Goal: Task Accomplishment & Management: Manage account settings

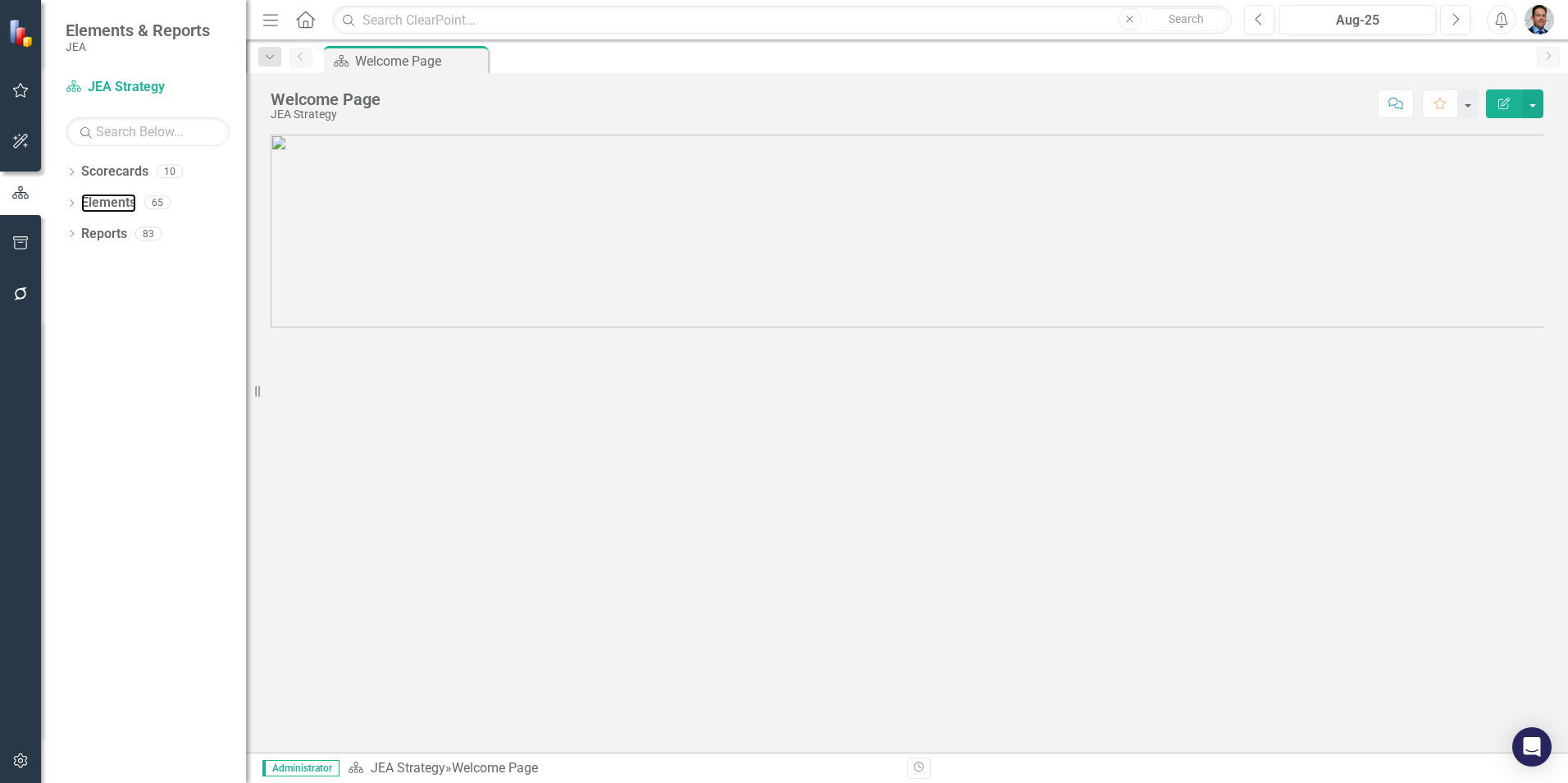
click at [95, 200] on link "Elements" at bounding box center [108, 204] width 55 height 19
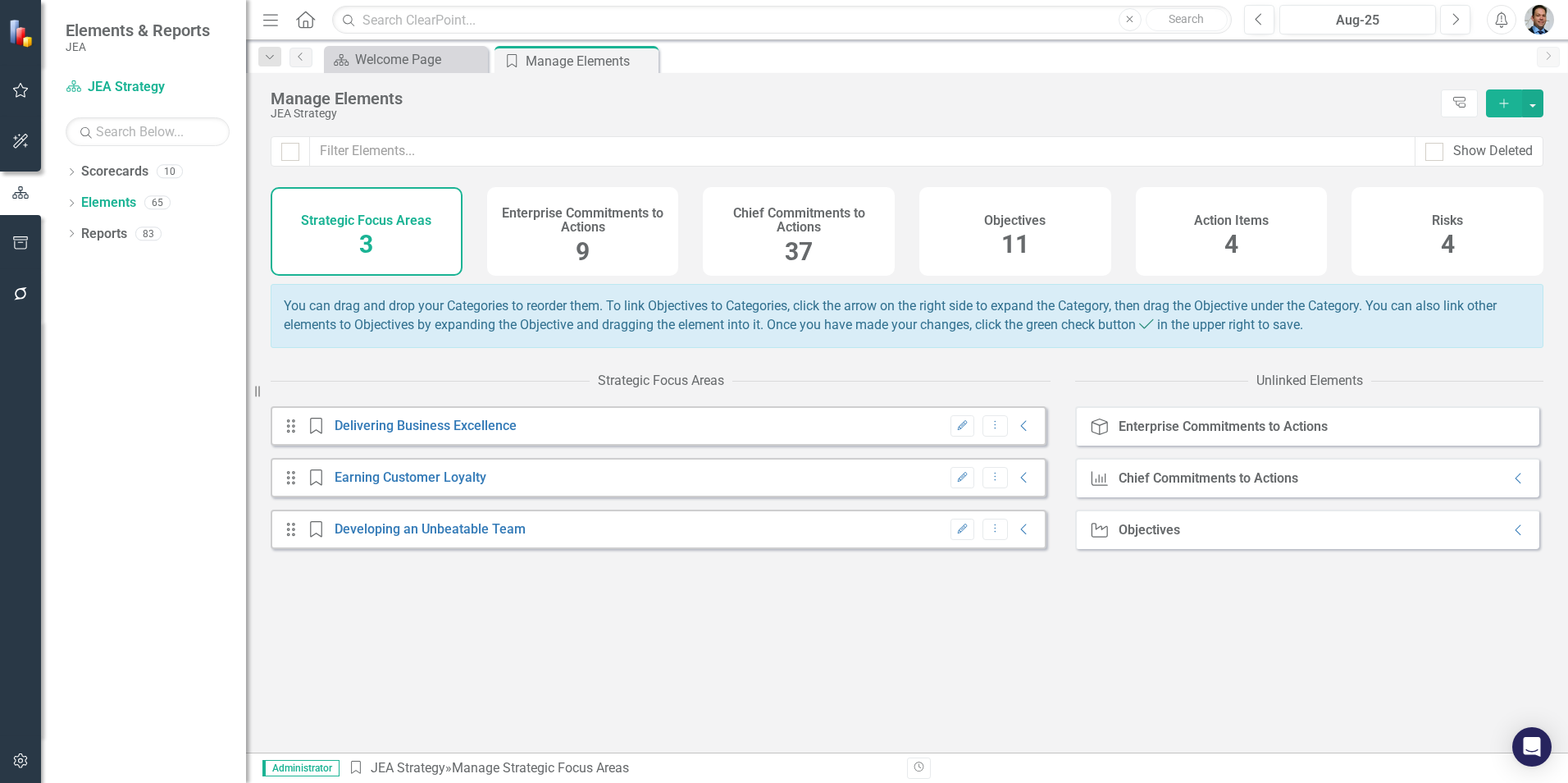
click at [1059, 239] on div "Objectives 11" at bounding box center [1016, 231] width 192 height 88
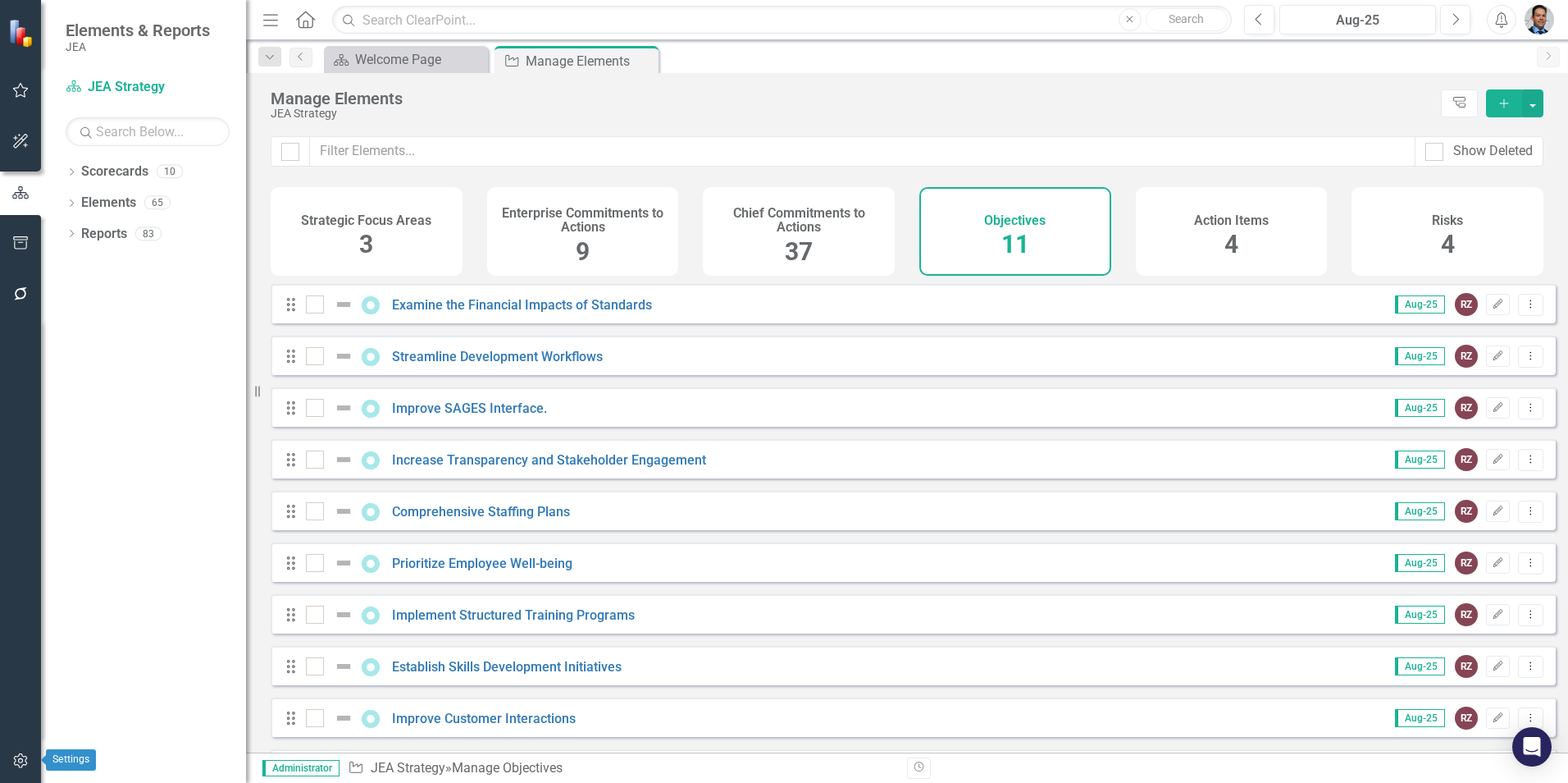
click at [25, 759] on icon "button" at bounding box center [21, 761] width 17 height 13
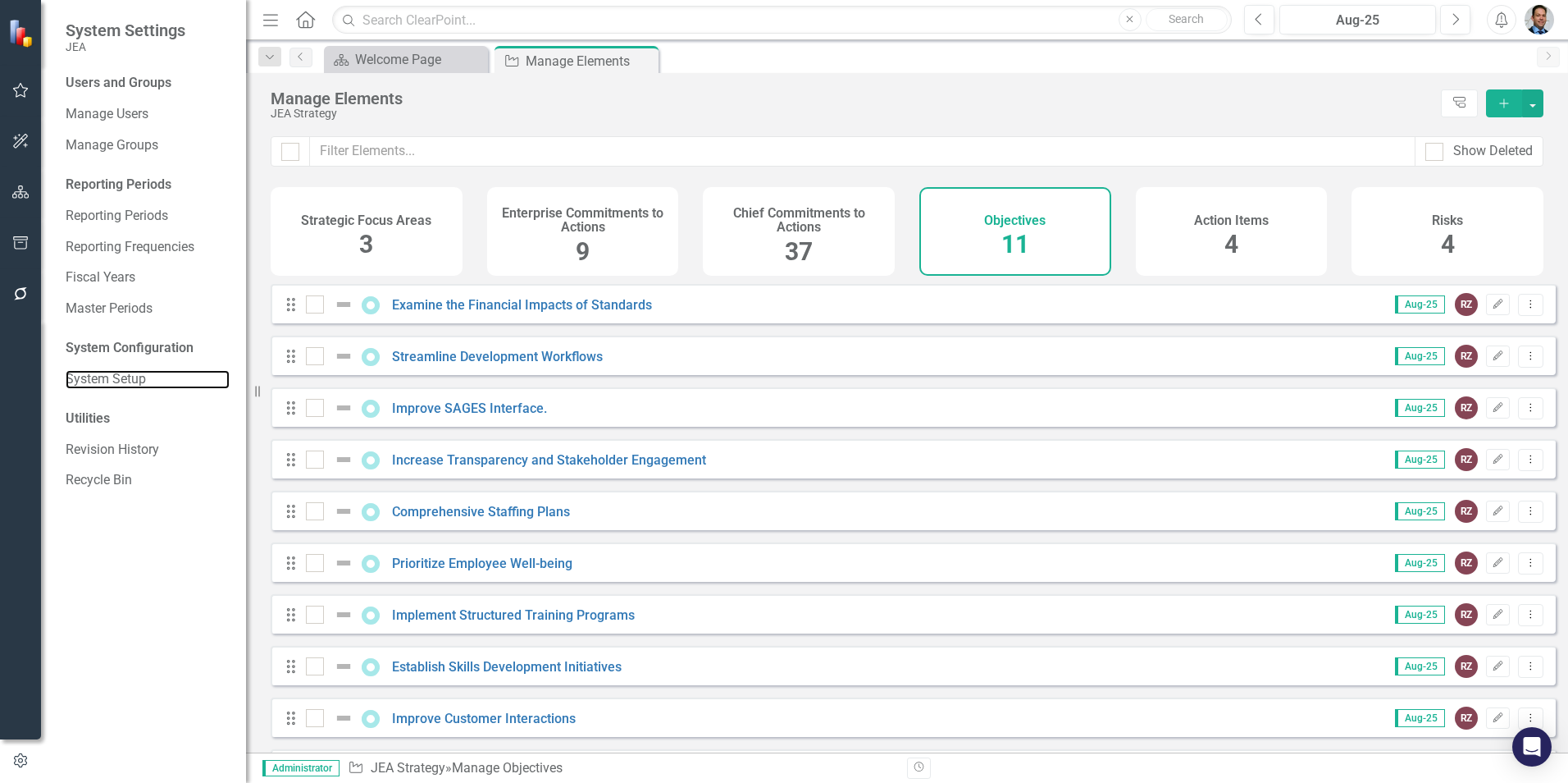
click at [105, 373] on link "System Setup" at bounding box center [147, 380] width 165 height 19
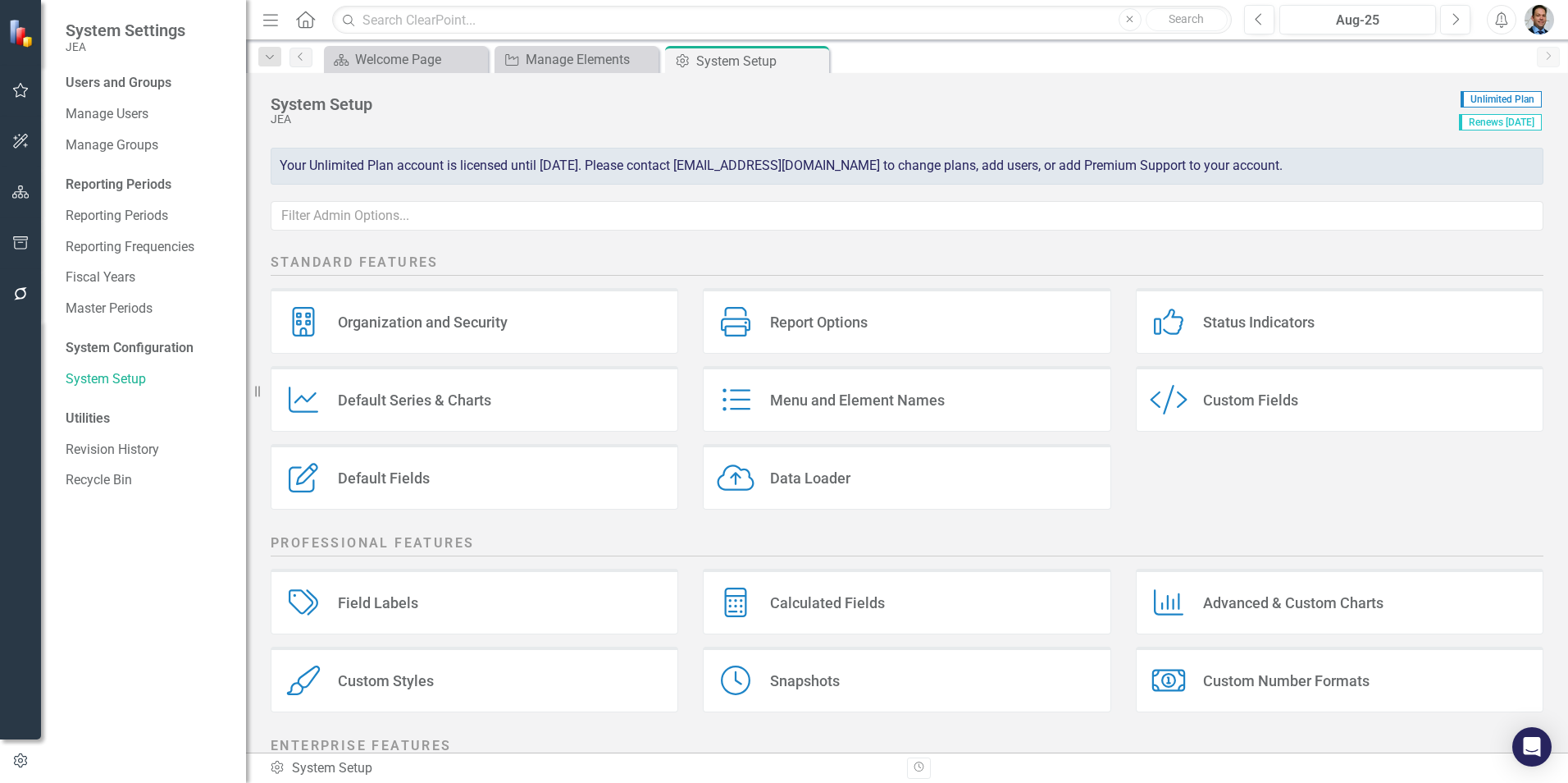
click at [399, 473] on div "Default Fields" at bounding box center [383, 479] width 92 height 19
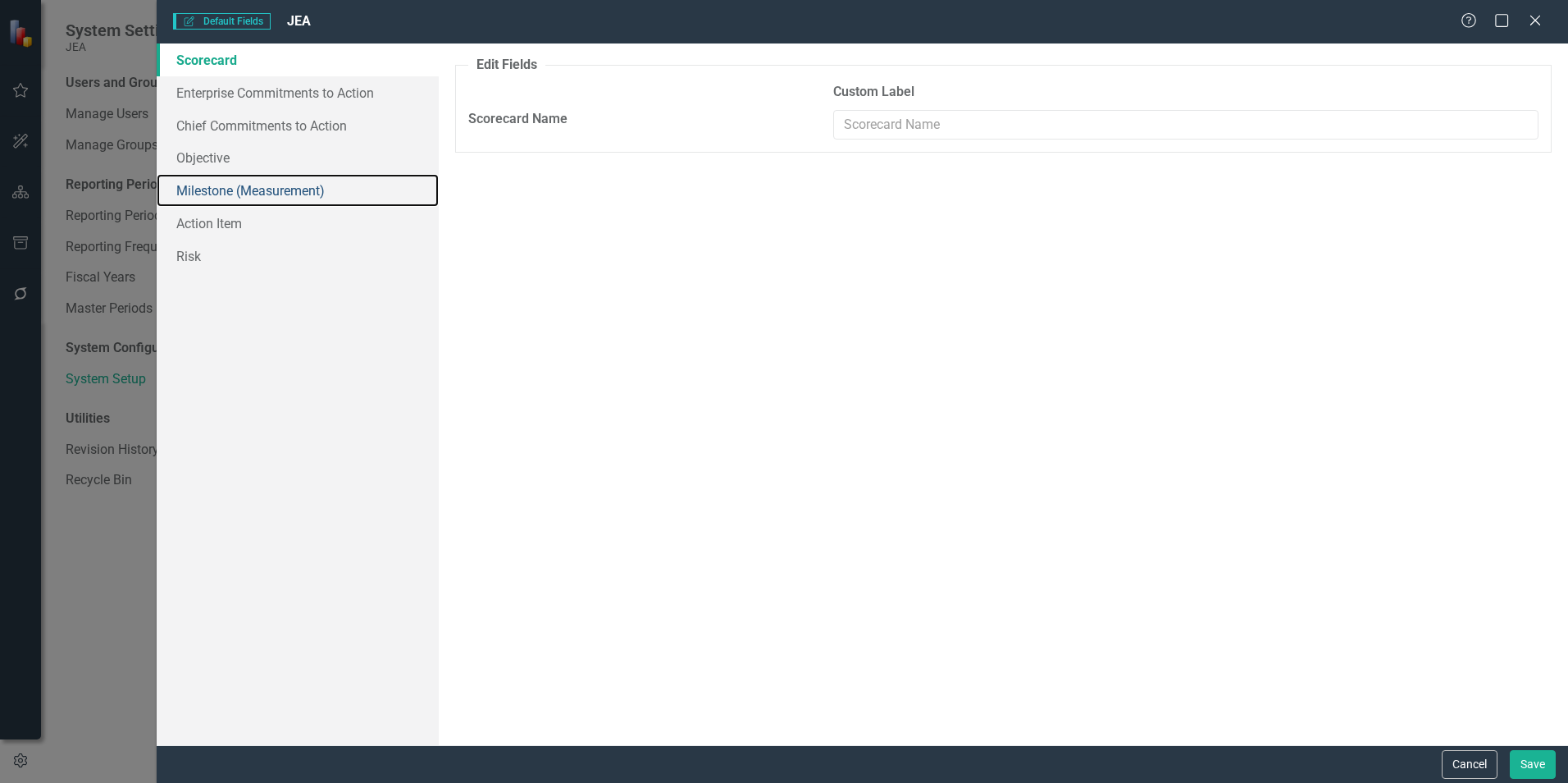
click at [206, 186] on link "Milestone (Measurement)" at bounding box center [298, 190] width 282 height 33
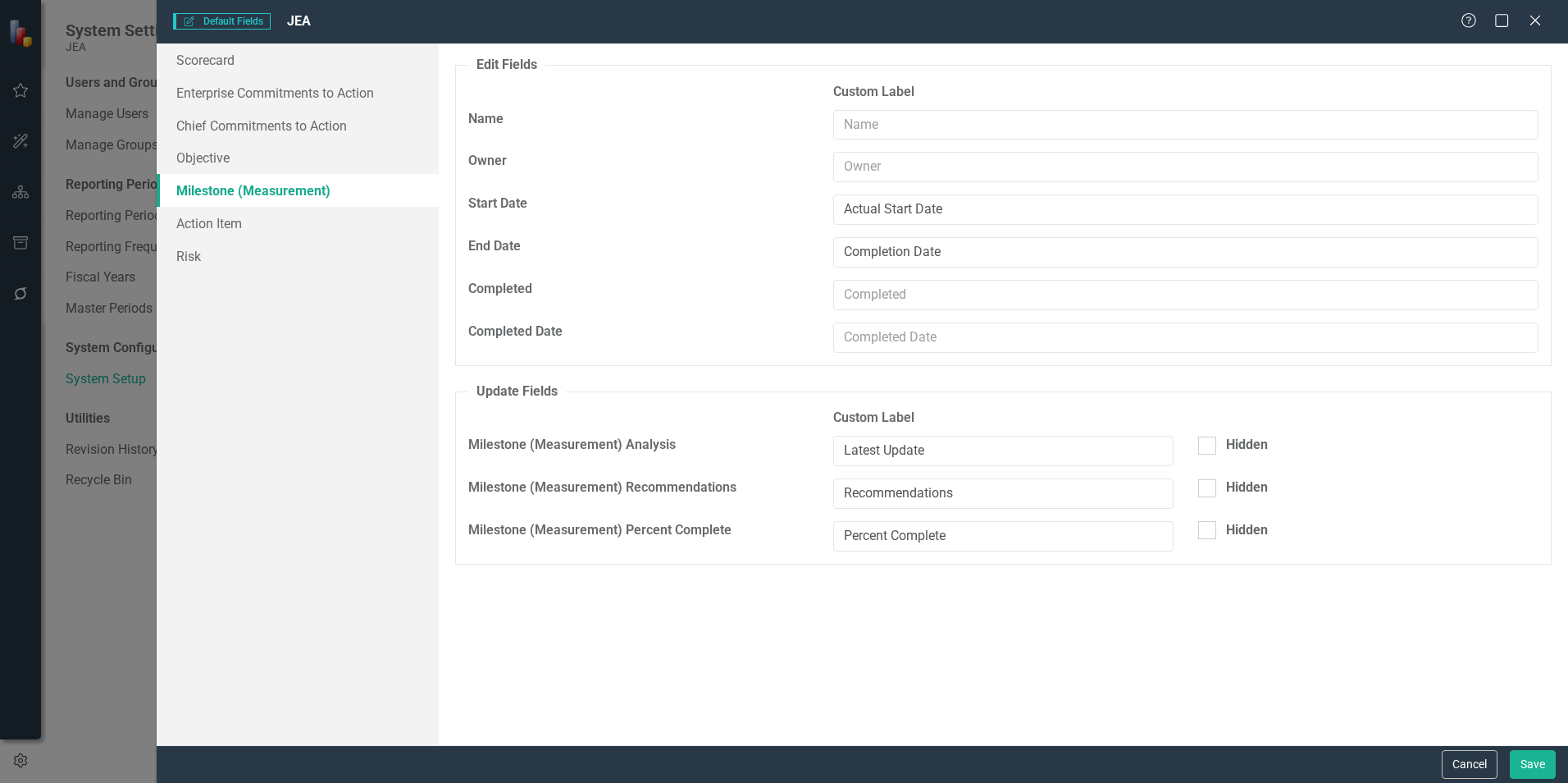
click at [1538, 20] on icon "Close" at bounding box center [1535, 21] width 16 height 13
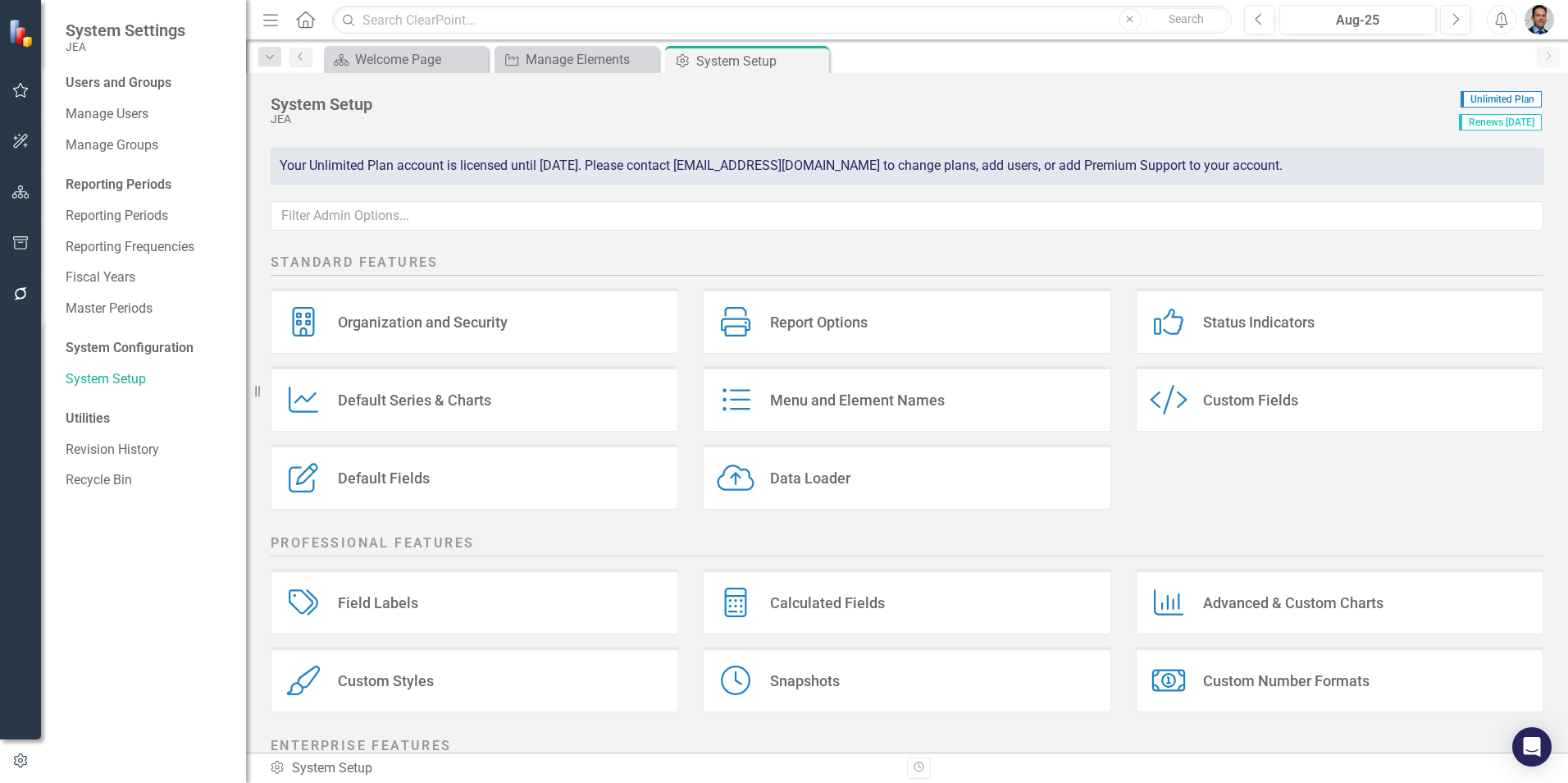
click at [875, 404] on div "Menu and Element Names" at bounding box center [858, 401] width 175 height 19
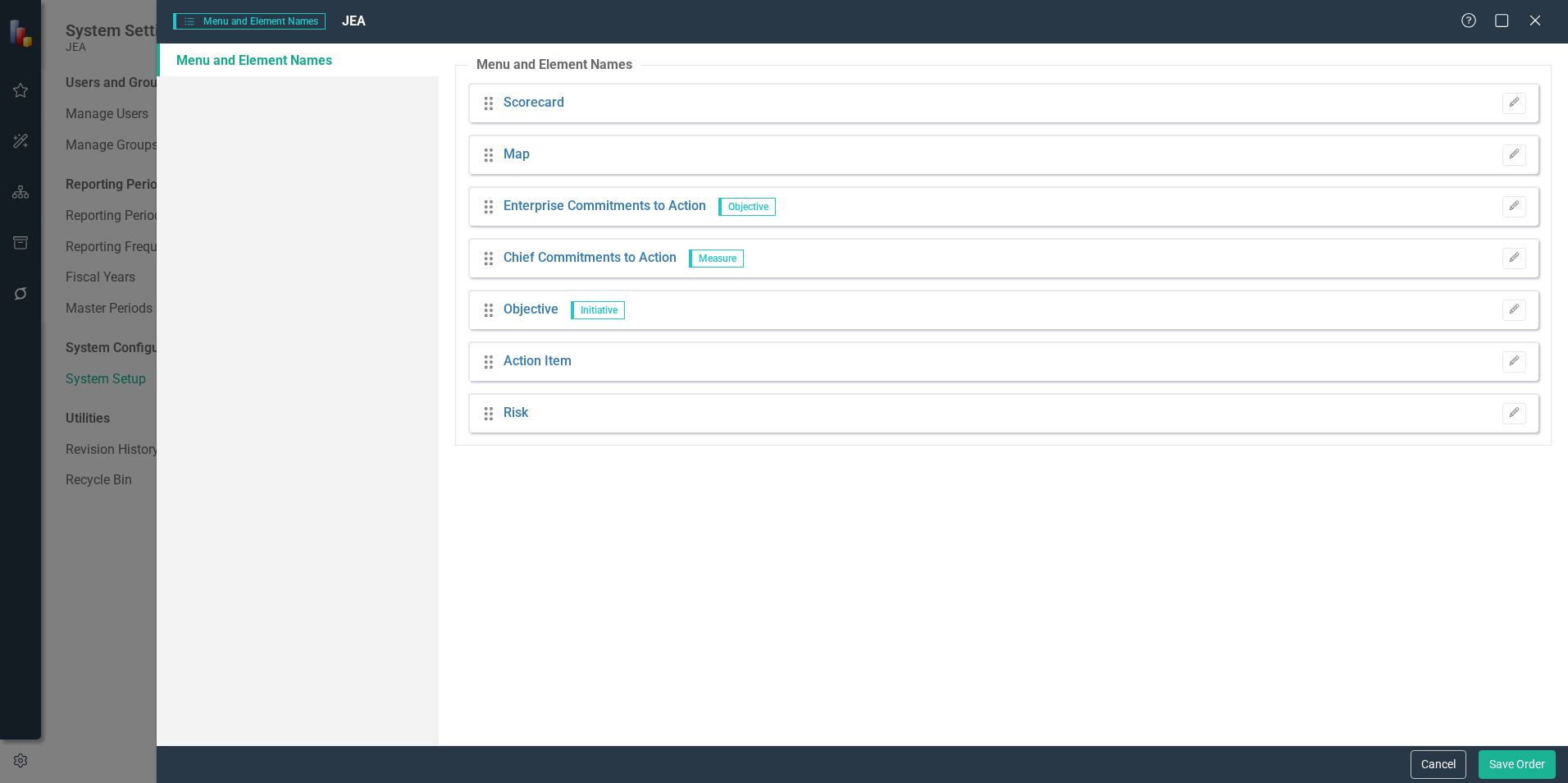
click at [516, 309] on link "Objective" at bounding box center [532, 310] width 55 height 19
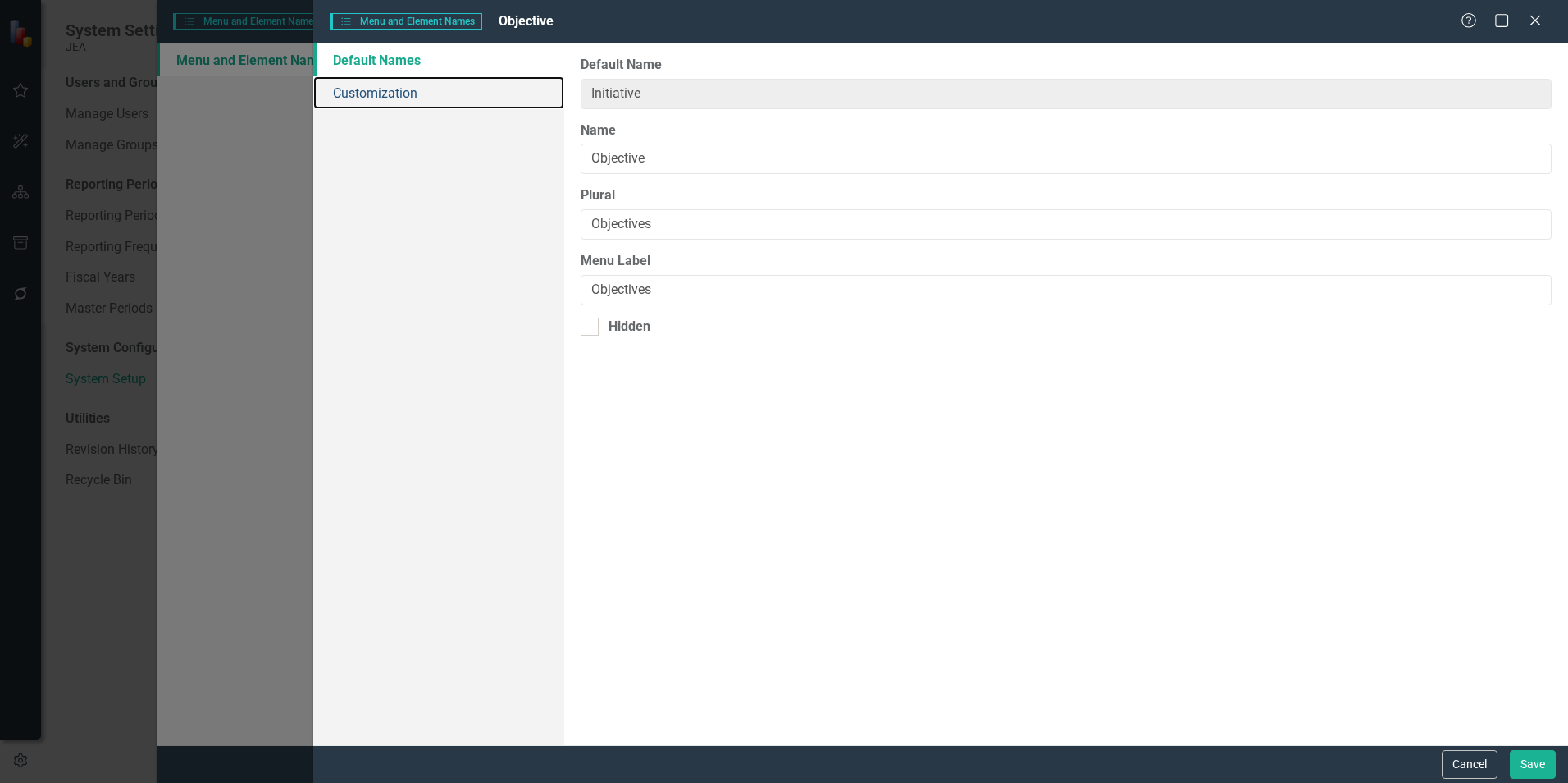
click at [410, 98] on link "Customization" at bounding box center [438, 92] width 251 height 33
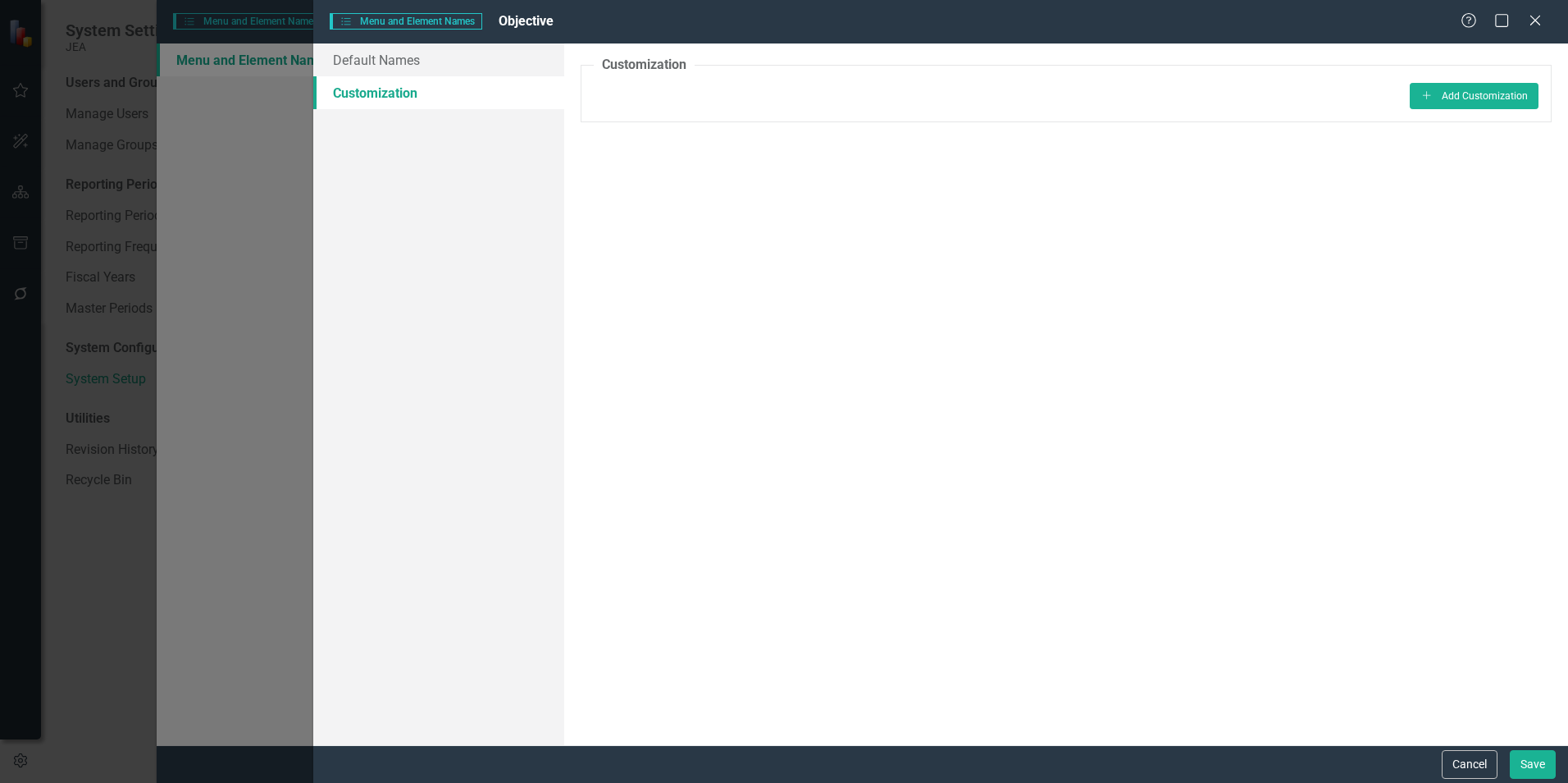
click at [1532, 25] on icon at bounding box center [1535, 20] width 10 height 10
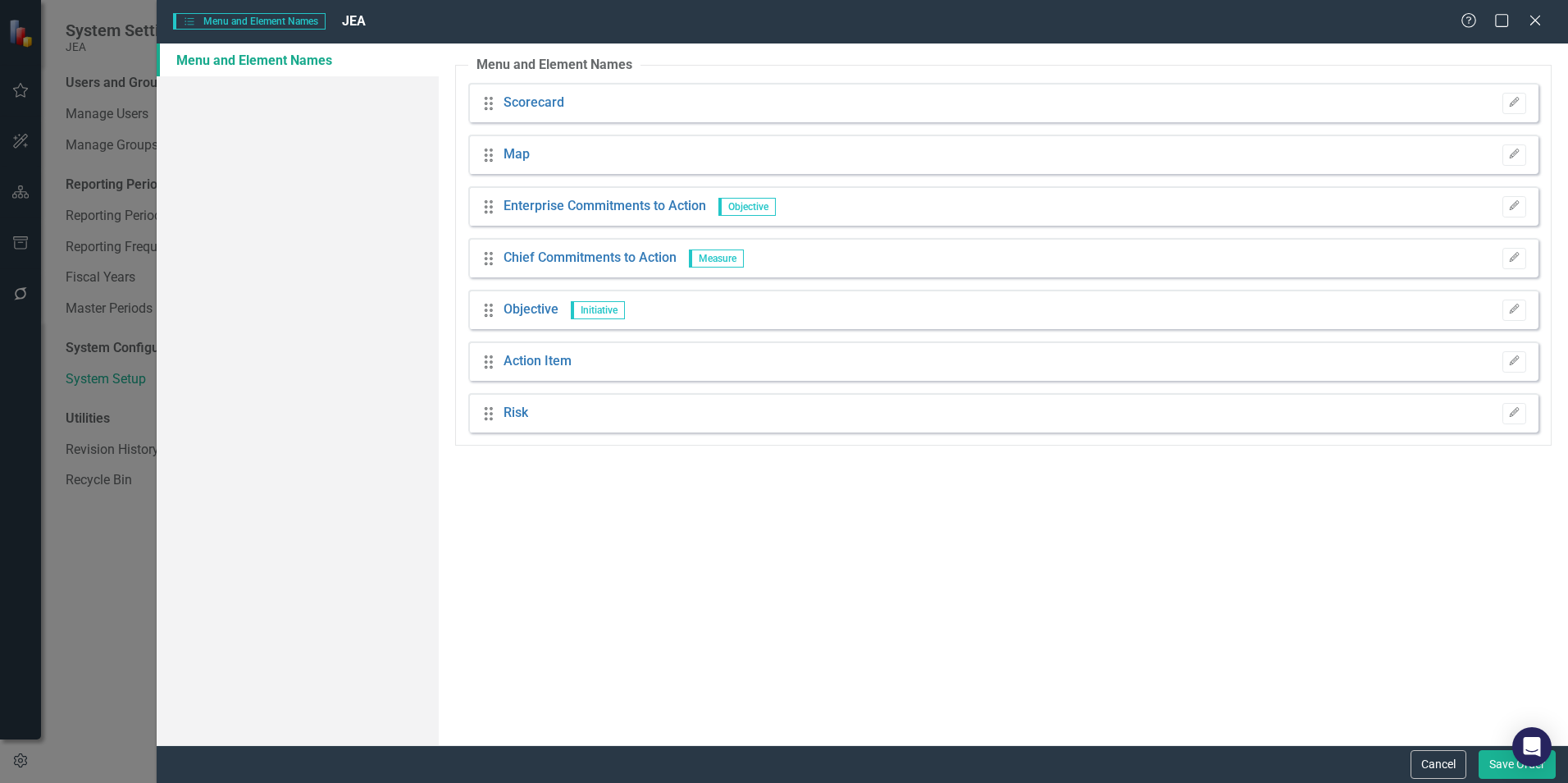
click at [1532, 21] on icon "Close" at bounding box center [1535, 21] width 16 height 13
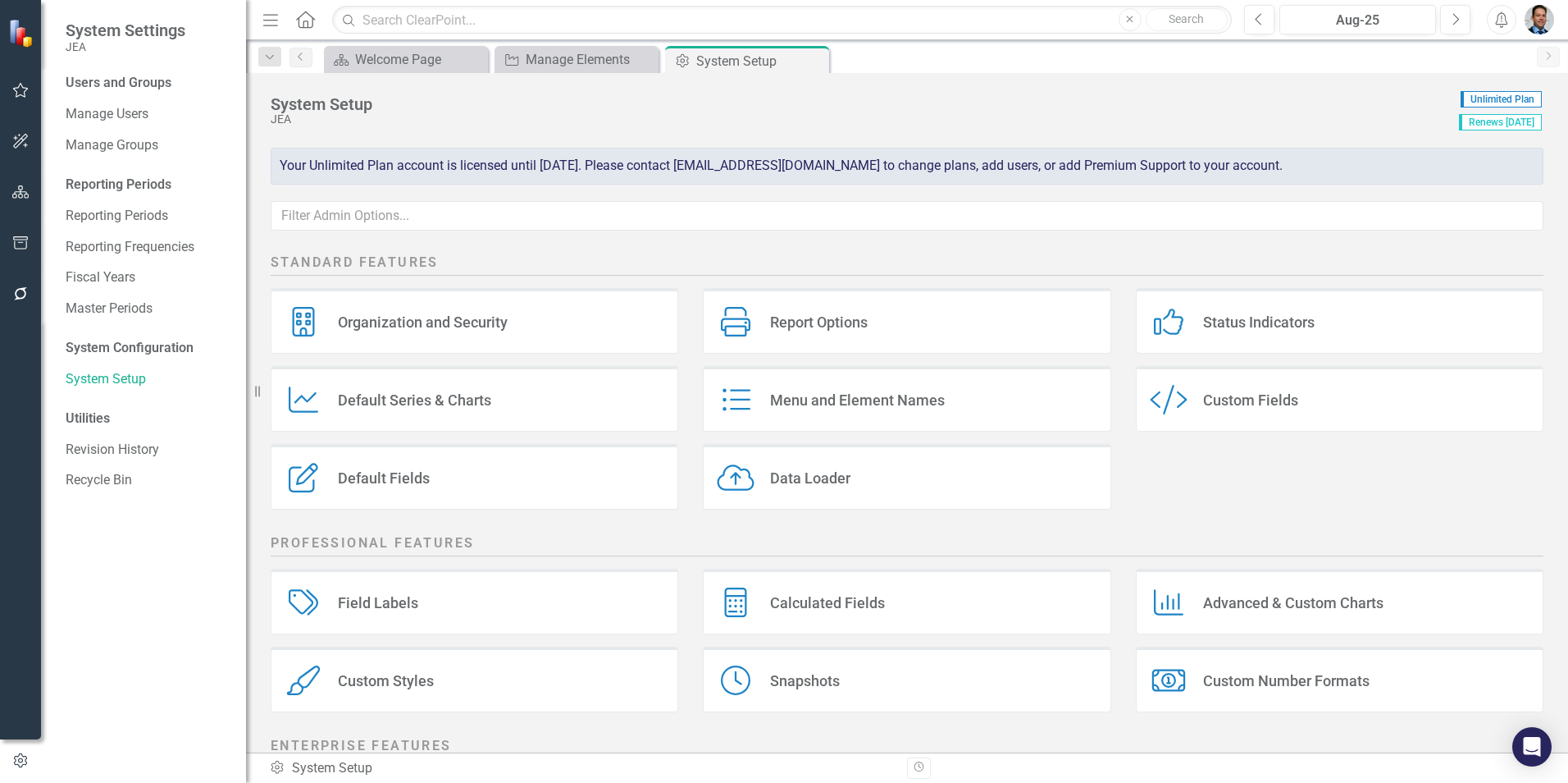
click at [474, 403] on div "Default Series & Charts" at bounding box center [414, 401] width 153 height 19
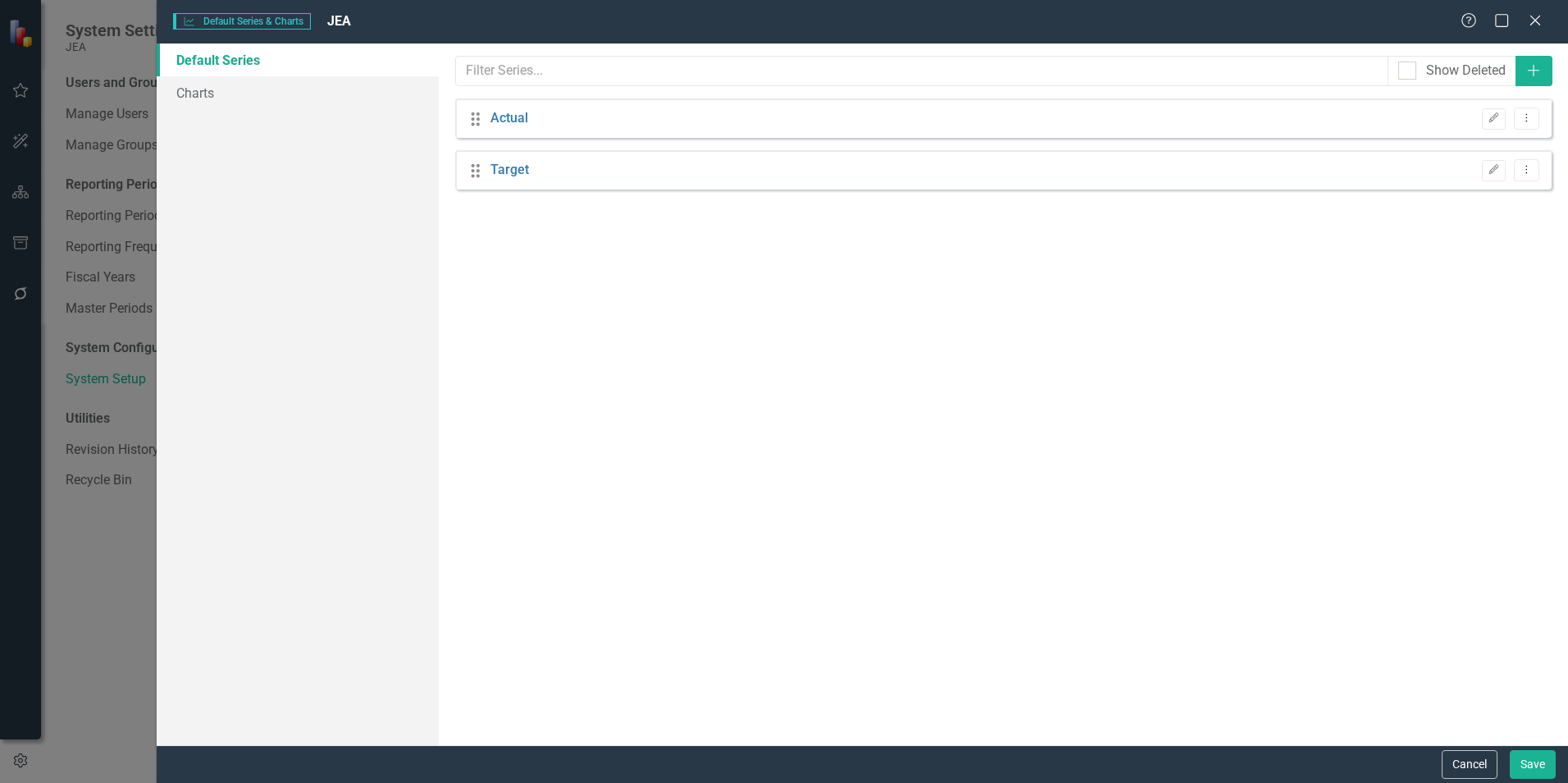
click at [1542, 23] on icon "Close" at bounding box center [1535, 21] width 16 height 13
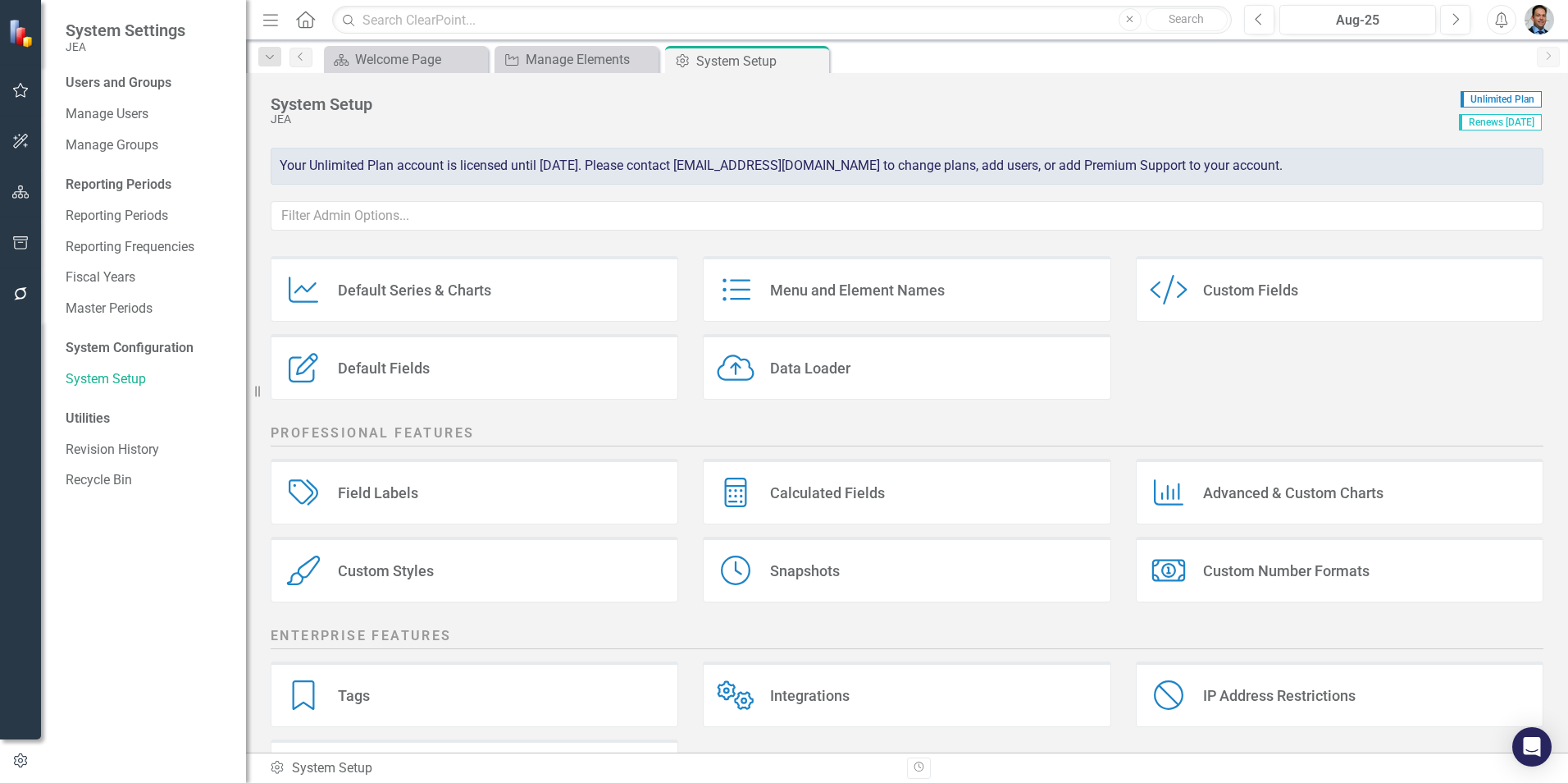
scroll to position [165, 0]
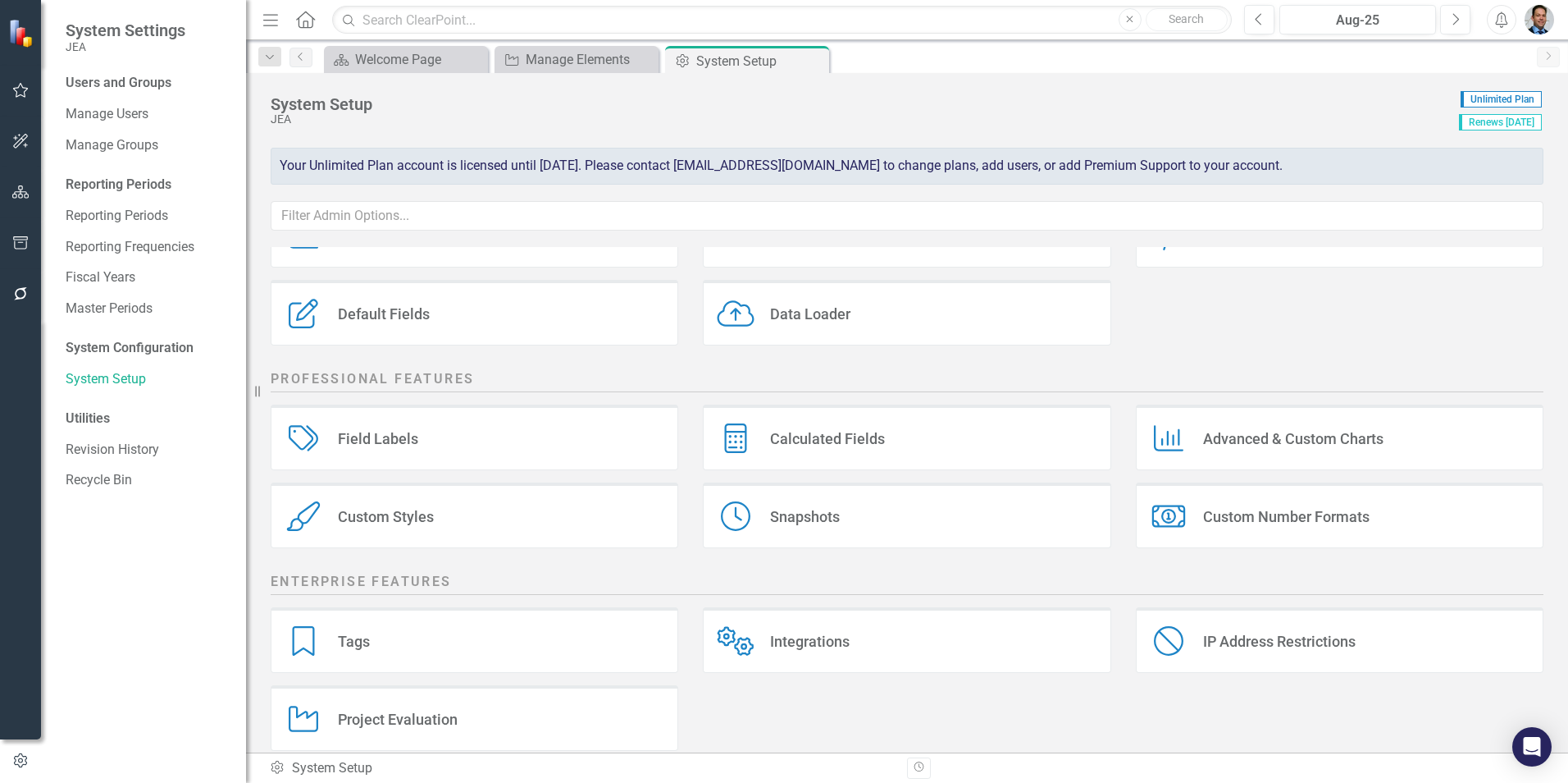
click at [864, 439] on div "Calculated Fields" at bounding box center [827, 439] width 115 height 19
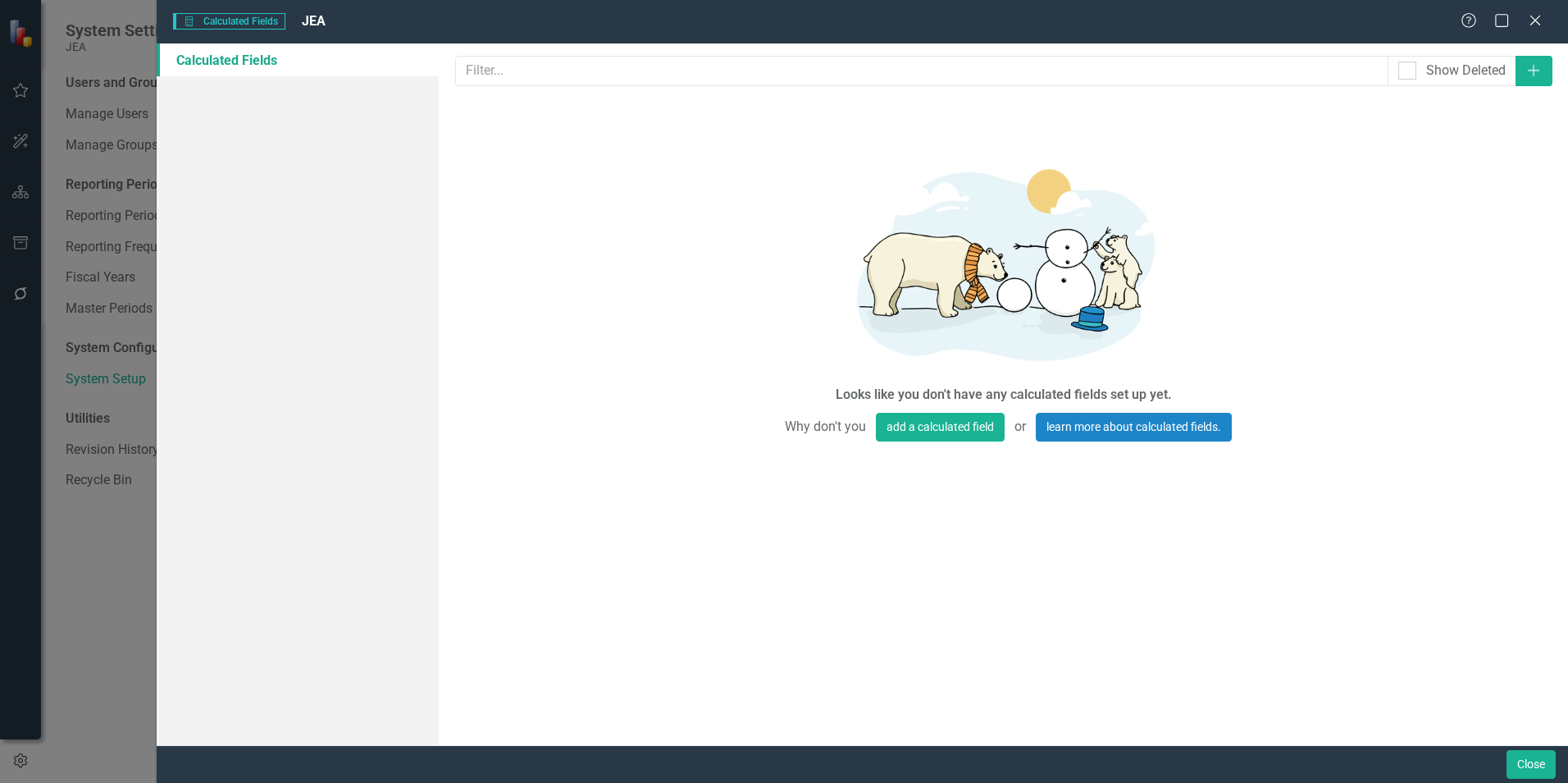
click at [1535, 18] on icon "Close" at bounding box center [1535, 21] width 16 height 13
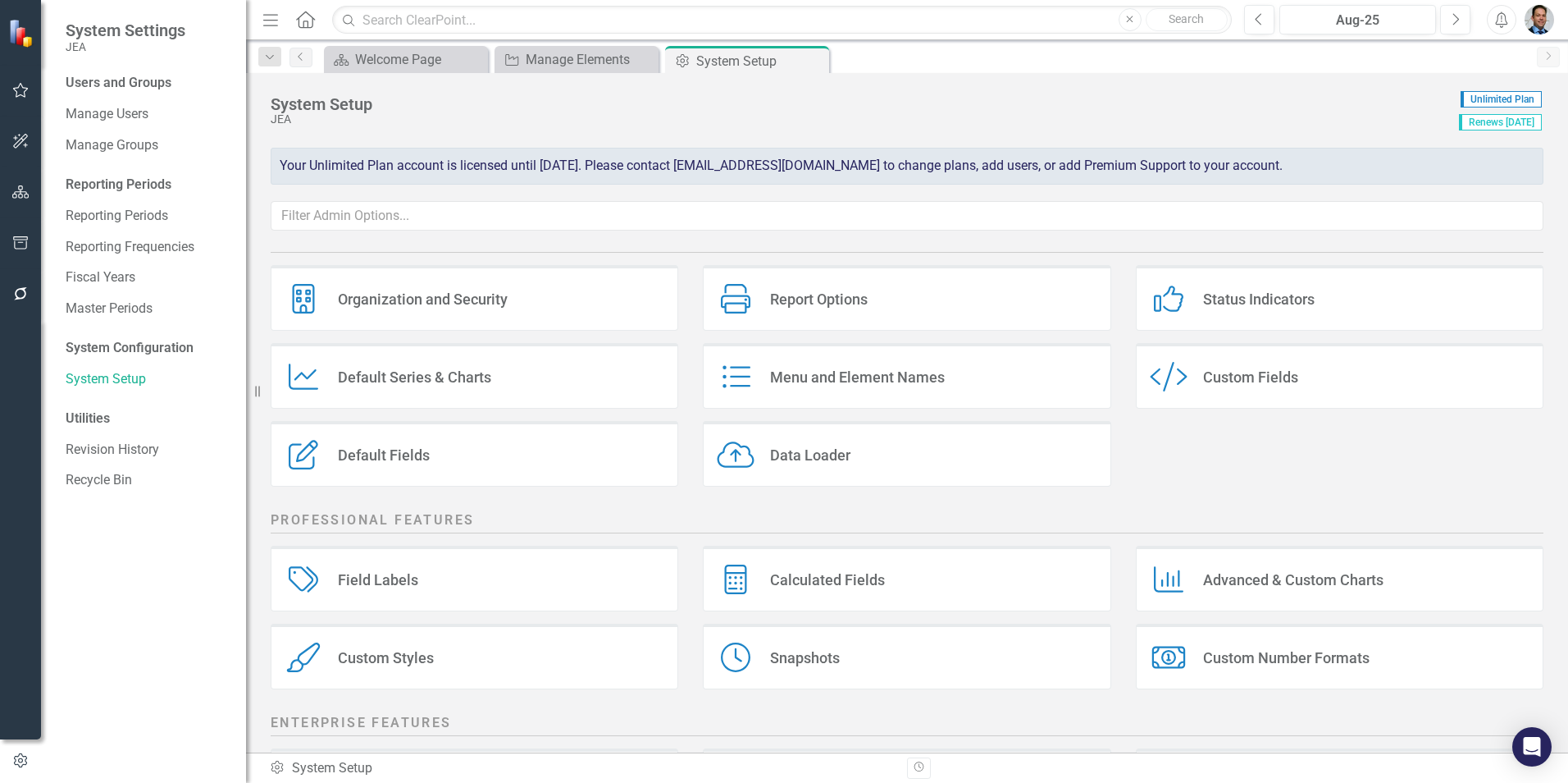
scroll to position [0, 0]
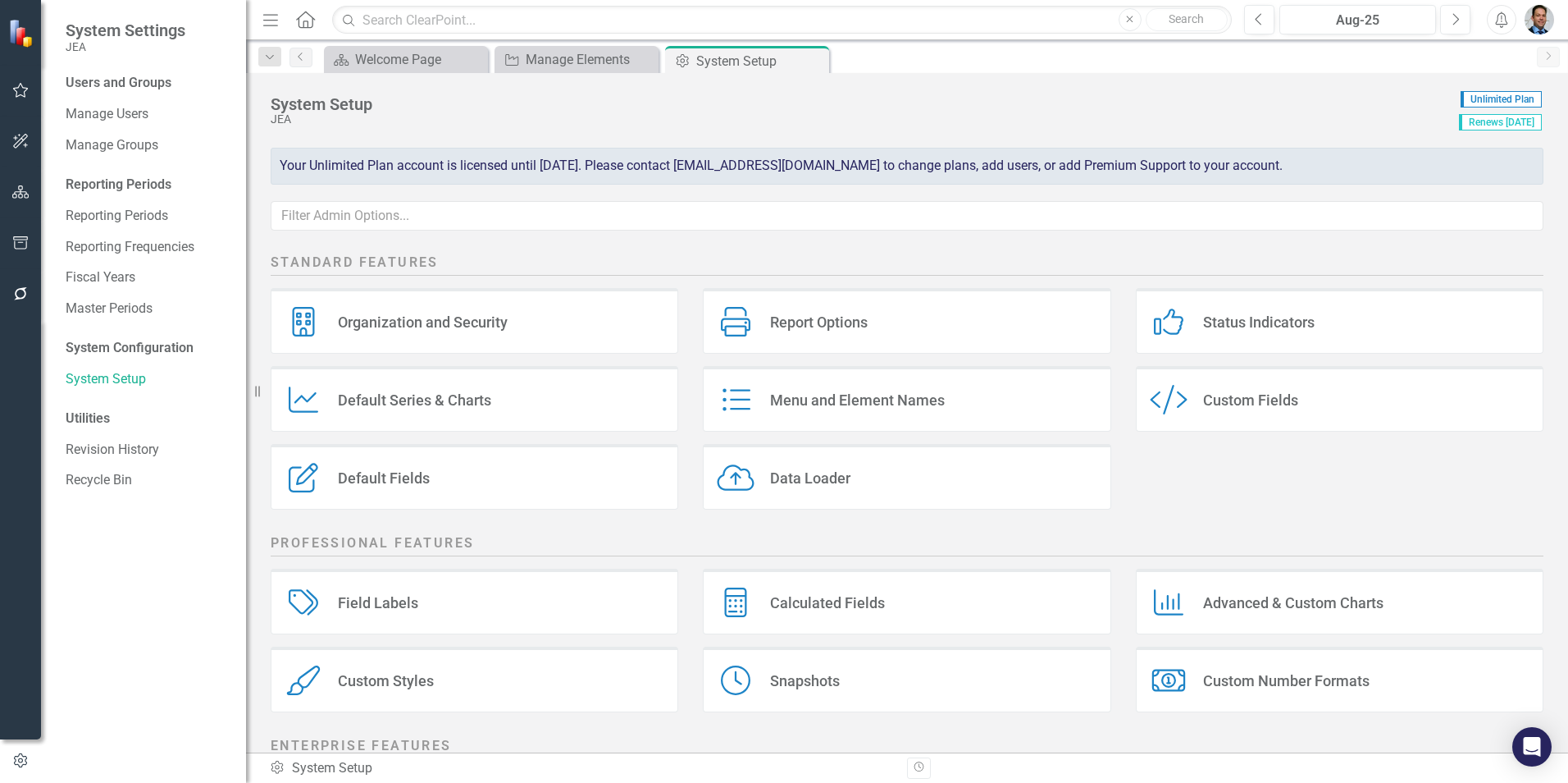
click at [845, 330] on div "Report Options" at bounding box center [819, 323] width 98 height 19
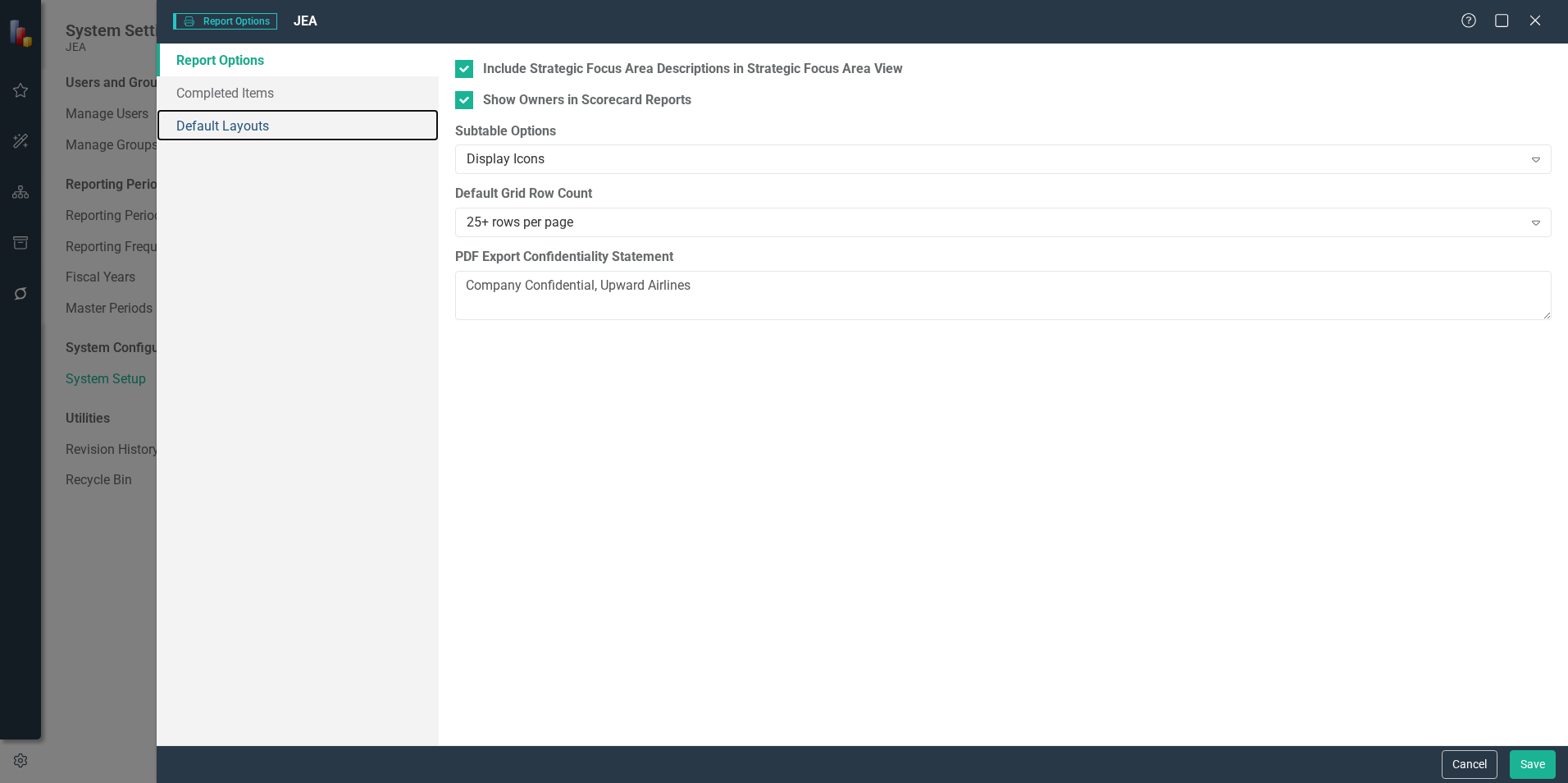
click at [233, 122] on link "Default Layouts" at bounding box center [298, 126] width 282 height 33
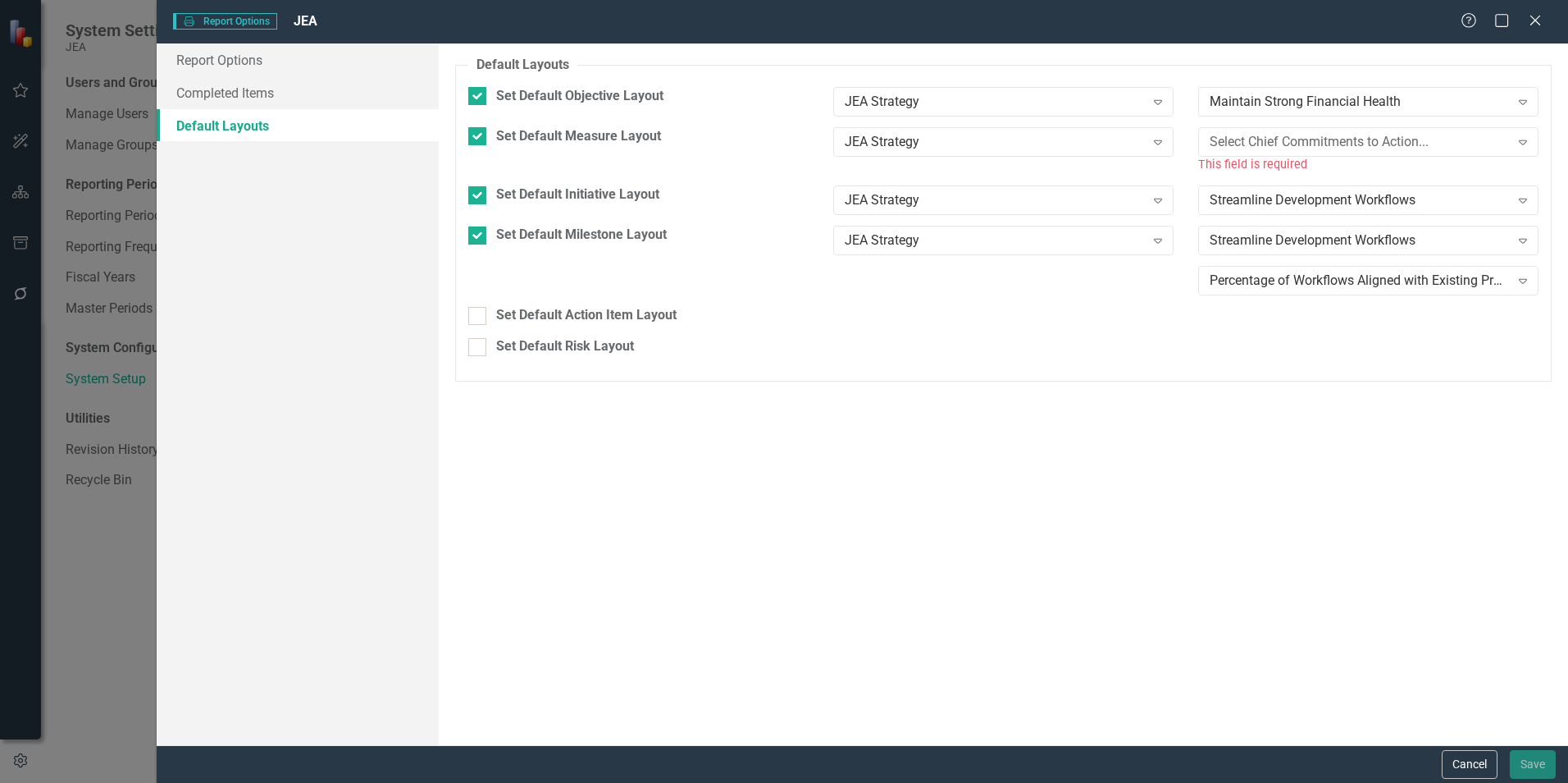
click at [1344, 142] on div "Select Chief Commitments to Action..." at bounding box center [1359, 142] width 300 height 19
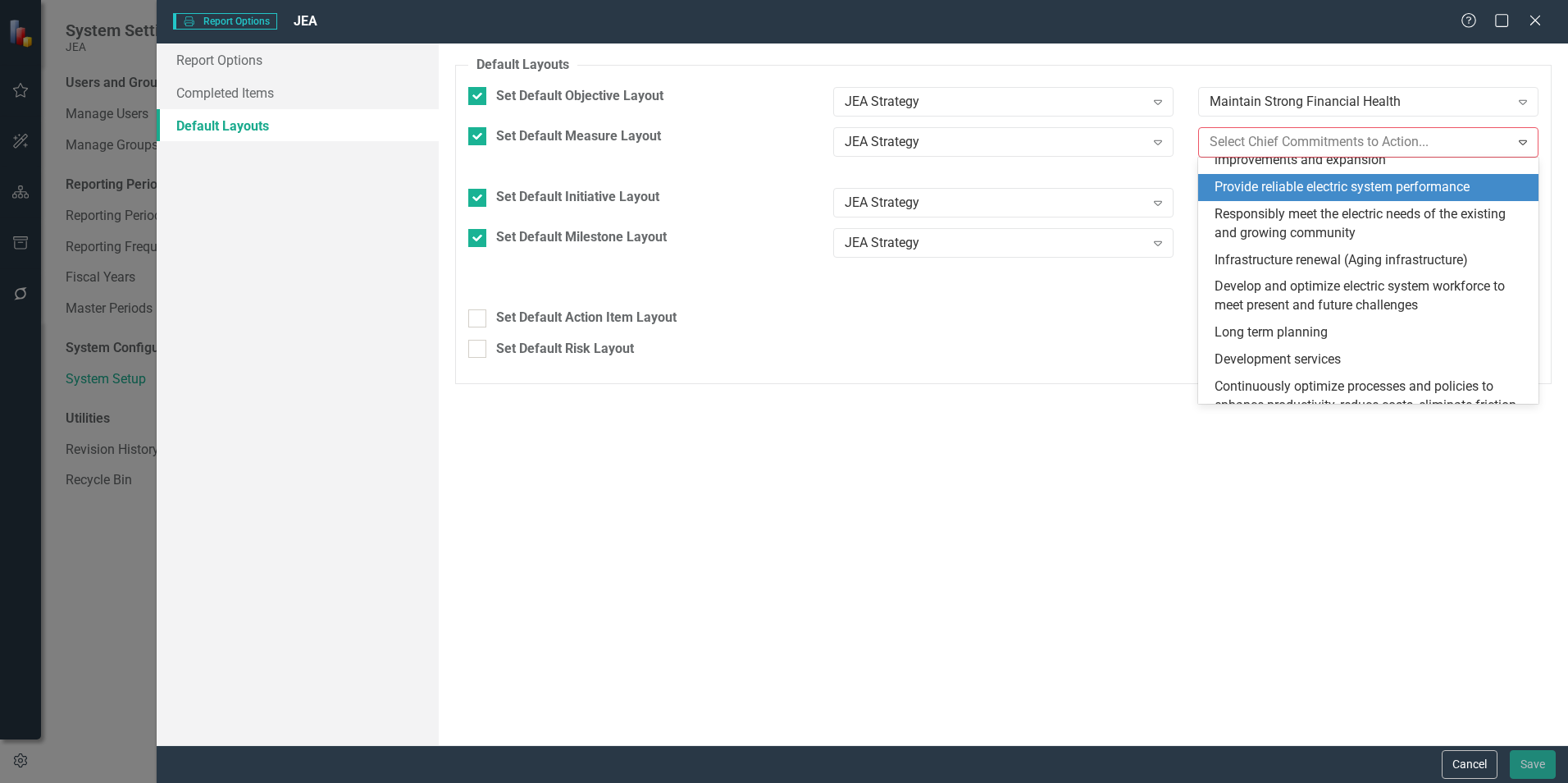
scroll to position [82, 0]
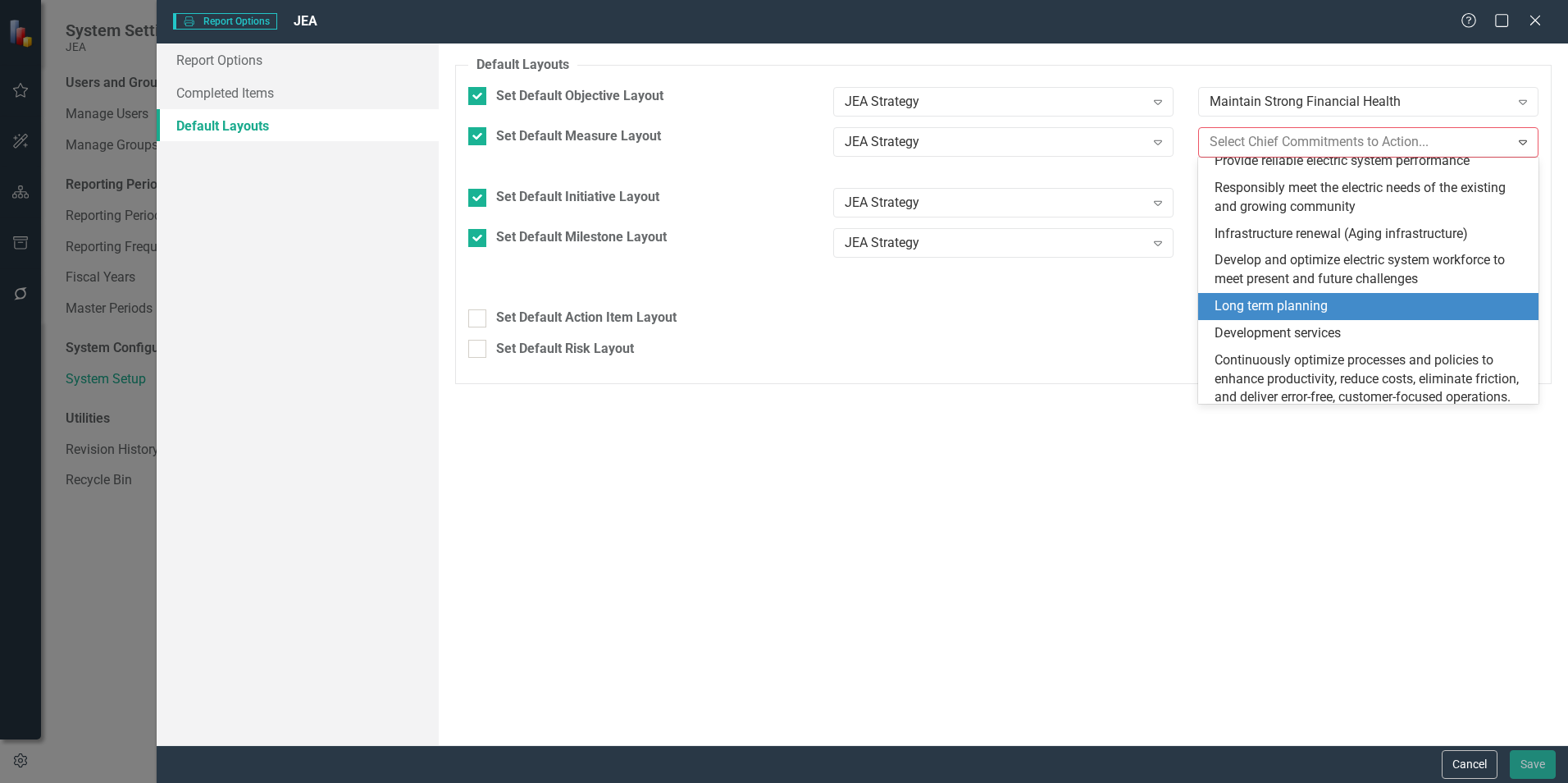
click at [1285, 315] on div "Long term planning" at bounding box center [1371, 306] width 314 height 19
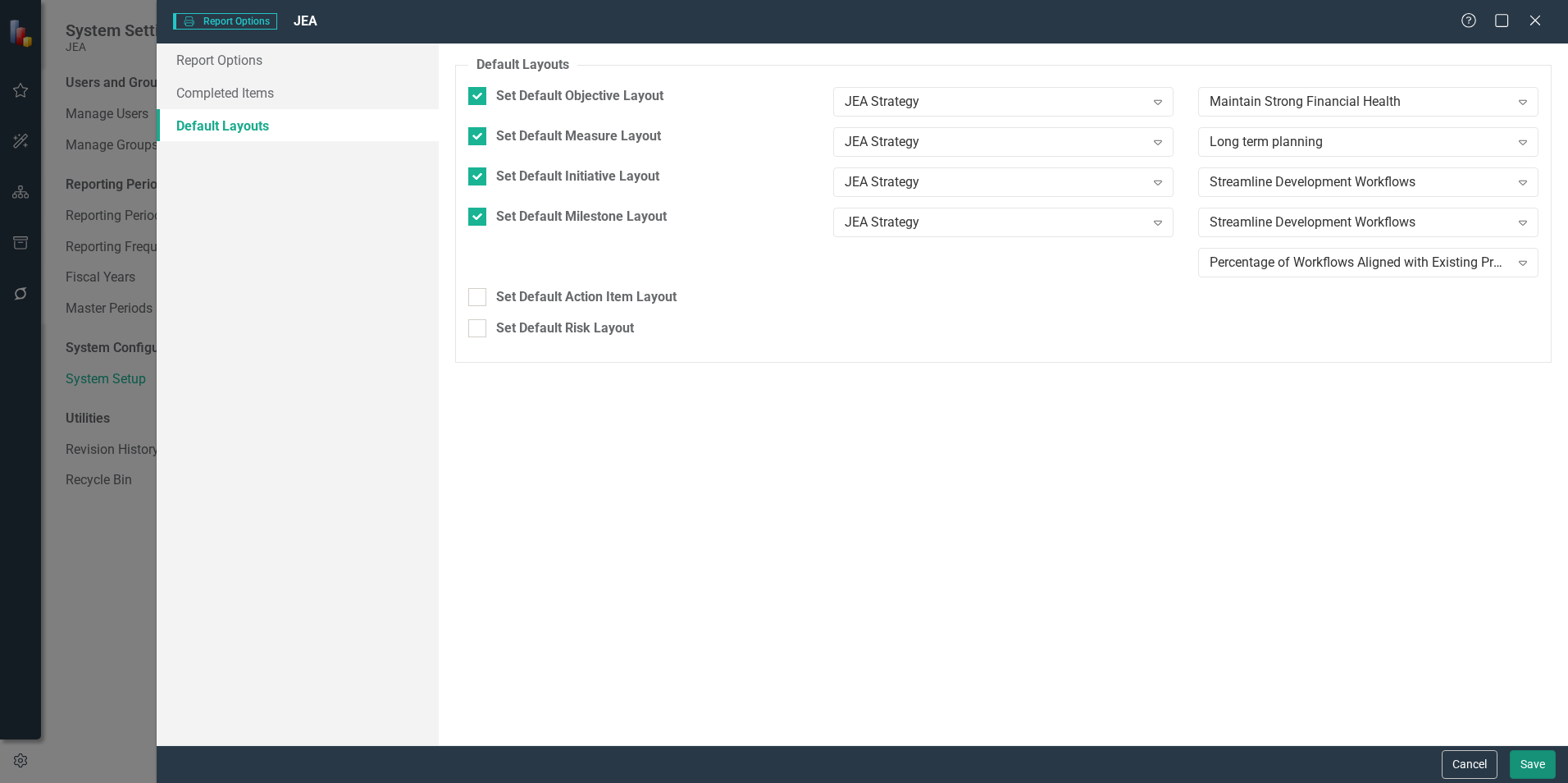
click at [1530, 767] on button "Save" at bounding box center [1533, 764] width 46 height 29
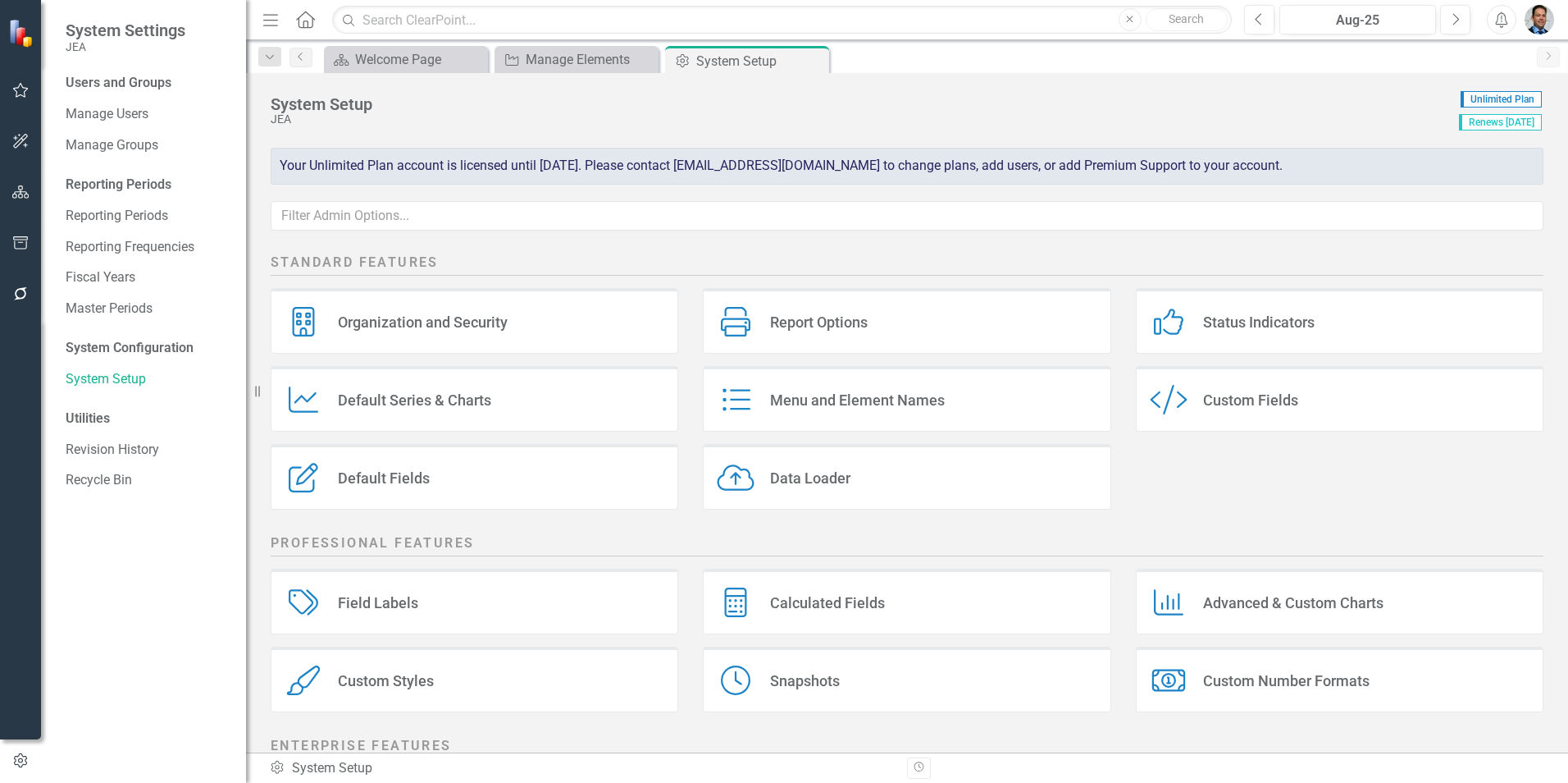
click at [463, 401] on div "Default Series & Charts" at bounding box center [414, 401] width 153 height 19
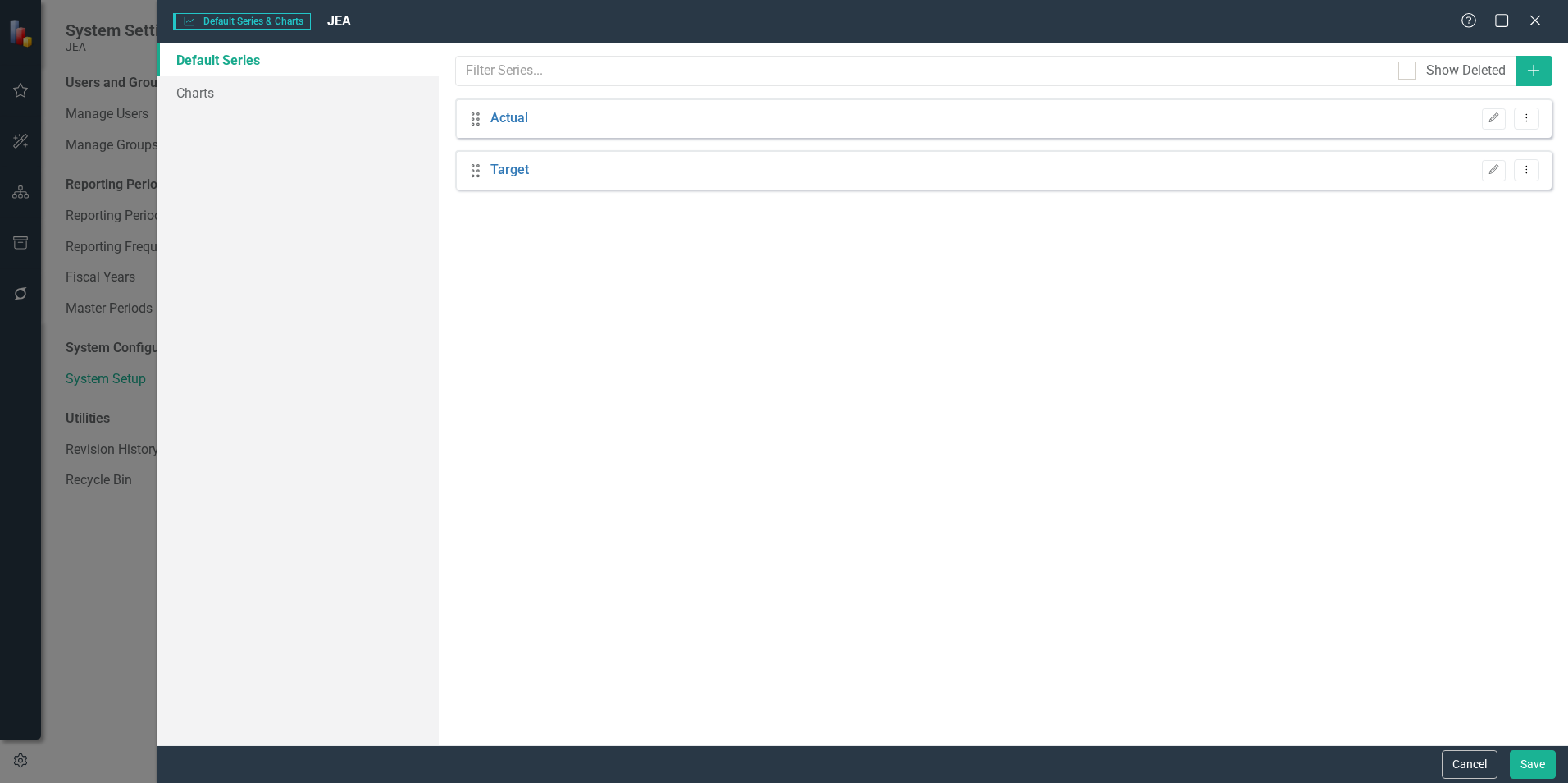
click at [1530, 26] on icon at bounding box center [1535, 20] width 10 height 10
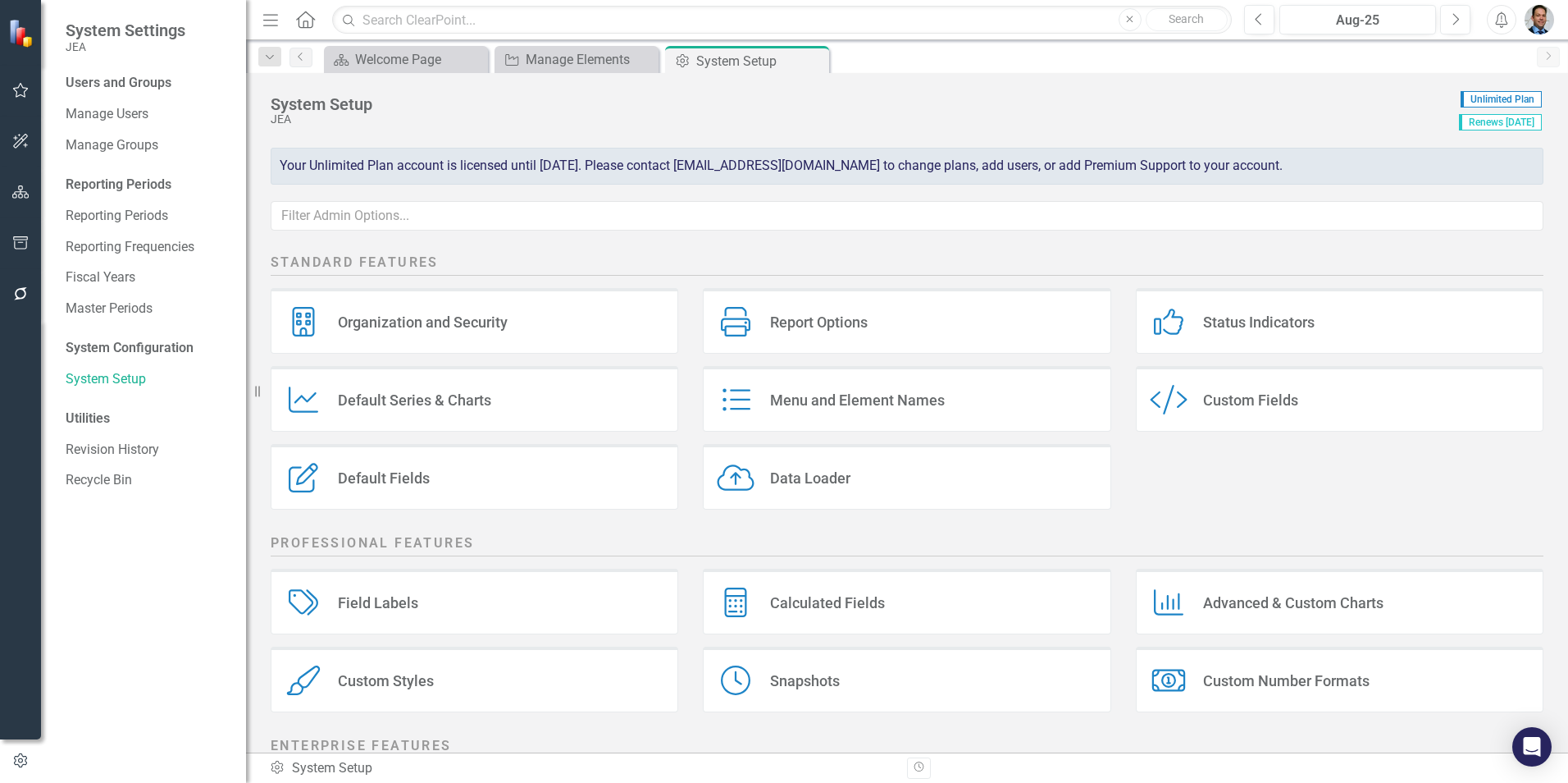
click at [766, 337] on div "Report Options Report Options" at bounding box center [906, 321] width 408 height 66
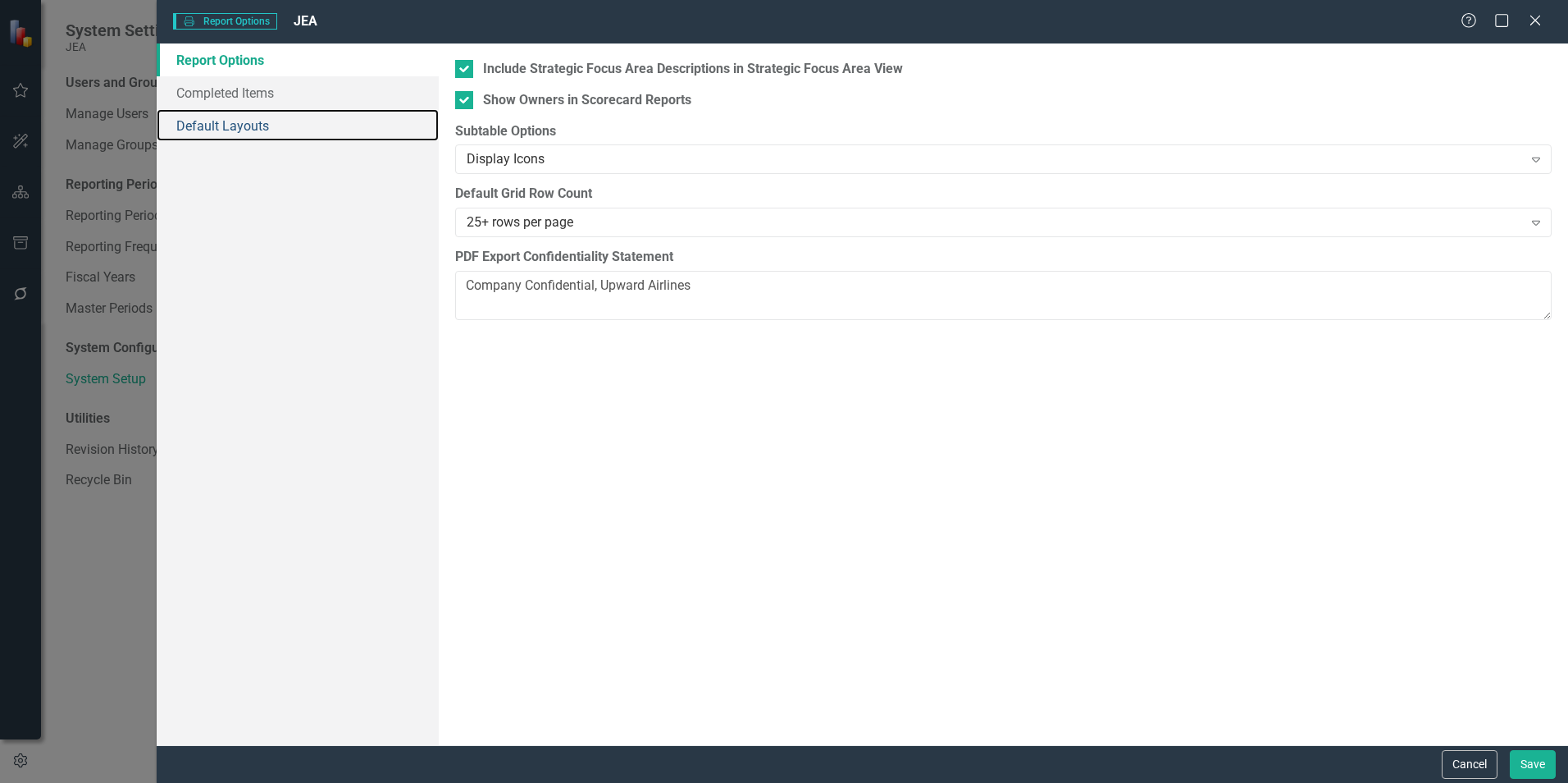
click at [284, 134] on link "Default Layouts" at bounding box center [298, 126] width 282 height 33
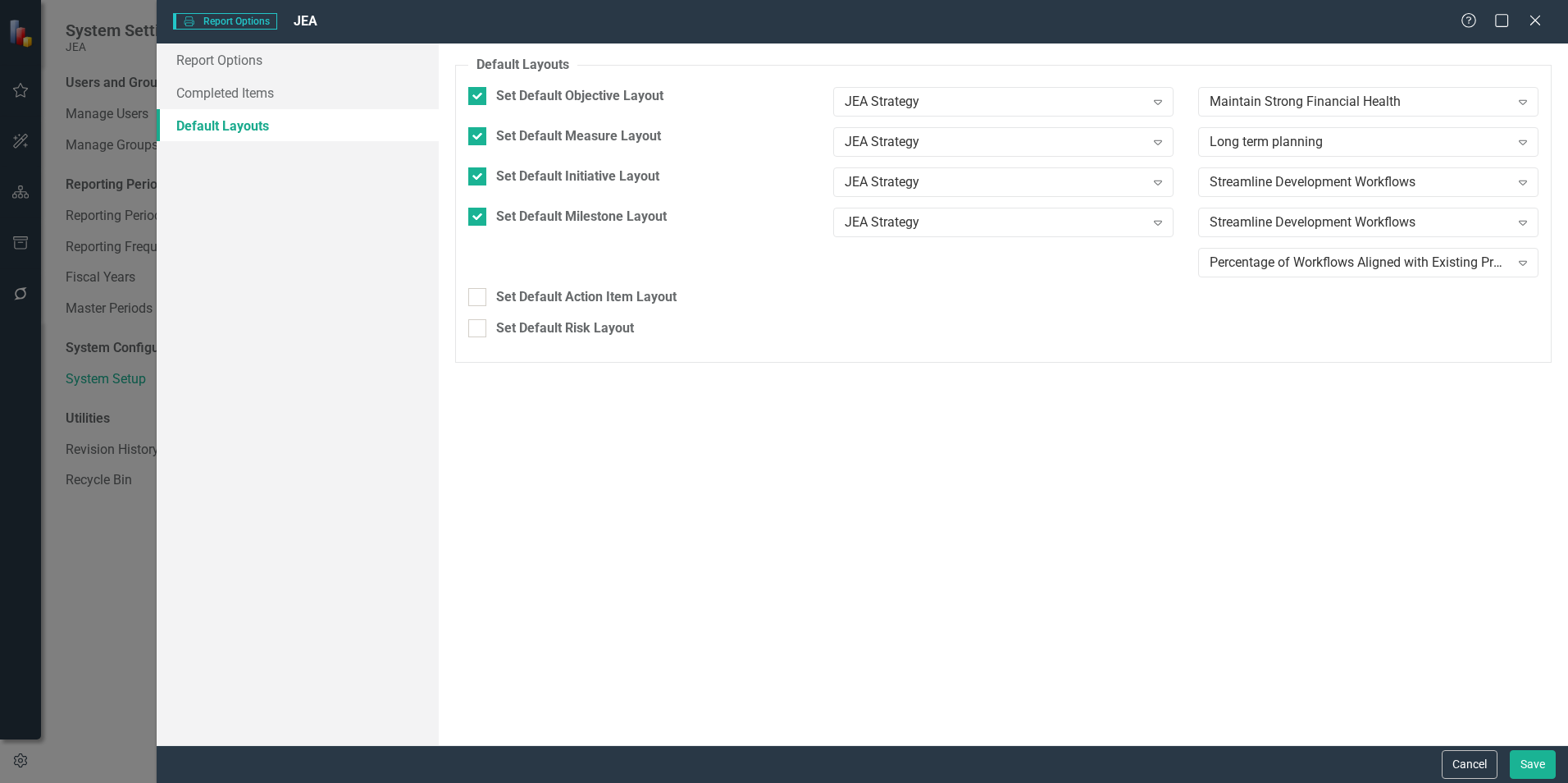
click at [1532, 15] on icon "Close" at bounding box center [1535, 21] width 16 height 13
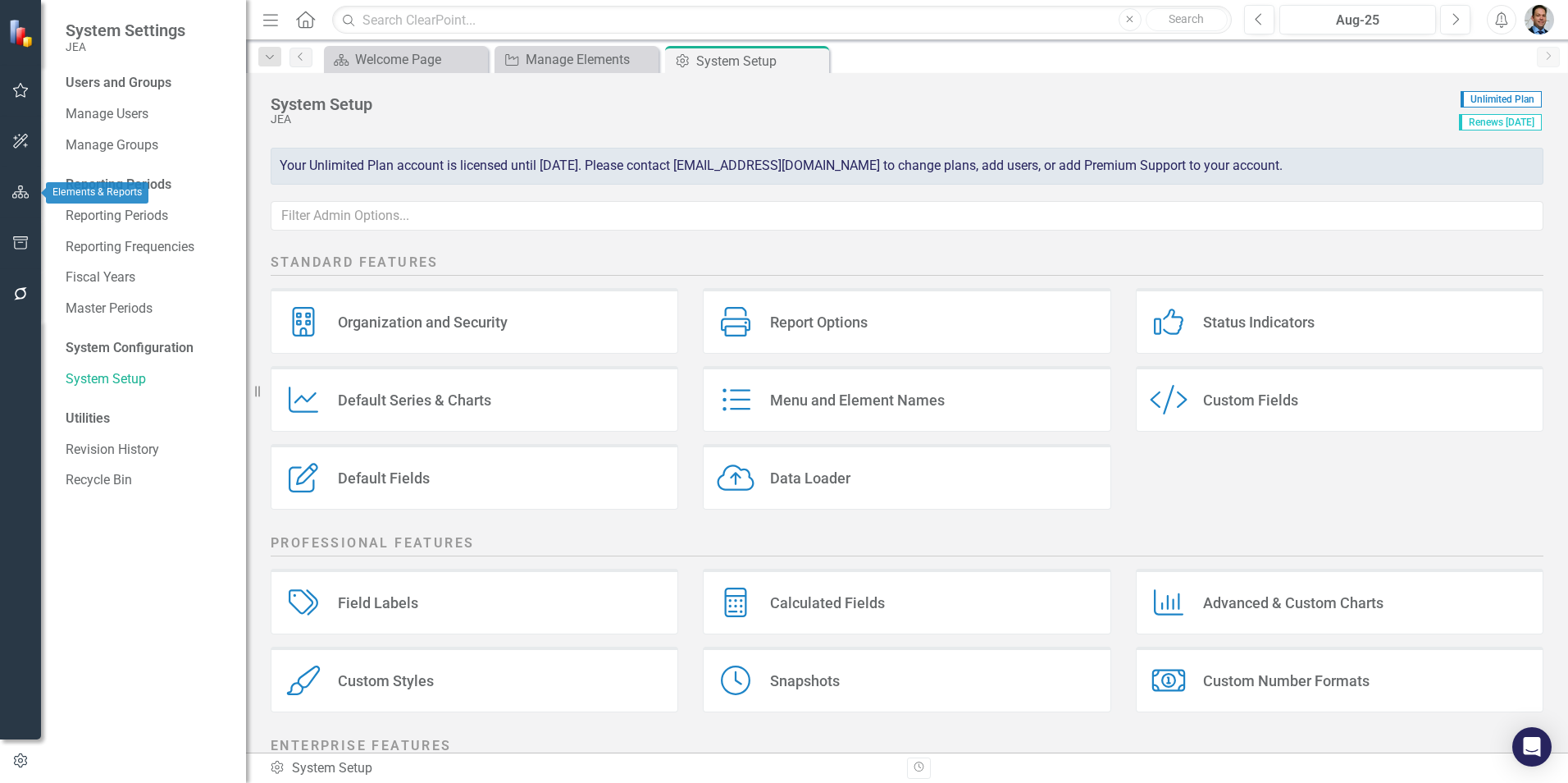
click at [13, 188] on icon "button" at bounding box center [21, 192] width 17 height 13
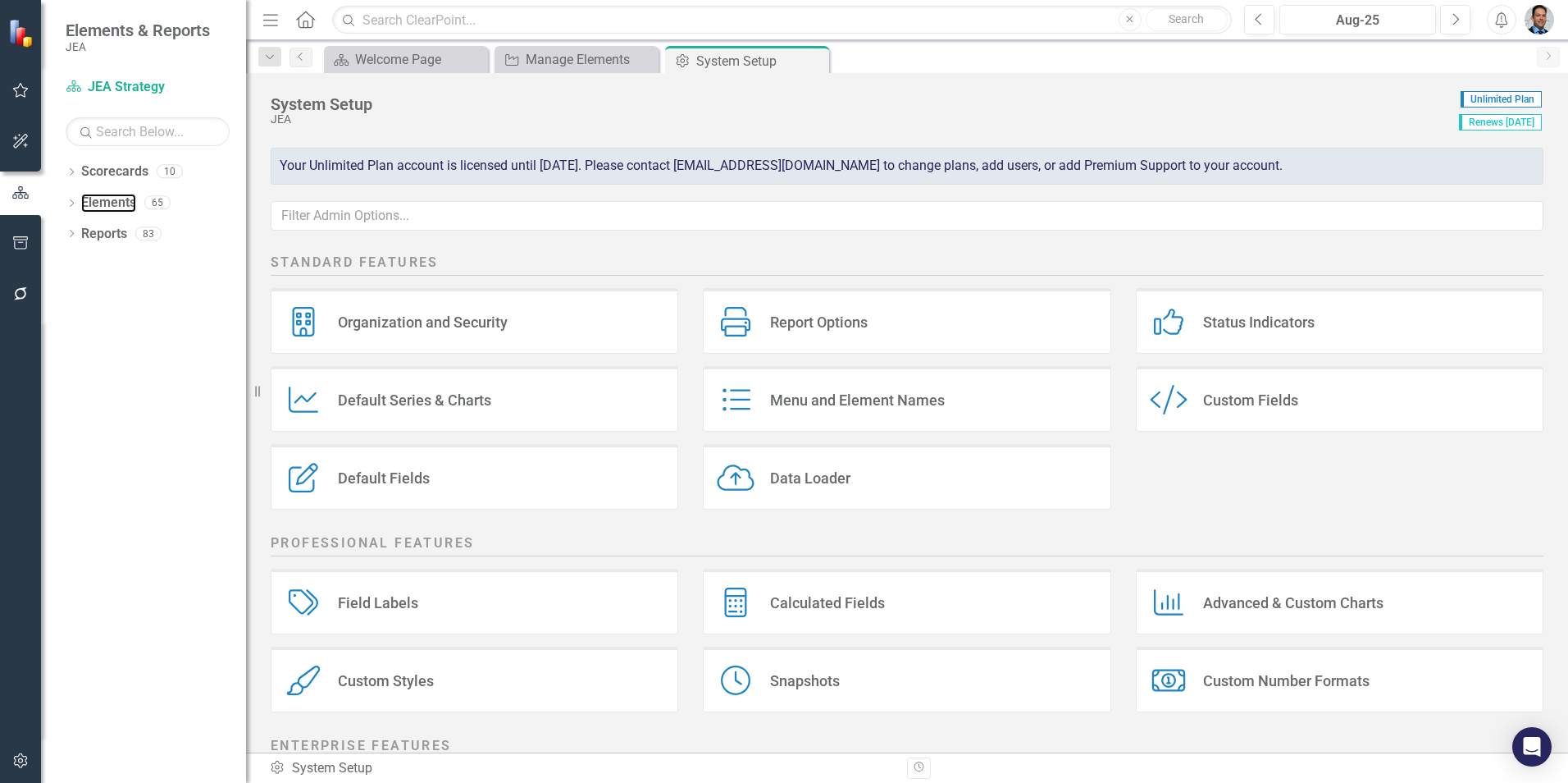
click at [99, 200] on link "Elements" at bounding box center [108, 204] width 55 height 19
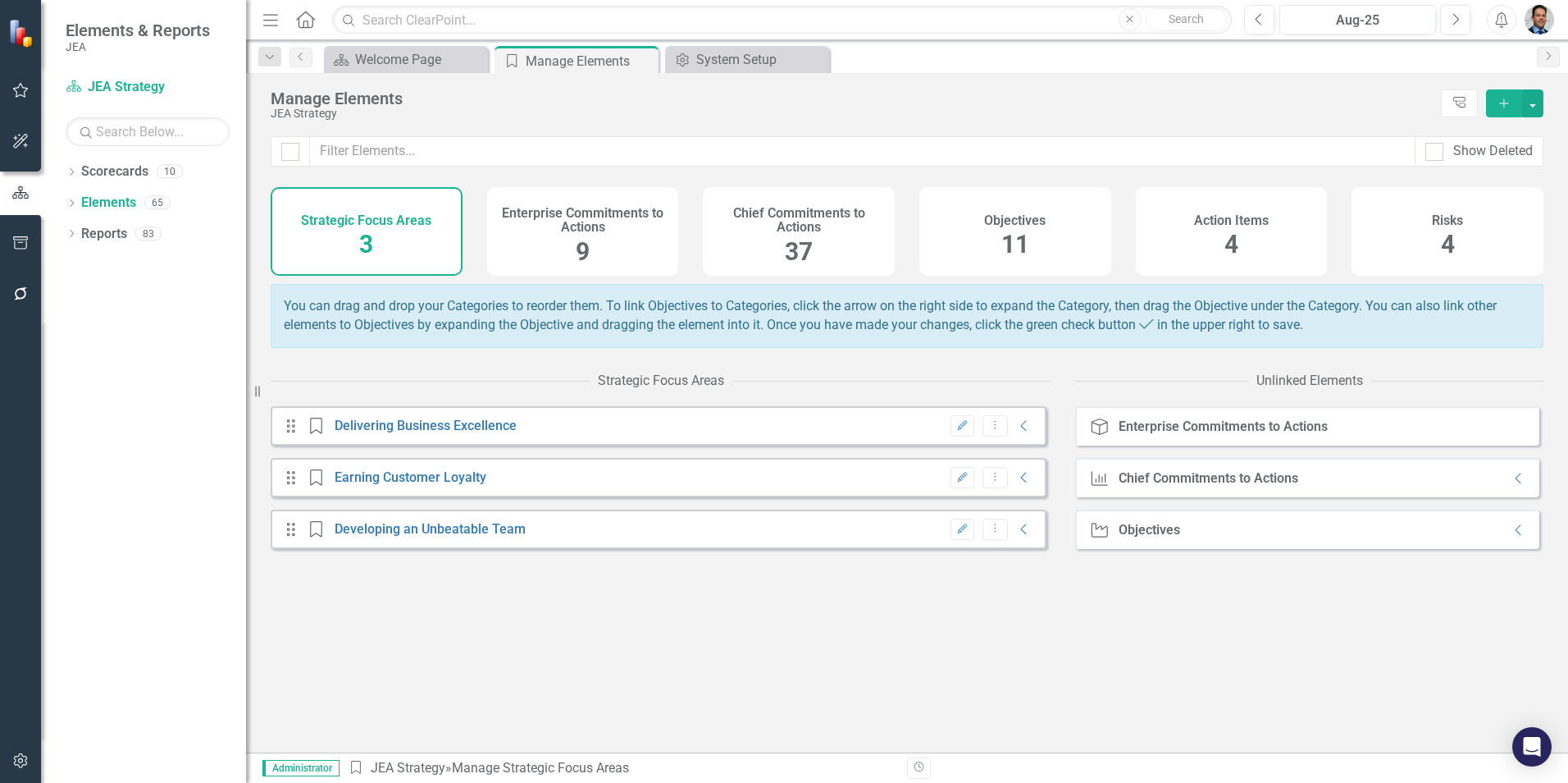
click at [802, 222] on h4 "Chief Commitments to Actions" at bounding box center [799, 220] width 172 height 29
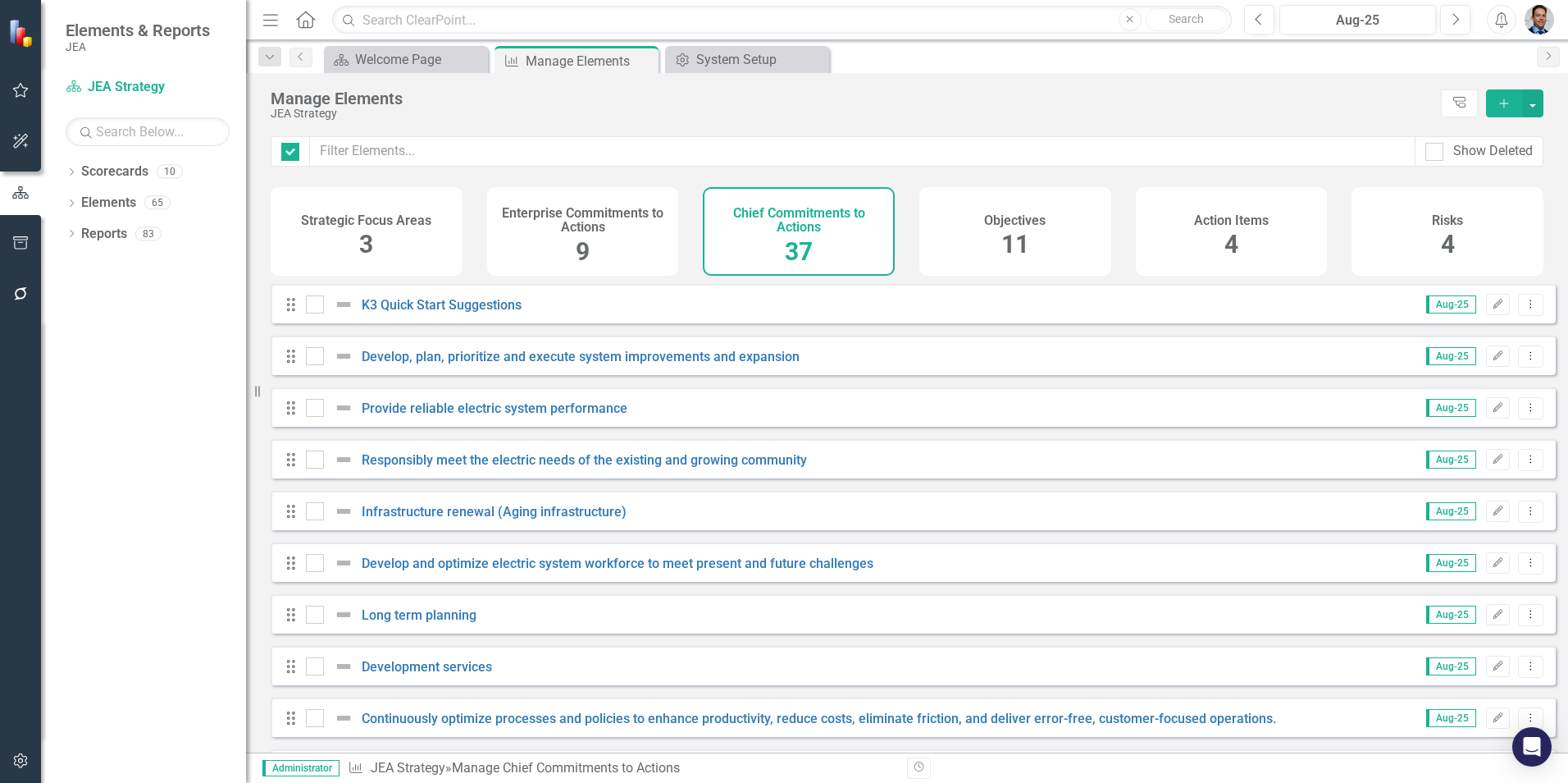
checkbox input "false"
click at [426, 623] on link "Long term planning" at bounding box center [418, 615] width 115 height 15
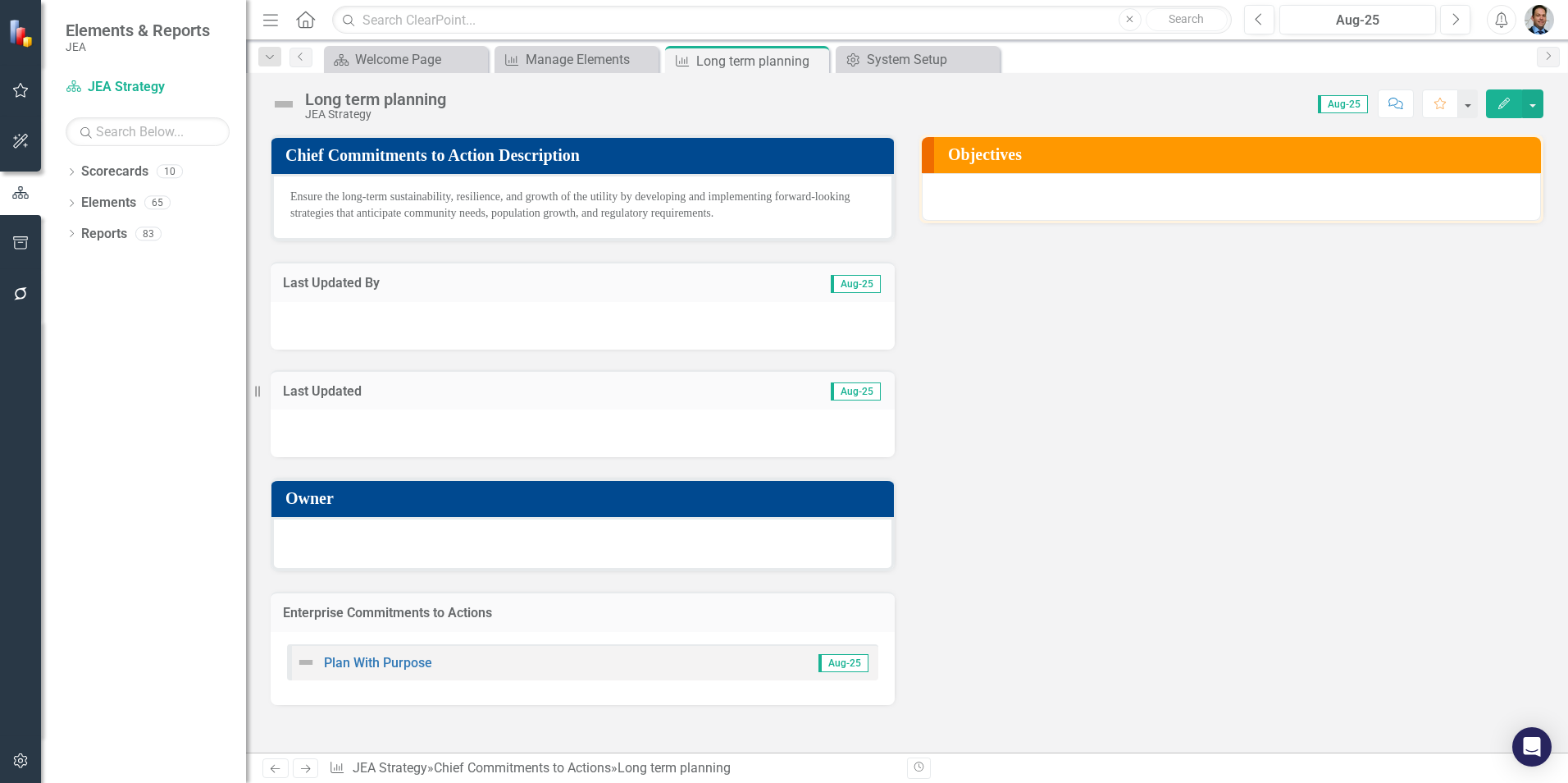
click at [0, 0] on icon "Close" at bounding box center [0, 0] width 0 height 0
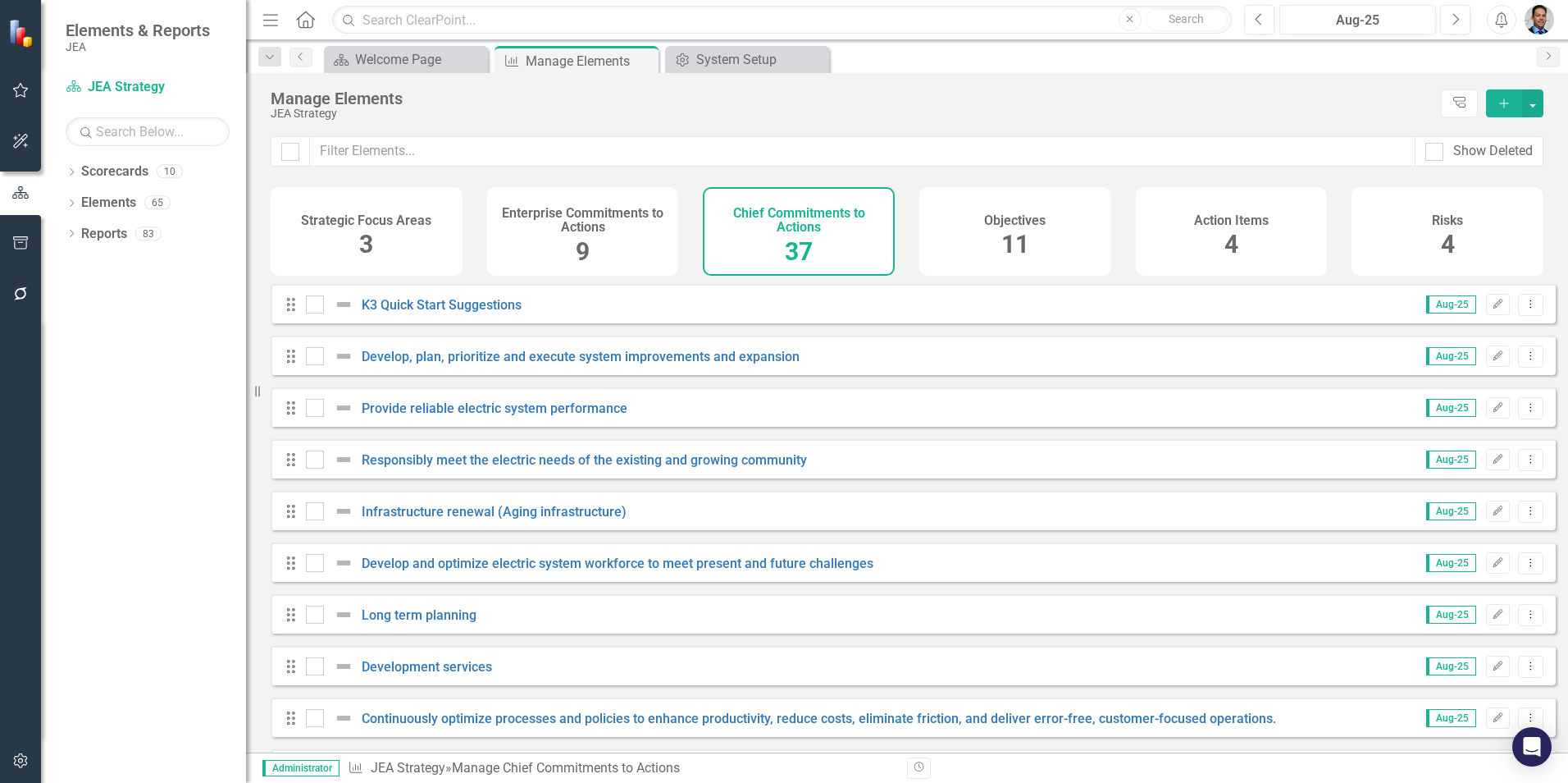
click at [1032, 233] on div "Objectives 11" at bounding box center [1016, 231] width 192 height 88
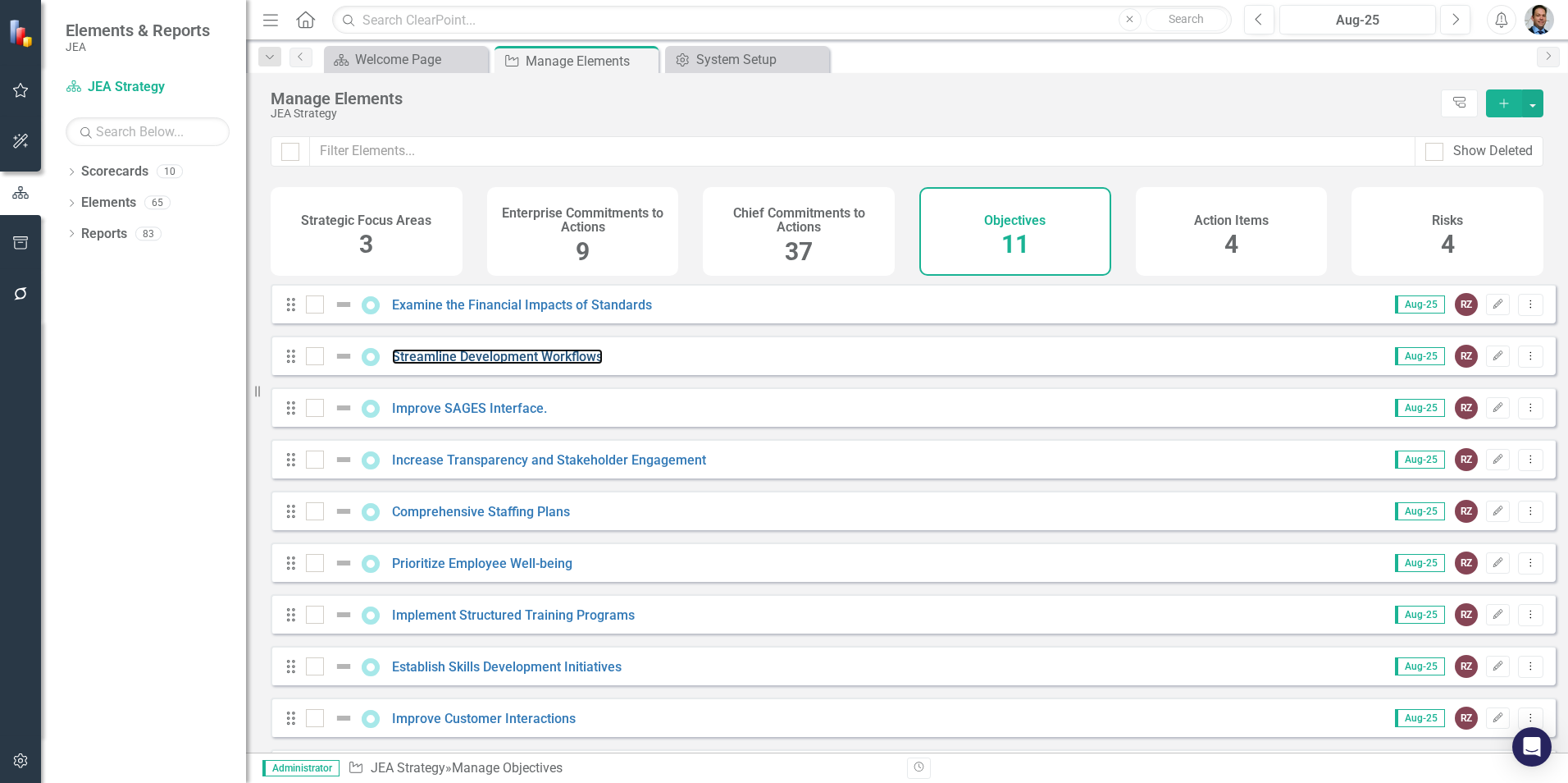
click at [526, 364] on link "Streamline Development Workflows" at bounding box center [497, 357] width 211 height 15
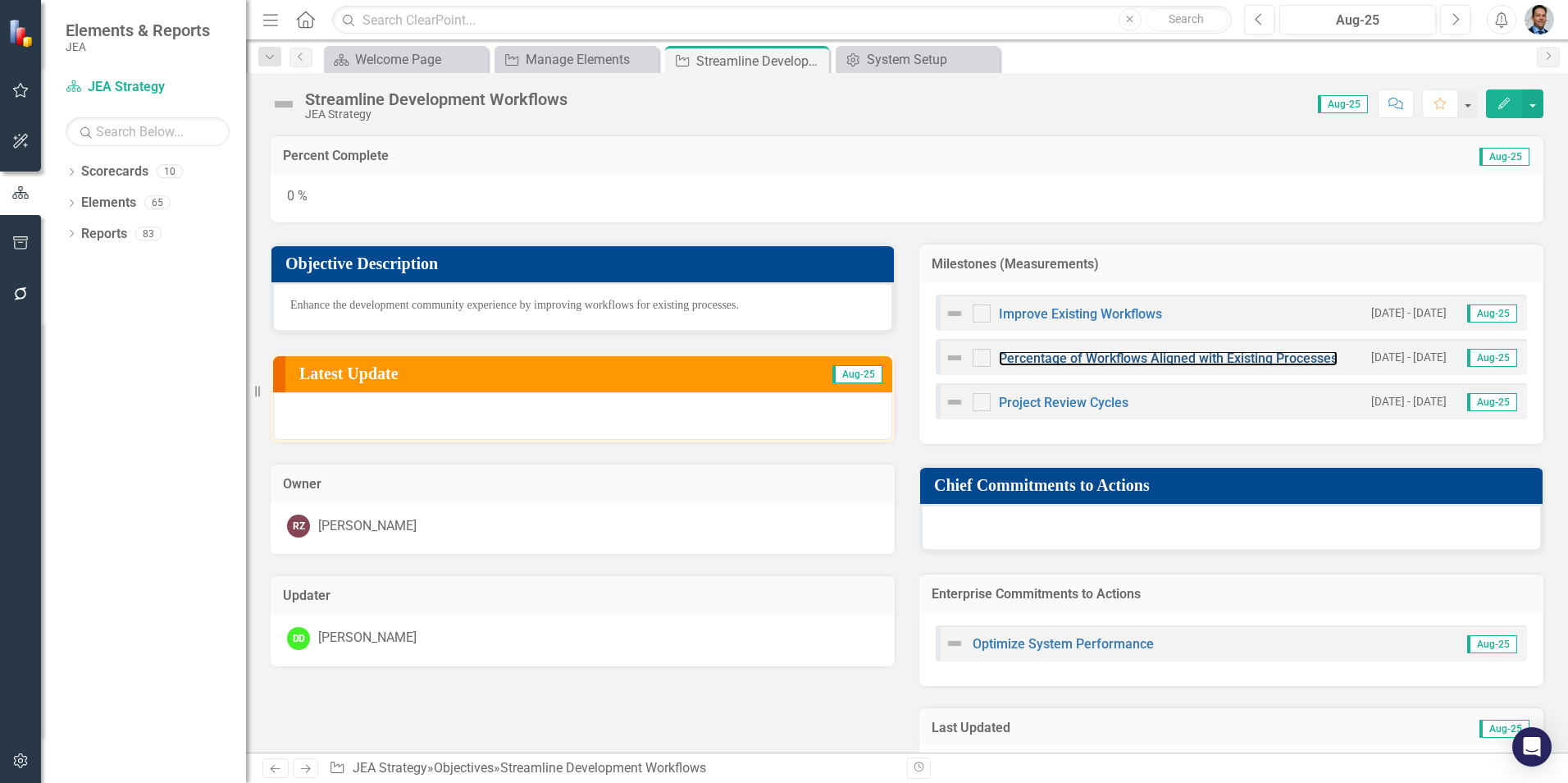
click at [1068, 354] on link "Percentage of Workflows Aligned with Existing Processes" at bounding box center [1169, 358] width 339 height 15
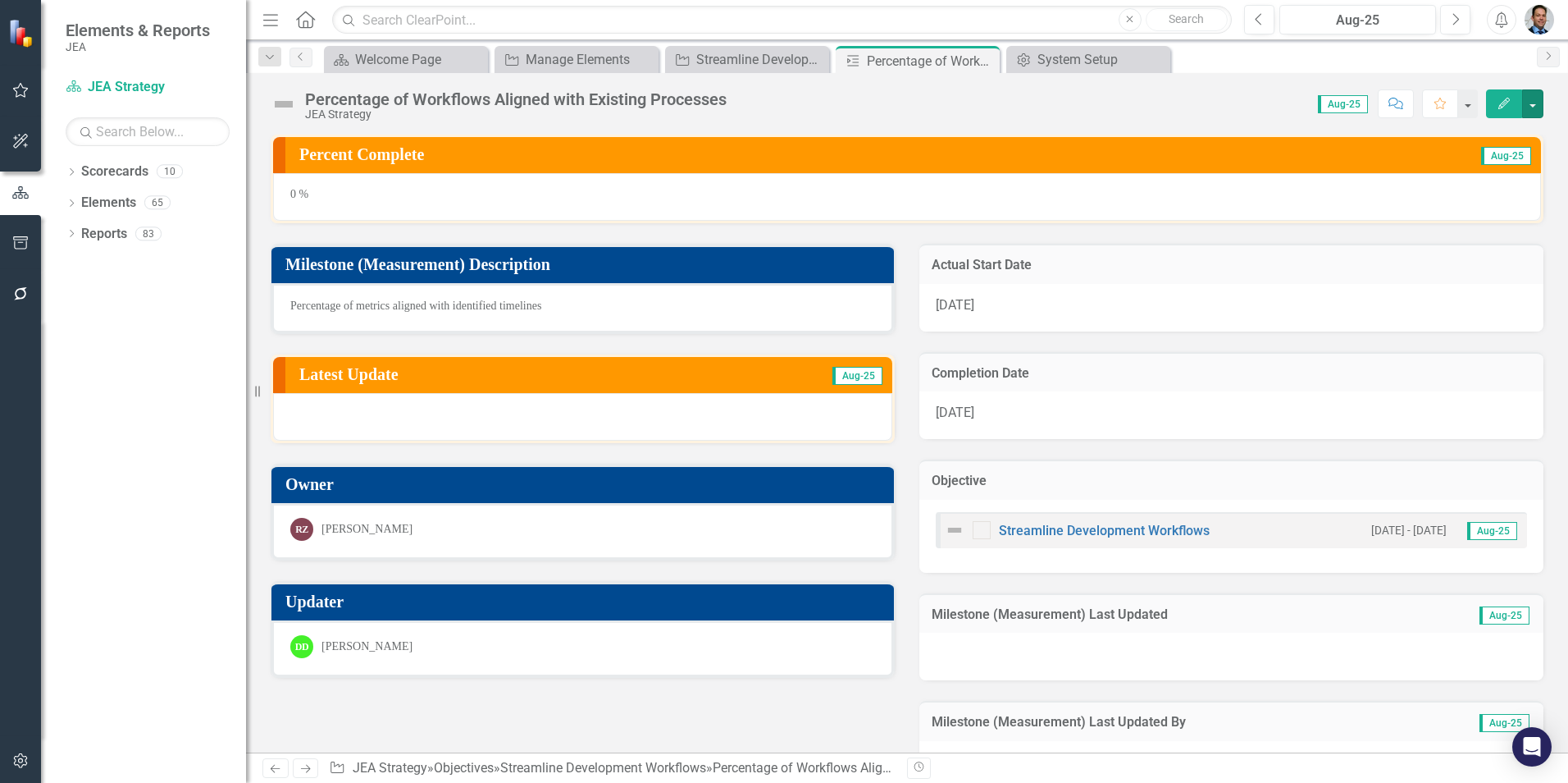
click at [1532, 102] on button "button" at bounding box center [1533, 104] width 21 height 29
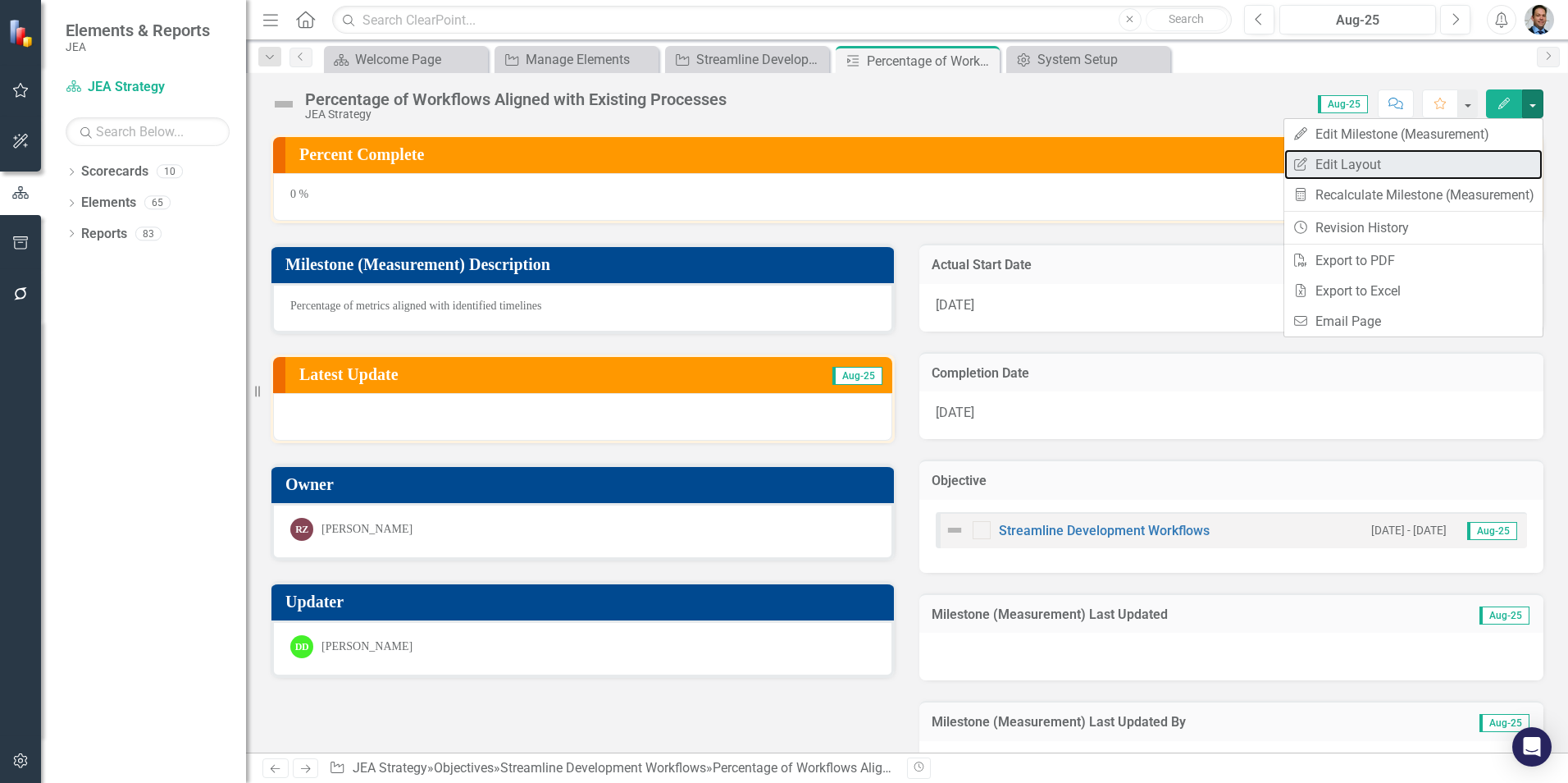
click at [1356, 166] on link "Edit Report Edit Layout" at bounding box center [1414, 165] width 259 height 30
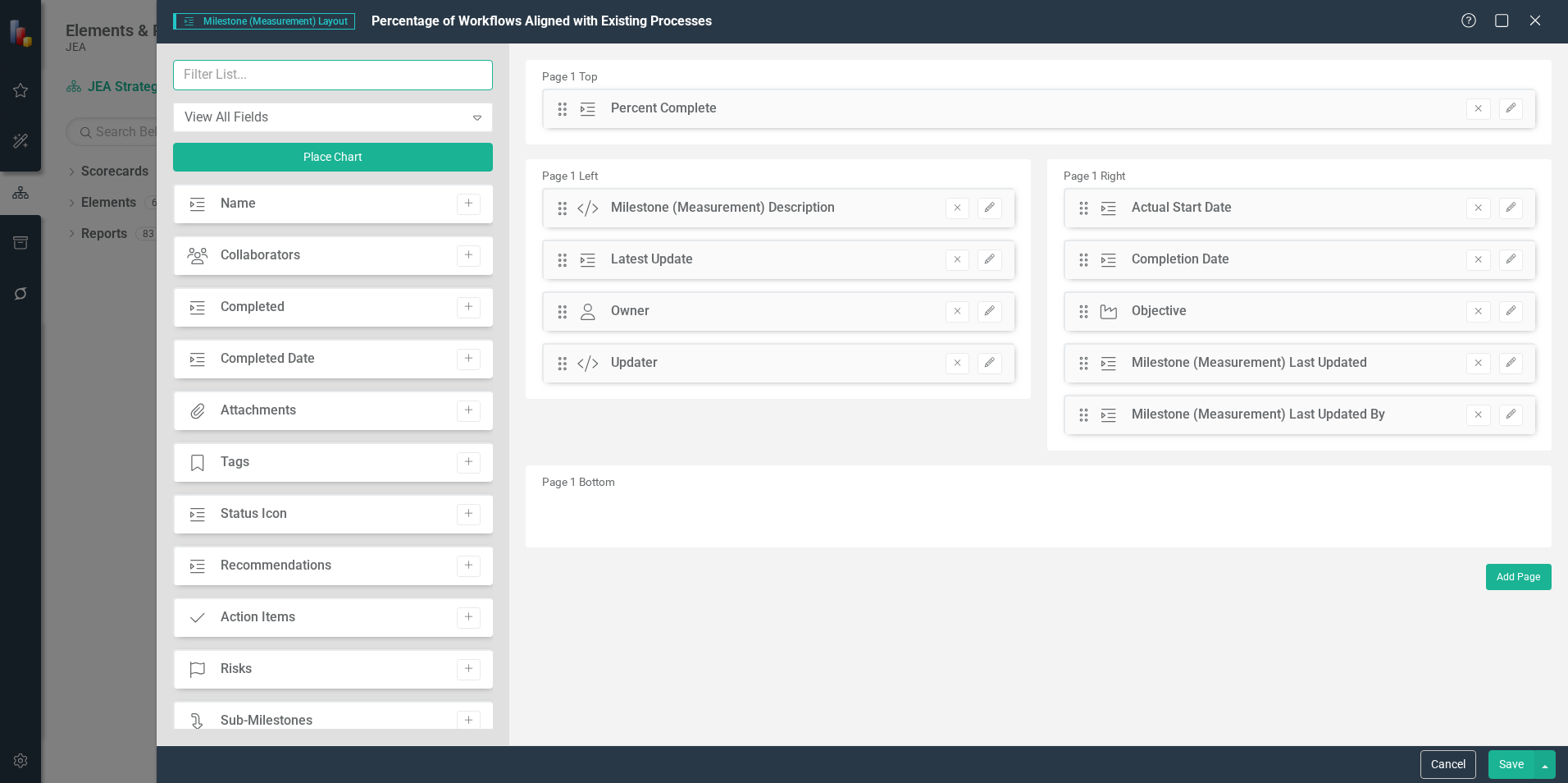
click at [261, 77] on input "text" at bounding box center [333, 75] width 319 height 30
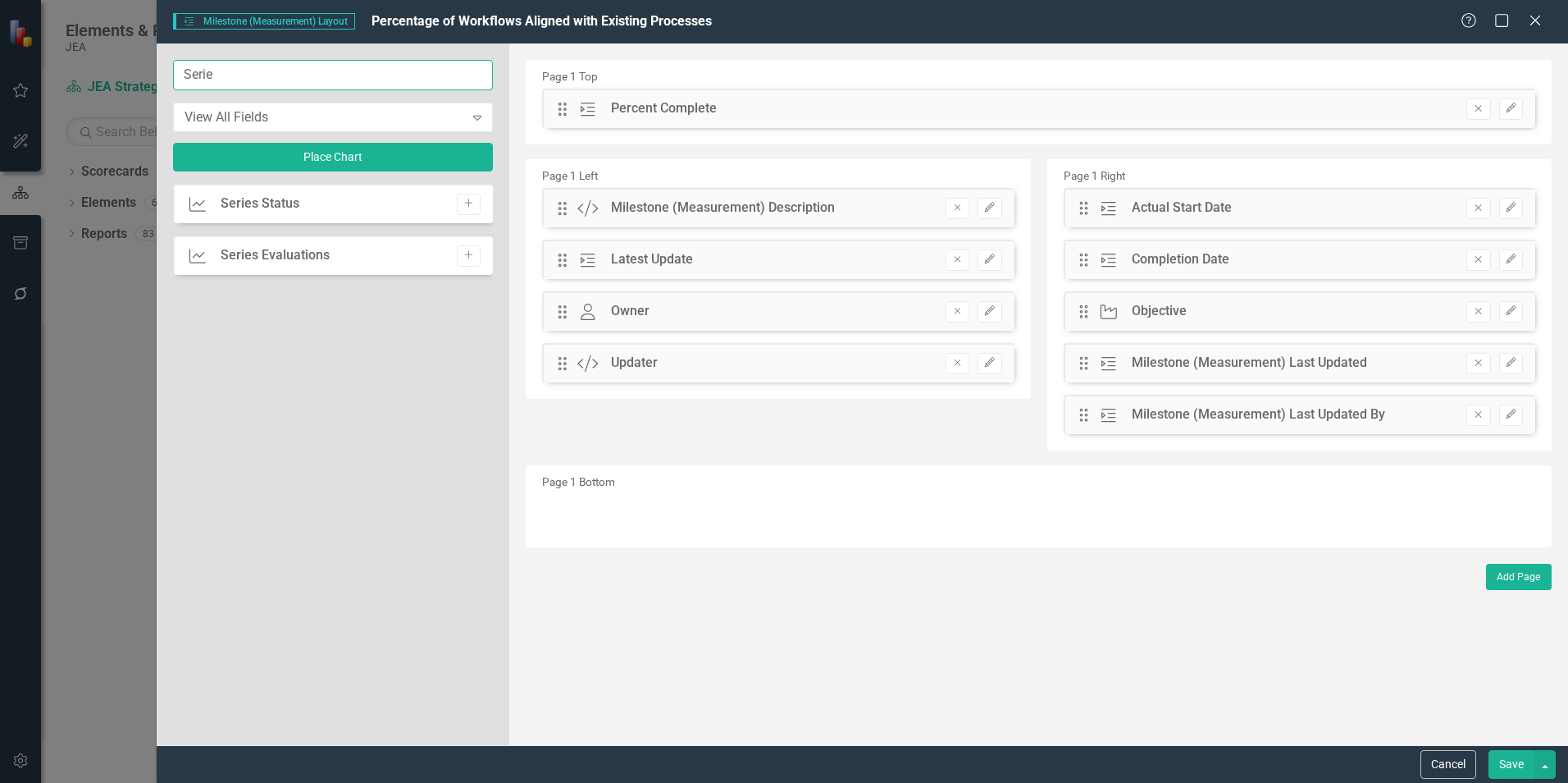
type input "Serie"
click at [471, 262] on button "Add" at bounding box center [468, 256] width 24 height 21
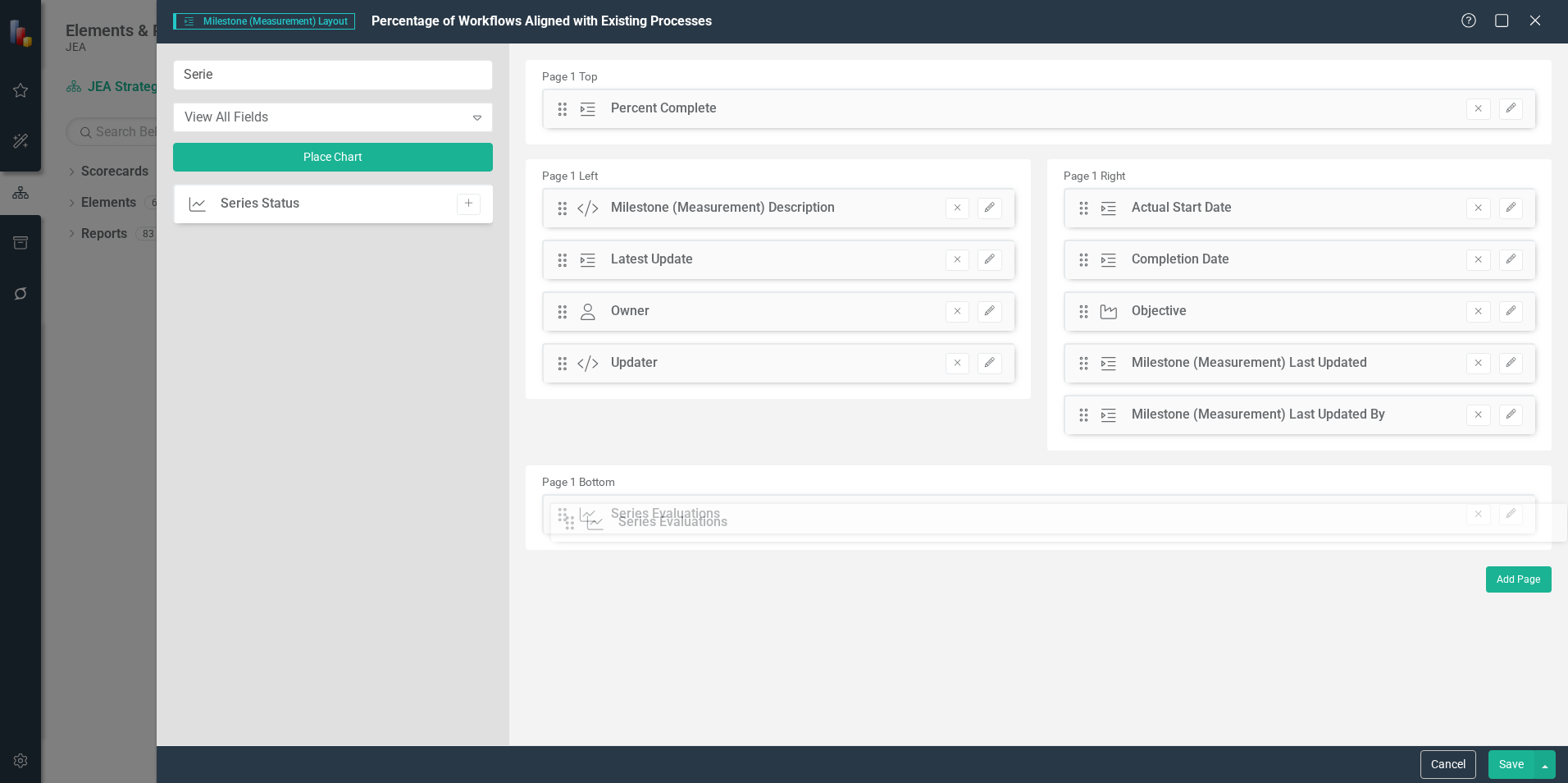
drag, startPoint x: 564, startPoint y: 113, endPoint x: 584, endPoint y: 527, distance: 414.5
click at [1507, 761] on button "Save" at bounding box center [1511, 764] width 46 height 29
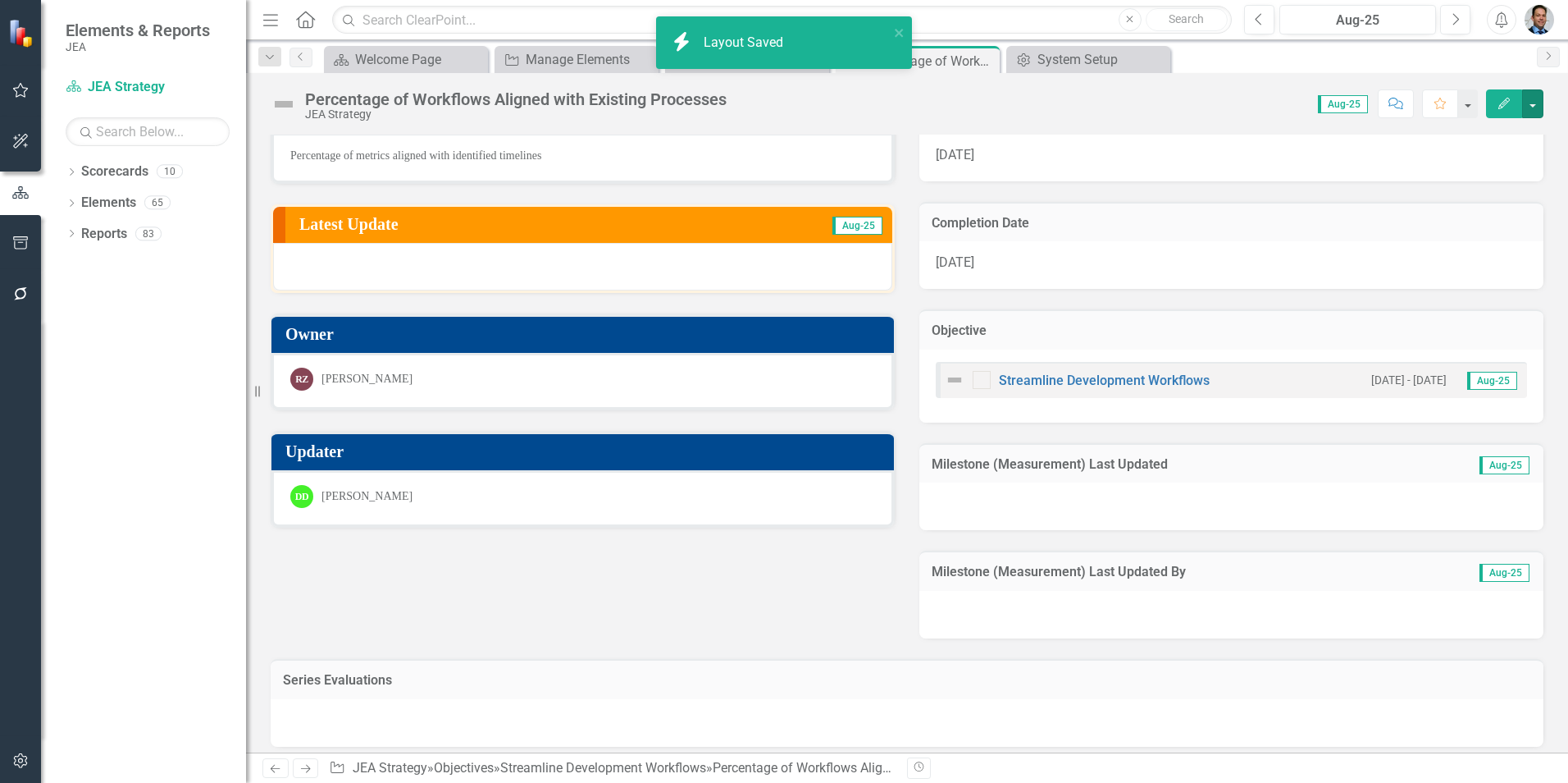
scroll to position [161, 0]
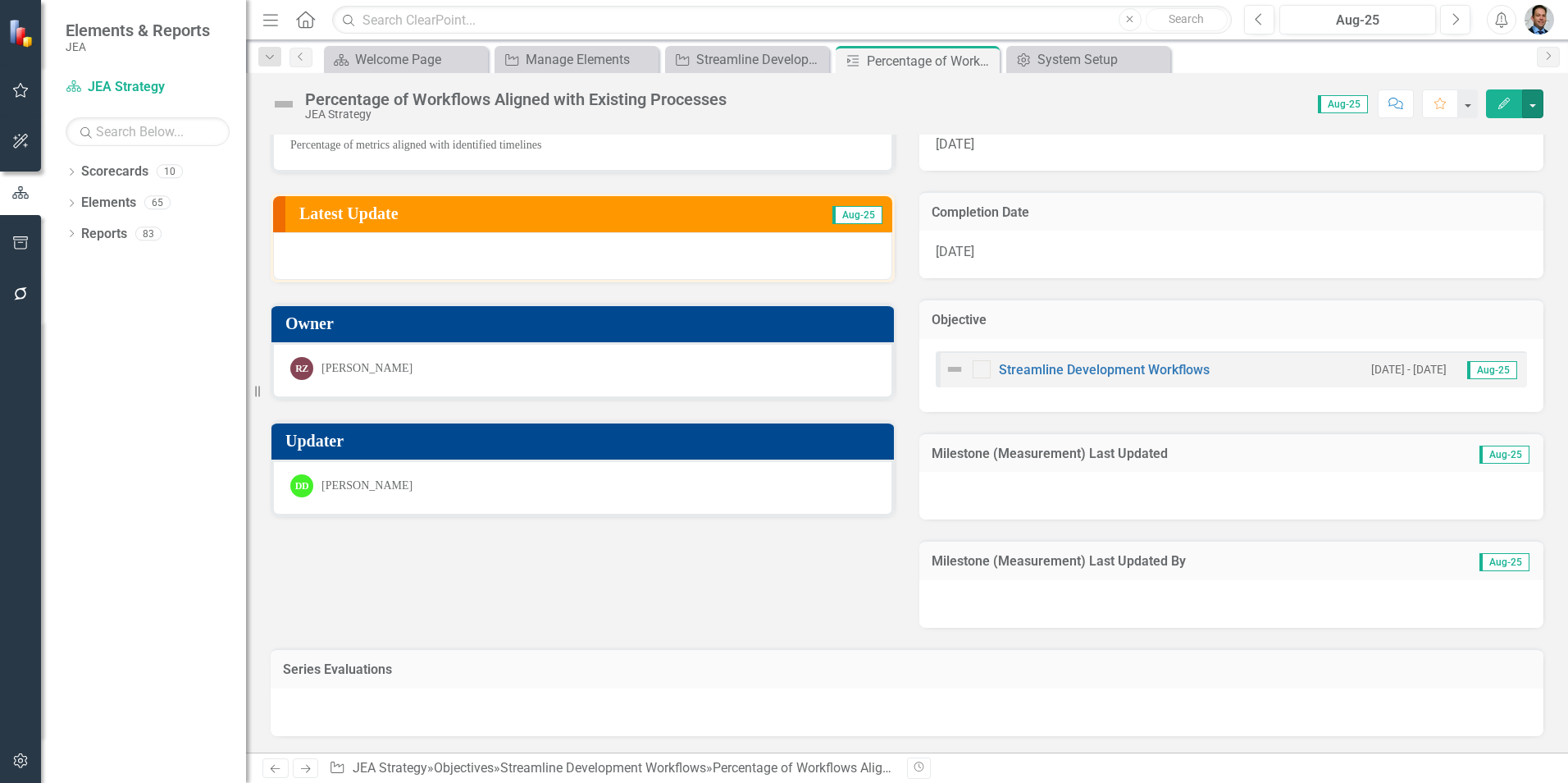
click at [1534, 99] on button "button" at bounding box center [1533, 104] width 21 height 29
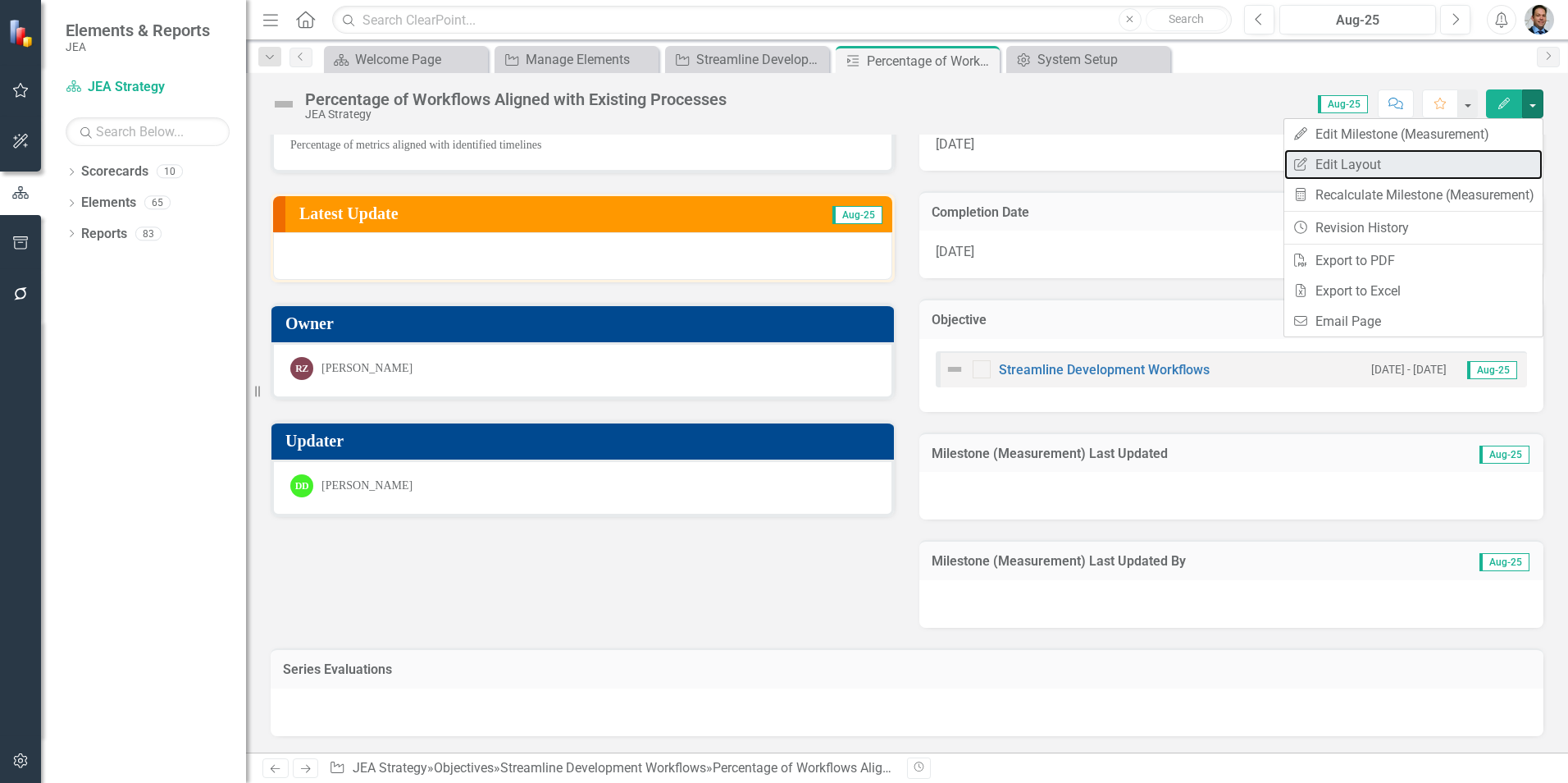
click at [1381, 165] on link "Edit Report Edit Layout" at bounding box center [1414, 165] width 259 height 30
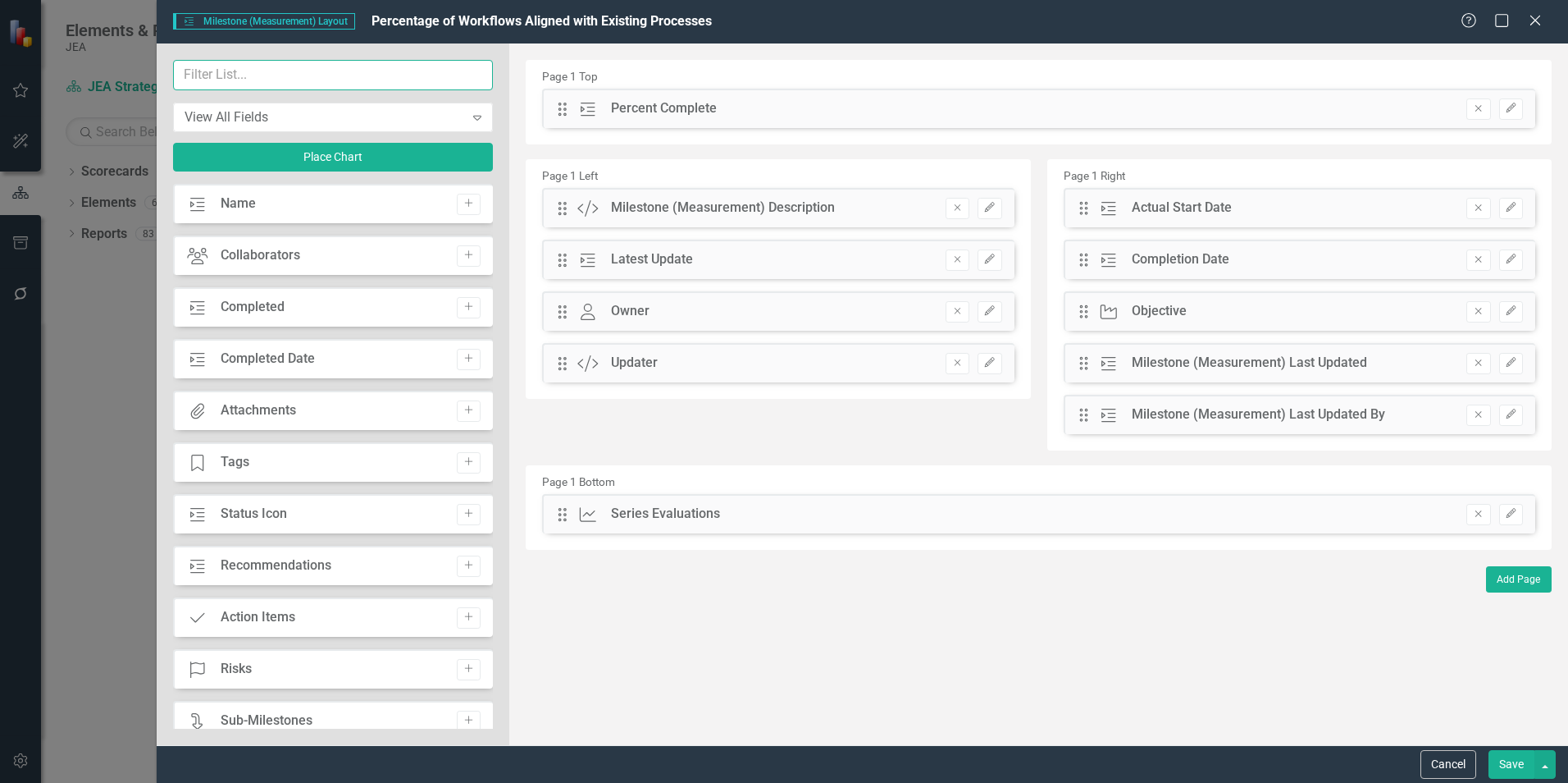
click at [301, 79] on input "text" at bounding box center [333, 75] width 319 height 30
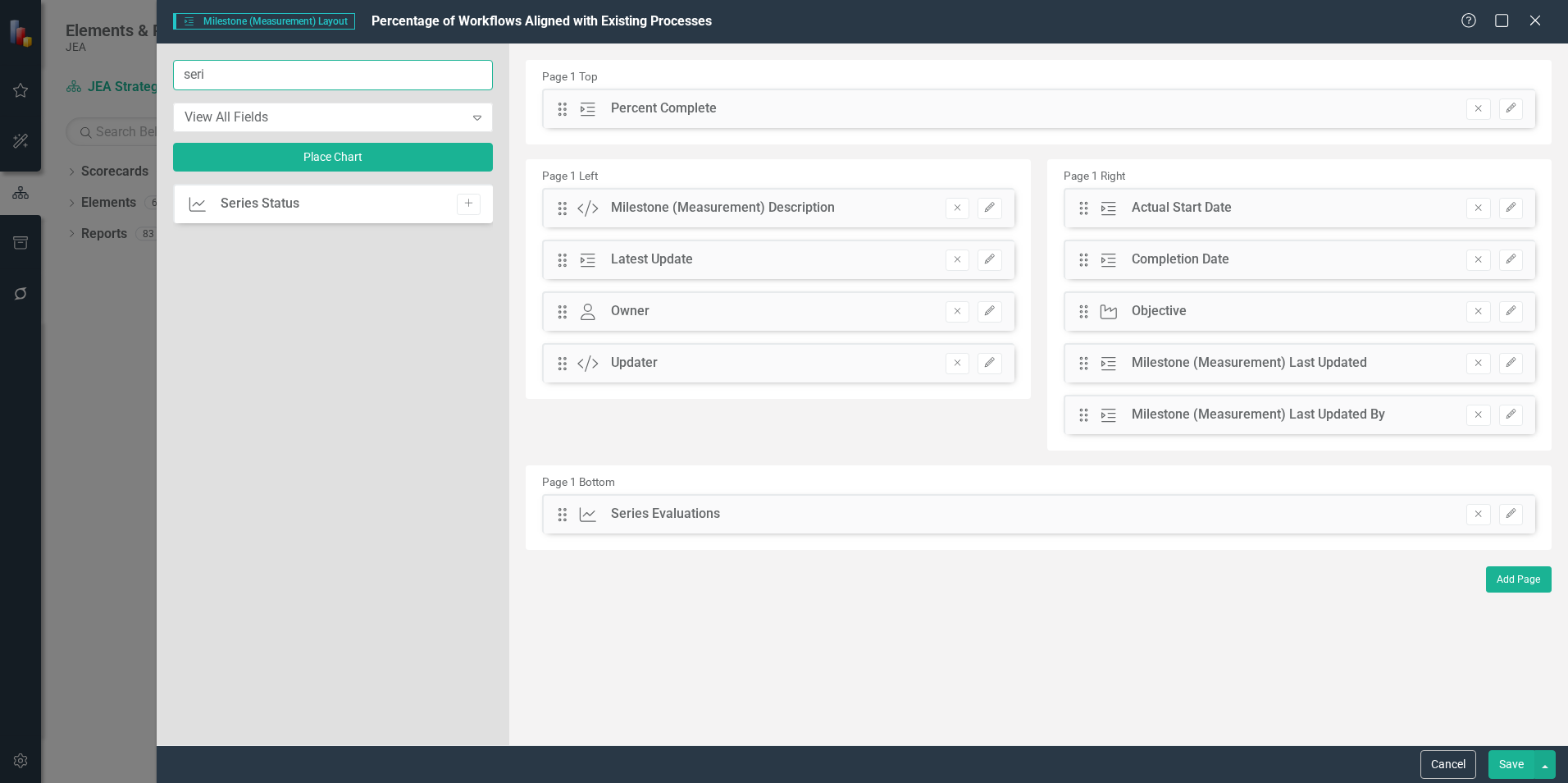
type input "seri"
click at [471, 206] on icon "Add" at bounding box center [468, 204] width 12 height 10
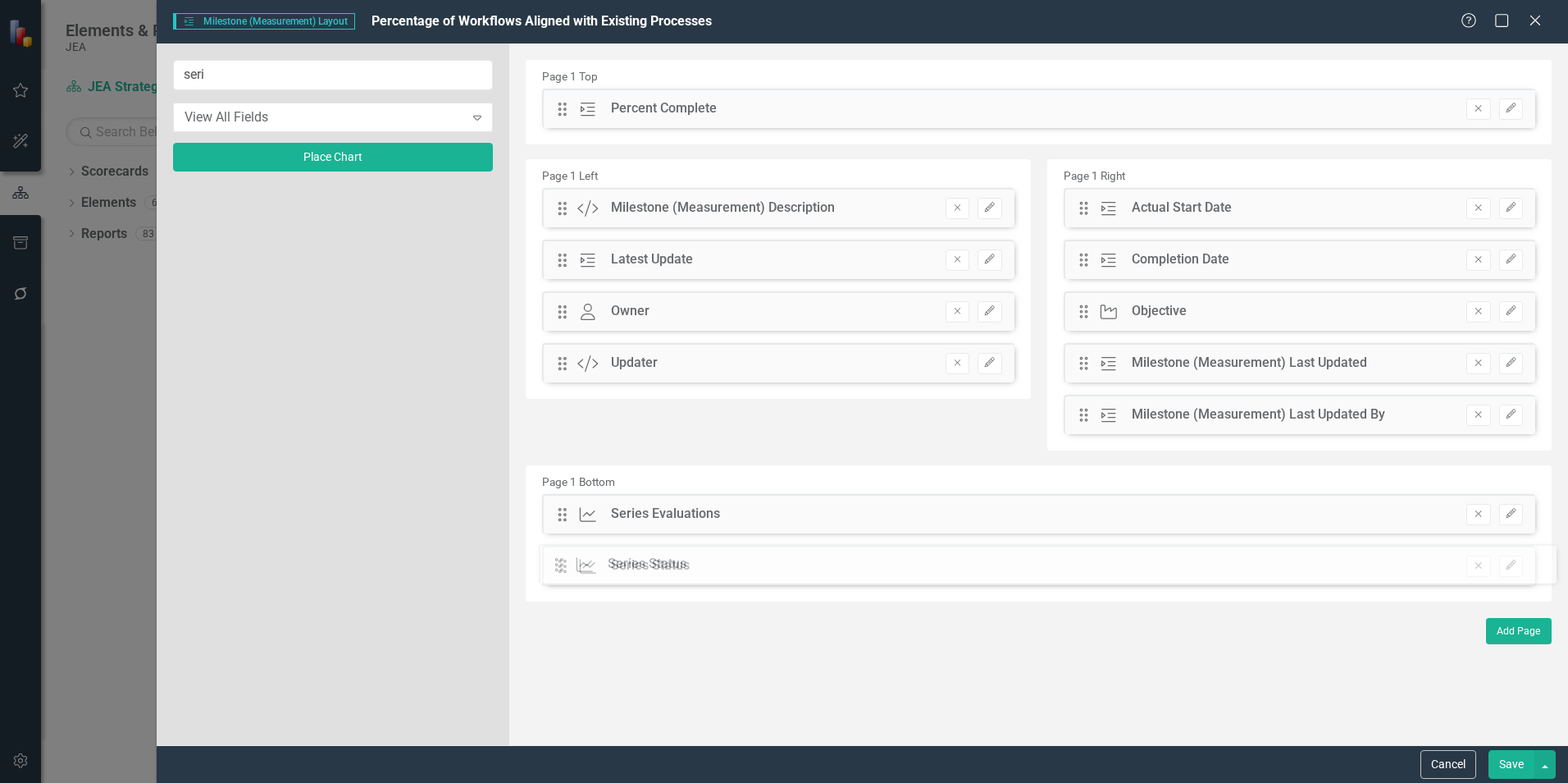
drag, startPoint x: 558, startPoint y: 111, endPoint x: 568, endPoint y: 567, distance: 456.1
click at [1481, 517] on icon "Remove" at bounding box center [1478, 514] width 12 height 10
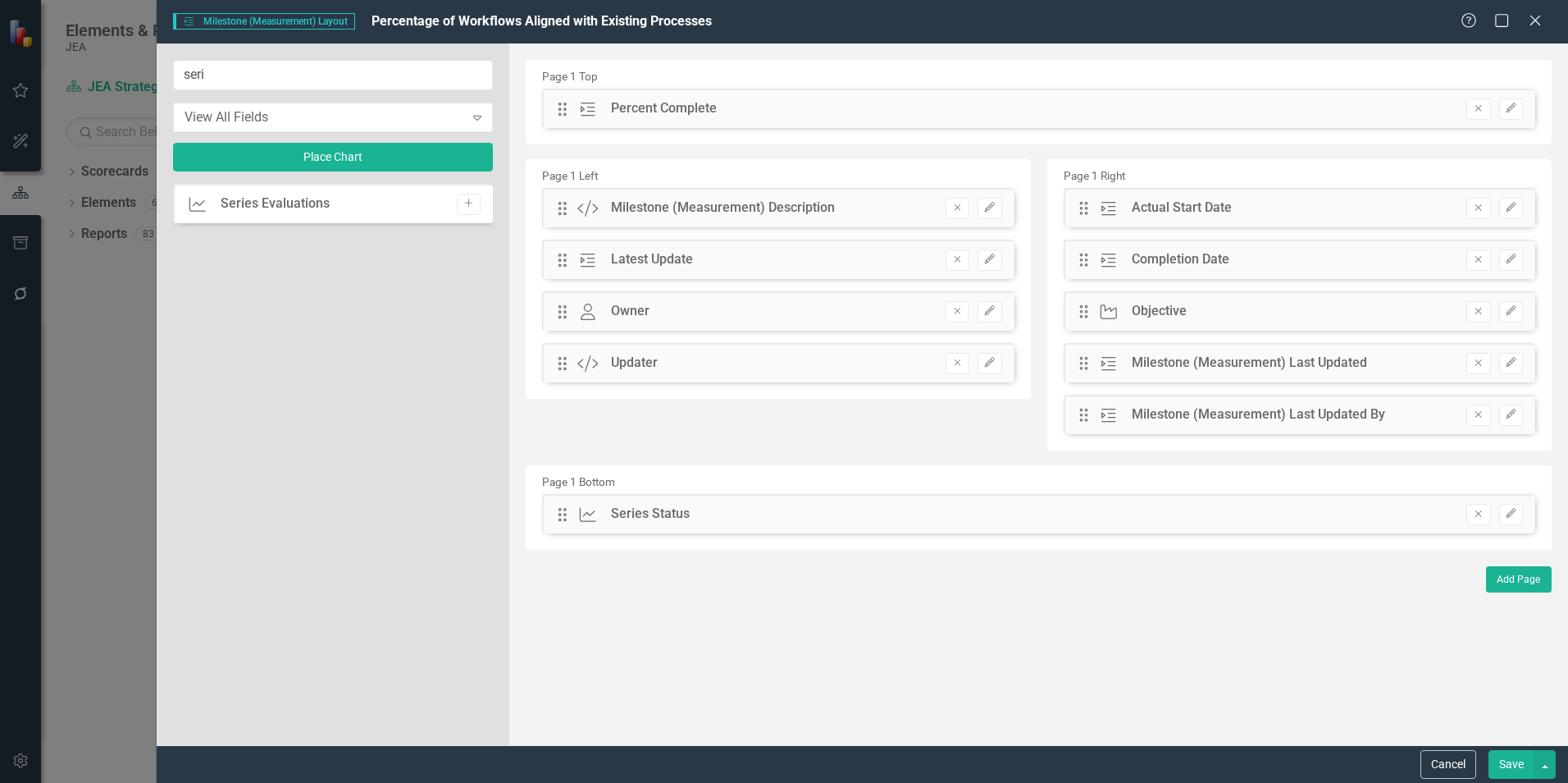
click at [1501, 766] on button "Save" at bounding box center [1511, 764] width 46 height 29
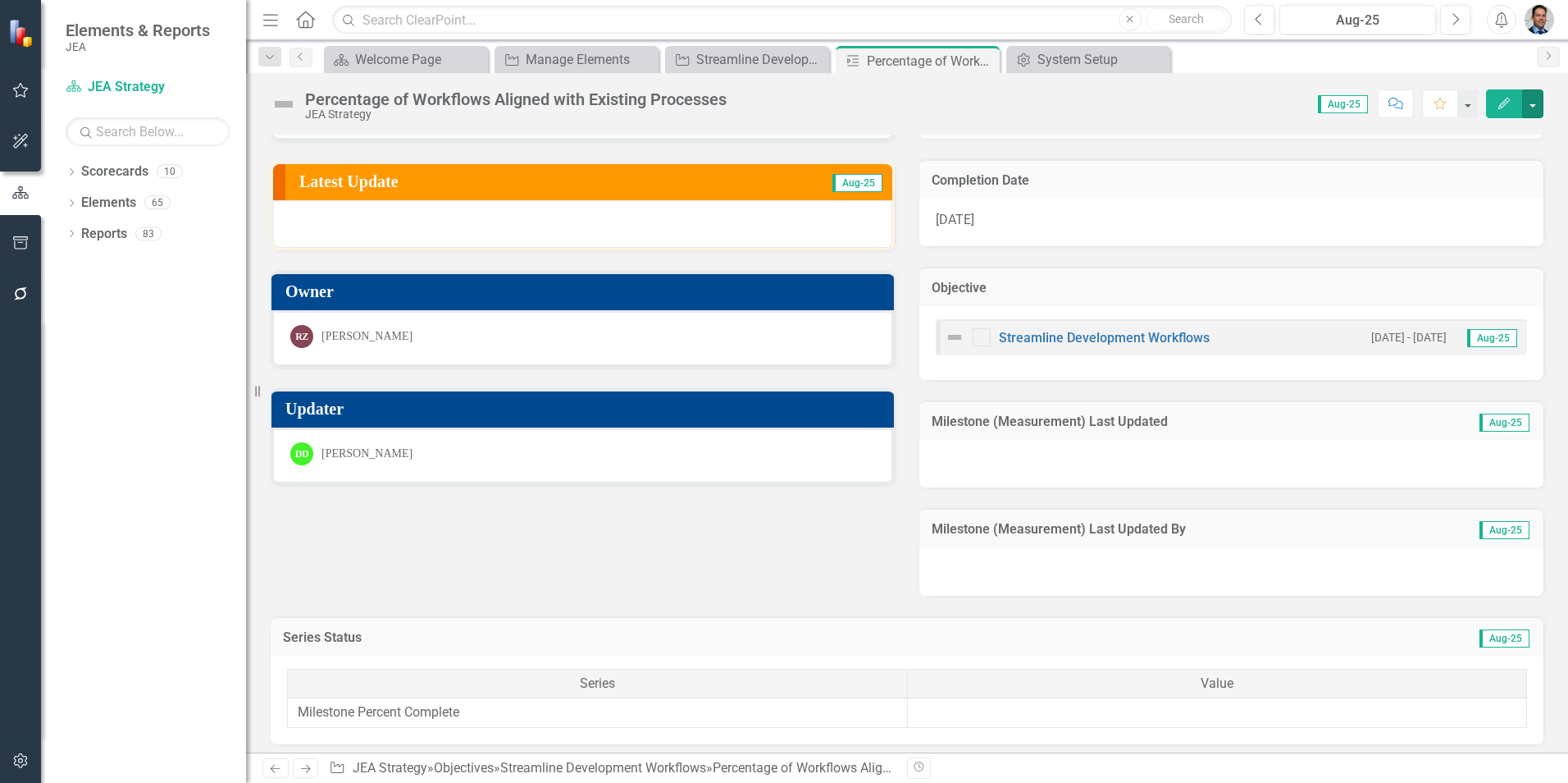
scroll to position [201, 0]
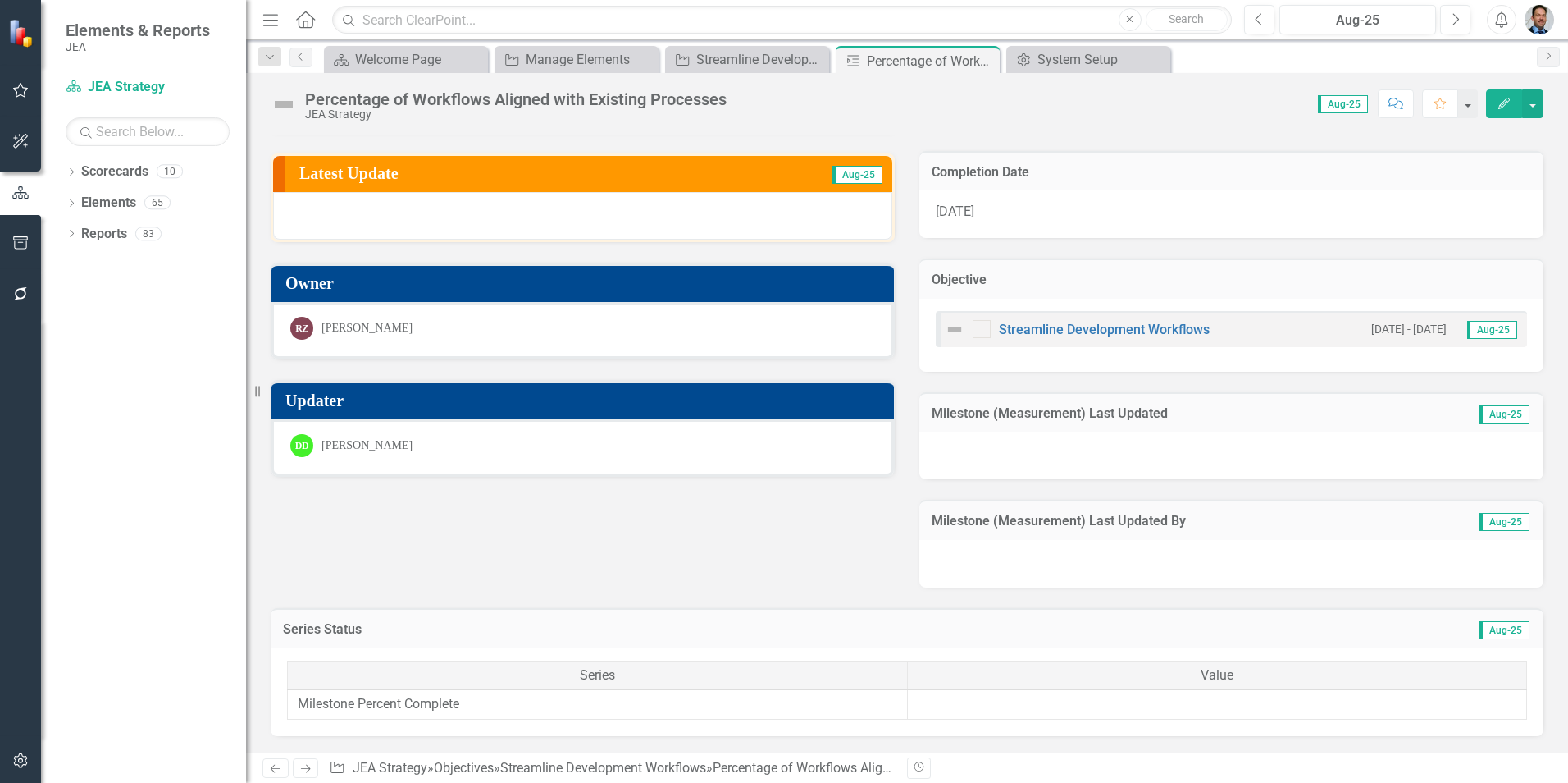
click at [648, 712] on td "Milestone Percent Complete" at bounding box center [598, 704] width 620 height 29
click at [427, 708] on td "Milestone Percent Complete" at bounding box center [598, 704] width 620 height 29
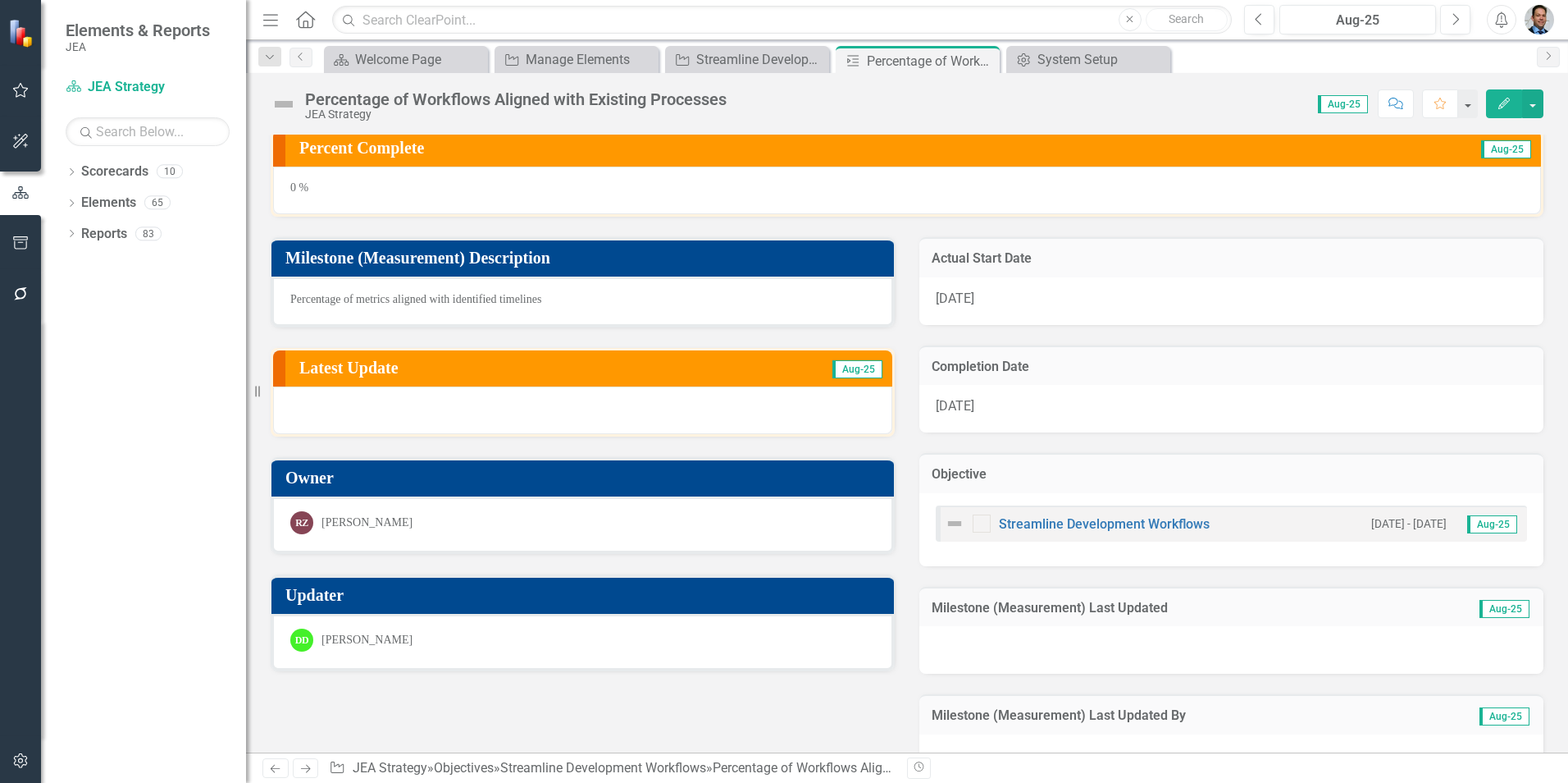
scroll to position [0, 0]
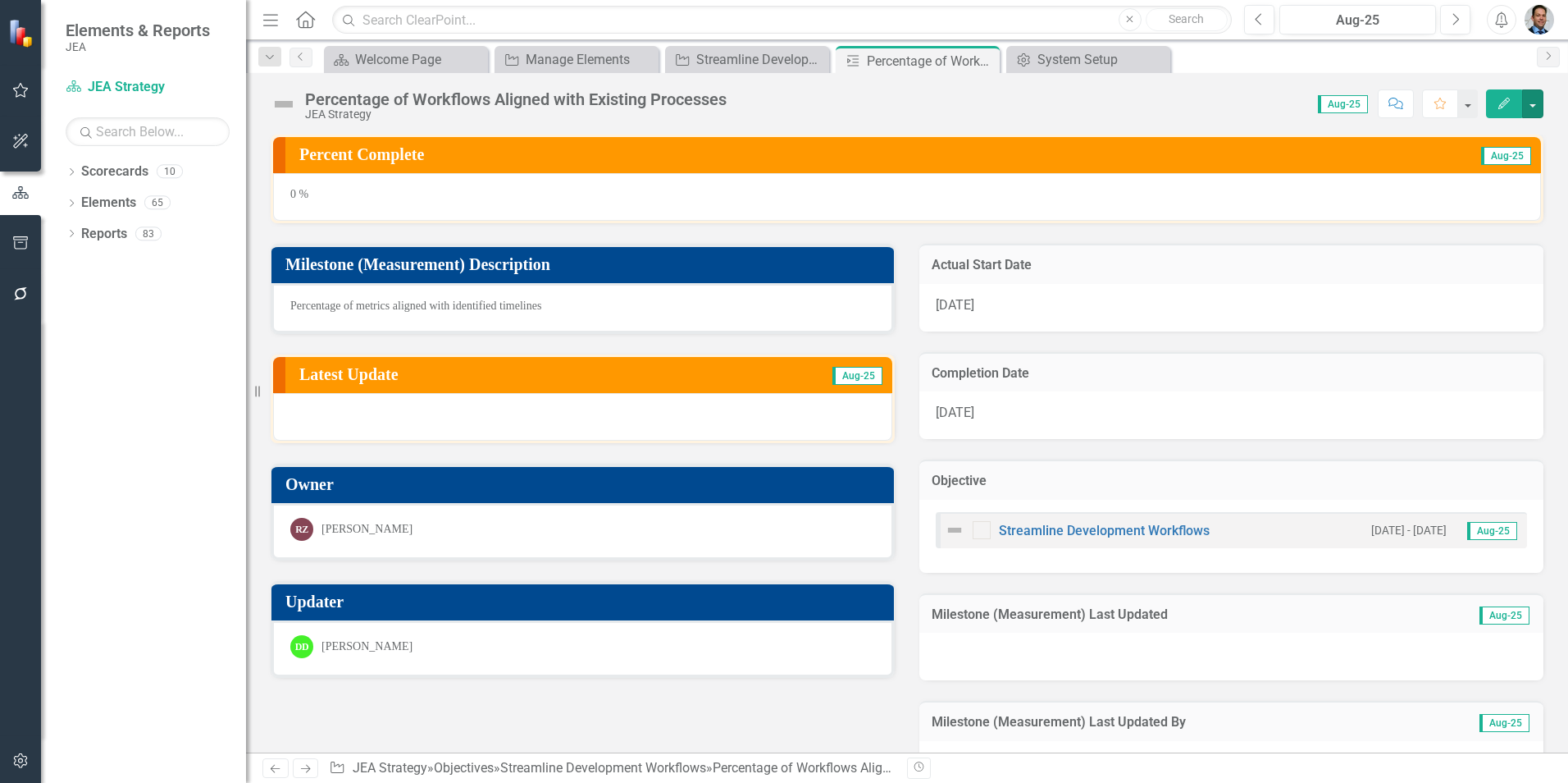
click at [1533, 98] on button "button" at bounding box center [1533, 104] width 21 height 29
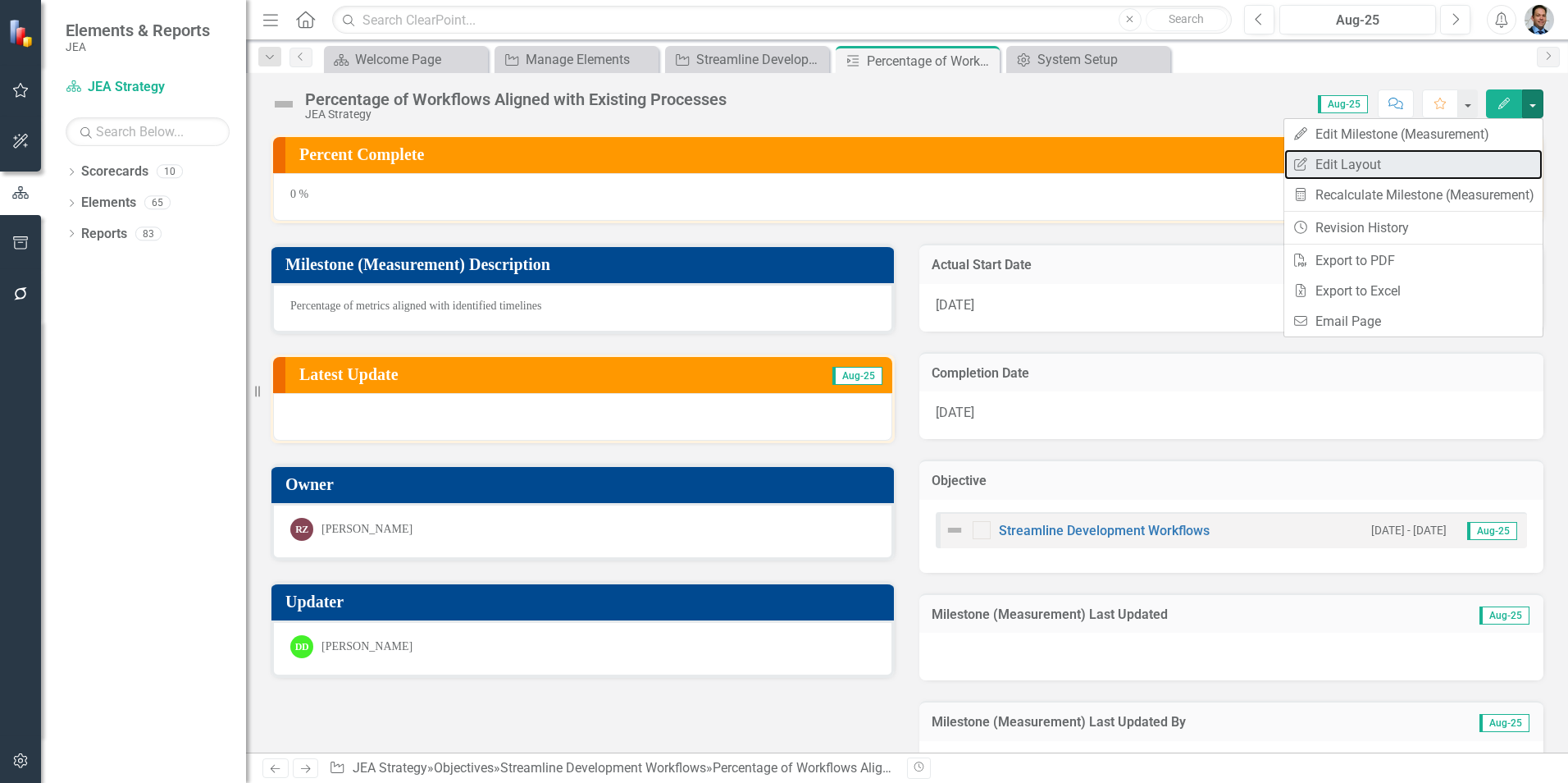
click at [1406, 161] on link "Edit Report Edit Layout" at bounding box center [1414, 165] width 259 height 30
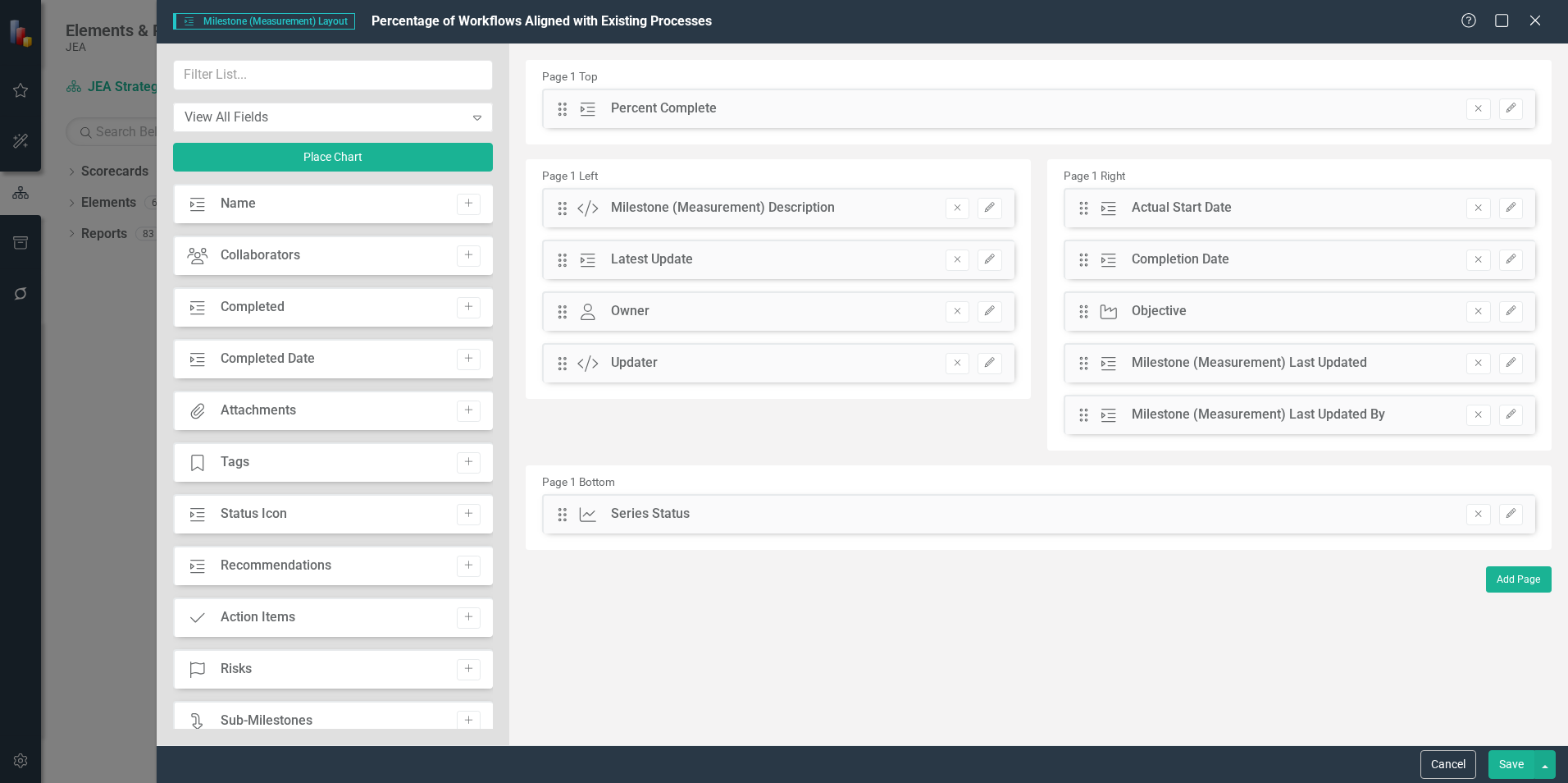
click at [1477, 513] on icon "Remove" at bounding box center [1478, 514] width 12 height 10
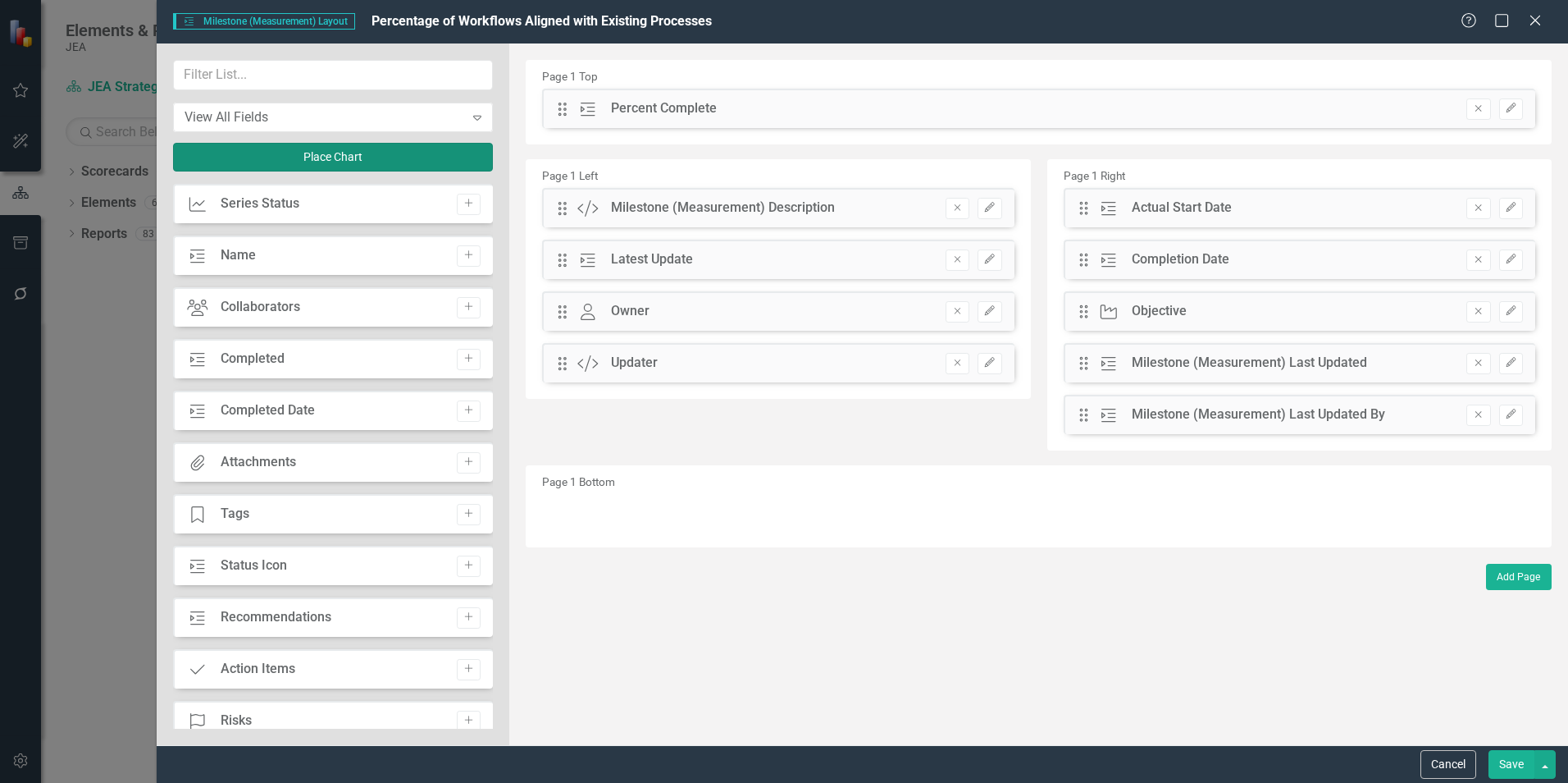
click at [367, 158] on button "Place Chart" at bounding box center [333, 157] width 319 height 29
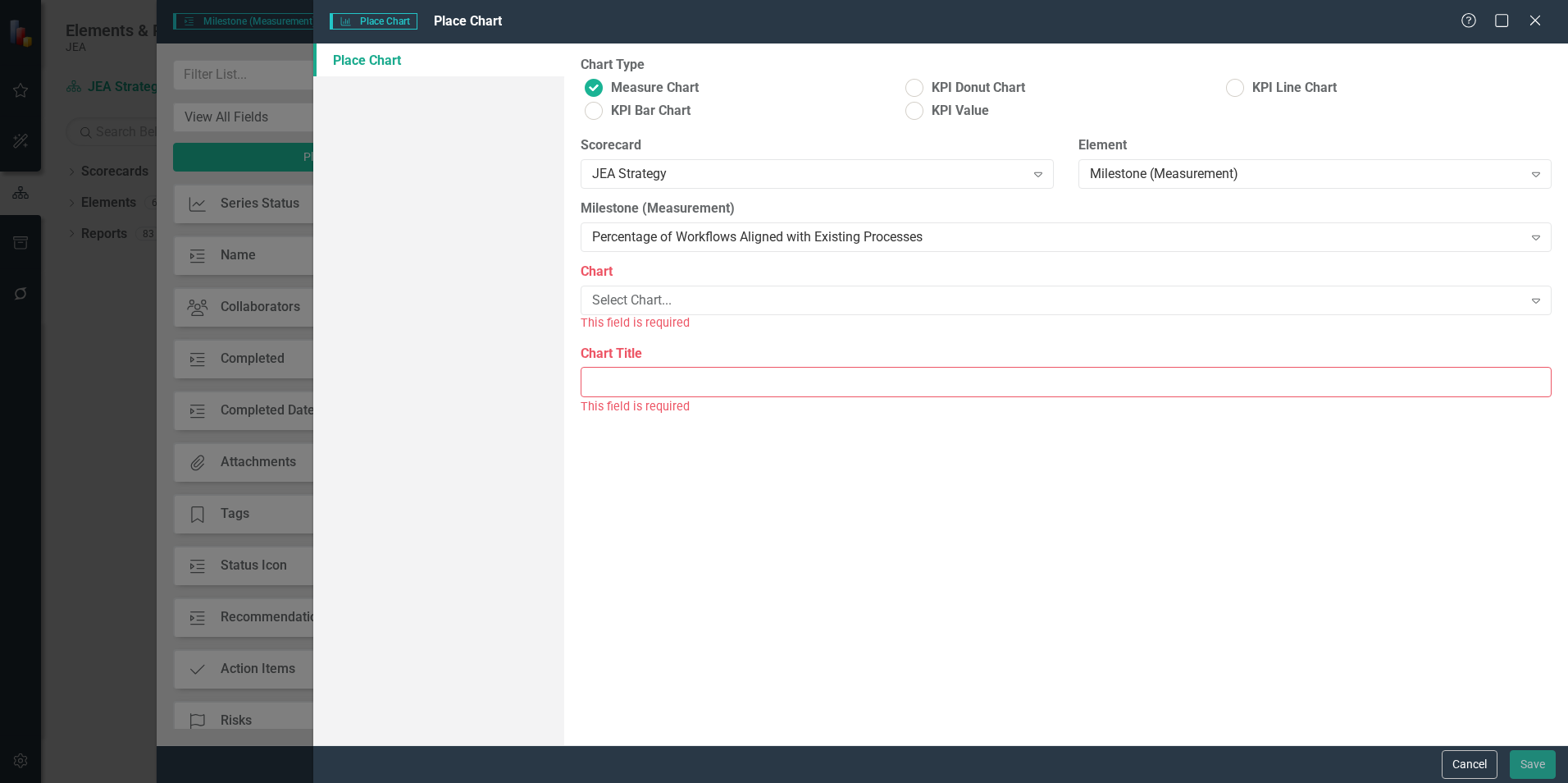
click at [758, 304] on div "Select Chart..." at bounding box center [1057, 301] width 930 height 19
click at [1463, 761] on button "Cancel" at bounding box center [1469, 764] width 56 height 29
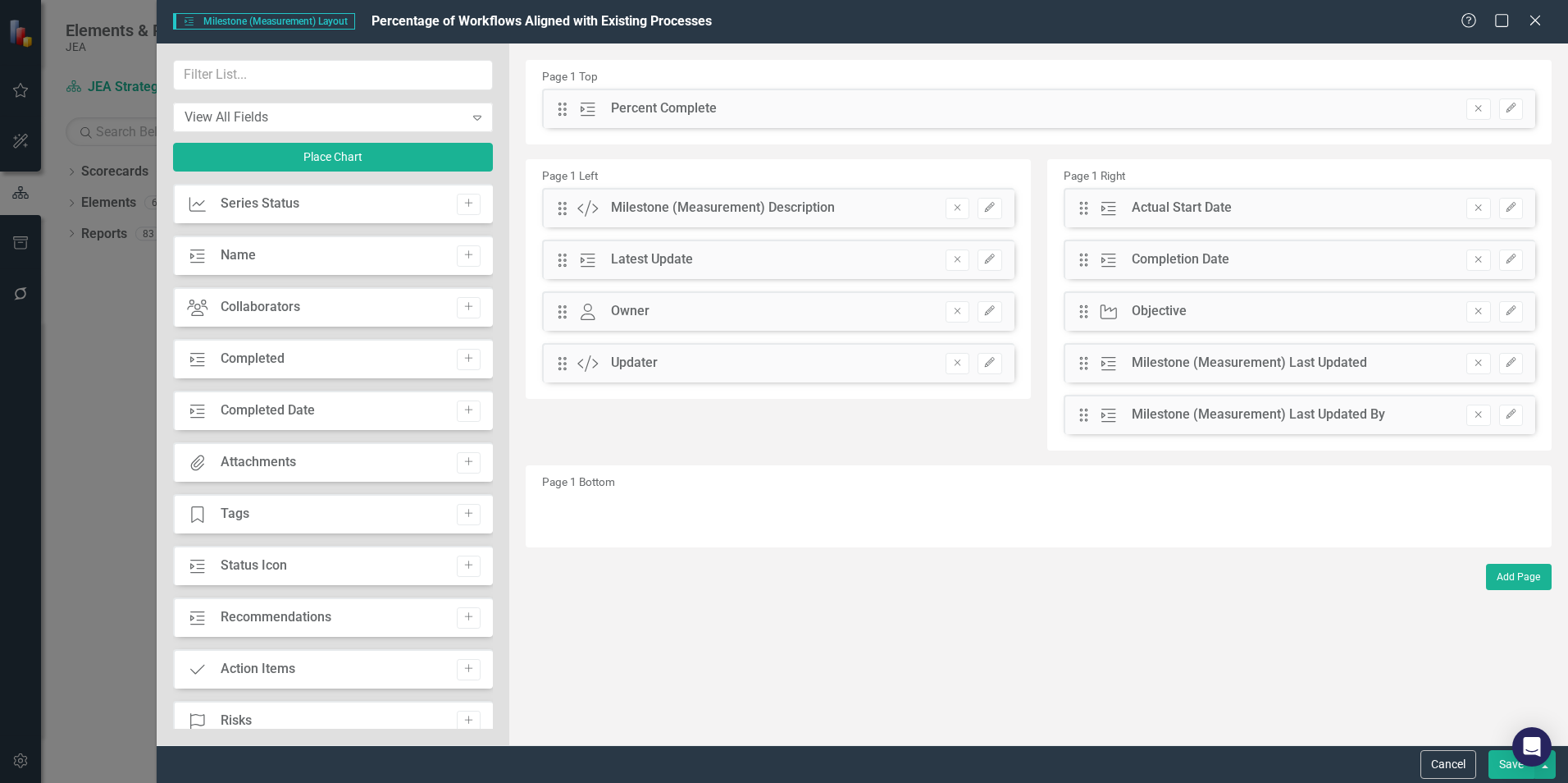
click at [1537, 21] on icon at bounding box center [1535, 20] width 10 height 10
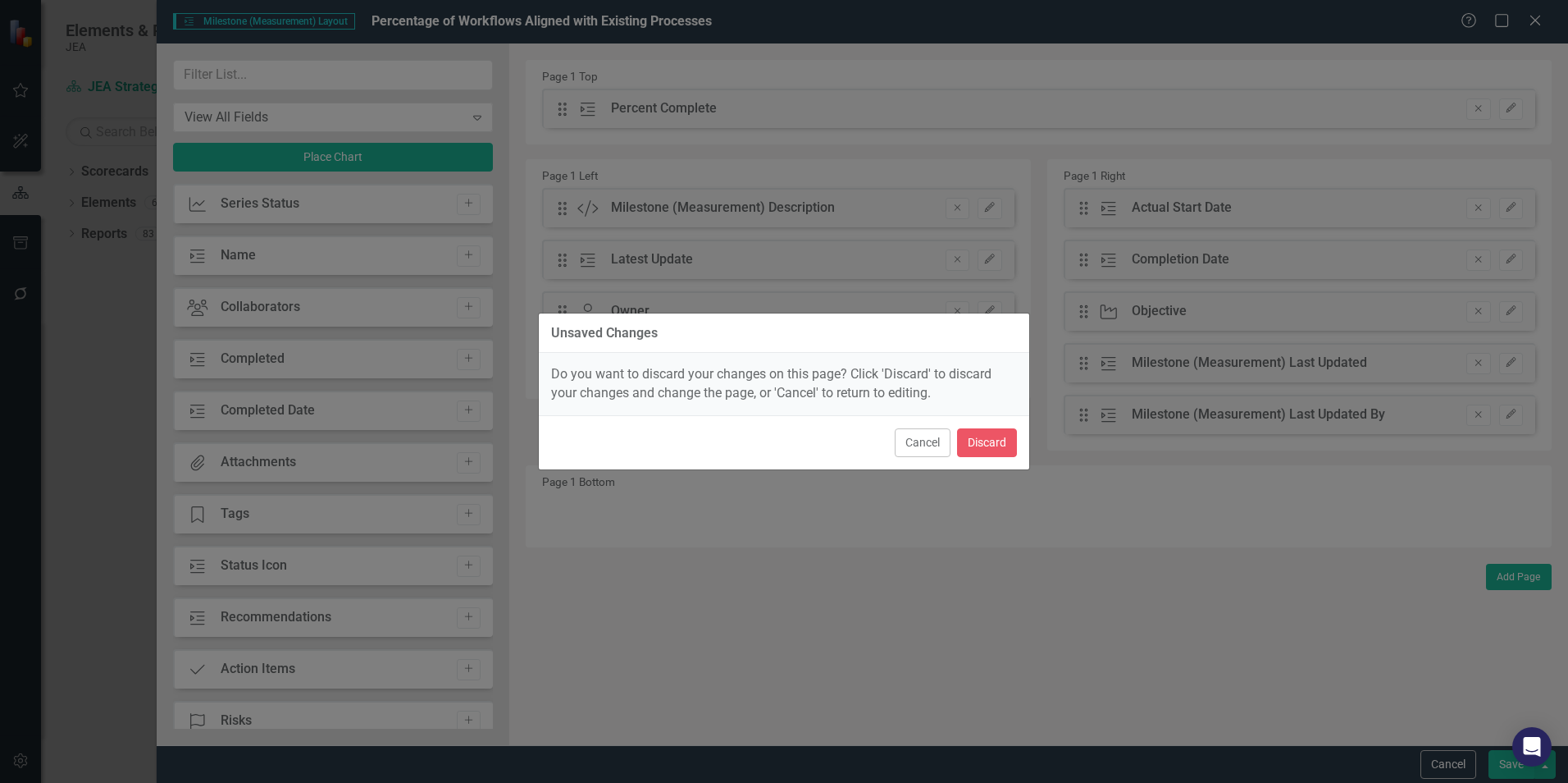
click at [932, 444] on button "Cancel" at bounding box center [922, 442] width 56 height 29
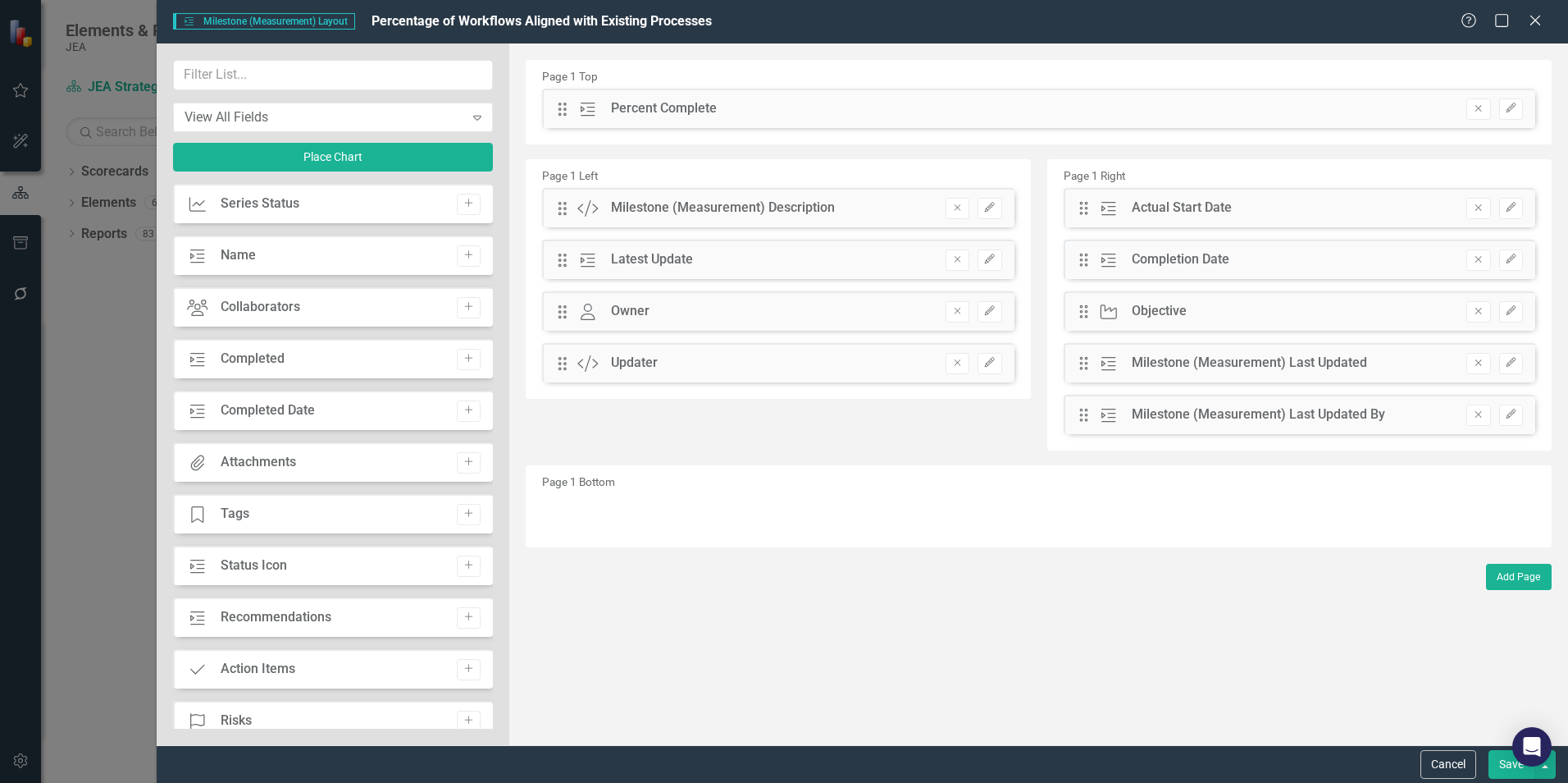
click at [1499, 762] on button "Save" at bounding box center [1511, 764] width 46 height 29
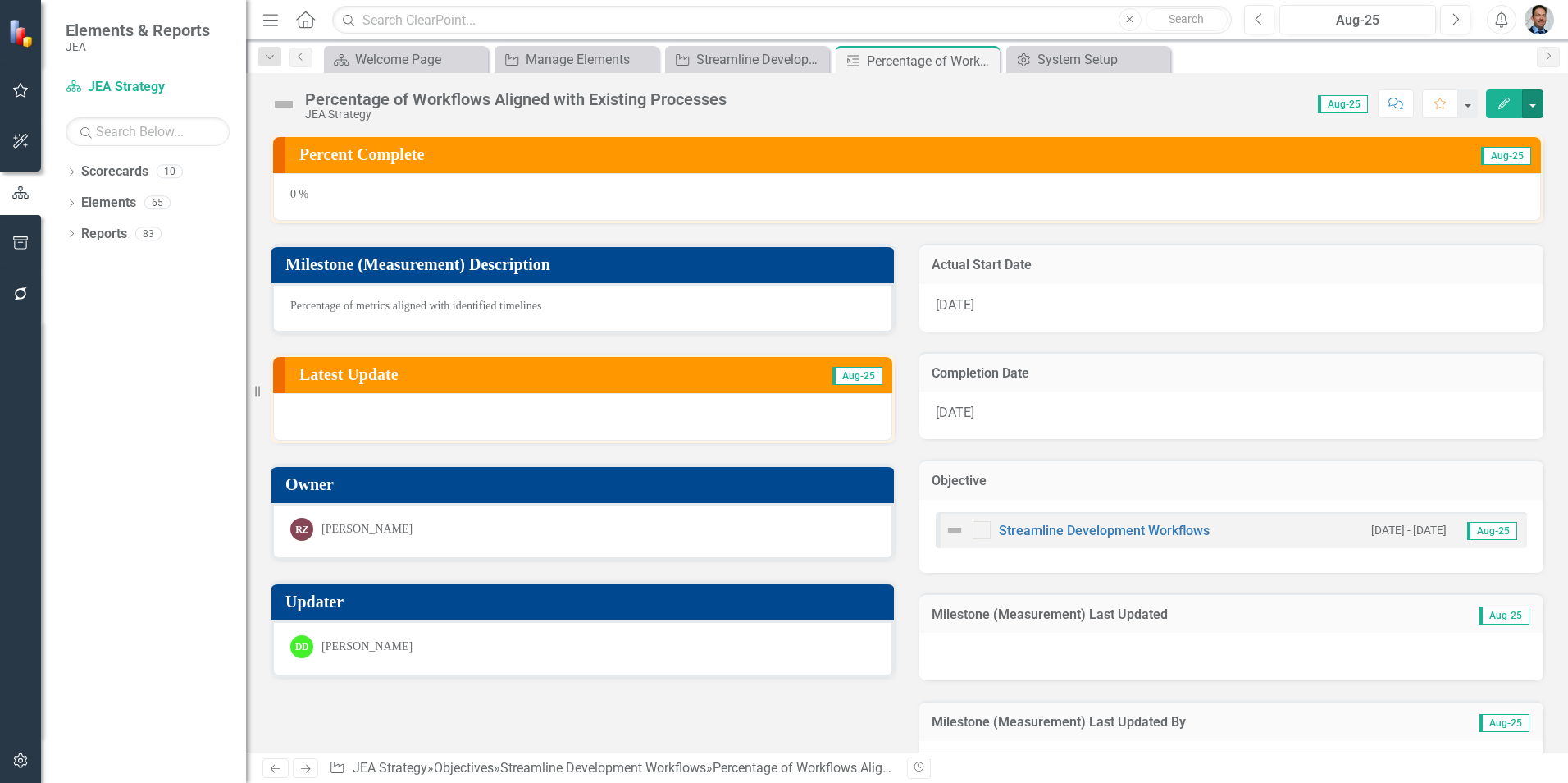
click at [1539, 107] on button "button" at bounding box center [1533, 104] width 21 height 29
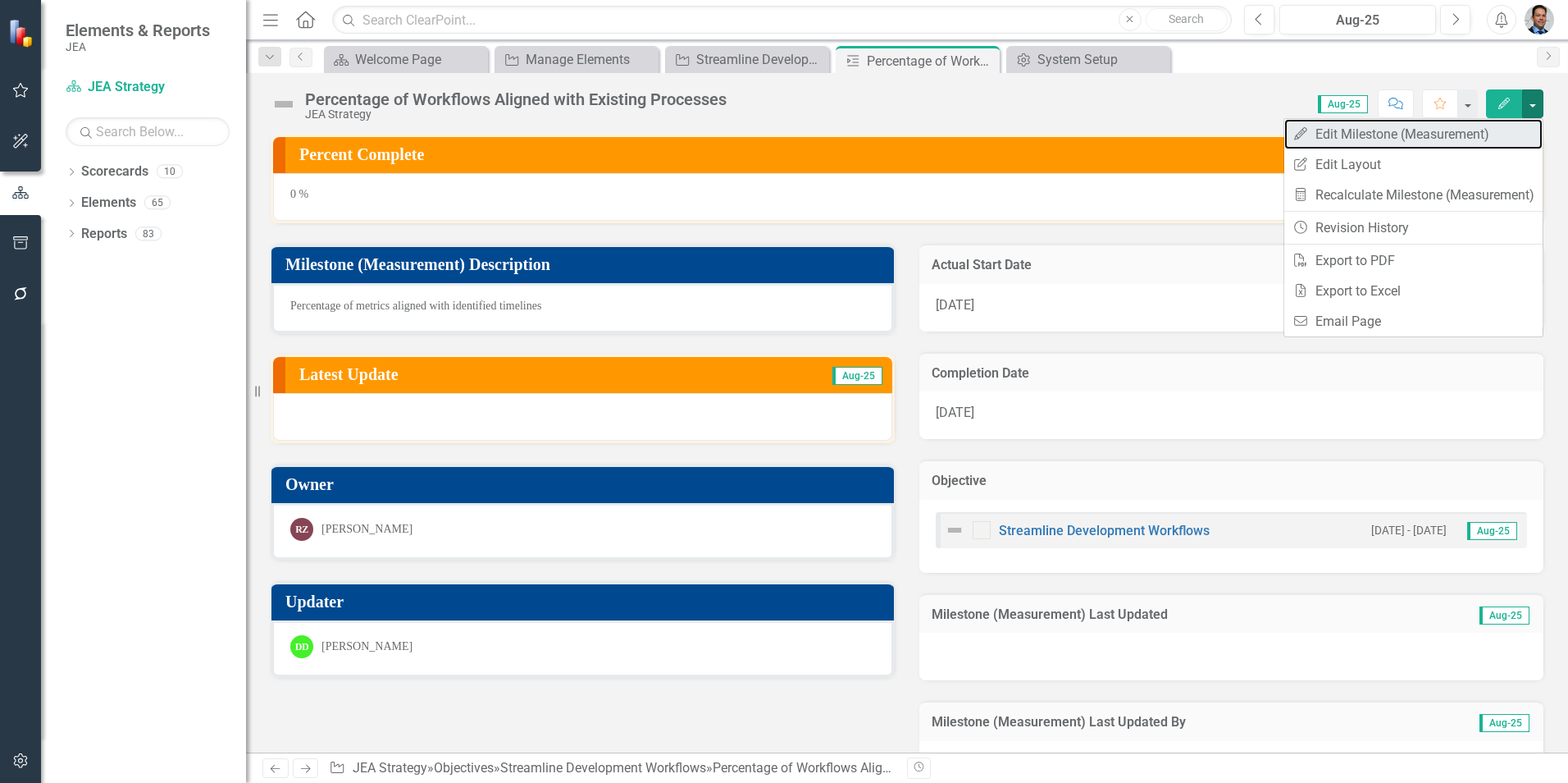
click at [1446, 134] on link "Edit Edit Milestone (Measurement)" at bounding box center [1414, 134] width 259 height 30
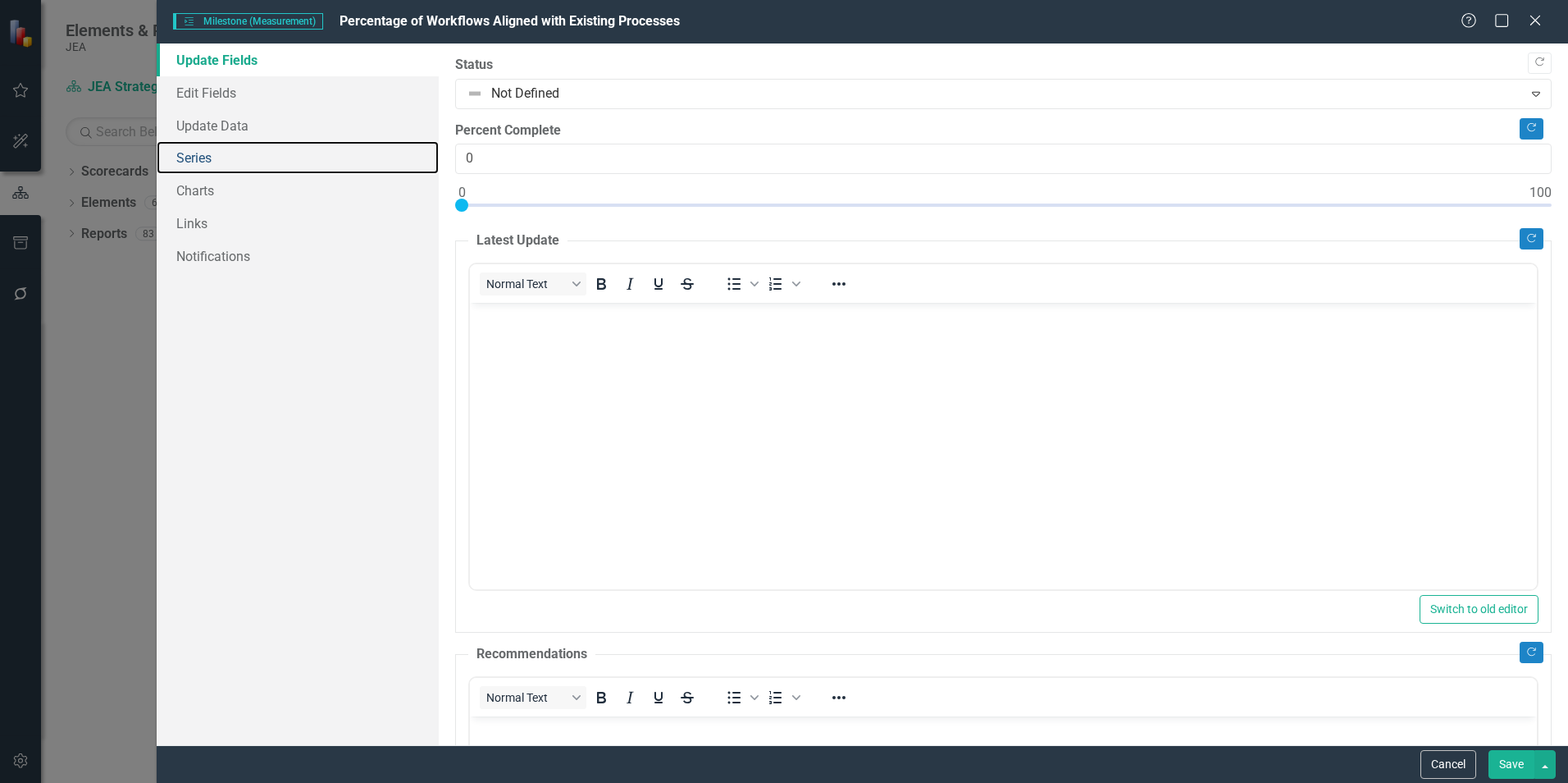
click at [203, 157] on link "Series" at bounding box center [298, 157] width 282 height 33
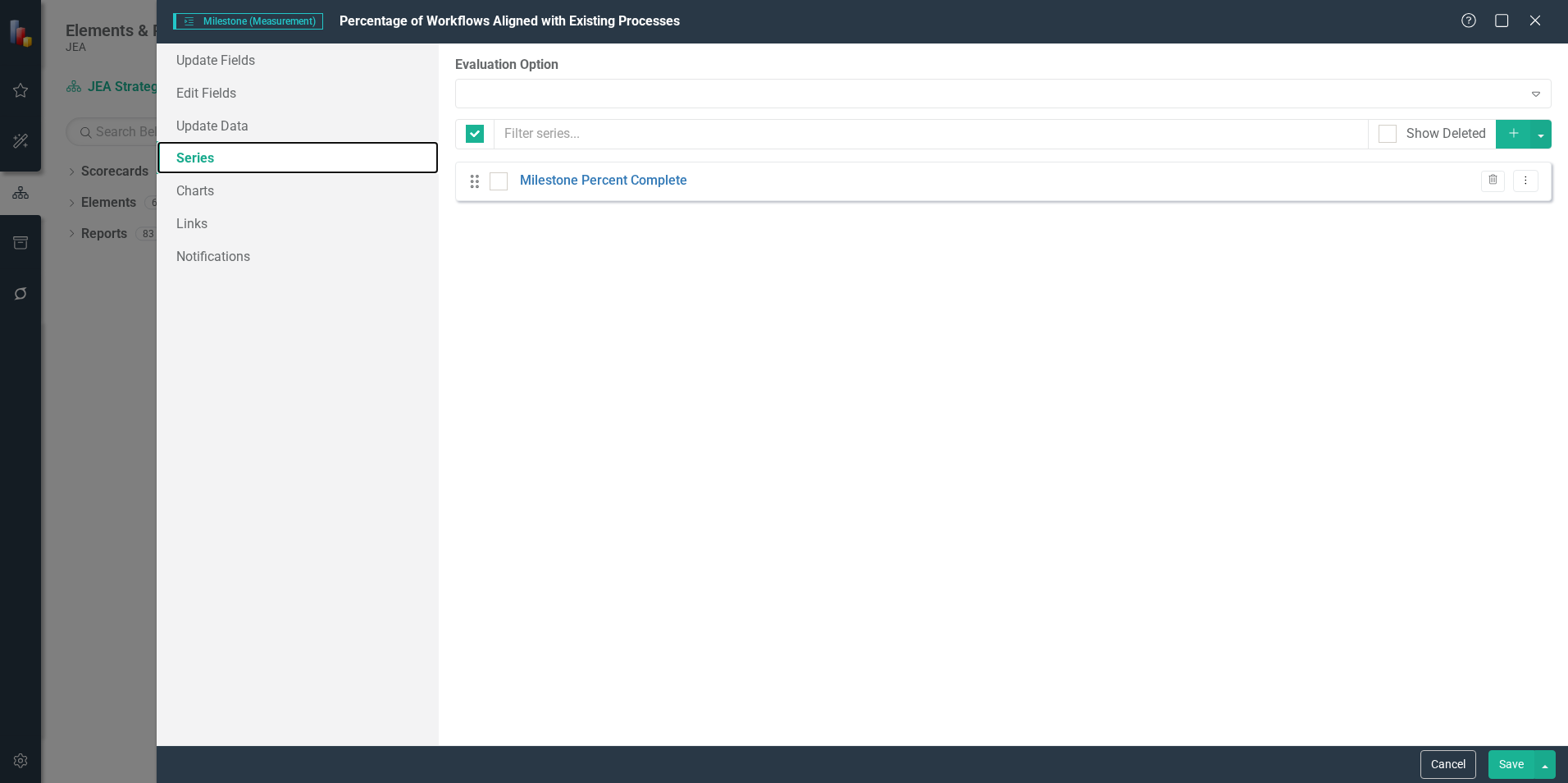
checkbox input "false"
click at [501, 184] on div at bounding box center [498, 181] width 18 height 18
click at [500, 183] on input "checkbox" at bounding box center [494, 177] width 10 height 10
checkbox input "true"
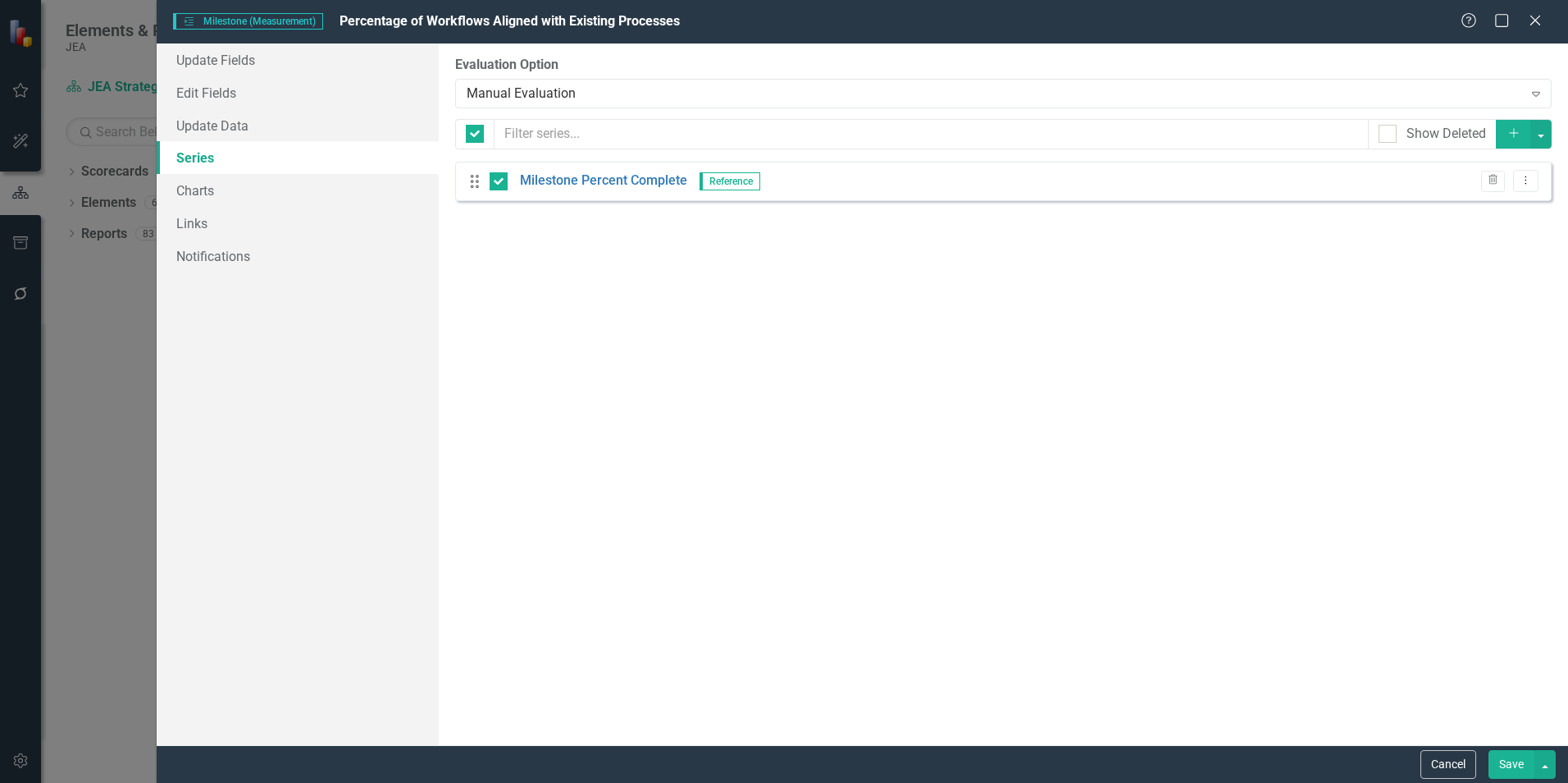
click at [1505, 763] on button "Save" at bounding box center [1511, 764] width 46 height 29
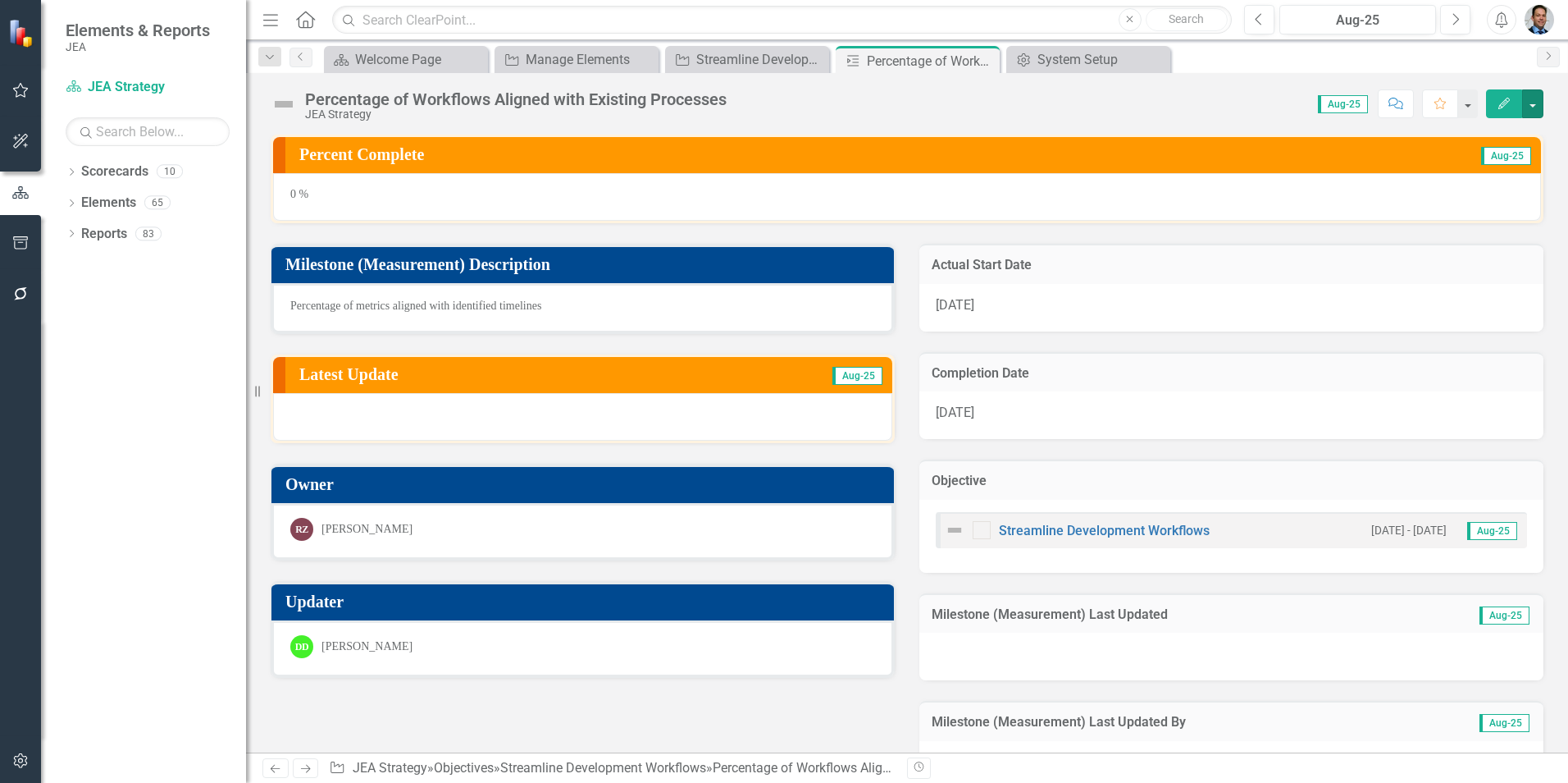
click at [1541, 105] on button "button" at bounding box center [1533, 104] width 21 height 29
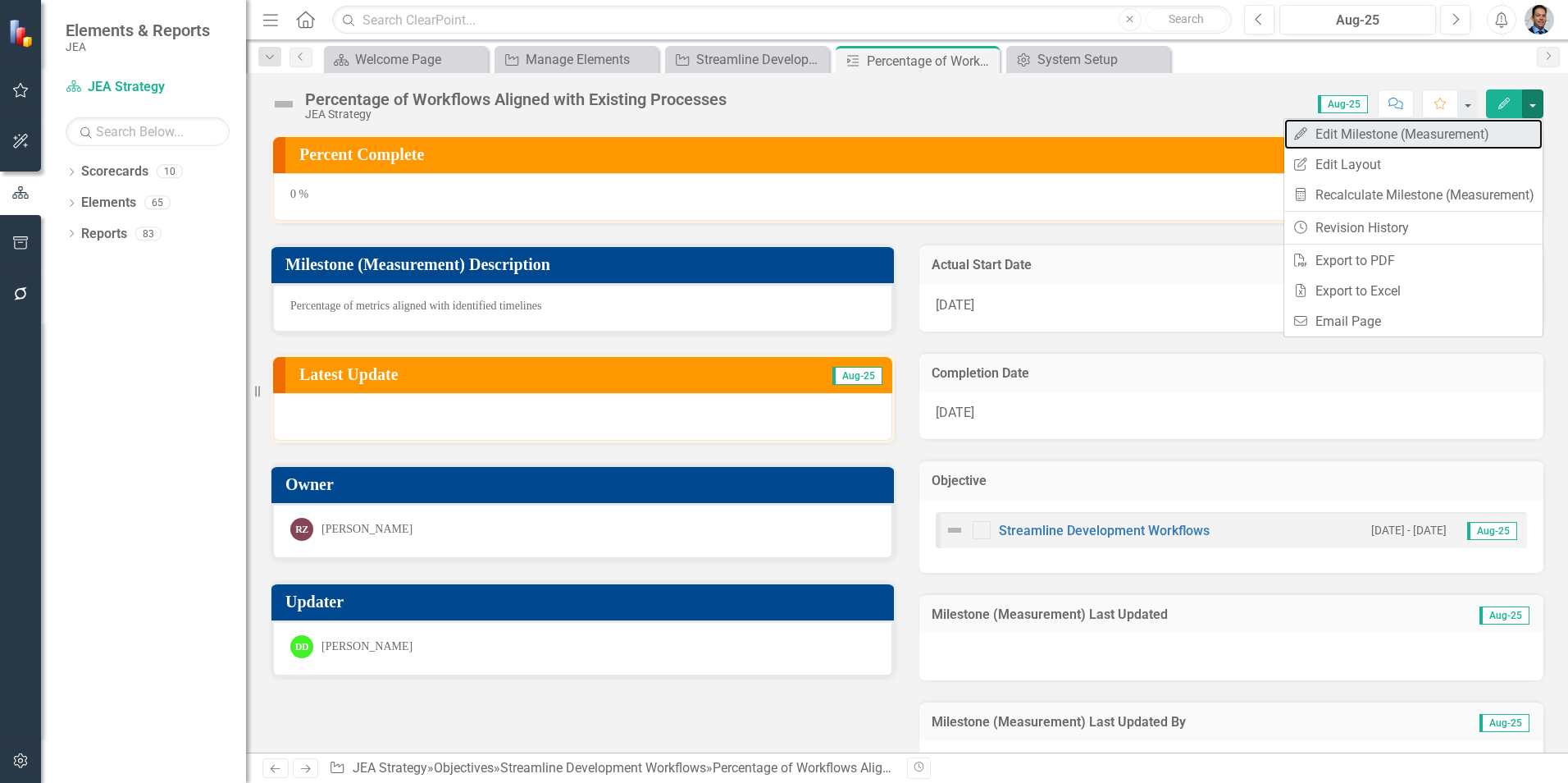
click at [1375, 130] on link "Edit Edit Milestone (Measurement)" at bounding box center [1414, 134] width 259 height 30
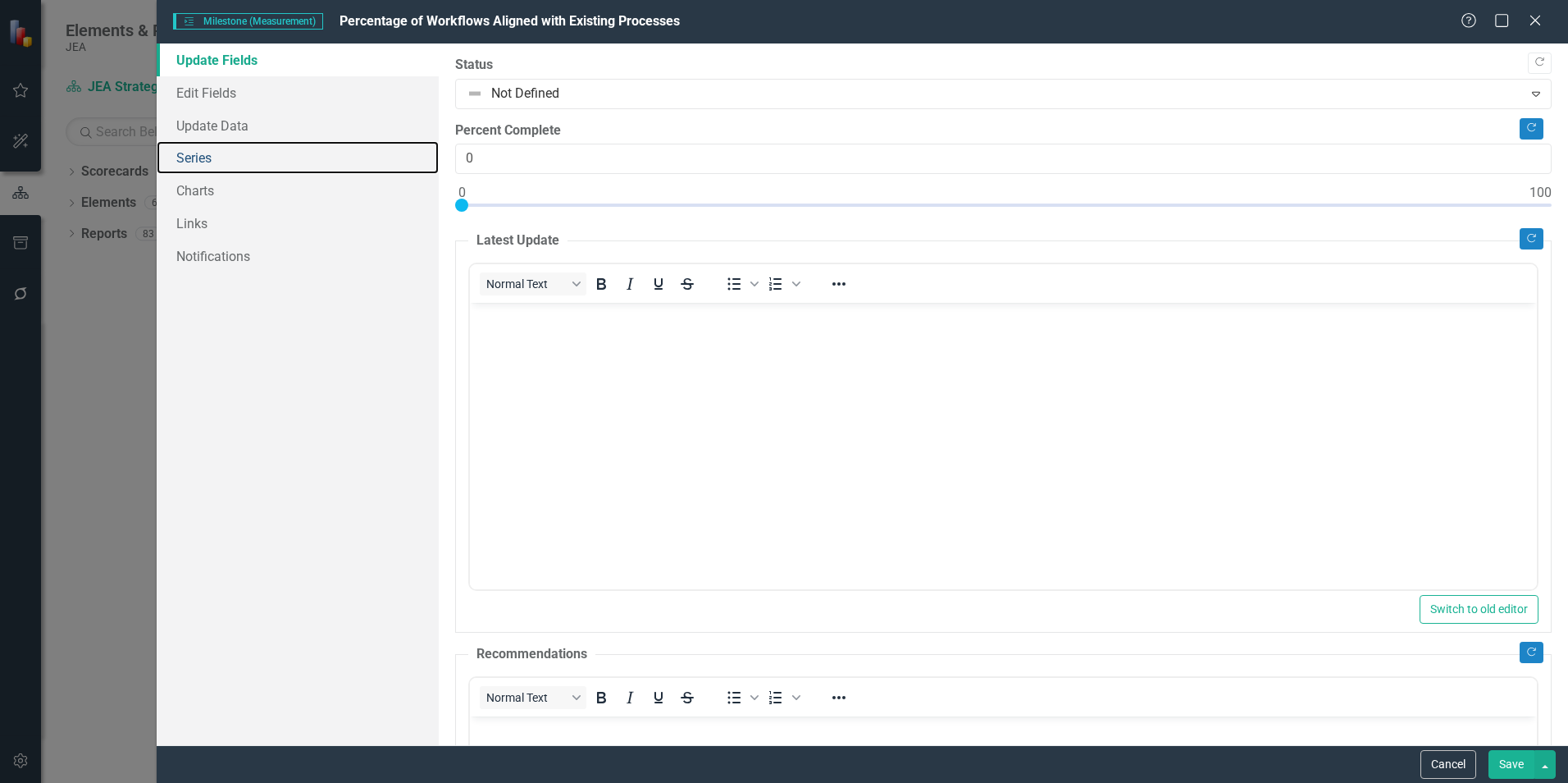
click at [217, 162] on link "Series" at bounding box center [298, 157] width 282 height 33
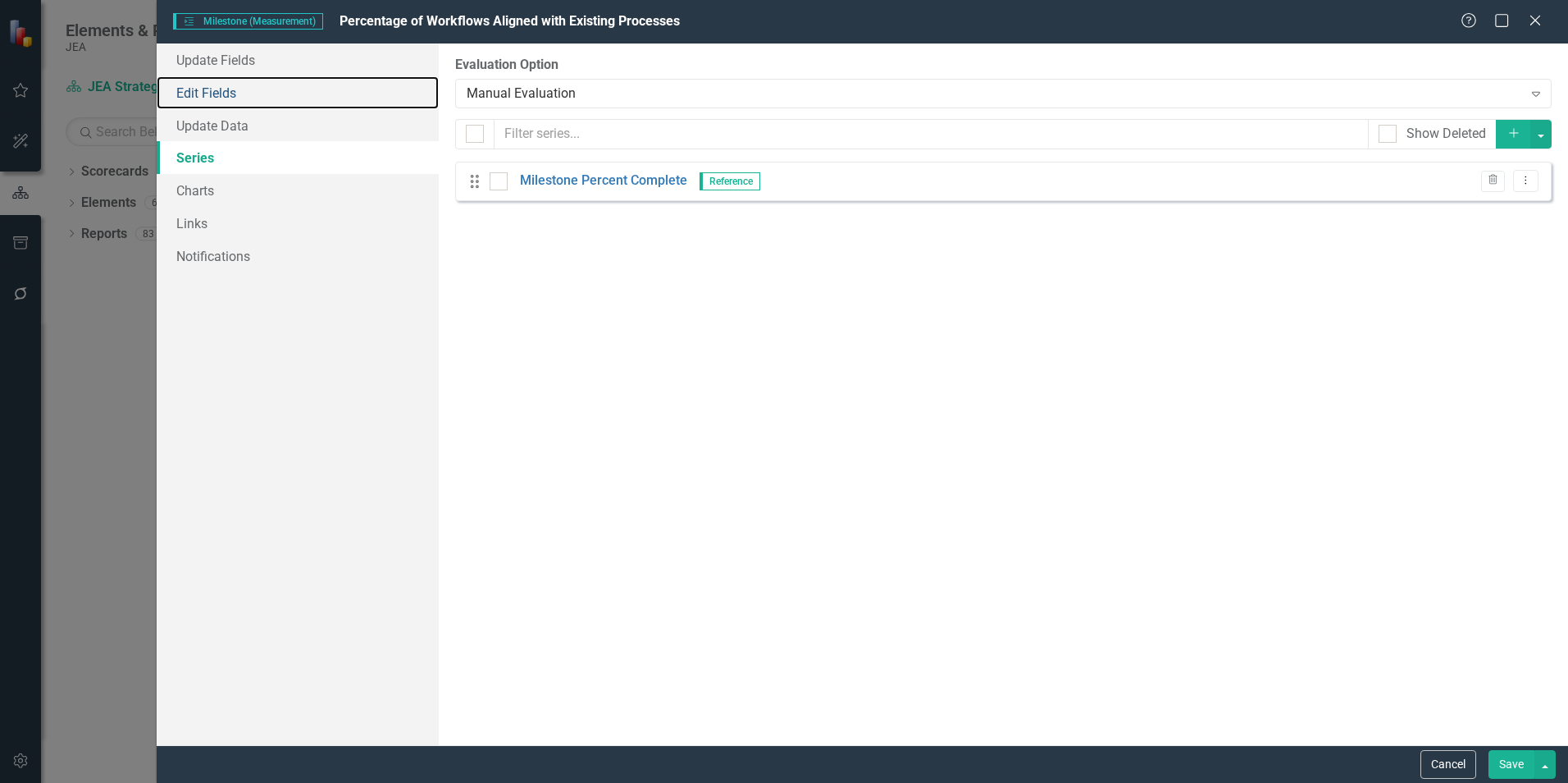
click at [205, 89] on link "Edit Fields" at bounding box center [298, 92] width 282 height 33
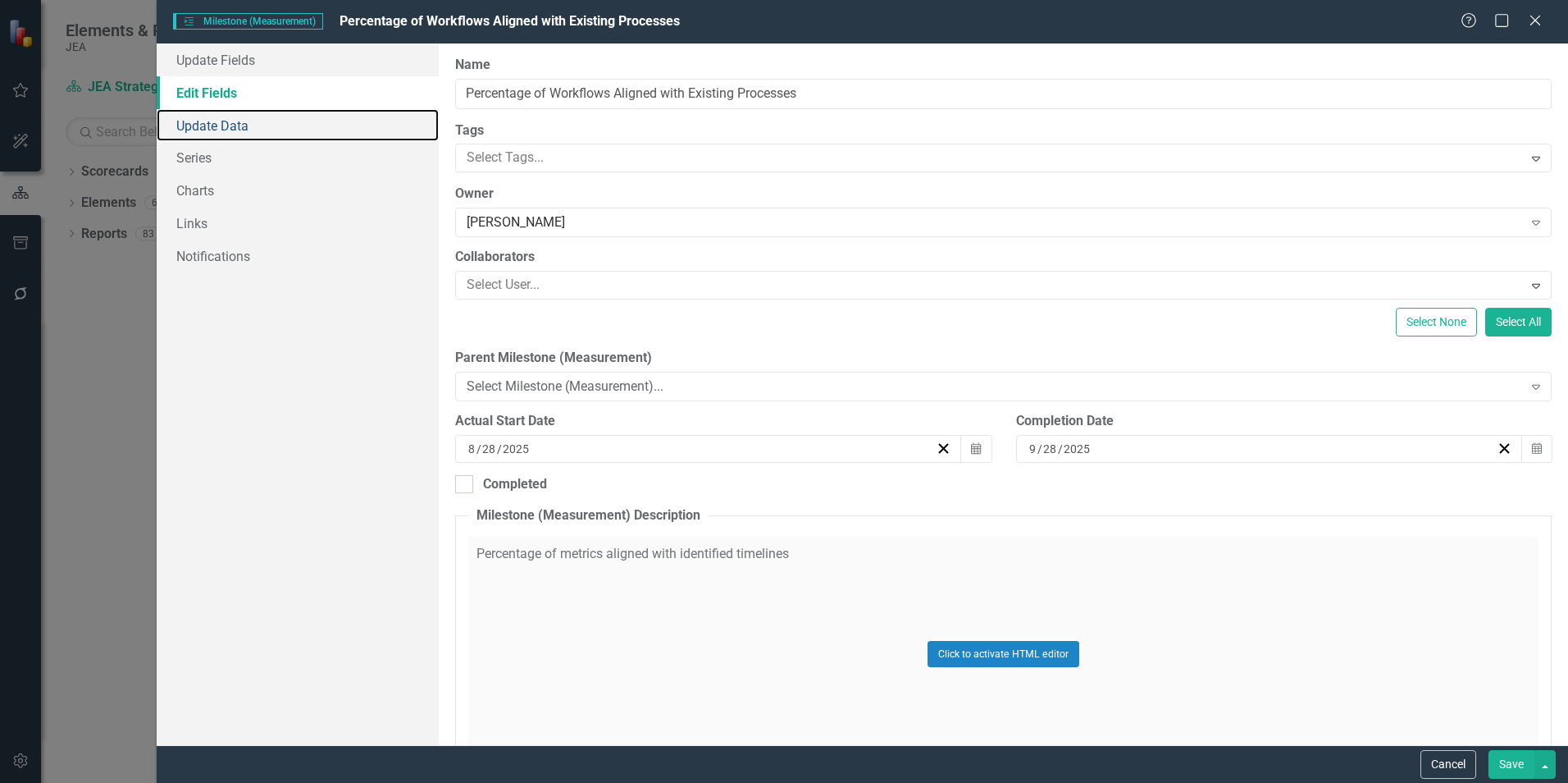
click at [205, 121] on link "Update Data" at bounding box center [298, 126] width 282 height 33
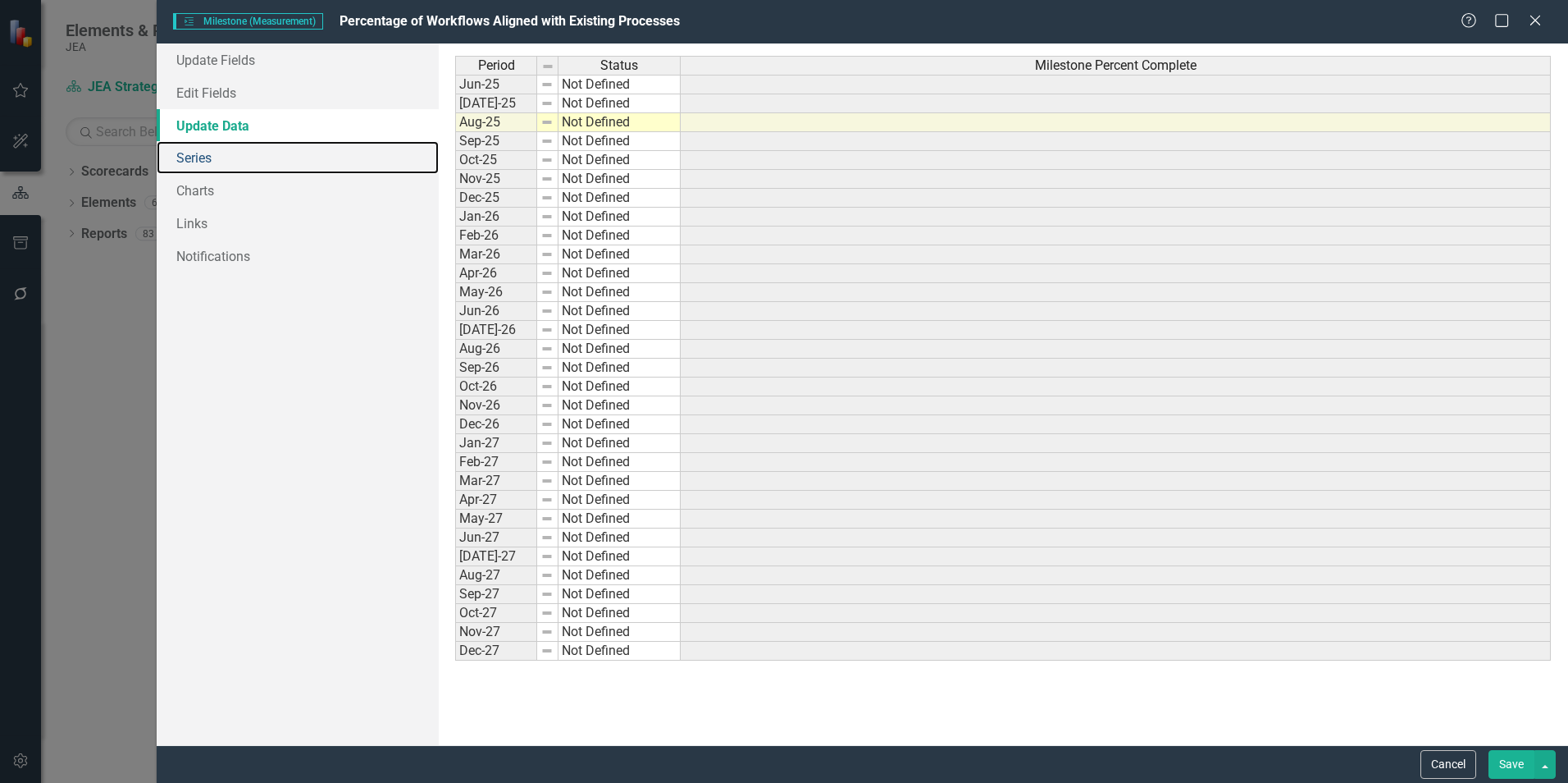
click at [201, 158] on link "Series" at bounding box center [298, 157] width 282 height 33
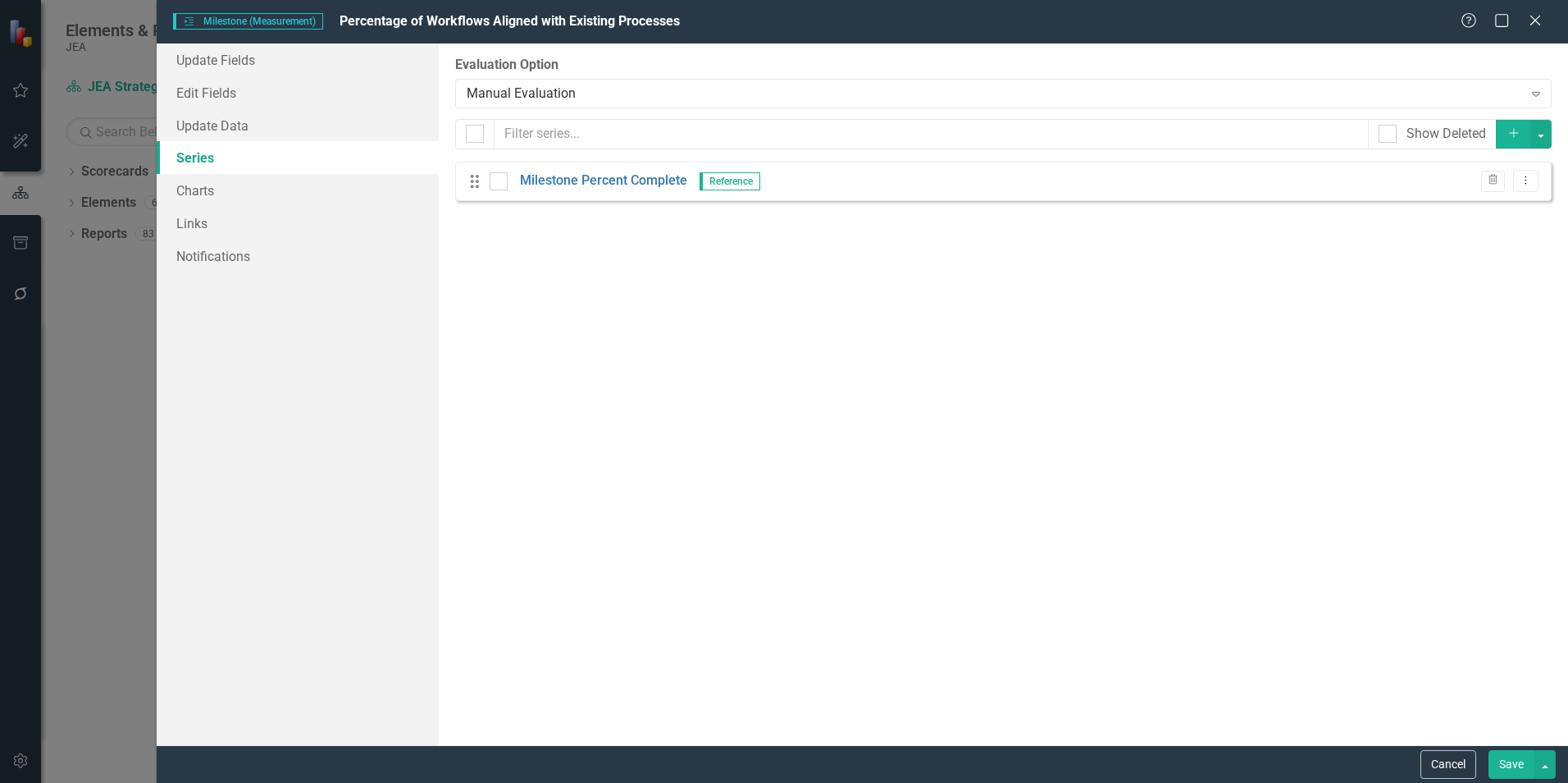
click at [598, 92] on div "Manual Evaluation" at bounding box center [995, 93] width 1055 height 19
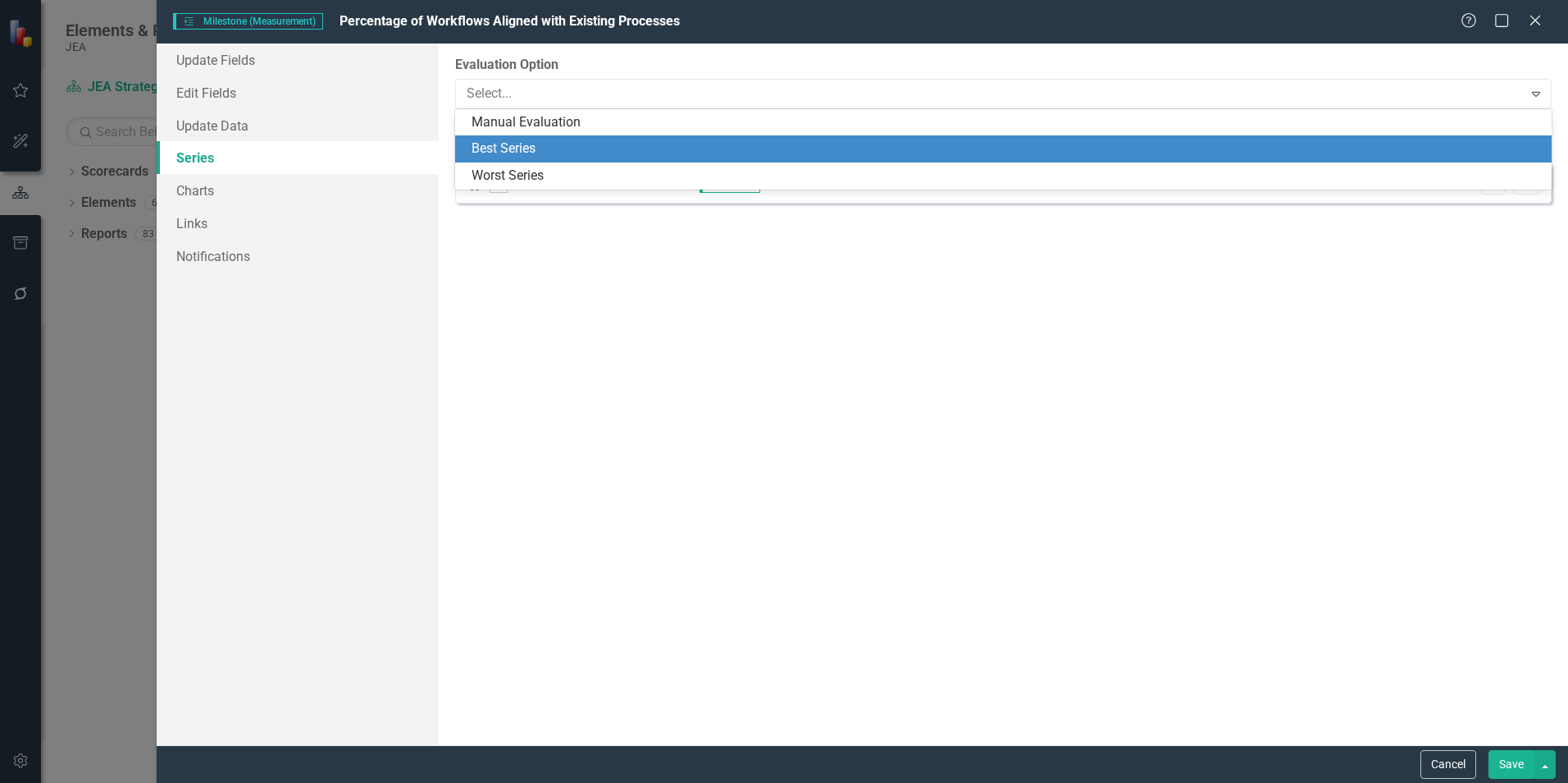
click at [534, 145] on div "Best Series" at bounding box center [1007, 149] width 1071 height 19
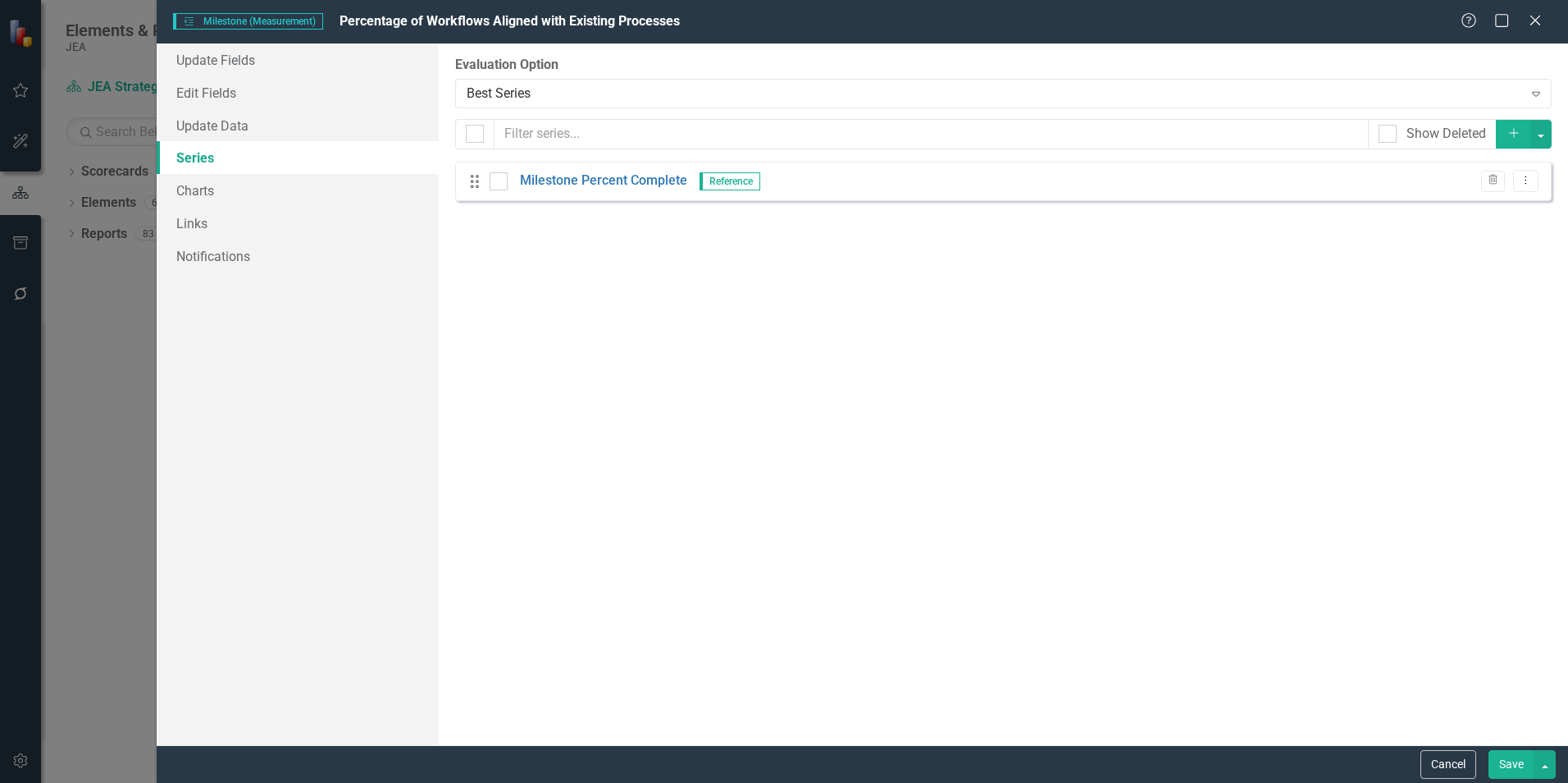
click at [574, 92] on div "Best Series" at bounding box center [995, 93] width 1055 height 19
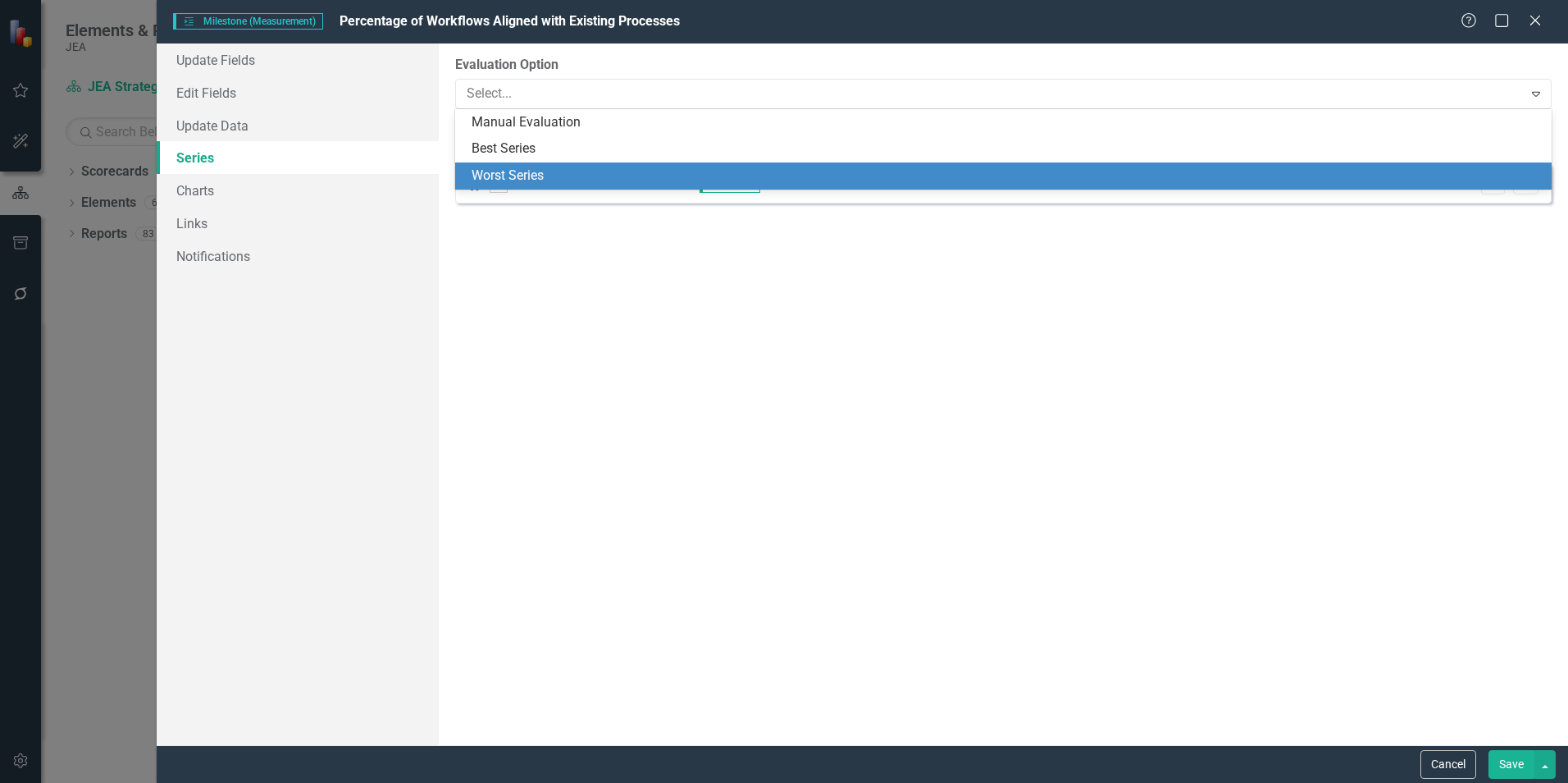
click at [562, 176] on div "Worst Series" at bounding box center [1007, 176] width 1071 height 19
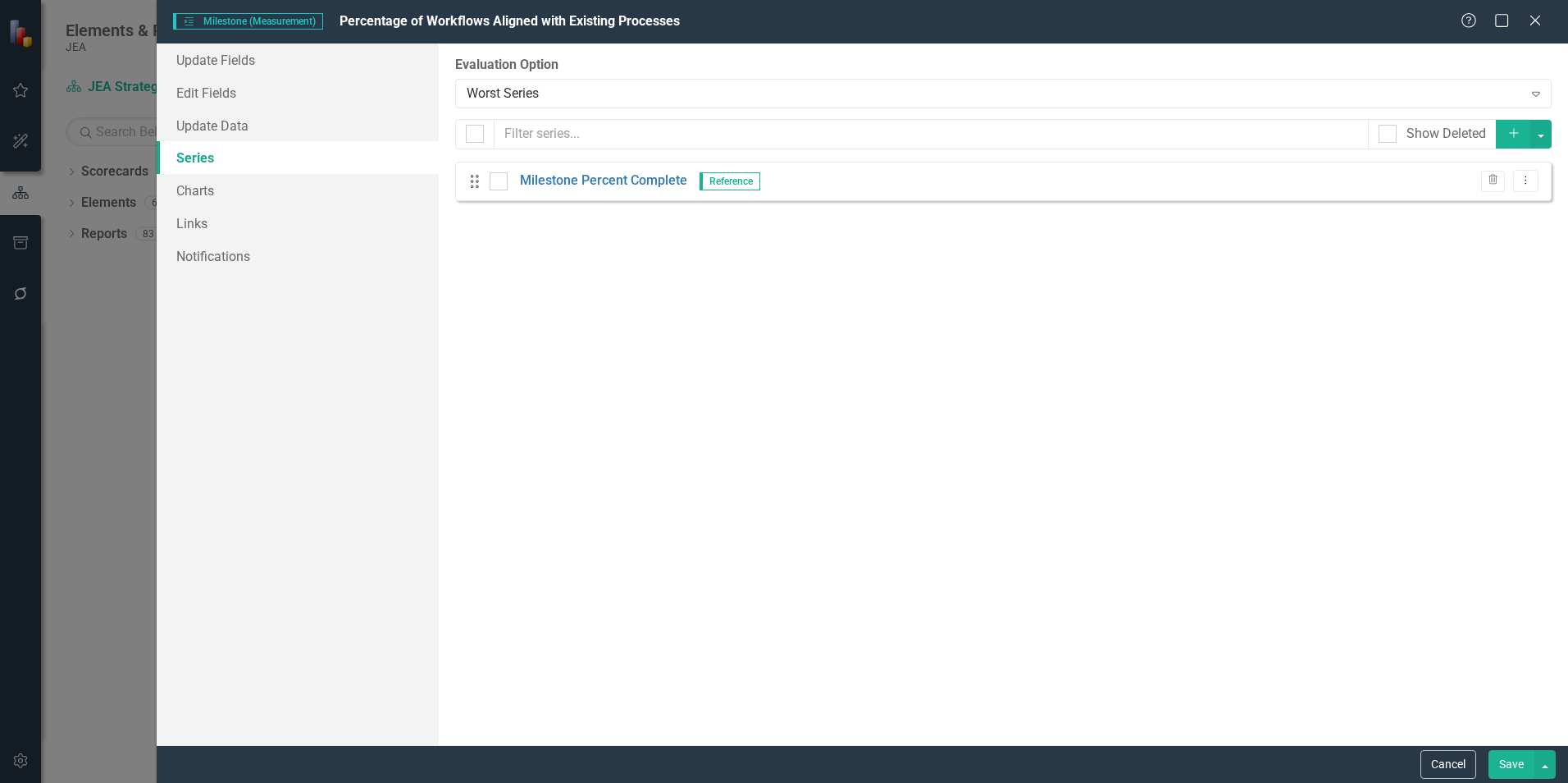
click at [564, 88] on div "Worst Series" at bounding box center [995, 93] width 1055 height 19
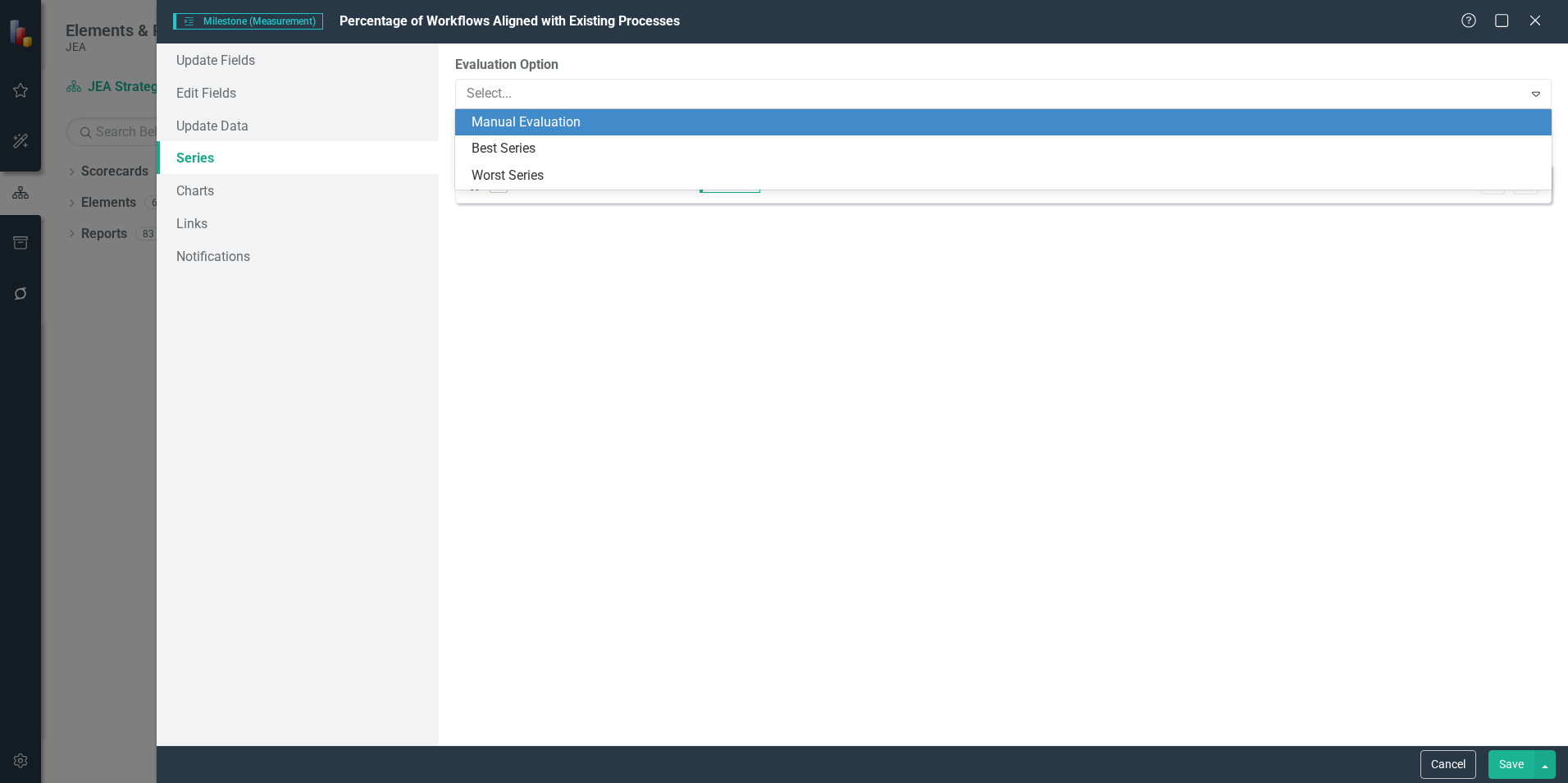
click at [564, 123] on div "Manual Evaluation" at bounding box center [1007, 123] width 1071 height 19
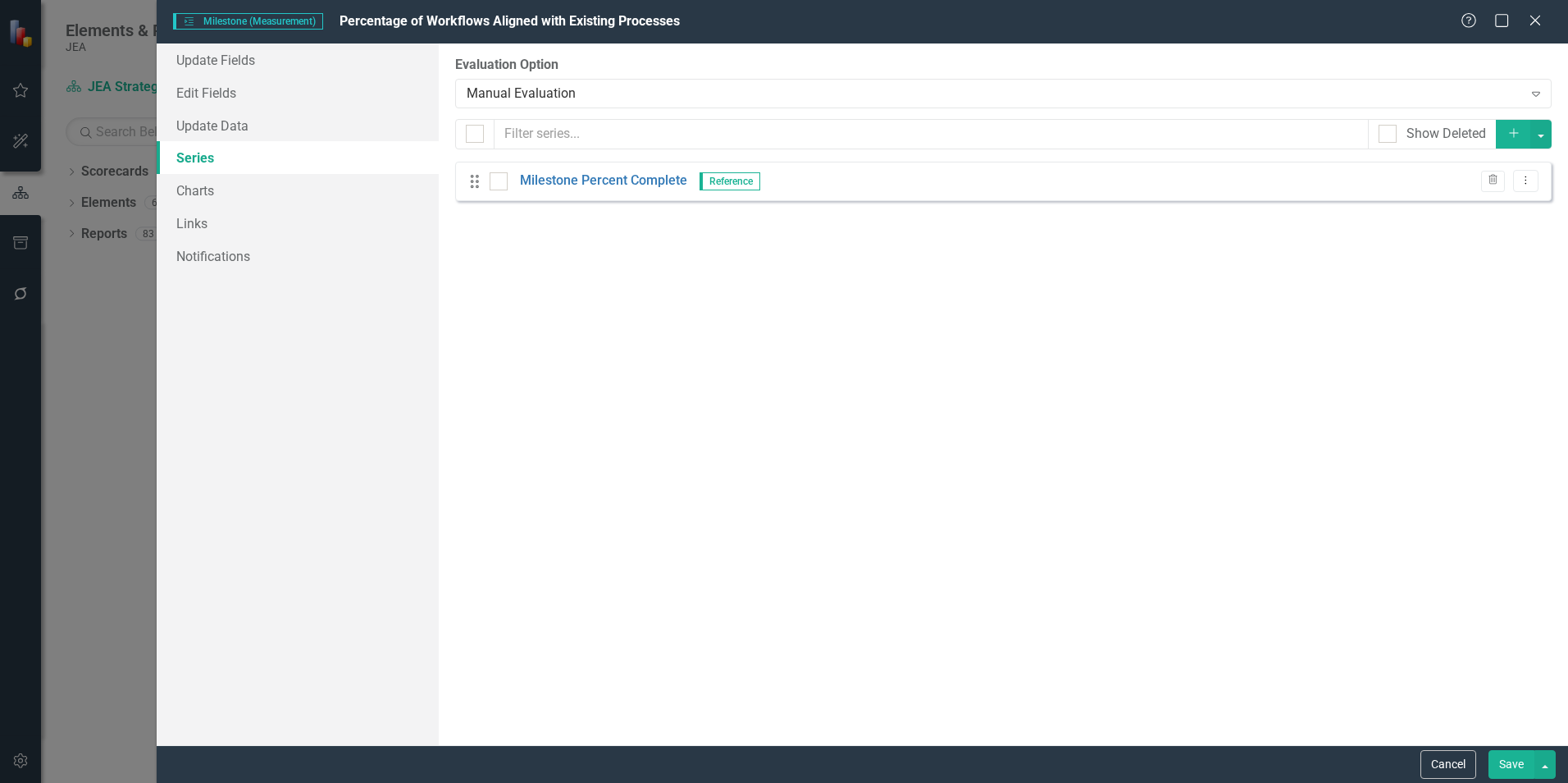
click at [1457, 766] on button "Cancel" at bounding box center [1448, 764] width 56 height 29
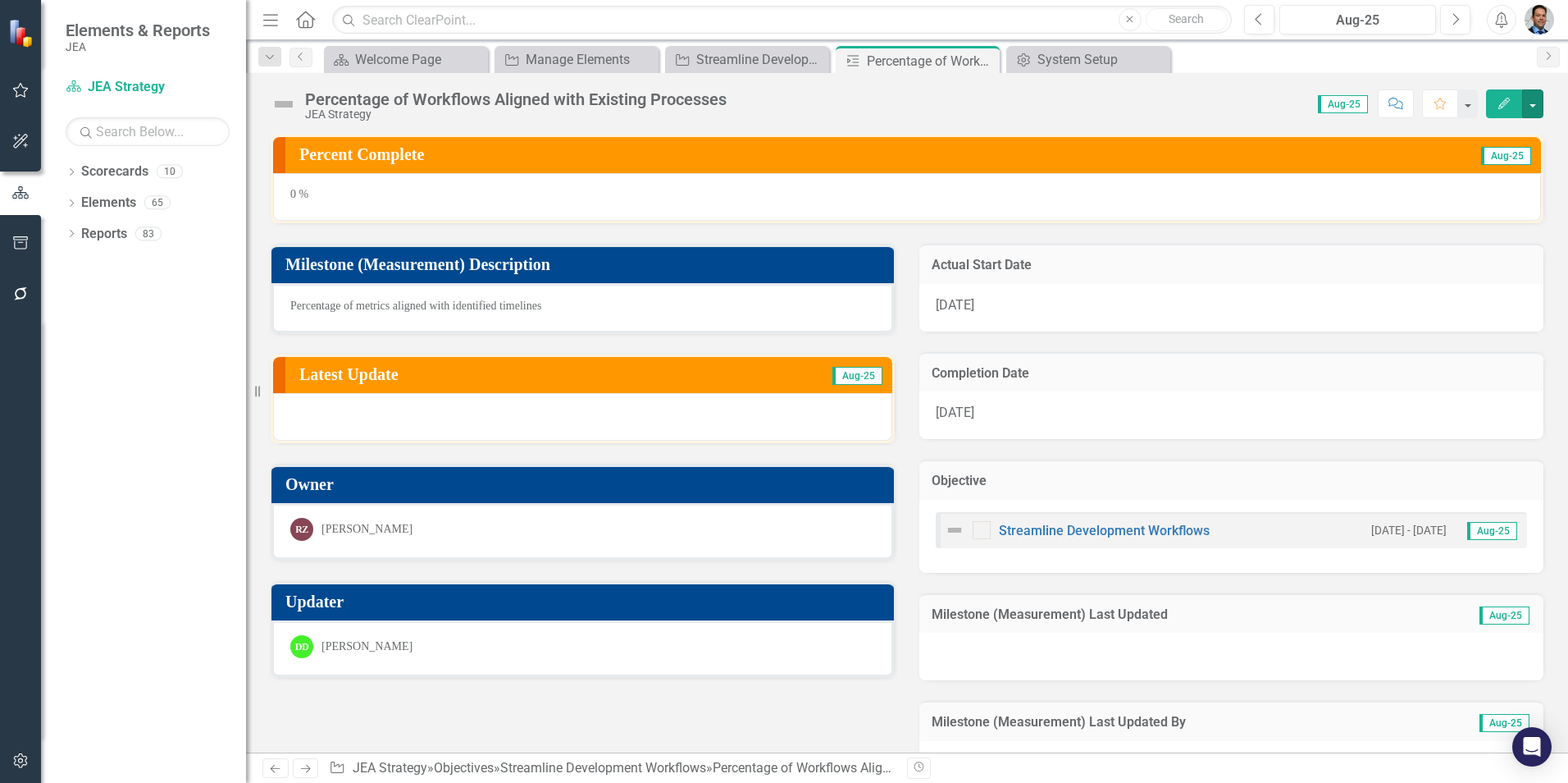
click at [1533, 96] on button "button" at bounding box center [1533, 104] width 21 height 29
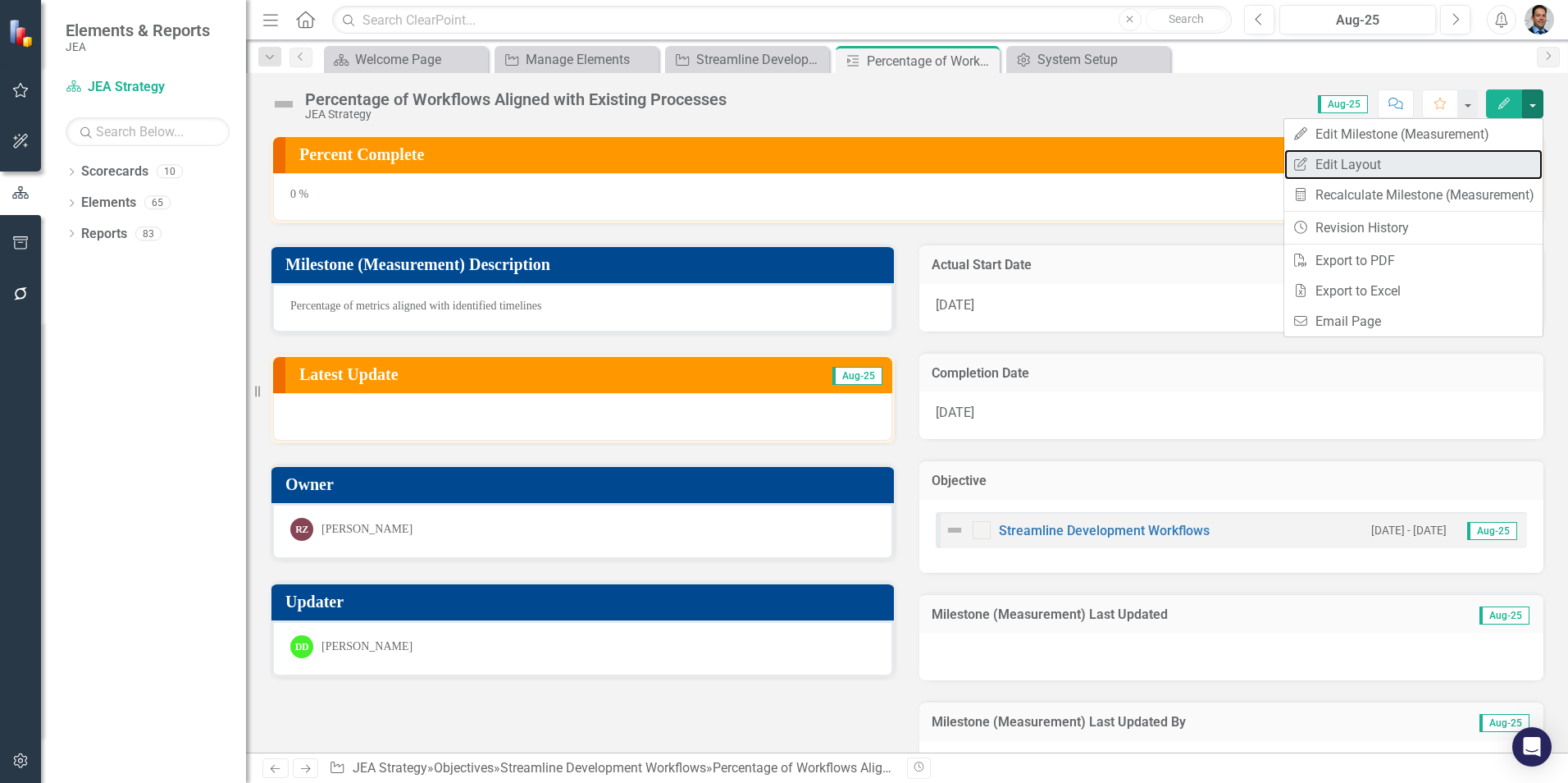
click at [1409, 160] on link "Edit Report Edit Layout" at bounding box center [1414, 165] width 259 height 30
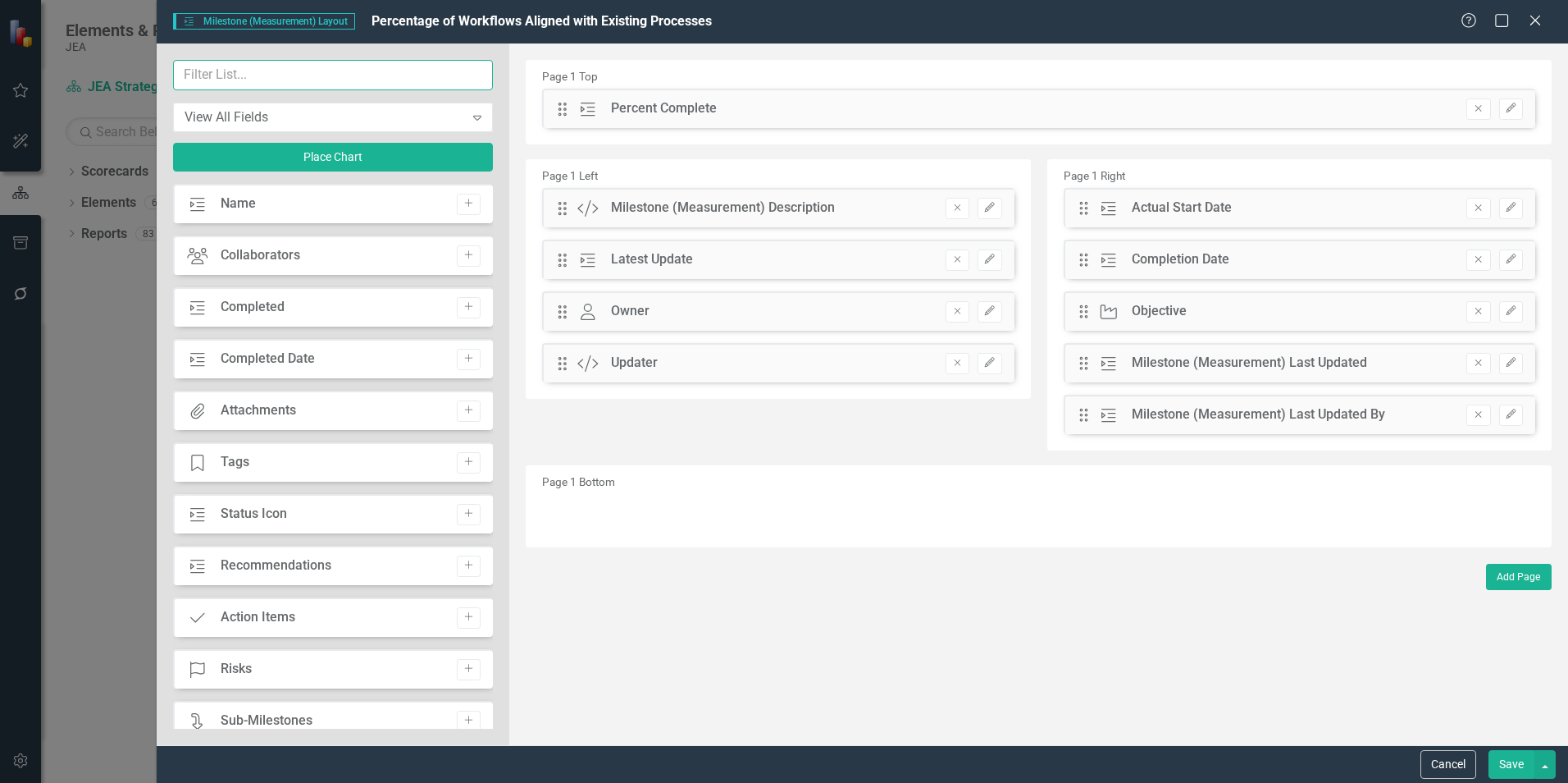
click at [265, 69] on input "text" at bounding box center [333, 75] width 319 height 30
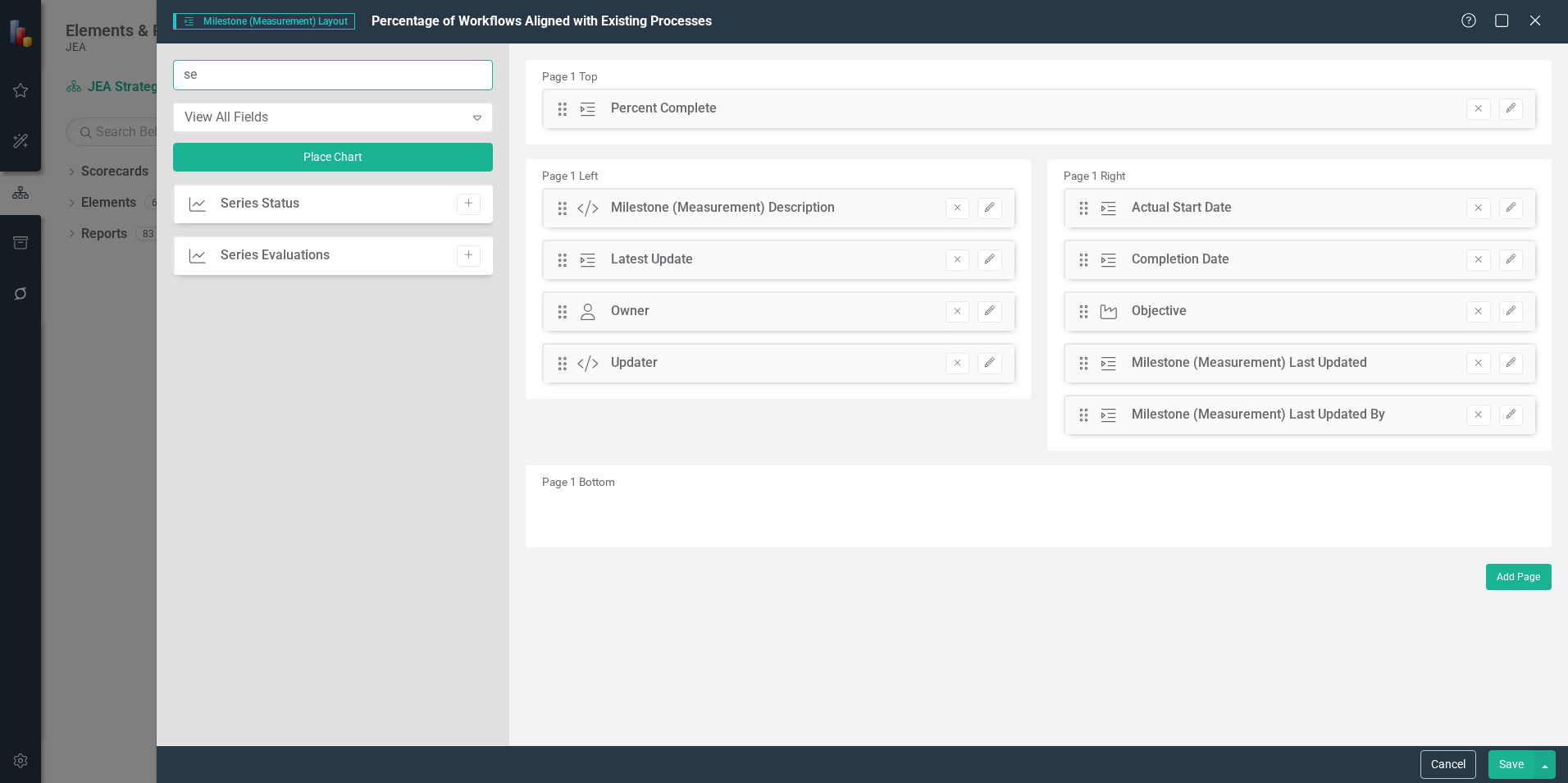
type input "s"
type input "u"
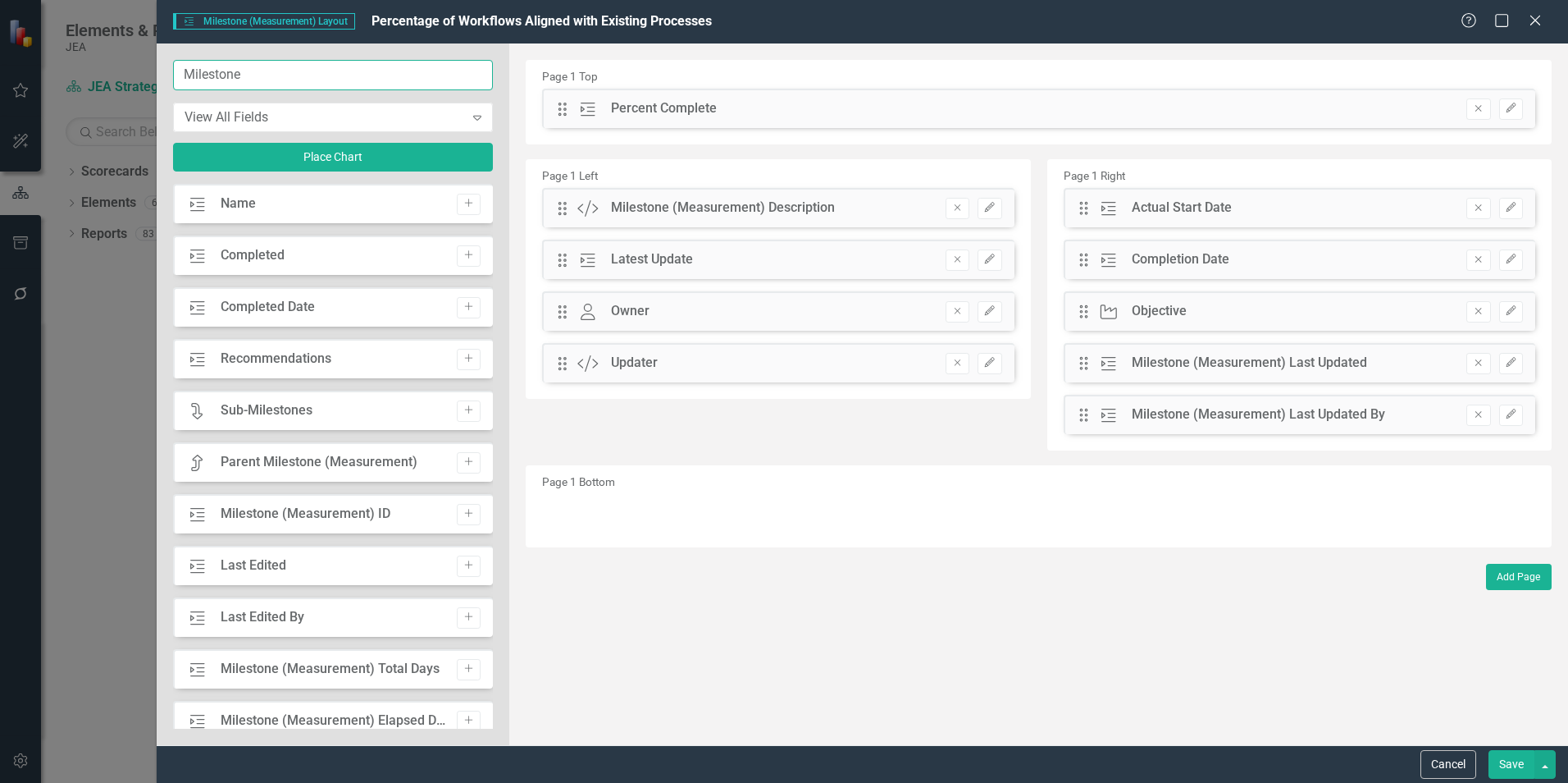
type input "Milestone"
click at [1430, 765] on button "Cancel" at bounding box center [1448, 764] width 56 height 29
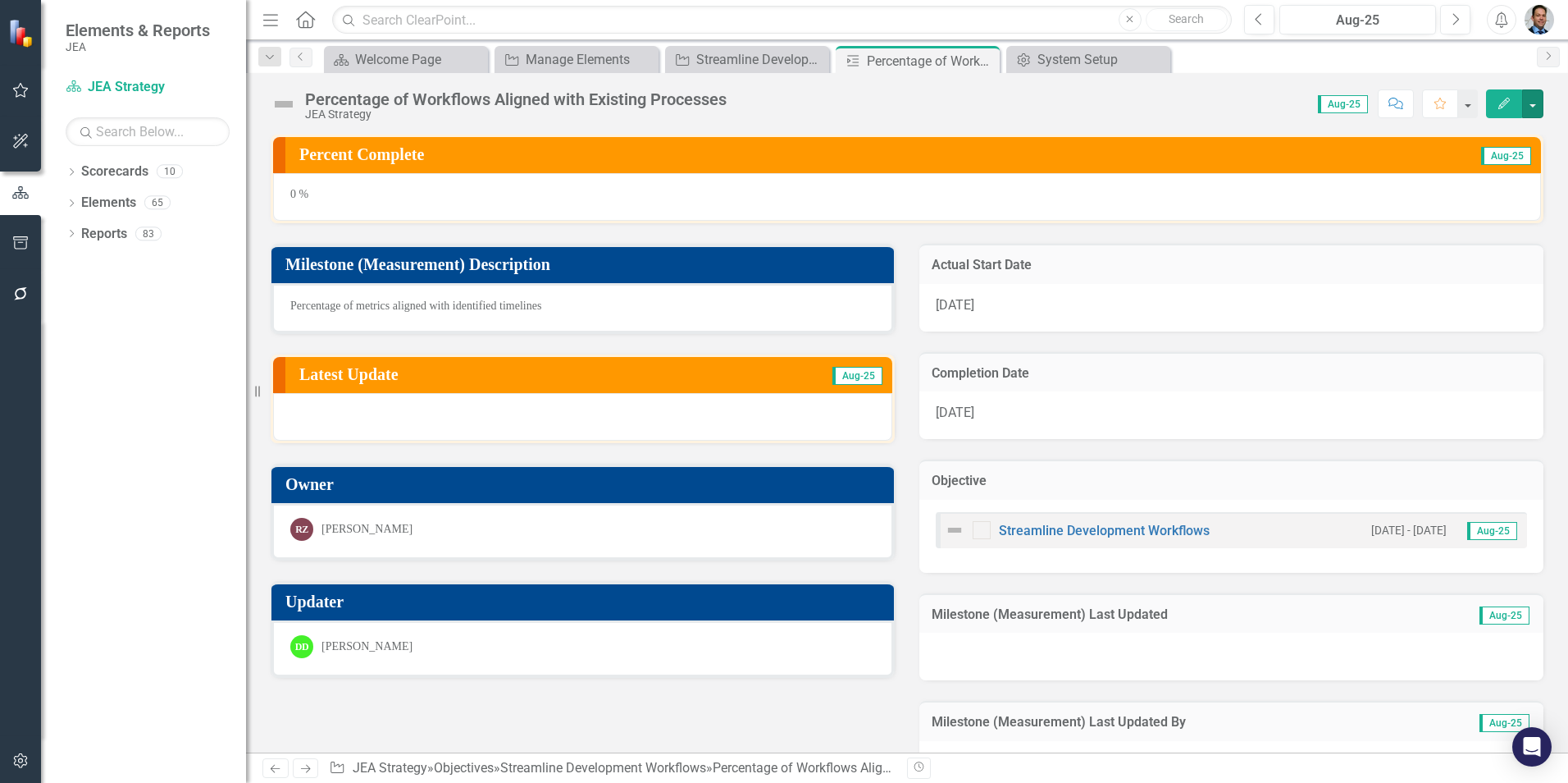
click at [1530, 95] on button "button" at bounding box center [1533, 104] width 21 height 29
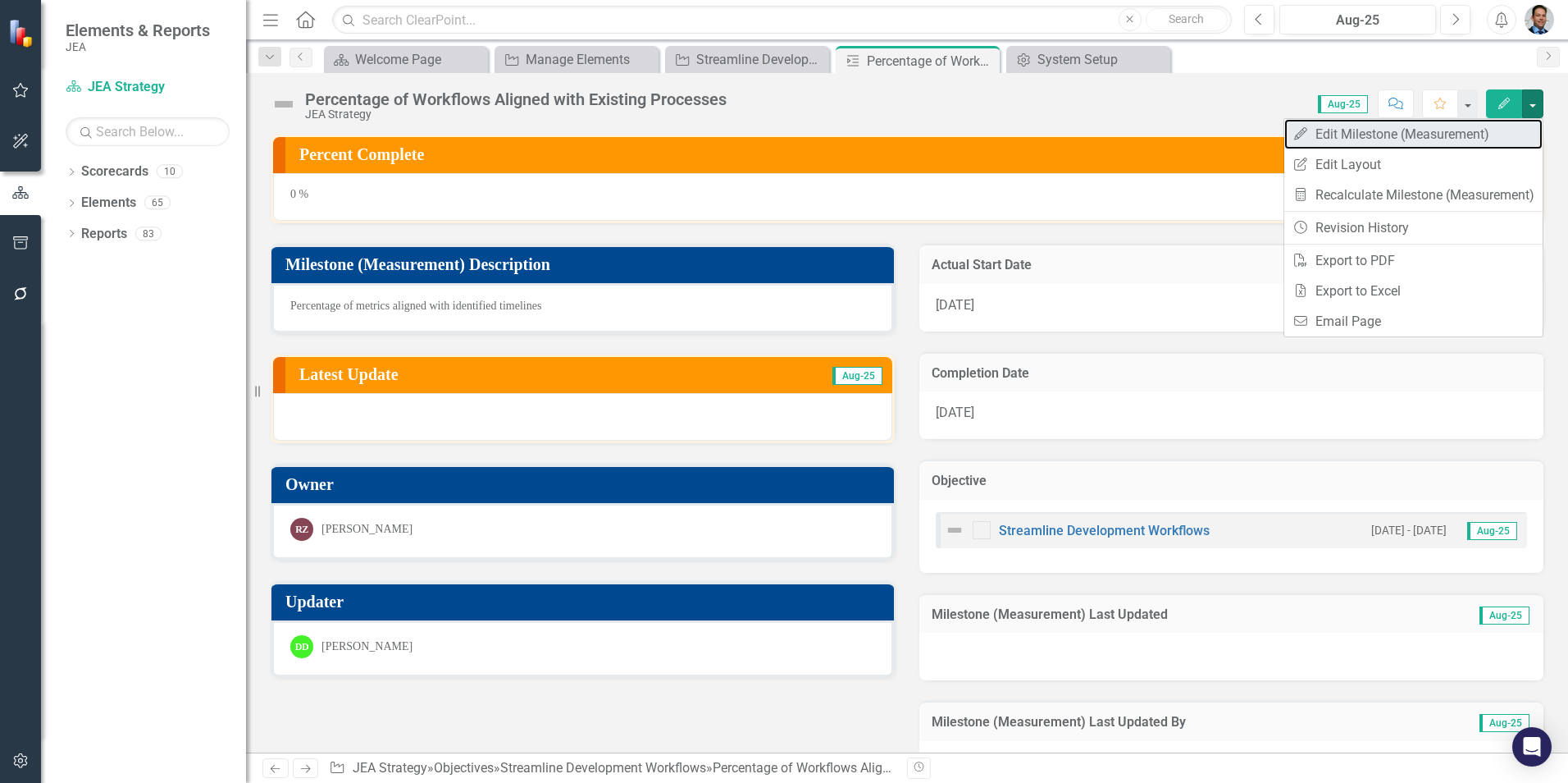
click at [1349, 140] on link "Edit Edit Milestone (Measurement)" at bounding box center [1414, 134] width 259 height 30
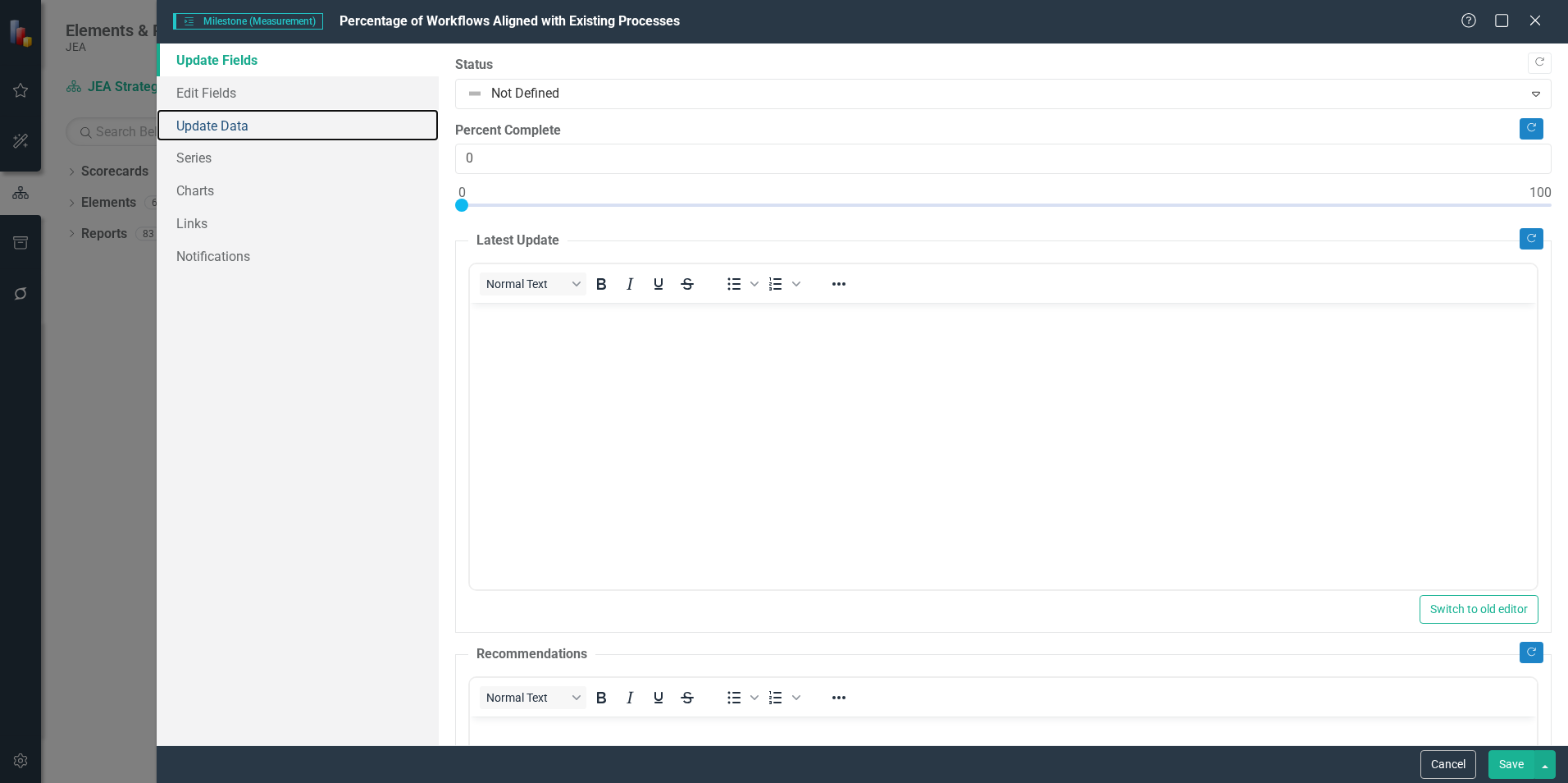
click at [198, 123] on link "Update Data" at bounding box center [298, 126] width 282 height 33
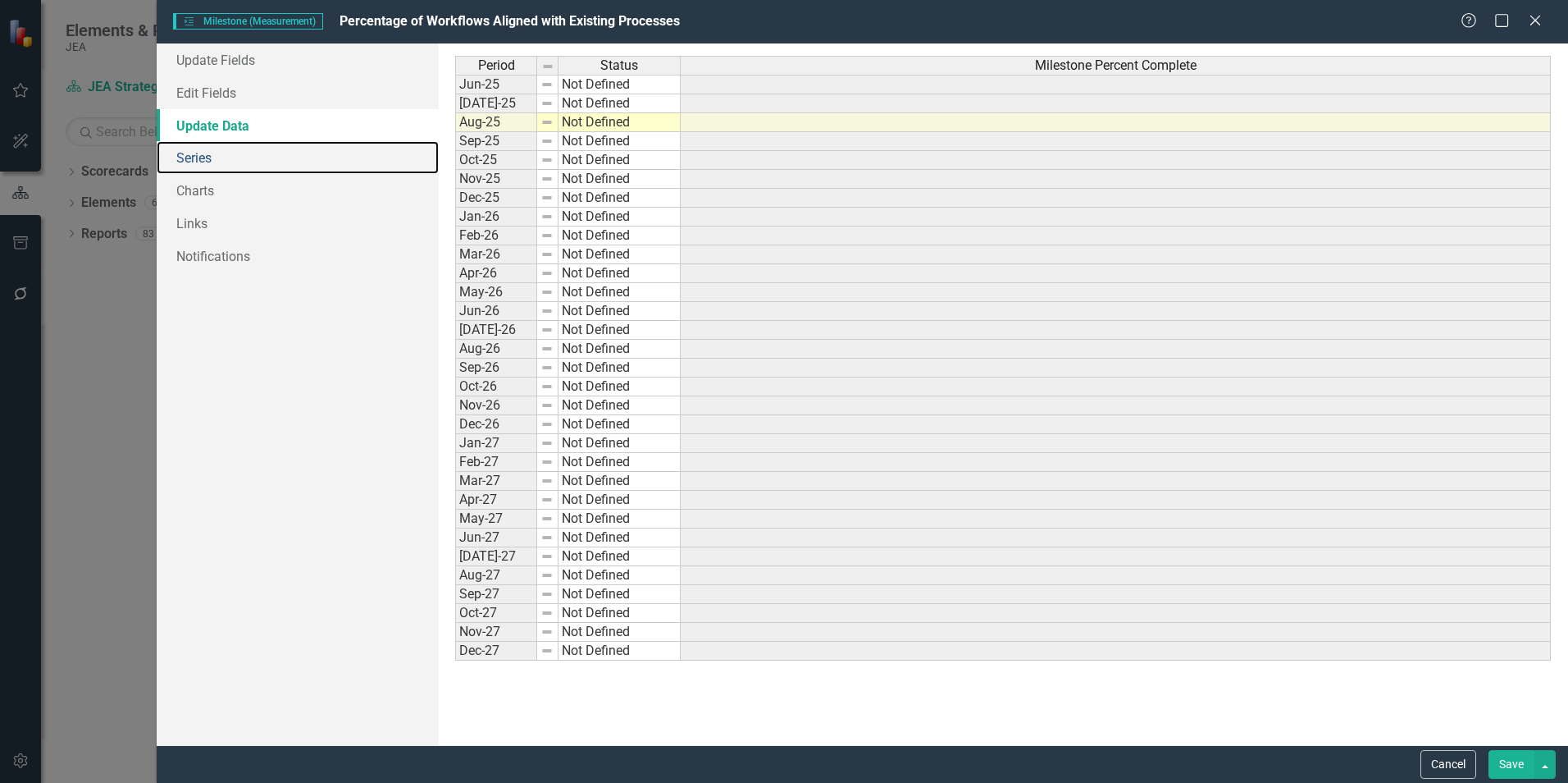
click at [188, 164] on link "Series" at bounding box center [298, 157] width 282 height 33
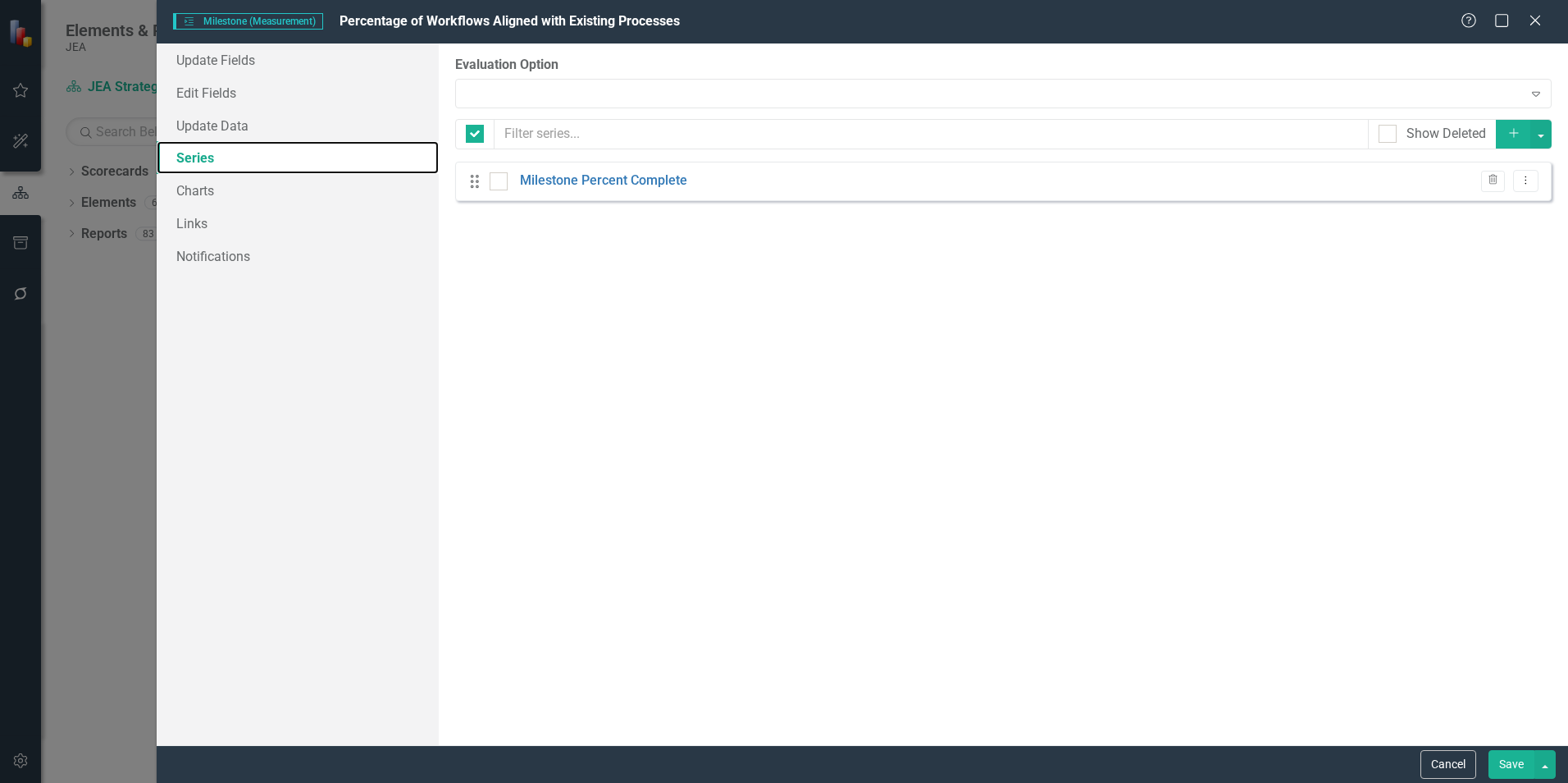
checkbox input "false"
click at [501, 181] on div at bounding box center [498, 181] width 18 height 18
click at [500, 181] on input "checkbox" at bounding box center [494, 177] width 10 height 10
checkbox input "true"
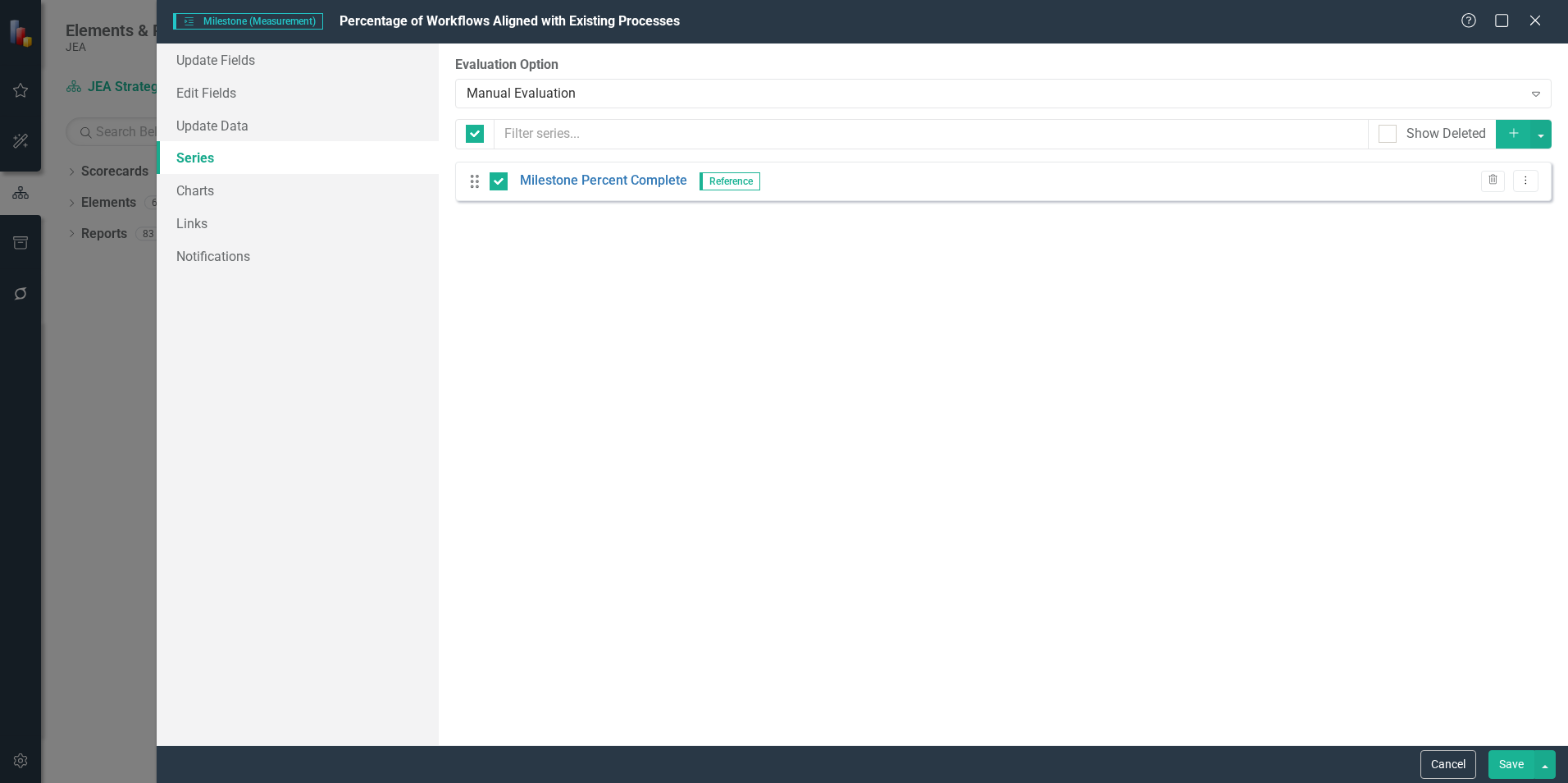
click at [1516, 763] on button "Save" at bounding box center [1511, 764] width 46 height 29
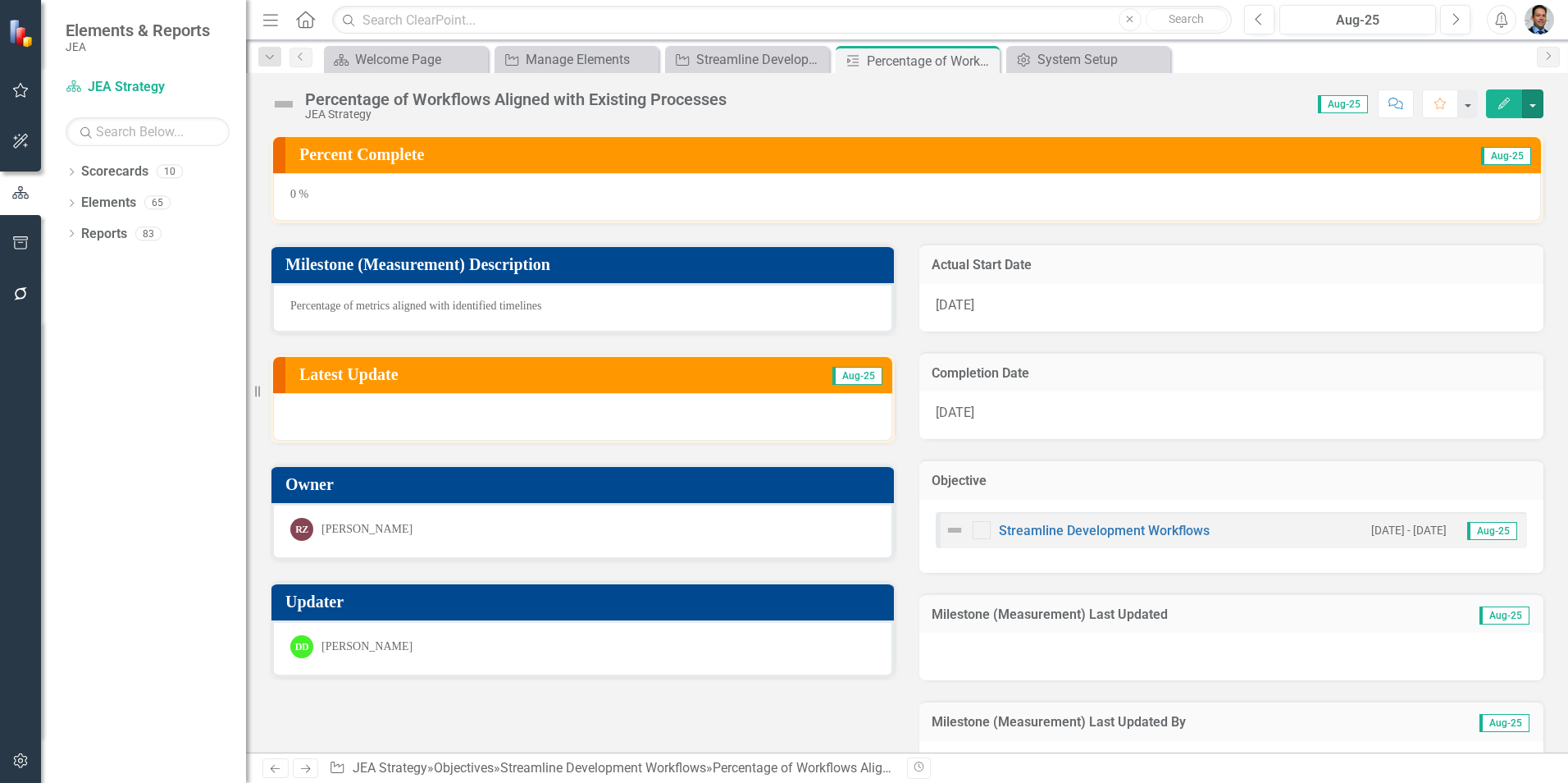
click at [1527, 103] on button "button" at bounding box center [1533, 104] width 21 height 29
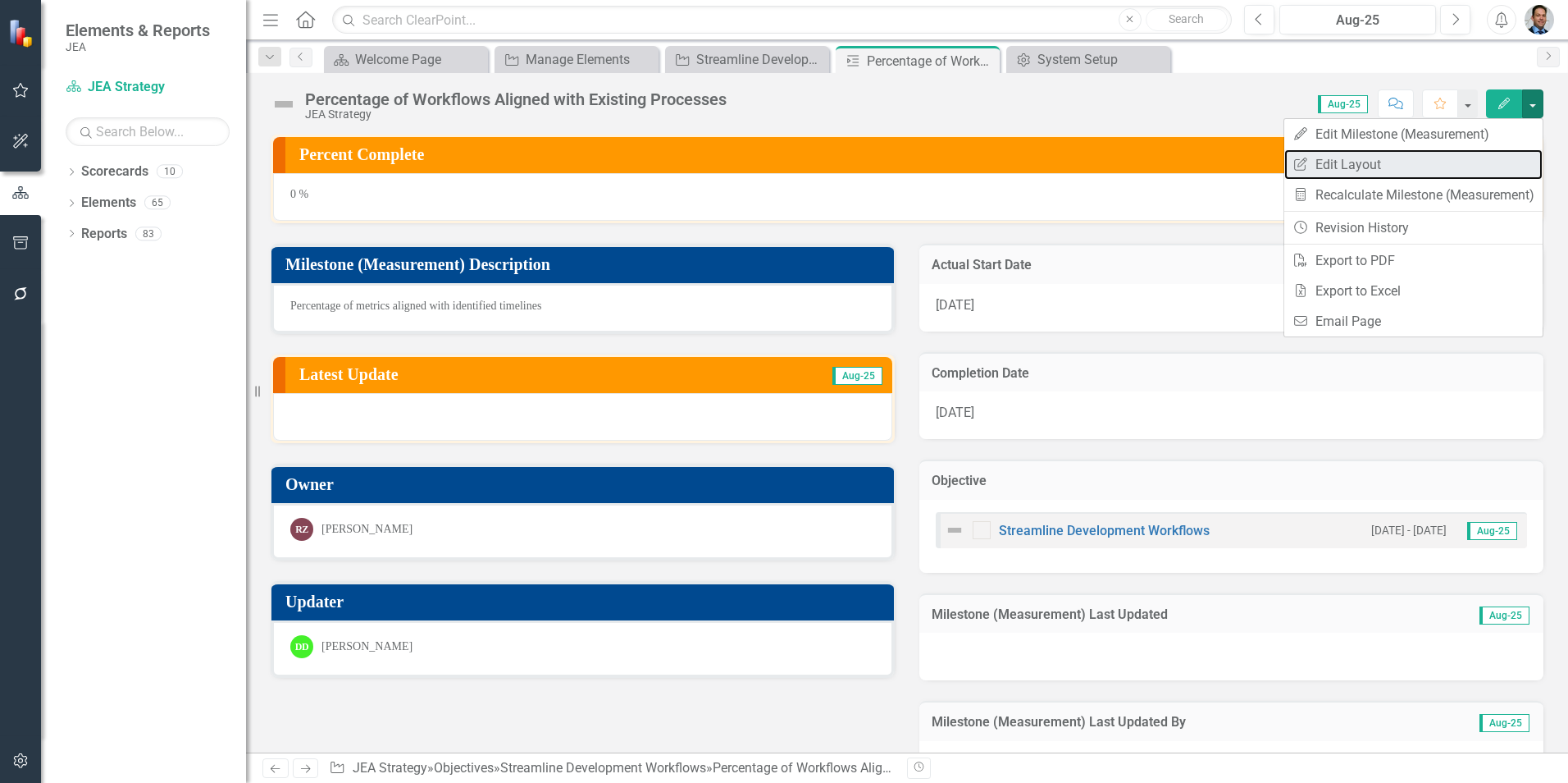
click at [1337, 166] on link "Edit Report Edit Layout" at bounding box center [1414, 165] width 259 height 30
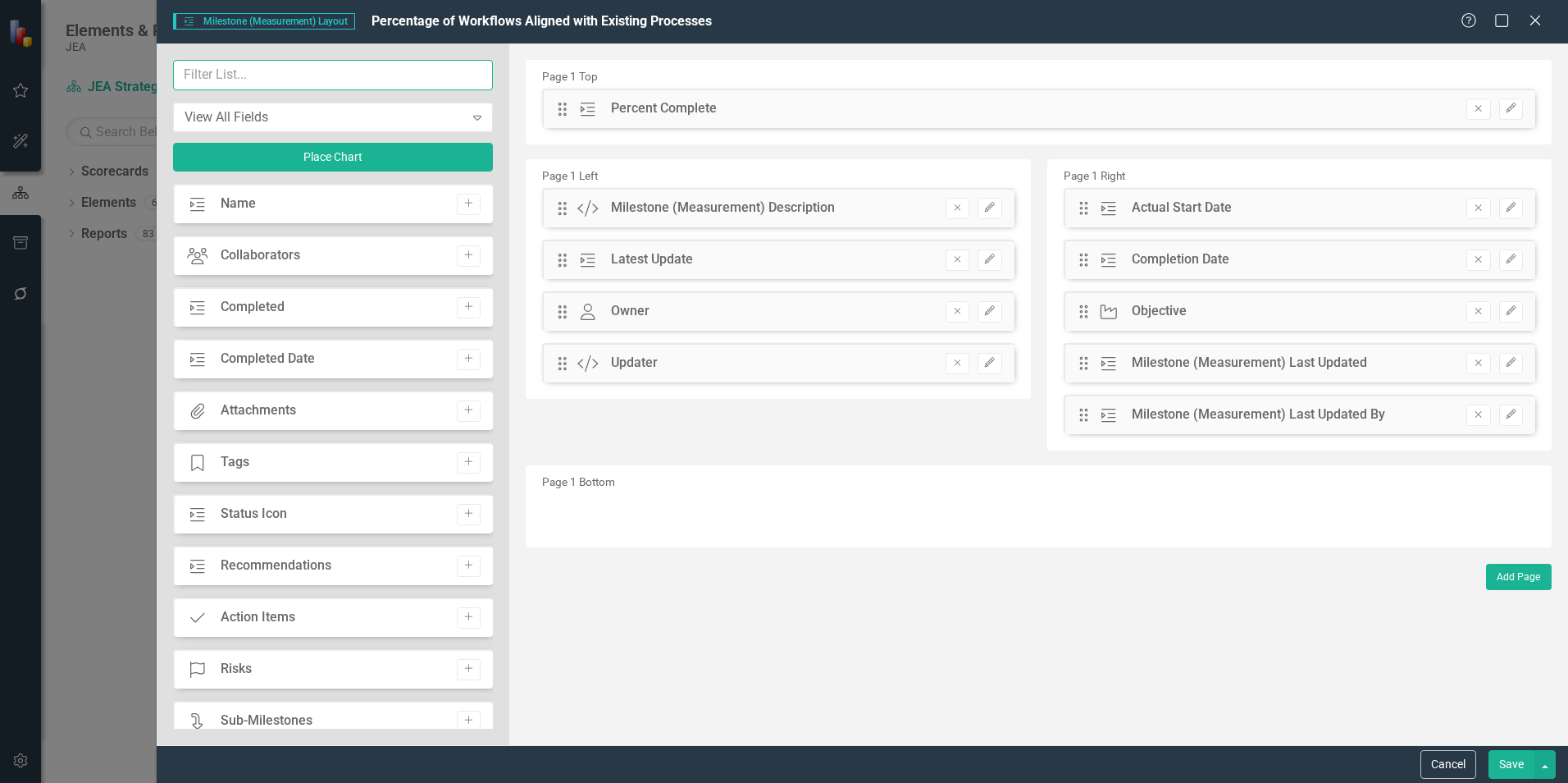
click at [246, 69] on input "text" at bounding box center [333, 75] width 319 height 30
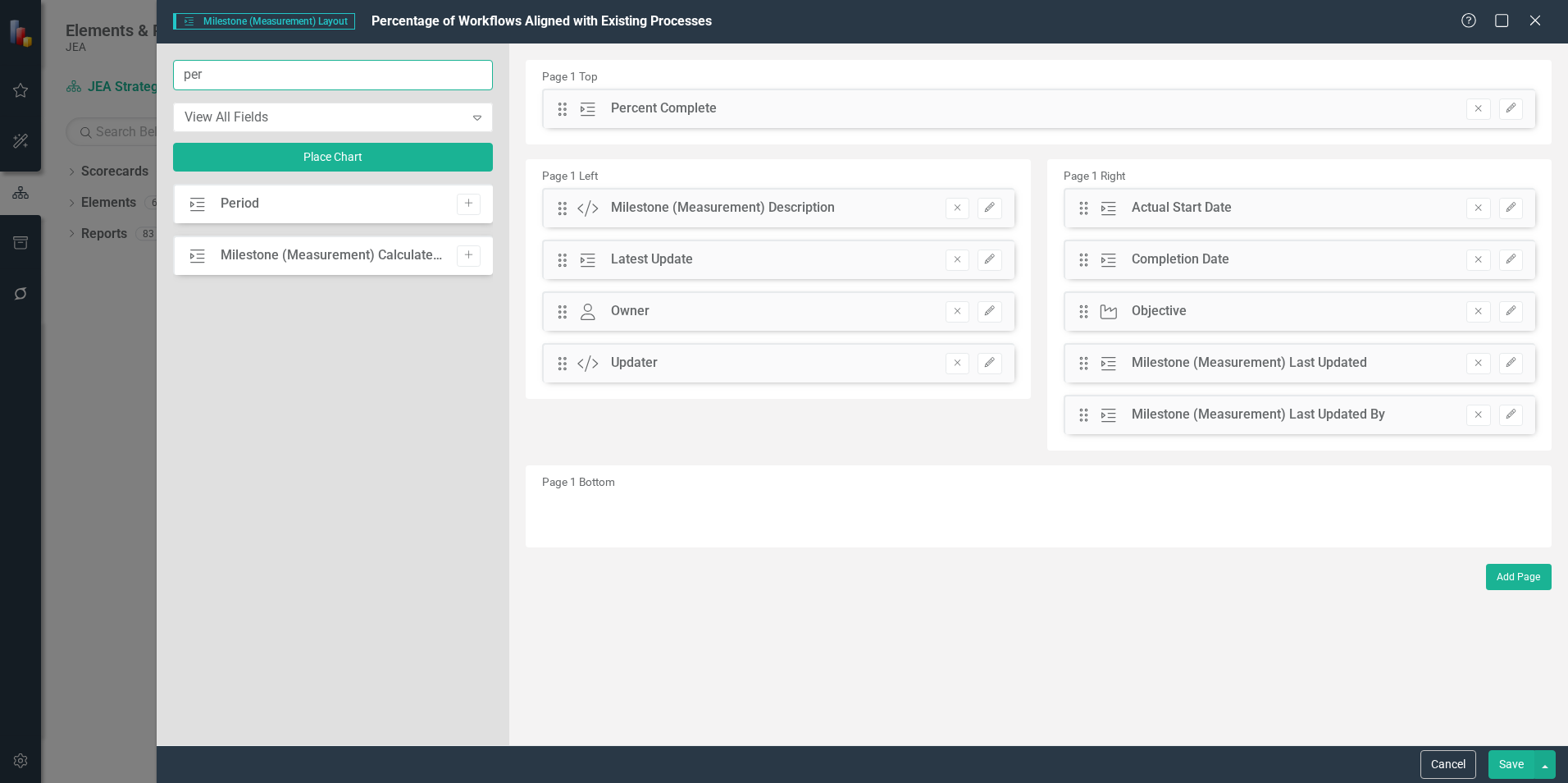
type input "per"
click at [469, 203] on icon "Add" at bounding box center [468, 204] width 12 height 10
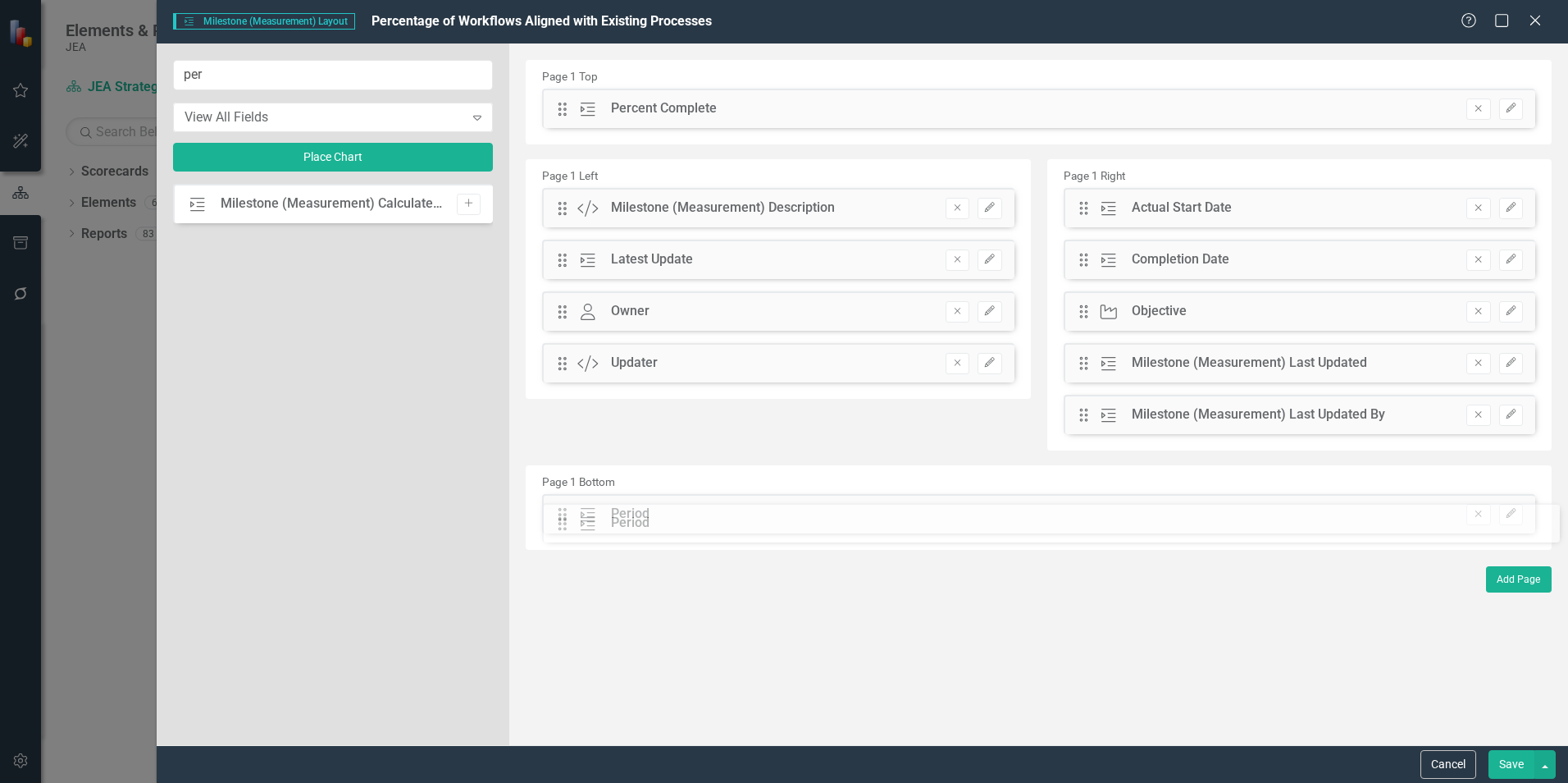
drag, startPoint x: 562, startPoint y: 112, endPoint x: 574, endPoint y: 521, distance: 409.2
click at [1500, 767] on button "Save" at bounding box center [1511, 764] width 46 height 29
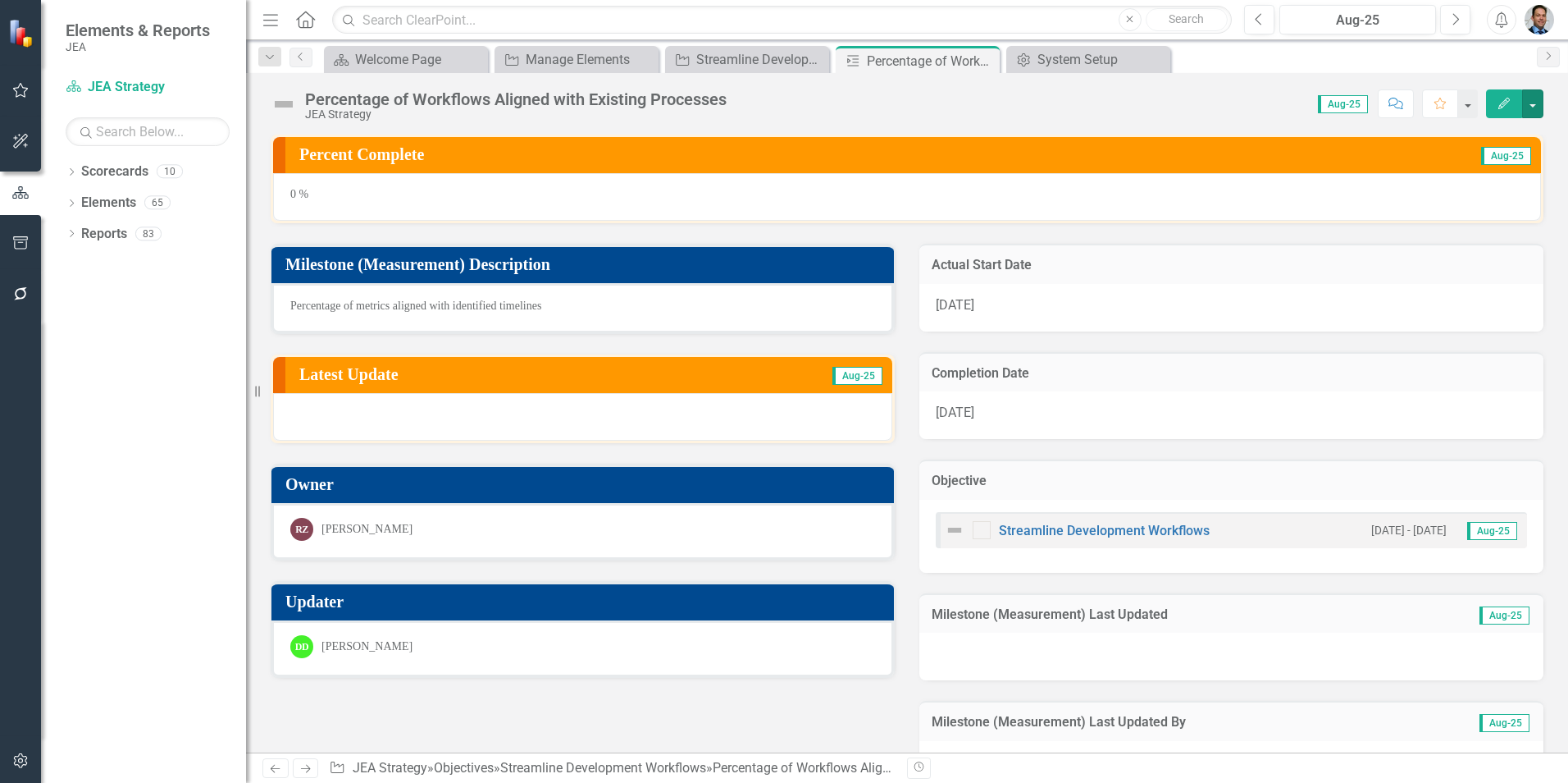
click at [1530, 99] on button "button" at bounding box center [1533, 104] width 21 height 29
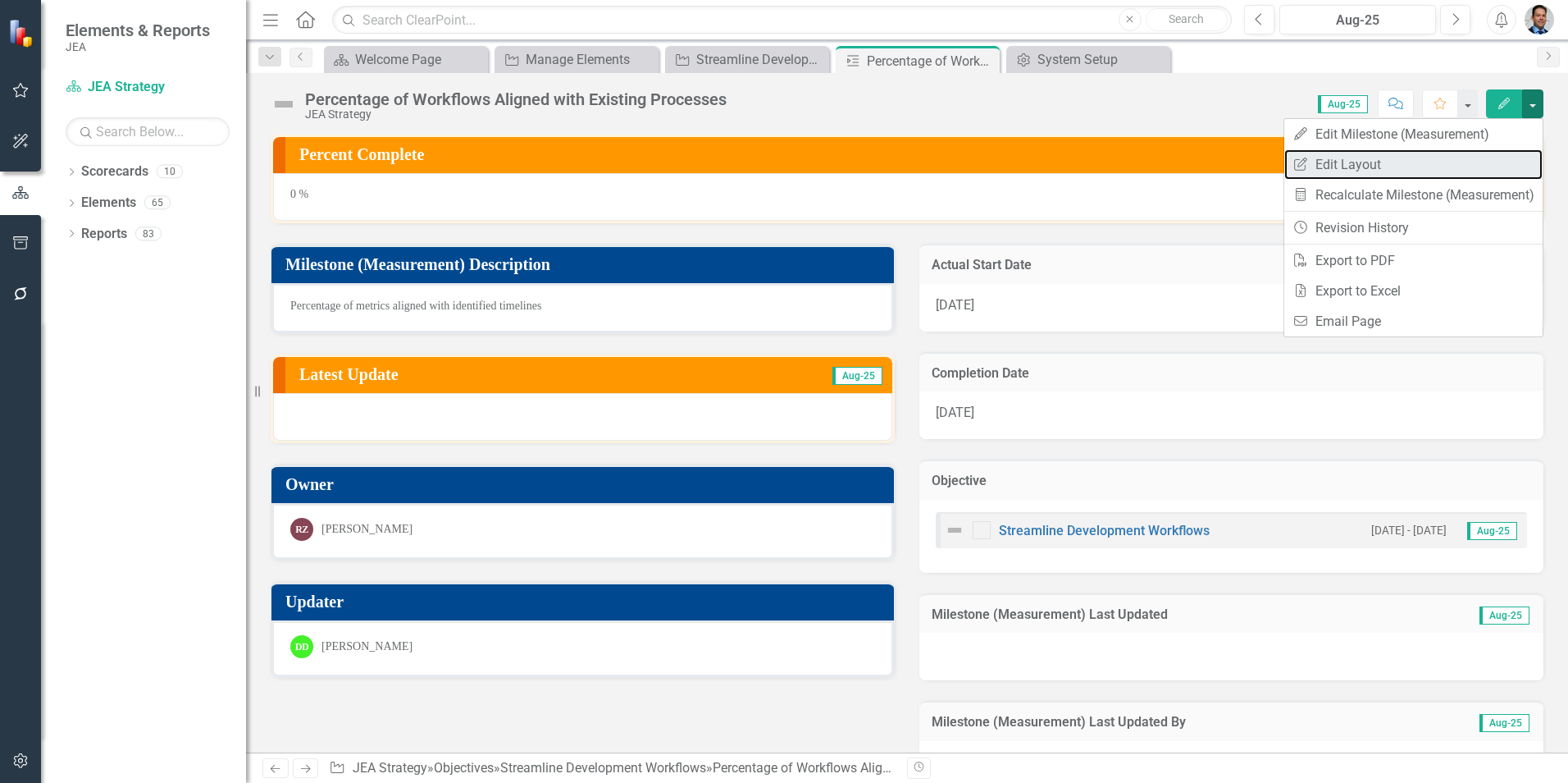
click at [1365, 169] on link "Edit Report Edit Layout" at bounding box center [1414, 165] width 259 height 30
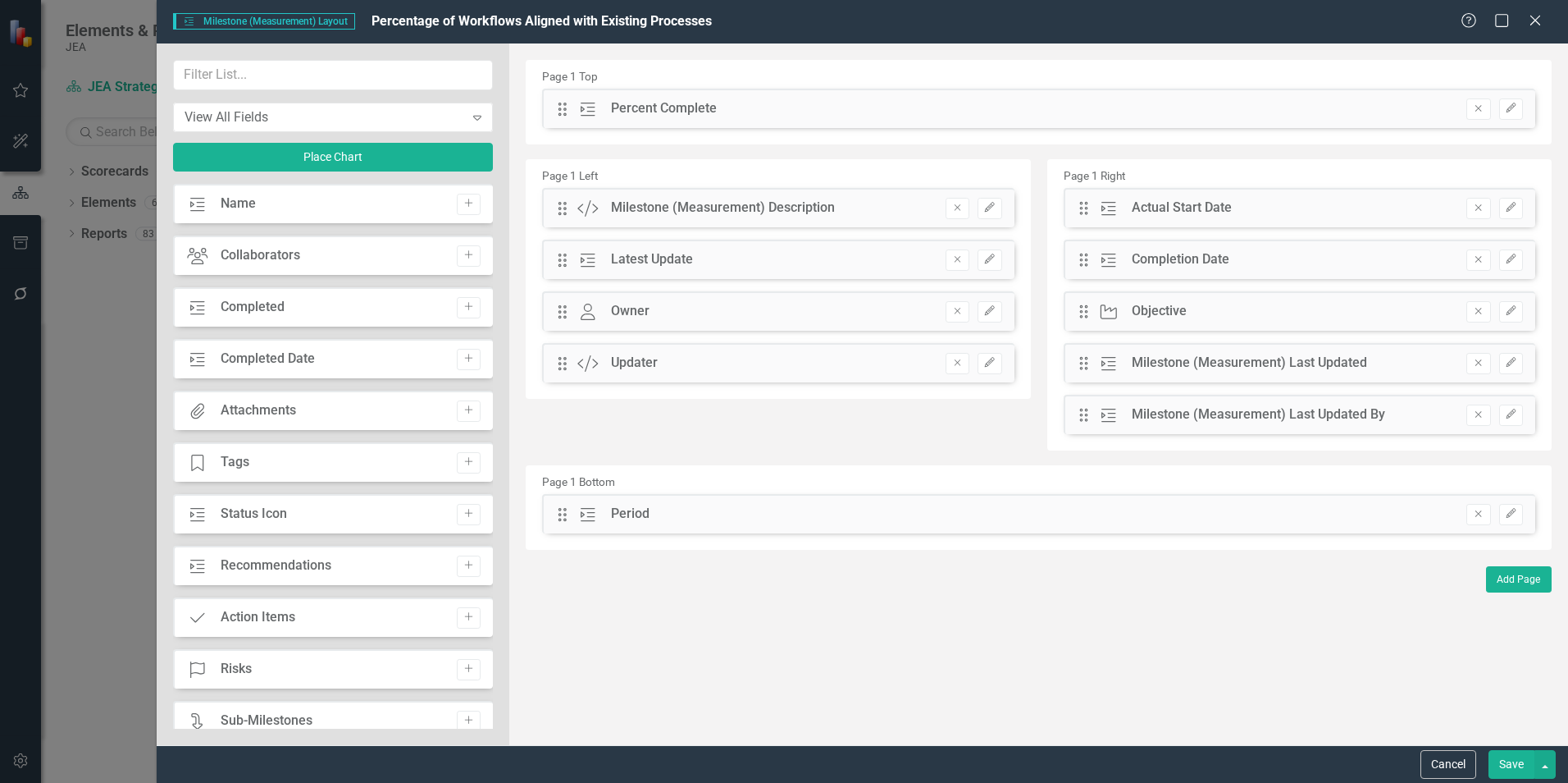
click at [1480, 512] on icon "Remove" at bounding box center [1478, 514] width 12 height 10
click at [295, 79] on input "text" at bounding box center [333, 75] width 319 height 30
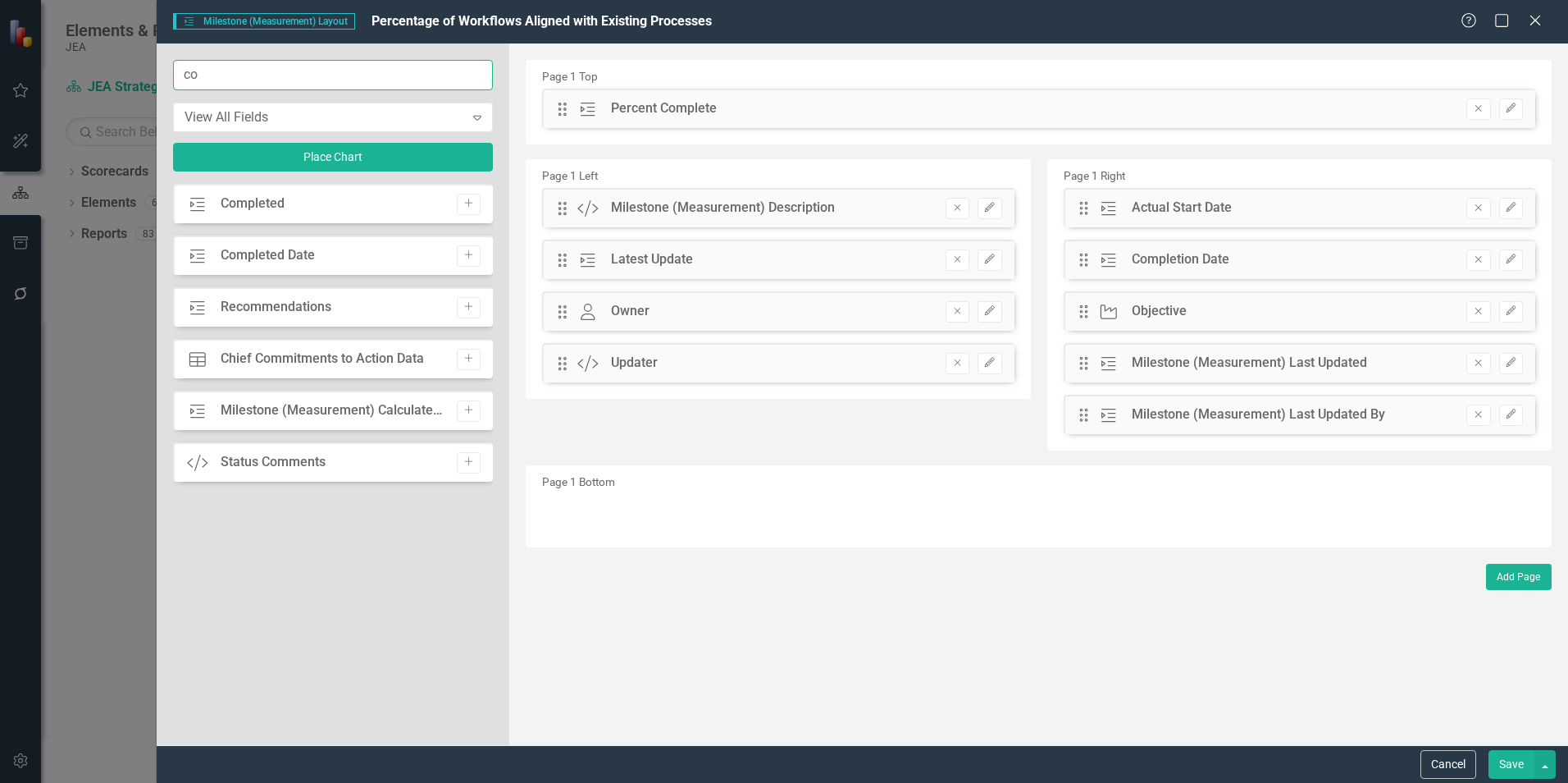
type input "c"
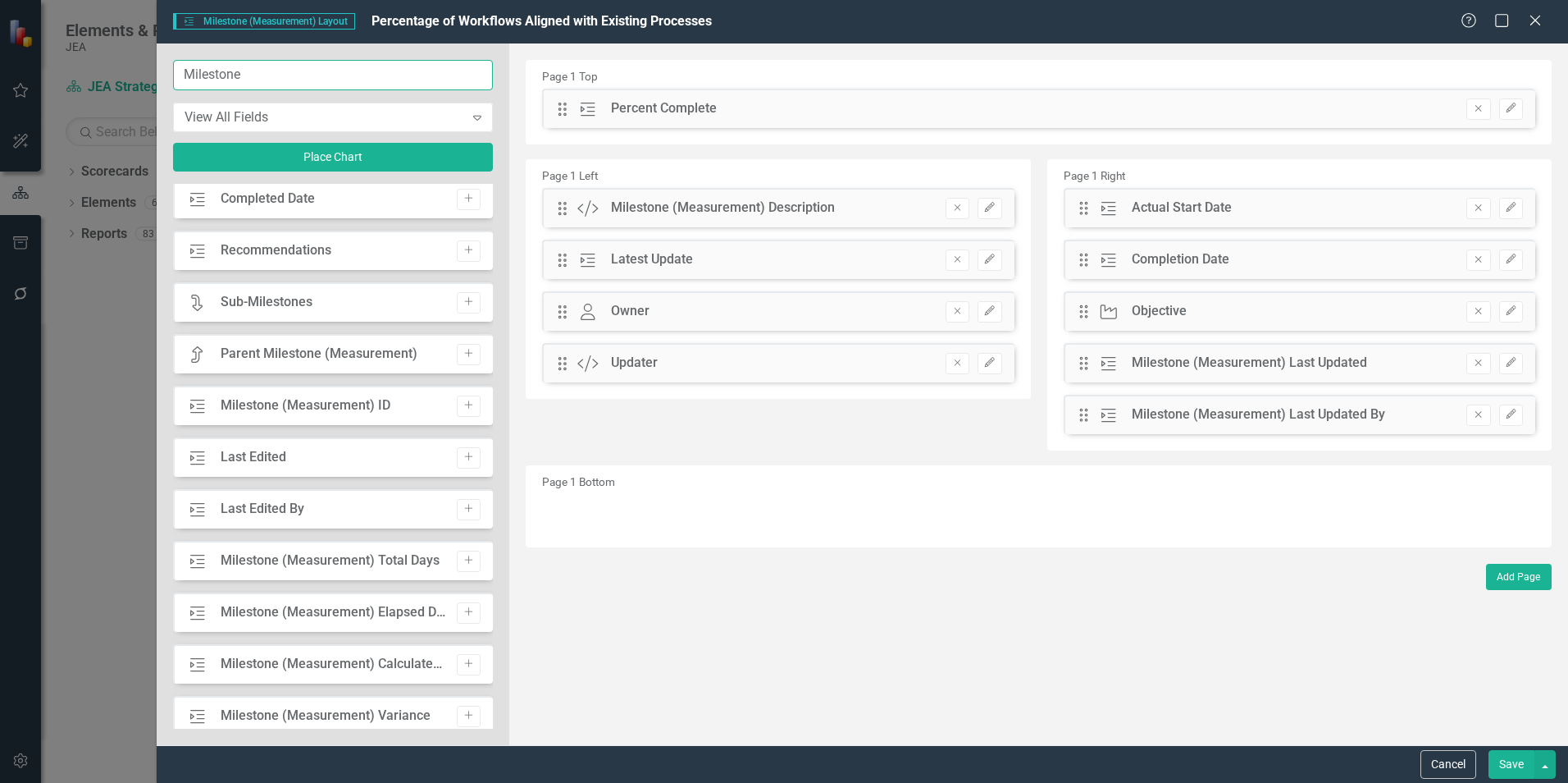
scroll to position [246, 0]
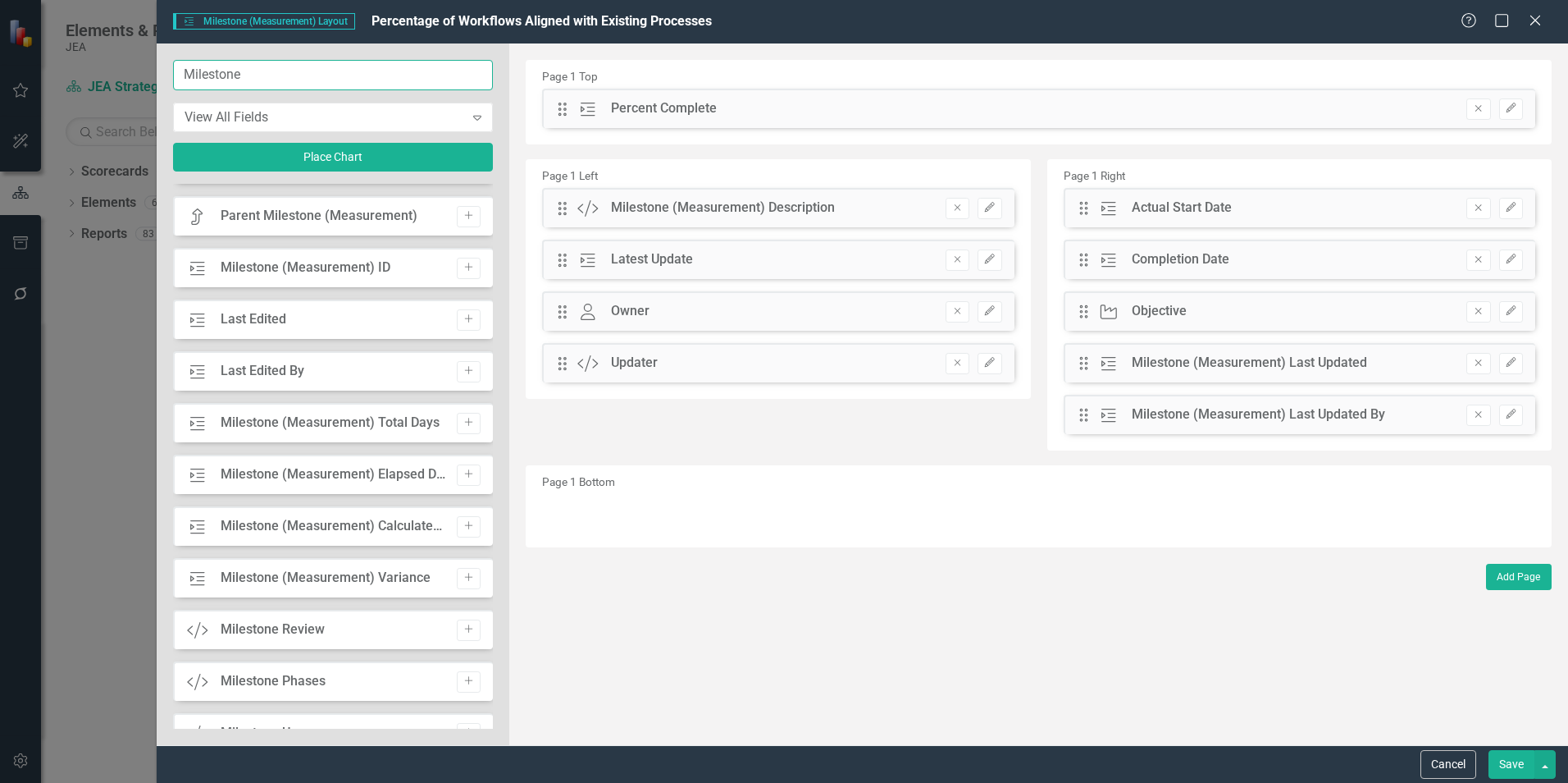
type input "Milestone"
click at [465, 522] on icon "Add" at bounding box center [468, 526] width 12 height 10
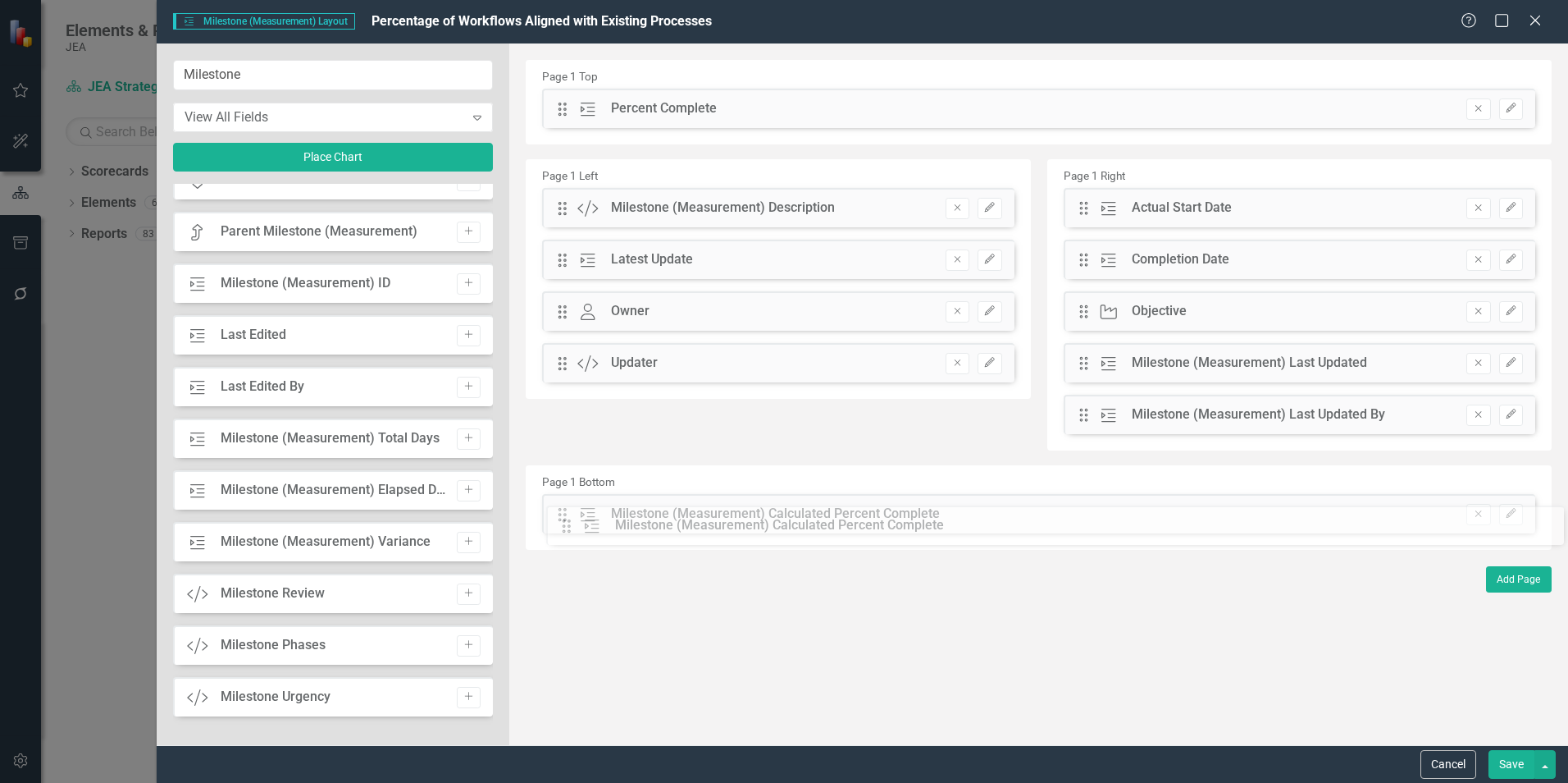
drag, startPoint x: 566, startPoint y: 108, endPoint x: 582, endPoint y: 524, distance: 416.3
click at [1514, 768] on button "Save" at bounding box center [1511, 764] width 46 height 29
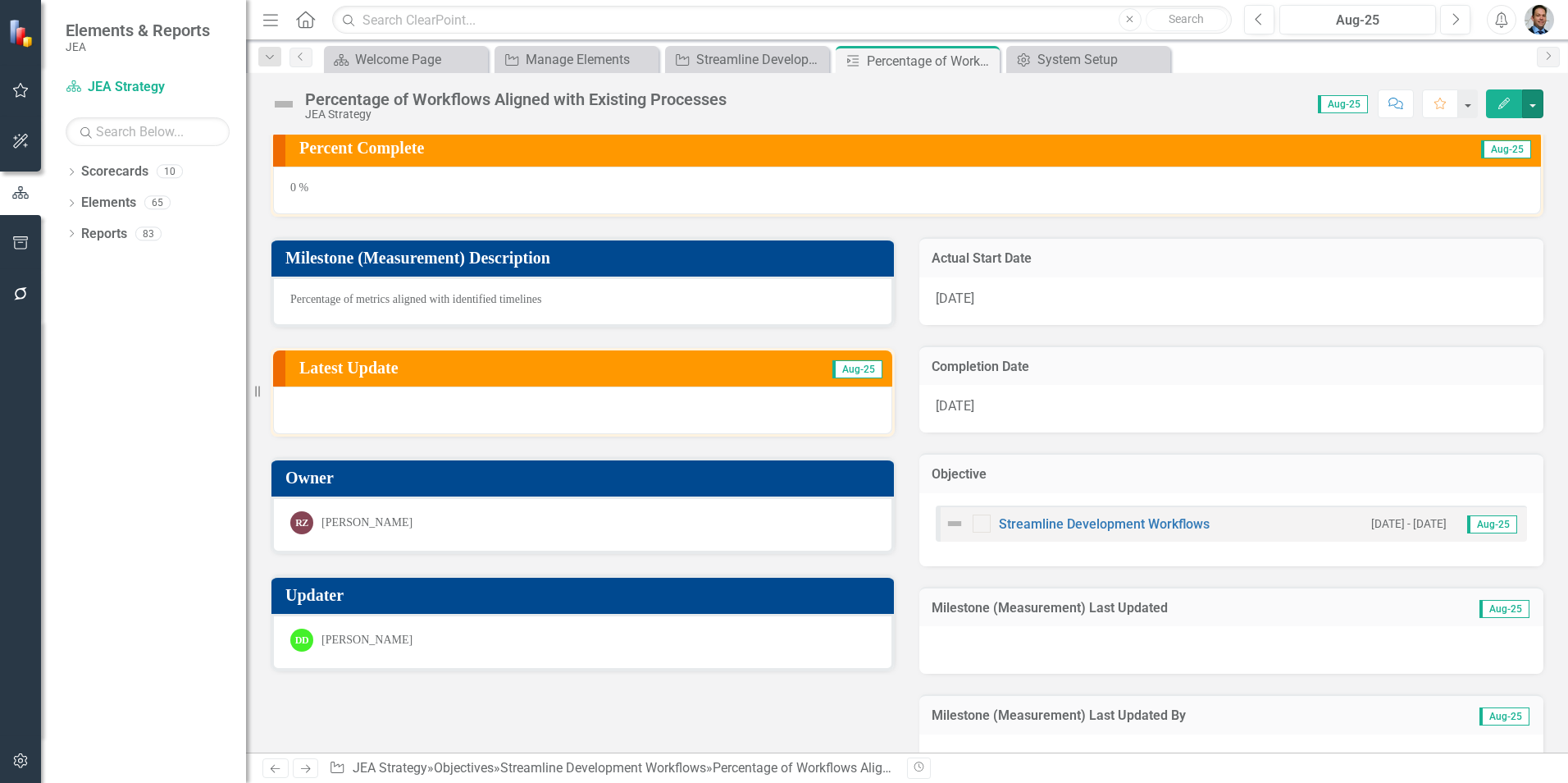
scroll to position [0, 0]
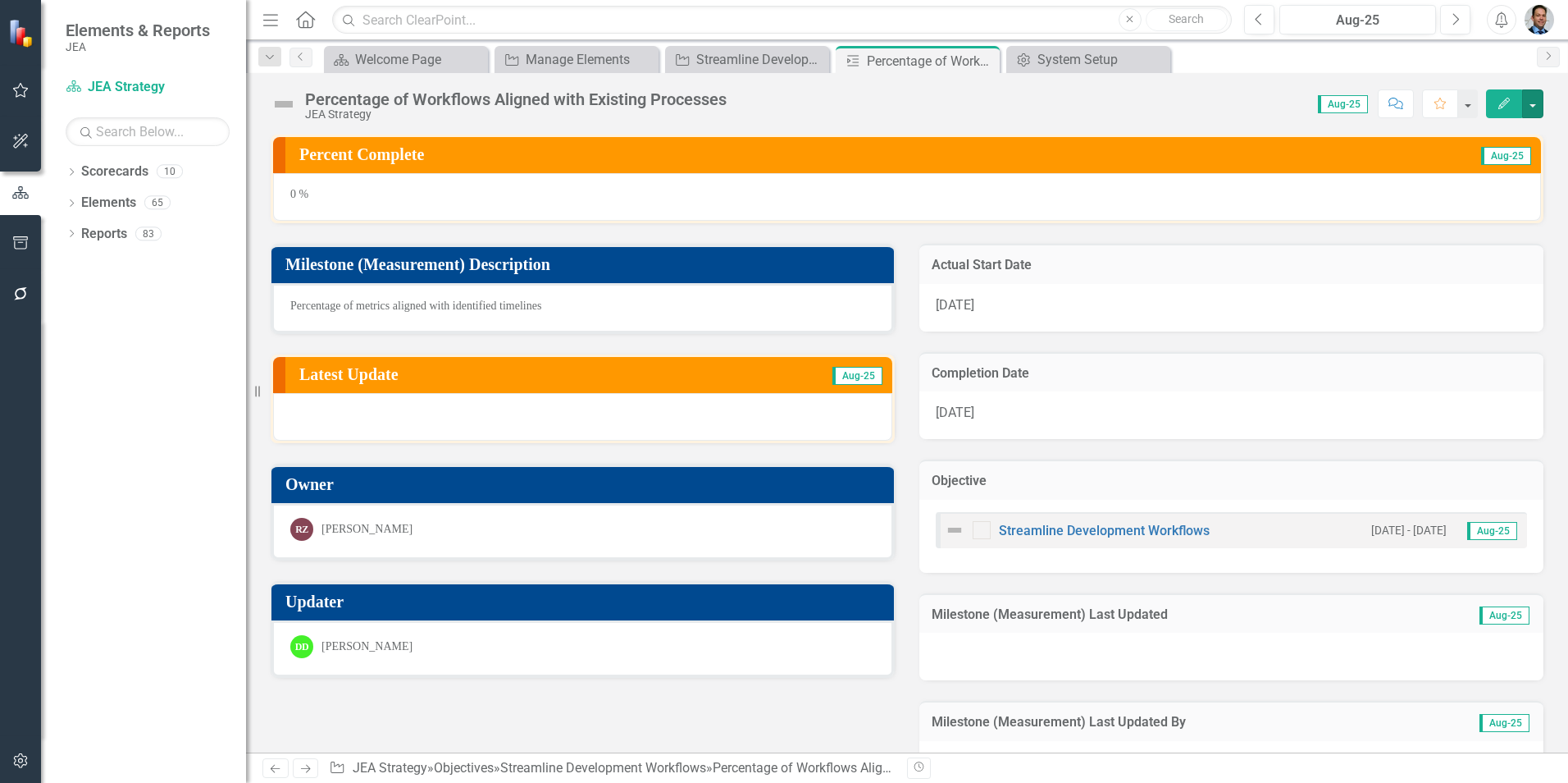
click at [1537, 106] on button "button" at bounding box center [1533, 104] width 21 height 29
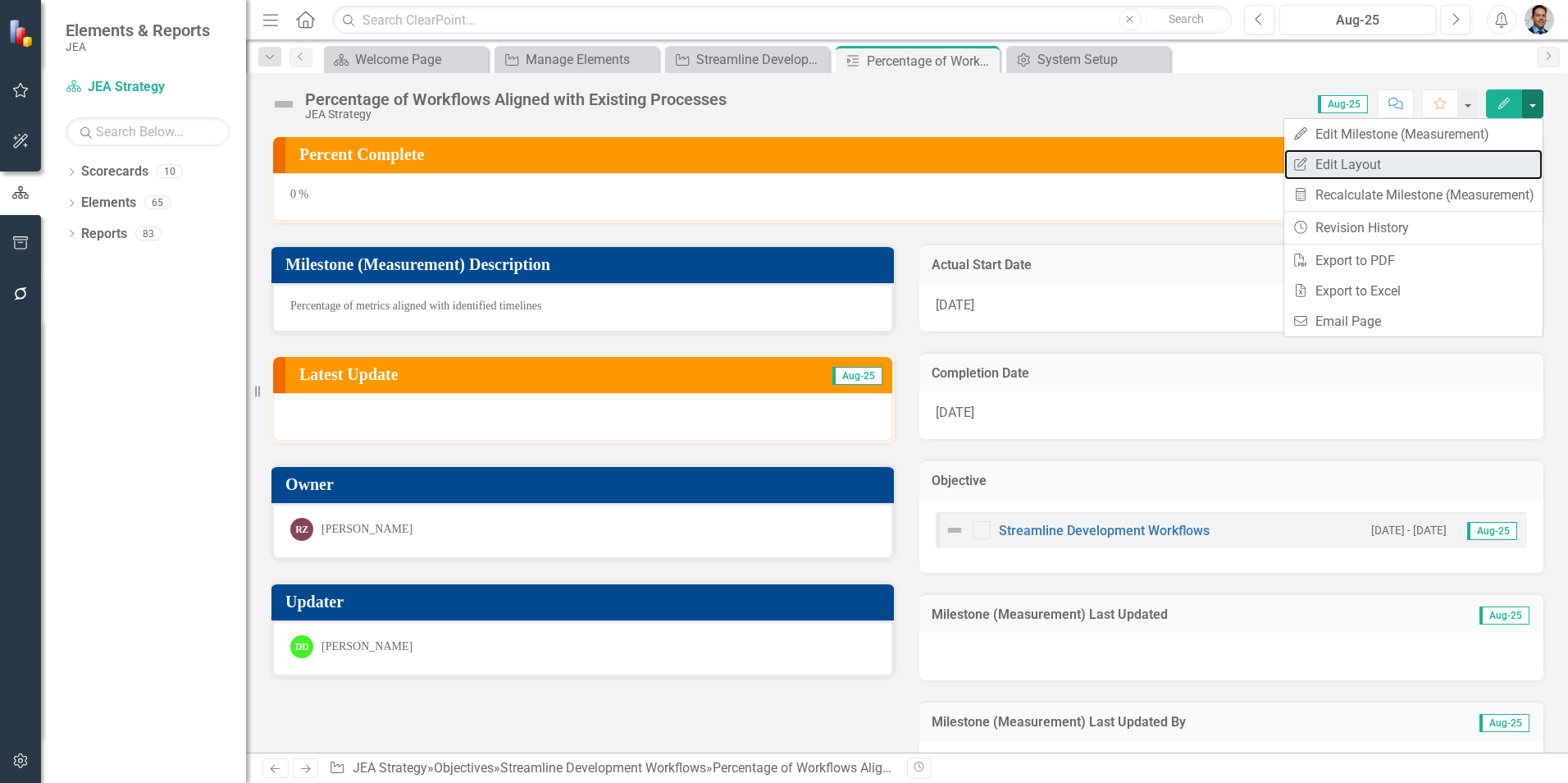
click at [1376, 170] on link "Edit Report Edit Layout" at bounding box center [1414, 165] width 259 height 30
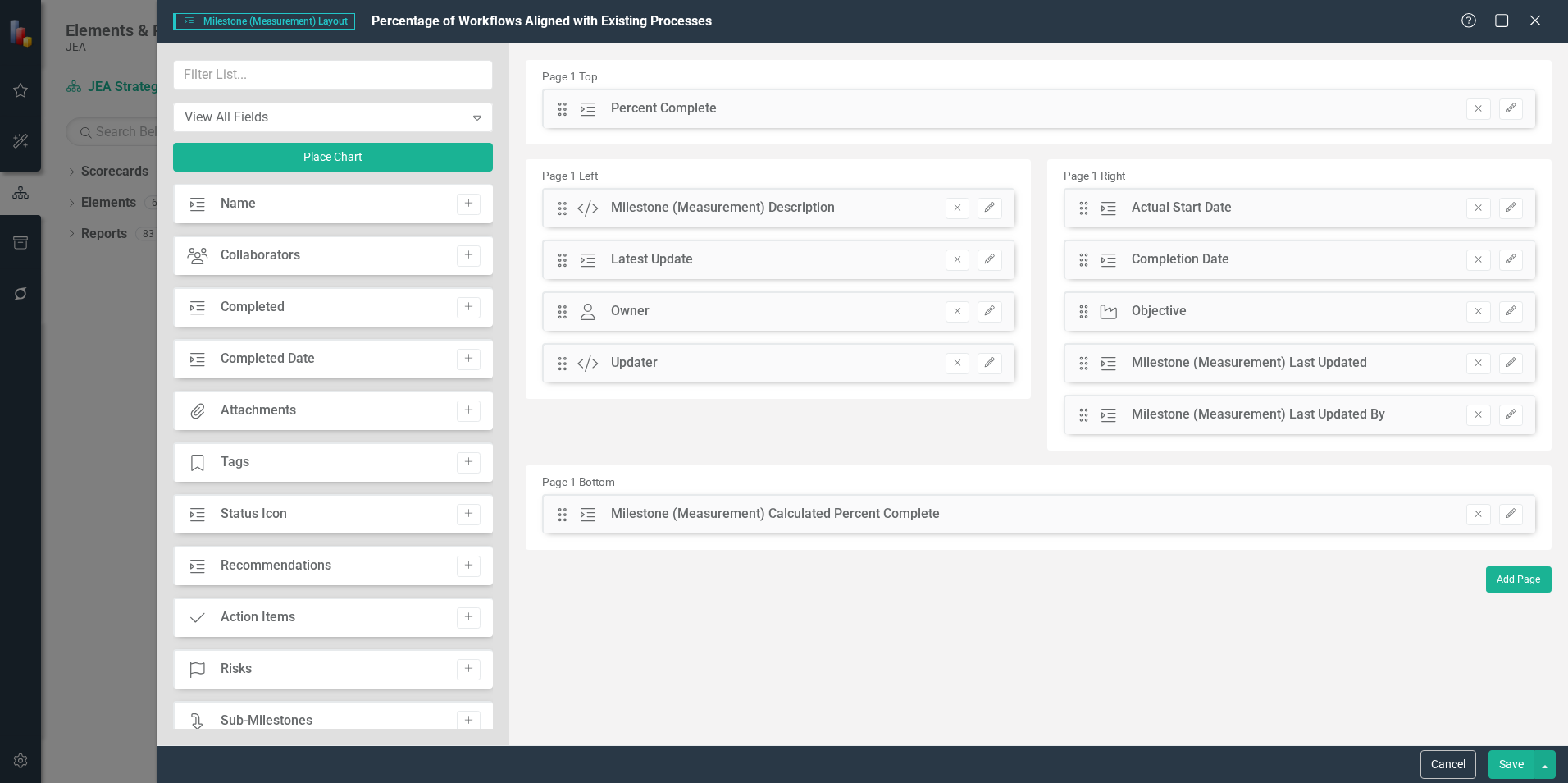
click at [1480, 511] on icon "Remove" at bounding box center [1478, 514] width 12 height 10
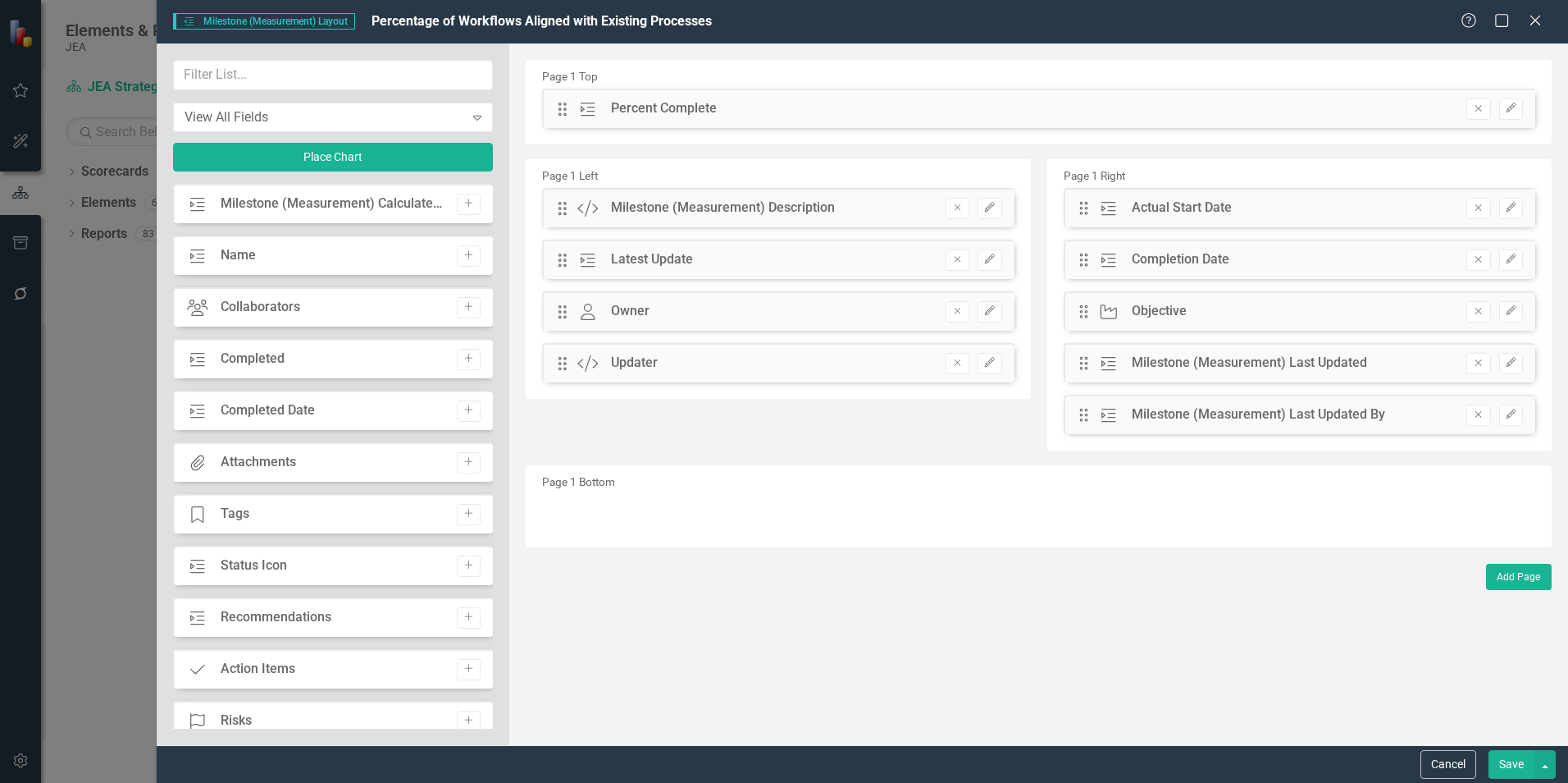
click at [1513, 762] on button "Save" at bounding box center [1511, 764] width 46 height 29
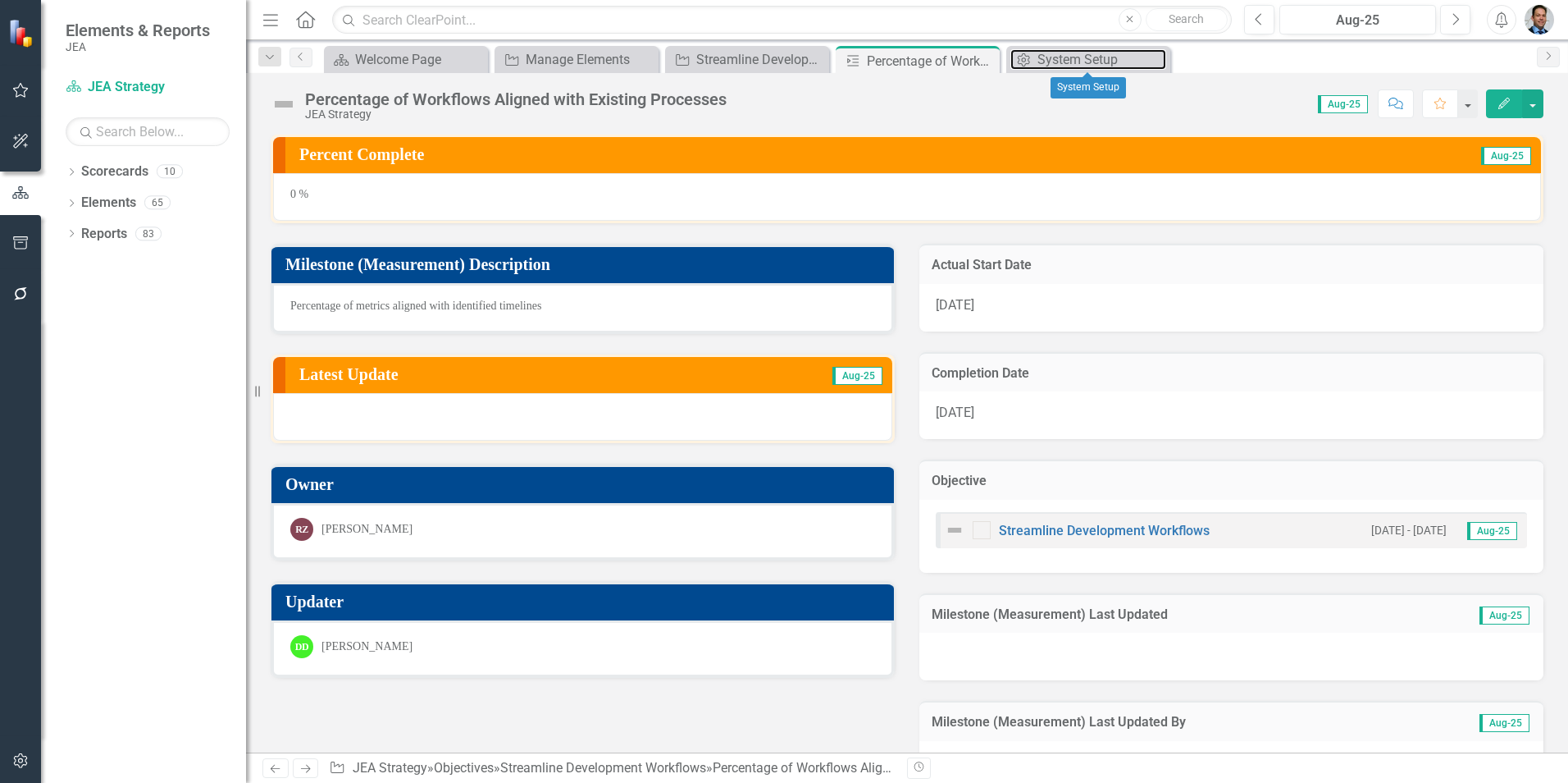
click at [1059, 60] on div "System Setup" at bounding box center [1101, 60] width 128 height 21
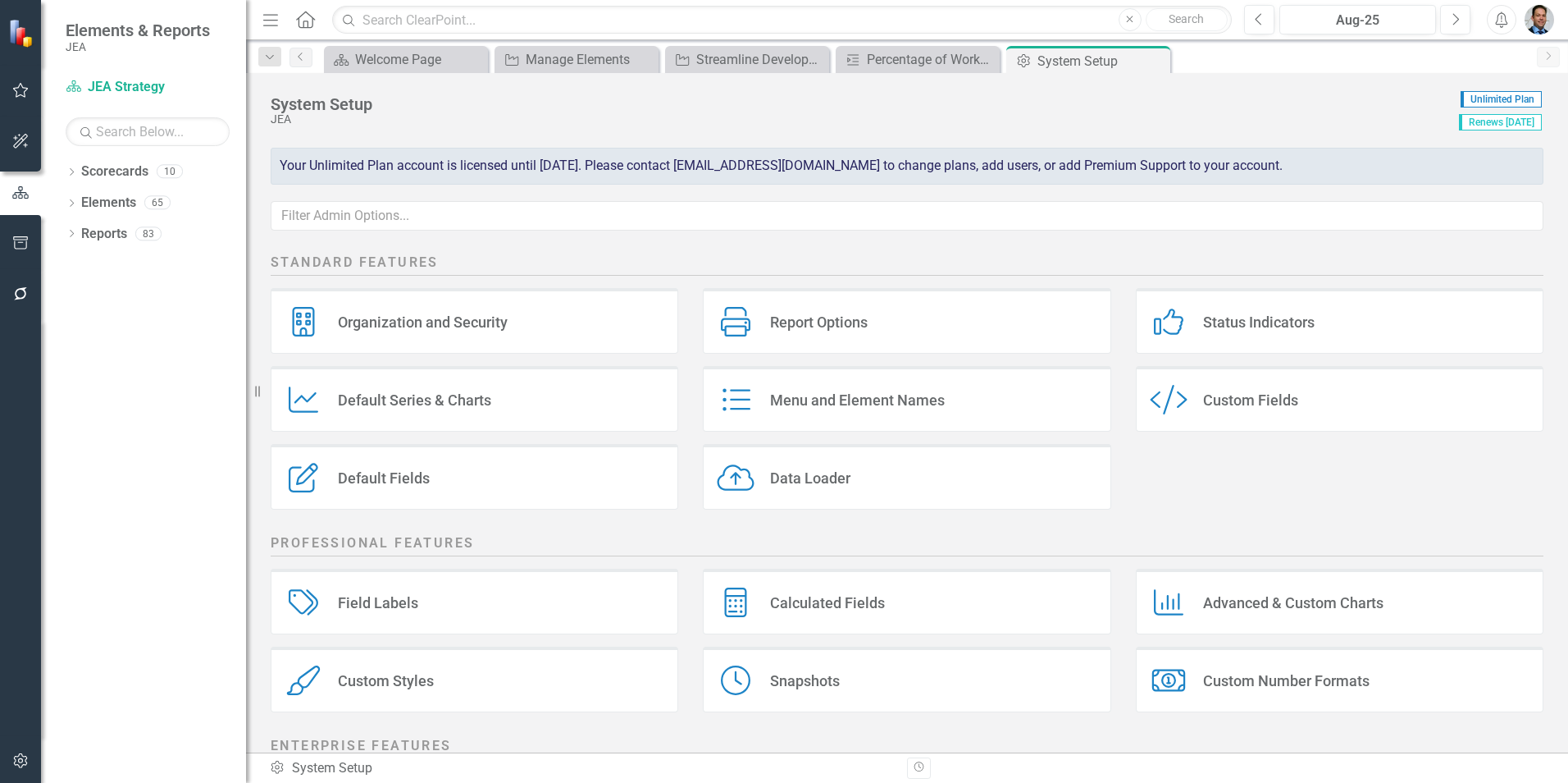
click at [518, 403] on div "Default Series Default Series & Charts" at bounding box center [474, 399] width 408 height 66
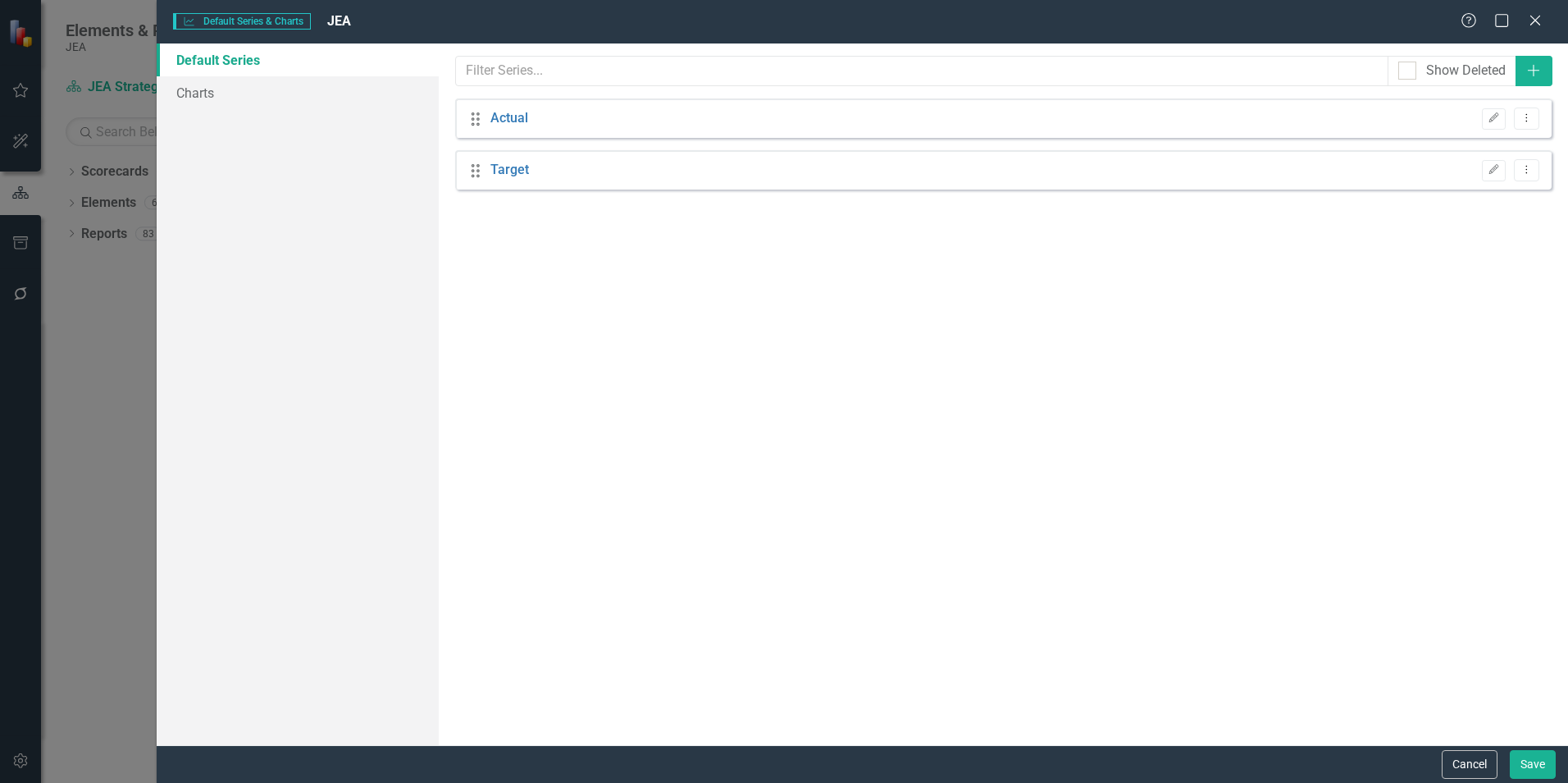
click at [500, 115] on link "Actual" at bounding box center [510, 119] width 38 height 19
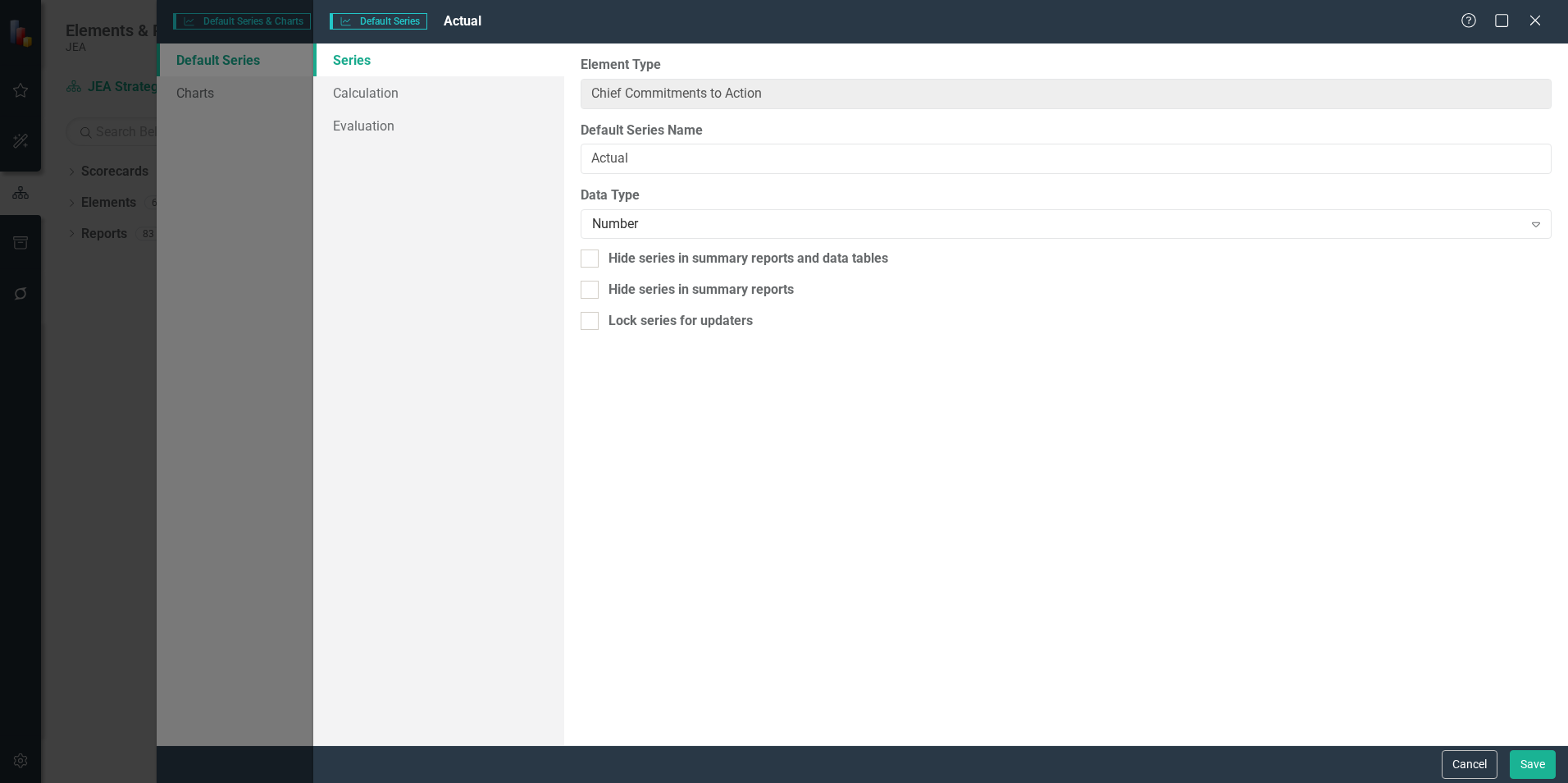
type input "Actual"
click at [409, 89] on link "Calculation" at bounding box center [438, 92] width 251 height 33
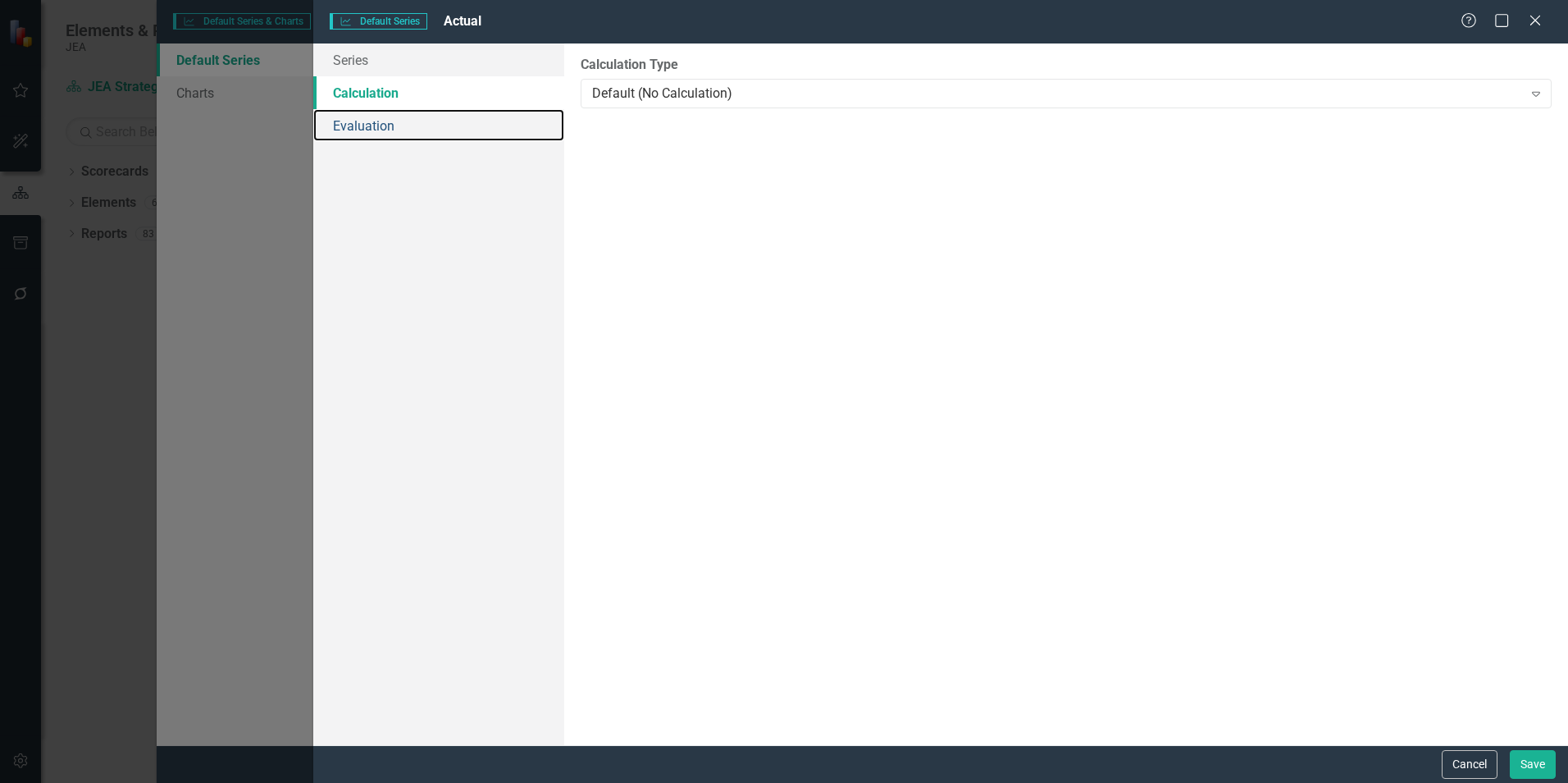
click at [386, 132] on link "Evaluation" at bounding box center [438, 126] width 251 height 33
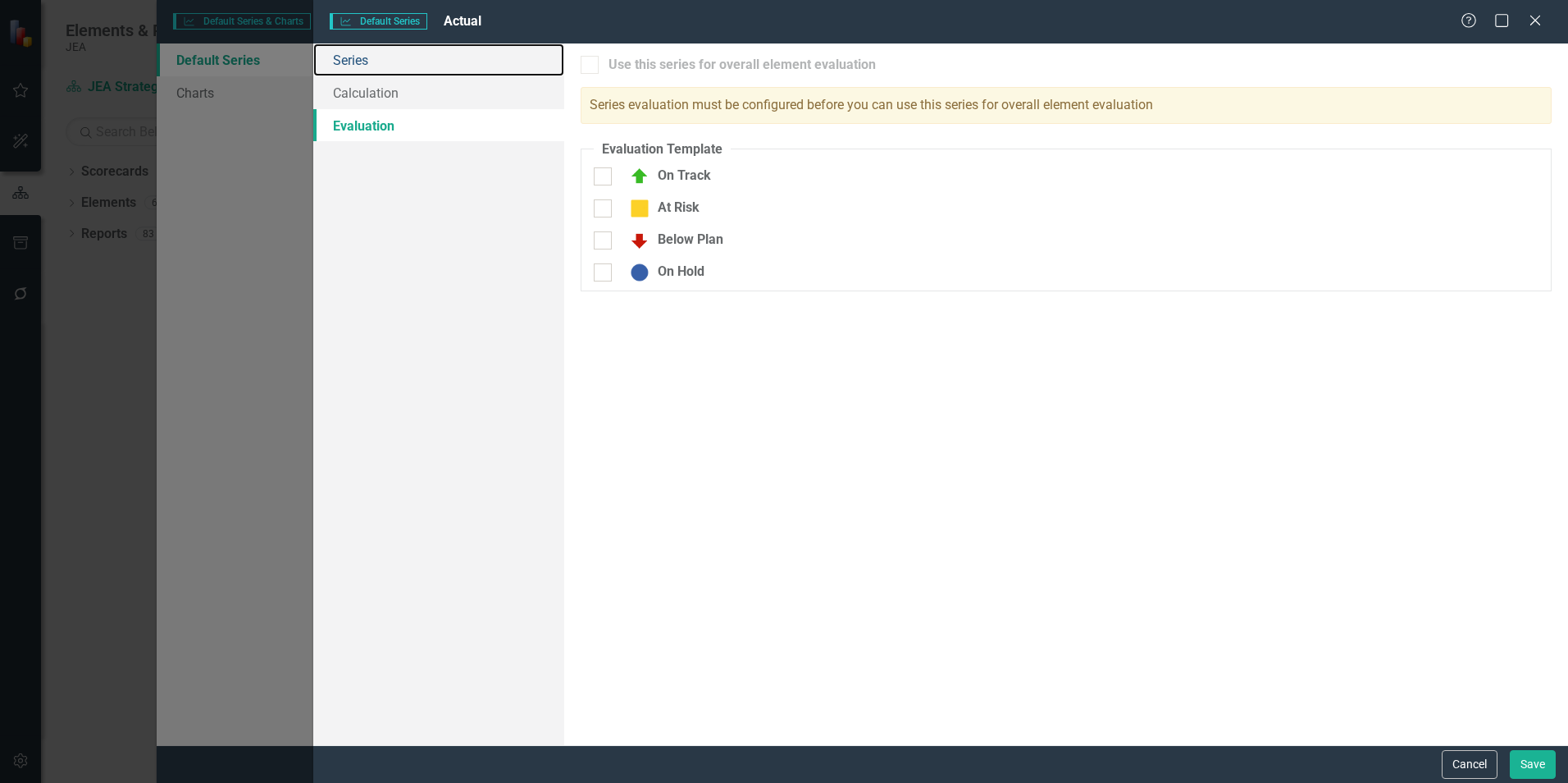
click at [386, 58] on link "Series" at bounding box center [438, 60] width 251 height 33
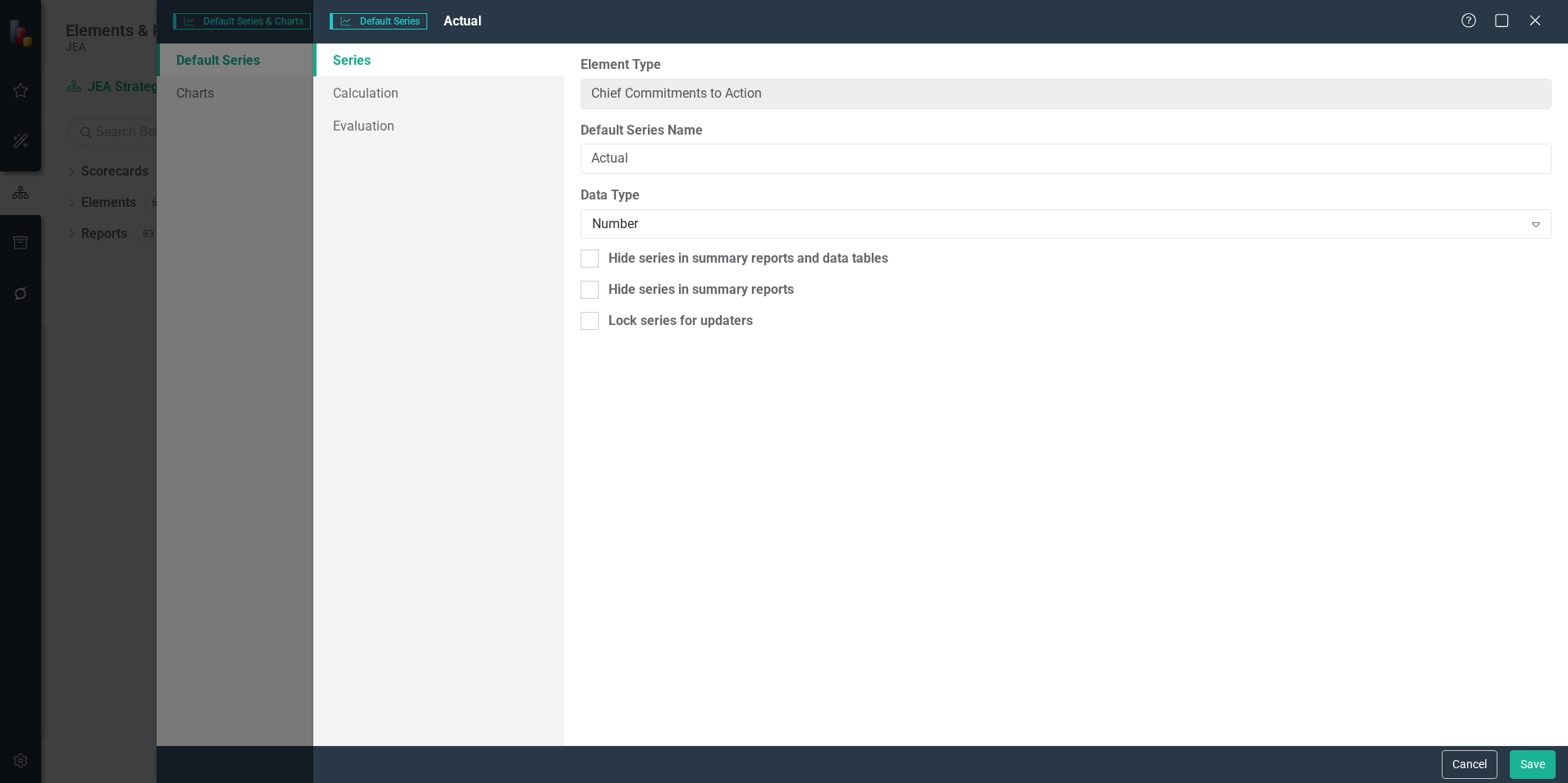
click at [1471, 765] on button "Cancel" at bounding box center [1469, 764] width 56 height 29
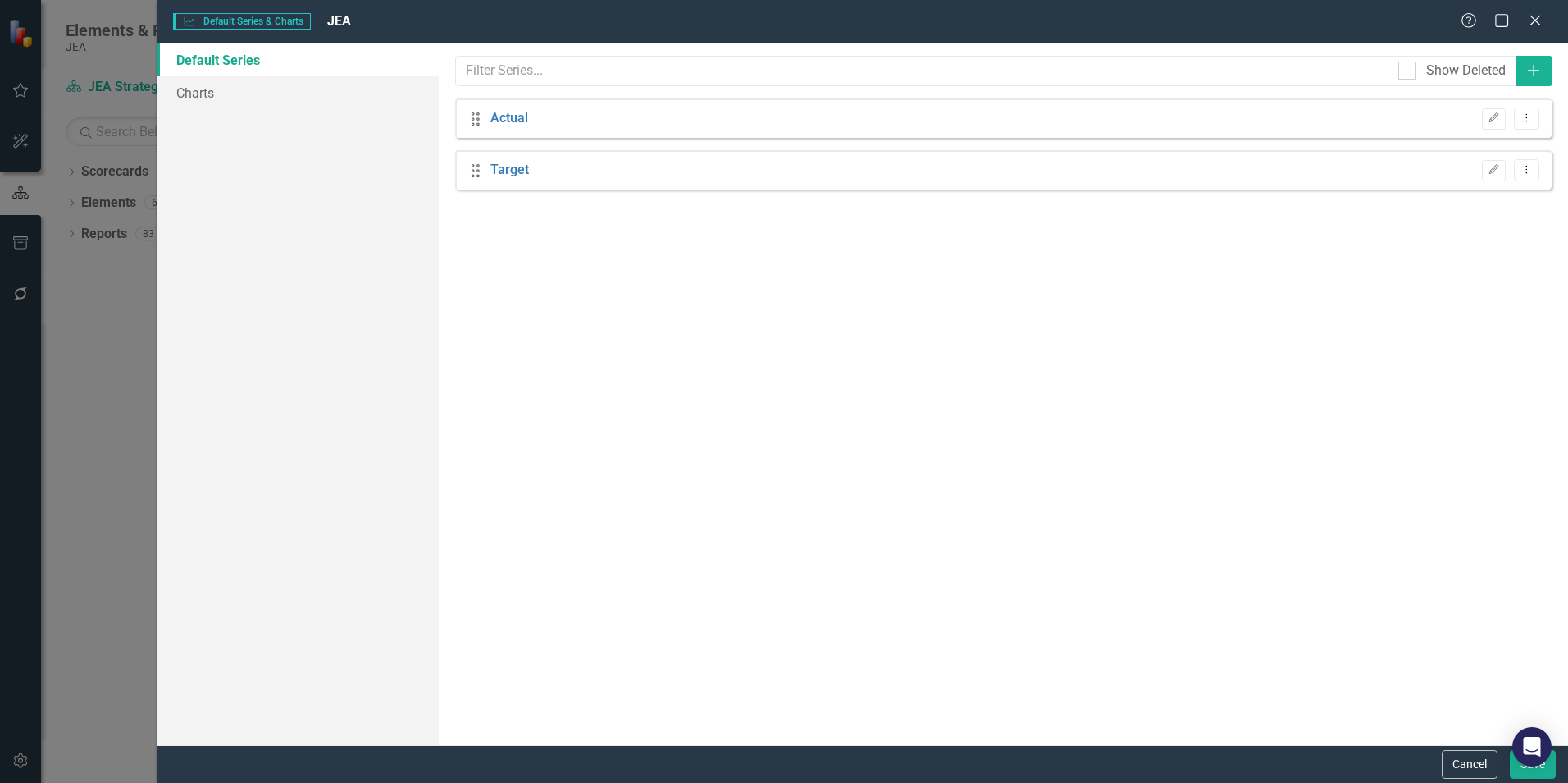
click at [512, 172] on link "Target" at bounding box center [510, 170] width 39 height 19
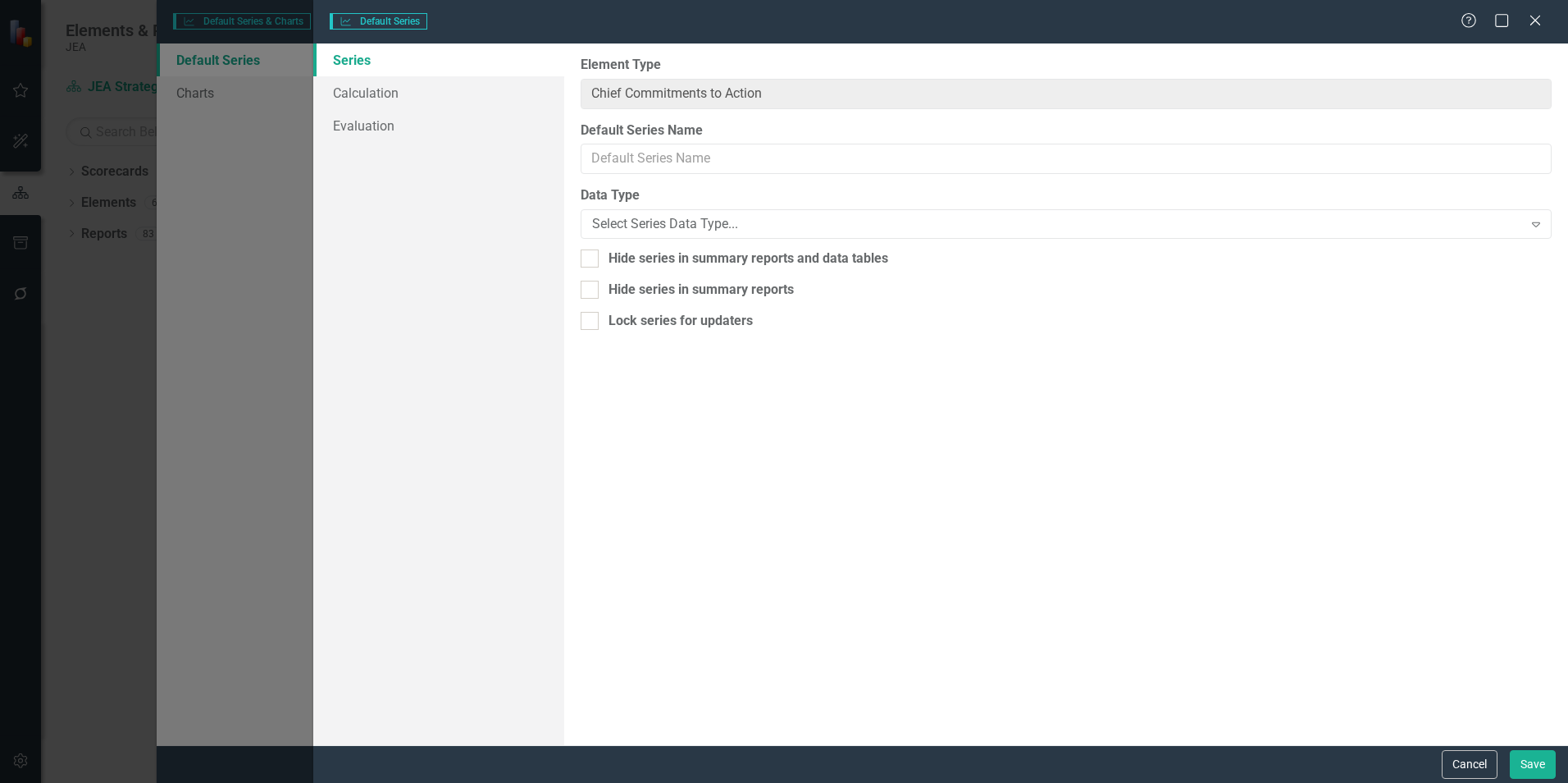
type input "Target"
click at [349, 90] on link "Calculation" at bounding box center [438, 92] width 251 height 33
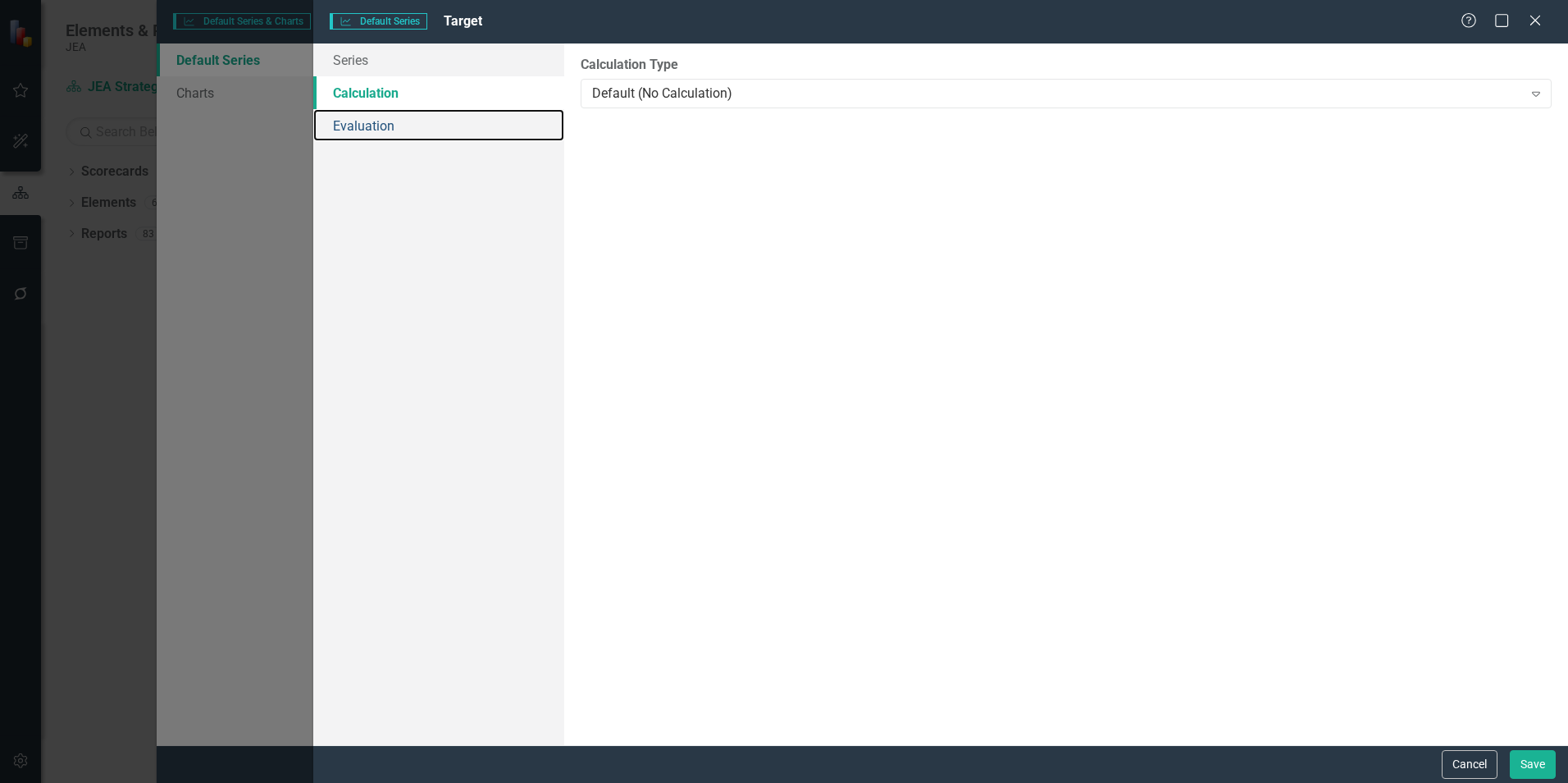
click at [355, 126] on link "Evaluation" at bounding box center [438, 126] width 251 height 33
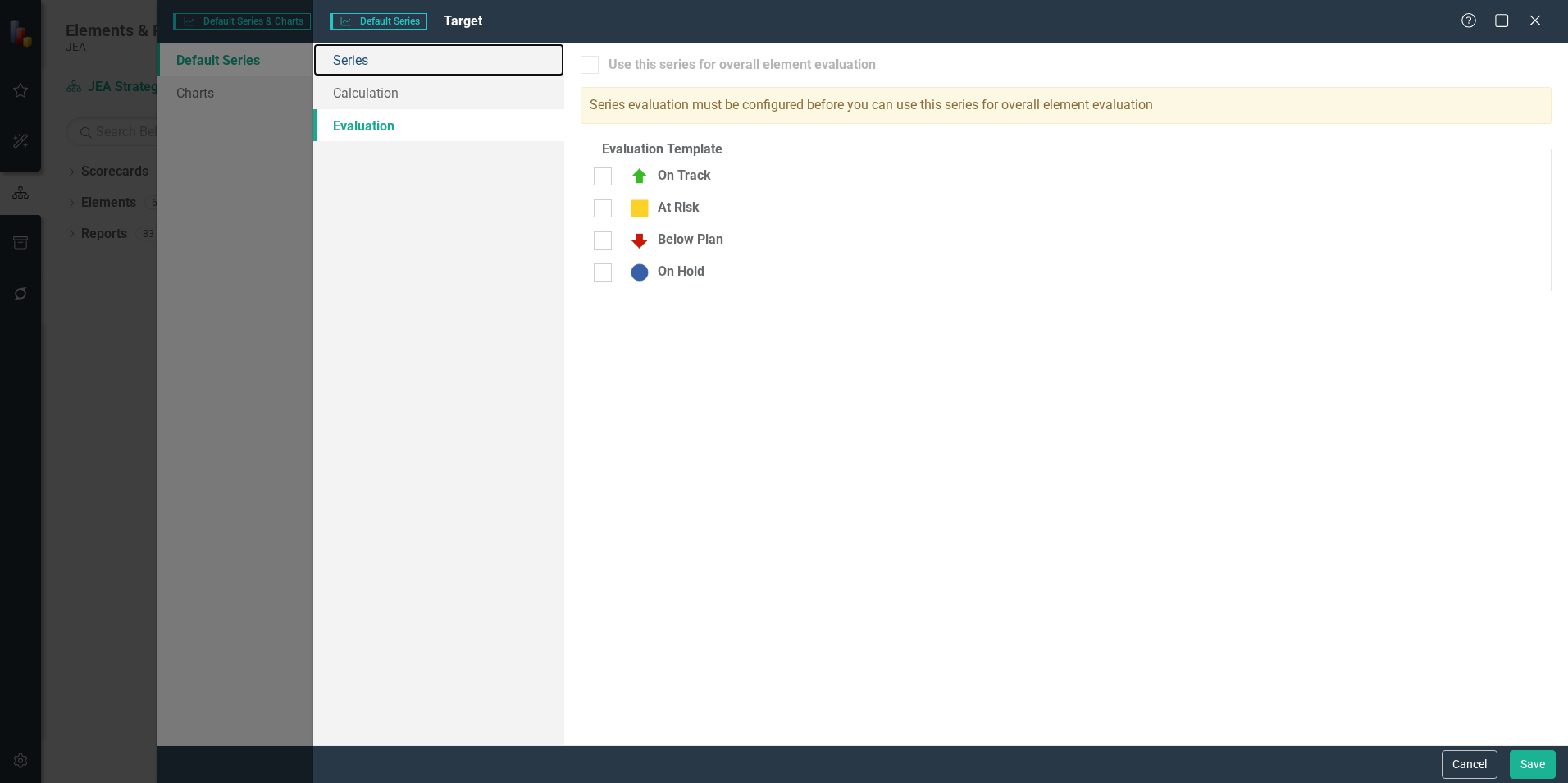
click at [348, 57] on link "Series" at bounding box center [438, 60] width 251 height 33
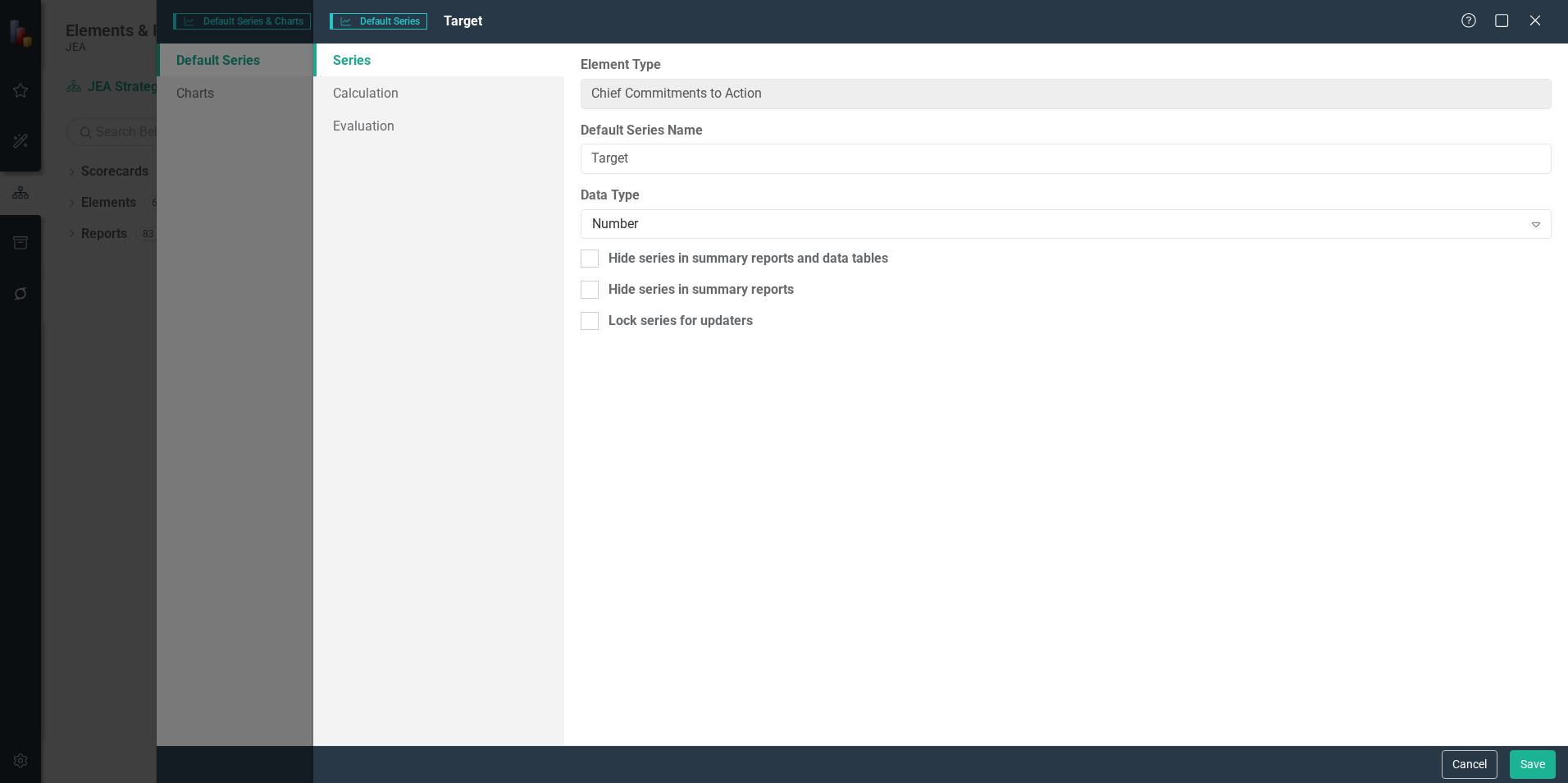
click at [1481, 769] on button "Cancel" at bounding box center [1469, 764] width 56 height 29
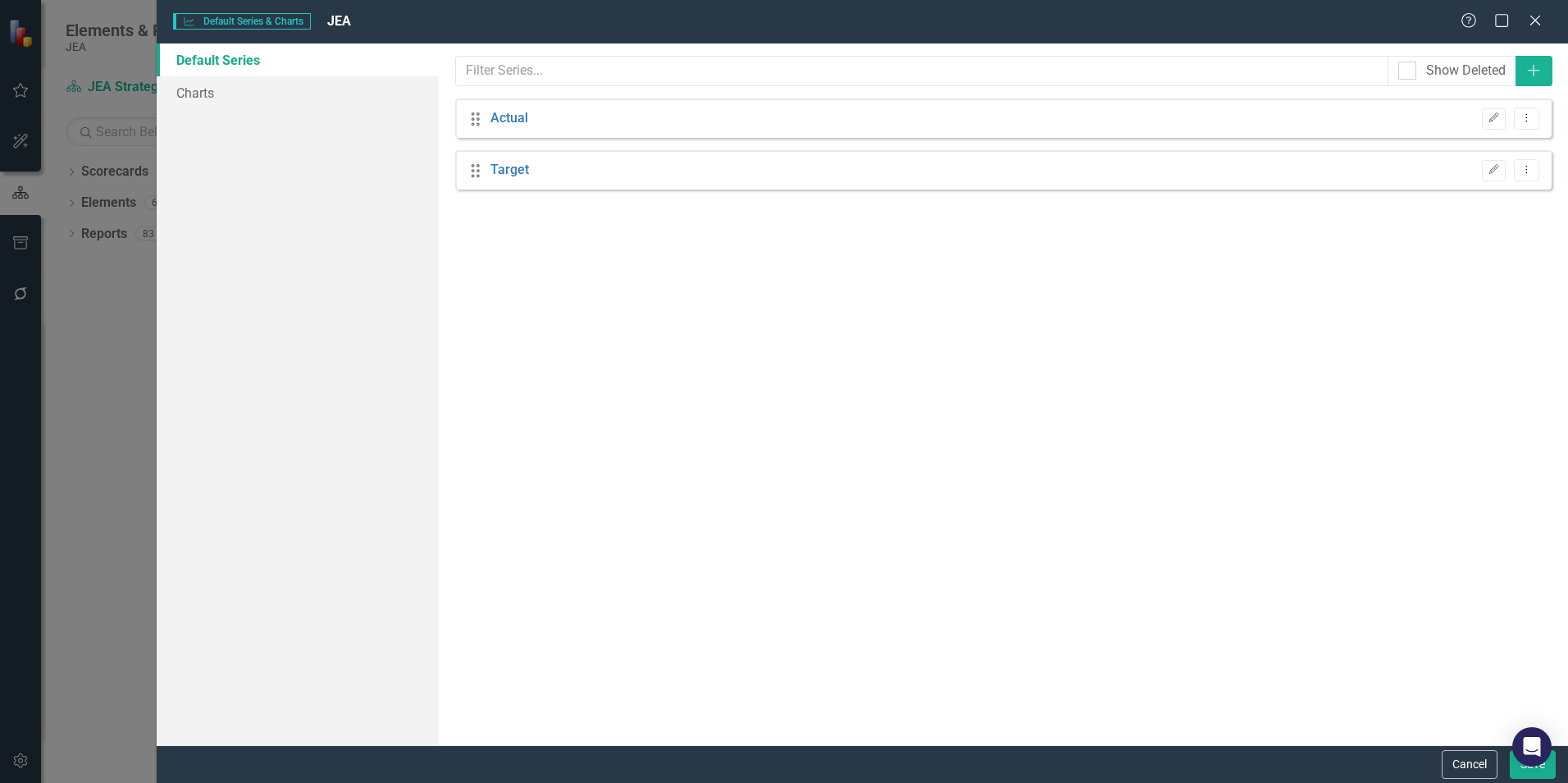
click at [1530, 24] on icon "Close" at bounding box center [1535, 21] width 16 height 13
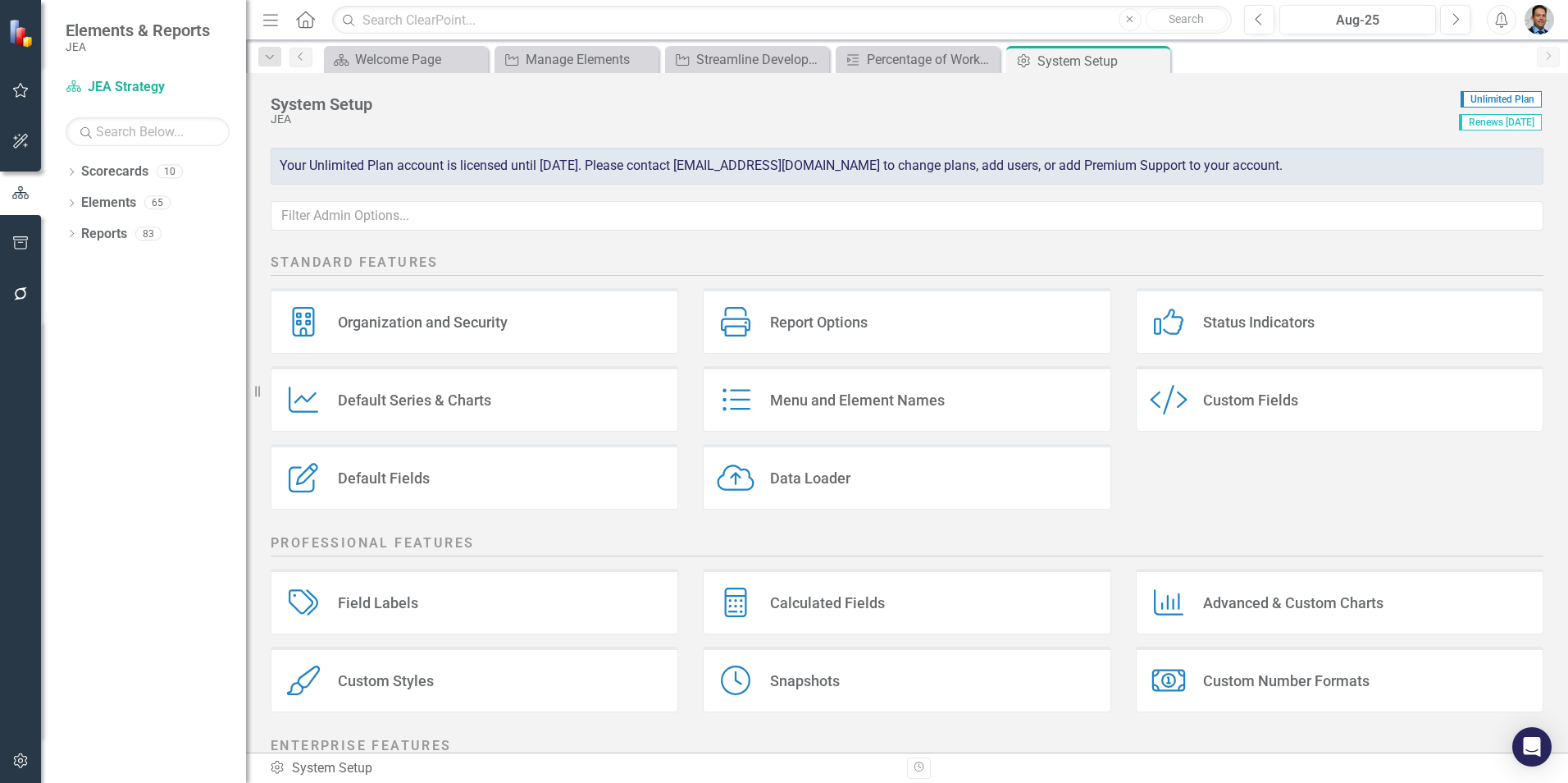
click at [1543, 22] on img "button" at bounding box center [1539, 19] width 29 height 29
click at [1492, 121] on link "Help Support Center" at bounding box center [1488, 114] width 129 height 30
click at [459, 397] on div "Default Series & Charts" at bounding box center [414, 401] width 153 height 19
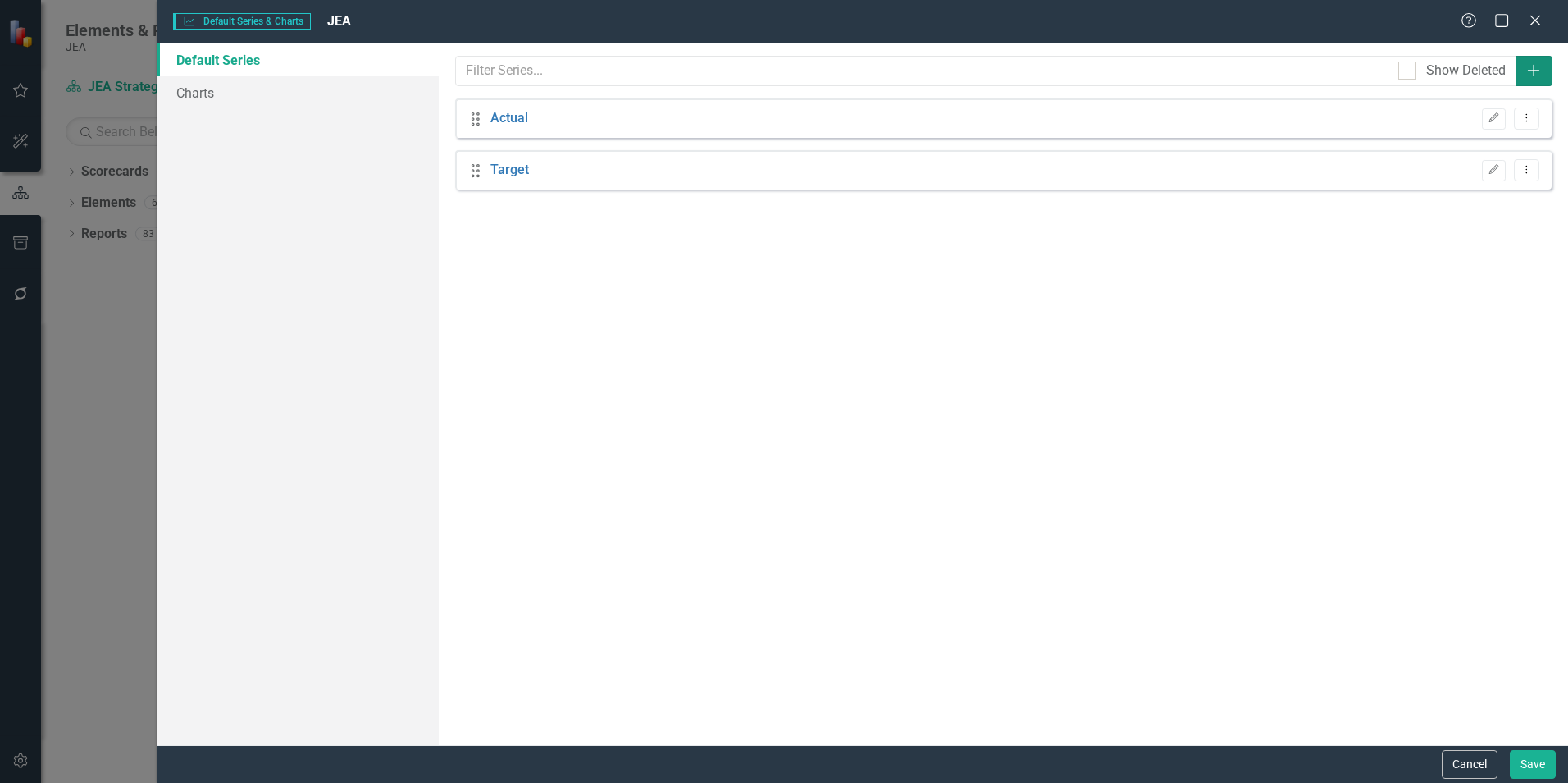
click at [1535, 69] on icon "Add" at bounding box center [1533, 70] width 16 height 13
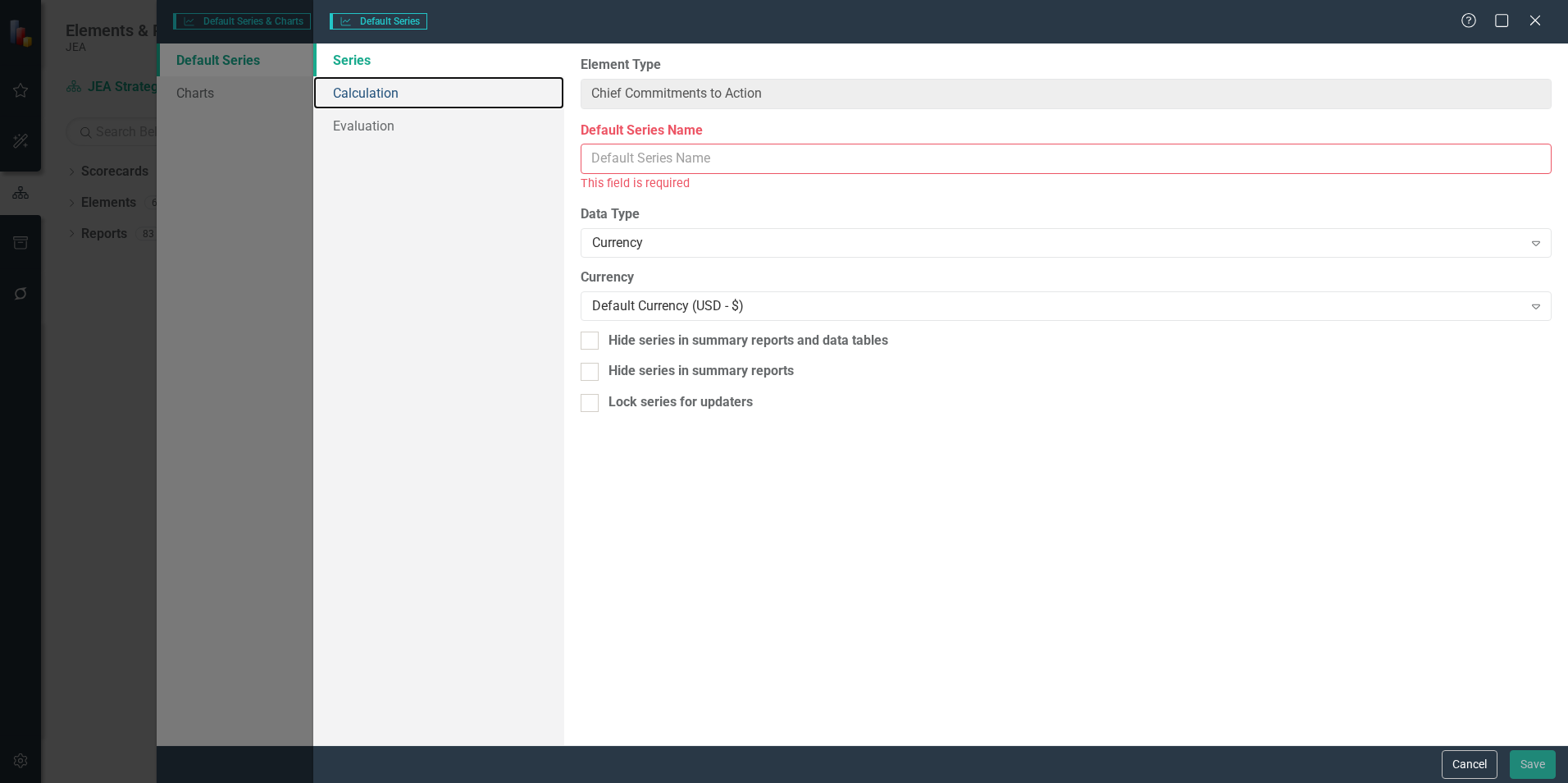
click at [379, 93] on link "Calculation" at bounding box center [438, 92] width 251 height 33
click at [716, 153] on input "Default Series Name" at bounding box center [1066, 159] width 971 height 30
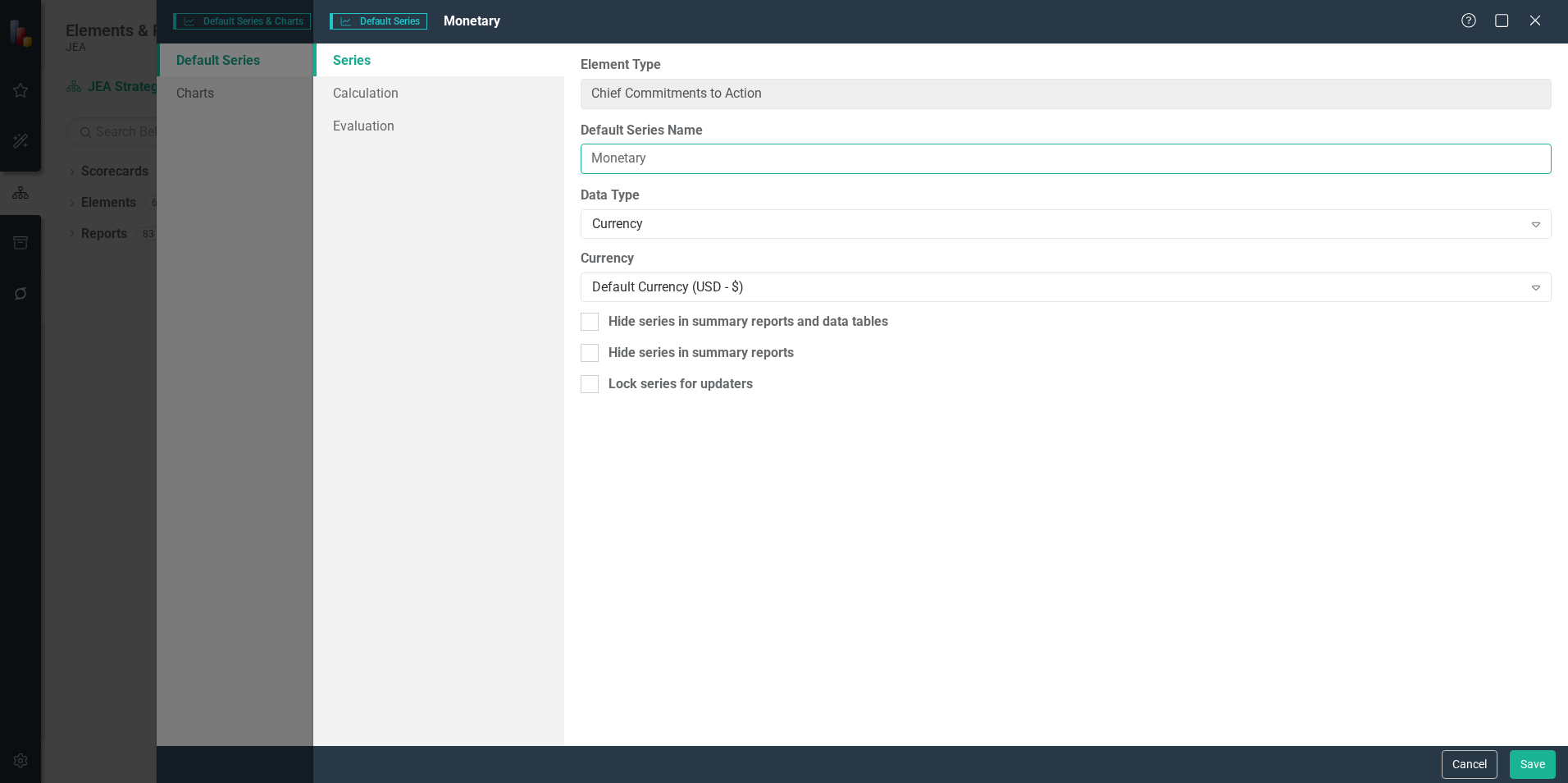
type input "Monetary"
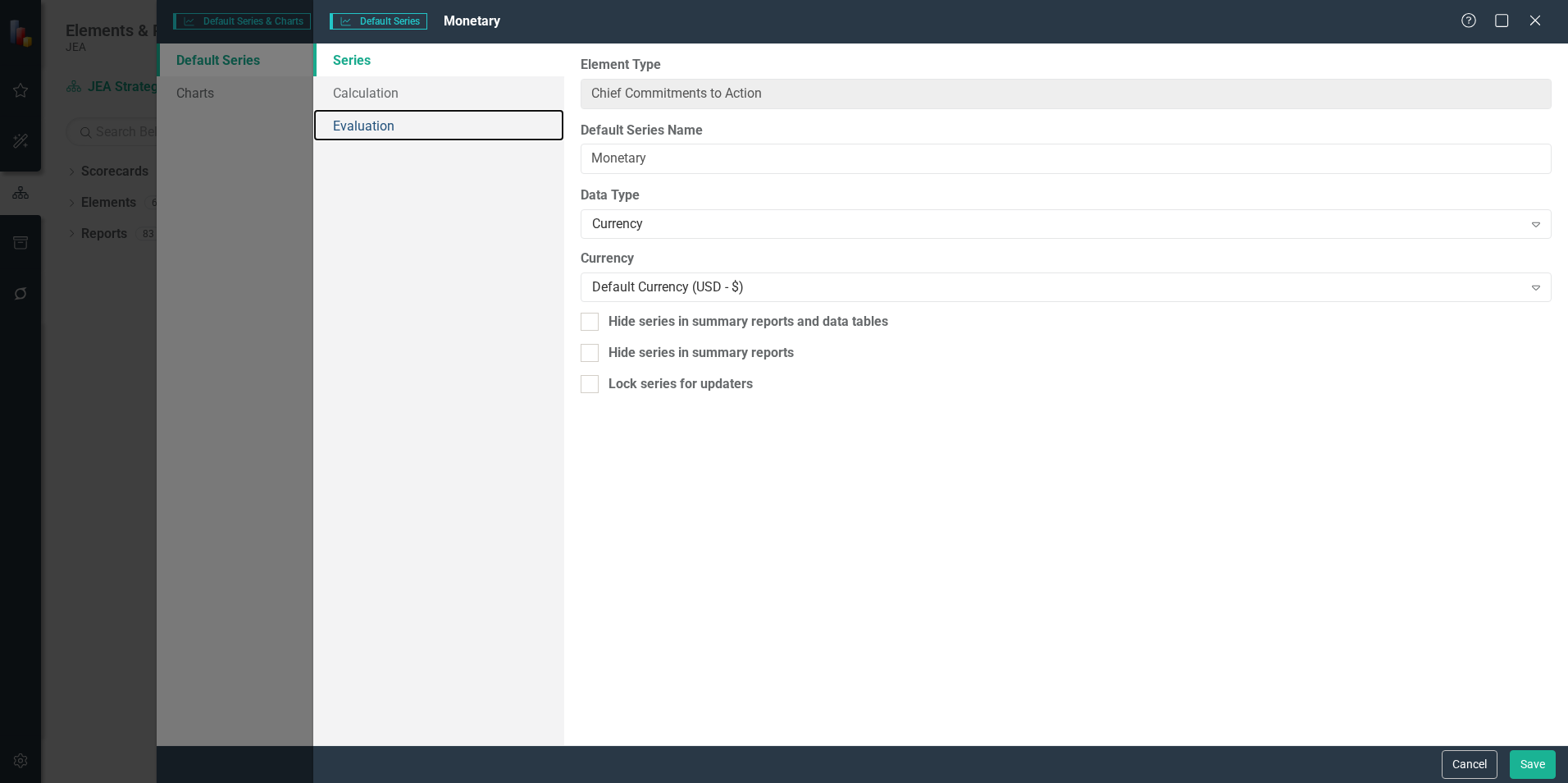
click at [340, 119] on link "Evaluation" at bounding box center [438, 126] width 251 height 33
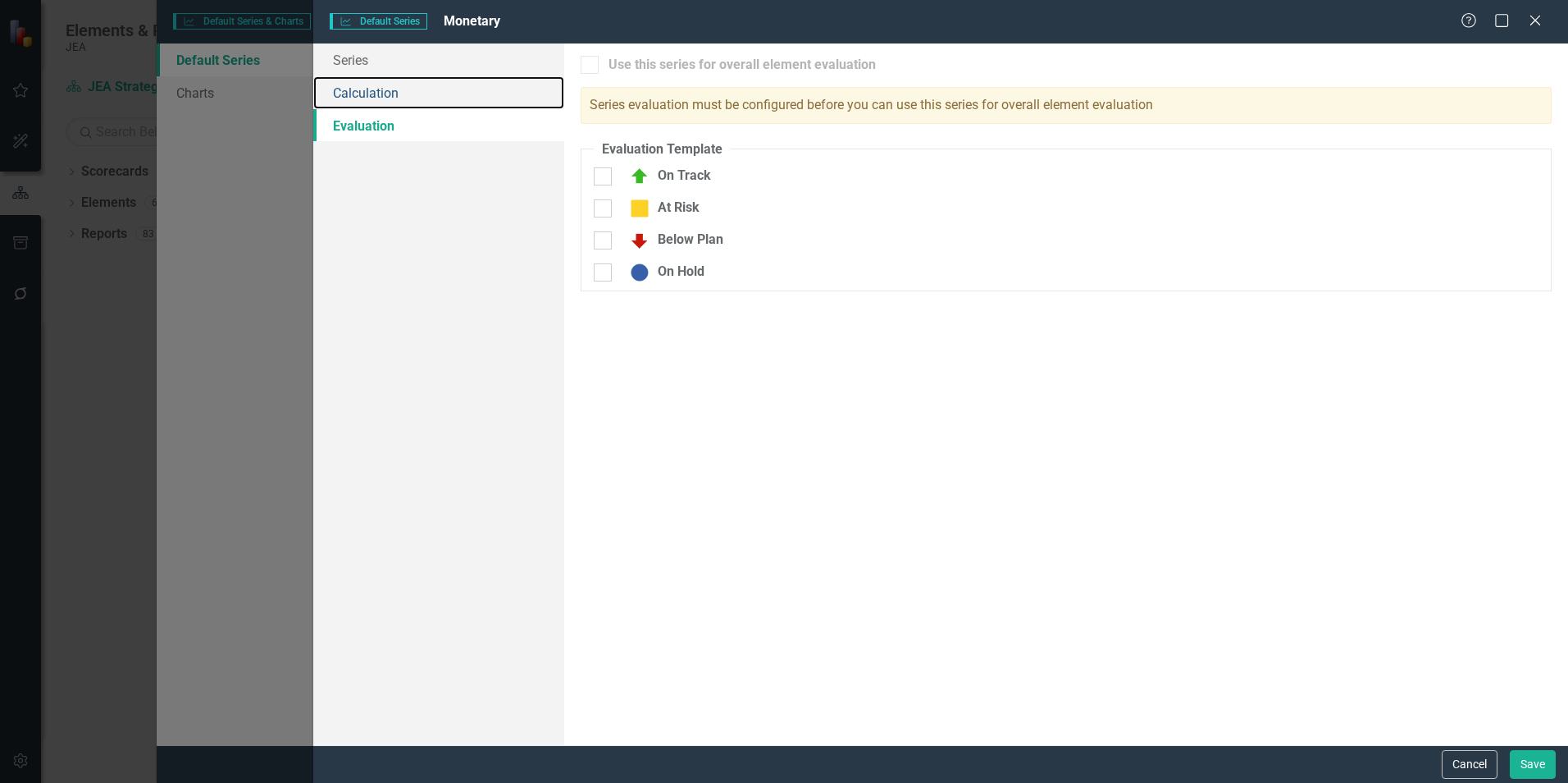
click at [378, 92] on link "Calculation" at bounding box center [438, 92] width 251 height 33
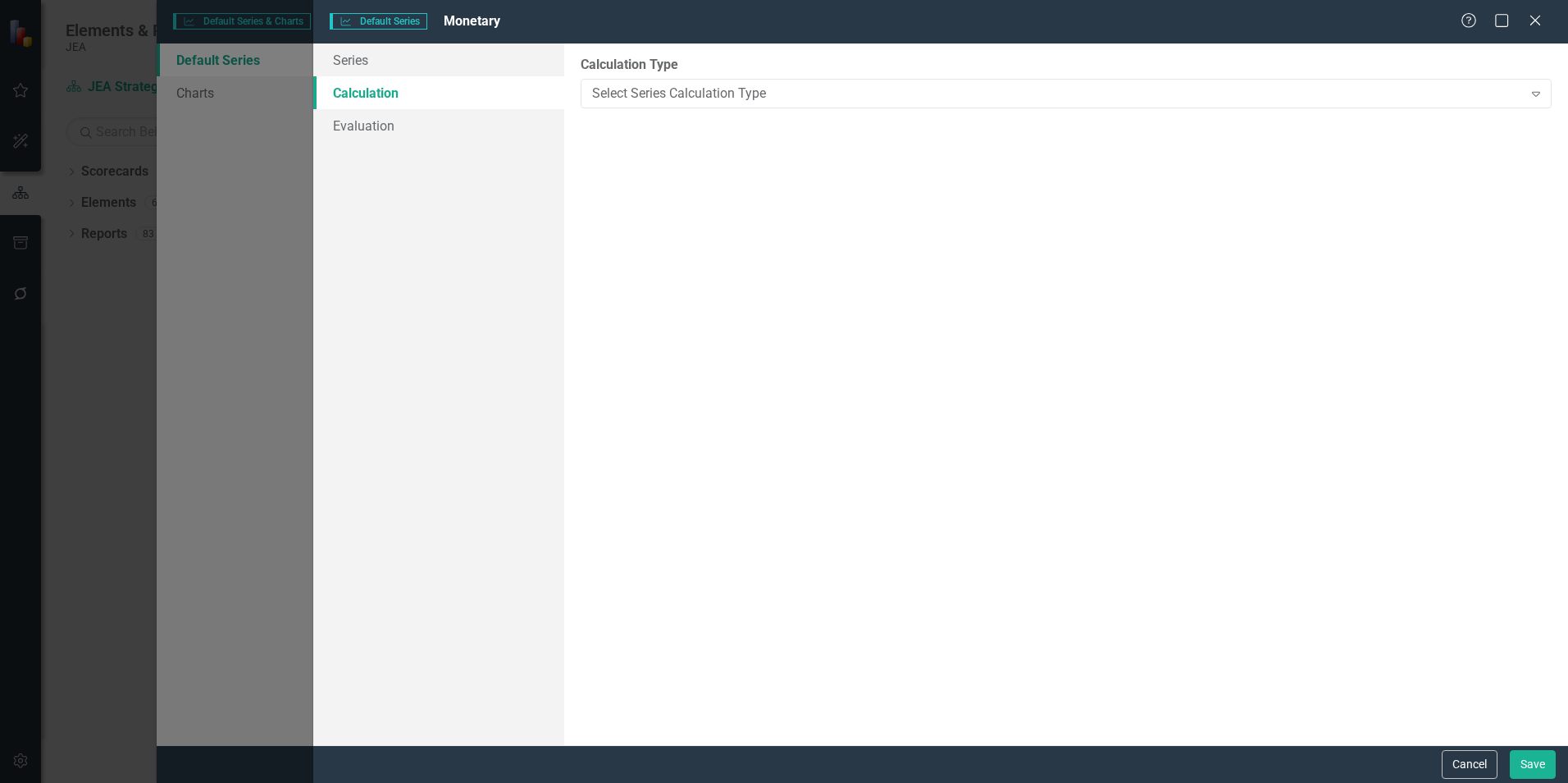
click at [629, 87] on div "Select Series Calculation Type" at bounding box center [1057, 93] width 930 height 19
click at [356, 59] on link "Series" at bounding box center [438, 60] width 251 height 33
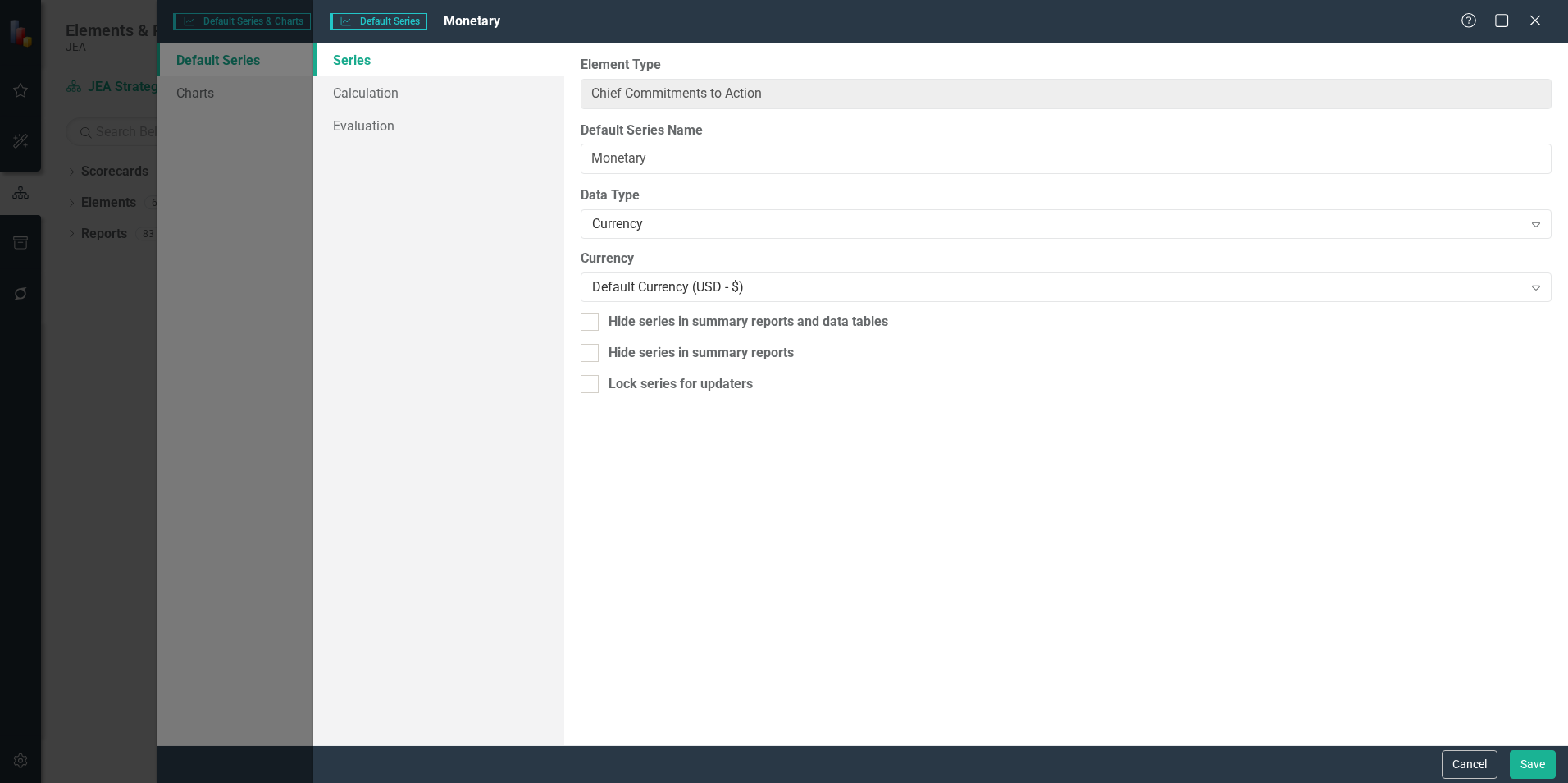
click at [1468, 760] on button "Cancel" at bounding box center [1469, 764] width 56 height 29
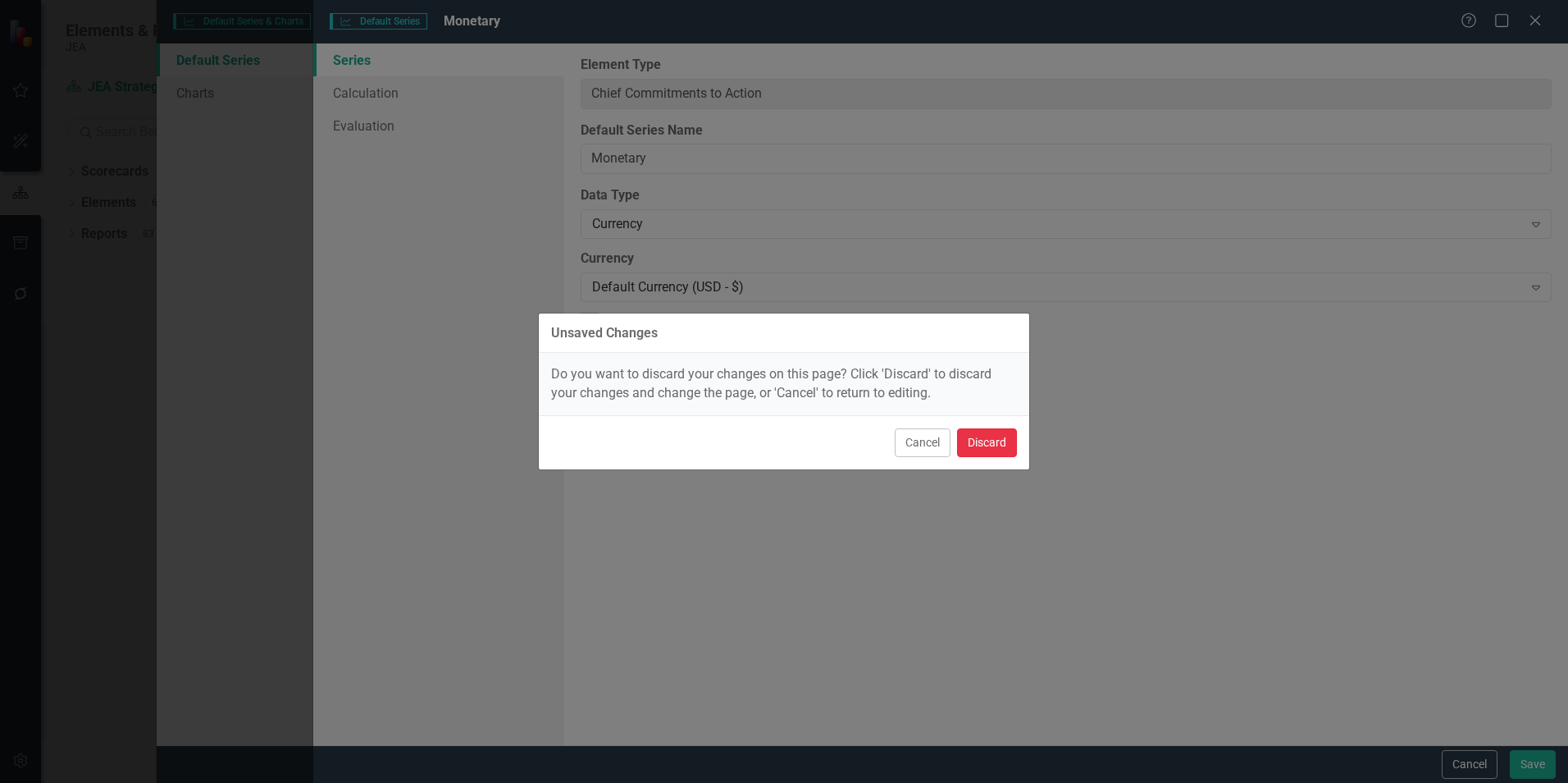
click at [985, 453] on button "Discard" at bounding box center [987, 442] width 60 height 29
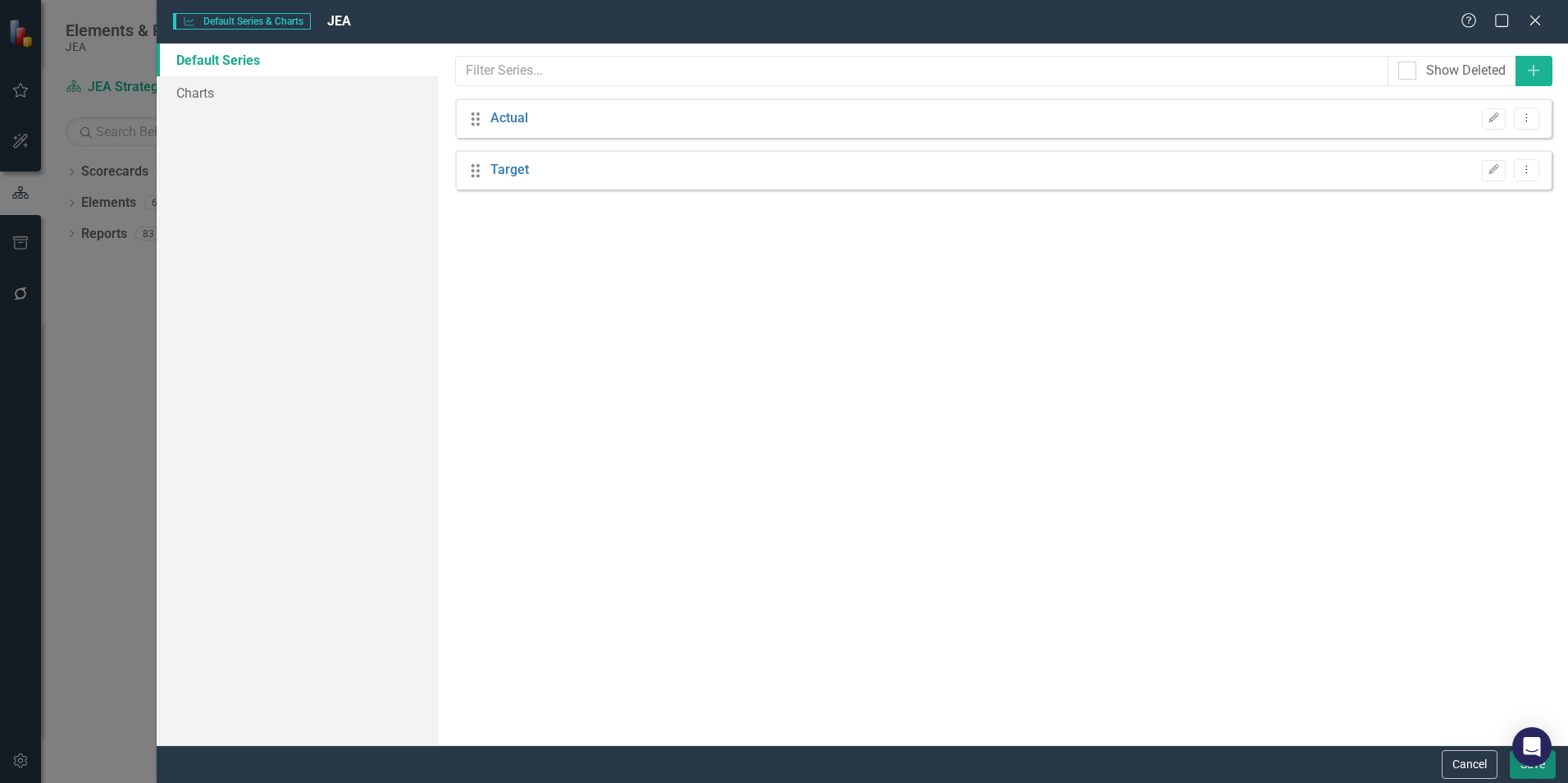
click at [1520, 770] on button "Save" at bounding box center [1533, 764] width 46 height 29
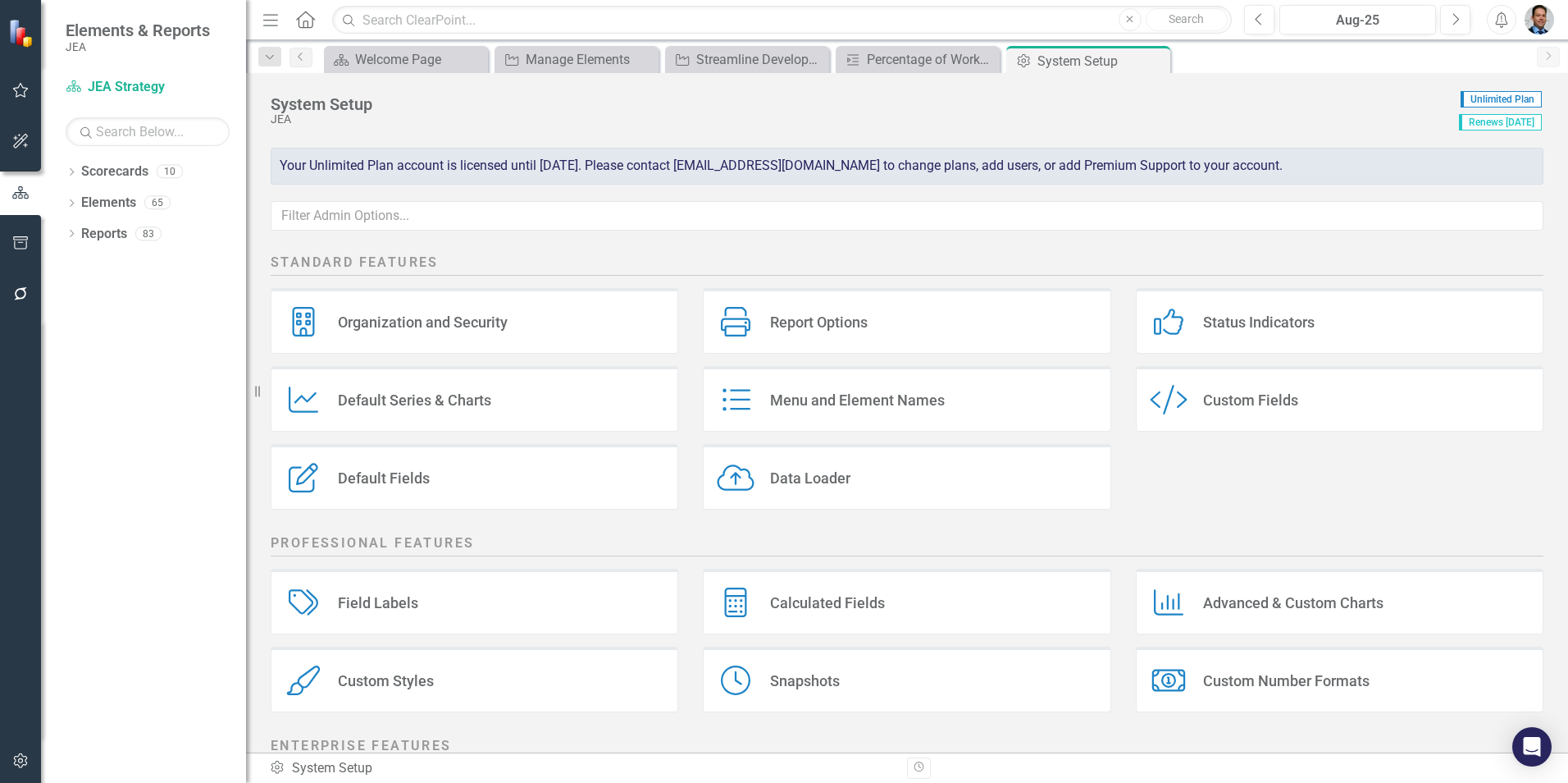
click at [386, 475] on div "Default Fields" at bounding box center [383, 479] width 92 height 19
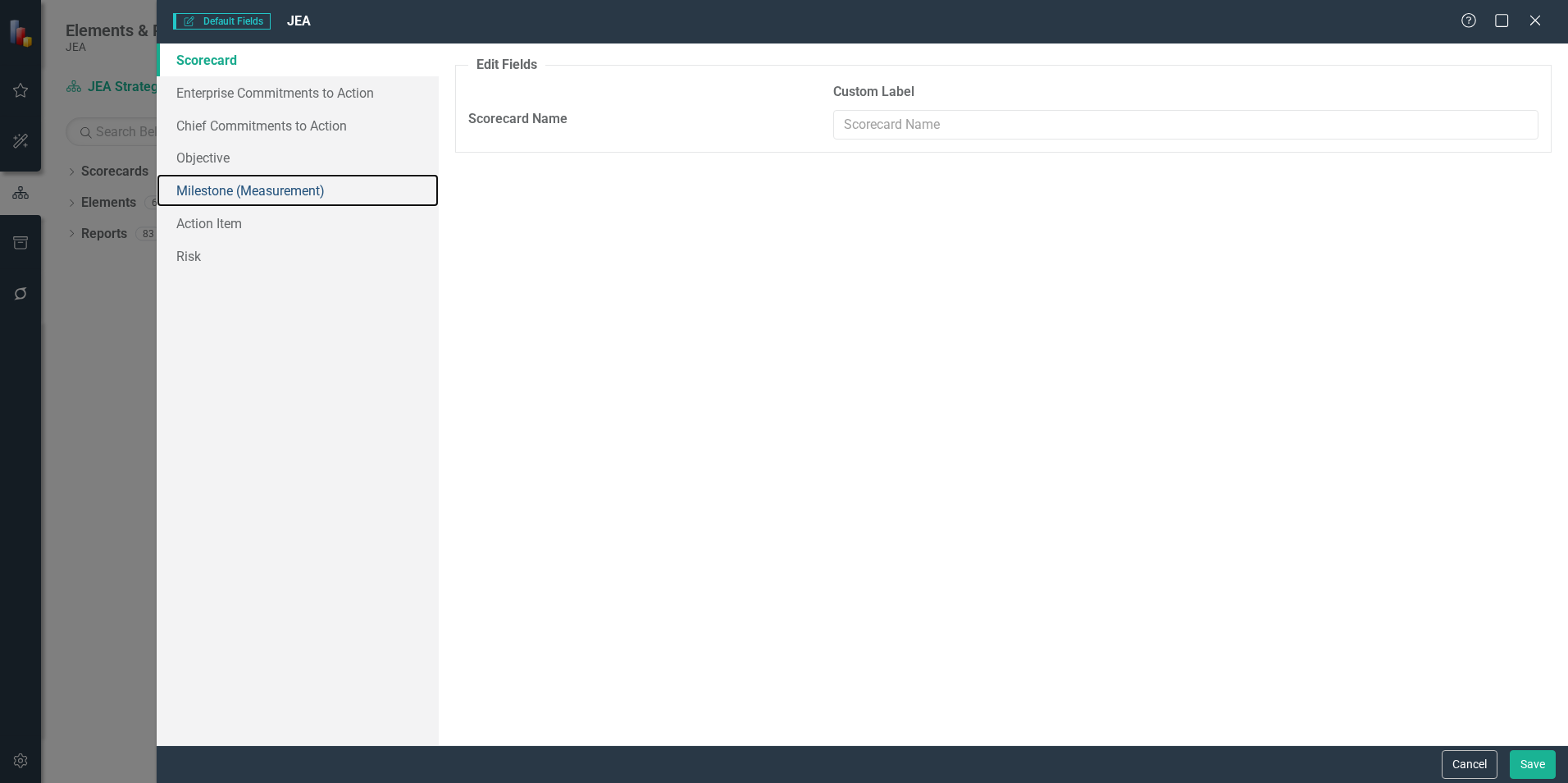
click at [250, 190] on link "Milestone (Measurement)" at bounding box center [298, 190] width 282 height 33
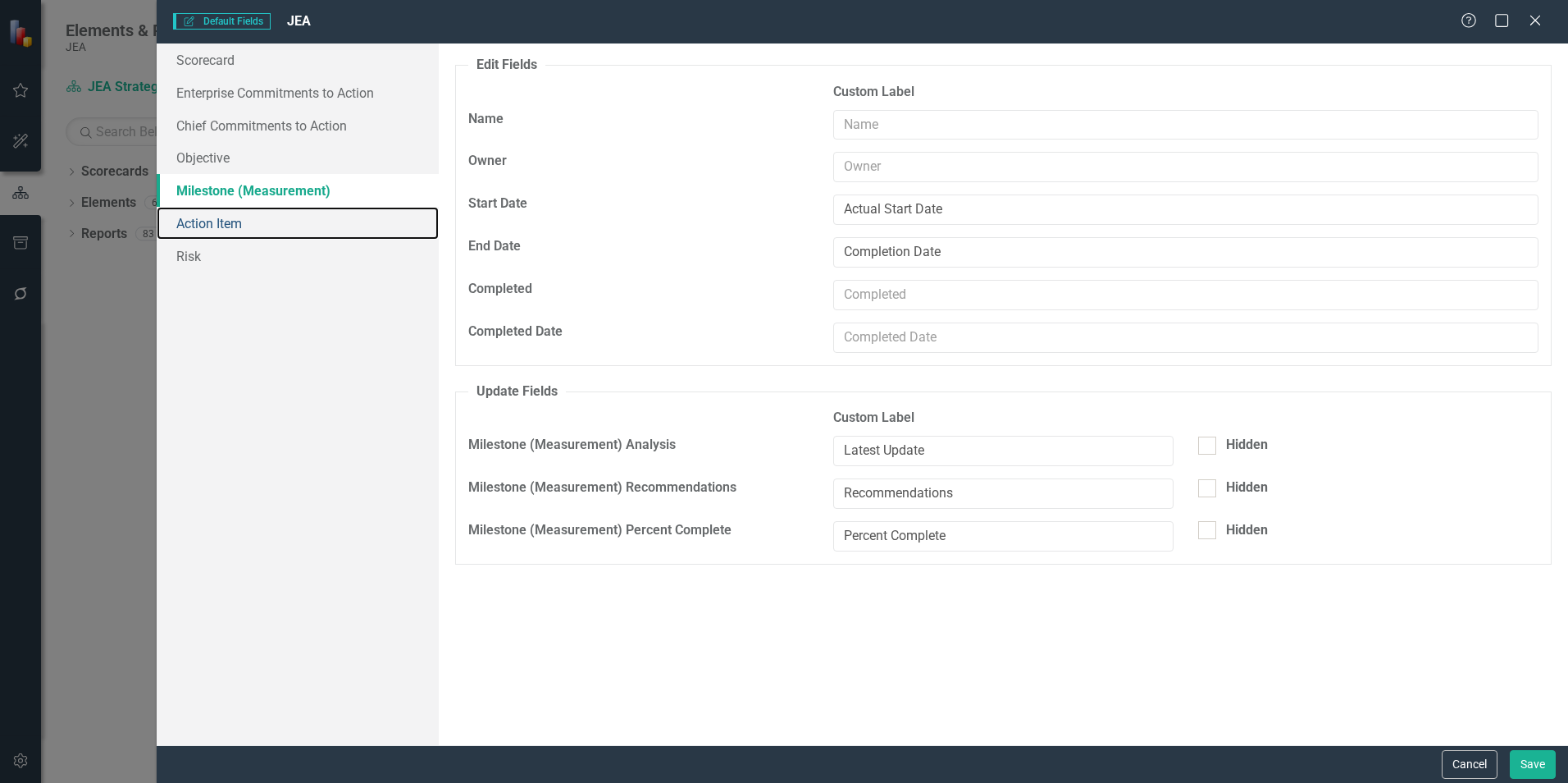
click at [216, 218] on link "Action Item" at bounding box center [298, 223] width 282 height 33
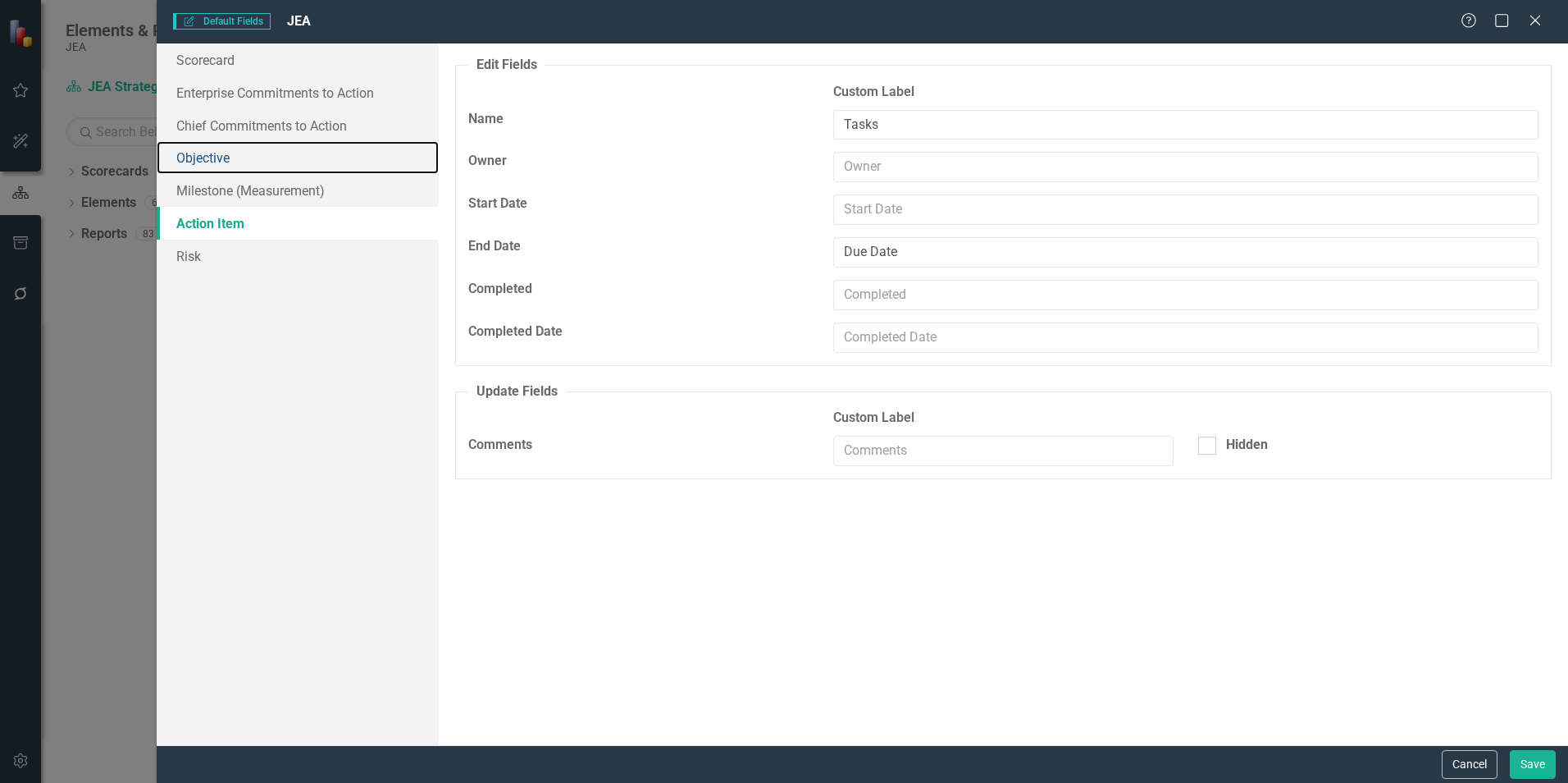
click at [213, 158] on link "Objective" at bounding box center [298, 157] width 282 height 33
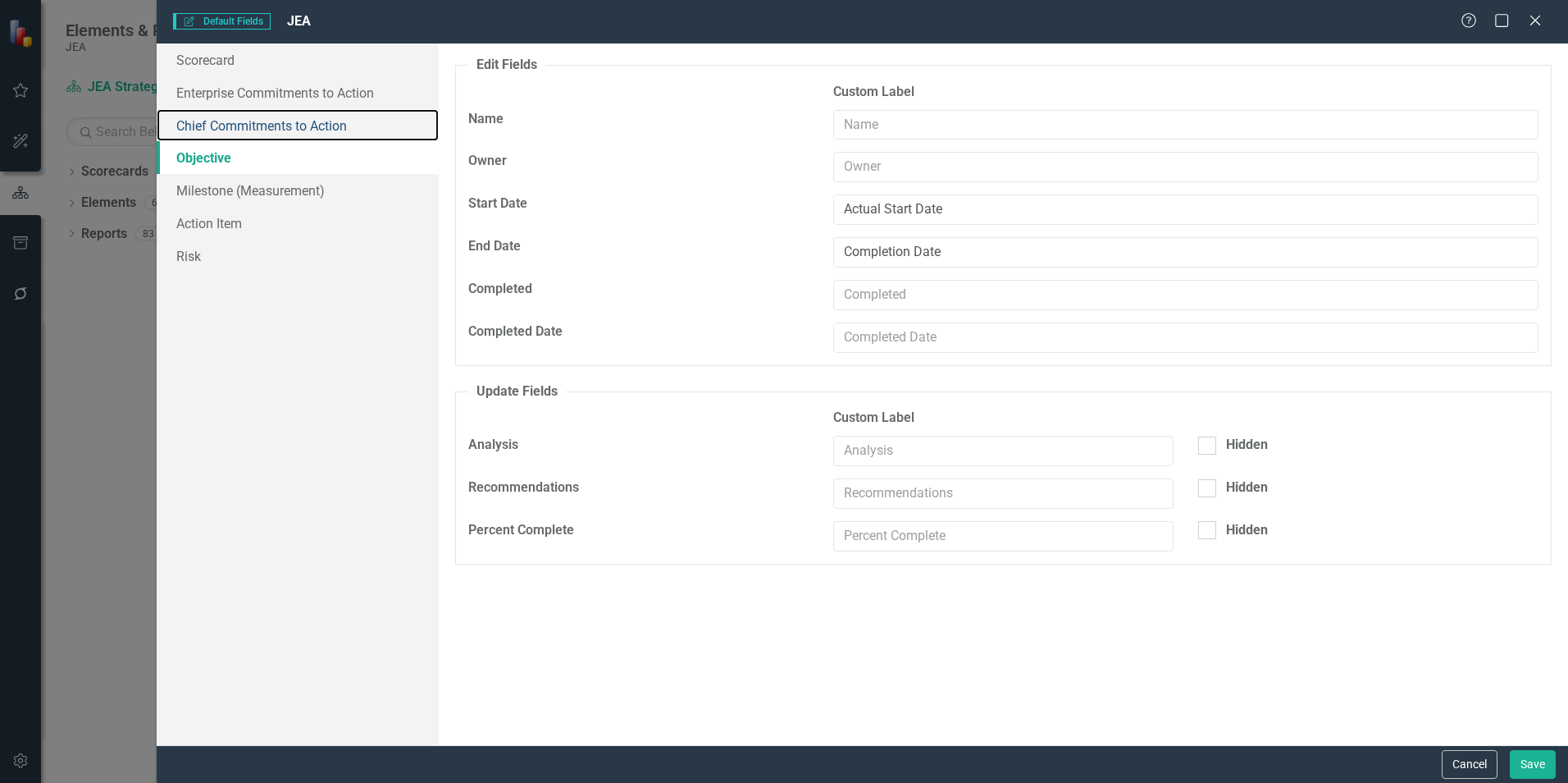
click at [216, 131] on link "Chief Commitments to Action" at bounding box center [298, 126] width 282 height 33
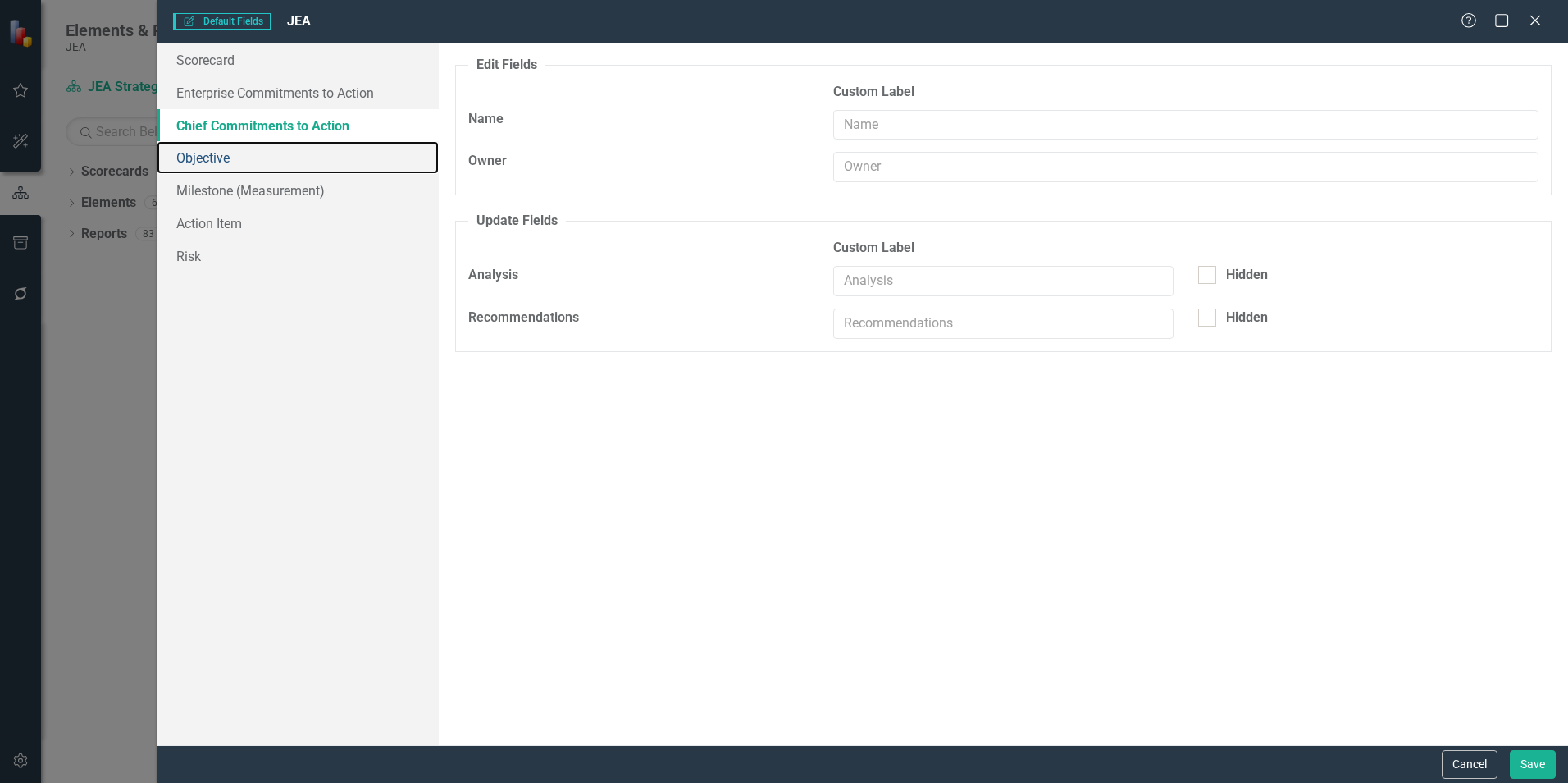
click at [203, 159] on link "Objective" at bounding box center [298, 157] width 282 height 33
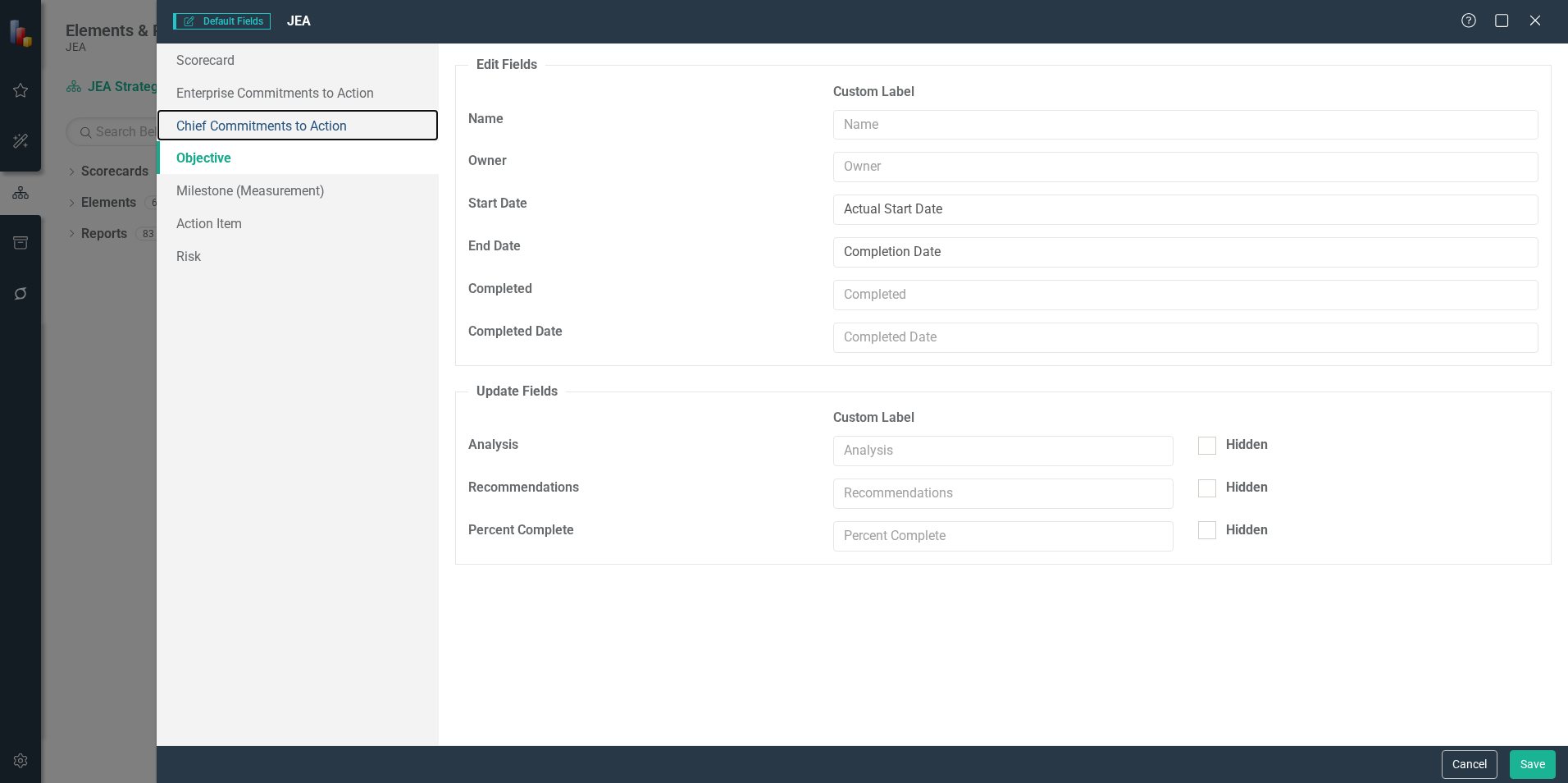
click at [206, 117] on link "Chief Commitments to Action" at bounding box center [298, 126] width 282 height 33
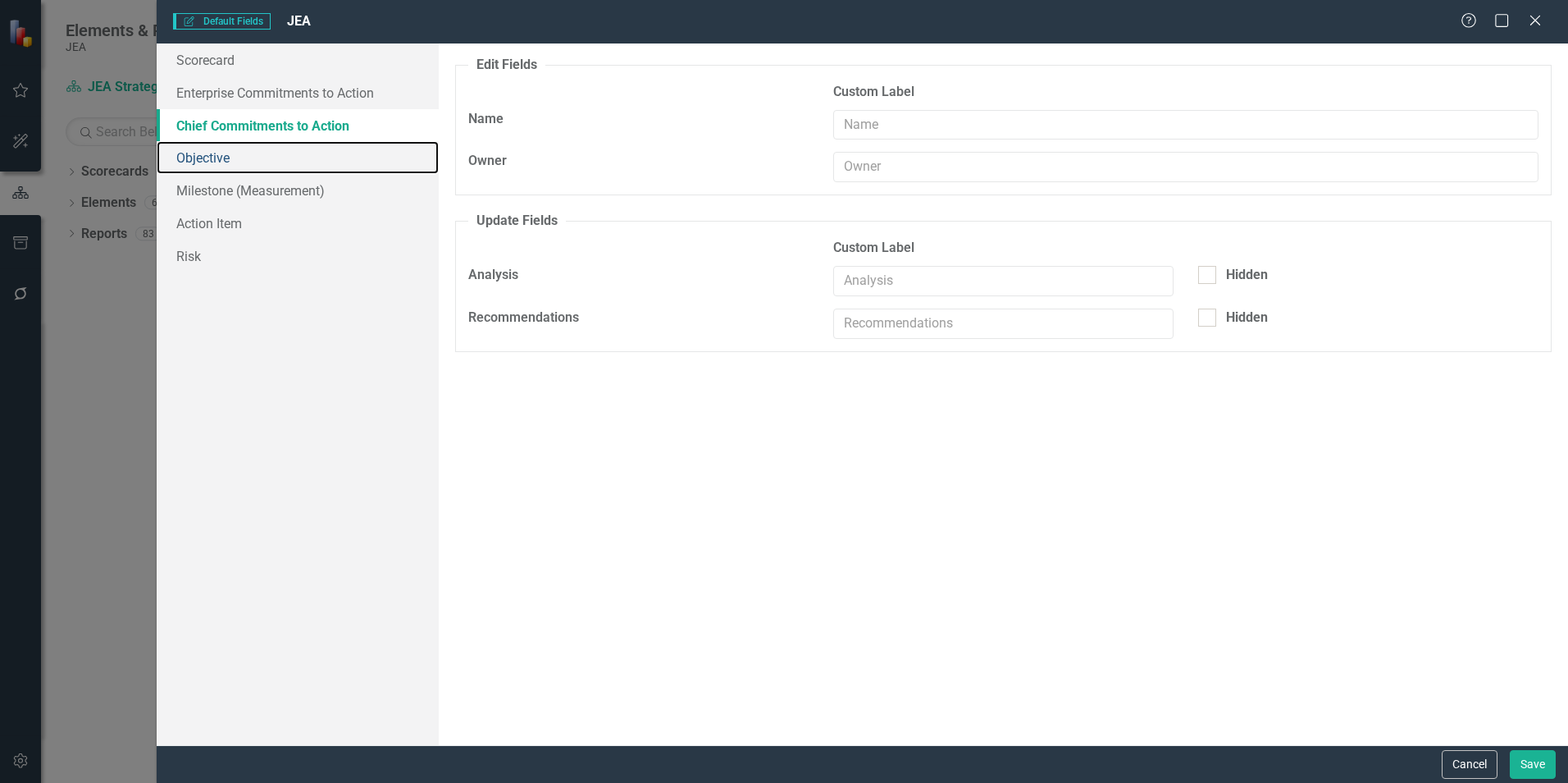
click at [204, 159] on link "Objective" at bounding box center [298, 157] width 282 height 33
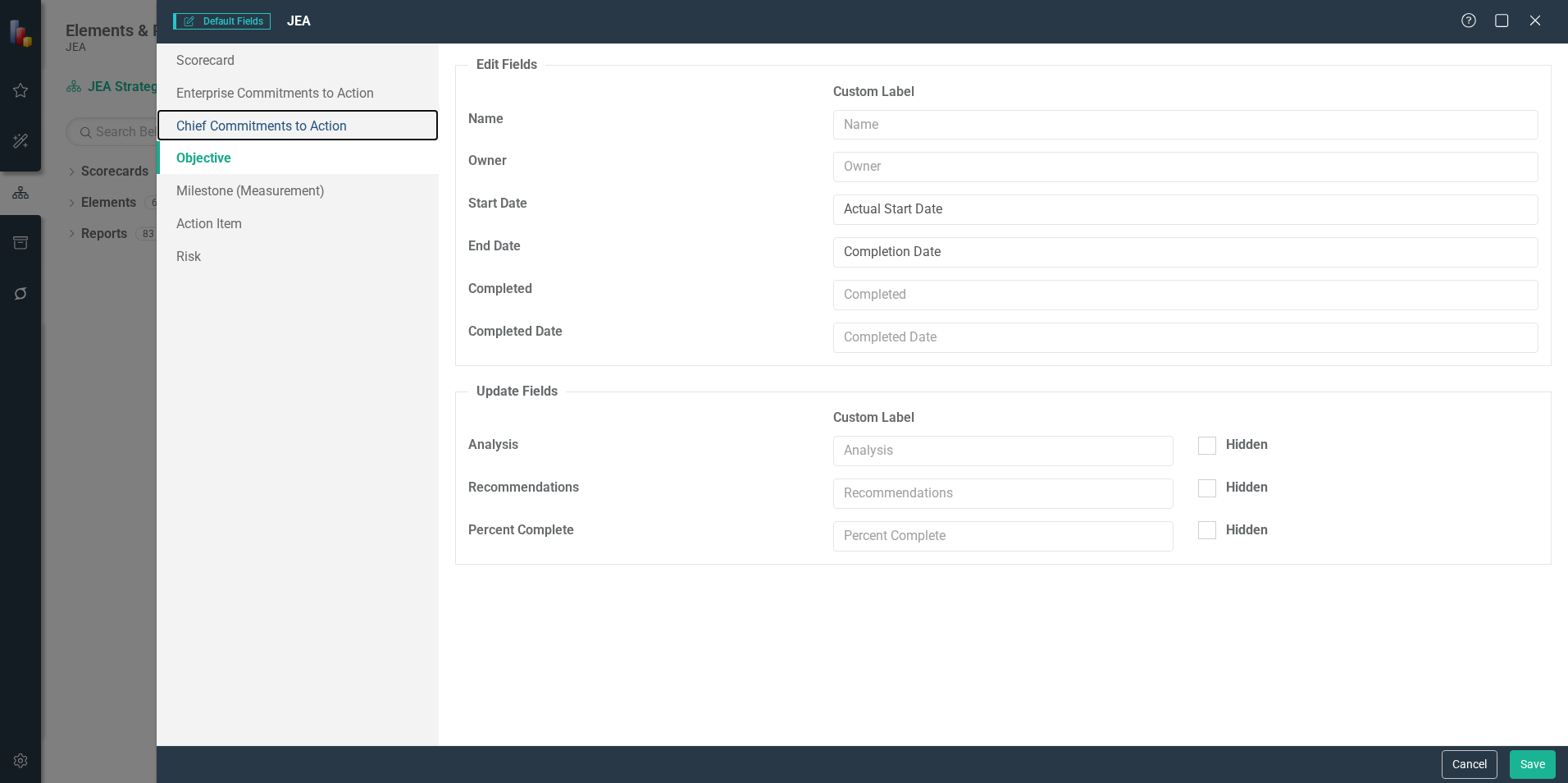
click at [205, 118] on link "Chief Commitments to Action" at bounding box center [298, 126] width 282 height 33
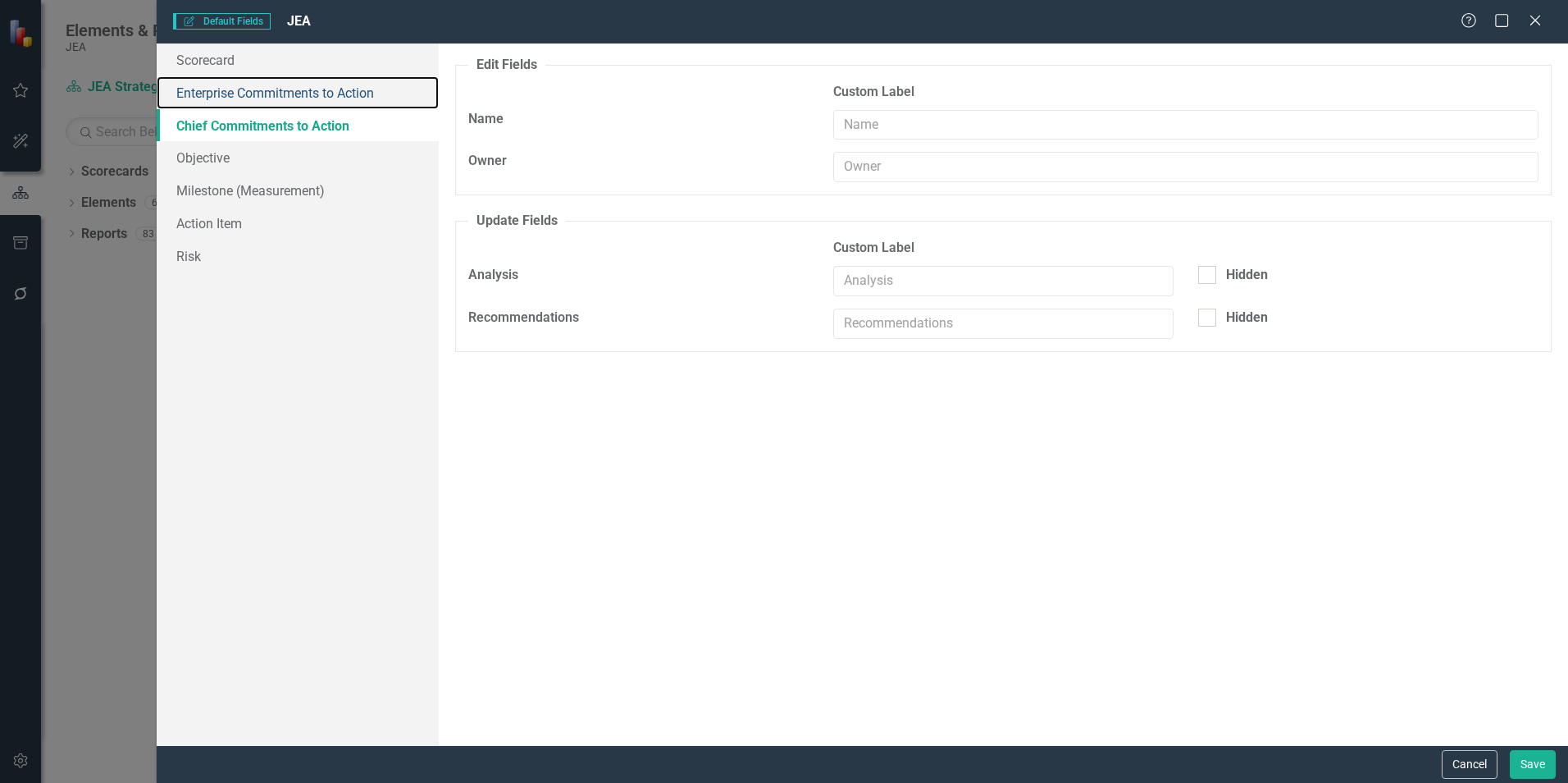
click at [212, 92] on link "Enterprise Commitments to Action" at bounding box center [298, 92] width 282 height 33
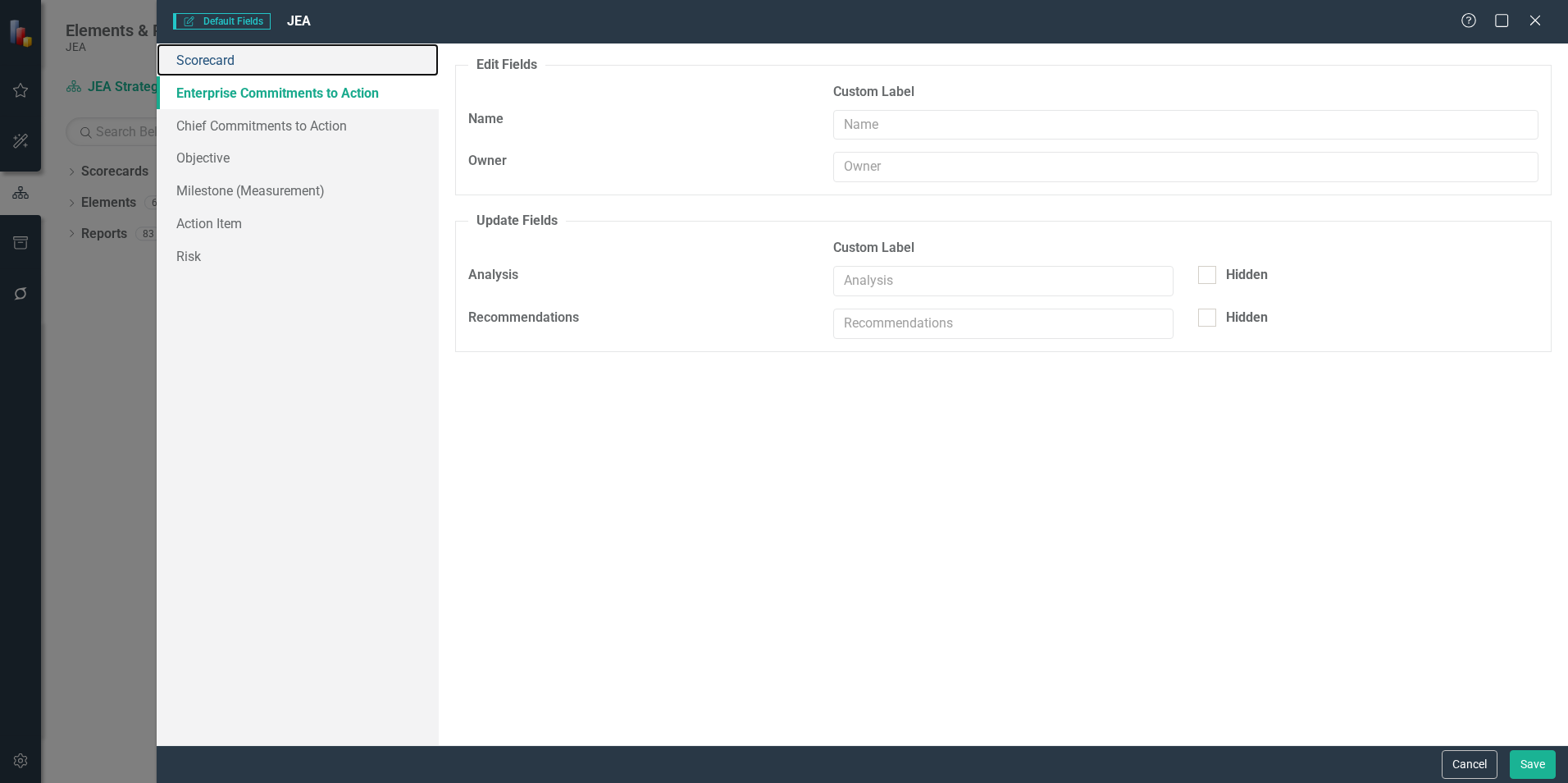
click at [212, 63] on link "Scorecard" at bounding box center [298, 60] width 282 height 33
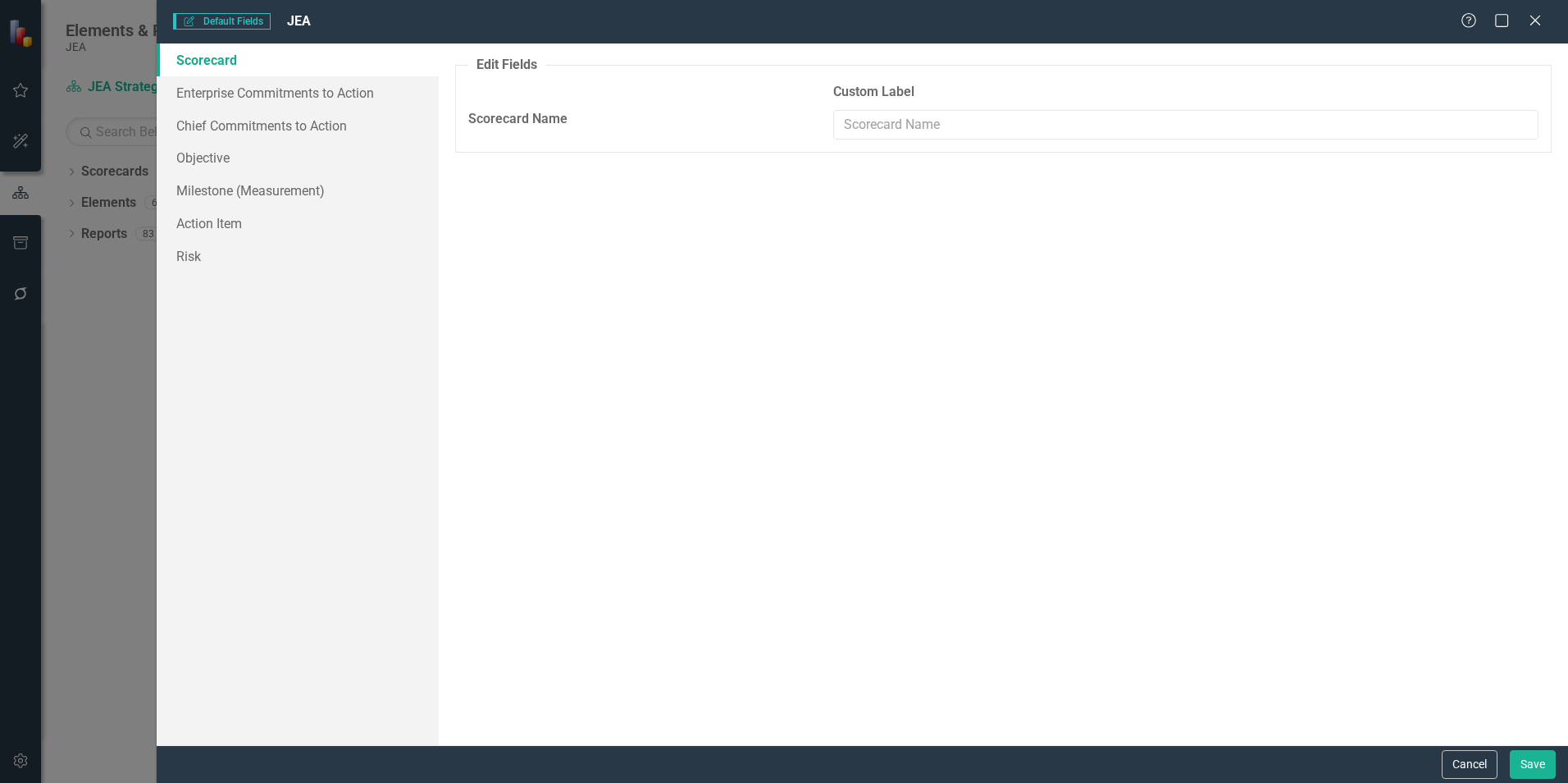
click at [1539, 17] on icon at bounding box center [1535, 20] width 10 height 10
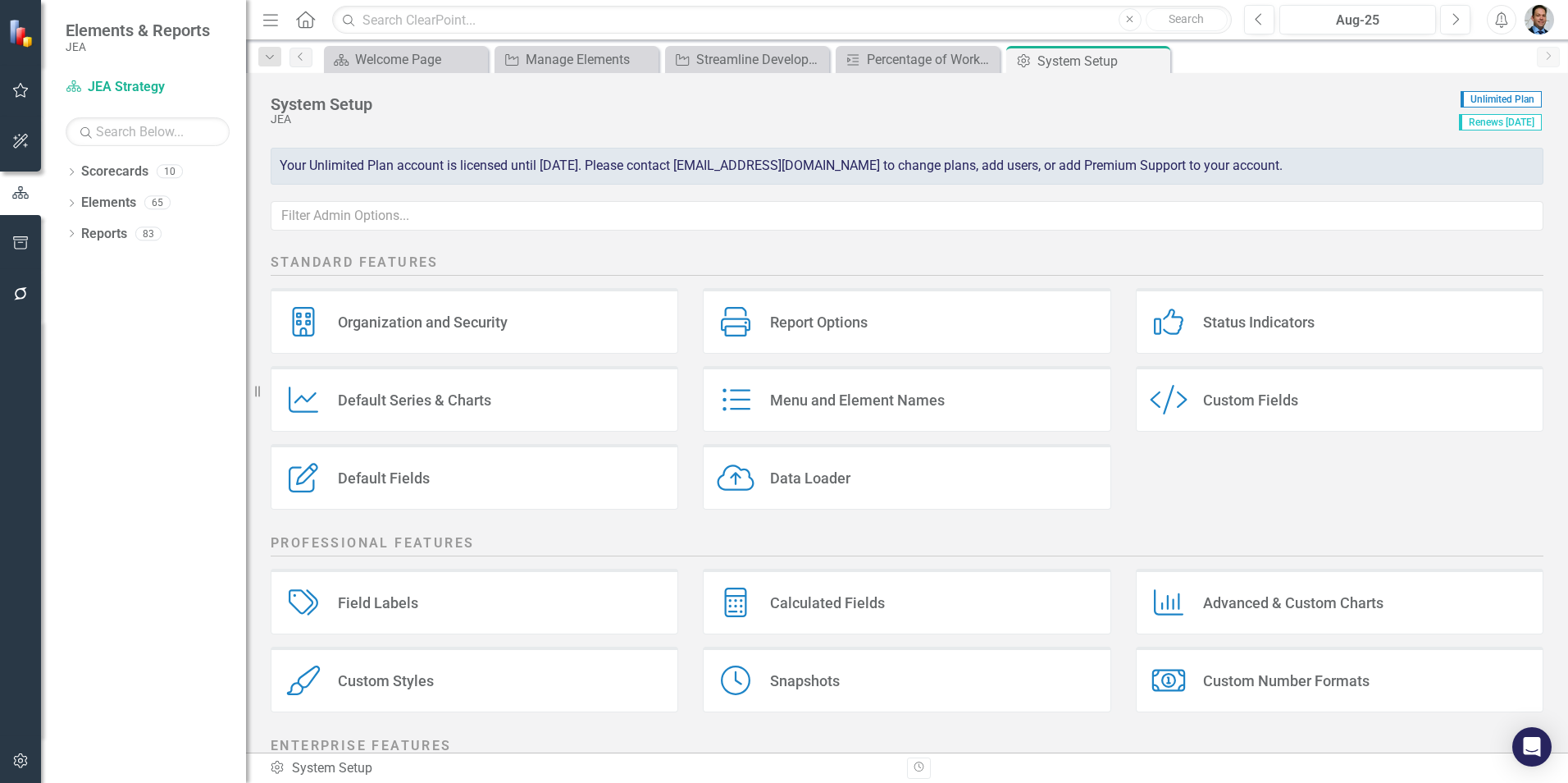
click at [463, 488] on div "Default Fields Default Fields" at bounding box center [474, 477] width 408 height 66
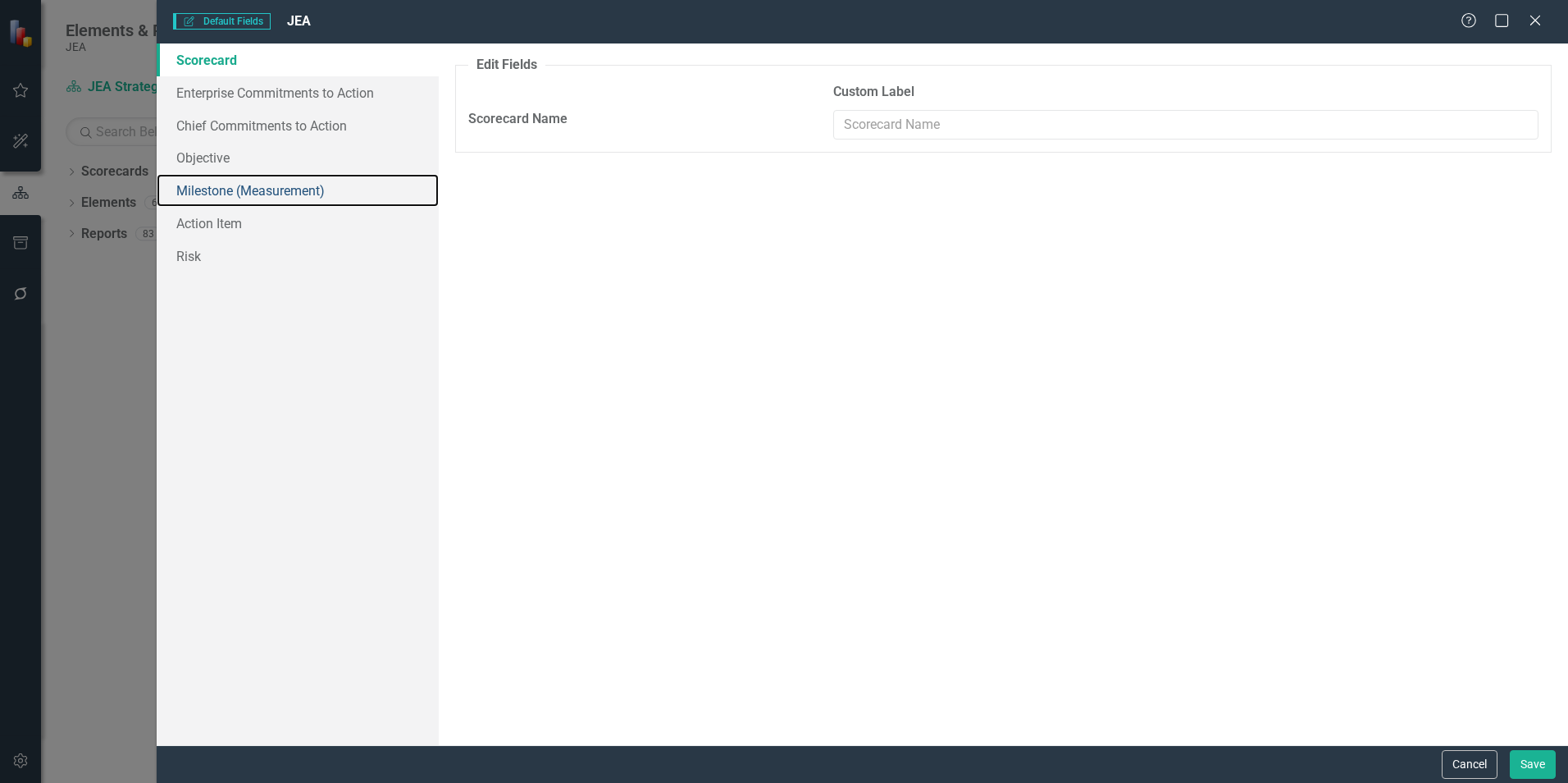
click at [262, 188] on link "Milestone (Measurement)" at bounding box center [298, 190] width 282 height 33
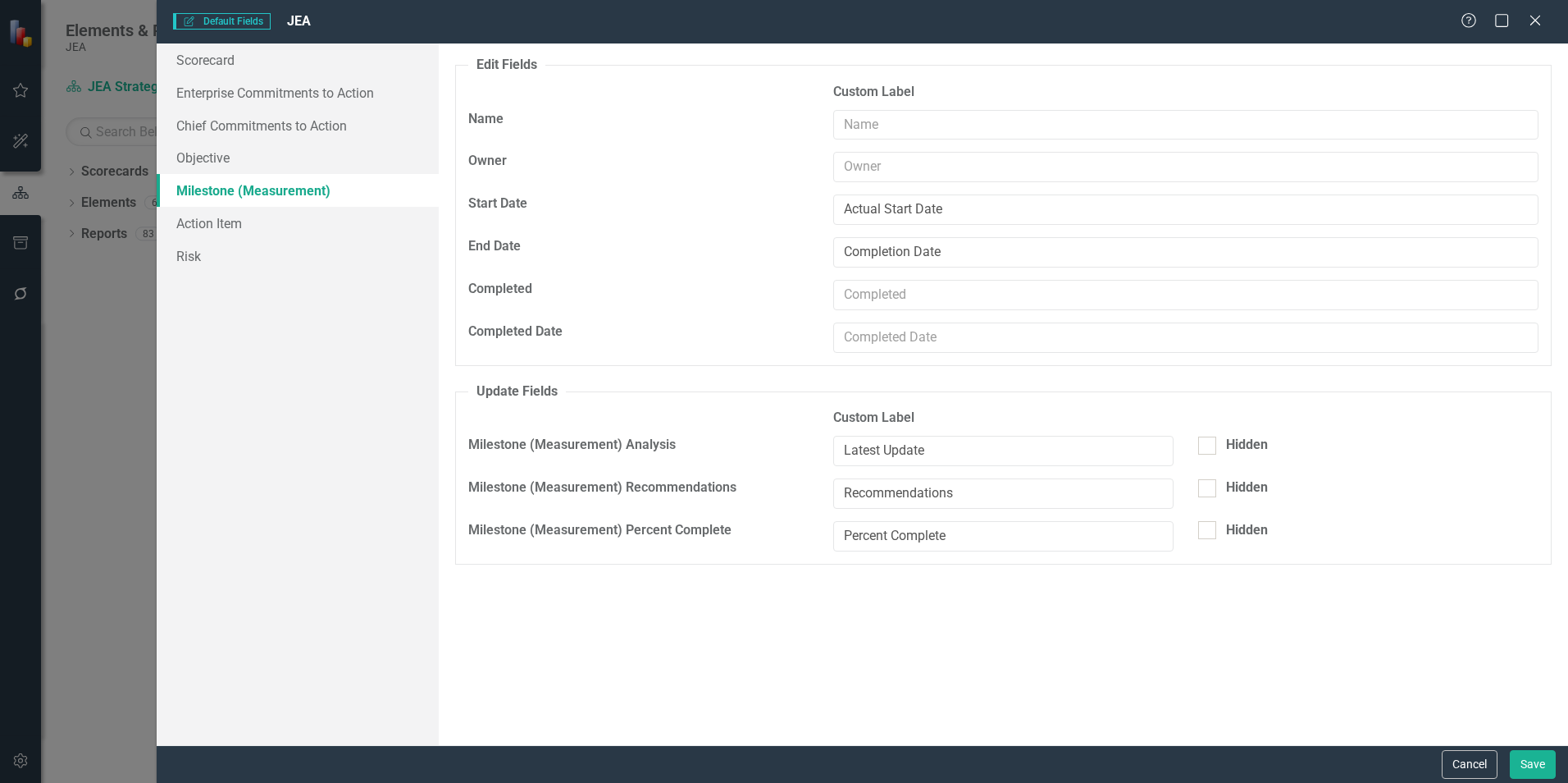
click at [1469, 759] on button "Cancel" at bounding box center [1469, 764] width 56 height 29
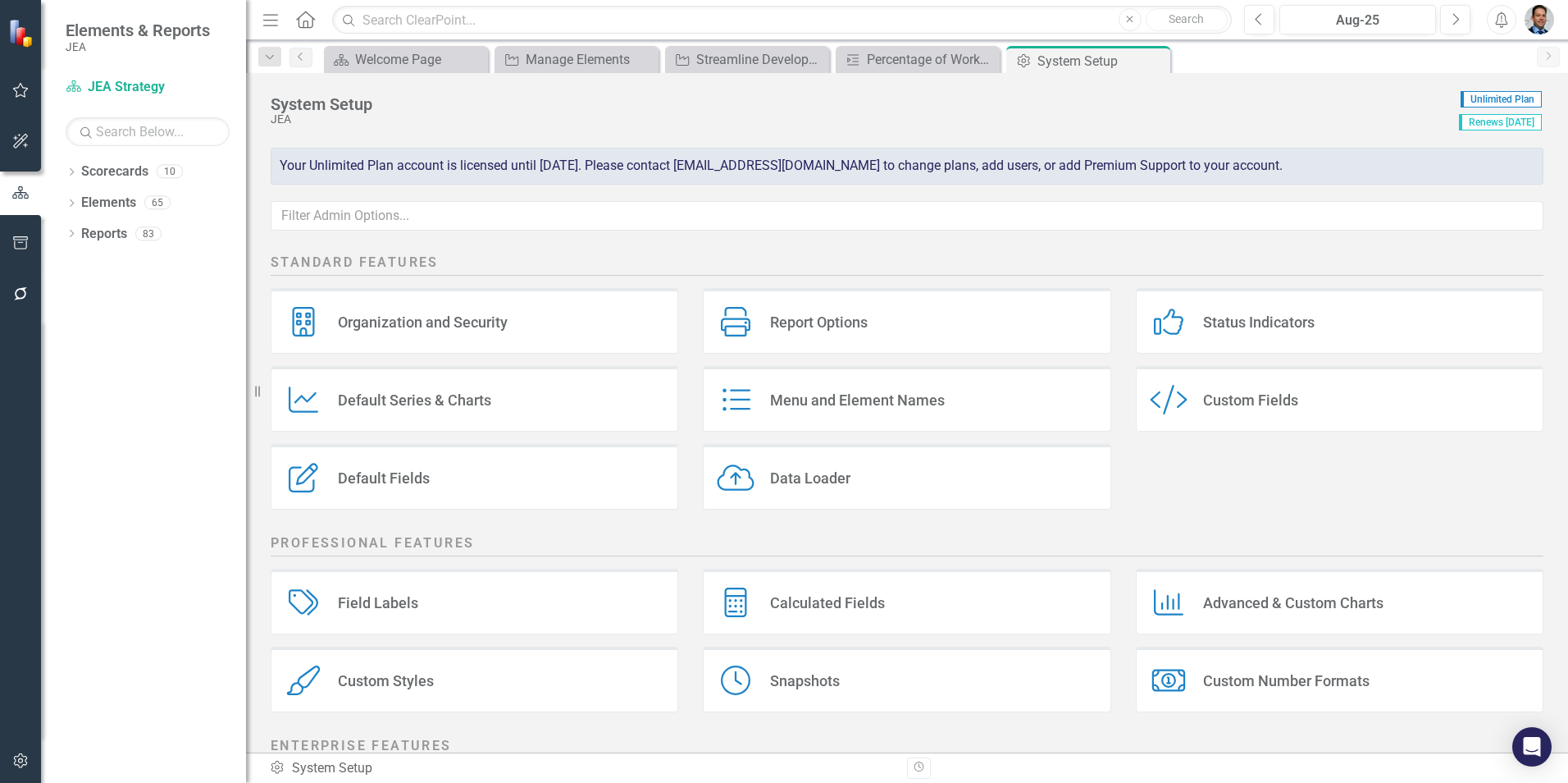
click at [1282, 598] on div "Advanced & Custom Charts" at bounding box center [1293, 603] width 181 height 19
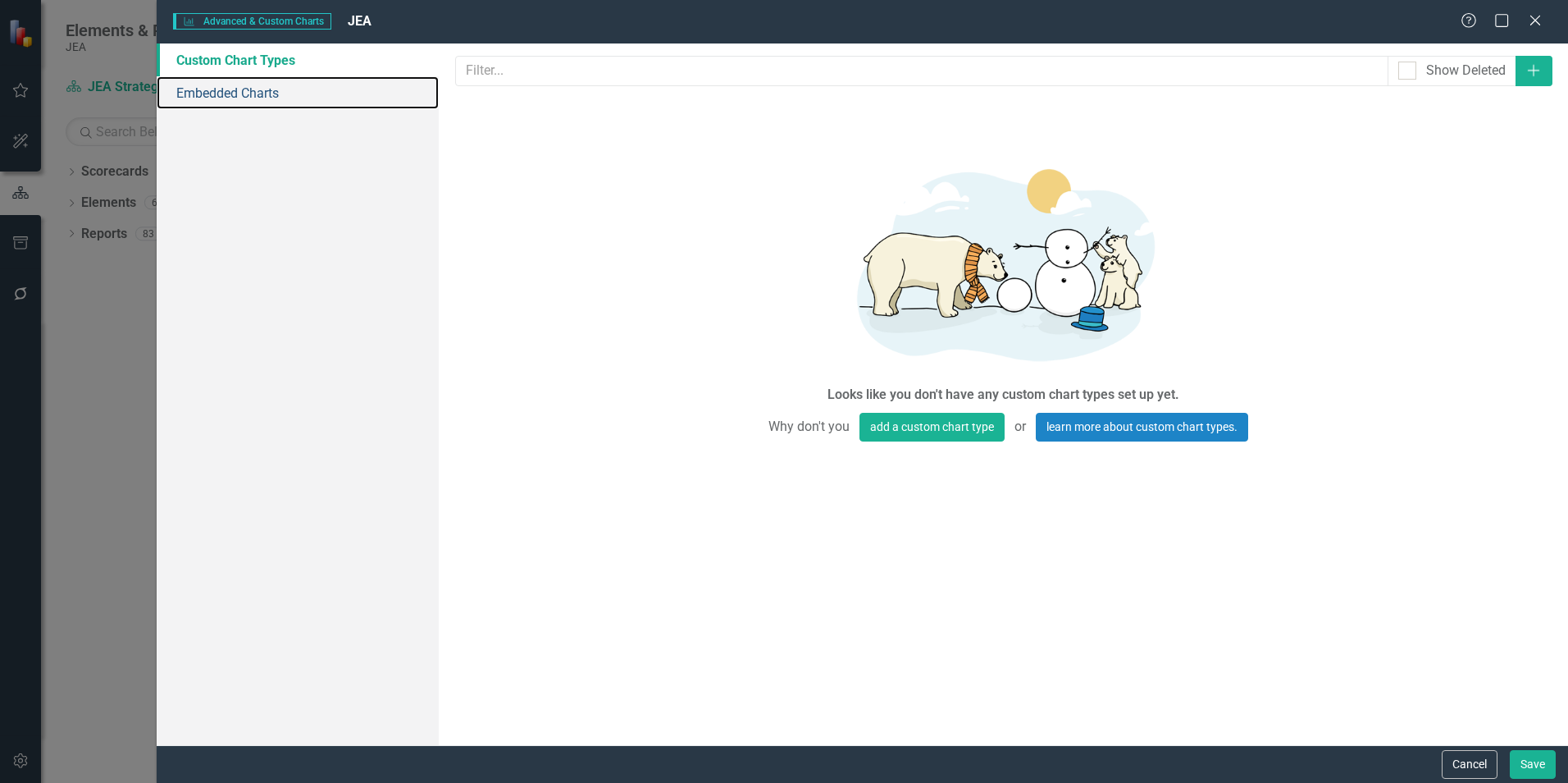
click at [234, 99] on link "Embedded Charts" at bounding box center [298, 92] width 282 height 33
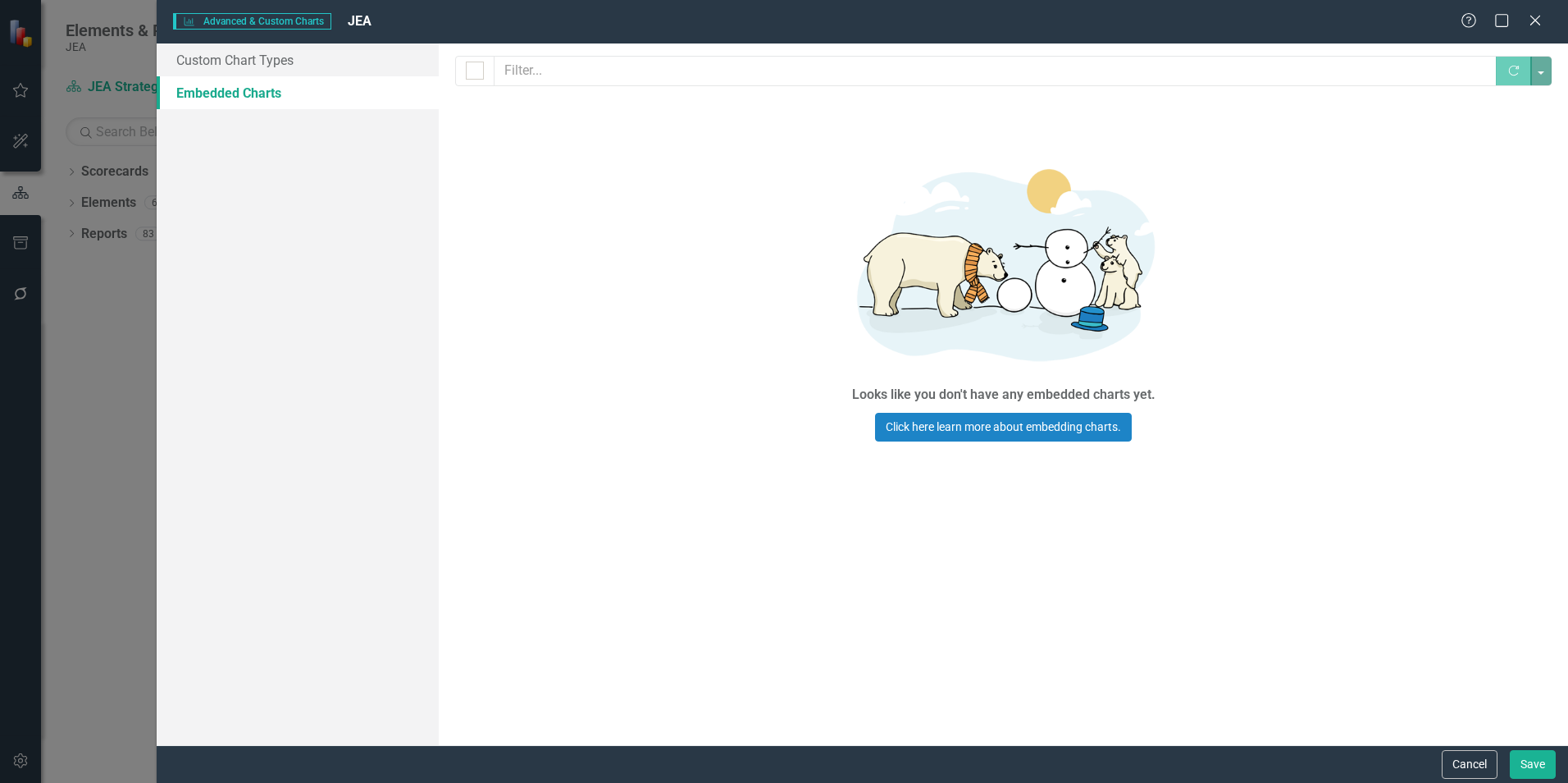
click at [1477, 761] on button "Cancel" at bounding box center [1469, 764] width 56 height 29
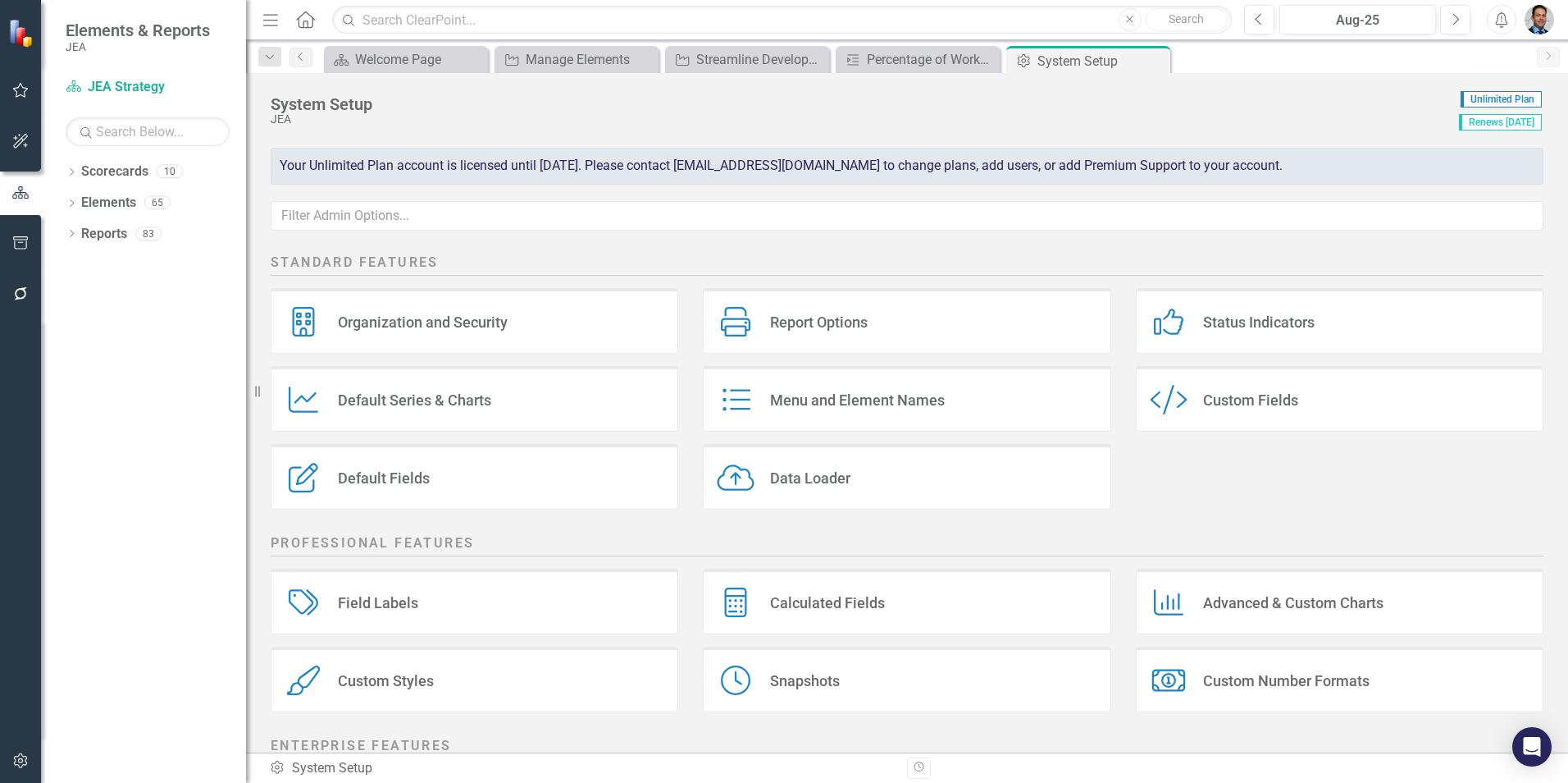
click at [843, 597] on div "Calculated Fields" at bounding box center [827, 603] width 115 height 19
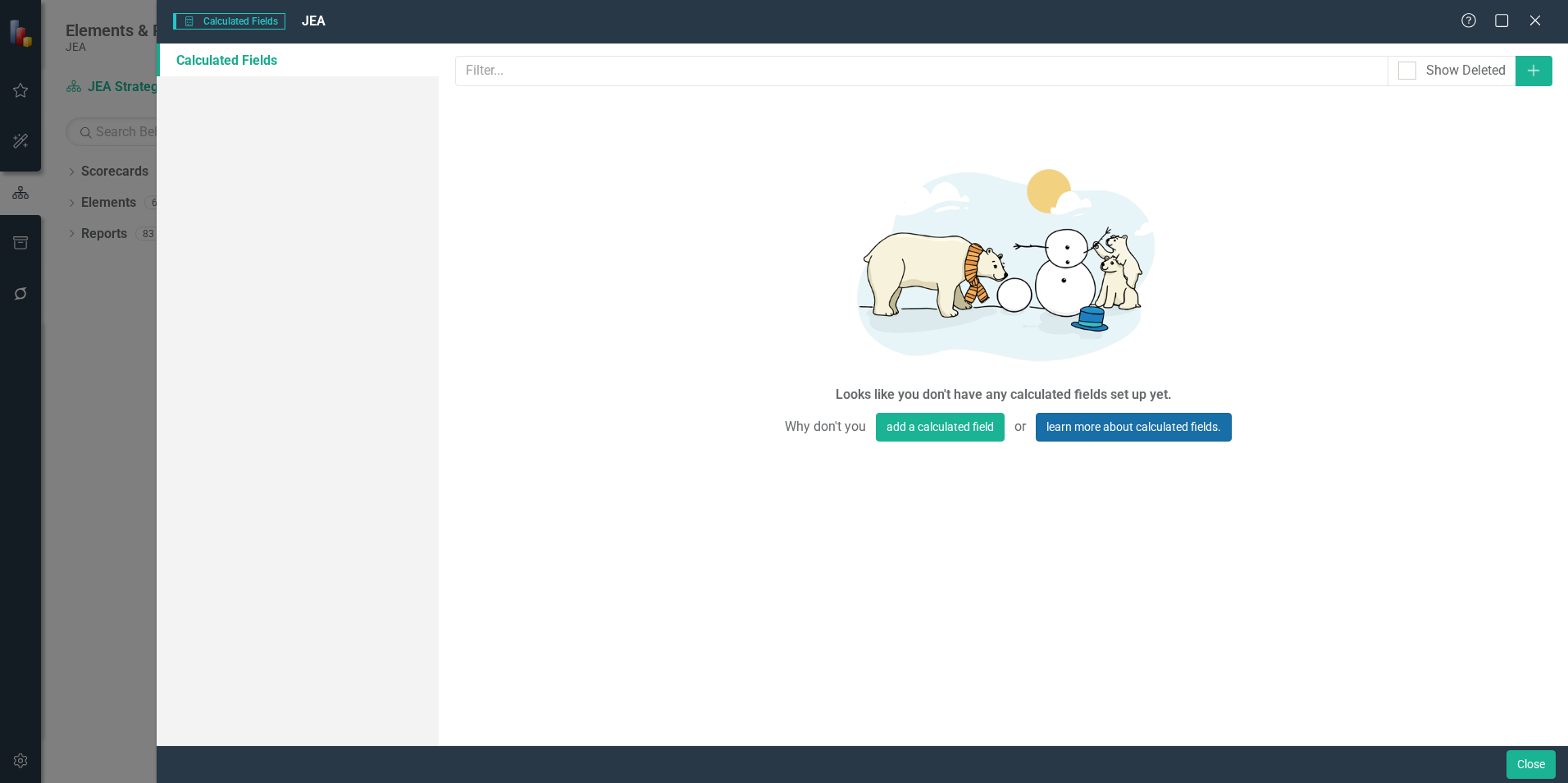
click at [1114, 425] on link "learn more about calculated fields." at bounding box center [1133, 427] width 196 height 29
click at [1536, 21] on icon at bounding box center [1535, 20] width 10 height 10
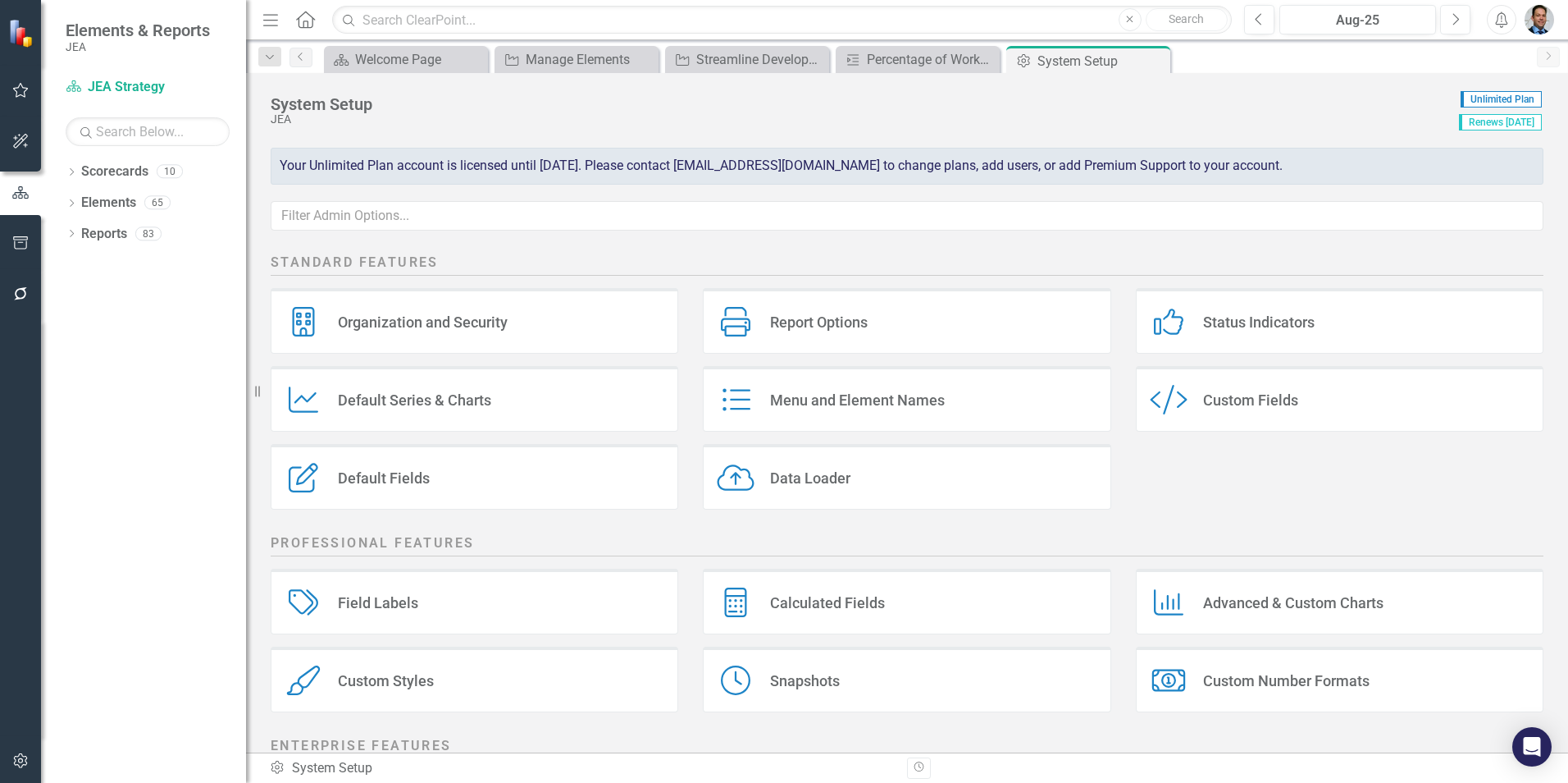
click at [1203, 409] on div "Custom Fields" at bounding box center [1250, 401] width 95 height 19
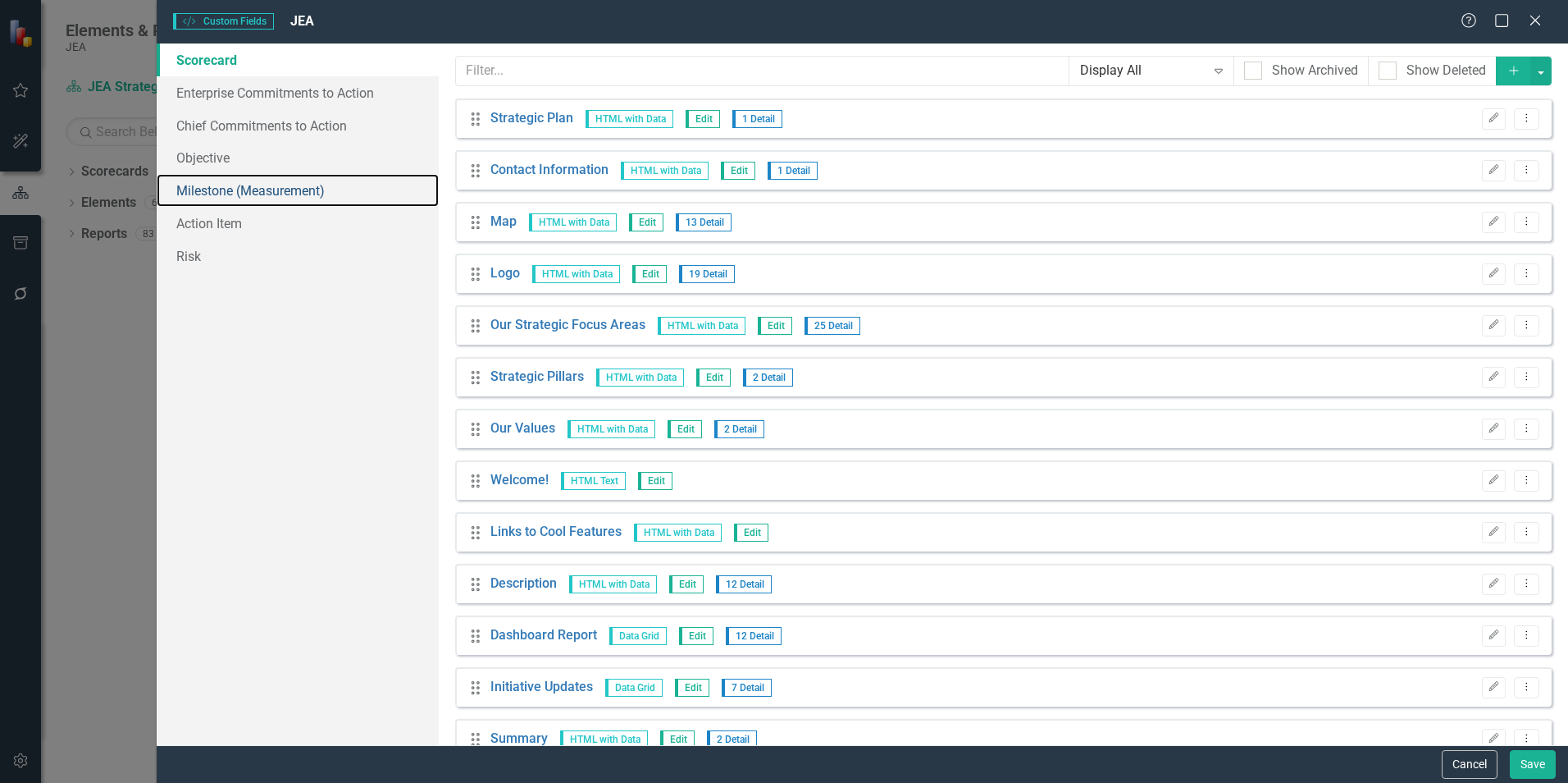
click at [200, 186] on link "Milestone (Measurement)" at bounding box center [298, 190] width 282 height 33
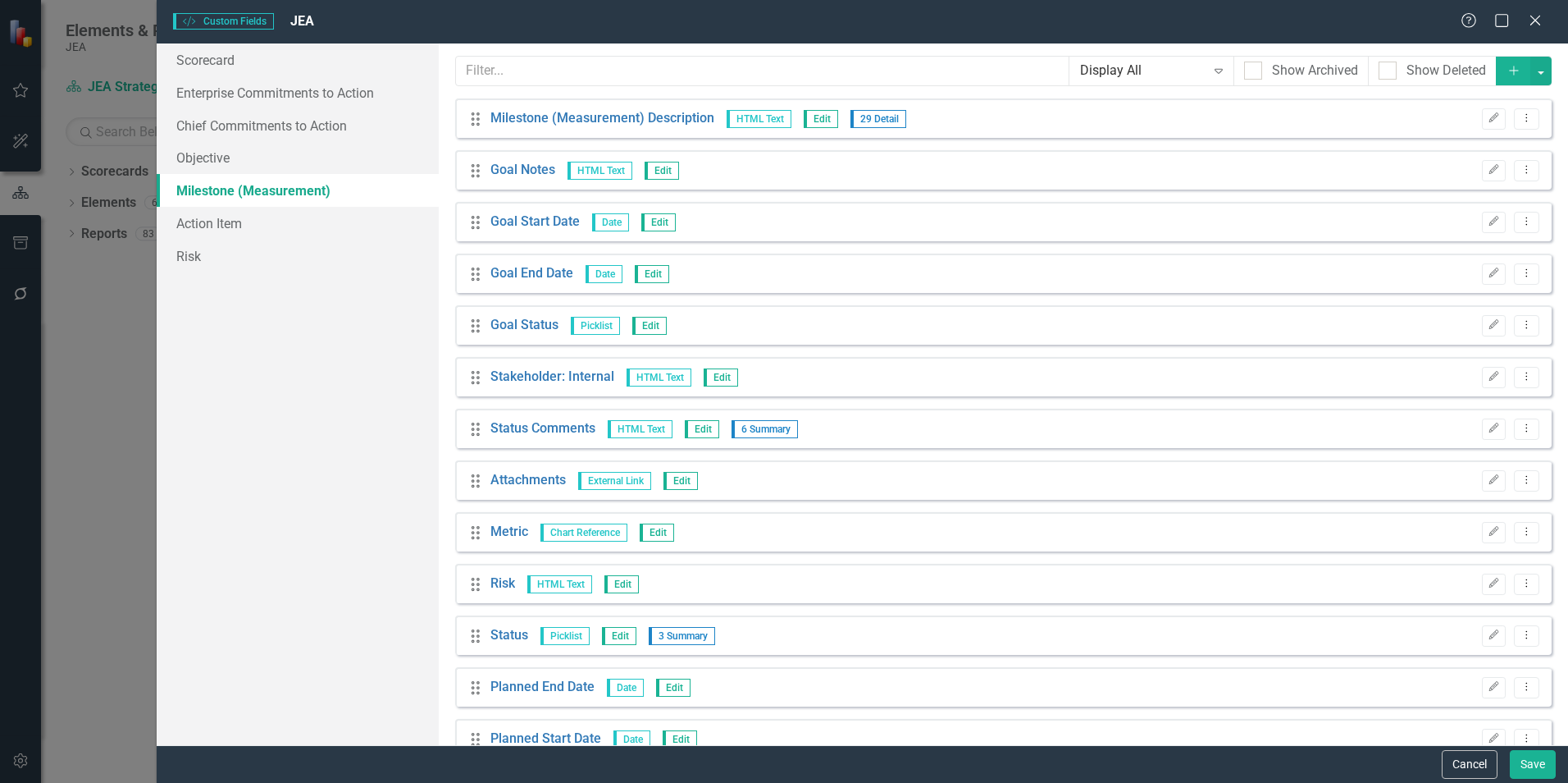
click at [1244, 63] on input "Show Archived" at bounding box center [1249, 67] width 10 height 10
checkbox input "true"
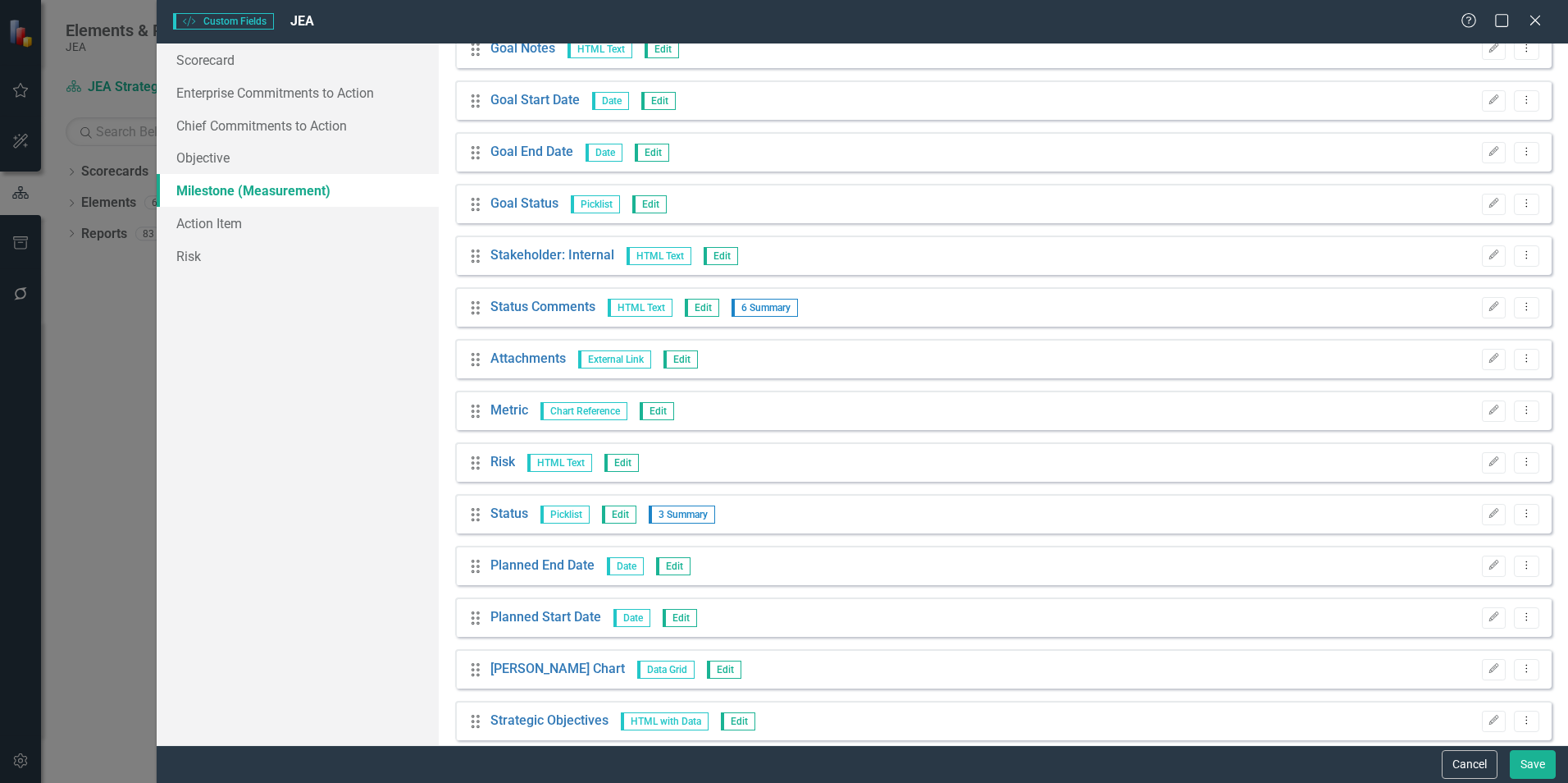
scroll to position [246, 0]
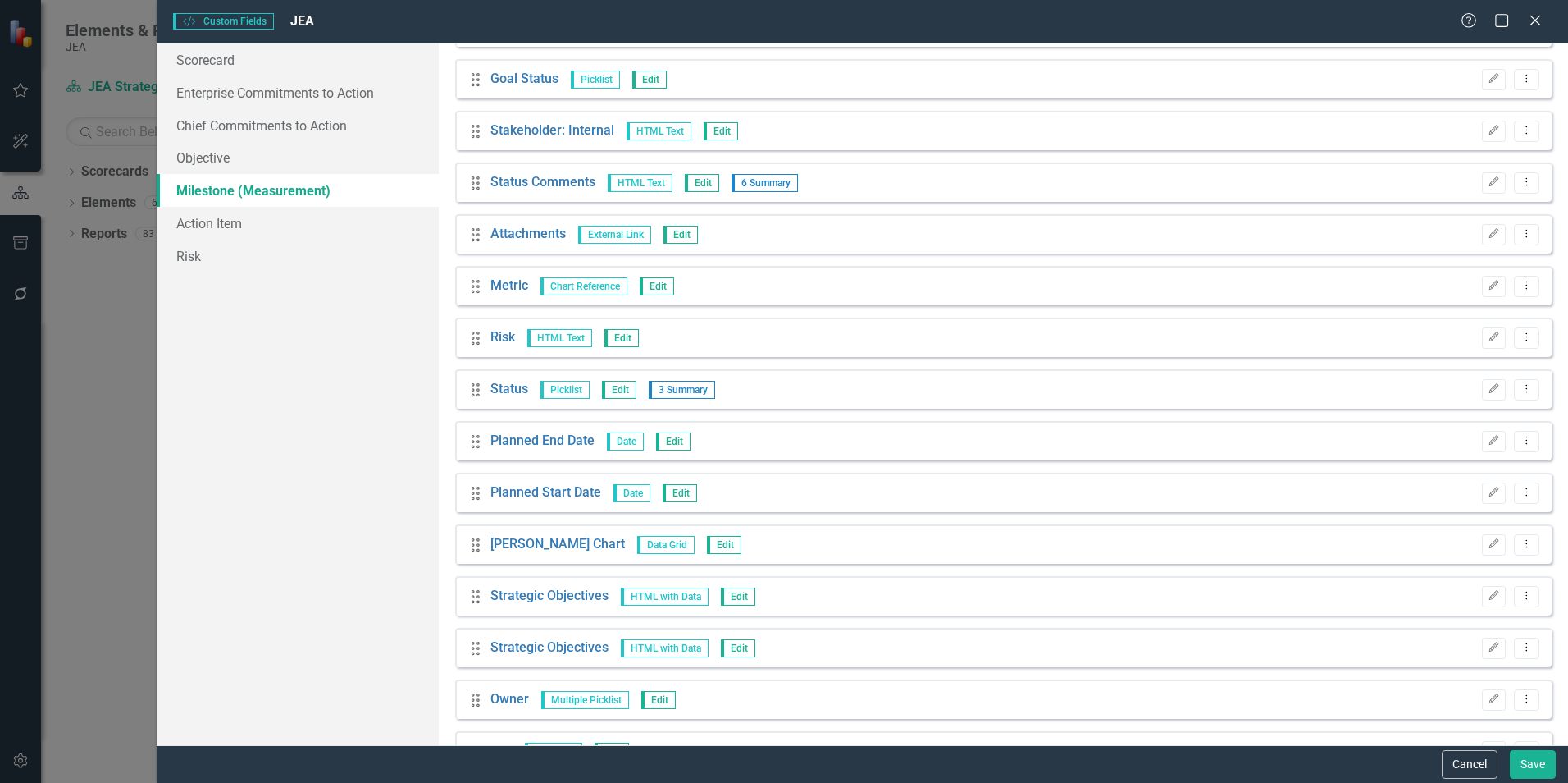
click at [502, 288] on link "Metric" at bounding box center [510, 286] width 38 height 19
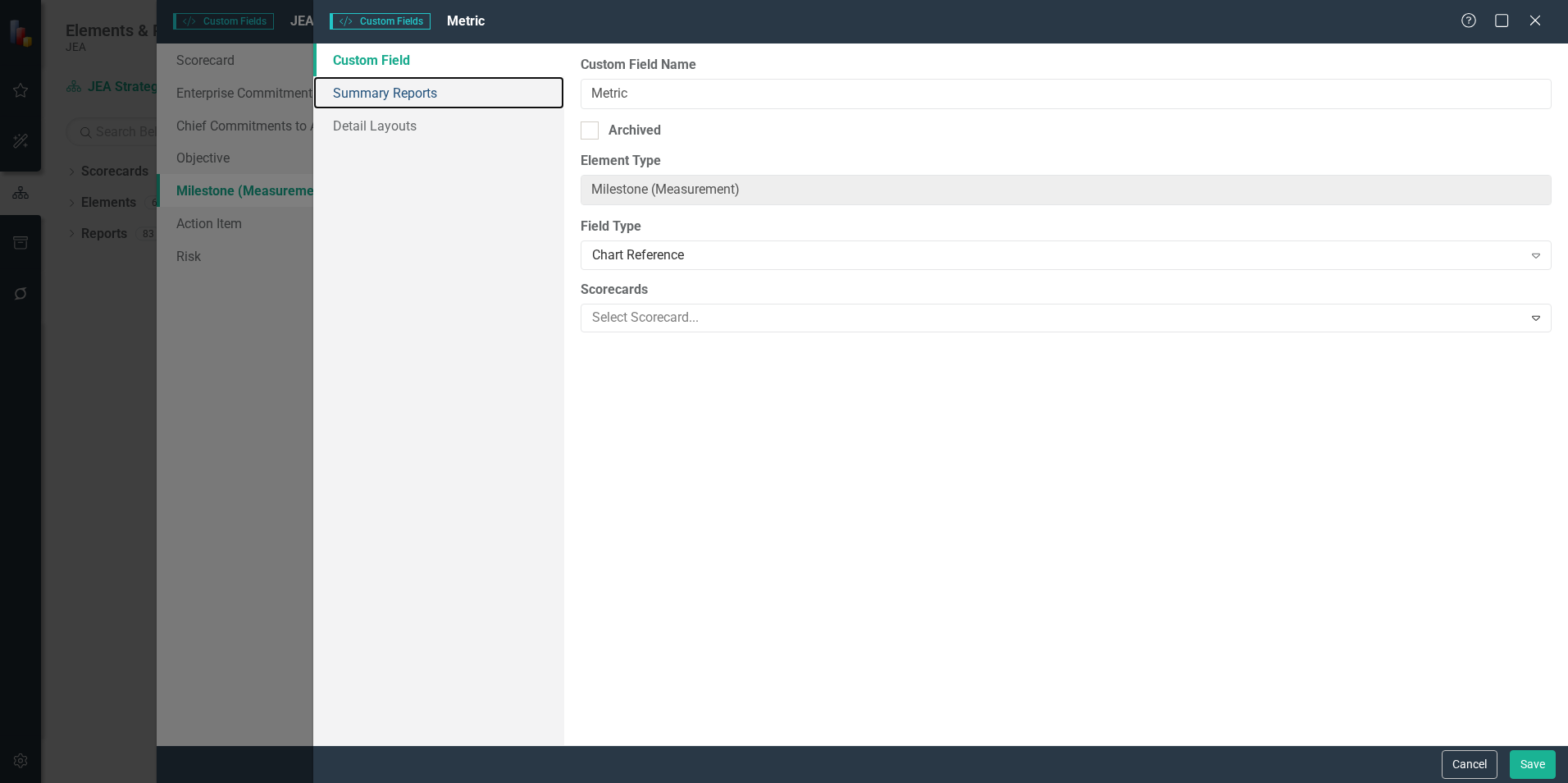
click at [391, 92] on link "Summary Reports" at bounding box center [438, 92] width 251 height 33
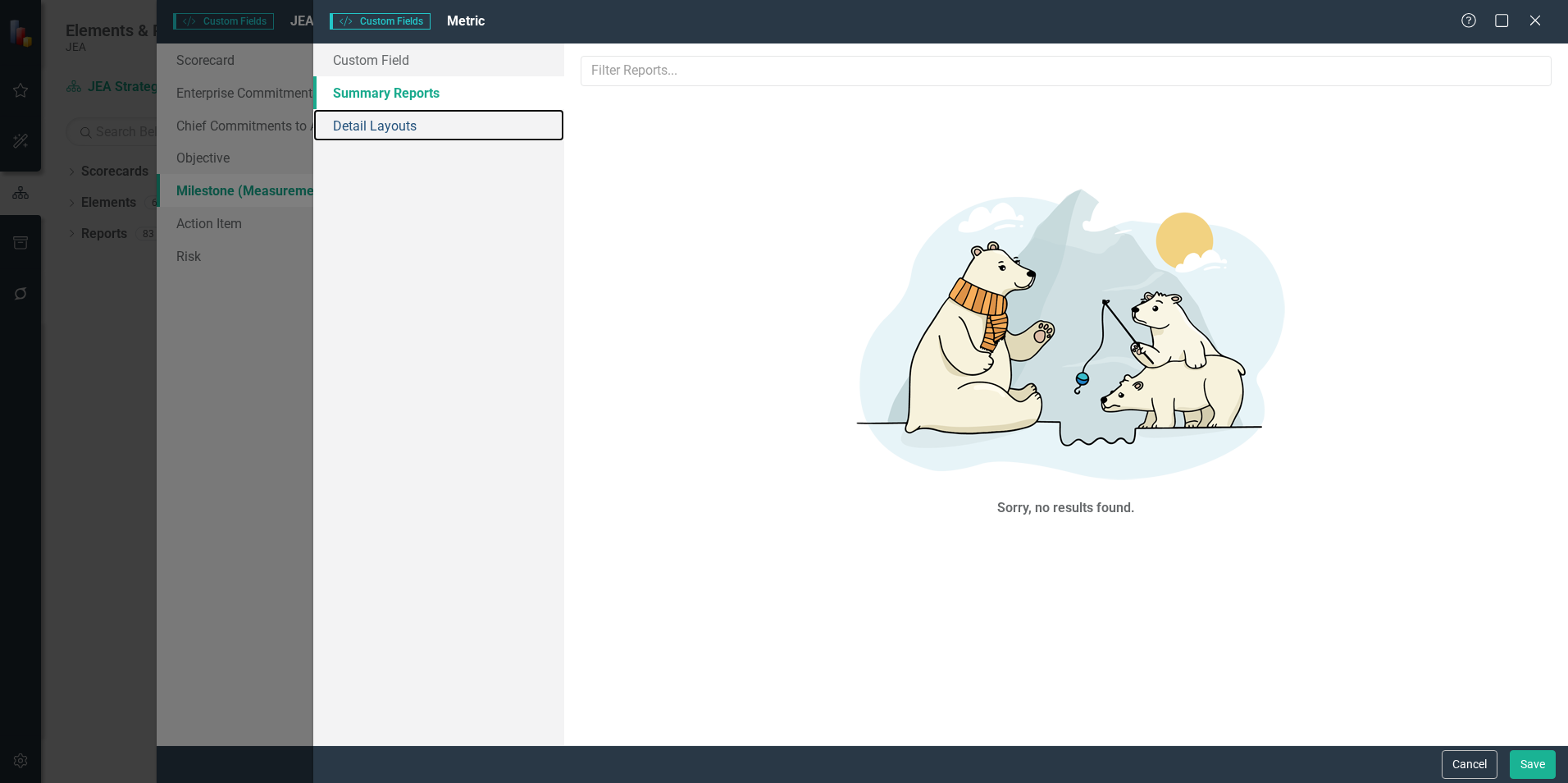
click at [386, 124] on link "Detail Layouts" at bounding box center [438, 126] width 251 height 33
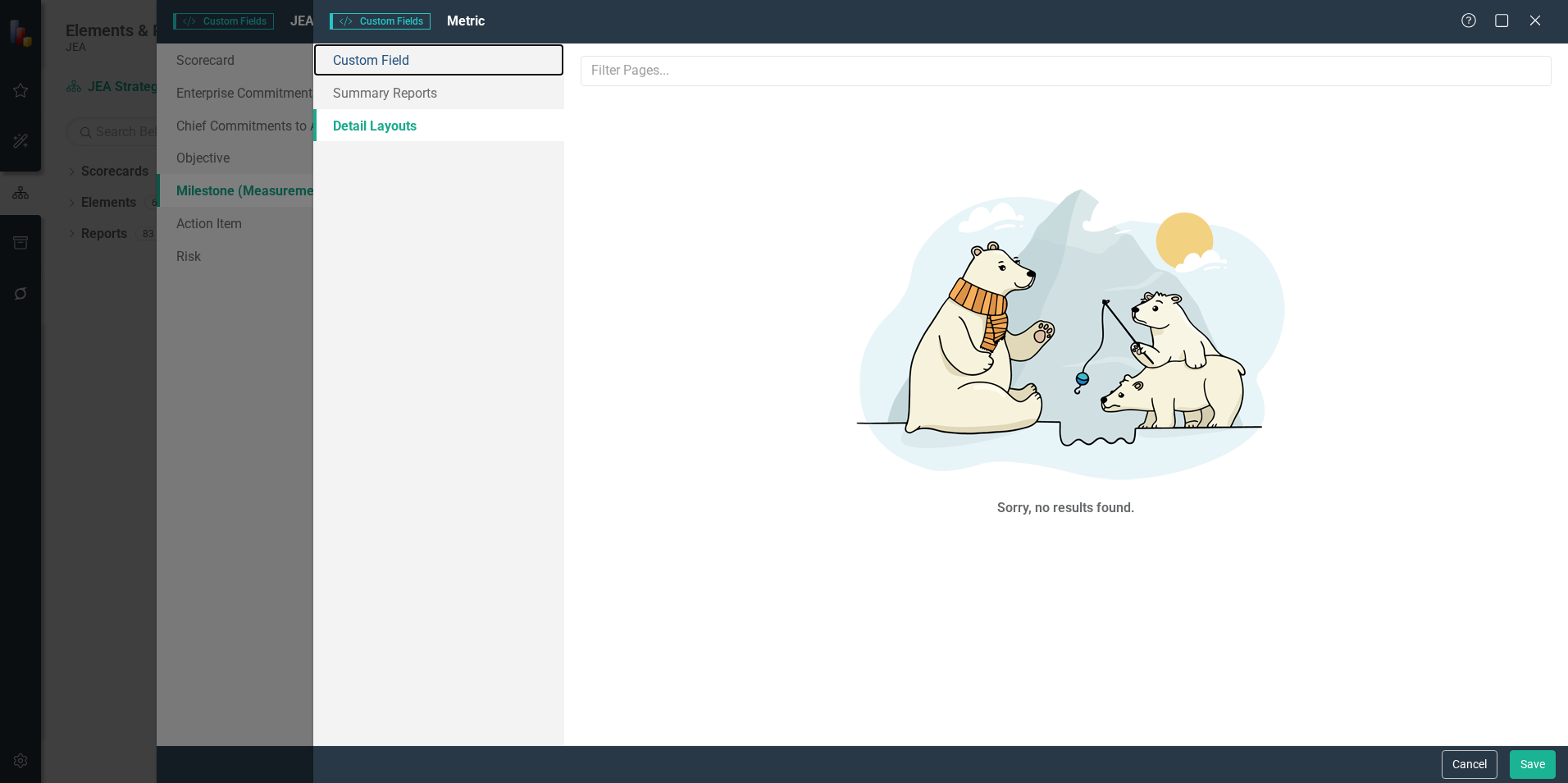
click at [385, 57] on link "Custom Field" at bounding box center [438, 60] width 251 height 33
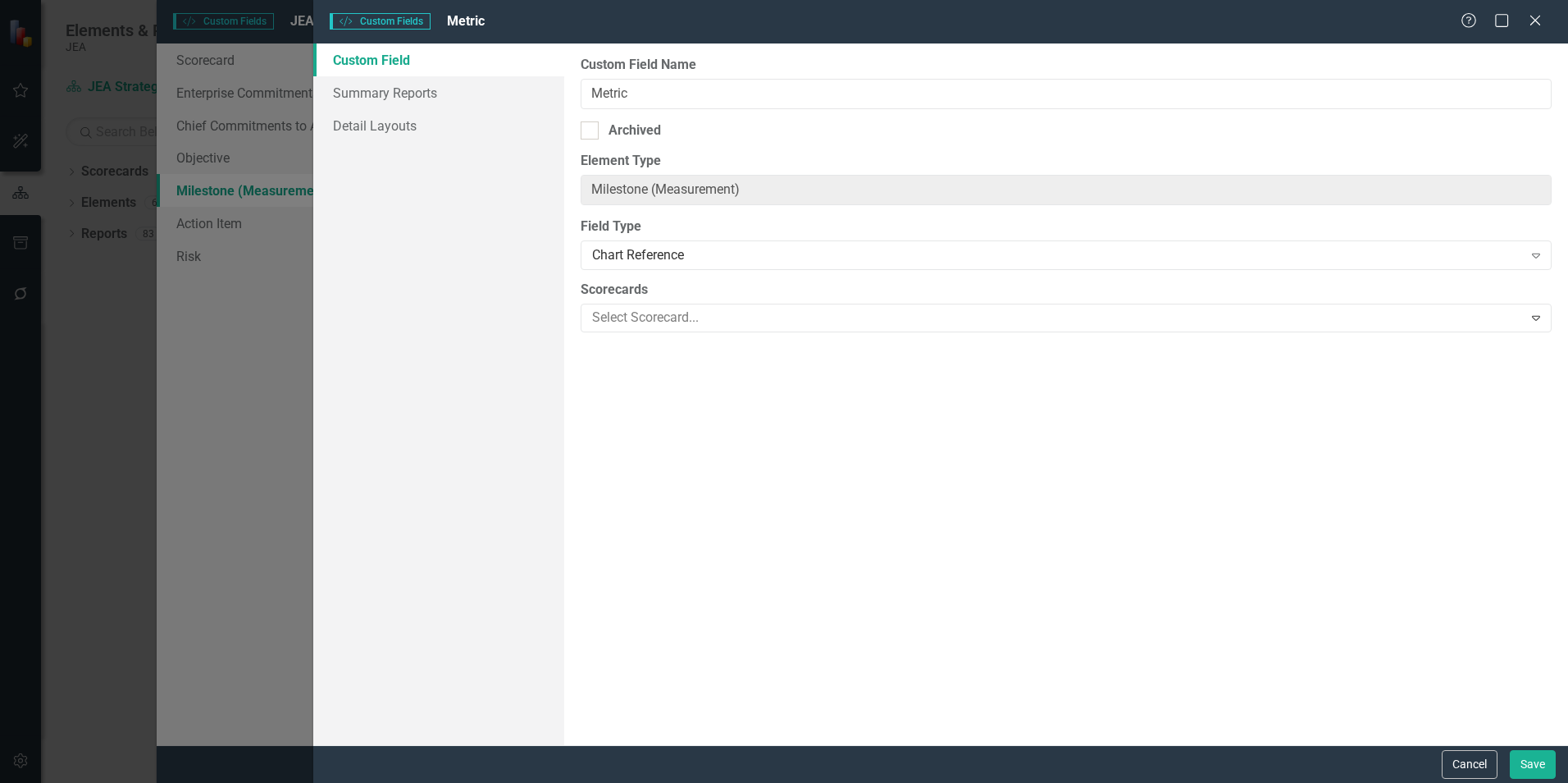
click at [730, 317] on div at bounding box center [1054, 318] width 937 height 22
click at [1537, 18] on icon at bounding box center [1535, 20] width 10 height 10
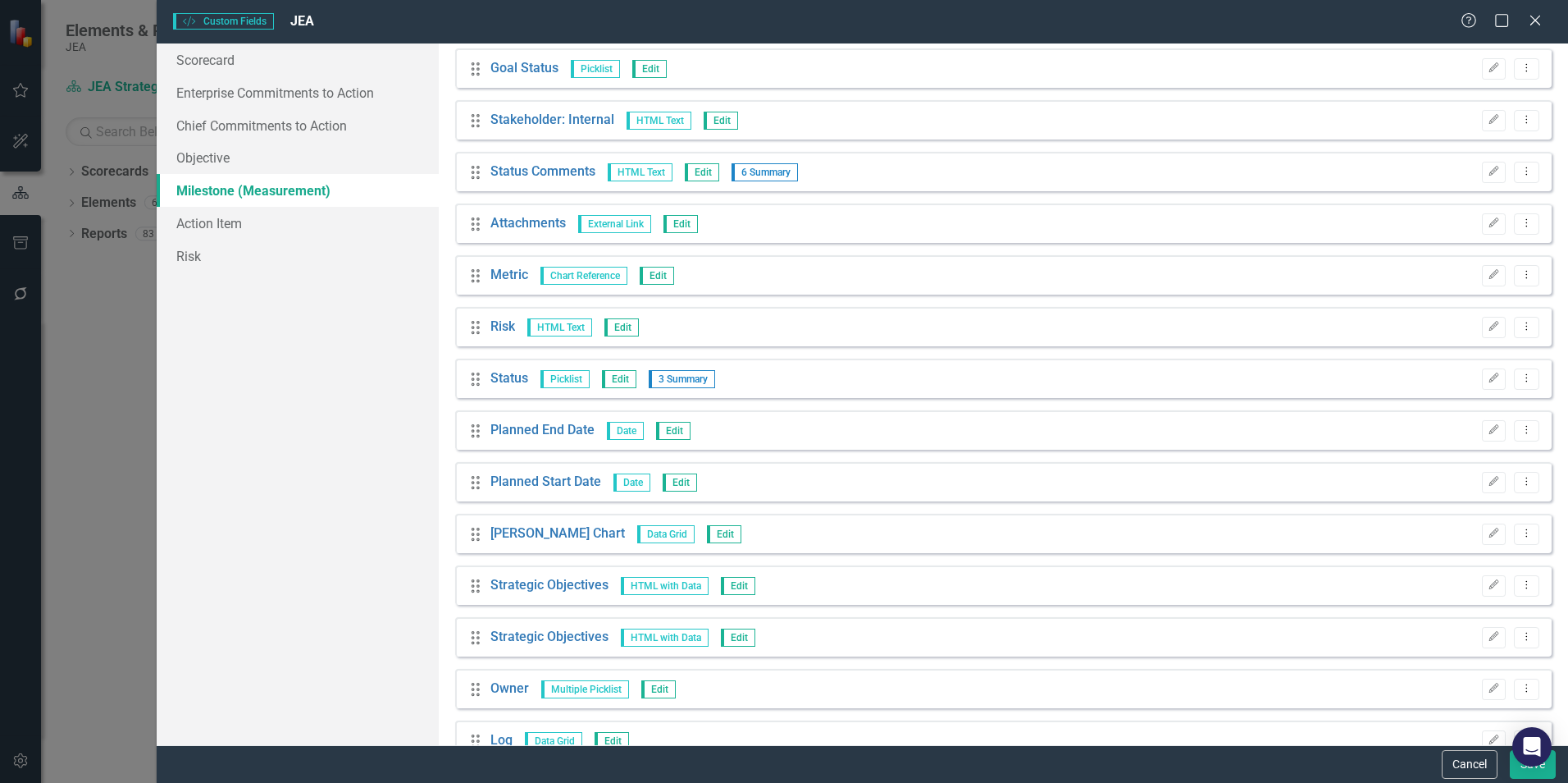
scroll to position [175, 0]
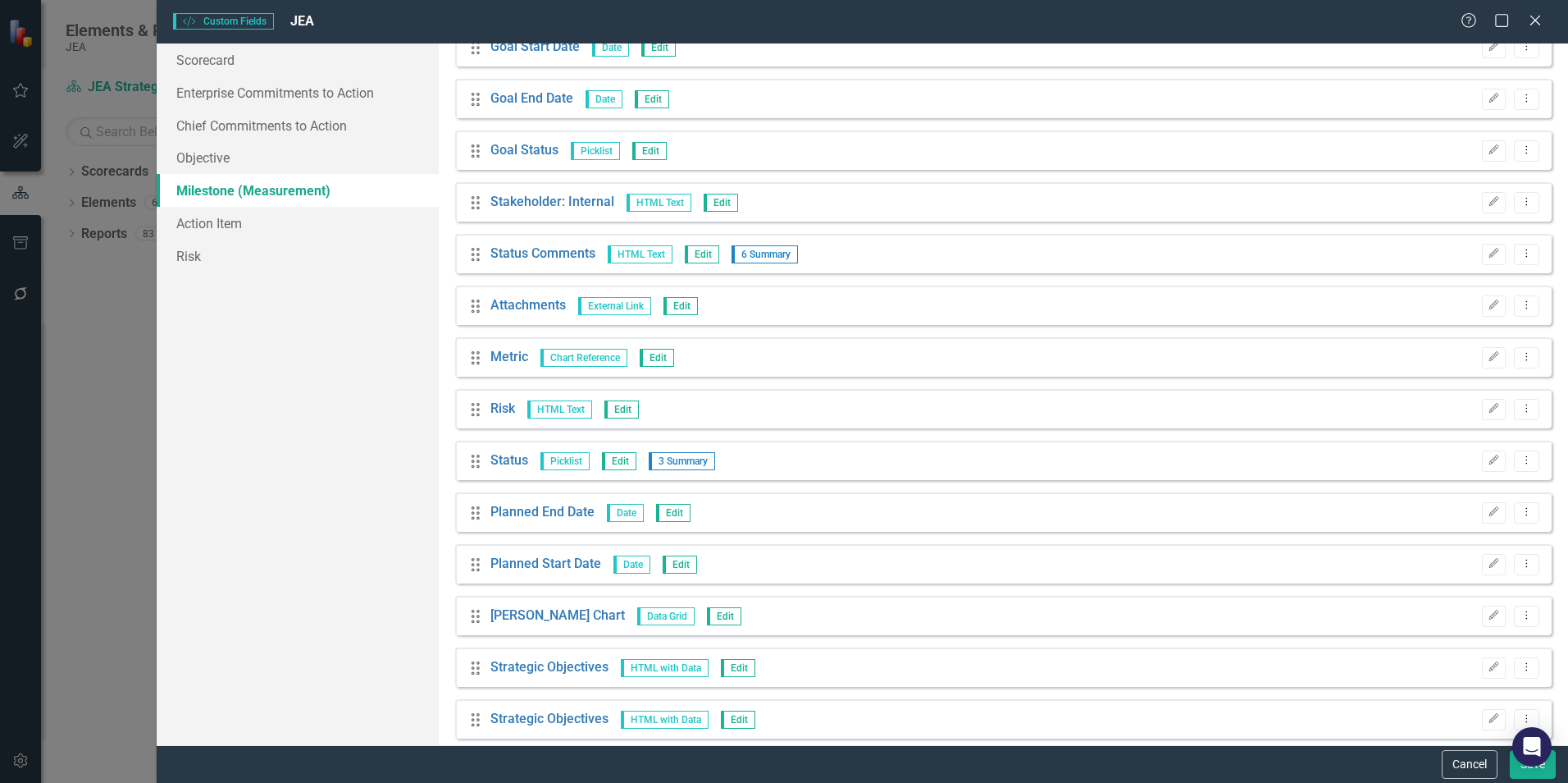
click at [500, 459] on link "Status" at bounding box center [510, 460] width 38 height 19
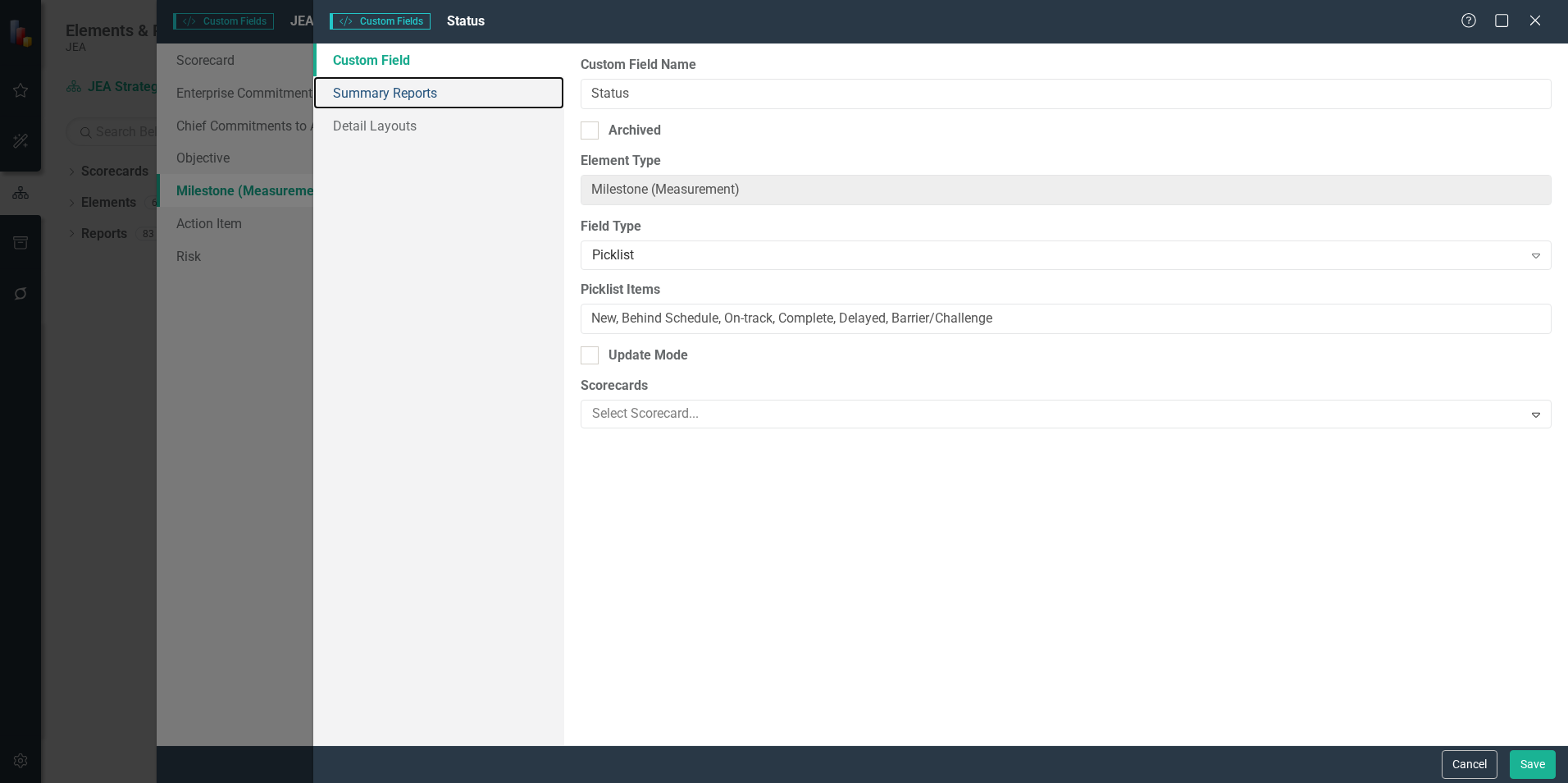
click at [407, 89] on link "Summary Reports" at bounding box center [438, 92] width 251 height 33
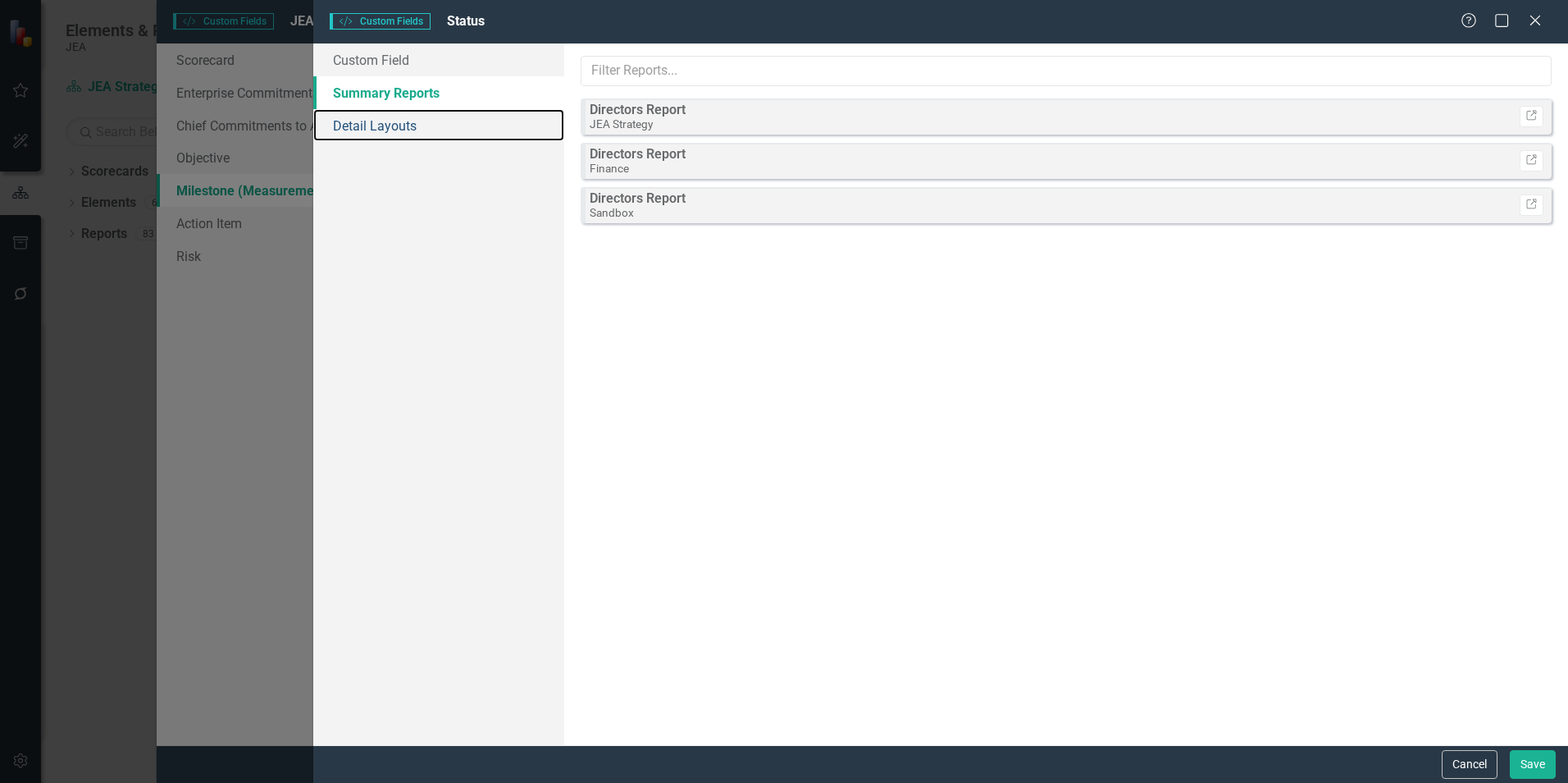
click at [391, 127] on link "Detail Layouts" at bounding box center [438, 126] width 251 height 33
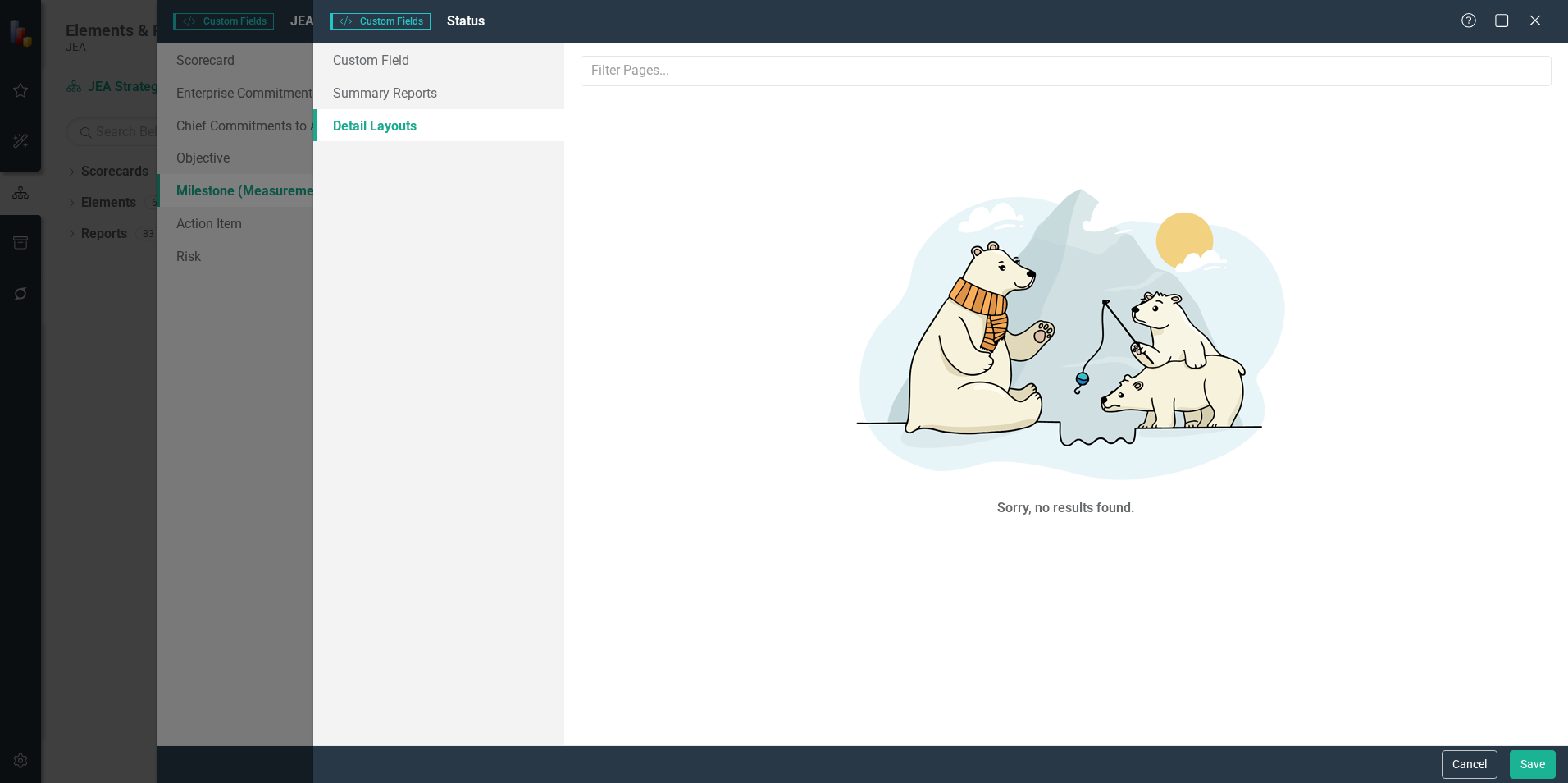
click at [1546, 25] on div "Help Maximize Close" at bounding box center [1506, 22] width 91 height 19
click at [1537, 20] on icon at bounding box center [1535, 20] width 10 height 10
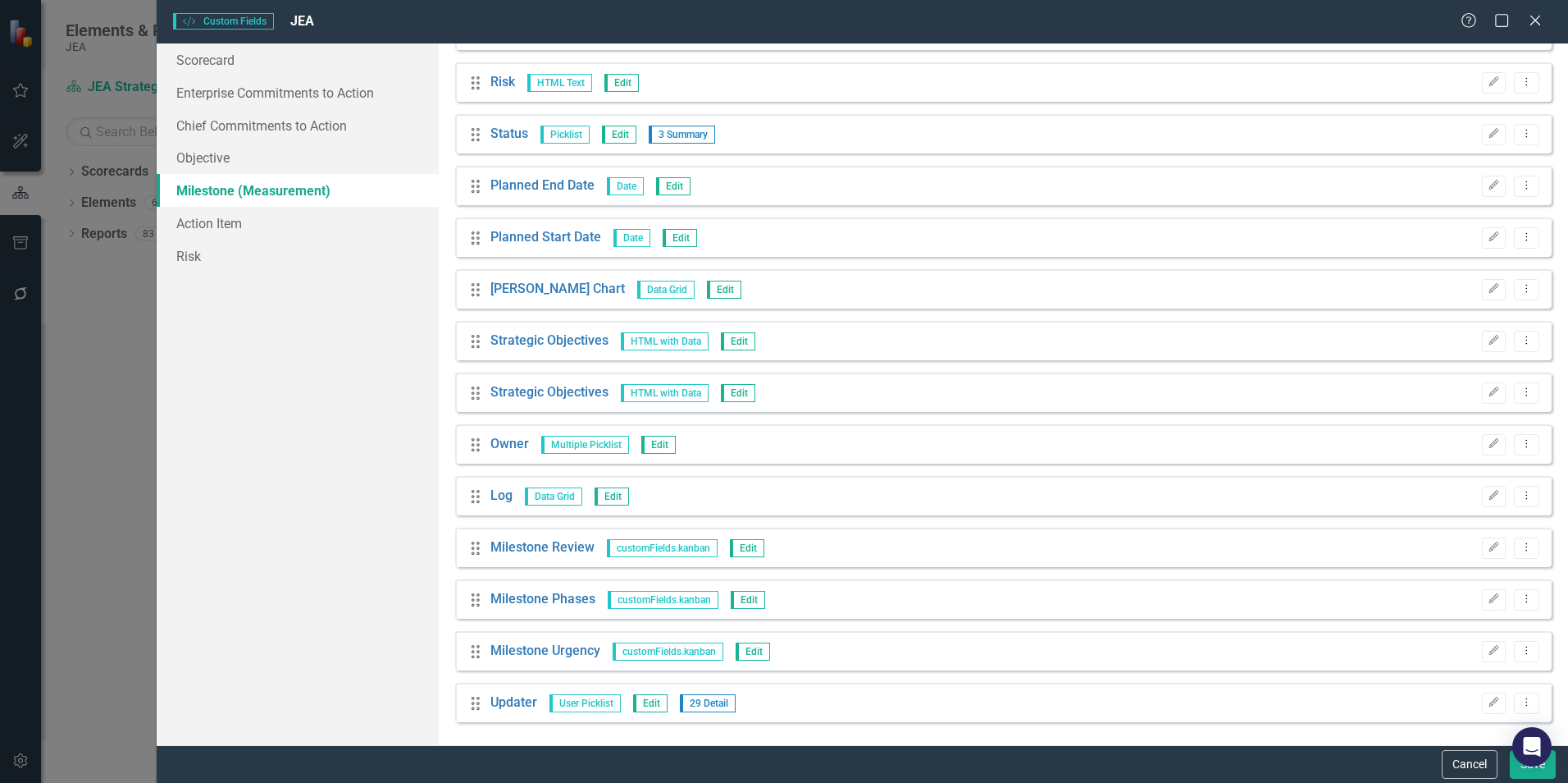
scroll to position [503, 0]
click at [194, 127] on link "Chief Commitments to Action" at bounding box center [298, 126] width 282 height 33
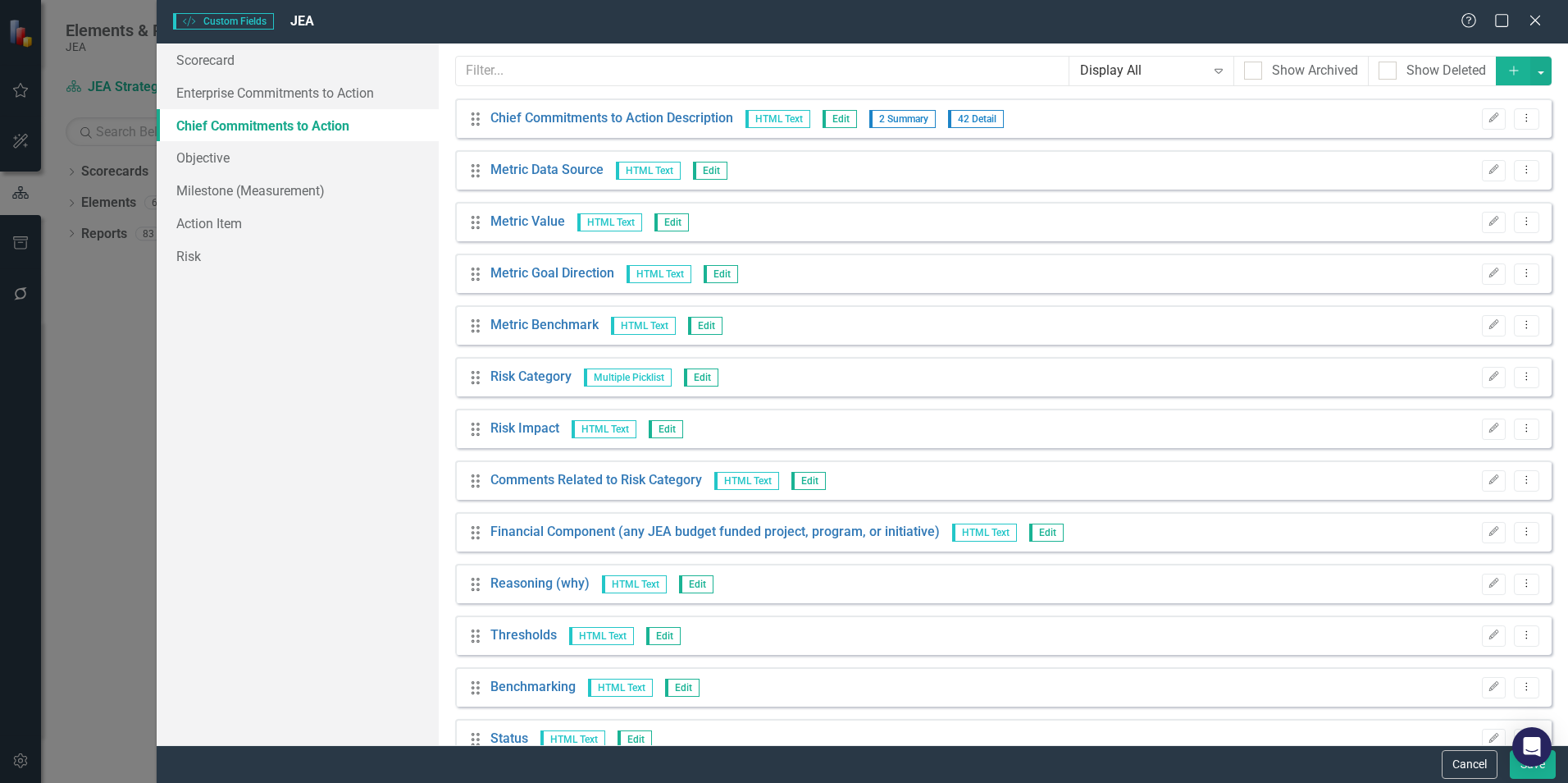
click at [523, 220] on link "Metric Value" at bounding box center [528, 222] width 74 height 19
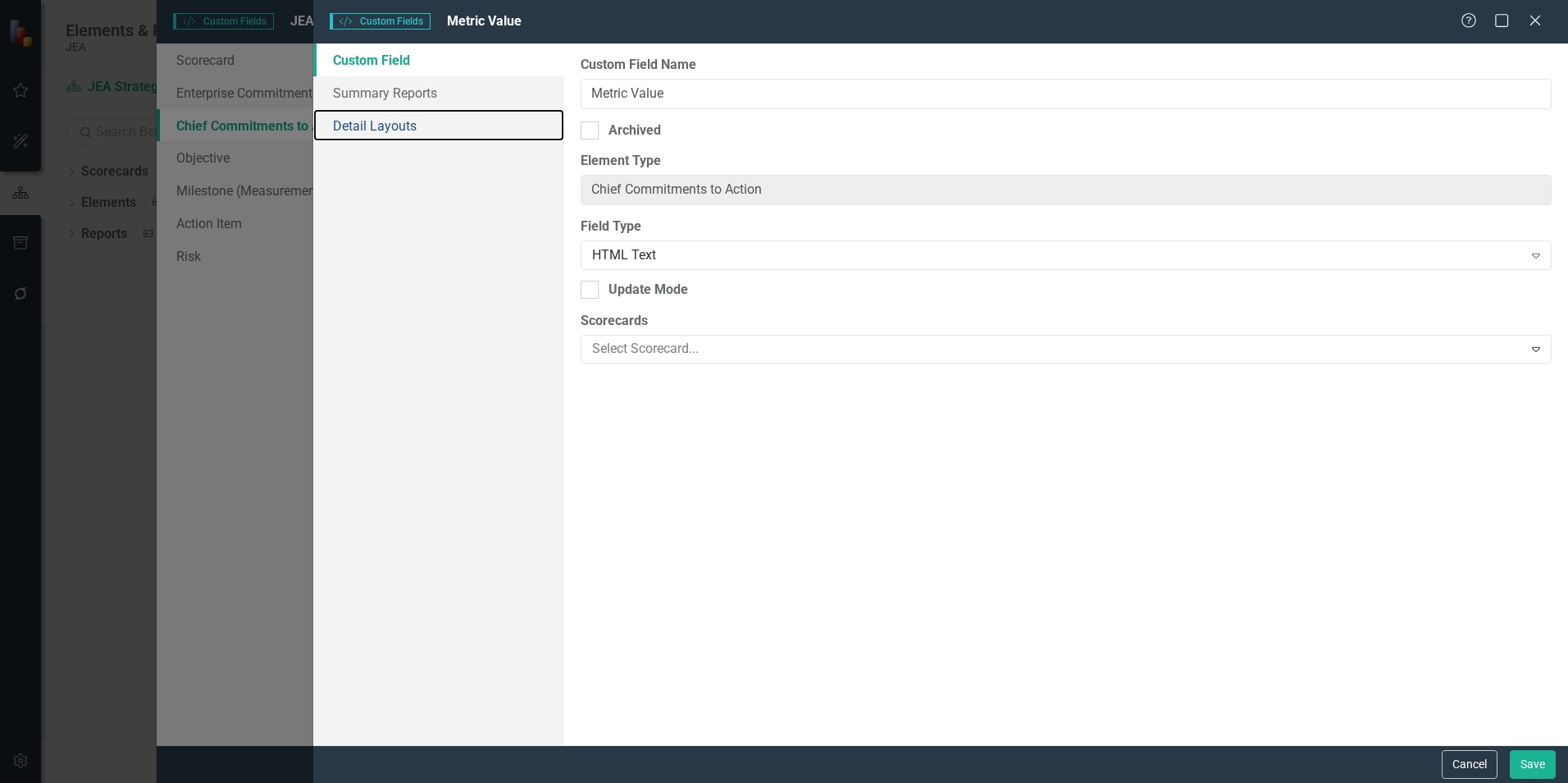
click at [402, 125] on link "Detail Layouts" at bounding box center [438, 126] width 251 height 33
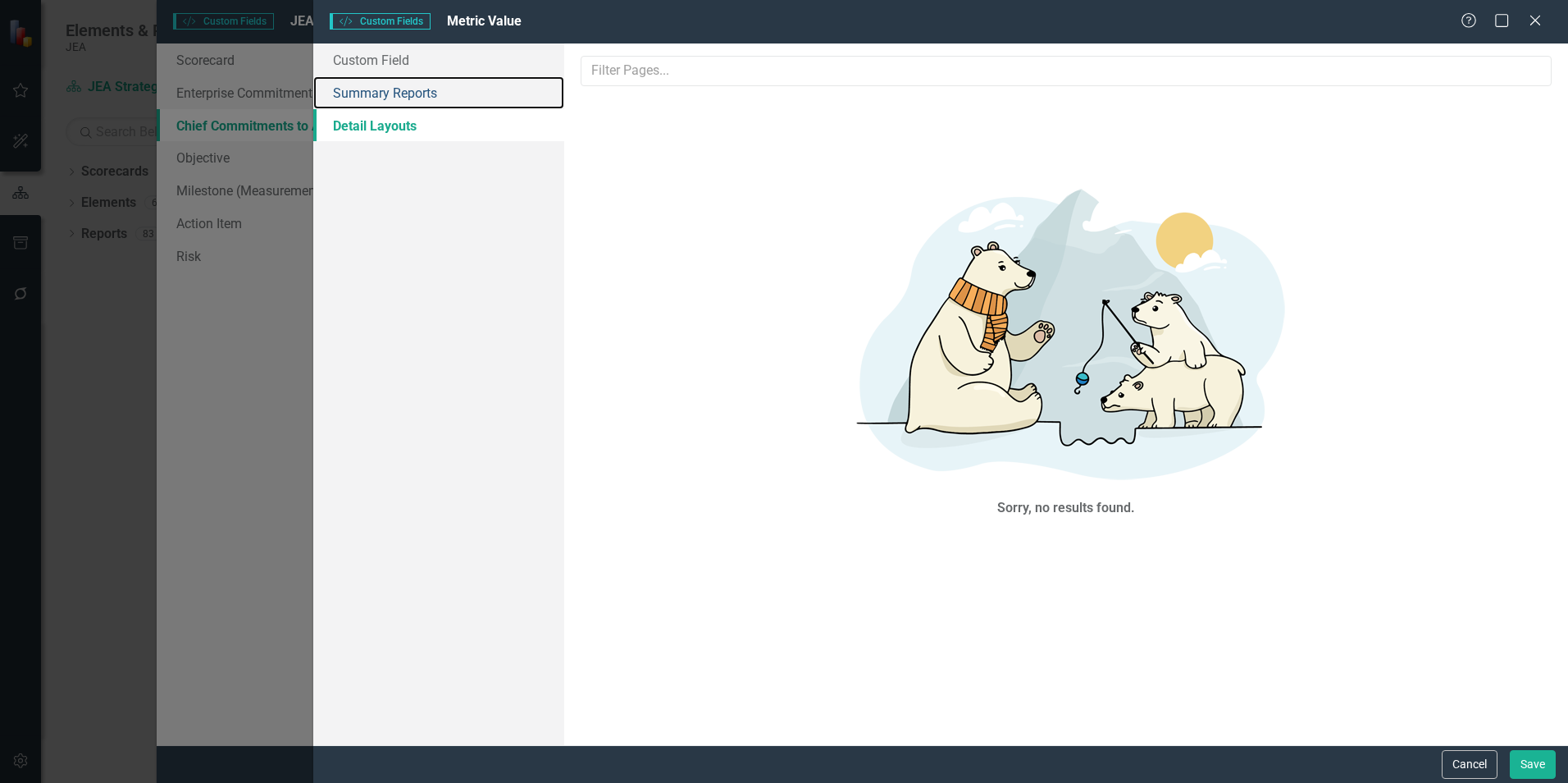
click at [403, 89] on link "Summary Reports" at bounding box center [438, 92] width 251 height 33
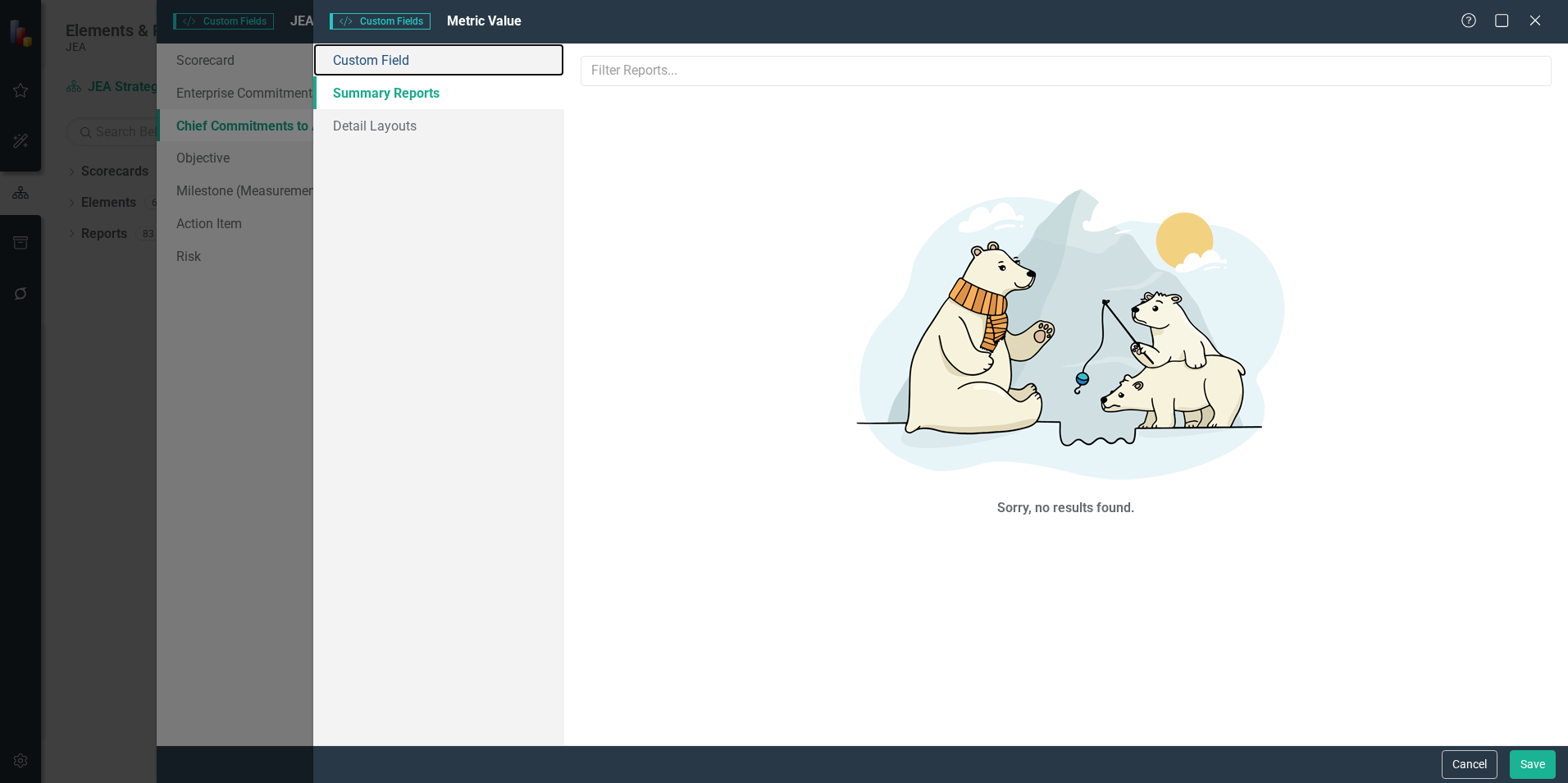
click at [403, 67] on link "Custom Field" at bounding box center [438, 60] width 251 height 33
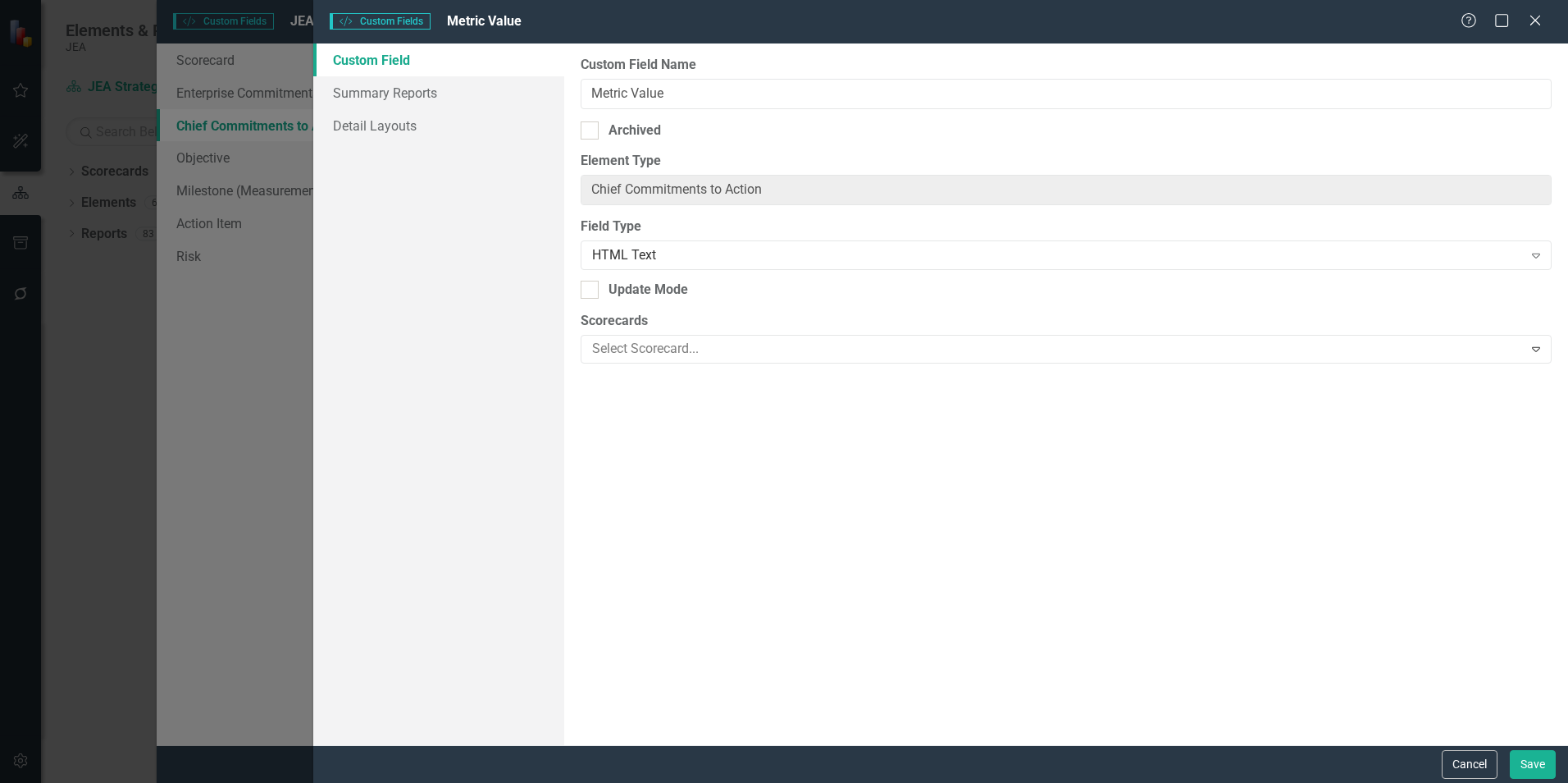
click at [1471, 766] on button "Cancel" at bounding box center [1469, 764] width 56 height 29
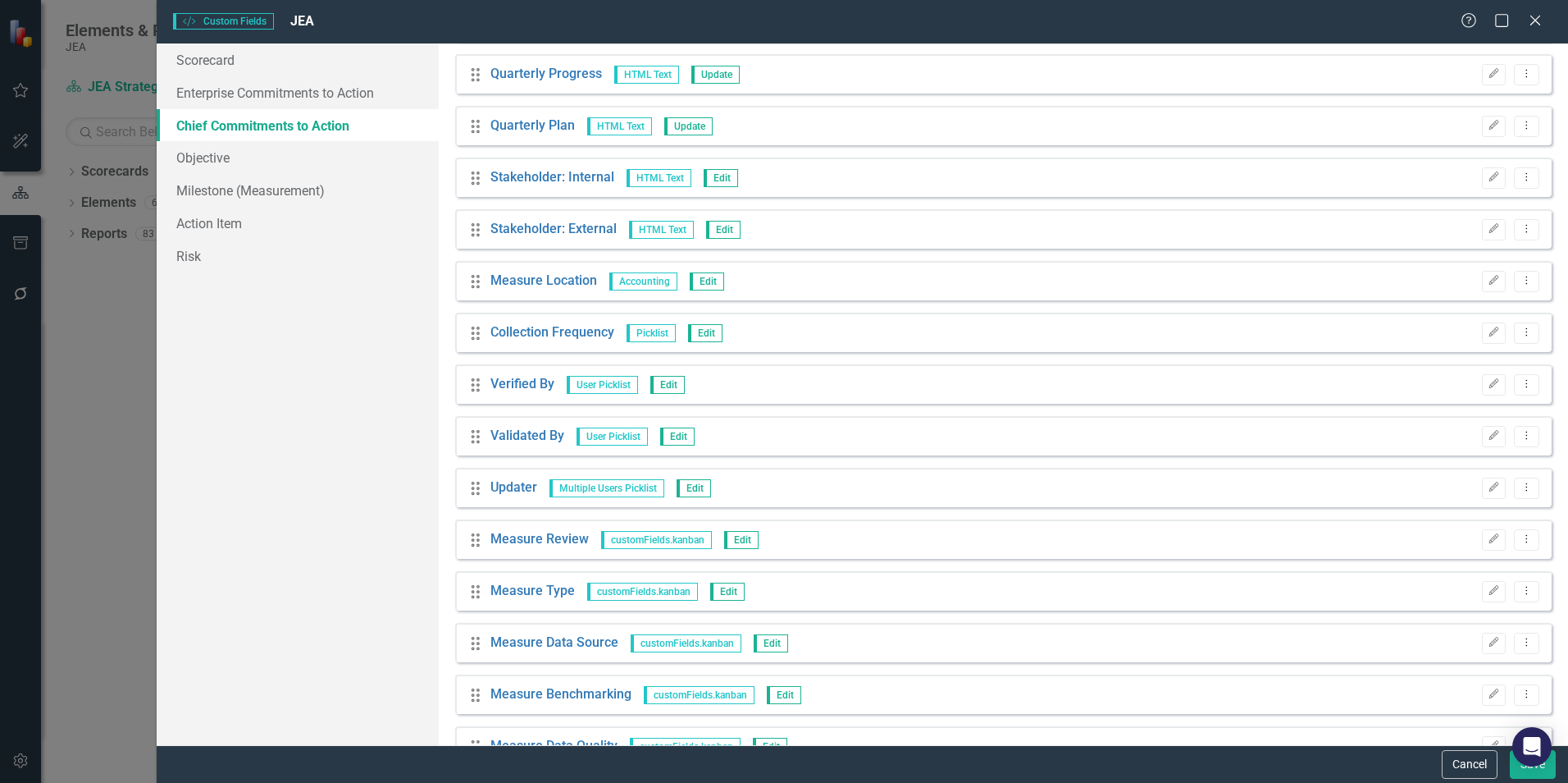
scroll to position [1434, 0]
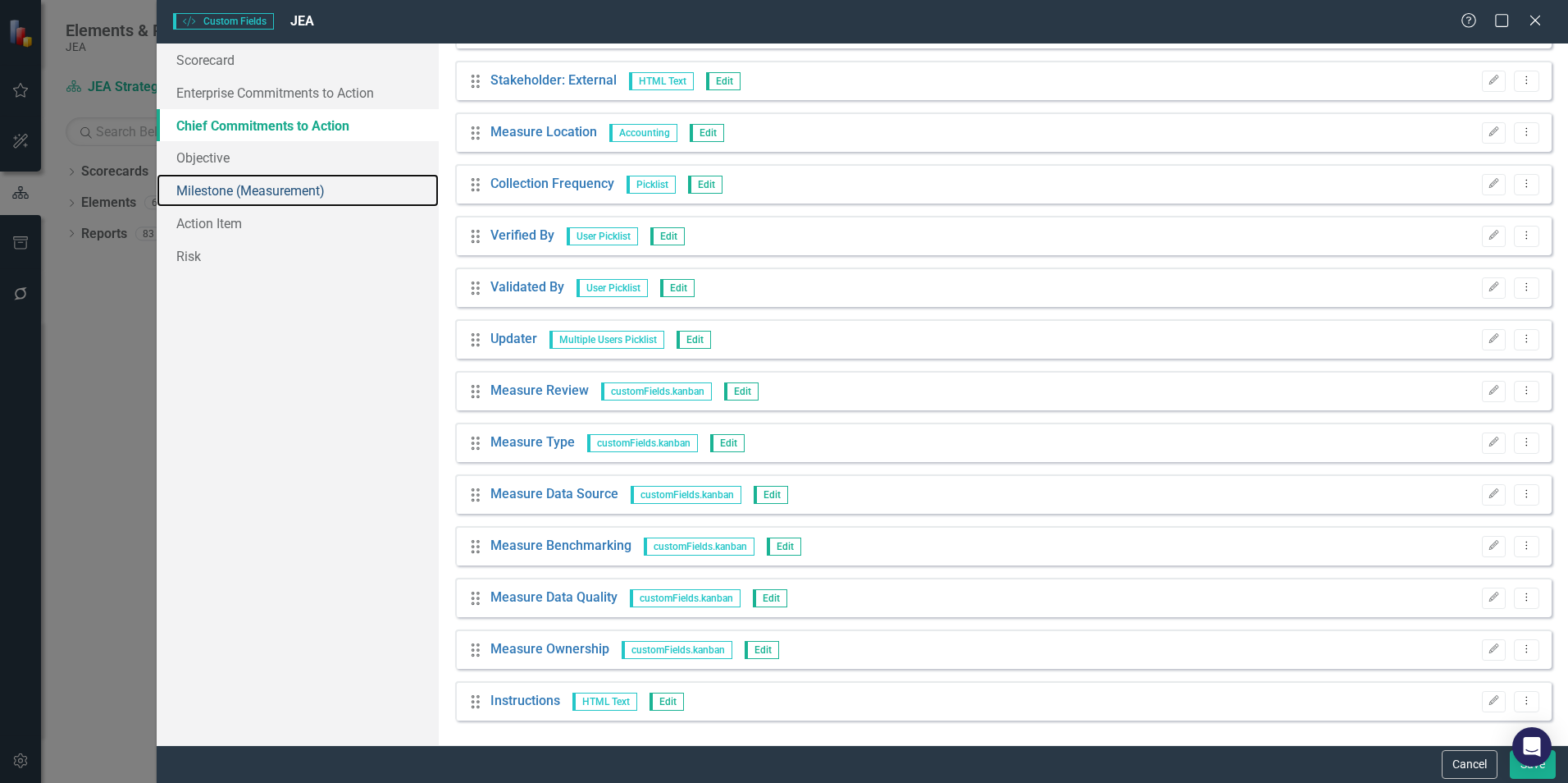
click at [224, 186] on link "Milestone (Measurement)" at bounding box center [298, 190] width 282 height 33
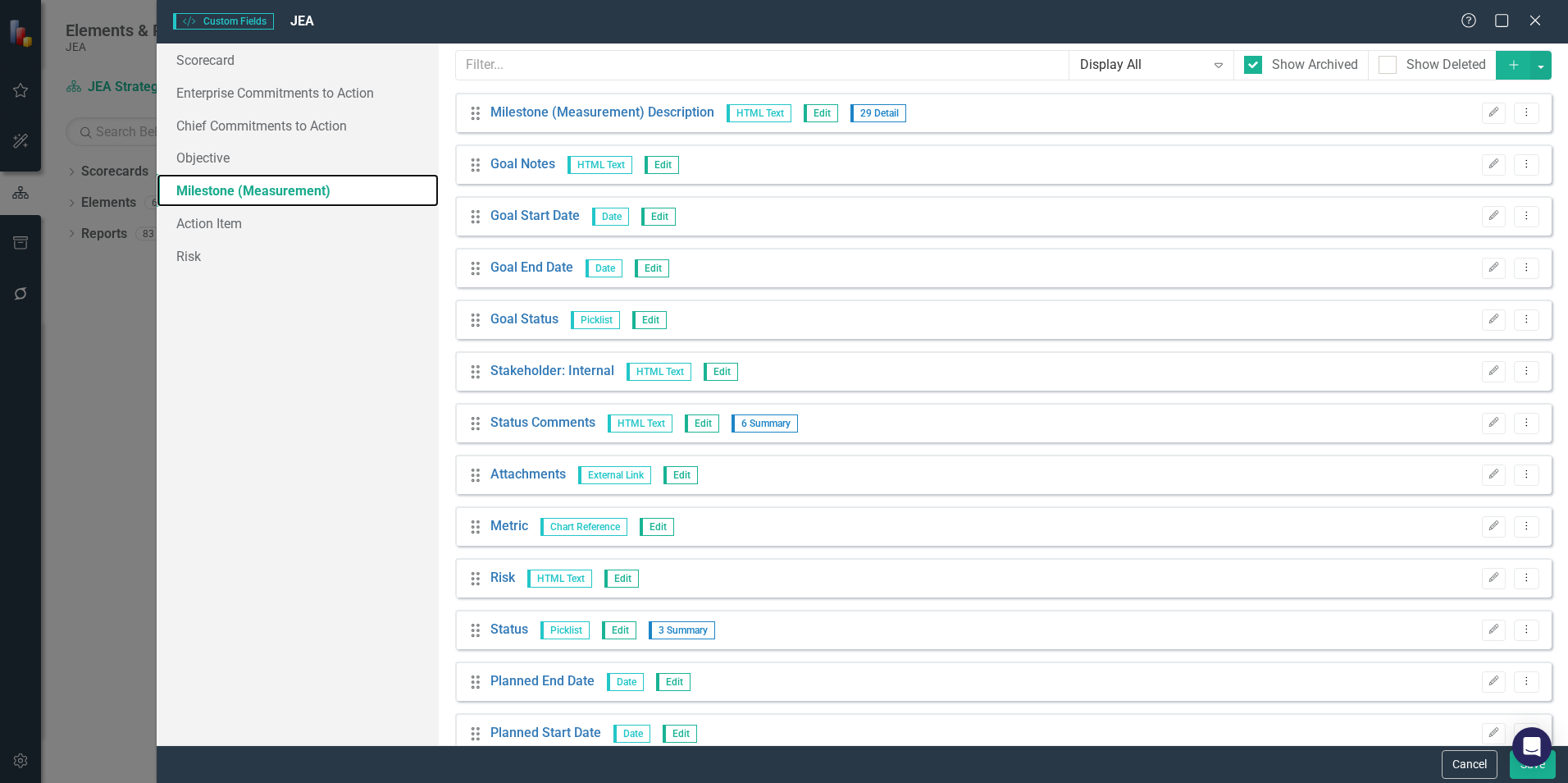
scroll to position [0, 0]
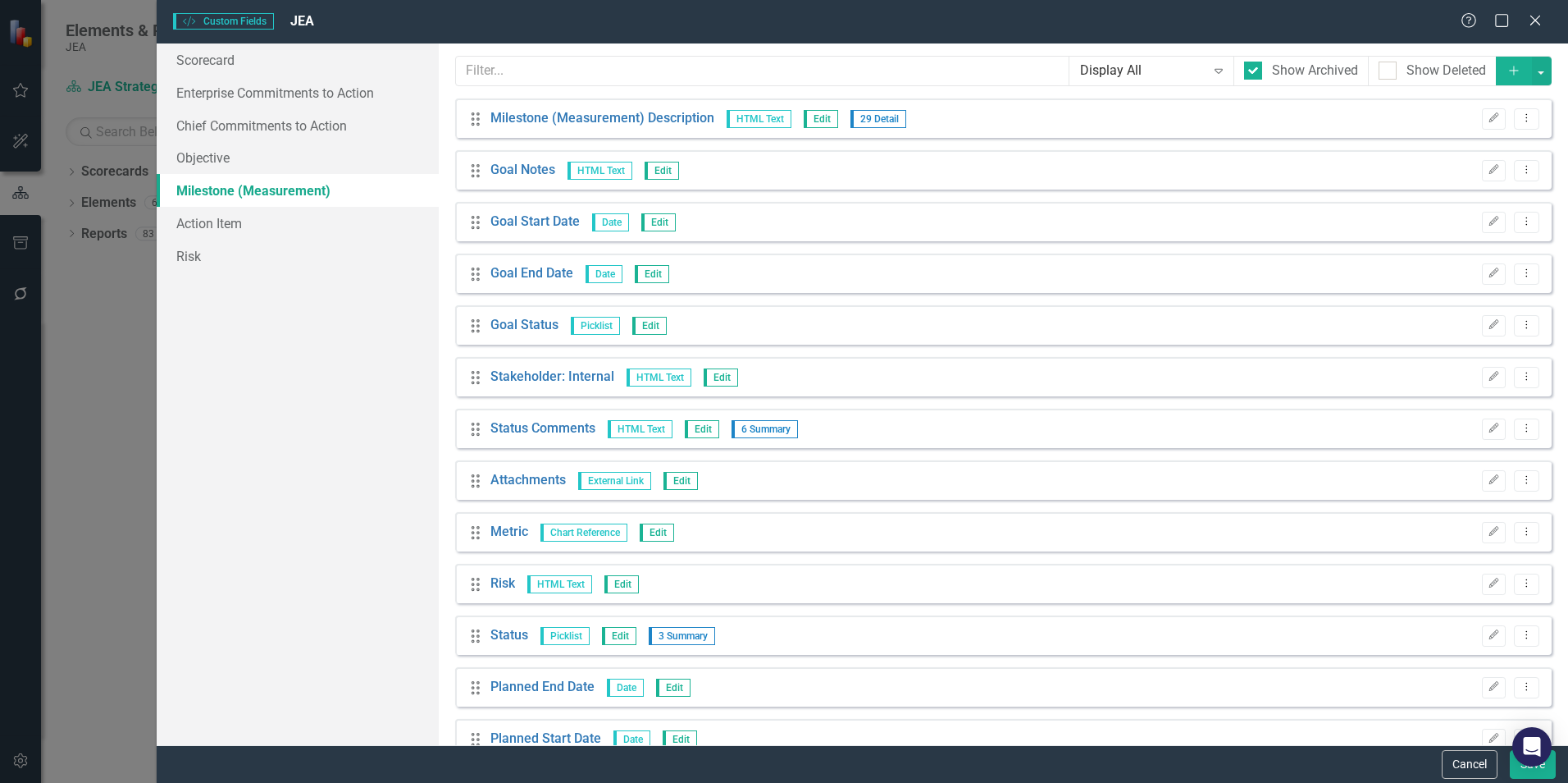
click at [1506, 69] on icon "Add" at bounding box center [1514, 70] width 15 height 11
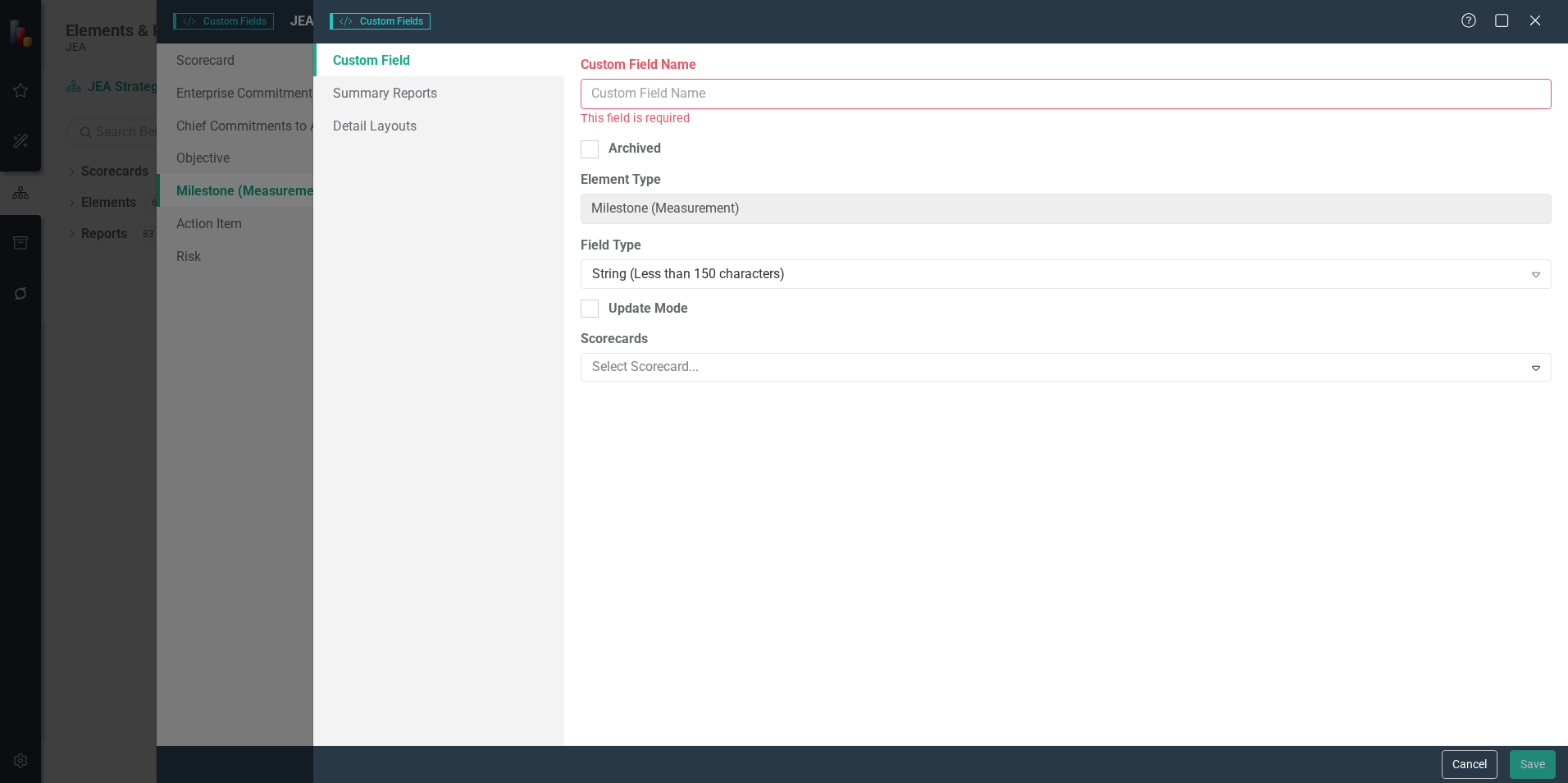
click at [629, 87] on input "Custom Field Name" at bounding box center [1066, 94] width 971 height 30
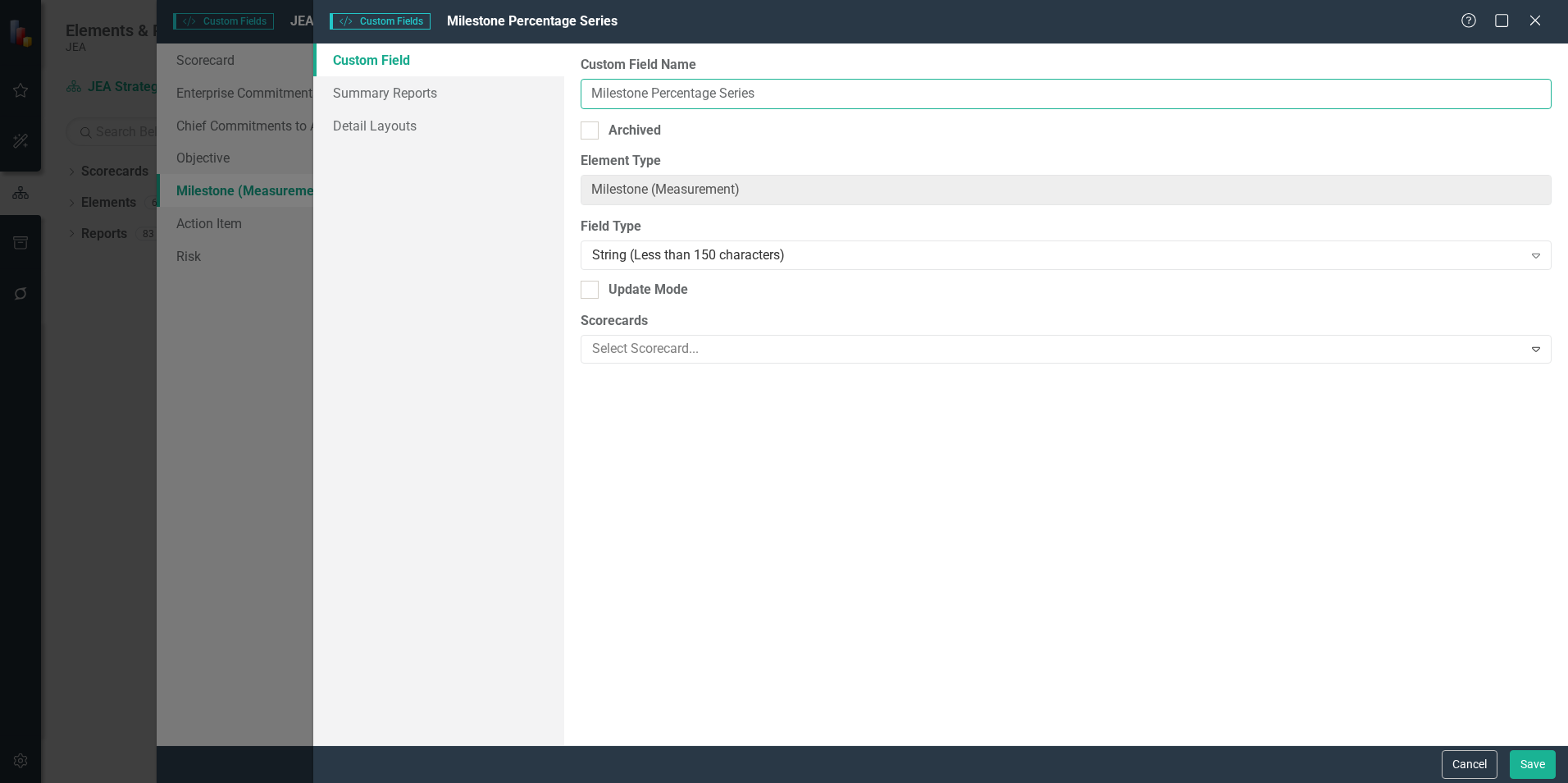
type input "Milestone Percentage Series"
click at [615, 258] on div "String (Less than 150 characters)" at bounding box center [1057, 256] width 930 height 19
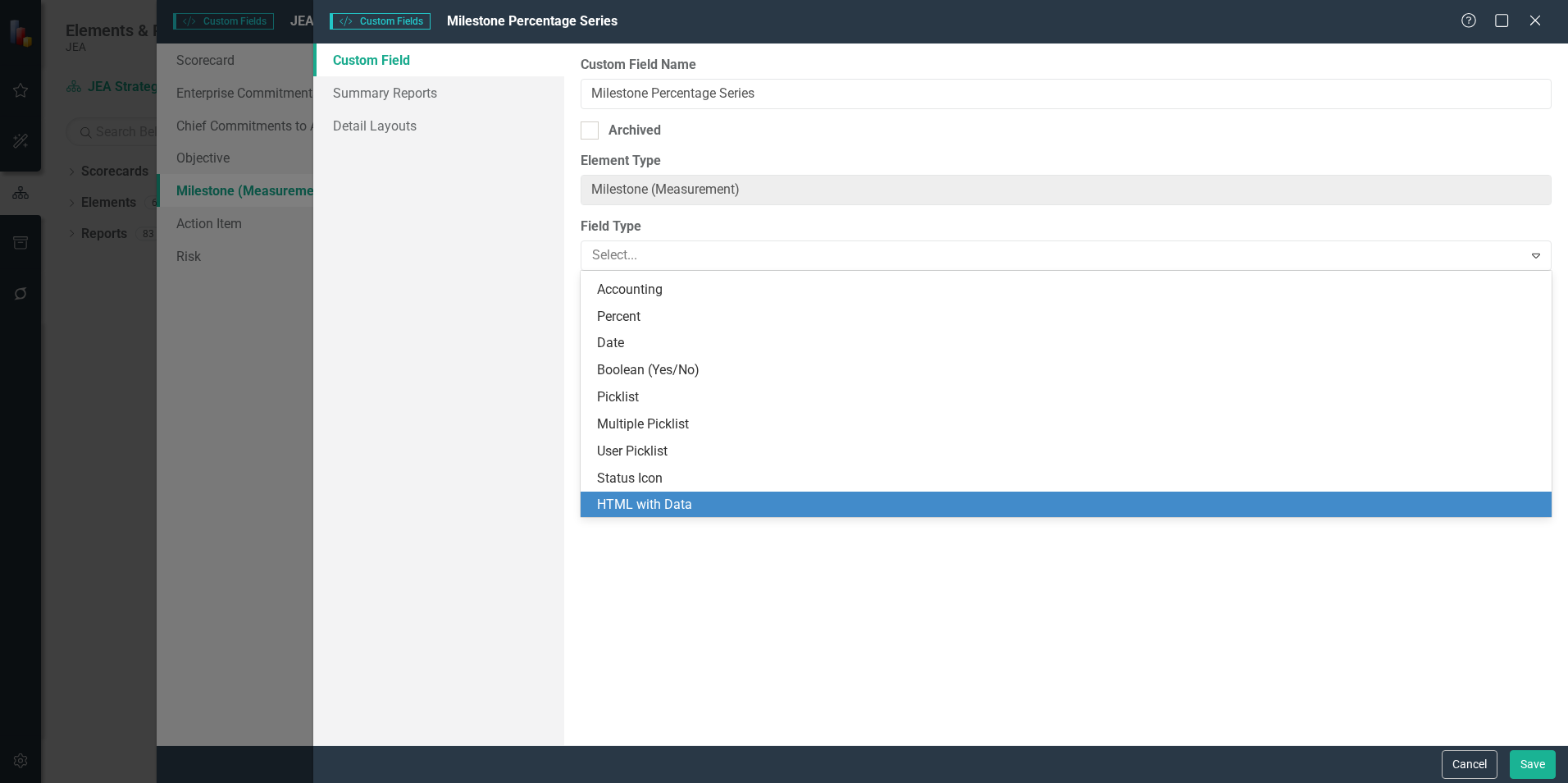
scroll to position [101, 0]
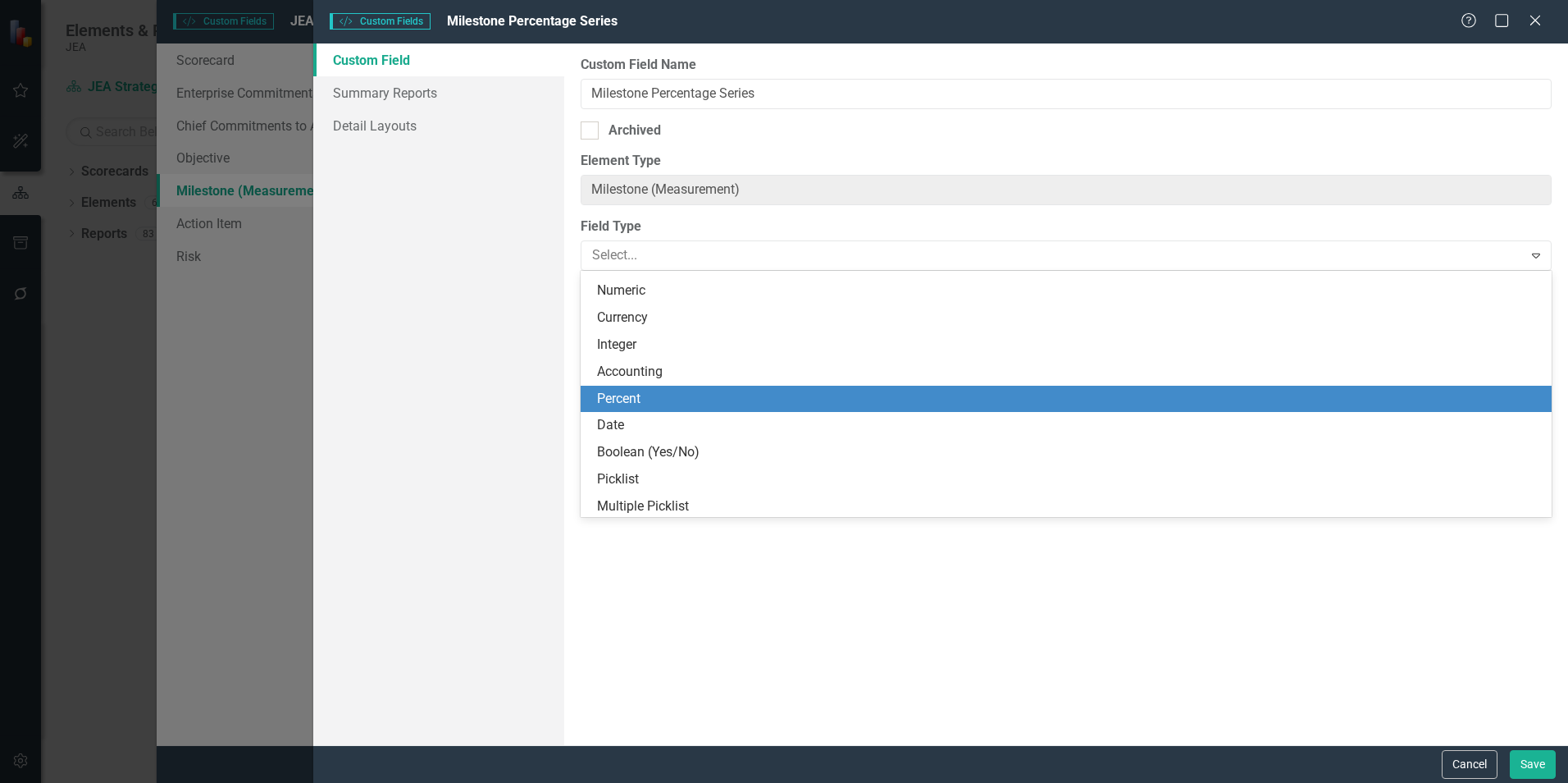
click at [610, 395] on div "Percent" at bounding box center [1070, 400] width 945 height 19
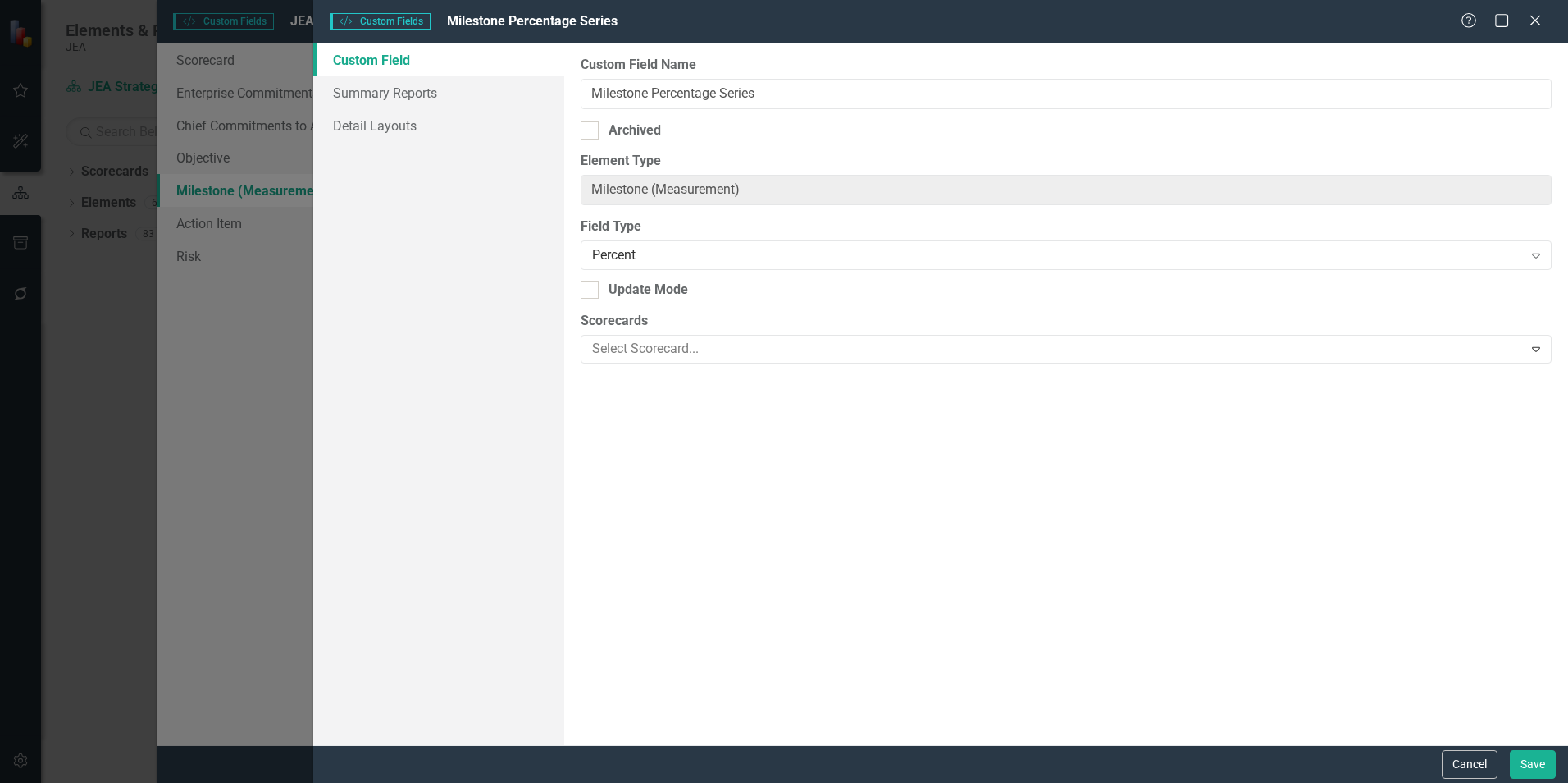
click at [588, 295] on div at bounding box center [590, 289] width 18 height 18
click at [588, 291] on input "Update Mode" at bounding box center [586, 285] width 10 height 10
checkbox input "true"
click at [609, 349] on div at bounding box center [1054, 348] width 937 height 22
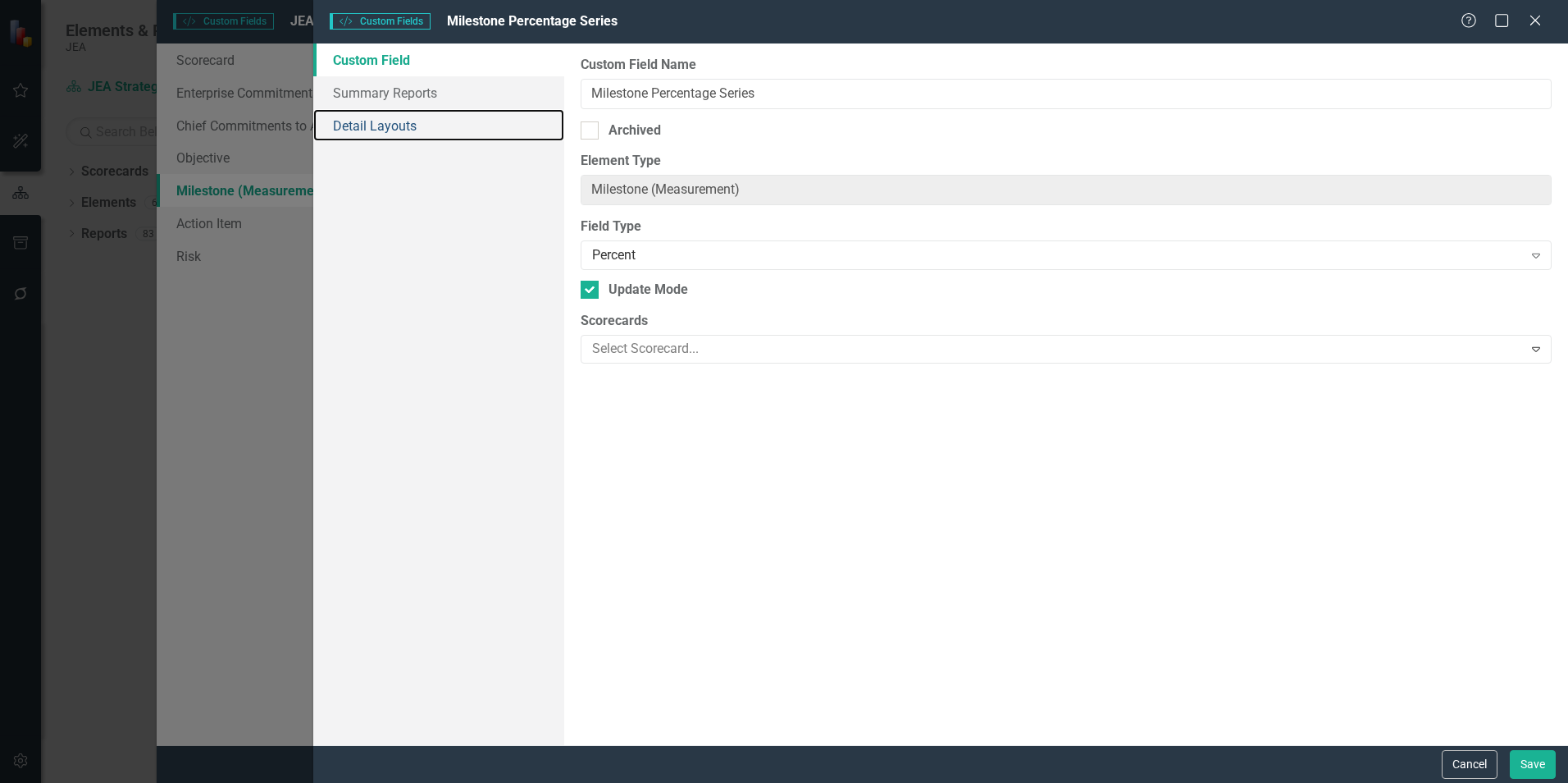
click at [377, 124] on link "Detail Layouts" at bounding box center [438, 126] width 251 height 33
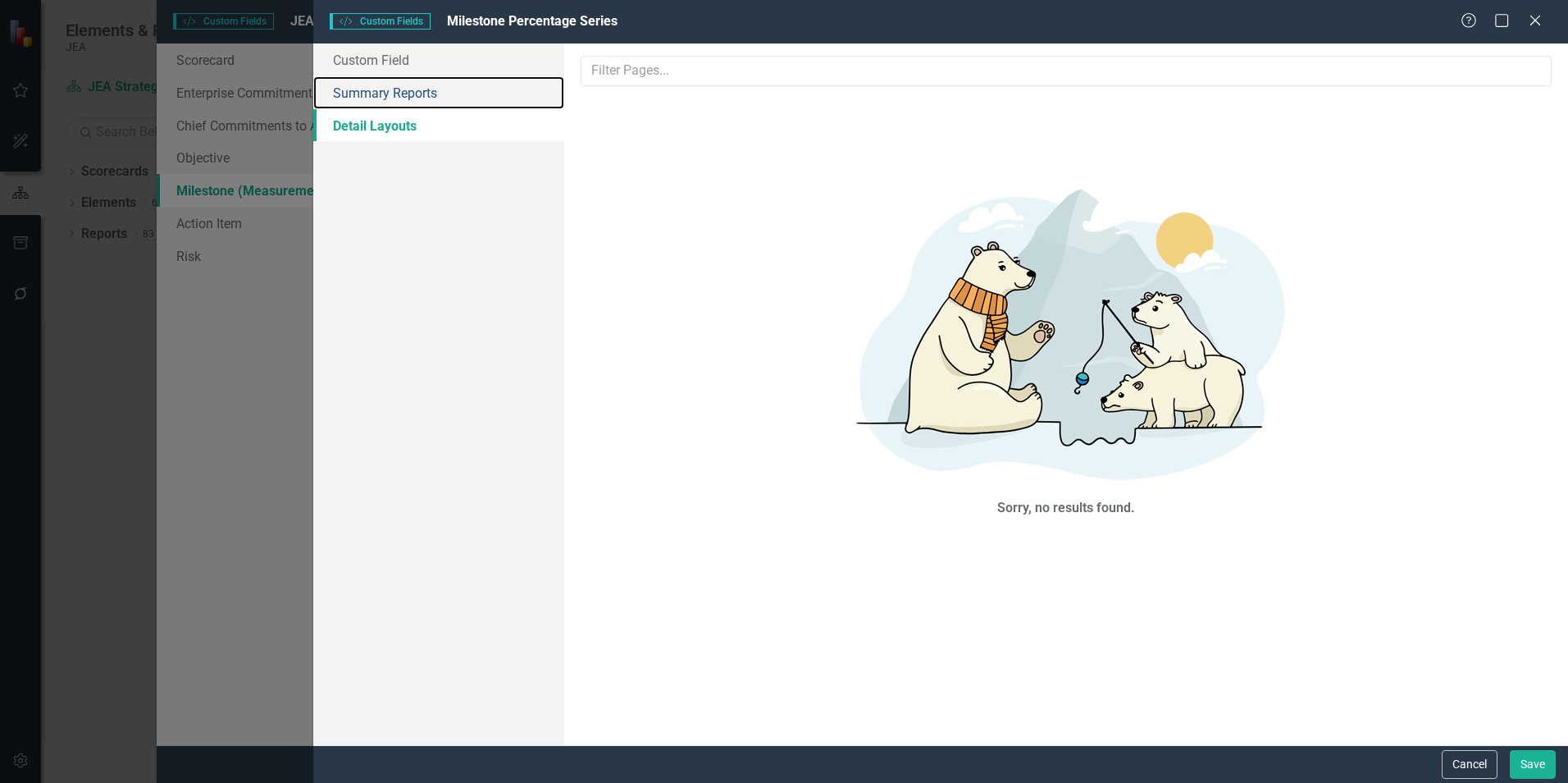
click at [368, 99] on link "Summary Reports" at bounding box center [438, 92] width 251 height 33
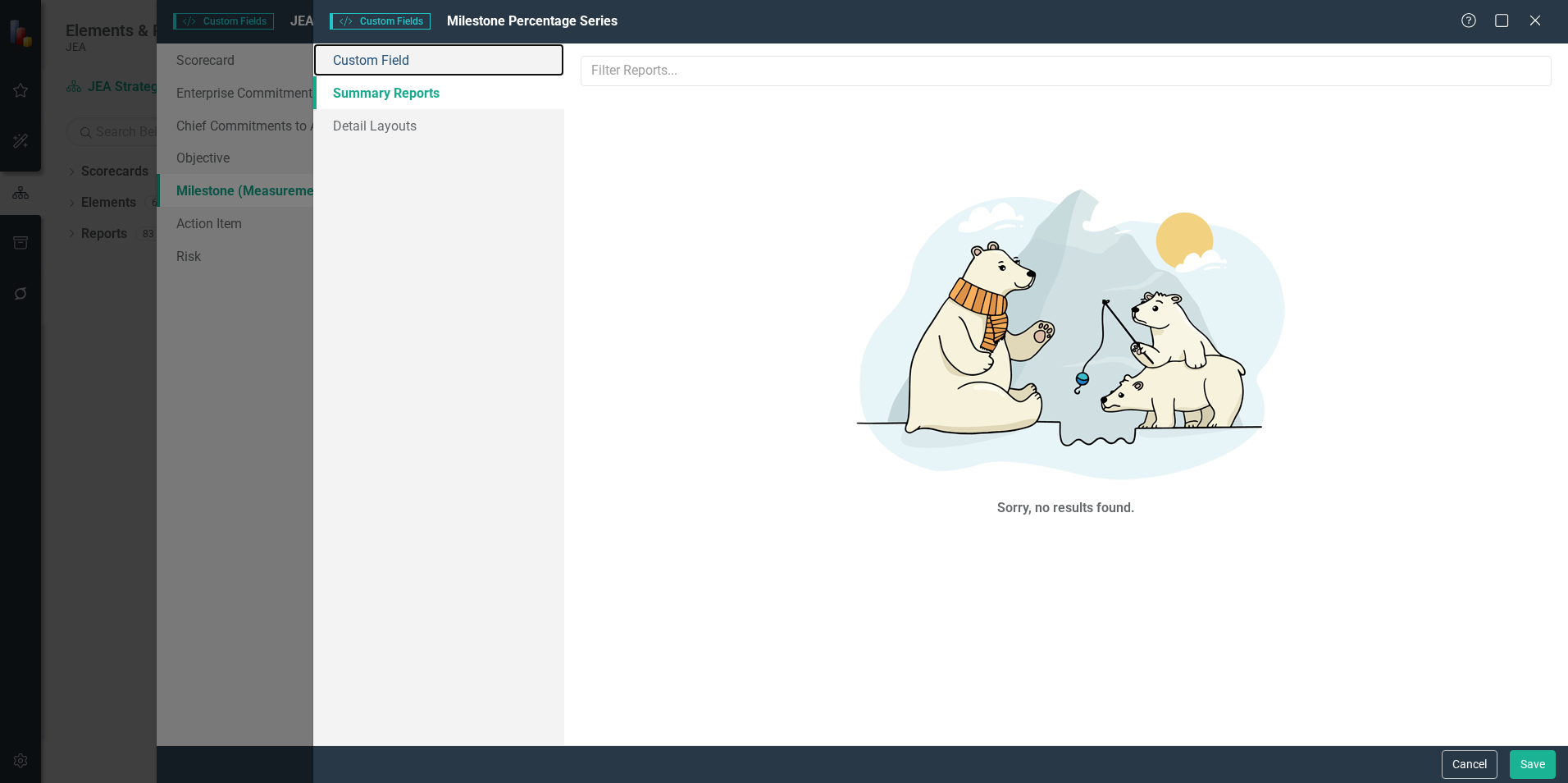
click at [368, 56] on link "Custom Field" at bounding box center [438, 60] width 251 height 33
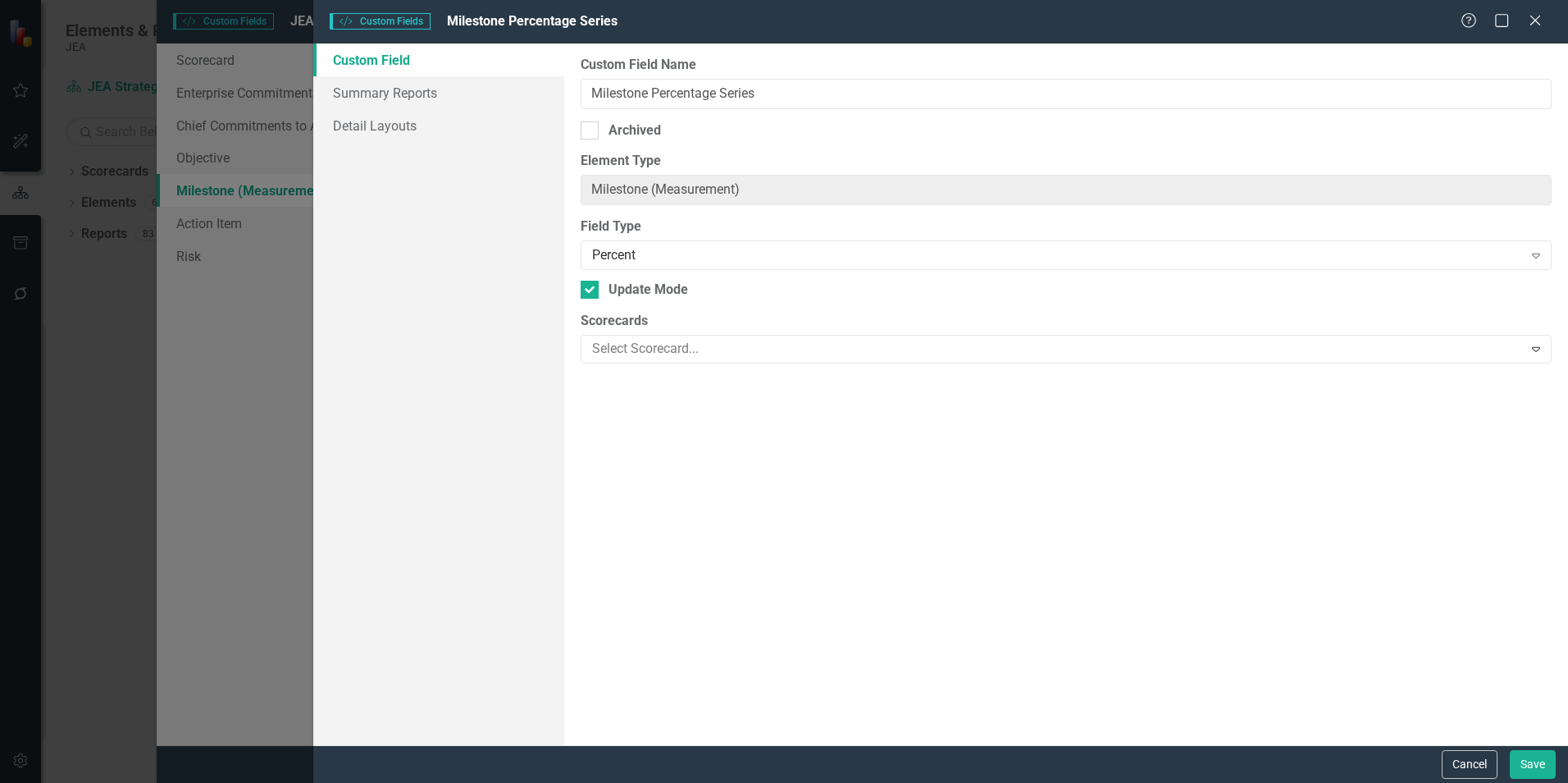
click at [689, 254] on div "Percent" at bounding box center [1057, 256] width 930 height 19
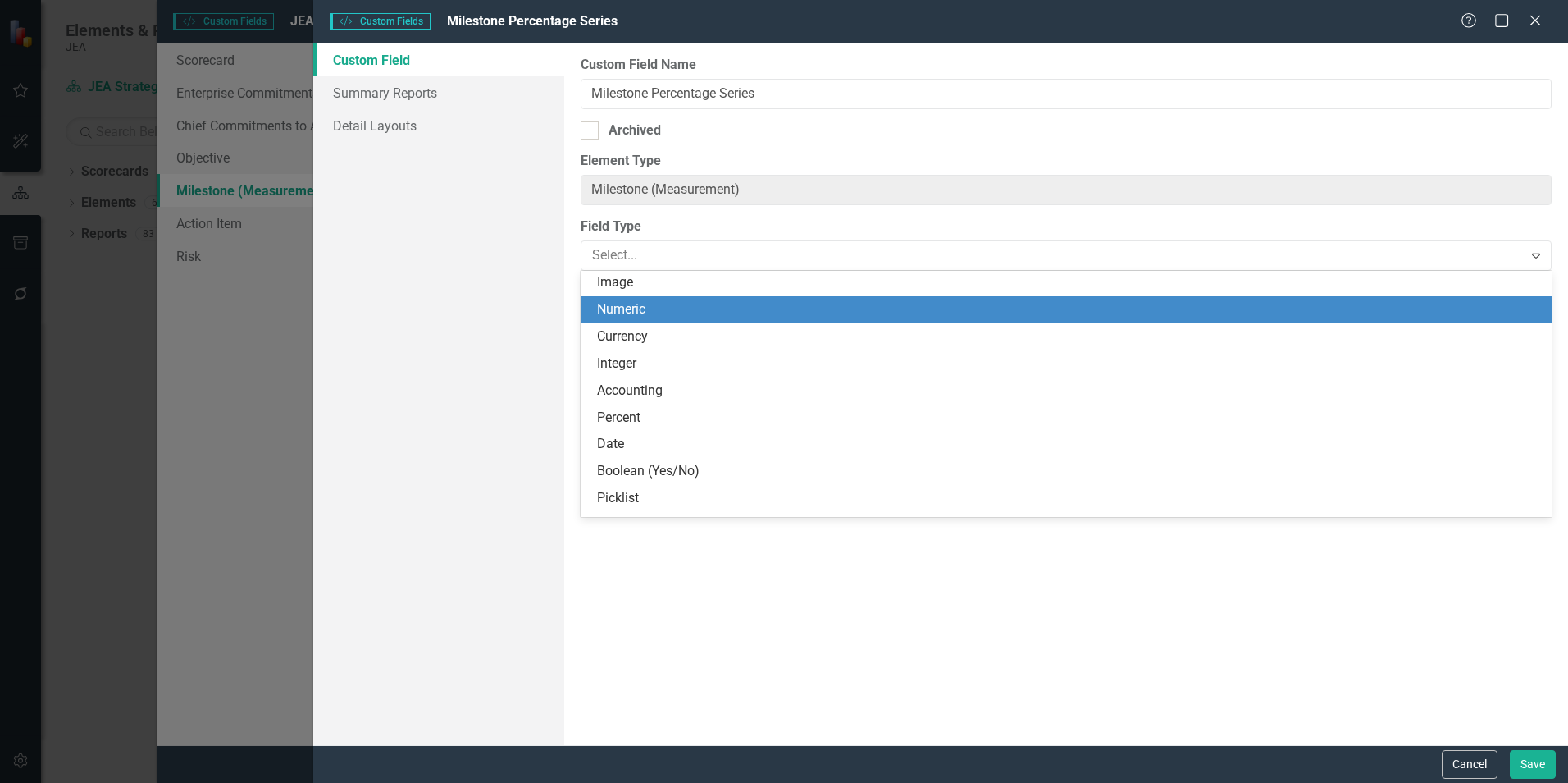
scroll to position [165, 0]
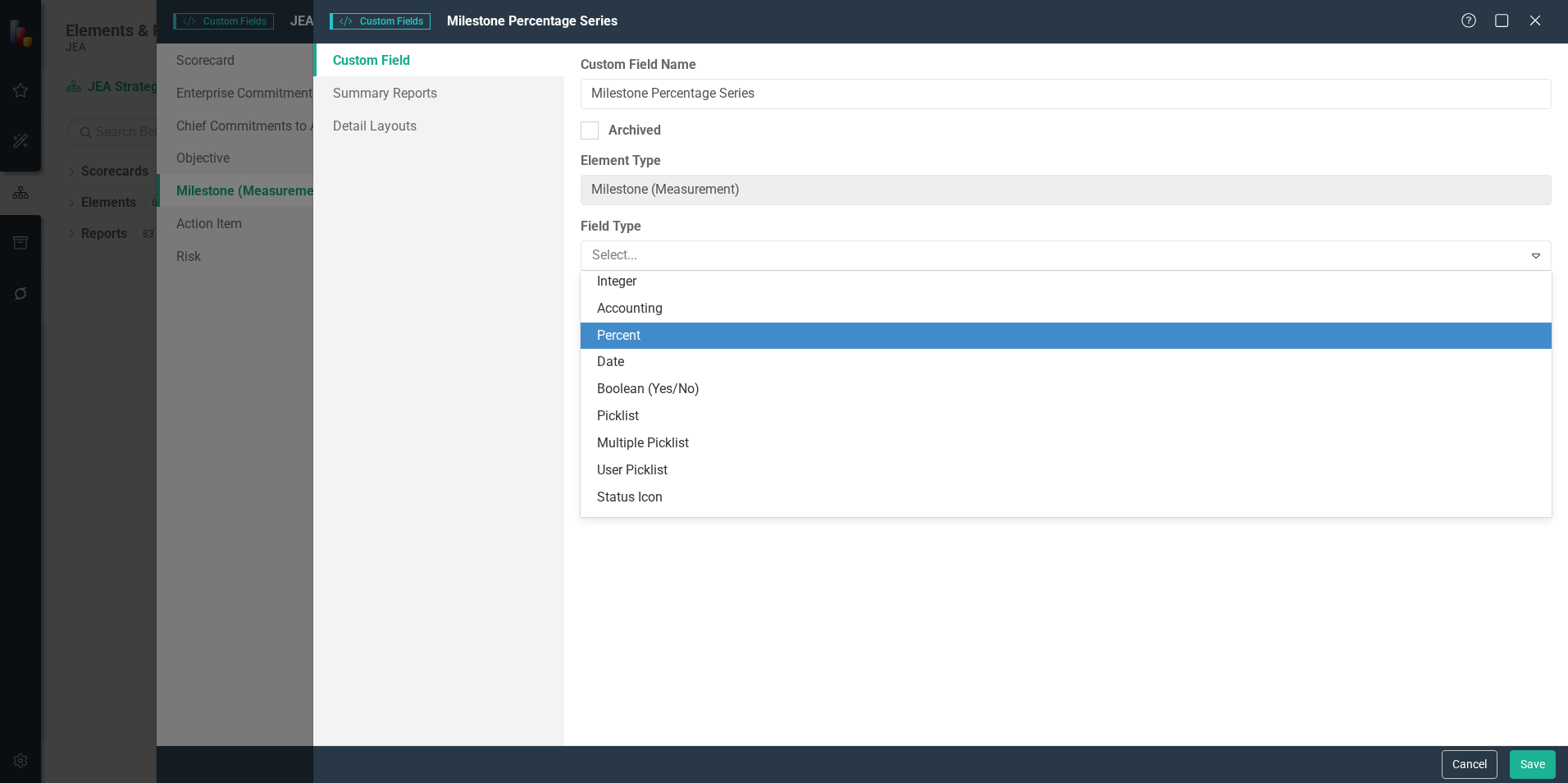
click at [626, 339] on div "Percent" at bounding box center [1070, 336] width 945 height 19
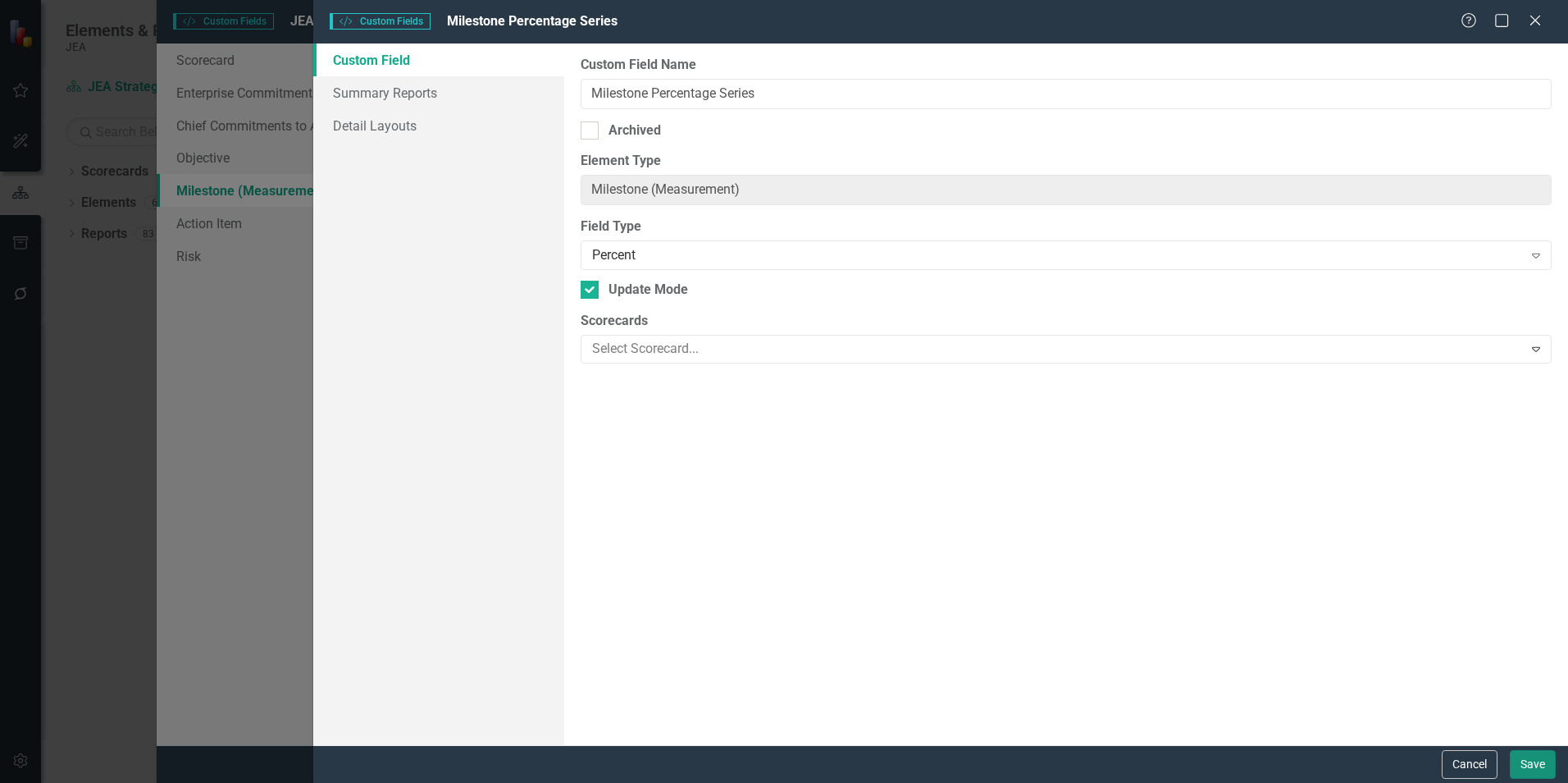
click at [1538, 764] on button "Save" at bounding box center [1533, 764] width 46 height 29
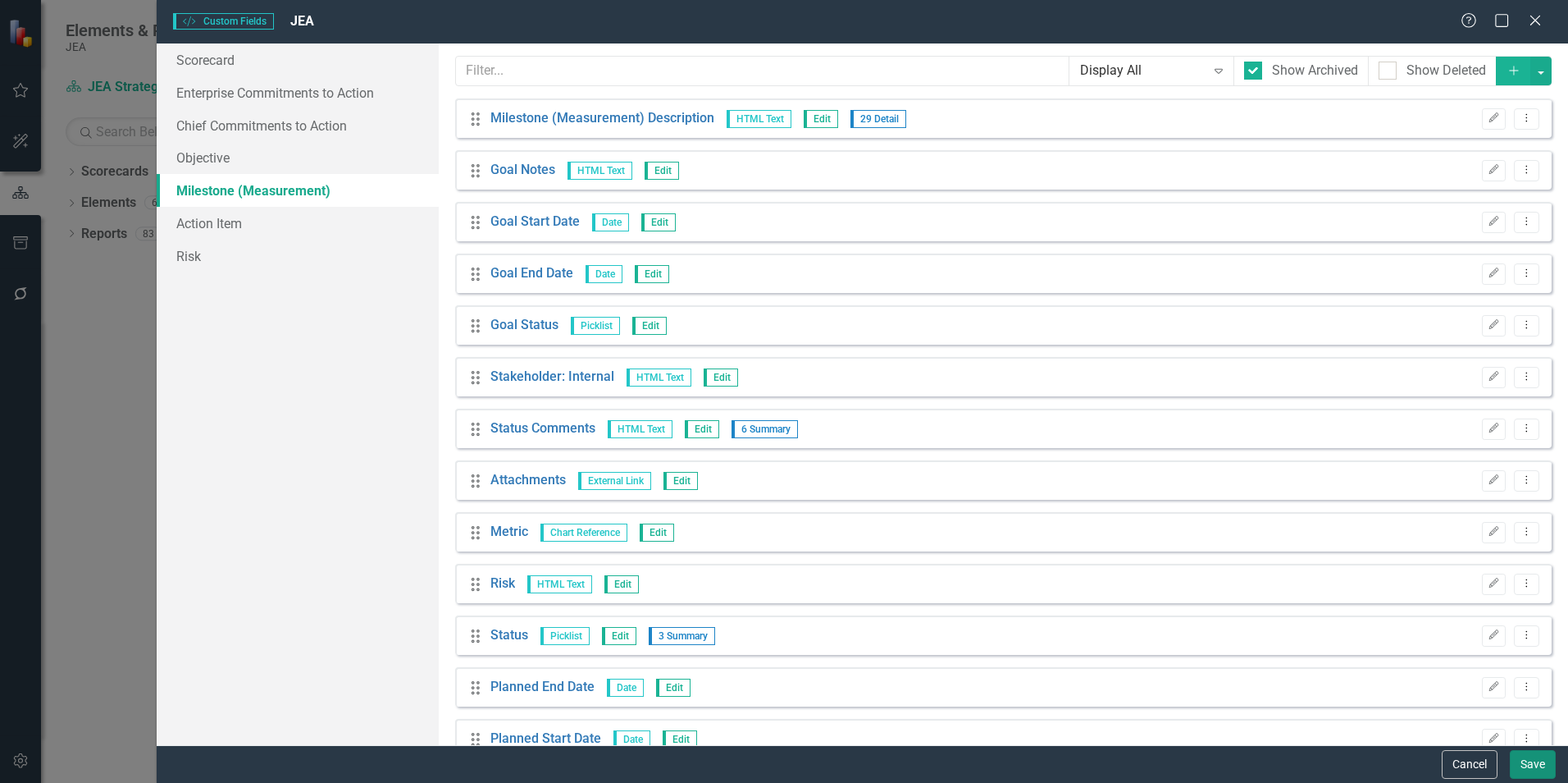
click at [1524, 767] on button "Save" at bounding box center [1533, 764] width 46 height 29
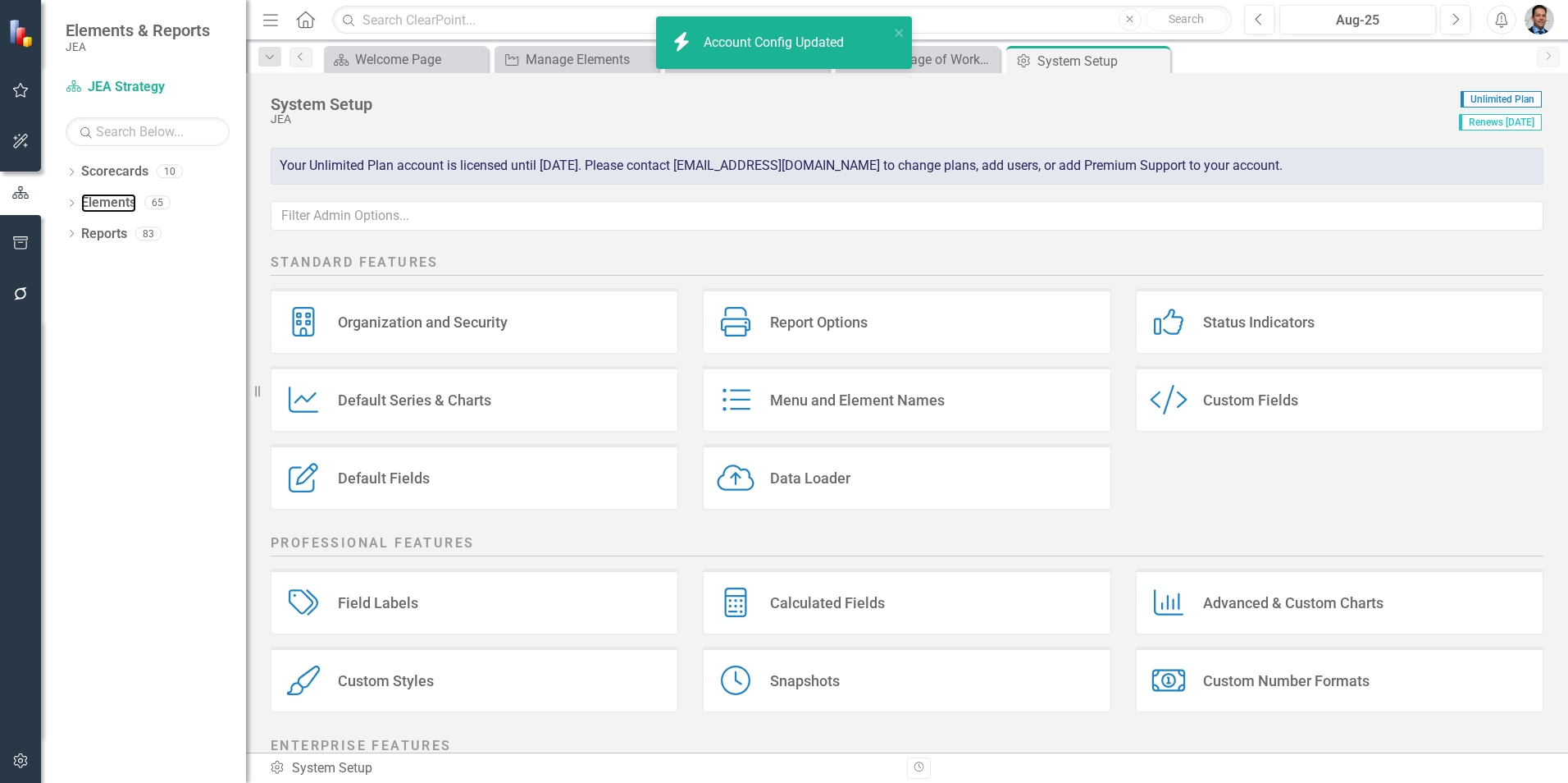
click at [114, 196] on link "Elements" at bounding box center [108, 204] width 55 height 19
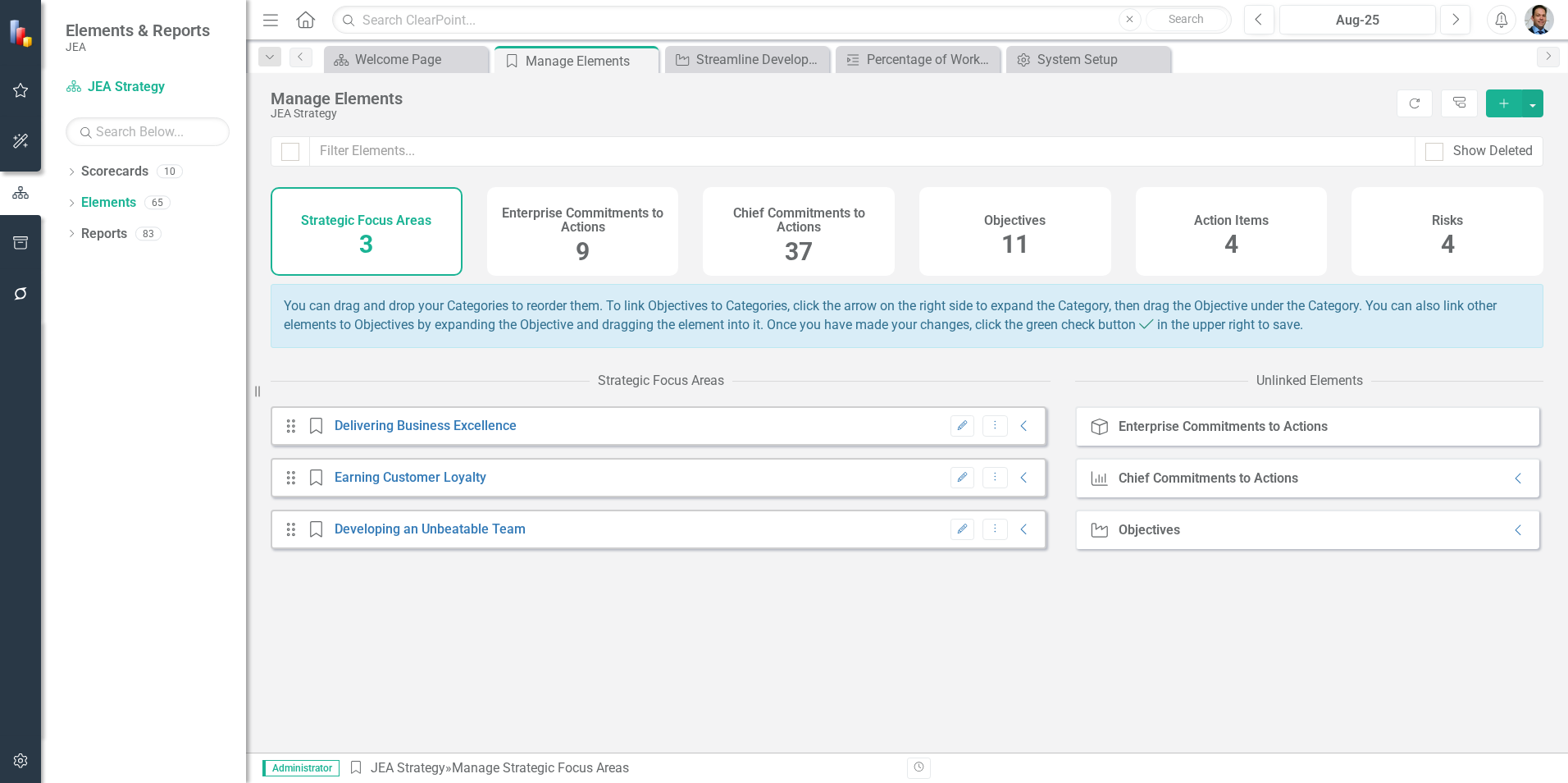
click at [987, 234] on div "Objectives 11" at bounding box center [1016, 231] width 192 height 88
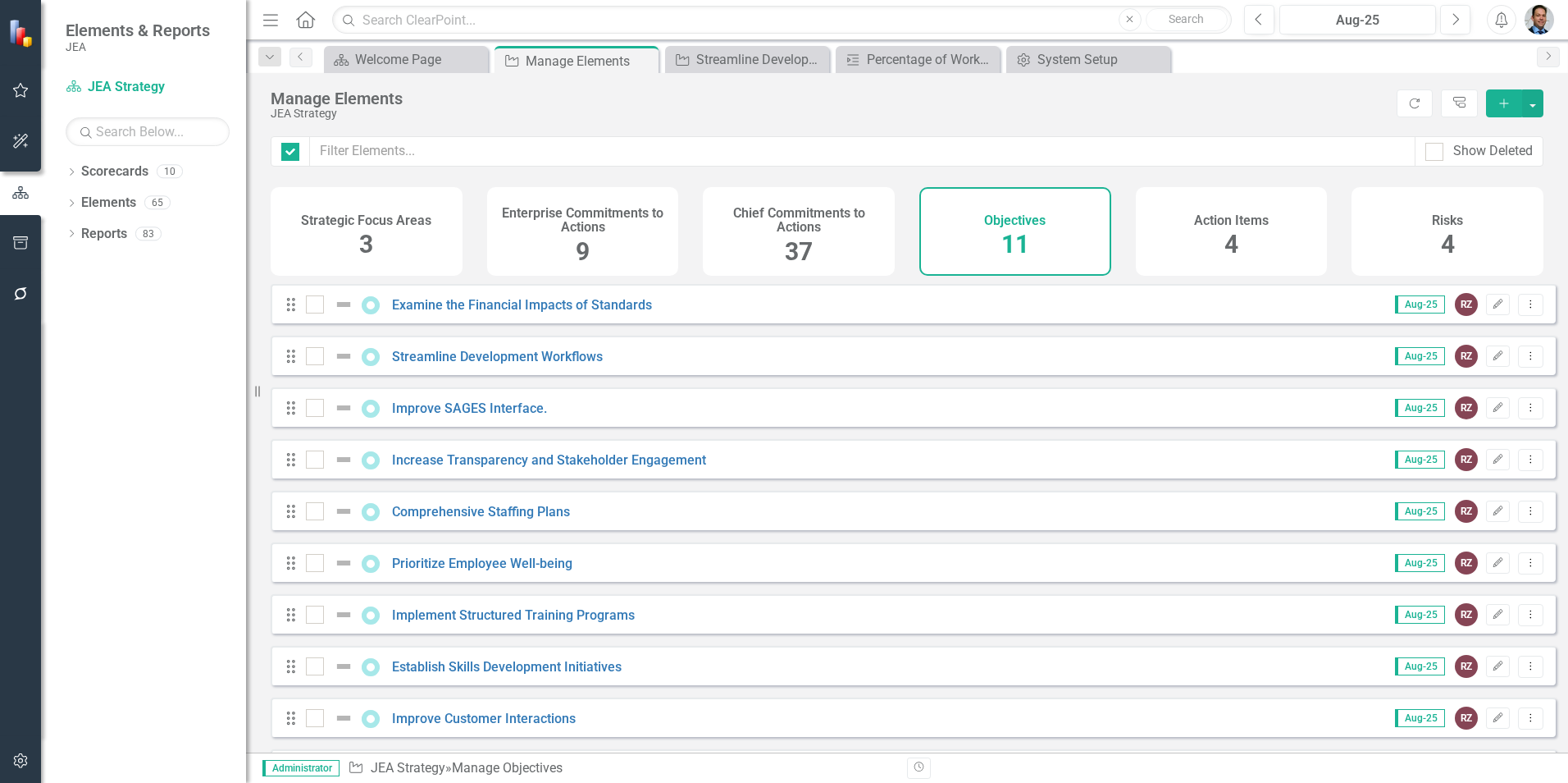
checkbox input "false"
click at [526, 364] on link "Streamline Development Workflows" at bounding box center [497, 357] width 211 height 15
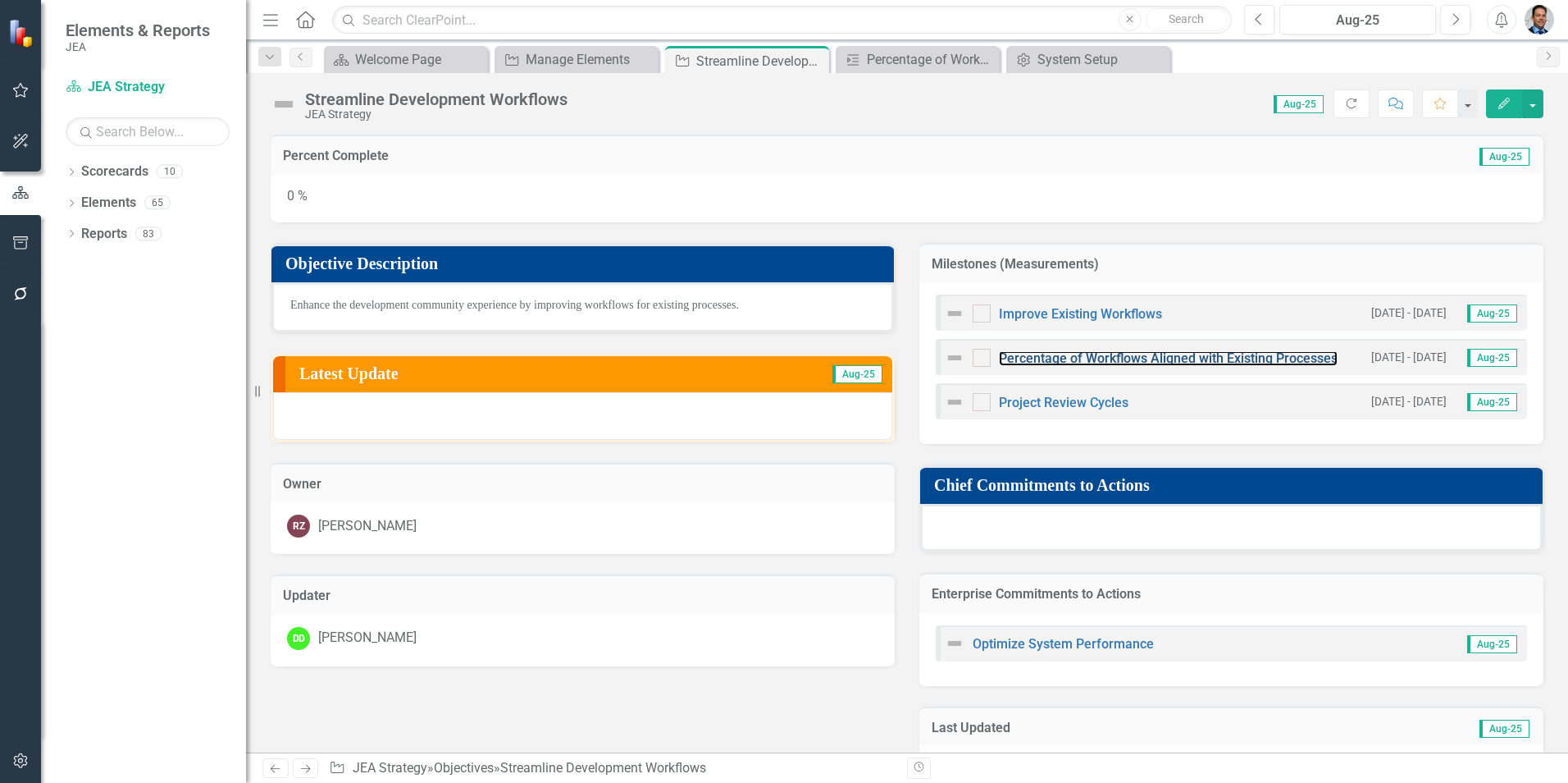
click at [1113, 359] on link "Percentage of Workflows Aligned with Existing Processes" at bounding box center [1169, 358] width 339 height 15
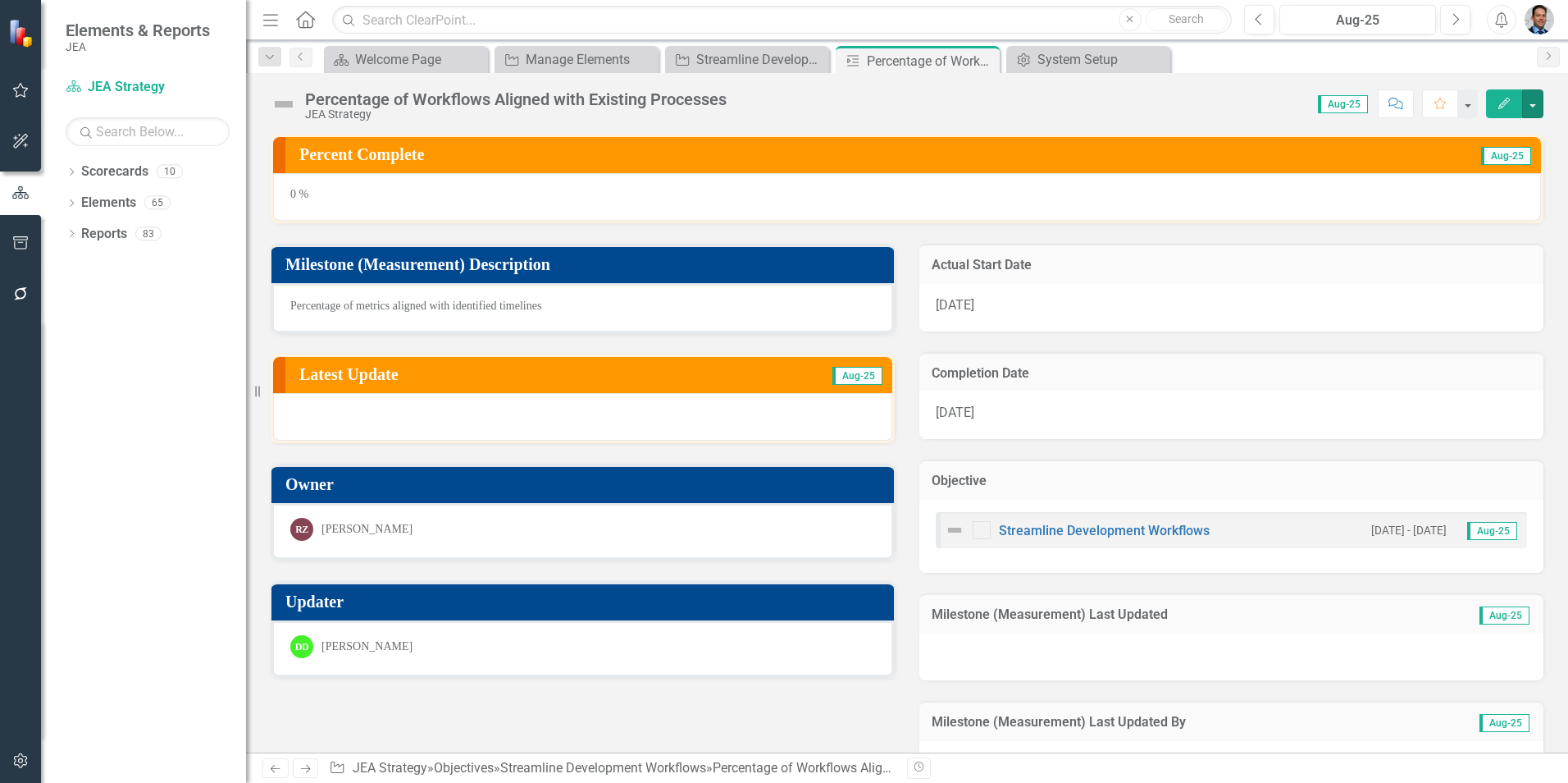
click at [1537, 106] on button "button" at bounding box center [1533, 104] width 21 height 29
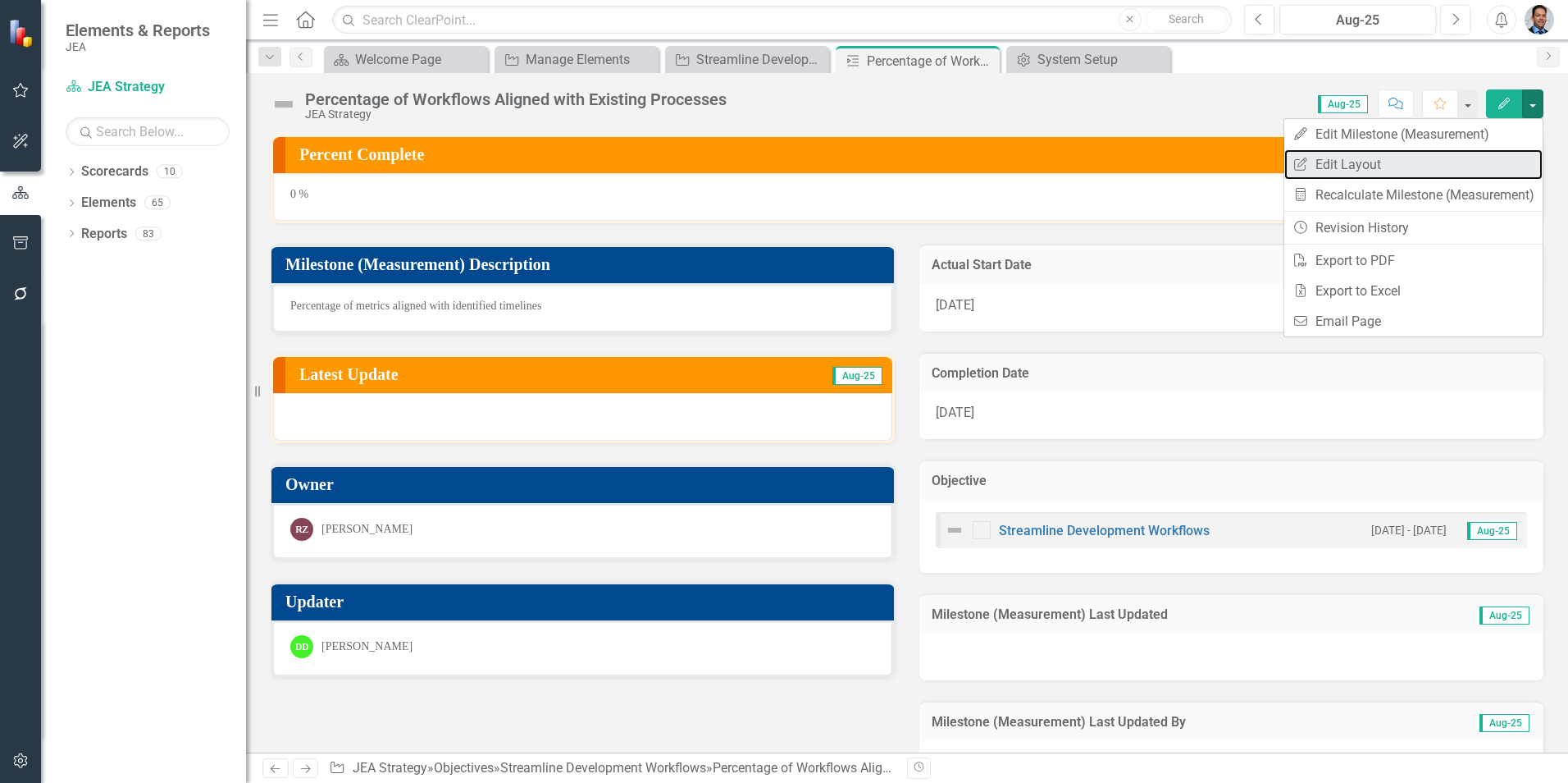
click at [1347, 164] on link "Edit Report Edit Layout" at bounding box center [1414, 165] width 259 height 30
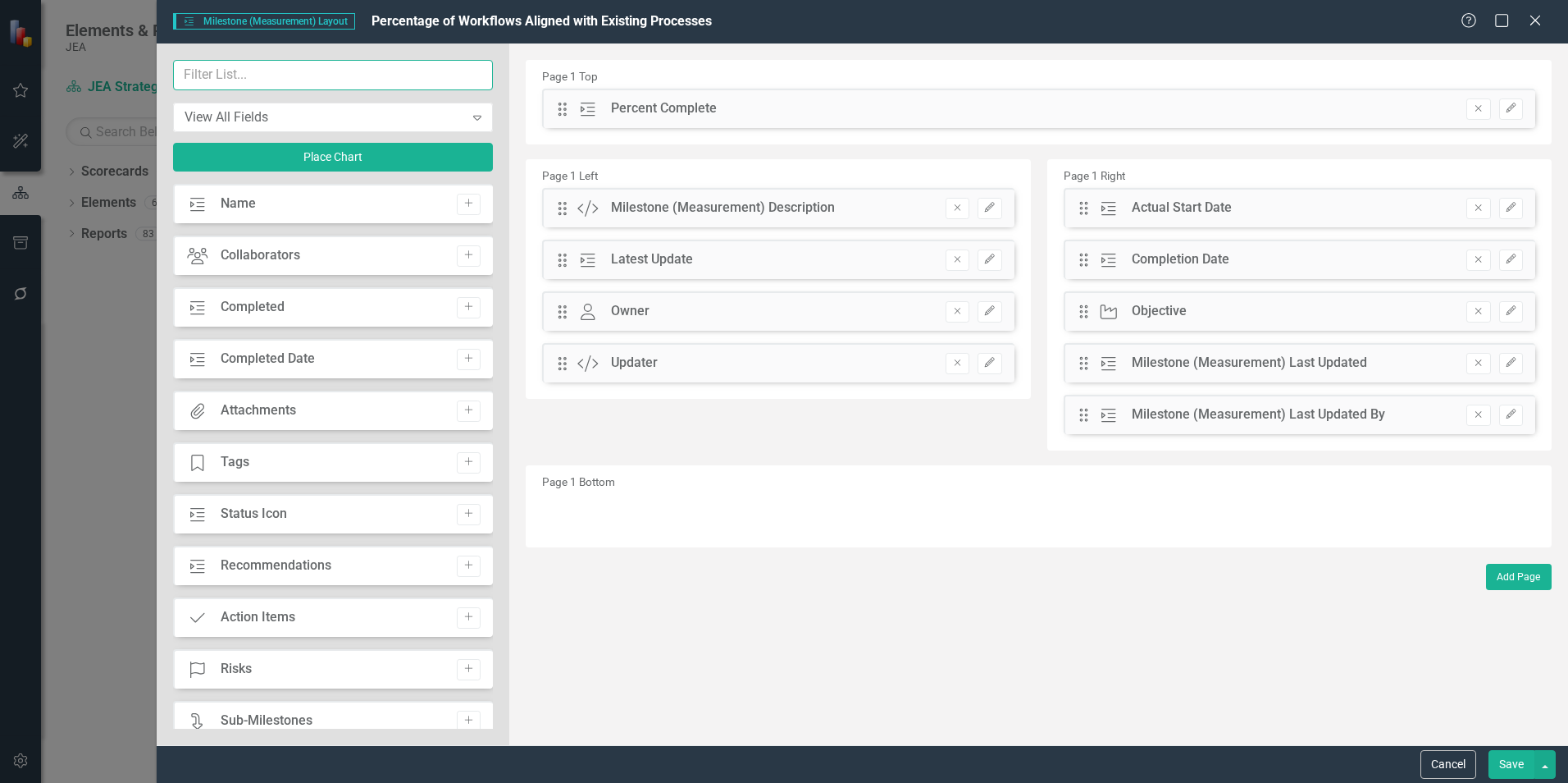
click at [246, 77] on input "text" at bounding box center [333, 75] width 319 height 30
type input "custom"
click at [465, 411] on icon "button" at bounding box center [469, 410] width 9 height 9
drag, startPoint x: 562, startPoint y: 108, endPoint x: 576, endPoint y: 522, distance: 414.2
click at [1514, 767] on button "Save" at bounding box center [1511, 764] width 46 height 29
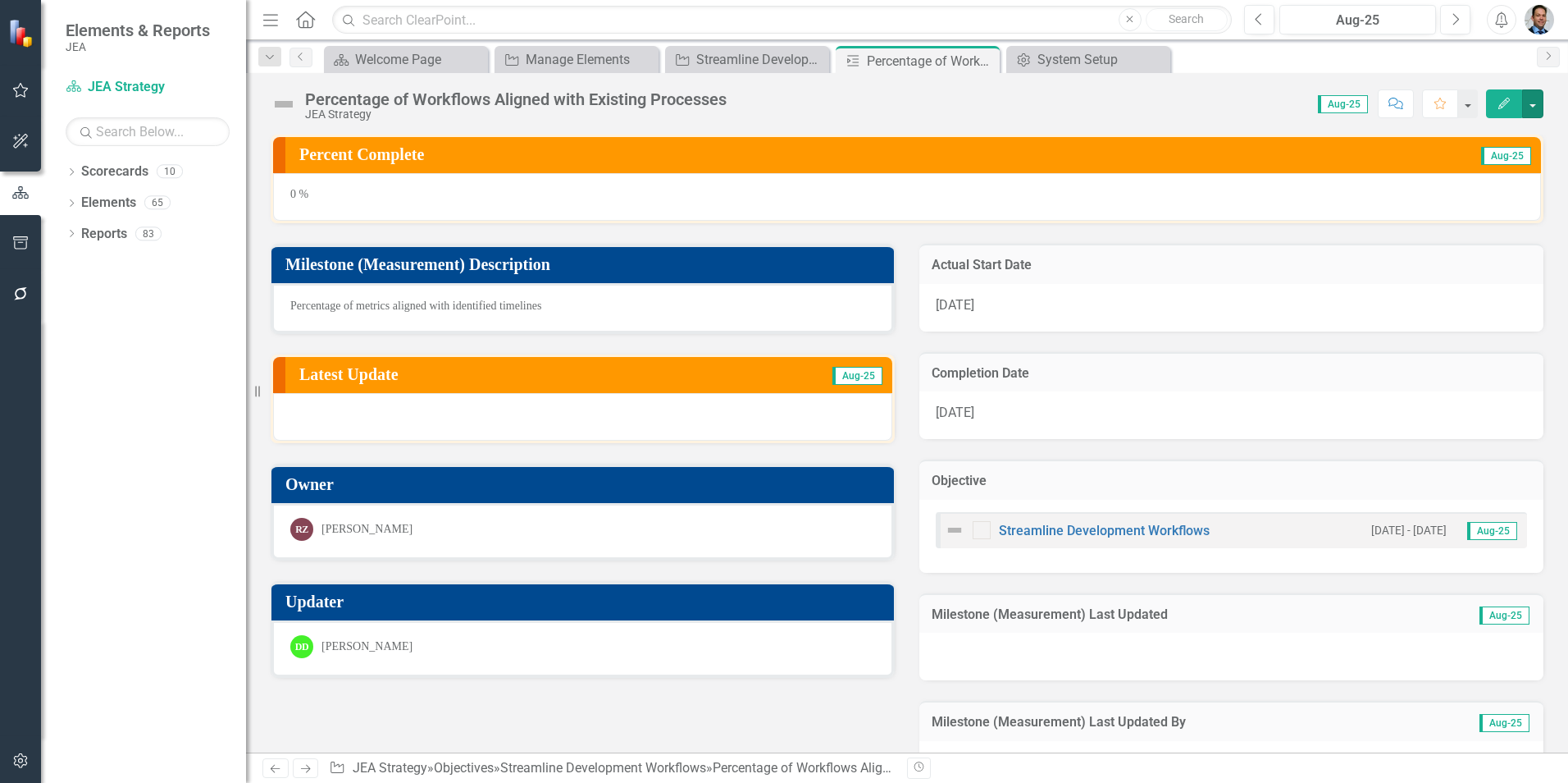
click at [1535, 103] on button "button" at bounding box center [1533, 104] width 21 height 29
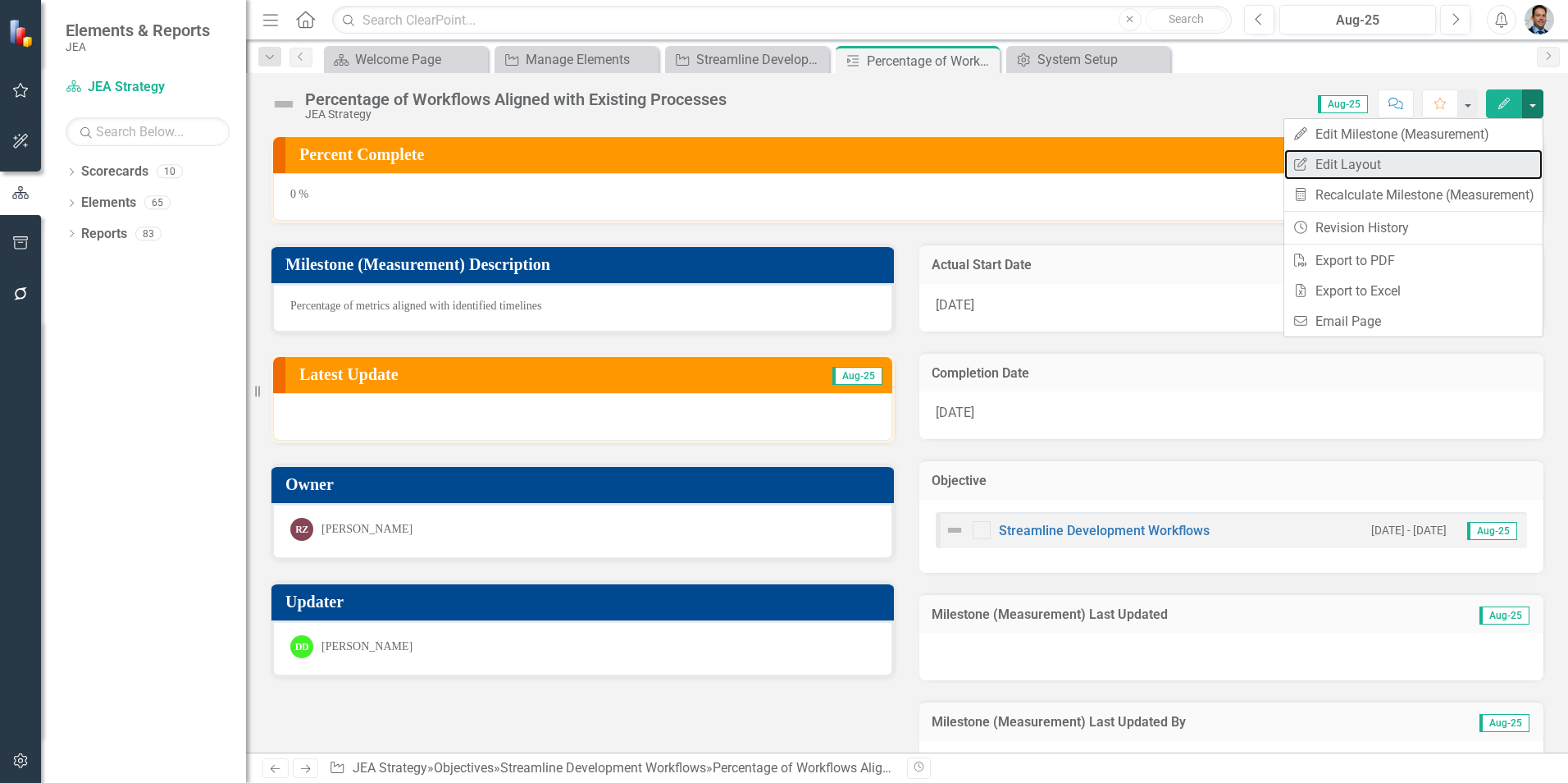
click at [1366, 173] on link "Edit Report Edit Layout" at bounding box center [1414, 165] width 259 height 30
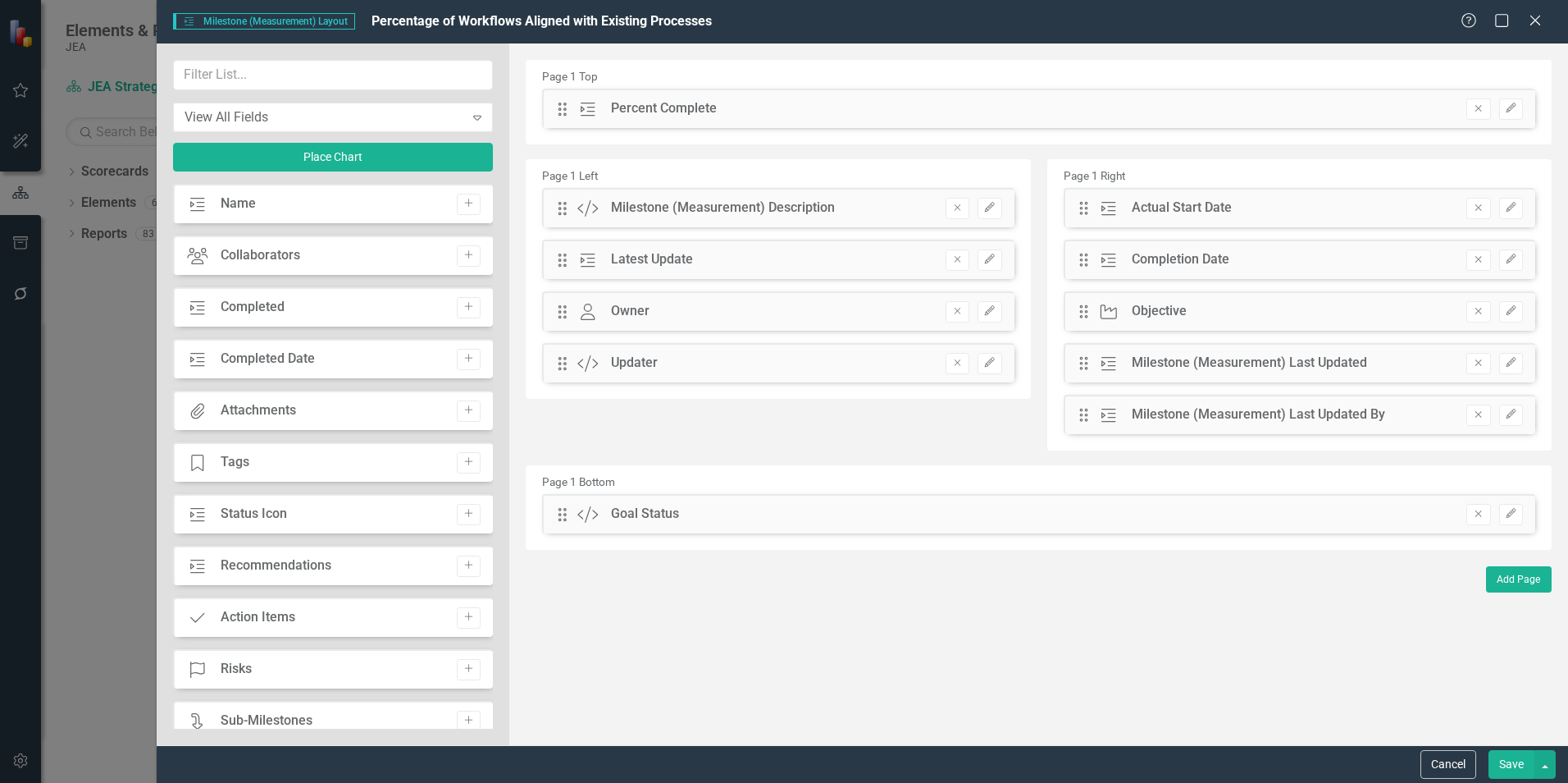
click at [1486, 520] on button "Remove" at bounding box center [1478, 515] width 24 height 21
click at [229, 75] on input "text" at bounding box center [333, 75] width 319 height 30
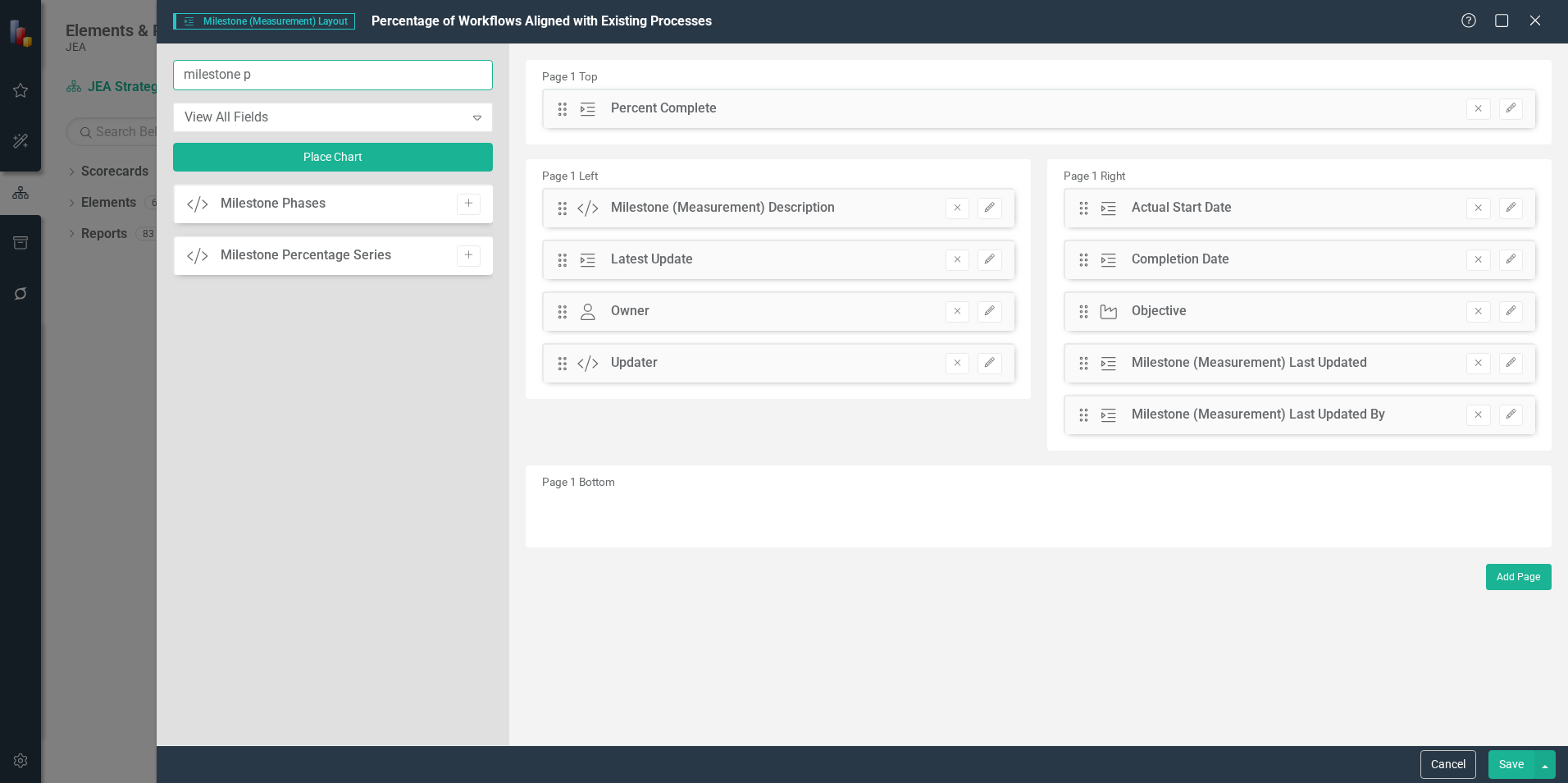
type input "milestone p"
click at [471, 258] on icon "Add" at bounding box center [468, 255] width 12 height 10
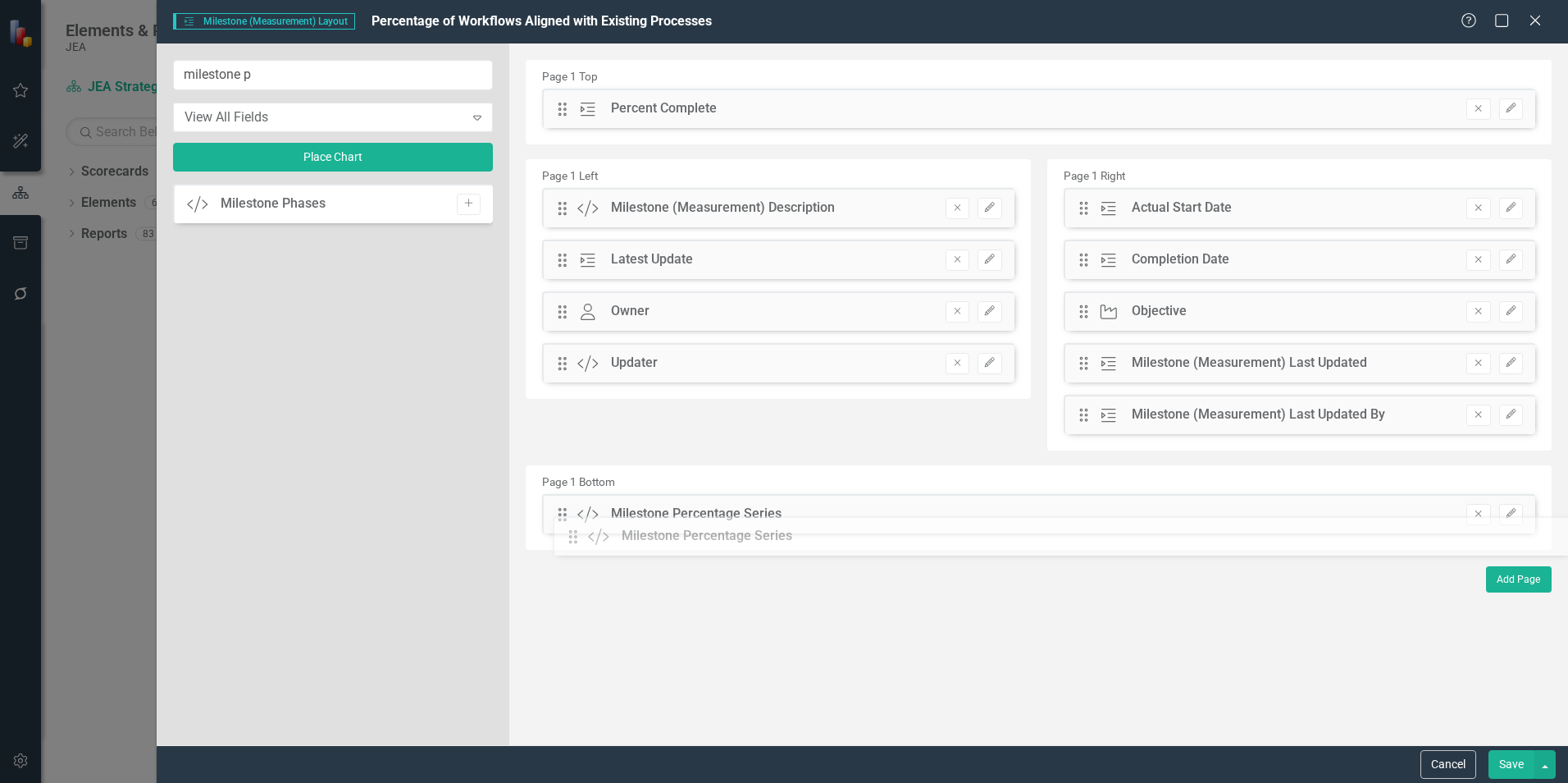
drag, startPoint x: 564, startPoint y: 106, endPoint x: 587, endPoint y: 532, distance: 426.6
click at [1512, 763] on button "Save" at bounding box center [1511, 764] width 46 height 29
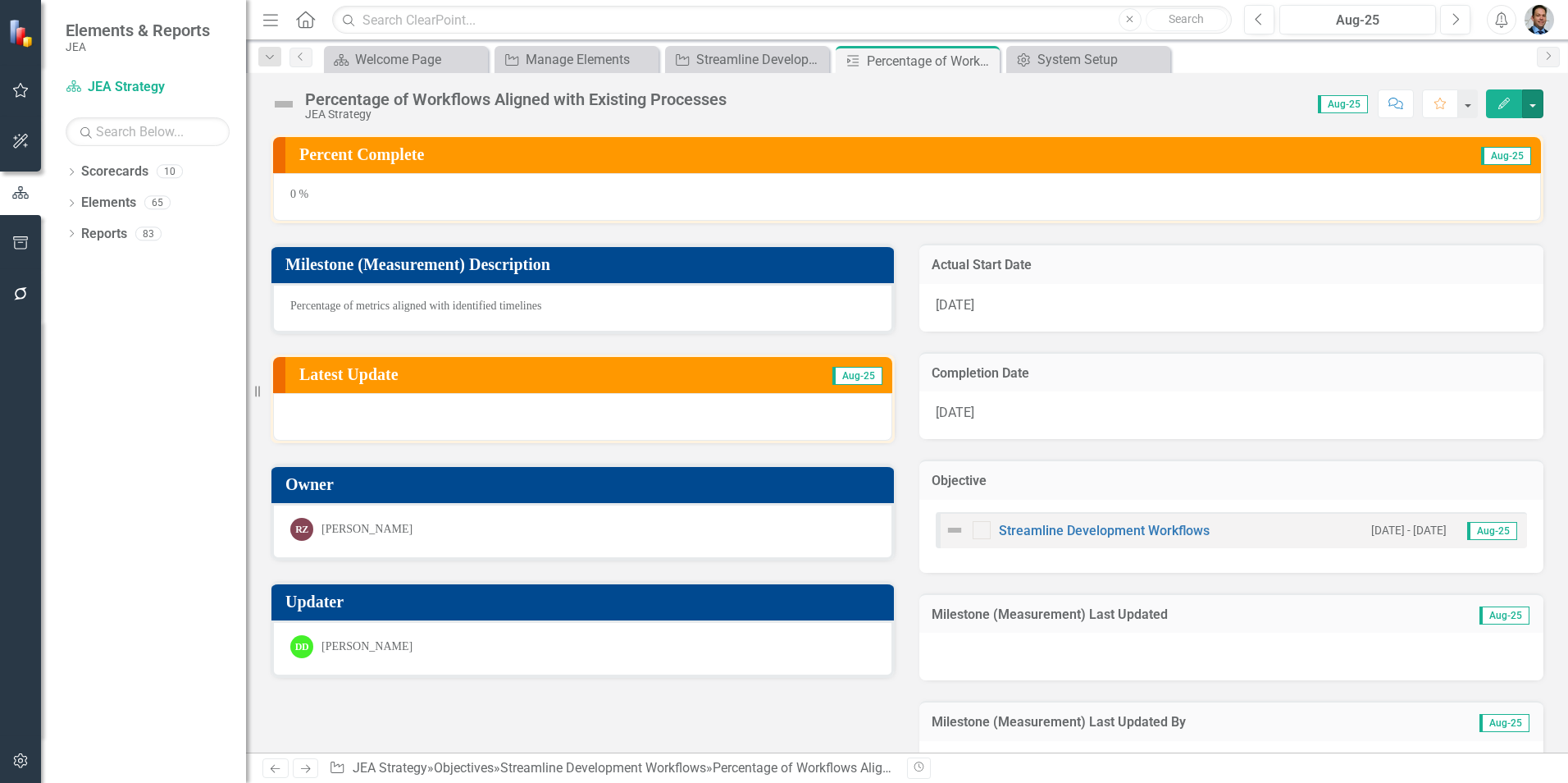
click at [1529, 105] on button "button" at bounding box center [1533, 104] width 21 height 29
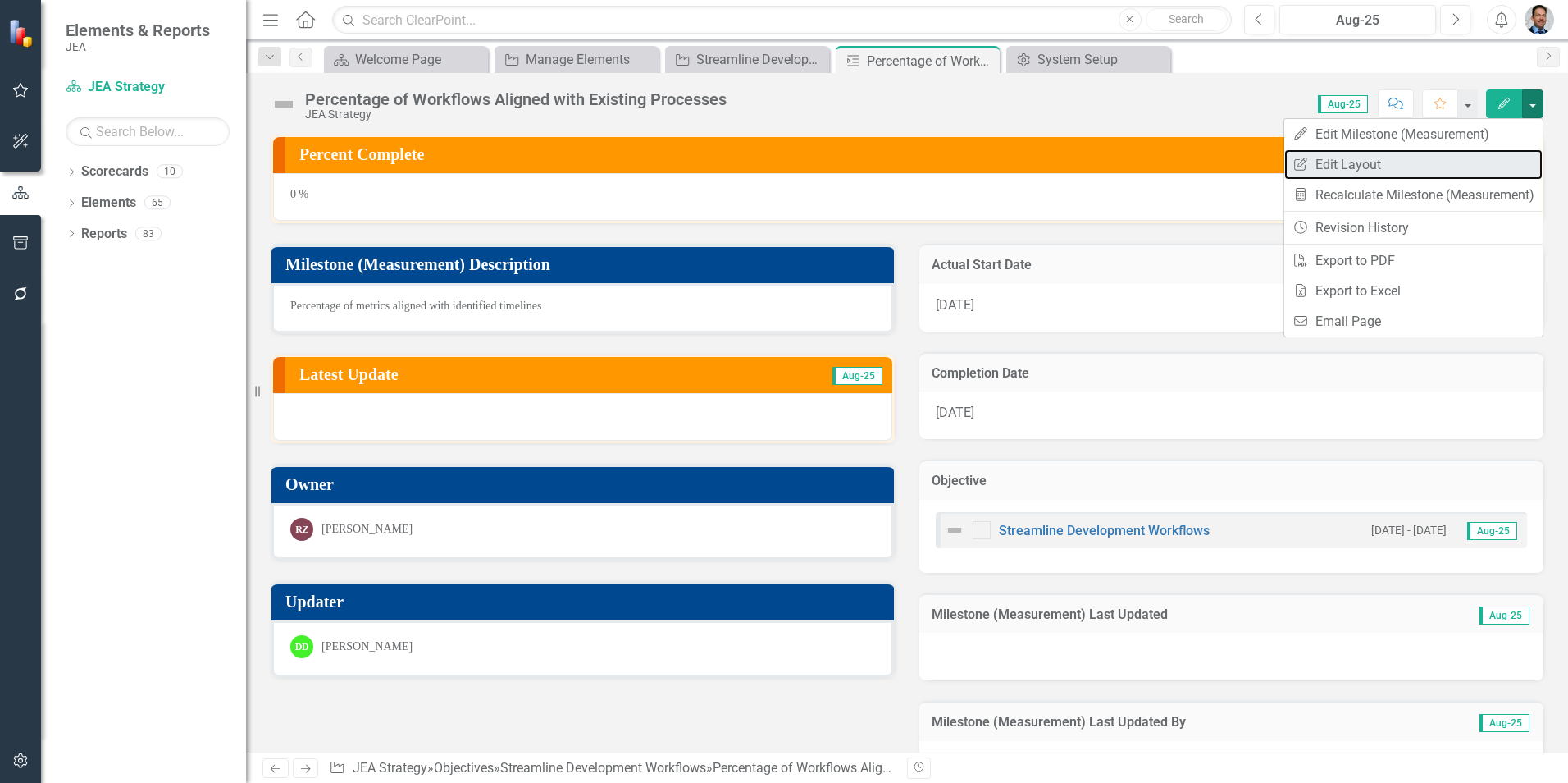
click at [1386, 156] on link "Edit Report Edit Layout" at bounding box center [1414, 165] width 259 height 30
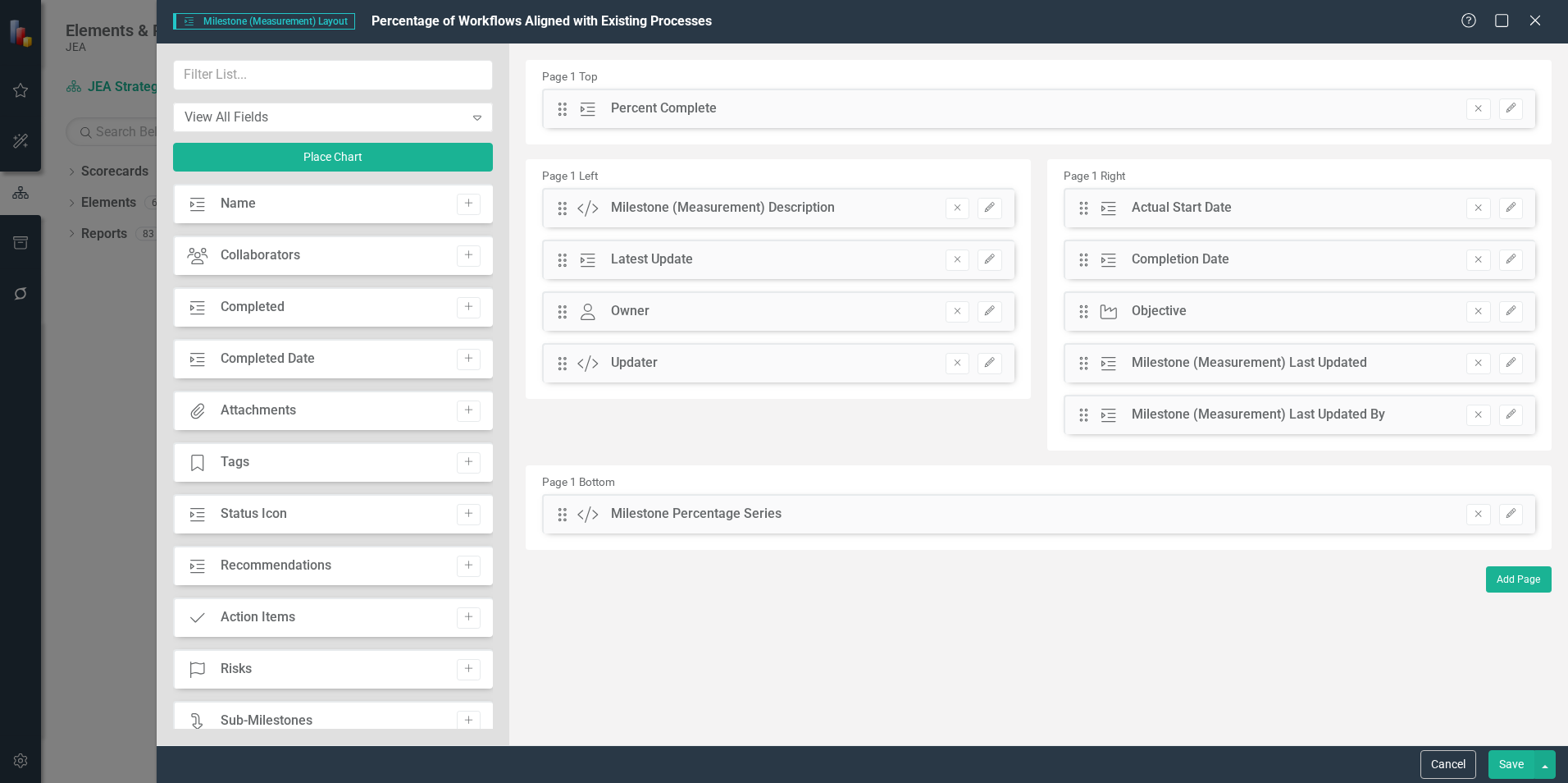
click at [1476, 513] on icon "Remove" at bounding box center [1478, 514] width 12 height 10
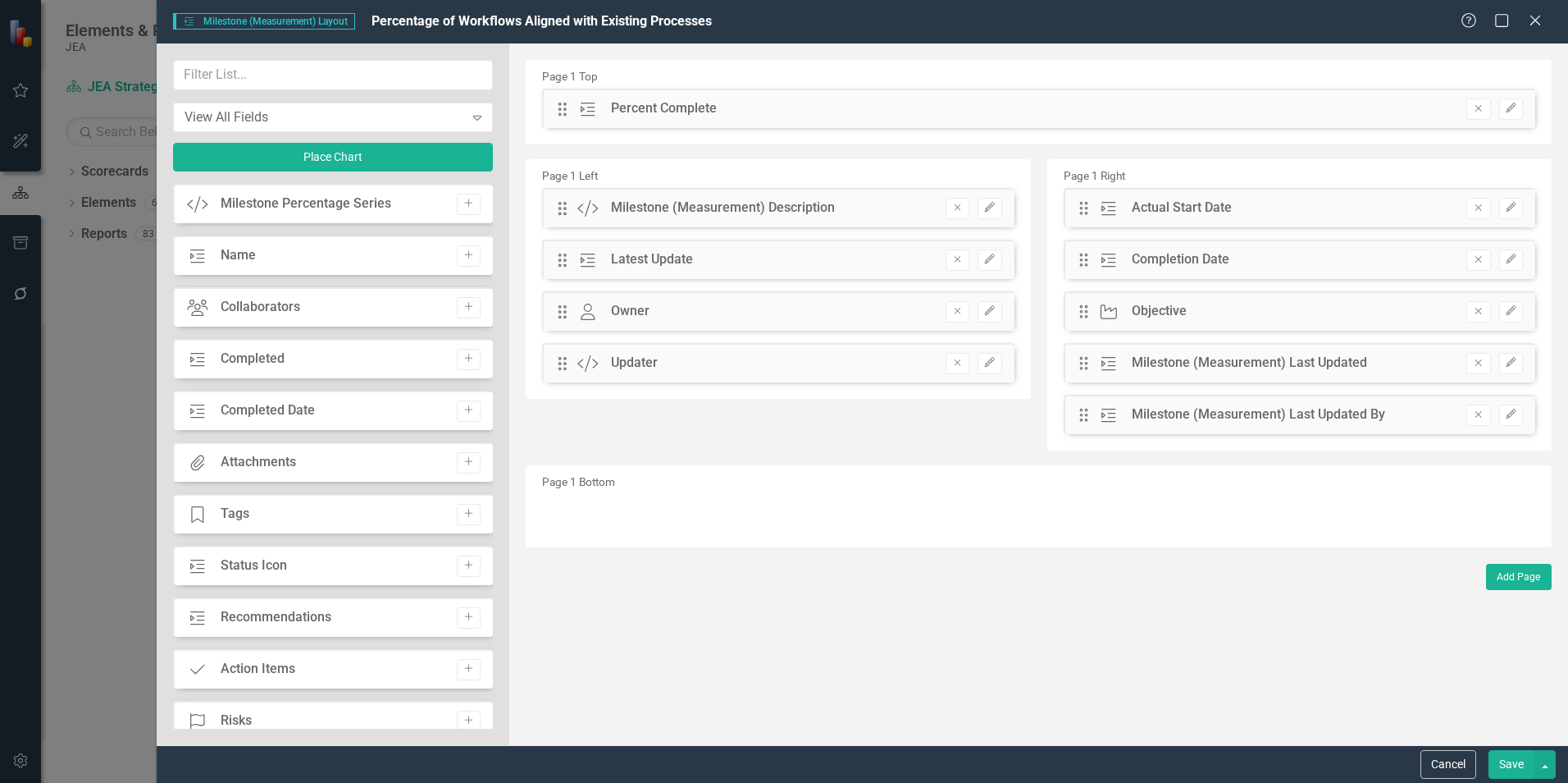
click at [1506, 761] on button "Save" at bounding box center [1511, 764] width 46 height 29
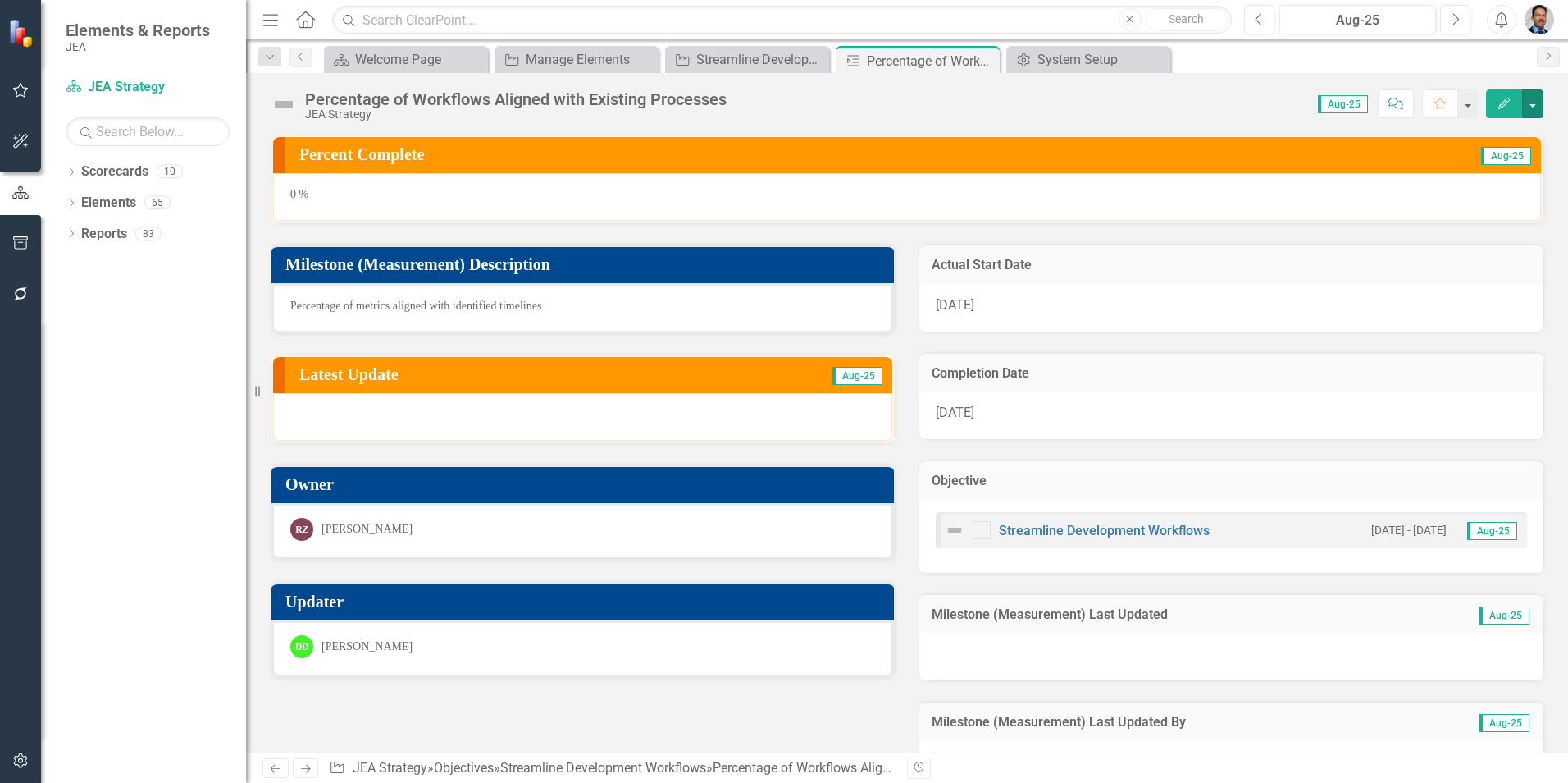
click at [1524, 100] on button "button" at bounding box center [1533, 104] width 21 height 29
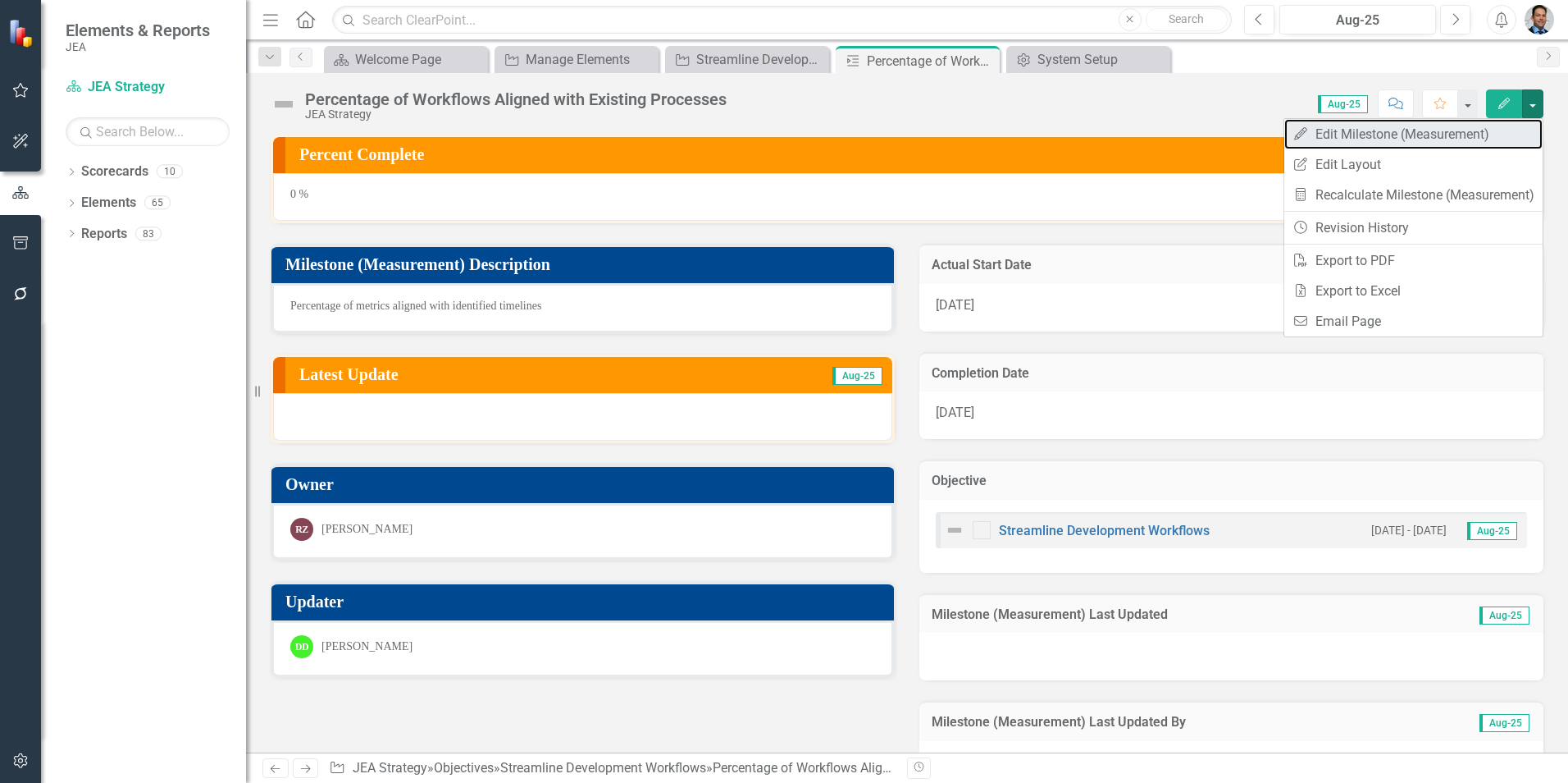
click at [1438, 134] on link "Edit Edit Milestone (Measurement)" at bounding box center [1414, 134] width 259 height 30
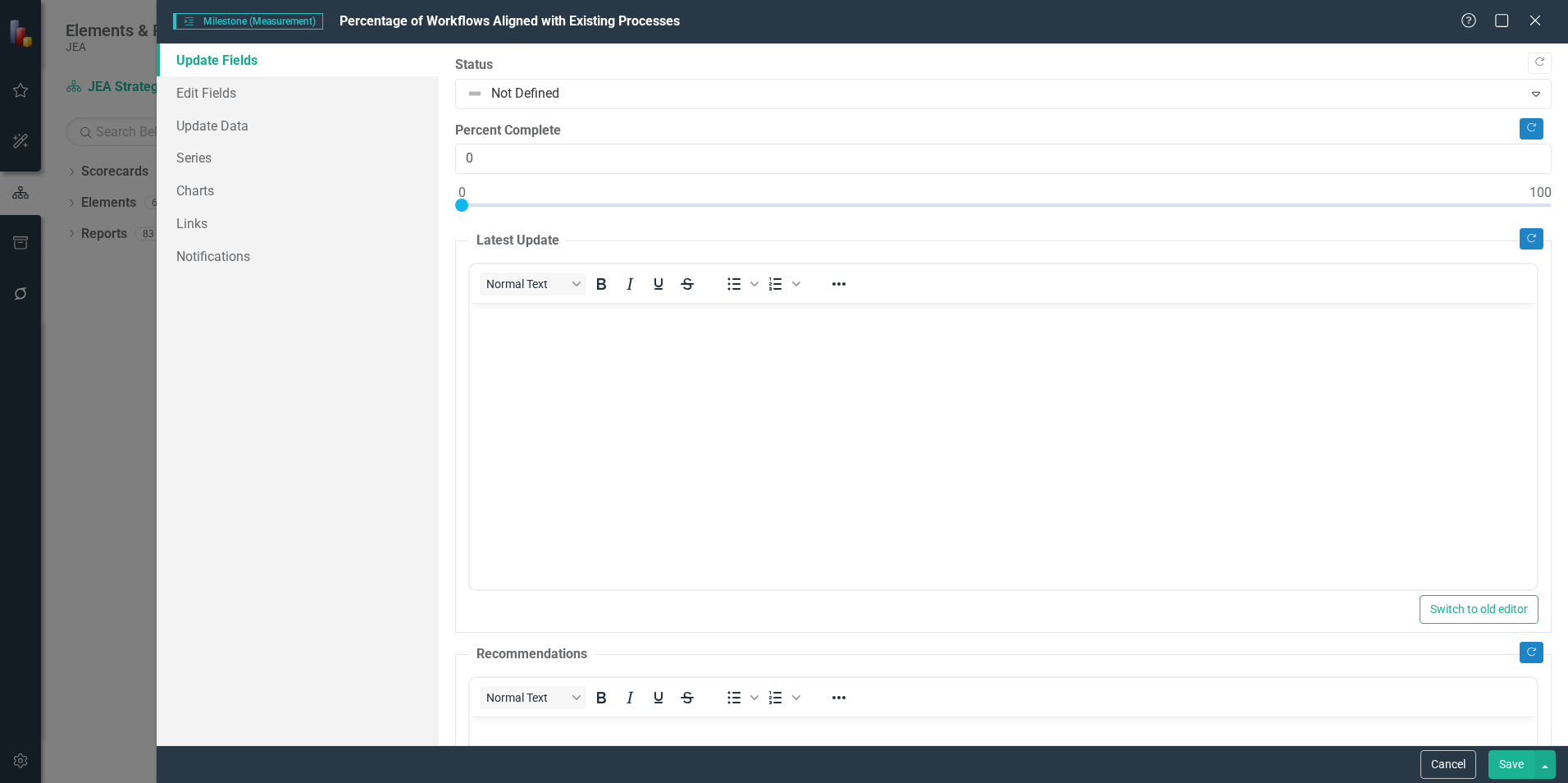
click at [1528, 93] on icon "Expand" at bounding box center [1536, 93] width 16 height 13
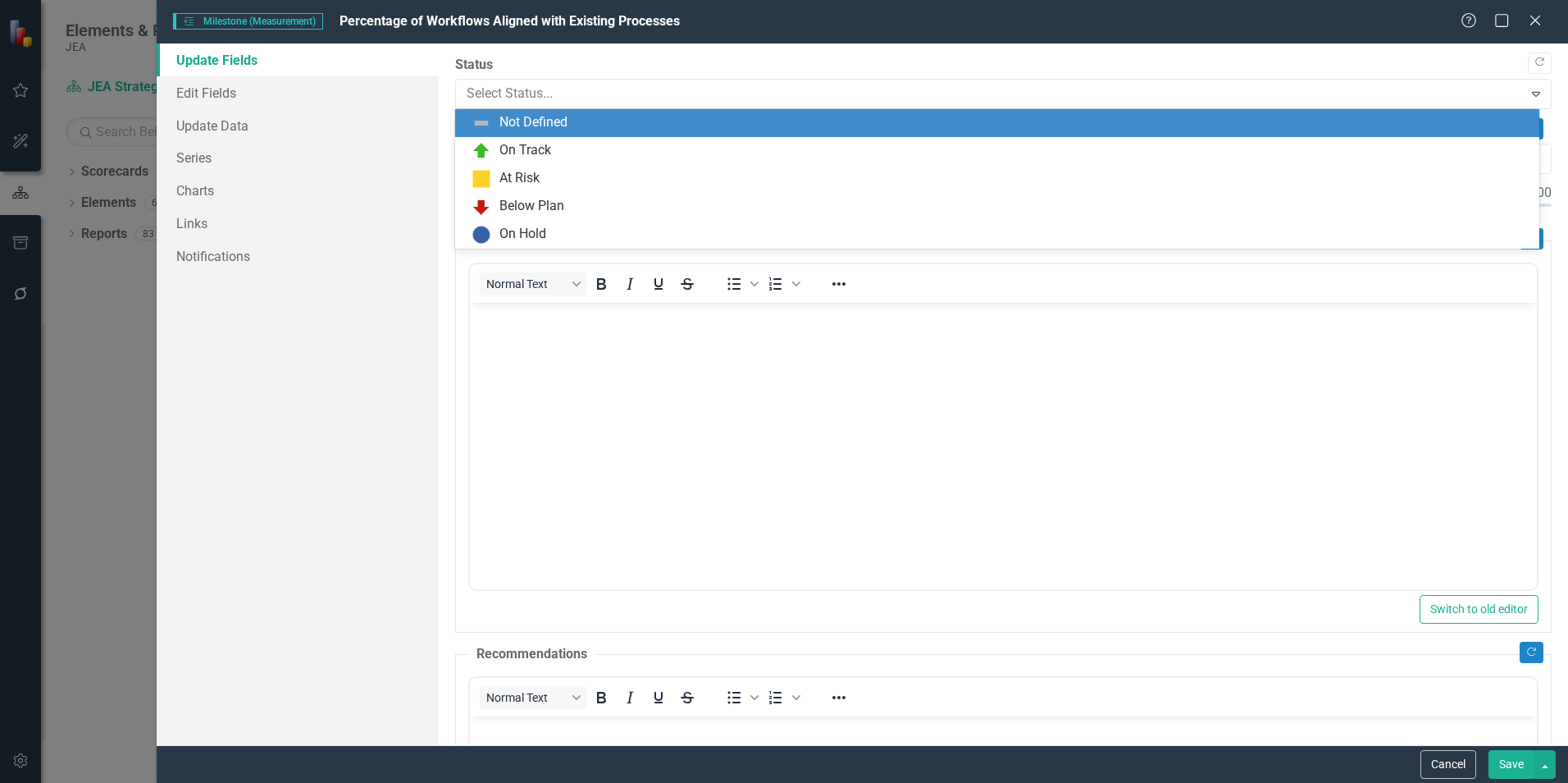
click at [1528, 93] on icon "Expand" at bounding box center [1536, 93] width 16 height 13
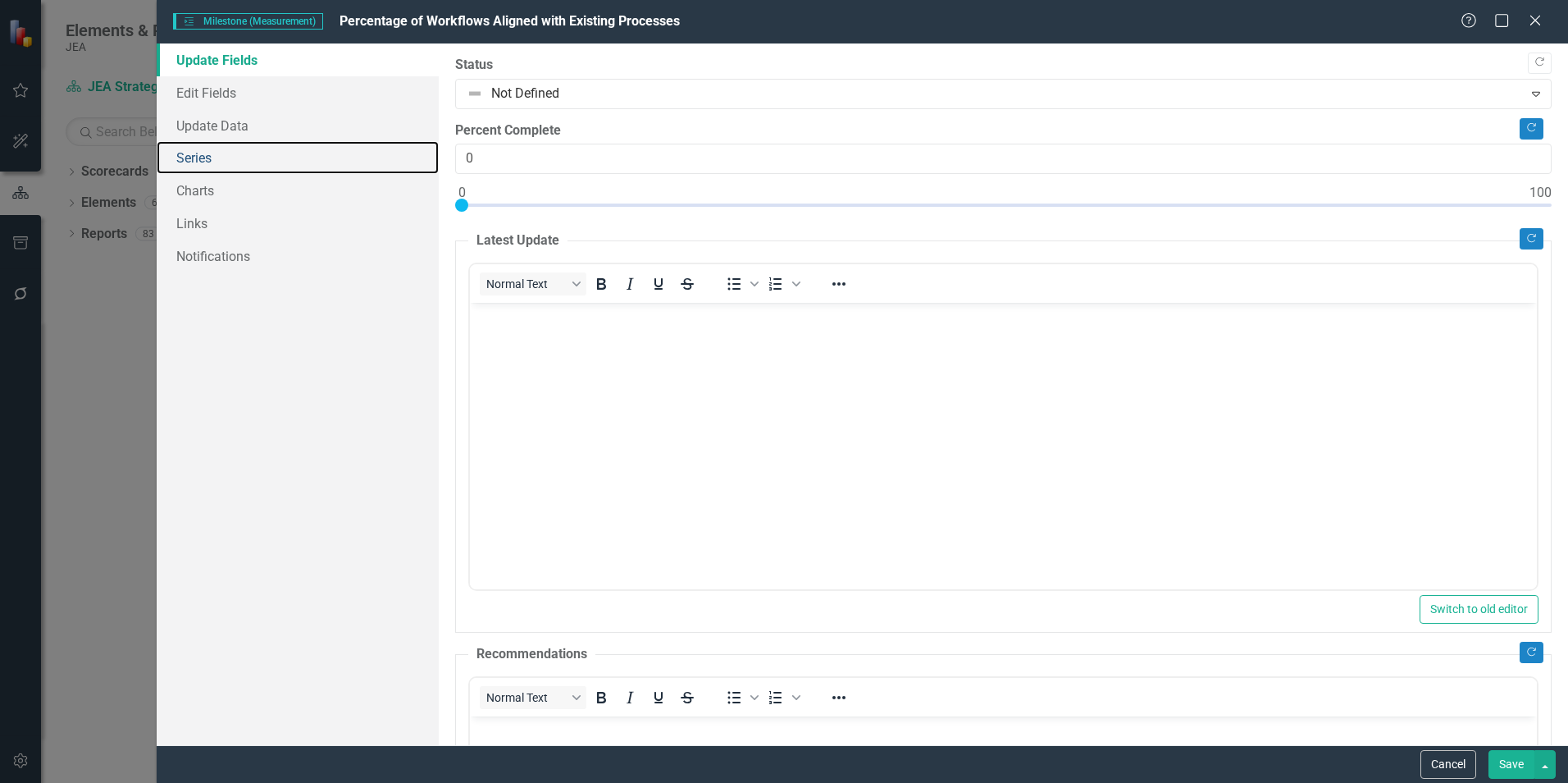
click at [200, 158] on link "Series" at bounding box center [298, 157] width 282 height 33
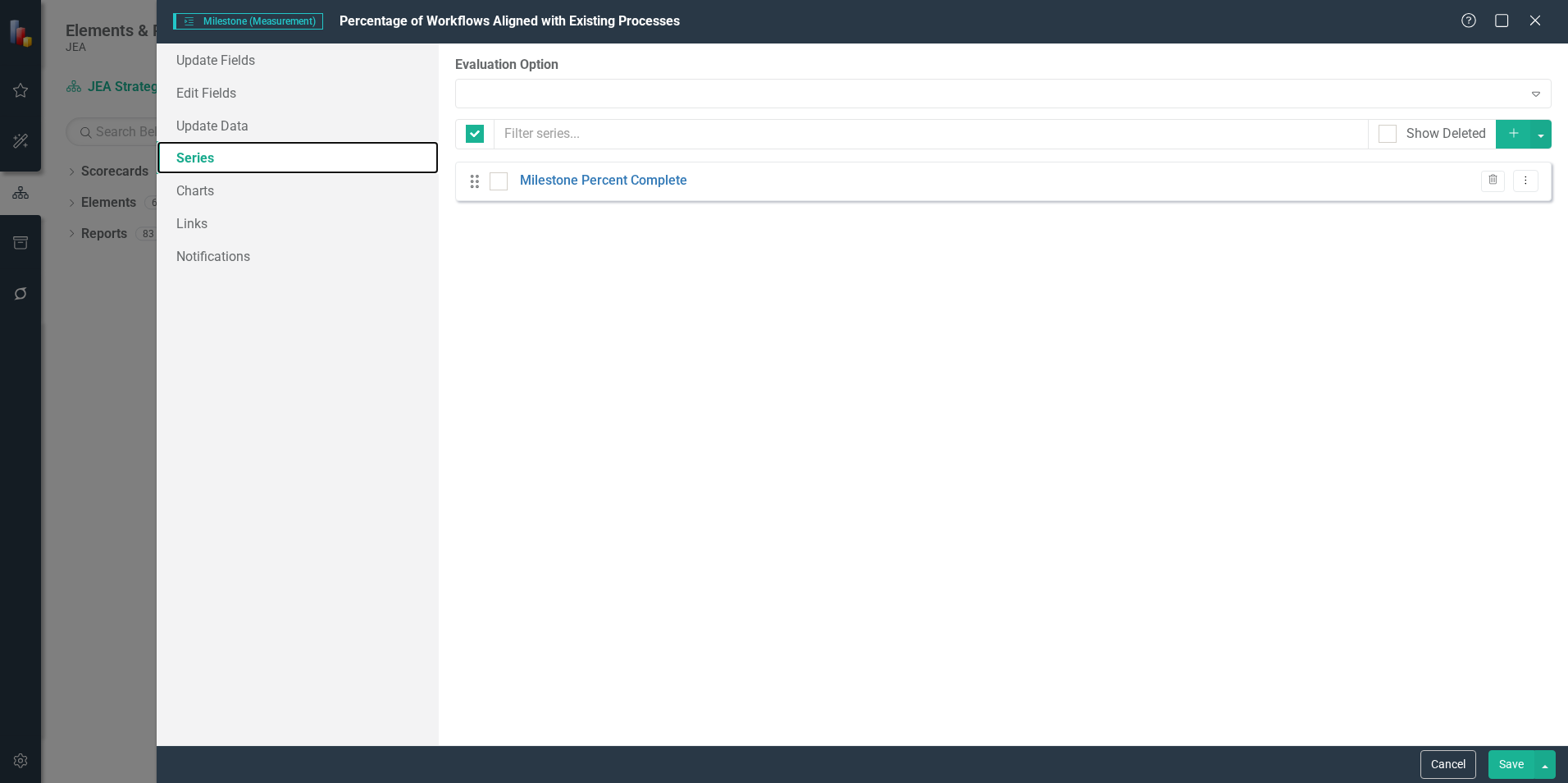
checkbox input "false"
click at [494, 186] on div at bounding box center [498, 181] width 18 height 18
click at [494, 183] on input "checkbox" at bounding box center [494, 177] width 10 height 10
checkbox input "true"
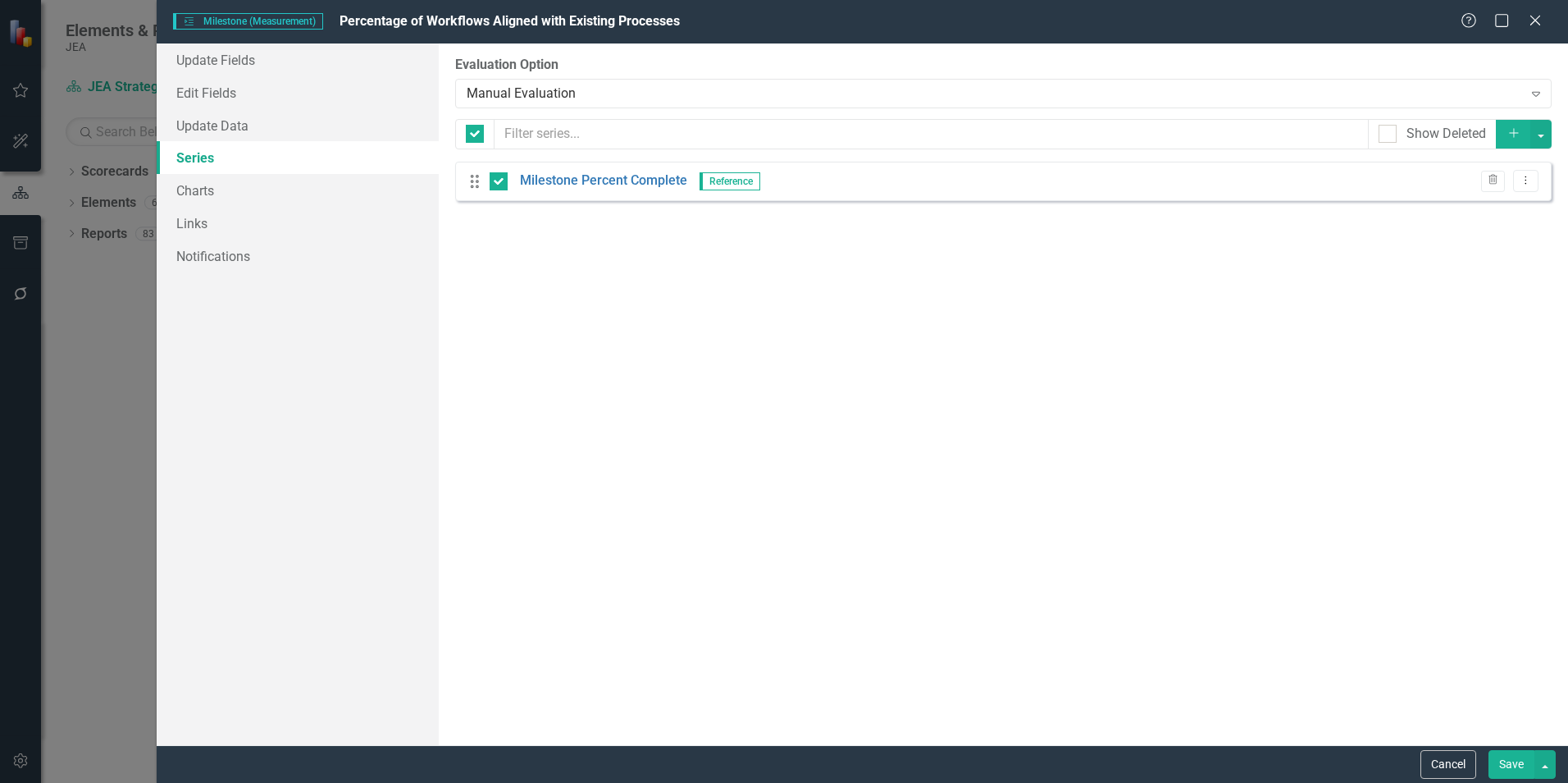
click at [1529, 182] on icon "Dropdown Menu" at bounding box center [1525, 180] width 14 height 10
click at [1409, 206] on link "Edit Edit Measure Series" at bounding box center [1444, 208] width 186 height 30
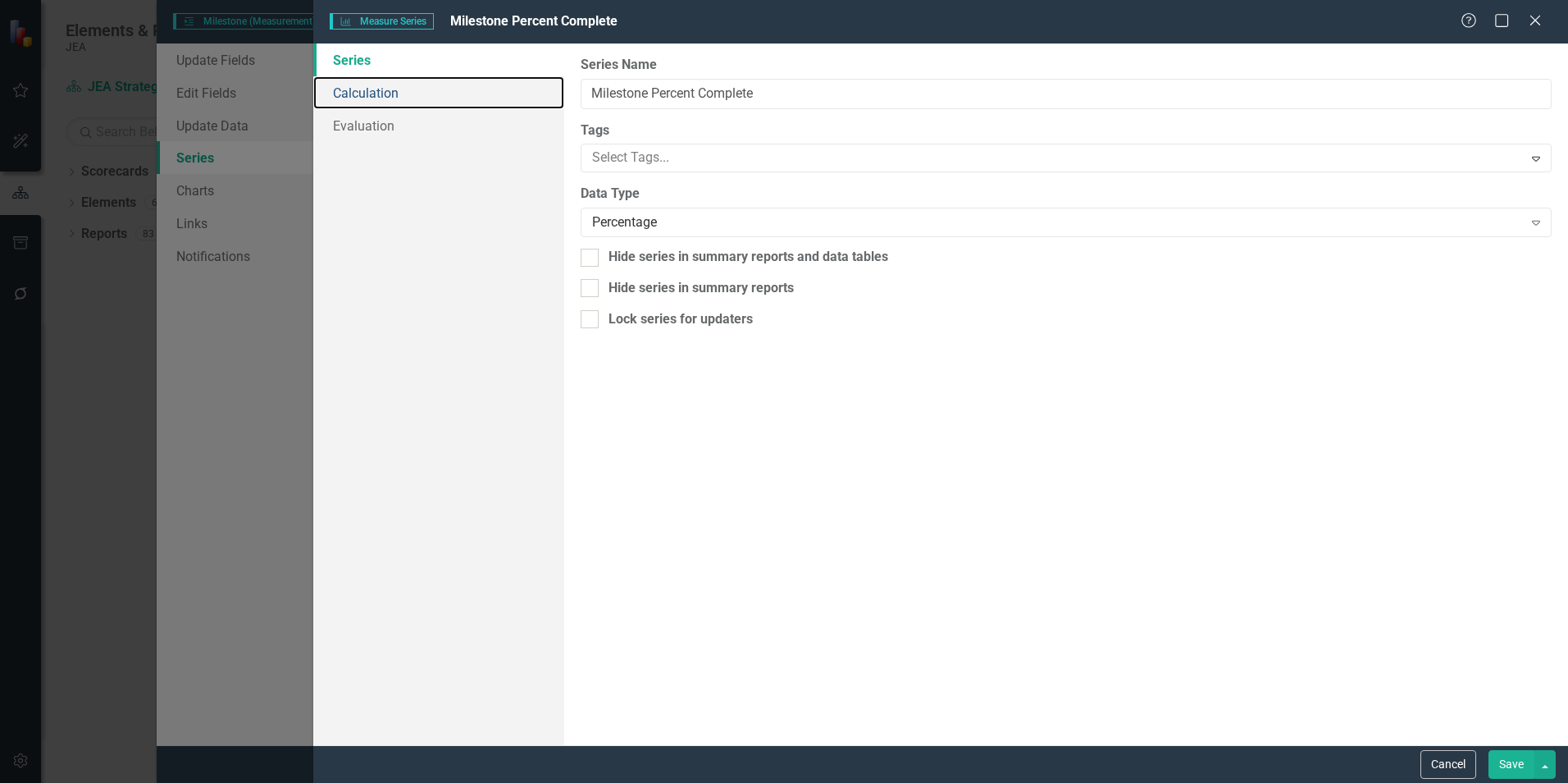
click at [398, 92] on link "Calculation" at bounding box center [438, 92] width 251 height 33
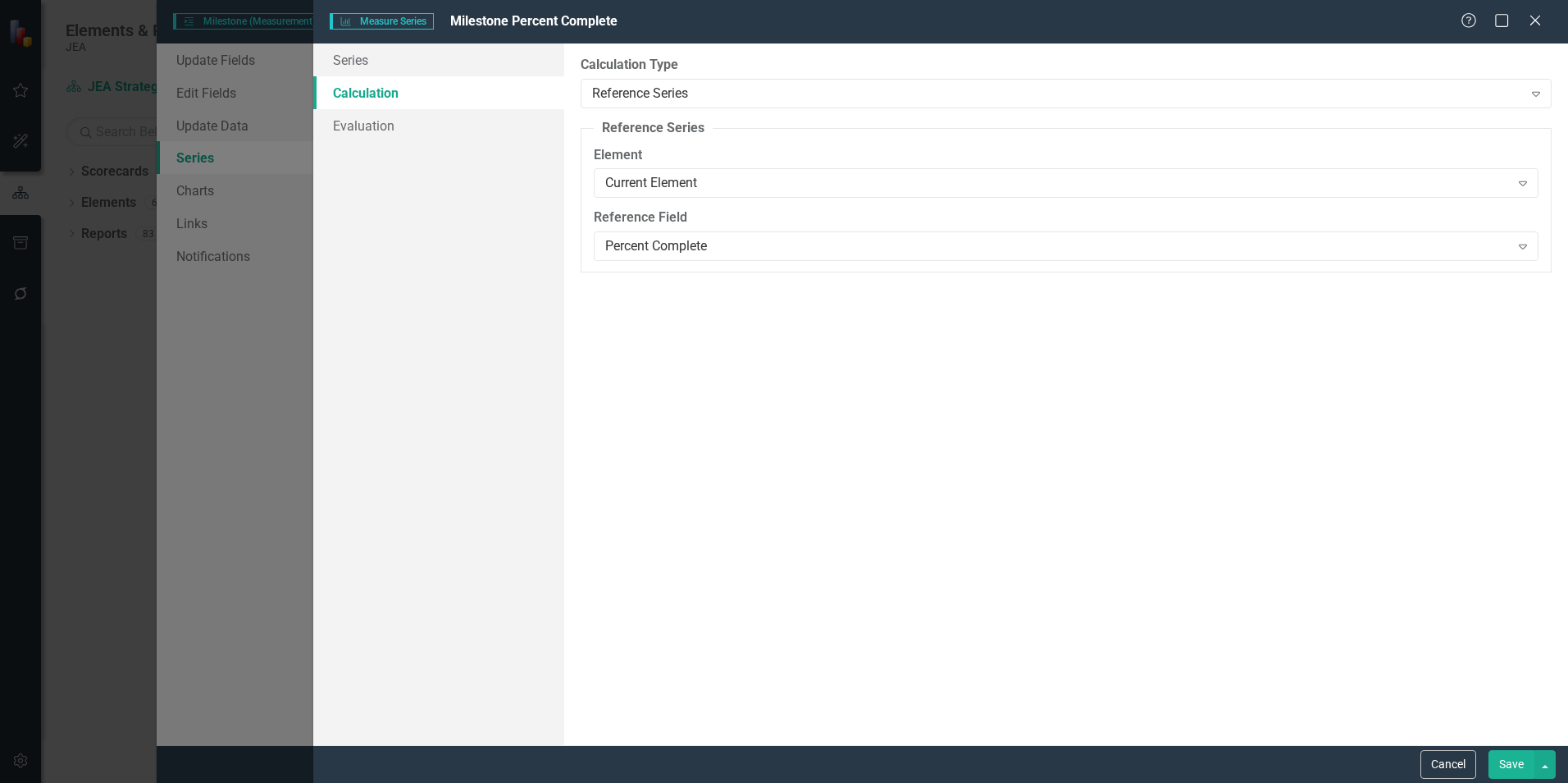
click at [669, 87] on div "Reference Series" at bounding box center [1057, 93] width 930 height 19
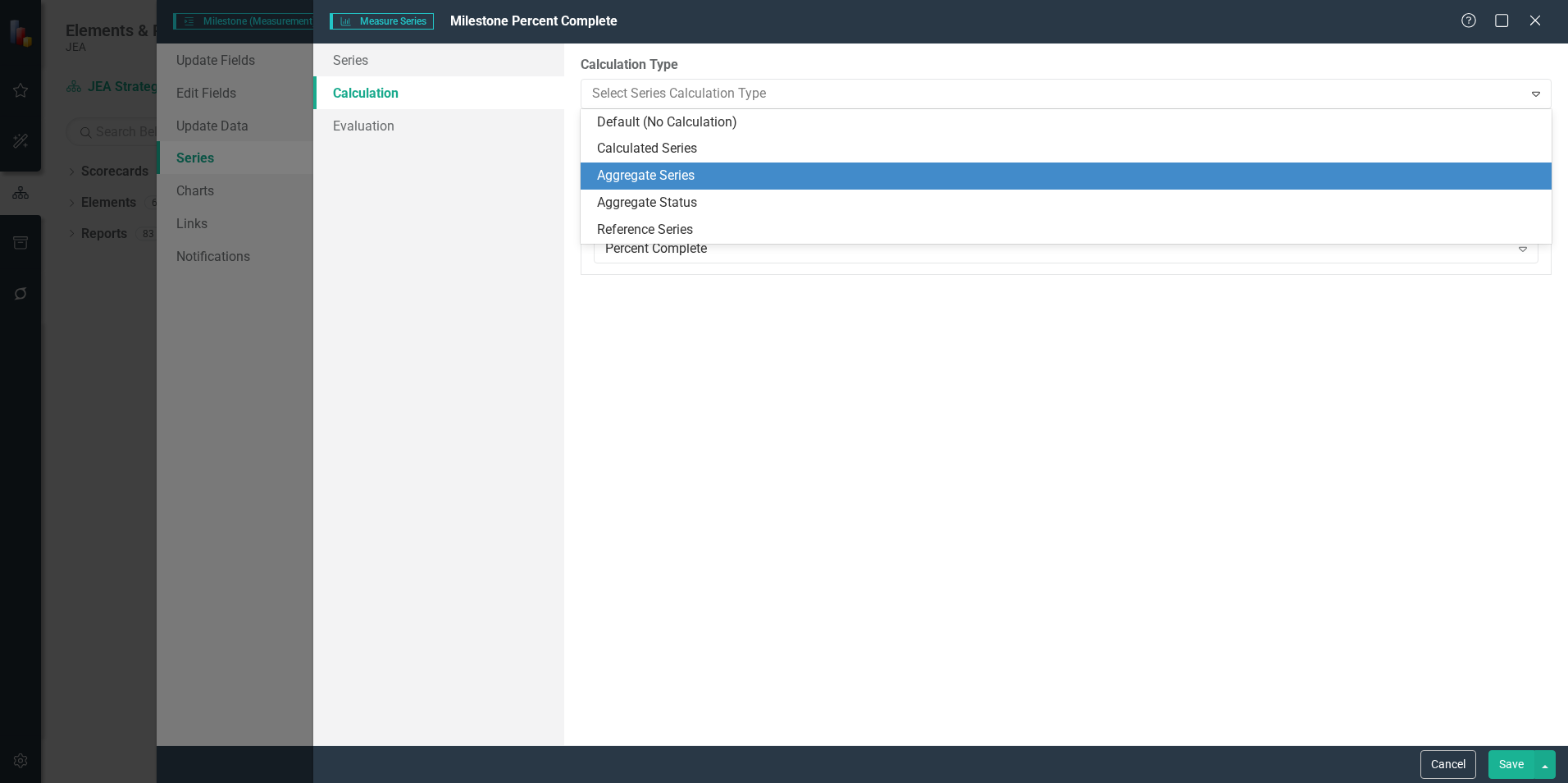
click at [669, 171] on div "Aggregate Series" at bounding box center [1070, 176] width 945 height 19
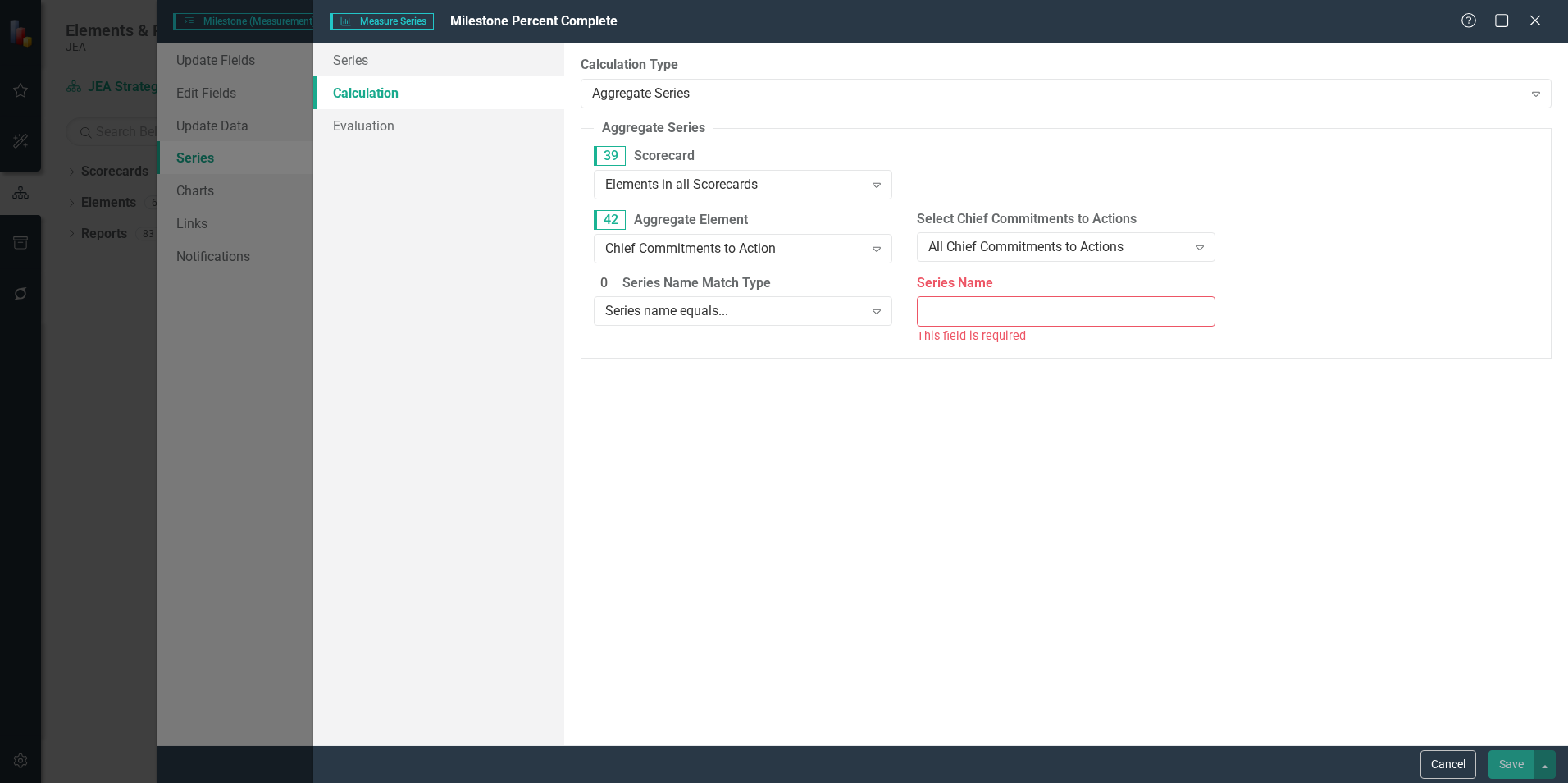
click at [656, 90] on div "Aggregate Series" at bounding box center [1057, 93] width 930 height 19
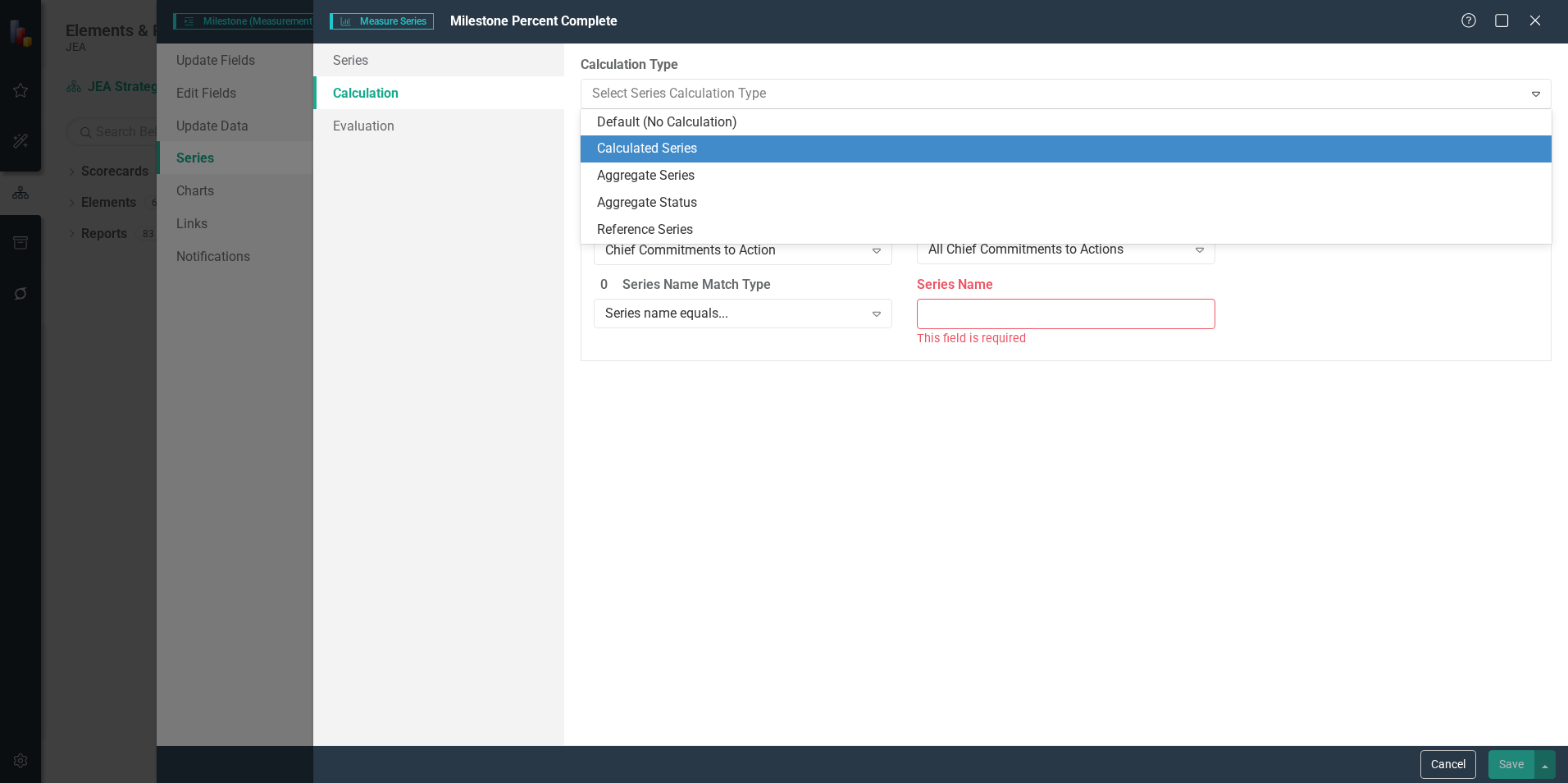
click at [649, 155] on div "Calculated Series" at bounding box center [1070, 149] width 945 height 19
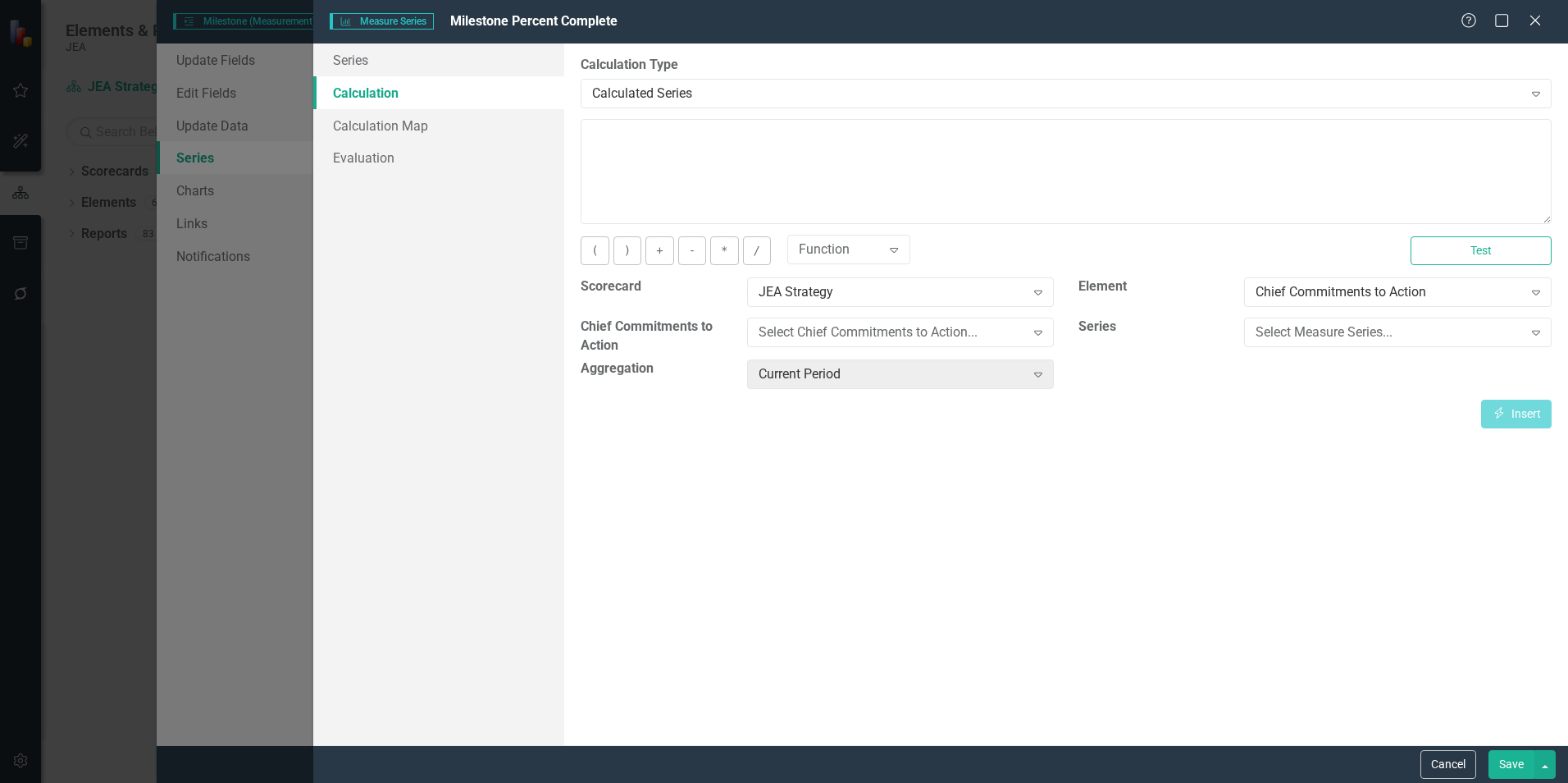
click at [1308, 289] on div "Chief Commitments to Action" at bounding box center [1389, 293] width 266 height 19
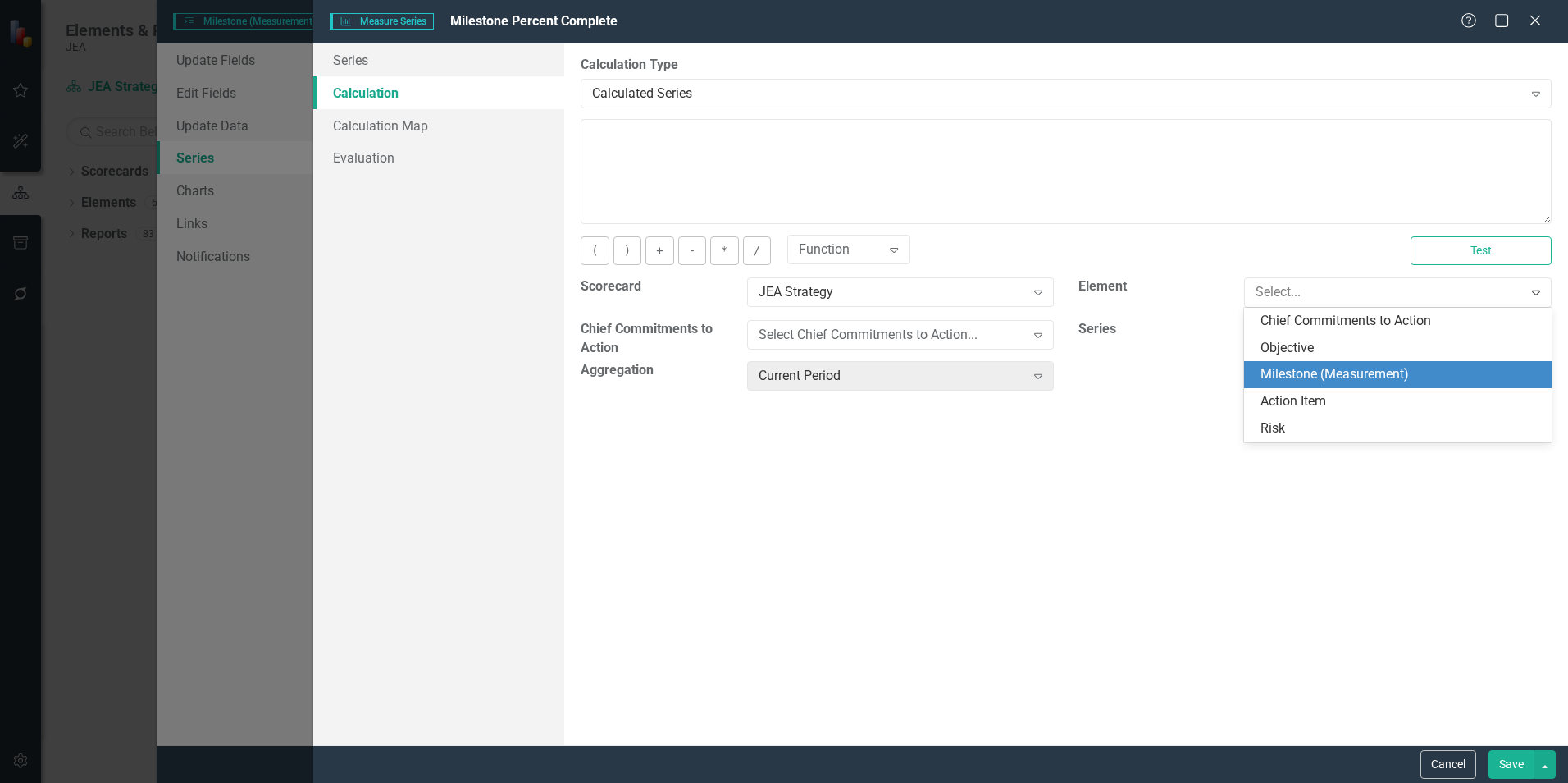
click at [1294, 373] on div "Milestone (Measurement)" at bounding box center [1402, 375] width 281 height 19
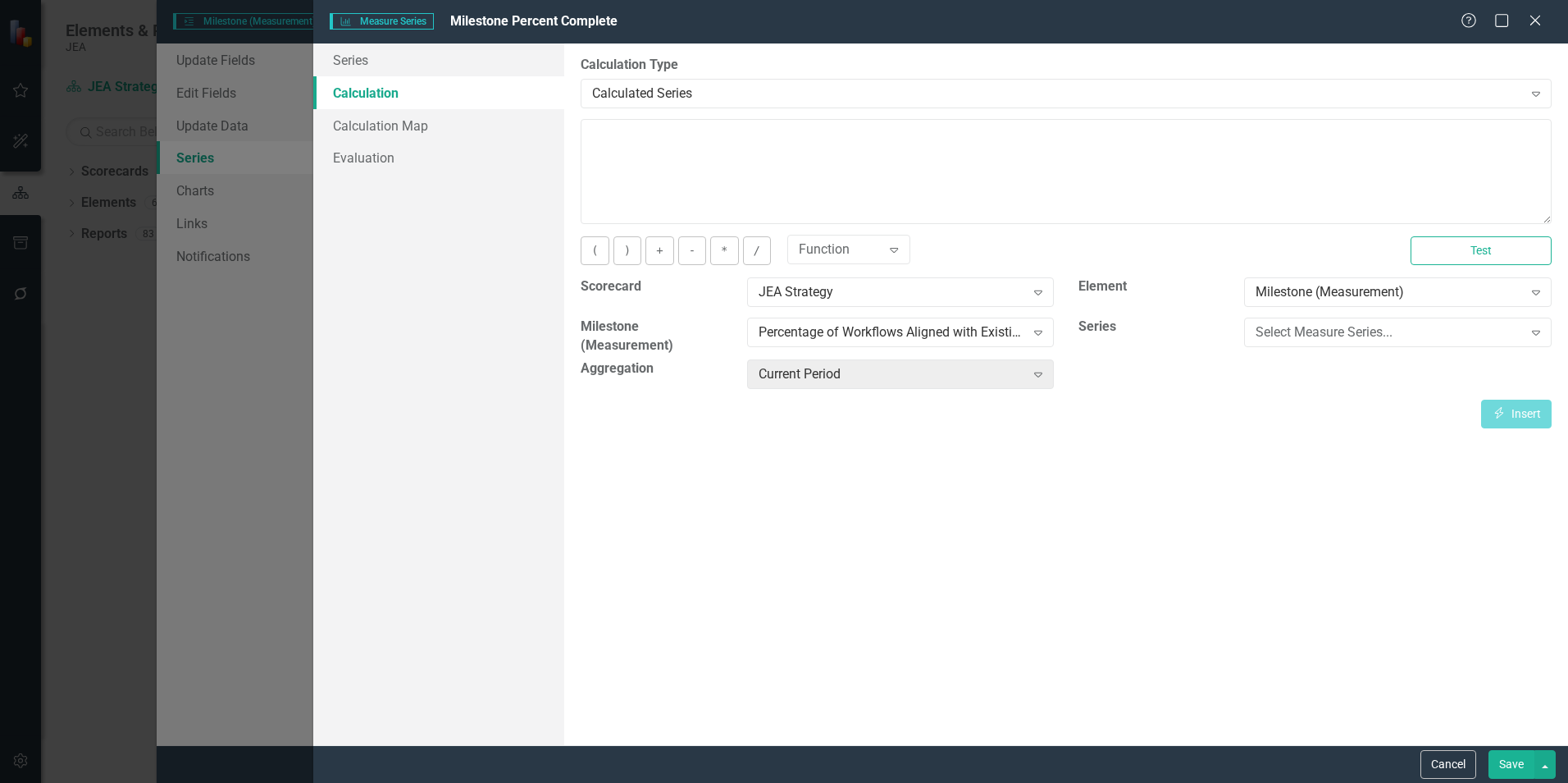
click at [1294, 338] on div "Select Measure Series..." at bounding box center [1389, 333] width 266 height 19
click at [1294, 367] on div "Milestone Percent Complete" at bounding box center [1402, 362] width 281 height 19
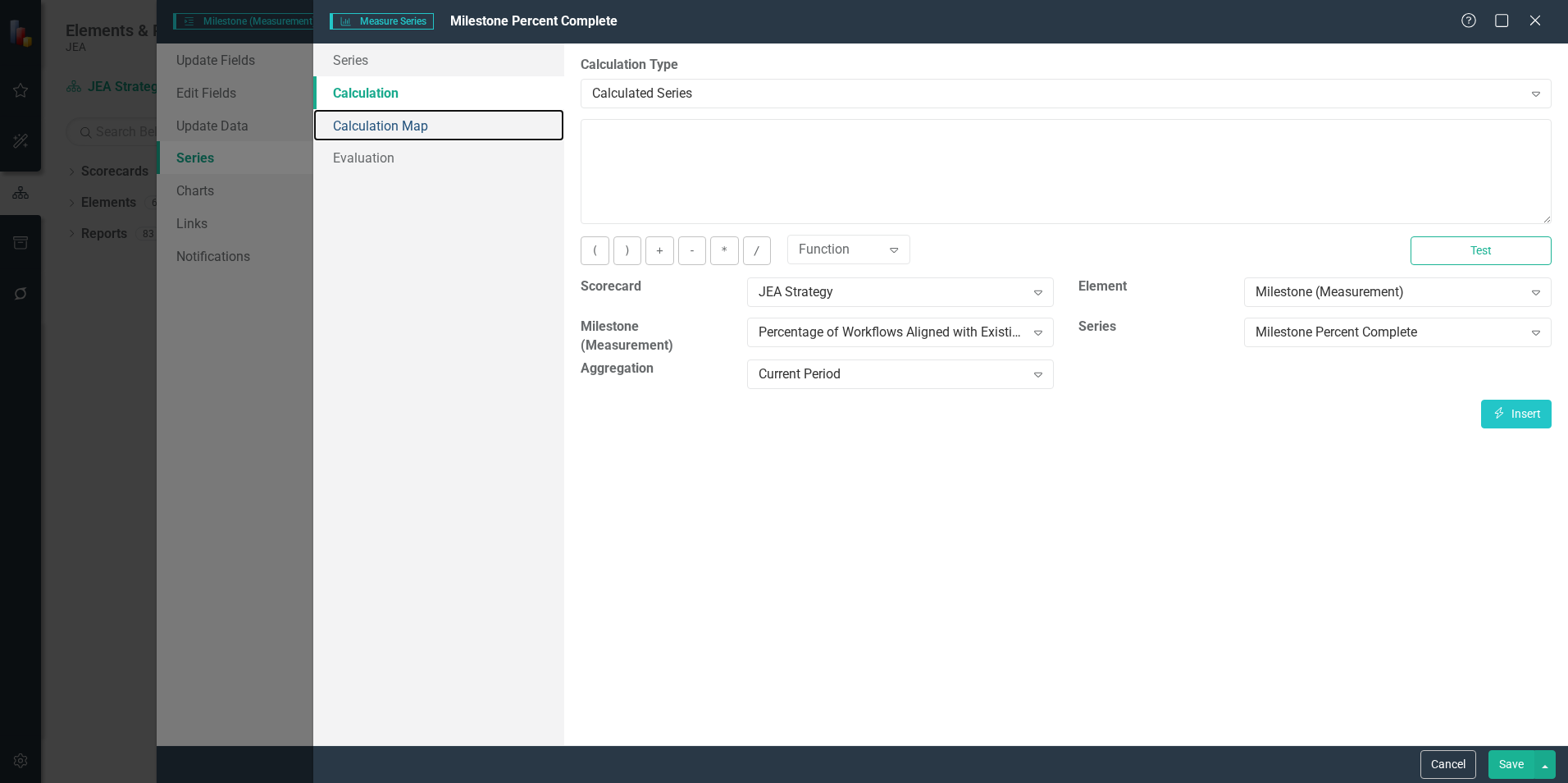
click at [395, 130] on link "Calculation Map" at bounding box center [438, 126] width 251 height 33
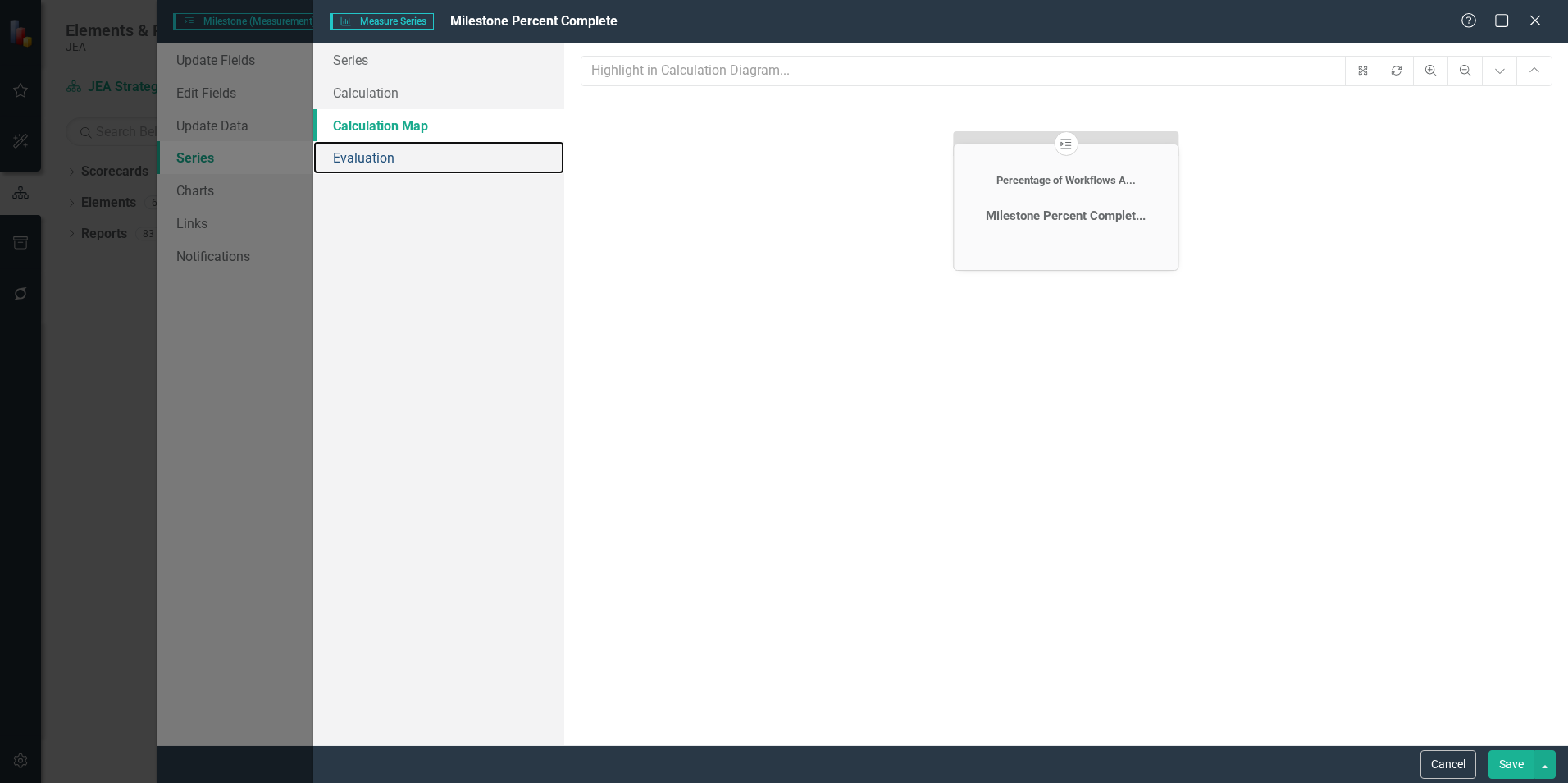
click at [386, 161] on link "Evaluation" at bounding box center [438, 157] width 251 height 33
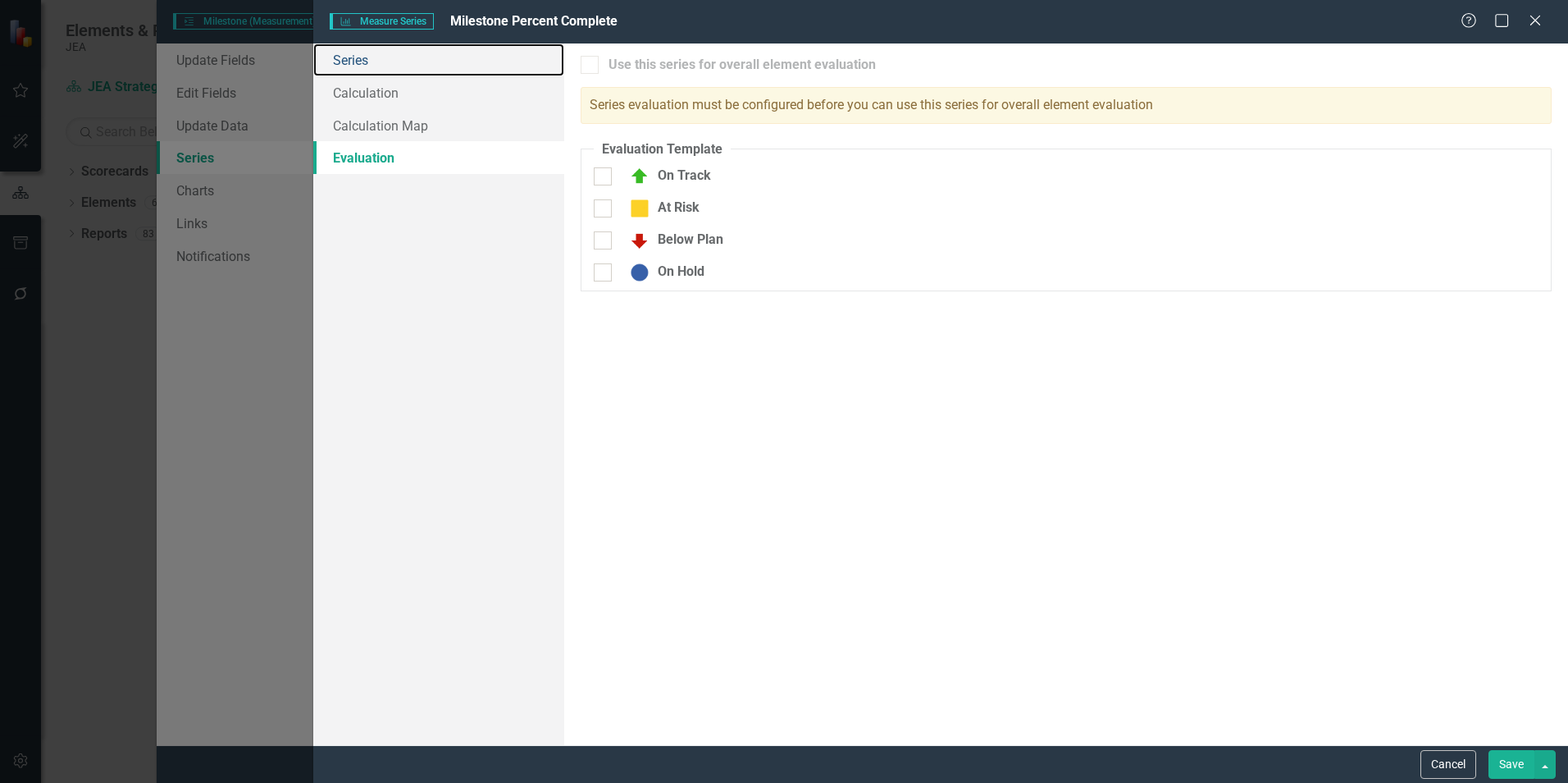
click at [374, 66] on link "Series" at bounding box center [438, 60] width 251 height 33
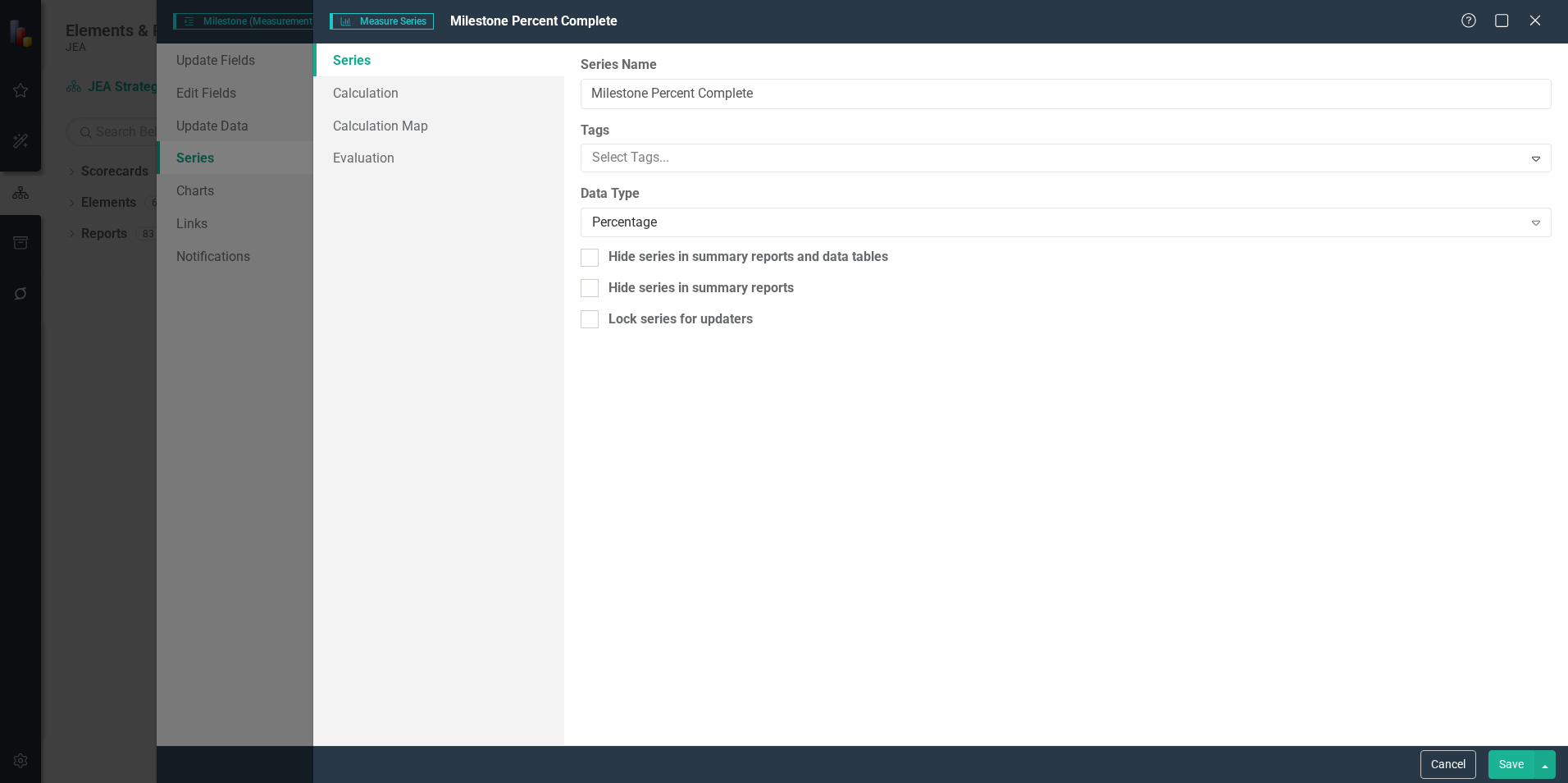
click at [753, 220] on div "Percentage" at bounding box center [1057, 223] width 930 height 19
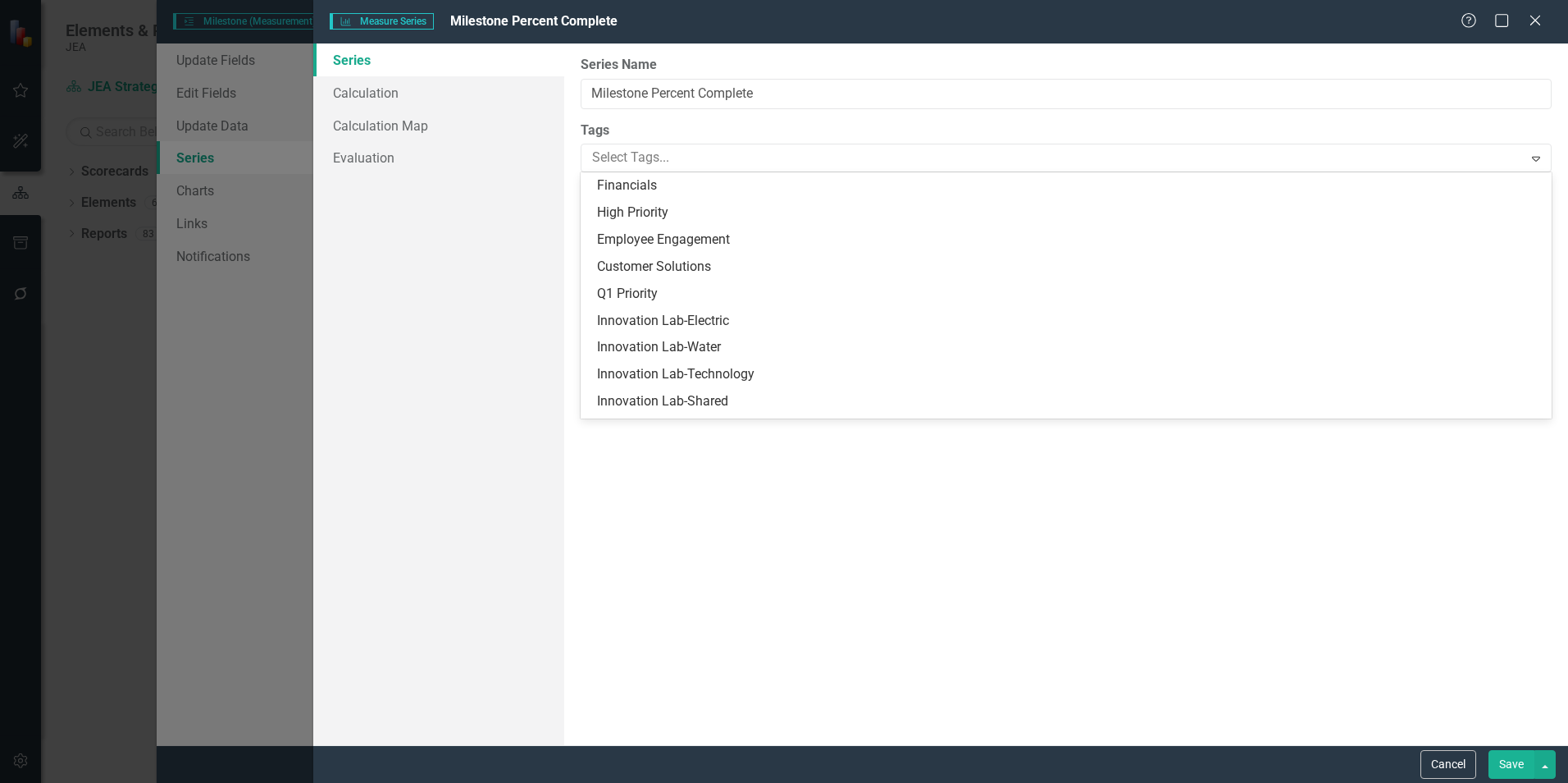
click at [747, 157] on div at bounding box center [1054, 157] width 937 height 22
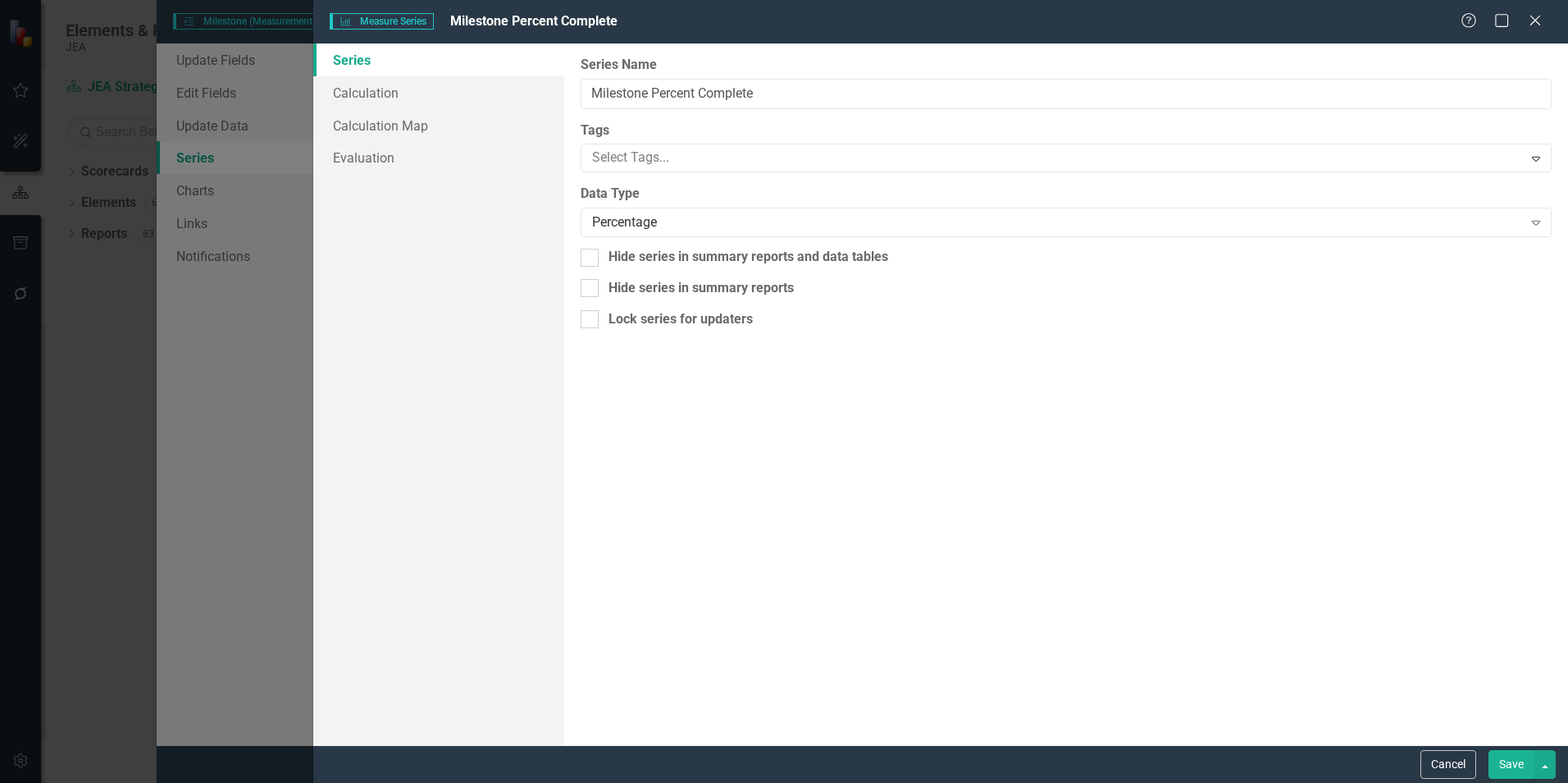
click at [747, 127] on label "Tags" at bounding box center [1066, 131] width 971 height 19
click at [358, 94] on link "Calculation" at bounding box center [438, 92] width 251 height 33
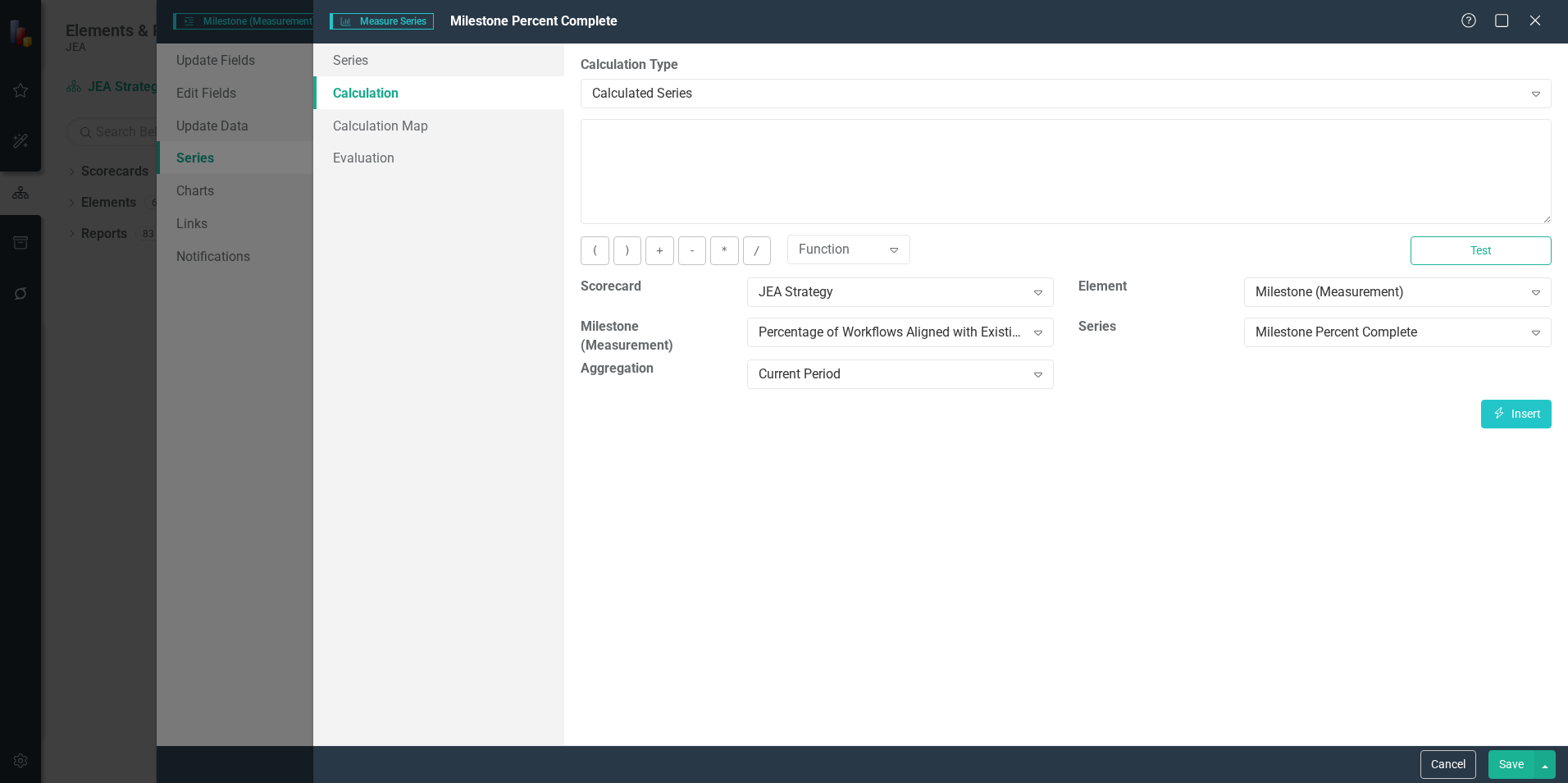
click at [651, 92] on div "Calculated Series" at bounding box center [1057, 93] width 930 height 19
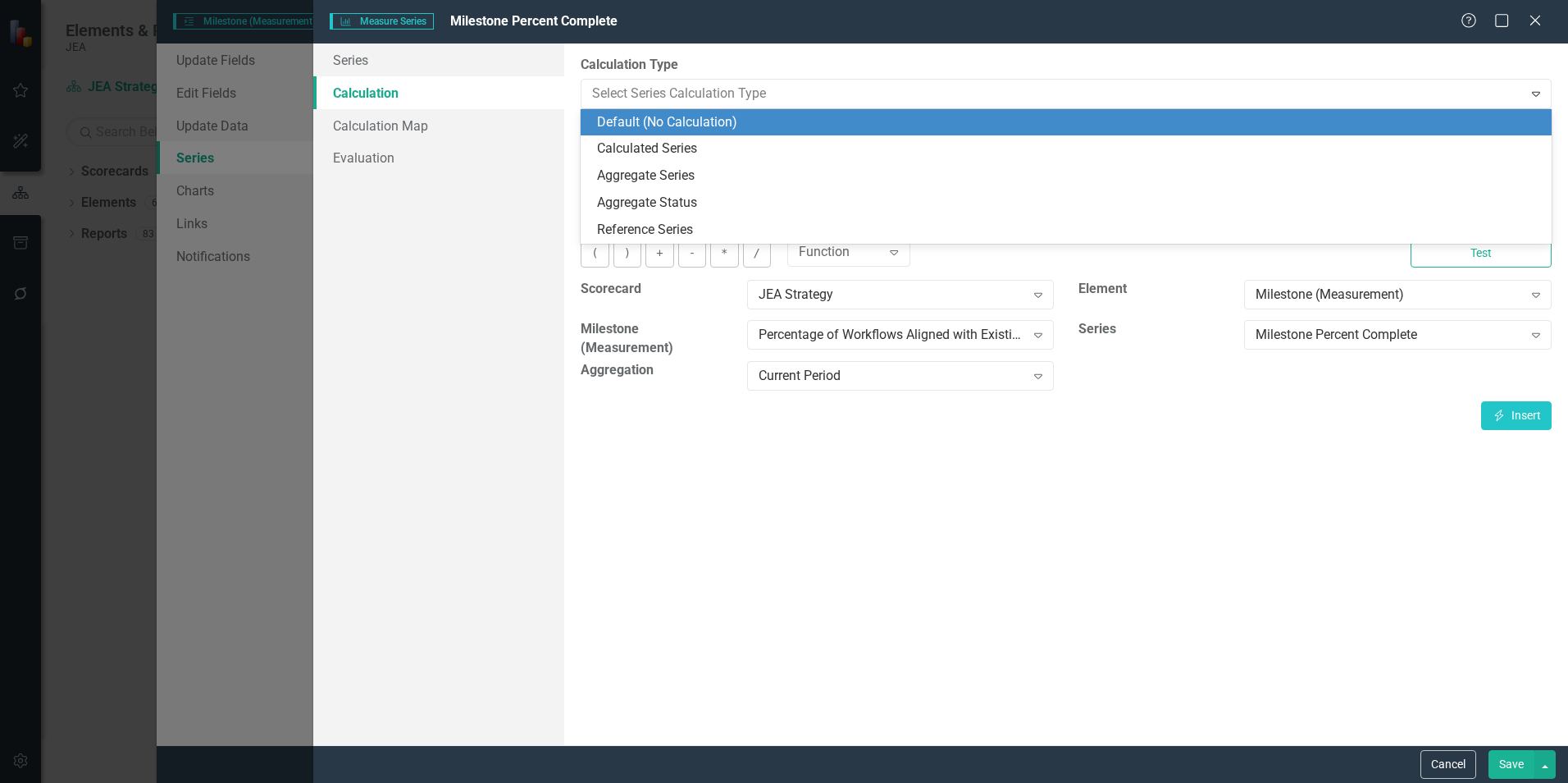
click at [651, 123] on div "Default (No Calculation)" at bounding box center [1070, 123] width 945 height 19
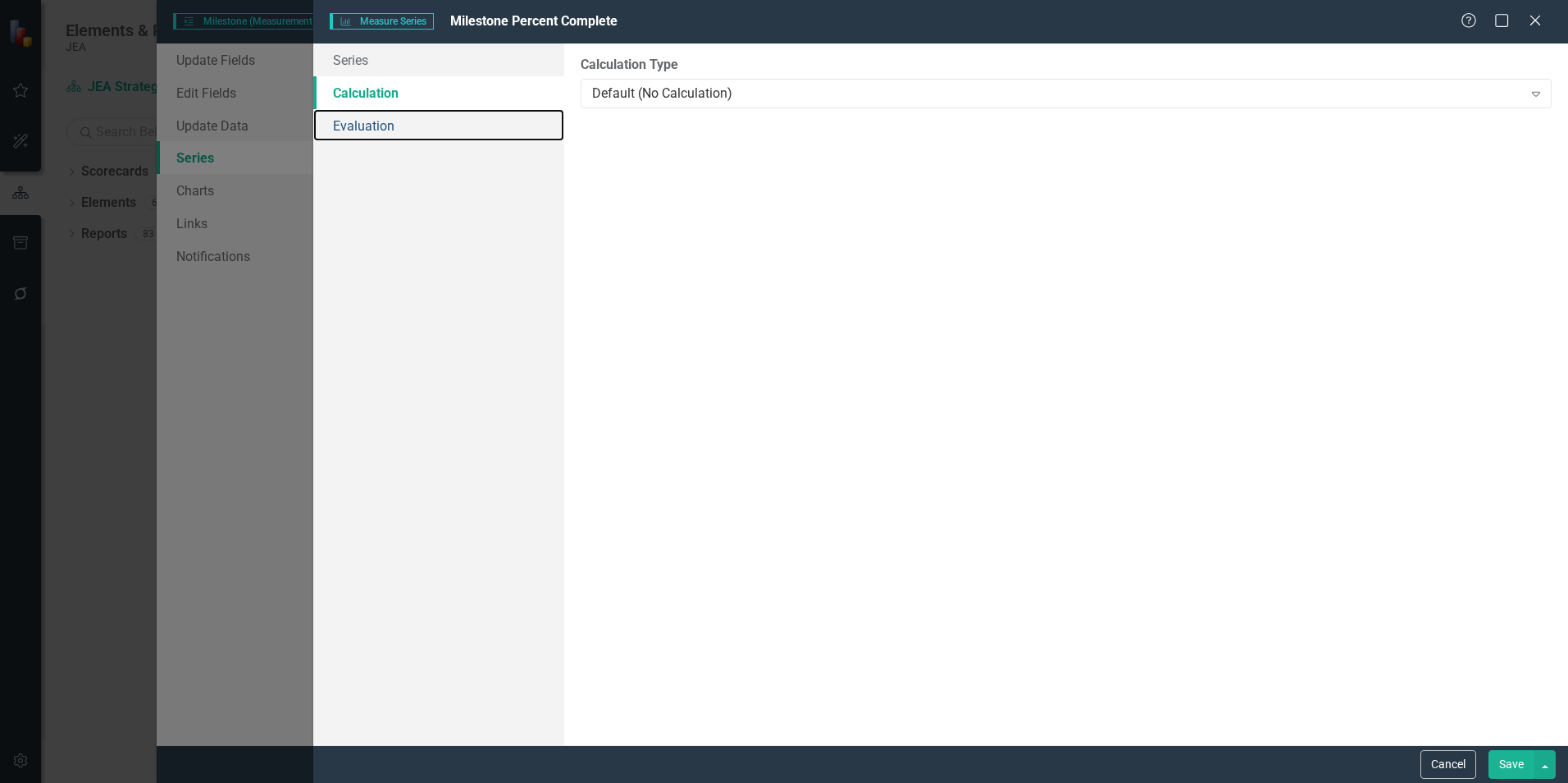
click at [393, 129] on link "Evaluation" at bounding box center [438, 126] width 251 height 33
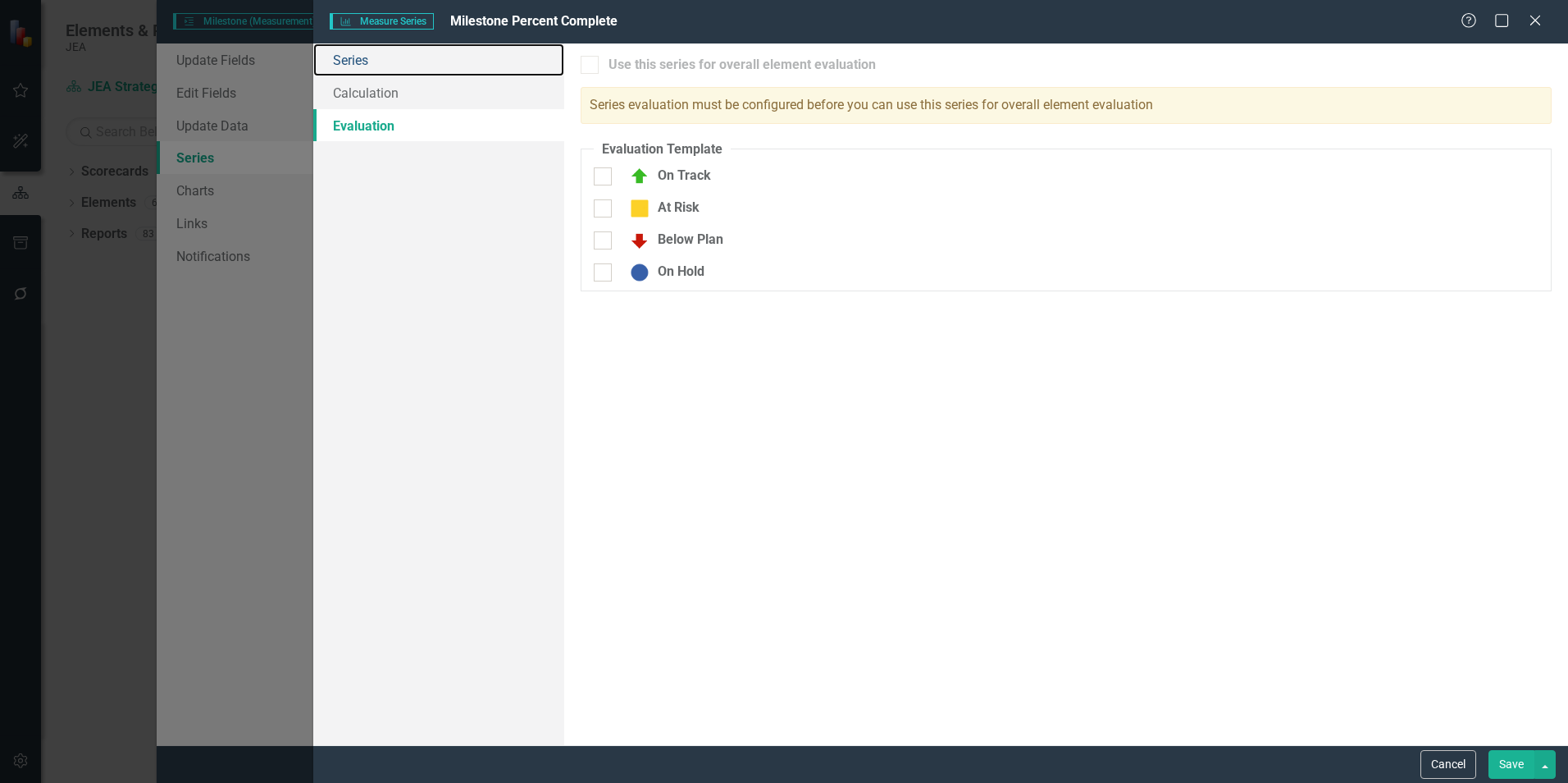
click at [389, 65] on link "Series" at bounding box center [438, 60] width 251 height 33
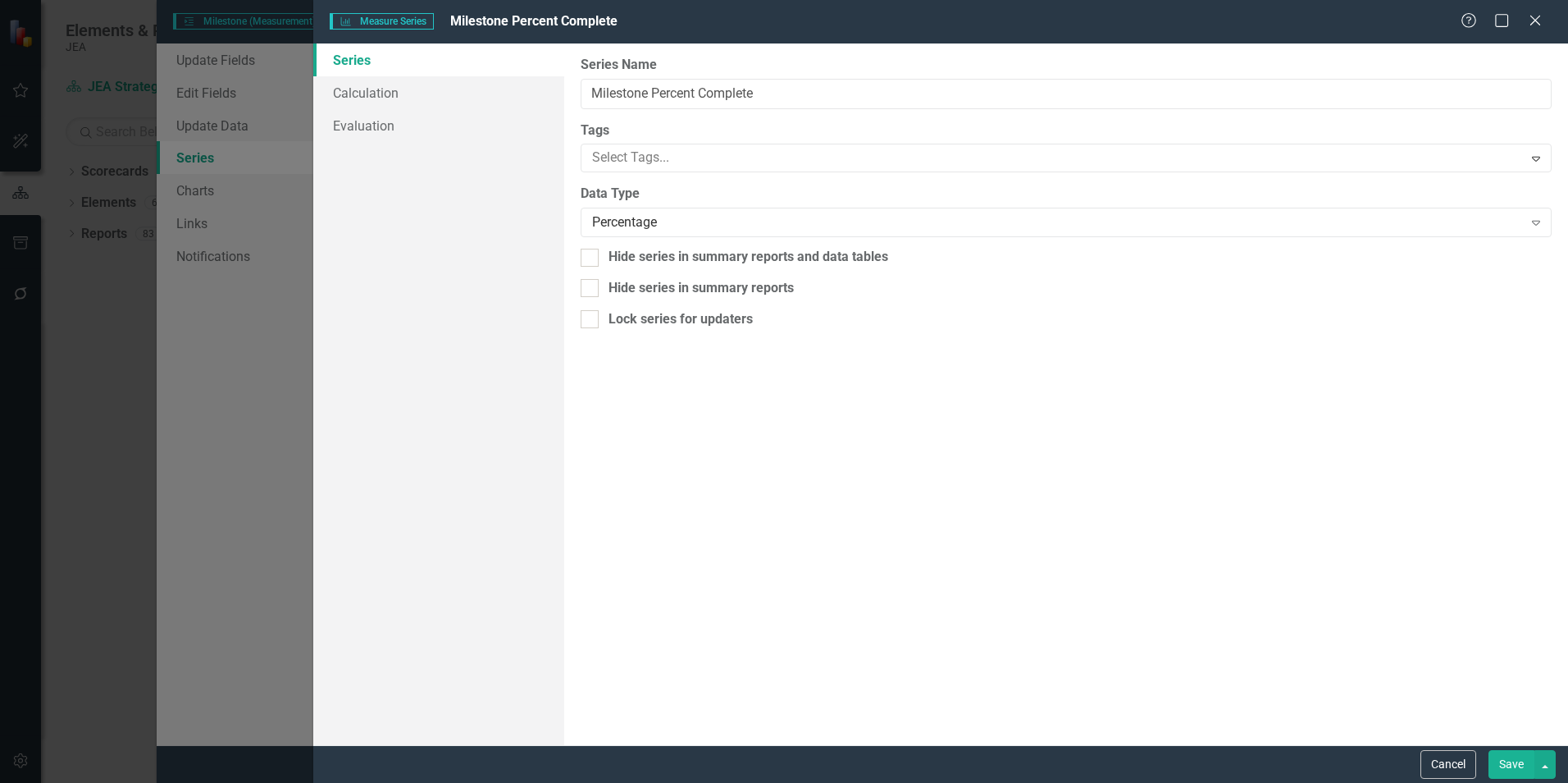
click at [1500, 764] on button "Save" at bounding box center [1511, 764] width 46 height 29
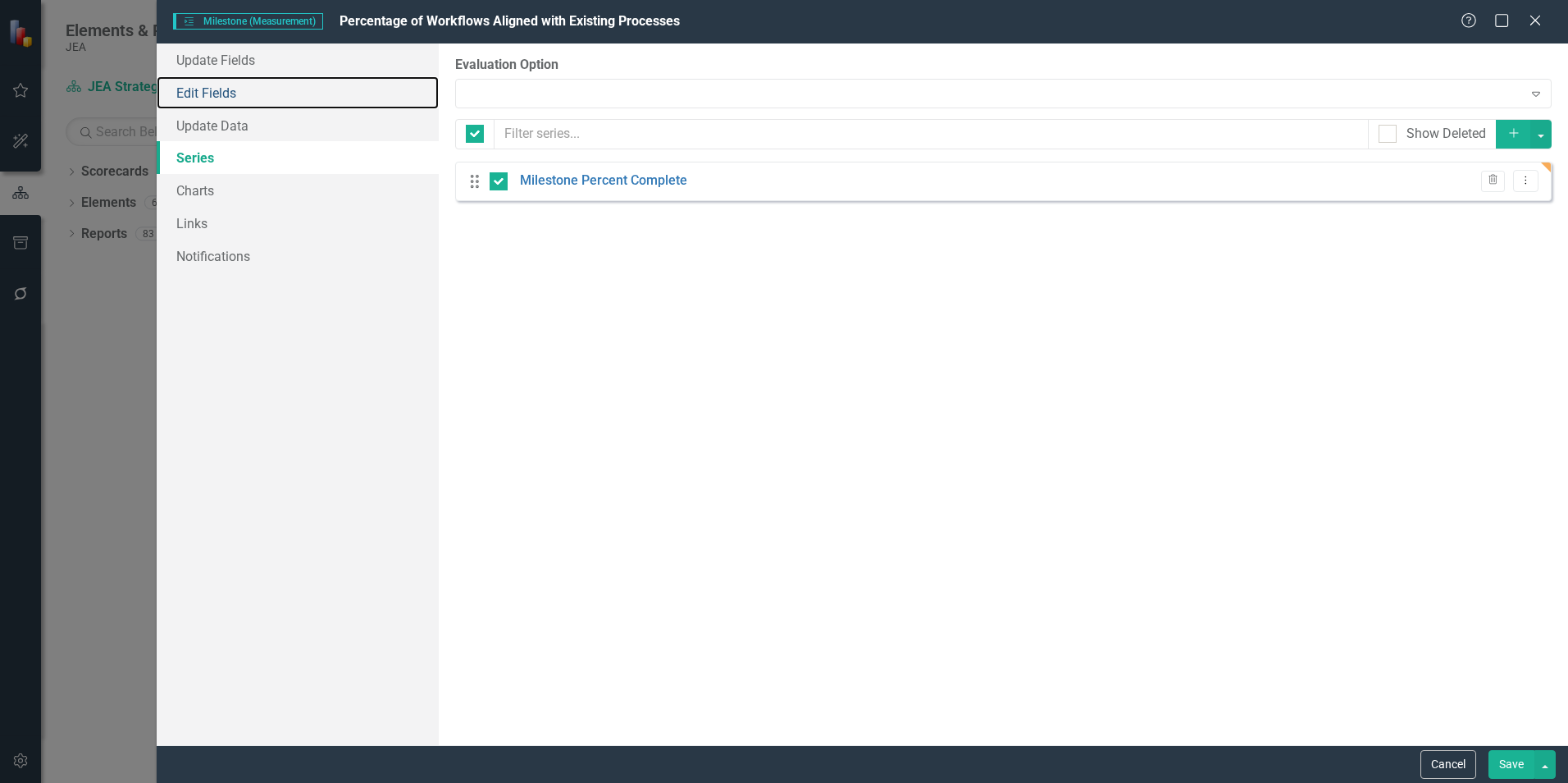
click at [237, 87] on link "Edit Fields" at bounding box center [298, 92] width 282 height 33
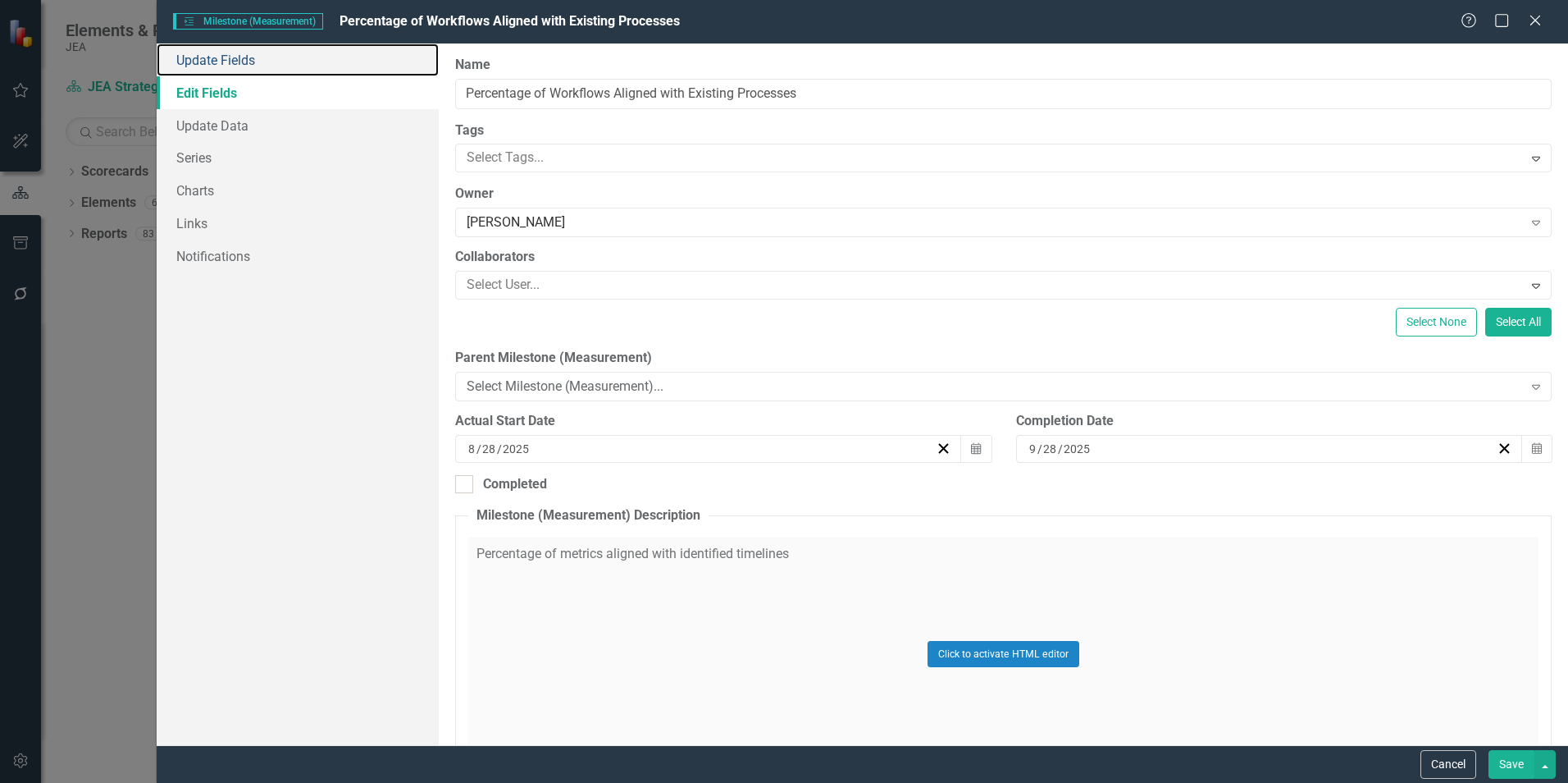
click at [226, 56] on link "Update Fields" at bounding box center [298, 60] width 282 height 33
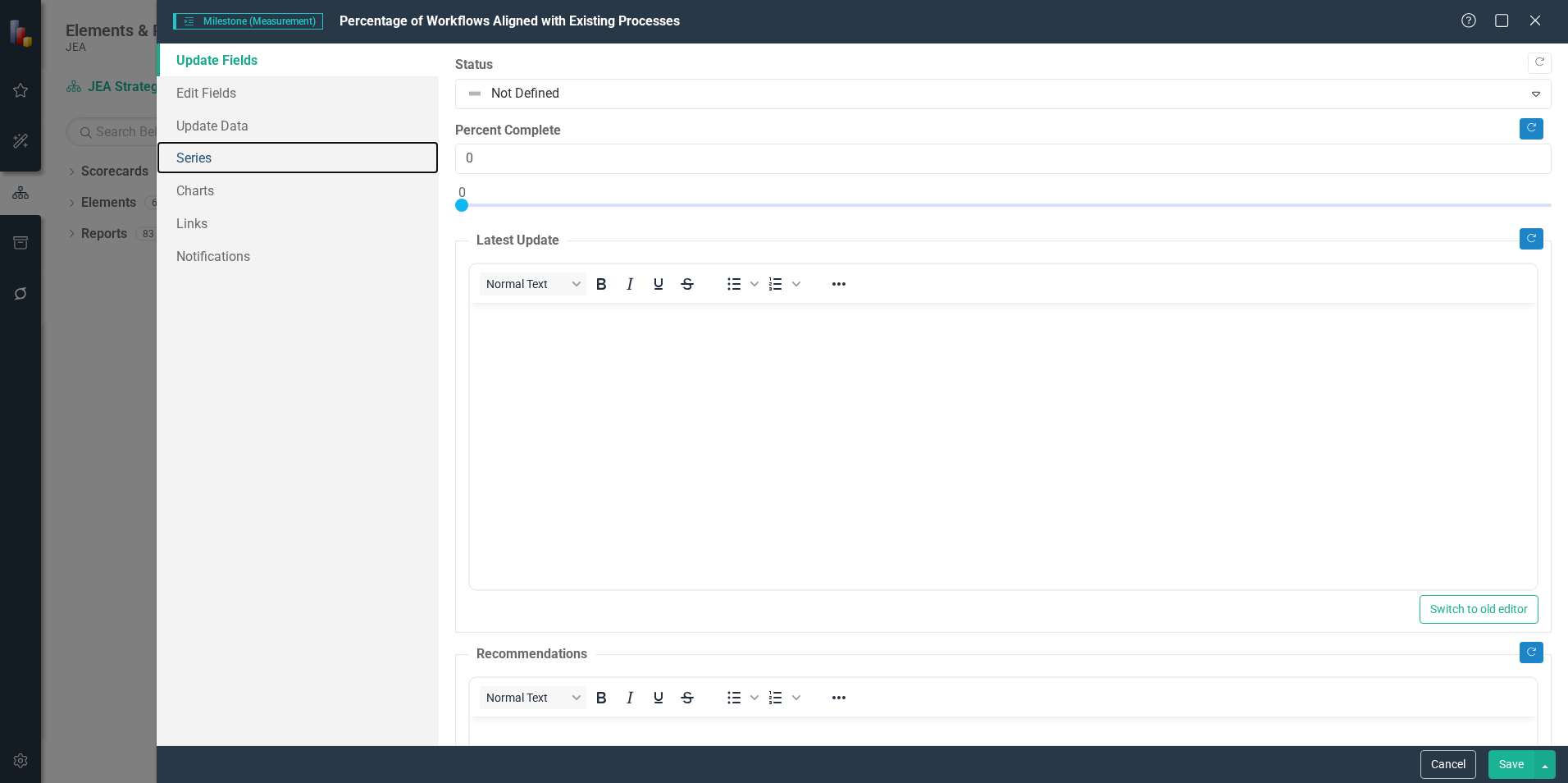
click at [204, 156] on link "Series" at bounding box center [298, 157] width 282 height 33
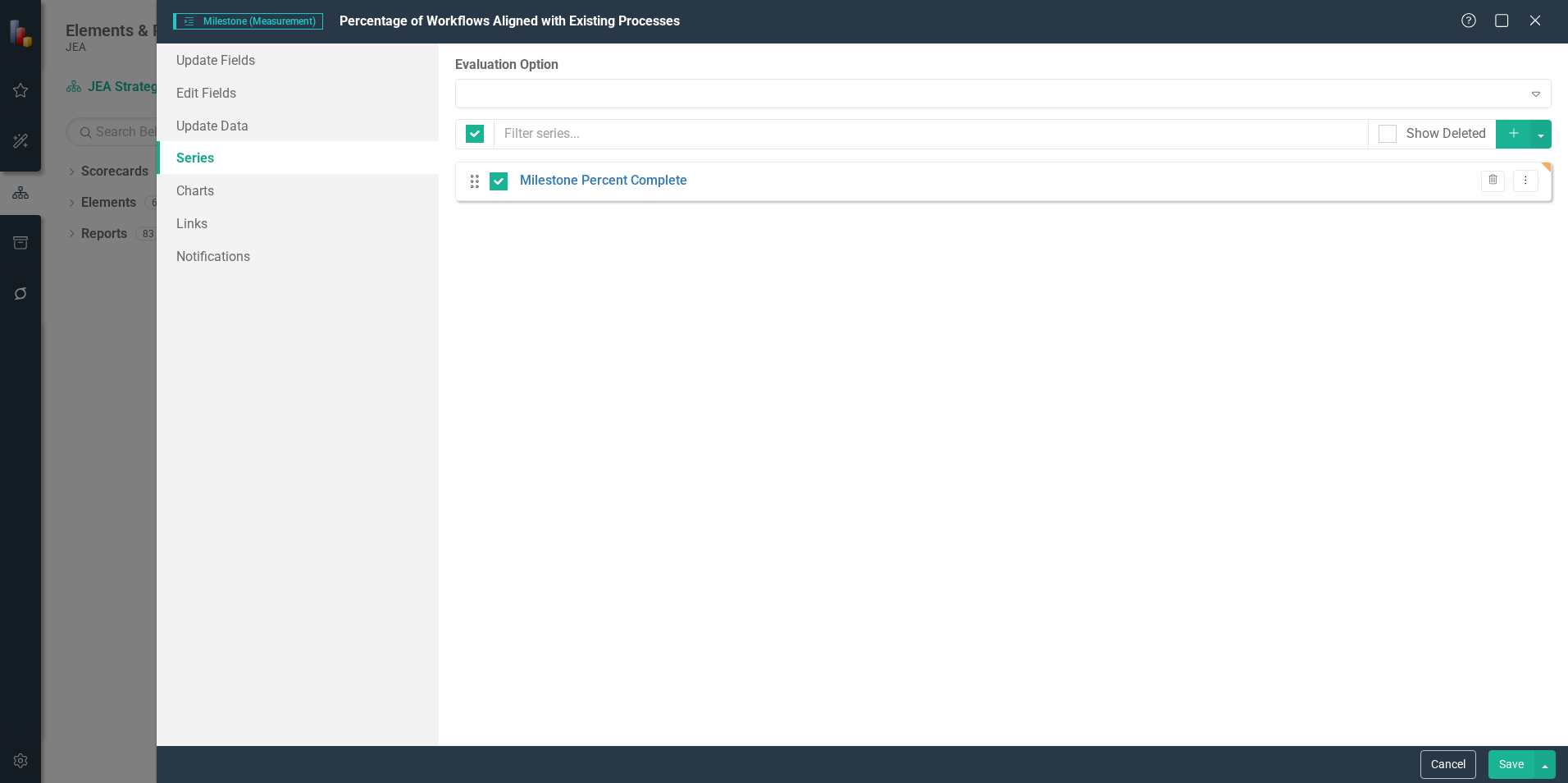
click at [626, 178] on link "Milestone Percent Complete" at bounding box center [604, 181] width 167 height 19
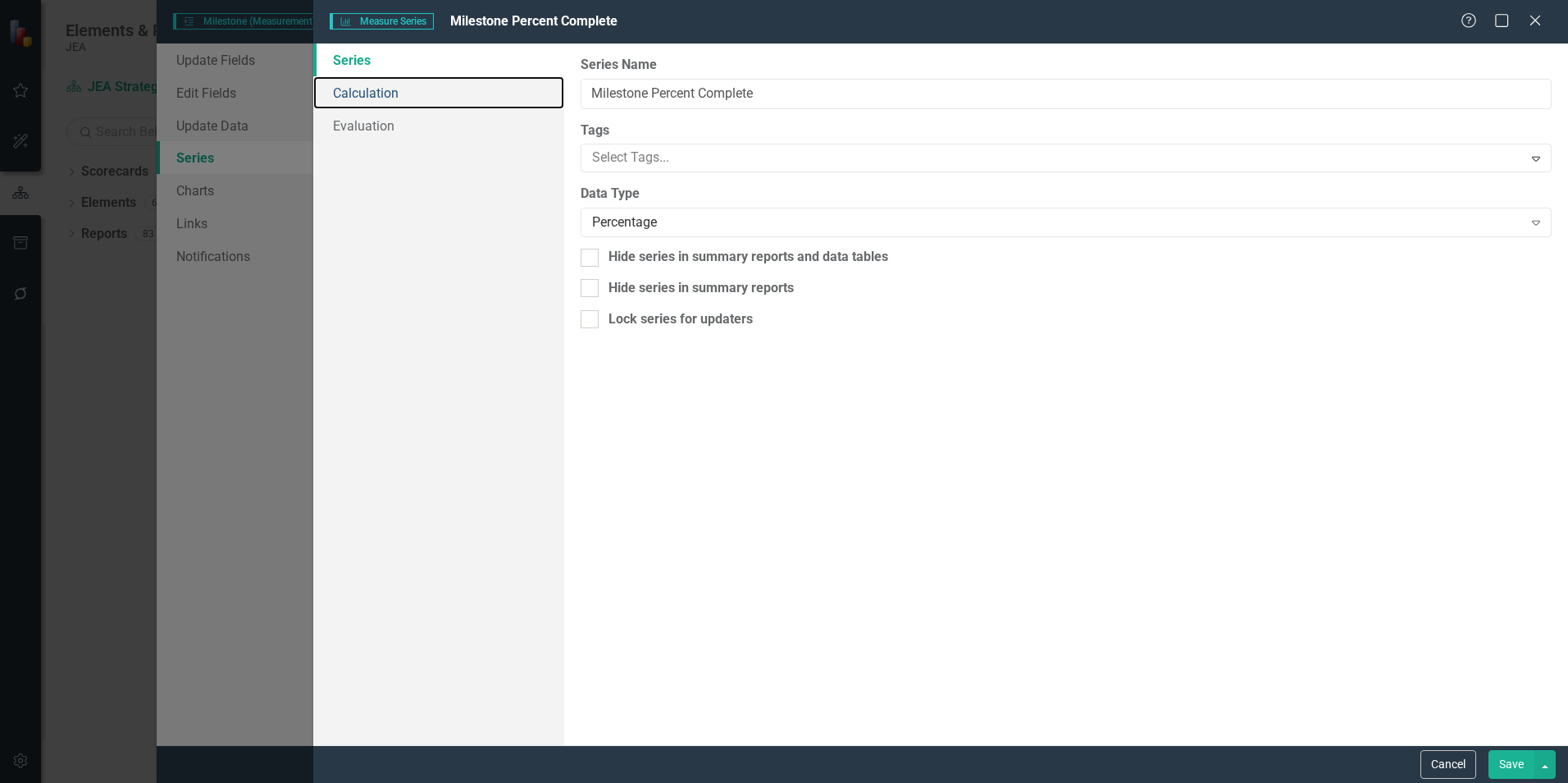
click at [370, 92] on link "Calculation" at bounding box center [438, 92] width 251 height 33
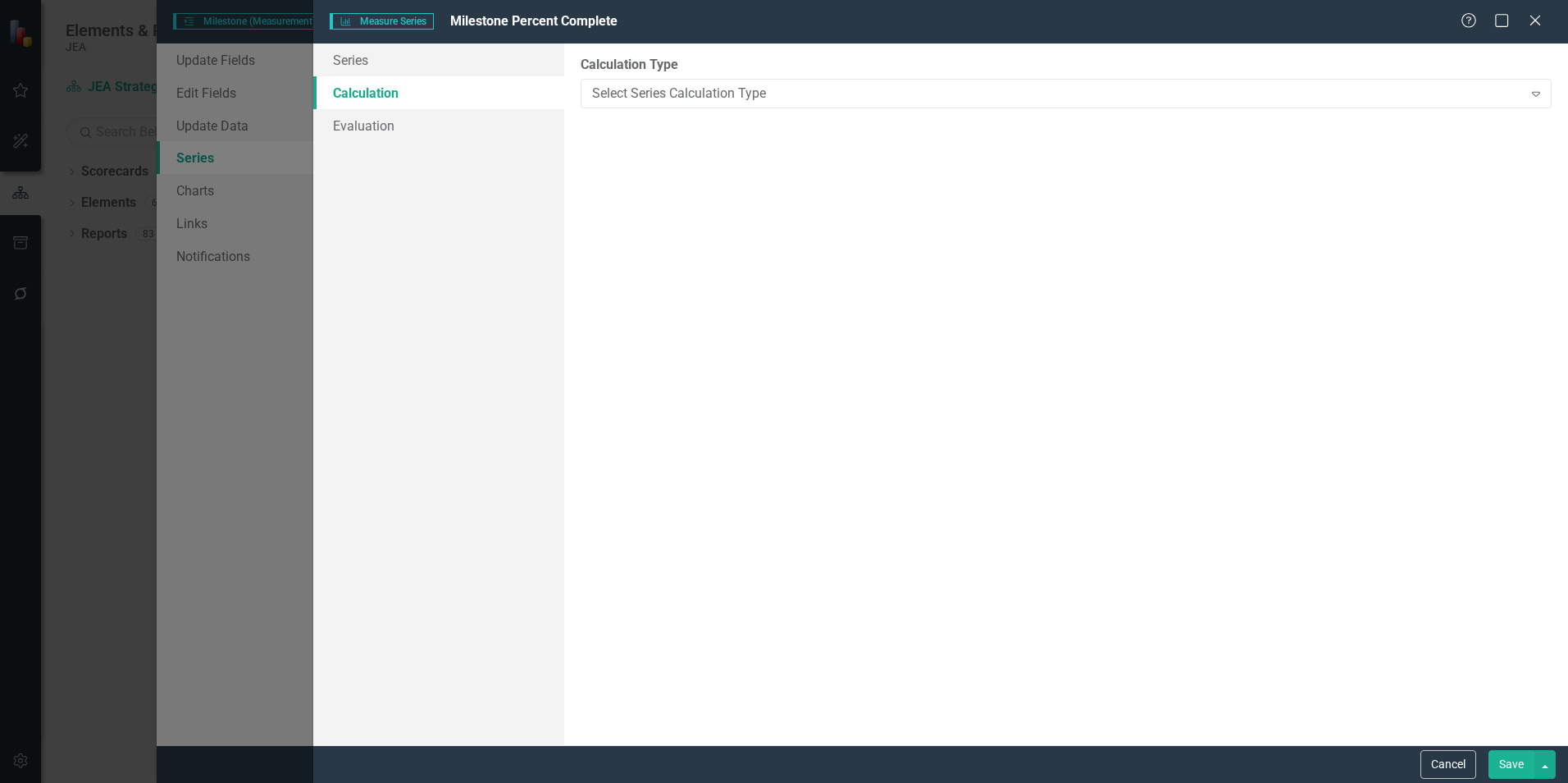
click at [872, 96] on div "Select Series Calculation Type" at bounding box center [1057, 93] width 930 height 19
click at [1508, 765] on button "Save" at bounding box center [1511, 764] width 46 height 29
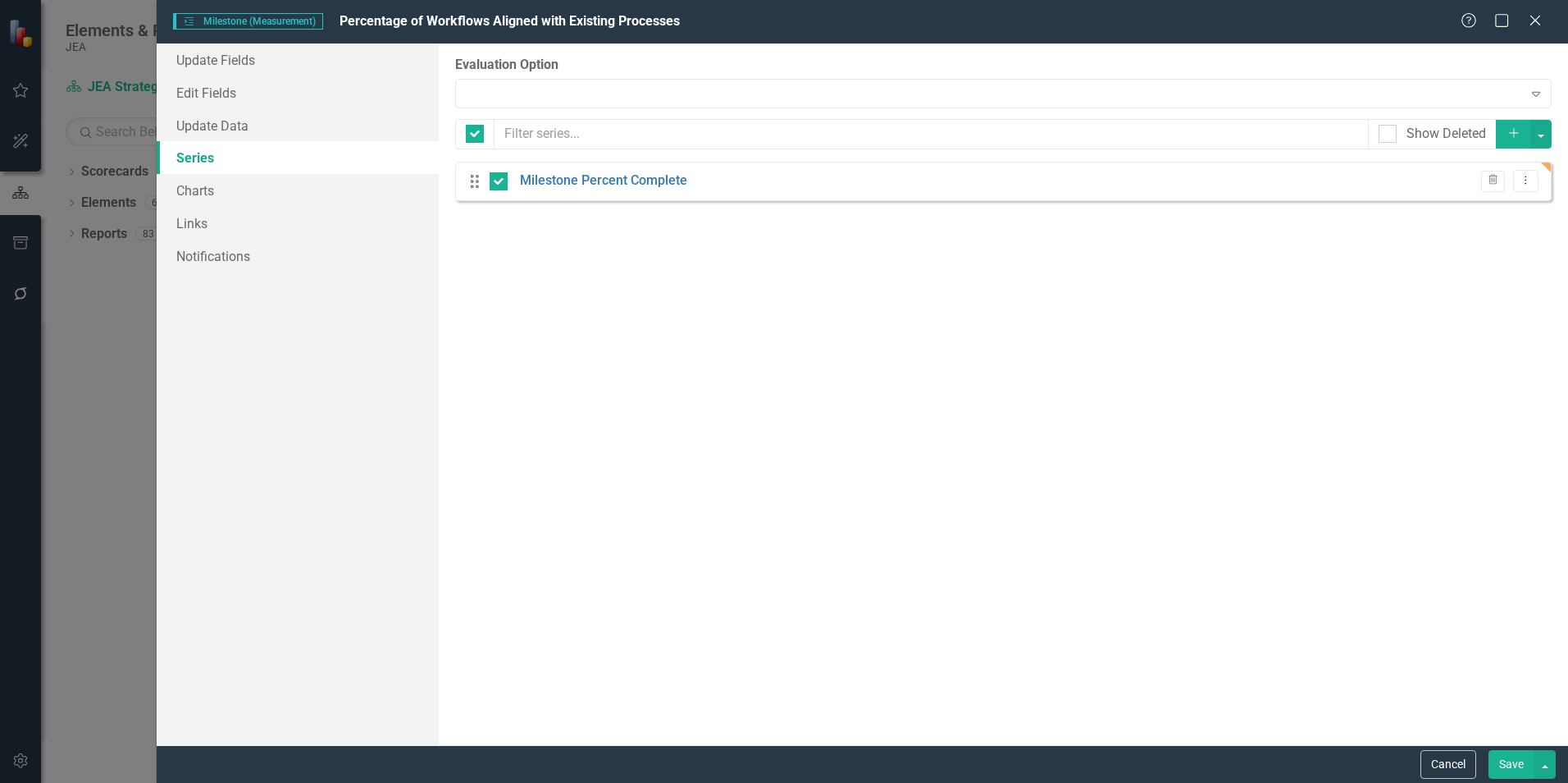
click at [1508, 765] on button "Save" at bounding box center [1511, 764] width 46 height 29
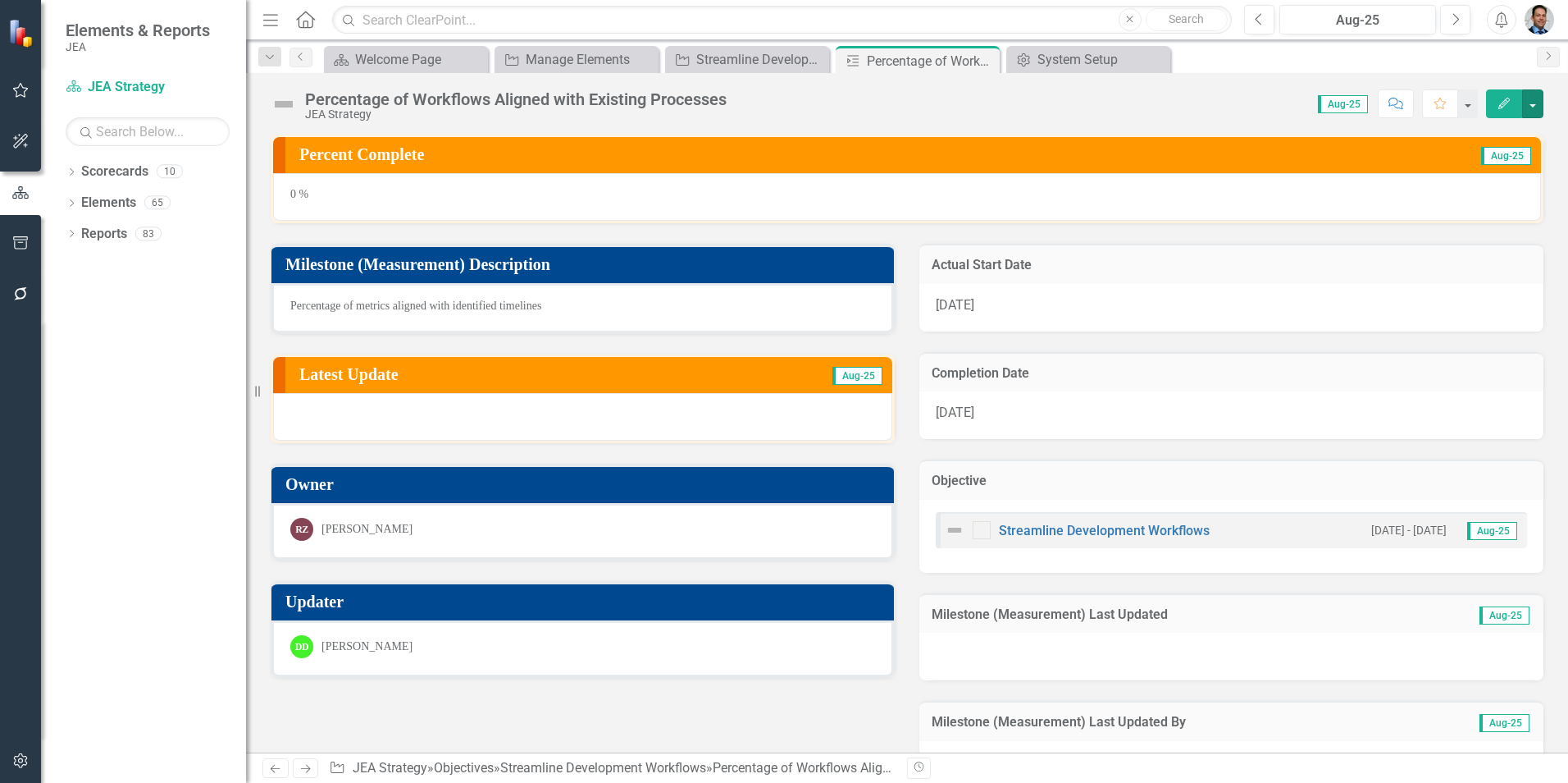
click at [1530, 107] on button "button" at bounding box center [1533, 104] width 21 height 29
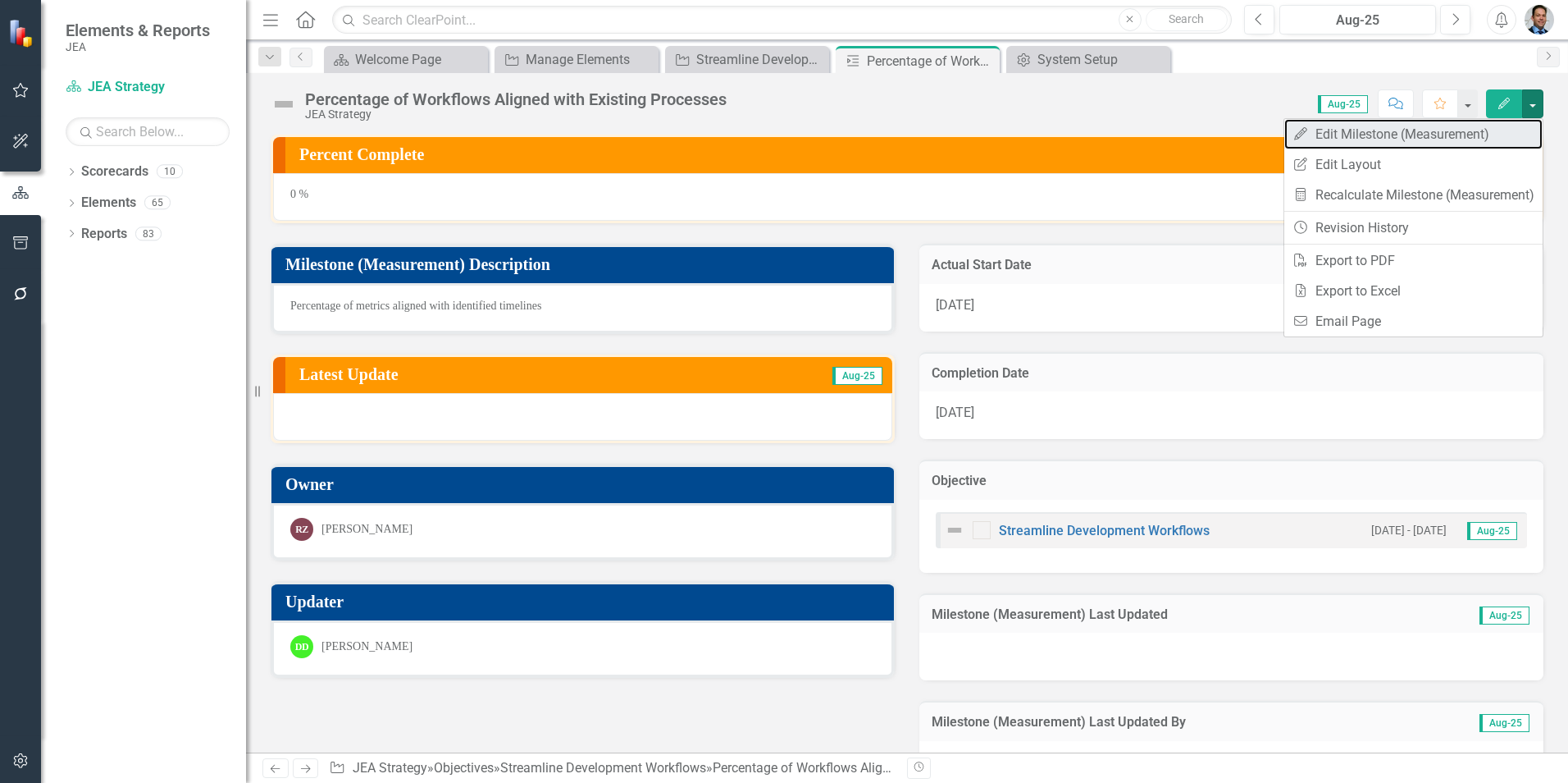
click at [1387, 140] on link "Edit Edit Milestone (Measurement)" at bounding box center [1414, 134] width 259 height 30
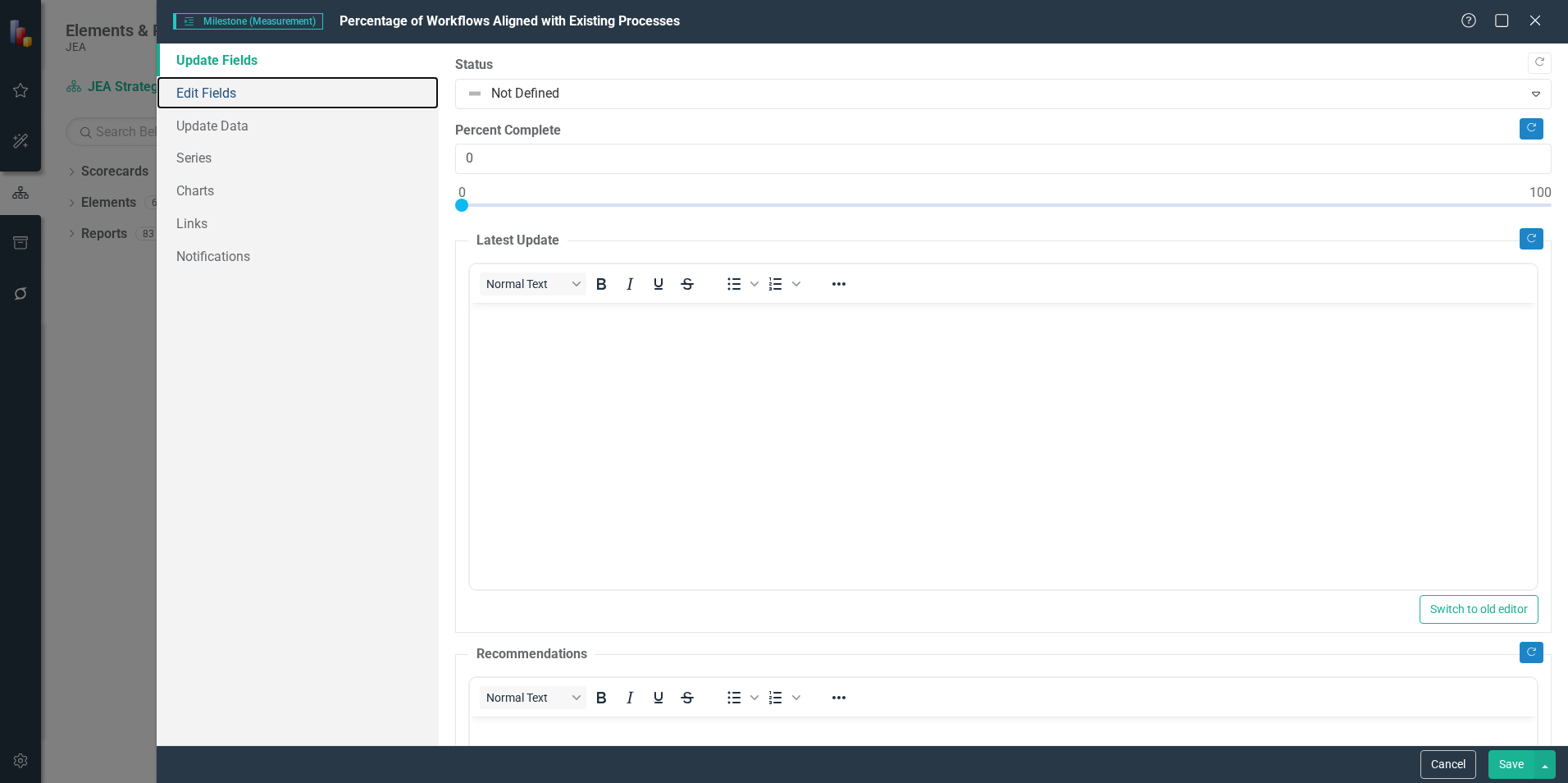
click at [223, 97] on link "Edit Fields" at bounding box center [298, 92] width 282 height 33
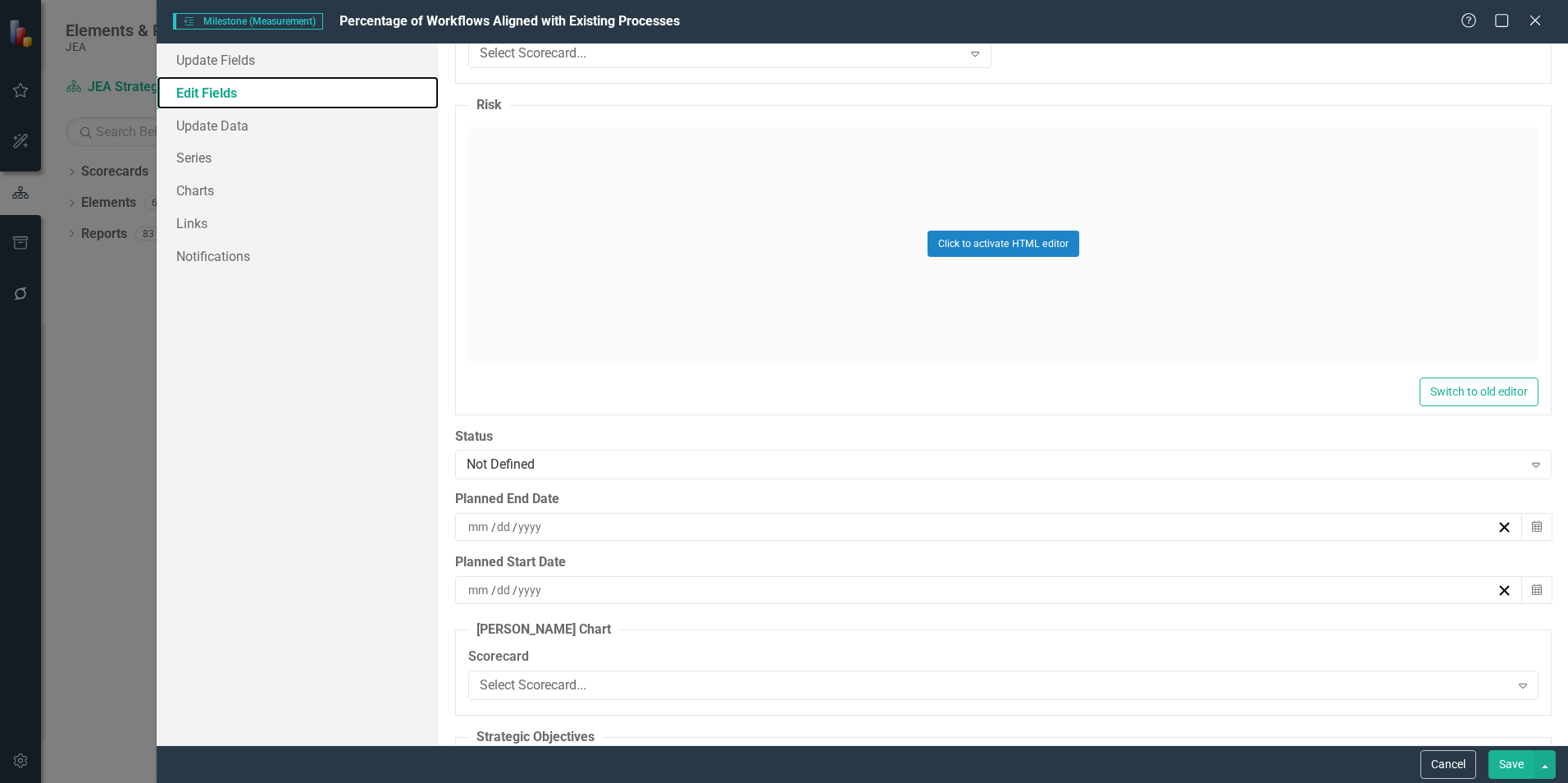
scroll to position [2150, 0]
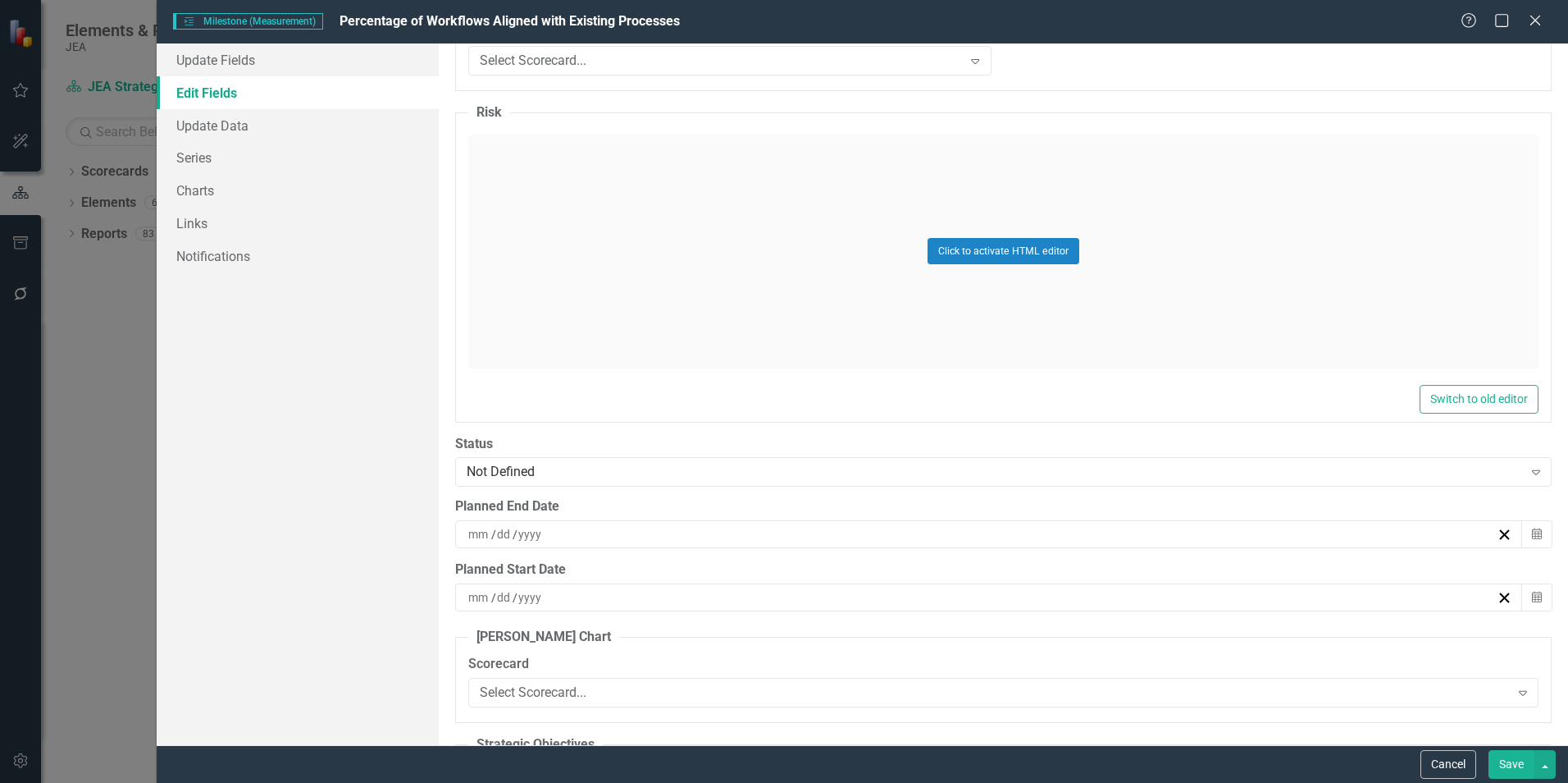
click at [1291, 475] on div "Not Defined" at bounding box center [995, 472] width 1055 height 19
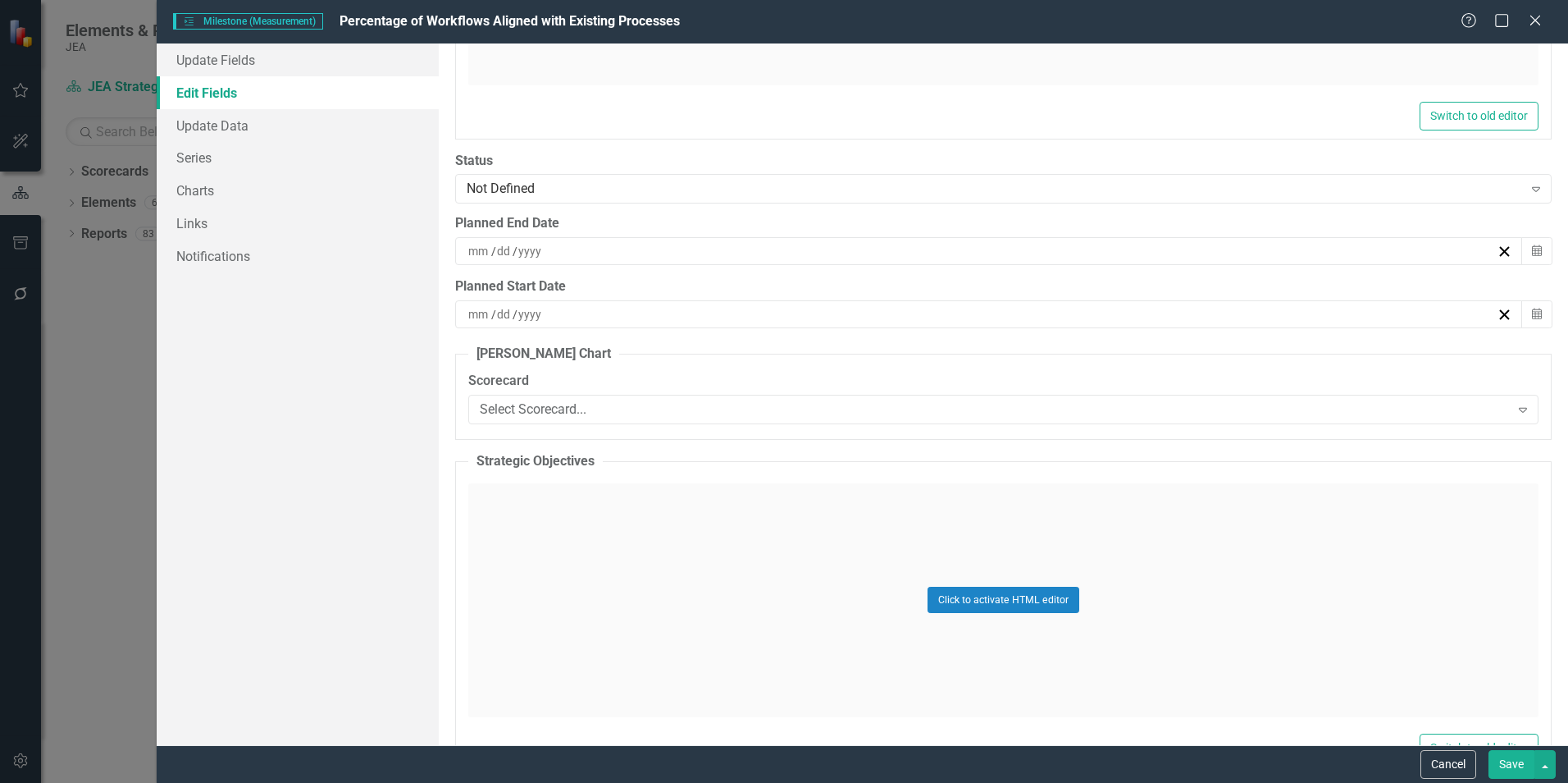
scroll to position [2478, 0]
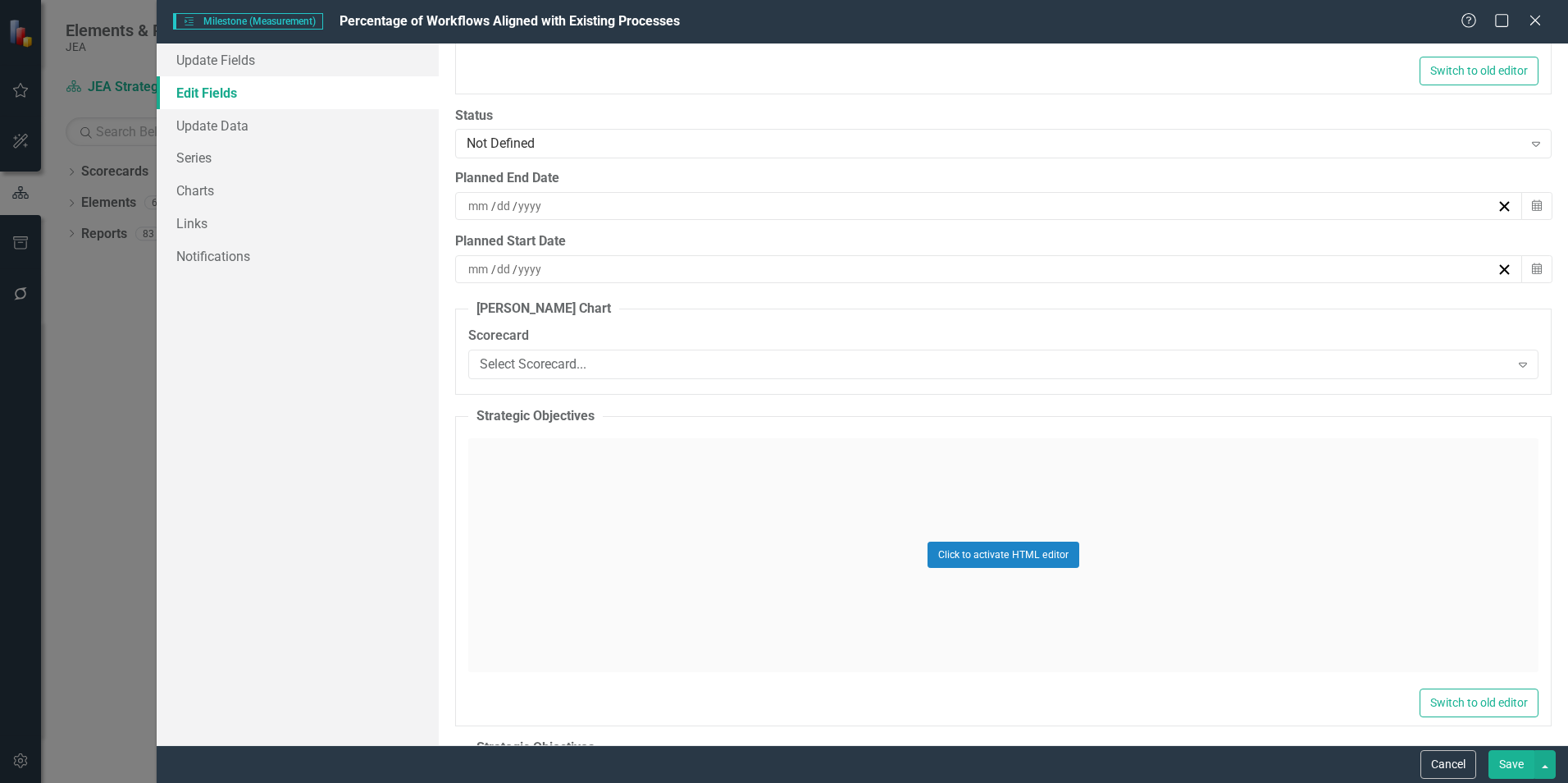
click at [1274, 371] on div "Select Scorecard..." at bounding box center [995, 364] width 1029 height 19
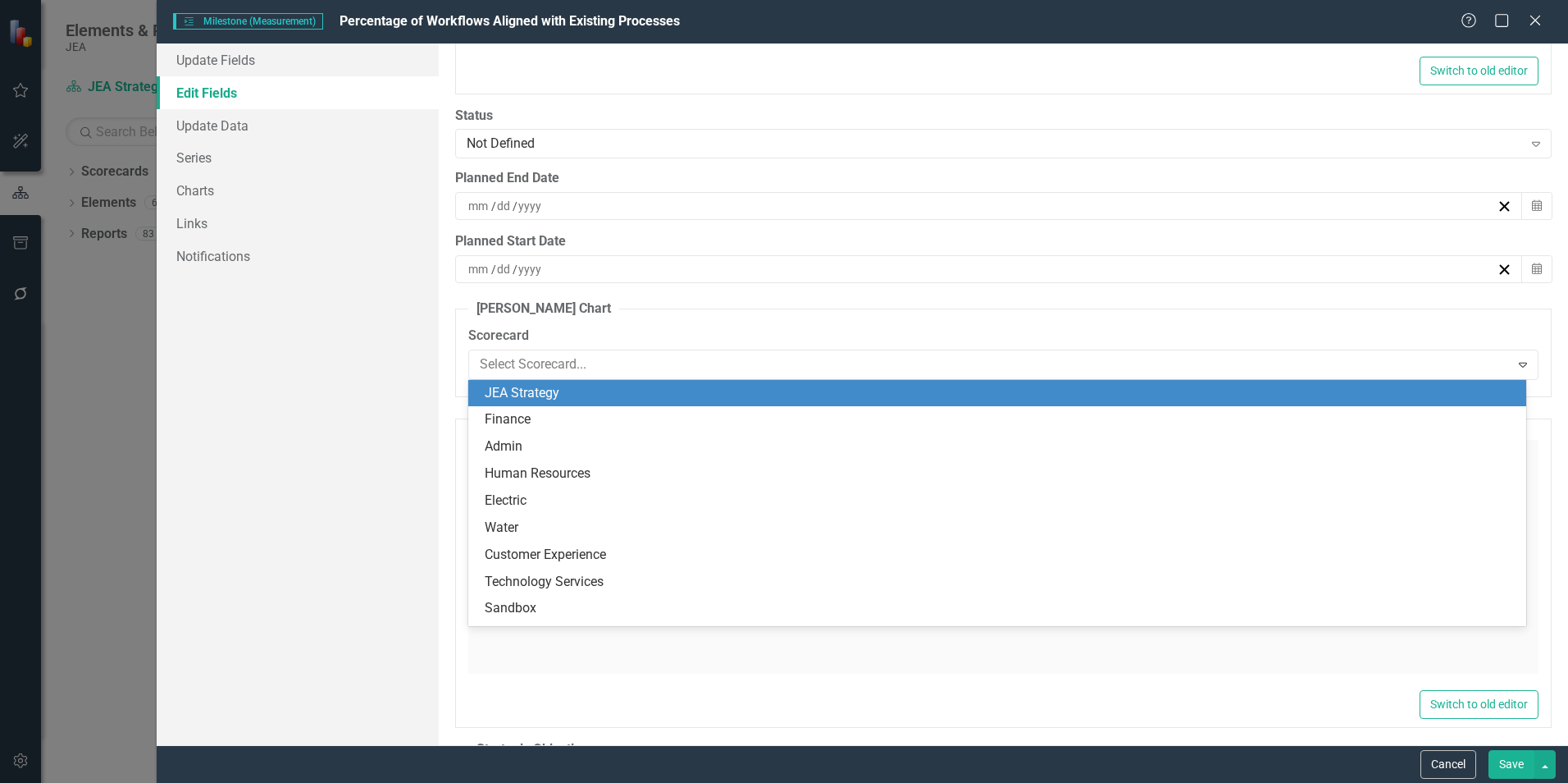
click at [585, 396] on div "JEA Strategy" at bounding box center [1000, 394] width 1032 height 19
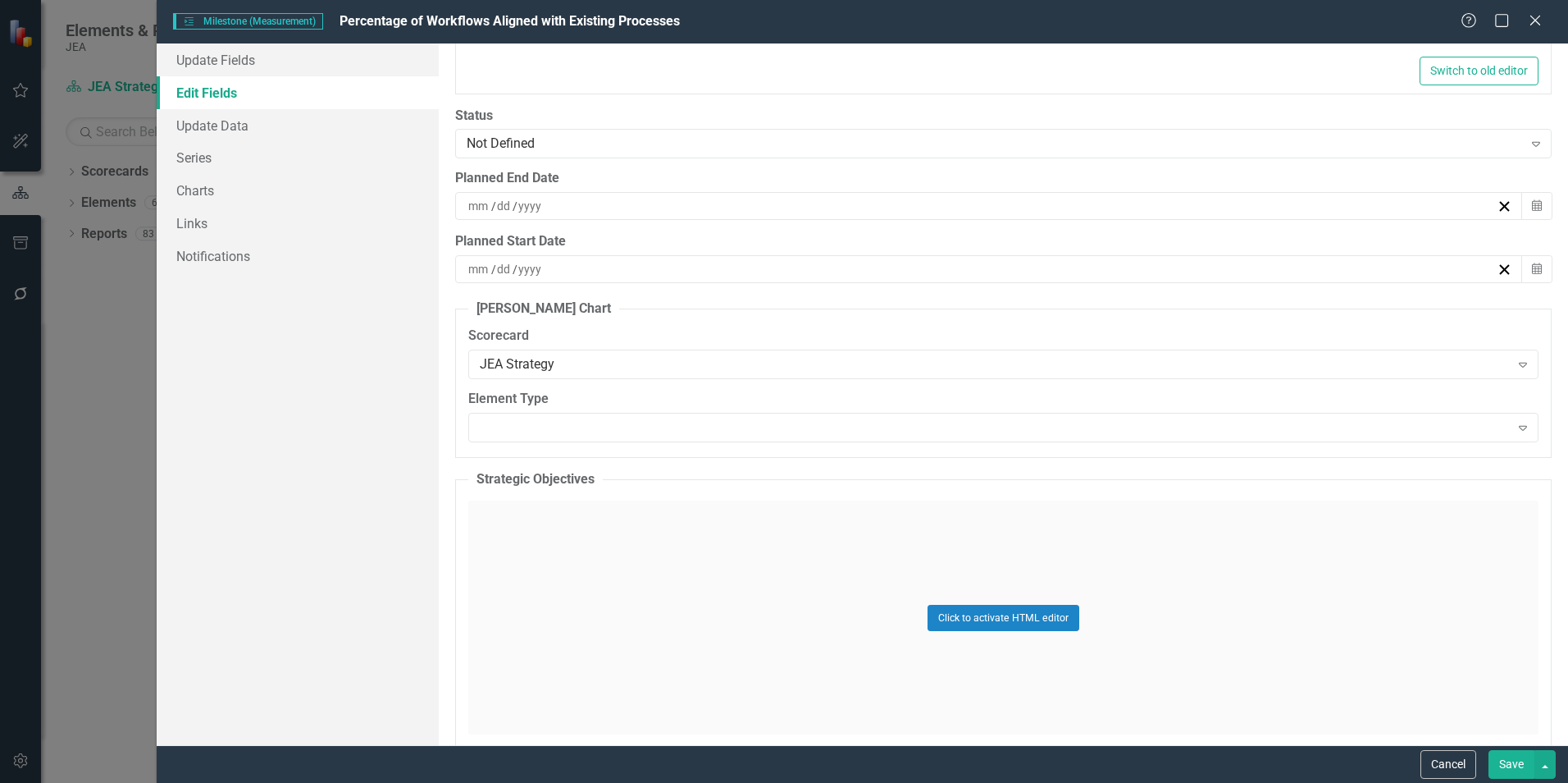
click at [601, 429] on div "Expand" at bounding box center [1004, 427] width 1071 height 29
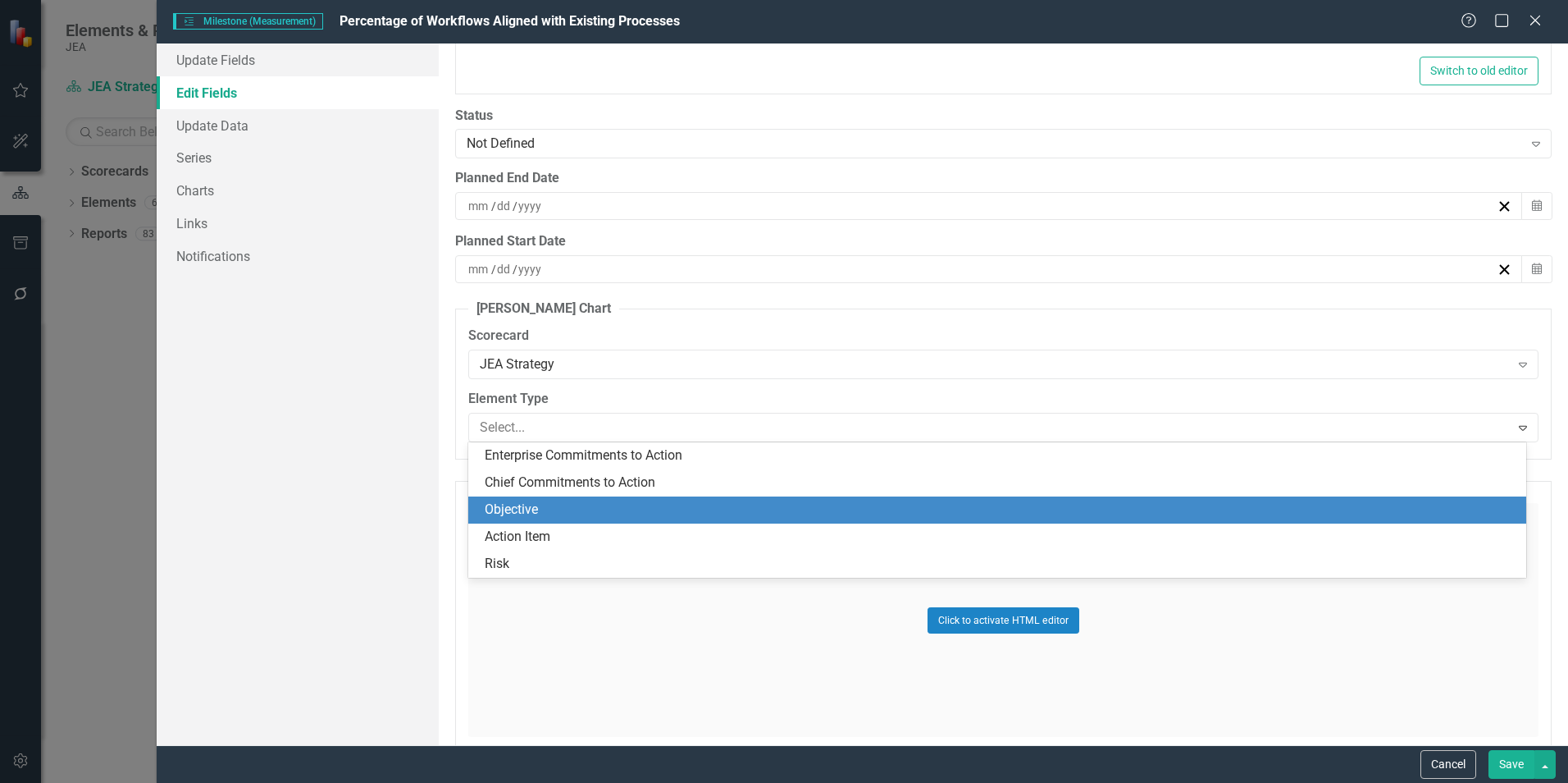
click at [576, 514] on div "Objective" at bounding box center [1000, 510] width 1032 height 19
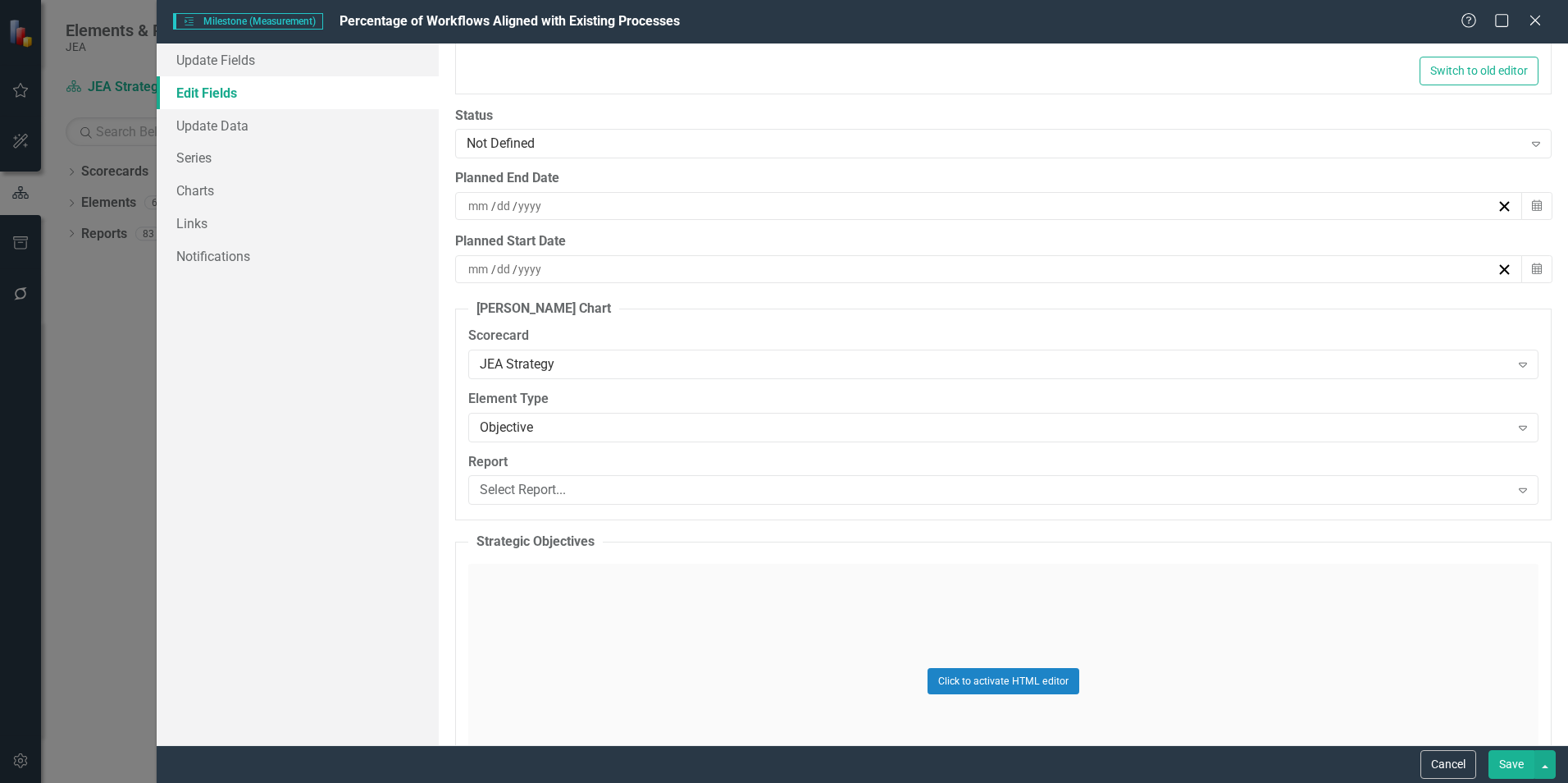
click at [602, 483] on div "Select Report..." at bounding box center [995, 490] width 1029 height 19
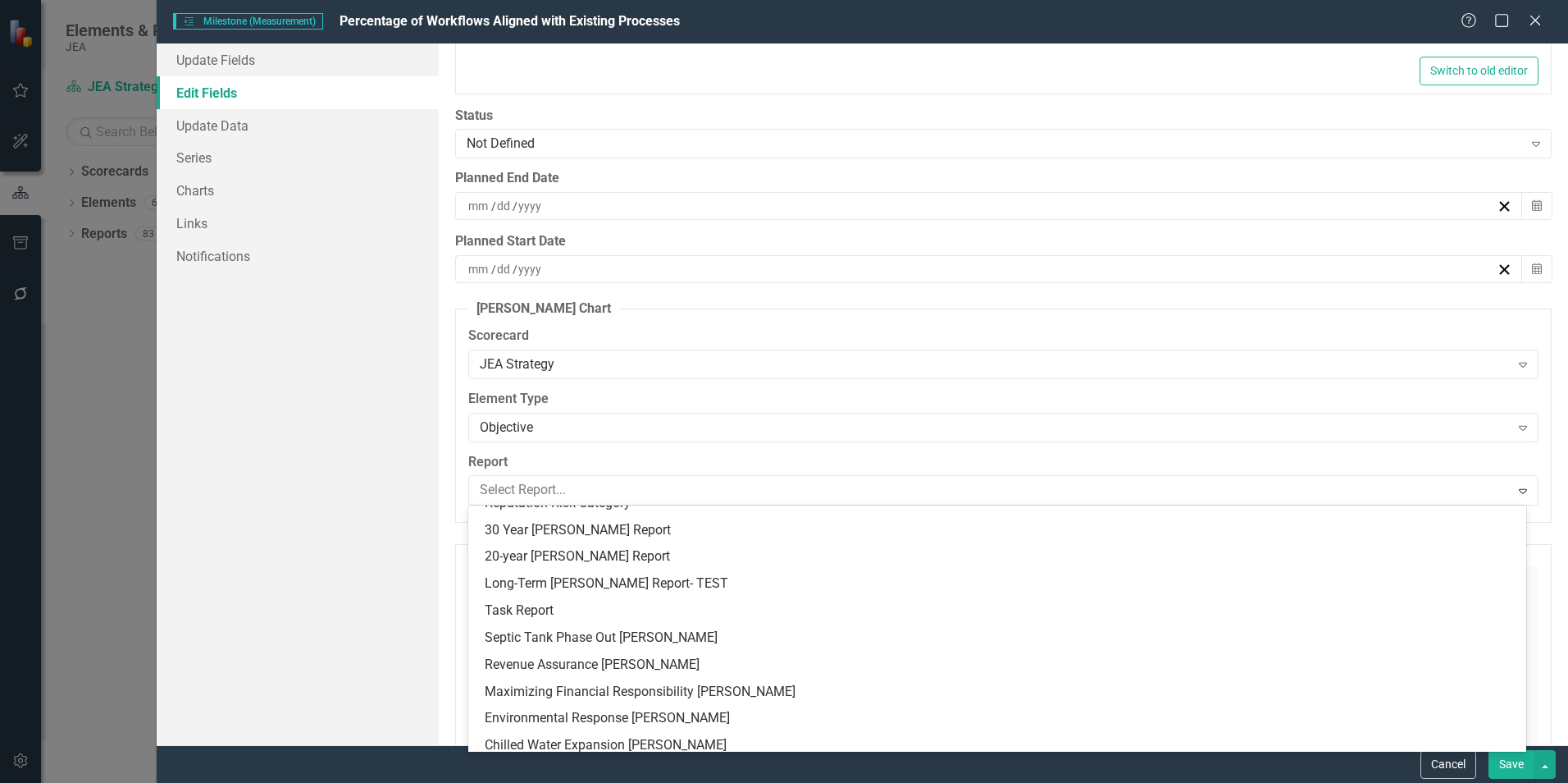
scroll to position [82, 0]
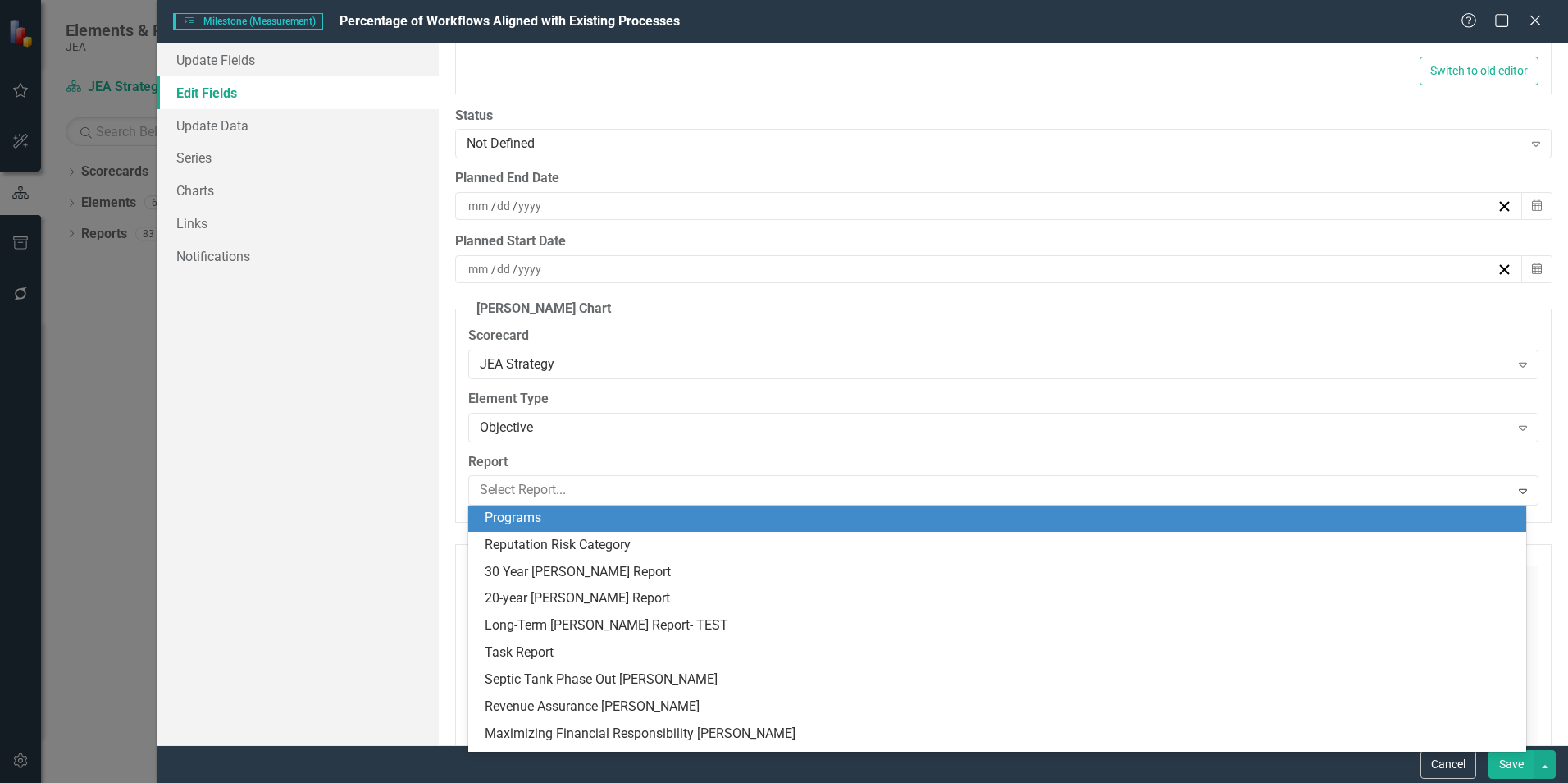
click at [846, 433] on div "Objective" at bounding box center [995, 427] width 1029 height 19
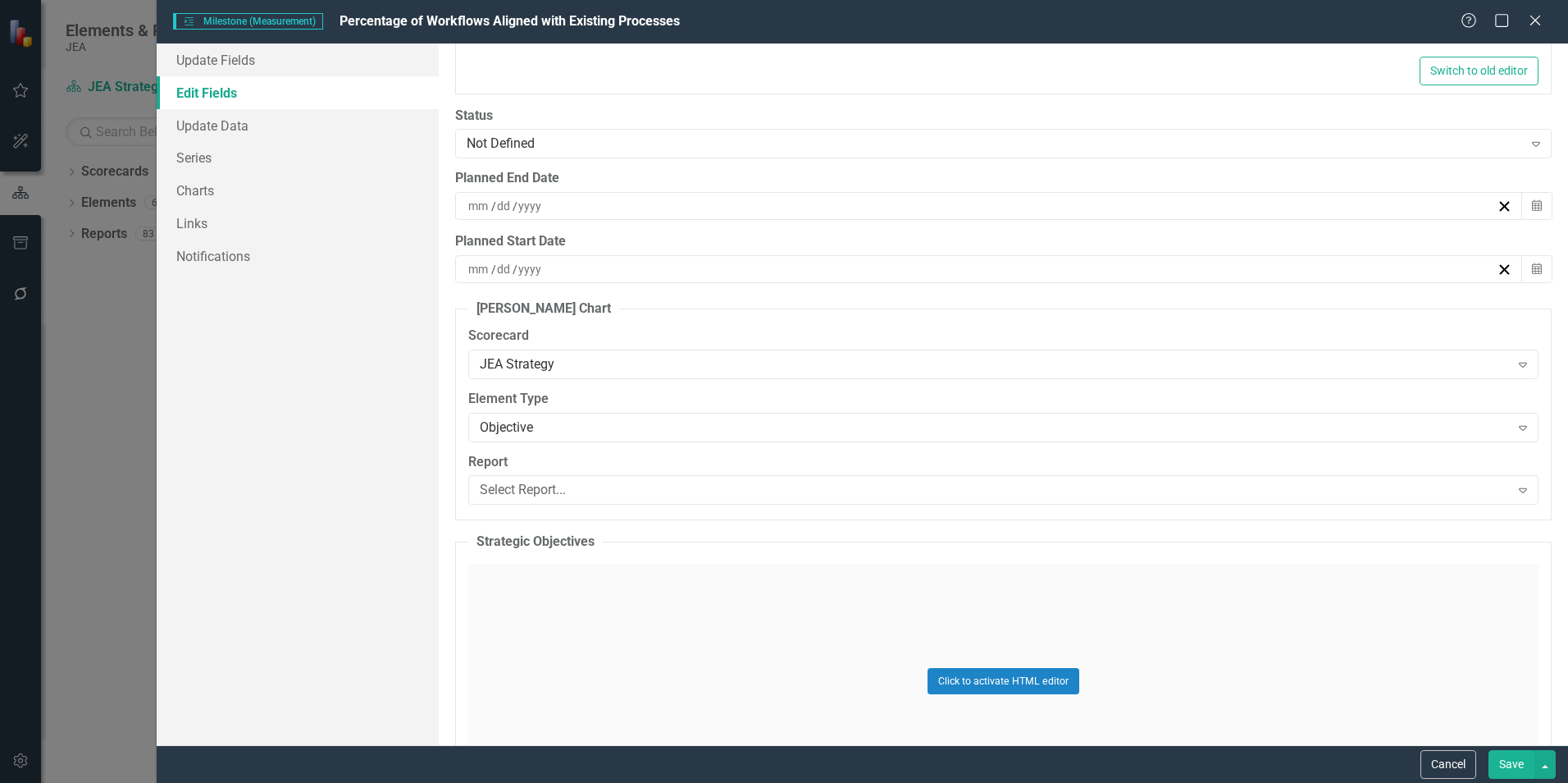
click at [765, 366] on div "JEA Strategy" at bounding box center [995, 364] width 1029 height 19
click at [750, 430] on div "Objective" at bounding box center [995, 427] width 1029 height 19
click at [593, 426] on div "Objective" at bounding box center [995, 427] width 1029 height 19
click at [629, 373] on div "JEA Strategy" at bounding box center [995, 364] width 1029 height 19
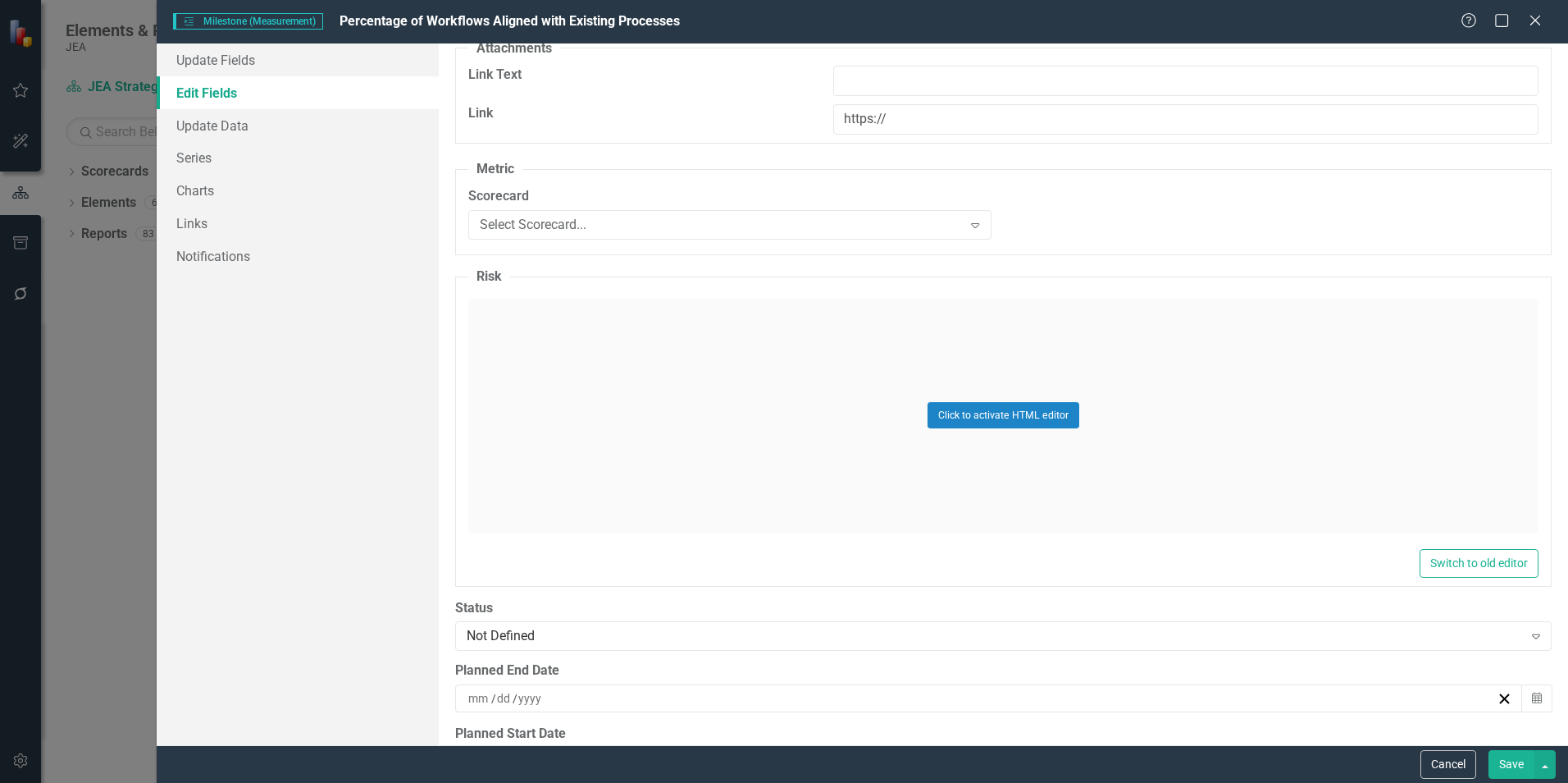
scroll to position [1576, 0]
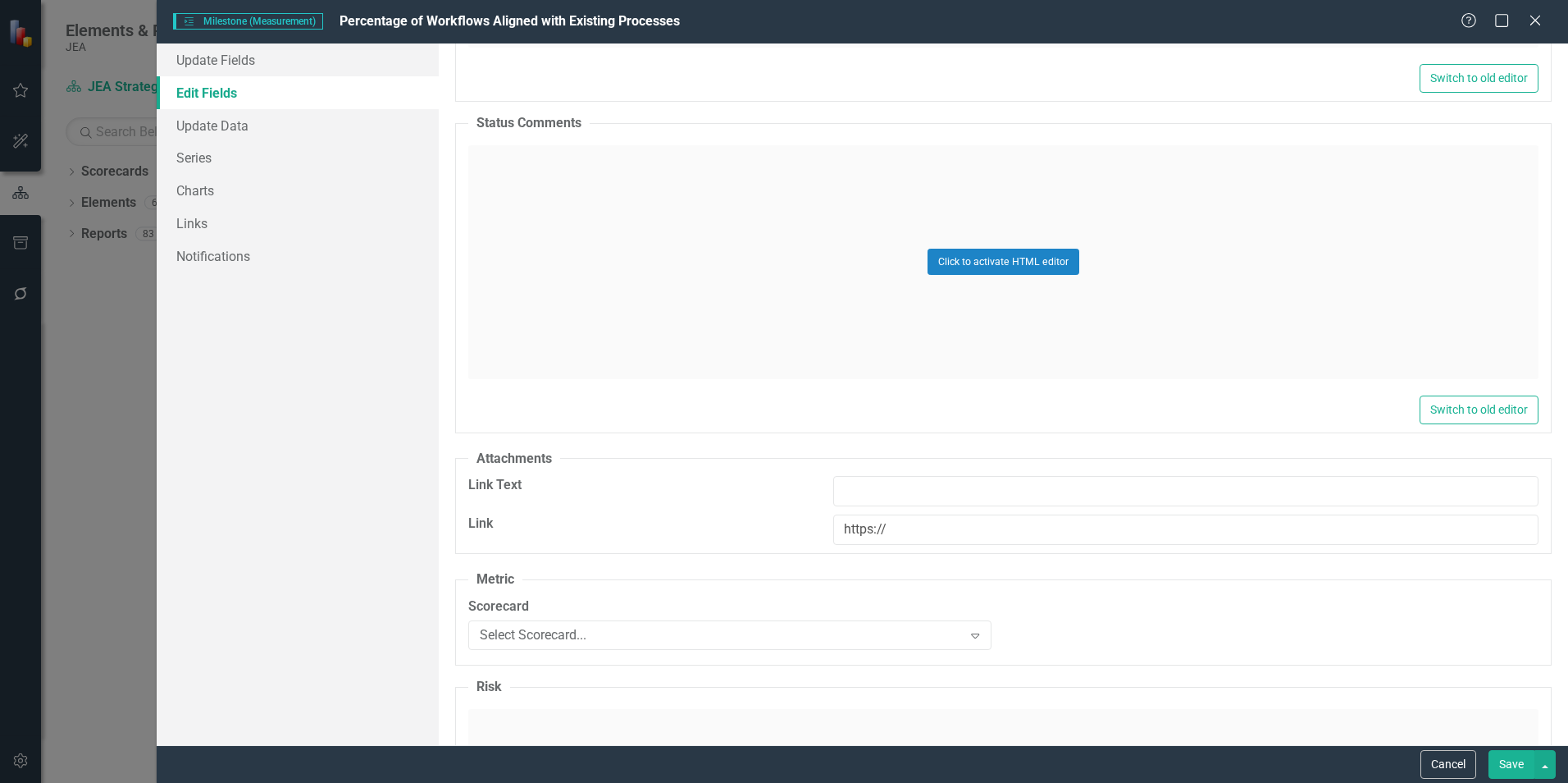
click at [1436, 767] on button "Cancel" at bounding box center [1448, 764] width 56 height 29
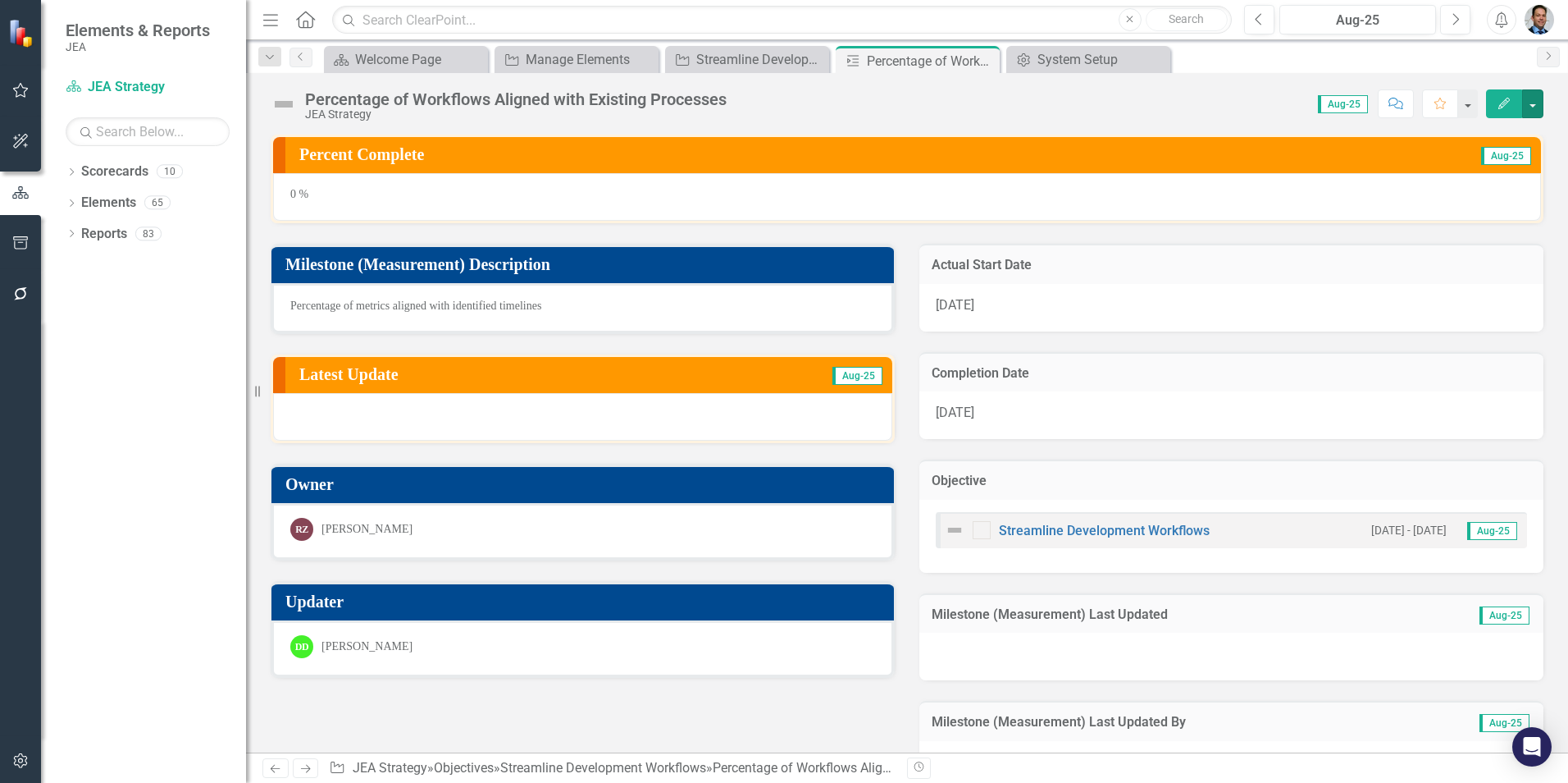
click at [1541, 99] on button "button" at bounding box center [1533, 104] width 21 height 29
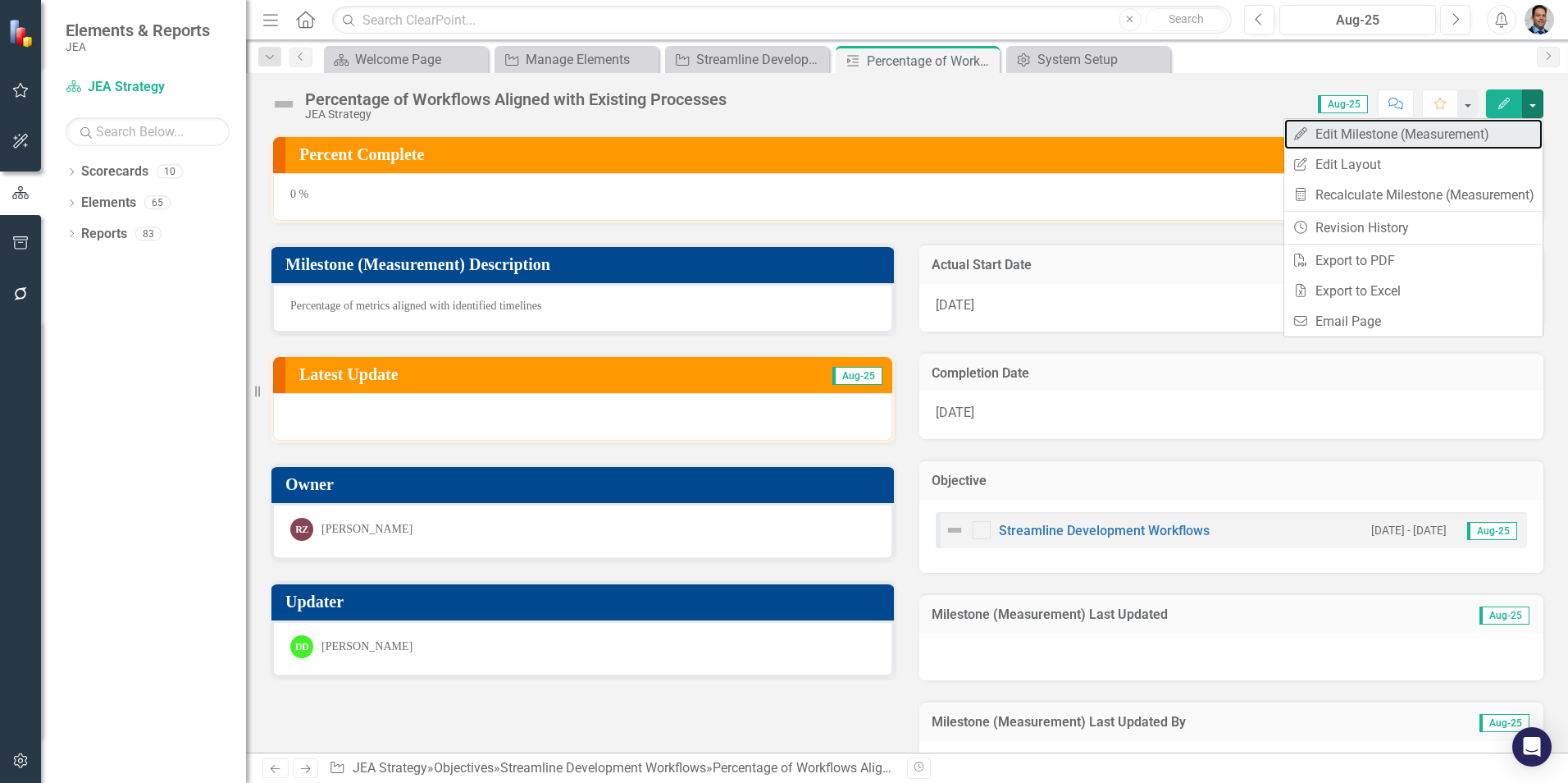
click at [1399, 137] on link "Edit Edit Milestone (Measurement)" at bounding box center [1414, 134] width 259 height 30
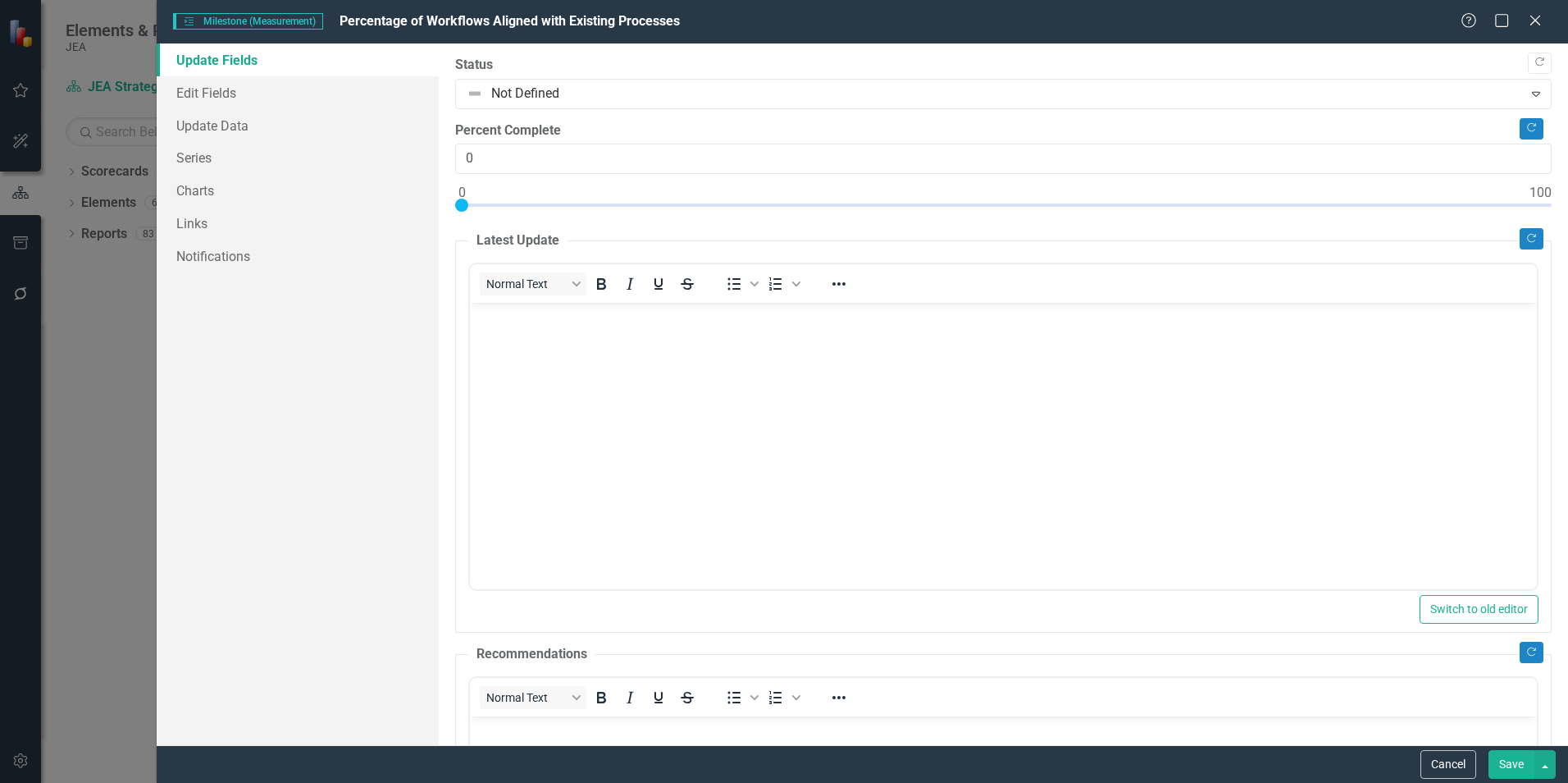
scroll to position [0, 0]
click at [200, 157] on link "Series" at bounding box center [298, 157] width 282 height 33
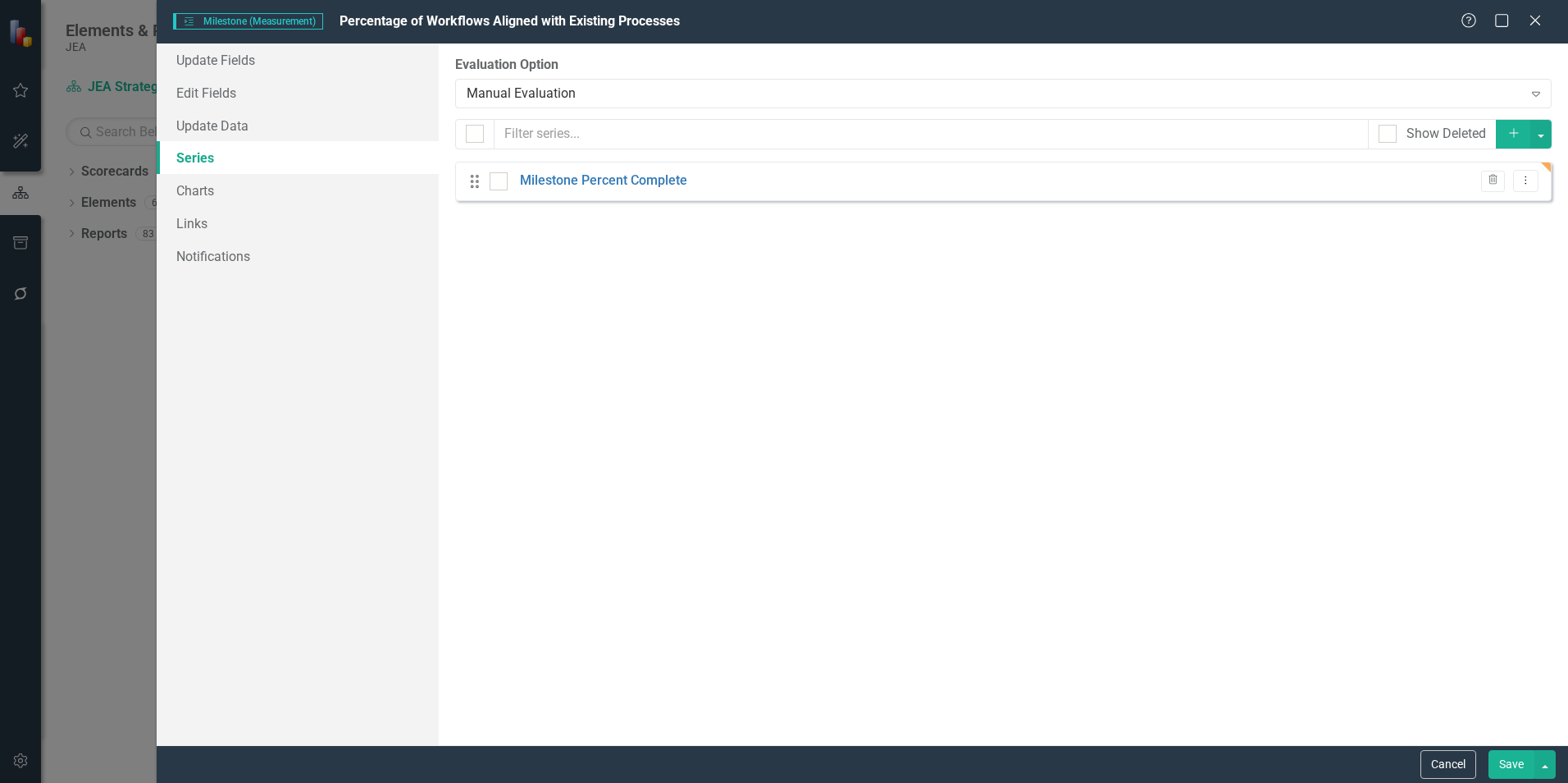
click at [682, 185] on link "Milestone Percent Complete" at bounding box center [604, 181] width 167 height 19
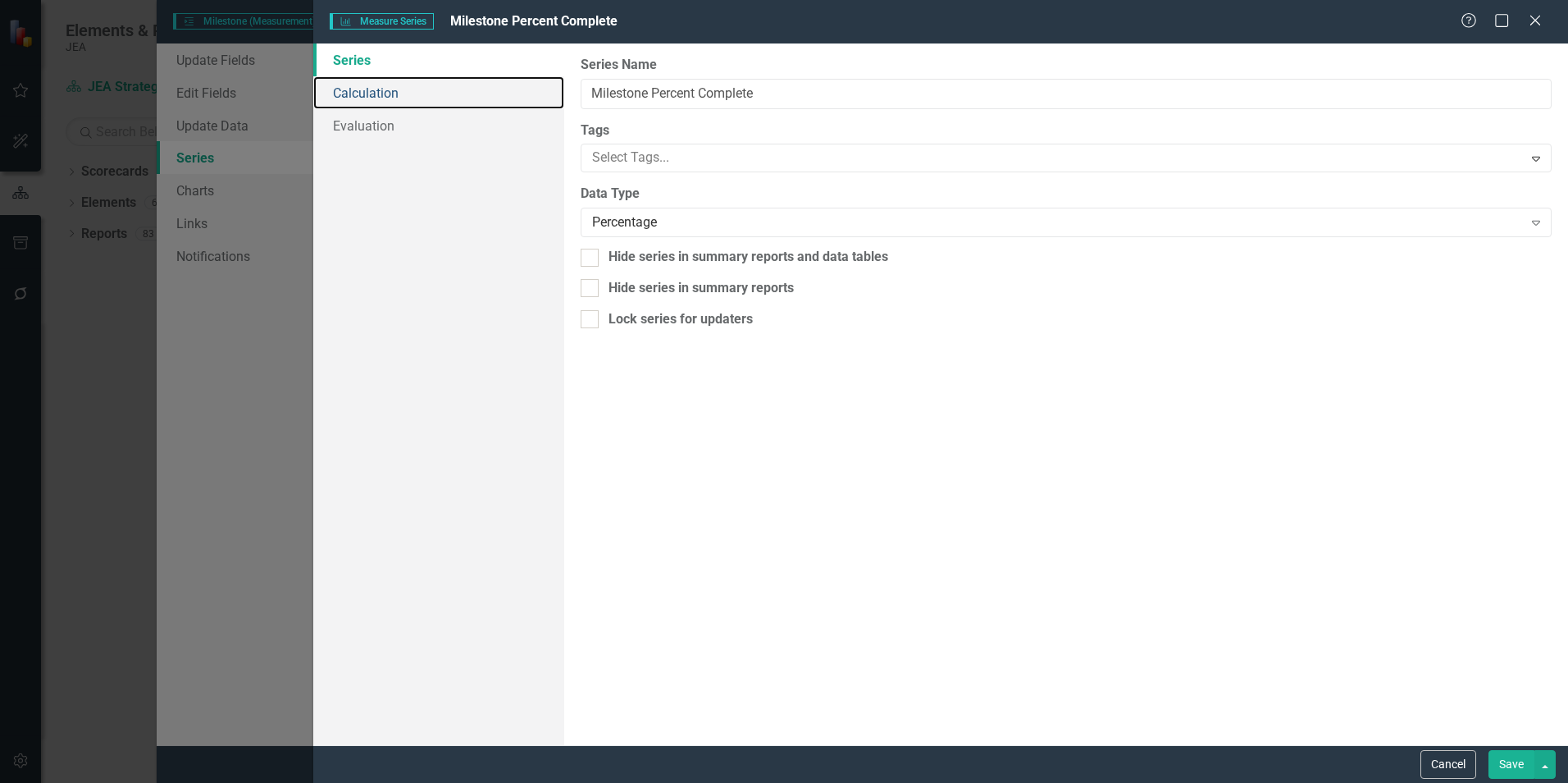
click at [376, 93] on link "Calculation" at bounding box center [438, 92] width 251 height 33
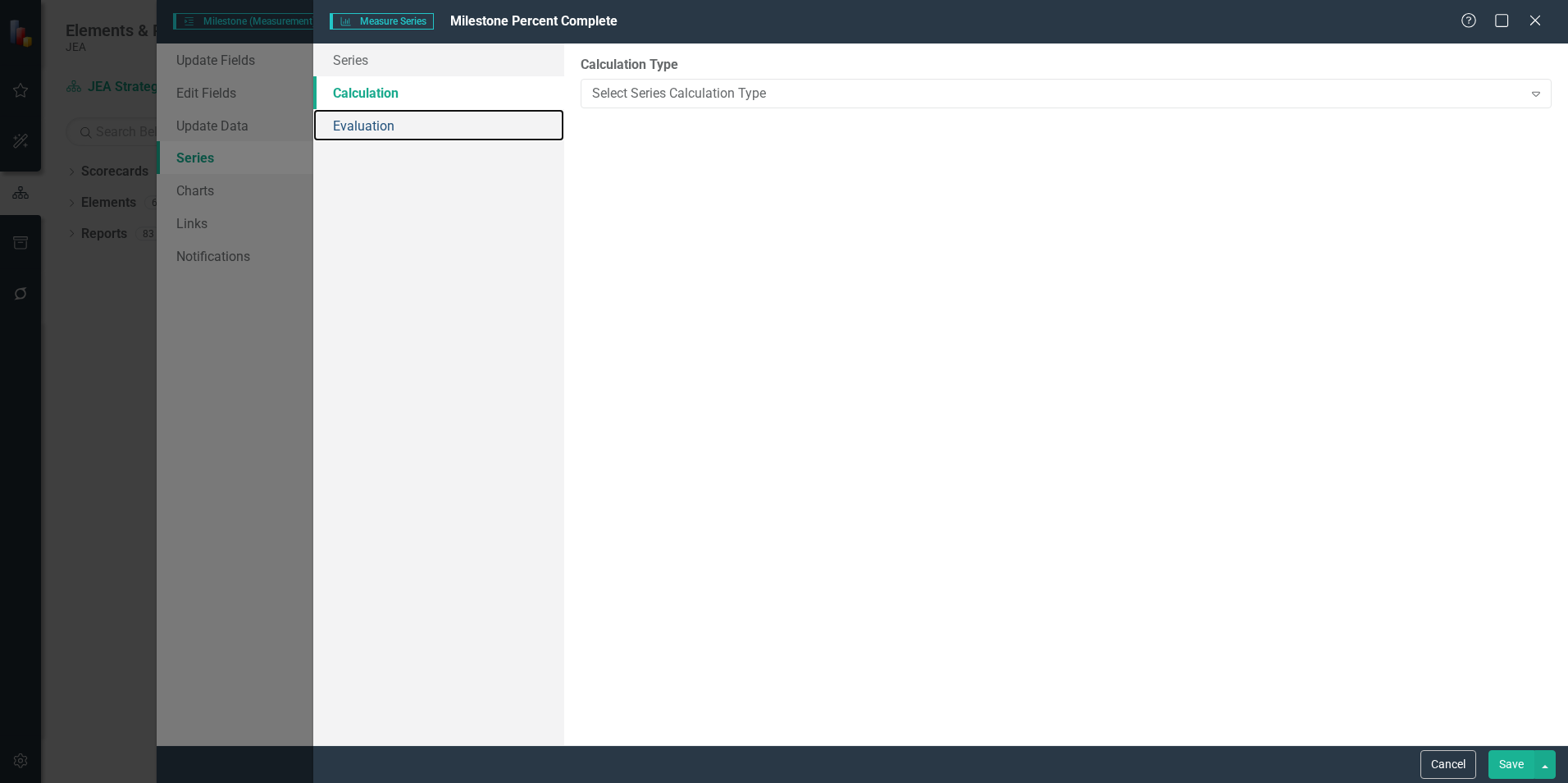
click at [365, 115] on link "Evaluation" at bounding box center [438, 126] width 251 height 33
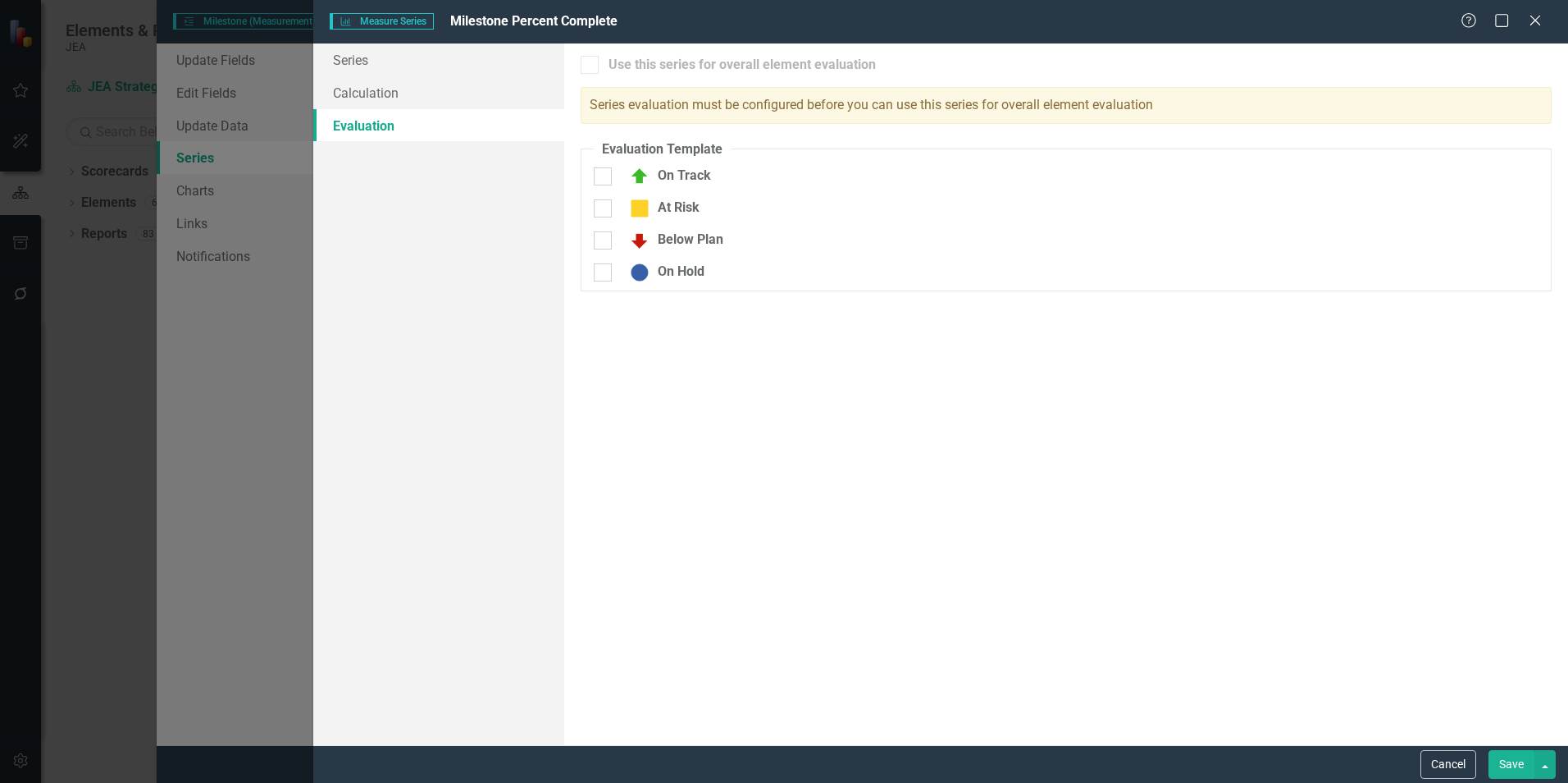
click at [1454, 762] on button "Cancel" at bounding box center [1448, 764] width 56 height 29
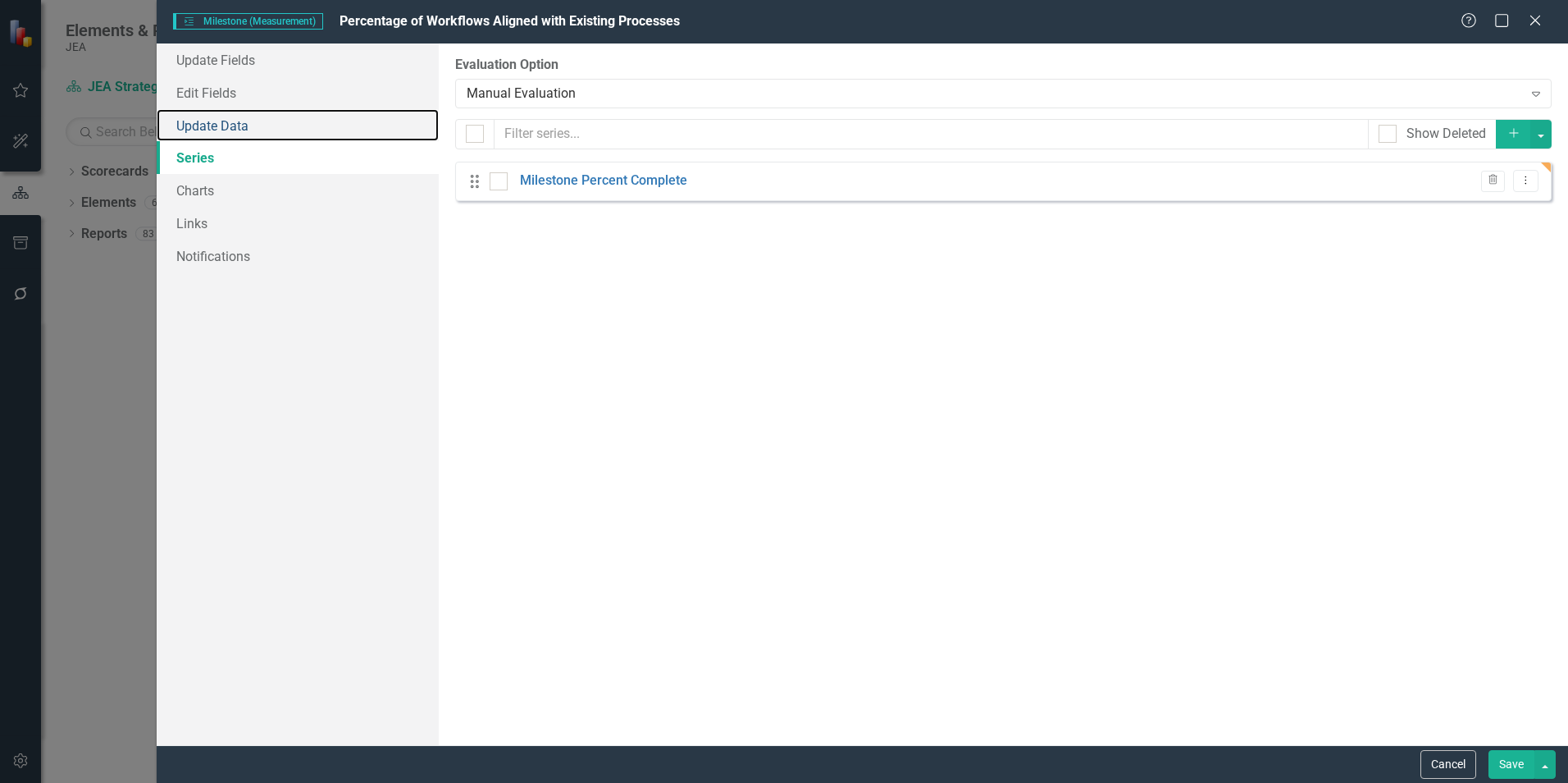
click at [242, 120] on link "Update Data" at bounding box center [298, 126] width 282 height 33
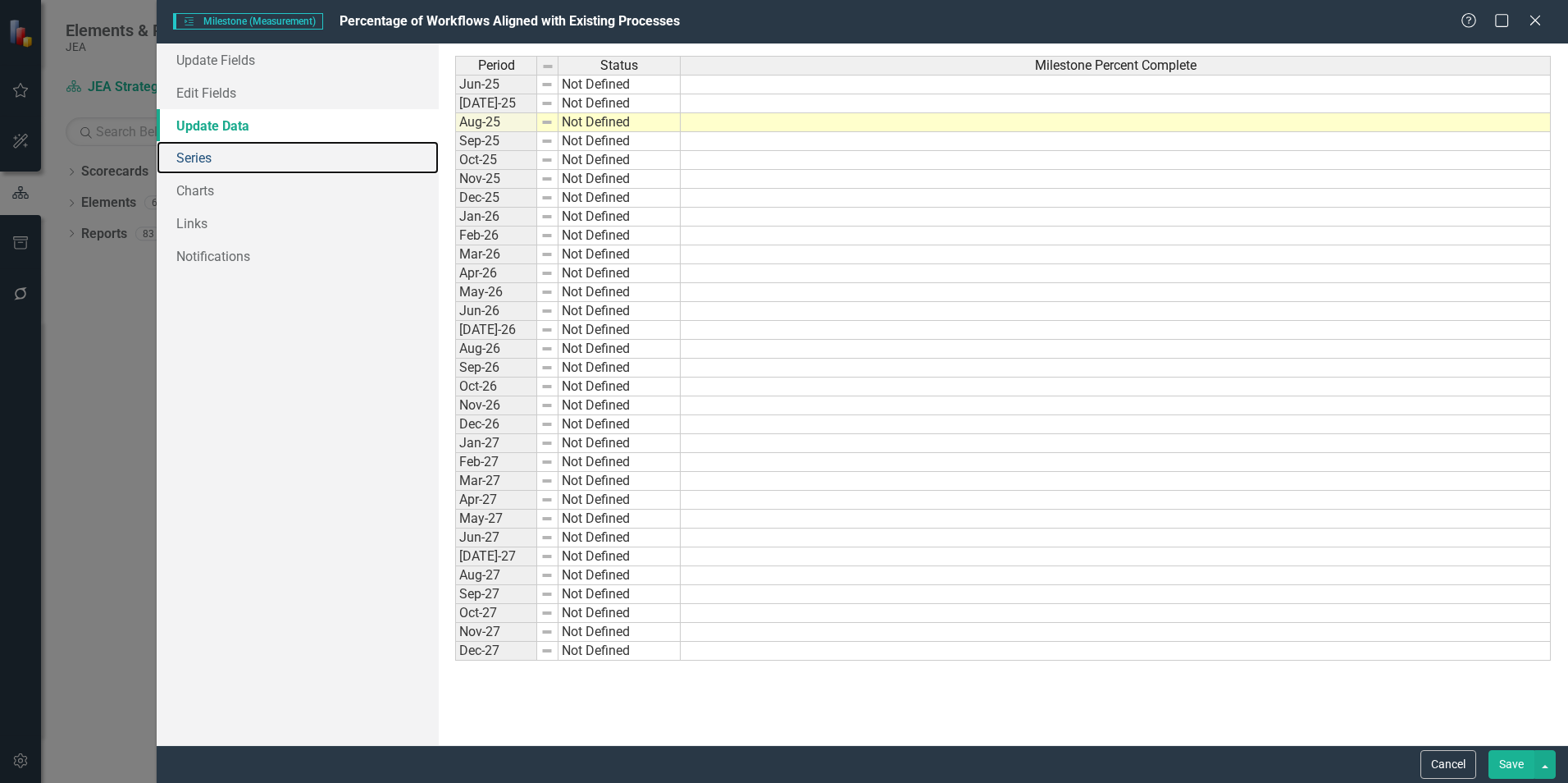
click at [198, 156] on link "Series" at bounding box center [298, 157] width 282 height 33
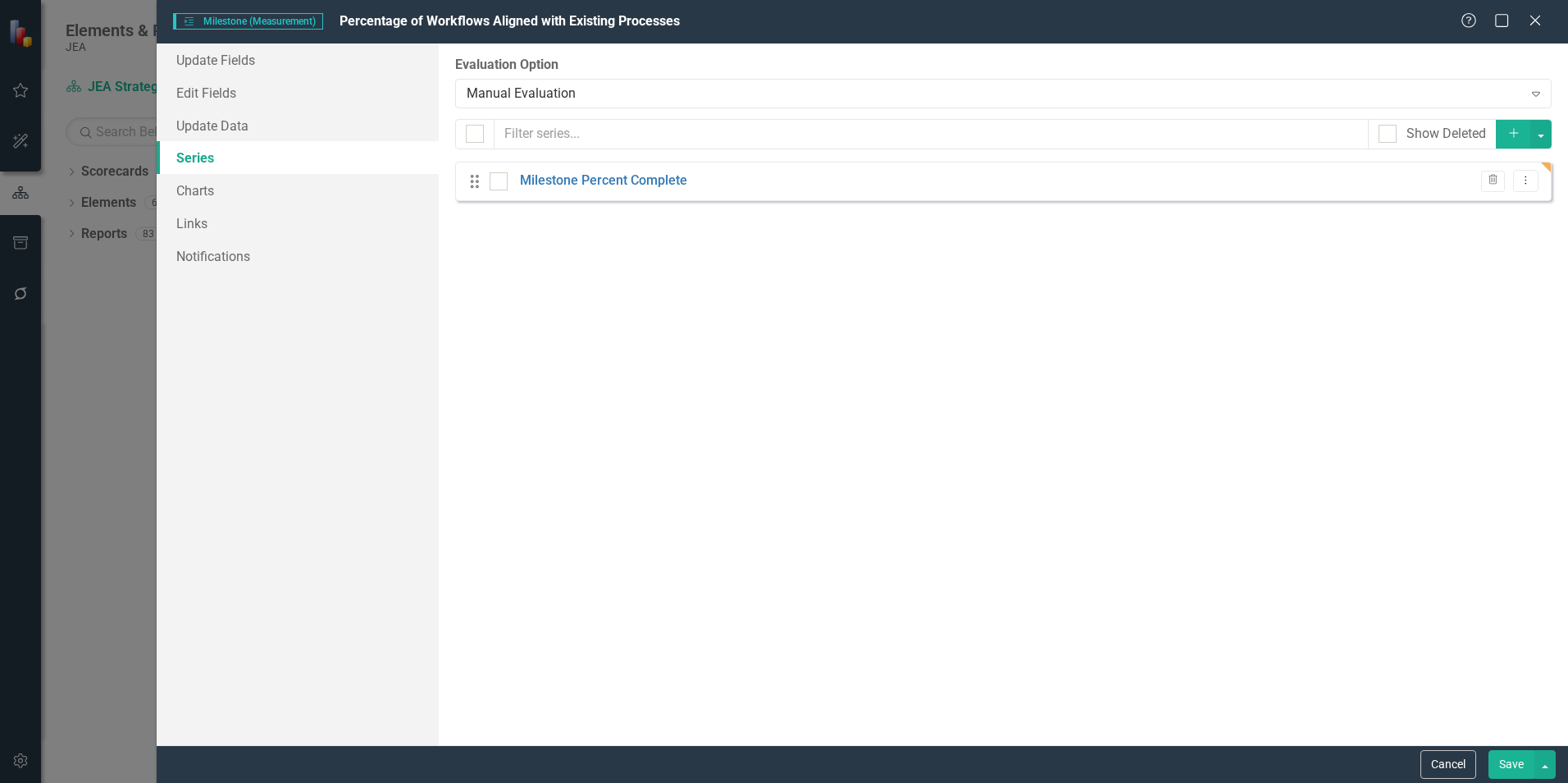
click at [1533, 187] on button "Dropdown Menu" at bounding box center [1525, 181] width 26 height 22
click at [1488, 212] on link "Edit Edit Measure Series" at bounding box center [1444, 208] width 186 height 30
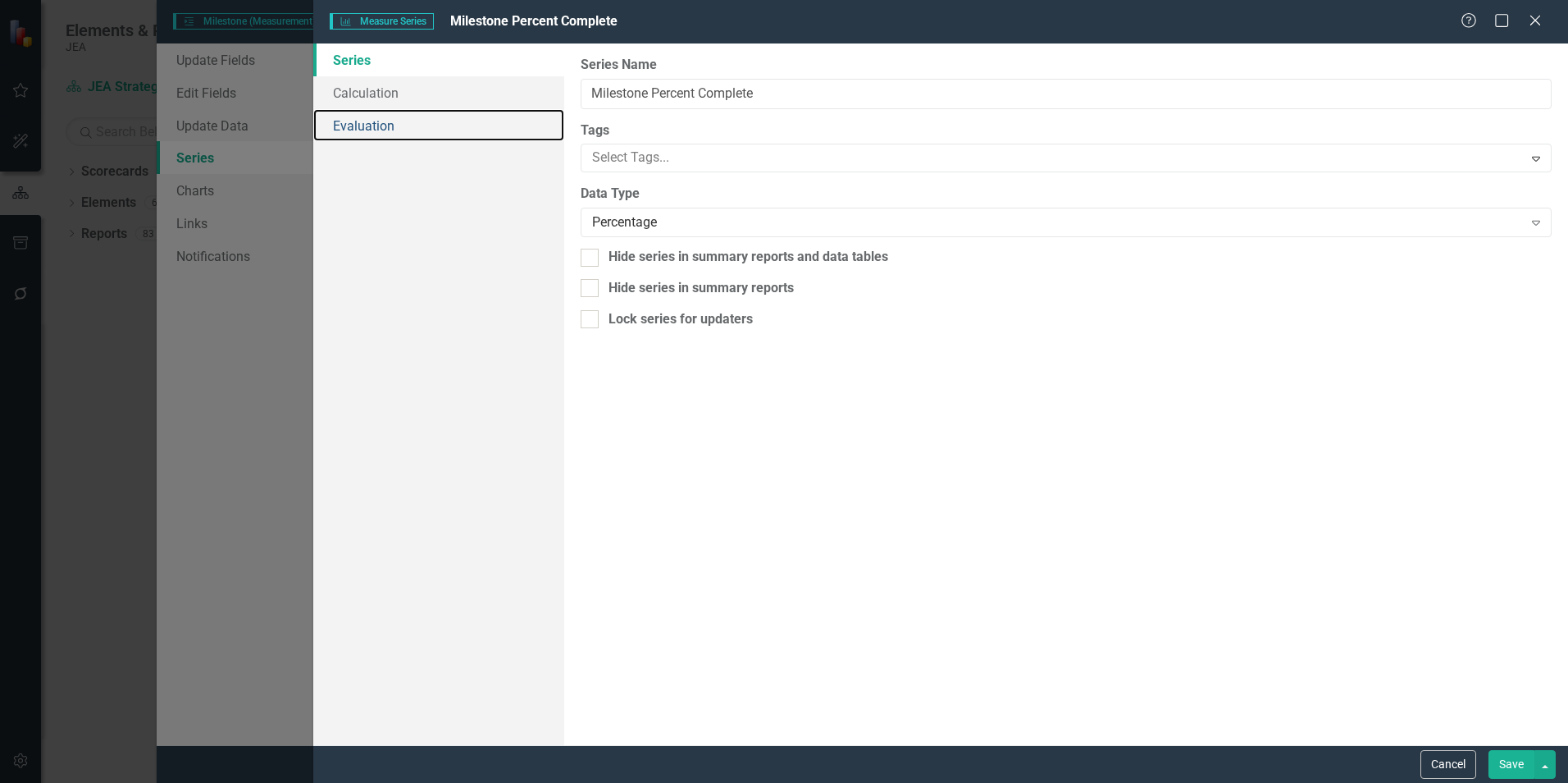
click at [408, 129] on link "Evaluation" at bounding box center [438, 126] width 251 height 33
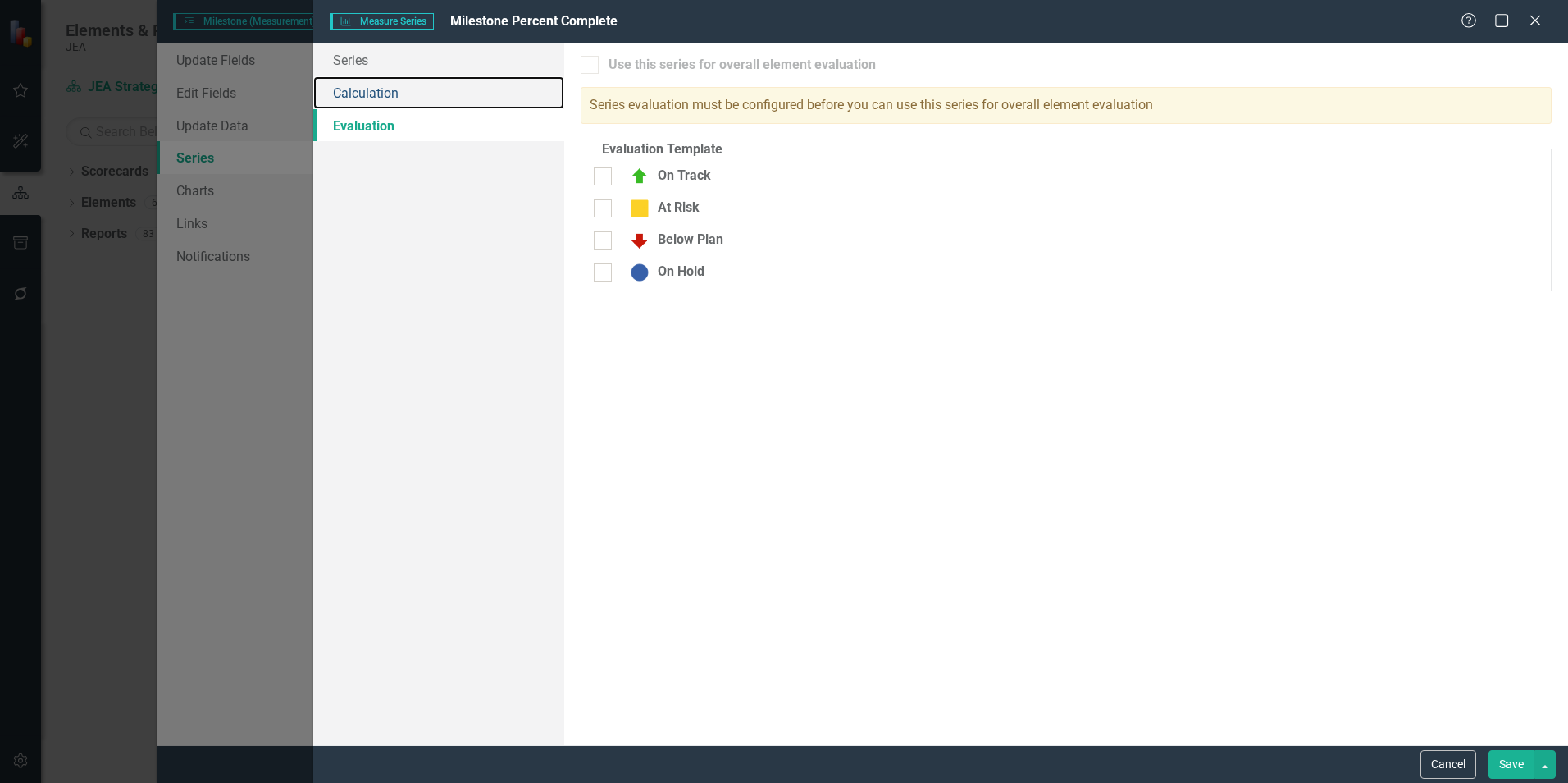
click at [412, 99] on link "Calculation" at bounding box center [438, 92] width 251 height 33
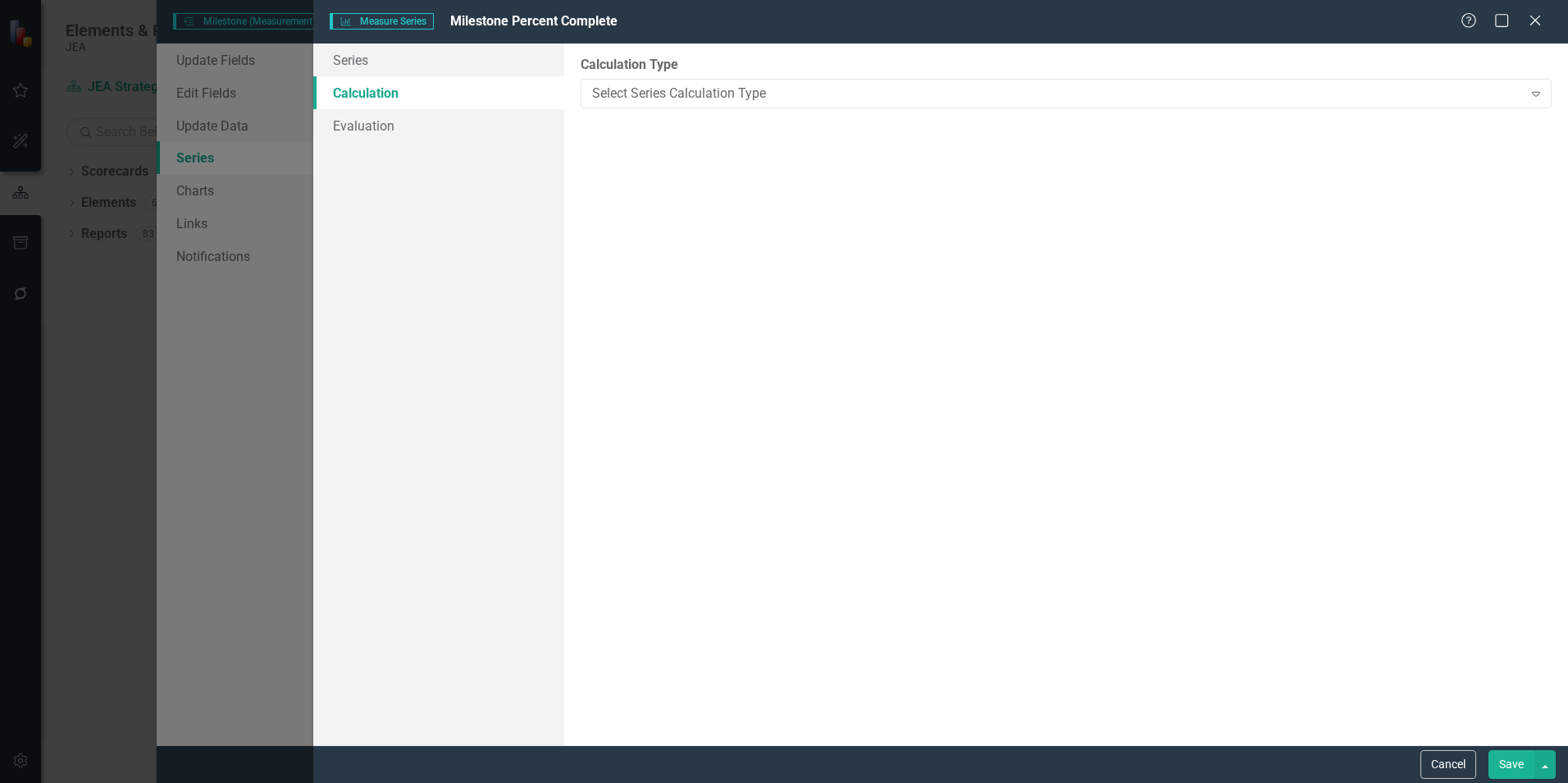
click at [694, 100] on div "Select Series Calculation Type" at bounding box center [1057, 93] width 930 height 19
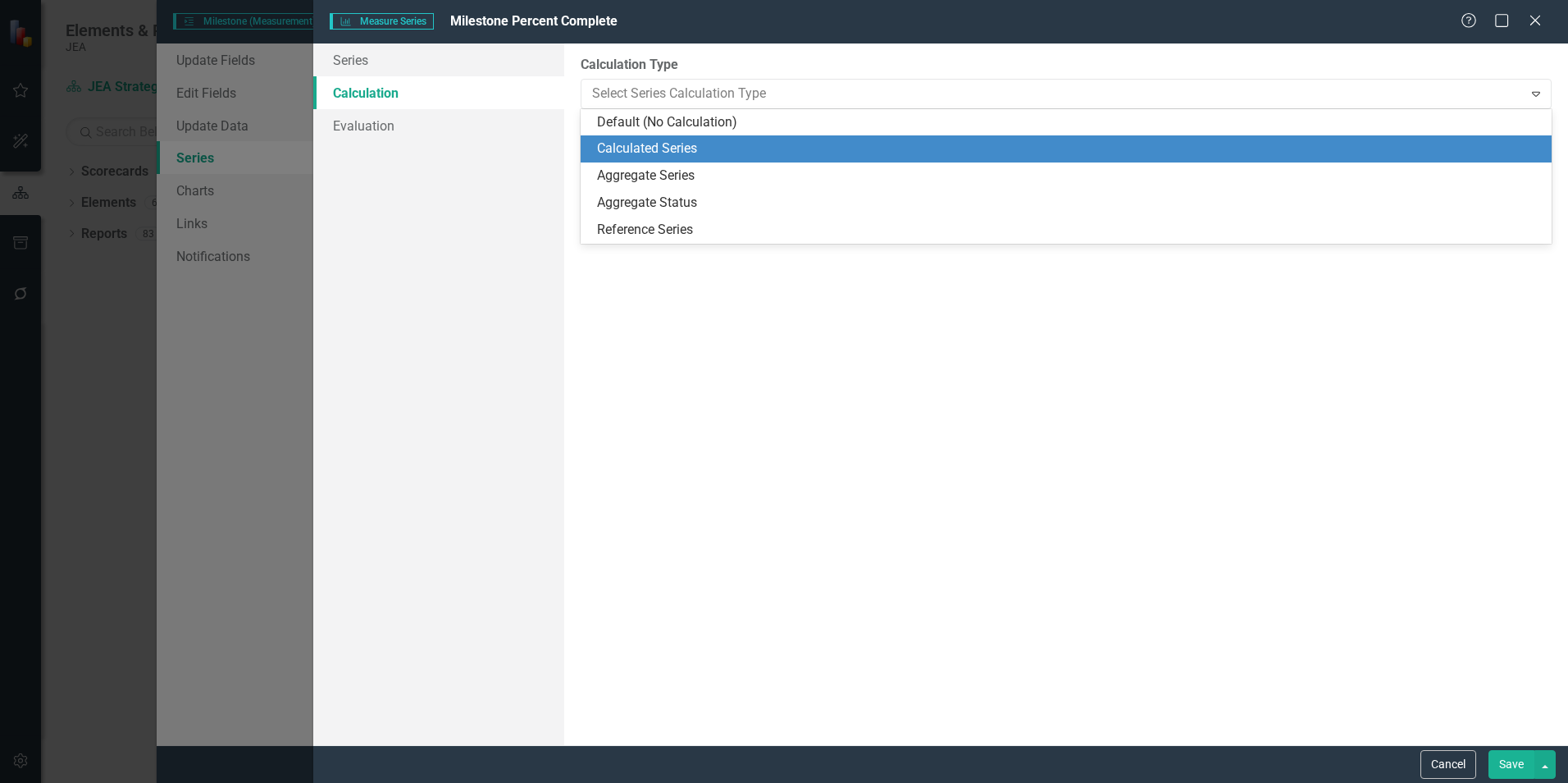
click at [694, 144] on div "Calculated Series" at bounding box center [1070, 149] width 945 height 19
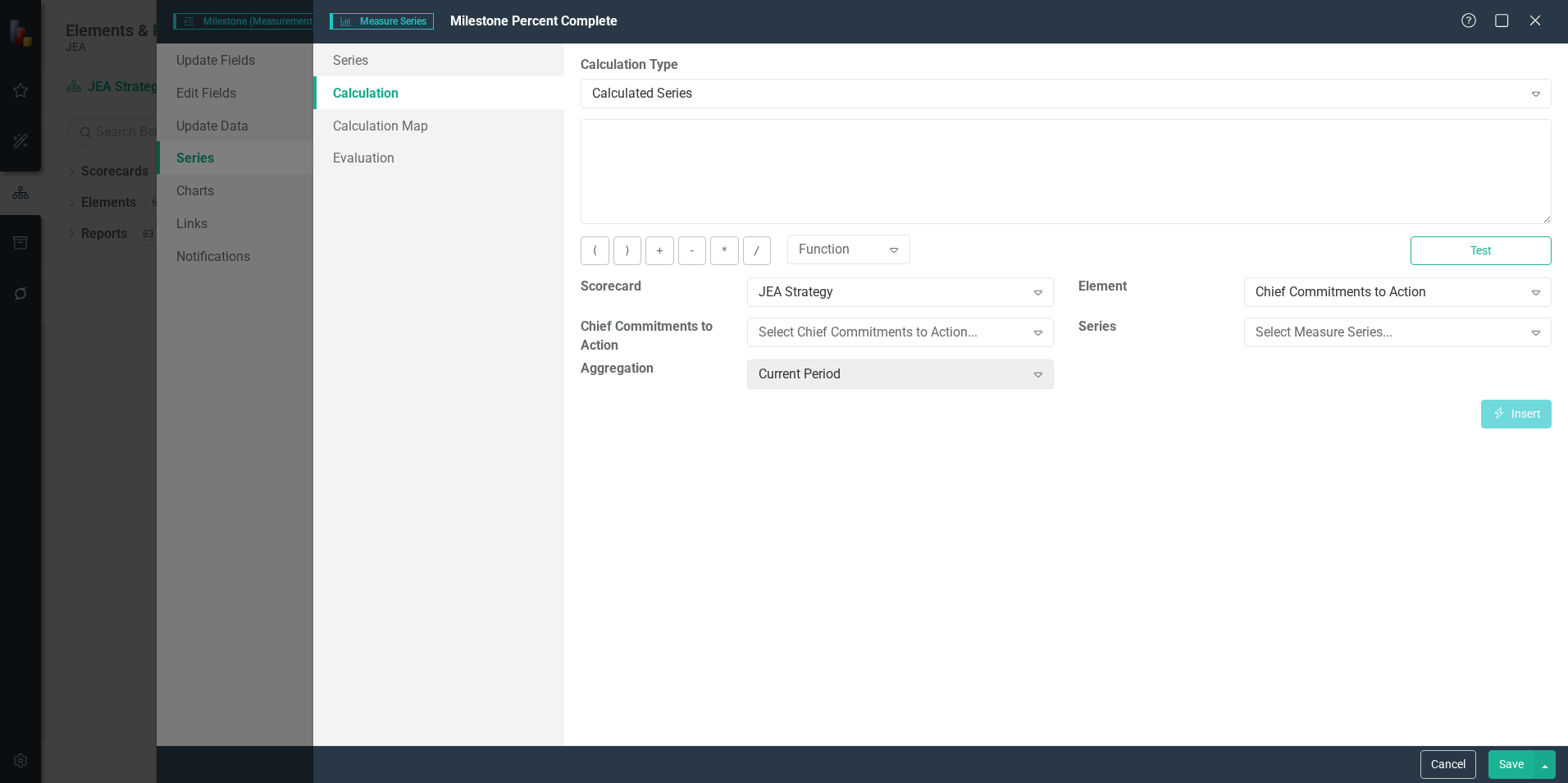
click at [1405, 334] on div "Select Measure Series..." at bounding box center [1389, 333] width 266 height 19
click at [1393, 362] on div "Milestone Percent Complete" at bounding box center [1402, 362] width 281 height 19
click at [1379, 287] on div "Chief Commitments to Action" at bounding box center [1389, 293] width 266 height 19
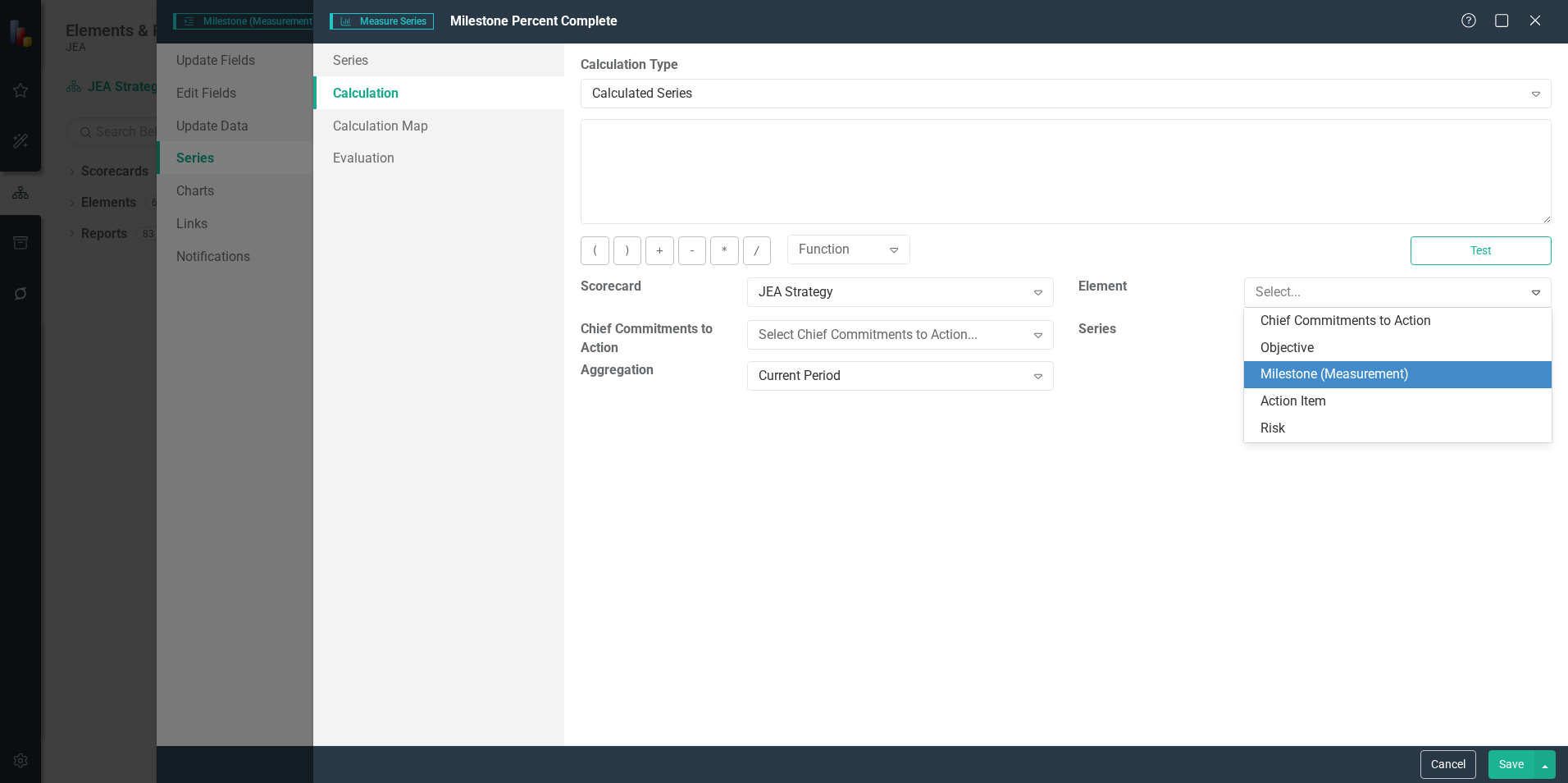
click at [1339, 382] on div "Milestone (Measurement)" at bounding box center [1402, 375] width 281 height 19
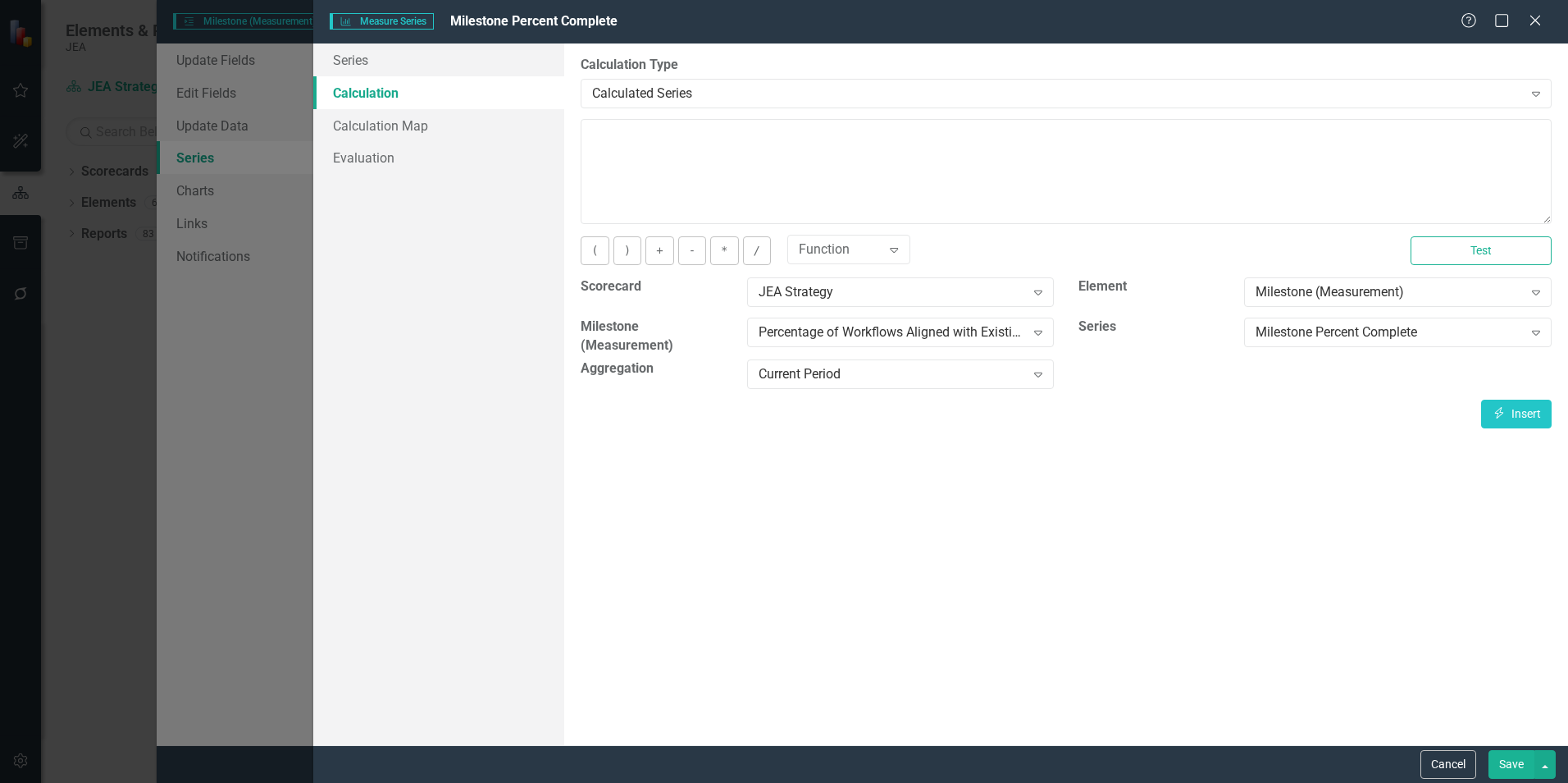
click at [868, 334] on div "Percentage of Workflows Aligned with Existing Processes" at bounding box center [892, 333] width 266 height 19
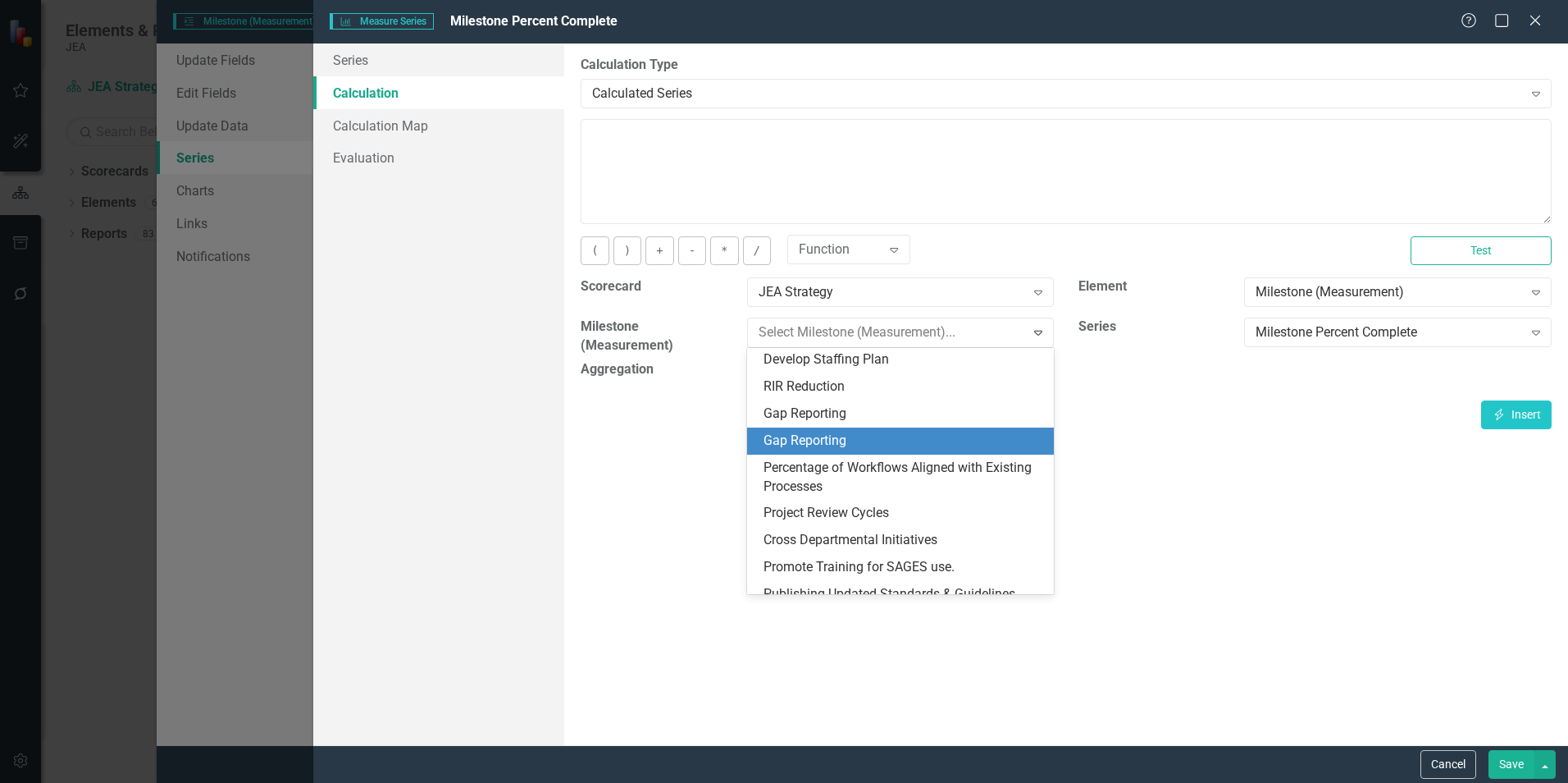
scroll to position [150, 0]
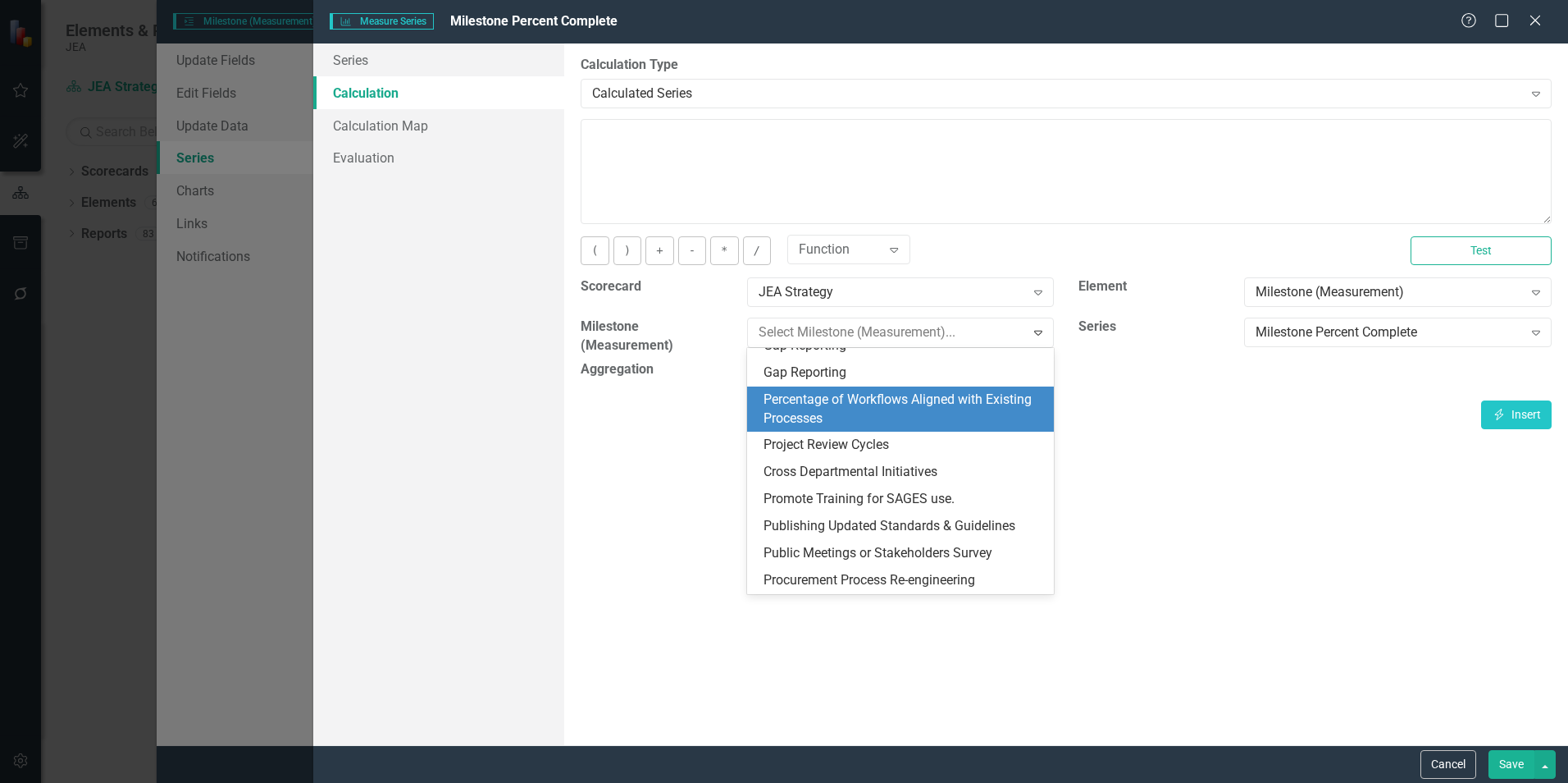
click at [886, 399] on div "Percentage of Workflows Aligned with Existing Processes" at bounding box center [904, 410] width 281 height 38
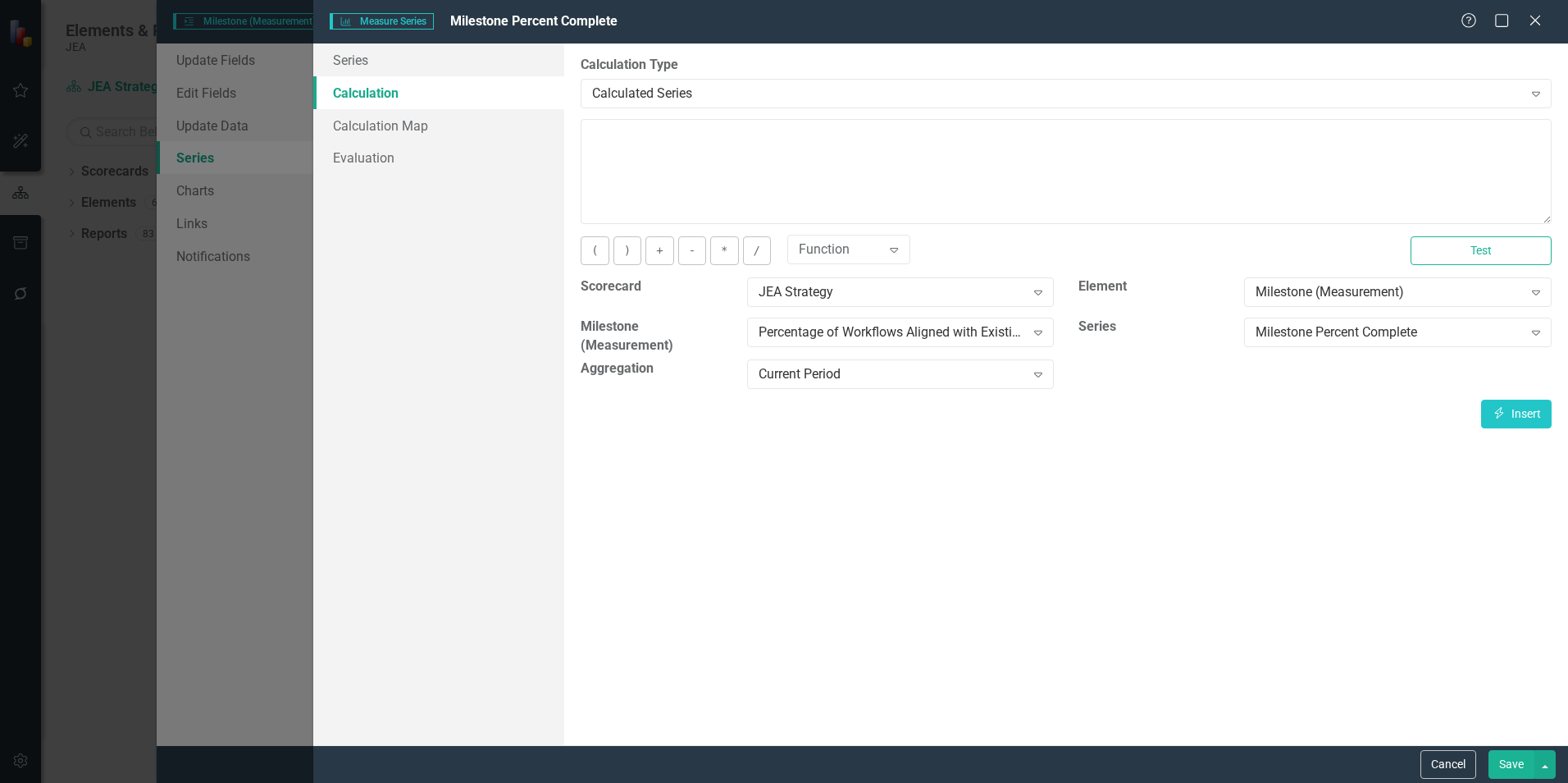
click at [1442, 769] on button "Cancel" at bounding box center [1448, 764] width 56 height 29
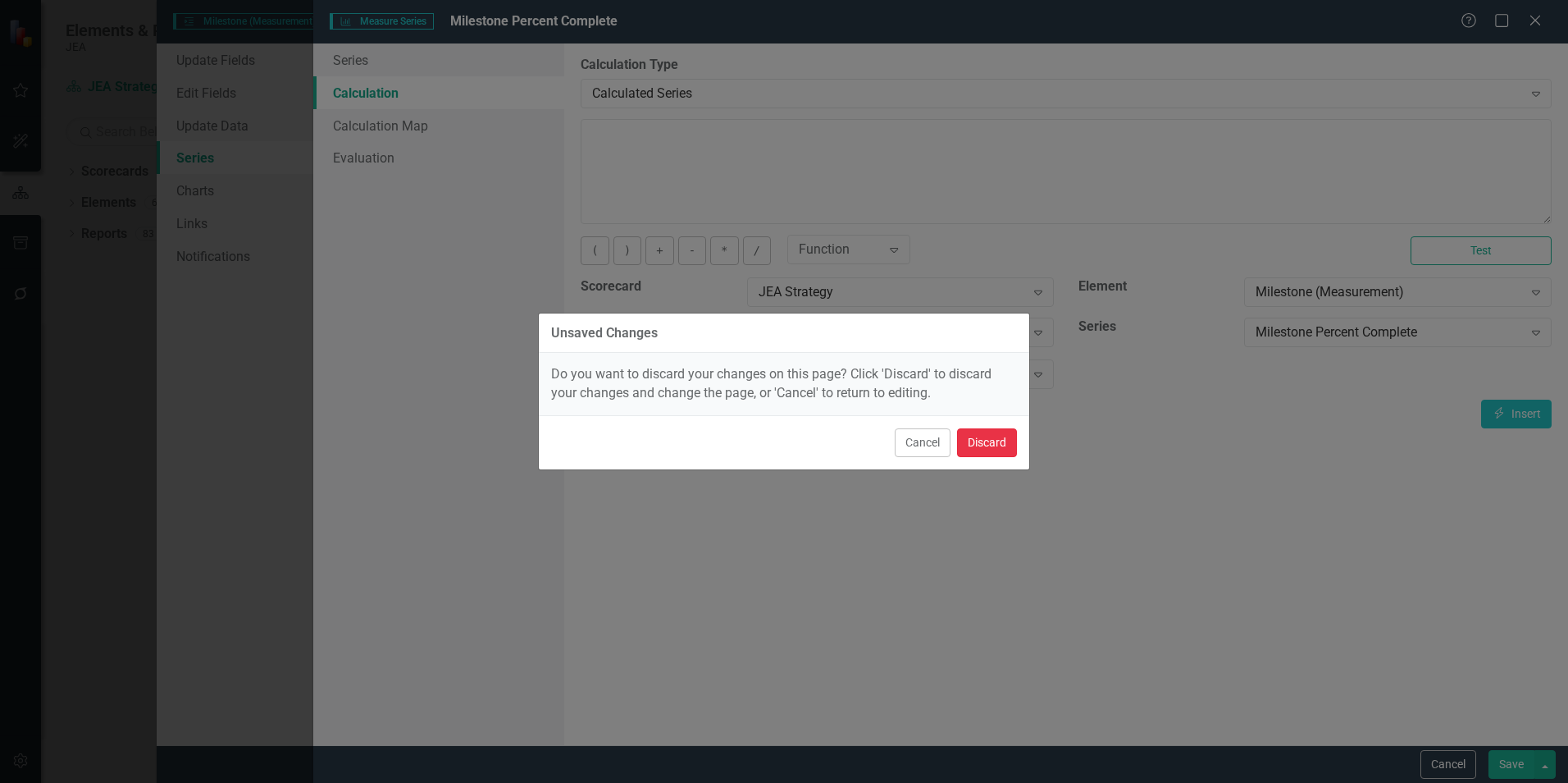
click at [985, 439] on button "Discard" at bounding box center [987, 442] width 60 height 29
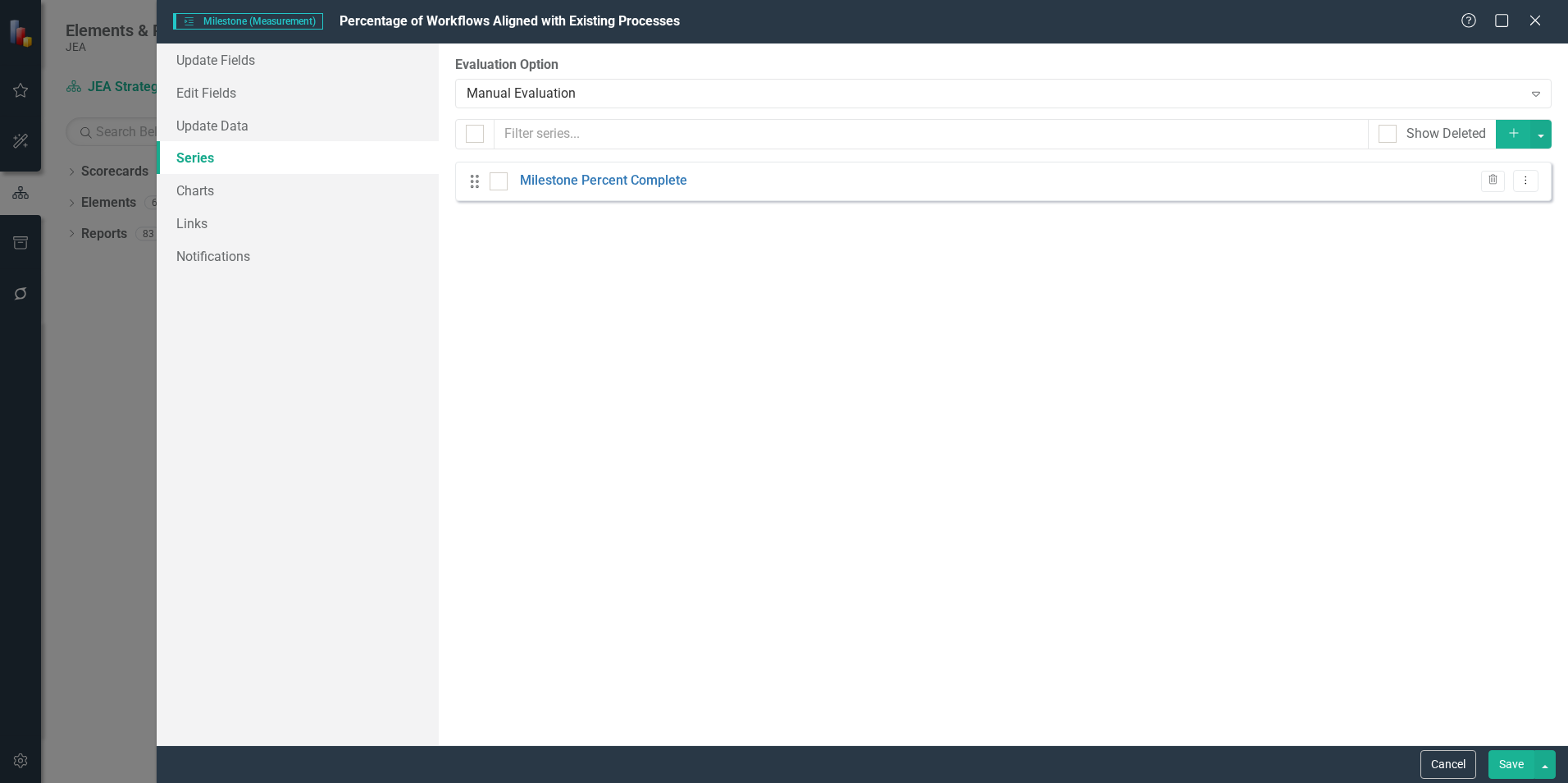
click at [1450, 763] on button "Cancel" at bounding box center [1448, 764] width 56 height 29
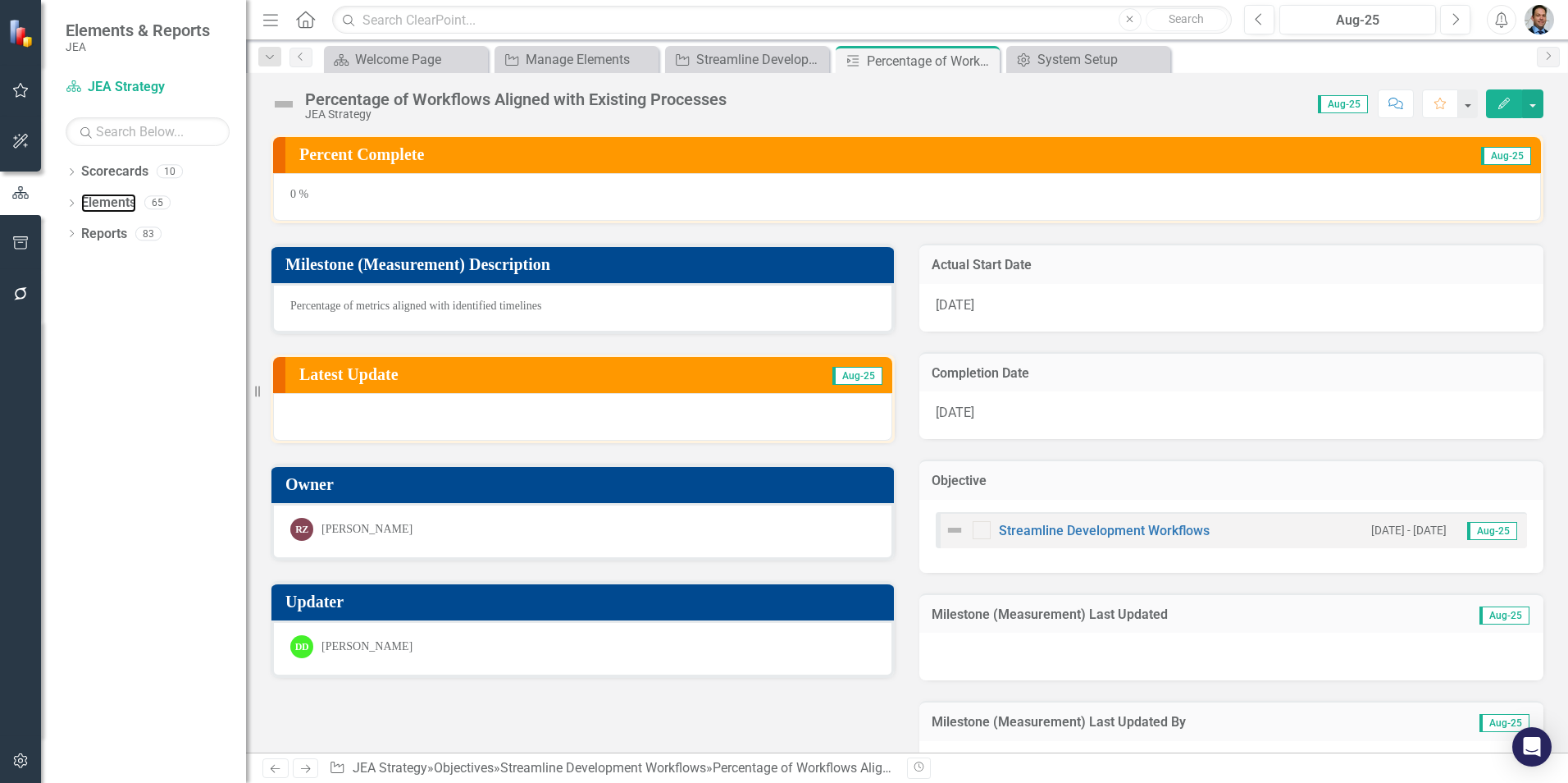
click at [106, 203] on link "Elements" at bounding box center [108, 204] width 55 height 19
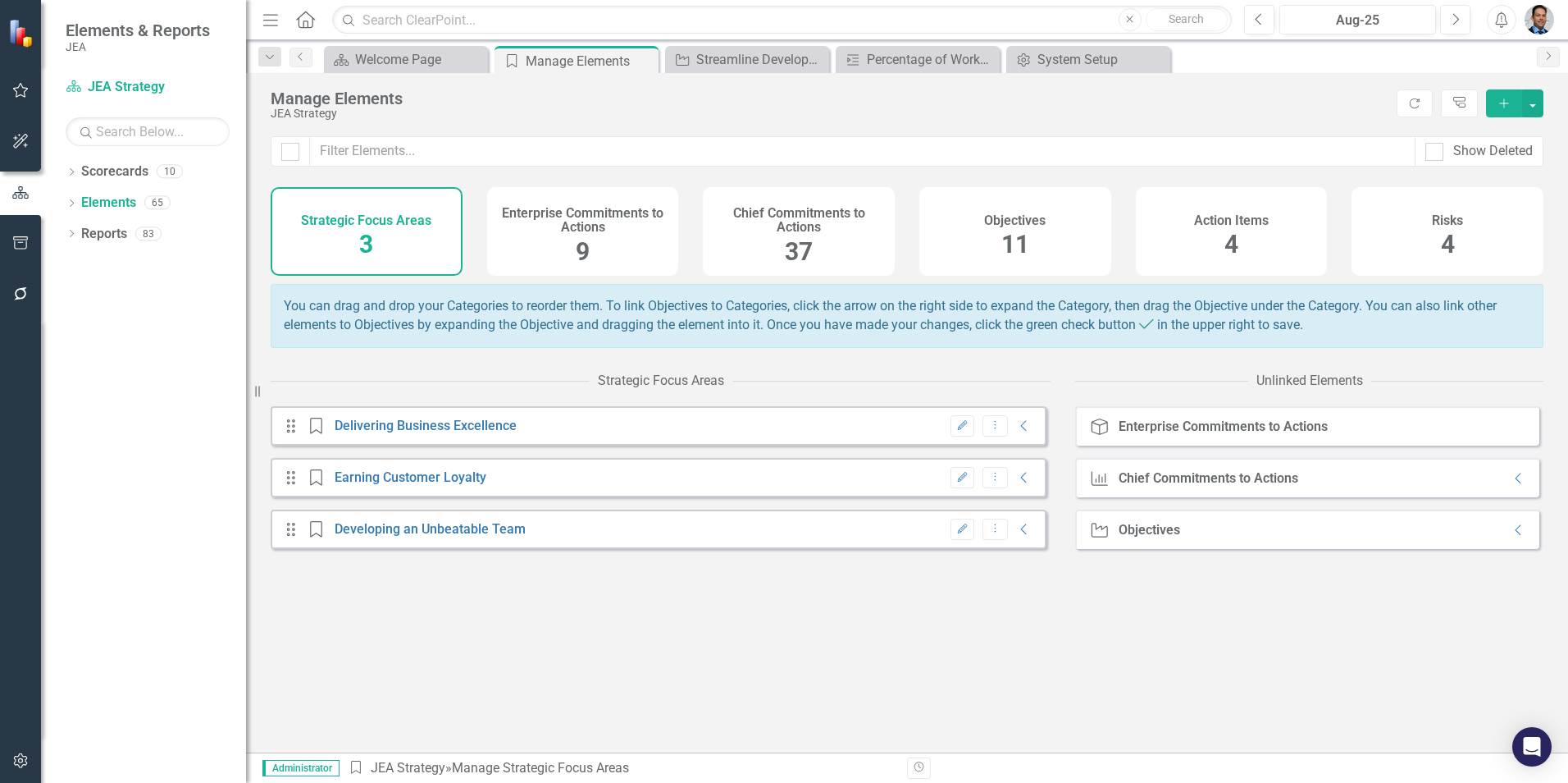
click at [1018, 249] on span "11" at bounding box center [1015, 245] width 28 height 29
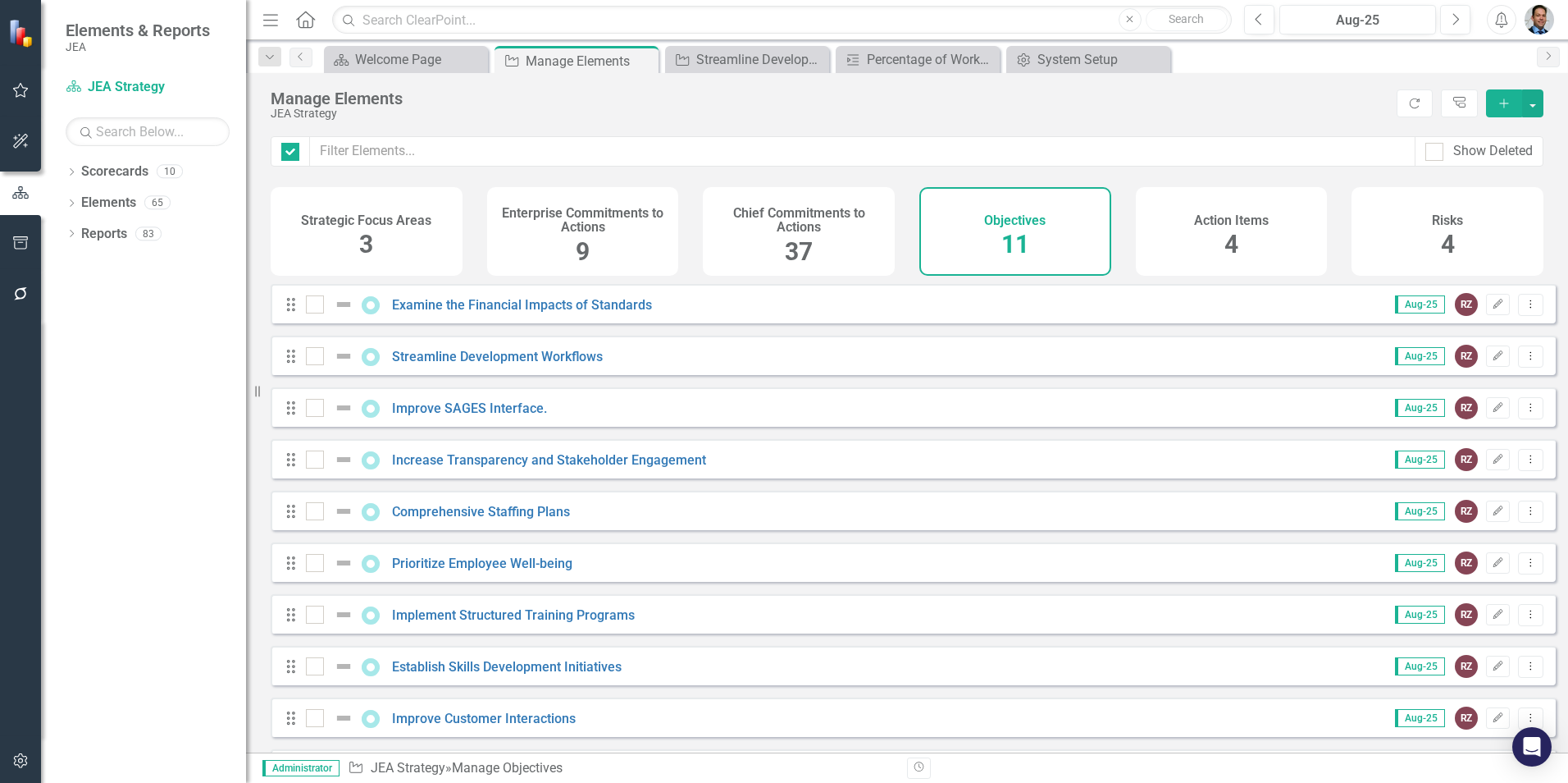
checkbox input "false"
click at [500, 313] on link "Examine the Financial Impacts of Standards" at bounding box center [521, 304] width 260 height 15
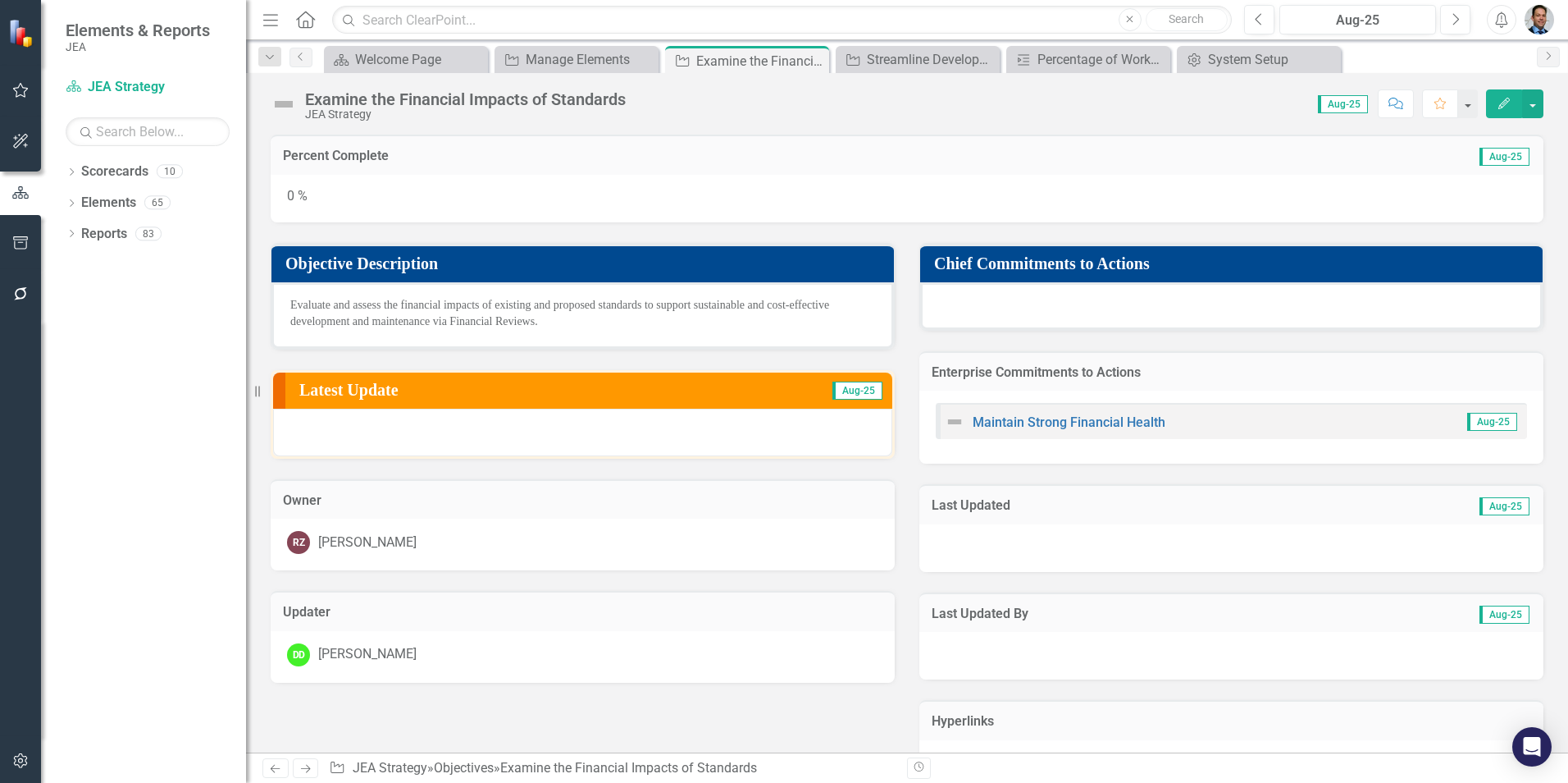
click at [1495, 103] on button "Edit" at bounding box center [1504, 104] width 36 height 29
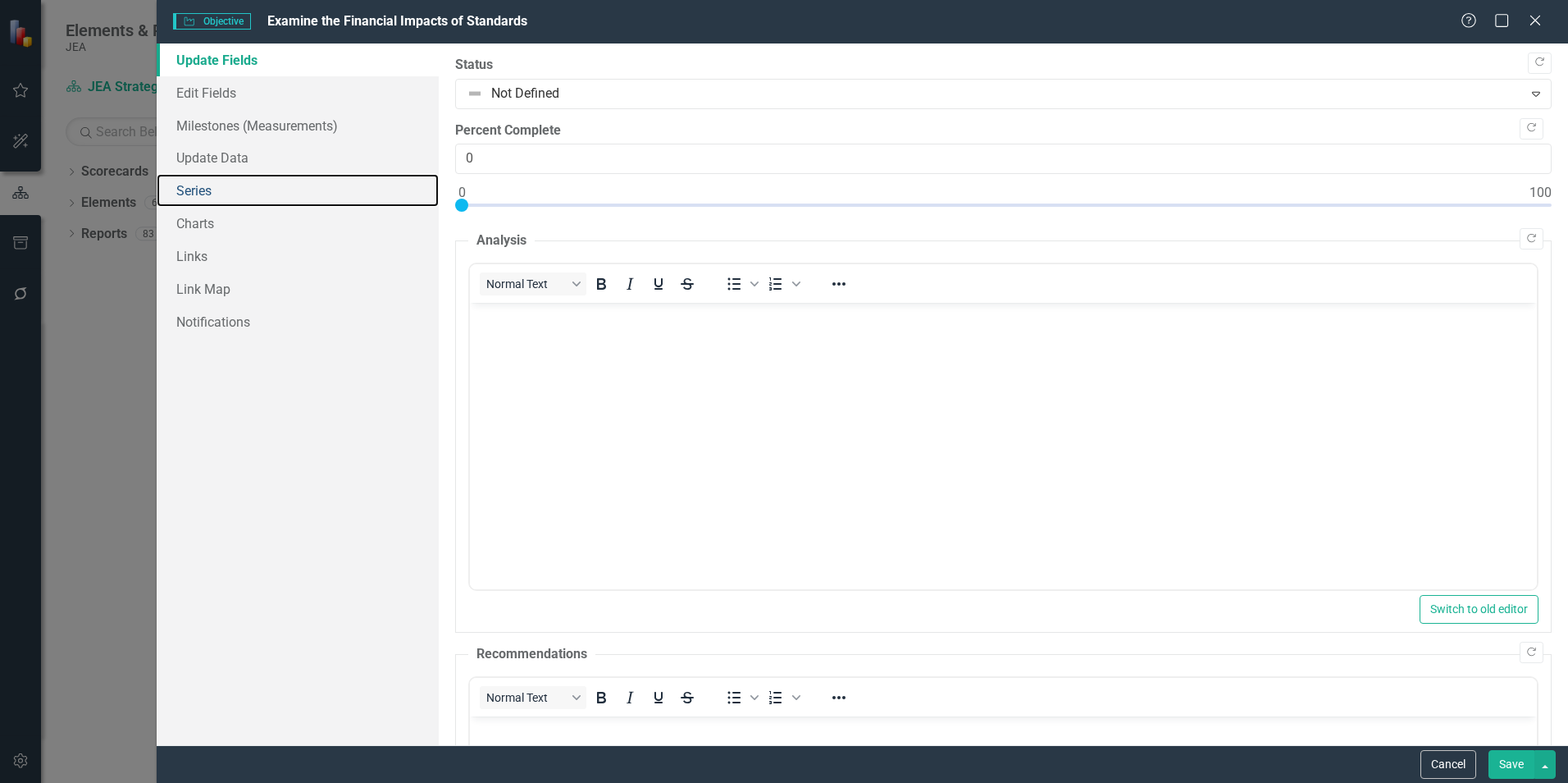
click at [197, 186] on link "Series" at bounding box center [298, 190] width 282 height 33
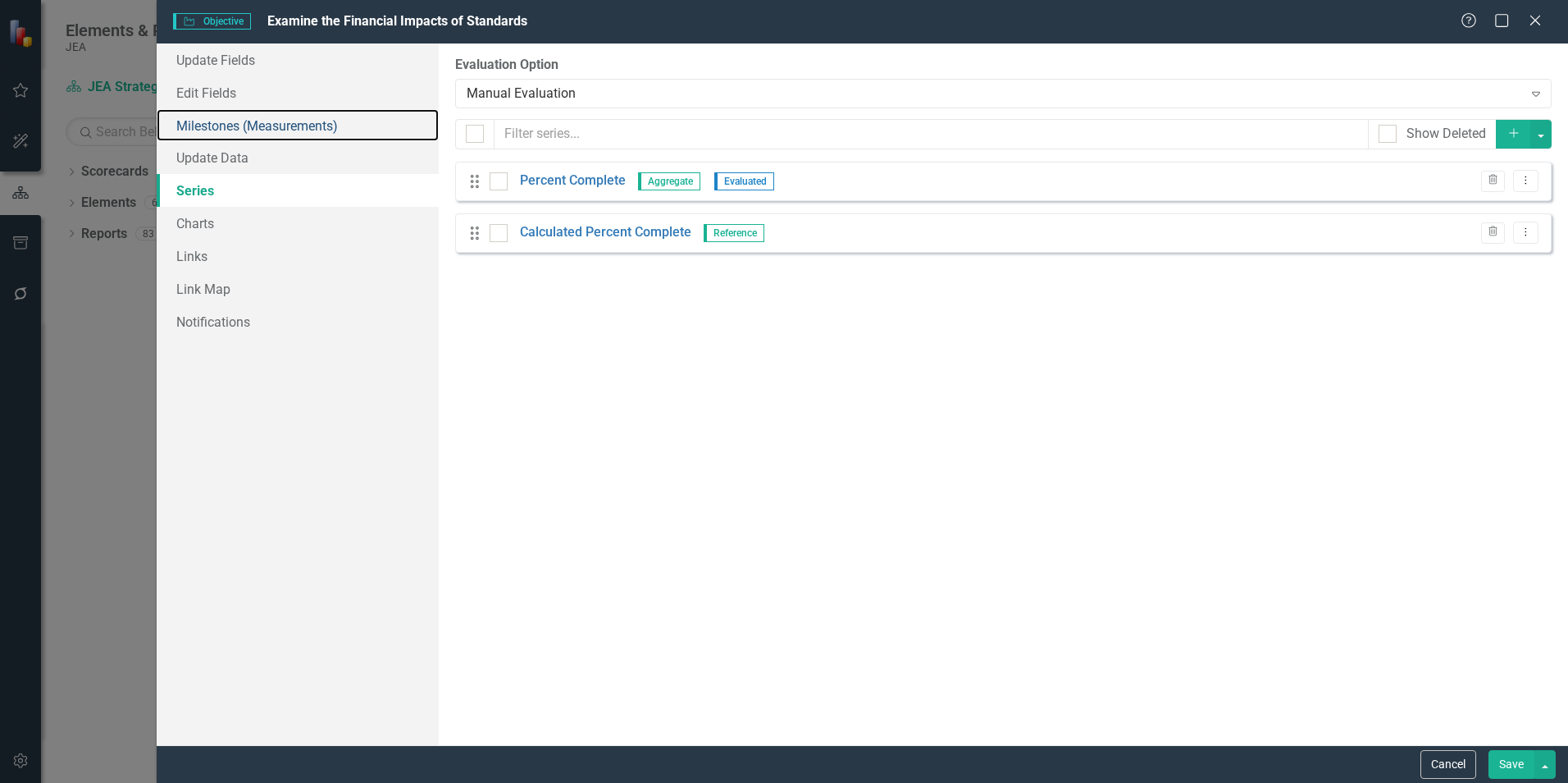
click at [201, 127] on link "Milestones (Measurements)" at bounding box center [298, 126] width 282 height 33
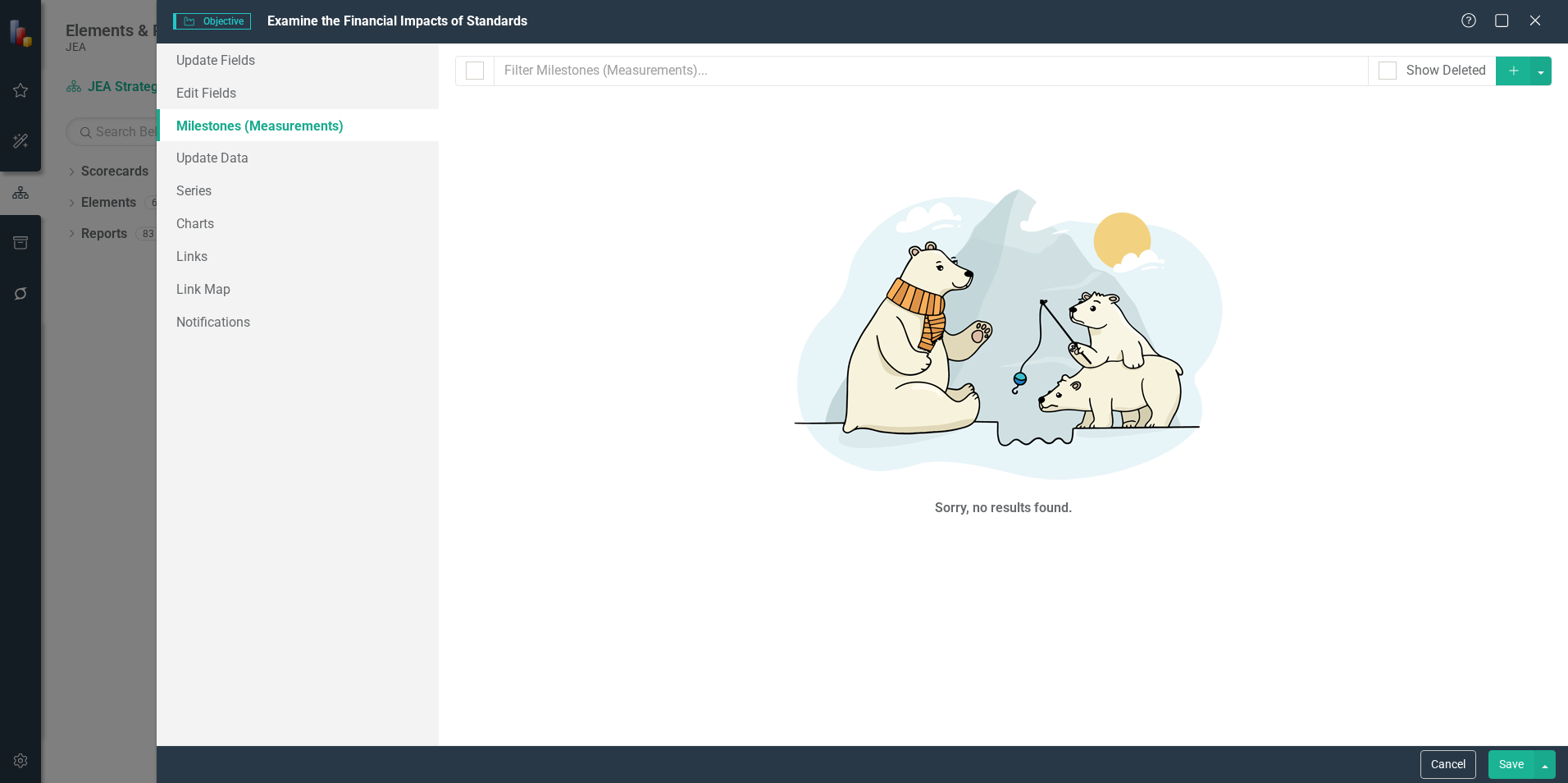
click at [1539, 24] on icon at bounding box center [1535, 20] width 10 height 10
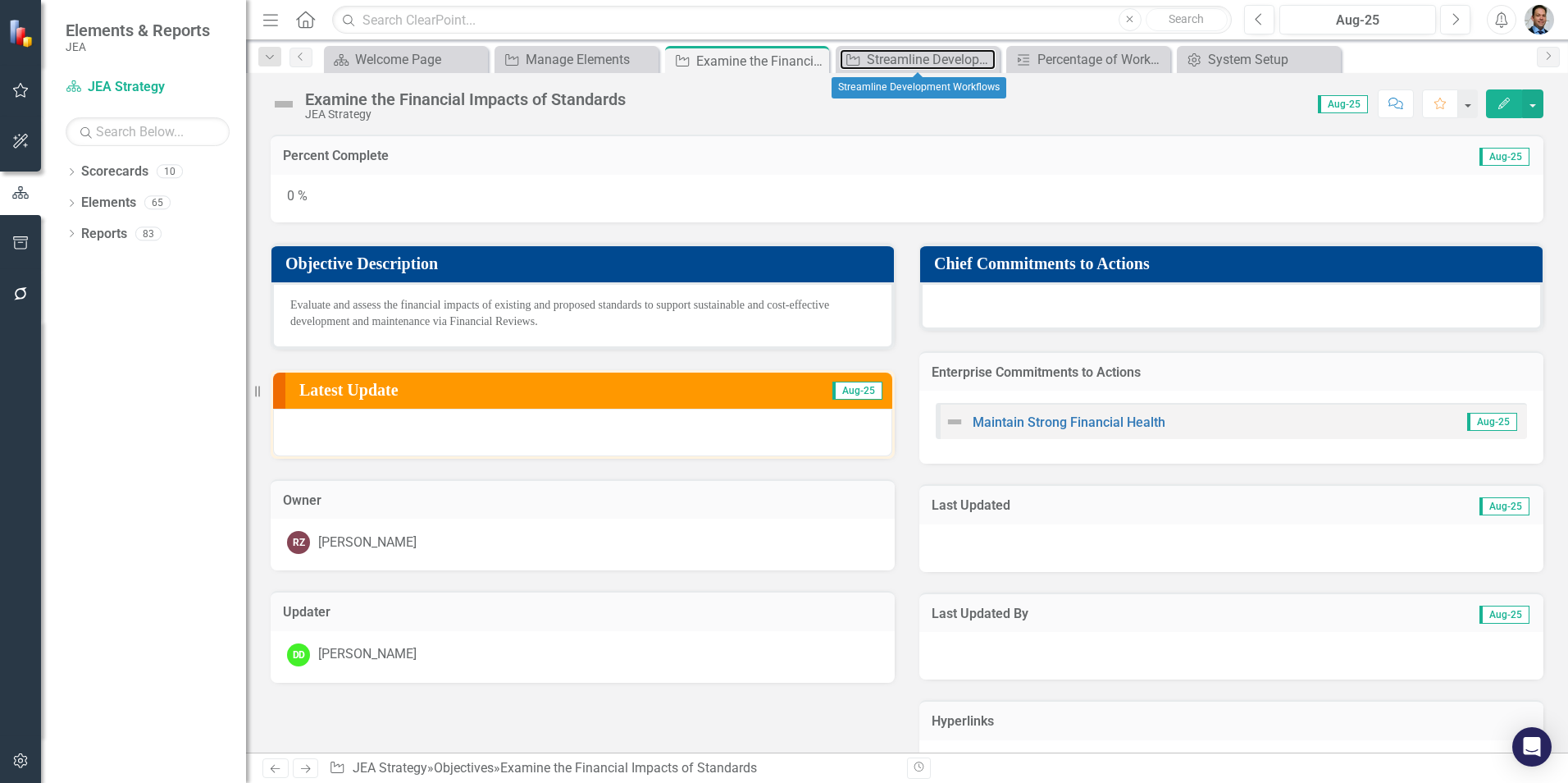
click at [904, 60] on div "Streamline Development Workflows" at bounding box center [931, 60] width 128 height 21
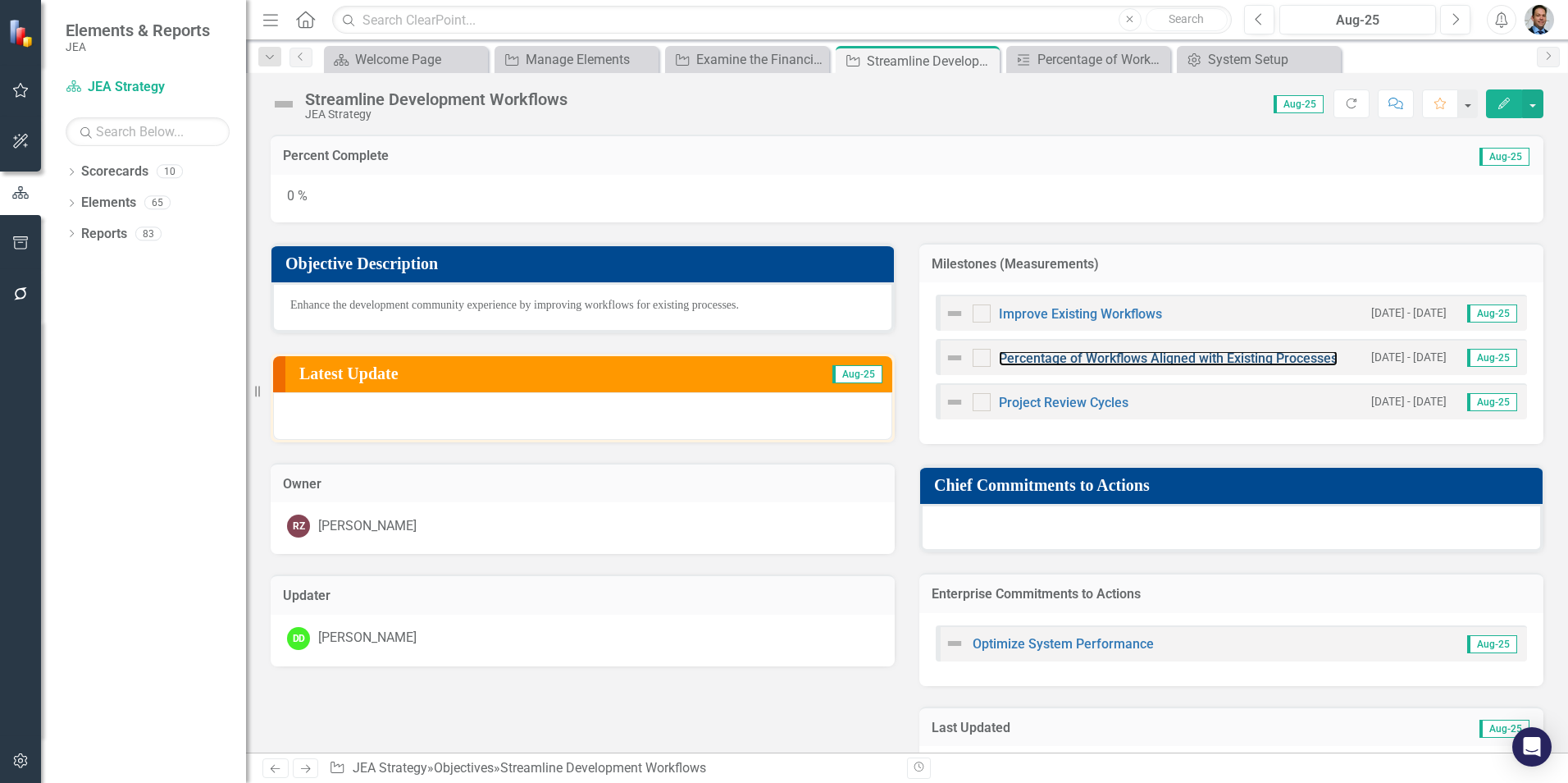
click at [1133, 360] on link "Percentage of Workflows Aligned with Existing Processes" at bounding box center [1169, 358] width 339 height 15
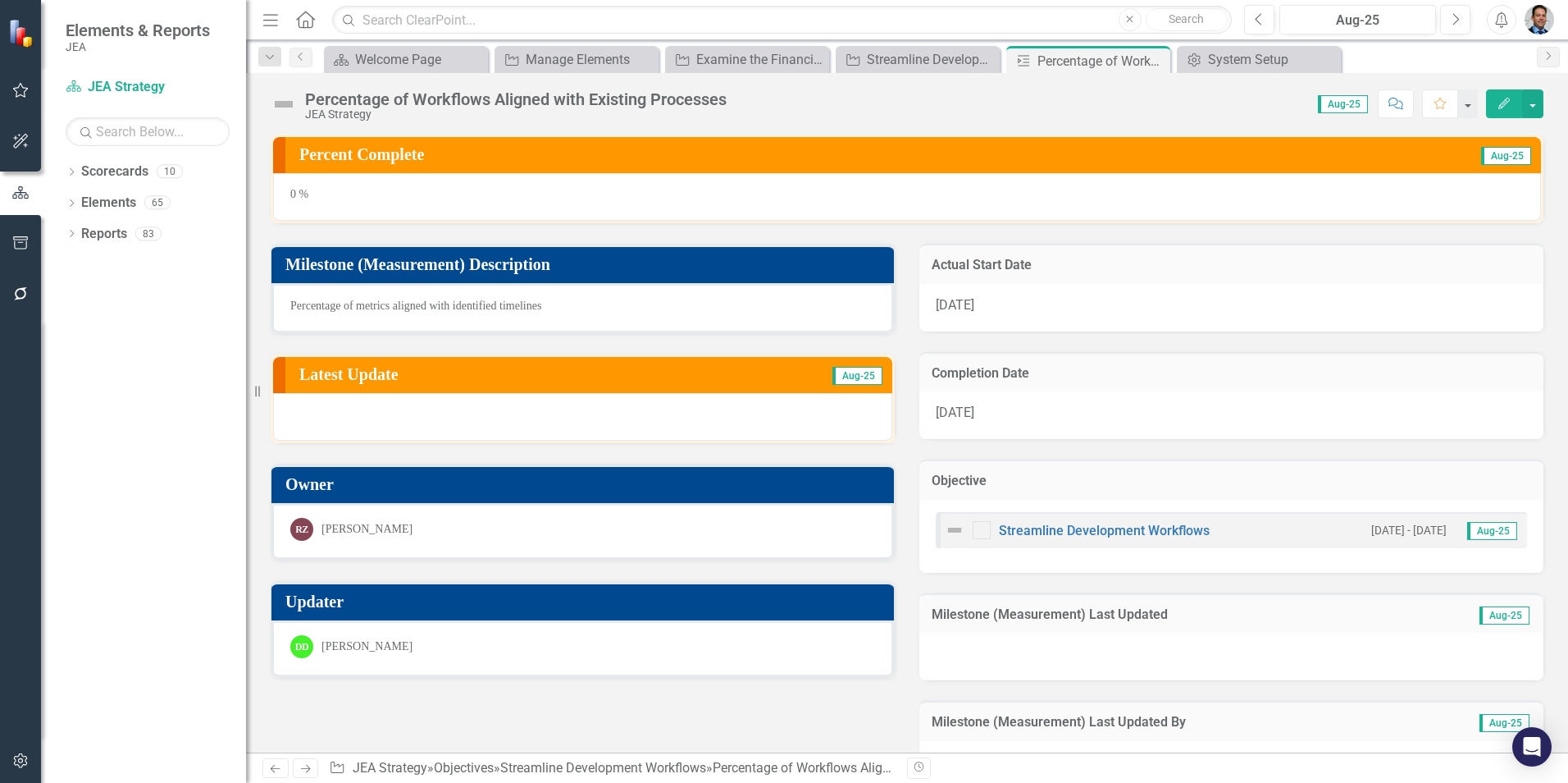
click at [1498, 108] on icon "Edit" at bounding box center [1504, 104] width 15 height 11
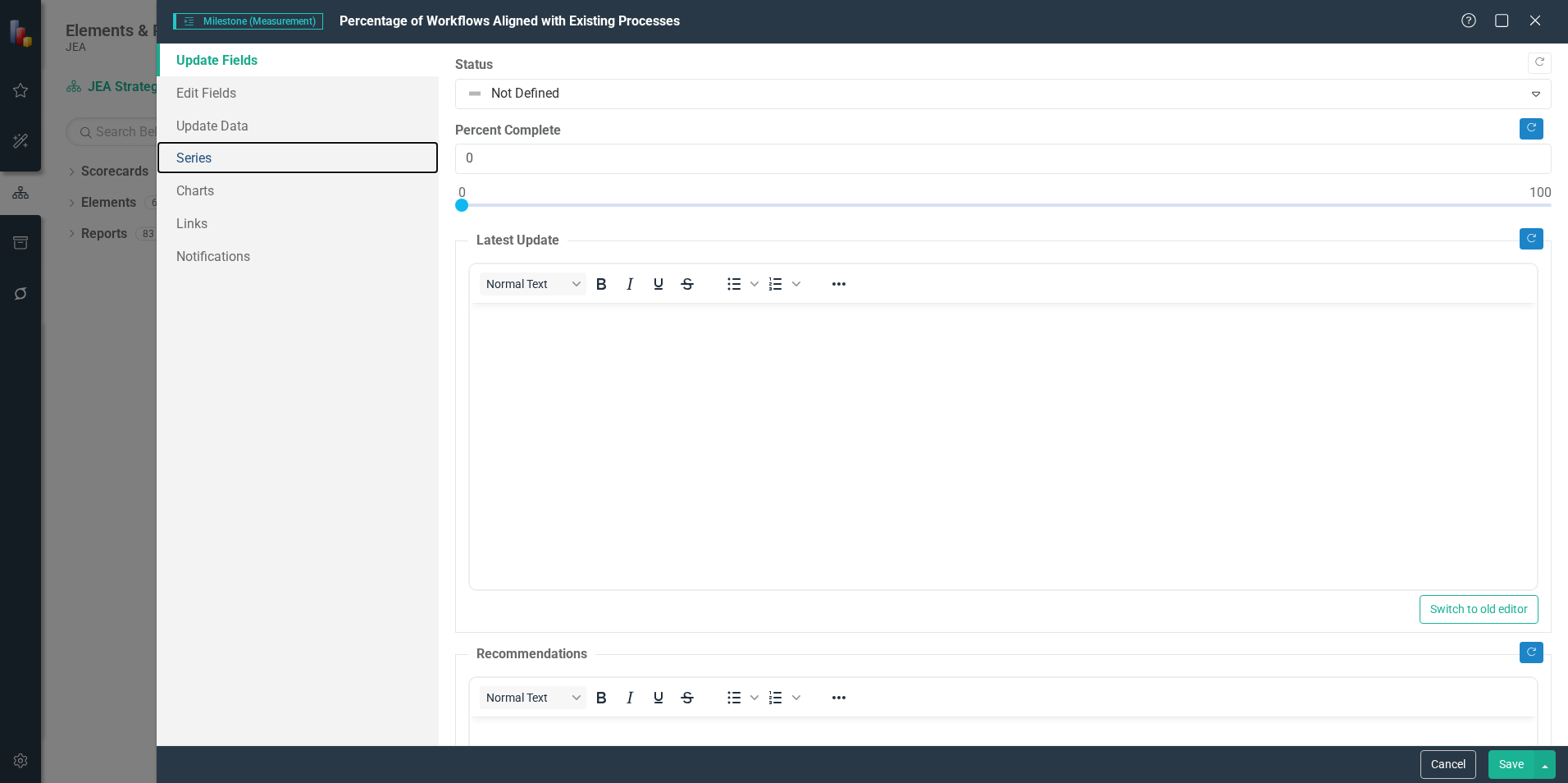
click at [192, 158] on link "Series" at bounding box center [298, 157] width 282 height 33
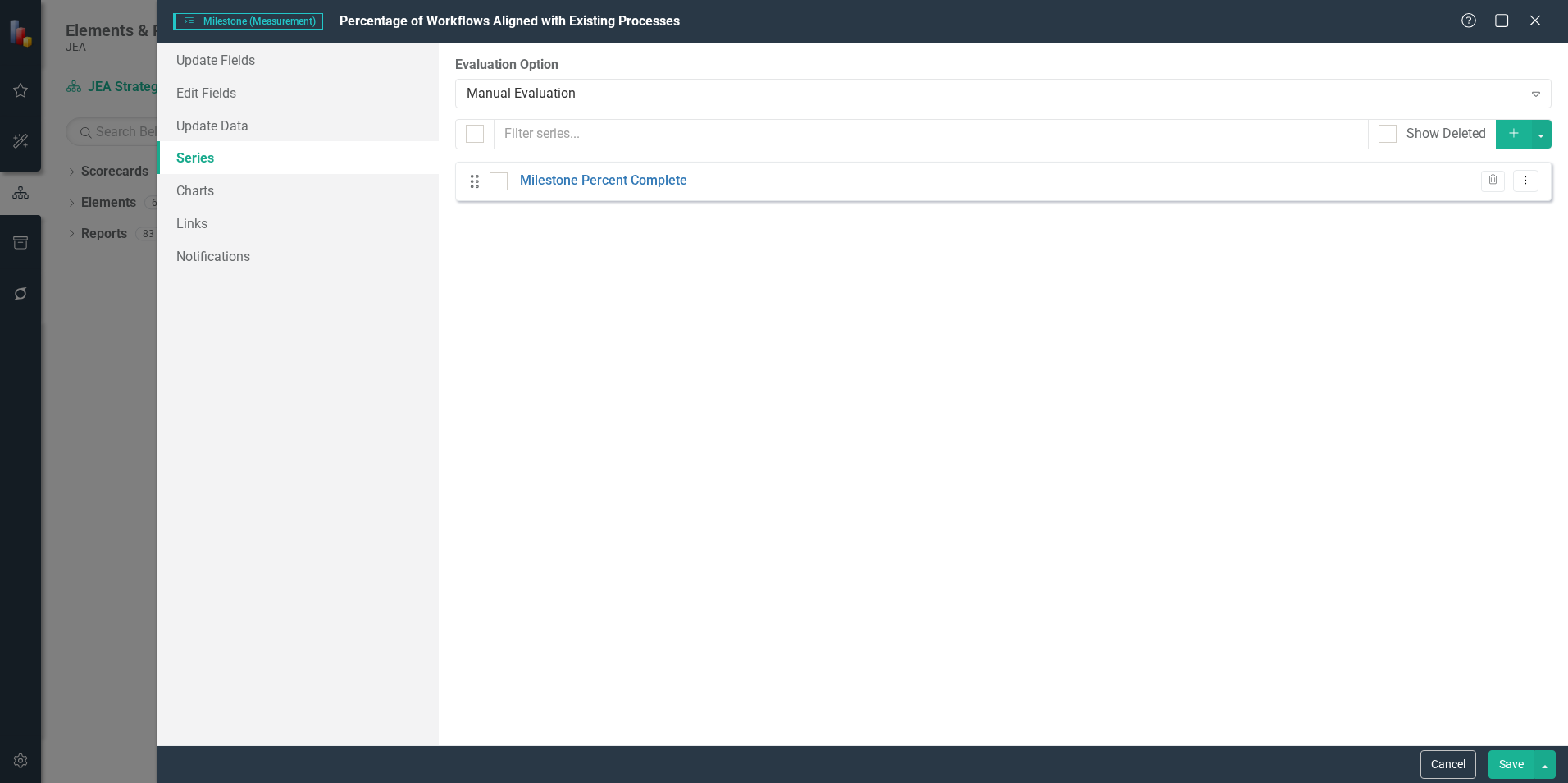
click at [1512, 131] on icon "Add" at bounding box center [1514, 133] width 15 height 11
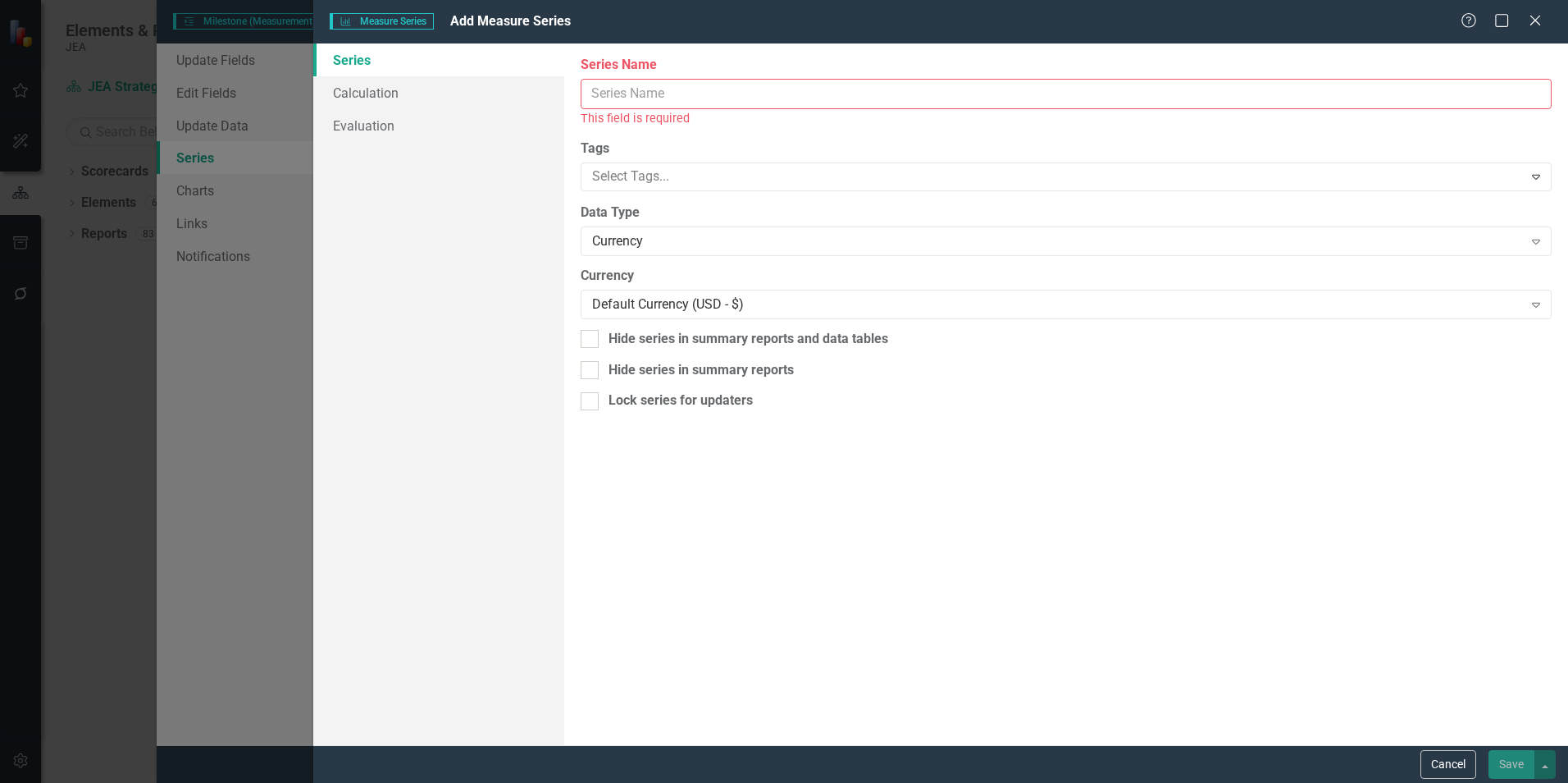
click at [671, 88] on input "Series Name" at bounding box center [1066, 94] width 971 height 30
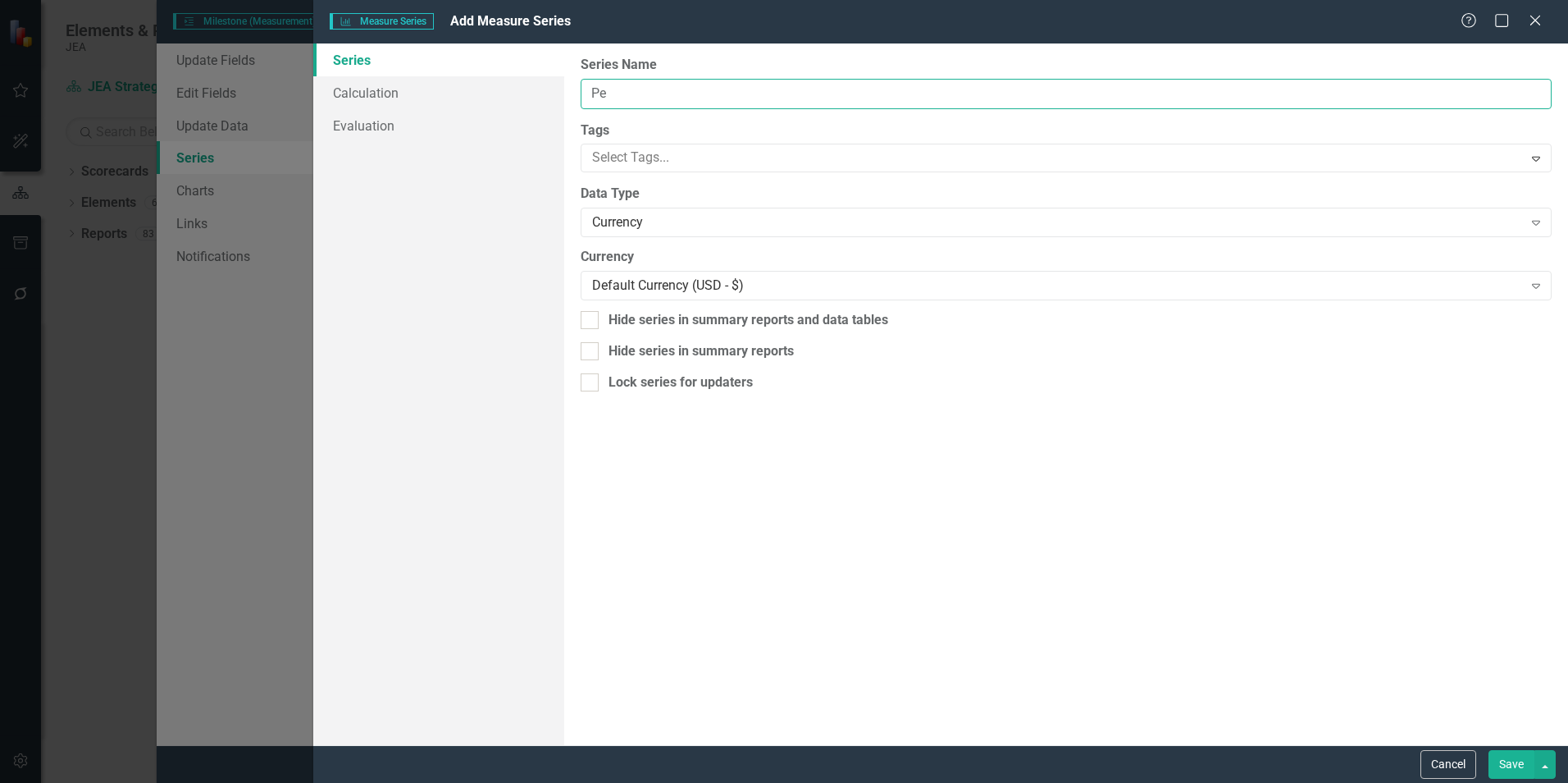
type input "P"
type input "Reference Series Monetary"
click at [588, 319] on input "Hide series in summary reports and data tables" at bounding box center [586, 316] width 10 height 10
checkbox input "true"
click at [588, 348] on input "Hide series in summary reports" at bounding box center [586, 347] width 10 height 10
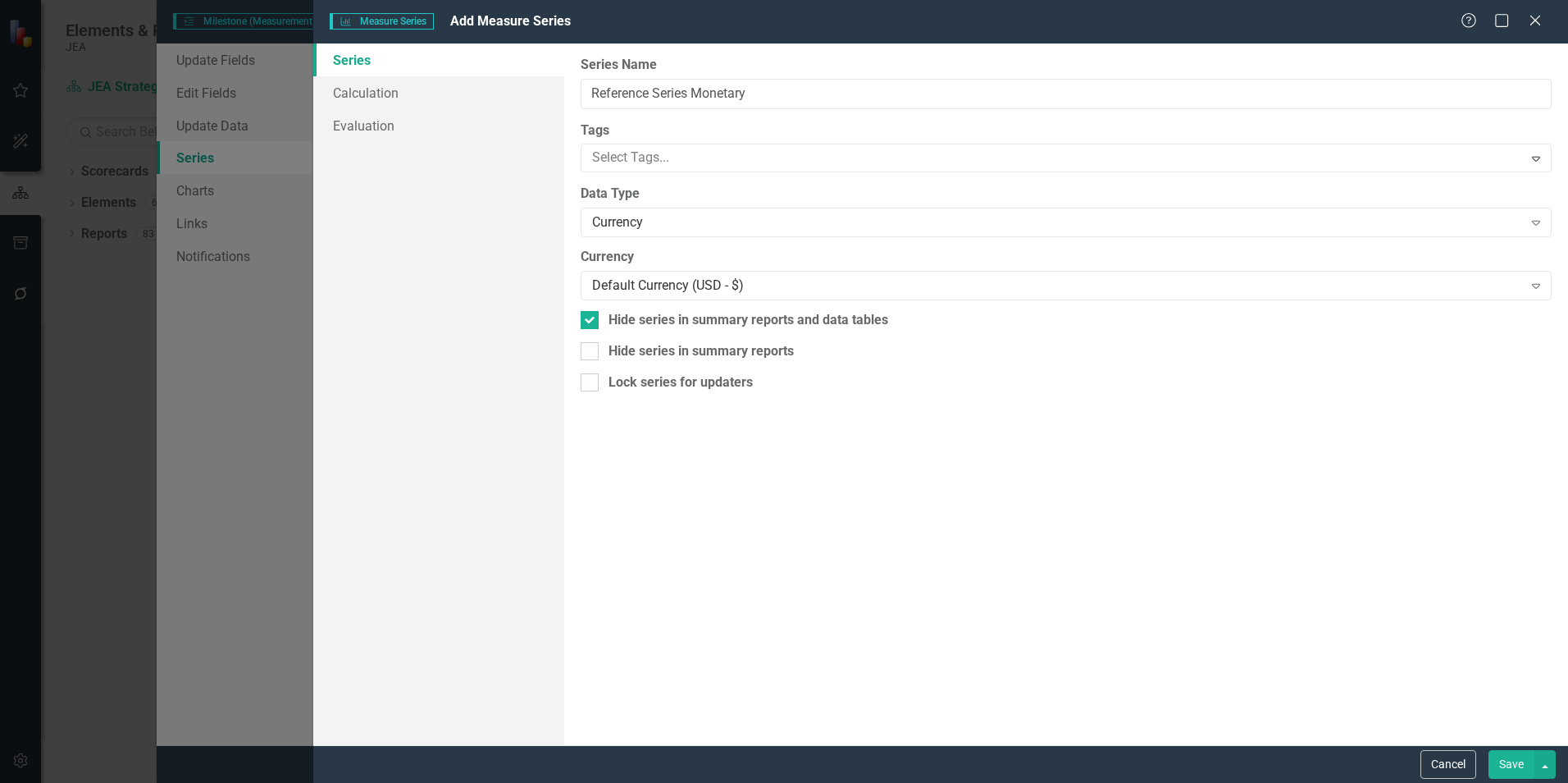
checkbox input "true"
click at [379, 88] on link "Calculation" at bounding box center [438, 92] width 251 height 33
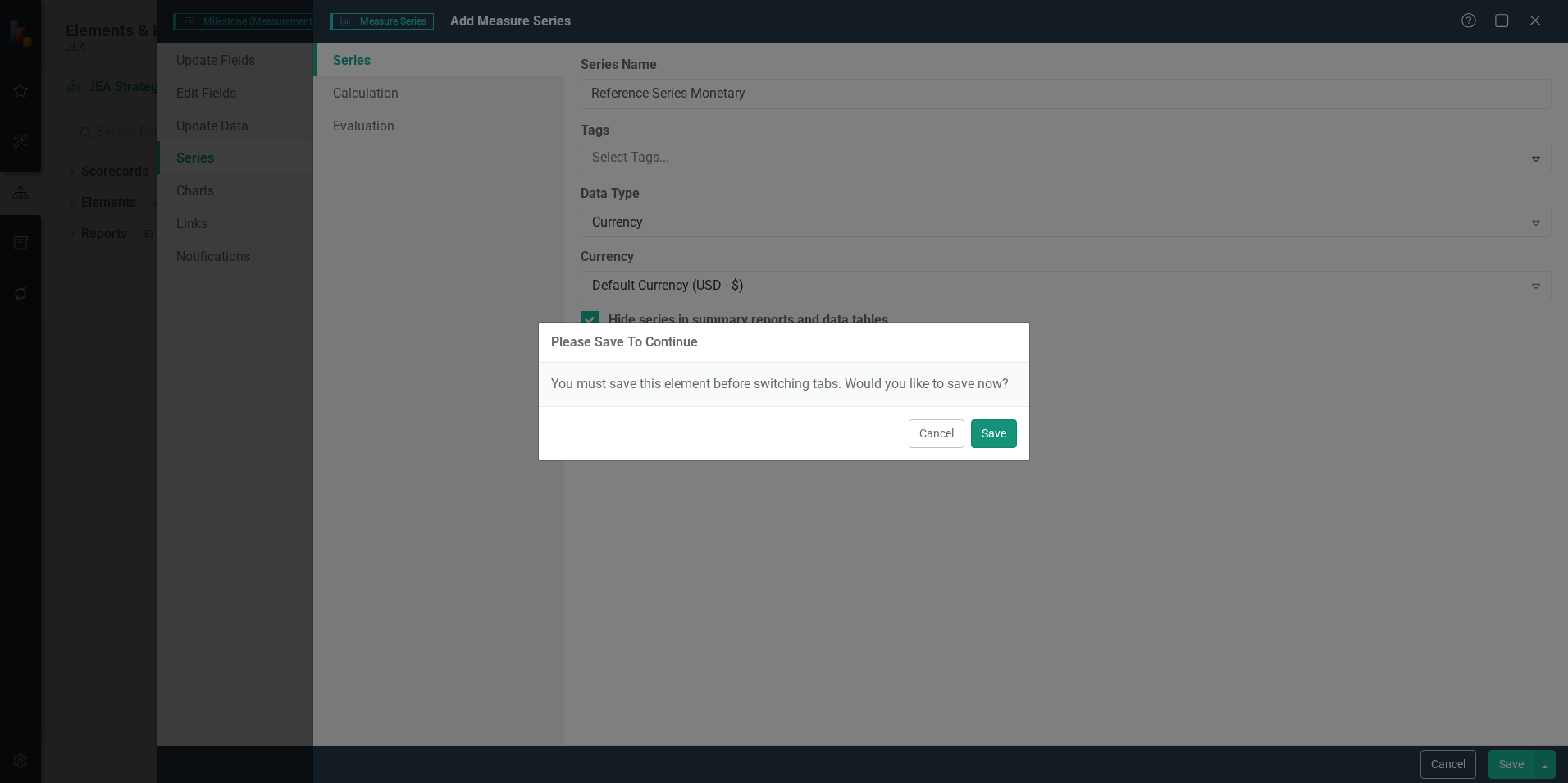
click at [997, 438] on button "Save" at bounding box center [994, 434] width 46 height 29
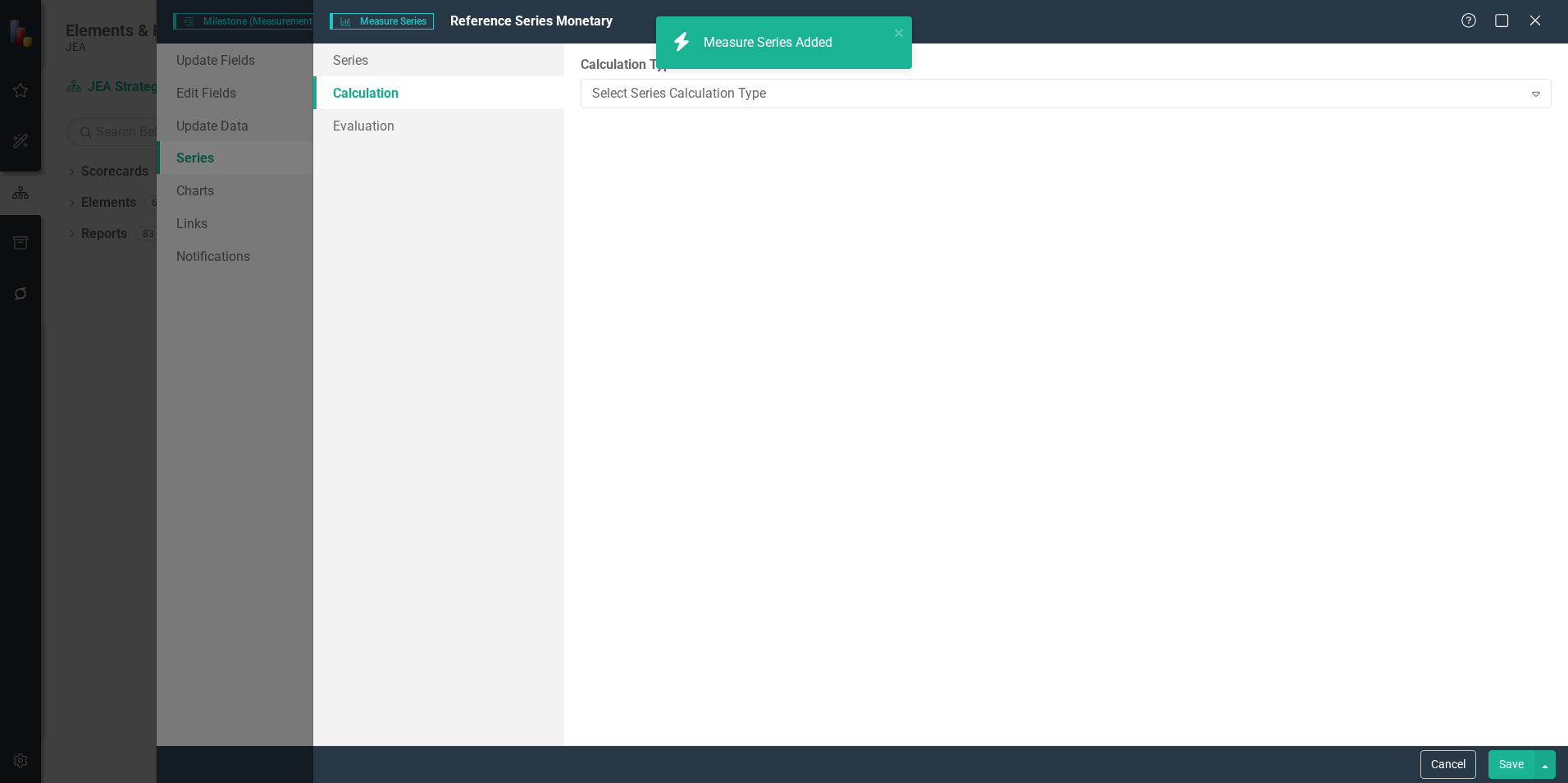
click at [761, 92] on div "Select Series Calculation Type" at bounding box center [1057, 93] width 930 height 19
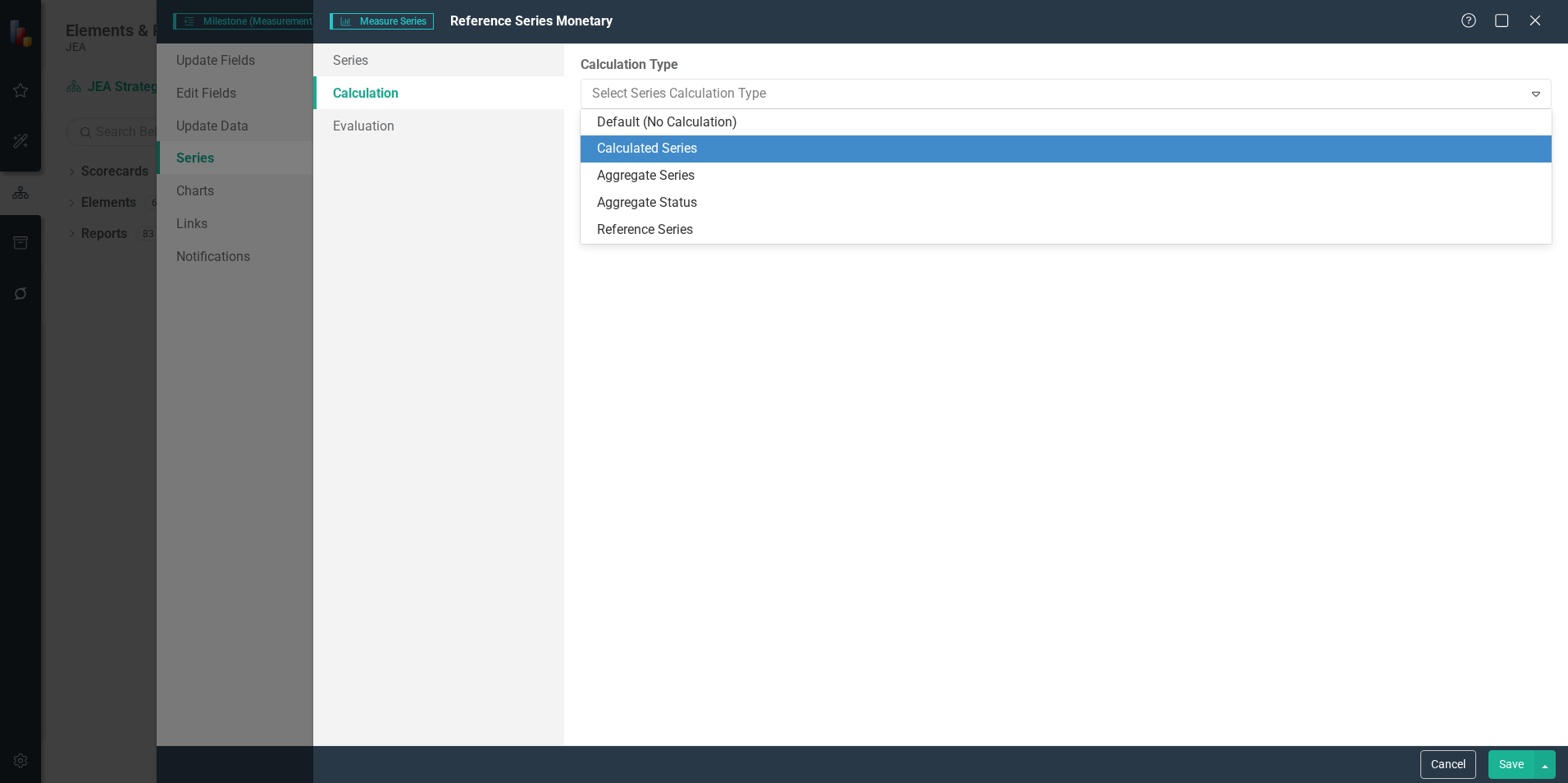
click at [686, 148] on div "Calculated Series" at bounding box center [1070, 149] width 945 height 19
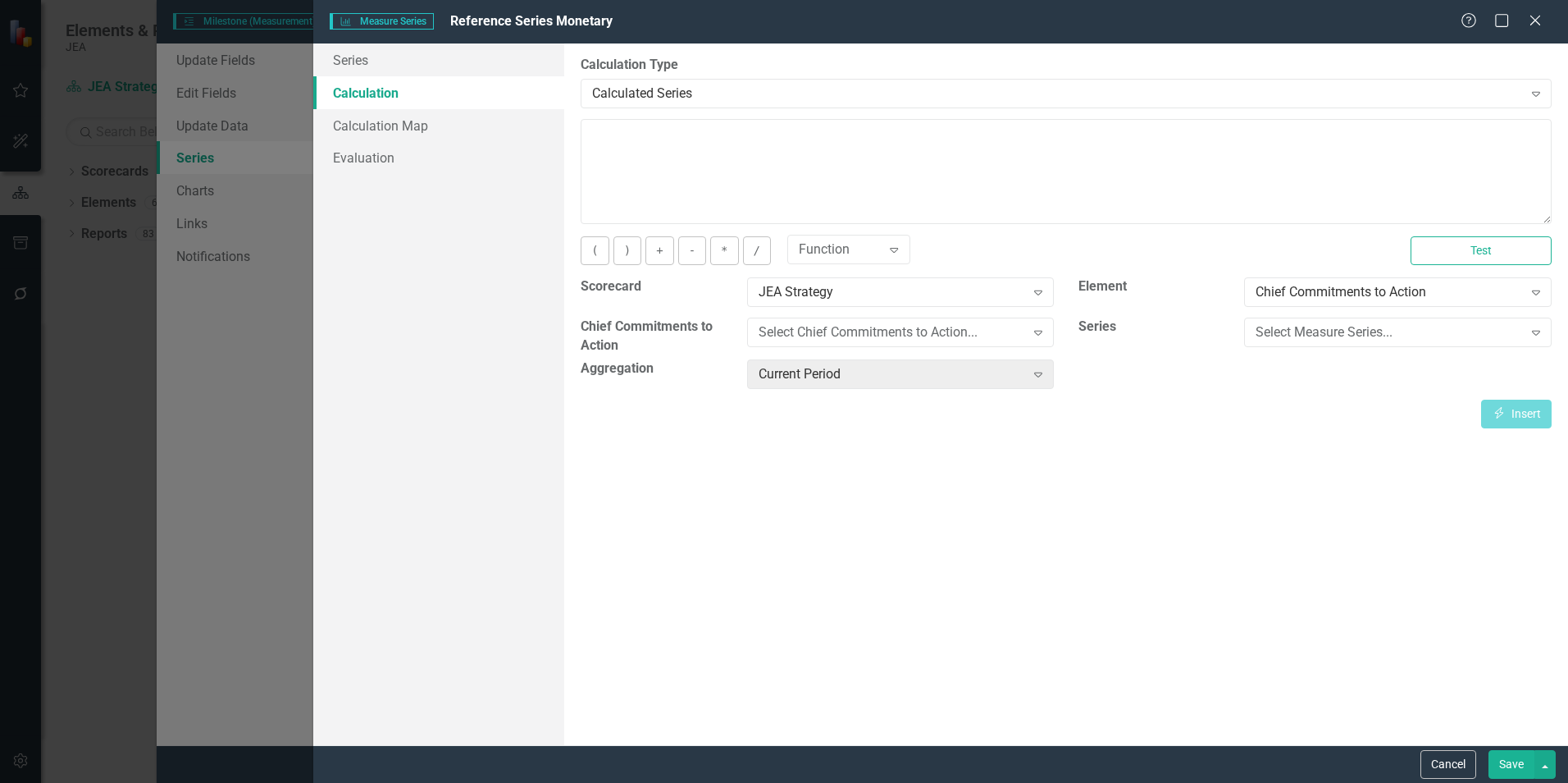
click at [700, 91] on div "Calculated Series" at bounding box center [1057, 93] width 930 height 19
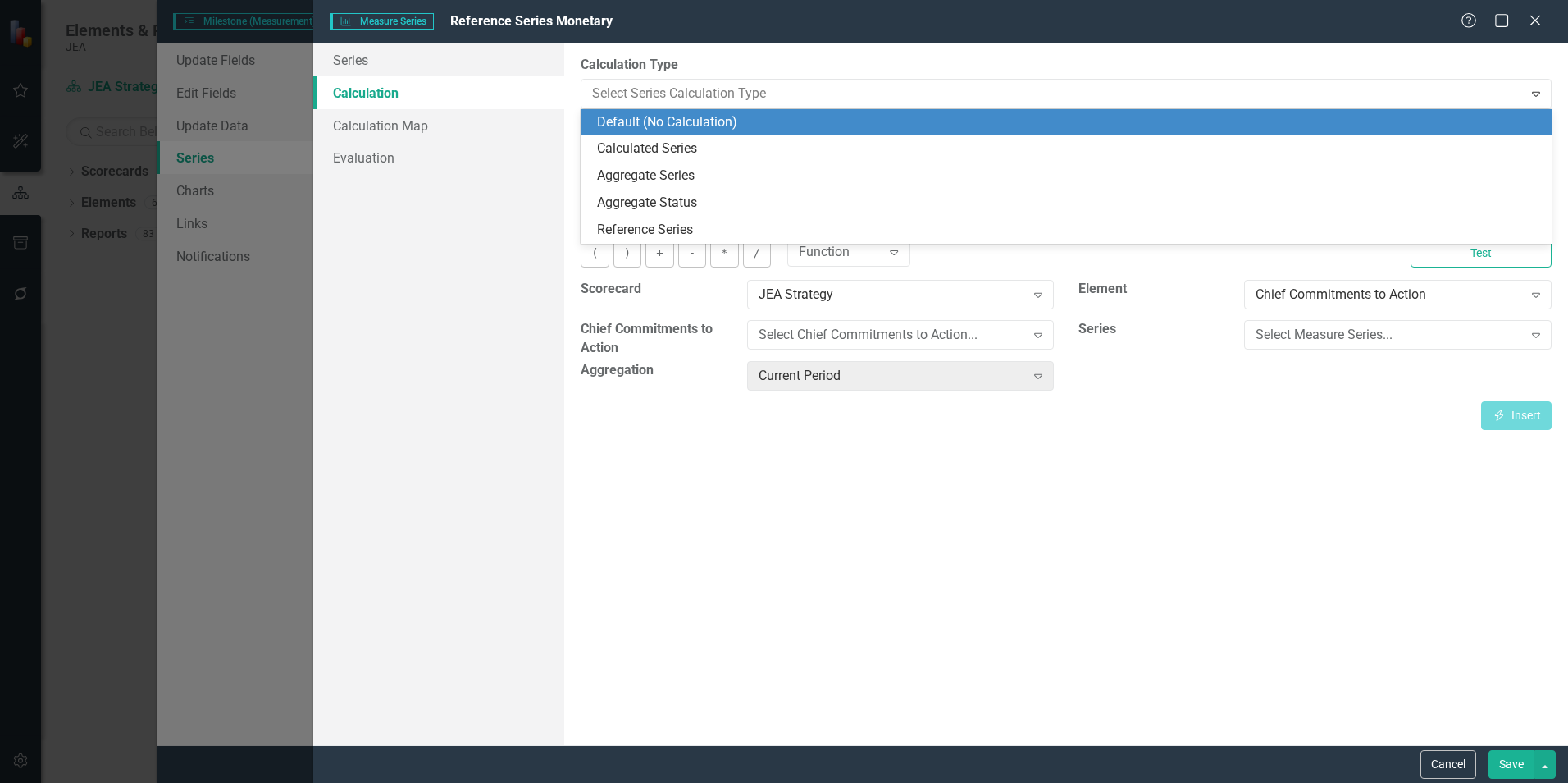
click at [681, 131] on div "Default (No Calculation)" at bounding box center [1070, 123] width 945 height 19
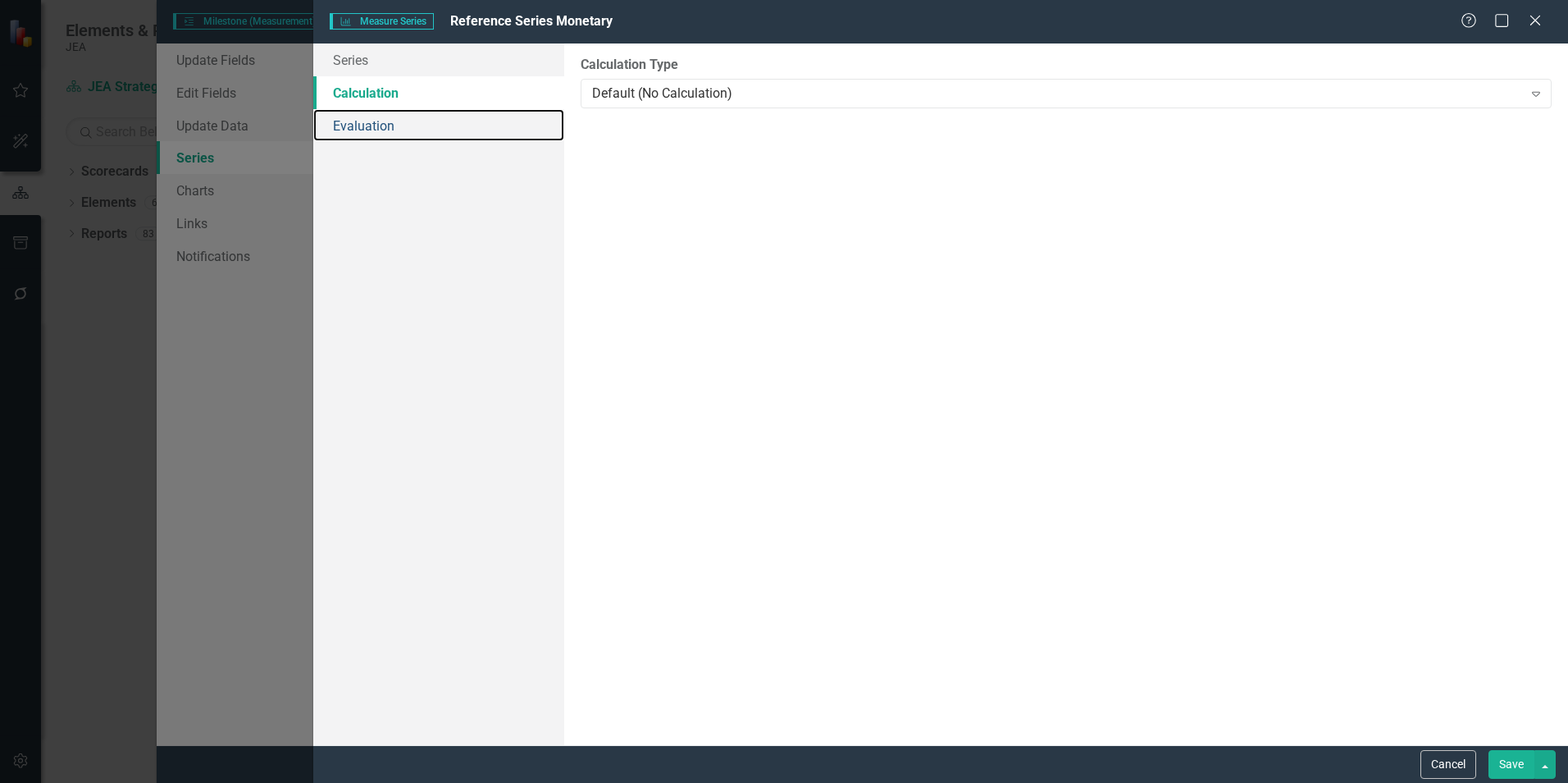
click at [361, 127] on link "Evaluation" at bounding box center [438, 126] width 251 height 33
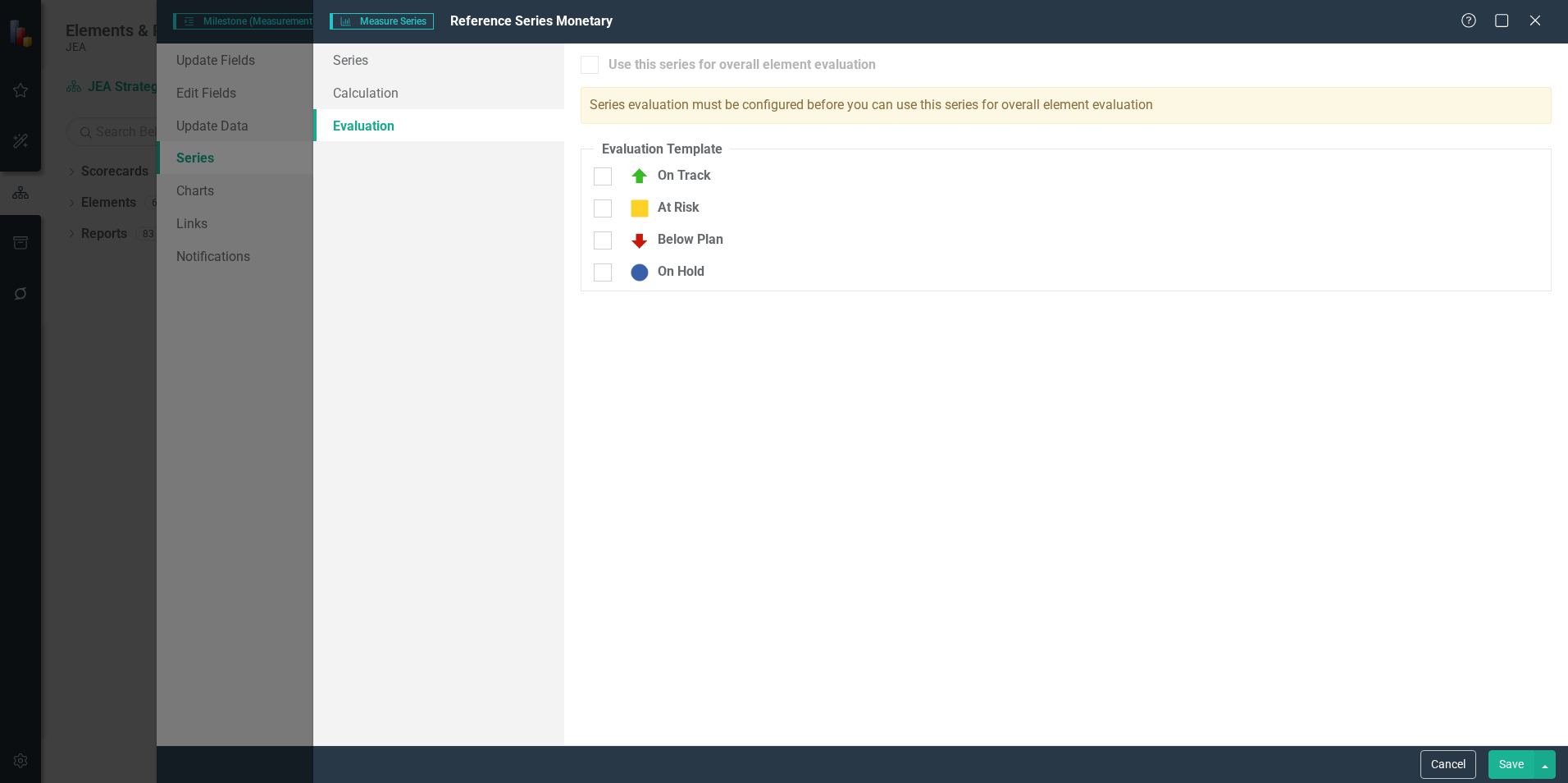
click at [646, 112] on div "Series evaluation must be configured before you can use this series for overall…" at bounding box center [1066, 105] width 971 height 37
click at [600, 179] on div at bounding box center [602, 176] width 18 height 18
click at [600, 178] on input "On Track" at bounding box center [598, 172] width 10 height 10
checkbox input "true"
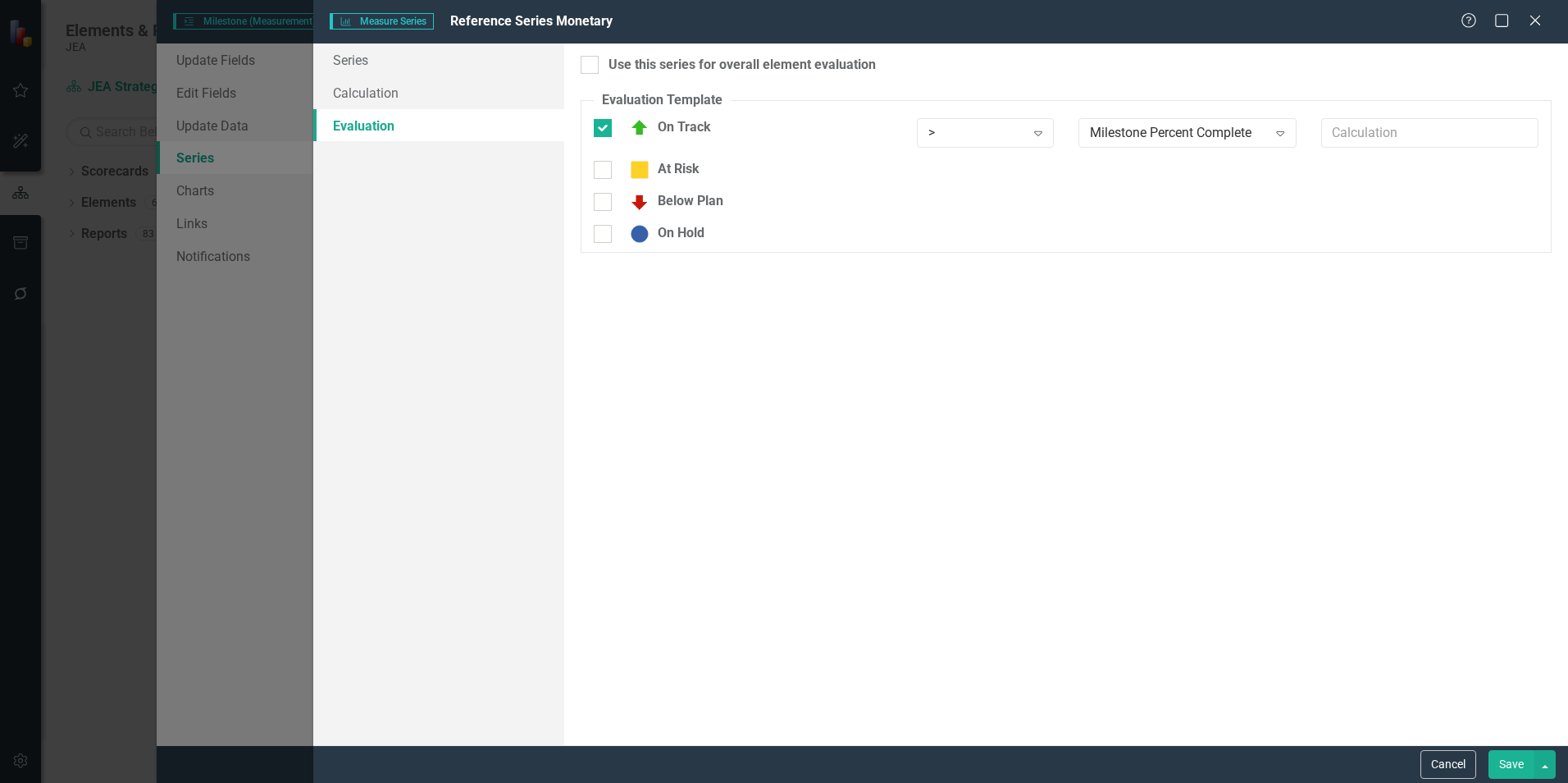
click at [604, 170] on input "At Risk" at bounding box center [598, 166] width 10 height 10
checkbox input "true"
click at [604, 212] on input "Below Plan" at bounding box center [598, 208] width 10 height 10
checkbox input "true"
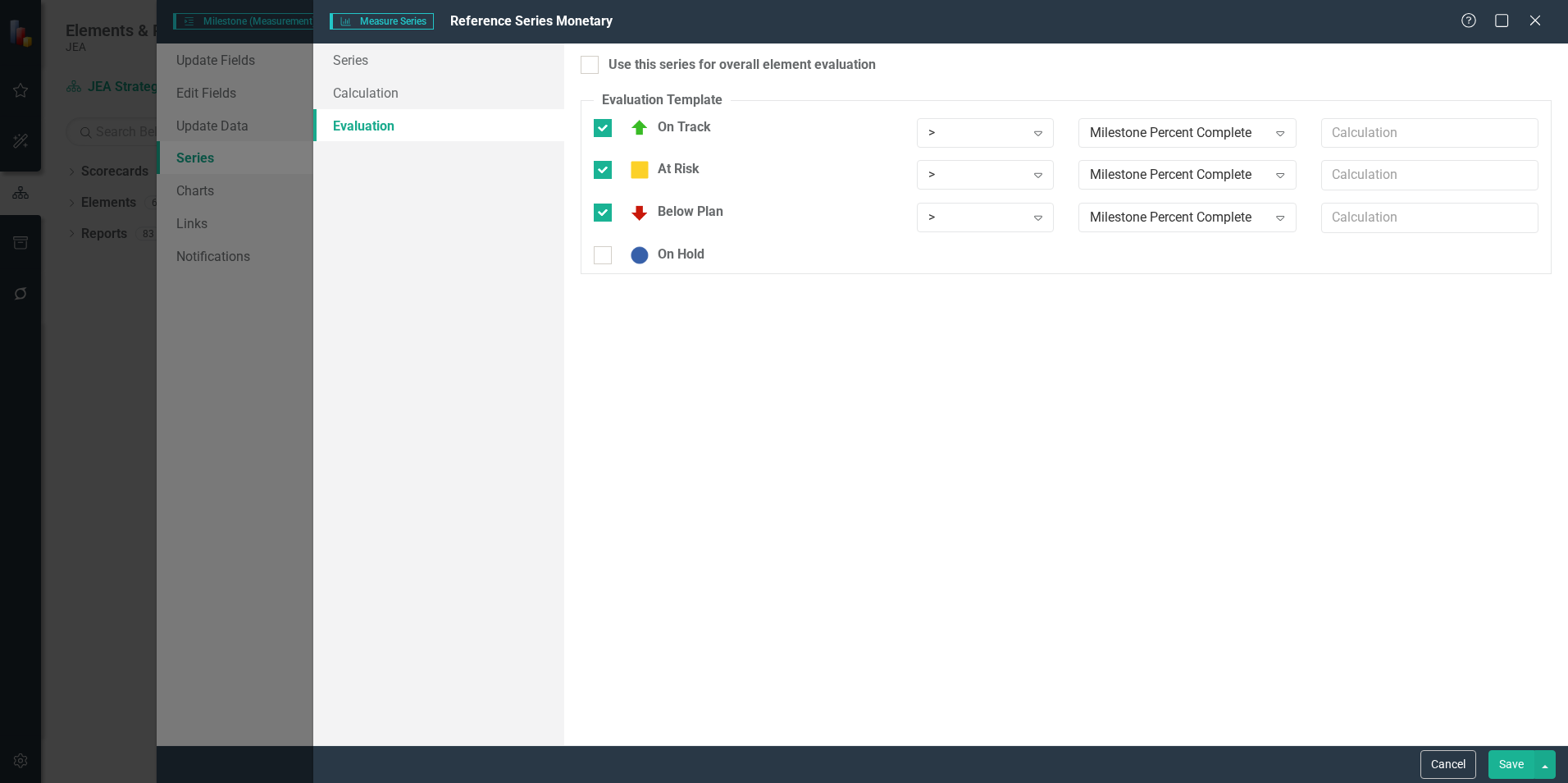
click at [603, 253] on input "On Hold" at bounding box center [598, 251] width 10 height 10
checkbox input "true"
click at [1164, 130] on div "Milestone Percent Complete" at bounding box center [1178, 132] width 177 height 19
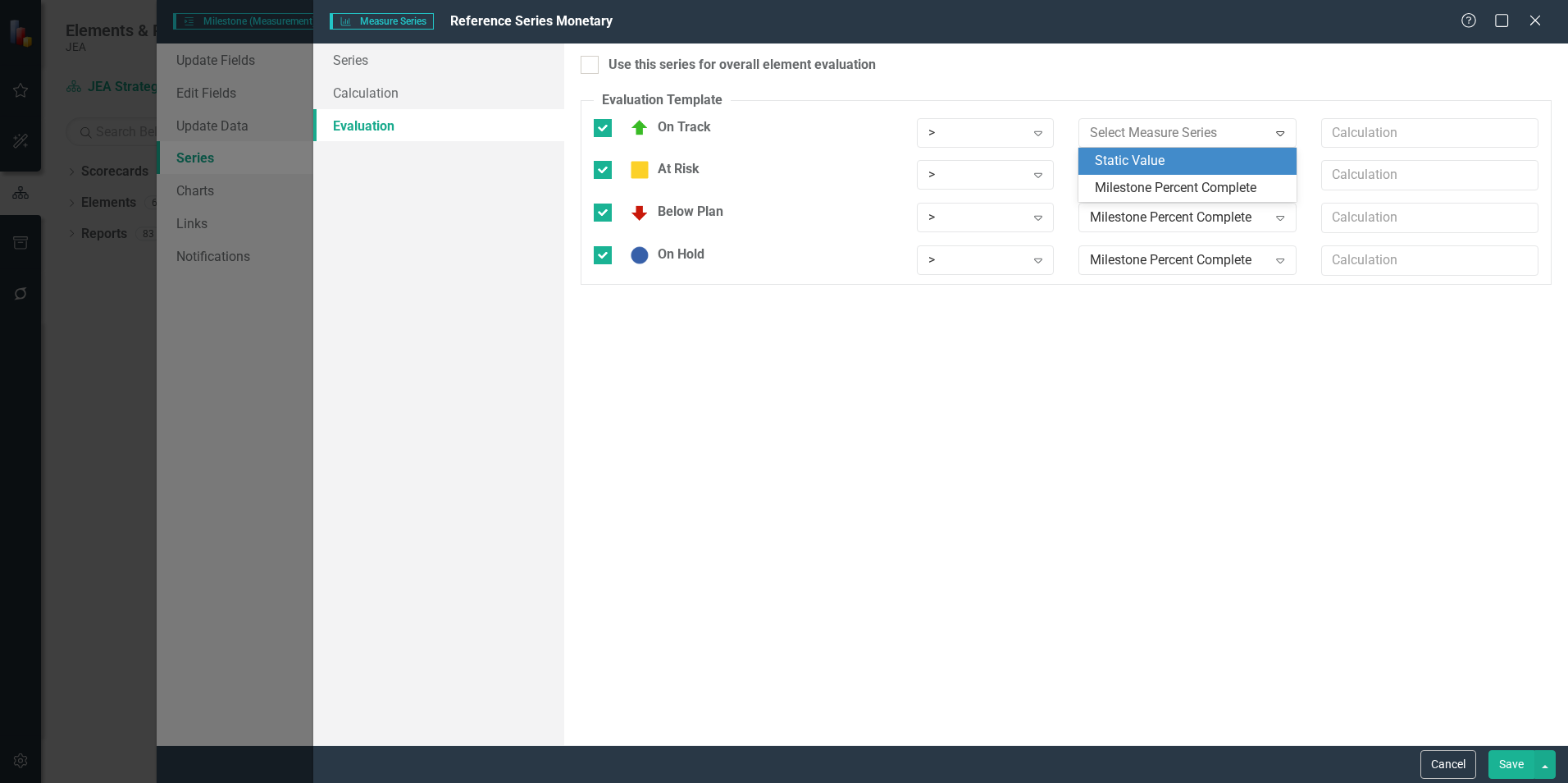
click at [1161, 158] on div "Static Value" at bounding box center [1190, 162] width 191 height 19
click at [1158, 173] on div "Milestone Percent Complete" at bounding box center [1178, 175] width 177 height 19
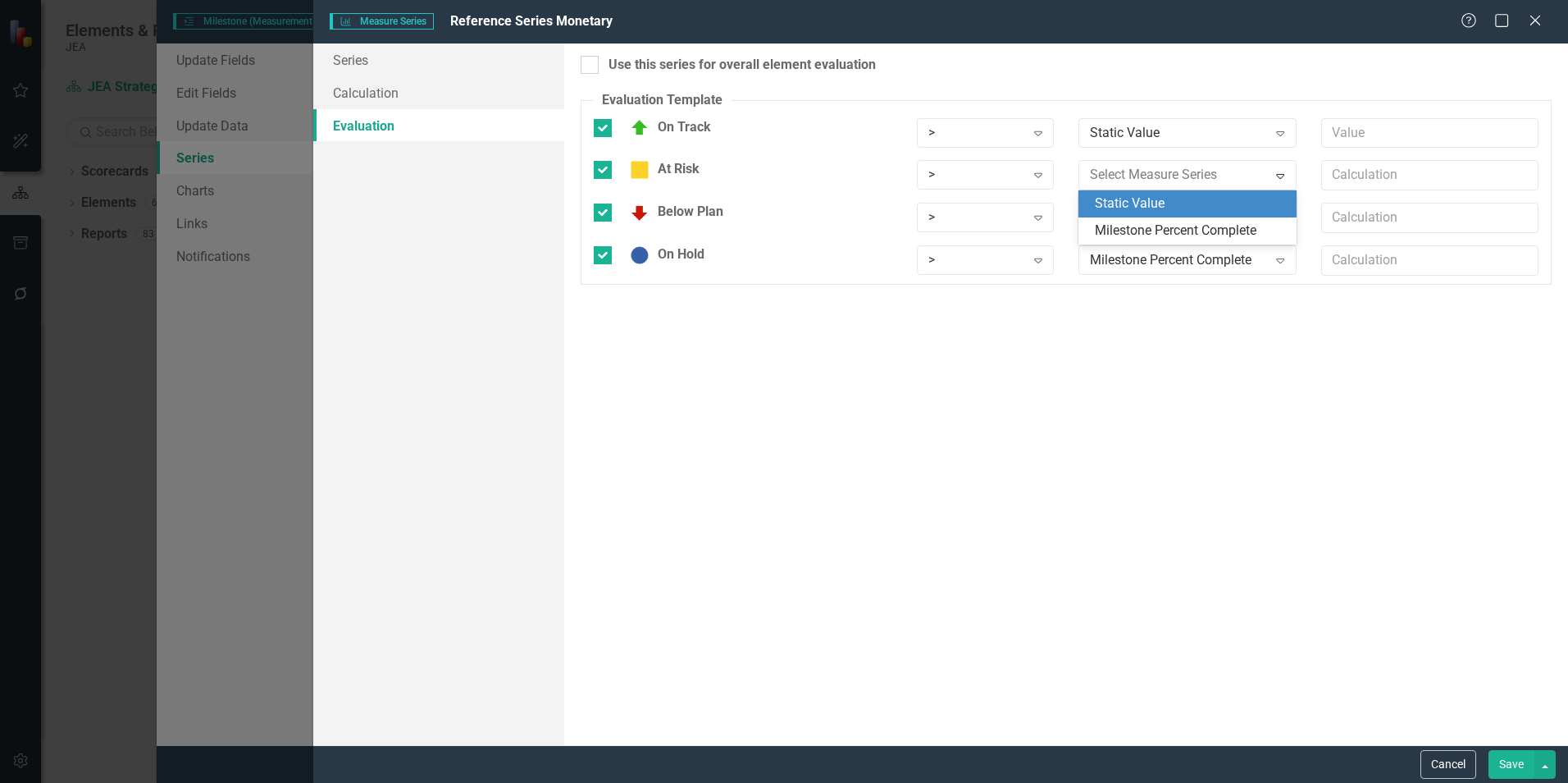
click at [1157, 198] on div "Static Value" at bounding box center [1190, 204] width 191 height 19
click at [1155, 217] on div "Milestone Percent Complete" at bounding box center [1178, 218] width 177 height 19
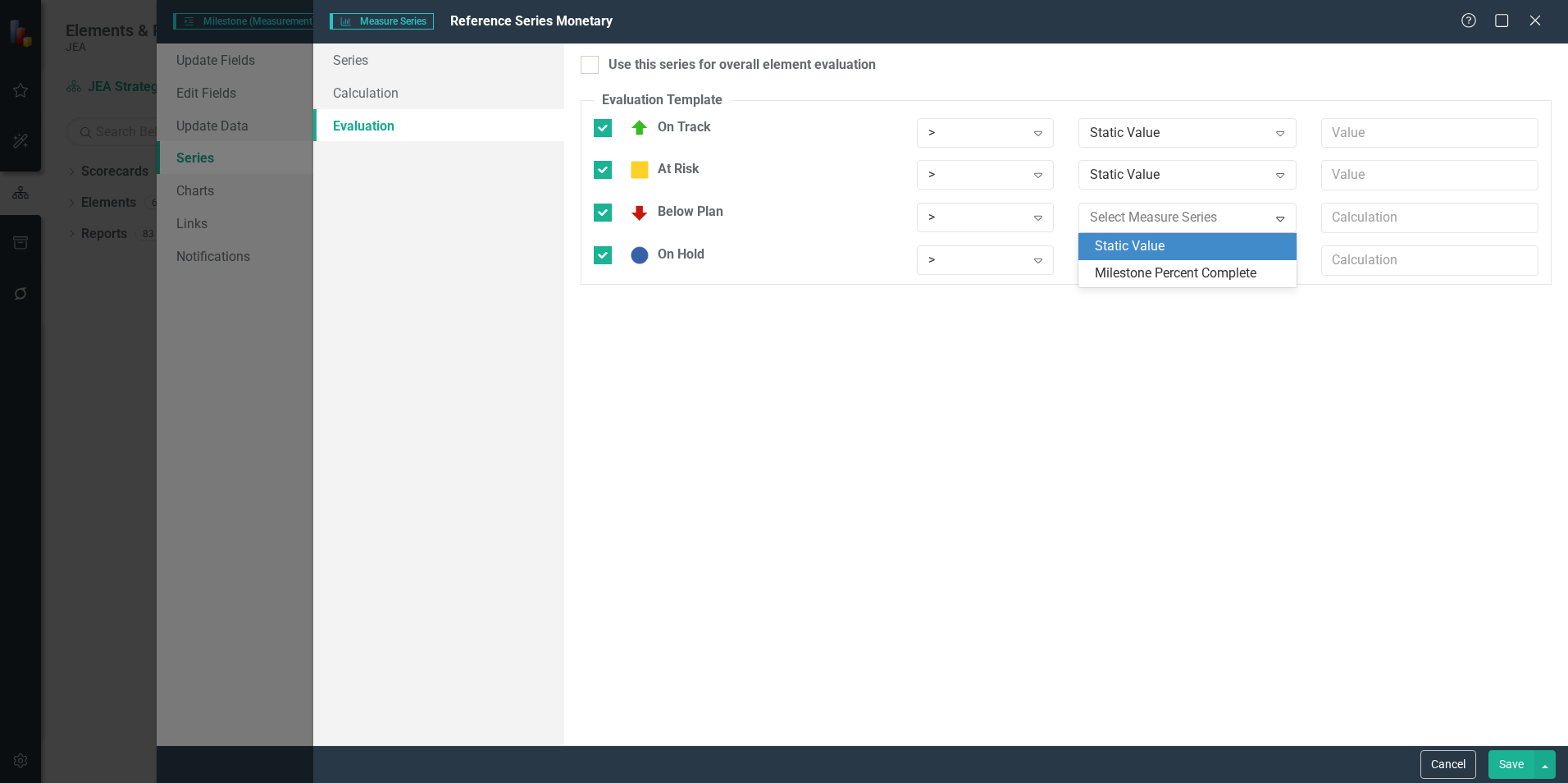
click at [1154, 251] on div "Static Value" at bounding box center [1190, 246] width 191 height 19
click at [1152, 259] on div "Milestone Percent Complete" at bounding box center [1178, 261] width 177 height 19
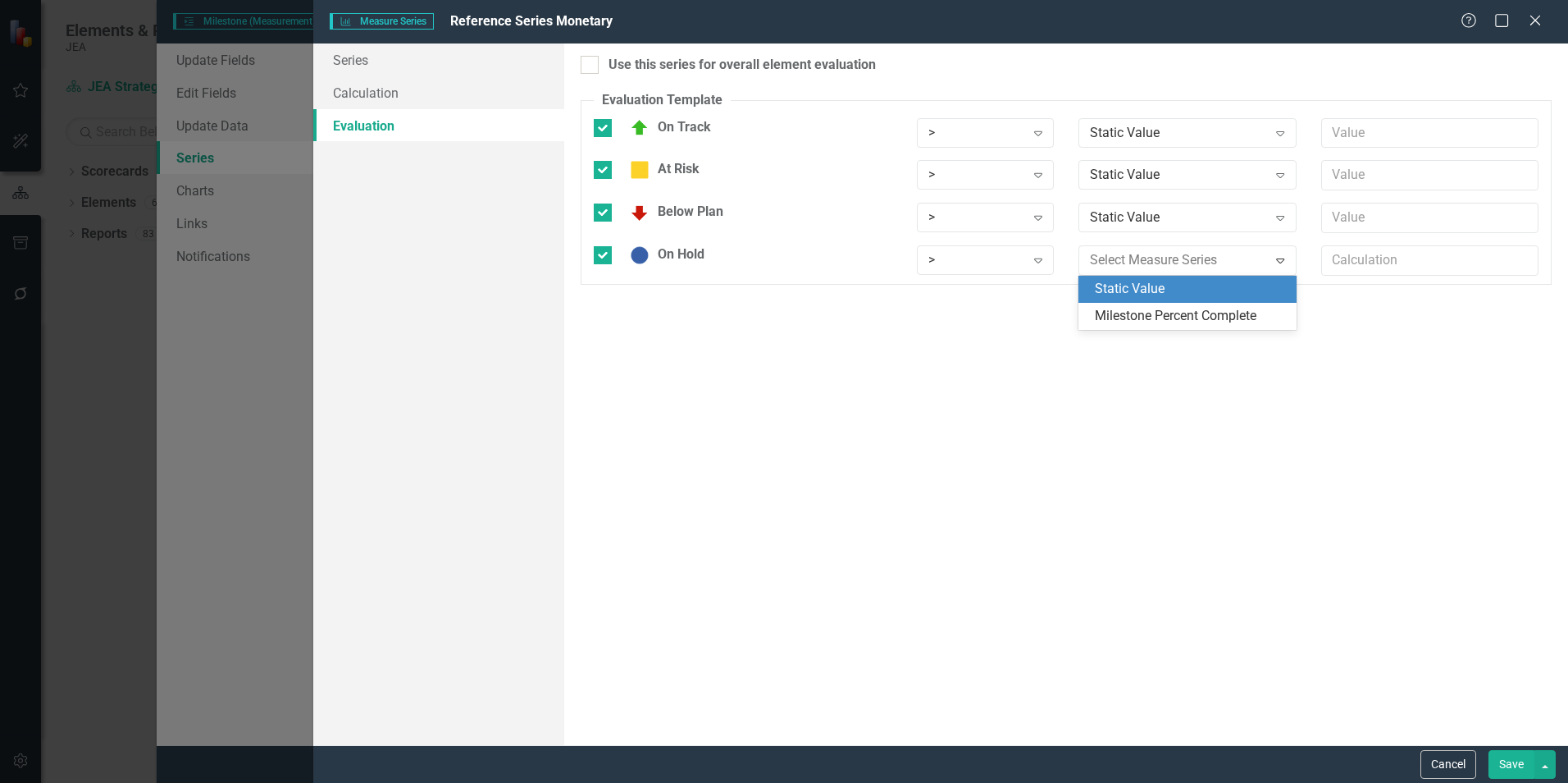
click at [1149, 292] on div "Static Value" at bounding box center [1190, 289] width 191 height 19
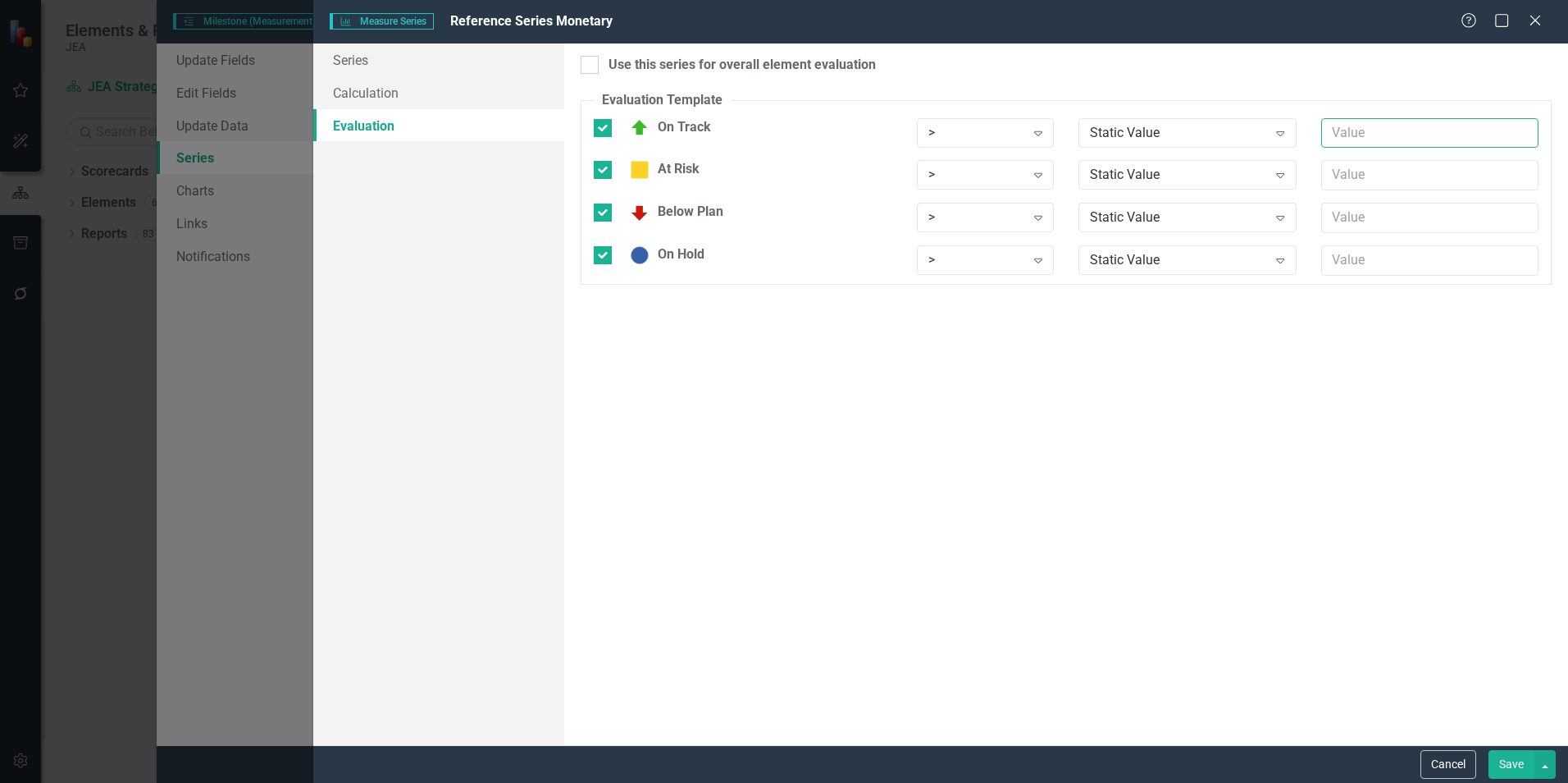
click at [1371, 130] on input "text" at bounding box center [1430, 133] width 218 height 30
click at [1155, 133] on div "Static Value" at bounding box center [1178, 132] width 177 height 19
click at [1154, 186] on div "Milestone Percent Complete" at bounding box center [1190, 188] width 191 height 19
click at [1153, 169] on div "Static Value" at bounding box center [1178, 175] width 177 height 19
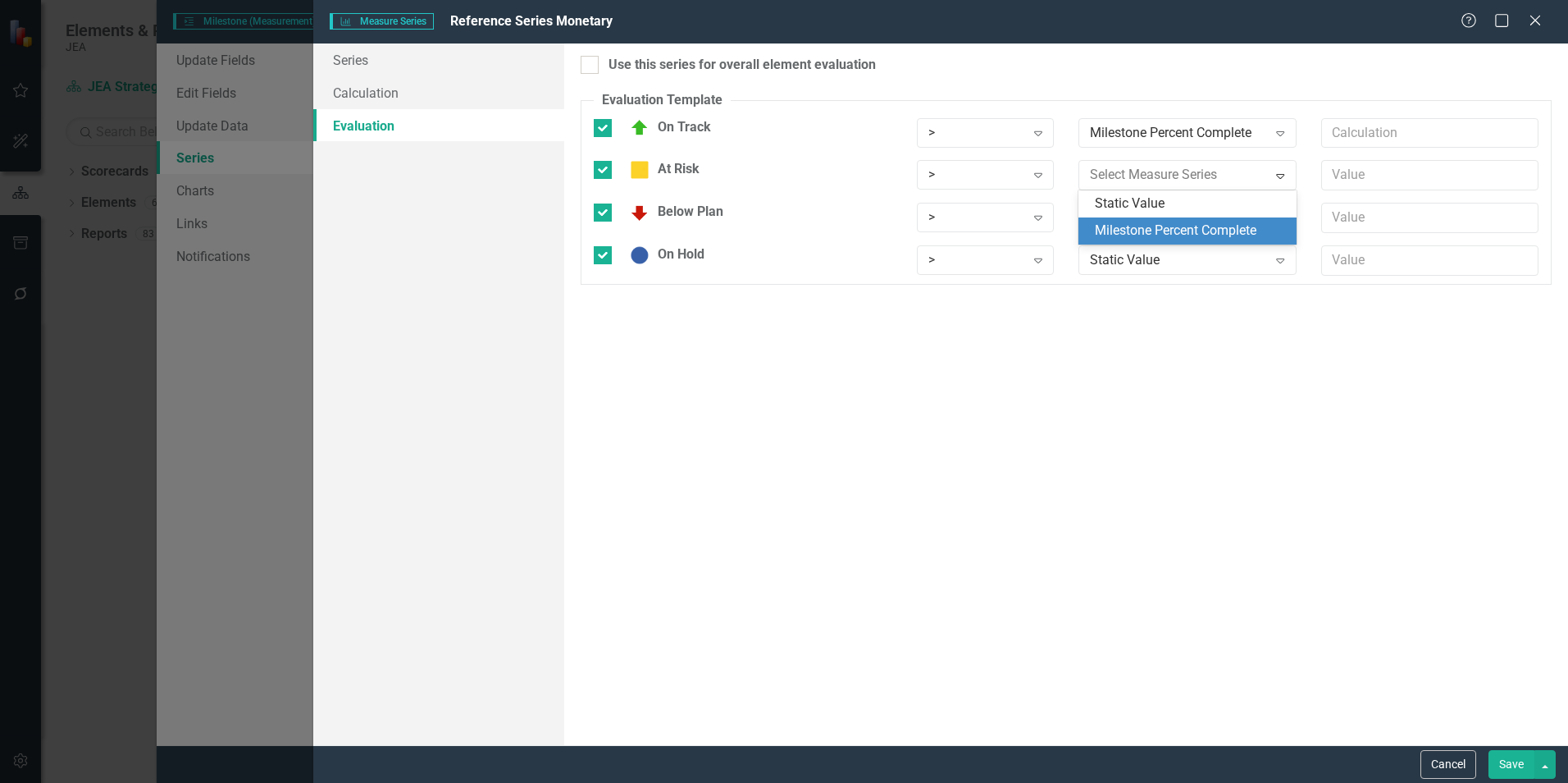
click at [1145, 225] on div "Milestone Percent Complete" at bounding box center [1190, 231] width 191 height 19
click at [1145, 224] on div "Static Value" at bounding box center [1178, 218] width 177 height 19
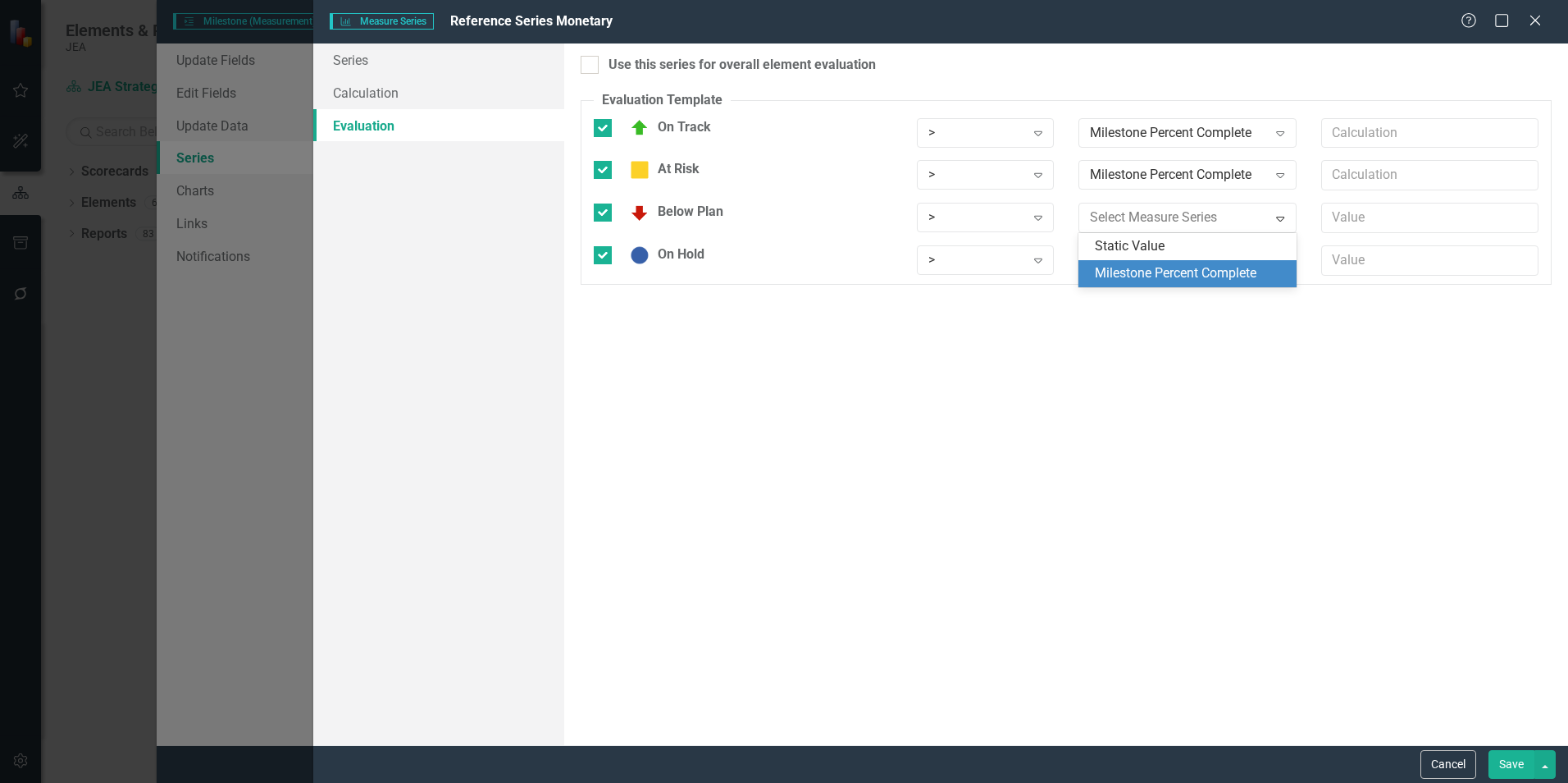
click at [1144, 270] on div "Milestone Percent Complete" at bounding box center [1190, 274] width 191 height 19
click at [1140, 264] on div "Static Value" at bounding box center [1178, 261] width 177 height 19
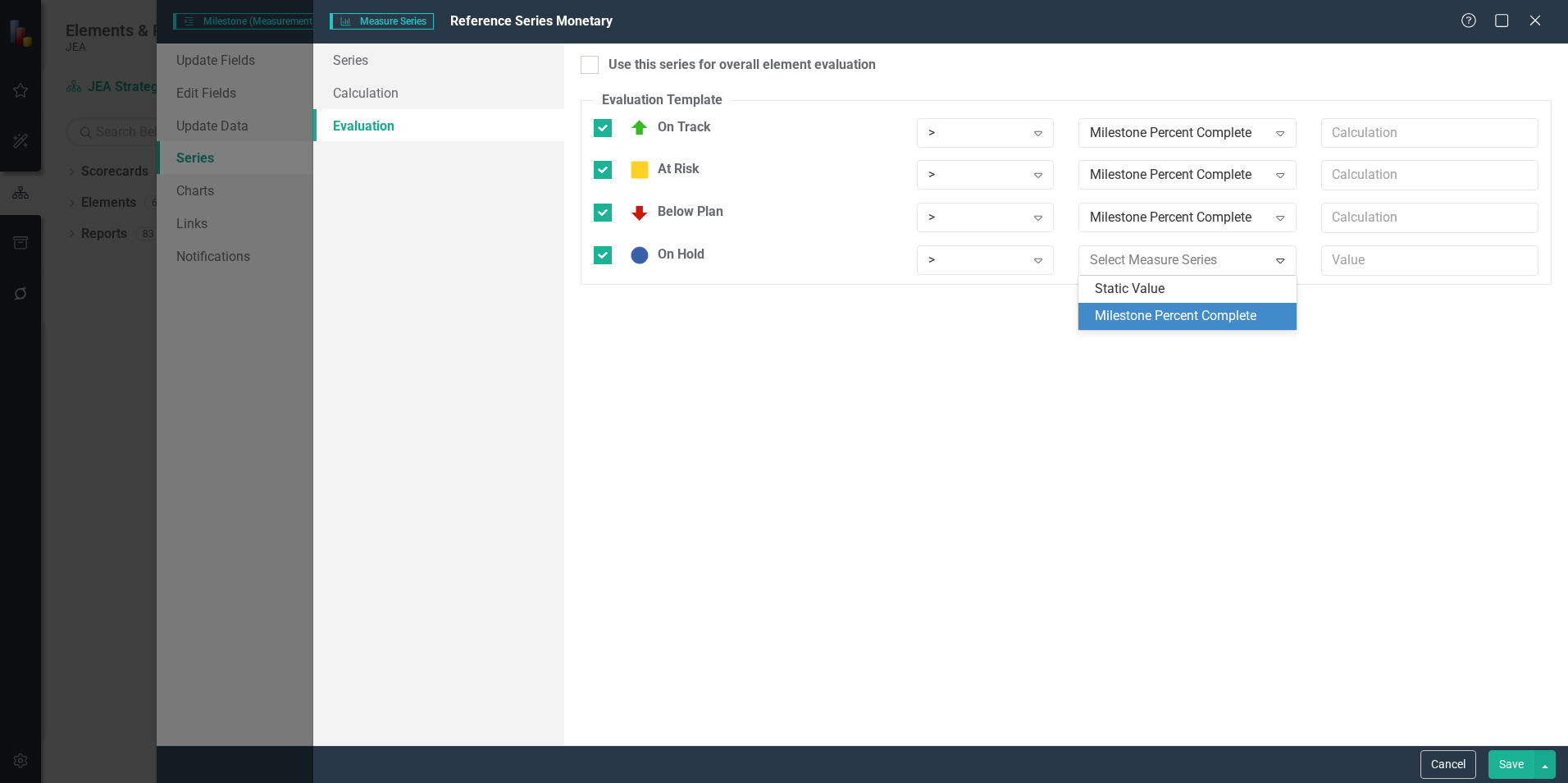
click at [1131, 310] on div "Milestone Percent Complete" at bounding box center [1190, 317] width 191 height 19
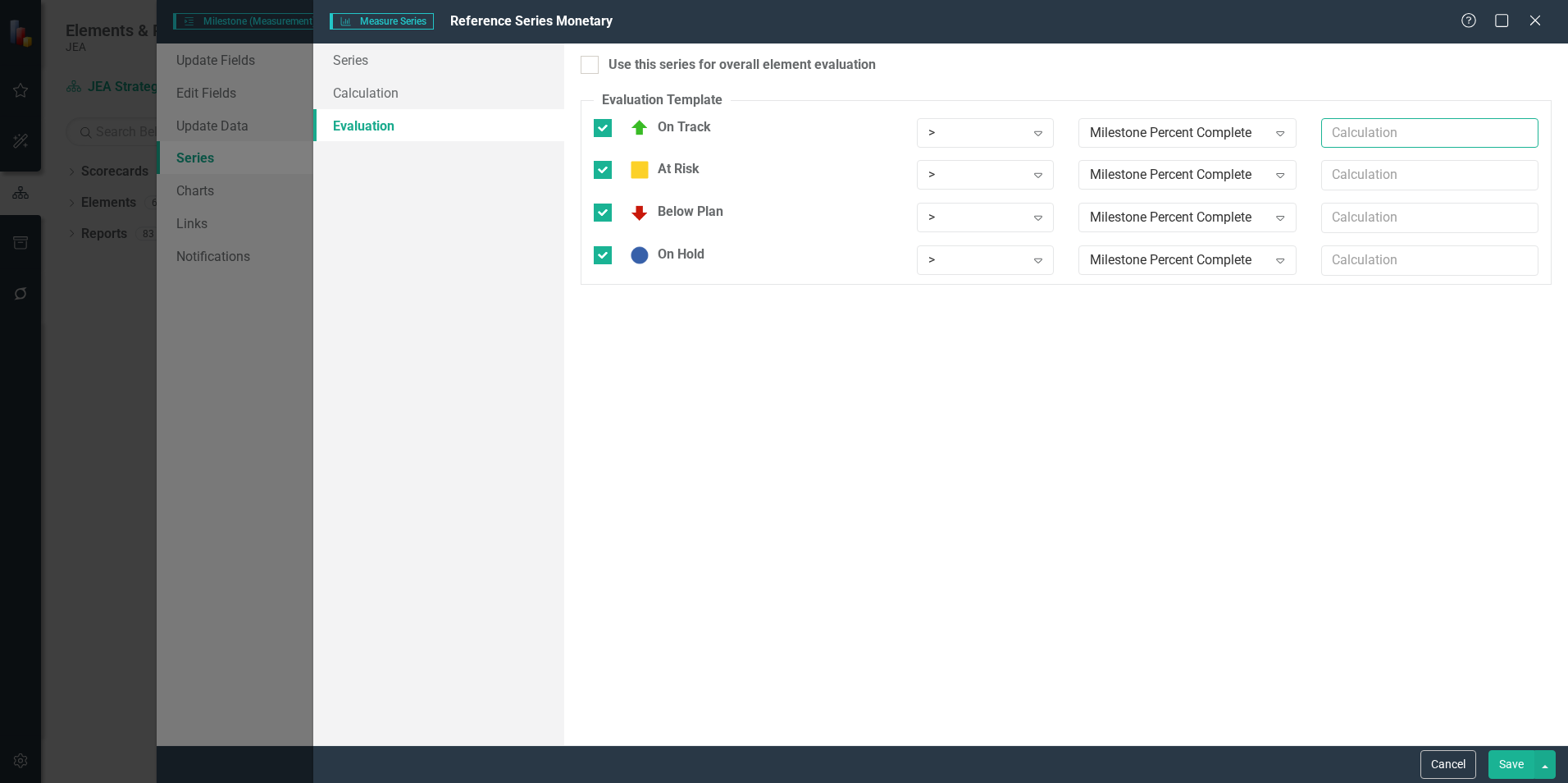
click at [1357, 126] on input "text" at bounding box center [1430, 133] width 218 height 30
click at [347, 65] on link "Series" at bounding box center [438, 60] width 251 height 33
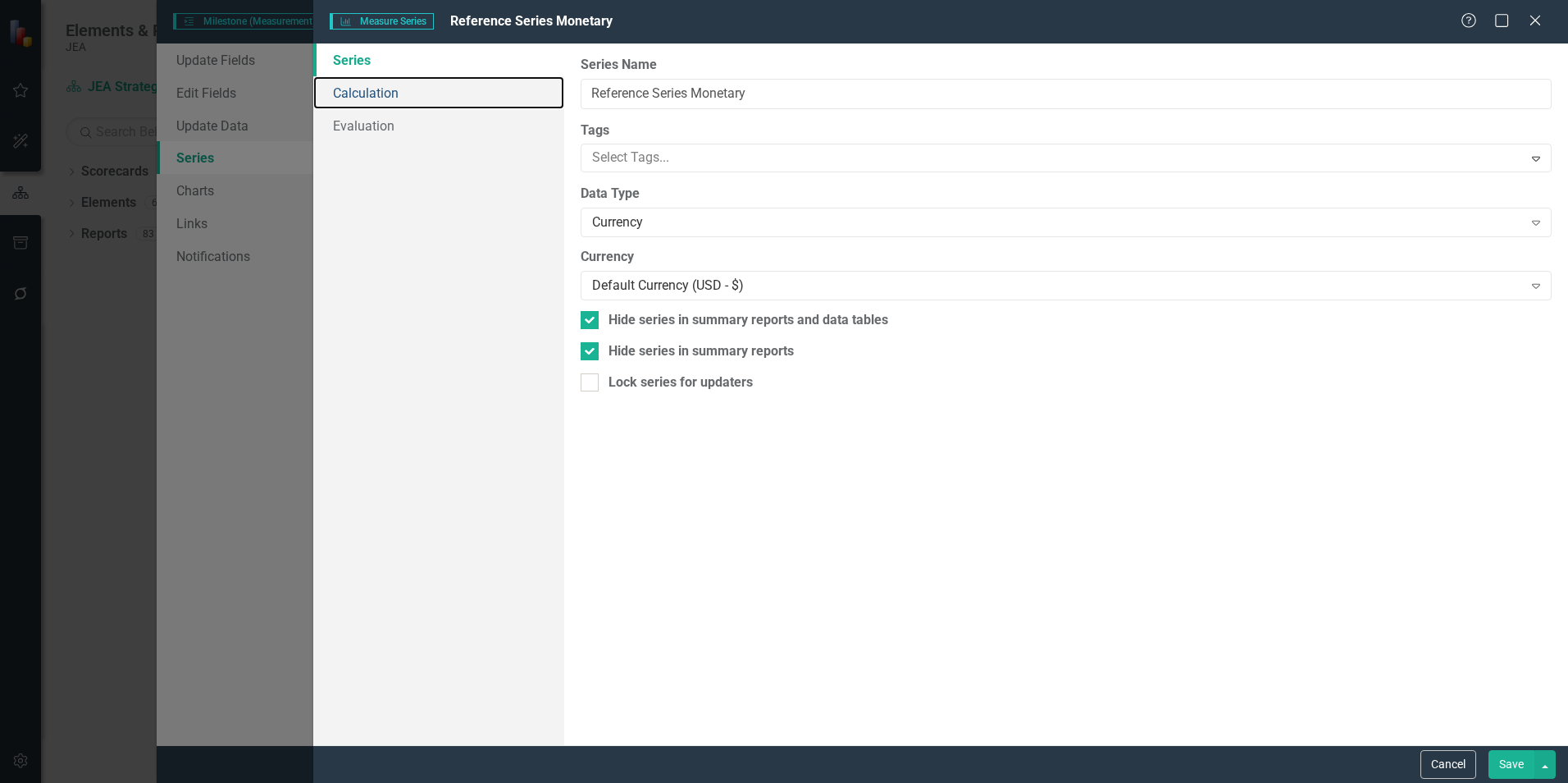
click at [418, 92] on link "Calculation" at bounding box center [438, 92] width 251 height 33
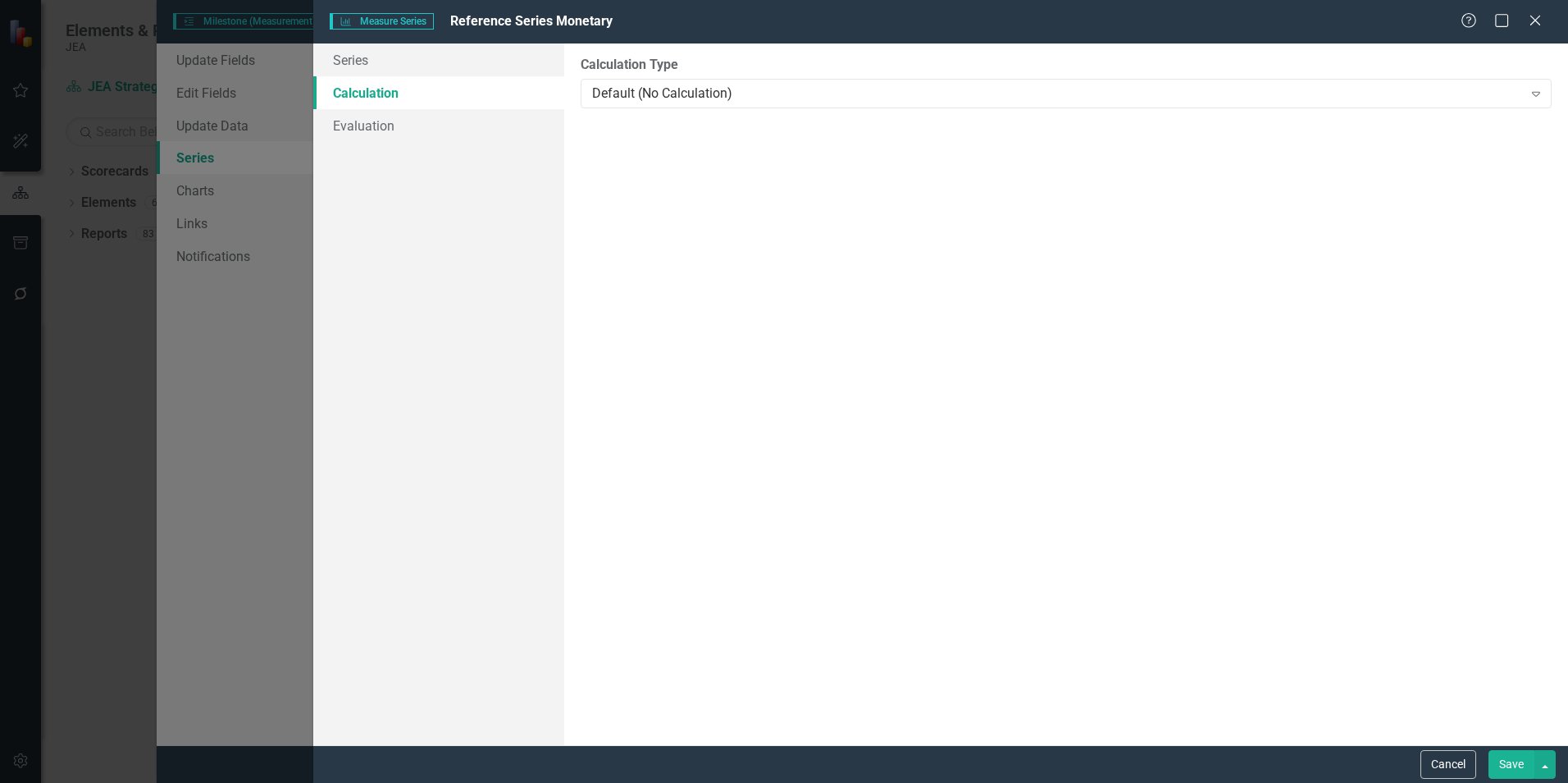
click at [632, 96] on div "Default (No Calculation)" at bounding box center [1057, 93] width 930 height 19
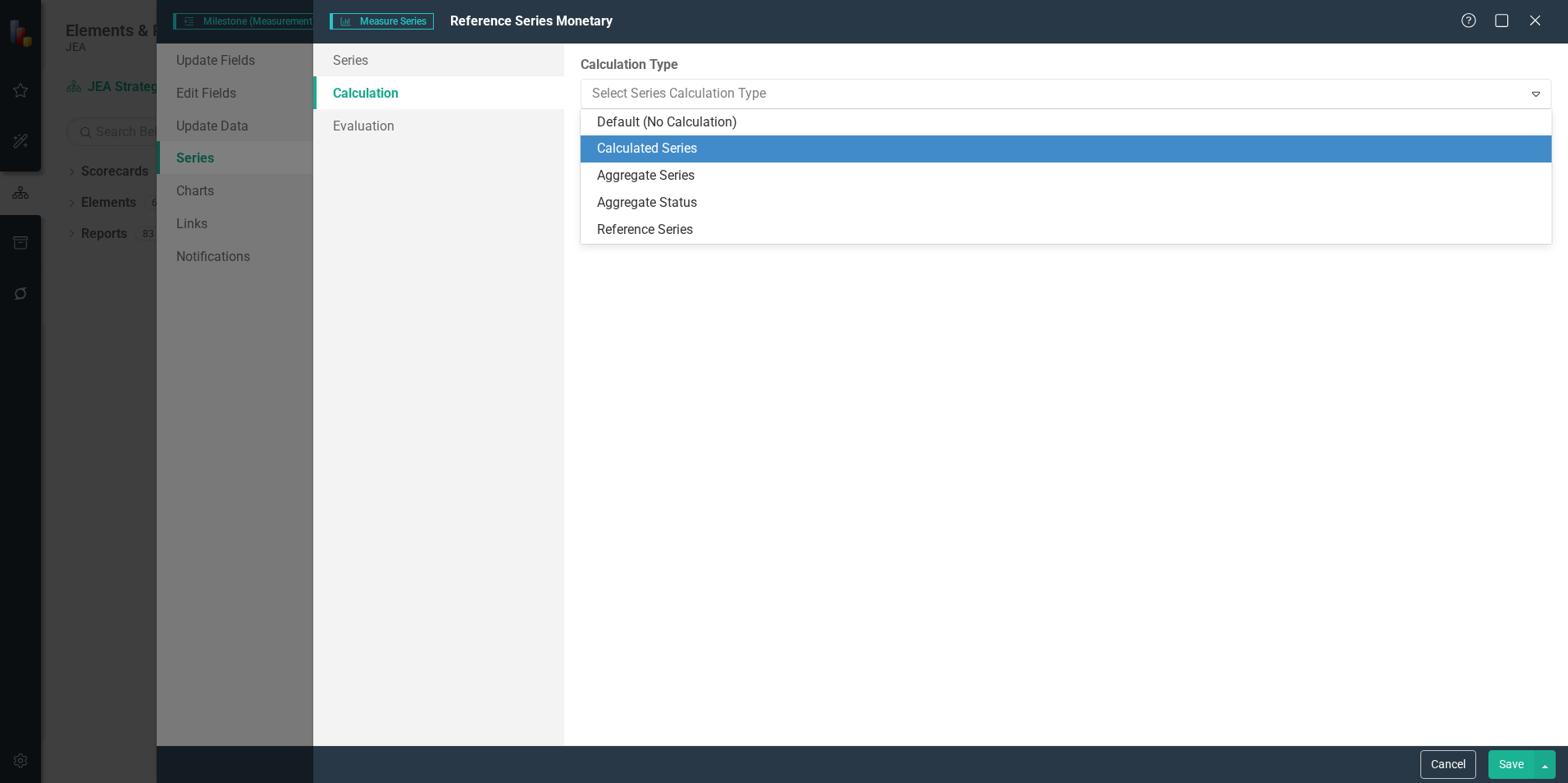
click at [649, 142] on div "Calculated Series" at bounding box center [1070, 149] width 945 height 19
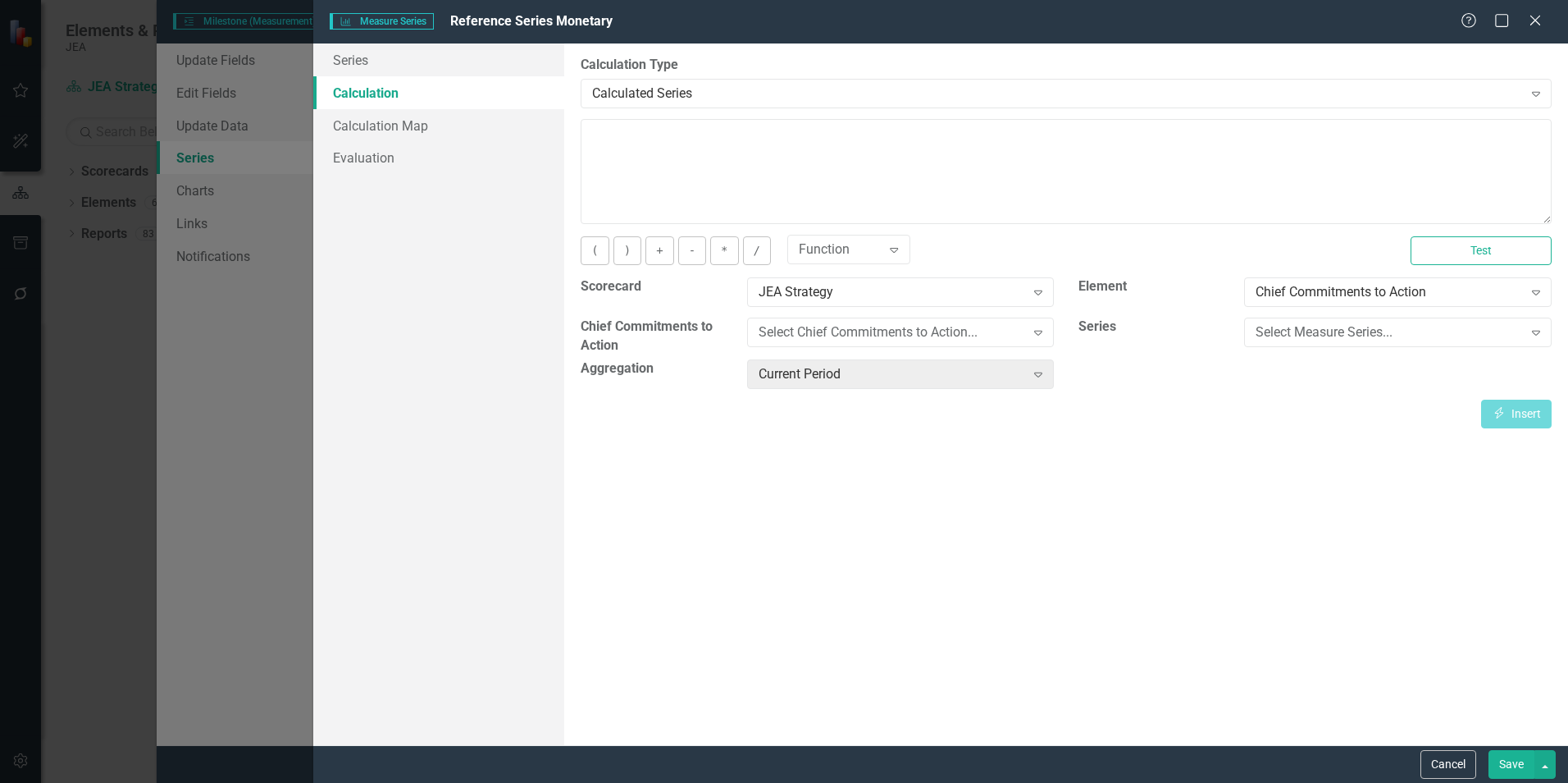
click at [1320, 337] on div "Select Measure Series..." at bounding box center [1389, 333] width 266 height 19
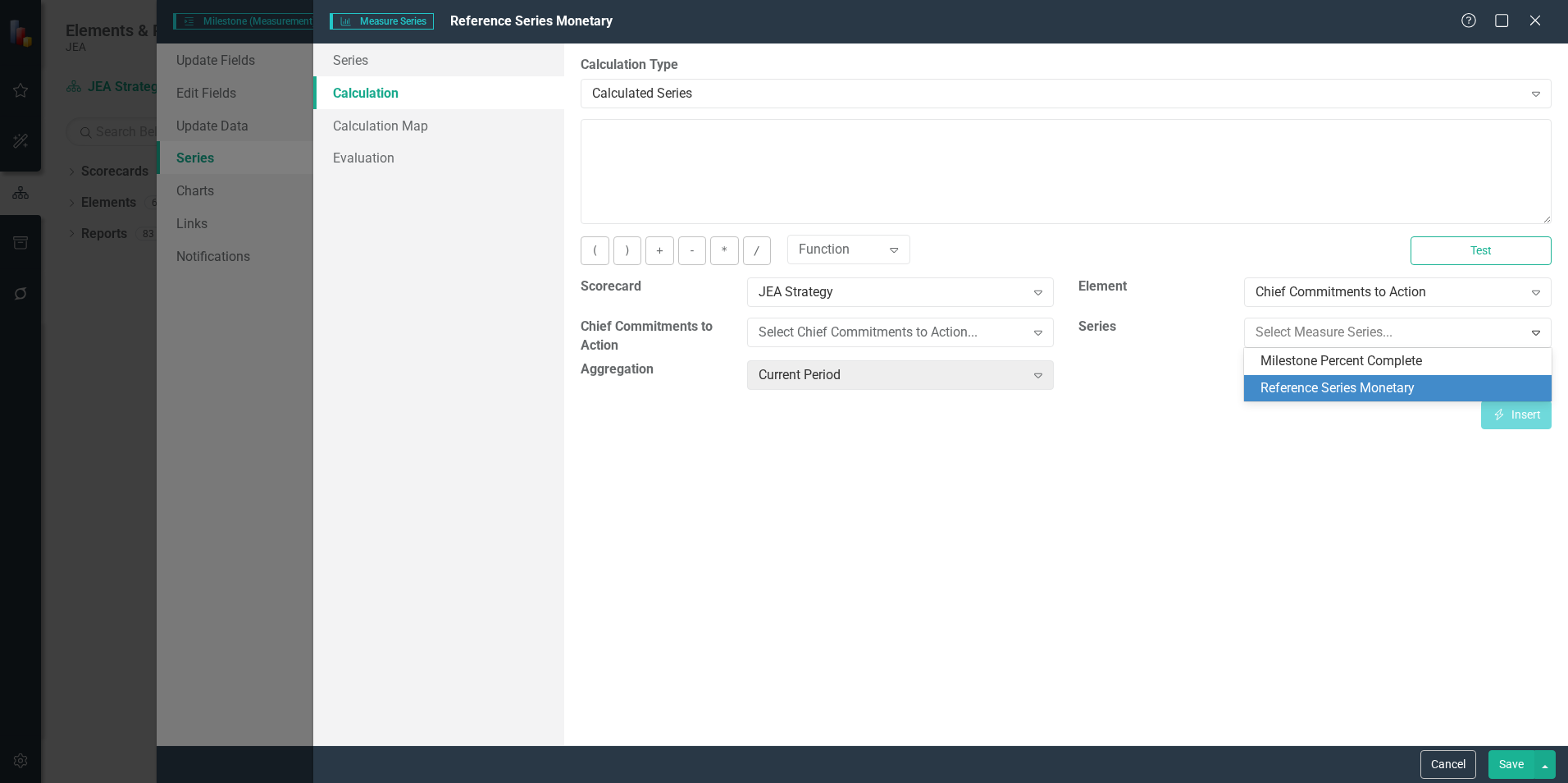
click at [1312, 385] on div "Reference Series Monetary" at bounding box center [1402, 388] width 281 height 19
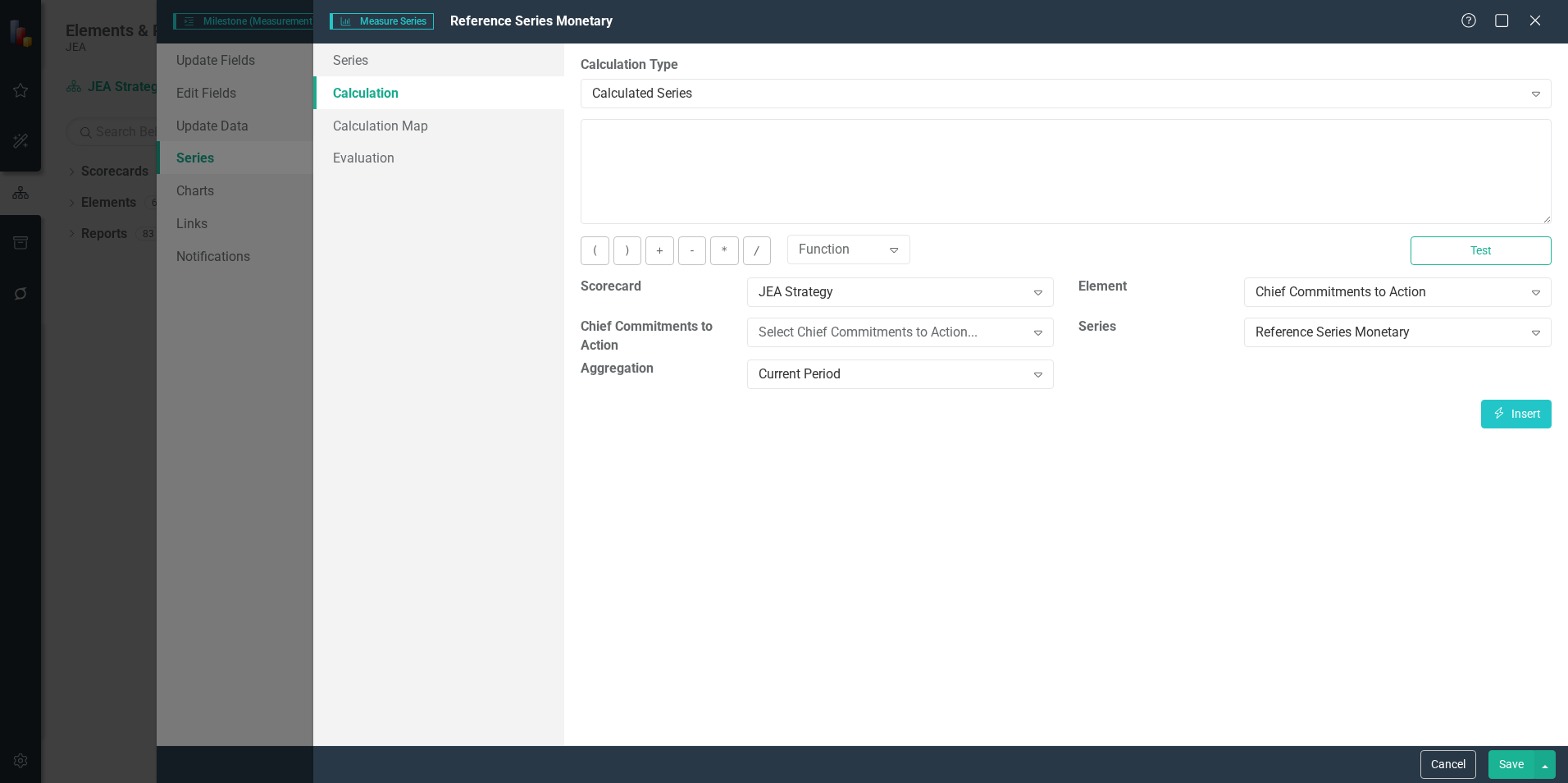
click at [886, 254] on icon "Expand" at bounding box center [894, 249] width 16 height 13
click at [1364, 299] on div "Chief Commitments to Action" at bounding box center [1389, 293] width 266 height 19
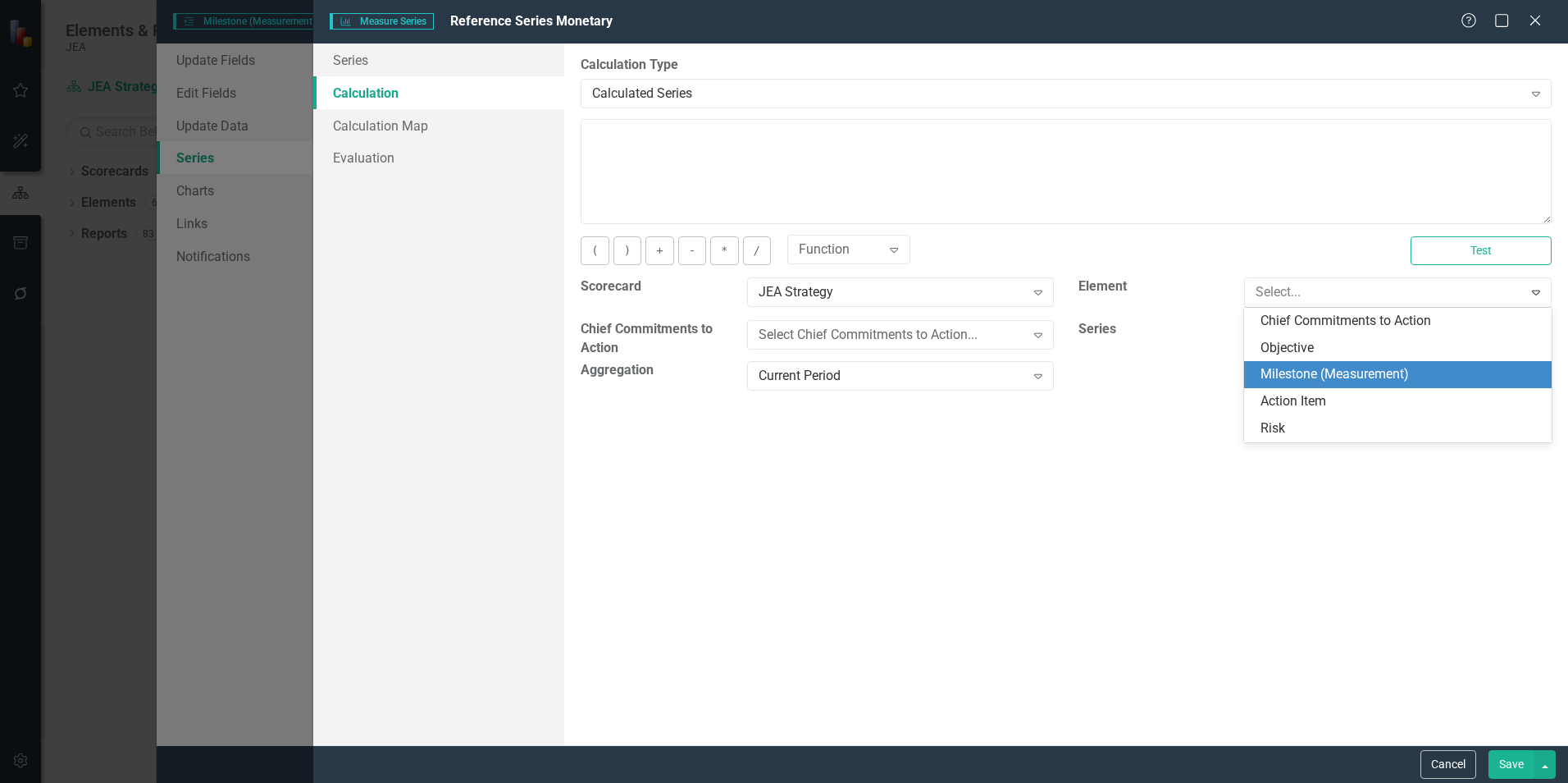
click at [1353, 370] on div "Milestone (Measurement)" at bounding box center [1402, 375] width 281 height 19
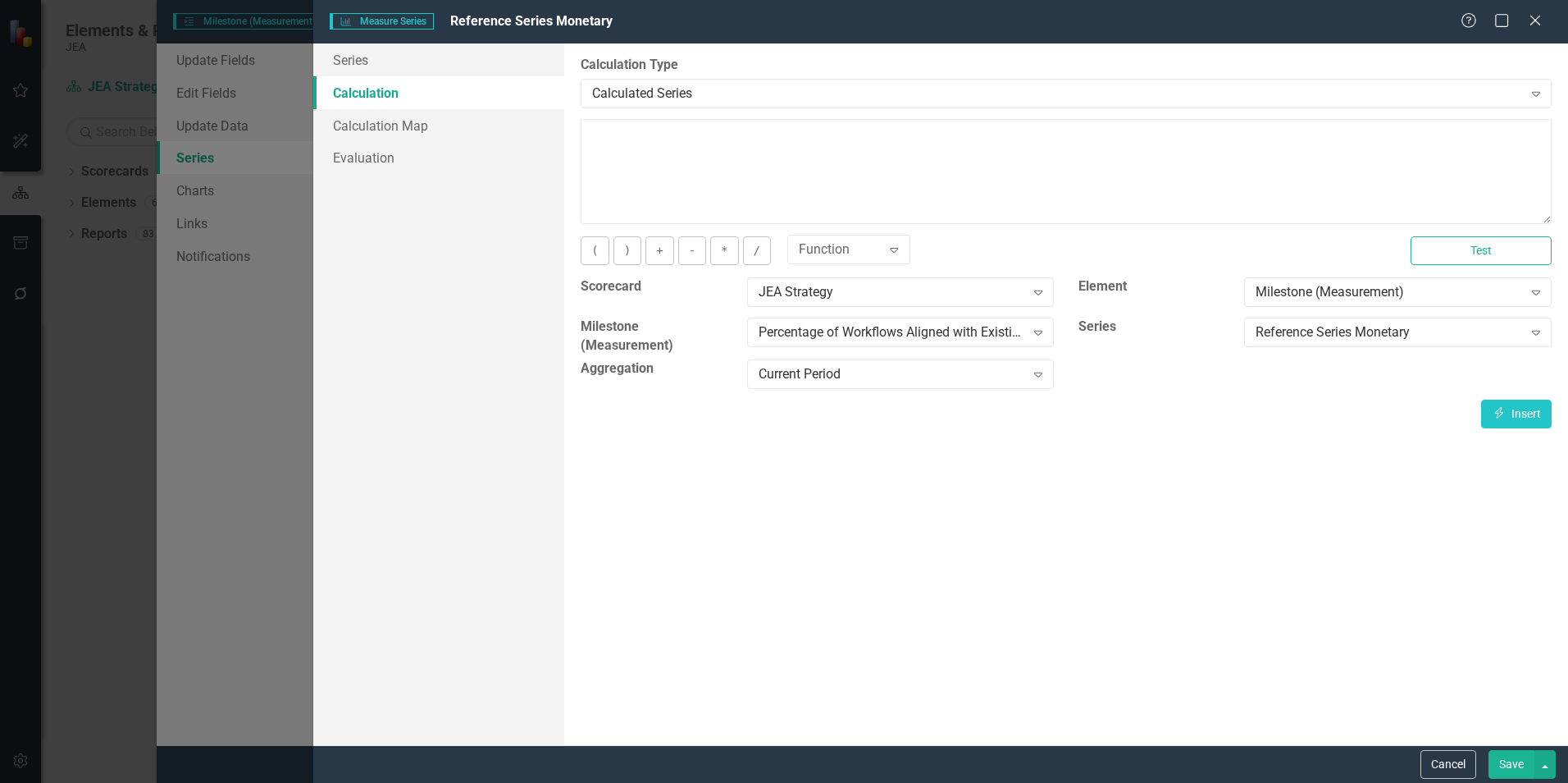
click at [1125, 648] on div "By default, series in ClearPoint are not calculated. So, if you leave the form …" at bounding box center [1066, 394] width 1004 height 701
click at [814, 250] on div "Function" at bounding box center [840, 250] width 83 height 19
click at [707, 93] on div "Calculated Series" at bounding box center [1057, 93] width 930 height 19
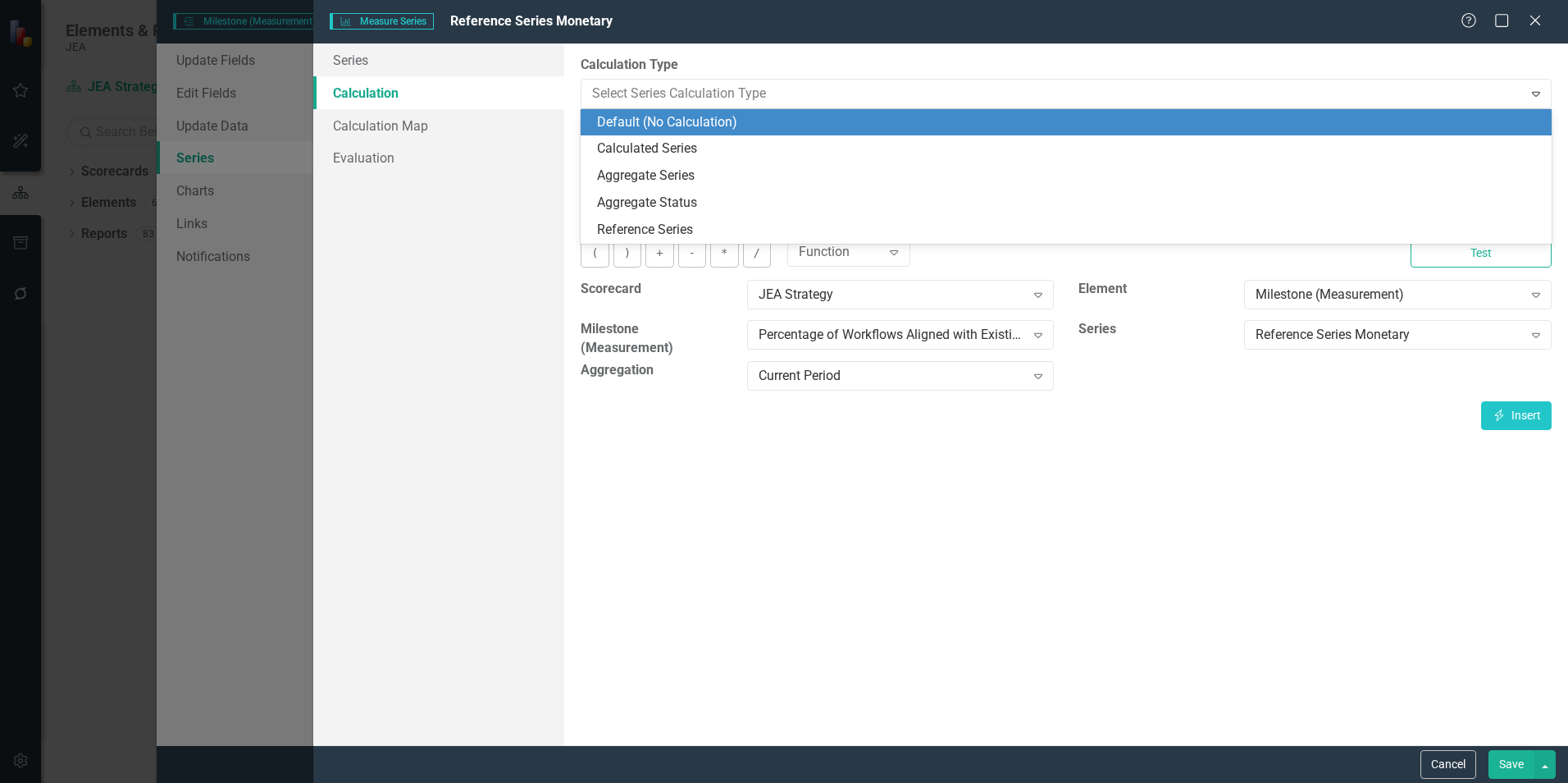
click at [707, 123] on div "Default (No Calculation)" at bounding box center [1070, 123] width 945 height 19
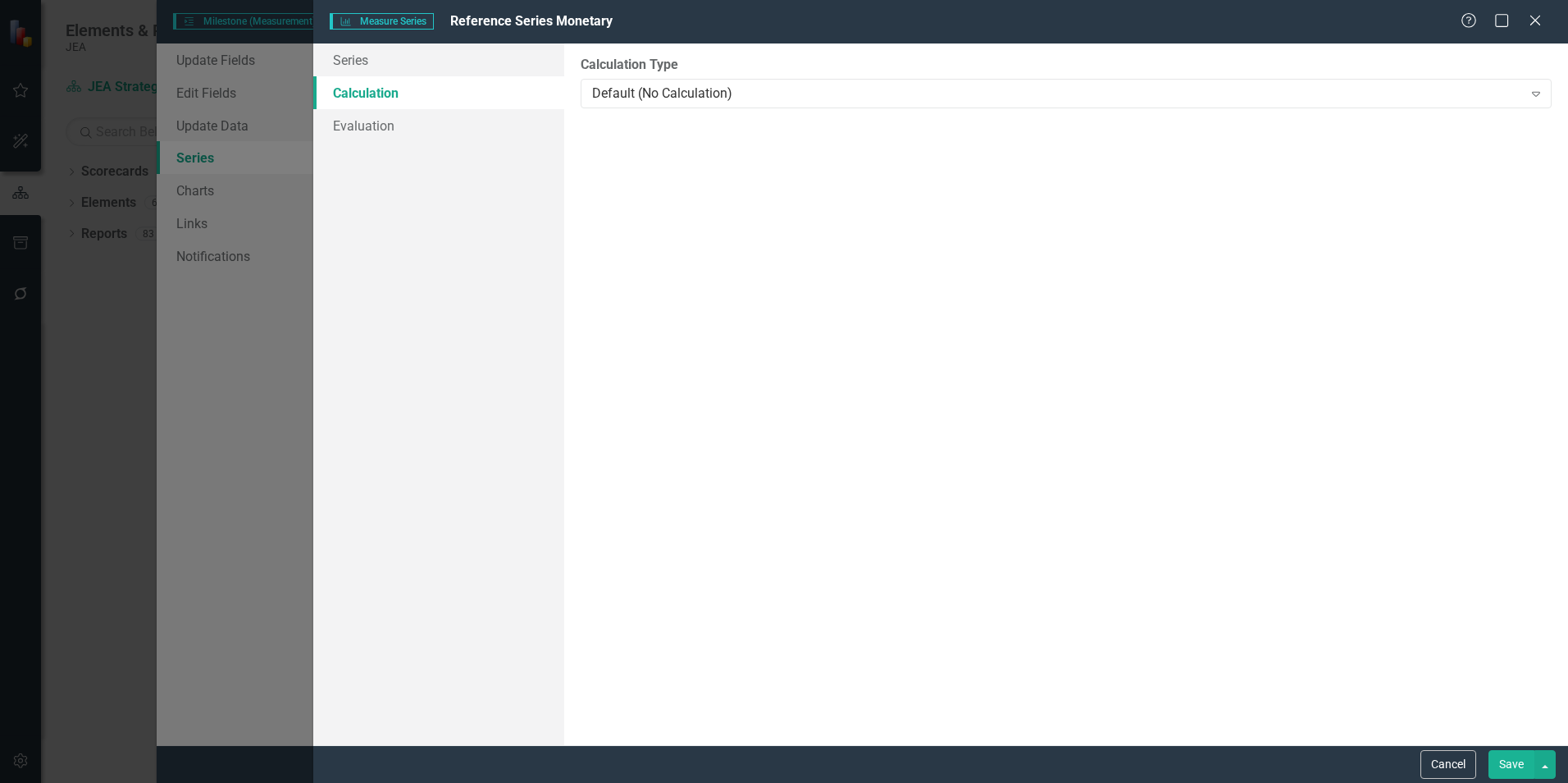
click at [1510, 770] on button "Save" at bounding box center [1511, 764] width 46 height 29
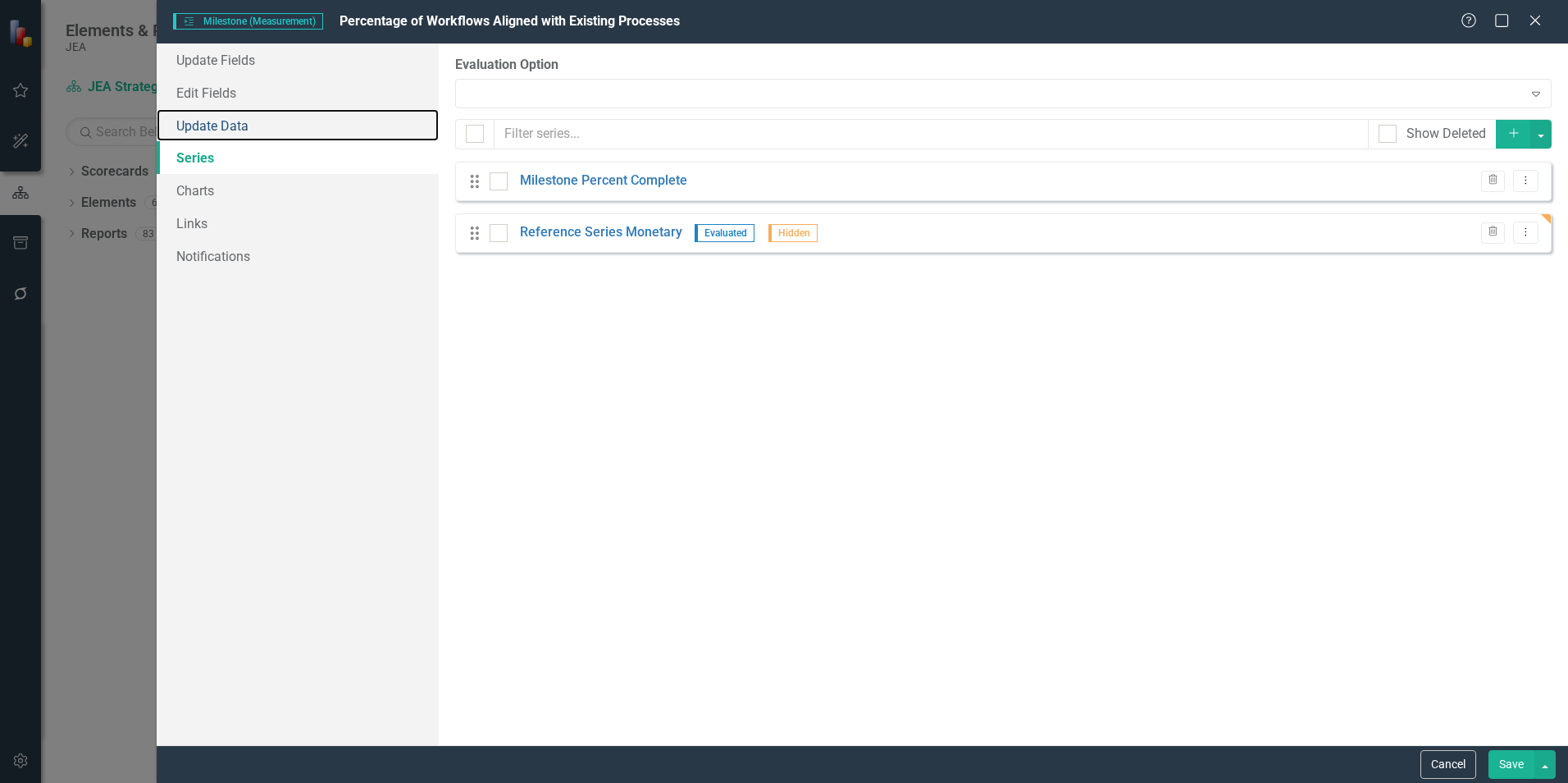
click at [236, 123] on link "Update Data" at bounding box center [298, 126] width 282 height 33
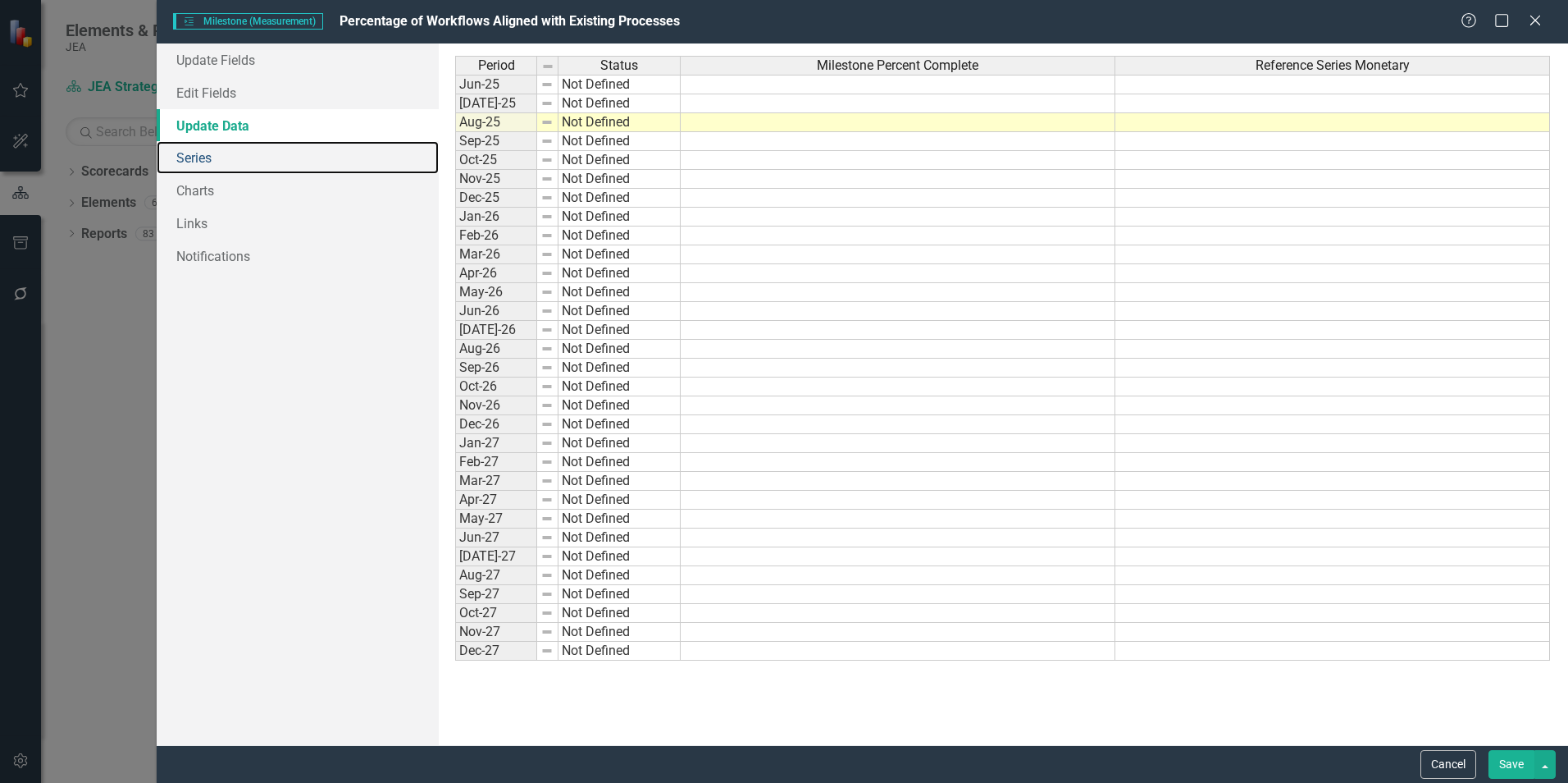
click at [198, 158] on link "Series" at bounding box center [298, 157] width 282 height 33
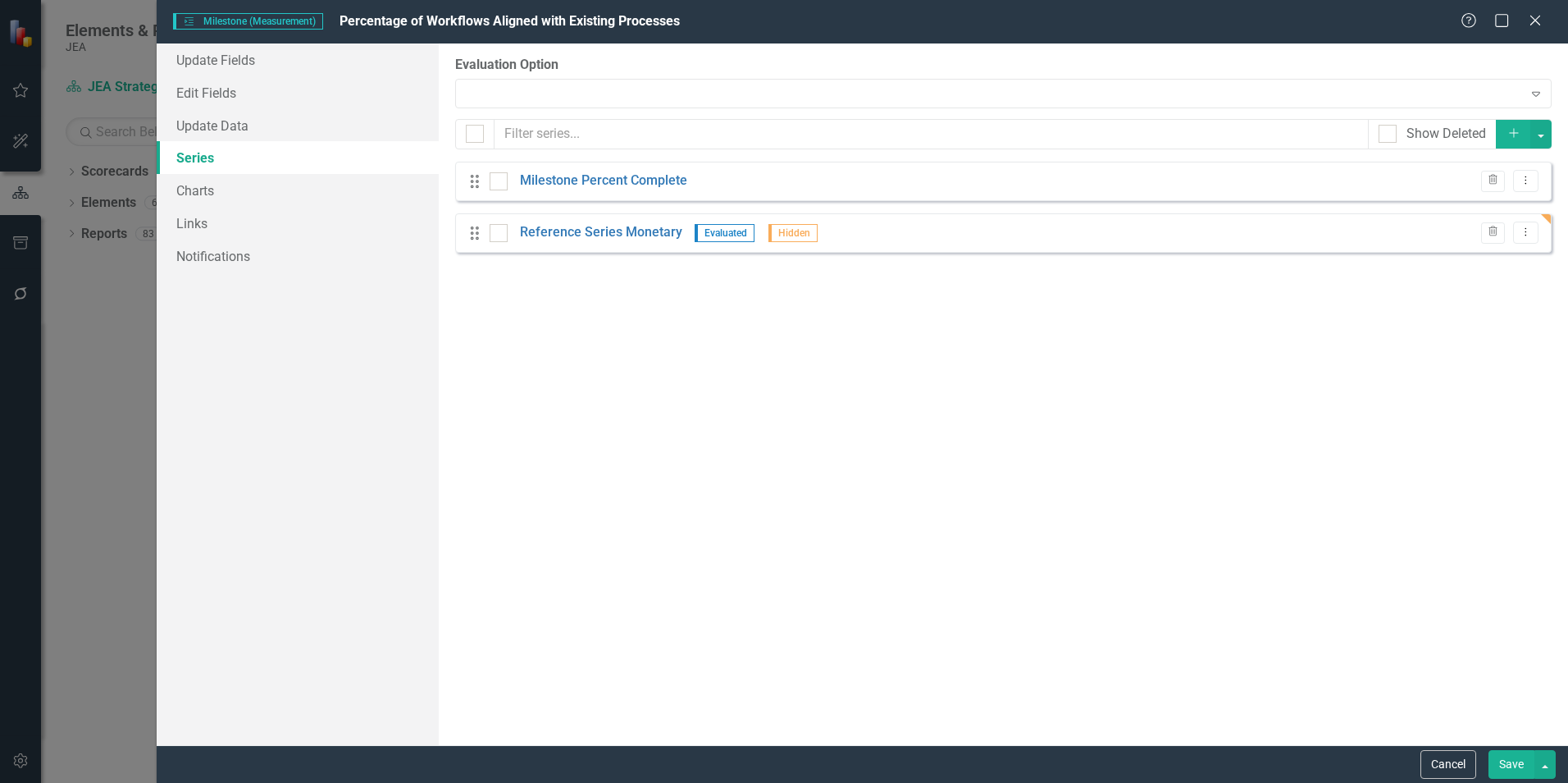
click at [1499, 180] on icon "Trash" at bounding box center [1493, 181] width 12 height 10
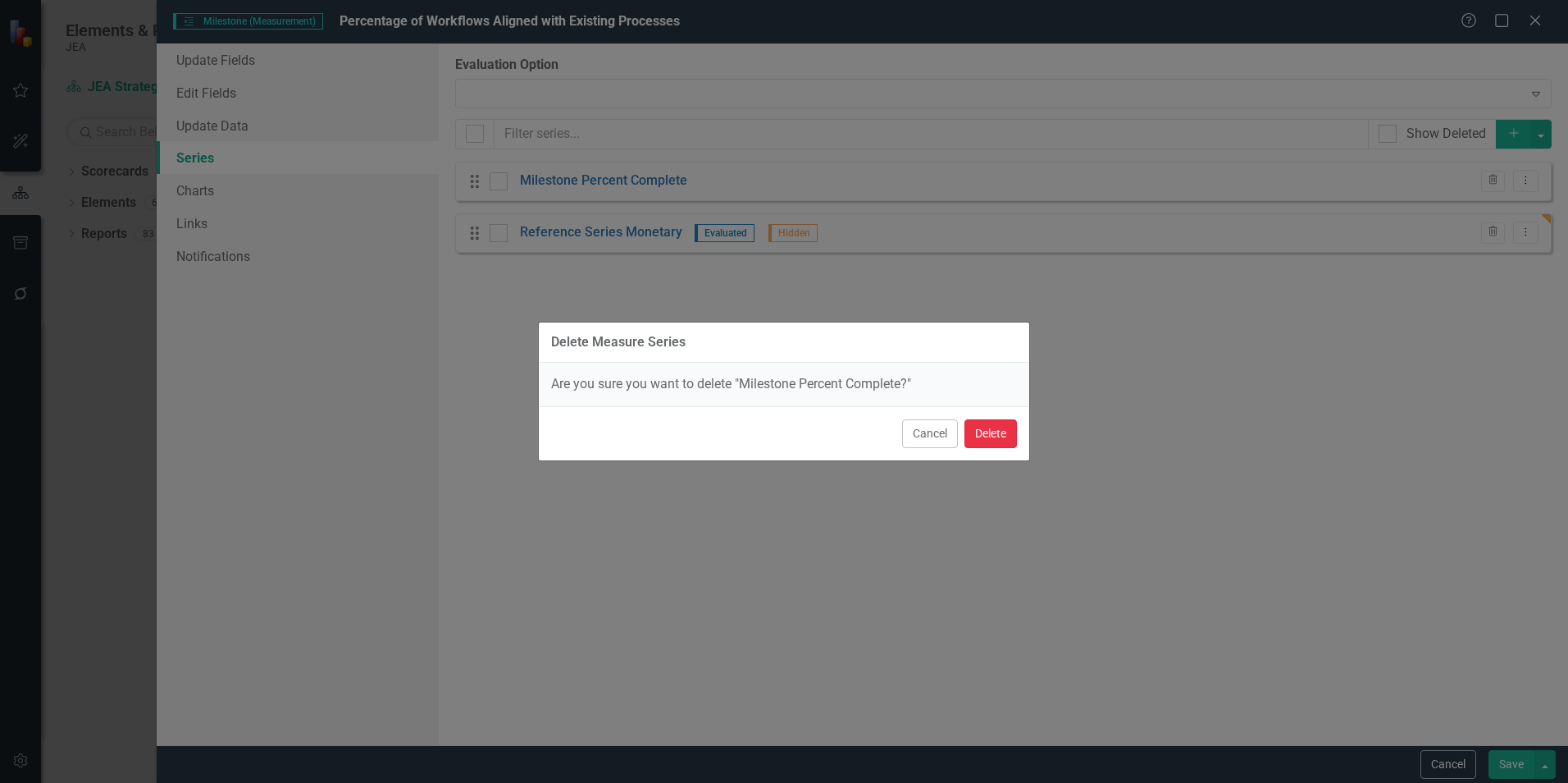
click at [988, 436] on button "Delete" at bounding box center [990, 434] width 52 height 29
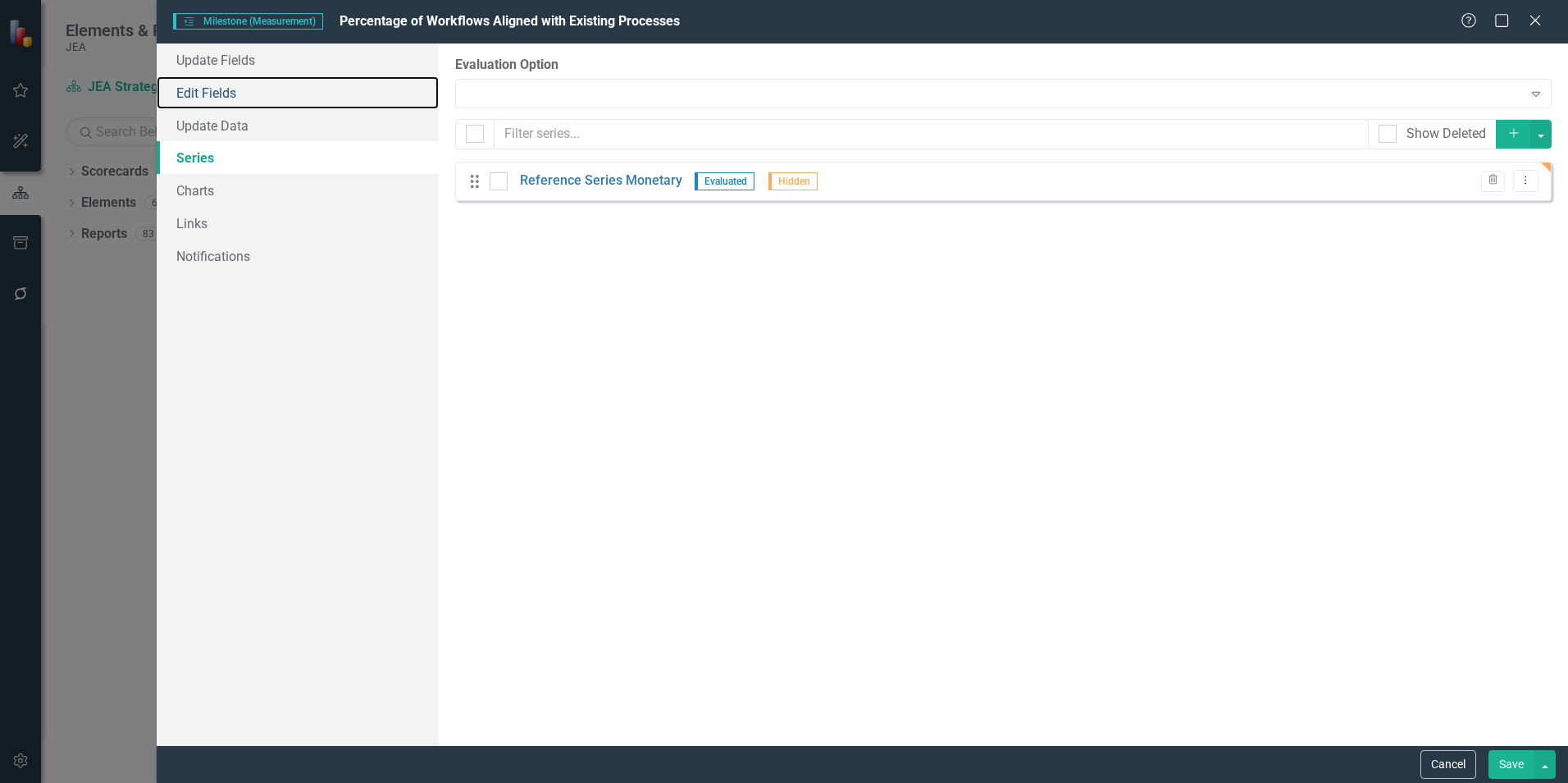
click at [218, 89] on link "Edit Fields" at bounding box center [298, 92] width 282 height 33
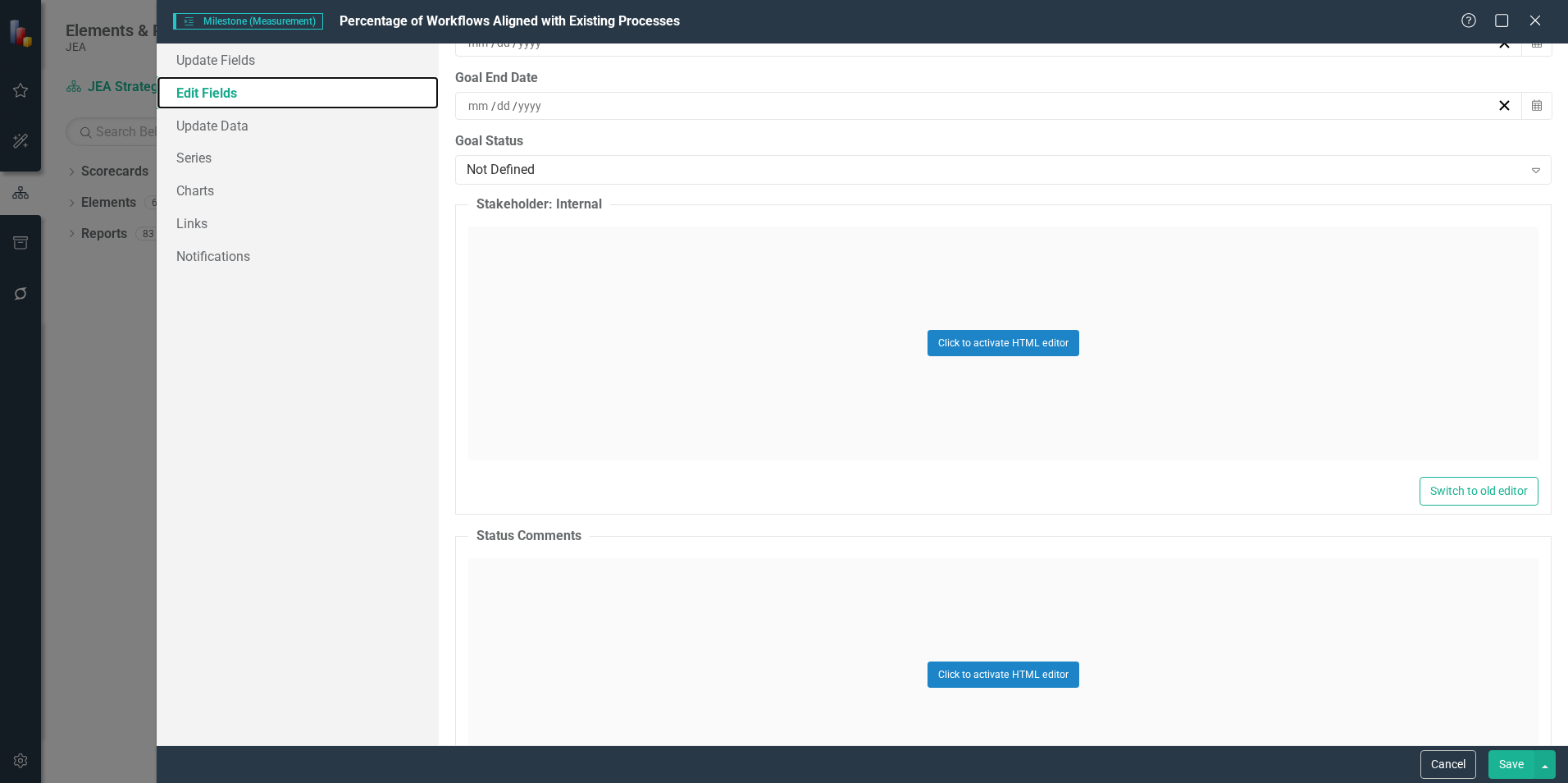
scroll to position [919, 0]
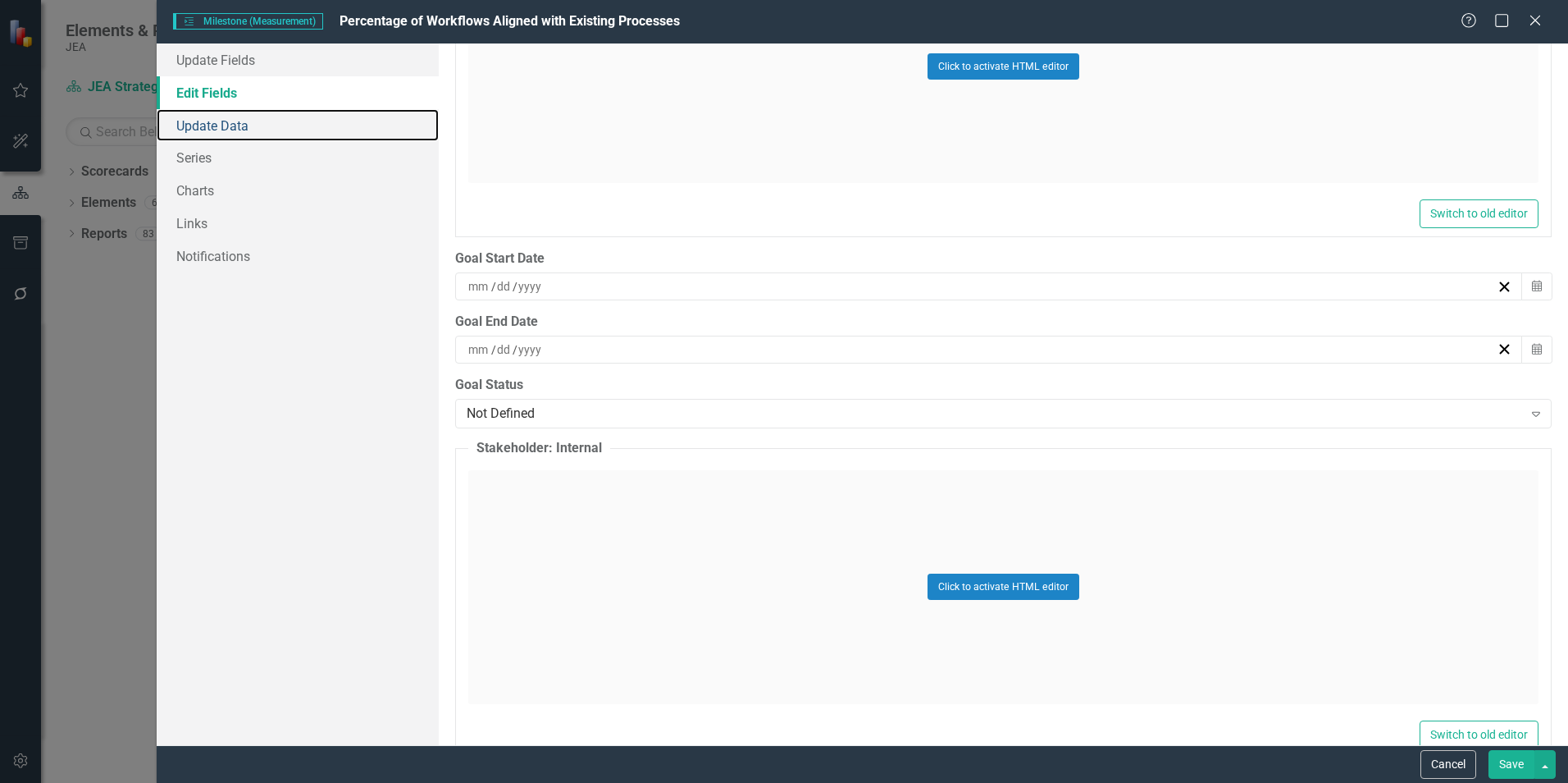
click at [238, 119] on link "Update Data" at bounding box center [298, 126] width 282 height 33
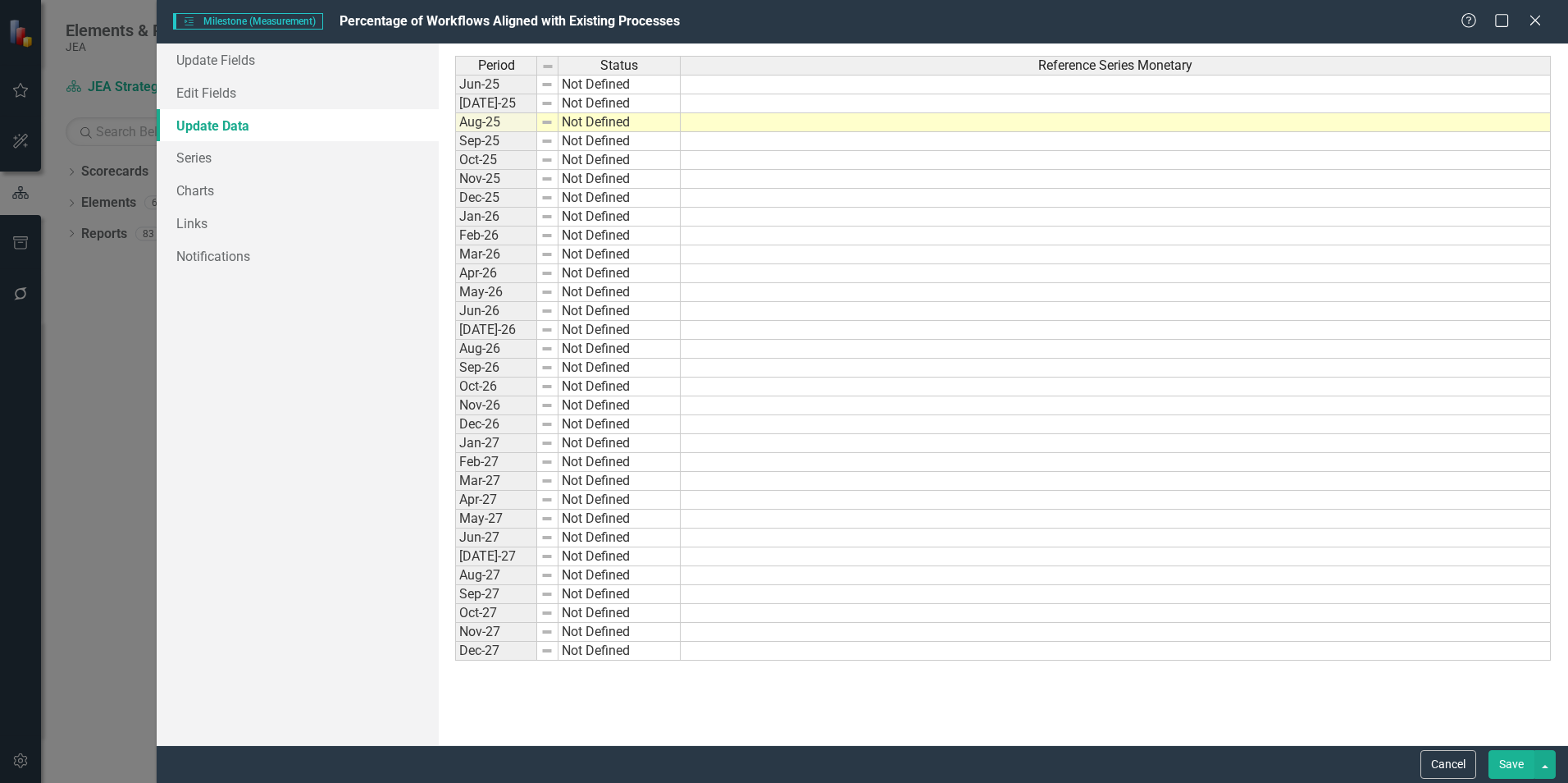
click at [1445, 771] on button "Cancel" at bounding box center [1448, 764] width 56 height 29
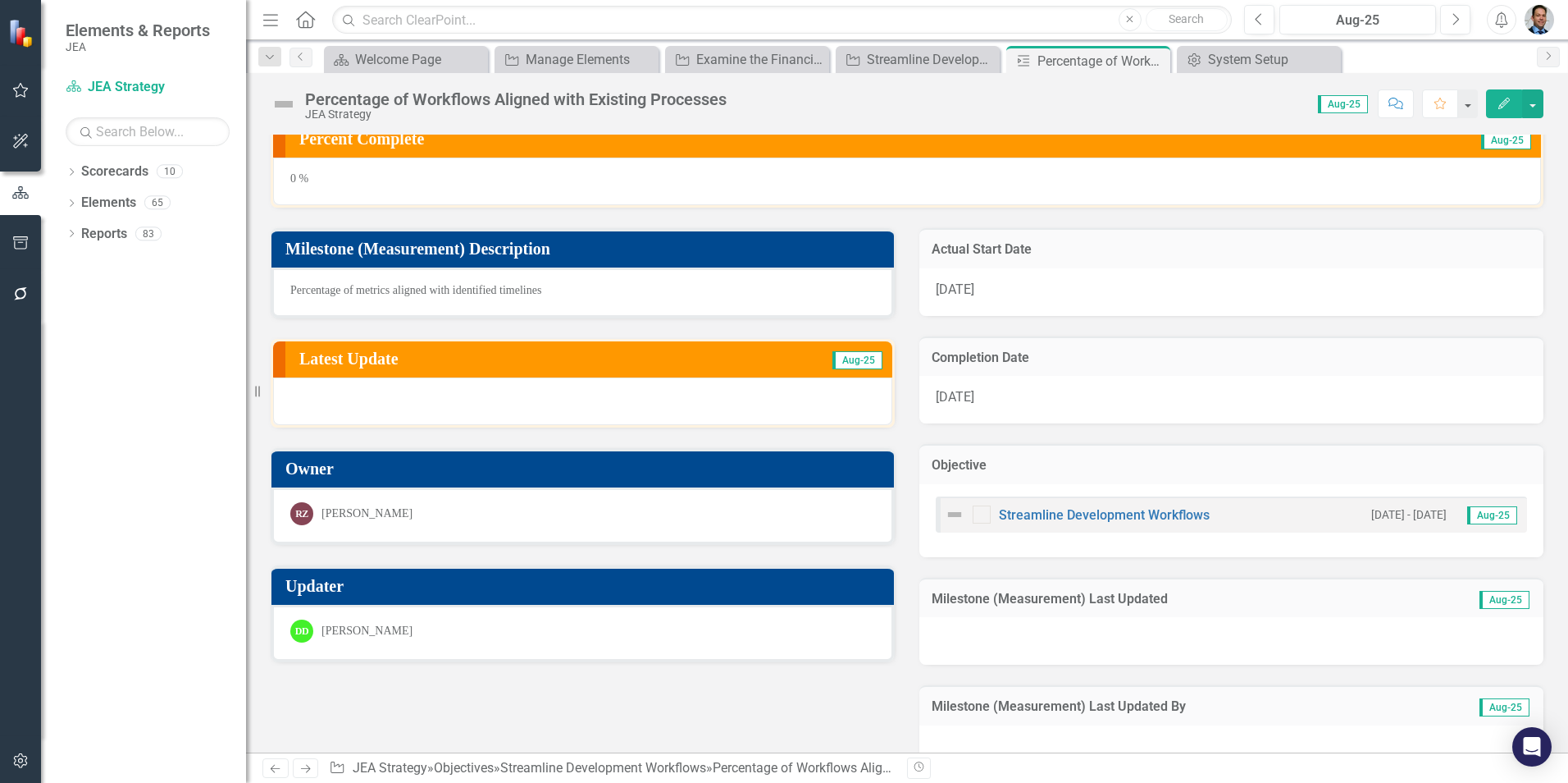
scroll to position [0, 0]
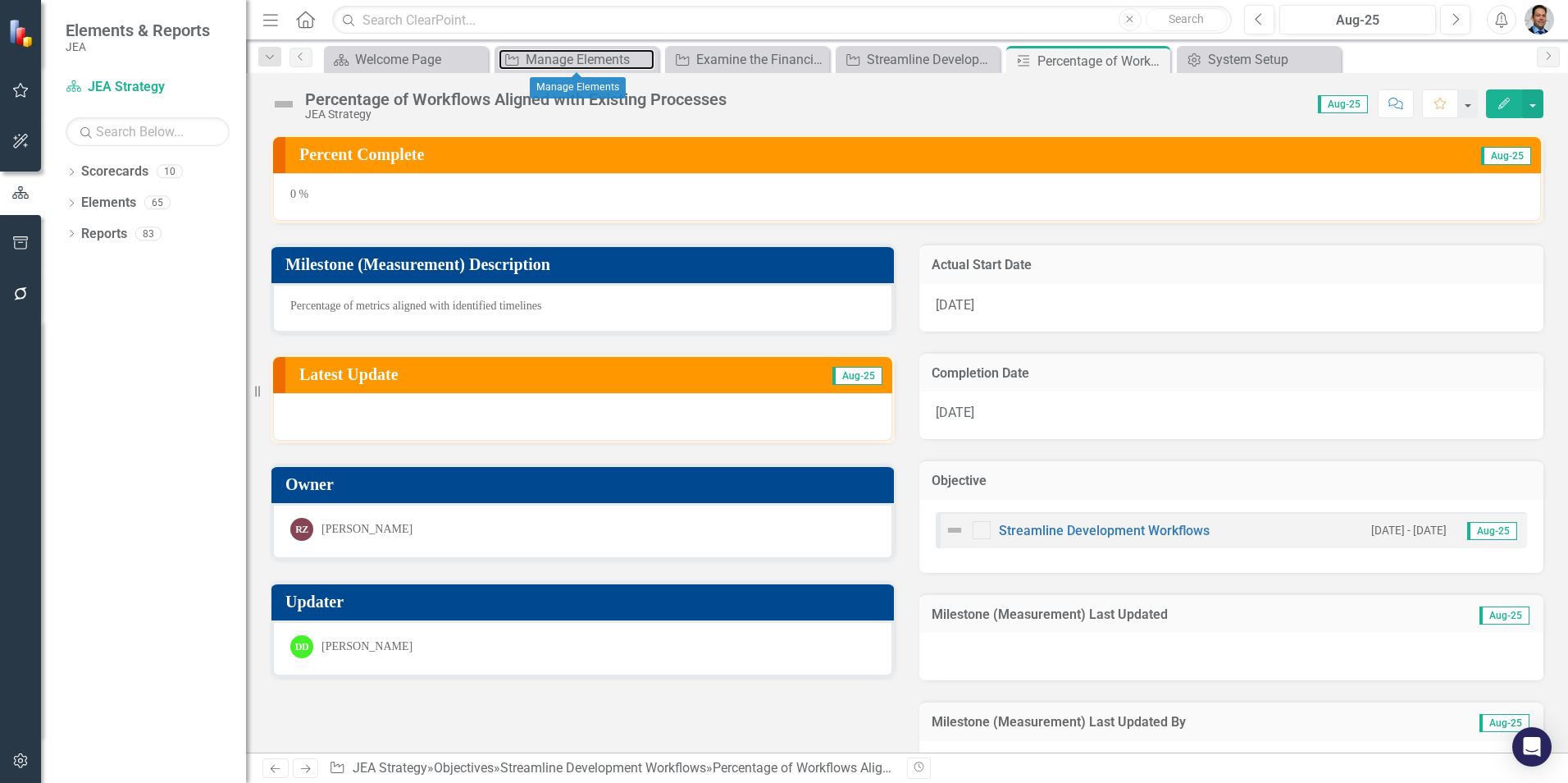
click at [589, 64] on div "Manage Elements" at bounding box center [590, 60] width 128 height 21
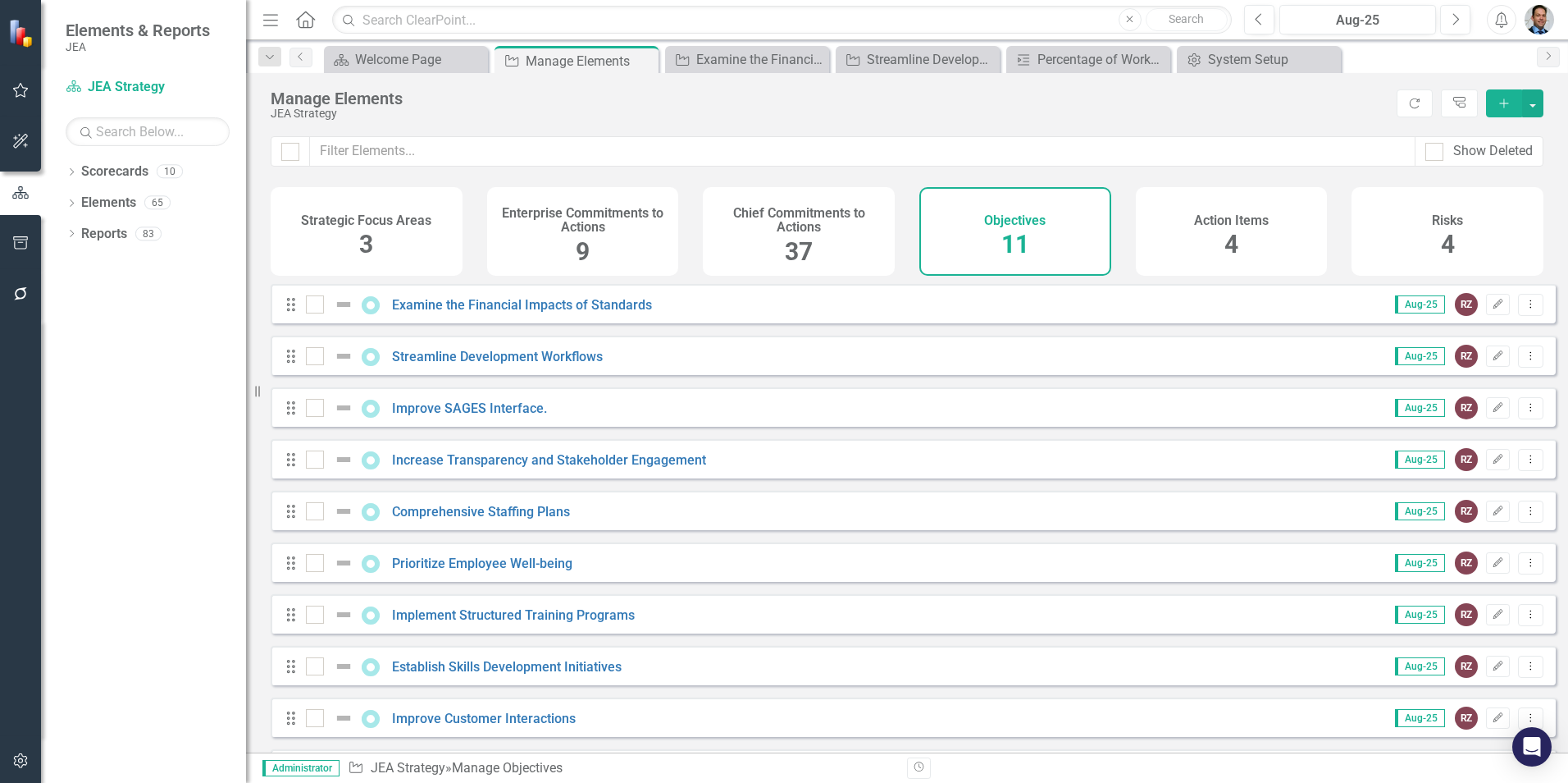
click at [759, 253] on div "Chief Commitments to Actions 37" at bounding box center [799, 231] width 192 height 88
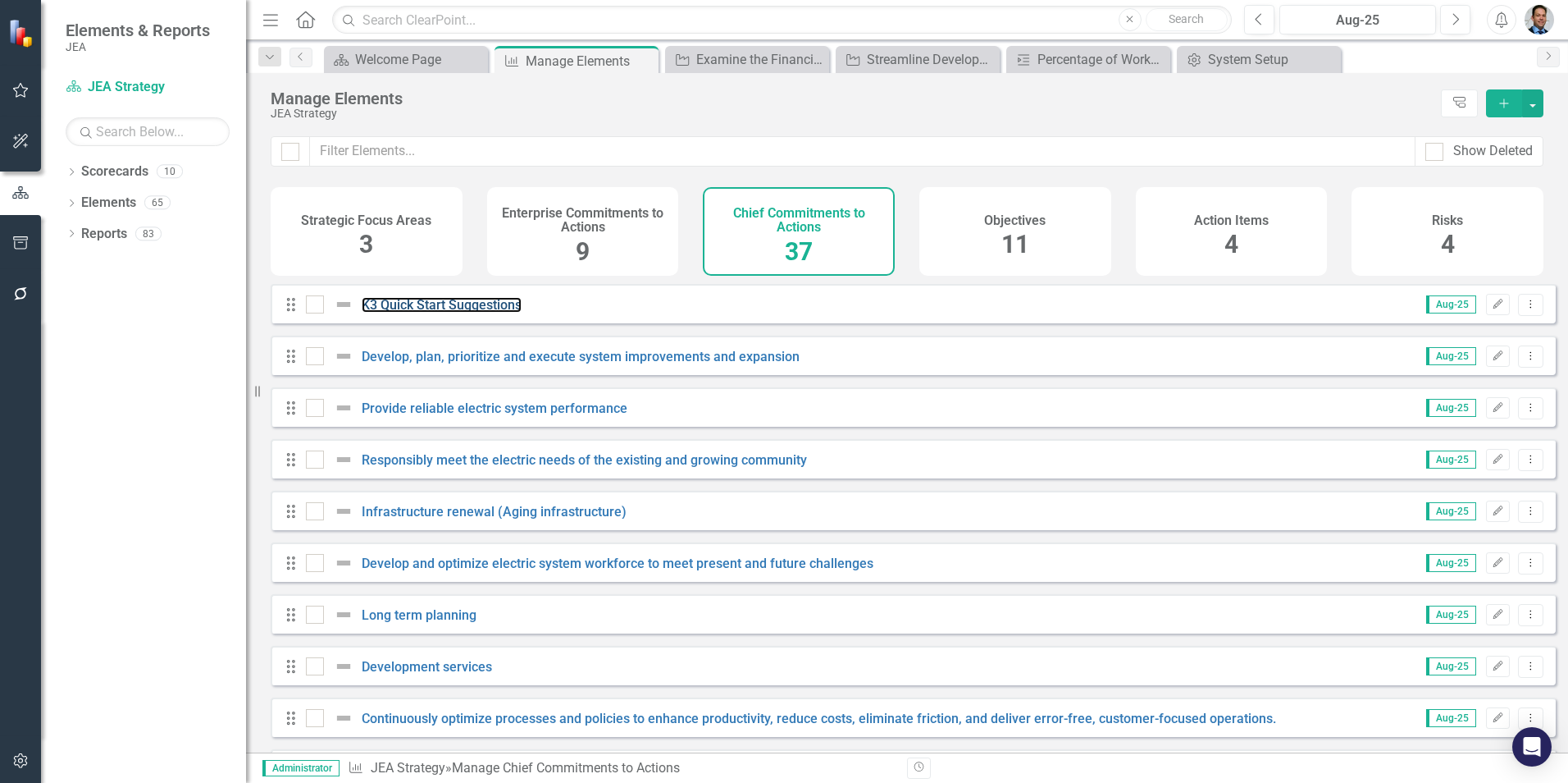
click at [485, 313] on link "K3 Quick Start Suggestions" at bounding box center [441, 304] width 160 height 15
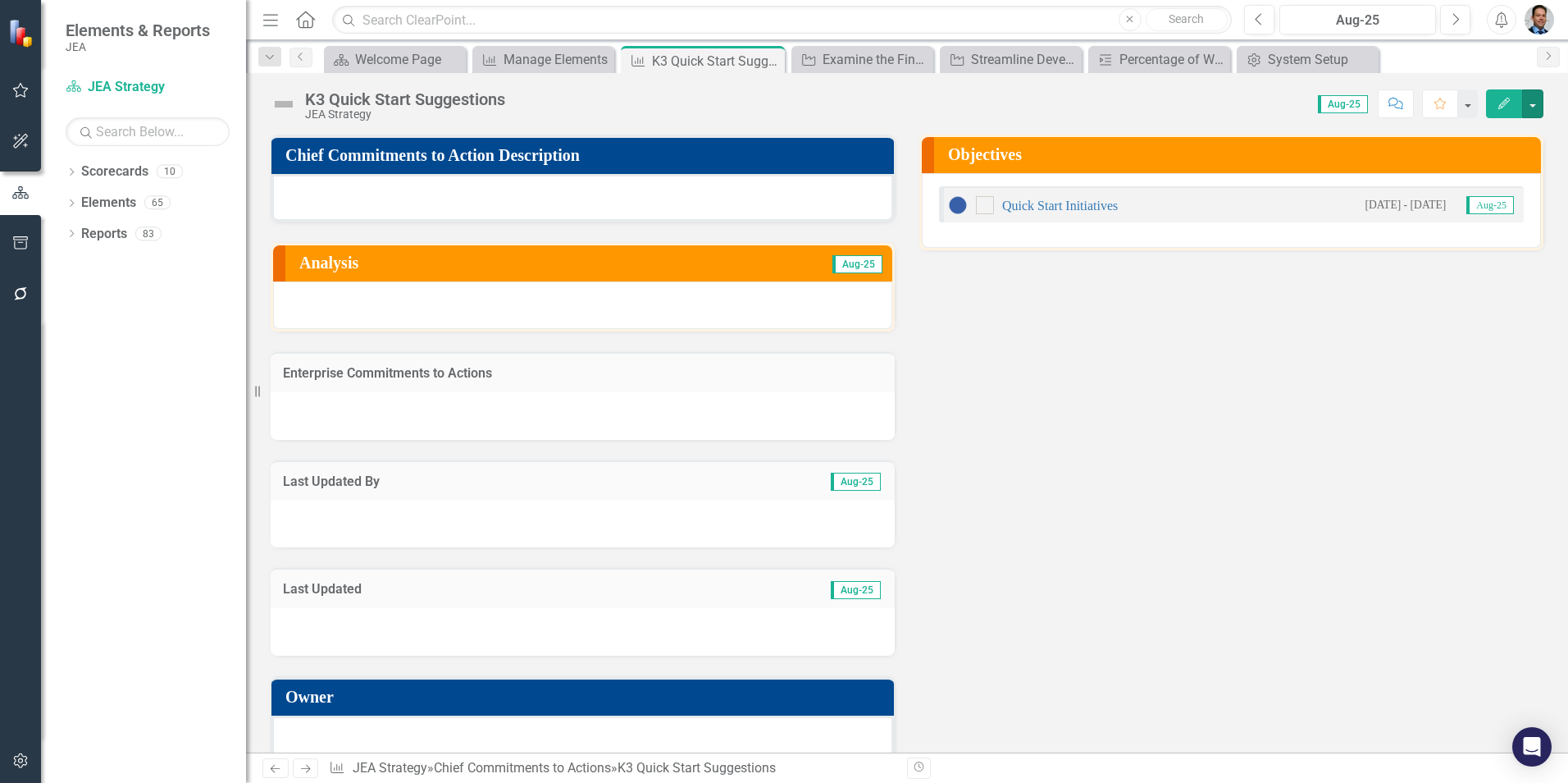
click at [1534, 108] on button "button" at bounding box center [1533, 104] width 21 height 29
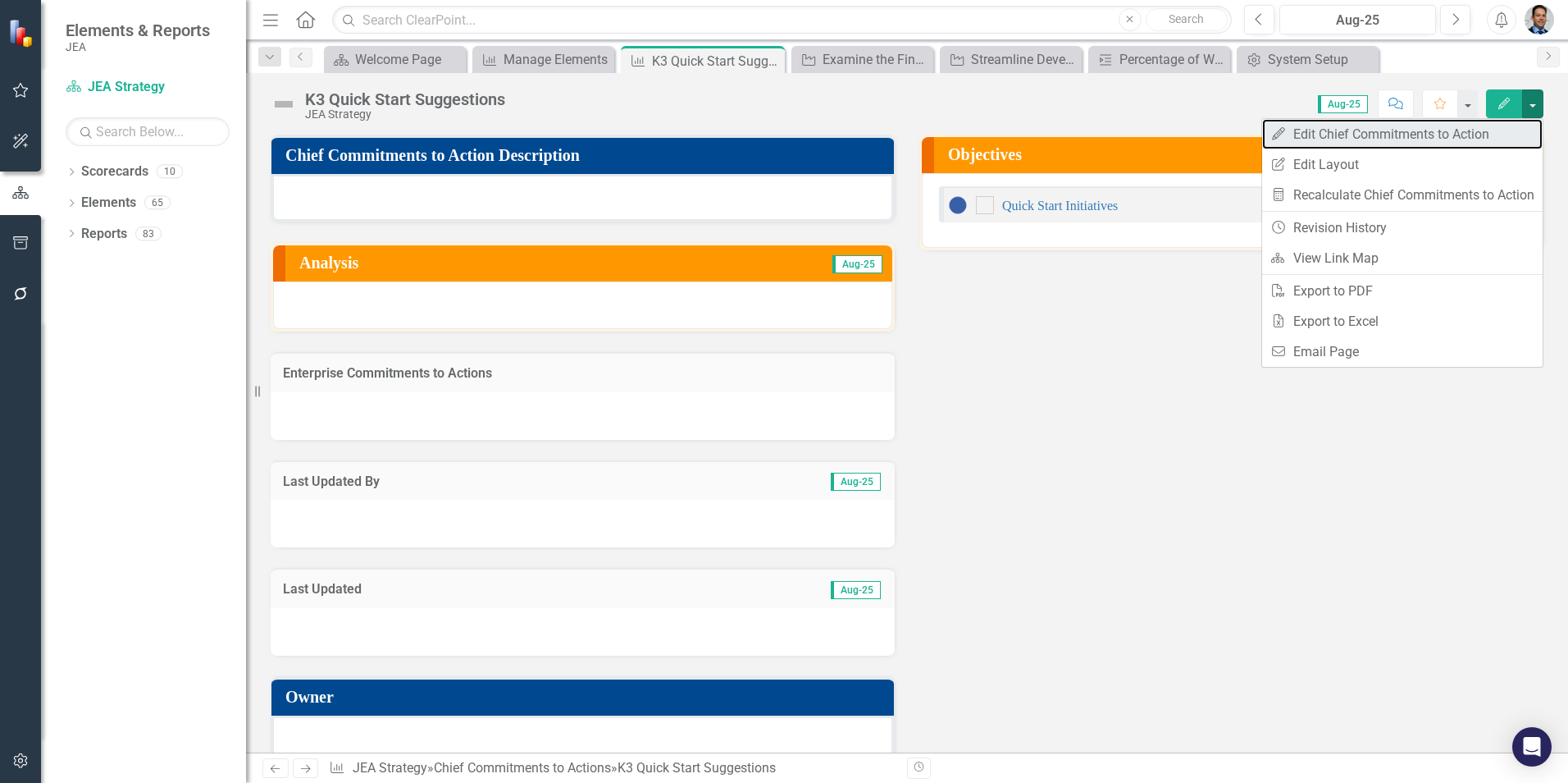
click at [1343, 139] on link "Edit Edit Chief Commitments to Action" at bounding box center [1402, 134] width 281 height 30
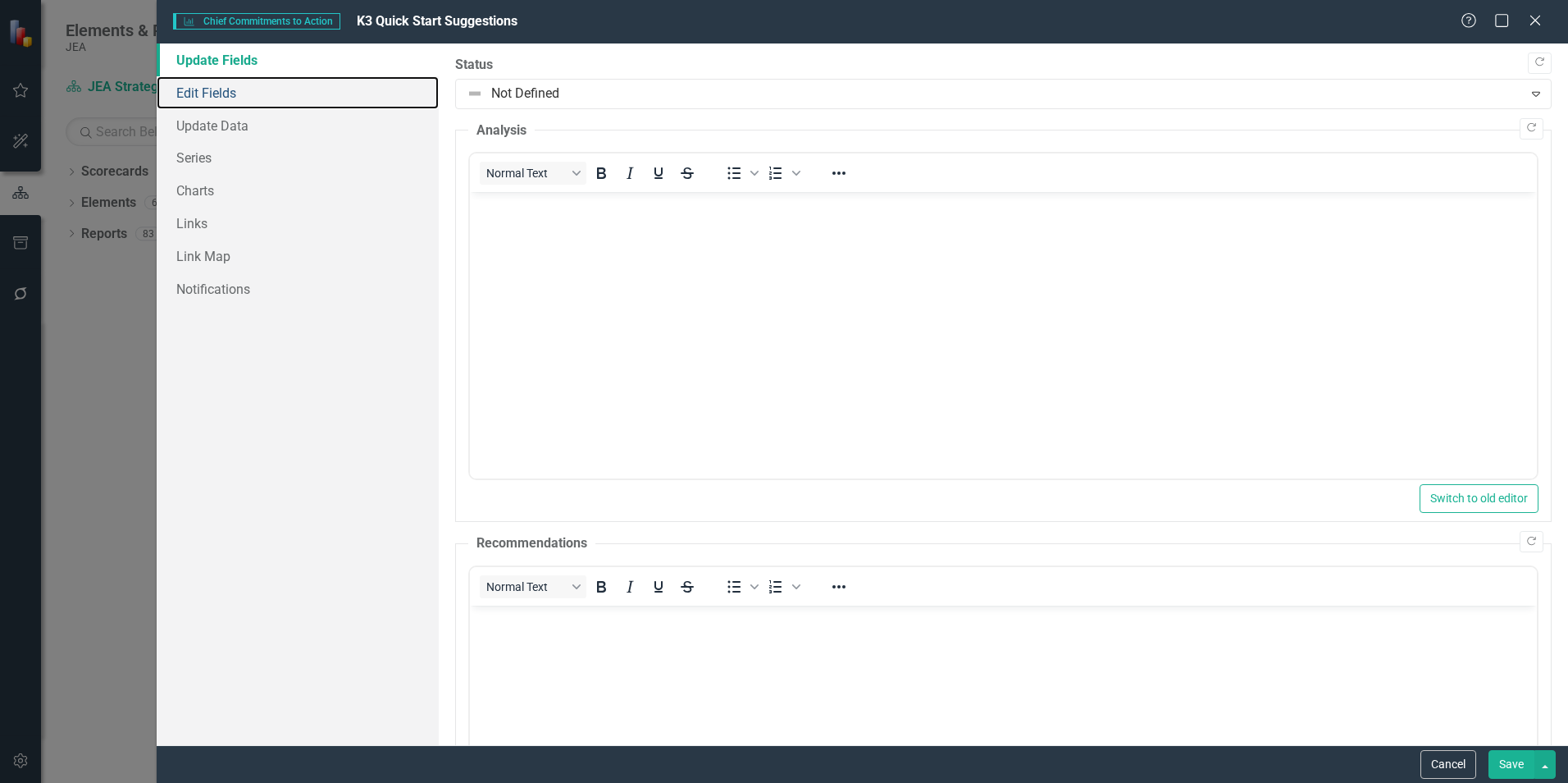
click at [199, 86] on link "Edit Fields" at bounding box center [298, 92] width 282 height 33
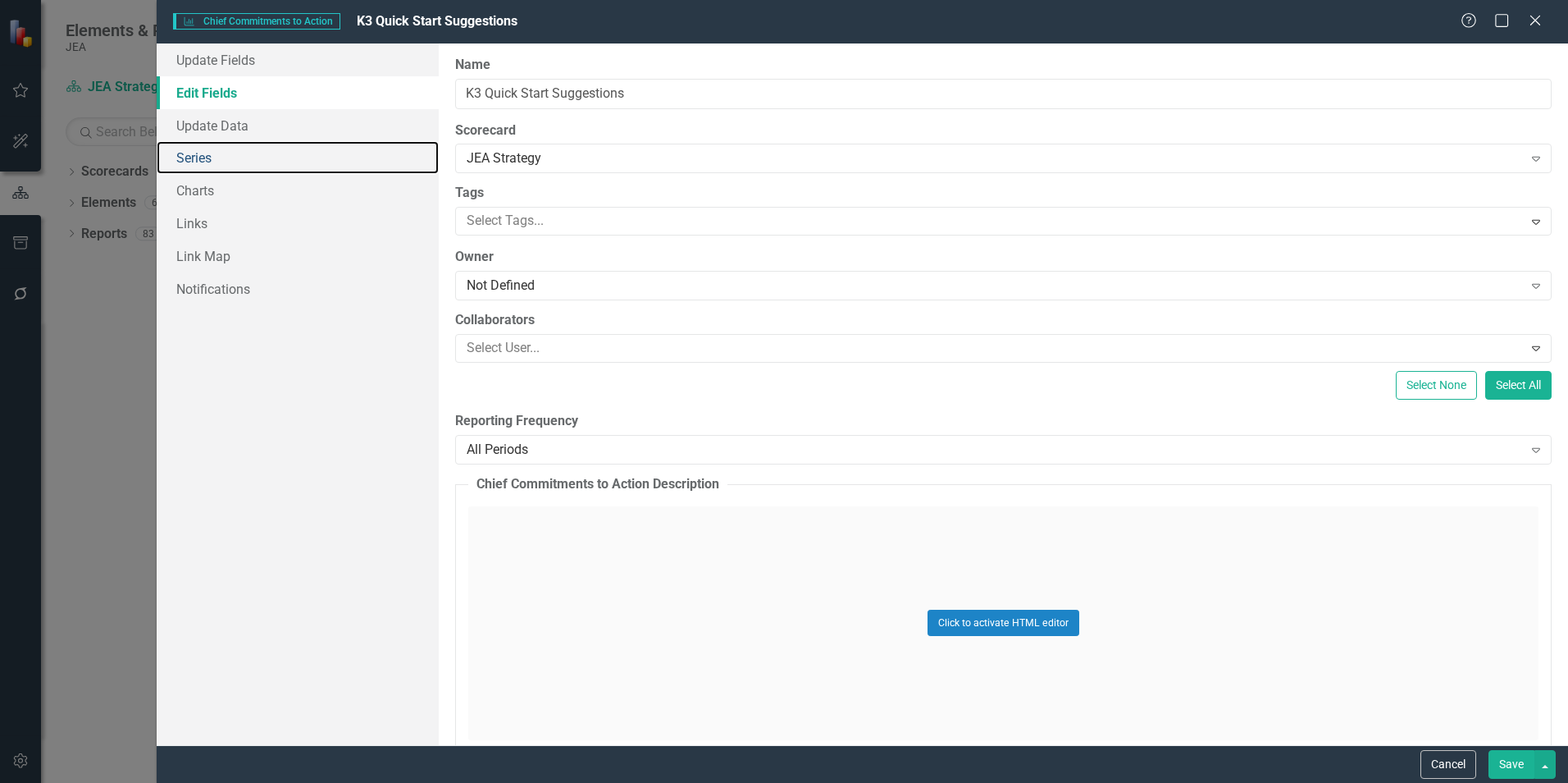
click at [199, 161] on link "Series" at bounding box center [298, 157] width 282 height 33
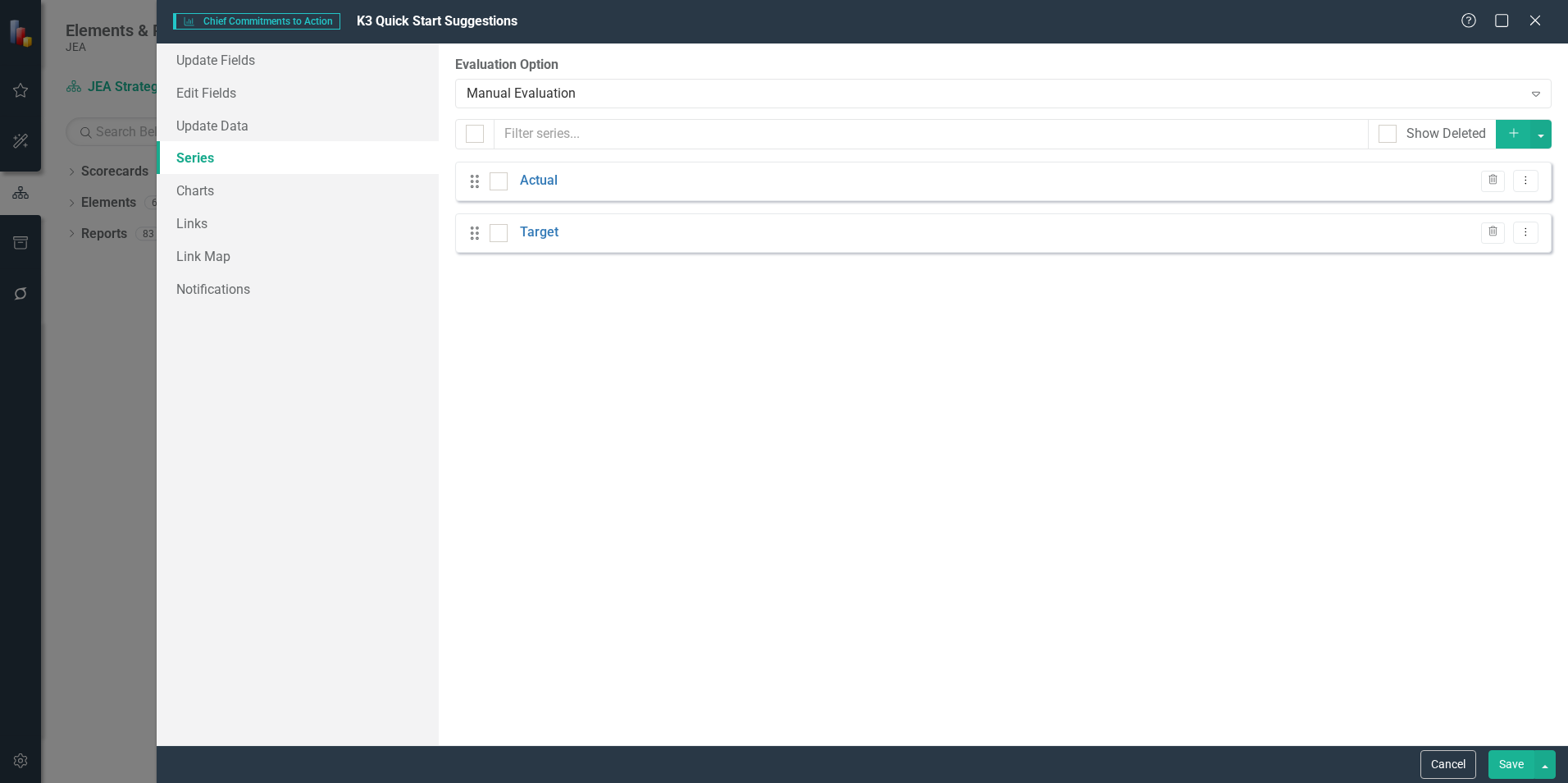
click at [551, 182] on link "Actual" at bounding box center [539, 181] width 38 height 19
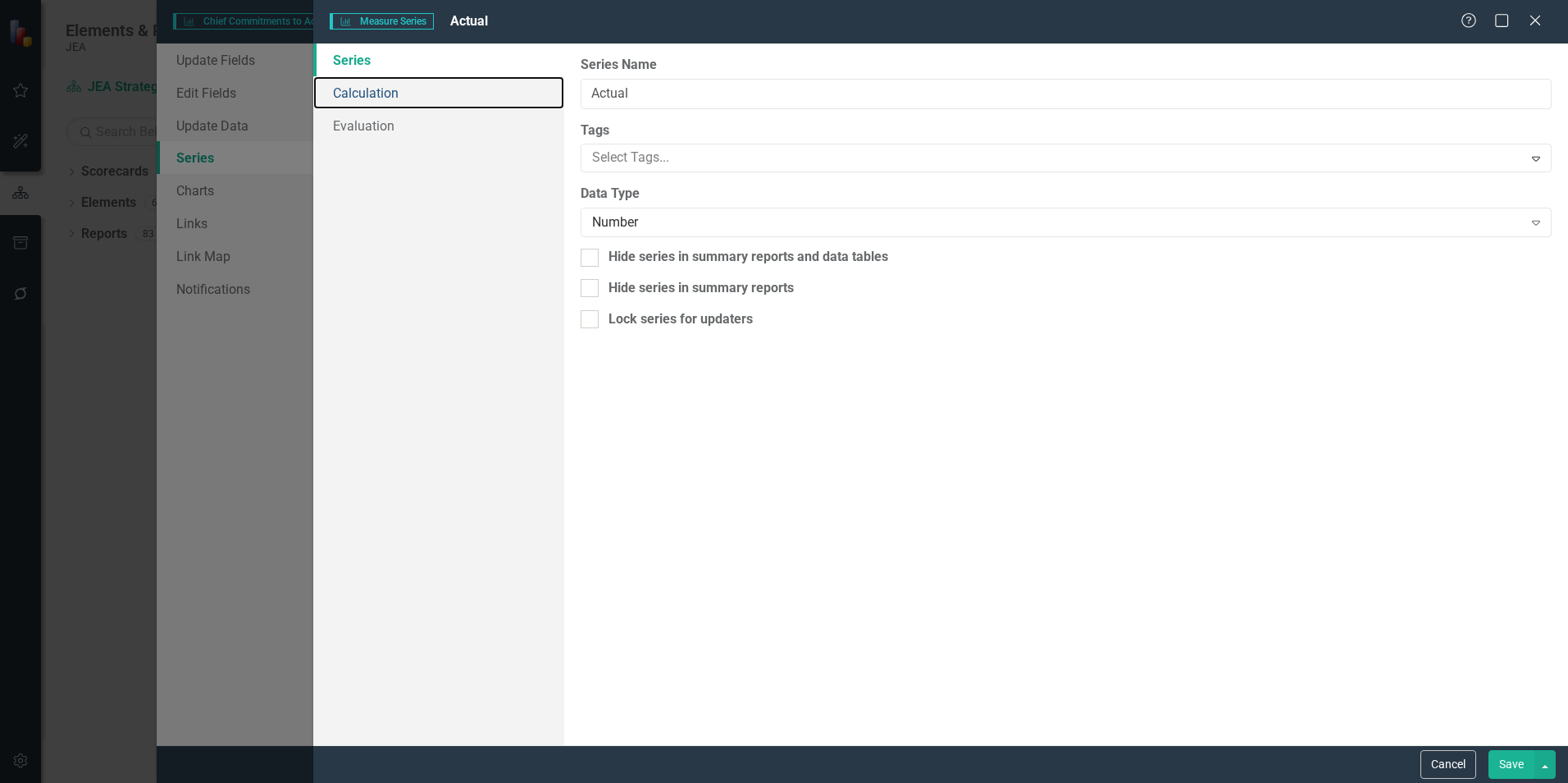
click at [373, 93] on link "Calculation" at bounding box center [438, 92] width 251 height 33
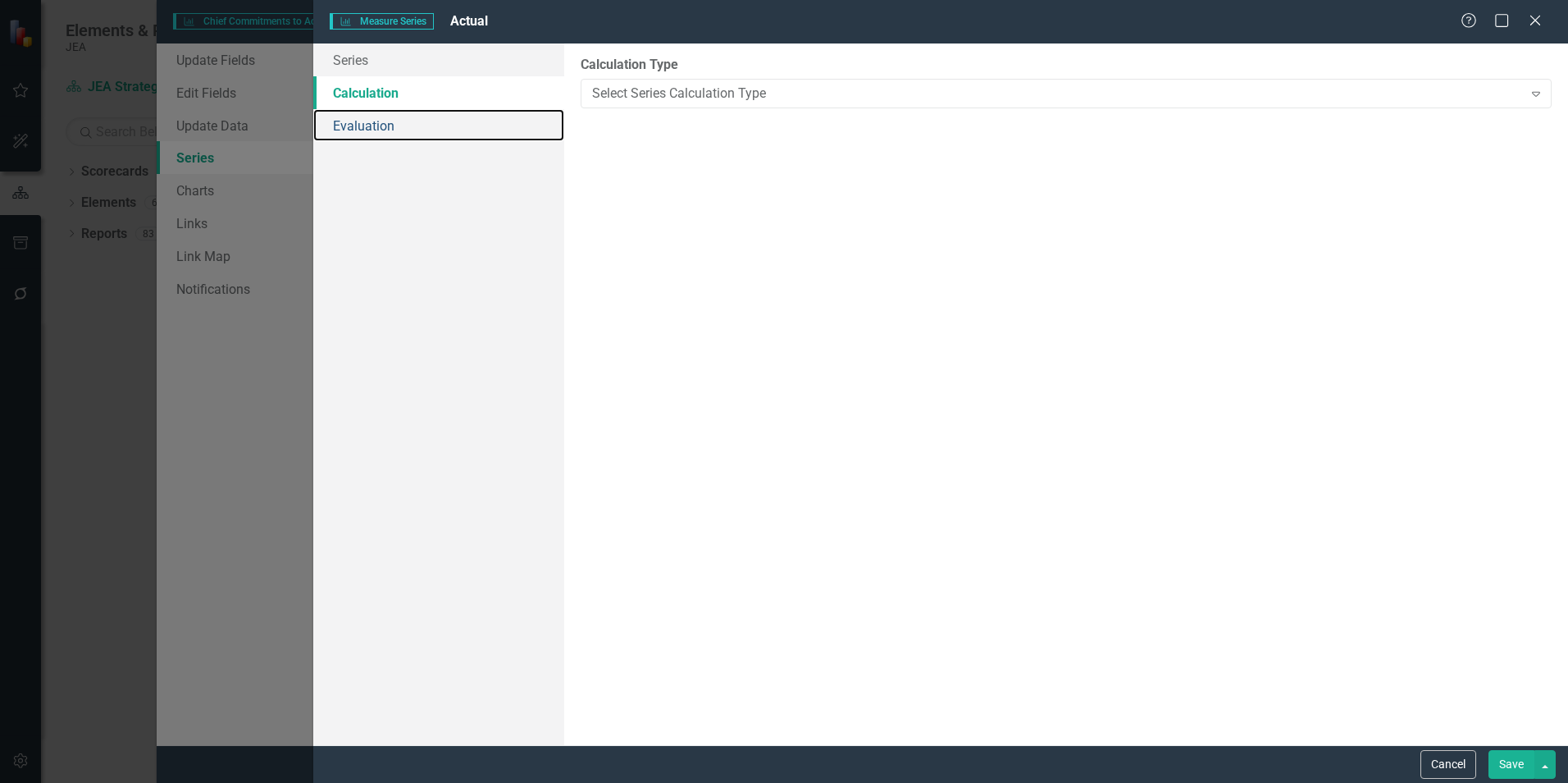
click at [359, 125] on link "Evaluation" at bounding box center [438, 126] width 251 height 33
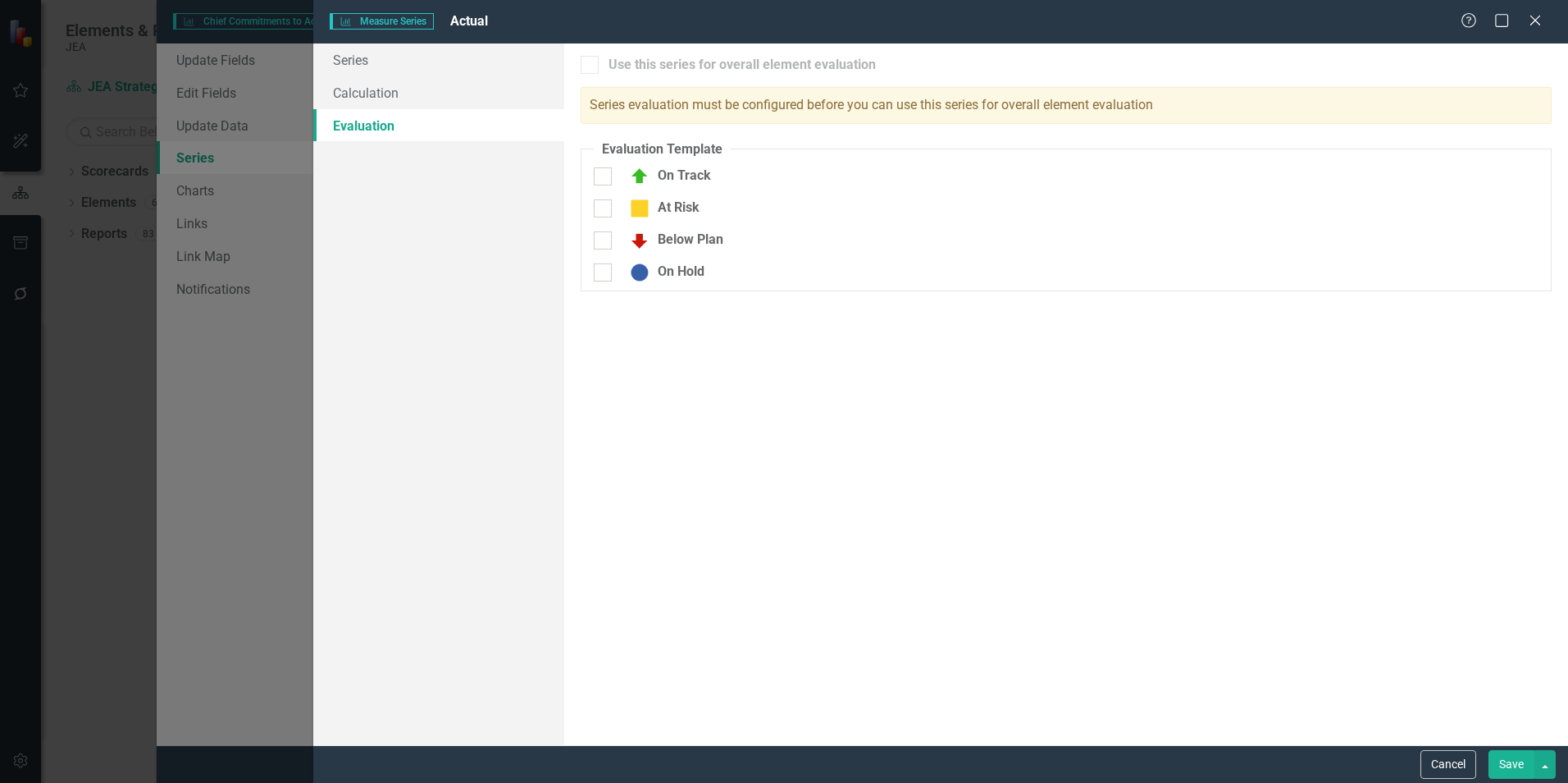
click at [602, 170] on input "On Track" at bounding box center [598, 172] width 10 height 10
checkbox input "true"
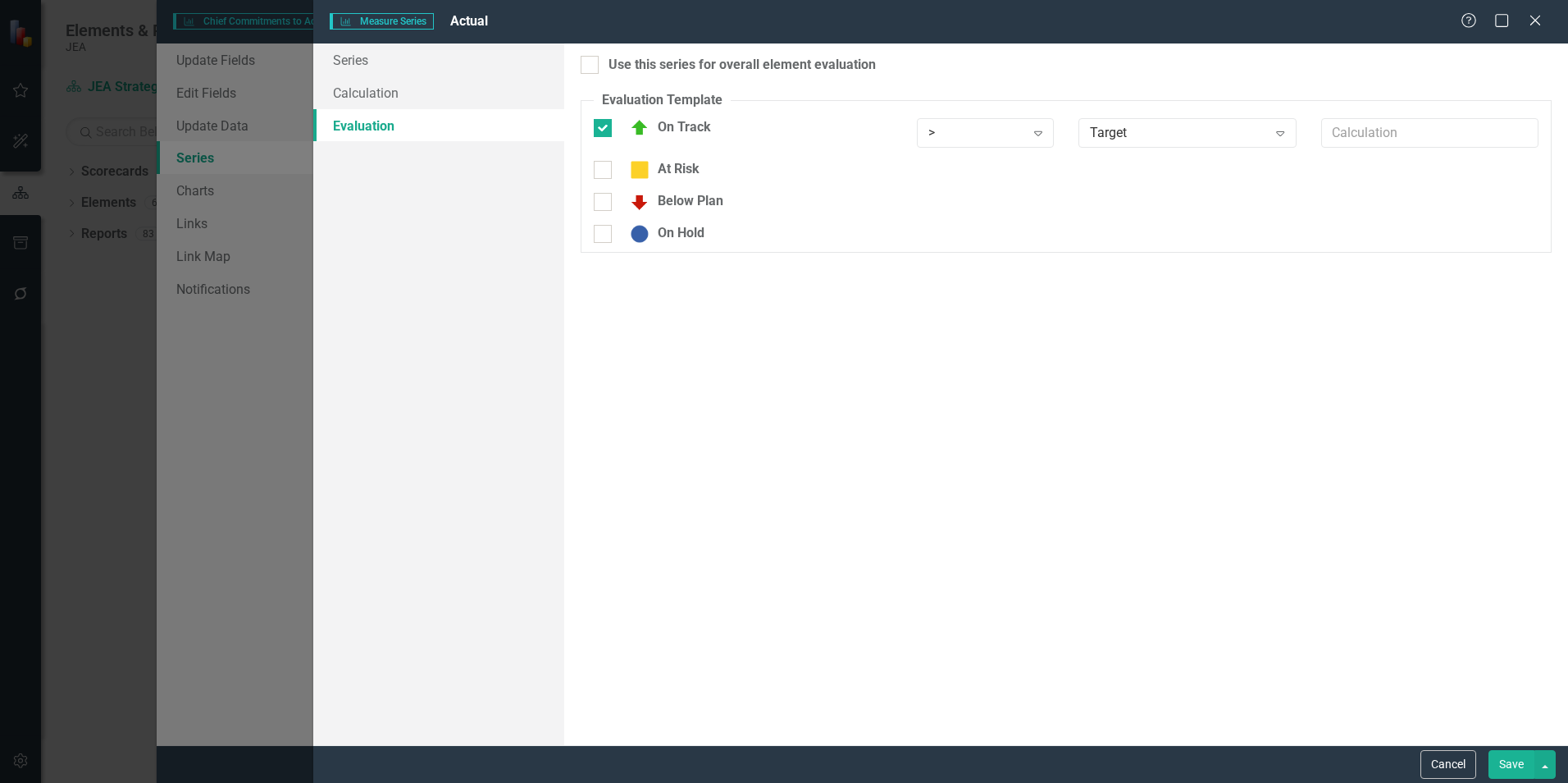
click at [1166, 134] on div "Target" at bounding box center [1178, 132] width 177 height 19
click at [601, 167] on input "At Risk" at bounding box center [598, 166] width 10 height 10
checkbox input "true"
click at [601, 216] on div at bounding box center [602, 212] width 18 height 18
click at [601, 214] on input "Below Plan" at bounding box center [598, 208] width 10 height 10
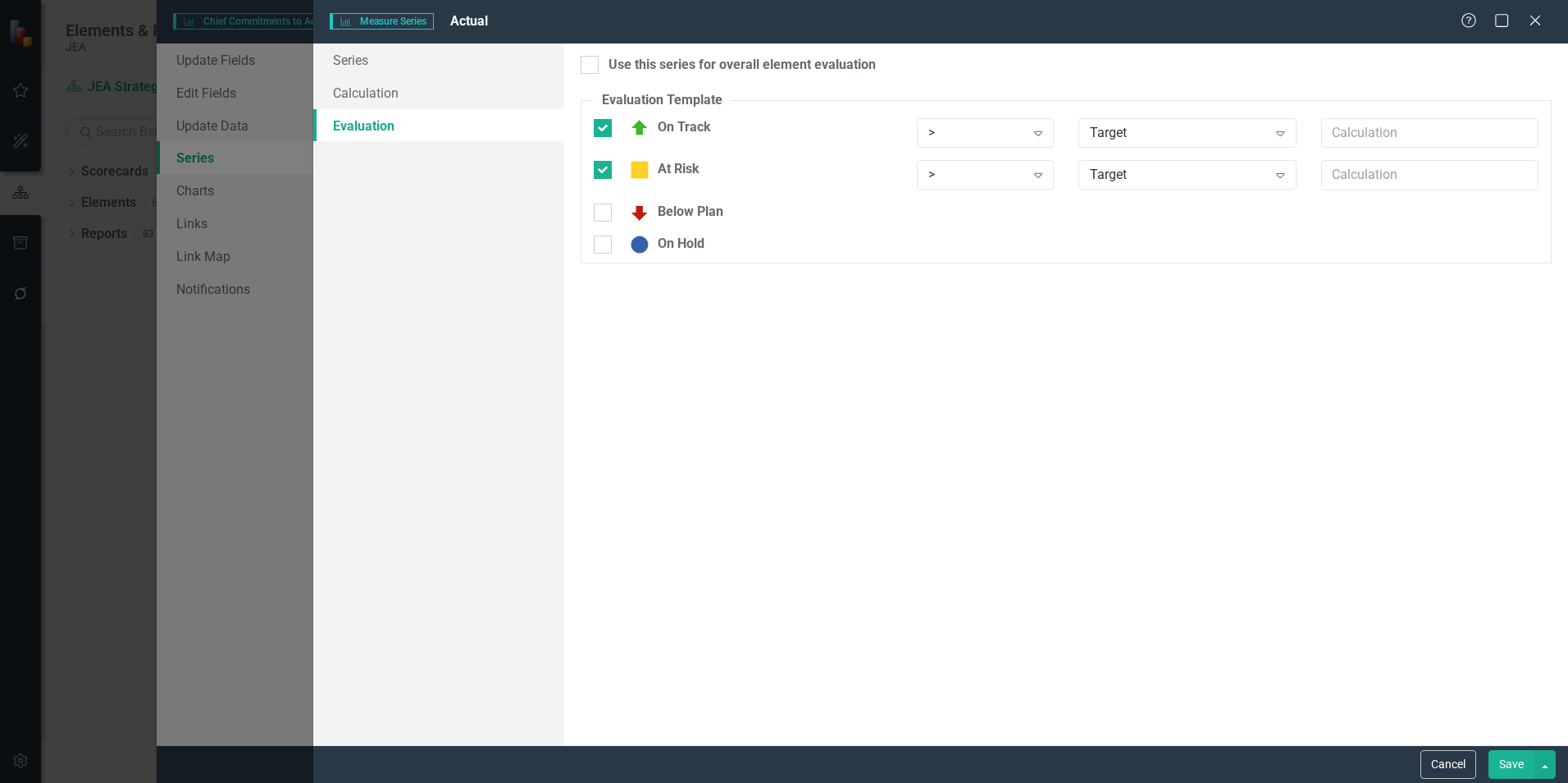
checkbox input "true"
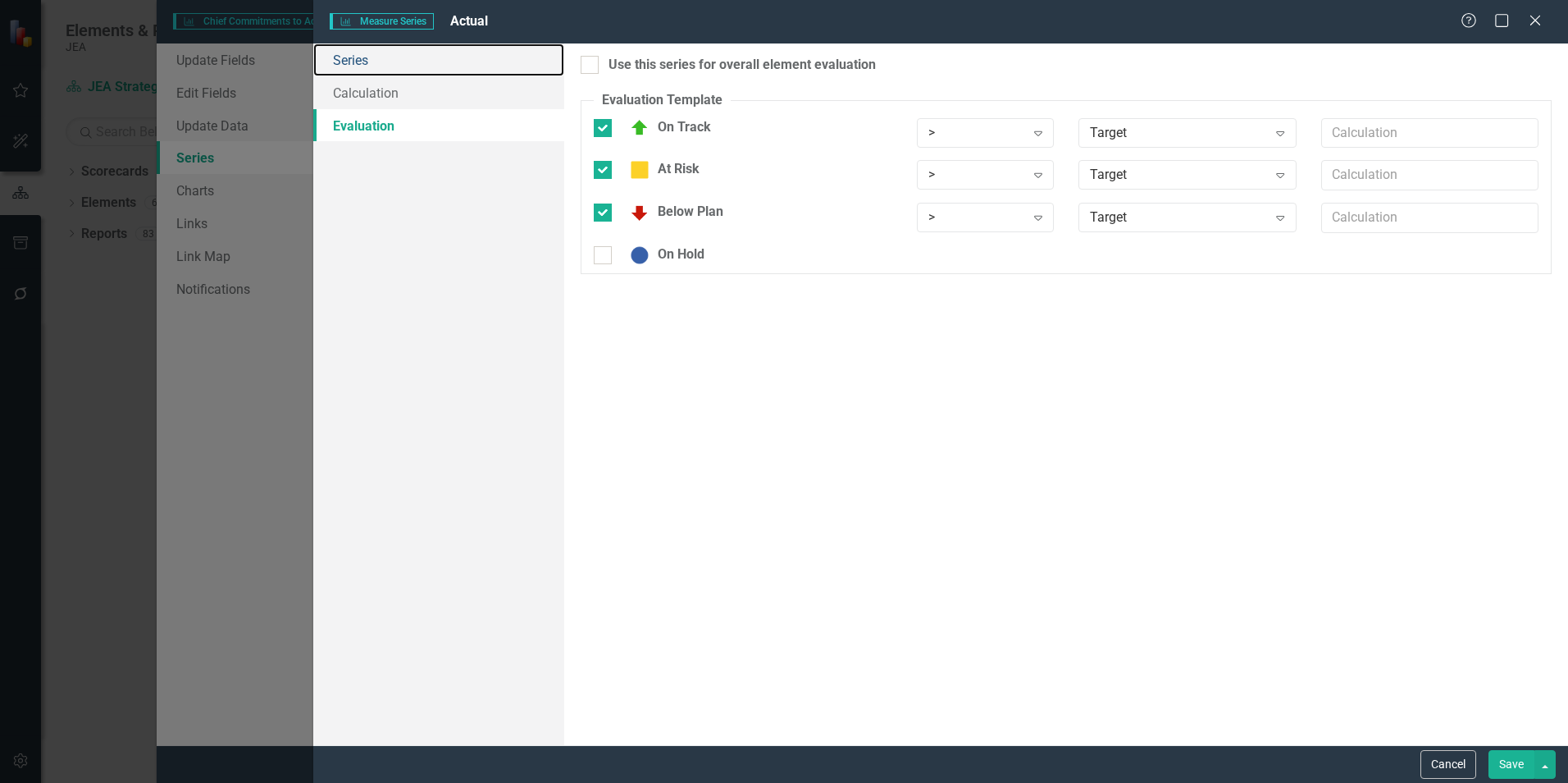
click at [379, 59] on link "Series" at bounding box center [438, 60] width 251 height 33
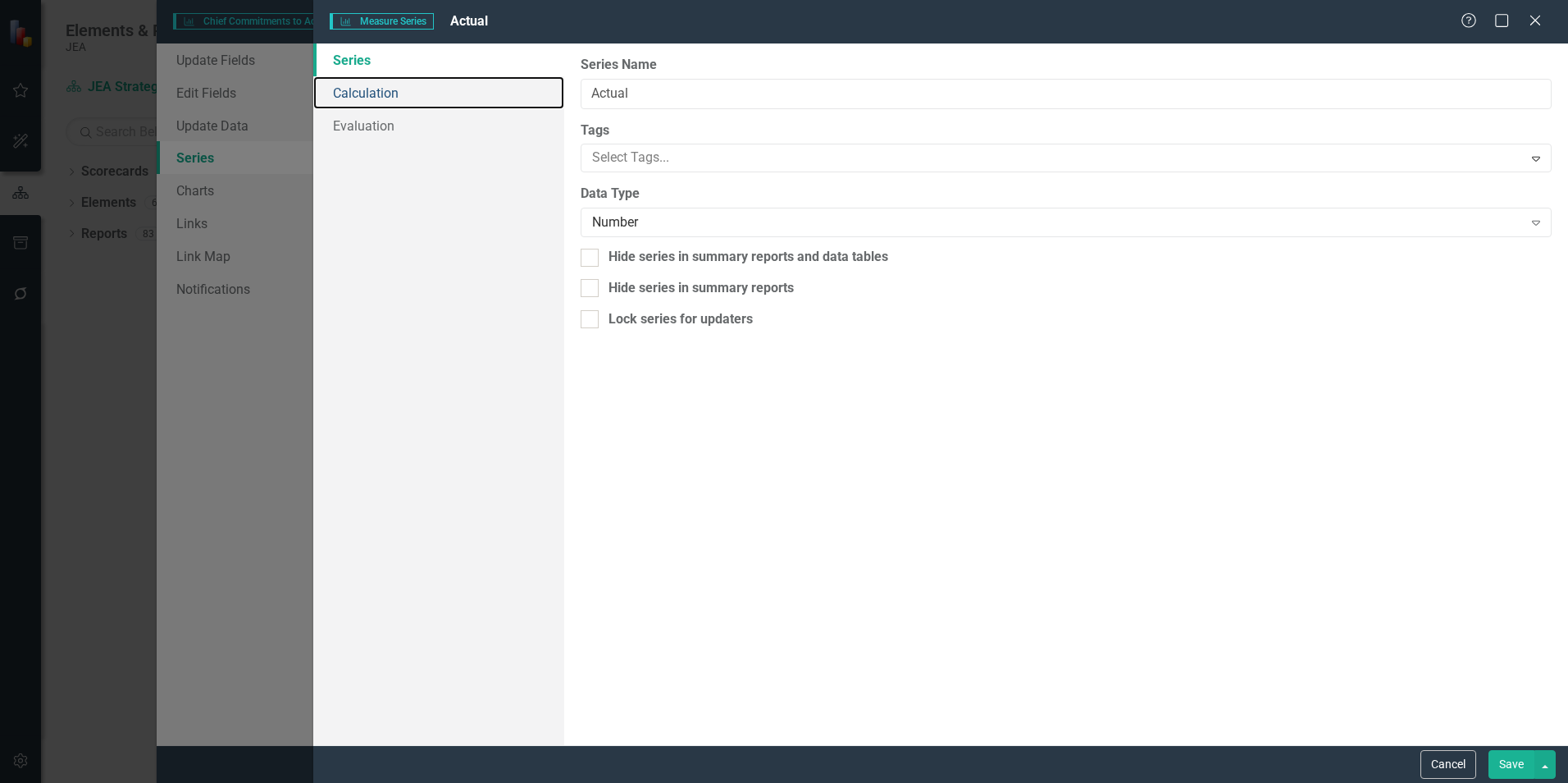
click at [379, 92] on link "Calculation" at bounding box center [438, 92] width 251 height 33
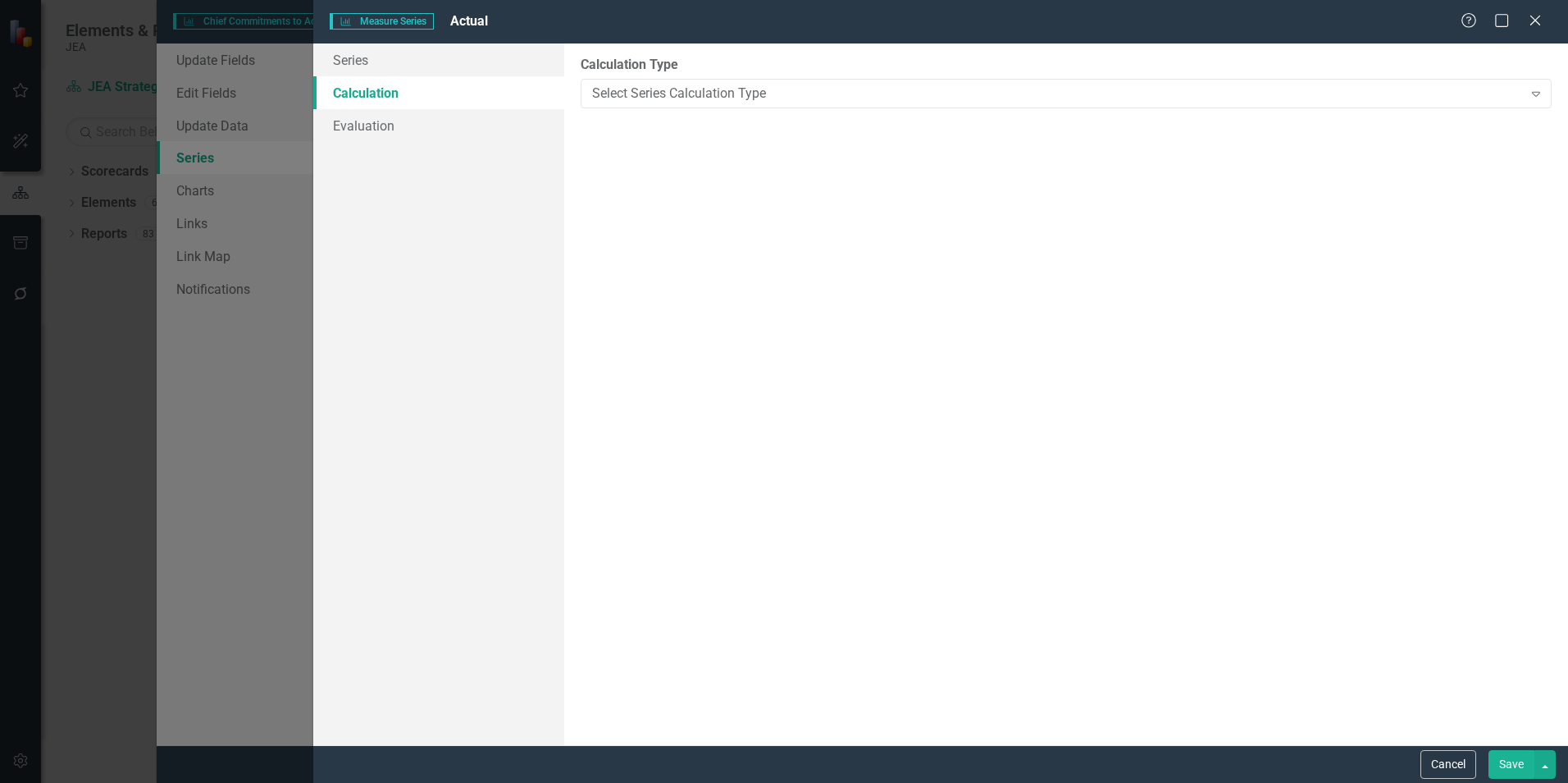
click at [1458, 771] on button "Cancel" at bounding box center [1448, 764] width 56 height 29
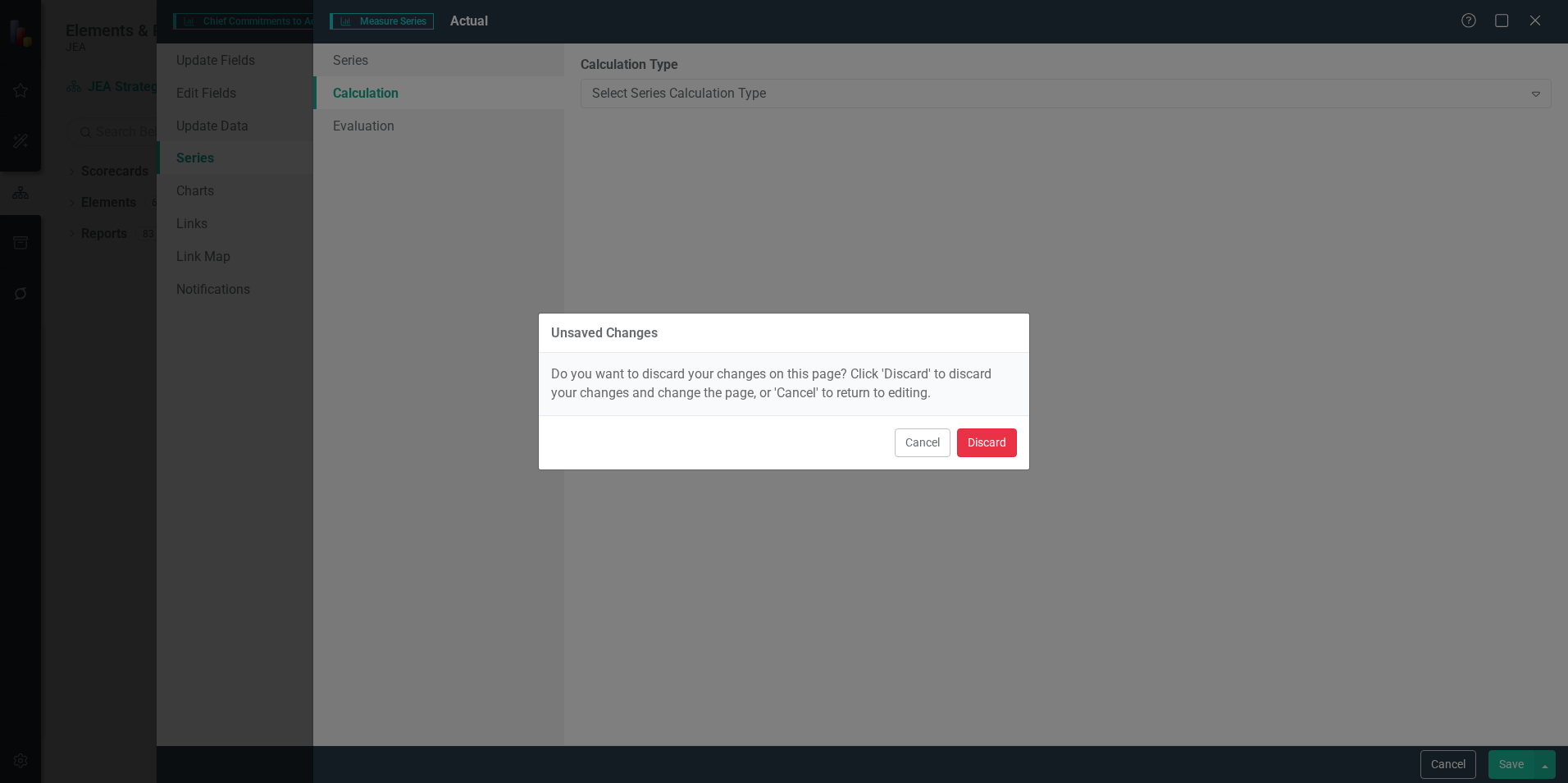
click at [985, 444] on button "Discard" at bounding box center [987, 442] width 60 height 29
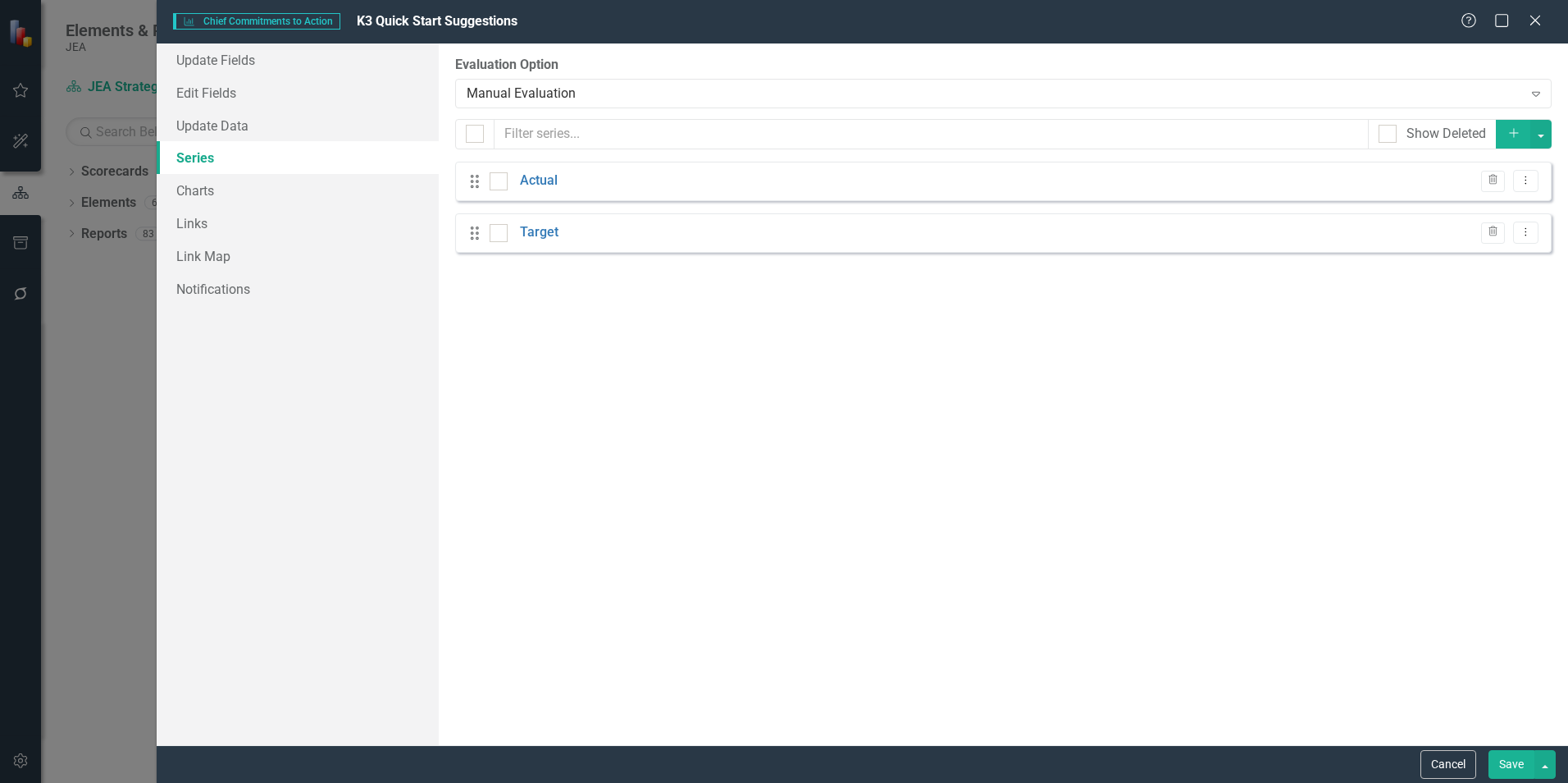
click at [1436, 772] on button "Cancel" at bounding box center [1448, 764] width 56 height 29
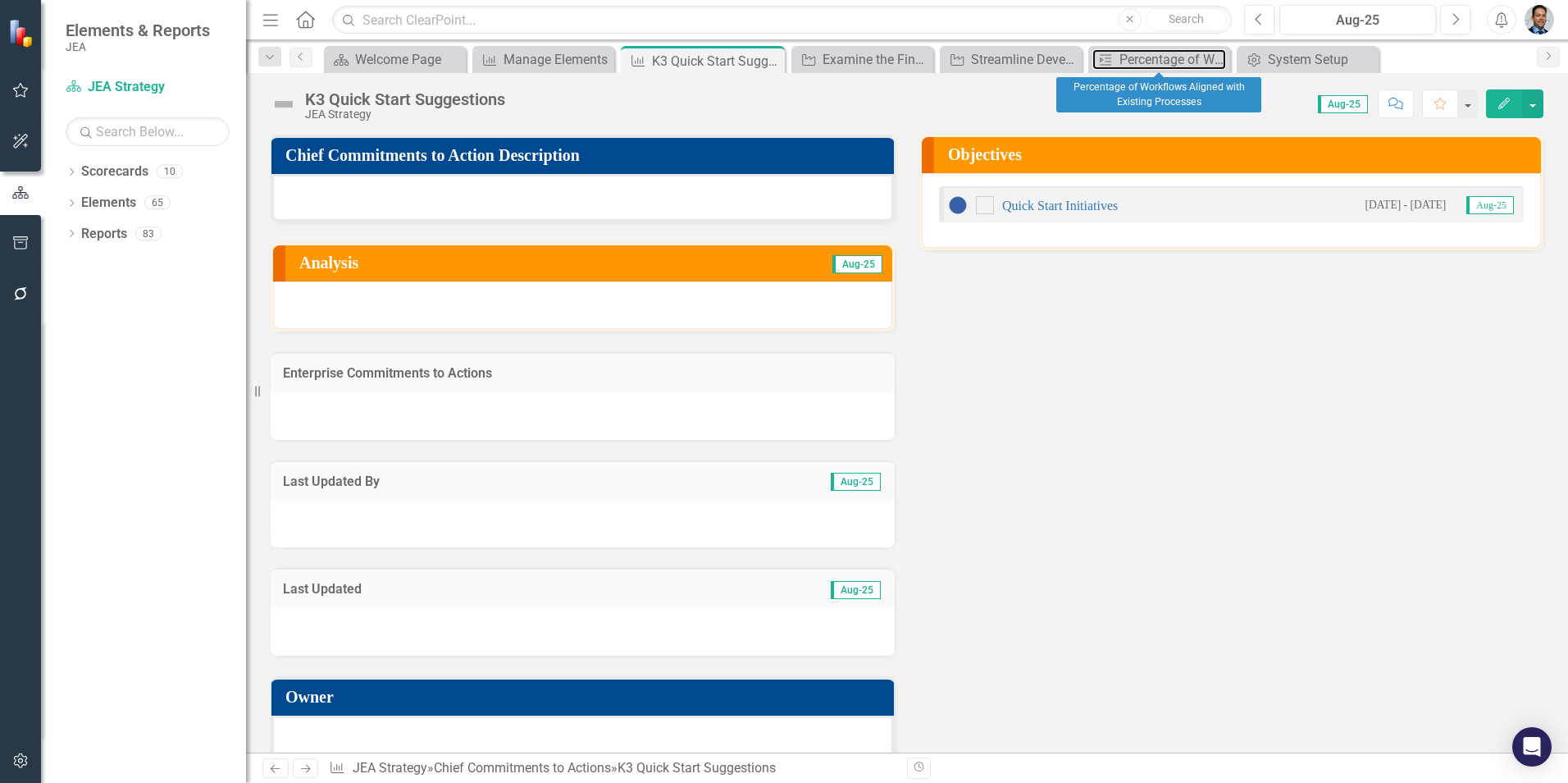
click at [1138, 64] on div "Percentage of Workflows Aligned with Existing Processes" at bounding box center [1172, 60] width 106 height 21
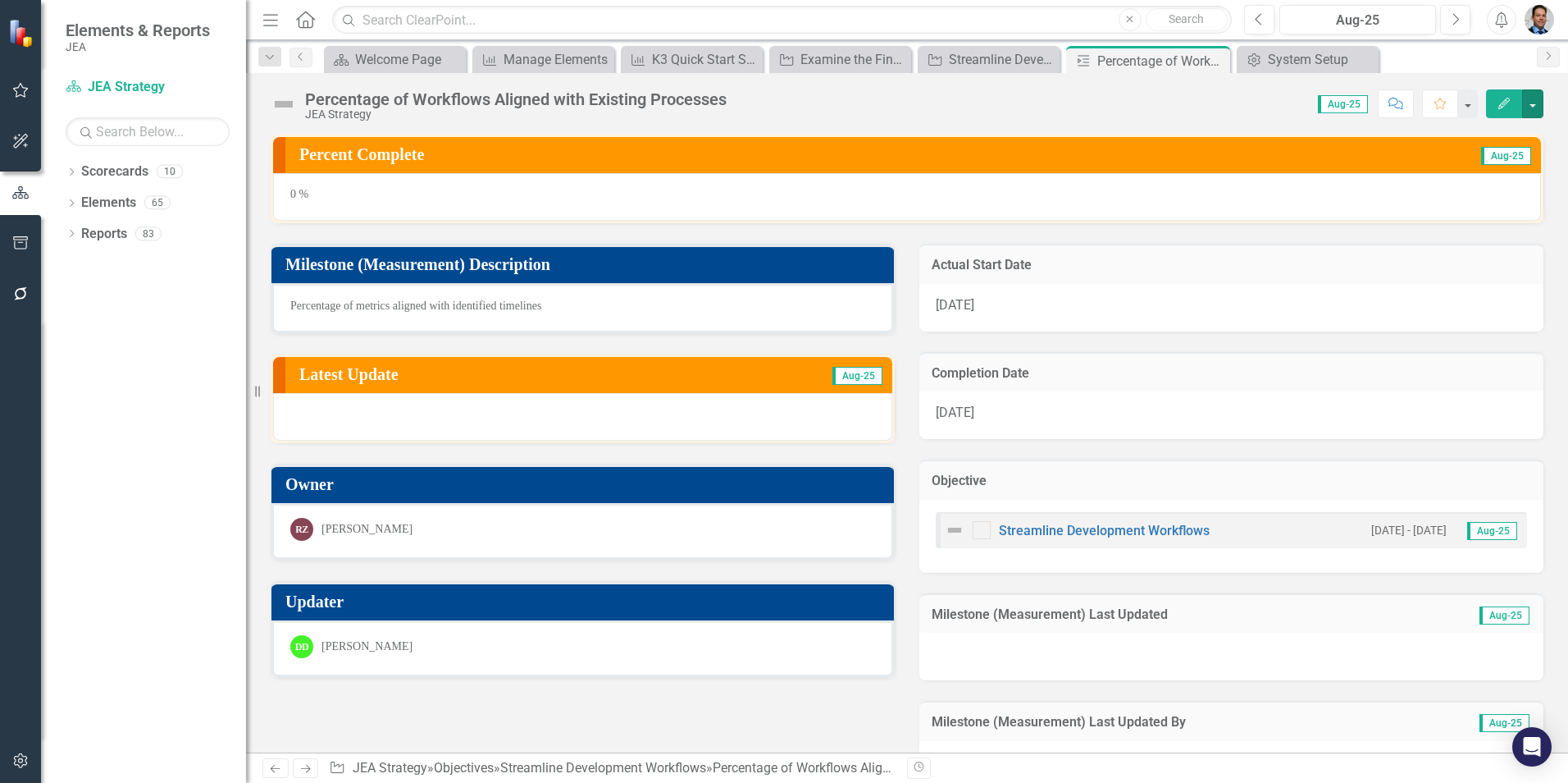
click at [1539, 107] on button "button" at bounding box center [1533, 104] width 21 height 29
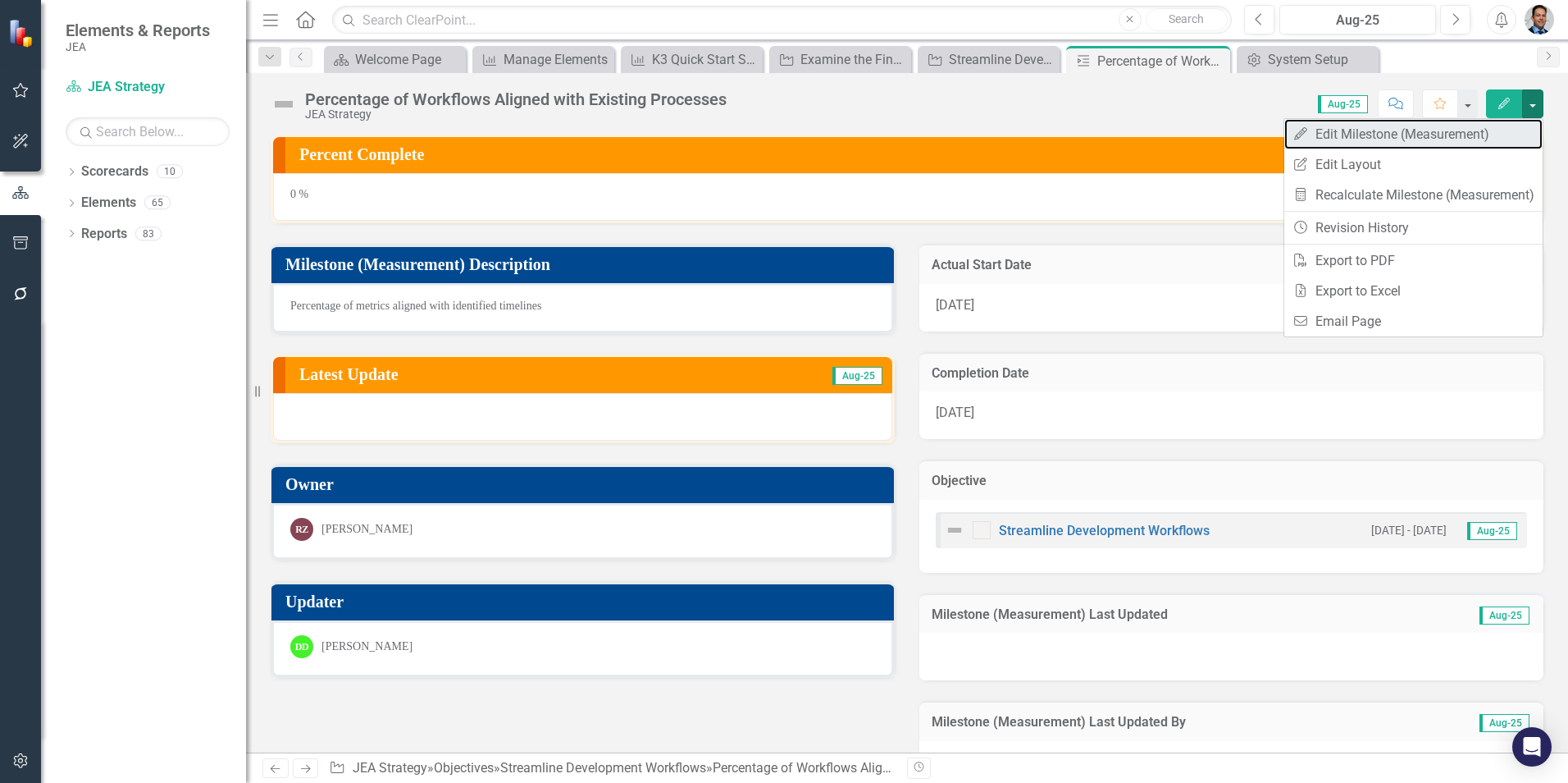
click at [1342, 136] on link "Edit Edit Milestone (Measurement)" at bounding box center [1414, 134] width 259 height 30
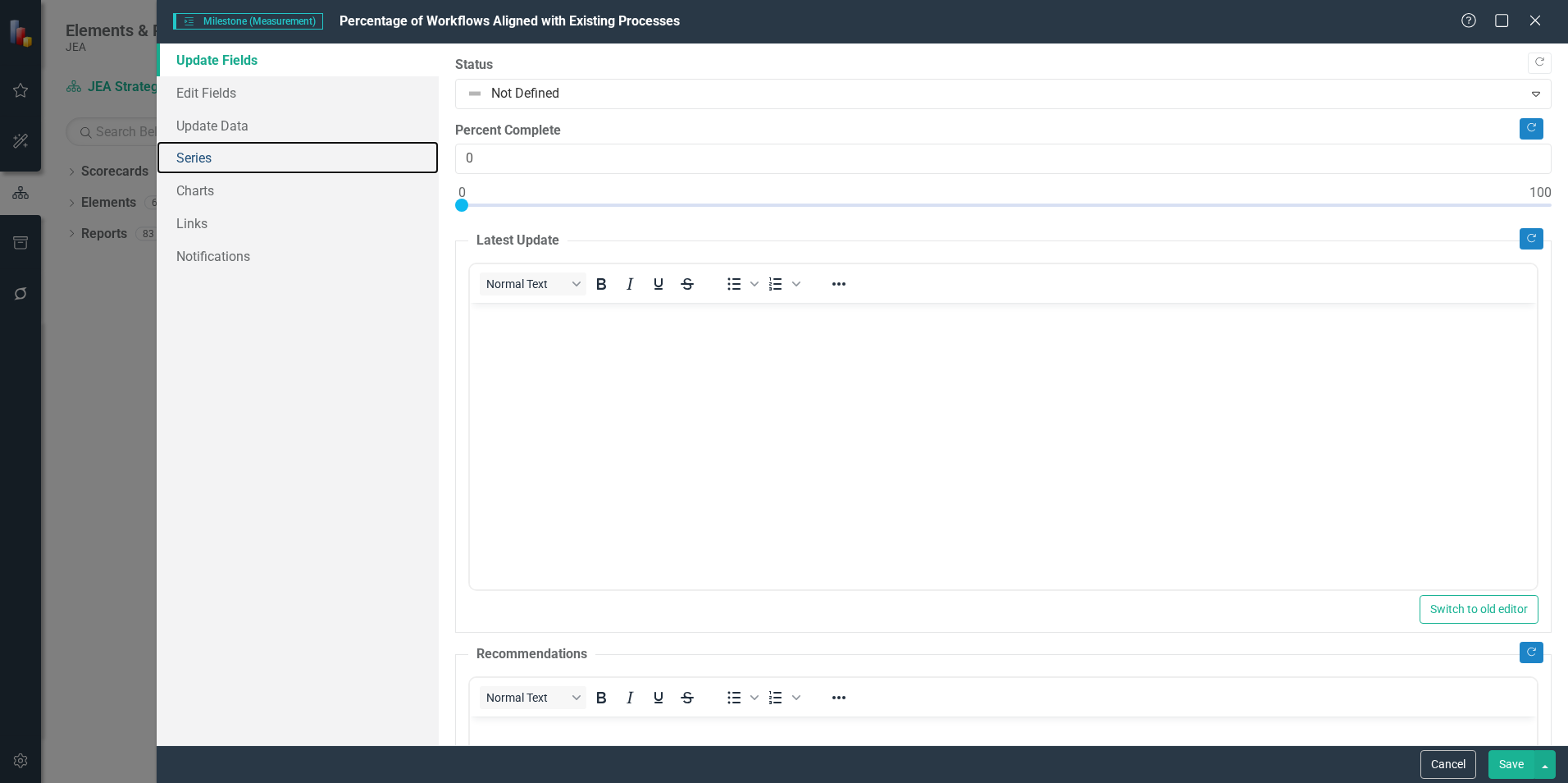
click at [184, 153] on link "Series" at bounding box center [298, 157] width 282 height 33
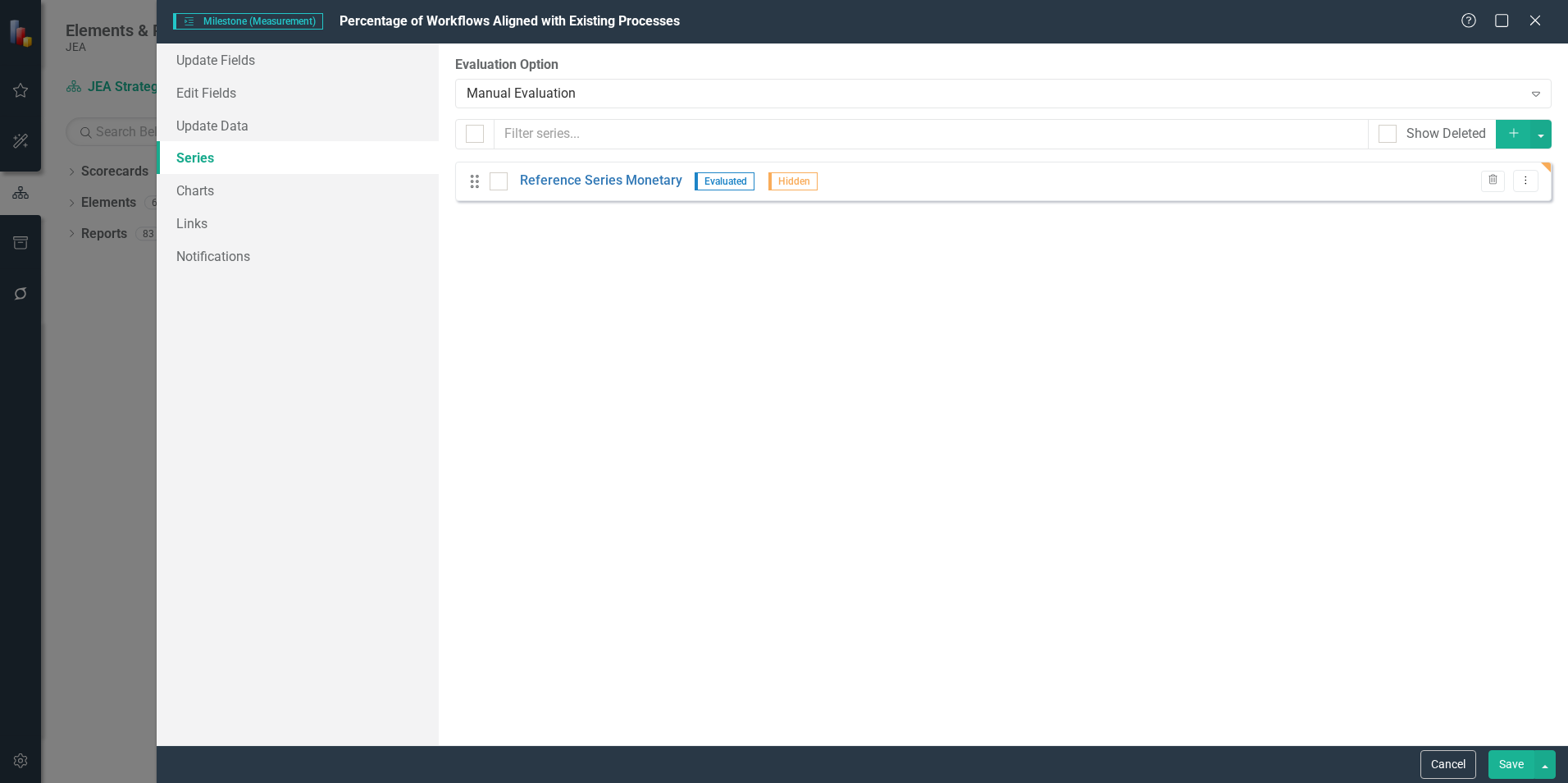
click at [1496, 180] on icon "Trash" at bounding box center [1493, 181] width 12 height 10
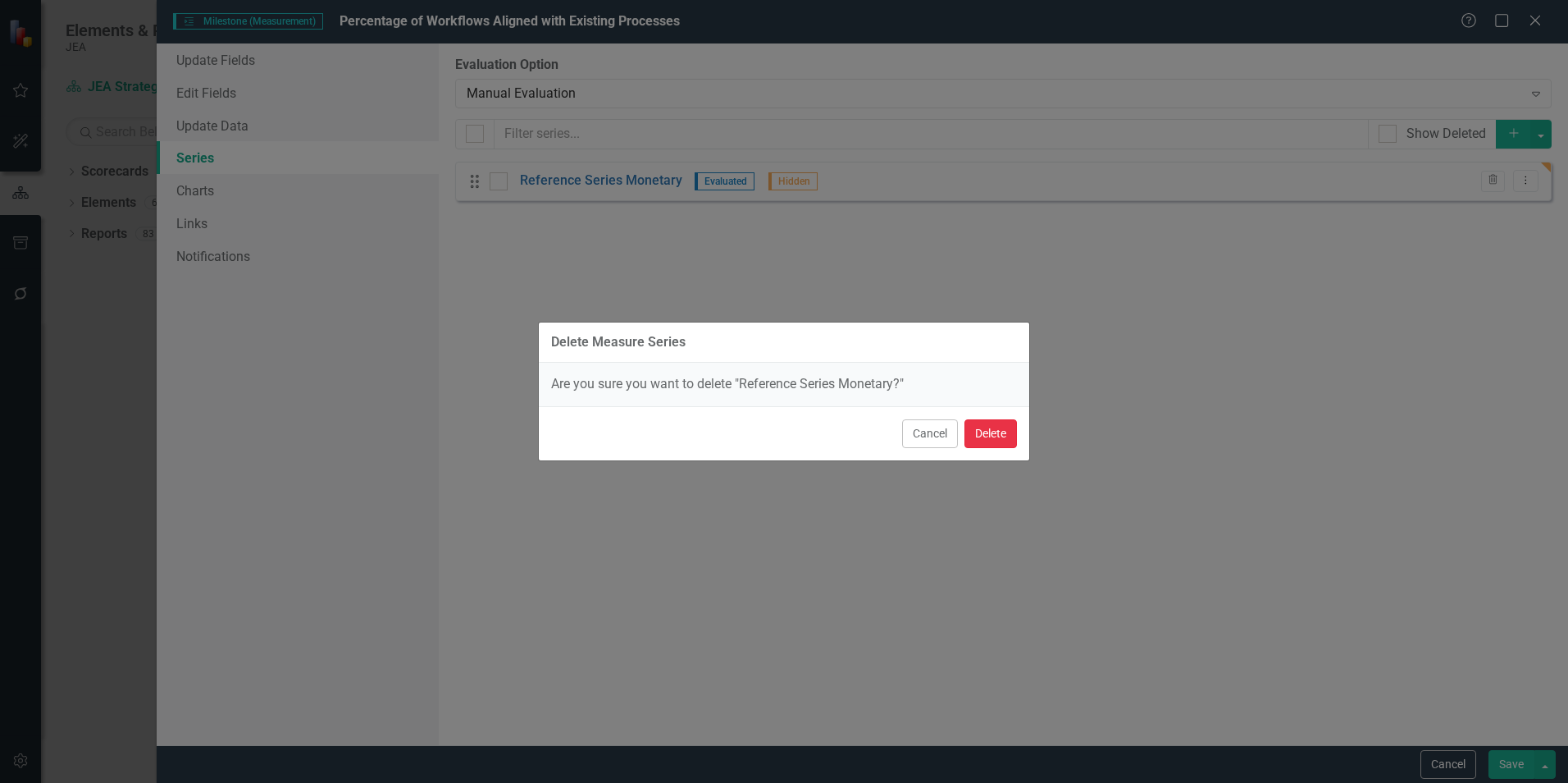
click at [994, 428] on button "Delete" at bounding box center [990, 434] width 52 height 29
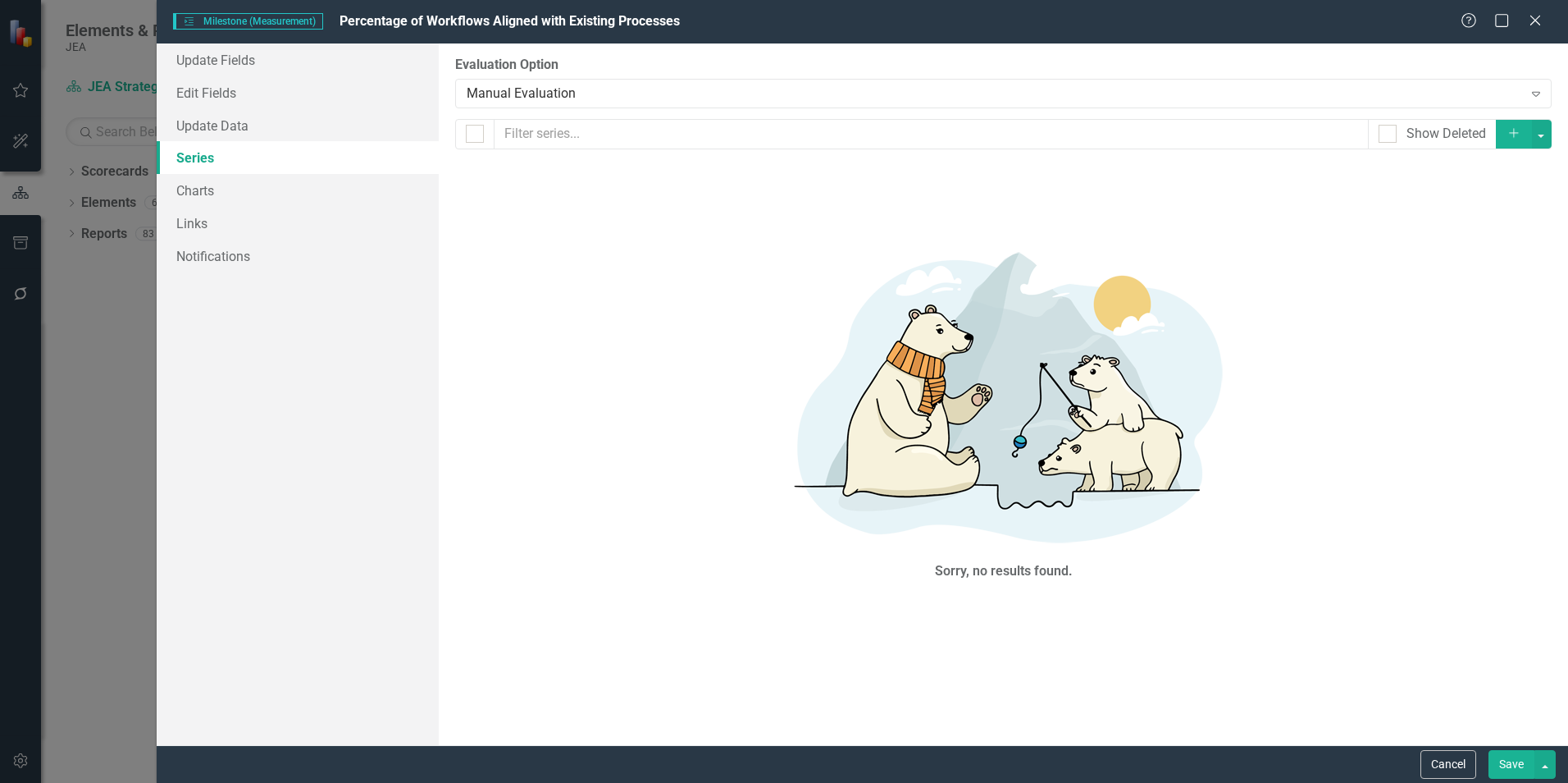
click at [1510, 133] on icon "button" at bounding box center [1513, 132] width 9 height 9
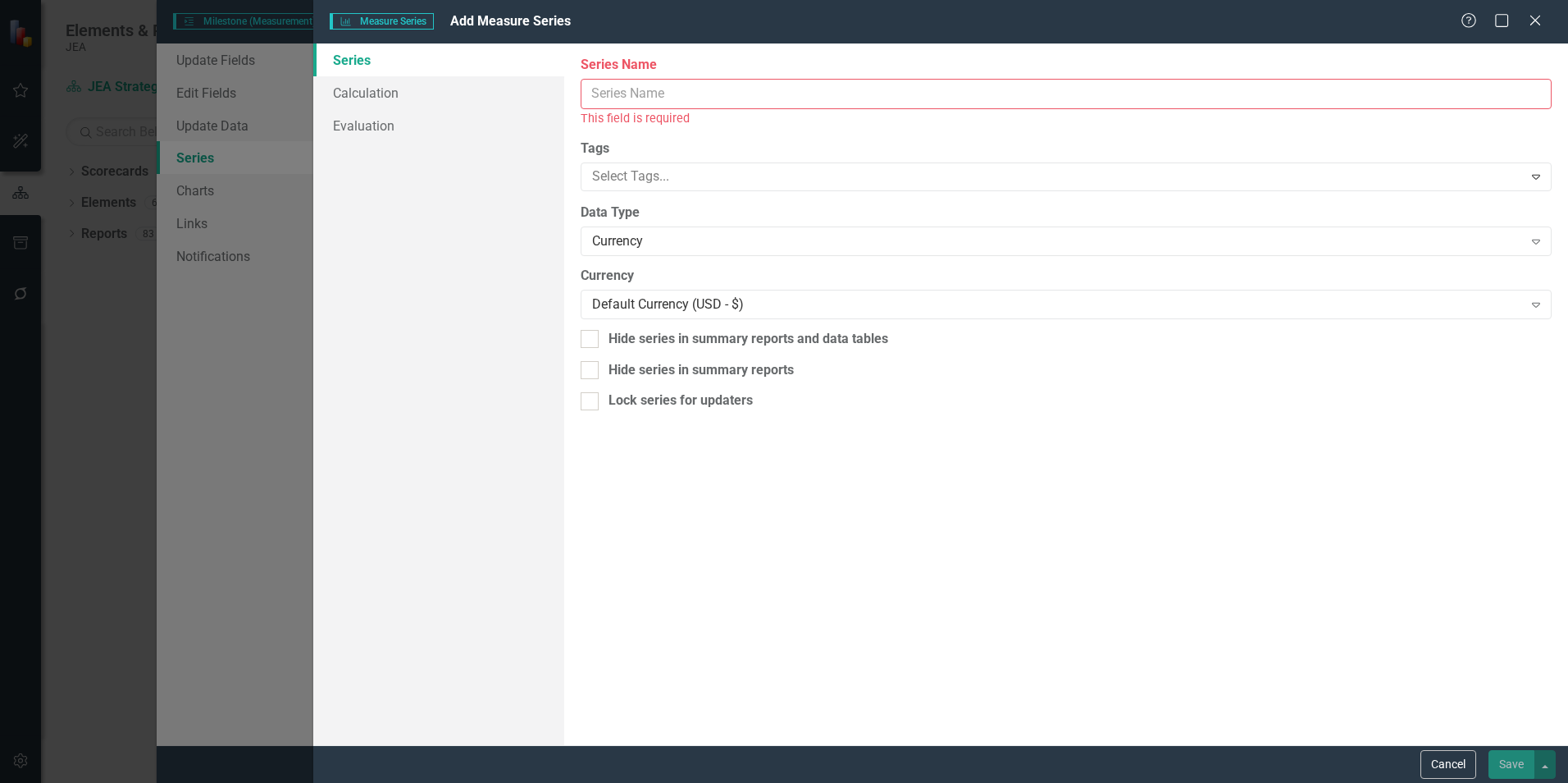
click at [719, 88] on input "Series Name" at bounding box center [1066, 94] width 971 height 30
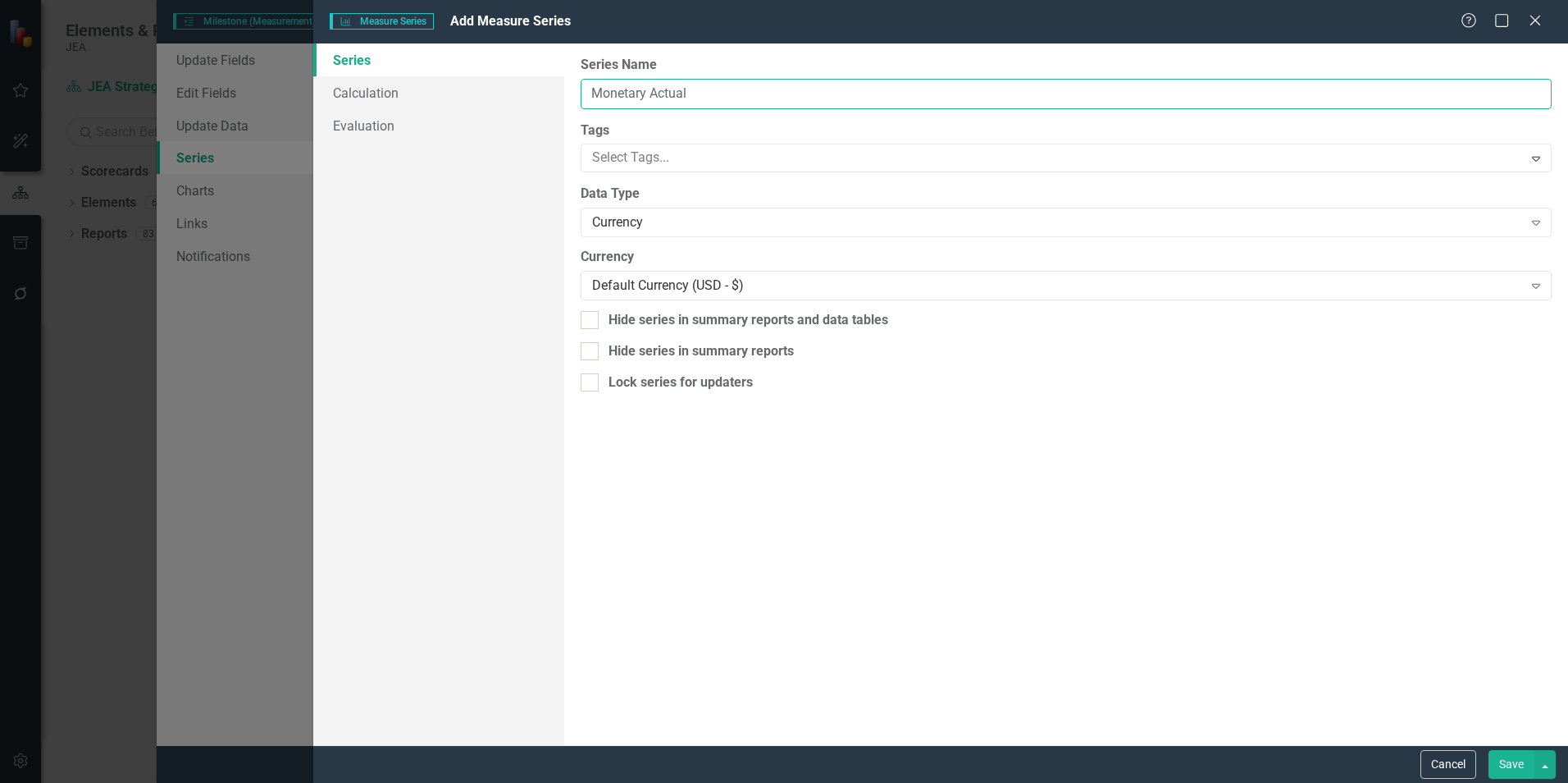
type input "Monetary Actual"
click at [592, 318] on div at bounding box center [590, 320] width 18 height 18
click at [591, 318] on input "Hide series in summary reports and data tables" at bounding box center [586, 316] width 10 height 10
checkbox input "true"
click at [585, 349] on input "Hide series in summary reports" at bounding box center [586, 347] width 10 height 10
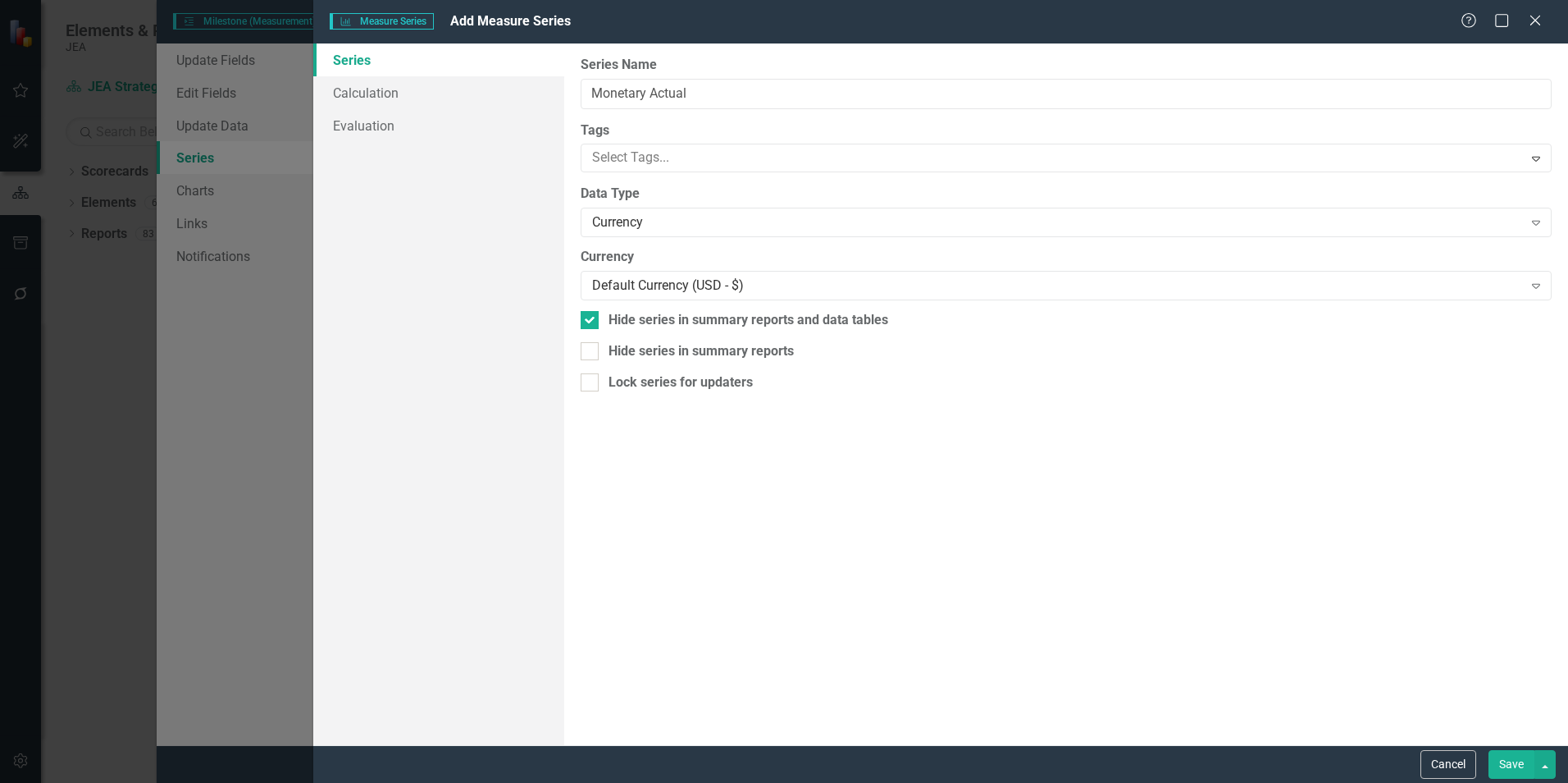
checkbox input "true"
click at [371, 88] on link "Calculation" at bounding box center [438, 92] width 251 height 33
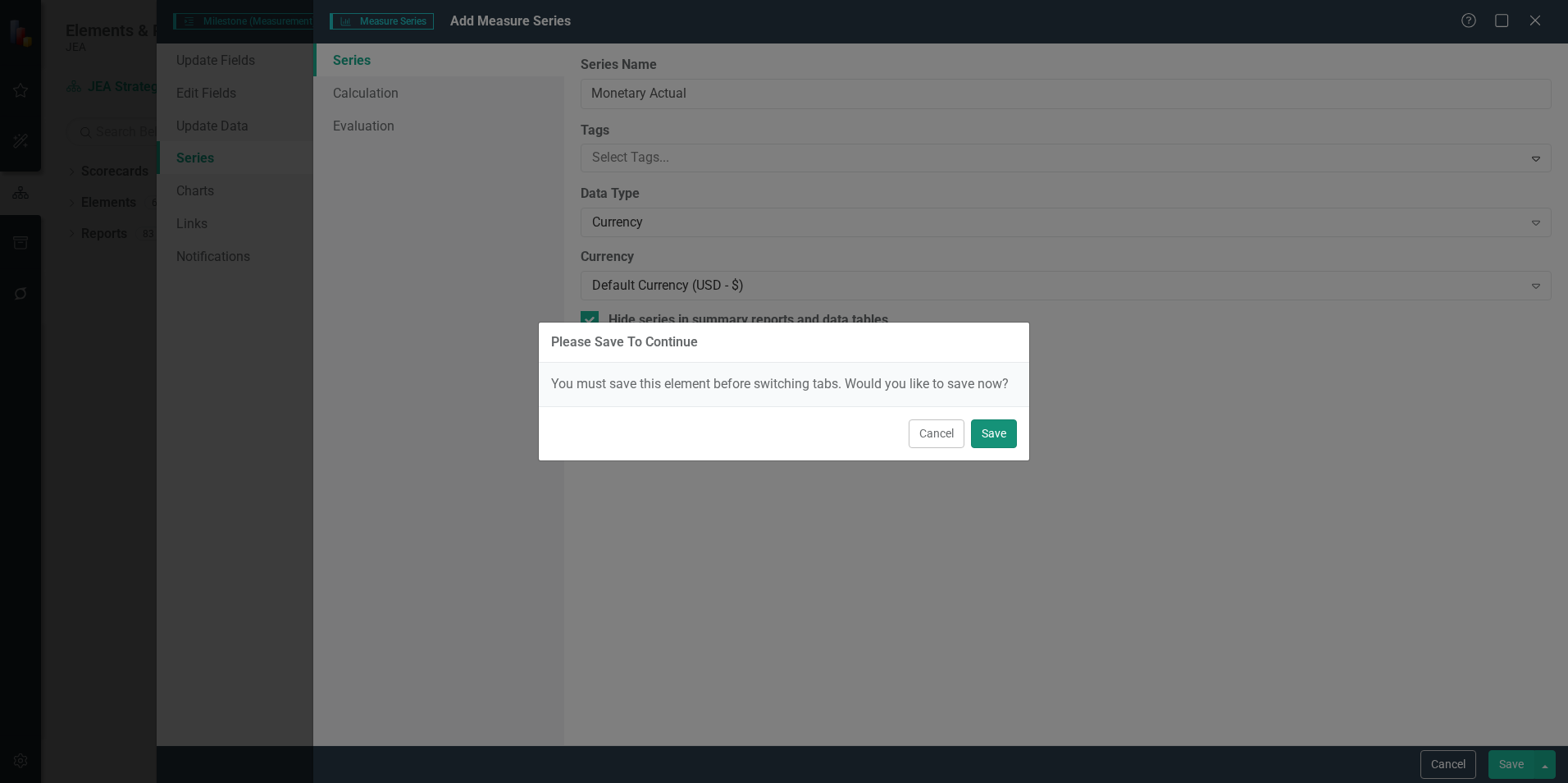
click at [988, 433] on button "Save" at bounding box center [994, 434] width 46 height 29
checkbox input "false"
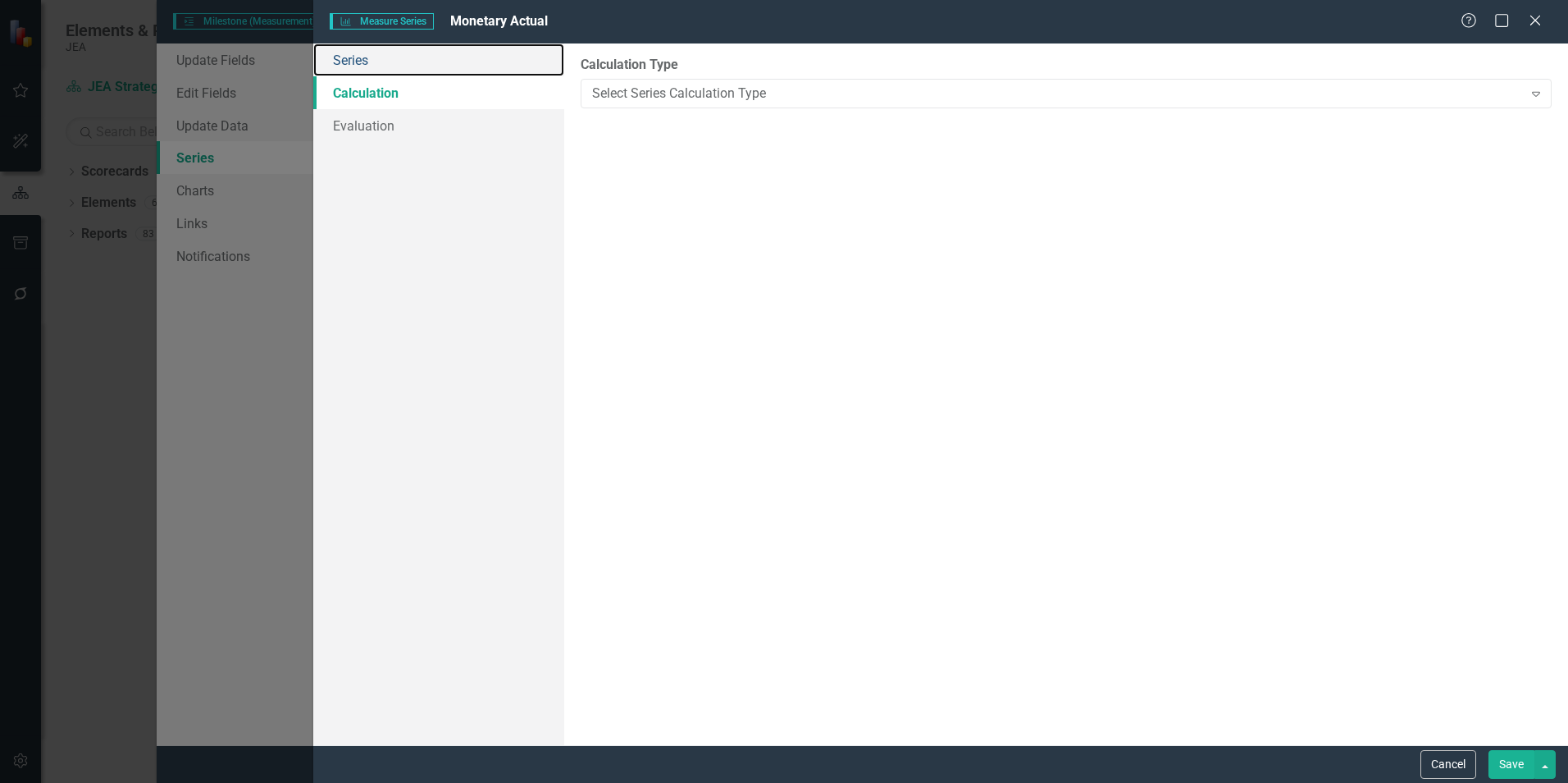
click at [353, 59] on link "Series" at bounding box center [438, 60] width 251 height 33
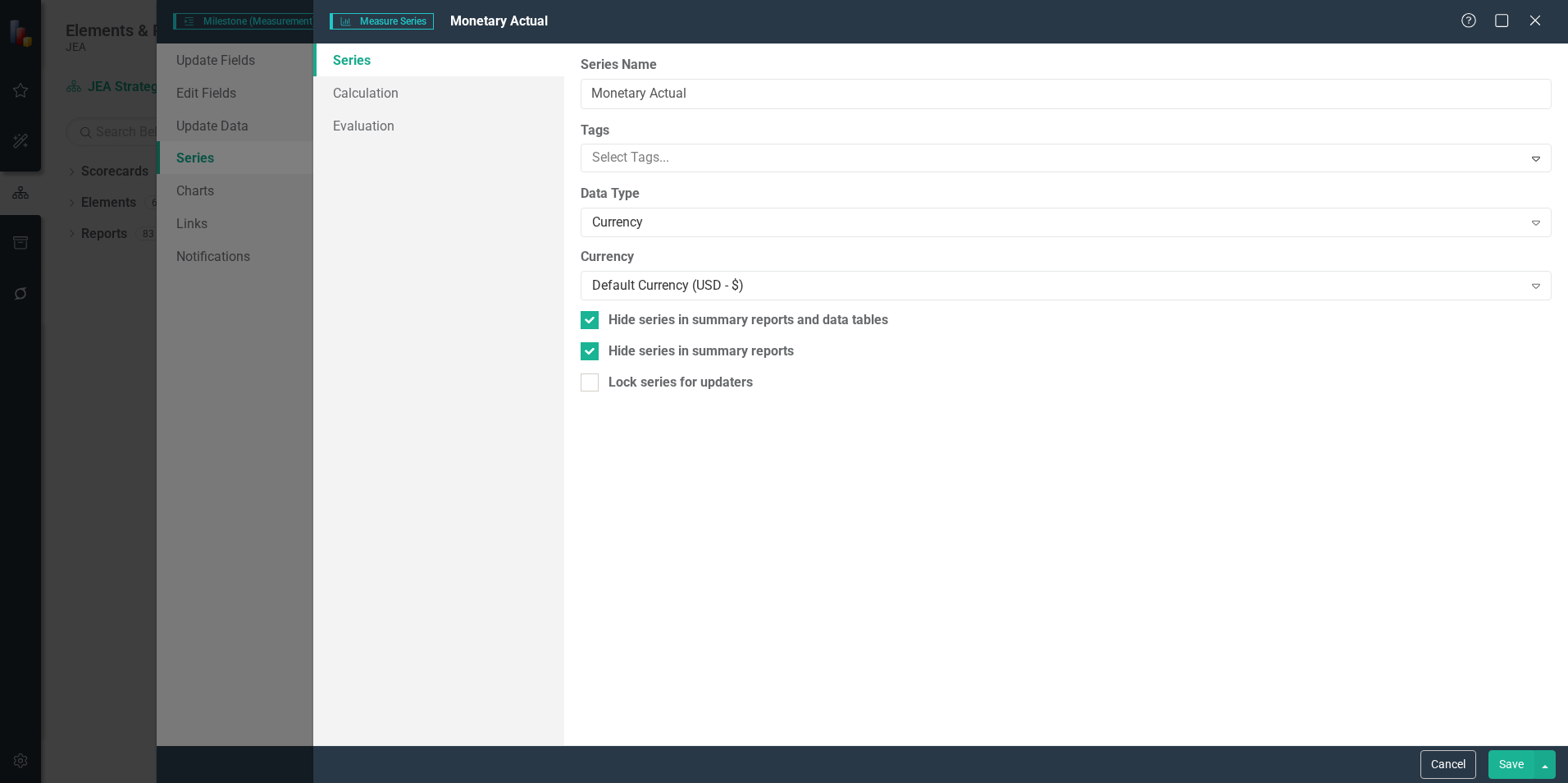
click at [1510, 772] on button "Save" at bounding box center [1511, 764] width 46 height 29
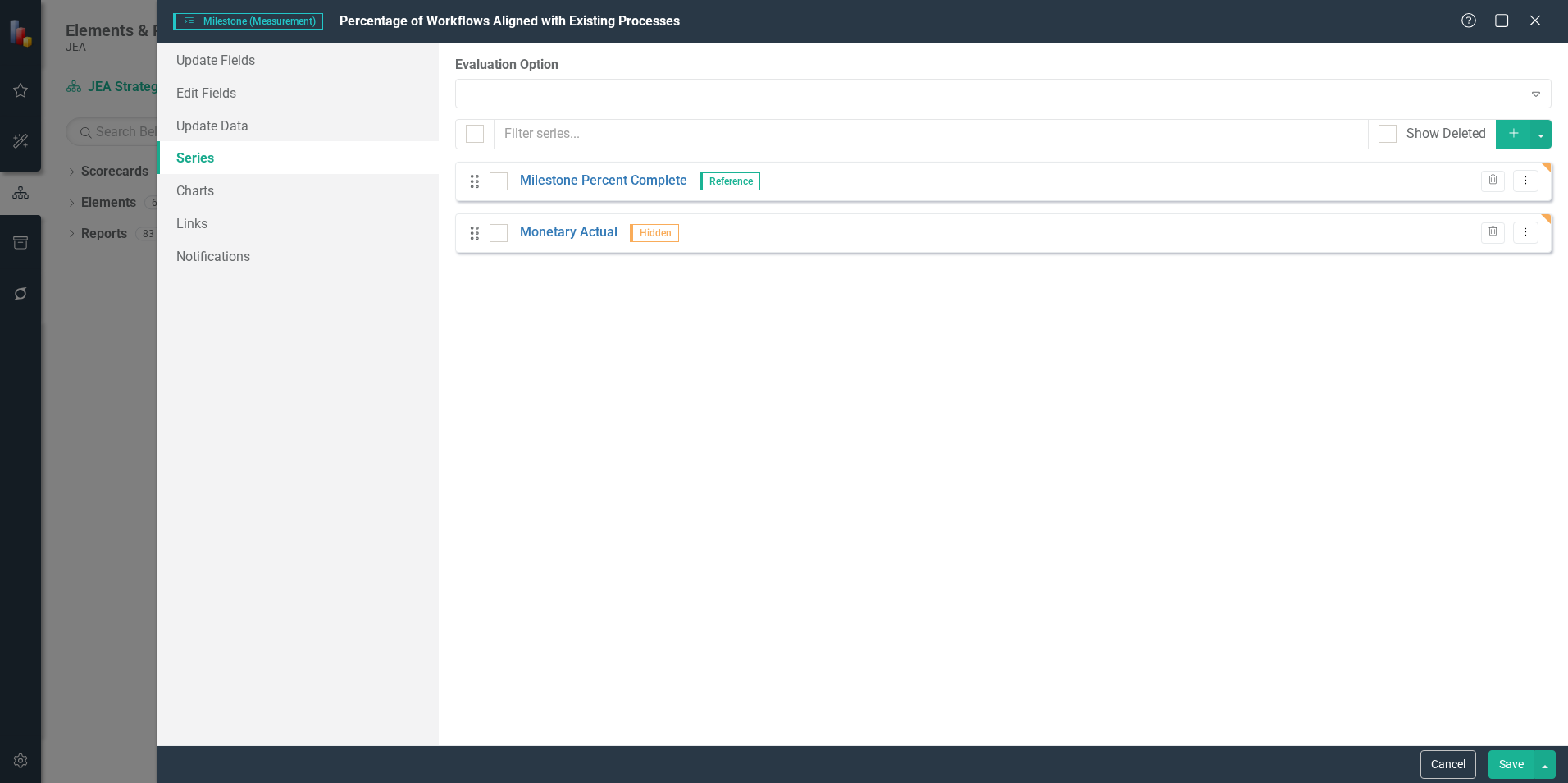
click at [1488, 182] on icon "Trash" at bounding box center [1493, 181] width 12 height 10
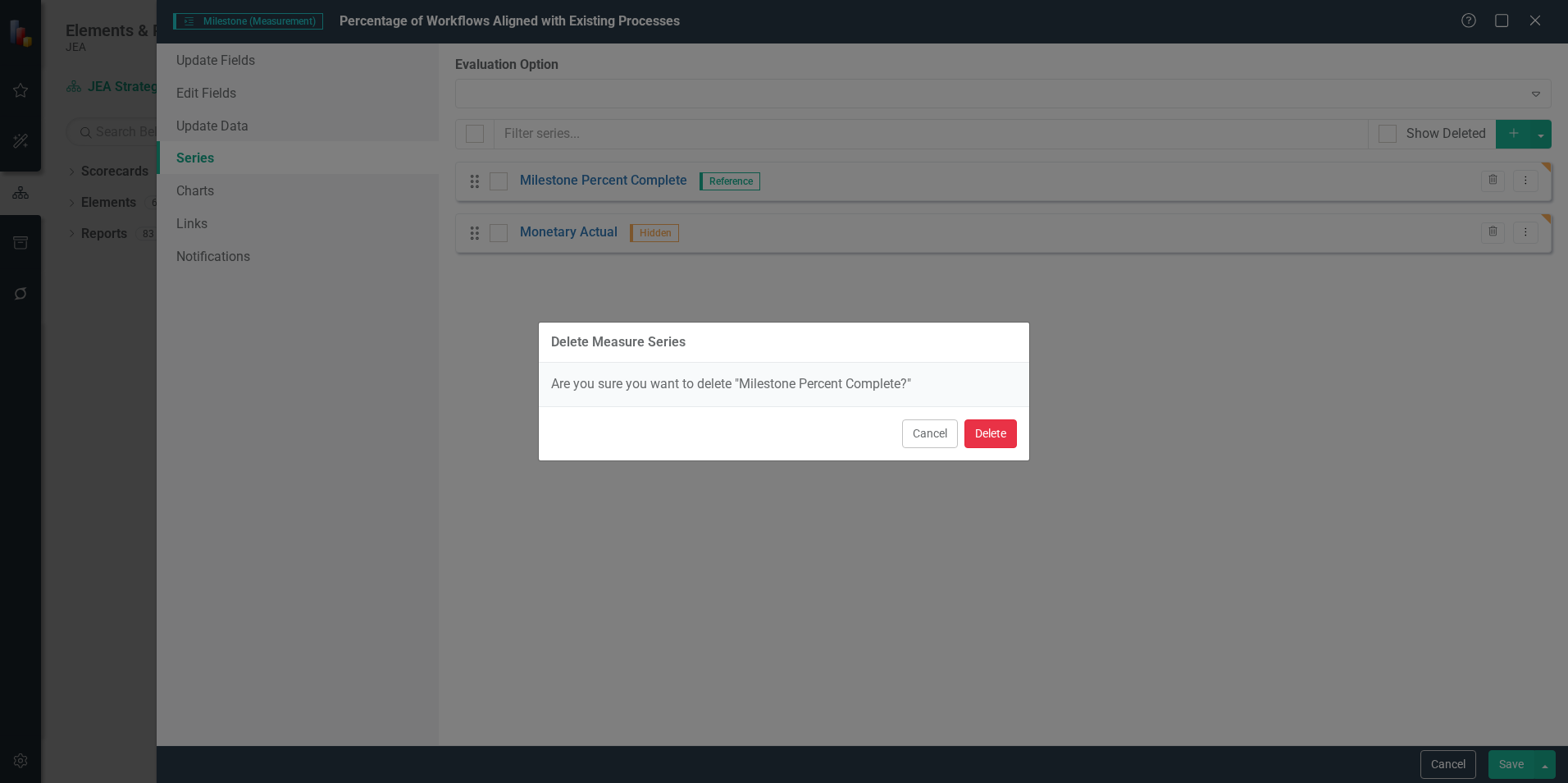
click at [991, 431] on button "Delete" at bounding box center [990, 434] width 52 height 29
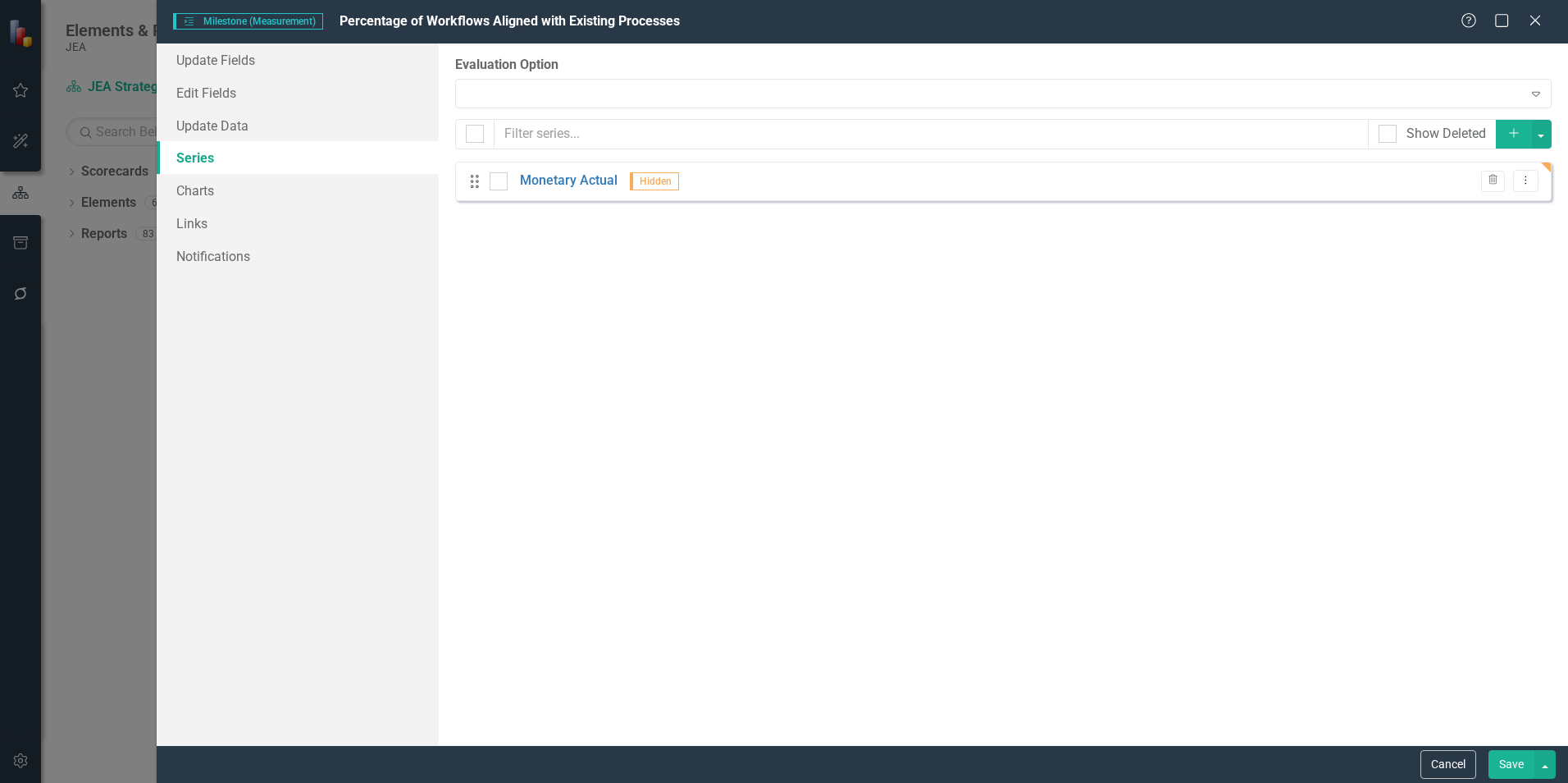
click at [1516, 130] on icon "Add" at bounding box center [1514, 133] width 15 height 11
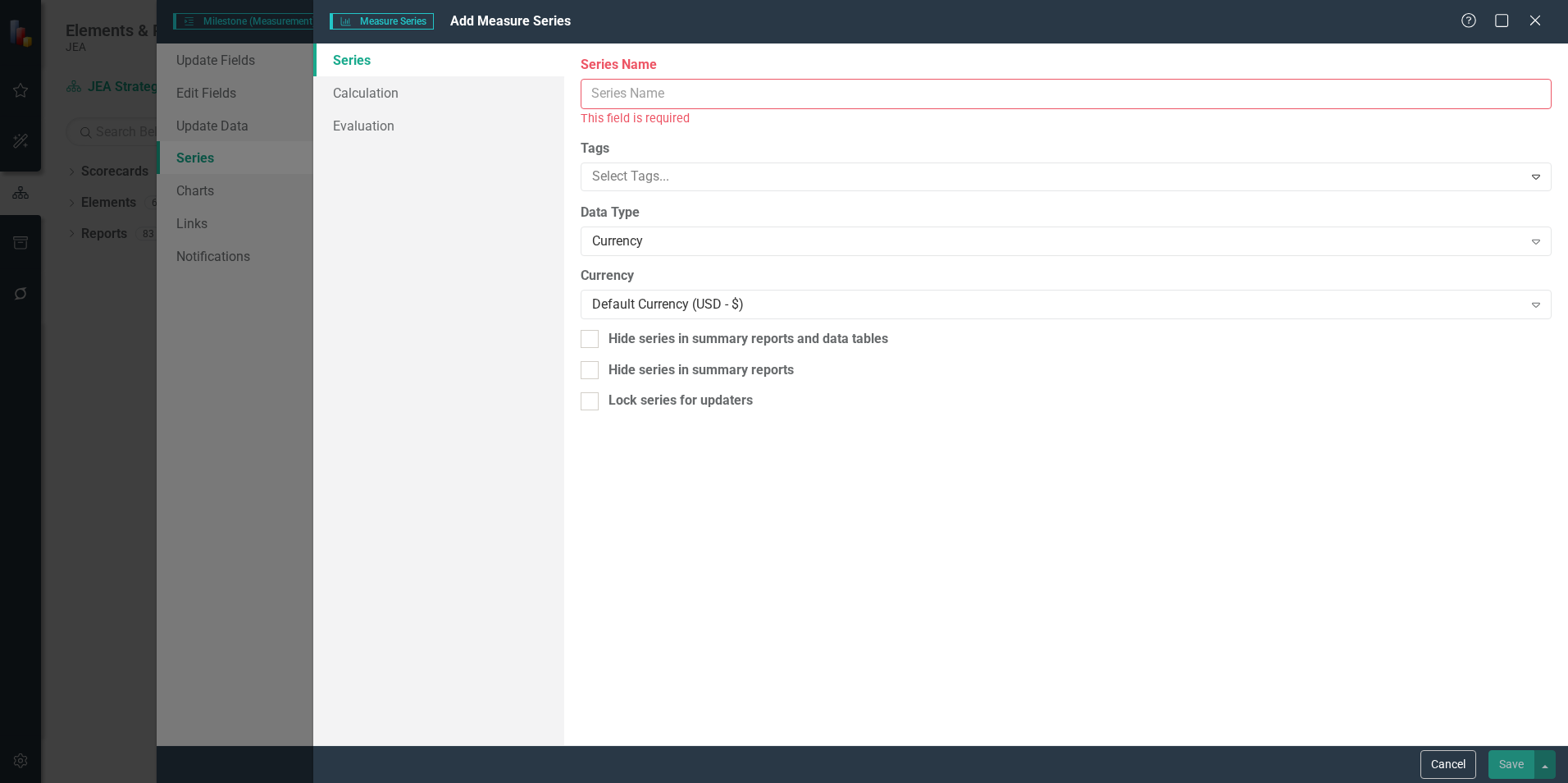
click at [1439, 765] on button "Cancel" at bounding box center [1448, 764] width 56 height 29
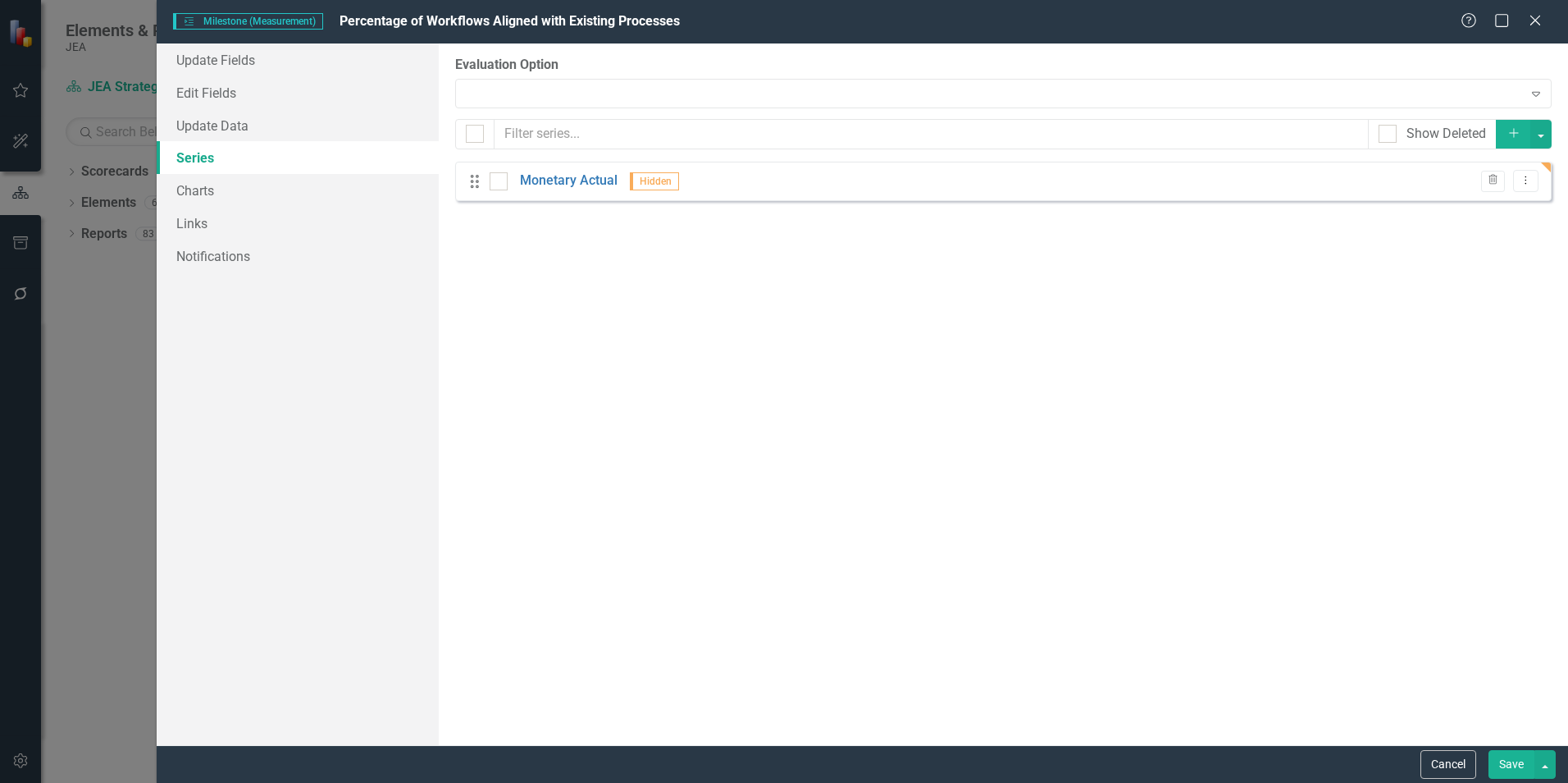
click at [1448, 763] on button "Cancel" at bounding box center [1448, 764] width 56 height 29
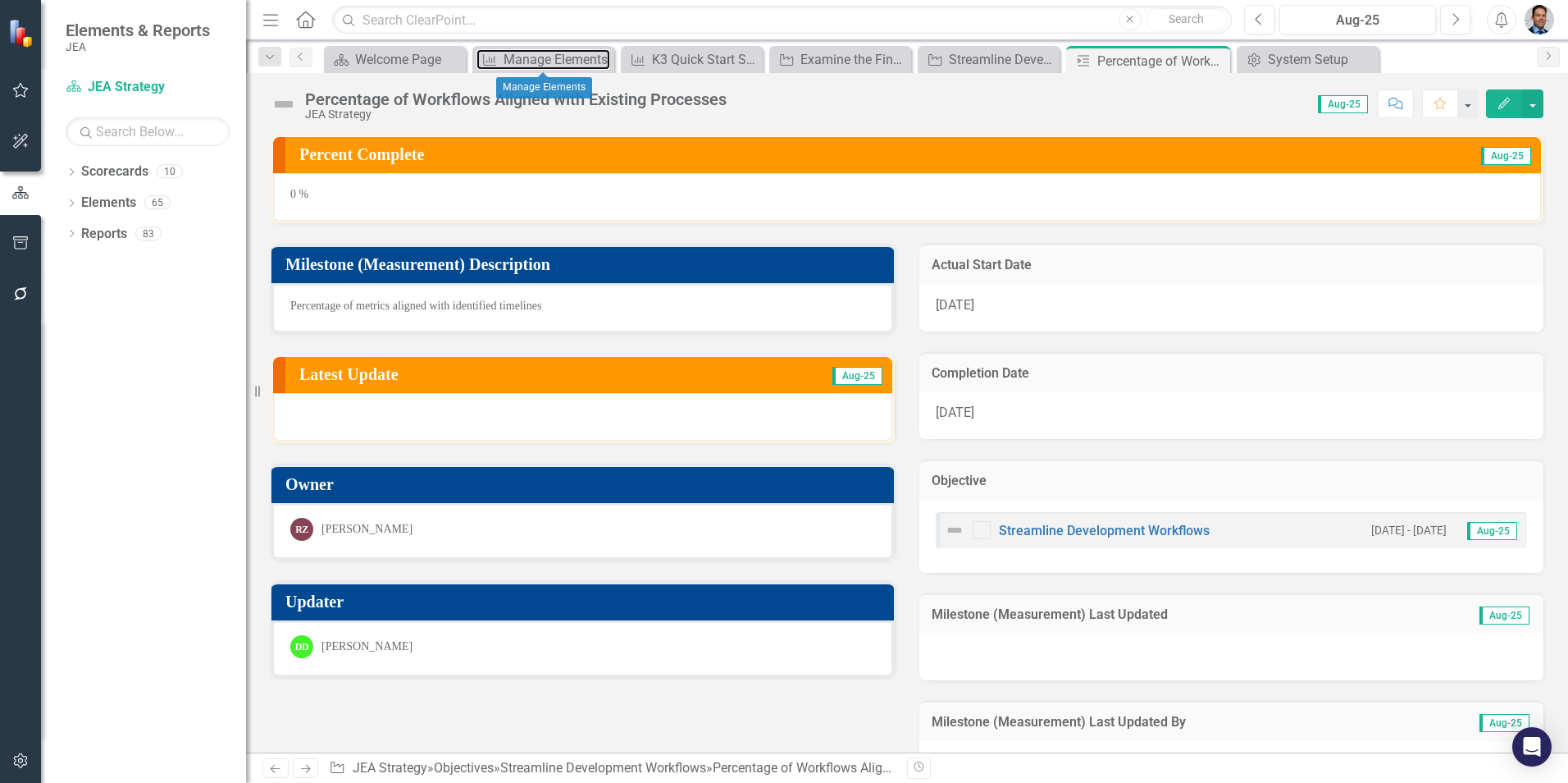
click at [545, 56] on div "Manage Elements" at bounding box center [557, 60] width 106 height 21
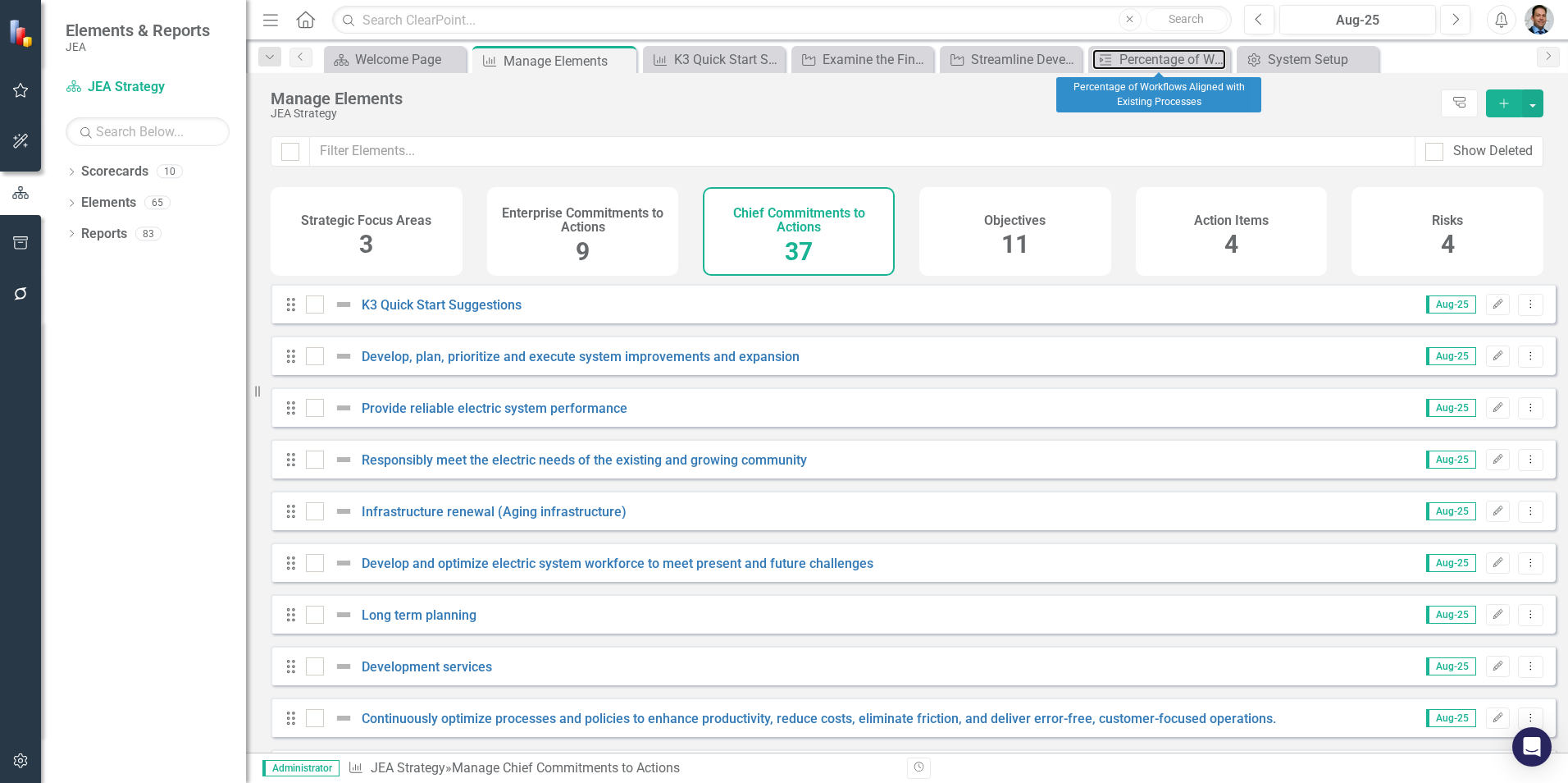
click at [1125, 57] on div "Percentage of Workflows Aligned with Existing Processes" at bounding box center [1172, 60] width 106 height 21
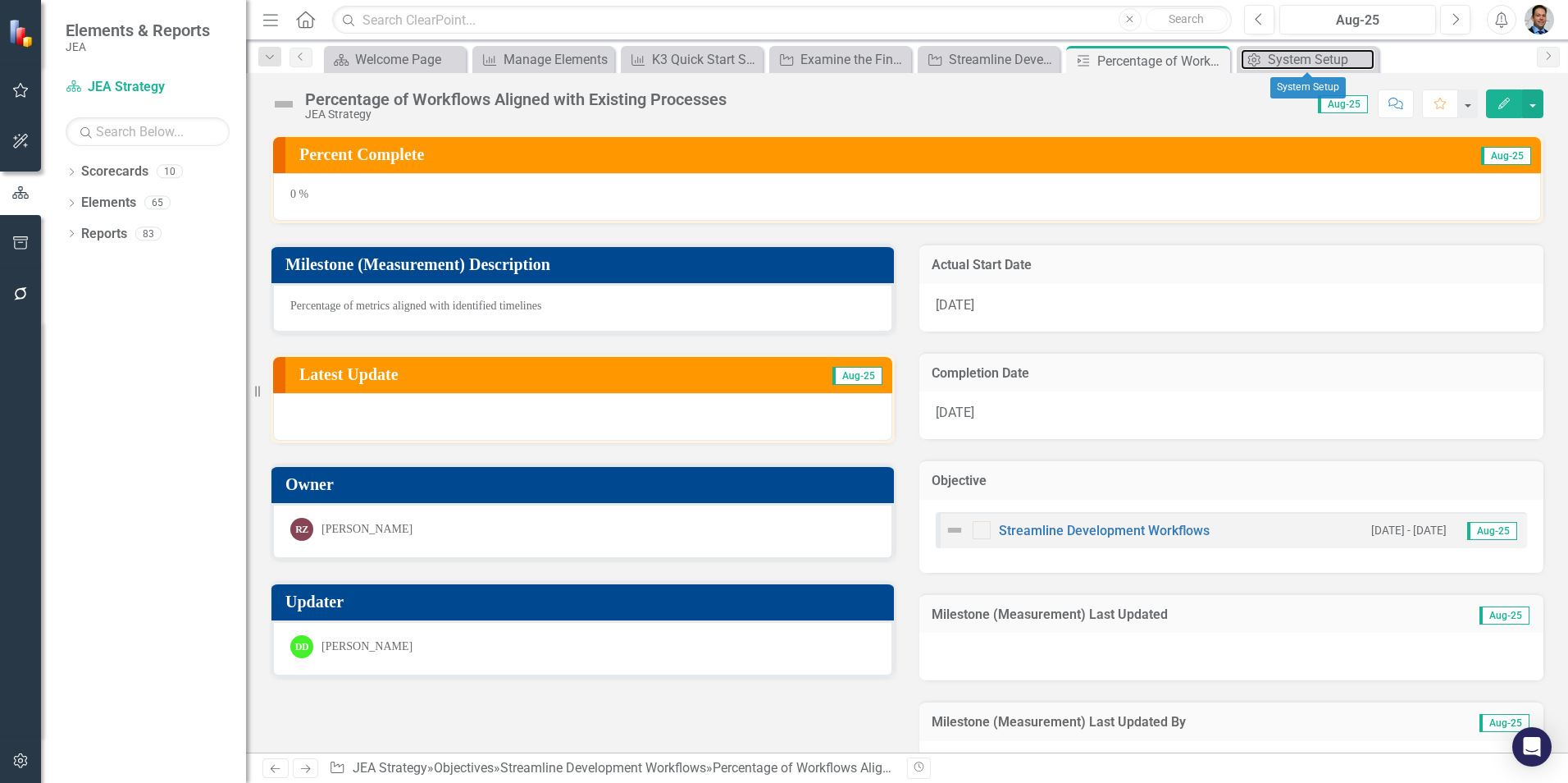
click at [1280, 56] on div "System Setup" at bounding box center [1321, 60] width 106 height 21
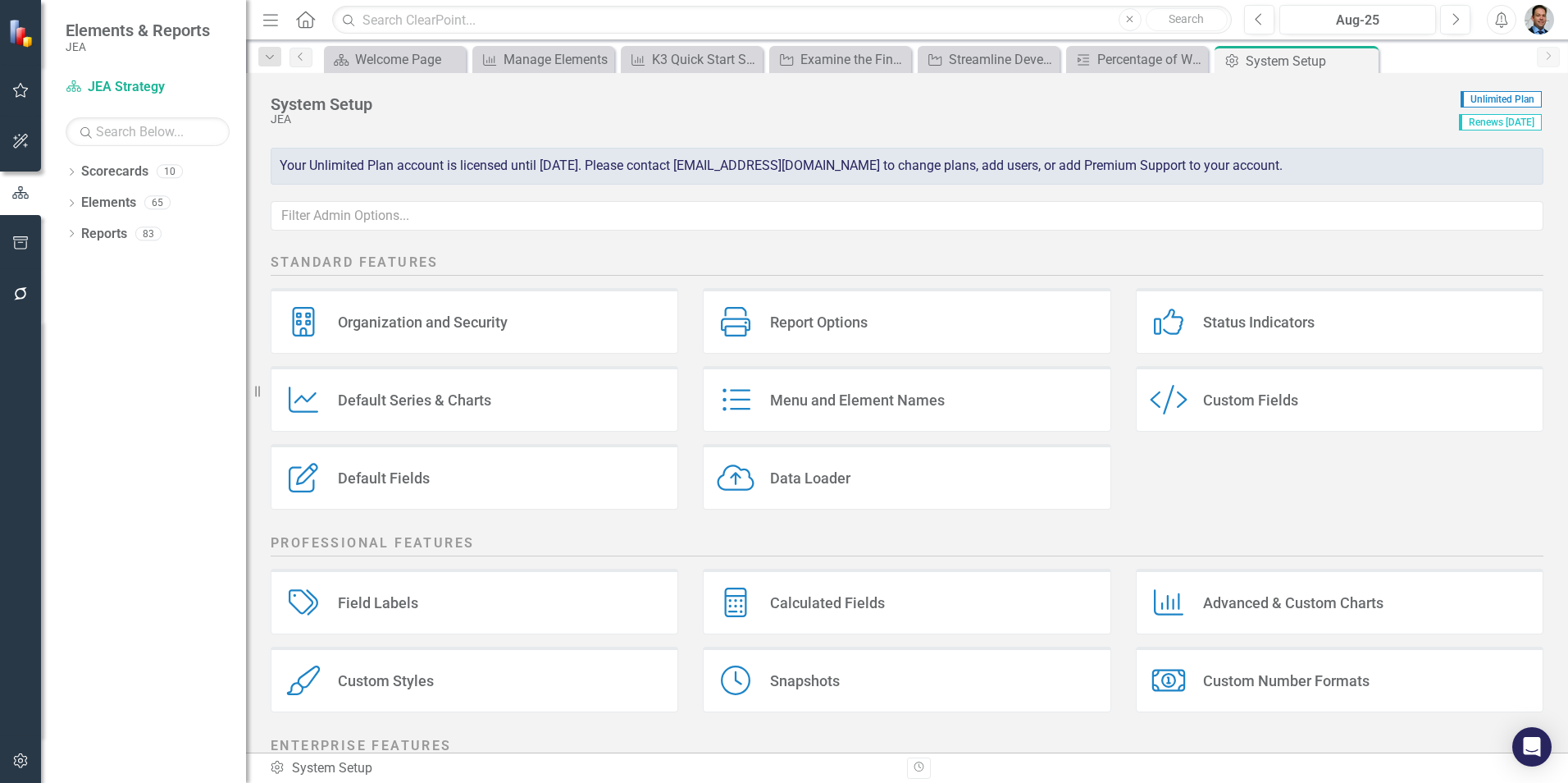
click at [1238, 397] on div "Custom Fields" at bounding box center [1250, 401] width 95 height 19
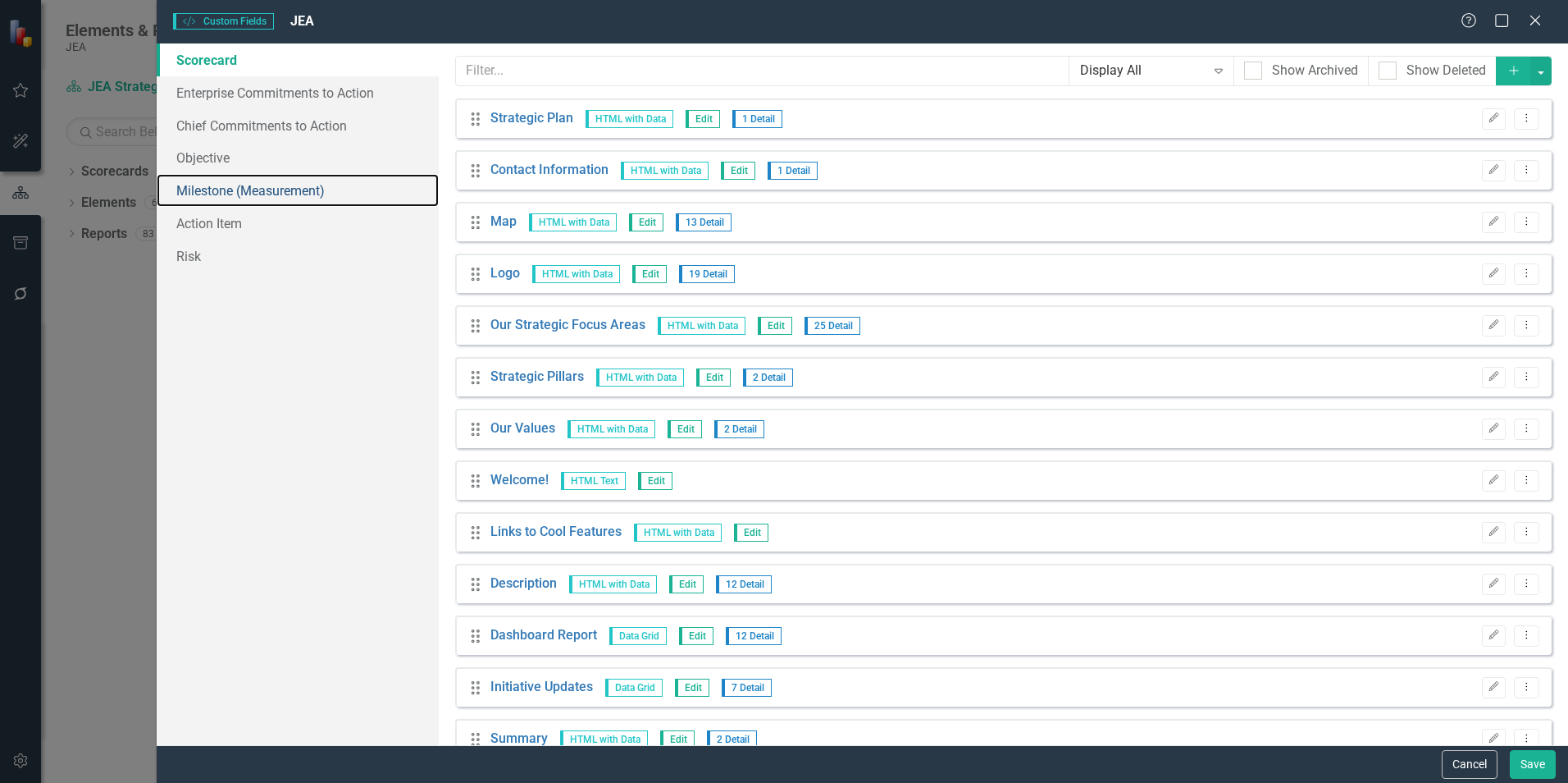
click at [267, 195] on link "Milestone (Measurement)" at bounding box center [298, 190] width 282 height 33
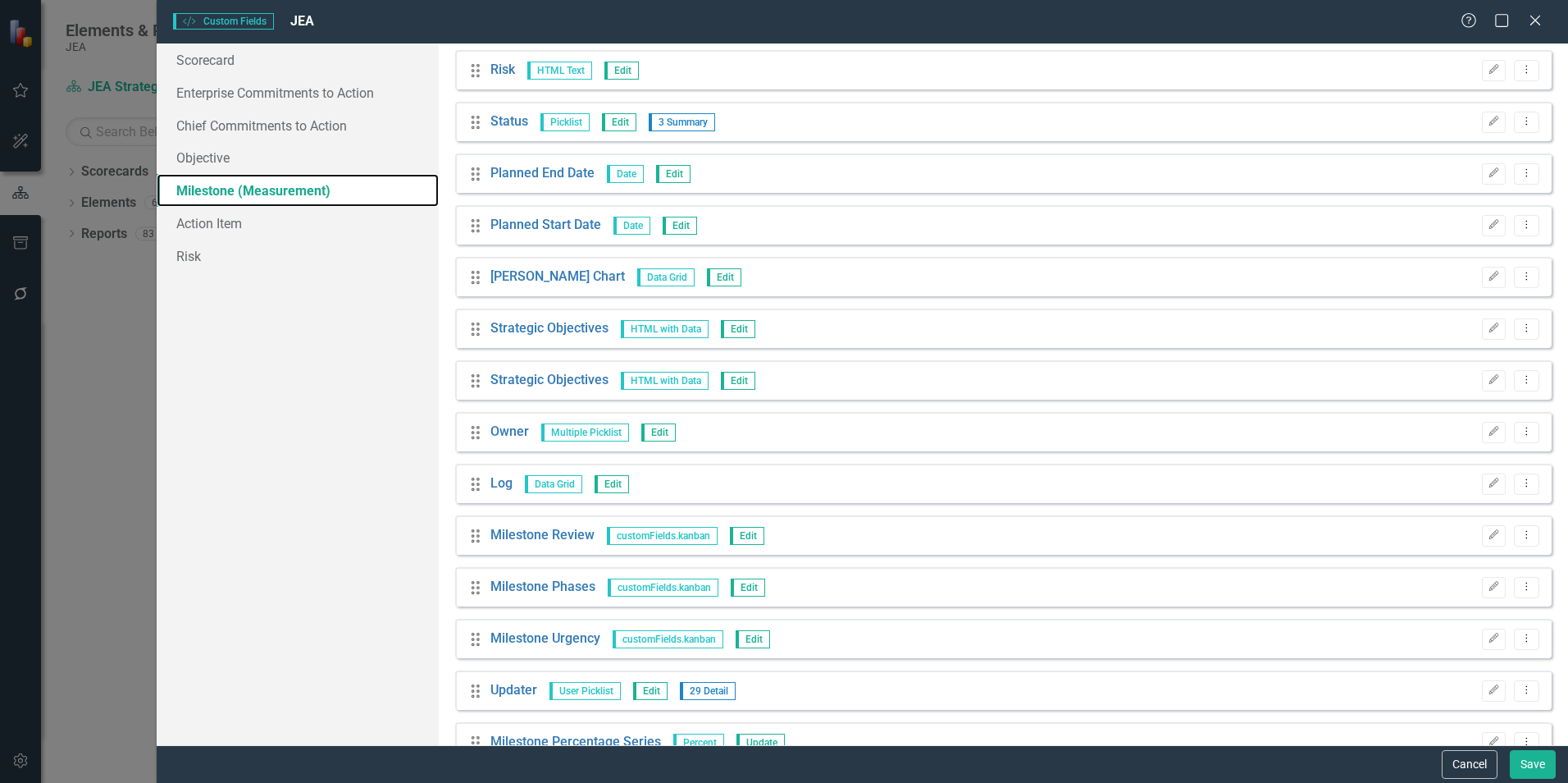
scroll to position [555, 0]
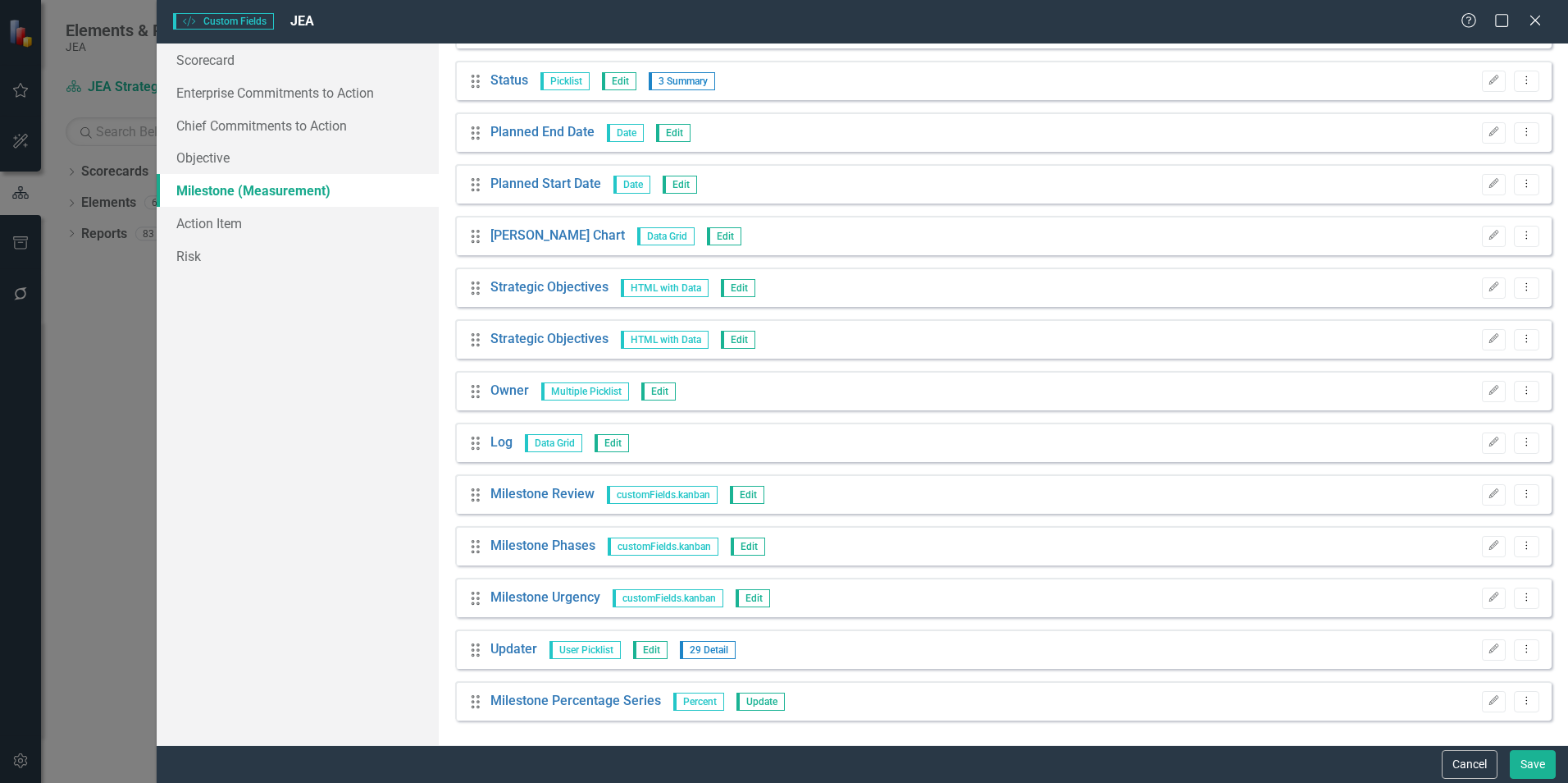
click at [1520, 697] on icon "Dropdown Menu" at bounding box center [1526, 700] width 14 height 10
click at [1459, 672] on link "Trash Delete Custom Field" at bounding box center [1439, 675] width 174 height 30
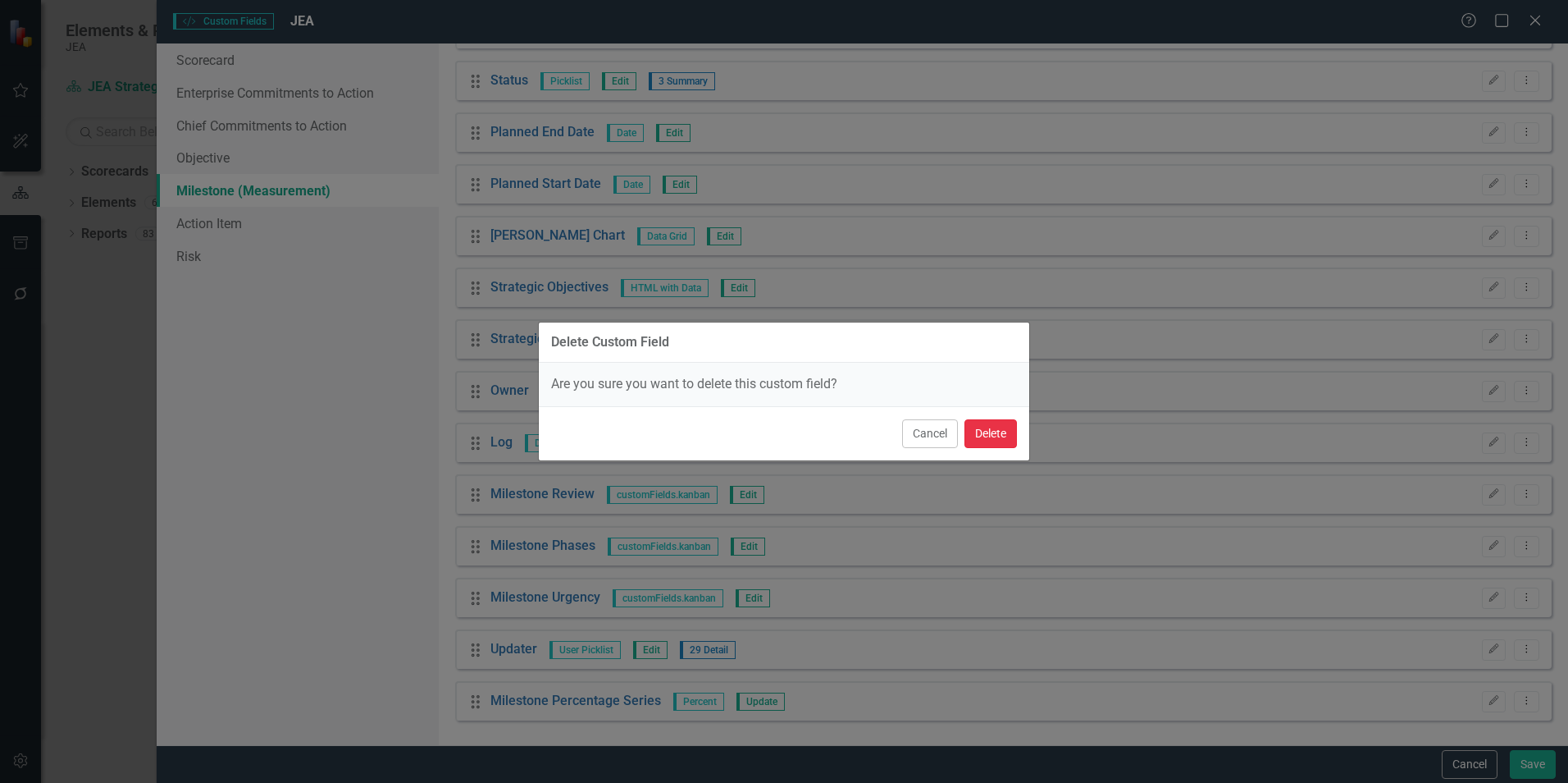
click at [984, 427] on button "Delete" at bounding box center [990, 434] width 52 height 29
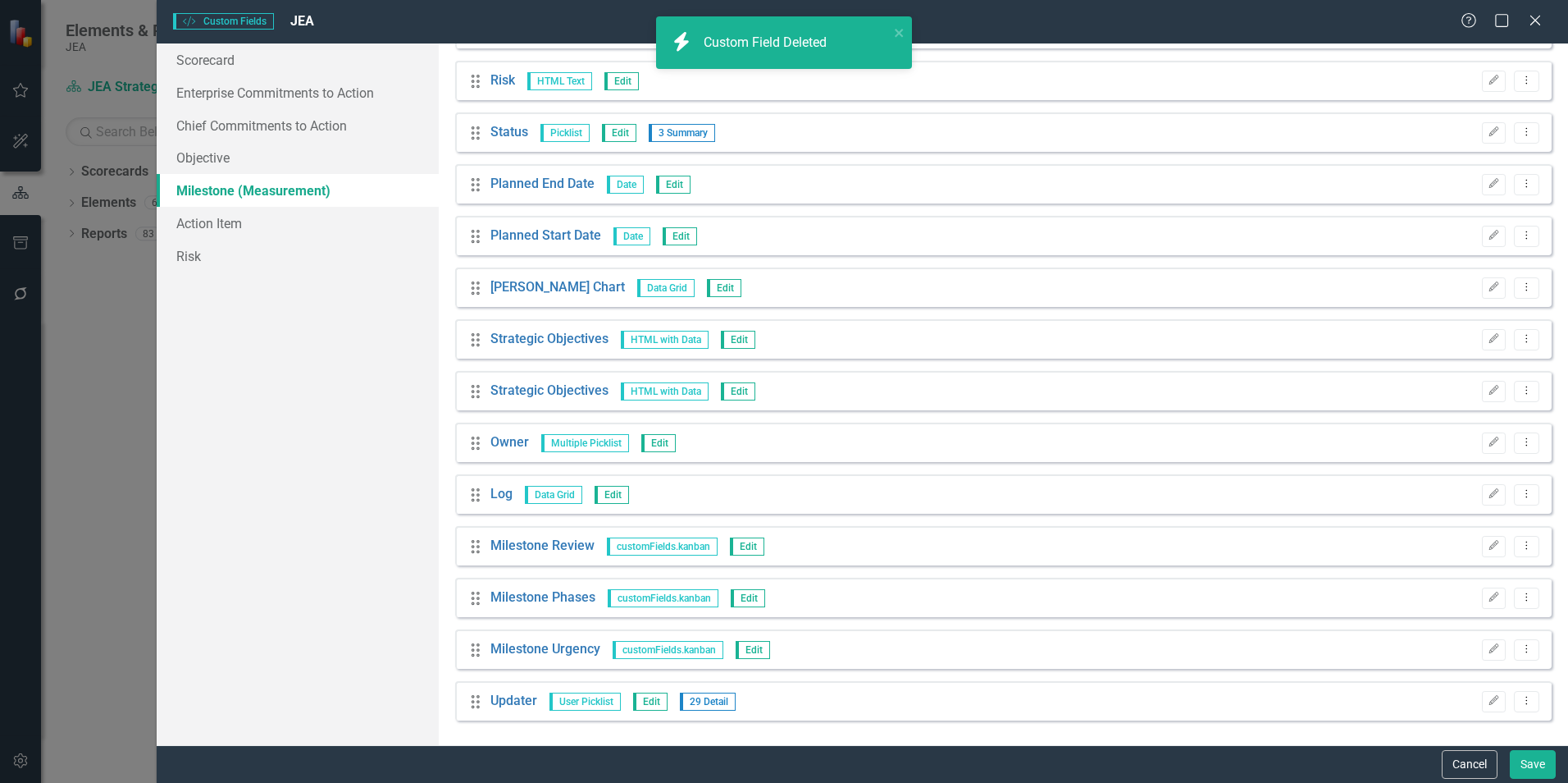
scroll to position [503, 0]
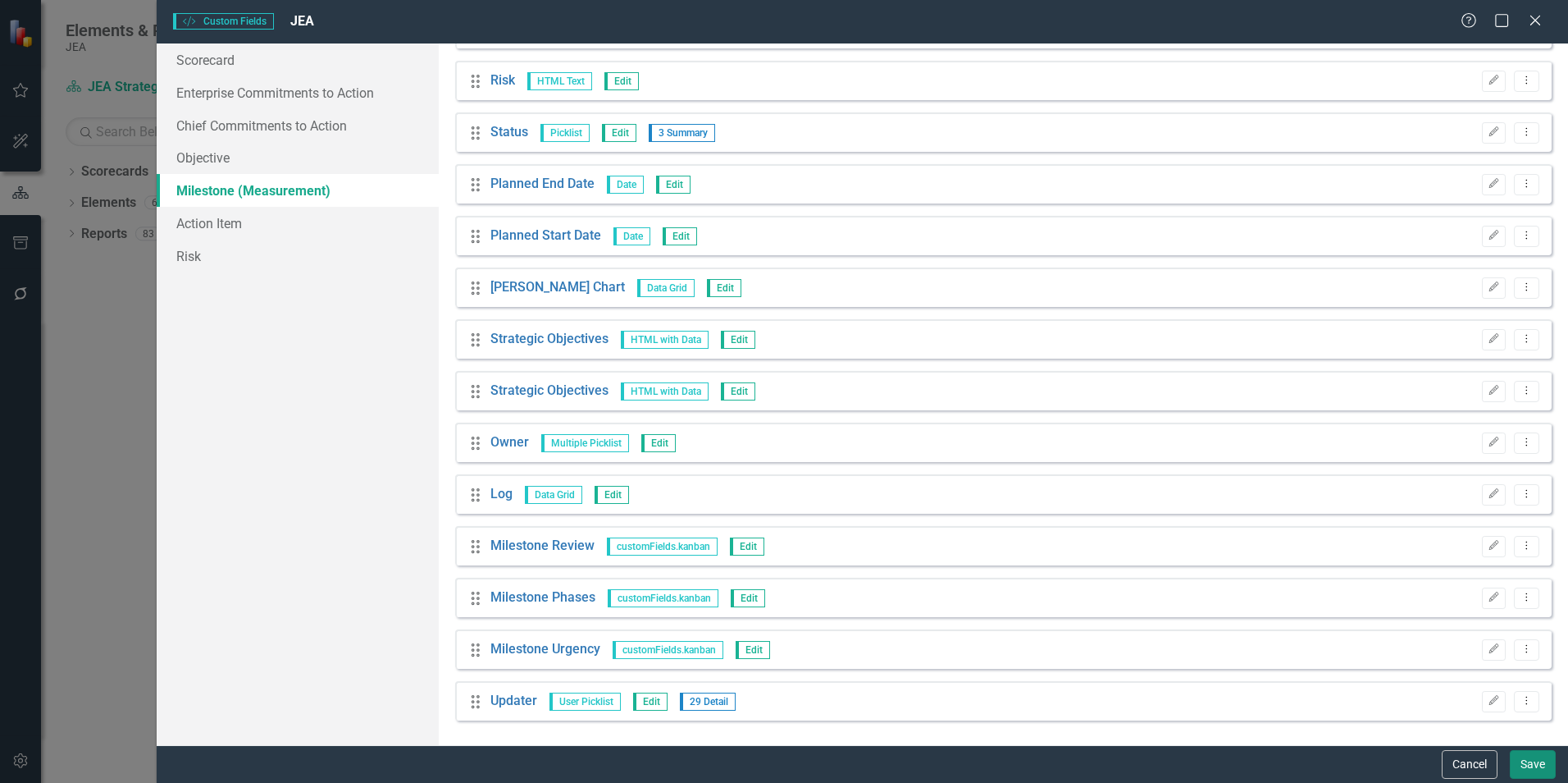
click at [1531, 763] on button "Save" at bounding box center [1533, 764] width 46 height 29
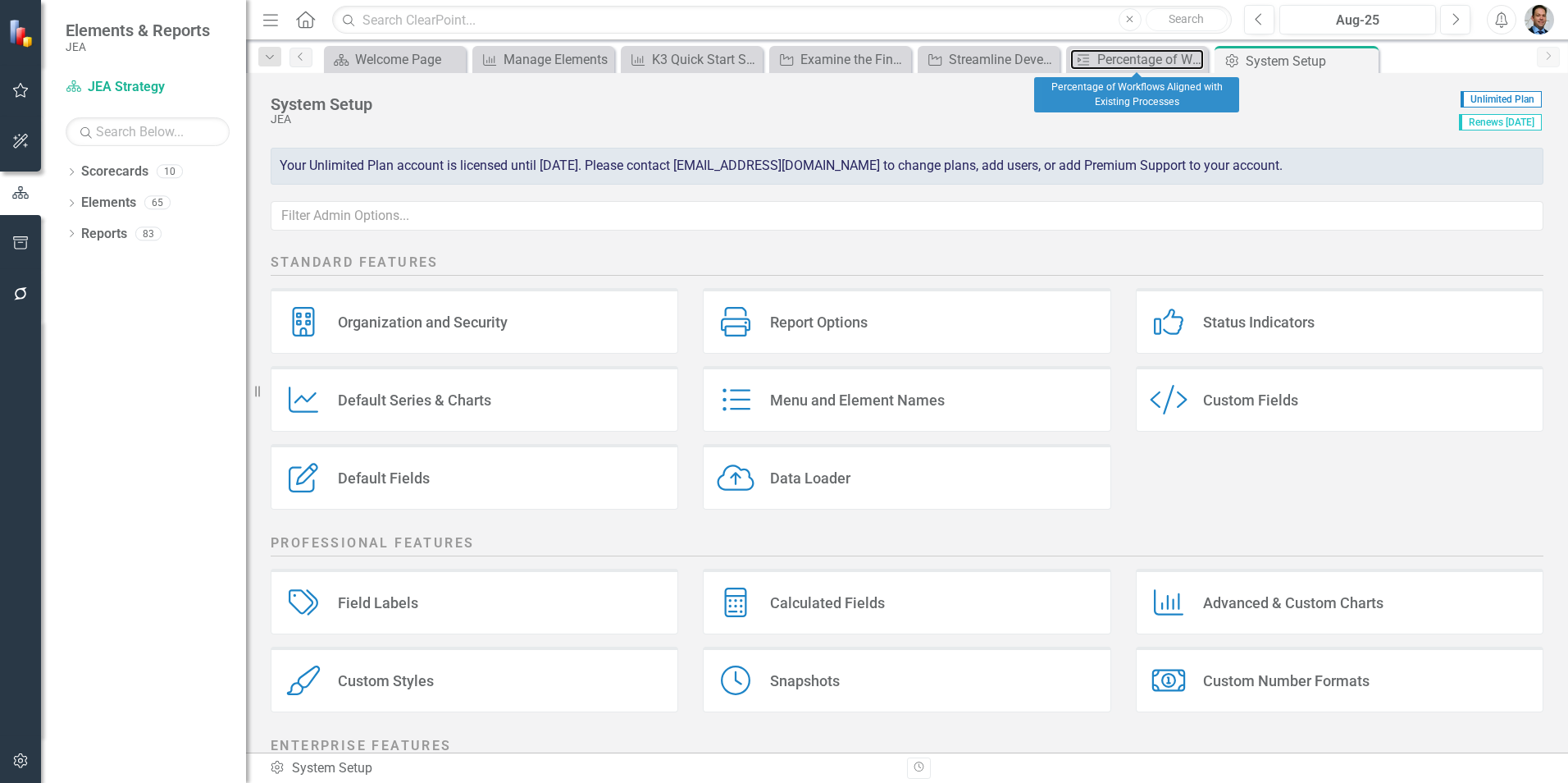
click at [1146, 57] on div "Percentage of Workflows Aligned with Existing Processes" at bounding box center [1151, 60] width 106 height 21
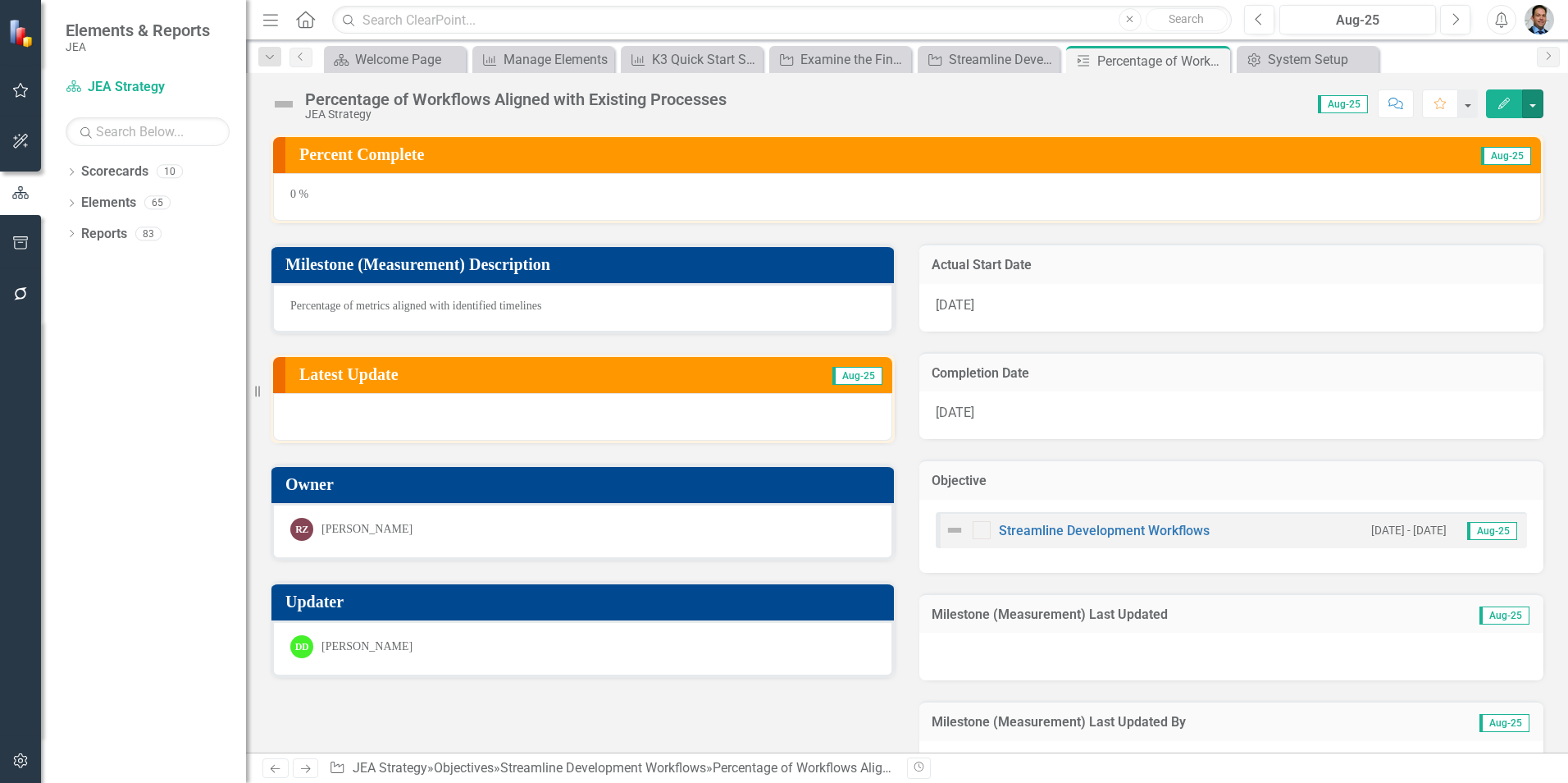
click at [1529, 105] on button "button" at bounding box center [1533, 104] width 21 height 29
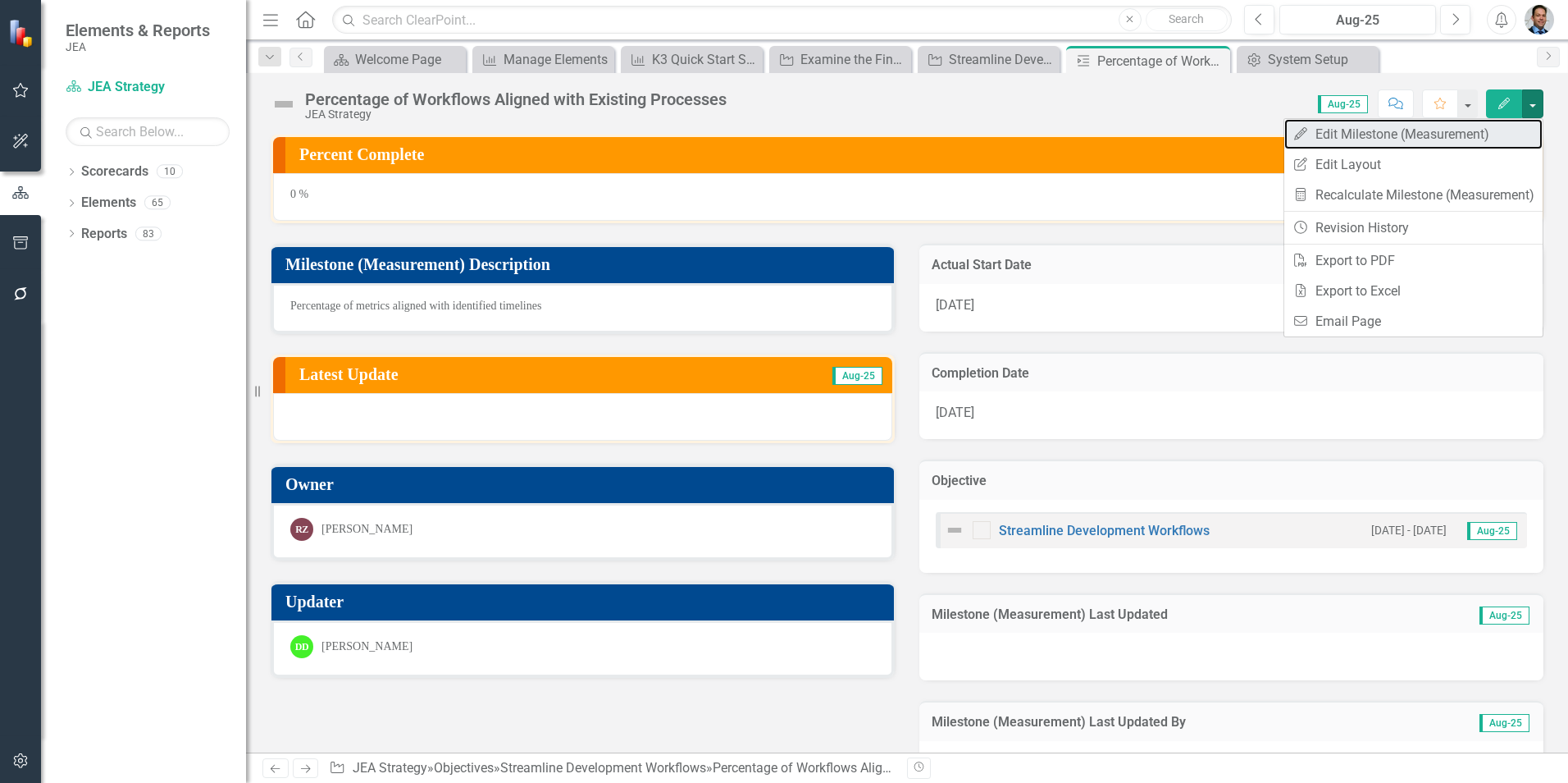
click at [1406, 131] on link "Edit Edit Milestone (Measurement)" at bounding box center [1414, 134] width 259 height 30
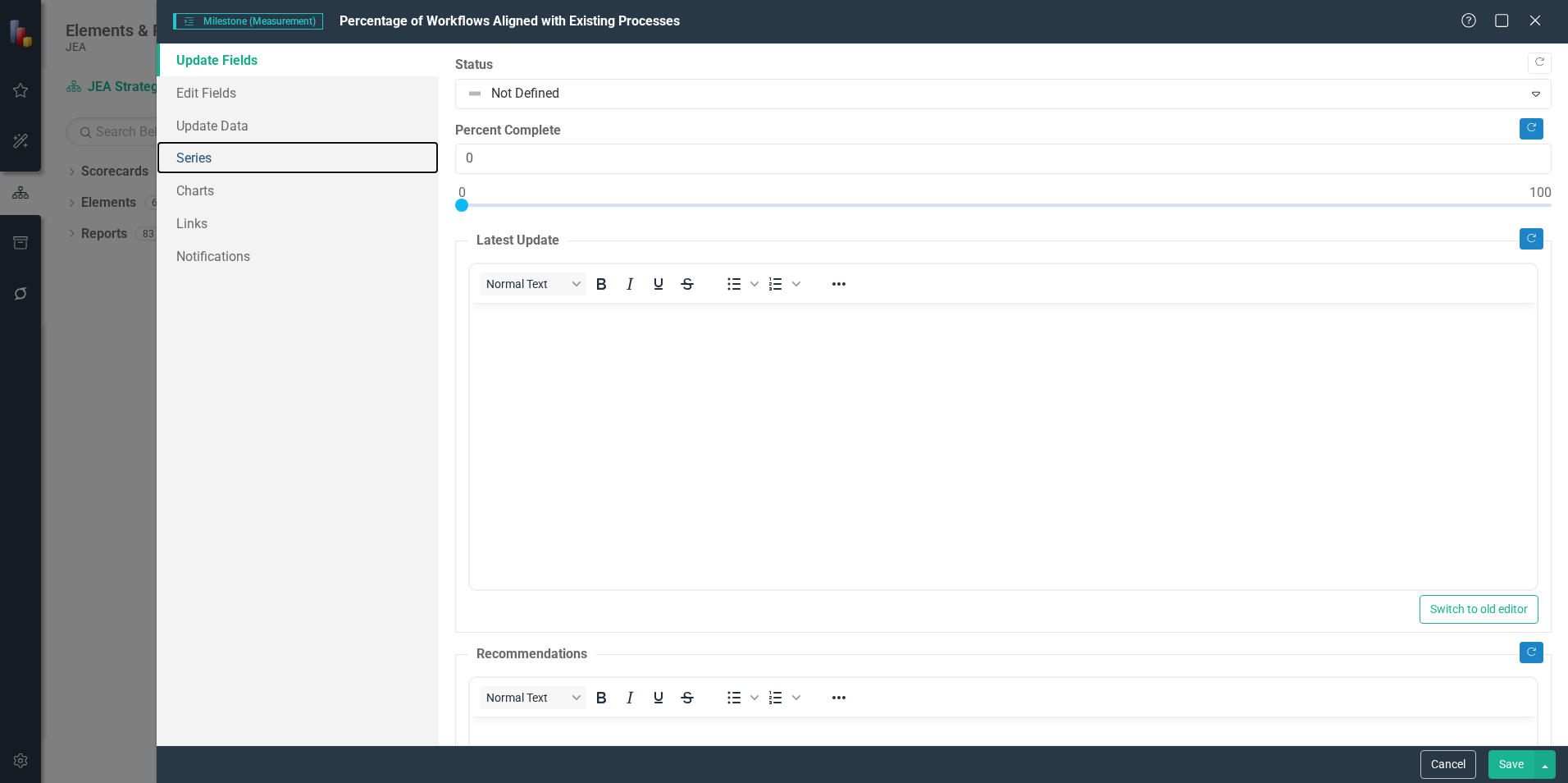
click at [231, 153] on link "Series" at bounding box center [298, 157] width 282 height 33
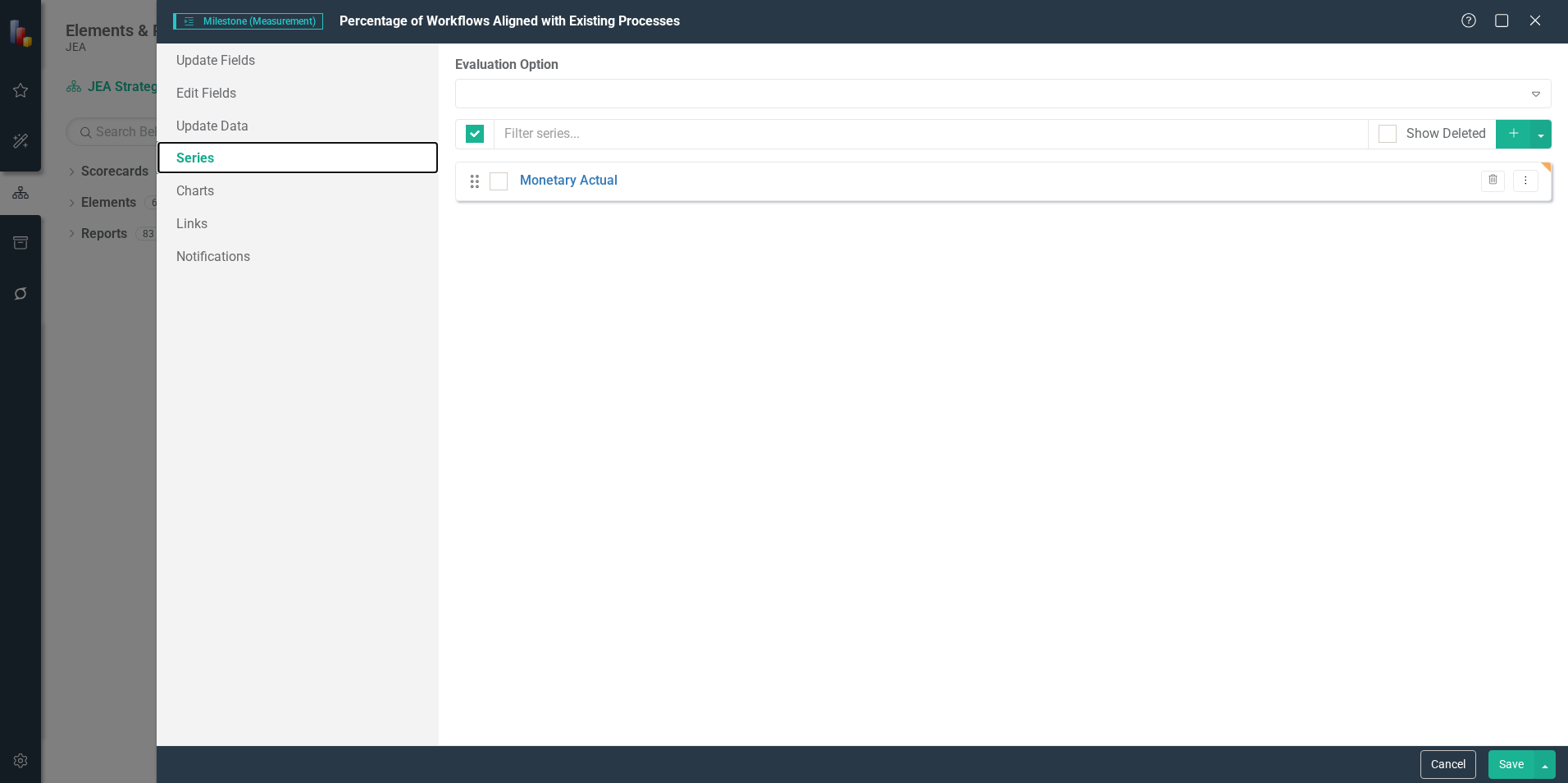
checkbox input "false"
click at [1513, 131] on icon "Add" at bounding box center [1514, 133] width 15 height 11
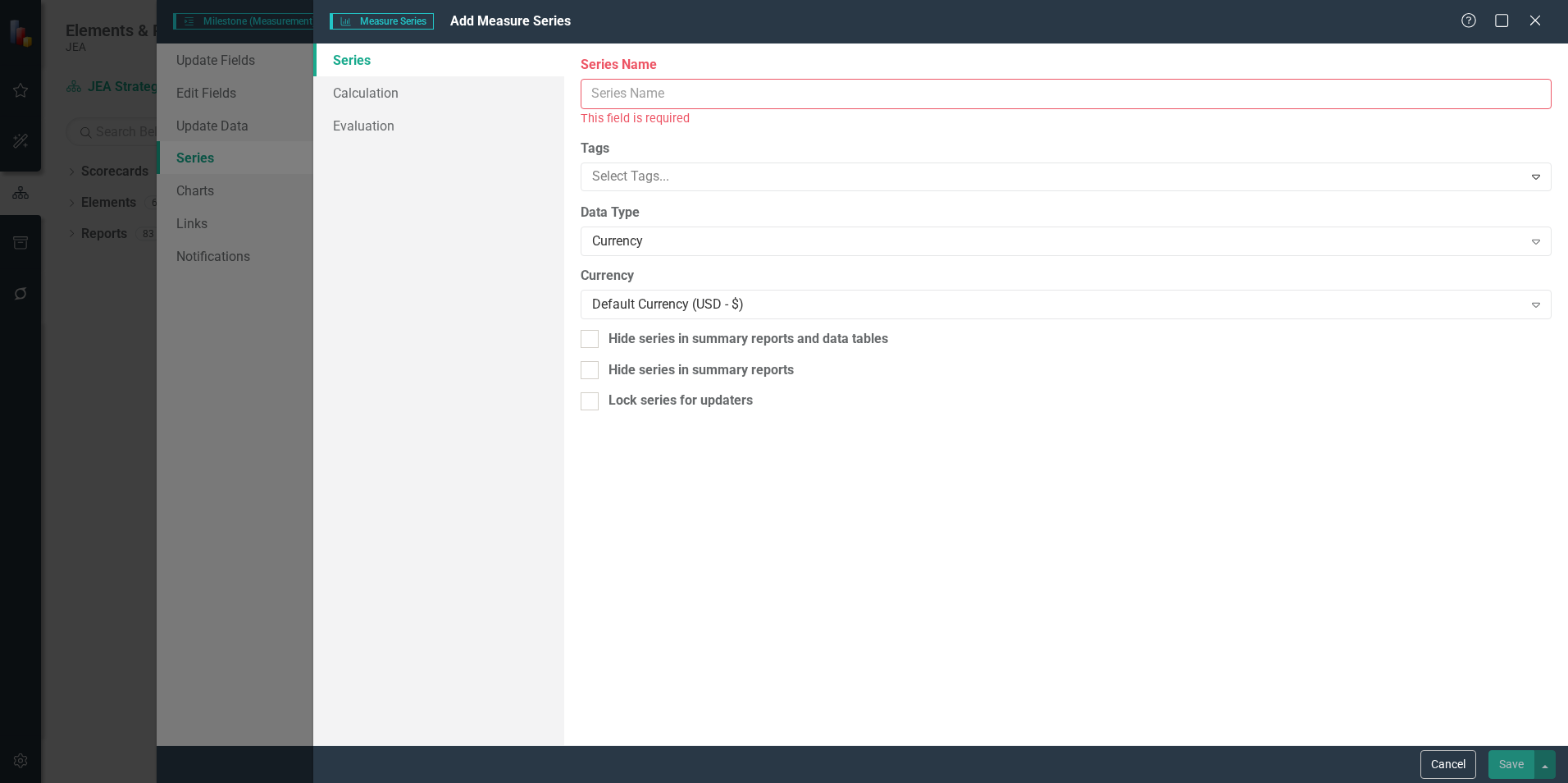
click at [792, 92] on input "Series Name" at bounding box center [1066, 94] width 971 height 30
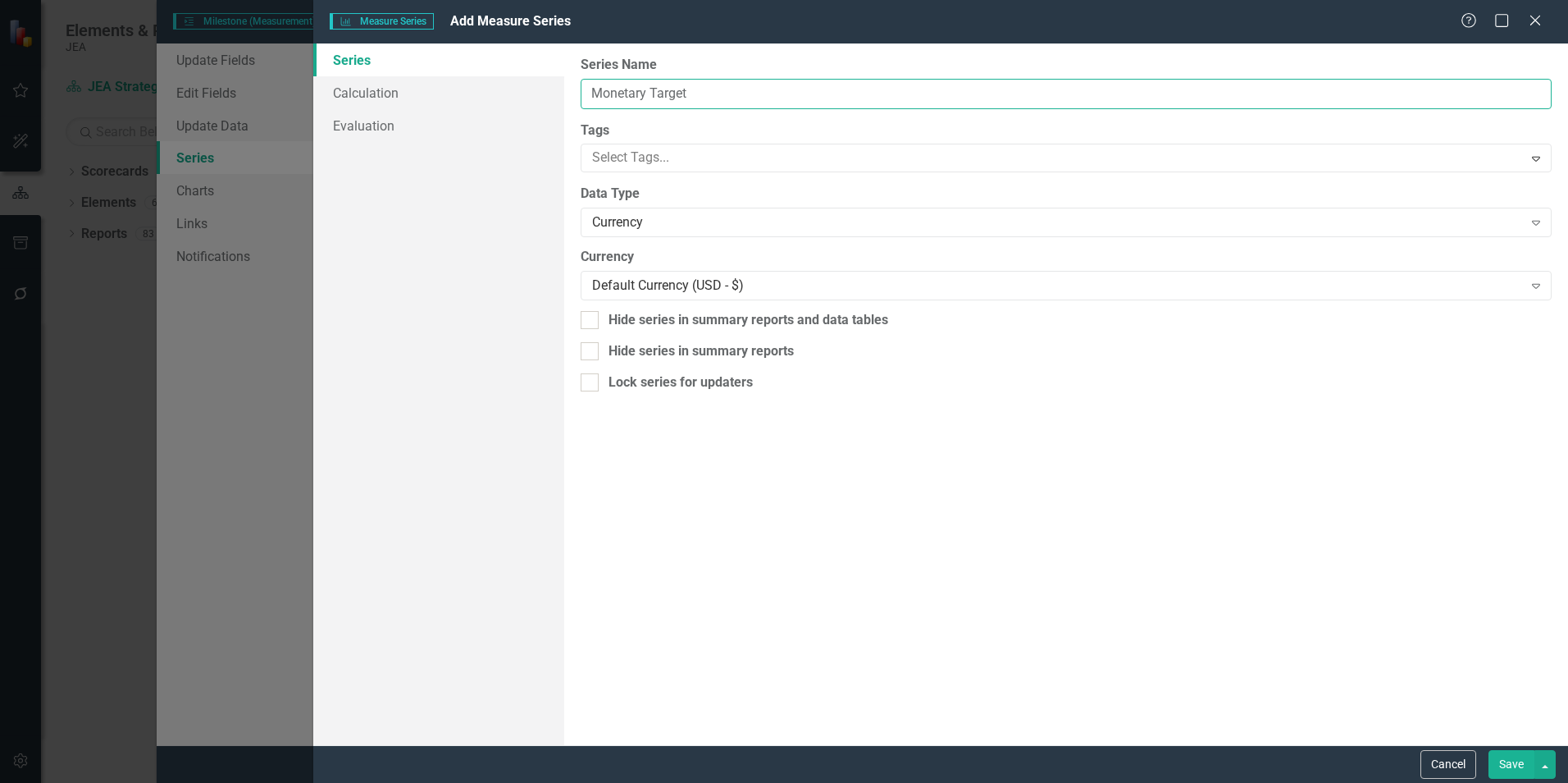
type input "Monetary Target"
click at [651, 322] on div "Hide series in summary reports and data tables" at bounding box center [748, 321] width 280 height 19
click at [591, 322] on input "Hide series in summary reports and data tables" at bounding box center [586, 316] width 10 height 10
checkbox input "true"
click at [644, 355] on div "Hide series in summary reports" at bounding box center [701, 352] width 185 height 19
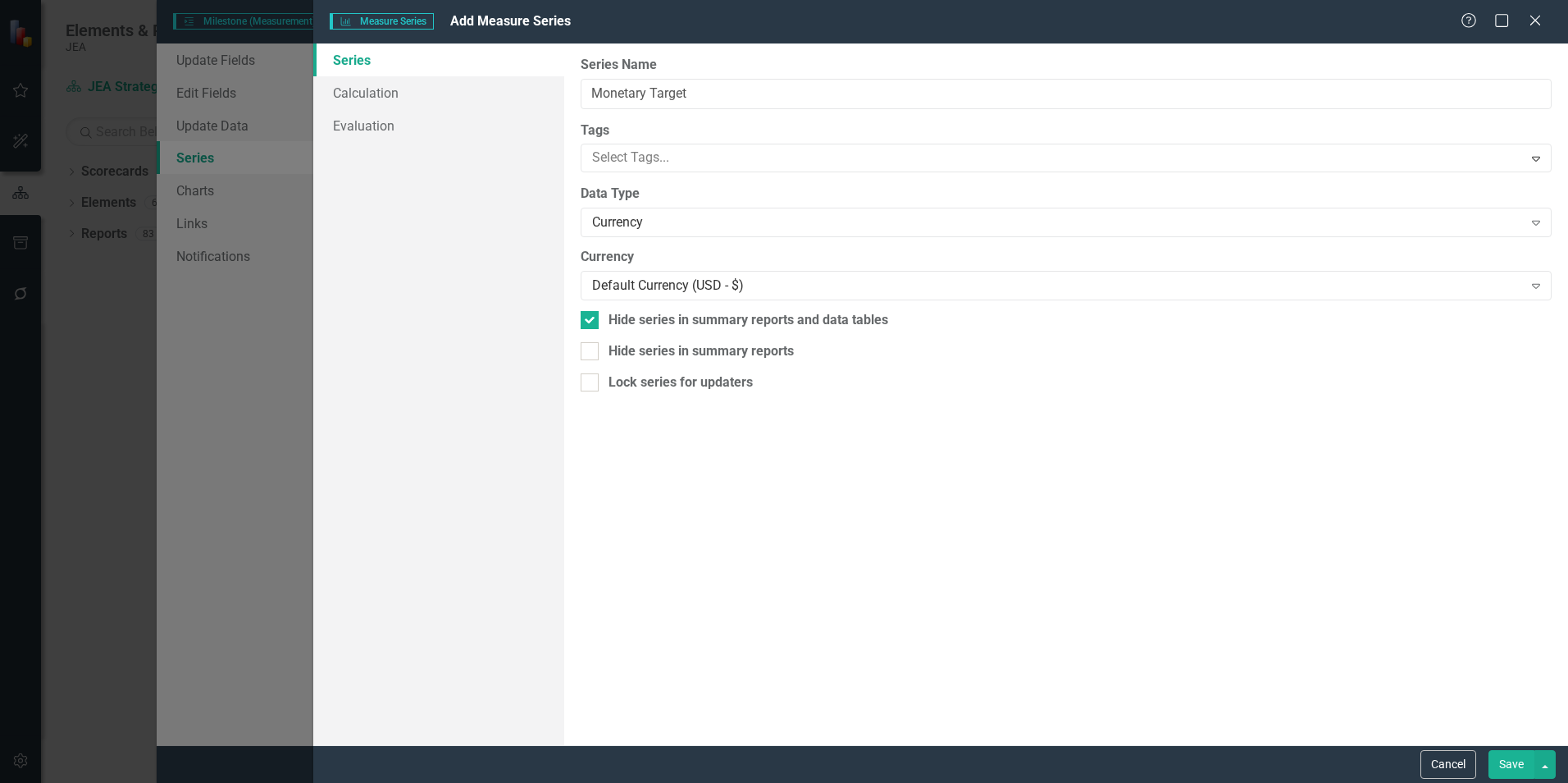
click at [591, 353] on input "Hide series in summary reports" at bounding box center [586, 347] width 10 height 10
checkbox input "true"
click at [1512, 767] on button "Save" at bounding box center [1511, 764] width 46 height 29
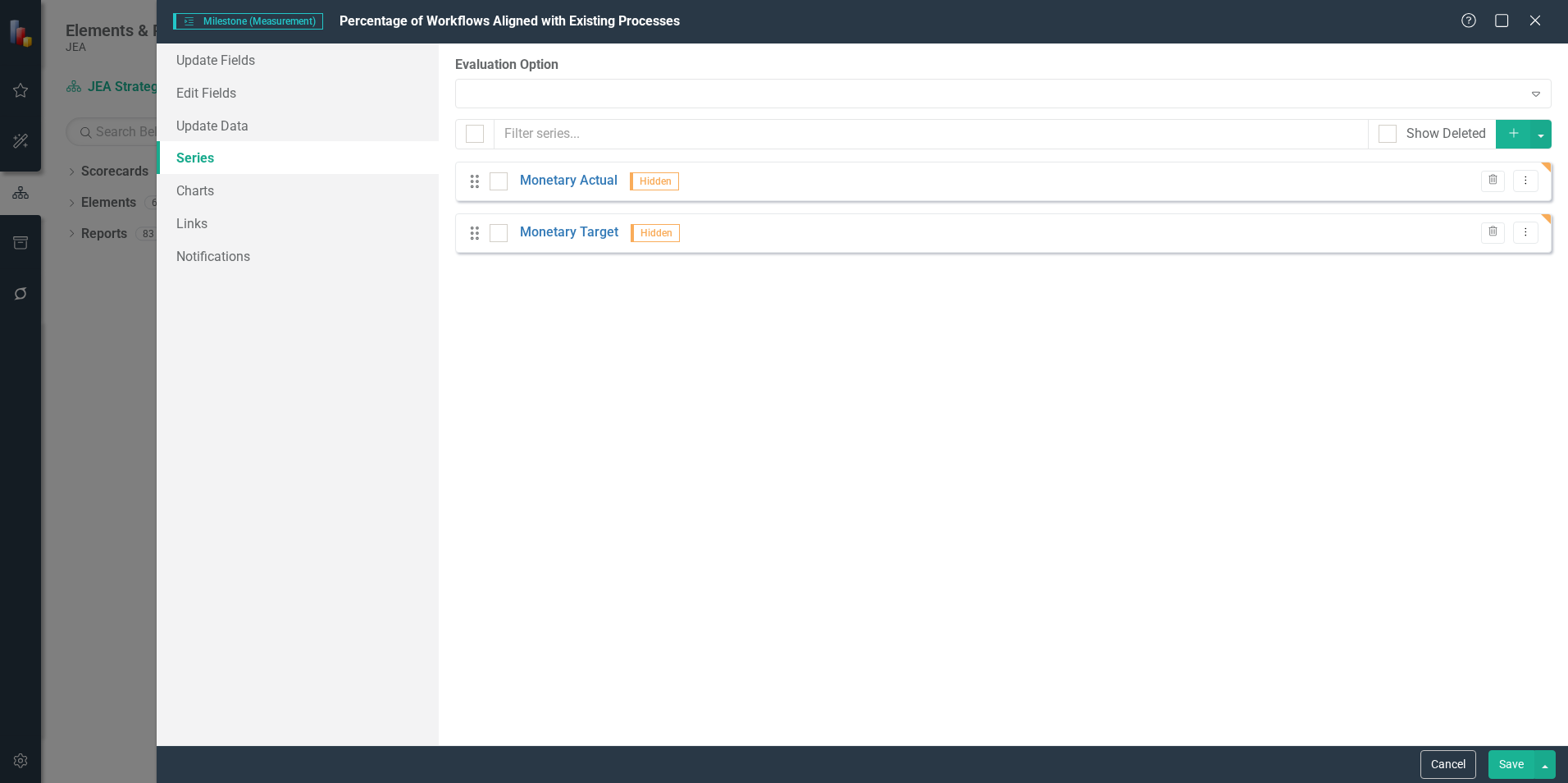
click at [832, 90] on div "Expand" at bounding box center [1003, 93] width 1096 height 29
click at [501, 182] on div at bounding box center [498, 181] width 18 height 18
click at [500, 182] on input "checkbox" at bounding box center [494, 177] width 10 height 10
checkbox input "true"
click at [501, 228] on div at bounding box center [498, 232] width 18 height 18
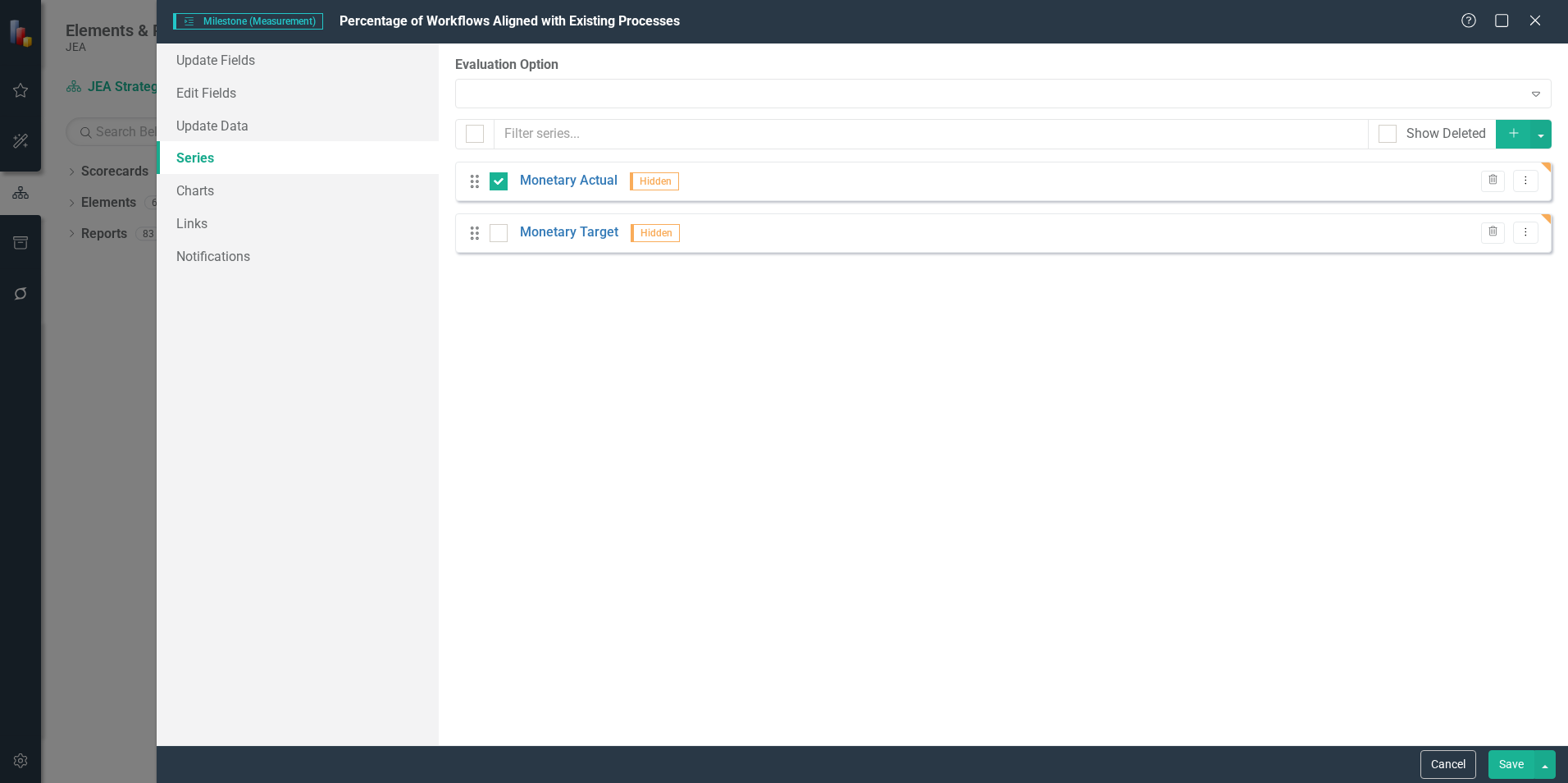
click at [500, 228] on input "checkbox" at bounding box center [494, 228] width 10 height 10
checkbox input "true"
click at [570, 391] on div "From this page, you can add, edit, delete, or duplicate the measure series for …" at bounding box center [1003, 394] width 1130 height 701
click at [497, 234] on input "checkbox" at bounding box center [494, 228] width 10 height 10
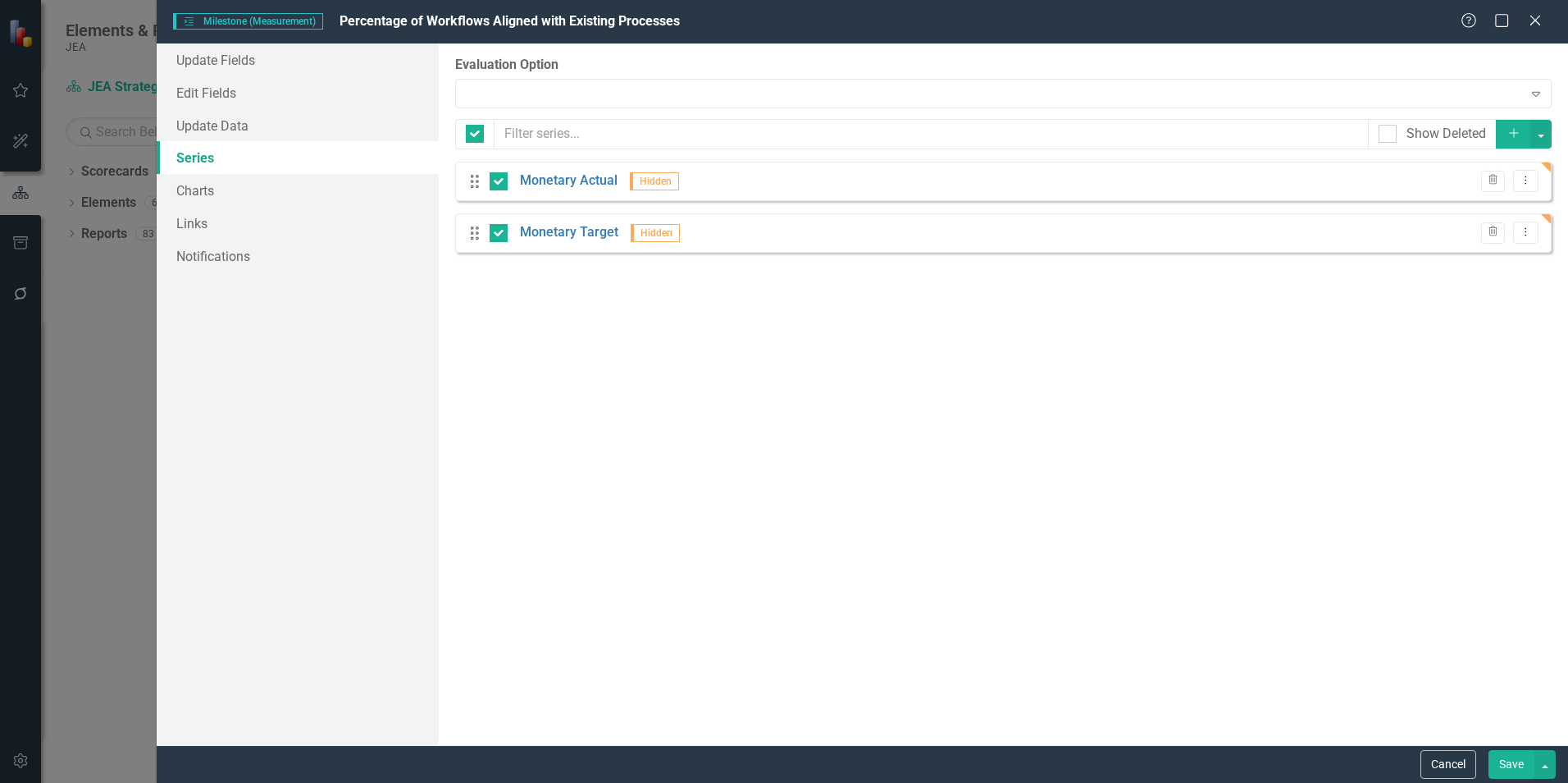
checkbox input "false"
click at [497, 186] on div at bounding box center [498, 181] width 18 height 18
click at [497, 183] on input "checkbox" at bounding box center [494, 177] width 10 height 10
checkbox input "false"
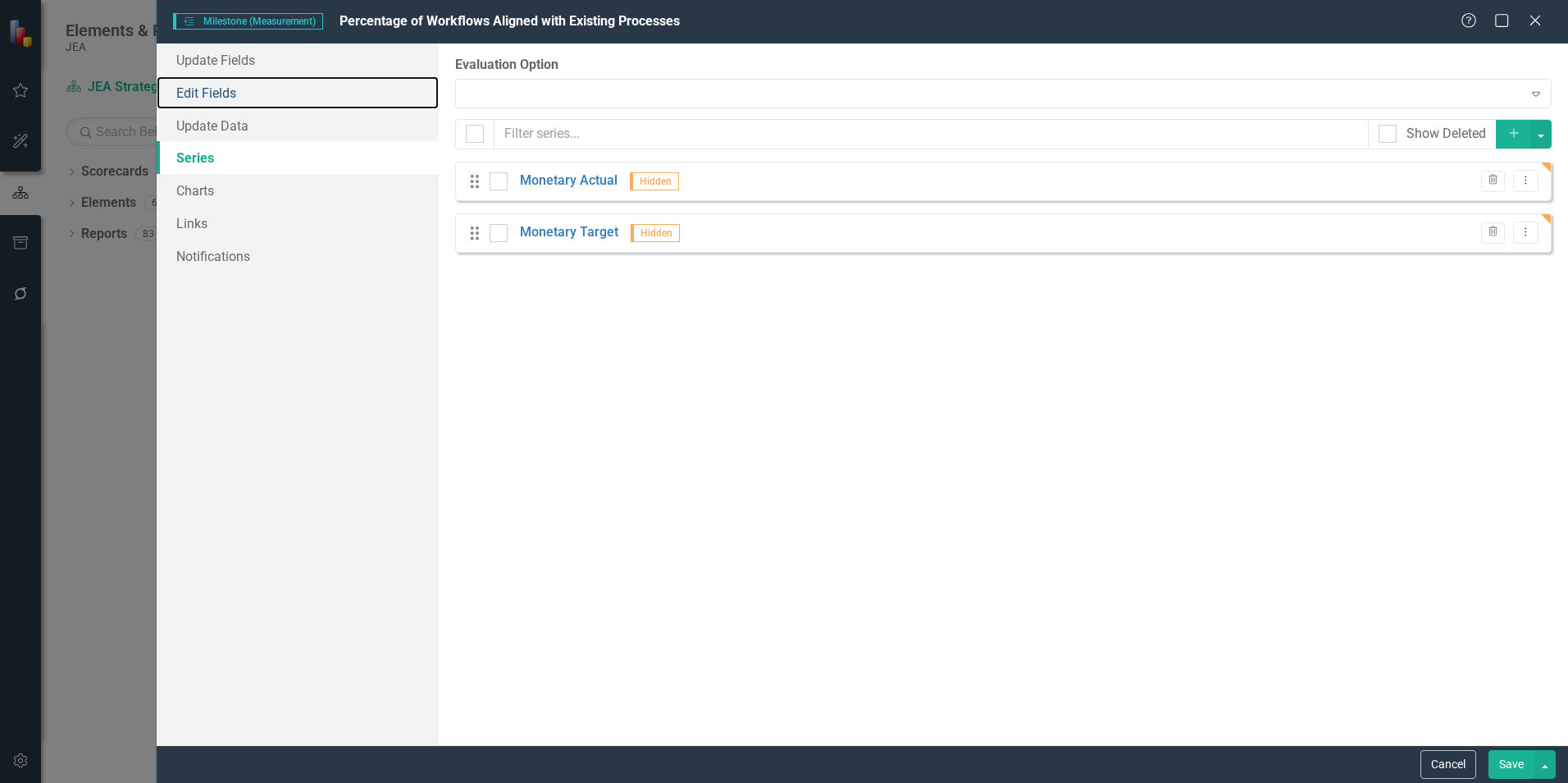
click at [222, 87] on link "Edit Fields" at bounding box center [298, 92] width 282 height 33
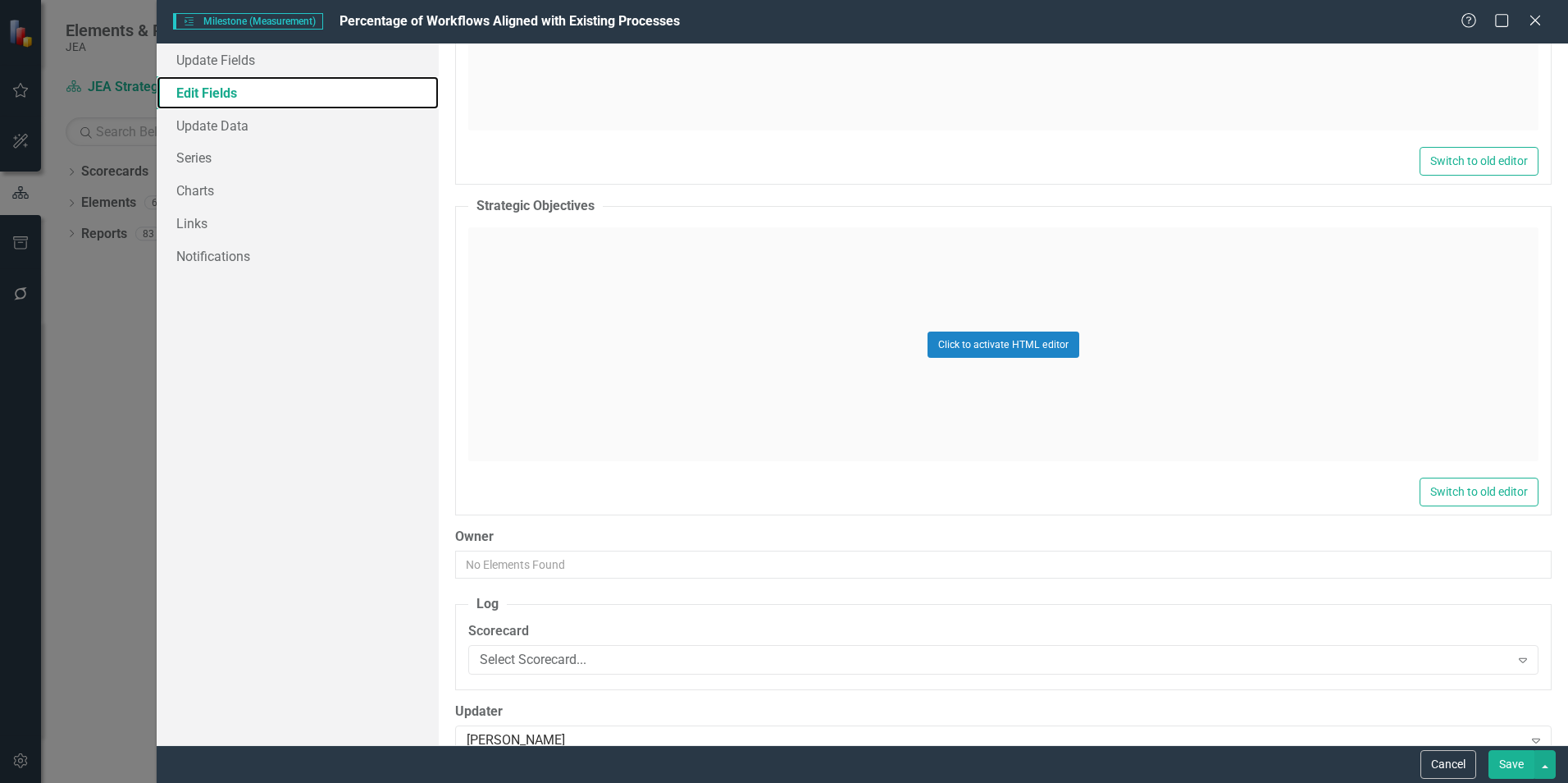
scroll to position [3053, 0]
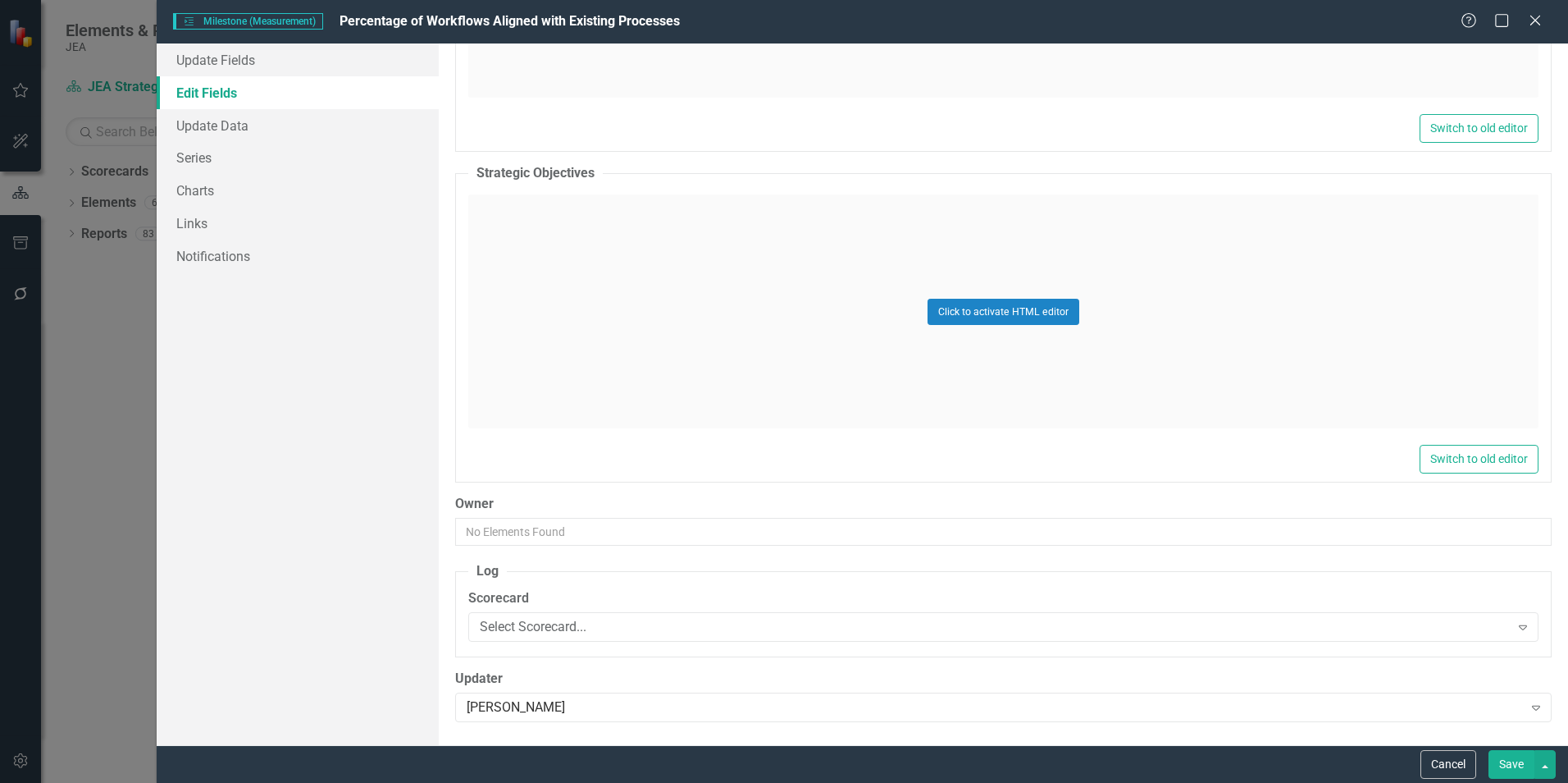
click at [1512, 757] on button "Save" at bounding box center [1511, 764] width 46 height 29
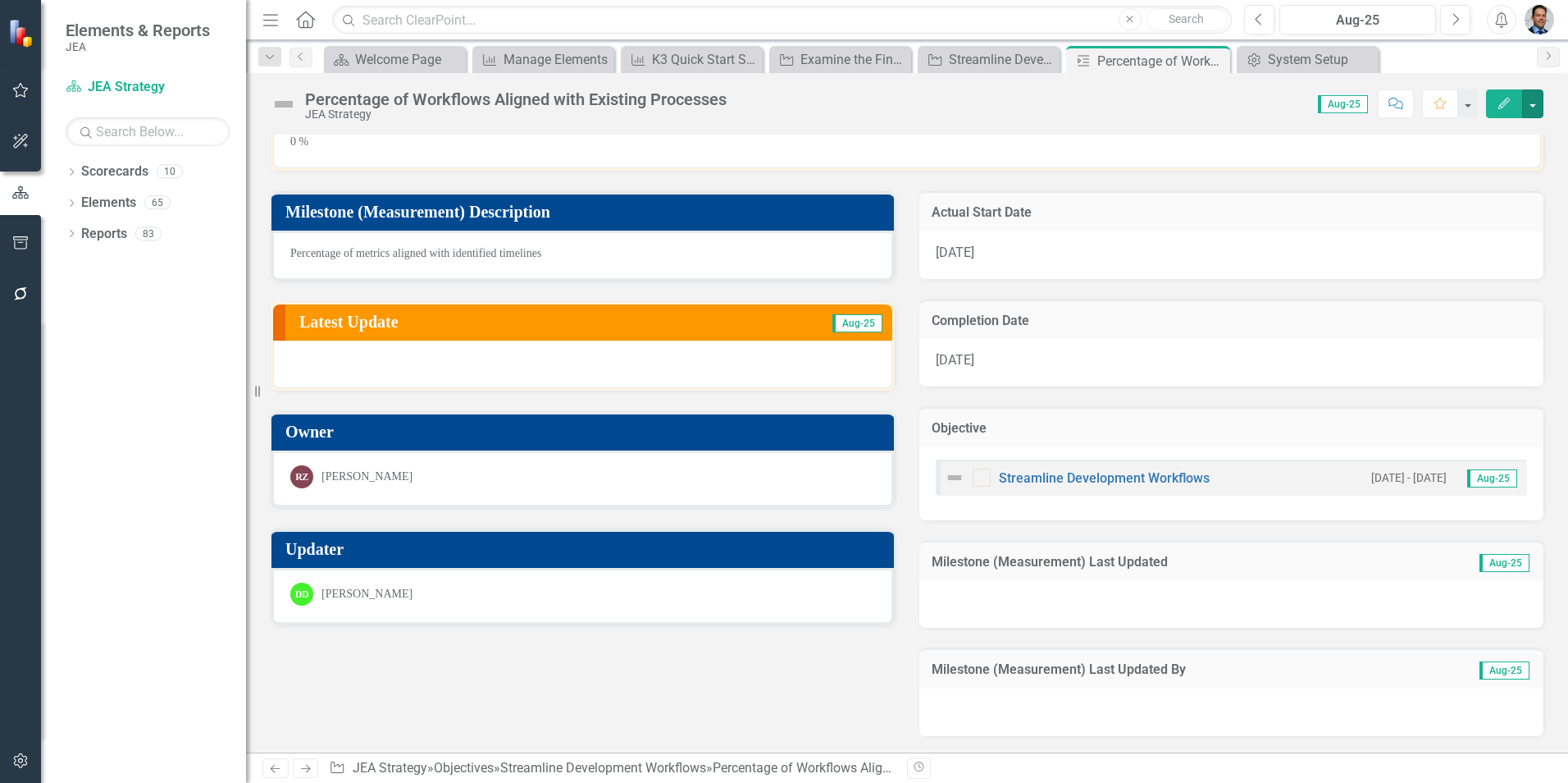
scroll to position [0, 0]
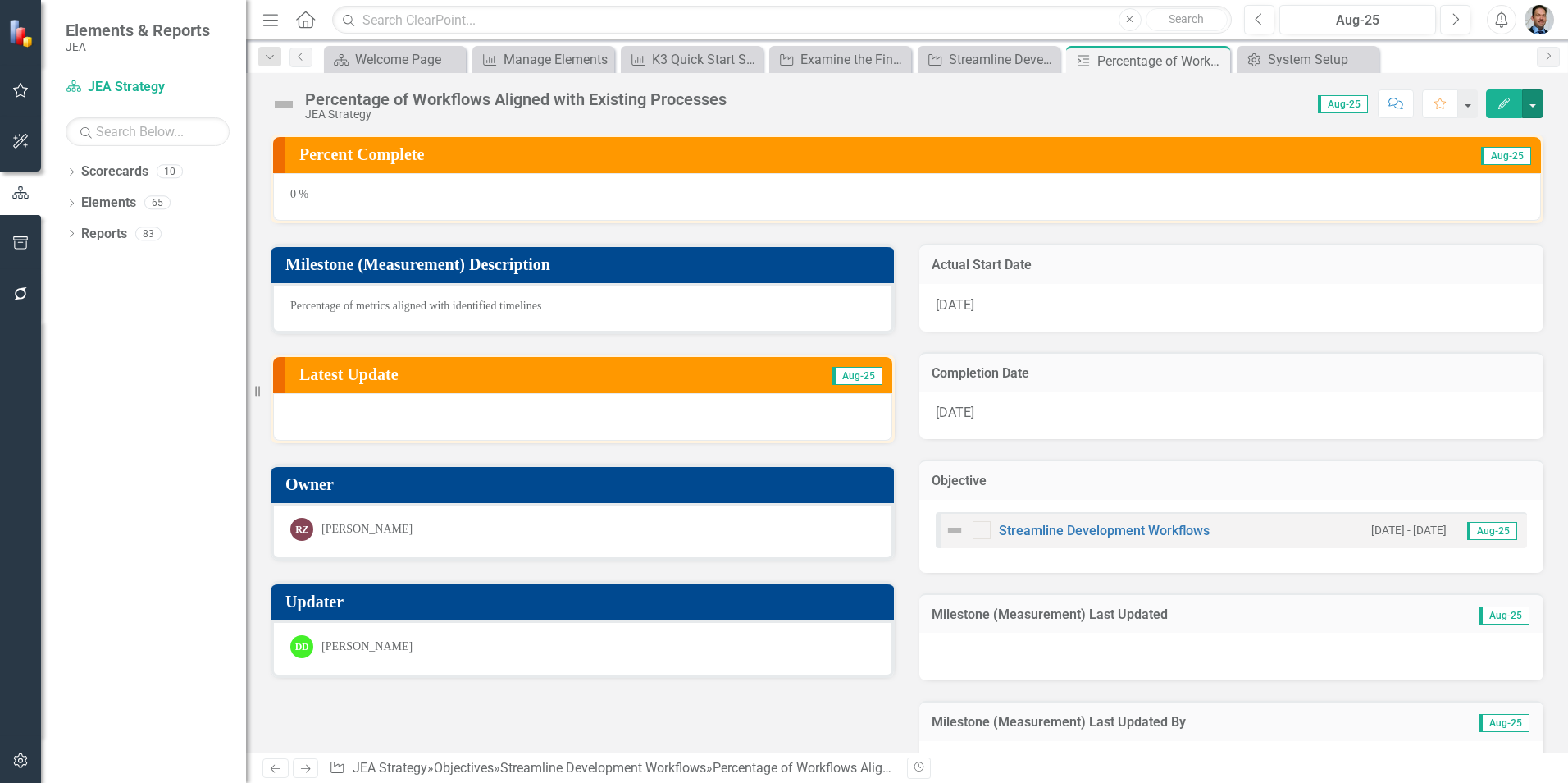
click at [1528, 103] on button "button" at bounding box center [1533, 104] width 21 height 29
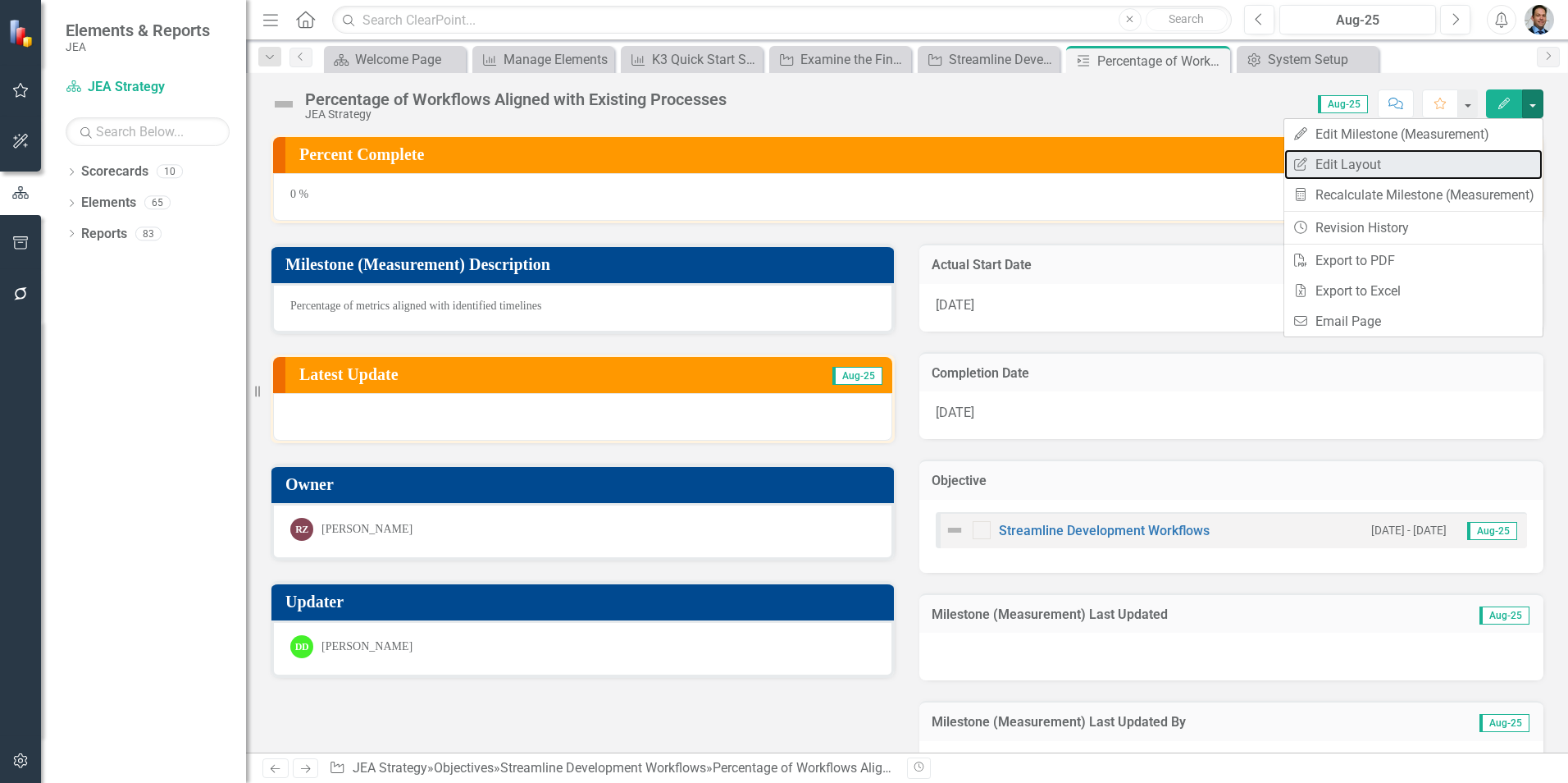
click at [1342, 170] on link "Edit Report Edit Layout" at bounding box center [1414, 165] width 259 height 30
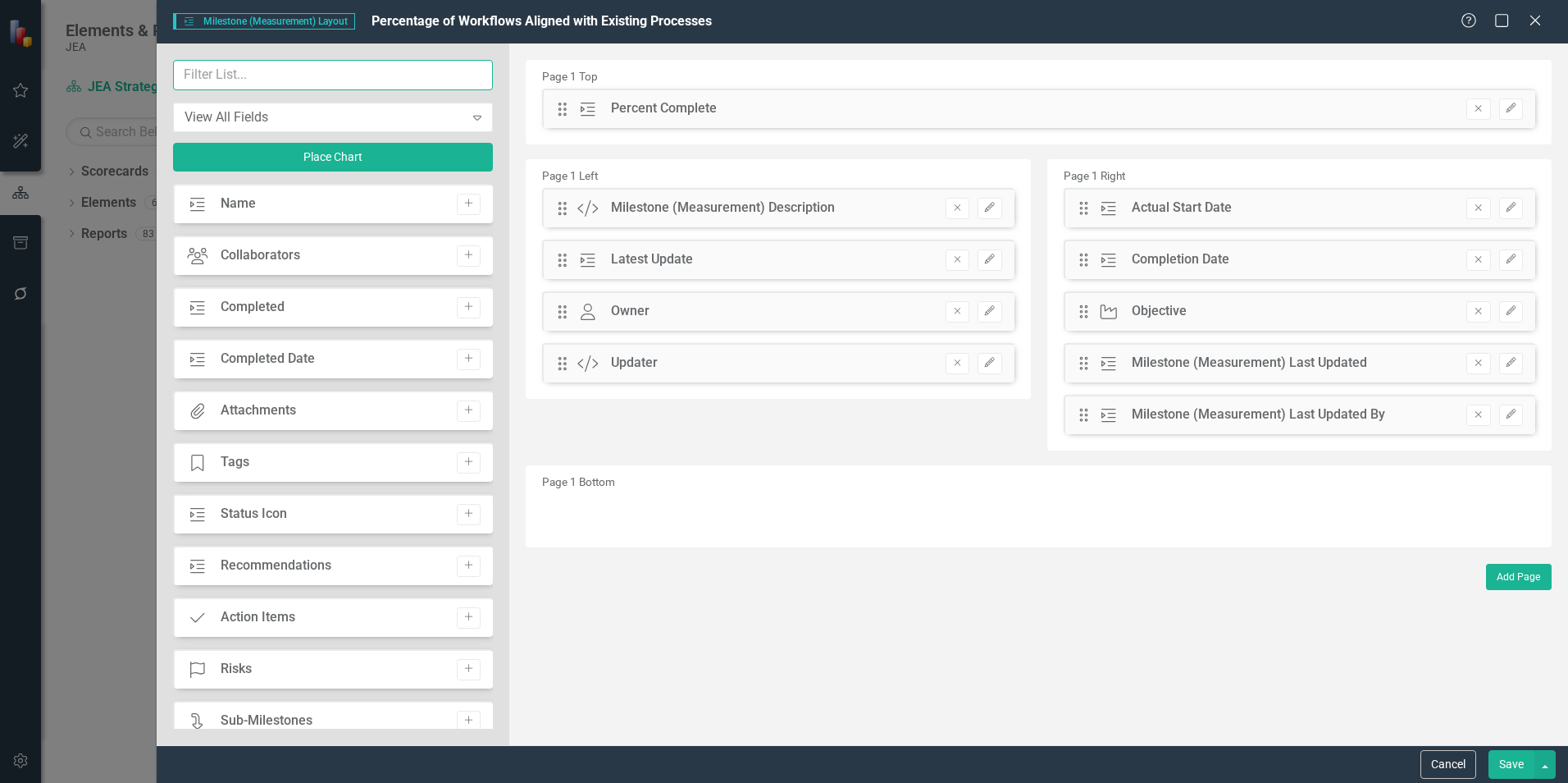
click at [268, 74] on input "text" at bounding box center [333, 75] width 319 height 30
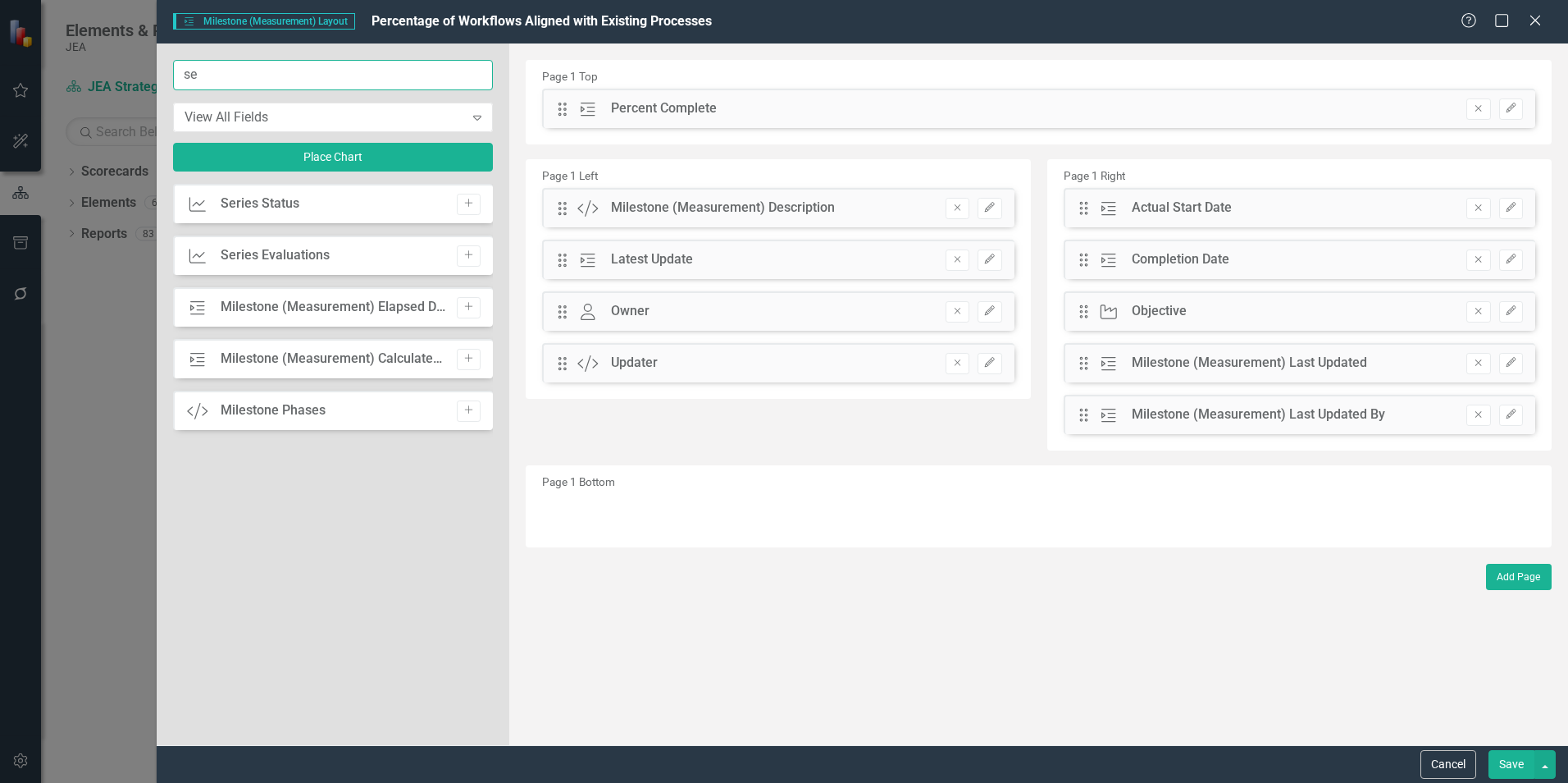
type input "s"
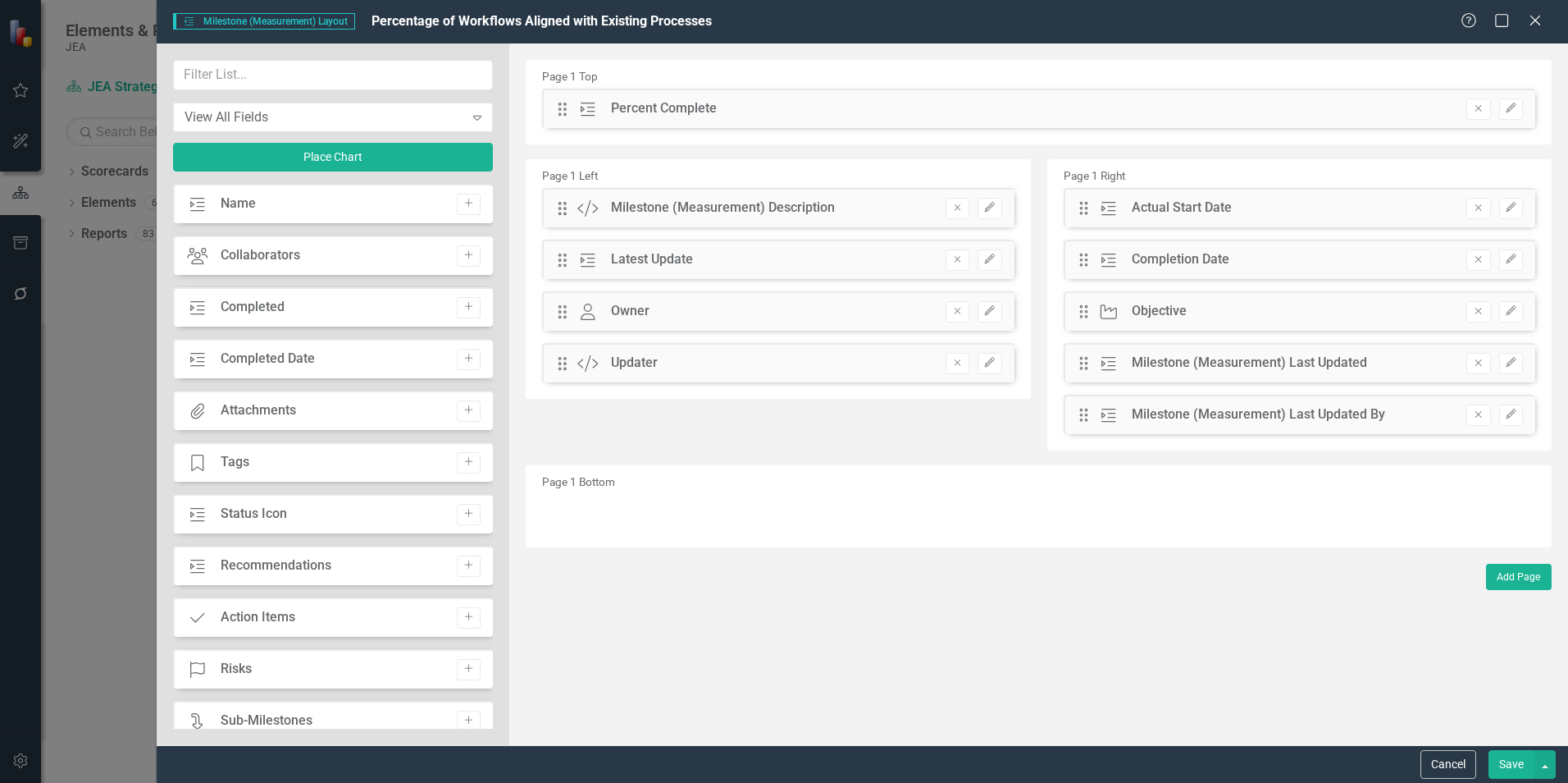
click at [1462, 770] on button "Cancel" at bounding box center [1448, 764] width 56 height 29
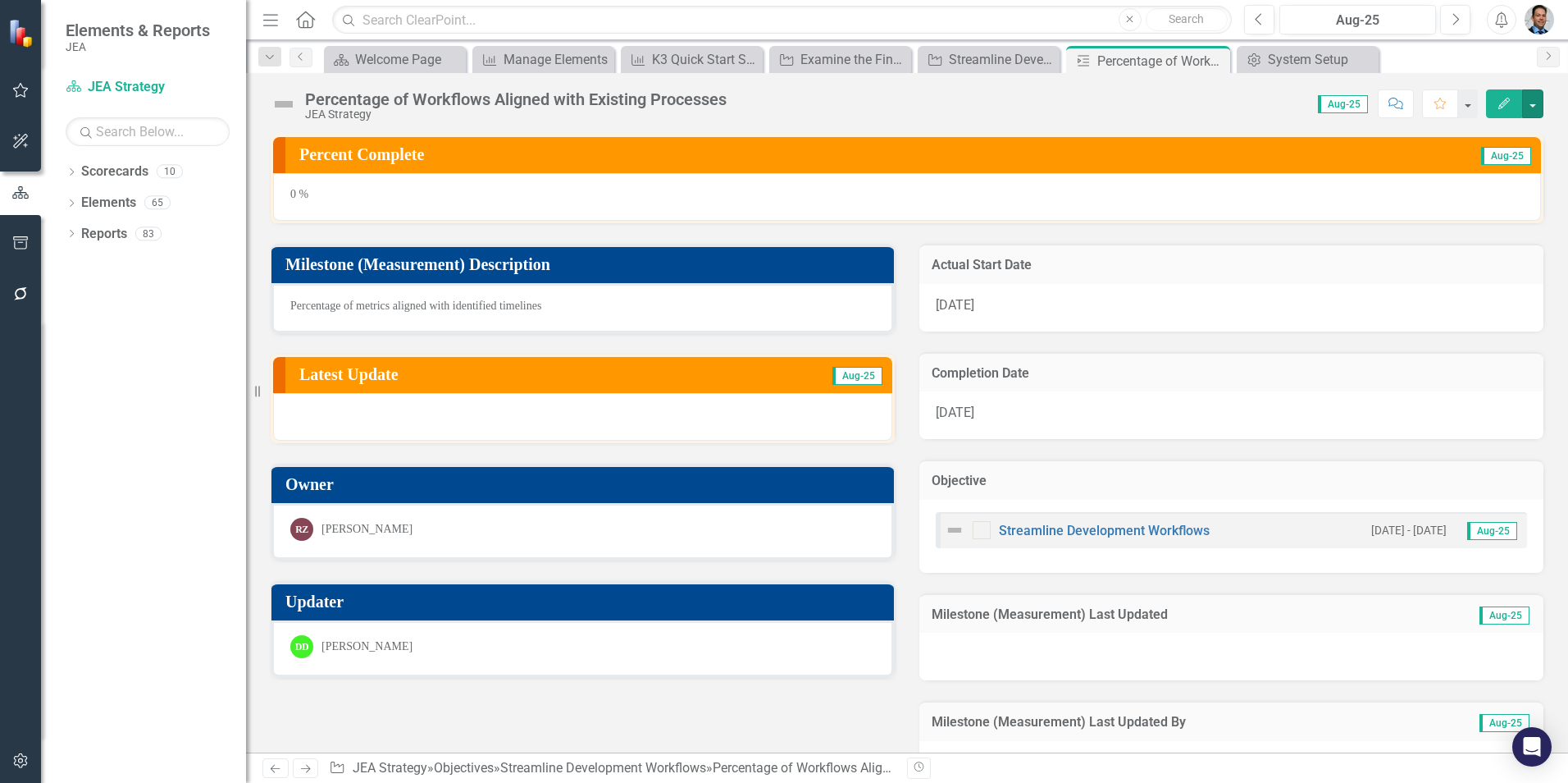
click at [1536, 104] on button "button" at bounding box center [1533, 104] width 21 height 29
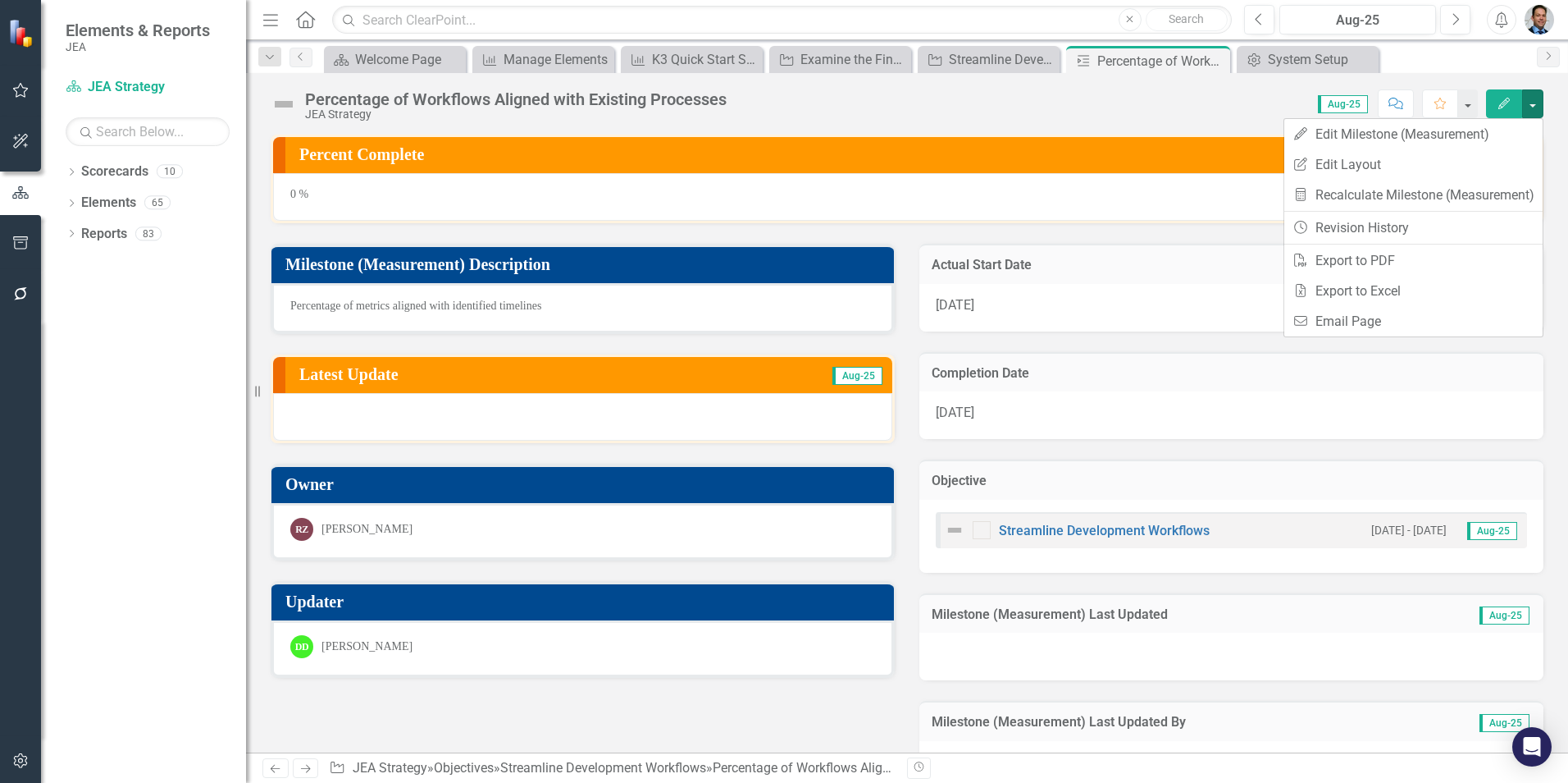
click at [1495, 101] on button "Edit" at bounding box center [1504, 104] width 36 height 29
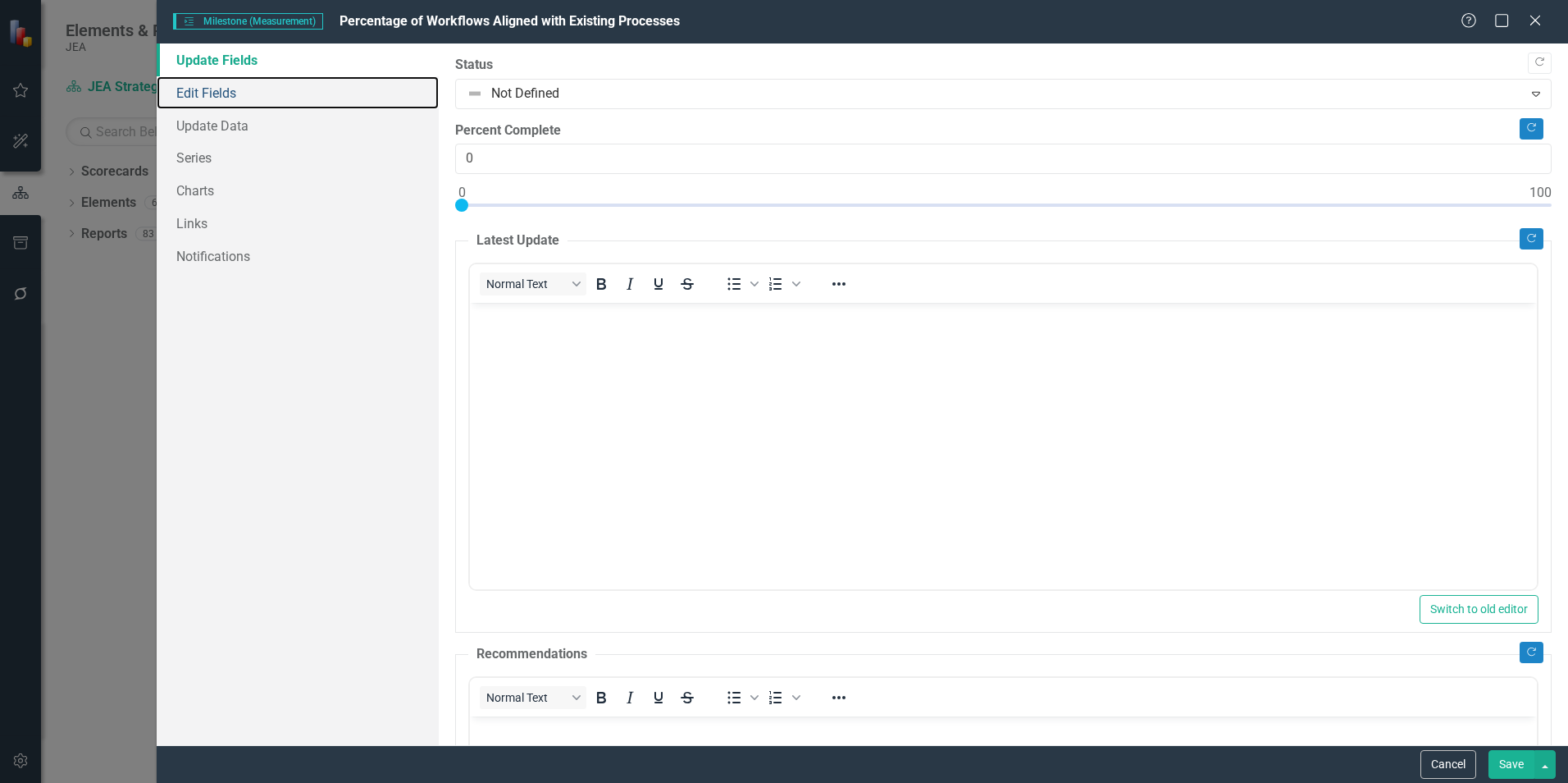
click at [196, 88] on link "Edit Fields" at bounding box center [298, 92] width 282 height 33
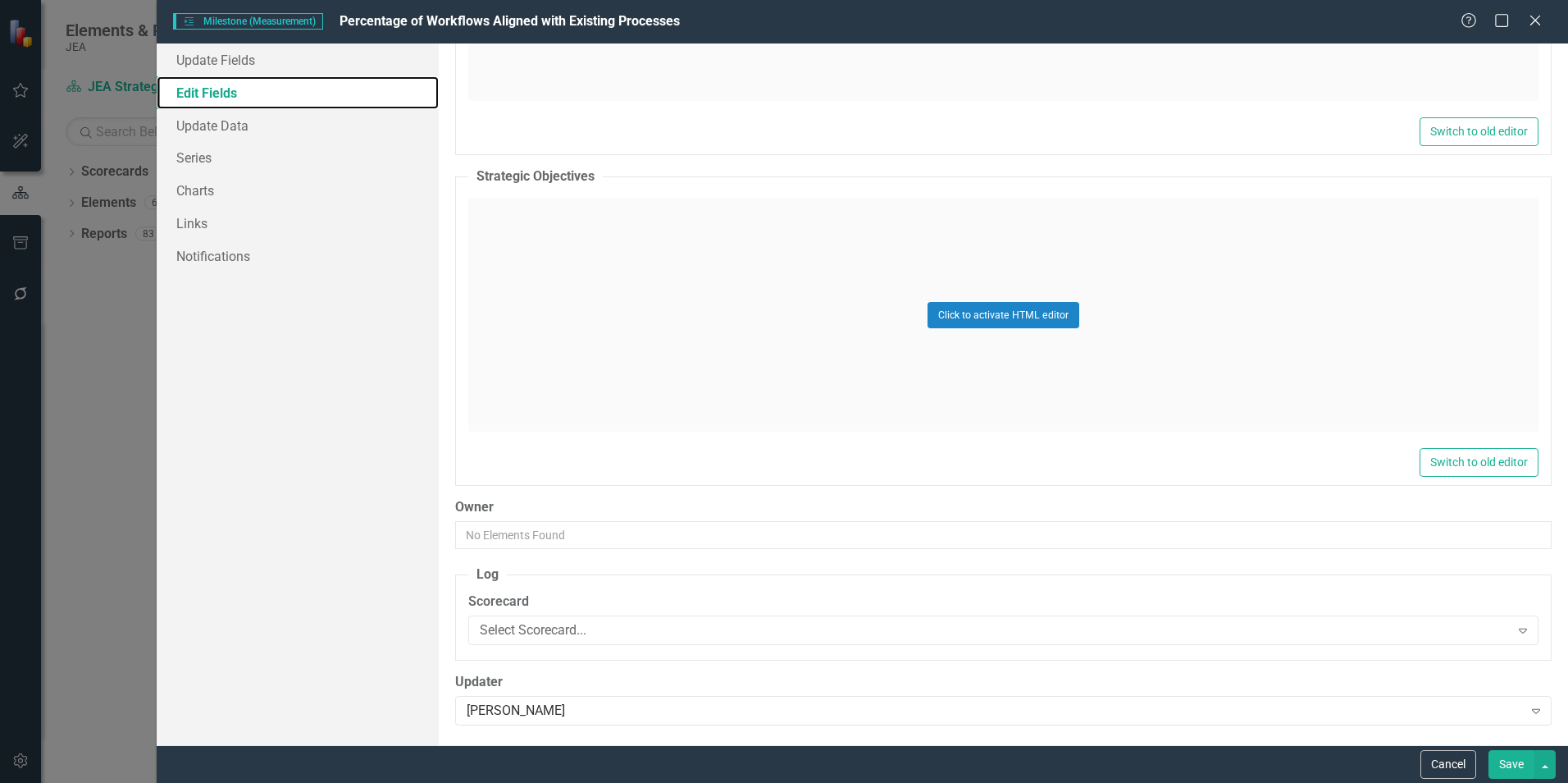
scroll to position [3053, 0]
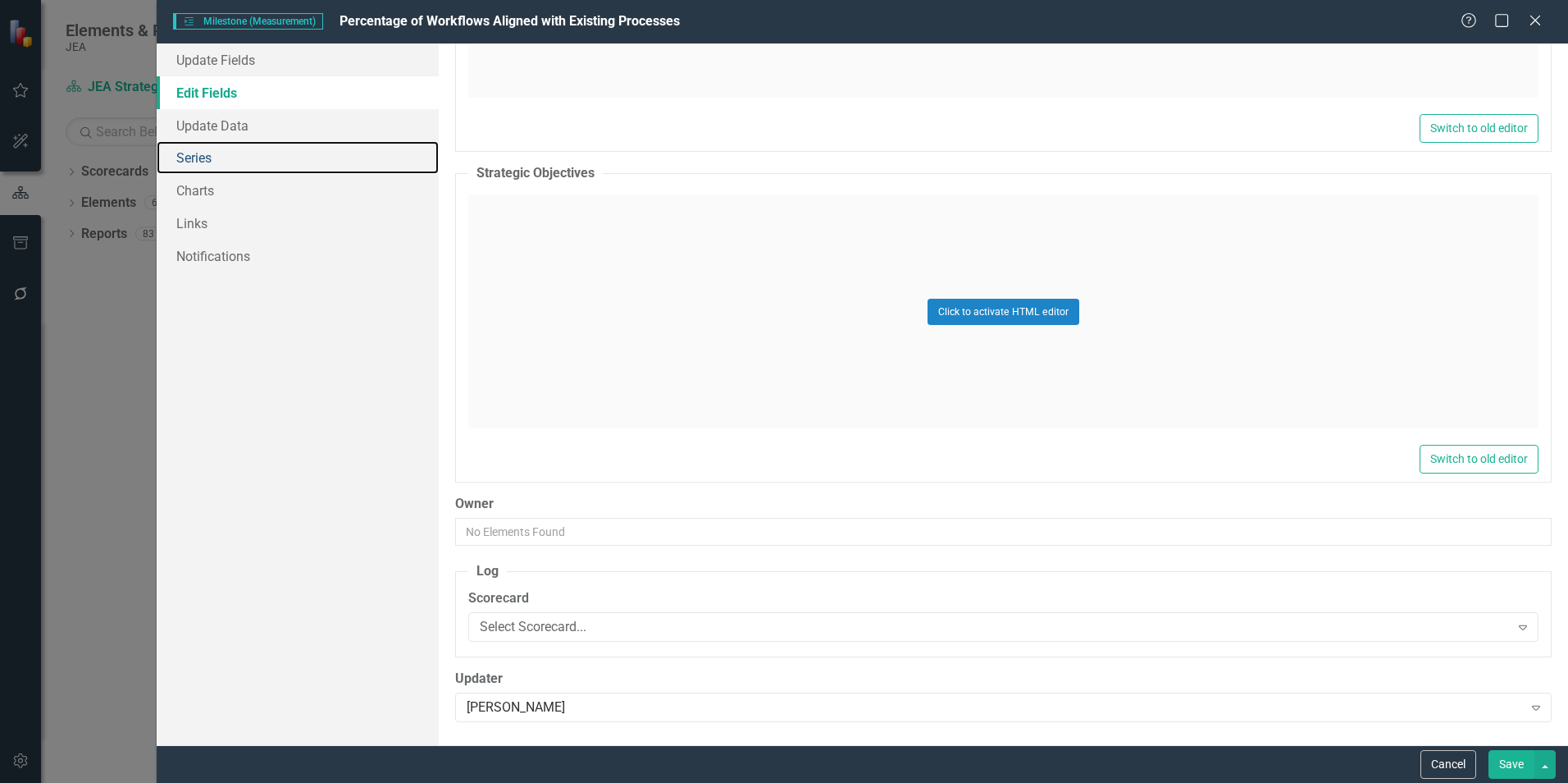
click at [200, 158] on link "Series" at bounding box center [298, 157] width 282 height 33
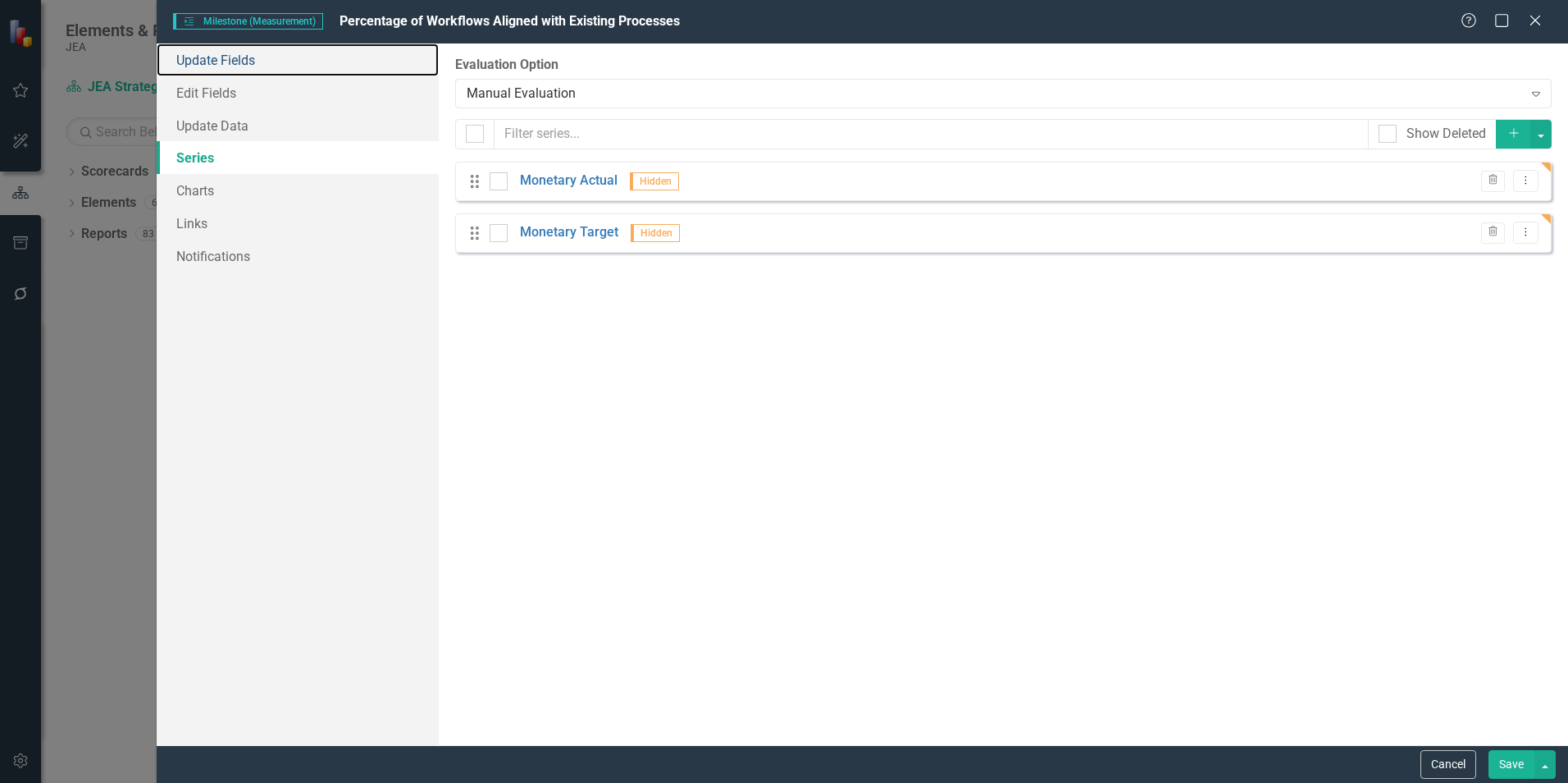
click at [246, 57] on link "Update Fields" at bounding box center [298, 60] width 282 height 33
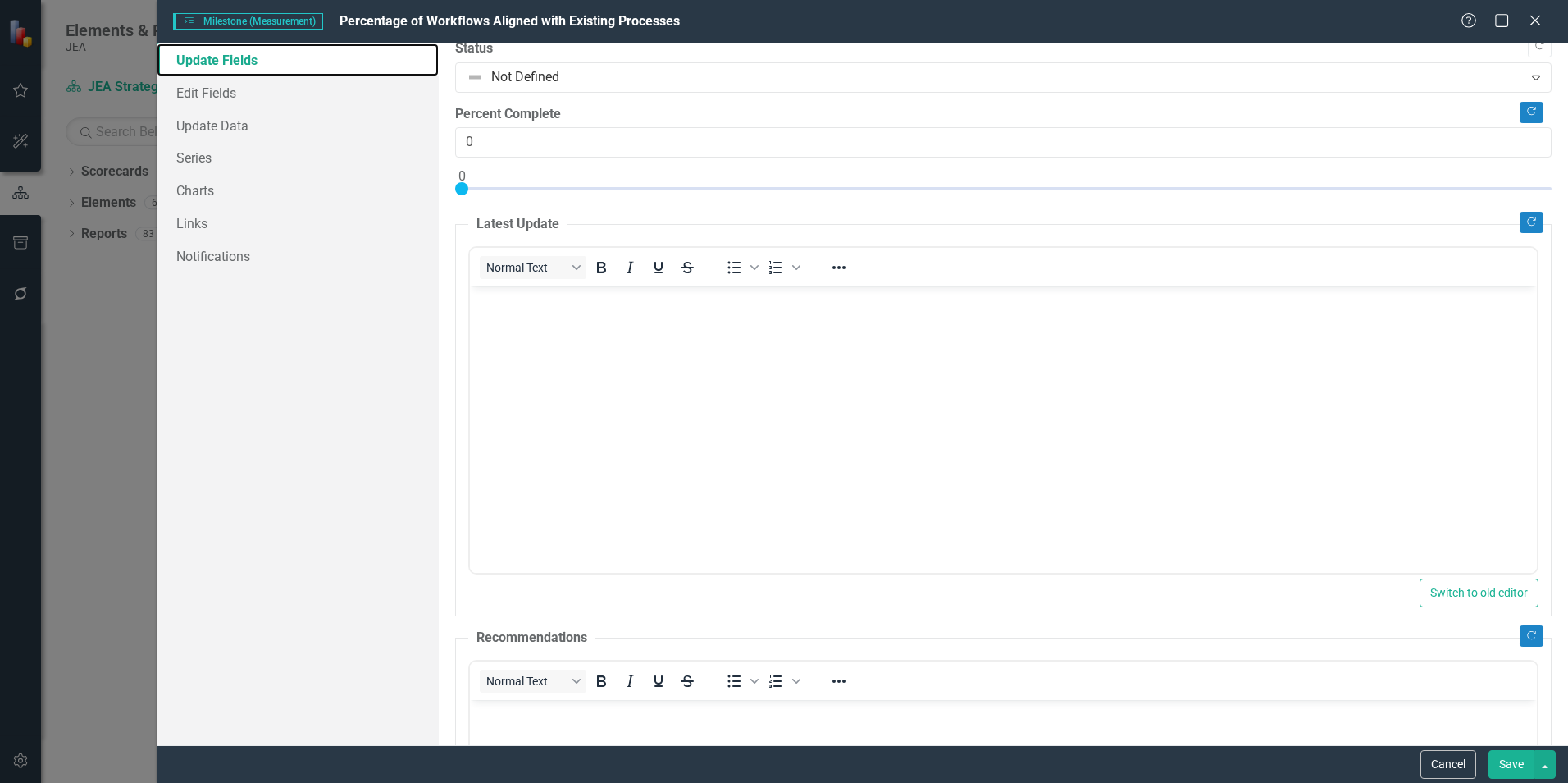
scroll to position [0, 0]
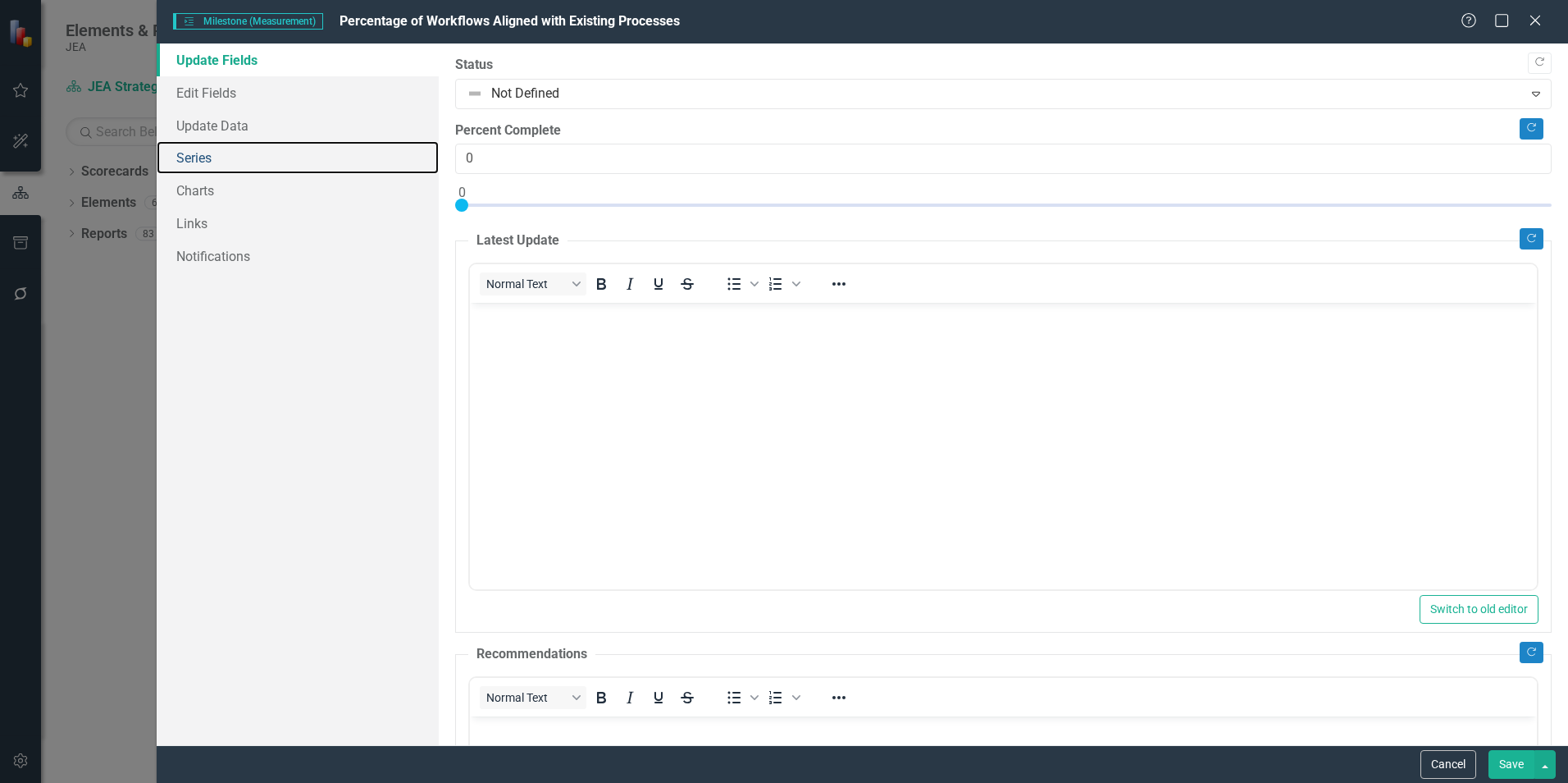
click at [195, 157] on link "Series" at bounding box center [298, 157] width 282 height 33
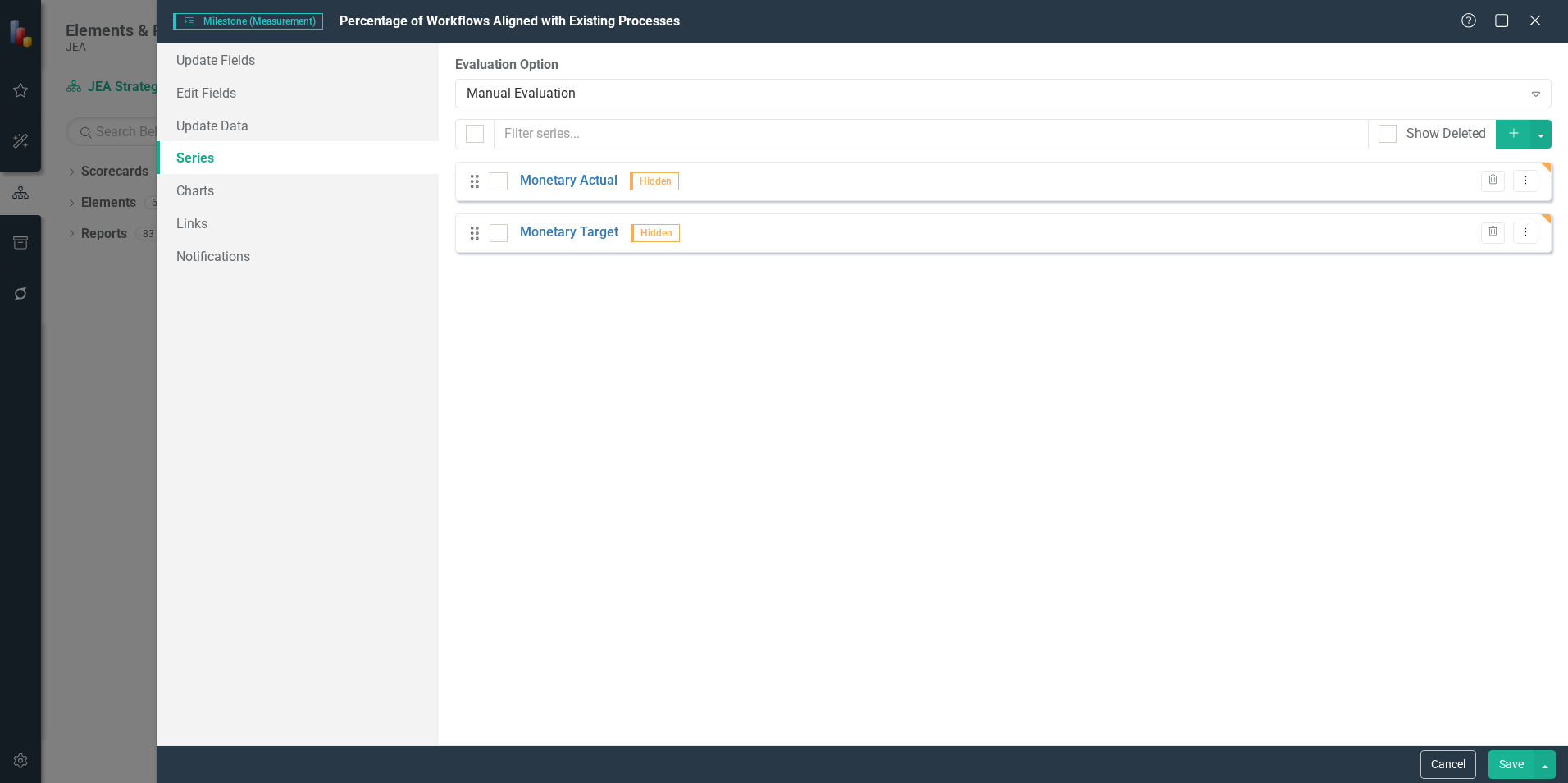
click at [1528, 183] on icon "Dropdown Menu" at bounding box center [1525, 180] width 14 height 10
click at [1250, 183] on div "Drag Monetary Actual Hidden Trash Dropdown Menu" at bounding box center [1003, 181] width 1096 height 39
click at [566, 182] on link "Monetary Actual" at bounding box center [569, 181] width 98 height 19
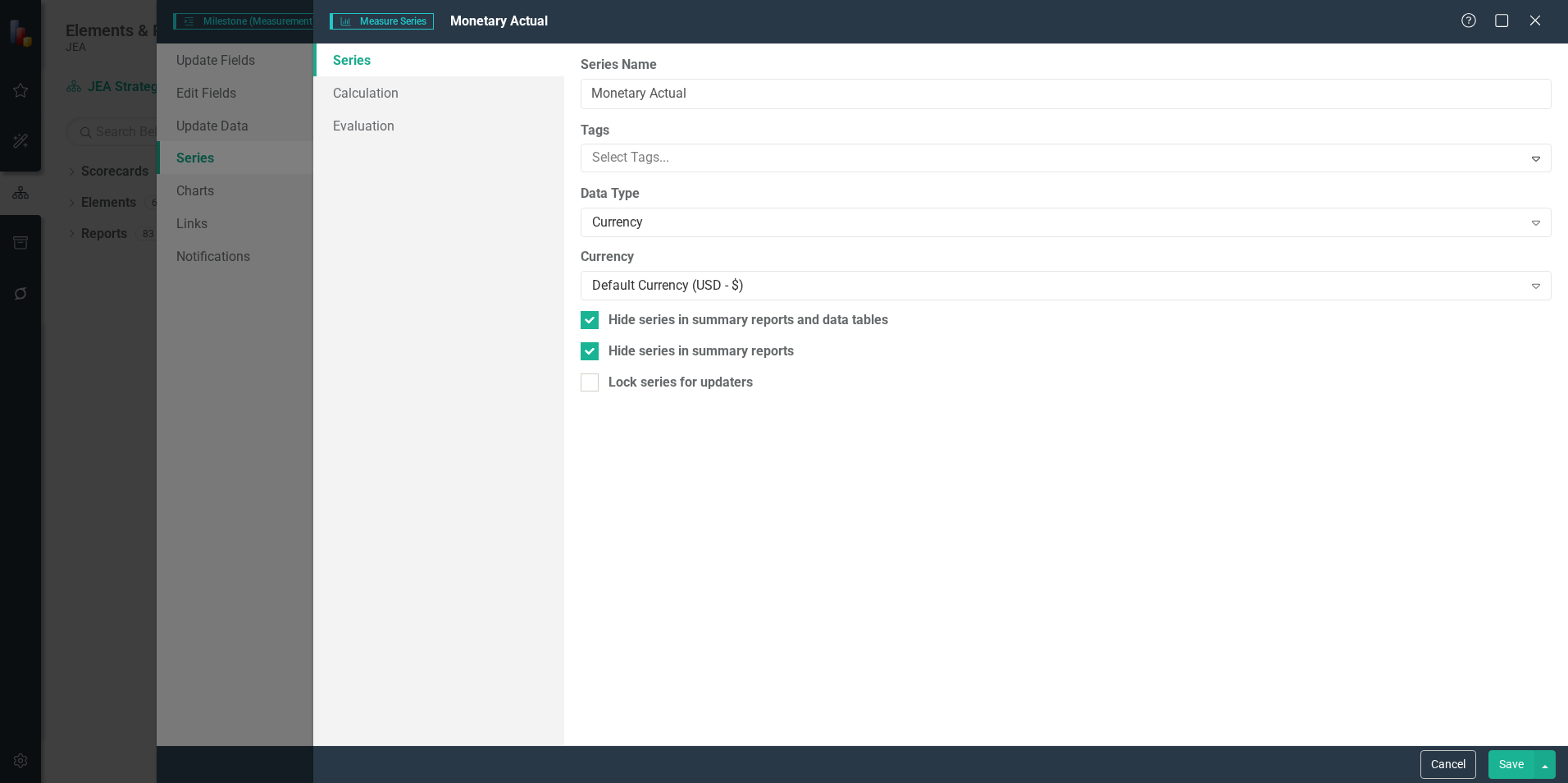
click at [586, 319] on input "Hide series in summary reports and data tables" at bounding box center [586, 316] width 10 height 10
checkbox input "false"
click at [588, 349] on input "Hide series in summary reports" at bounding box center [586, 347] width 10 height 10
checkbox input "false"
click at [1512, 768] on button "Save" at bounding box center [1511, 764] width 46 height 29
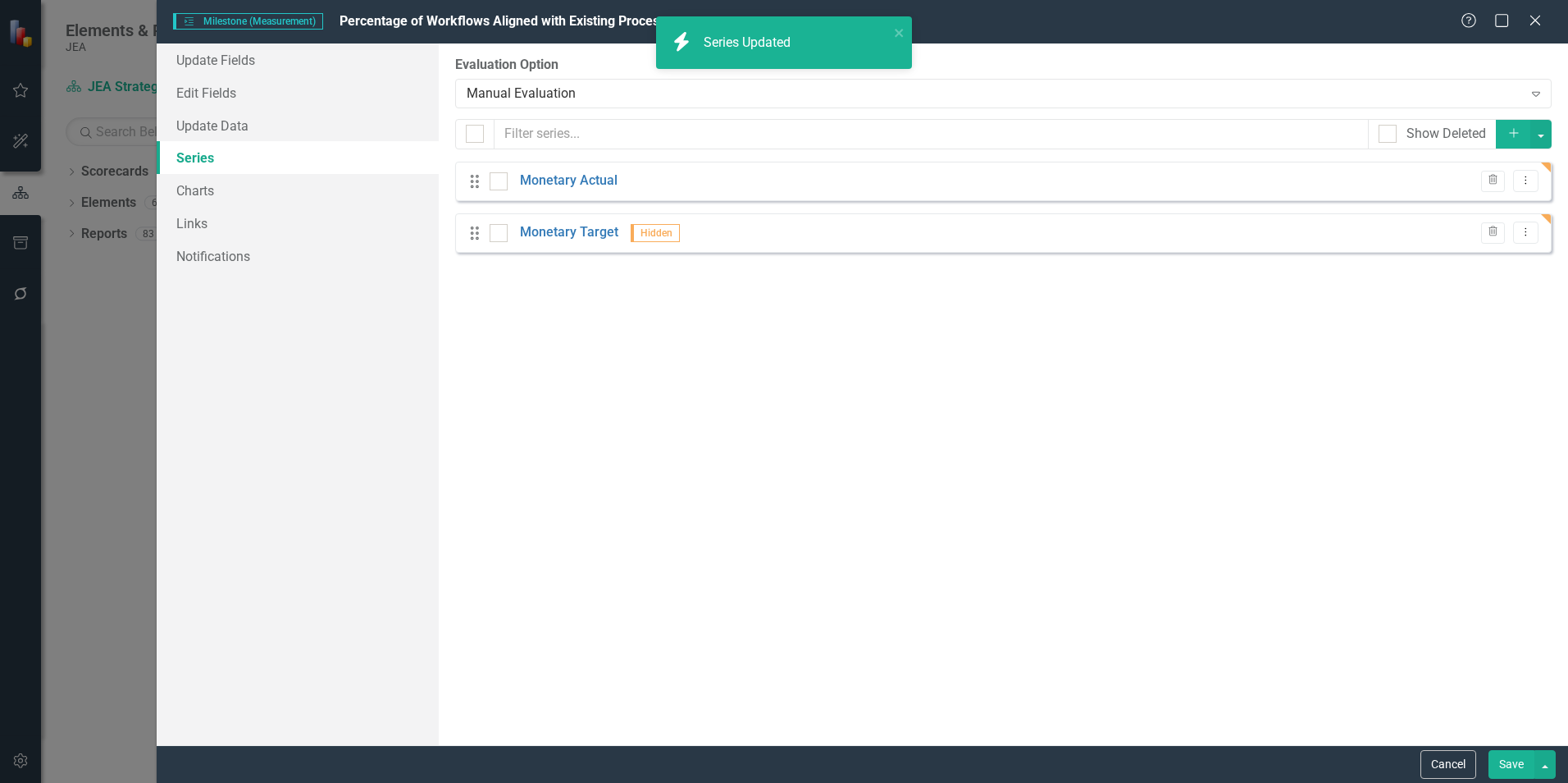
click at [590, 225] on link "Monetary Target" at bounding box center [570, 233] width 99 height 19
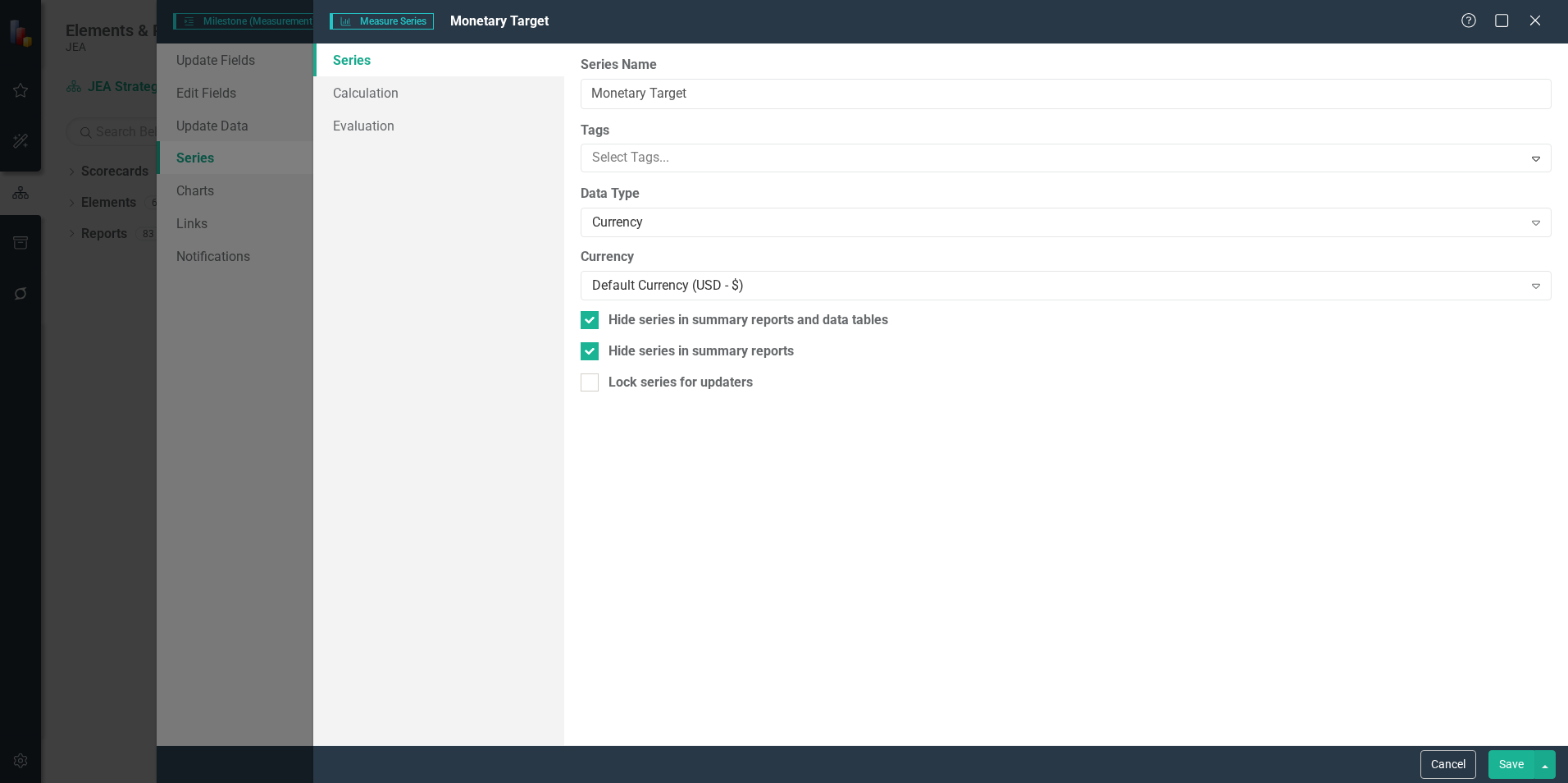
click at [587, 315] on input "Hide series in summary reports and data tables" at bounding box center [586, 316] width 10 height 10
checkbox input "false"
click at [586, 356] on div at bounding box center [590, 351] width 18 height 18
click at [586, 353] on input "Hide series in summary reports" at bounding box center [586, 347] width 10 height 10
checkbox input "false"
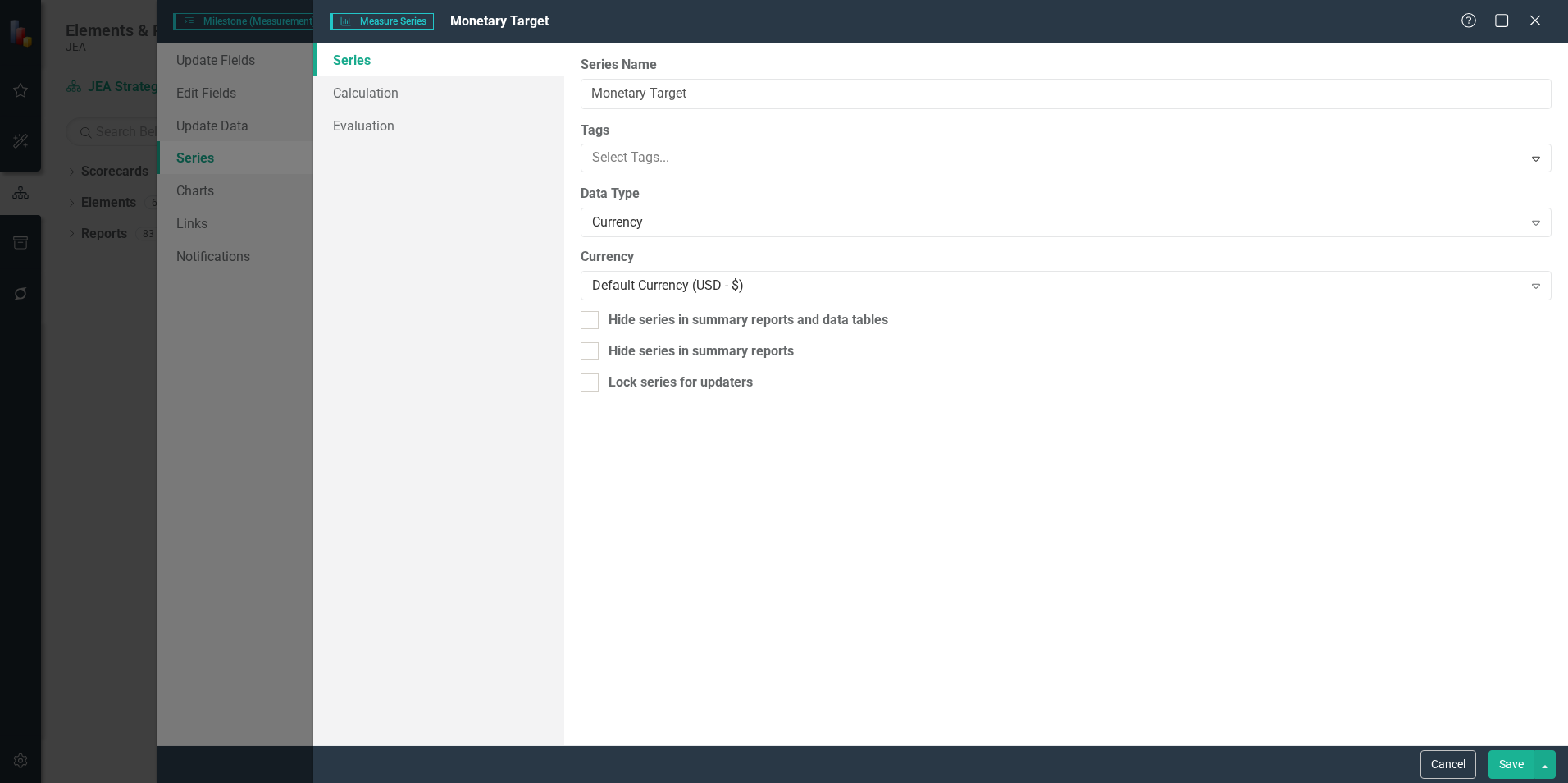
click at [1515, 763] on button "Save" at bounding box center [1511, 764] width 46 height 29
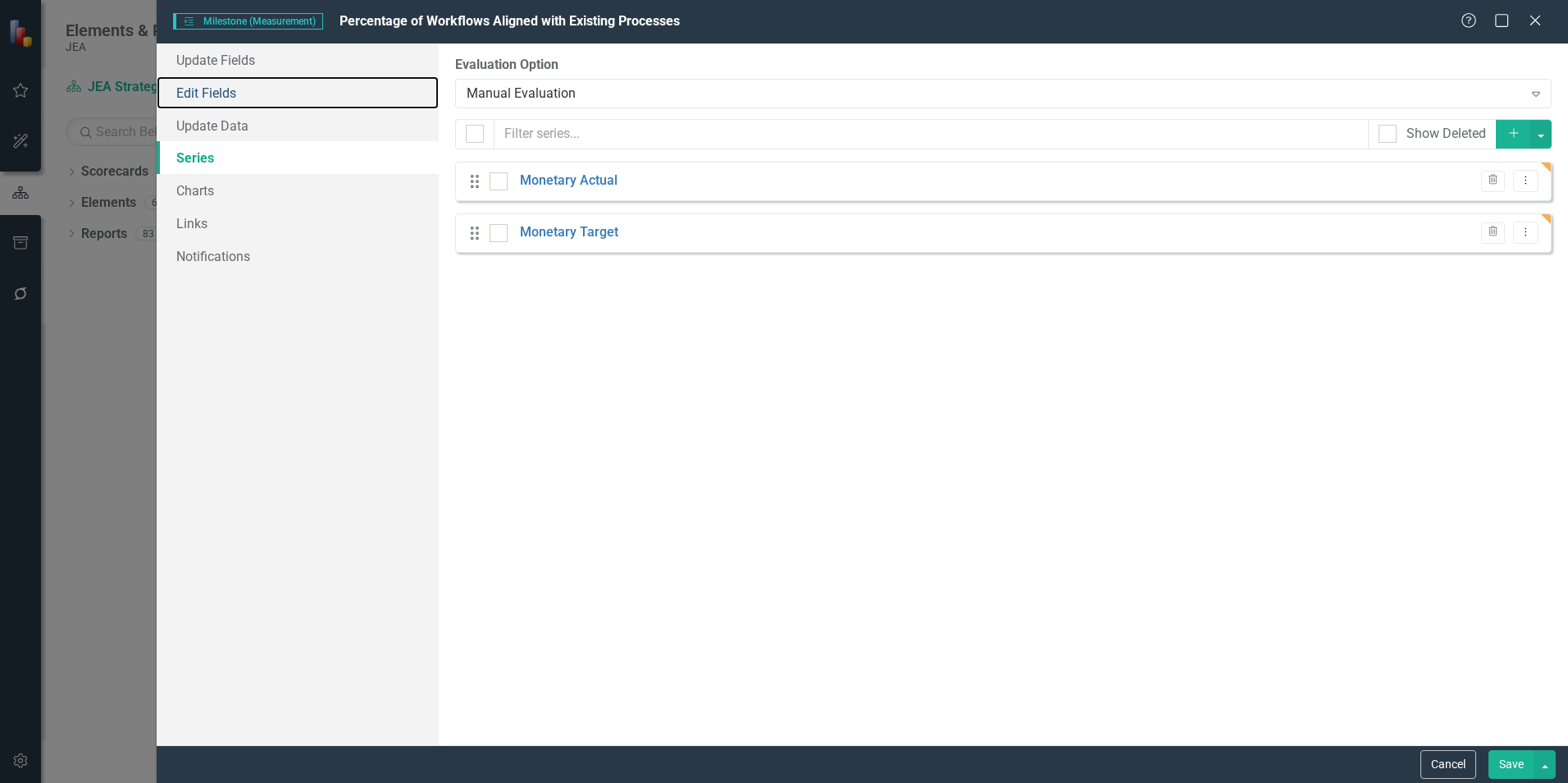
click at [193, 94] on link "Edit Fields" at bounding box center [298, 92] width 282 height 33
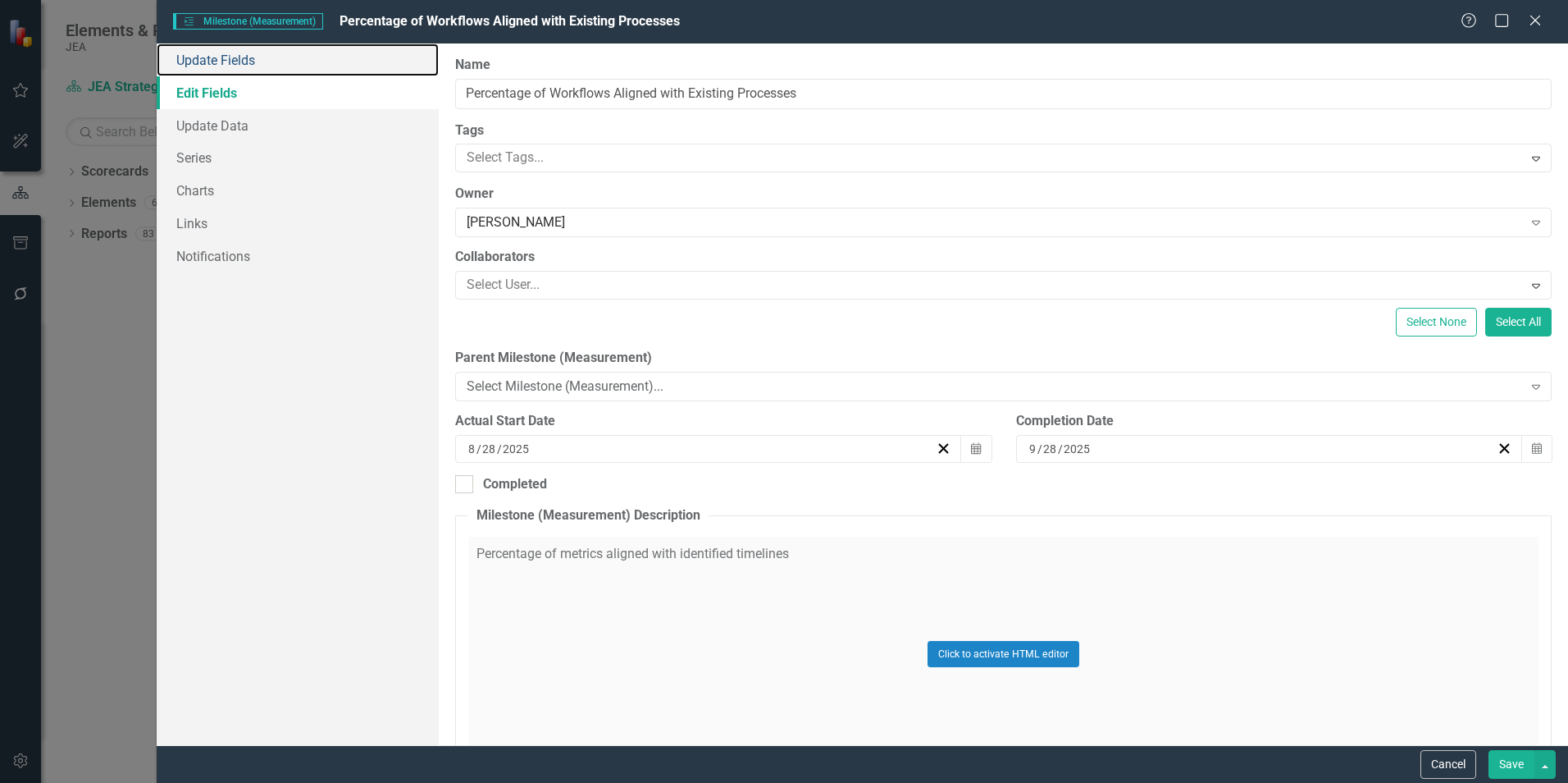
click at [242, 61] on link "Update Fields" at bounding box center [298, 60] width 282 height 33
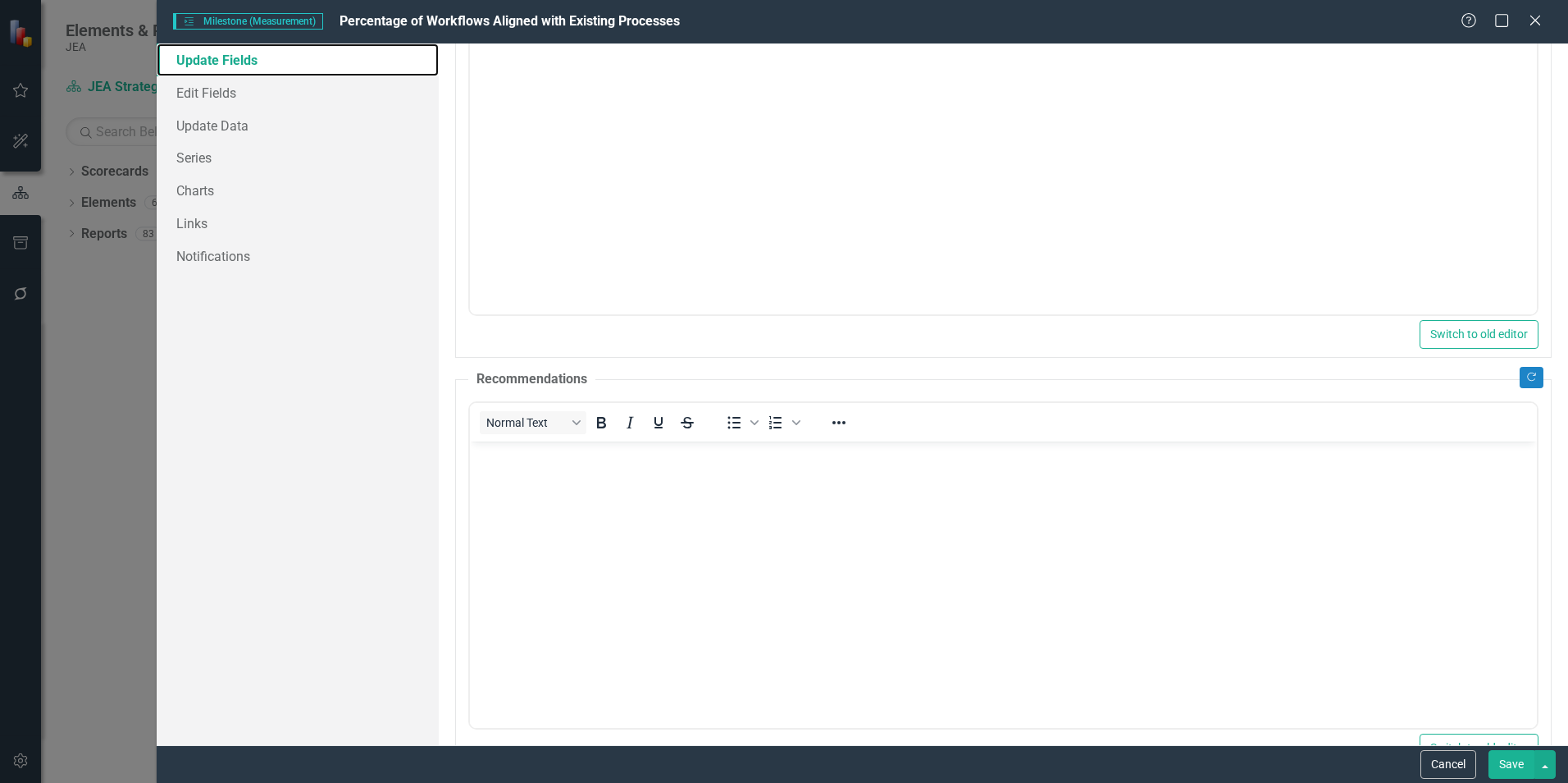
scroll to position [325, 0]
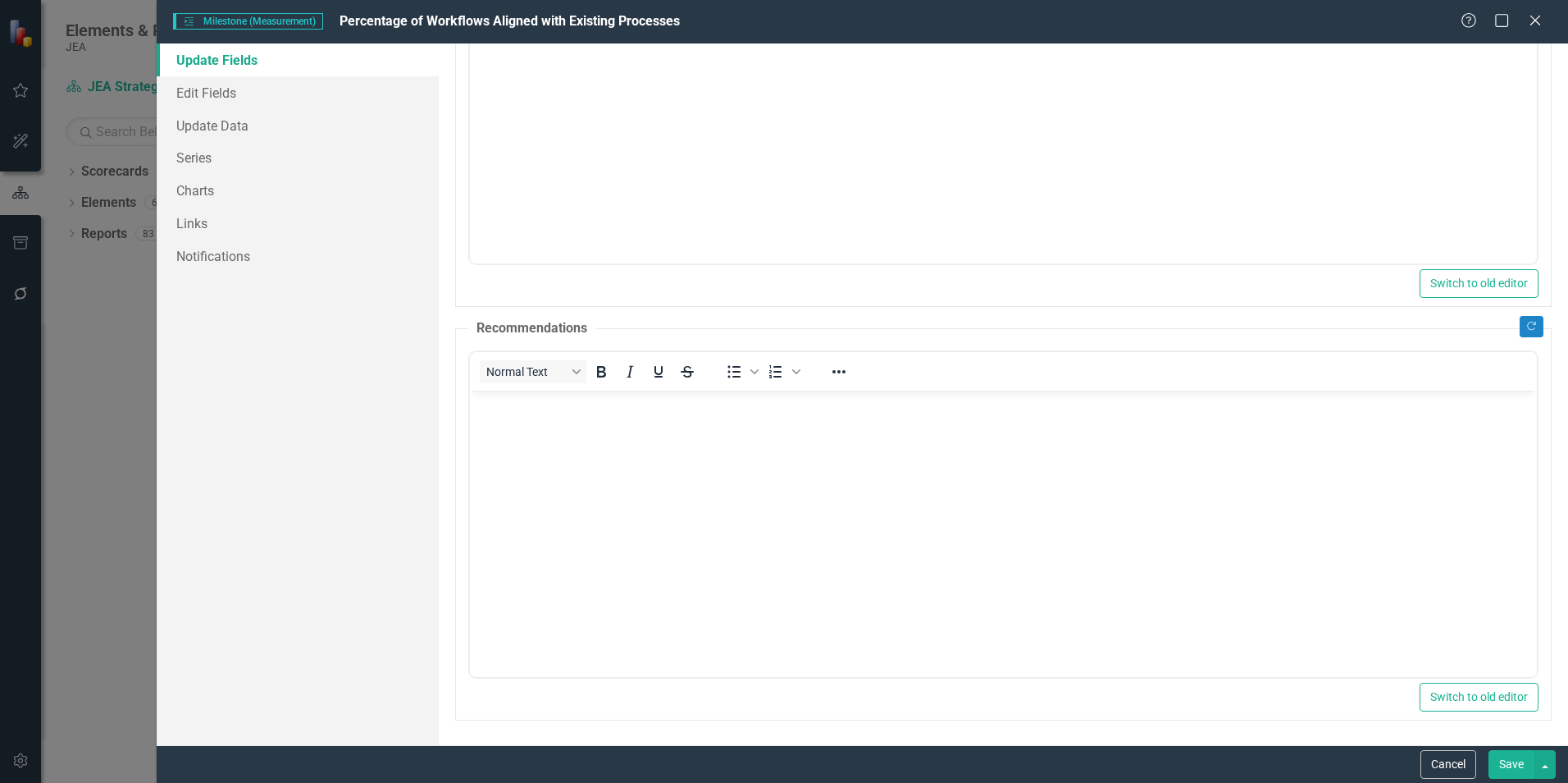
click at [1504, 763] on button "Save" at bounding box center [1511, 764] width 46 height 29
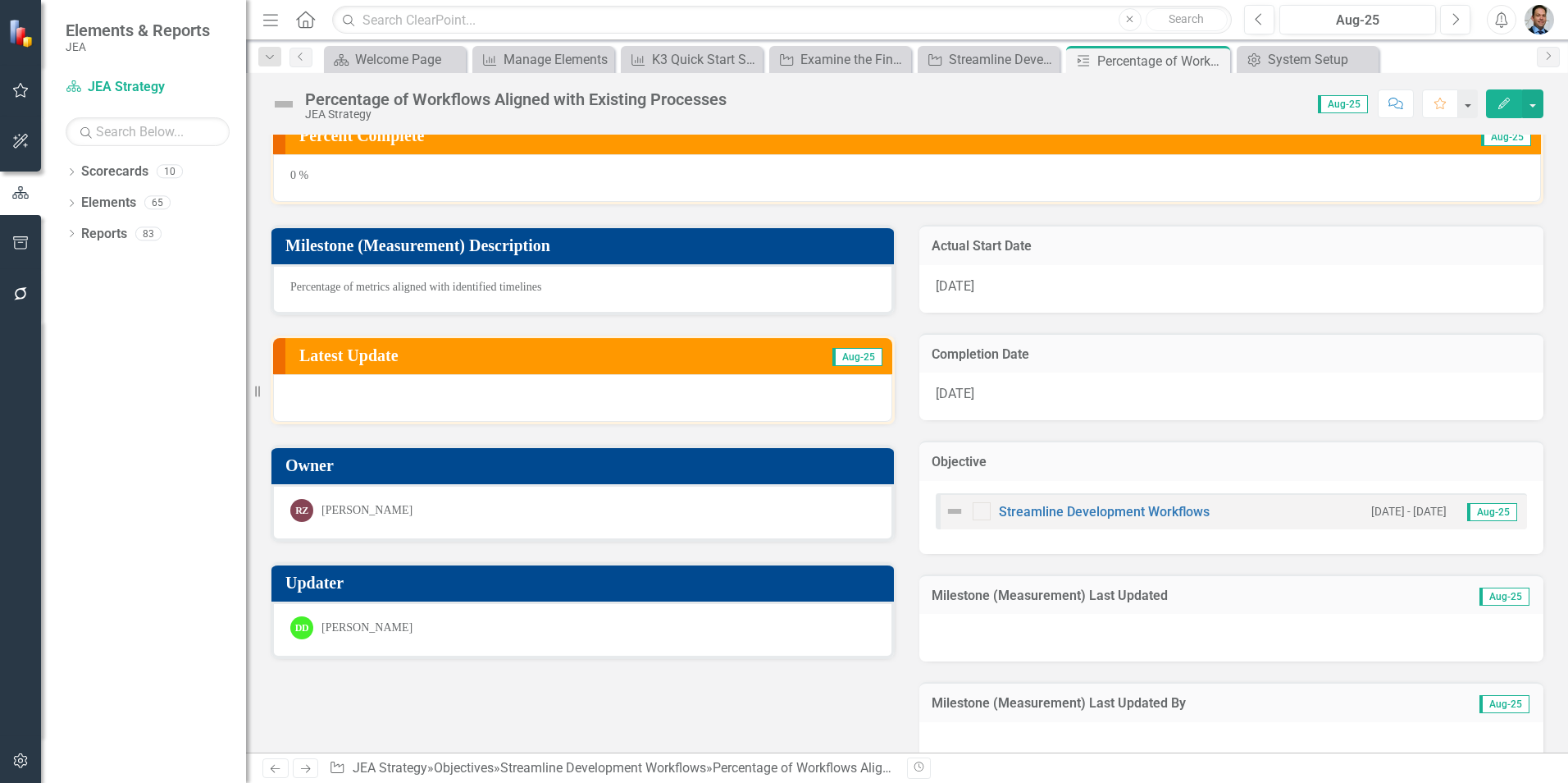
scroll to position [0, 0]
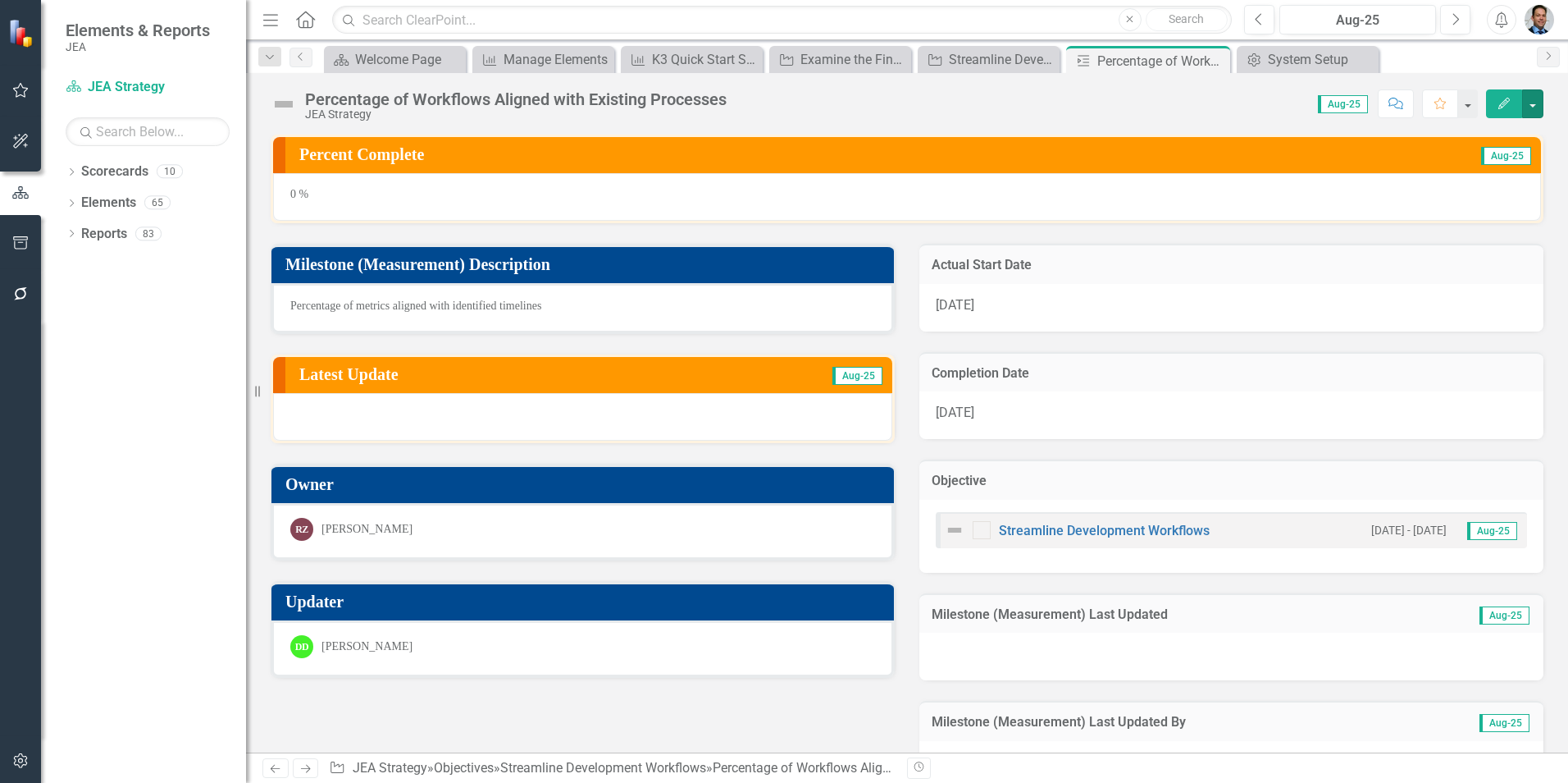
click at [1529, 102] on button "button" at bounding box center [1533, 104] width 21 height 29
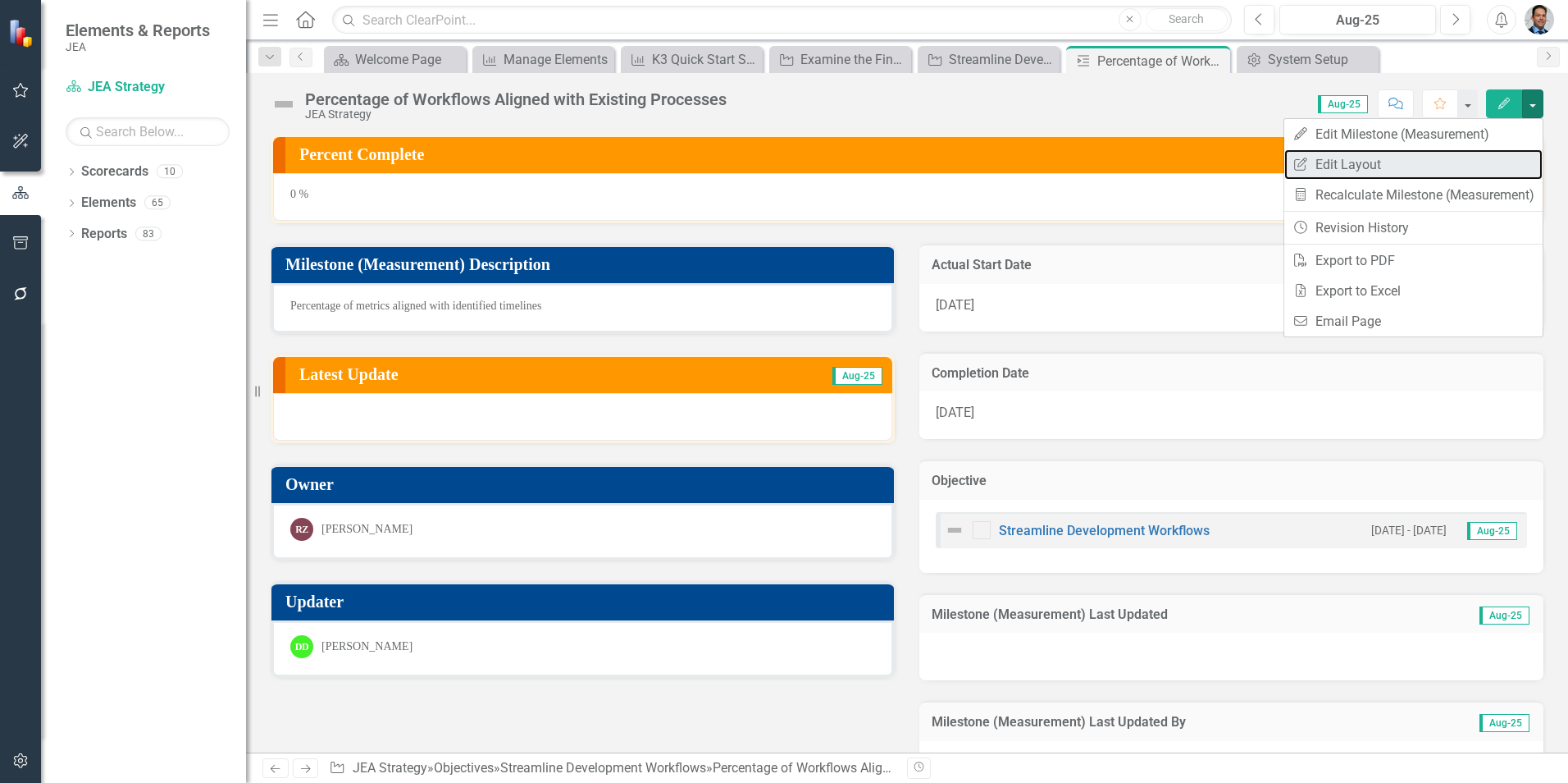
click at [1340, 160] on link "Edit Report Edit Layout" at bounding box center [1414, 165] width 259 height 30
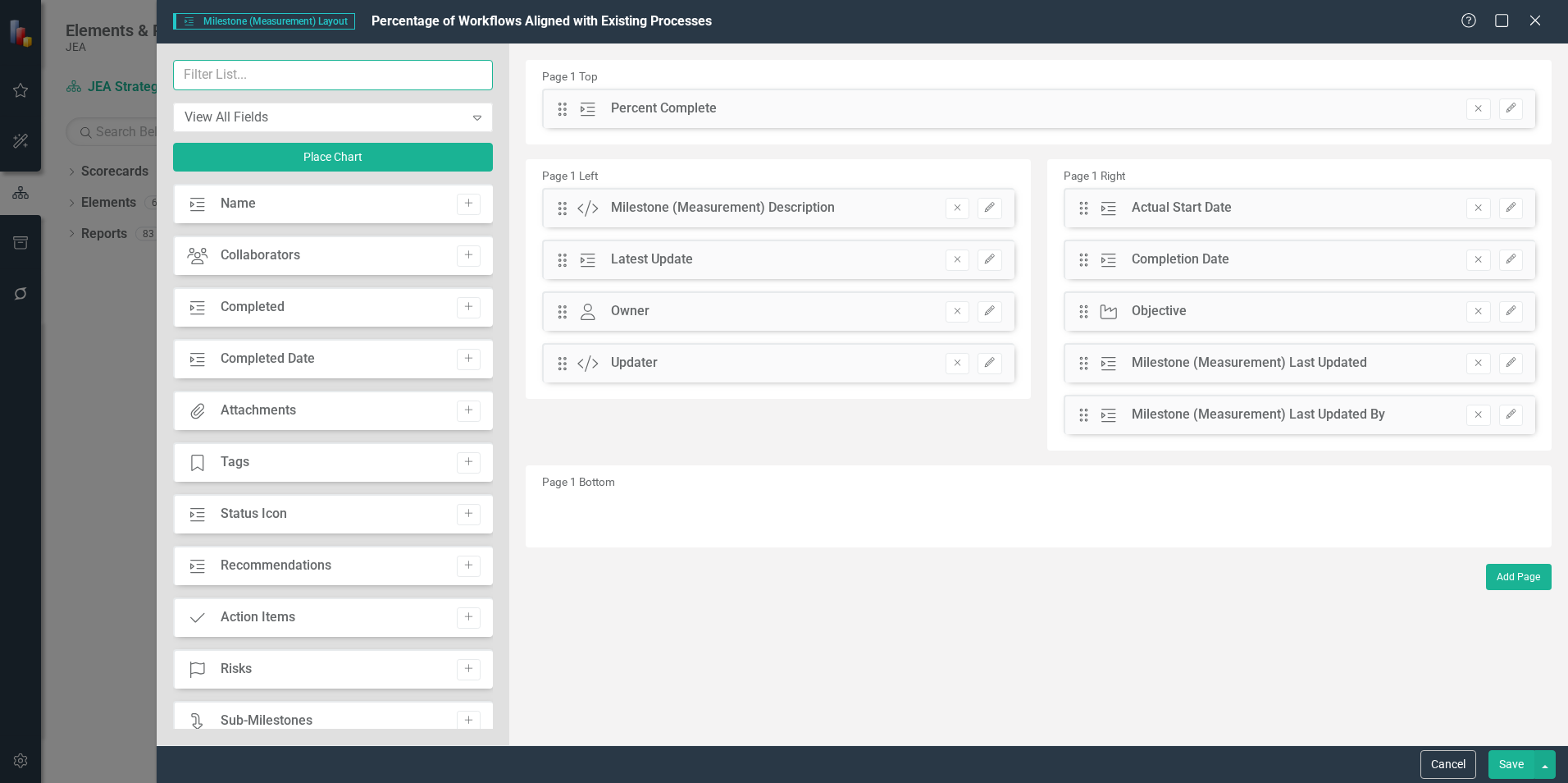
click at [263, 73] on input "text" at bounding box center [333, 75] width 319 height 30
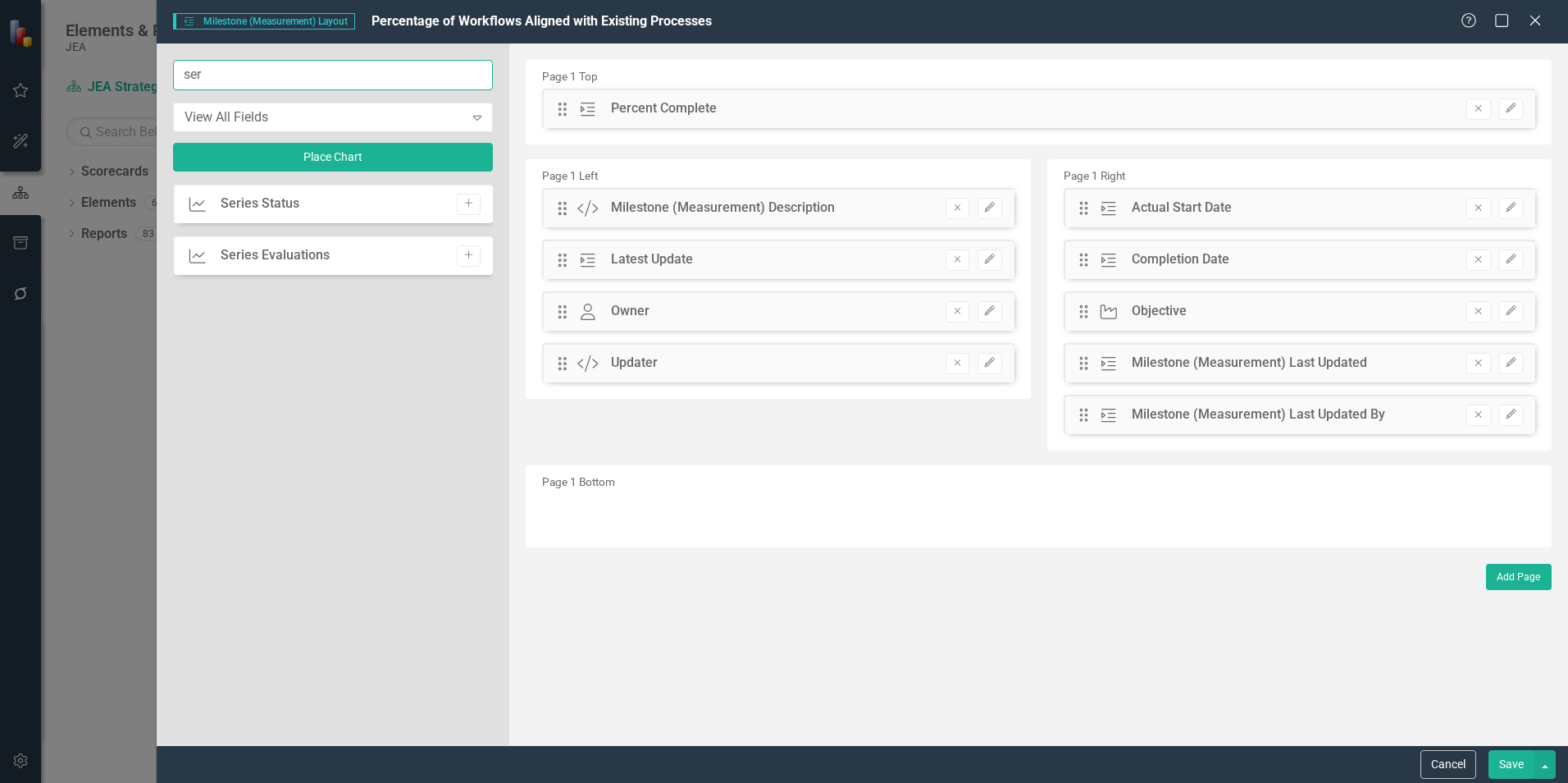
type input "ser"
click at [469, 207] on icon "Add" at bounding box center [468, 204] width 12 height 10
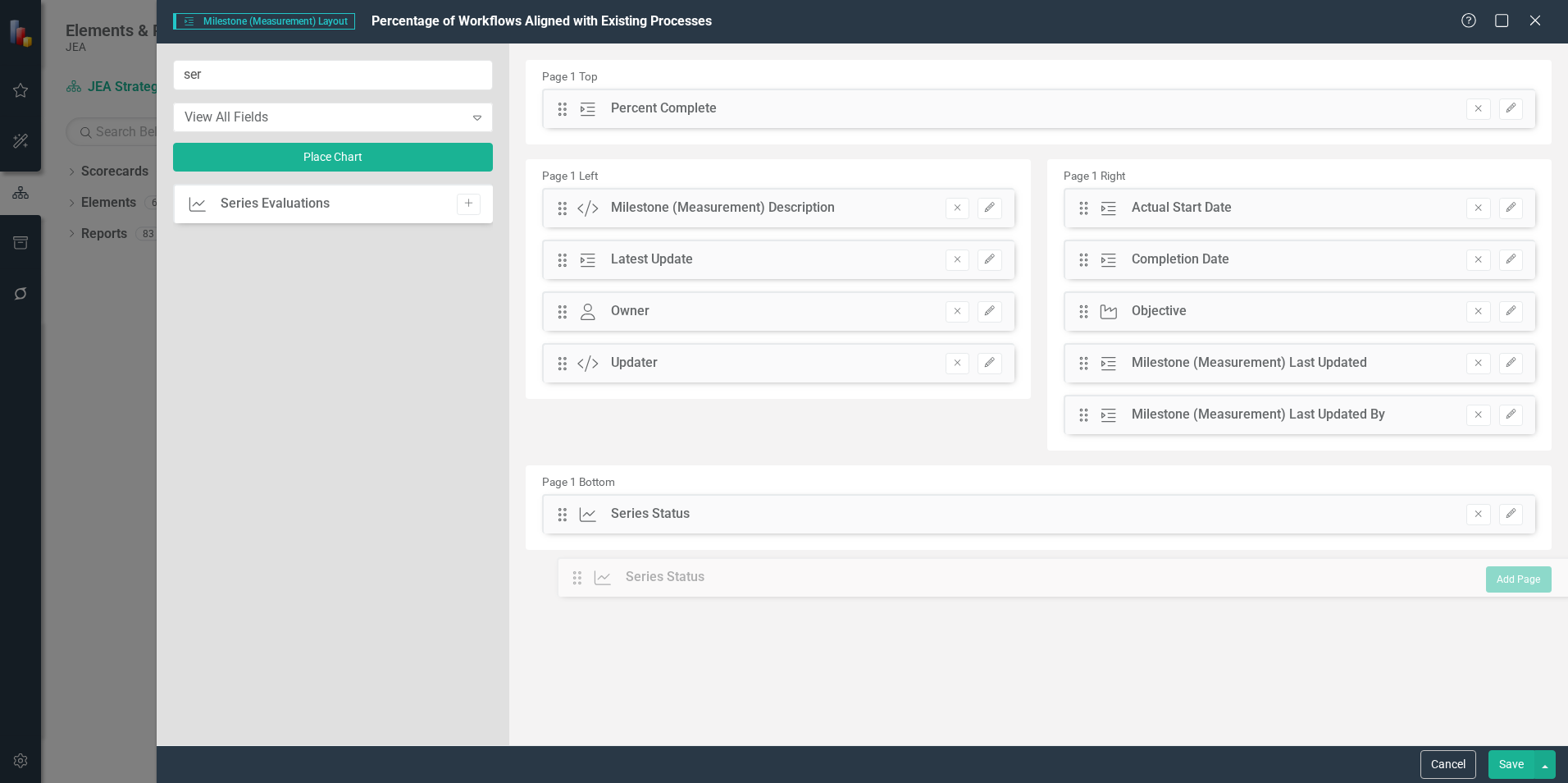
drag, startPoint x: 562, startPoint y: 108, endPoint x: 589, endPoint y: 572, distance: 464.8
click at [1512, 770] on button "Save" at bounding box center [1511, 764] width 46 height 29
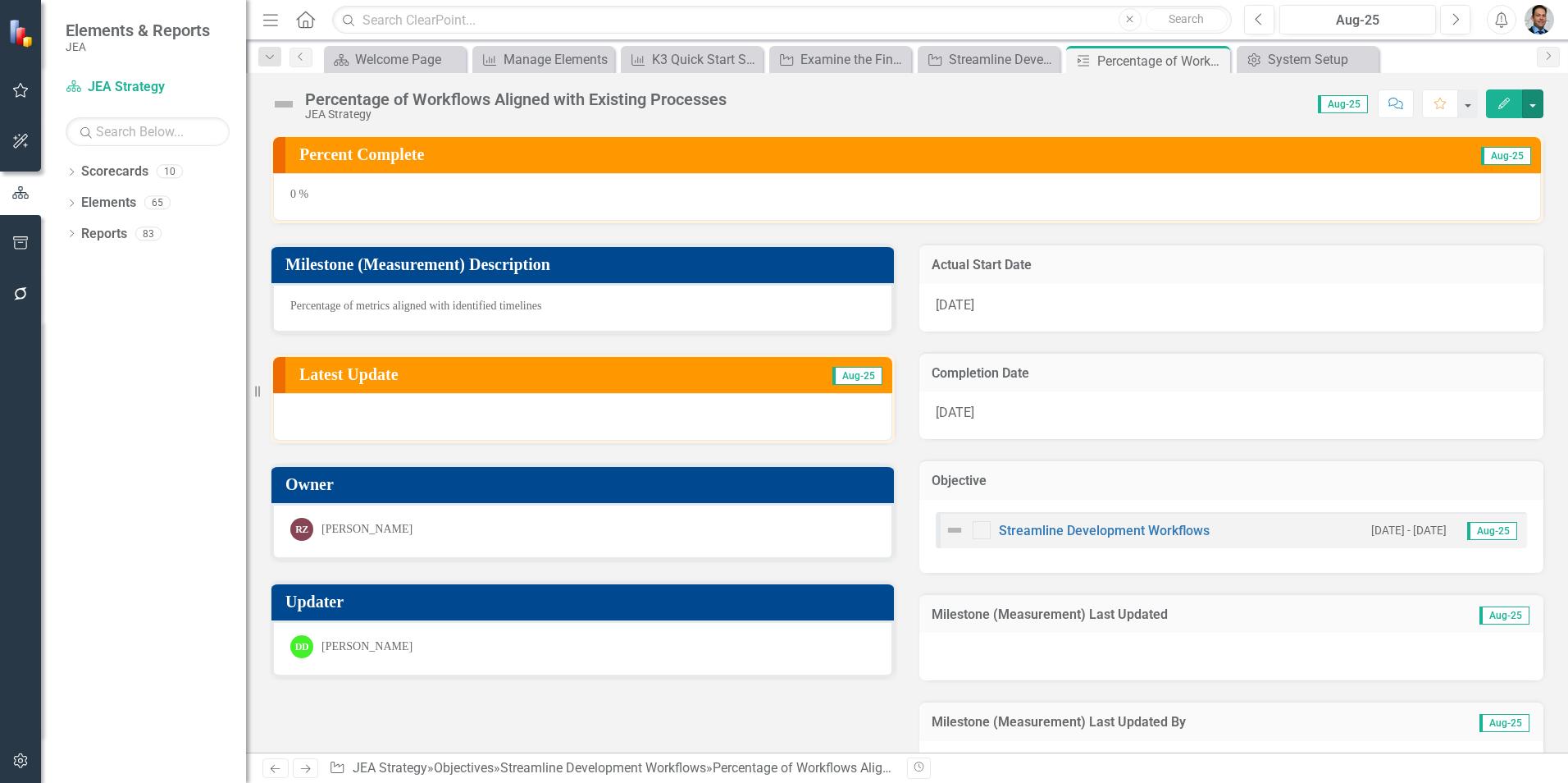
click at [1530, 110] on button "button" at bounding box center [1533, 104] width 21 height 29
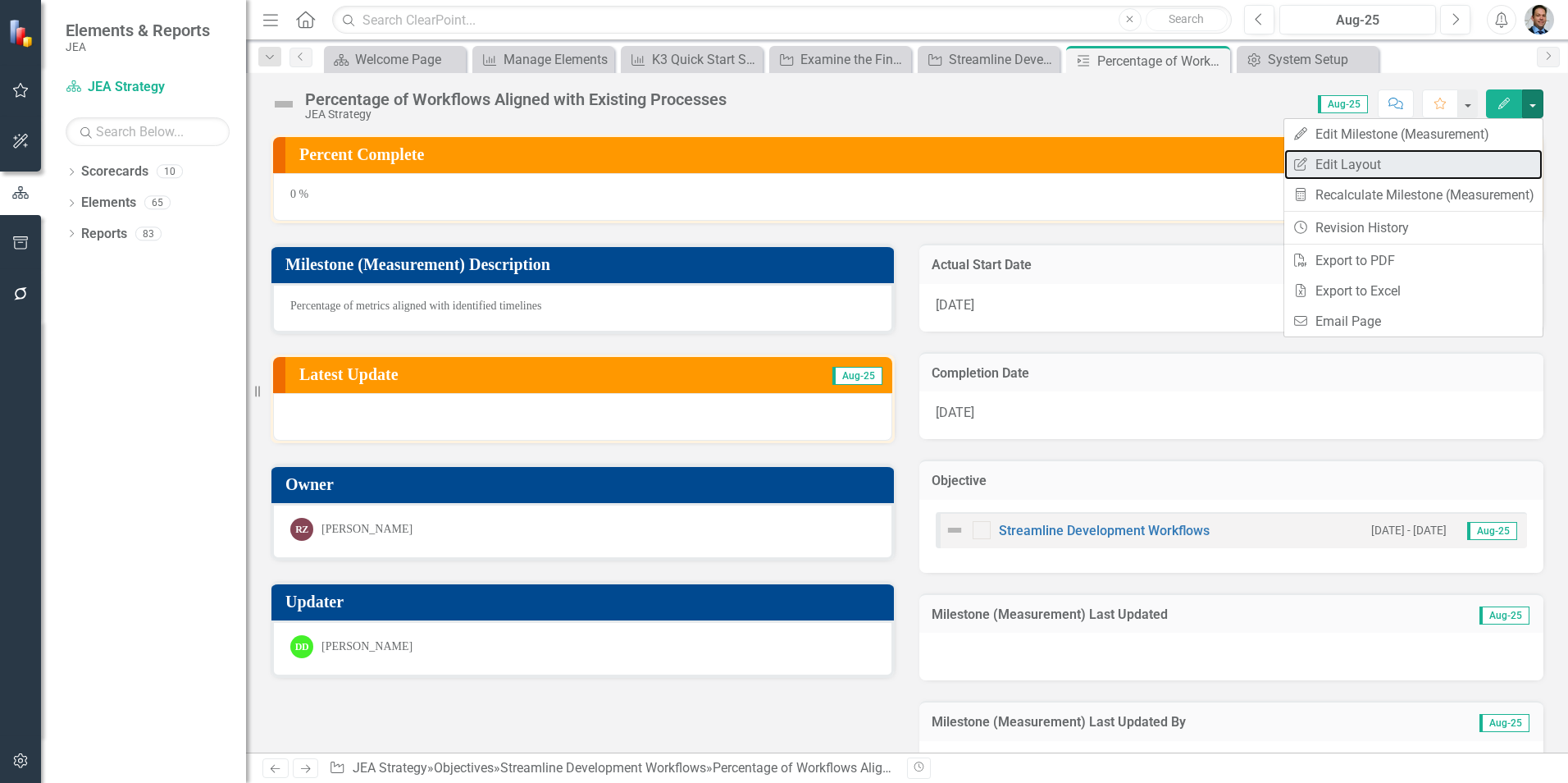
click at [1335, 165] on link "Edit Report Edit Layout" at bounding box center [1414, 165] width 259 height 30
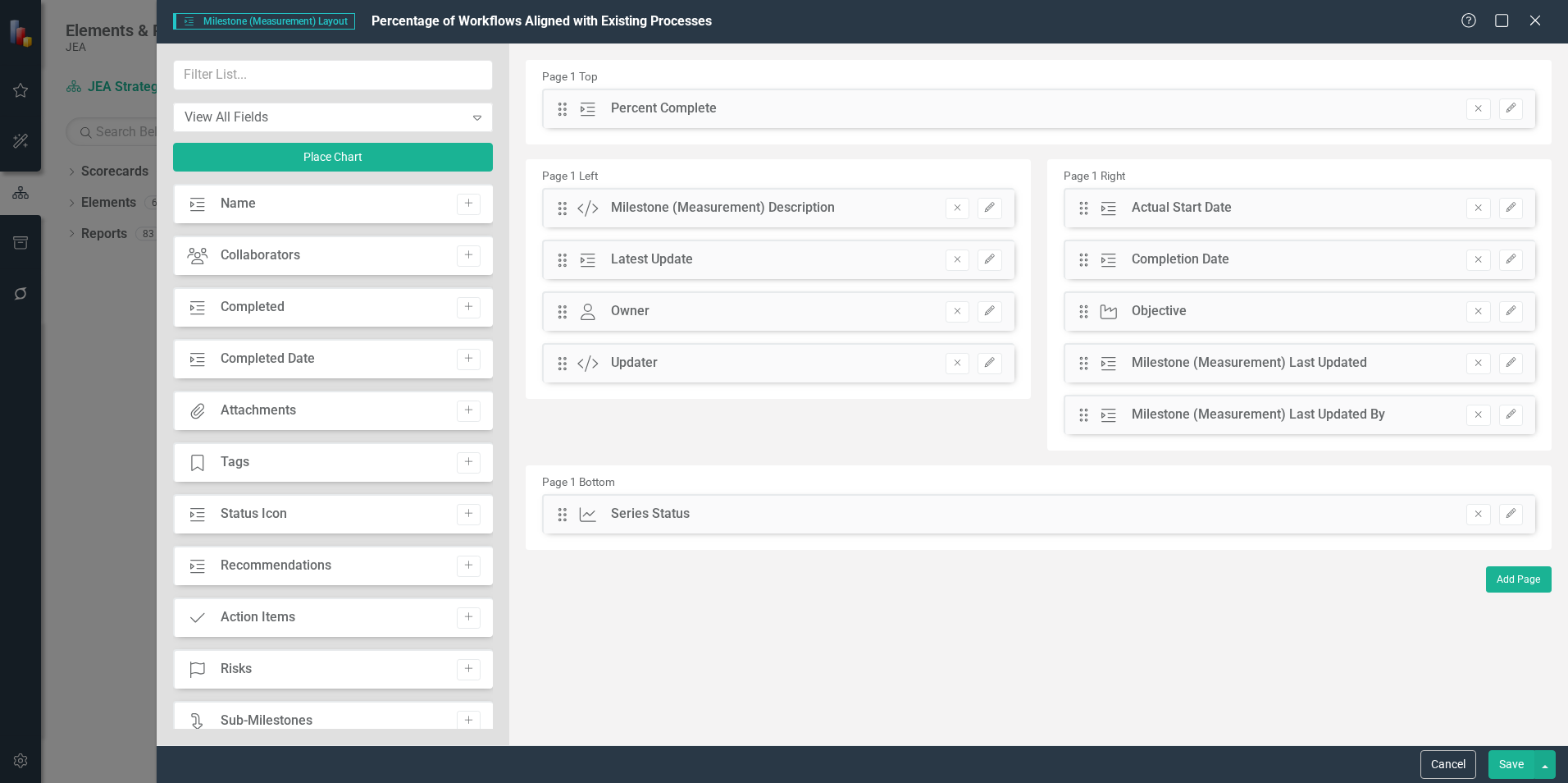
click at [1477, 515] on icon "Remove" at bounding box center [1478, 514] width 12 height 10
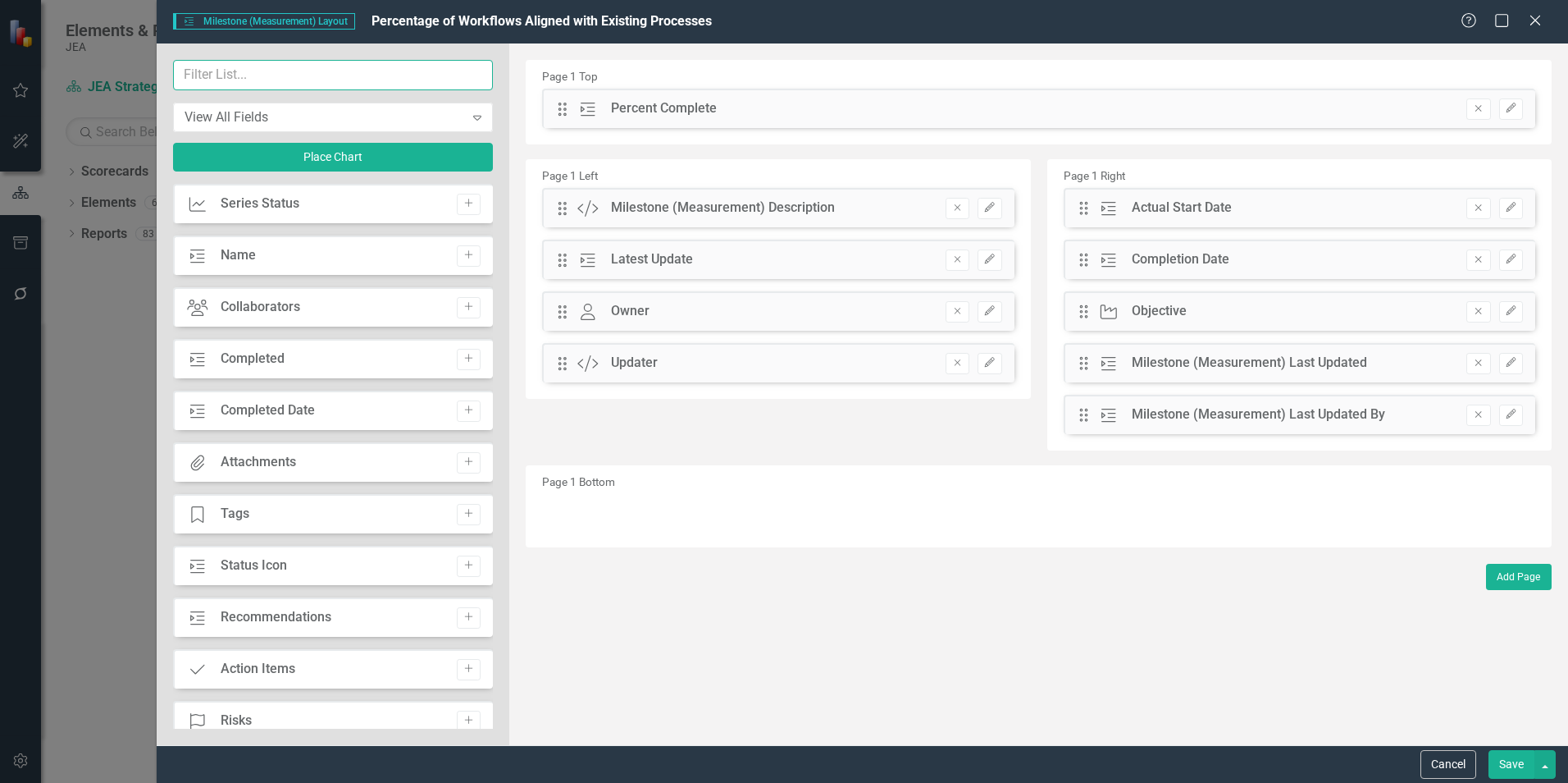
click at [258, 75] on input "text" at bounding box center [333, 75] width 319 height 30
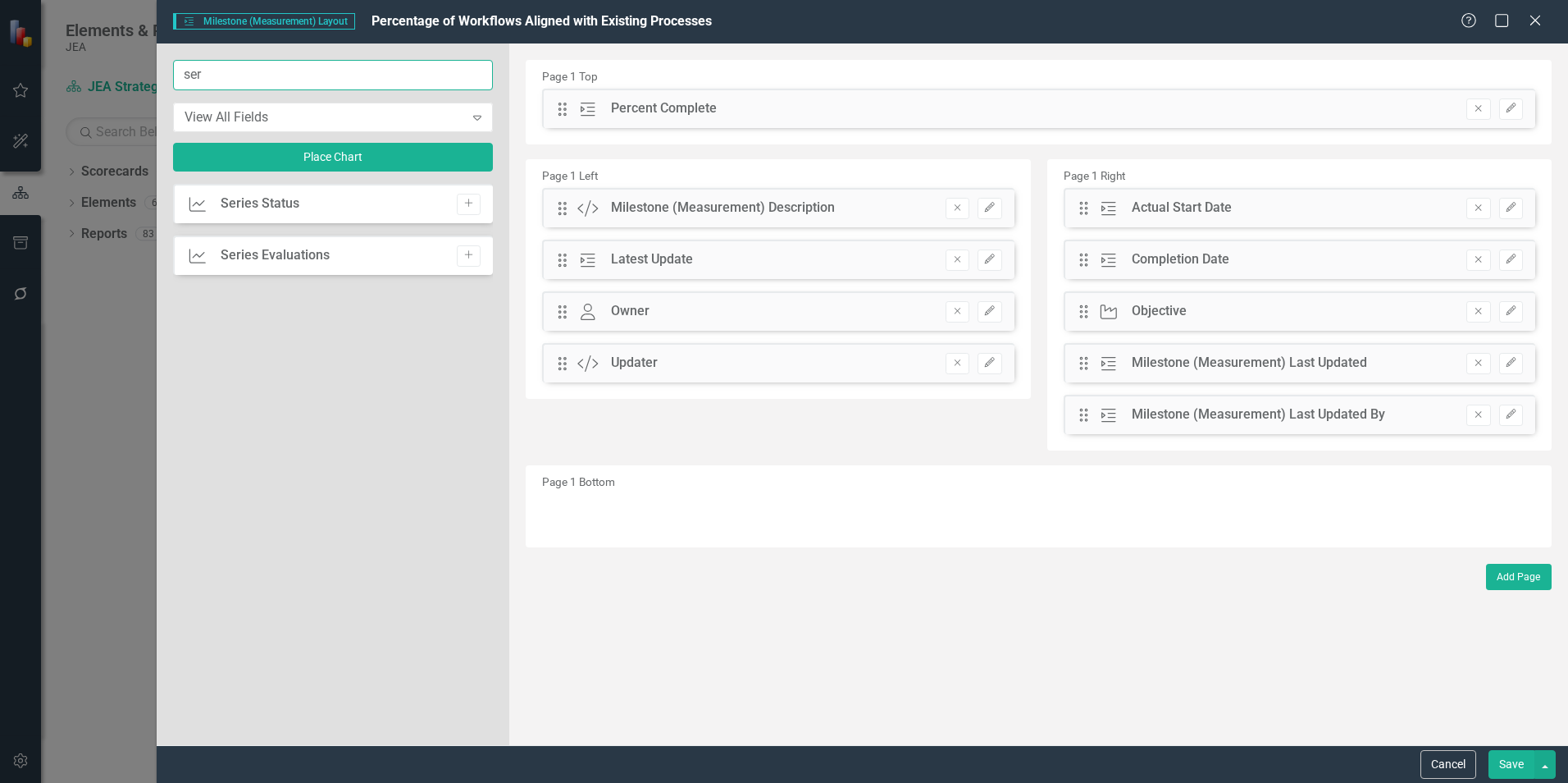
type input "ser"
click at [462, 257] on icon "Add" at bounding box center [468, 255] width 12 height 10
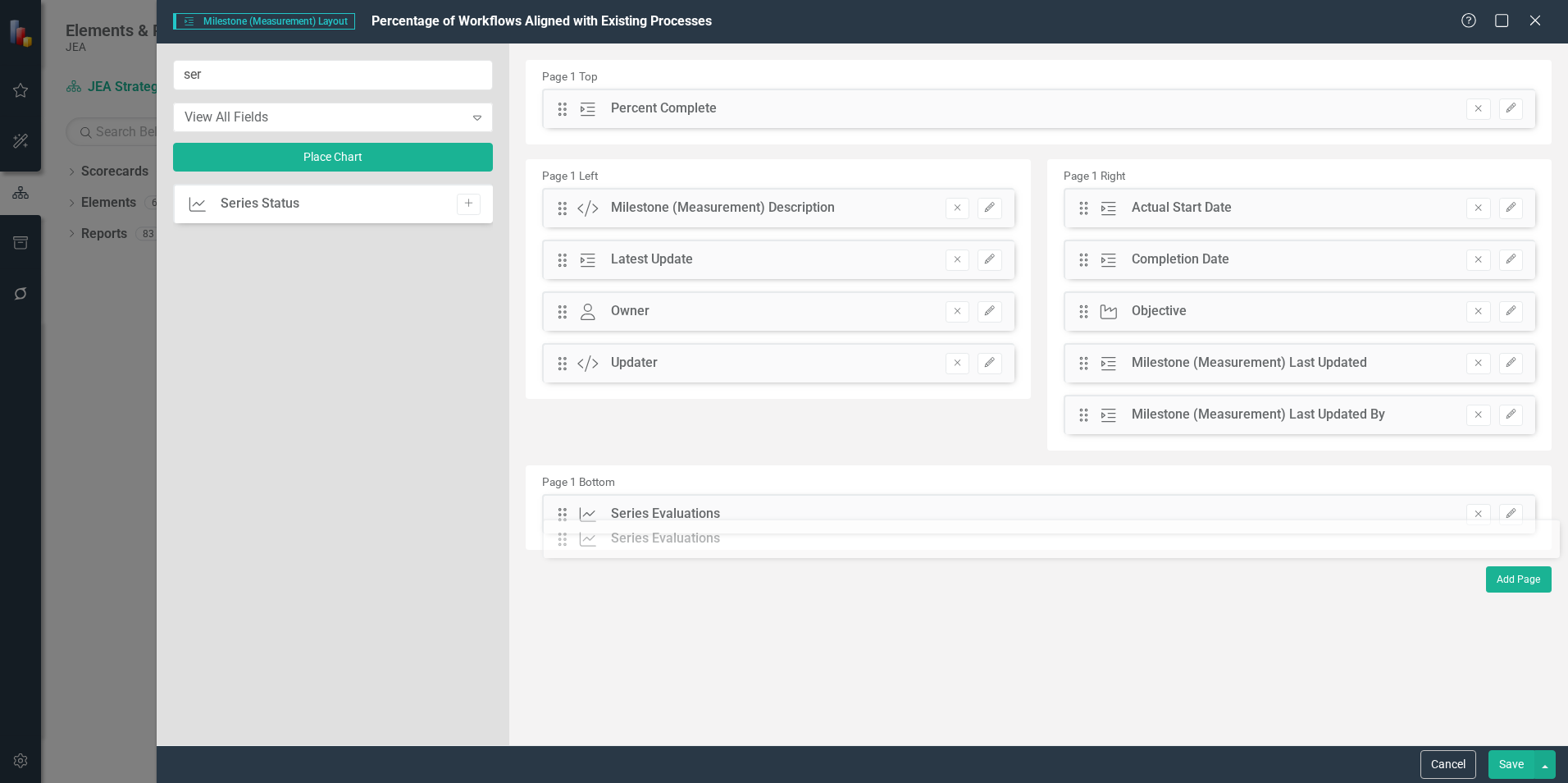
drag, startPoint x: 564, startPoint y: 106, endPoint x: 575, endPoint y: 536, distance: 430.1
click at [1511, 772] on button "Save" at bounding box center [1511, 764] width 46 height 29
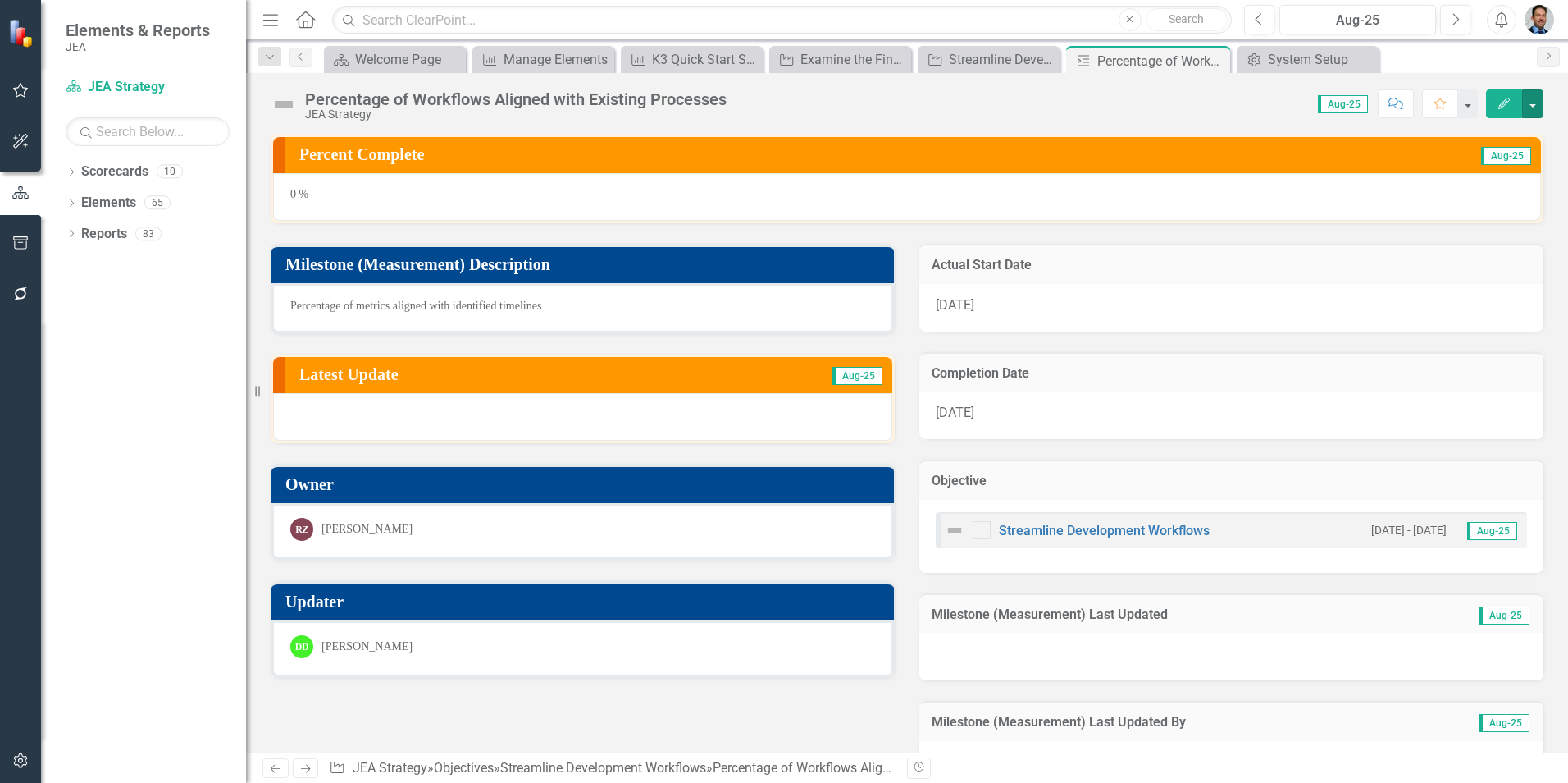
click at [1531, 103] on button "button" at bounding box center [1533, 104] width 21 height 29
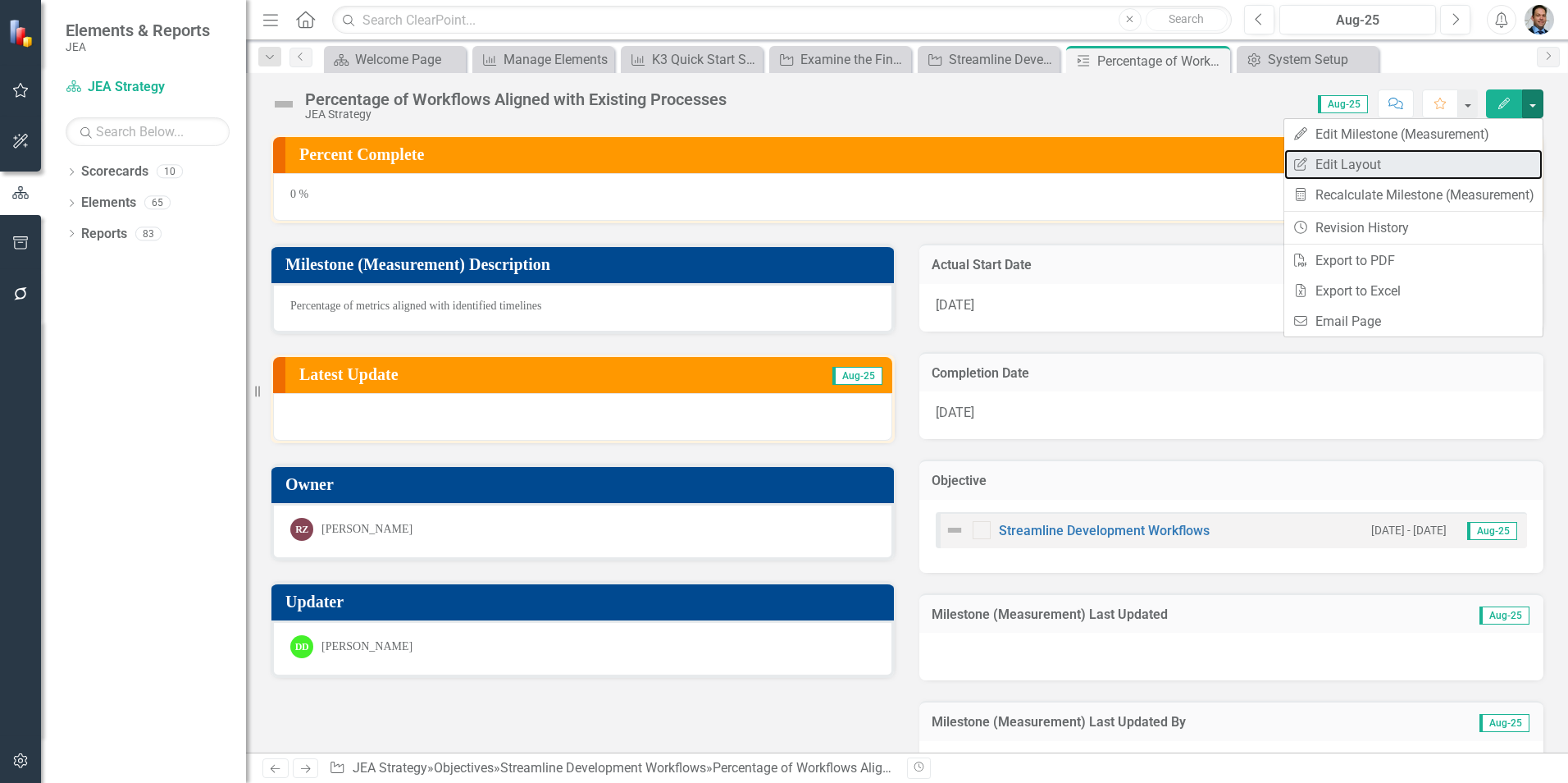
click at [1317, 170] on link "Edit Report Edit Layout" at bounding box center [1414, 165] width 259 height 30
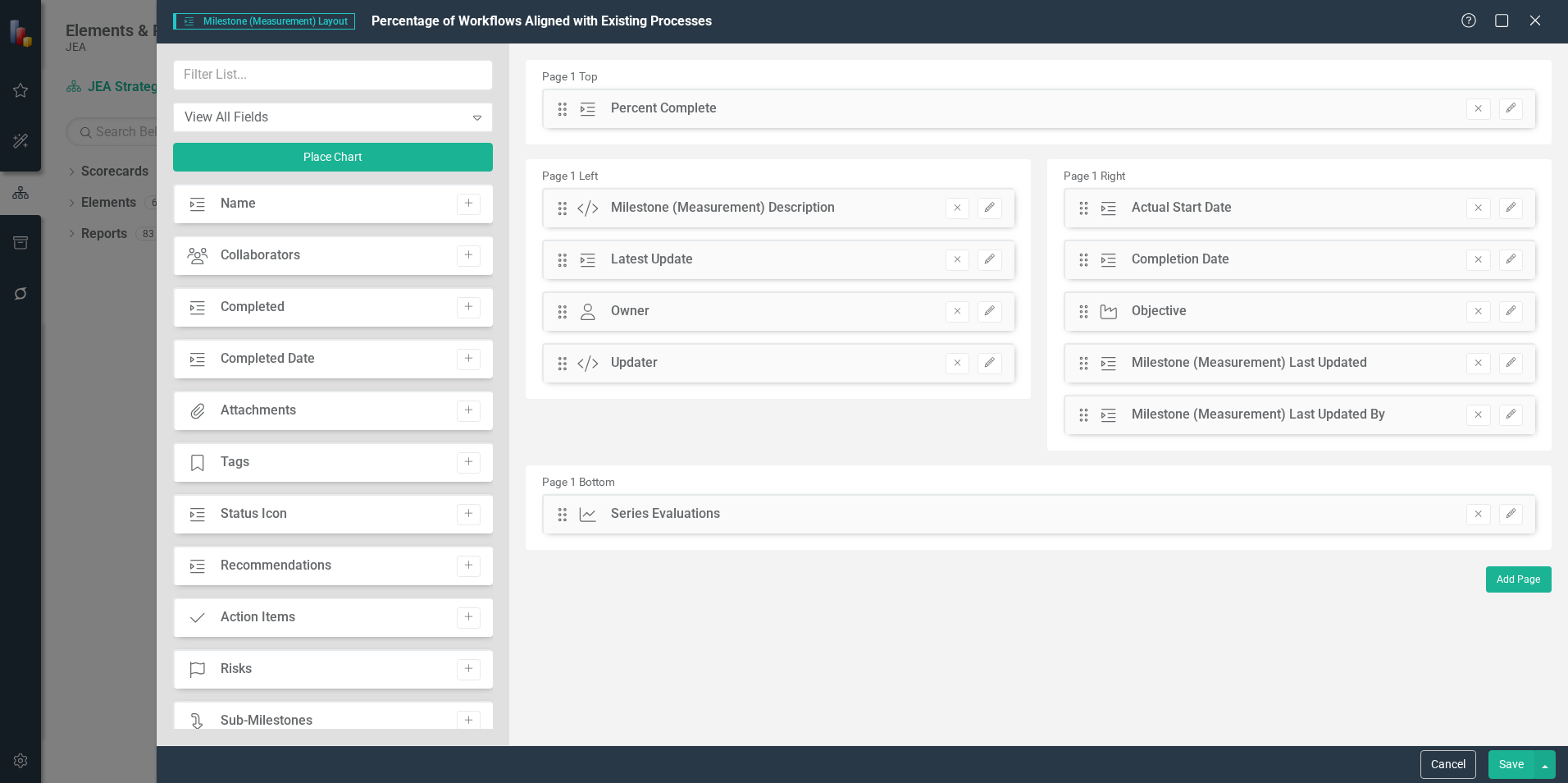
click at [1478, 511] on icon "Remove" at bounding box center [1478, 514] width 12 height 10
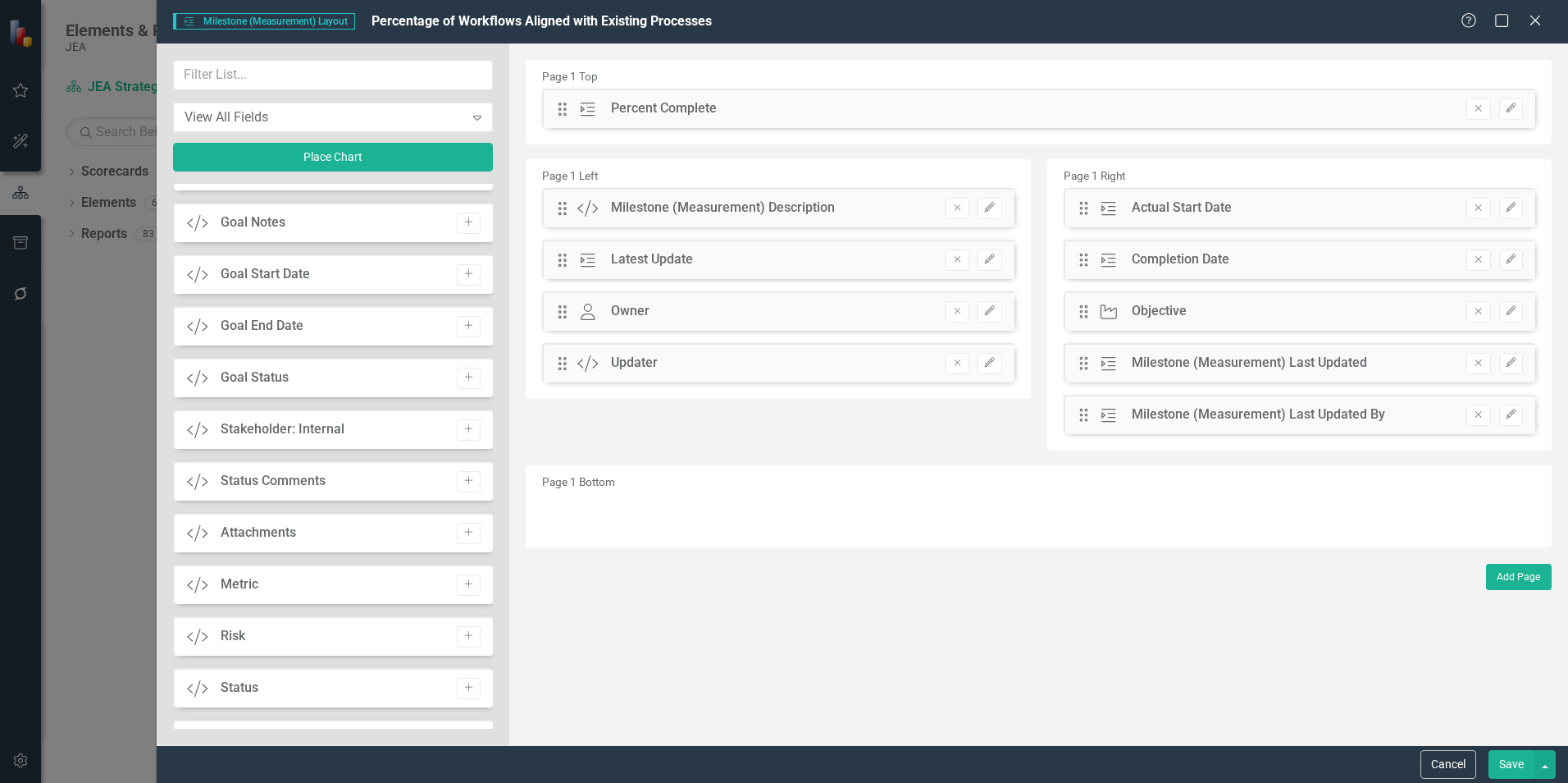
scroll to position [1313, 0]
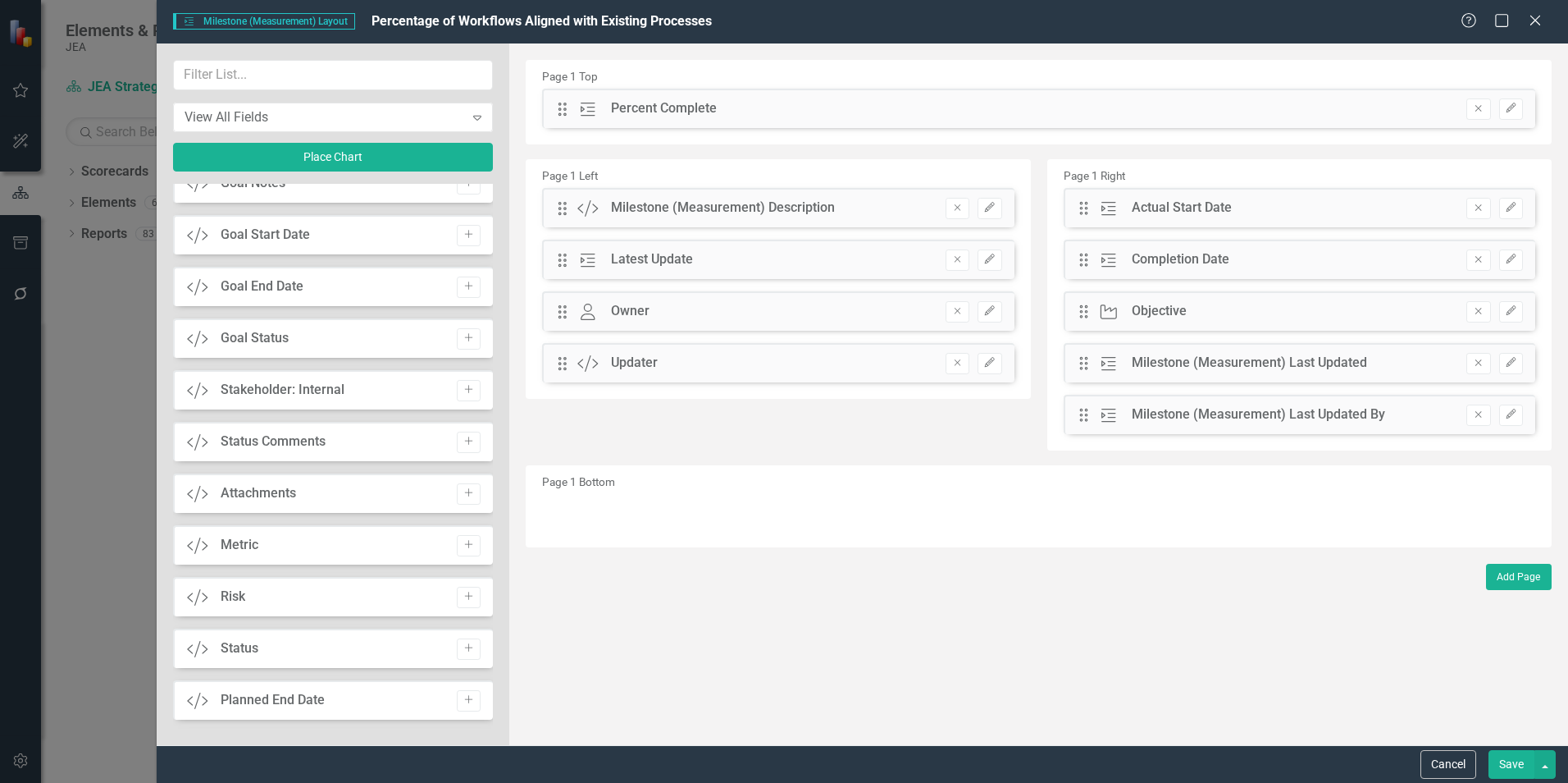
click at [465, 546] on icon "Add" at bounding box center [468, 545] width 12 height 10
drag, startPoint x: 560, startPoint y: 113, endPoint x: 569, endPoint y: 534, distance: 421.1
click at [1507, 763] on button "Save" at bounding box center [1511, 764] width 46 height 29
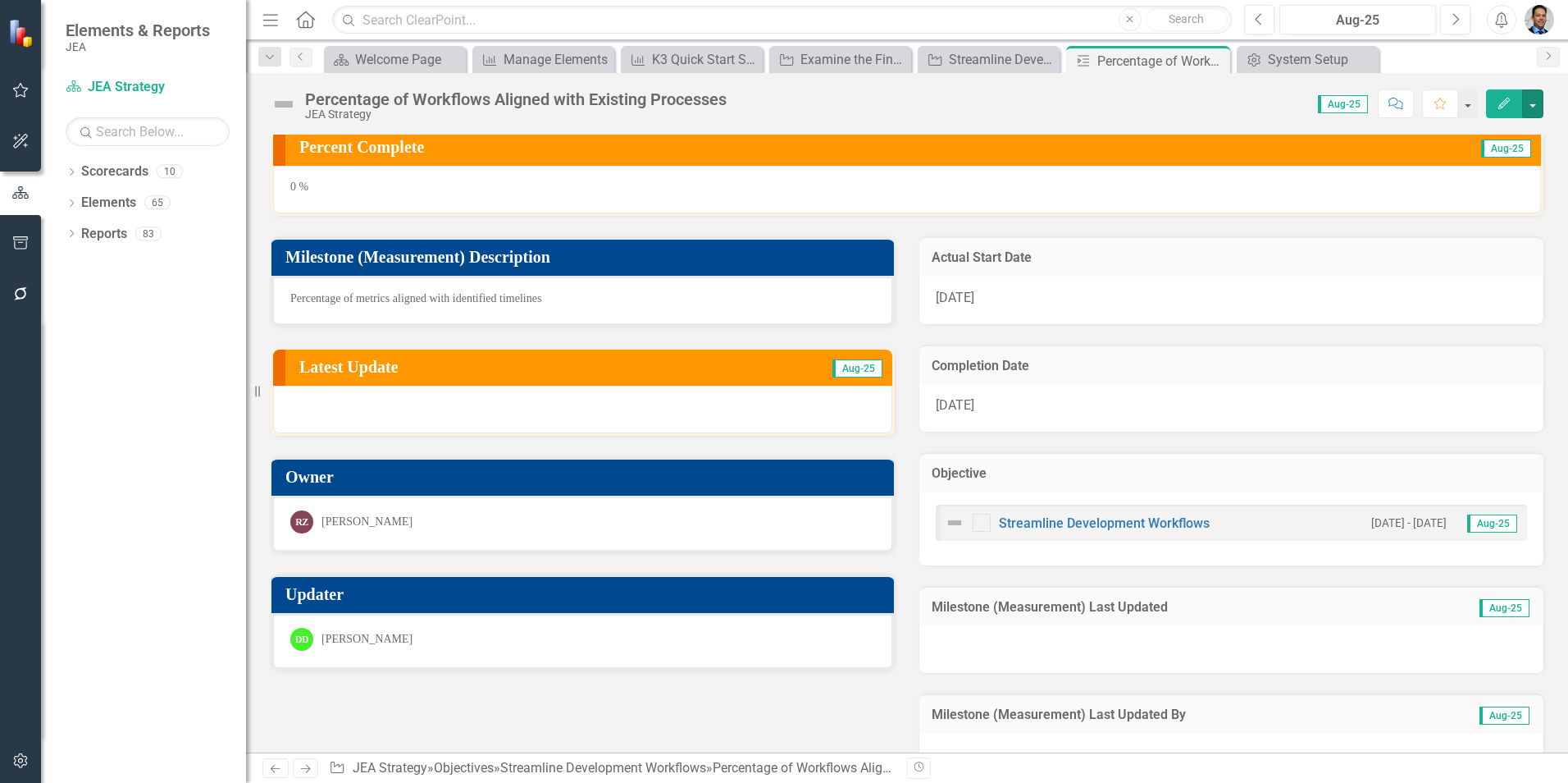
scroll to position [0, 0]
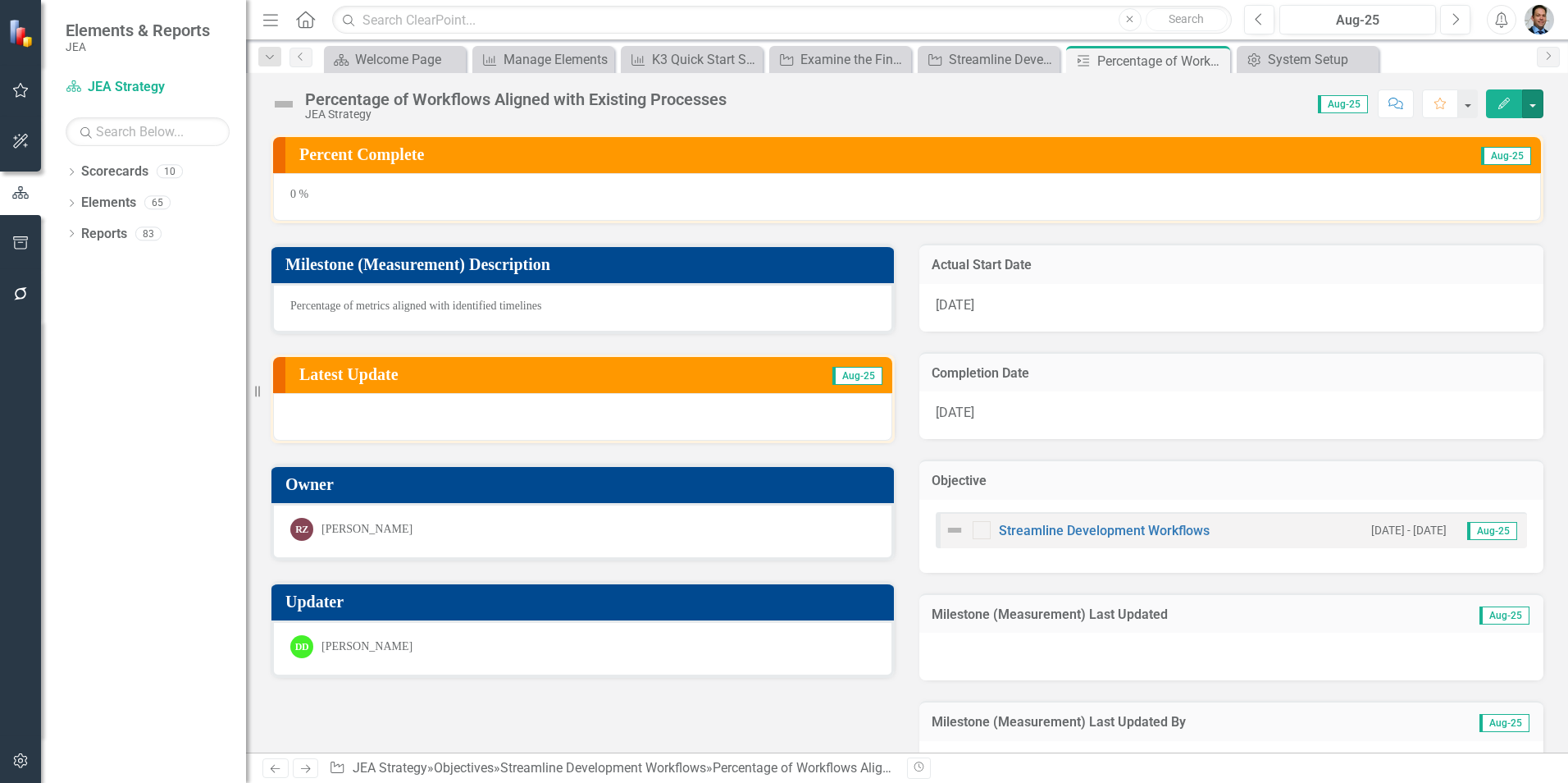
click at [1537, 105] on button "button" at bounding box center [1533, 104] width 21 height 29
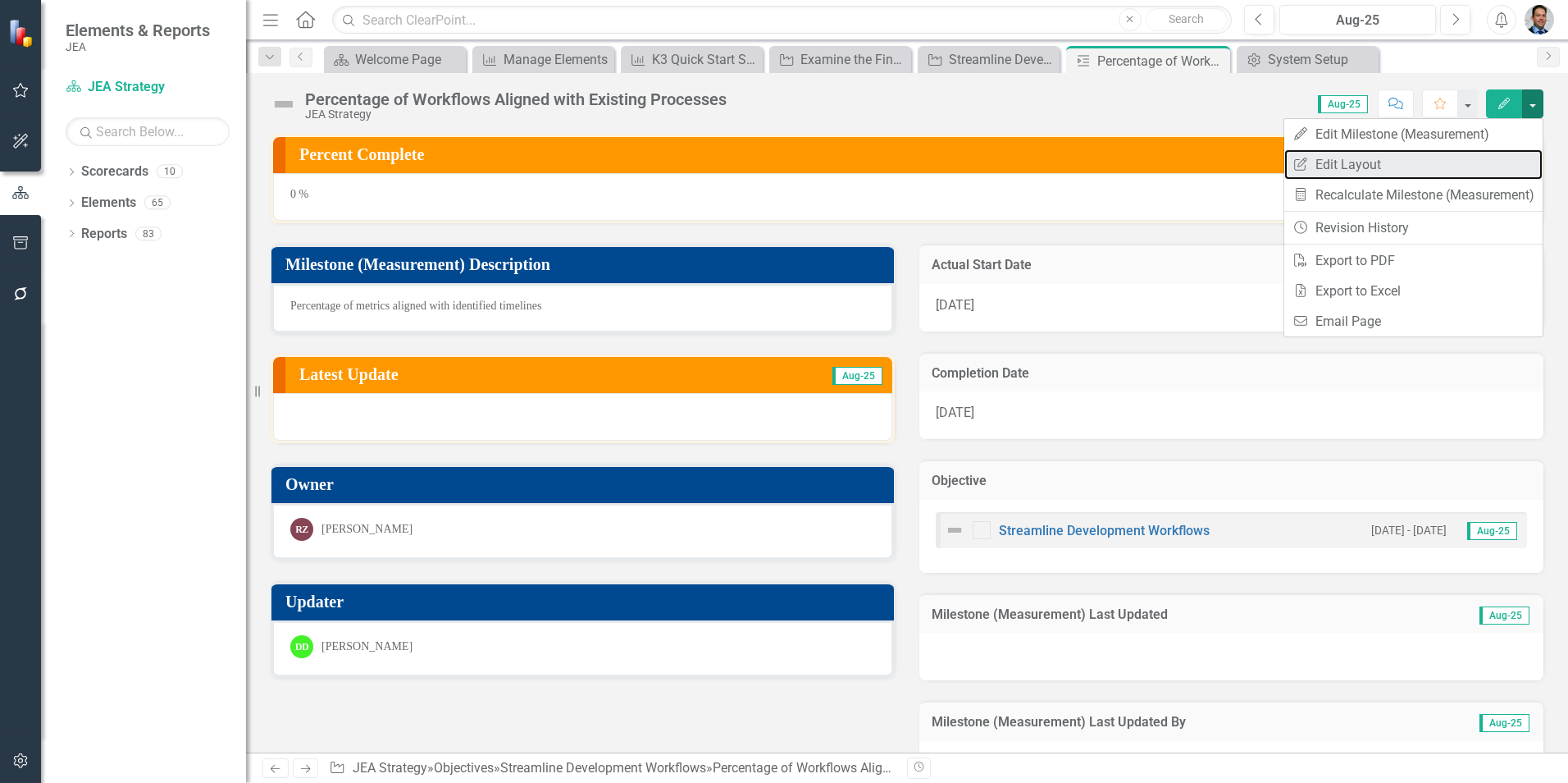
click at [1384, 169] on link "Edit Report Edit Layout" at bounding box center [1414, 165] width 259 height 30
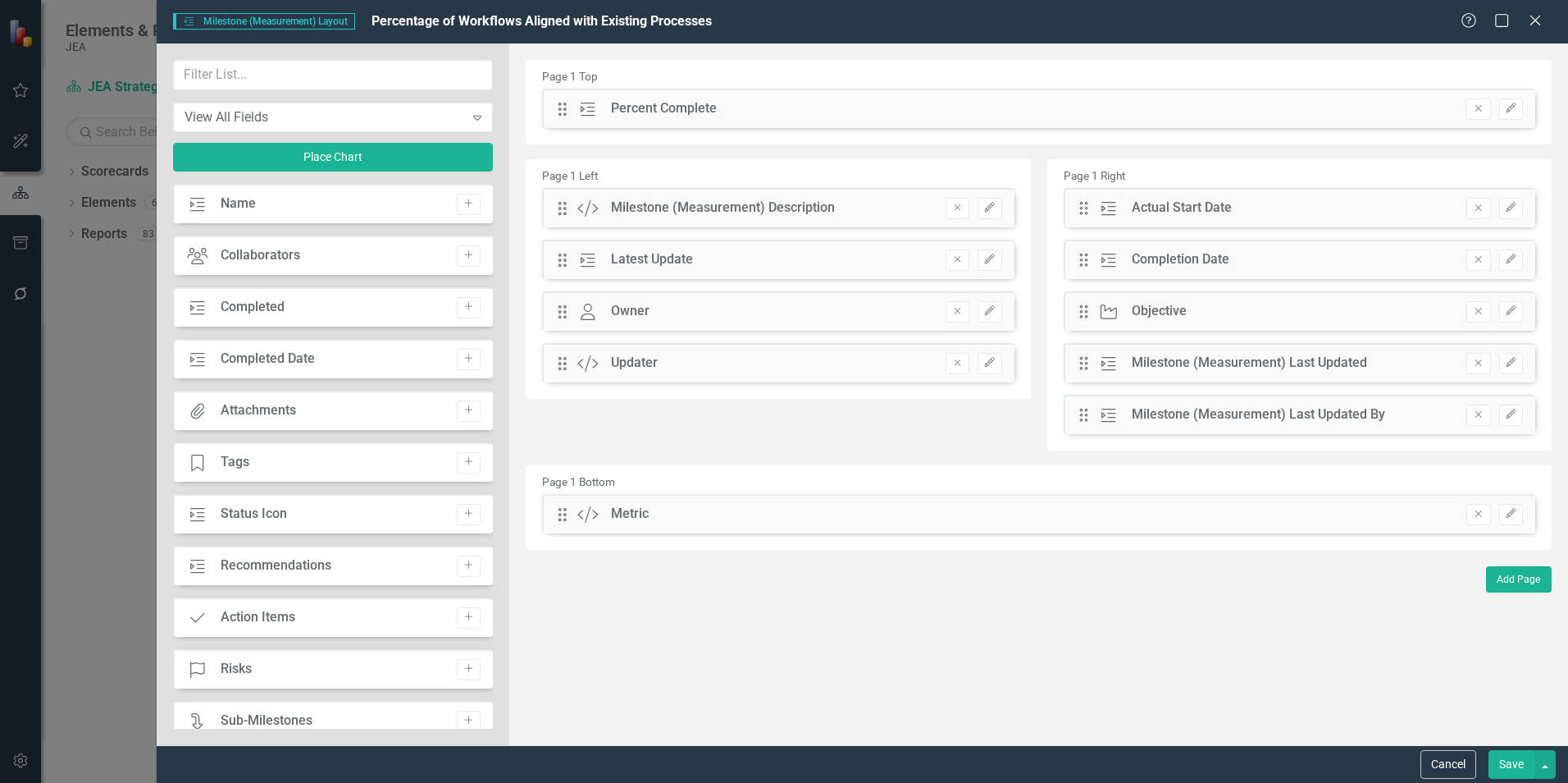
click at [1480, 520] on button "Remove" at bounding box center [1478, 515] width 24 height 21
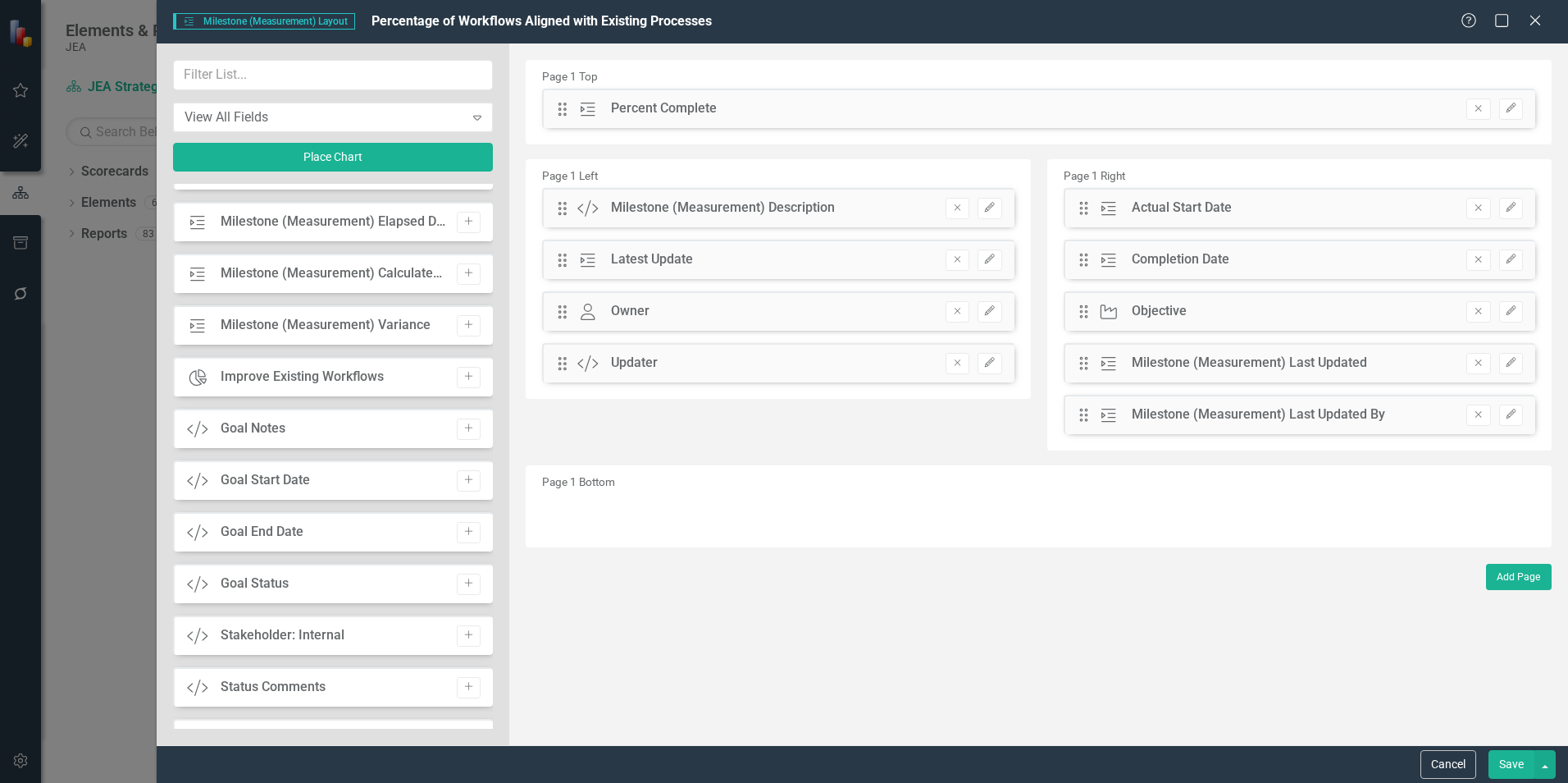
scroll to position [1149, 0]
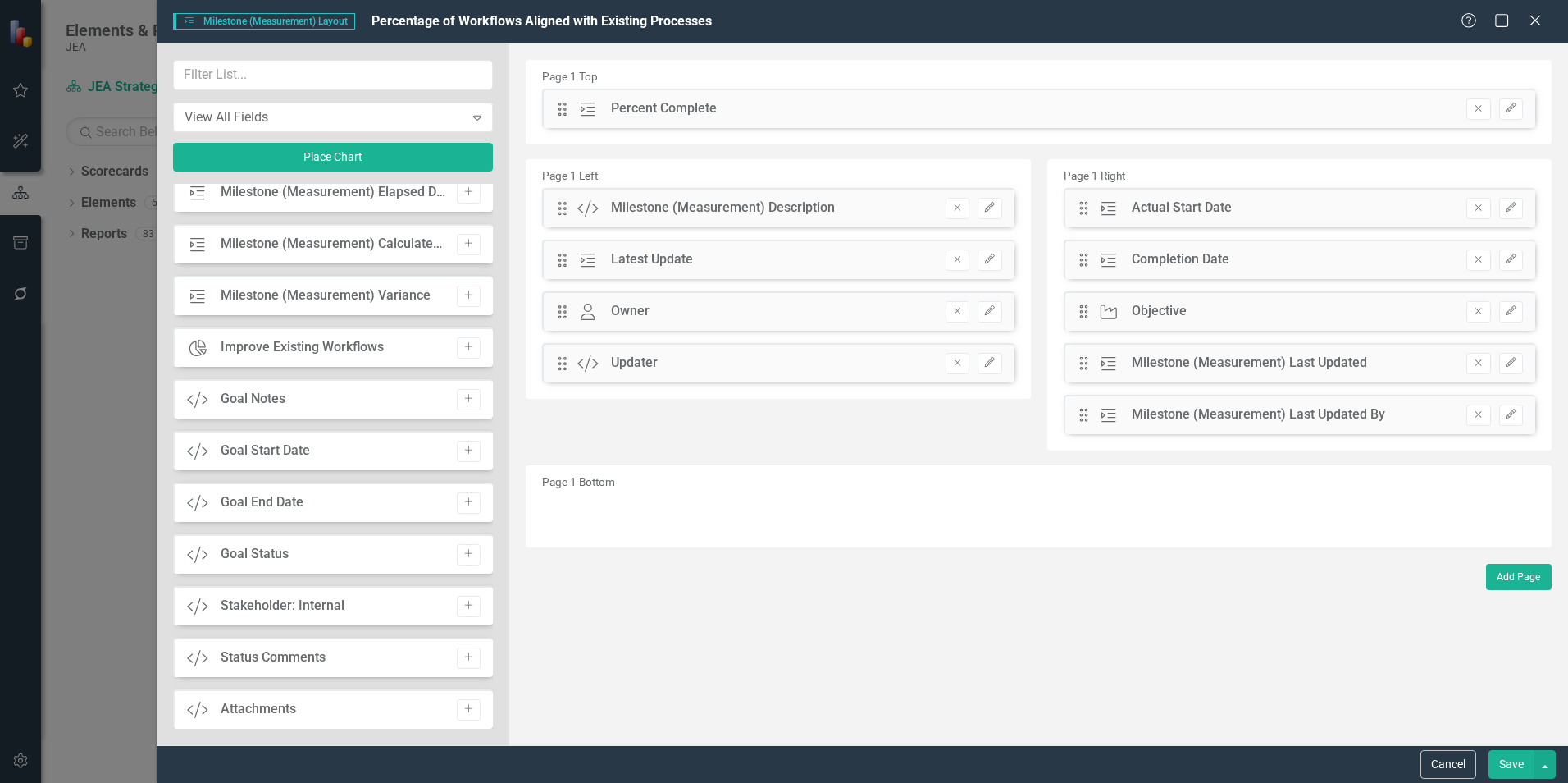
click at [467, 245] on icon "Add" at bounding box center [468, 244] width 12 height 10
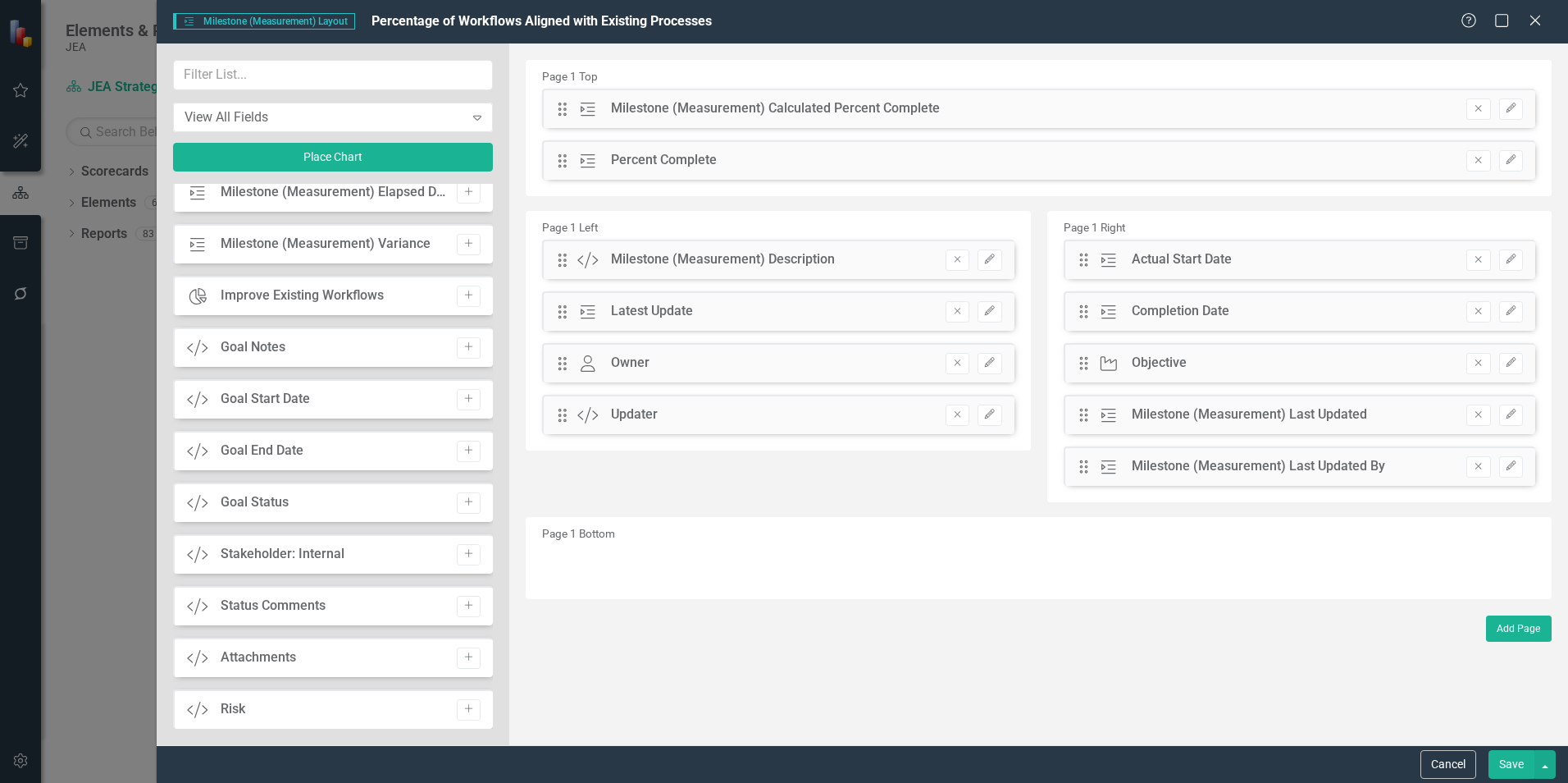
click at [1476, 105] on icon "Remove" at bounding box center [1478, 108] width 12 height 10
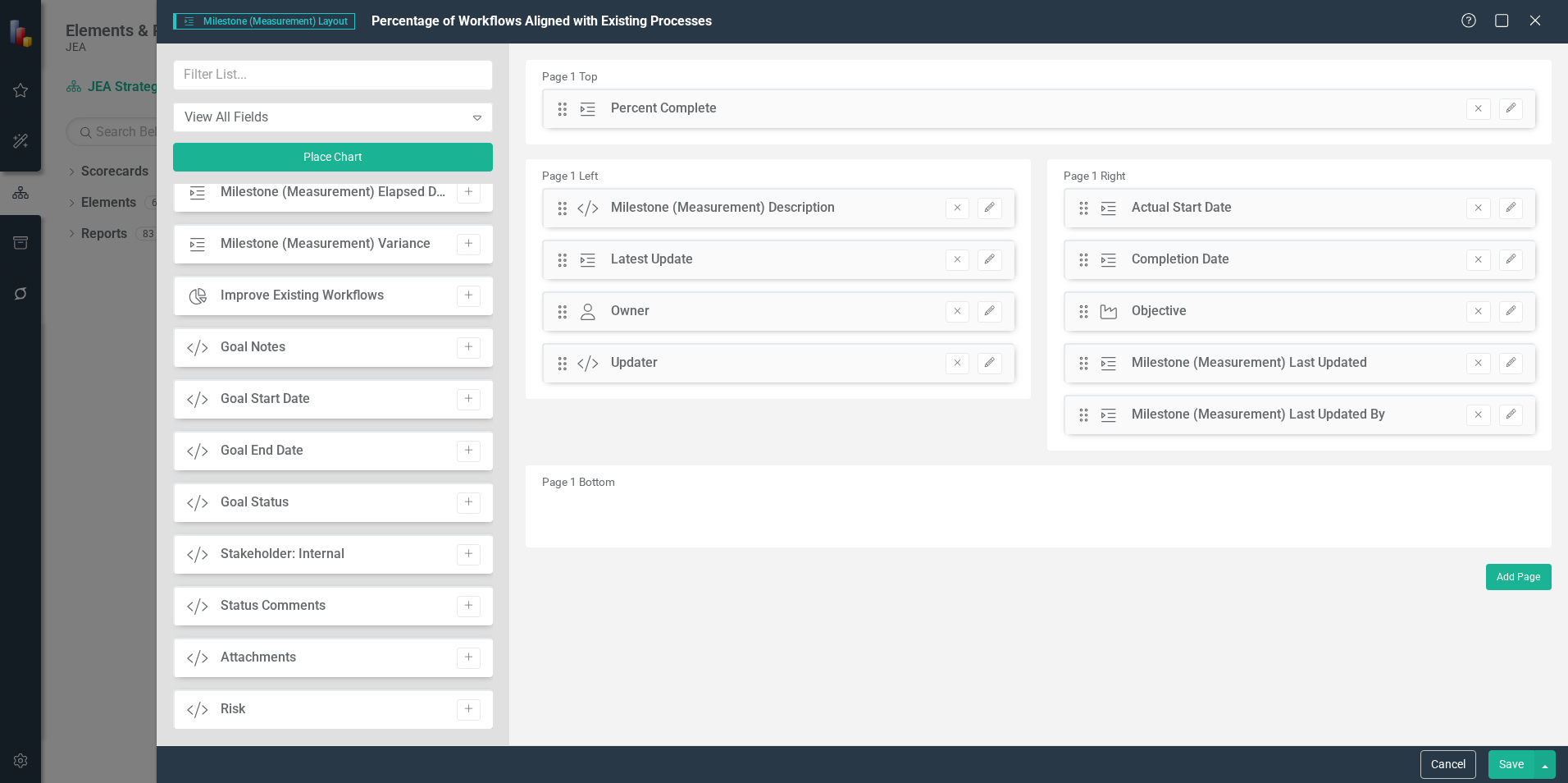
click at [462, 244] on icon "Add" at bounding box center [468, 244] width 12 height 10
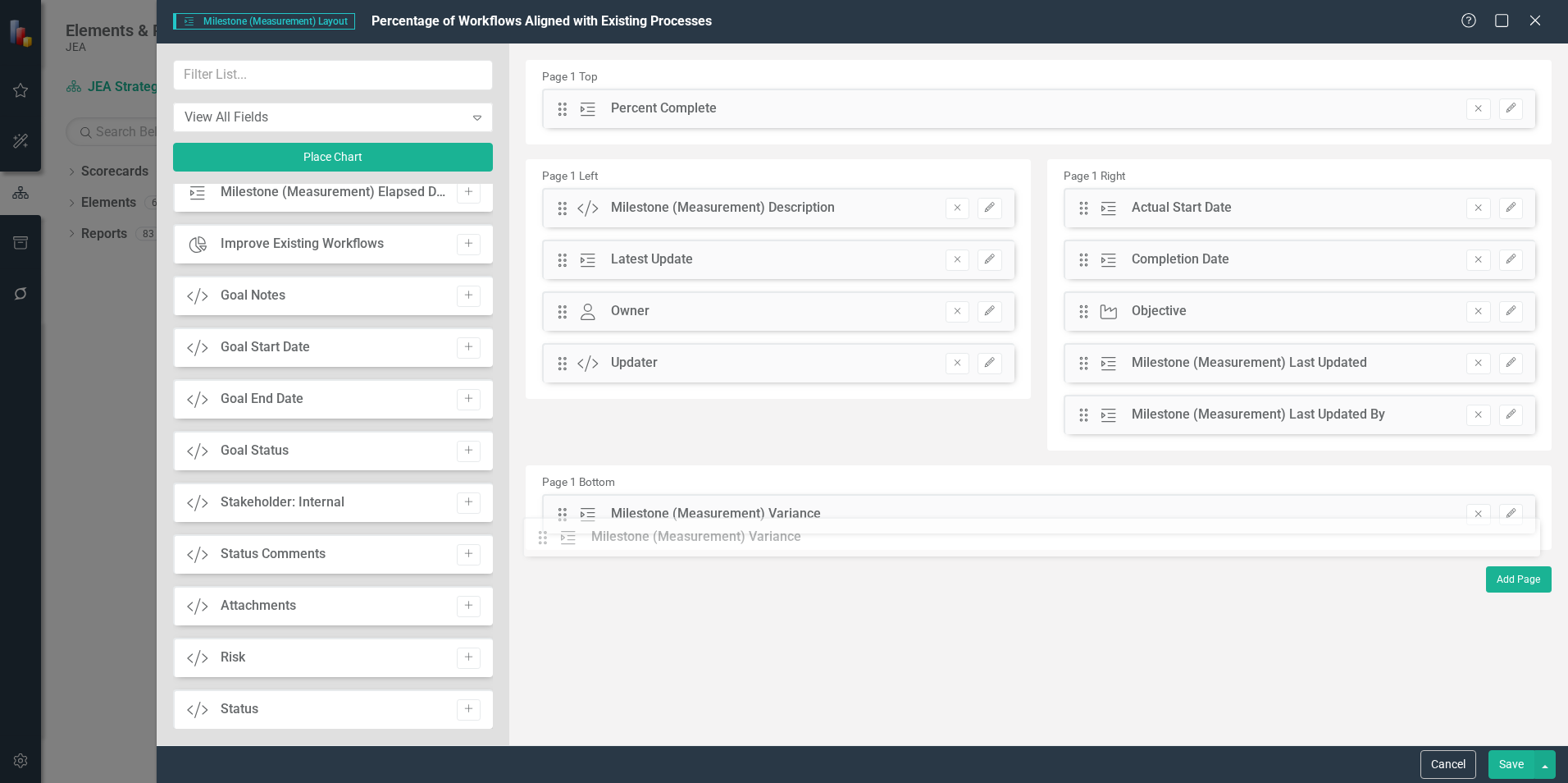
drag, startPoint x: 558, startPoint y: 114, endPoint x: 551, endPoint y: 539, distance: 425.1
click at [1505, 766] on button "Save" at bounding box center [1511, 764] width 46 height 29
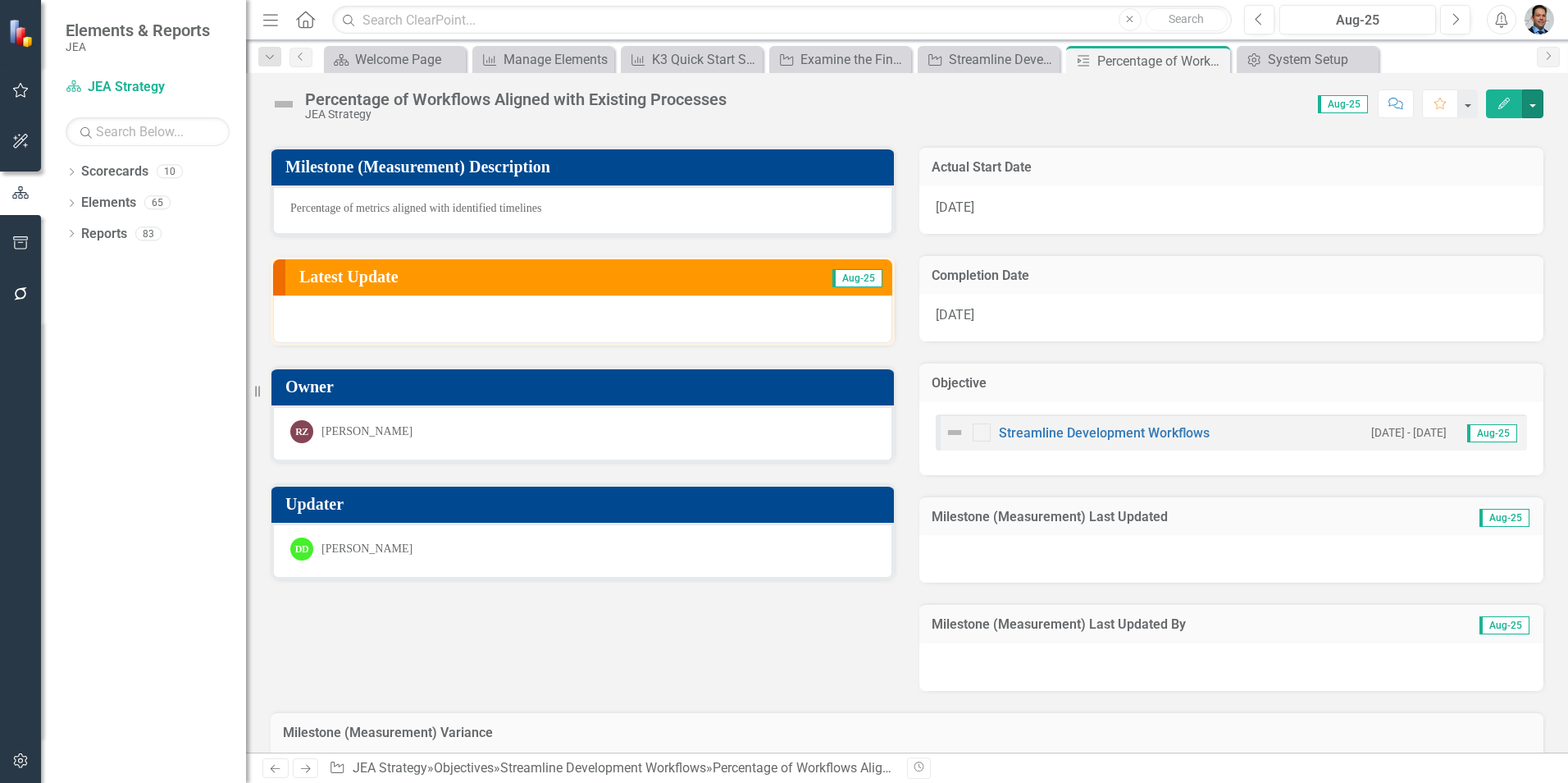
scroll to position [0, 0]
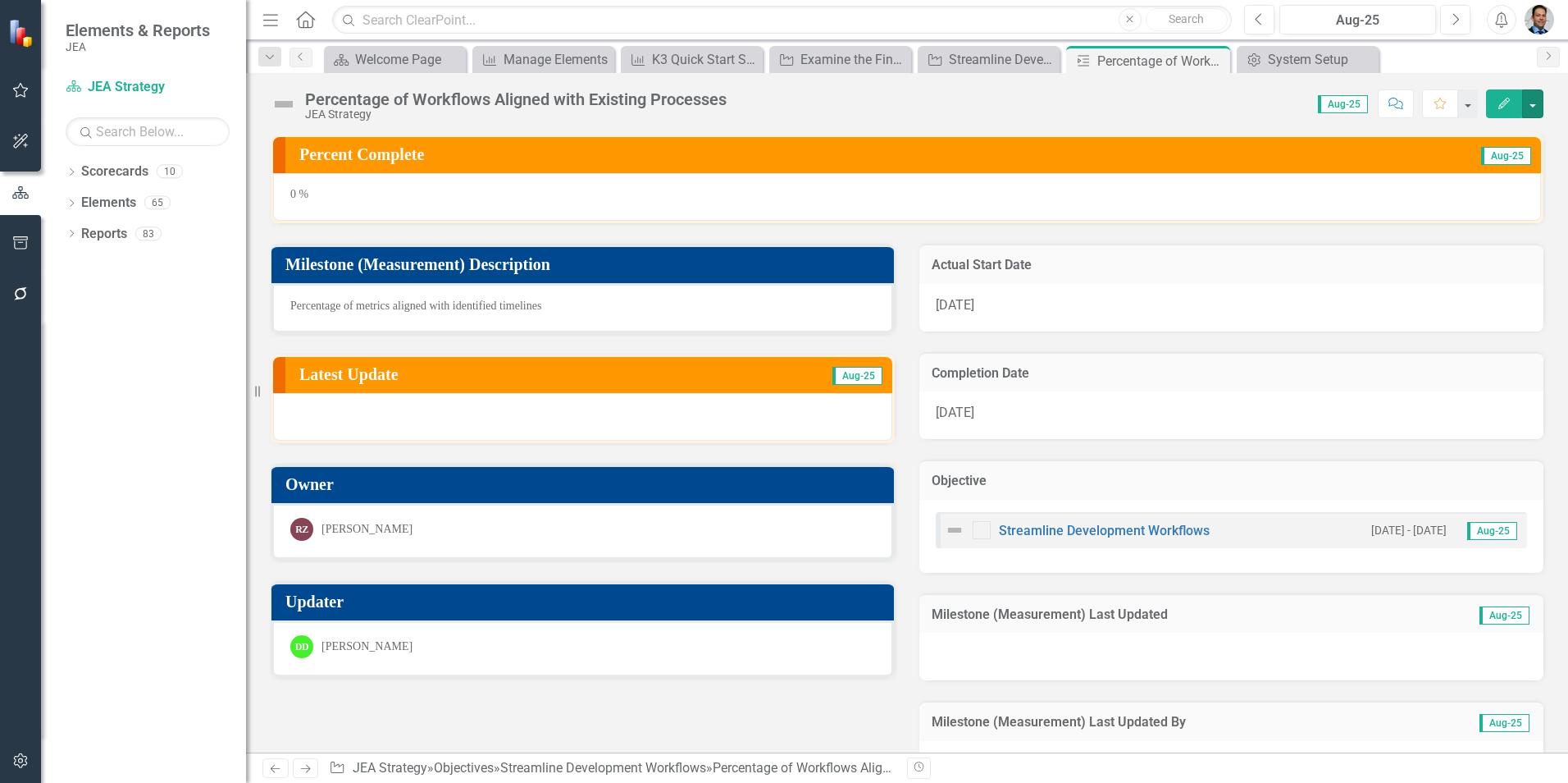
click at [1537, 110] on button "button" at bounding box center [1533, 104] width 21 height 29
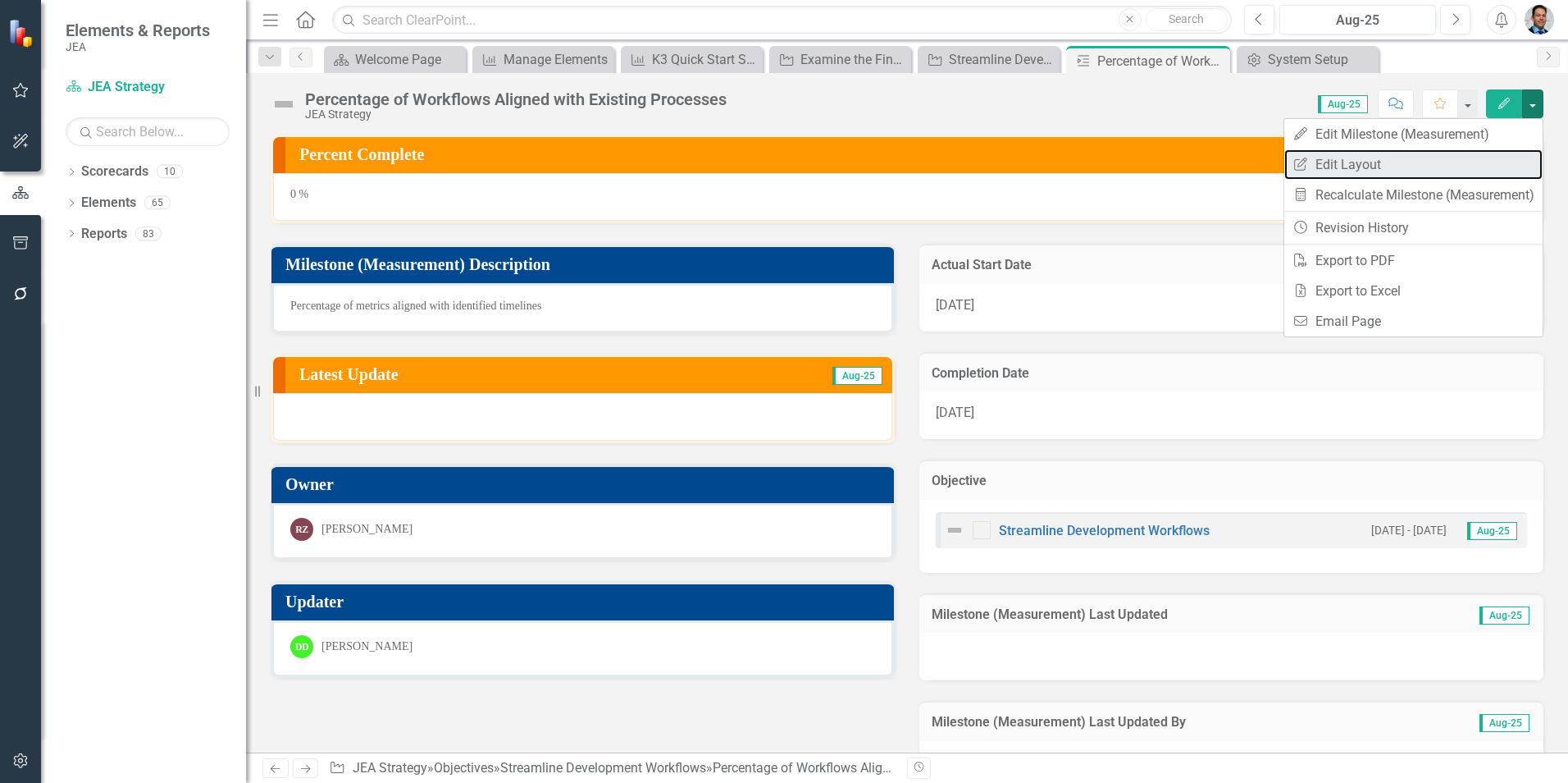
click at [1356, 159] on link "Edit Report Edit Layout" at bounding box center [1414, 165] width 259 height 30
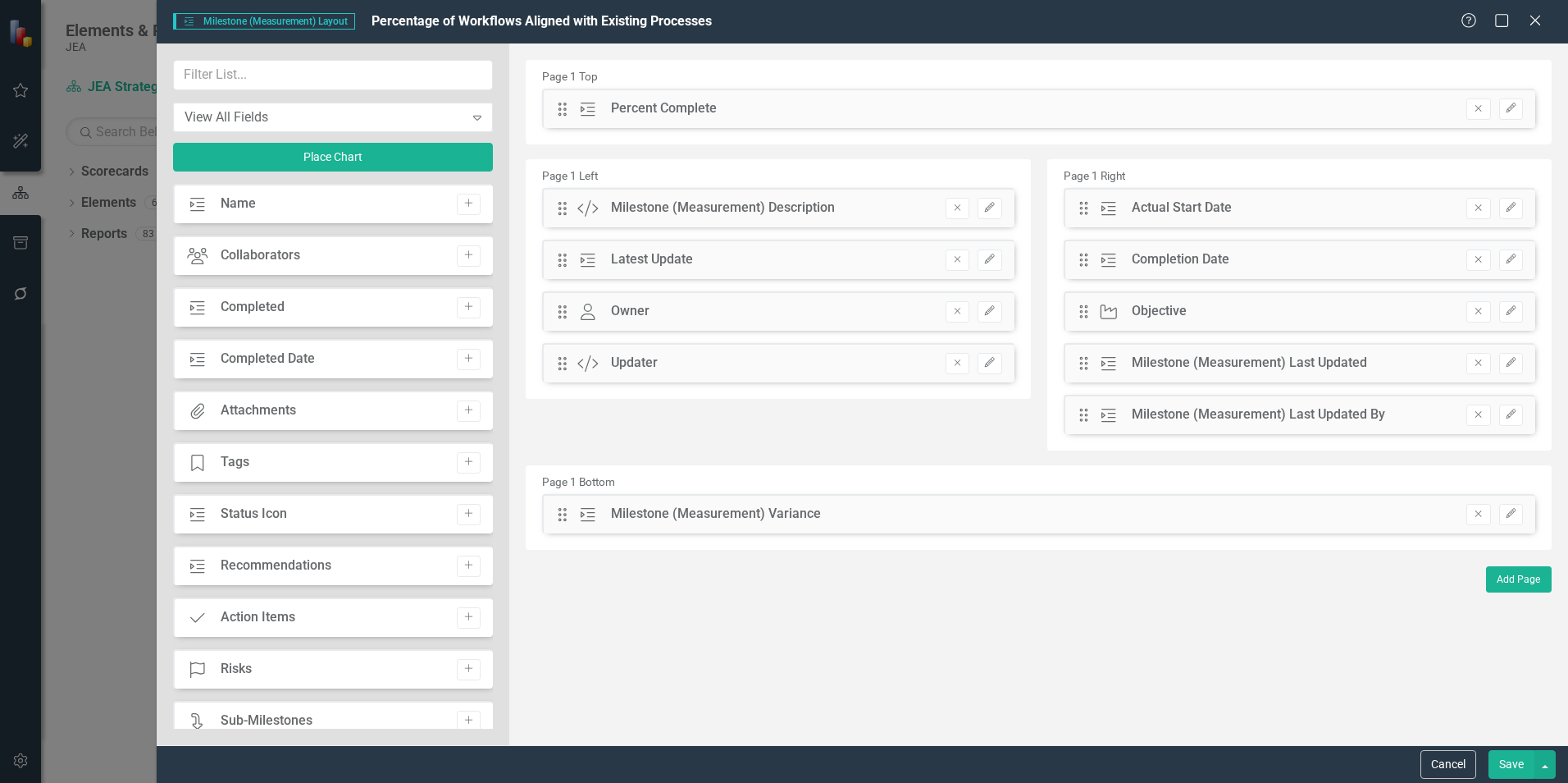
click at [1468, 517] on button "Remove" at bounding box center [1478, 515] width 24 height 21
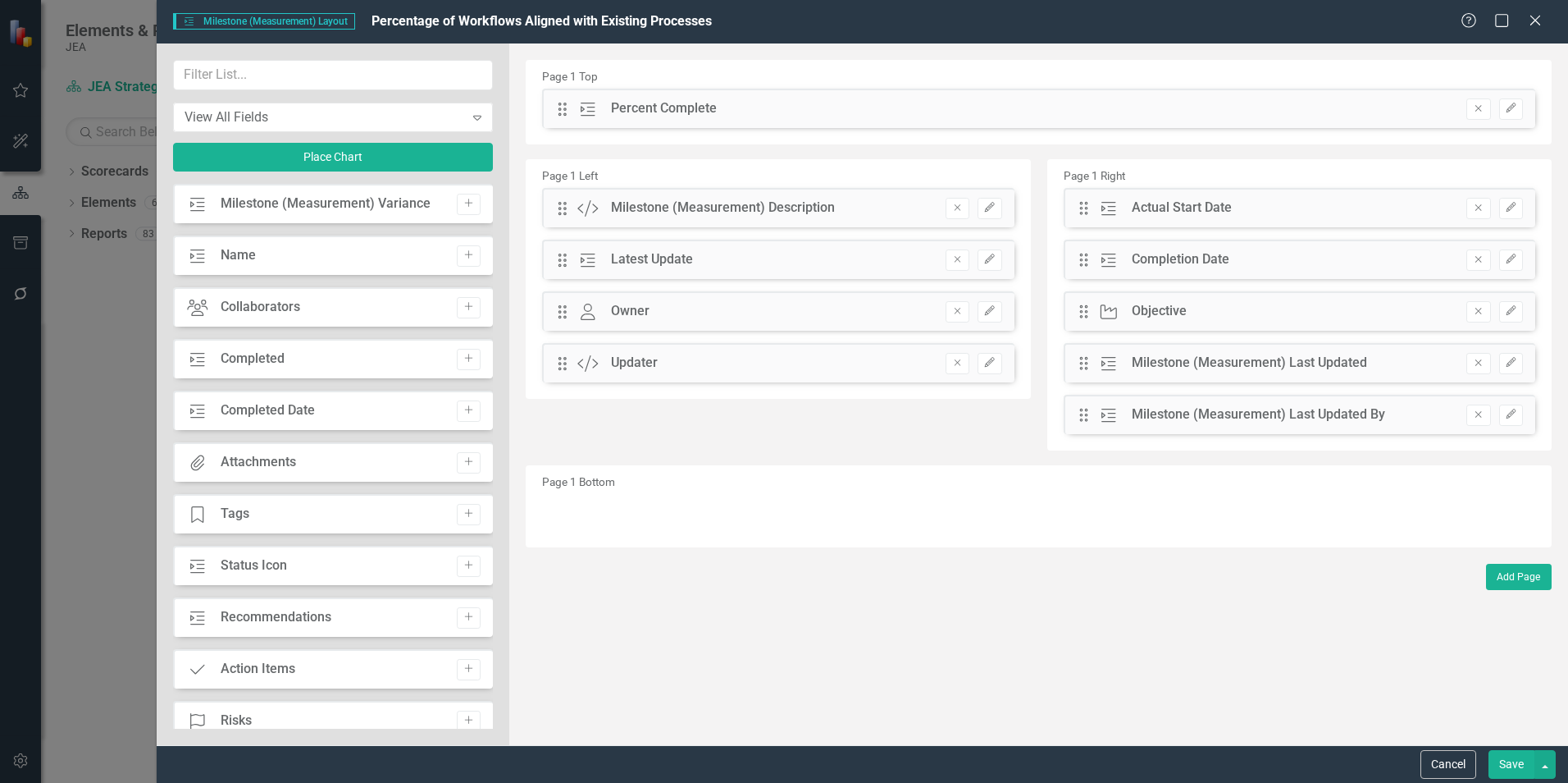
click at [1500, 769] on button "Save" at bounding box center [1511, 764] width 46 height 29
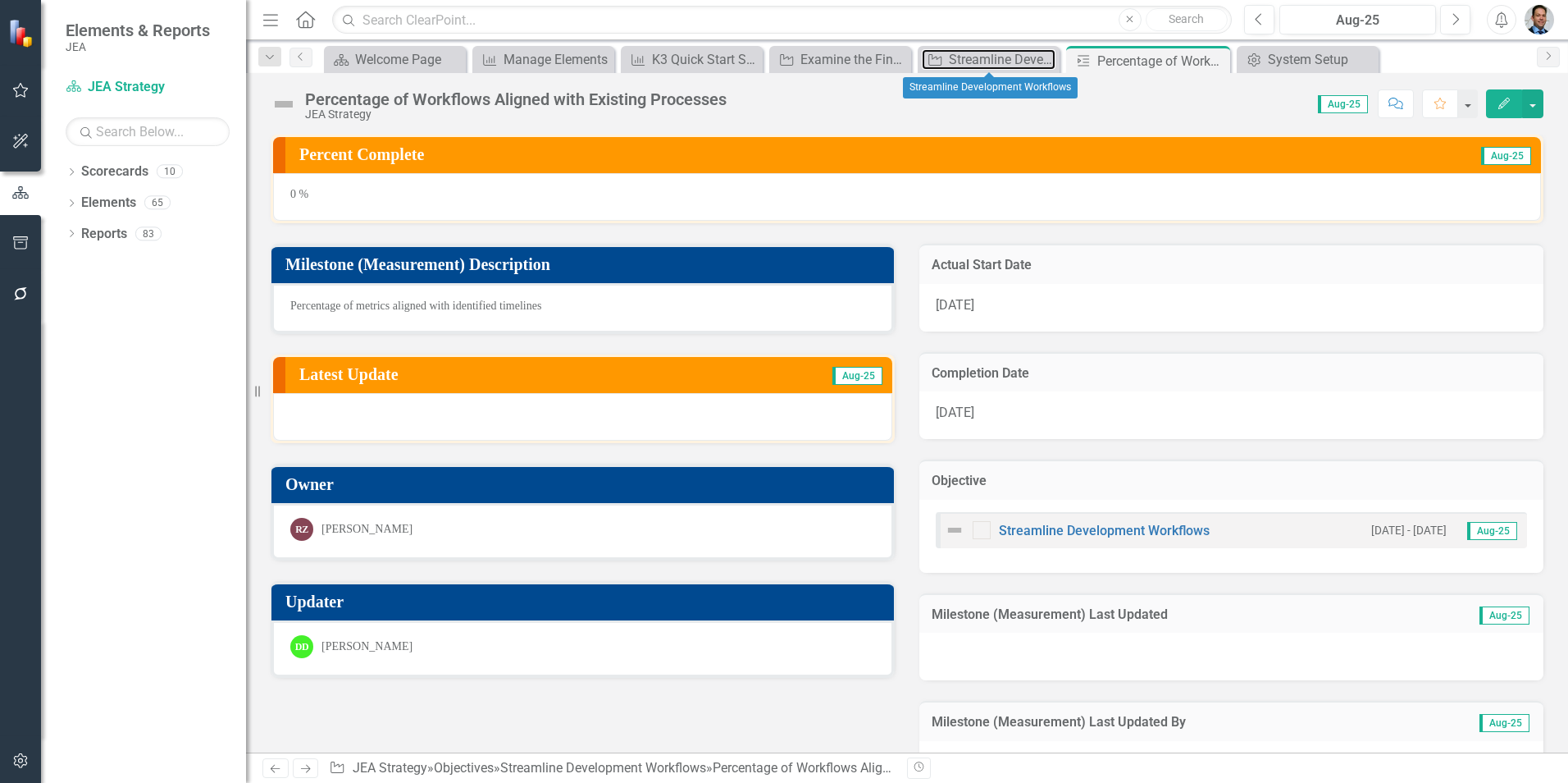
click at [974, 57] on div "Streamline Development Workflows" at bounding box center [1002, 60] width 106 height 21
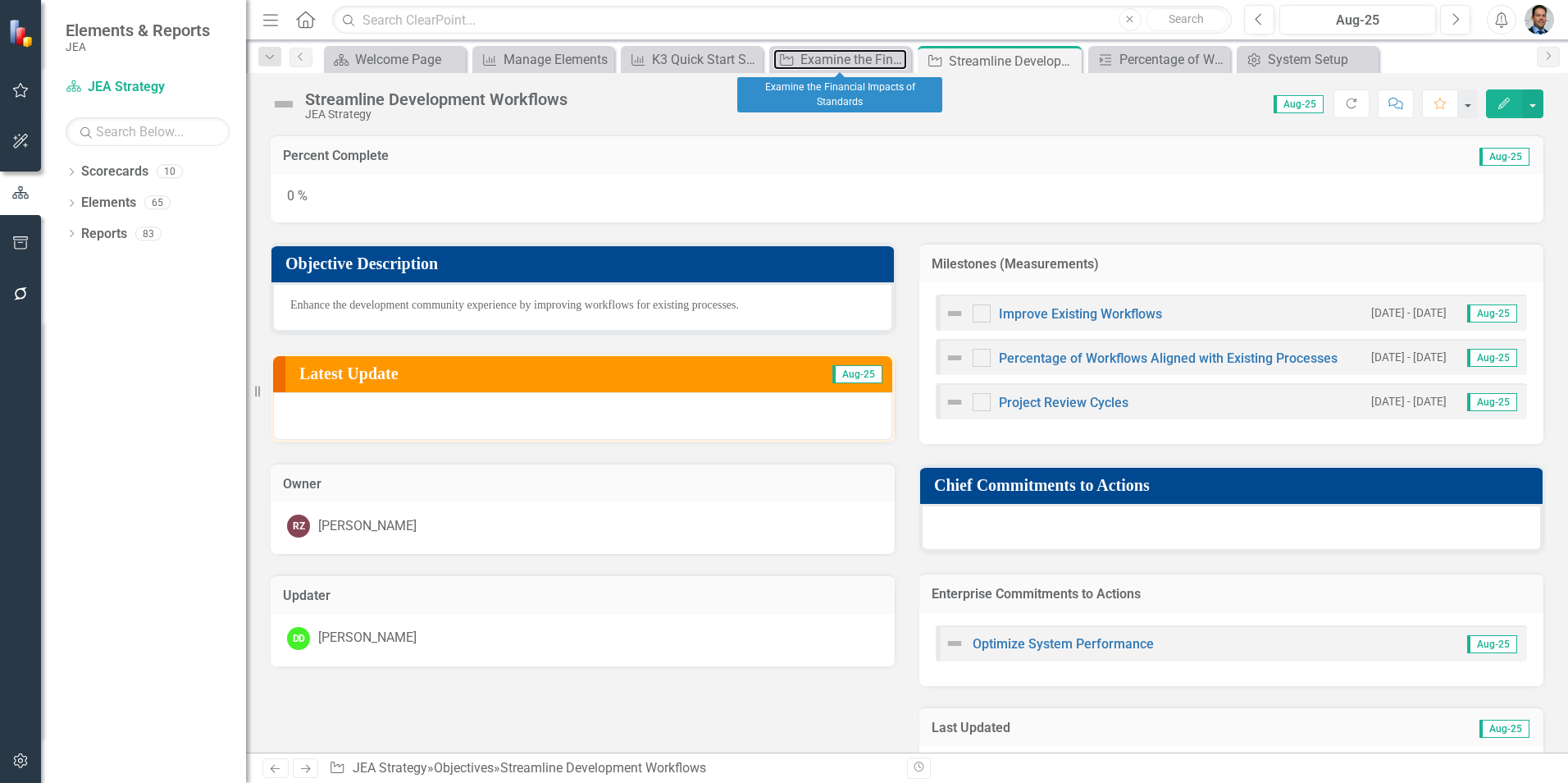
click at [823, 59] on div "Examine the Financial Impacts of Standards" at bounding box center [854, 60] width 106 height 21
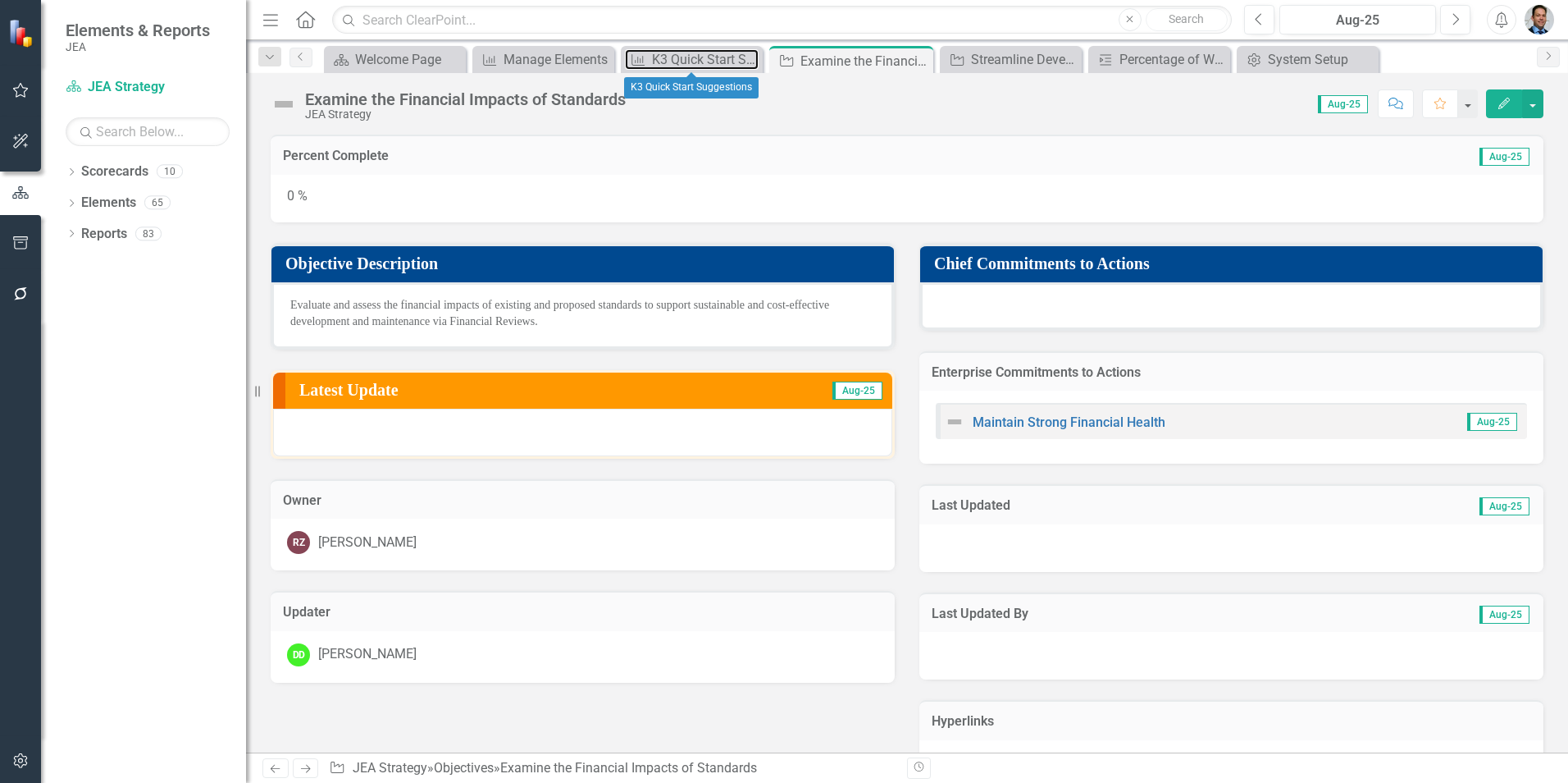
click at [685, 59] on div "K3 Quick Start Suggestions" at bounding box center [706, 60] width 106 height 21
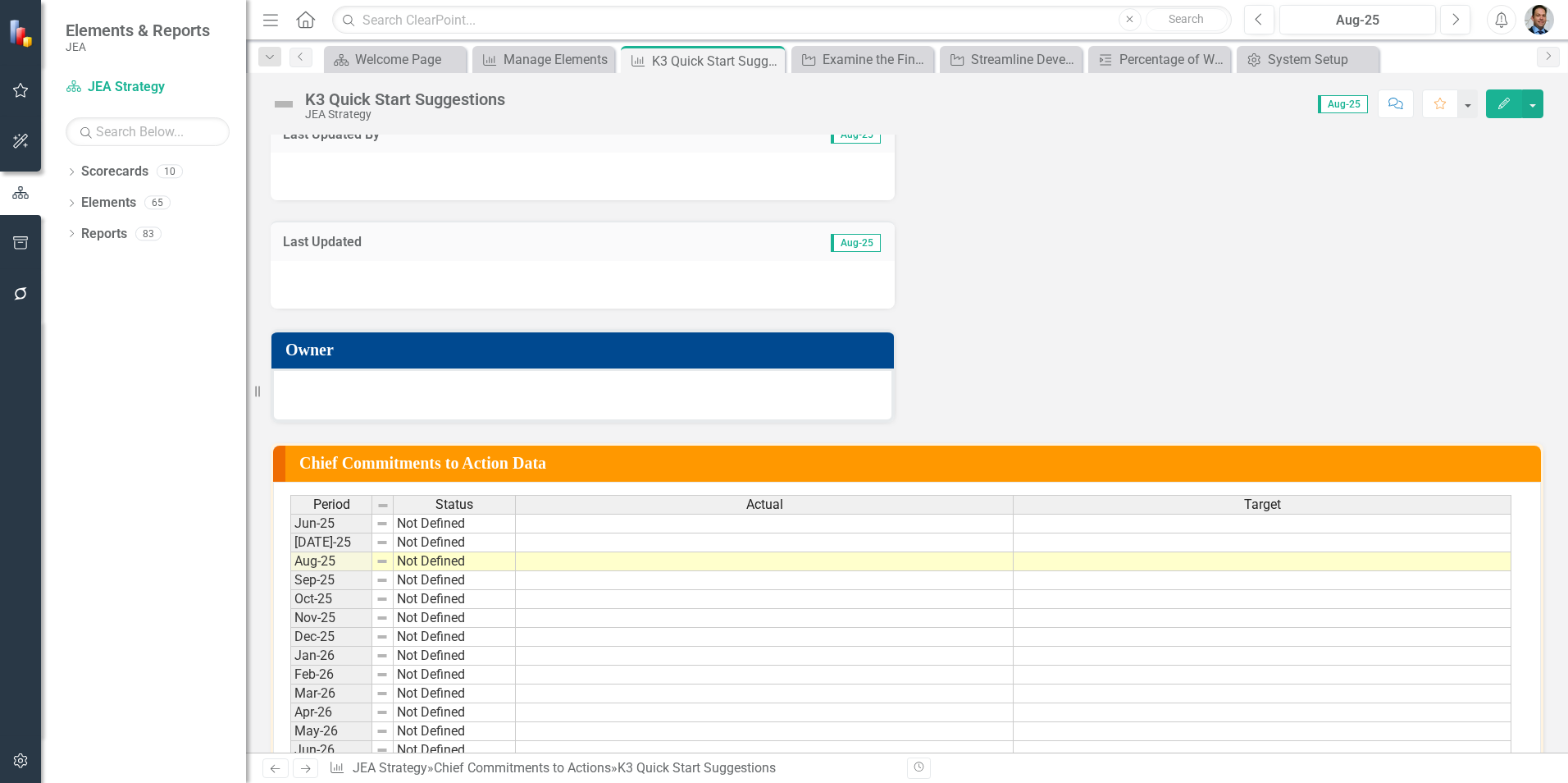
scroll to position [328, 0]
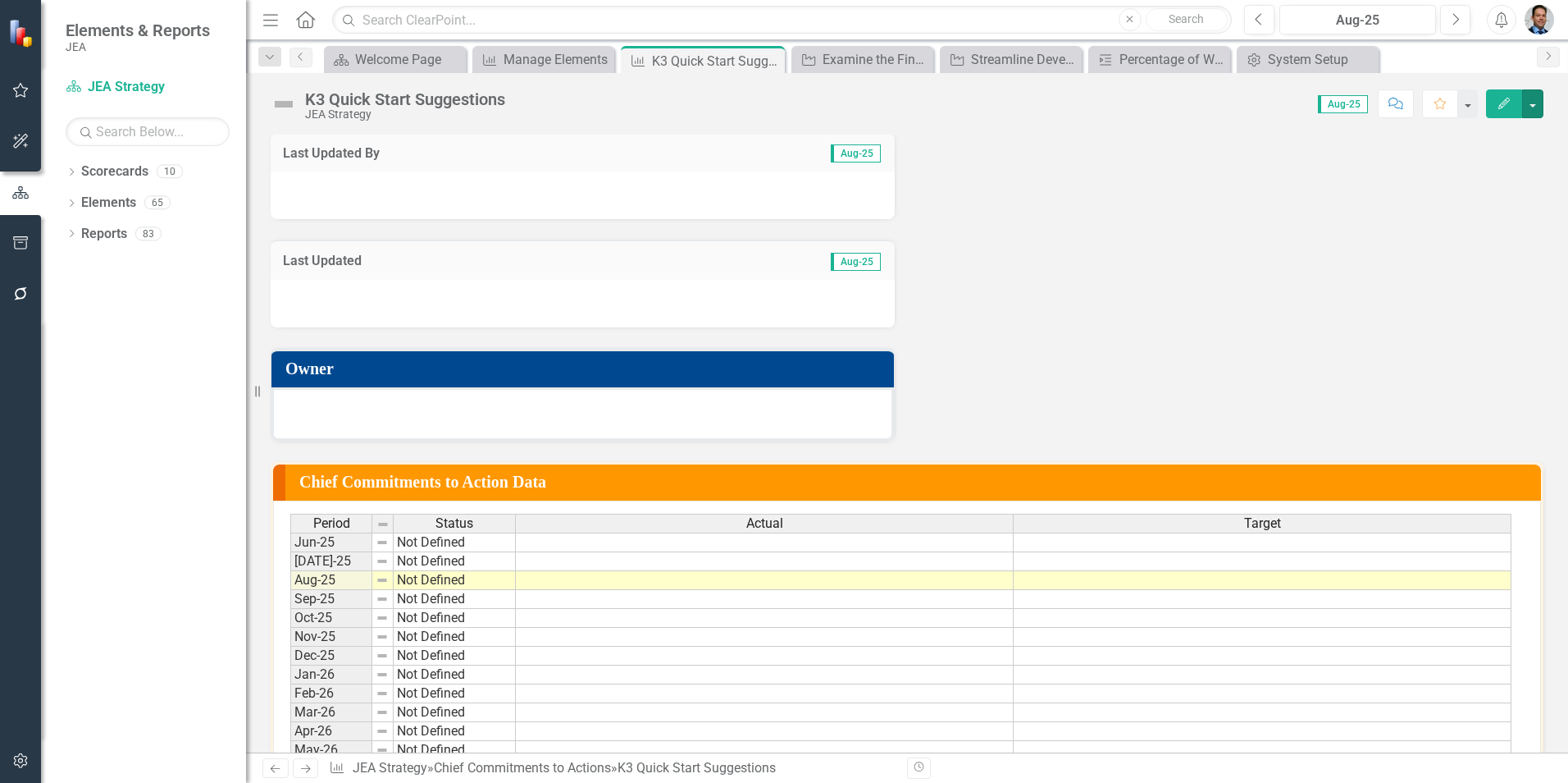
click at [1538, 107] on button "button" at bounding box center [1533, 104] width 21 height 29
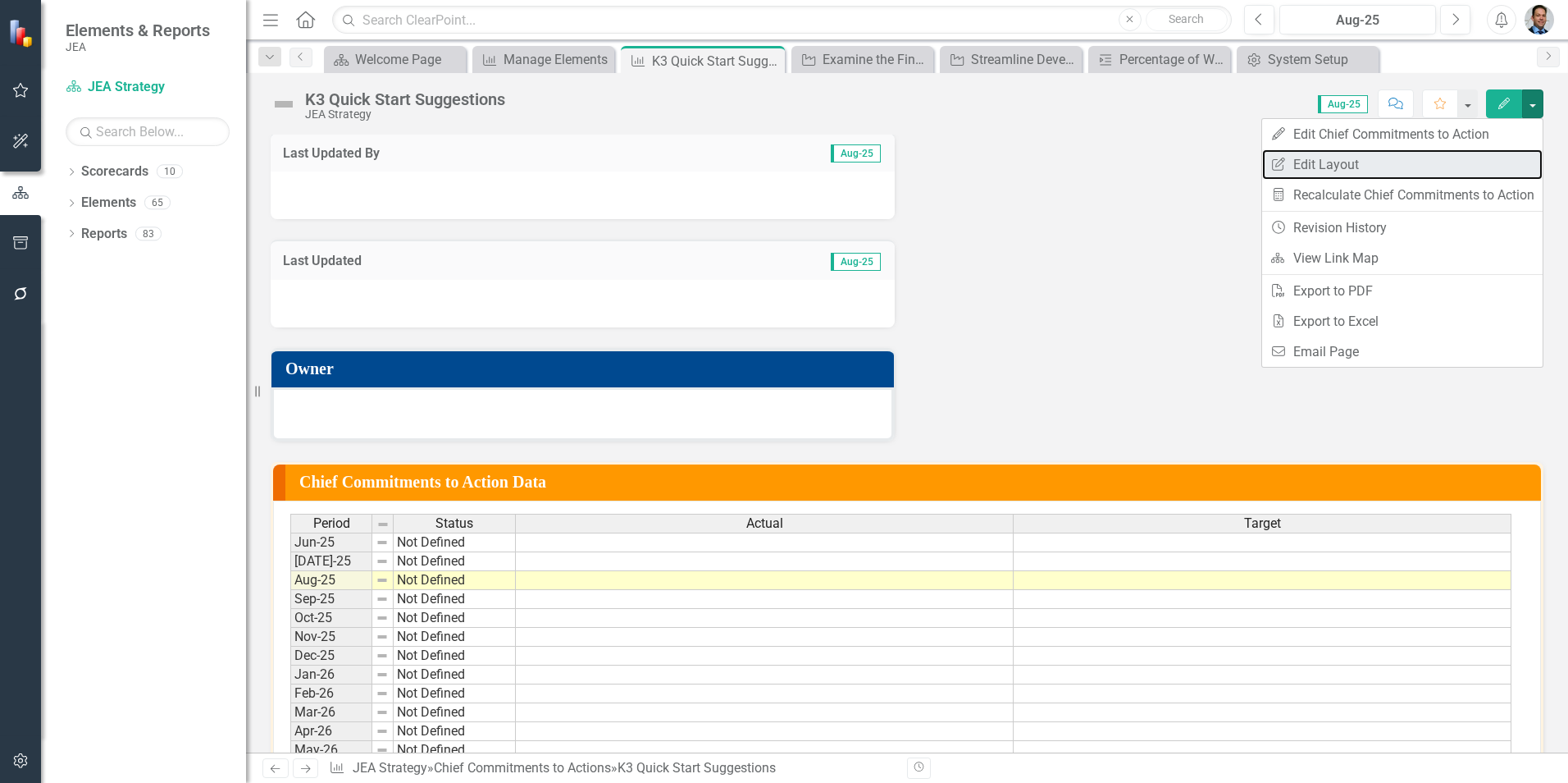
click at [1409, 169] on link "Edit Report Edit Layout" at bounding box center [1402, 165] width 281 height 30
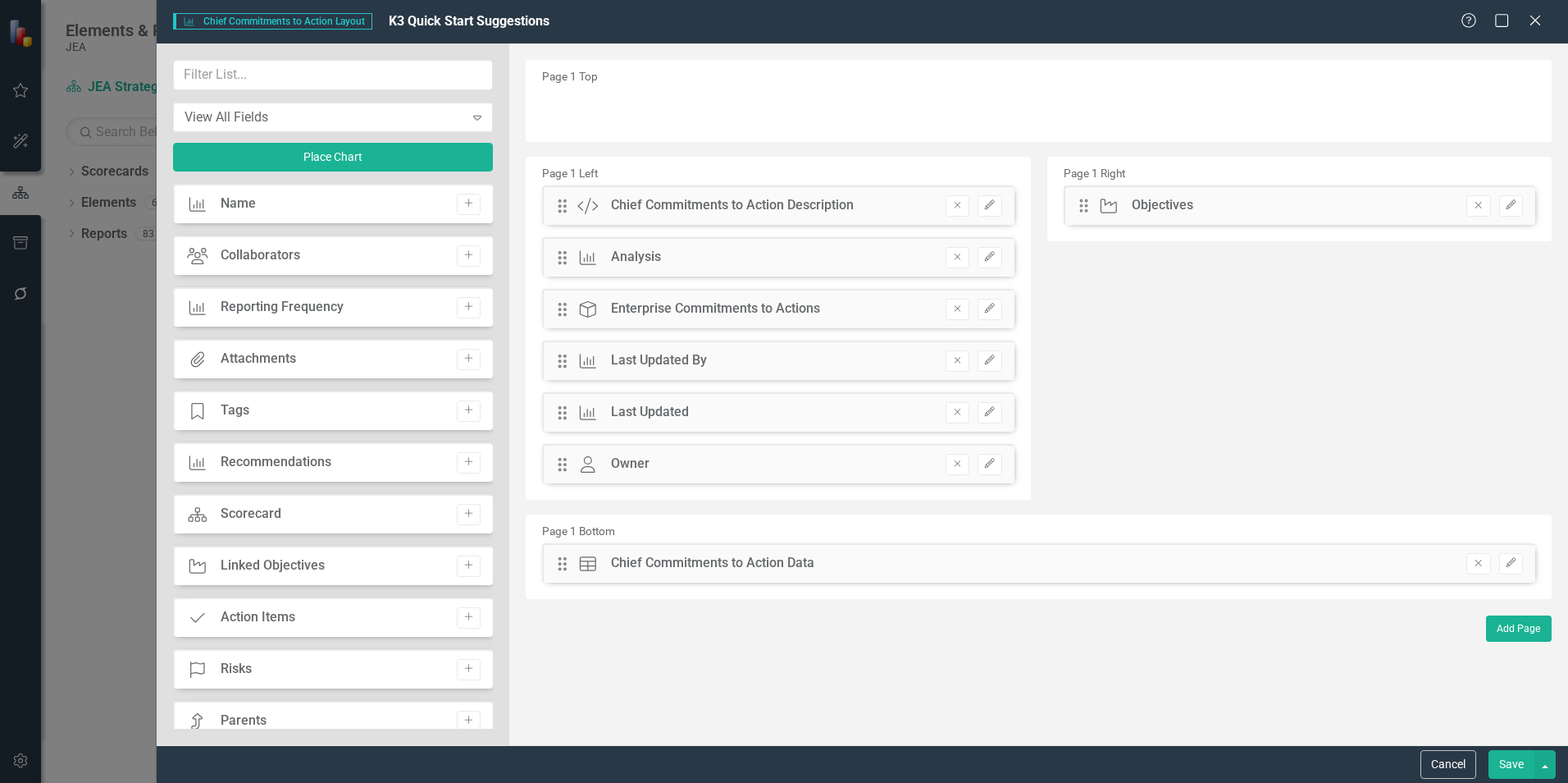
click at [1513, 562] on icon "button" at bounding box center [1511, 563] width 10 height 10
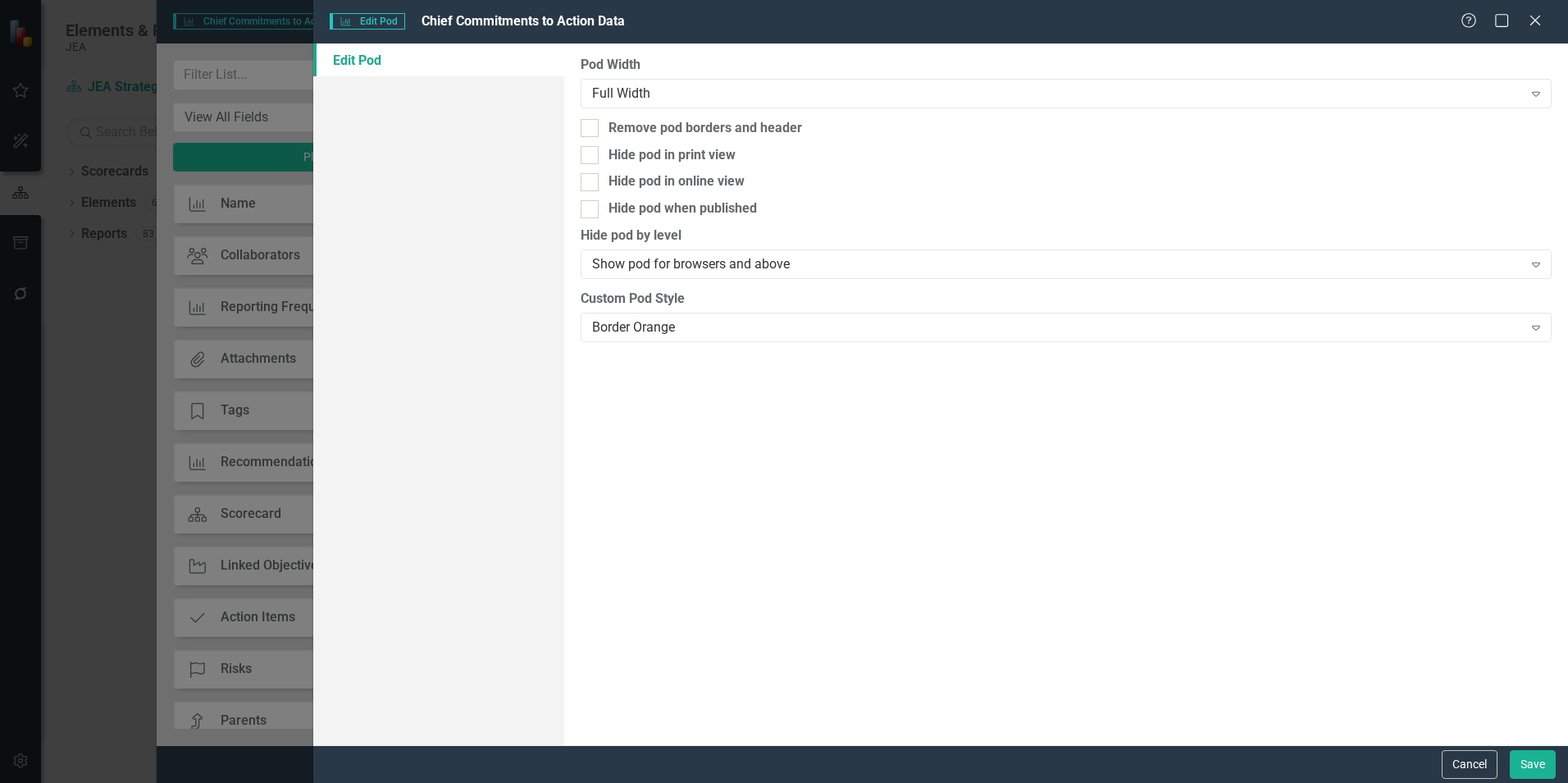
click at [1467, 763] on button "Cancel" at bounding box center [1469, 764] width 56 height 29
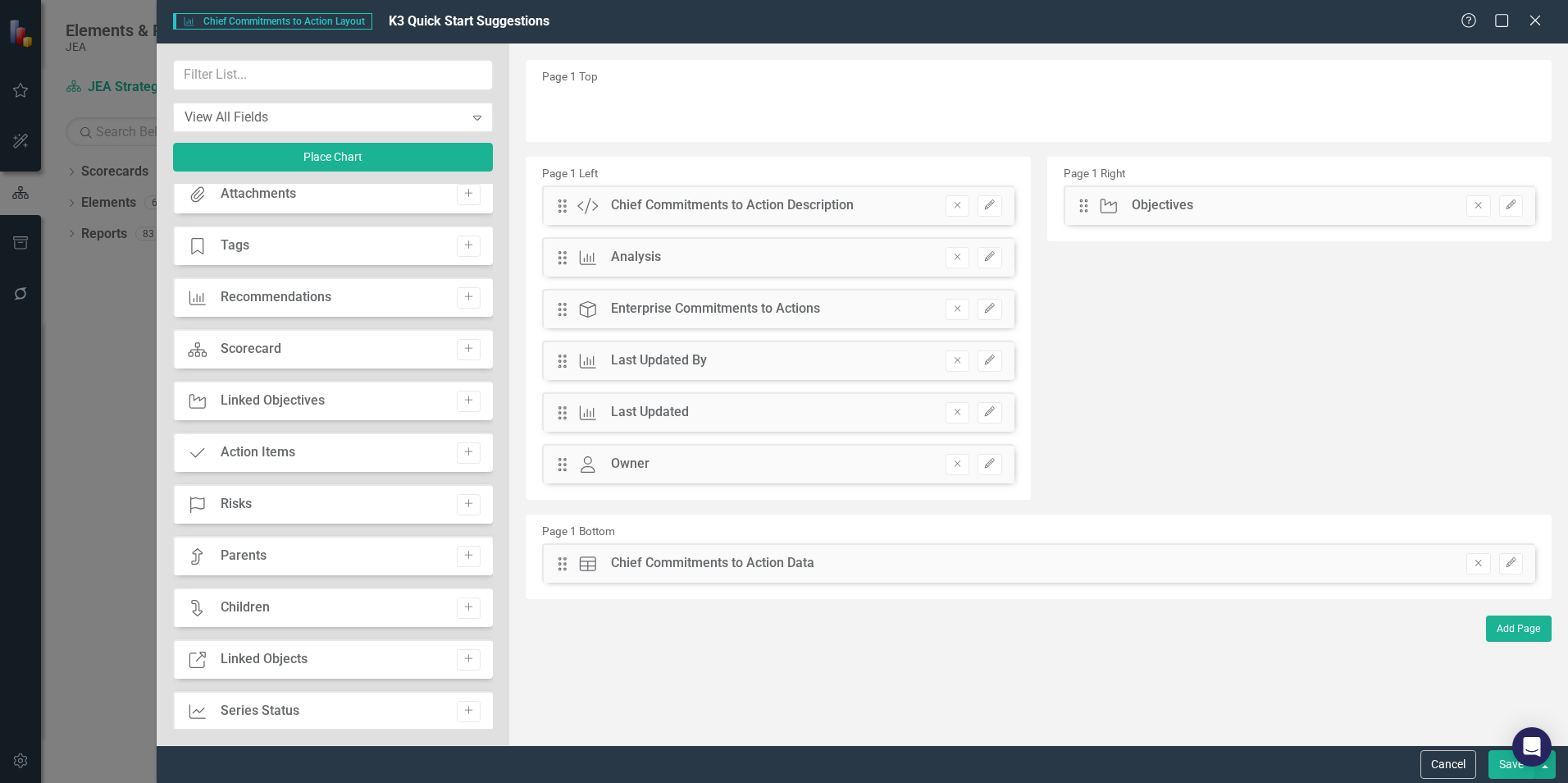
scroll to position [156, 0]
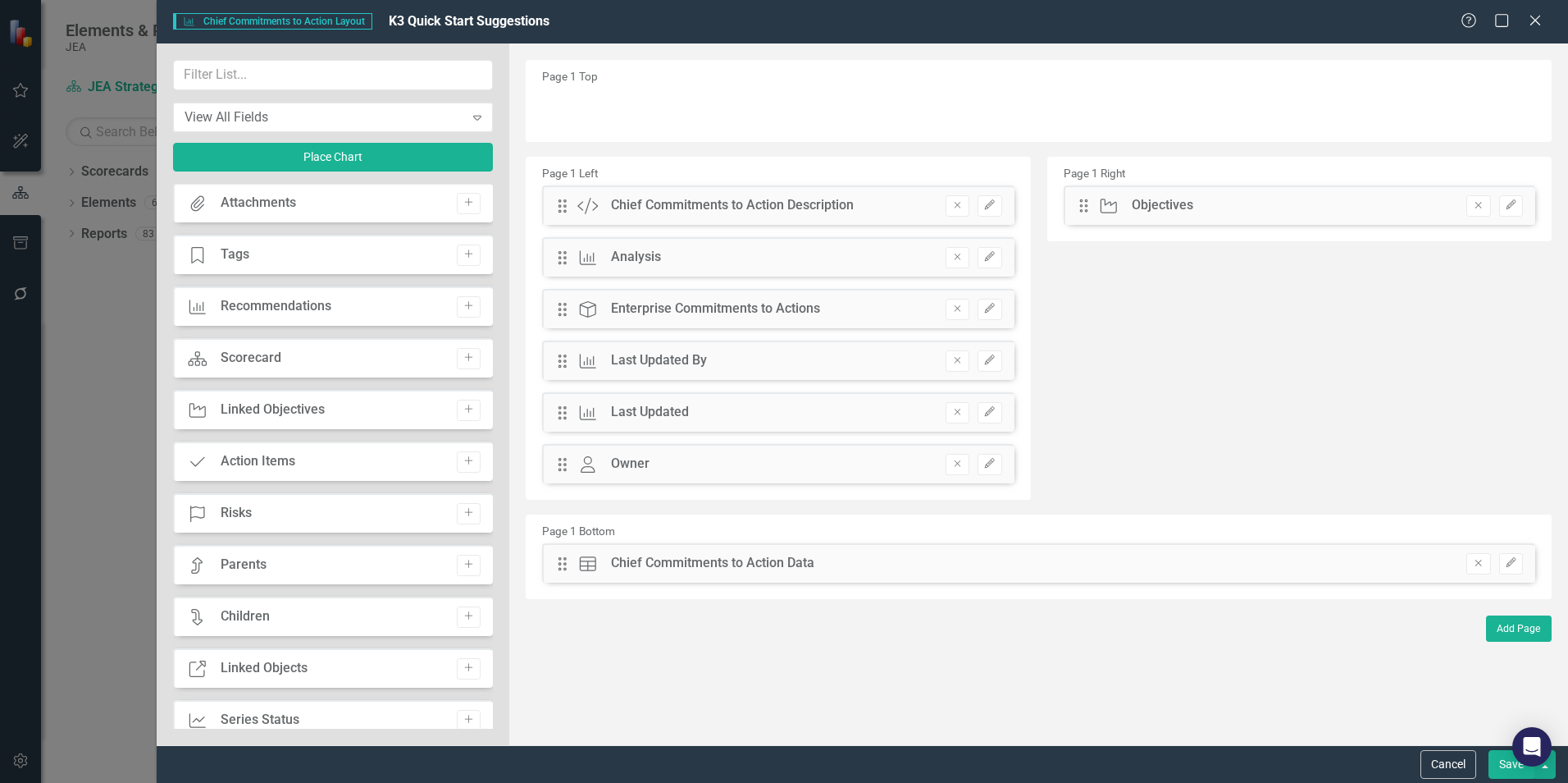
click at [1442, 760] on button "Cancel" at bounding box center [1448, 764] width 56 height 29
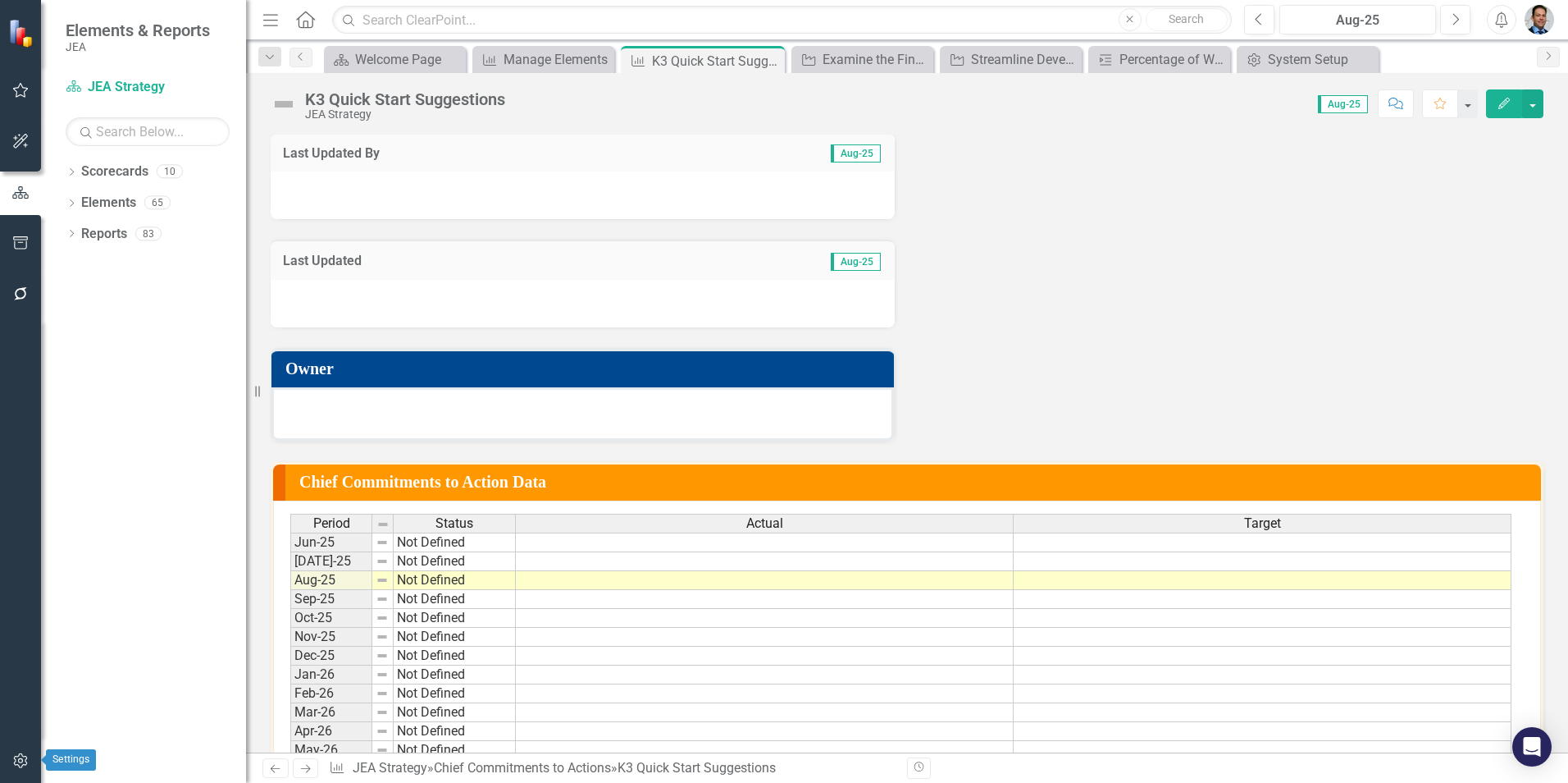
click at [16, 765] on icon "button" at bounding box center [20, 761] width 14 height 15
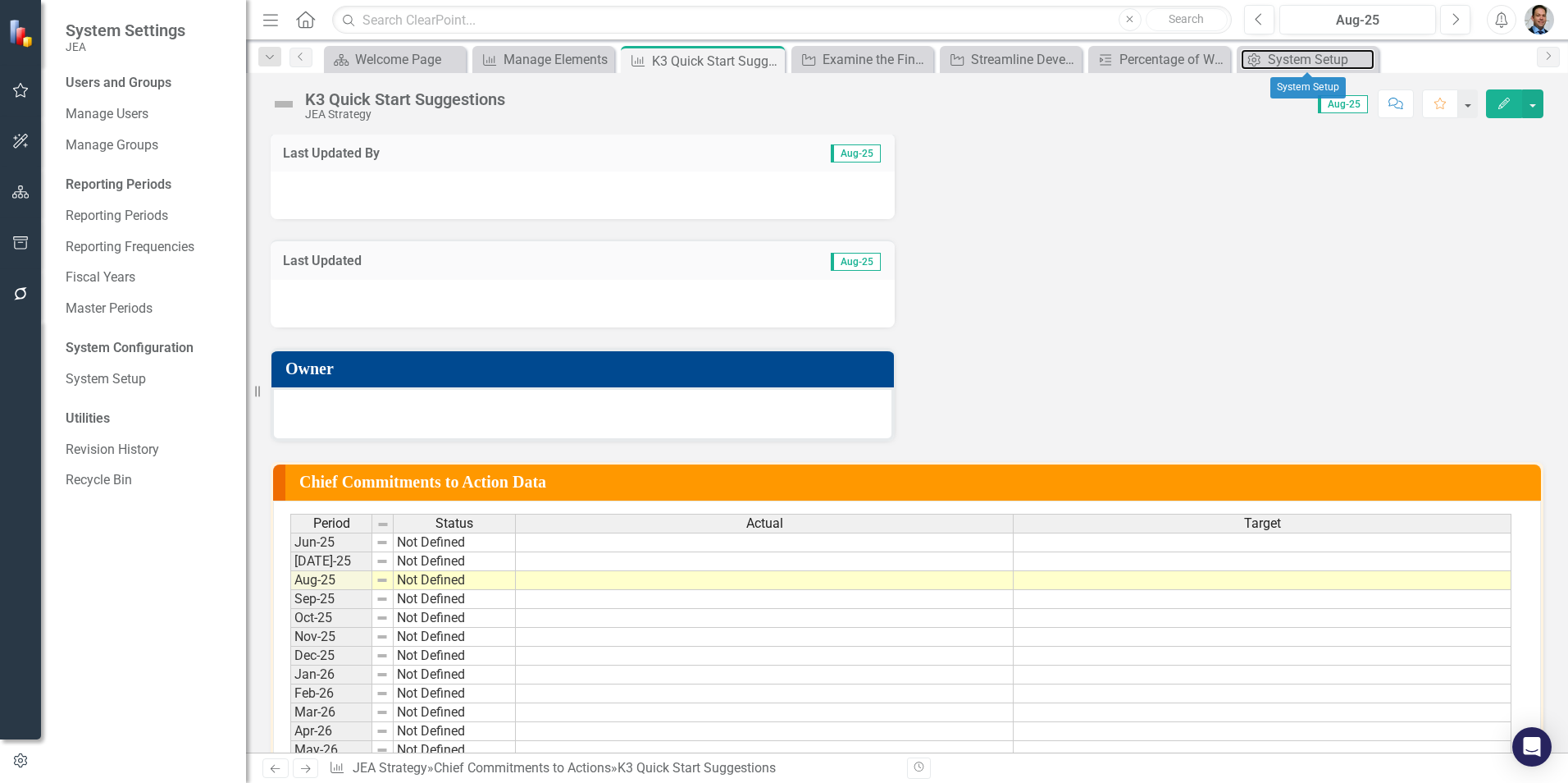
click at [1268, 60] on div "System Setup" at bounding box center [1321, 60] width 106 height 21
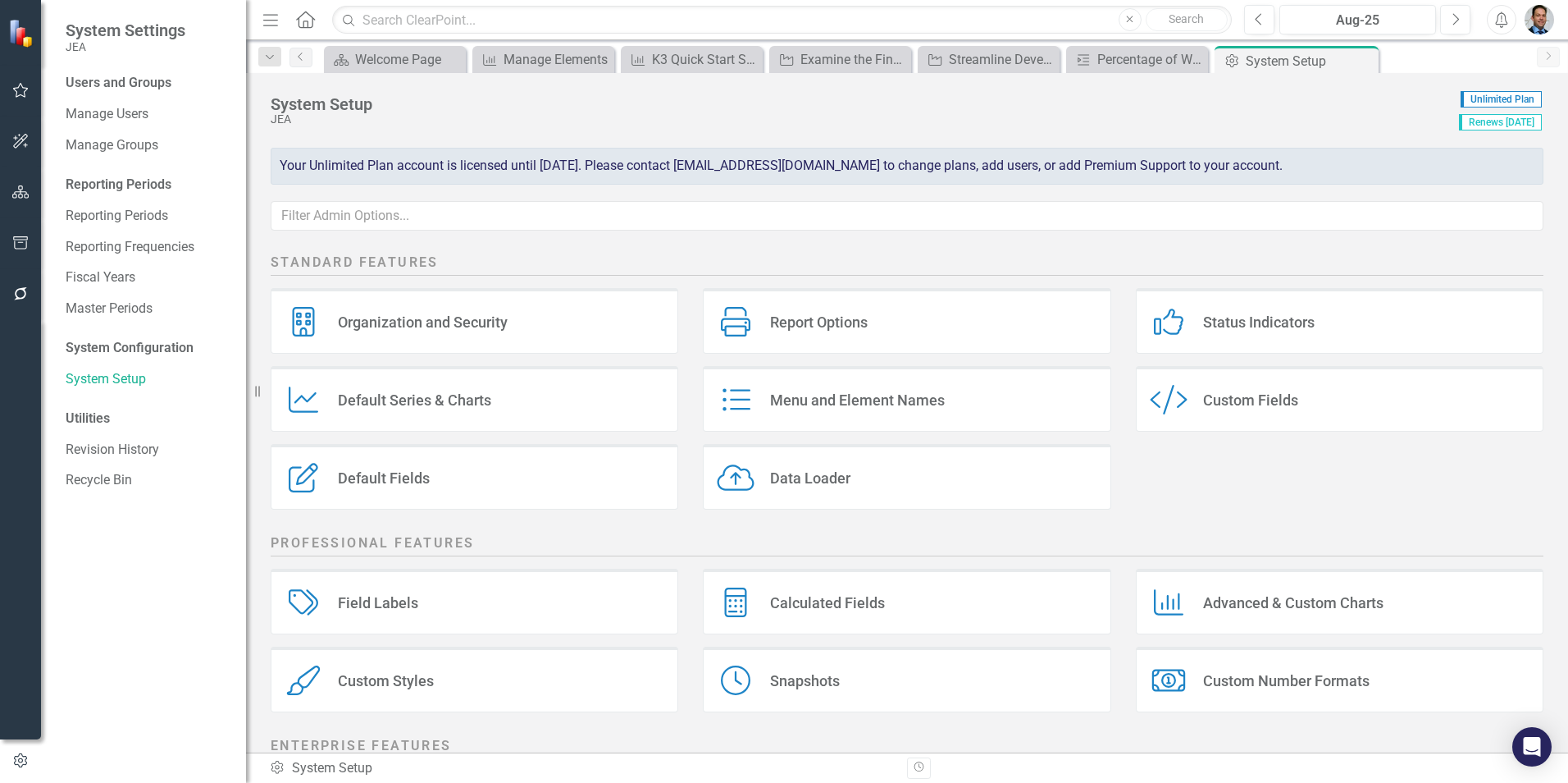
click at [493, 481] on div "Default Fields Default Fields" at bounding box center [474, 477] width 408 height 66
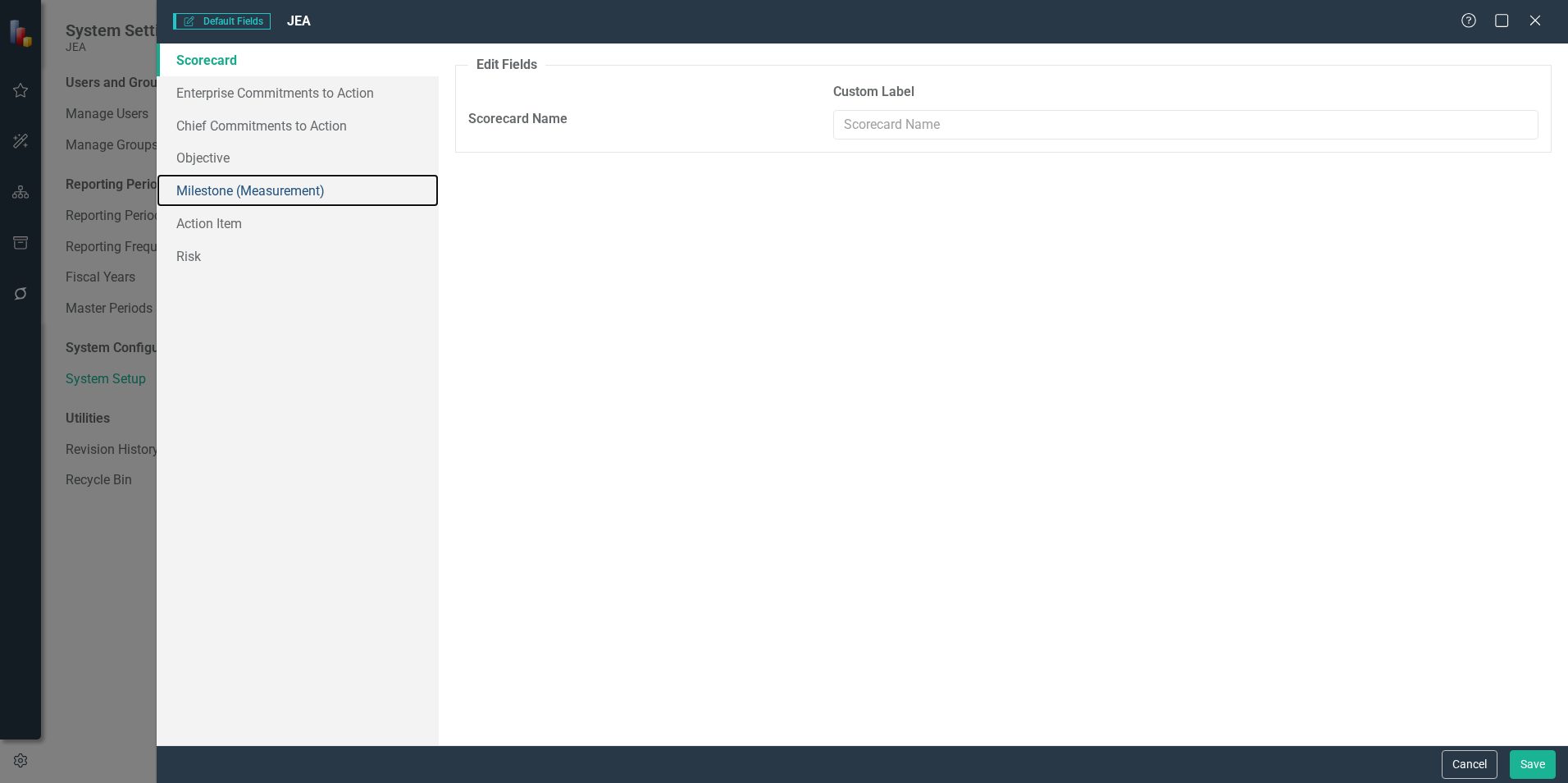
click at [257, 193] on link "Milestone (Measurement)" at bounding box center [298, 190] width 282 height 33
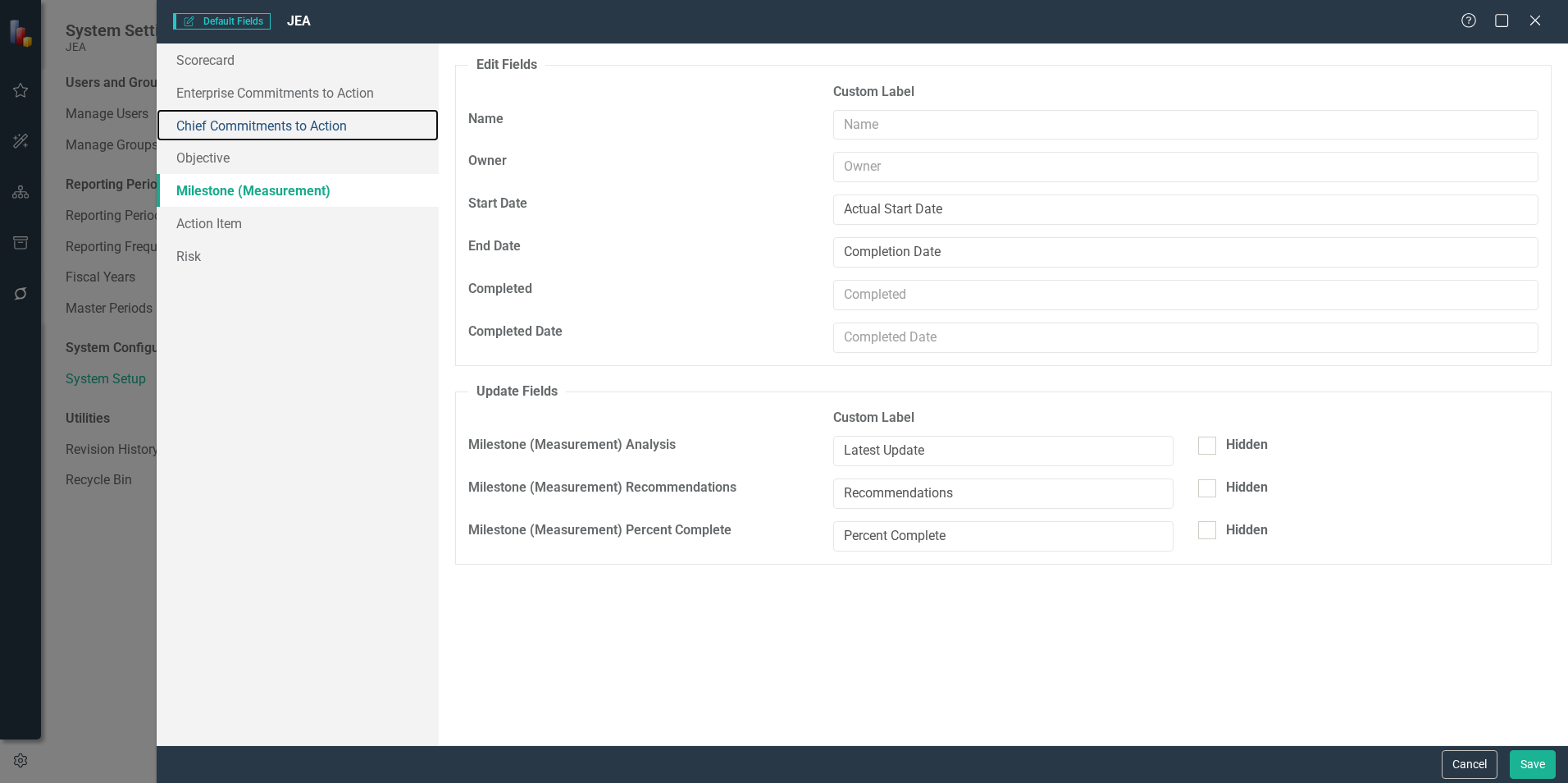
click at [260, 129] on link "Chief Commitments to Action" at bounding box center [298, 126] width 282 height 33
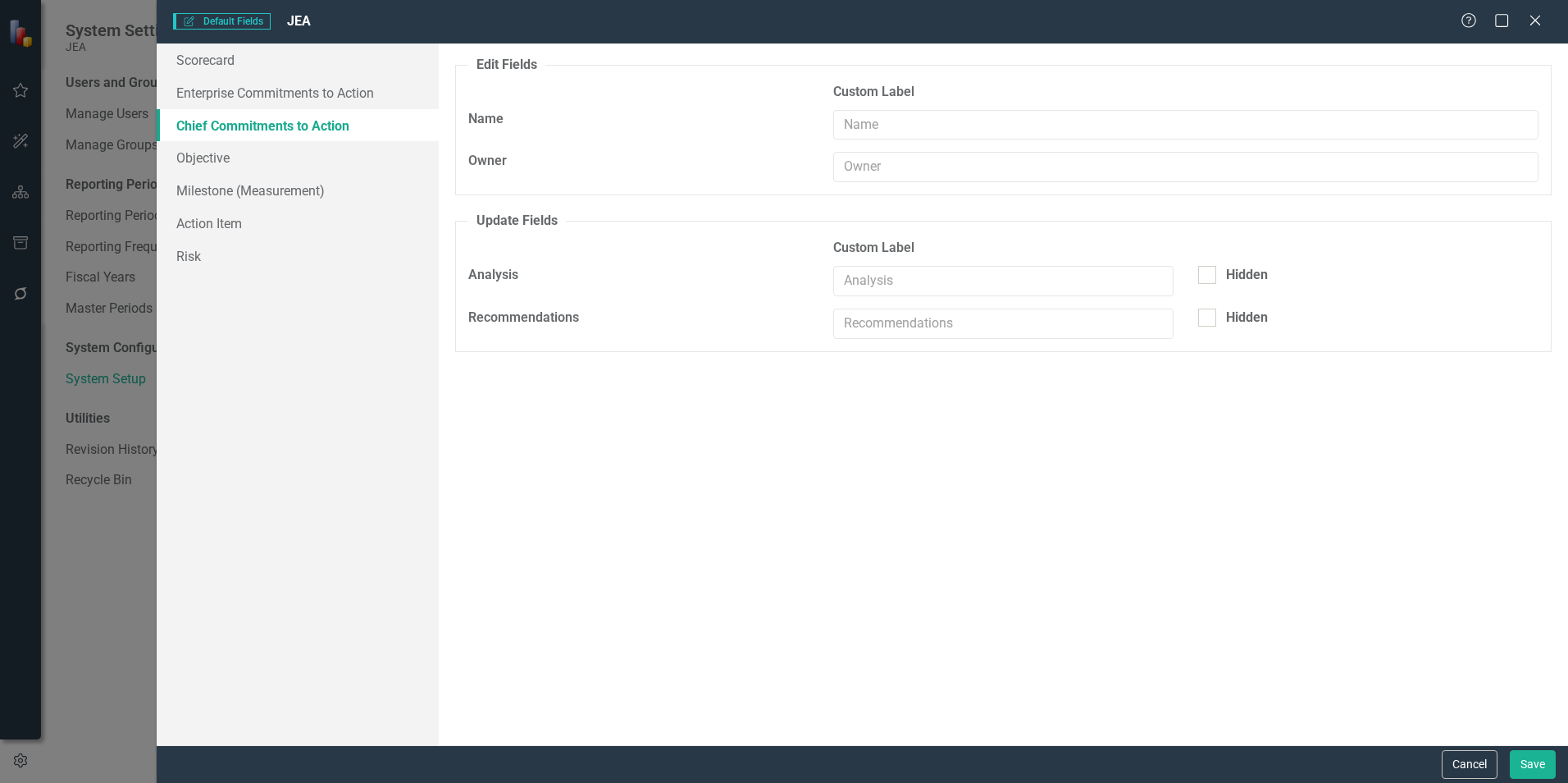
click at [1458, 763] on button "Cancel" at bounding box center [1469, 764] width 56 height 29
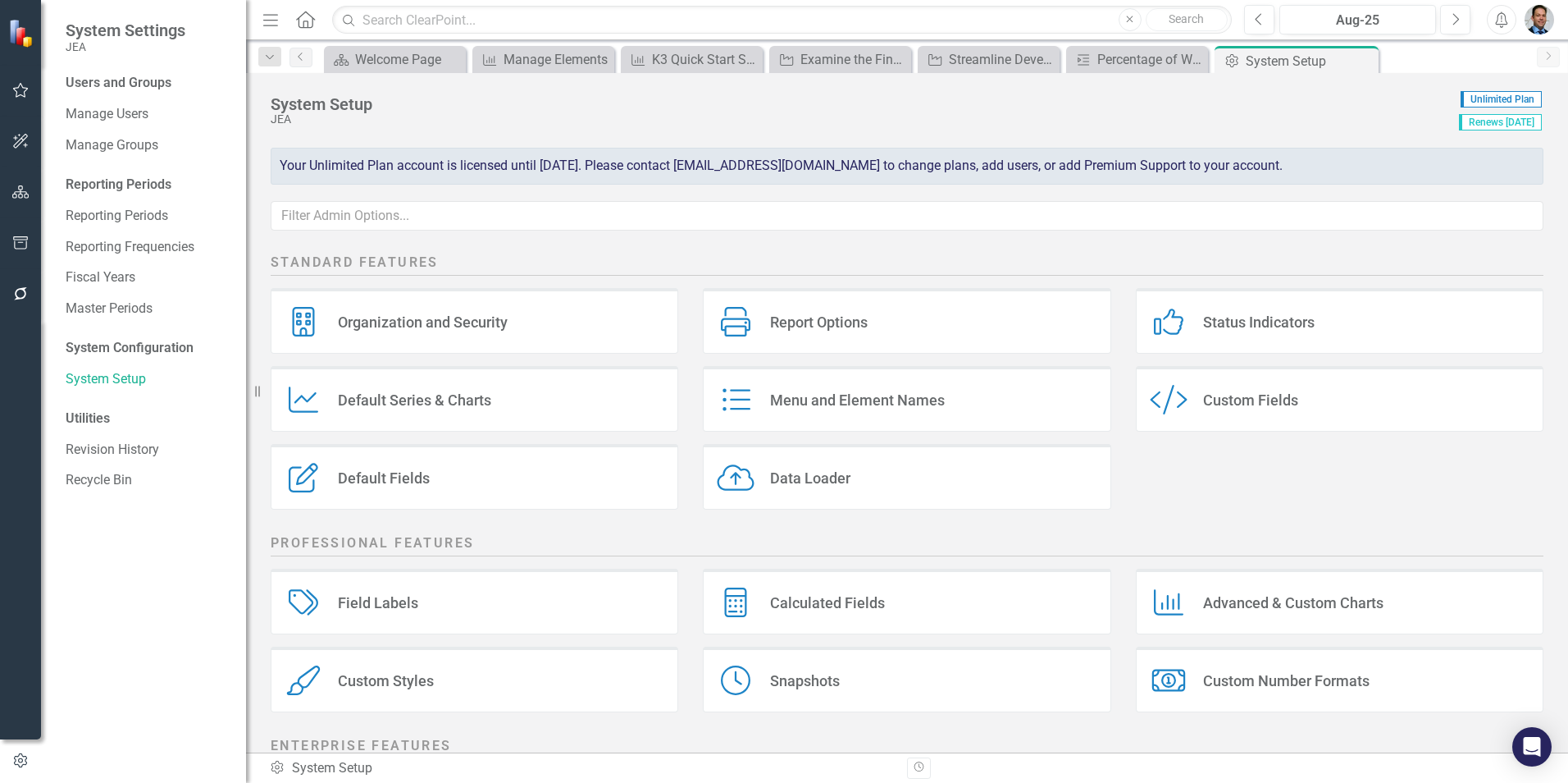
click at [508, 397] on div "Default Series Default Series & Charts" at bounding box center [474, 399] width 408 height 66
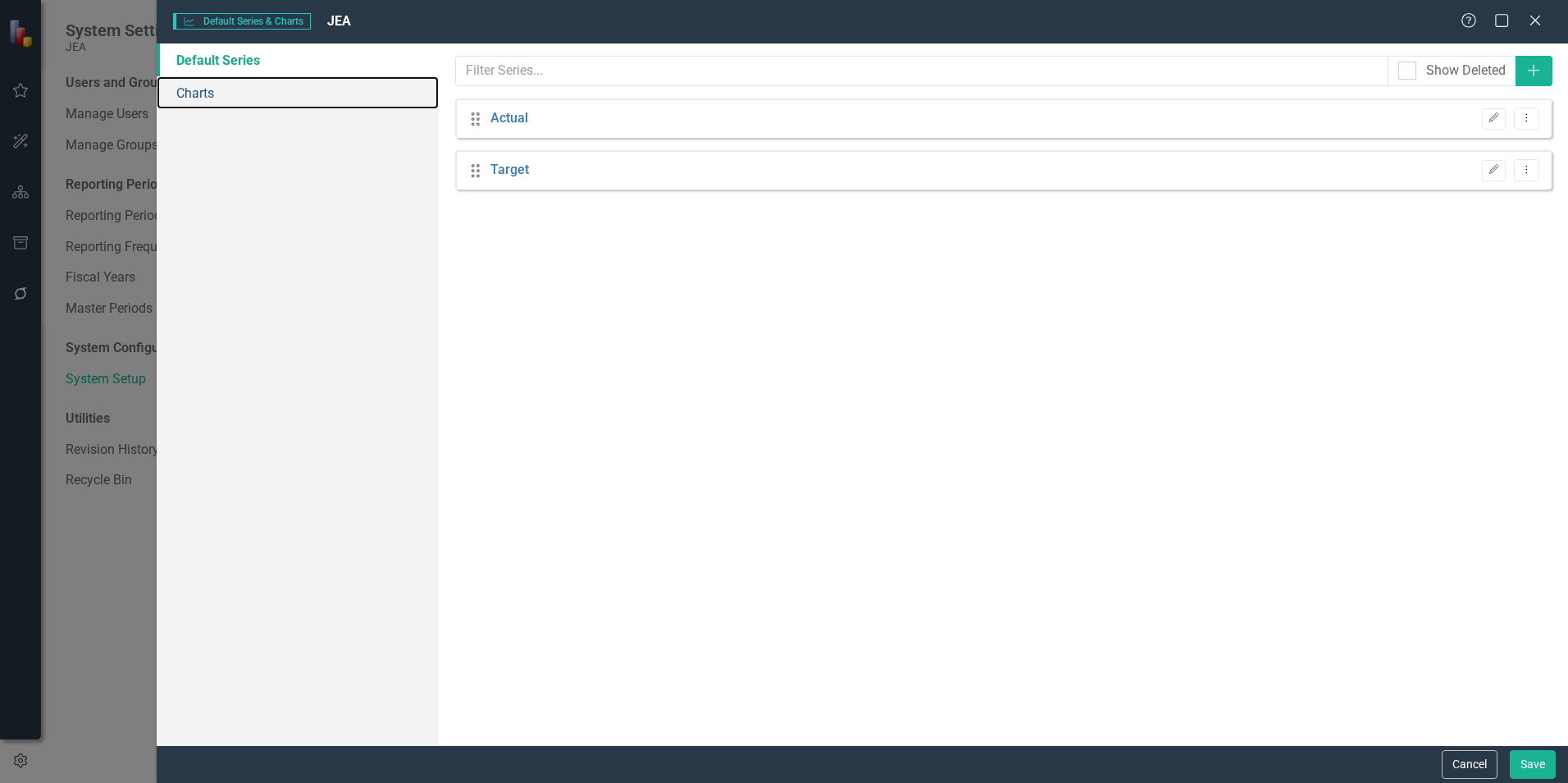
click at [206, 94] on link "Charts" at bounding box center [298, 92] width 282 height 33
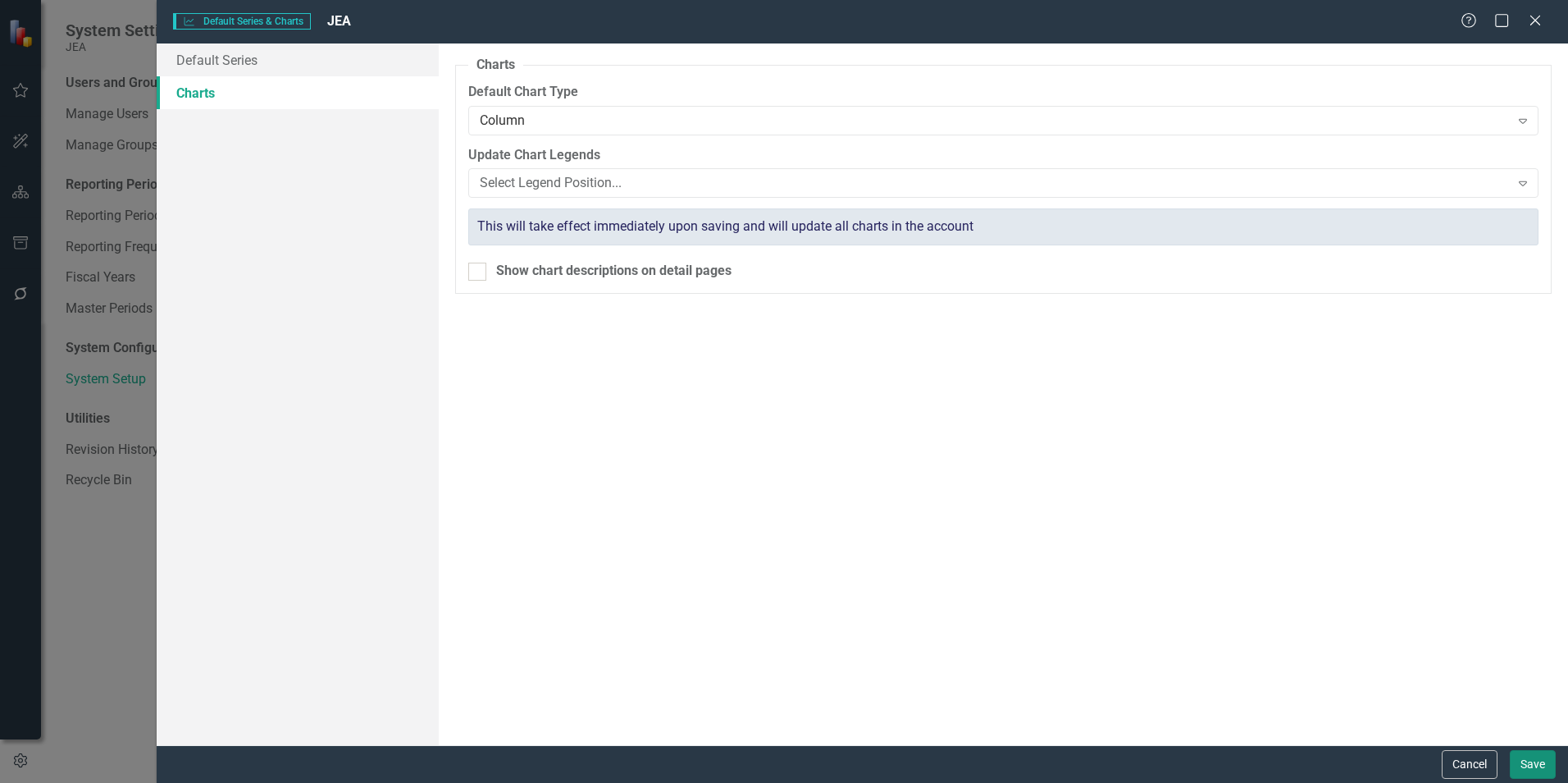
click at [1530, 767] on button "Save" at bounding box center [1533, 764] width 46 height 29
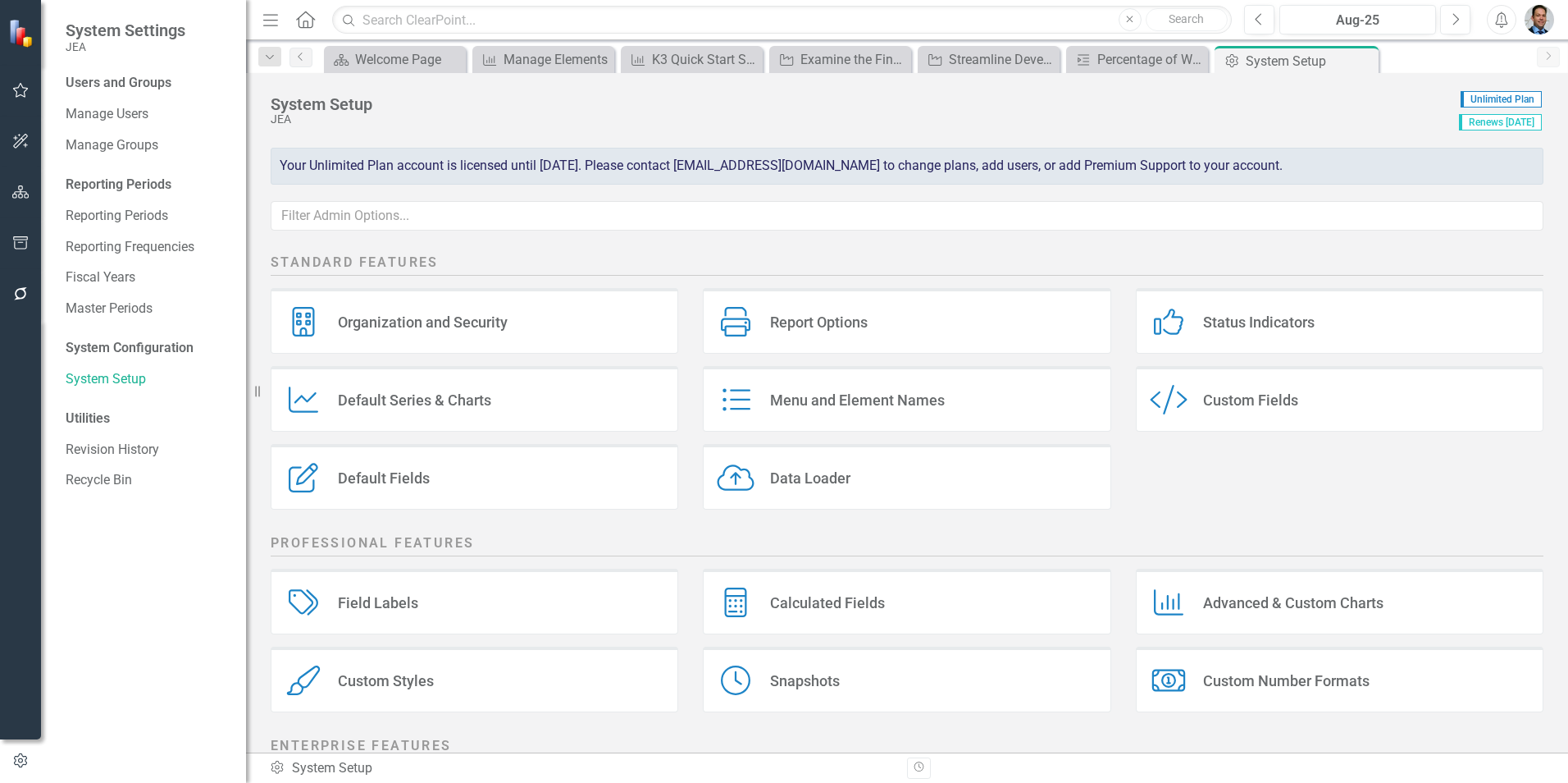
click at [940, 409] on div "Menu and Element Names Menu and Element Names" at bounding box center [906, 399] width 408 height 66
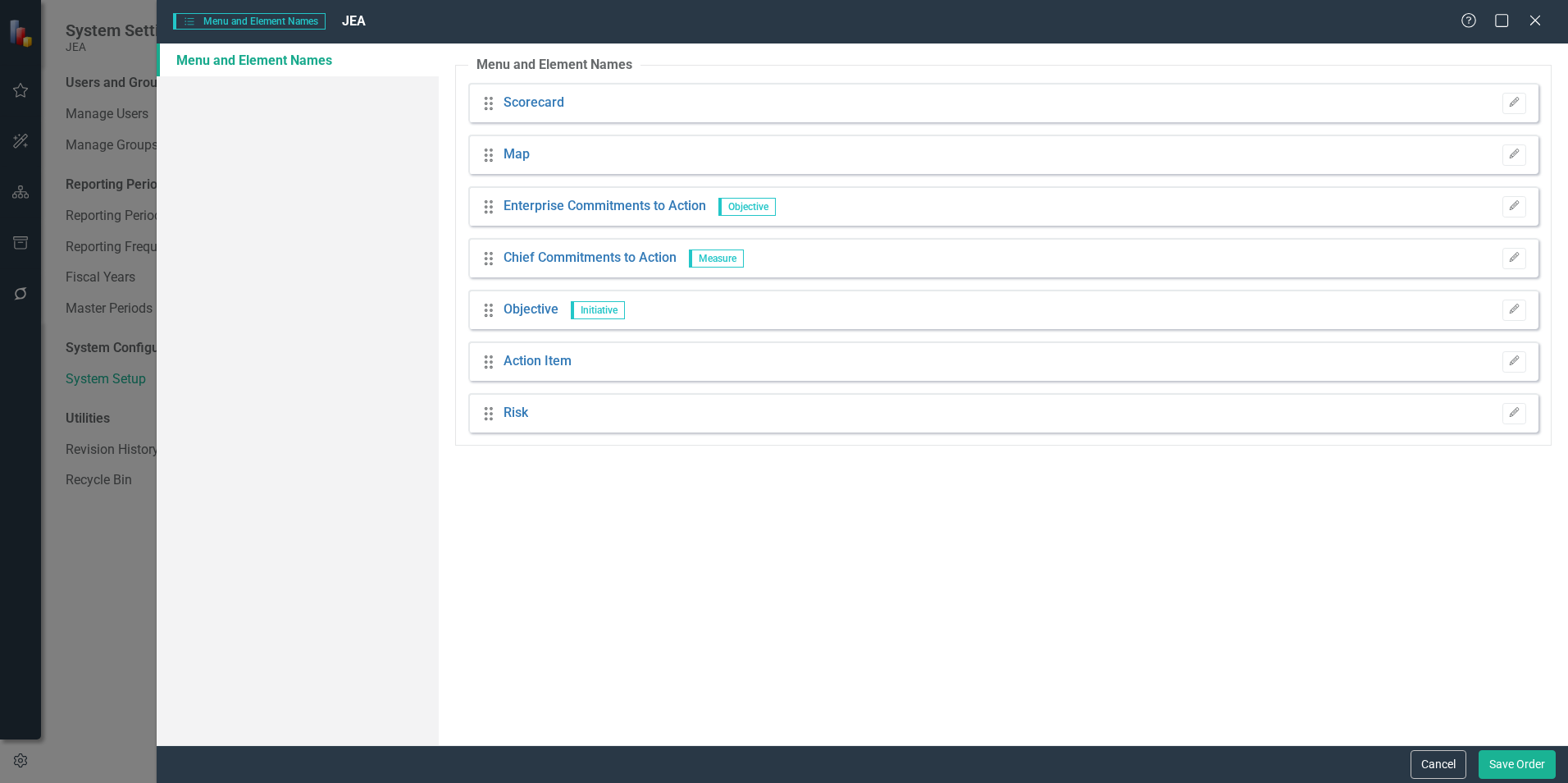
click at [592, 255] on link "Chief Commitments to Action" at bounding box center [590, 258] width 173 height 19
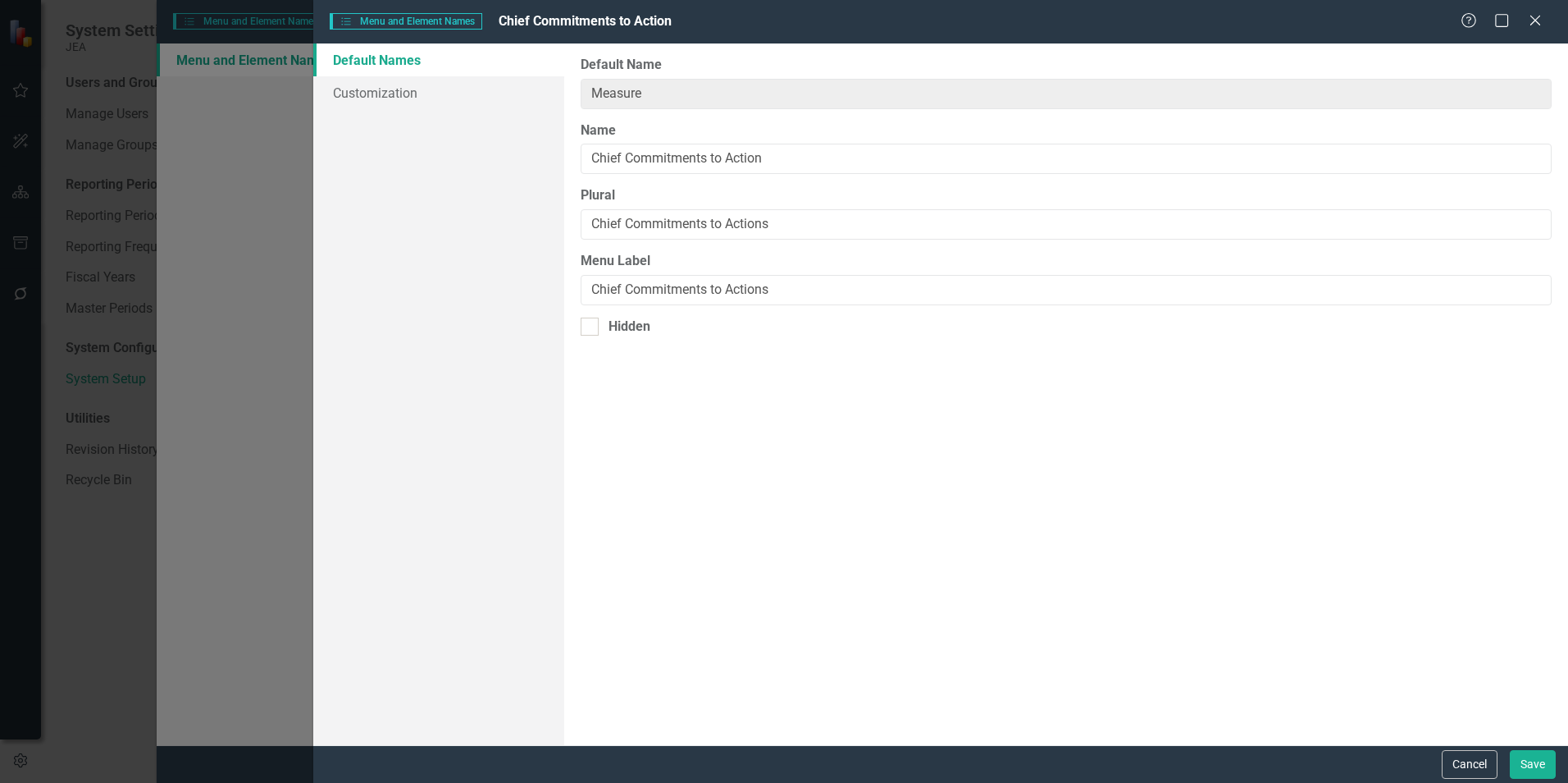
click at [1487, 760] on button "Cancel" at bounding box center [1469, 764] width 56 height 29
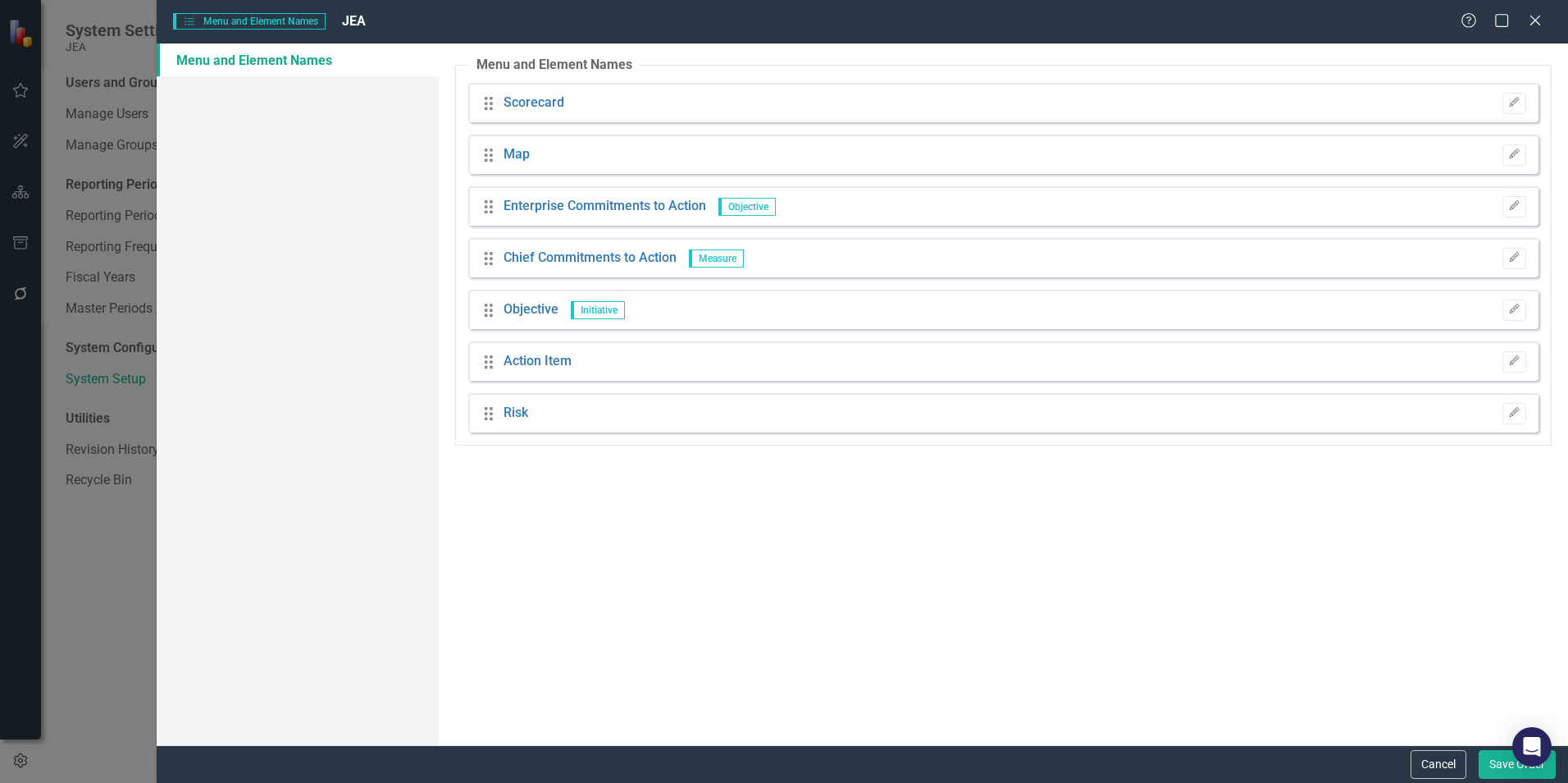
click at [1423, 766] on button "Cancel" at bounding box center [1439, 764] width 56 height 29
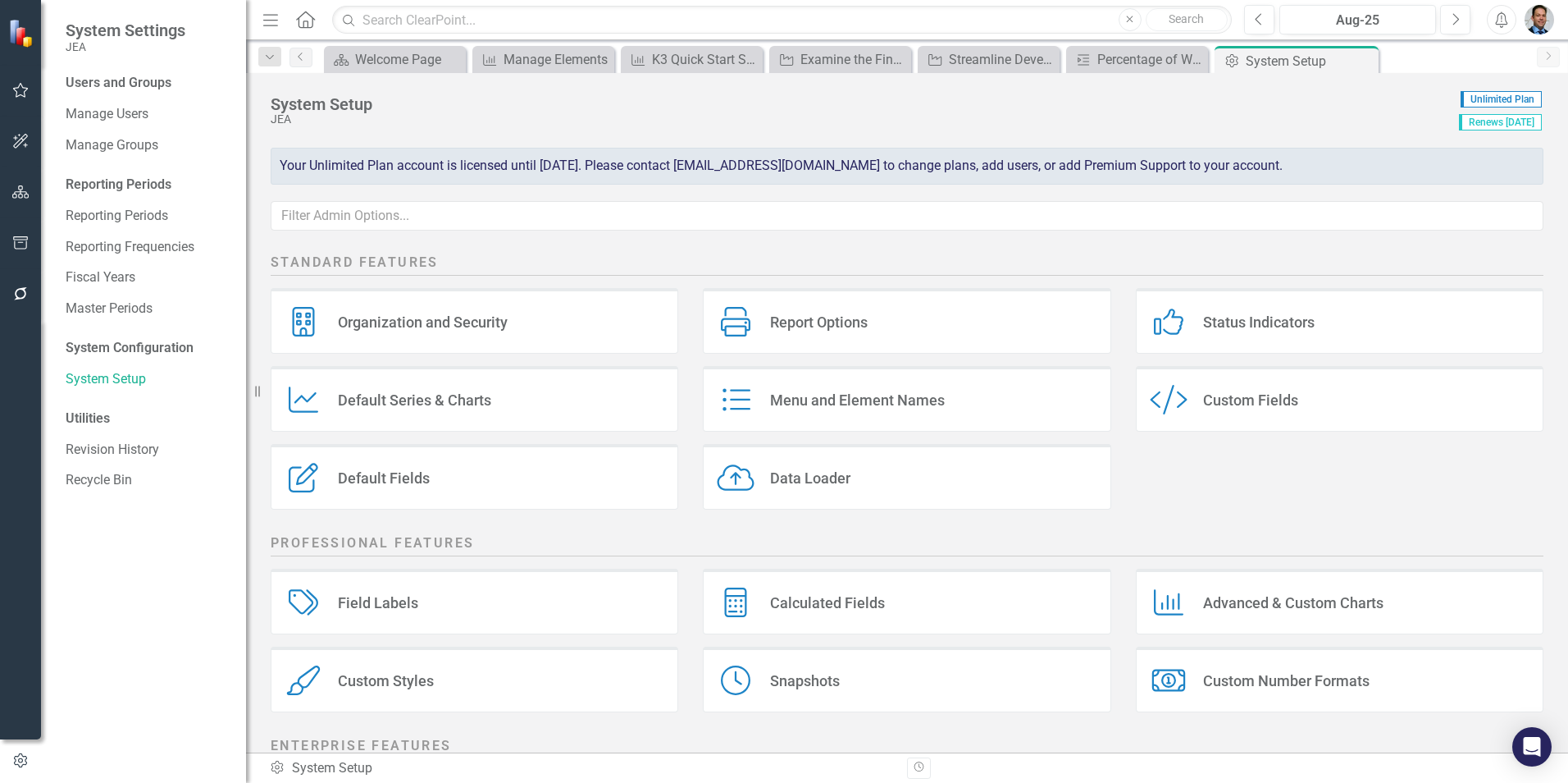
click at [388, 606] on div "Field Labels" at bounding box center [377, 603] width 81 height 19
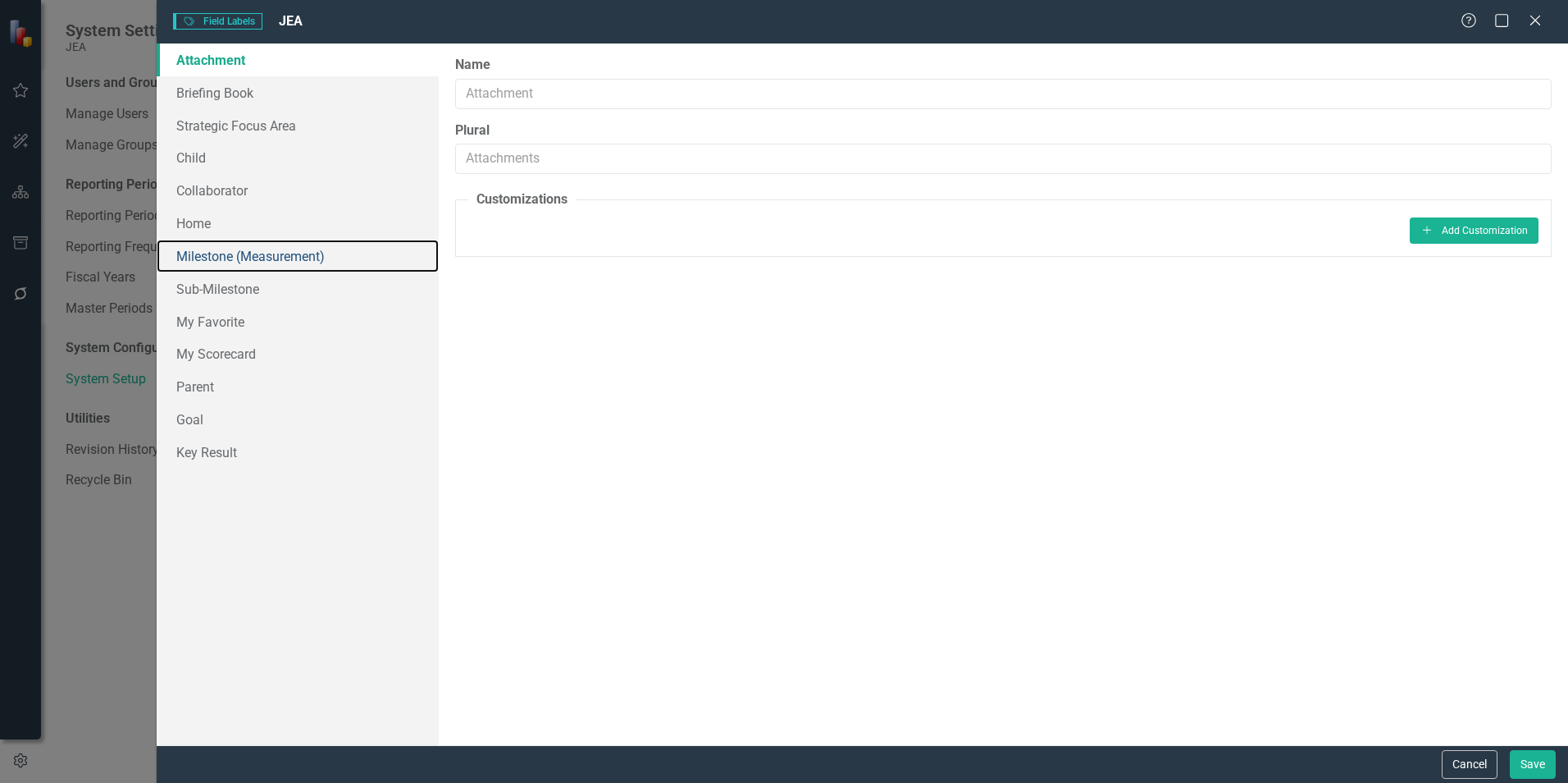
click at [233, 261] on link "Milestone (Measurement)" at bounding box center [298, 256] width 282 height 33
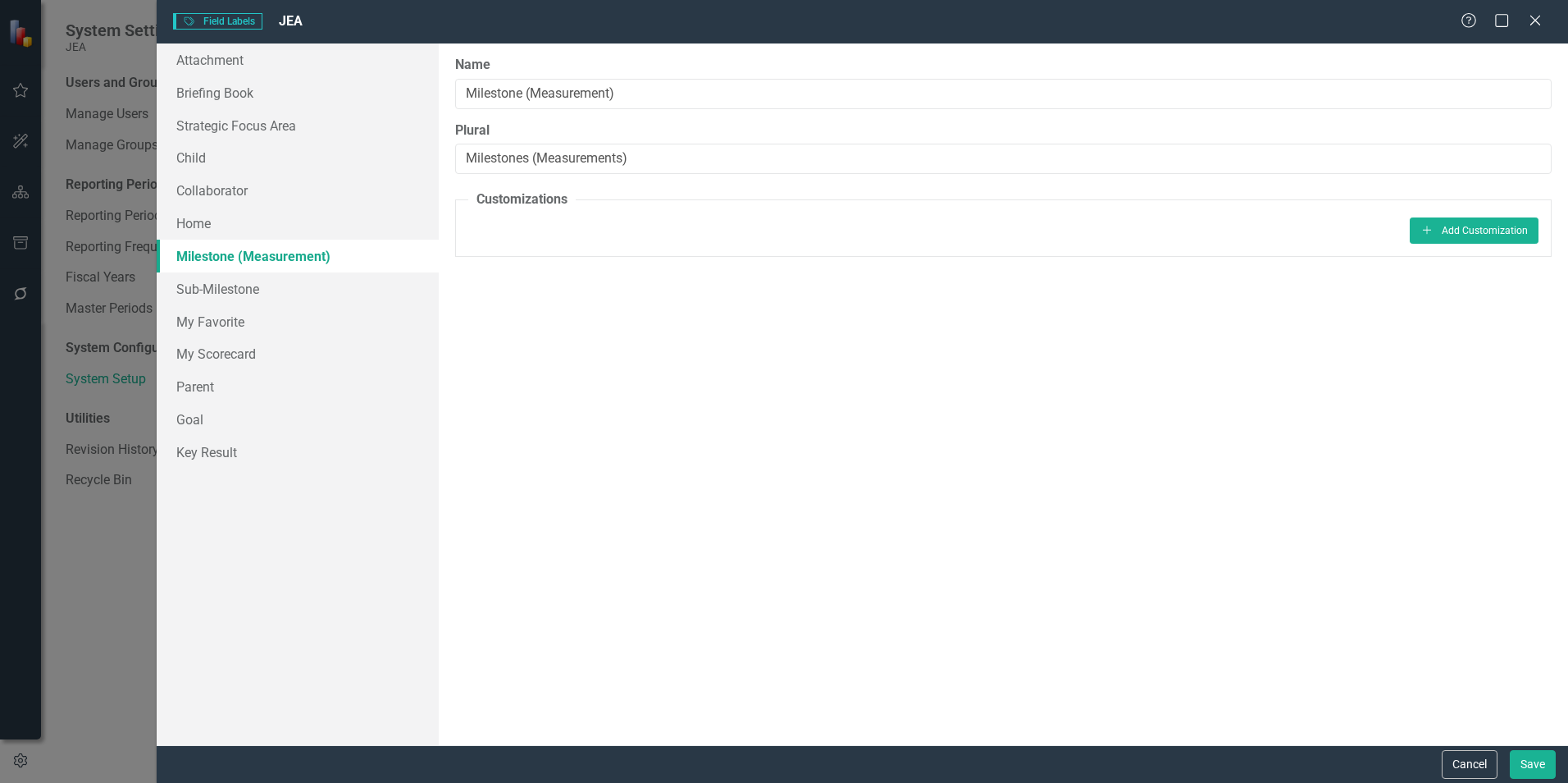
click at [1462, 761] on button "Cancel" at bounding box center [1469, 764] width 56 height 29
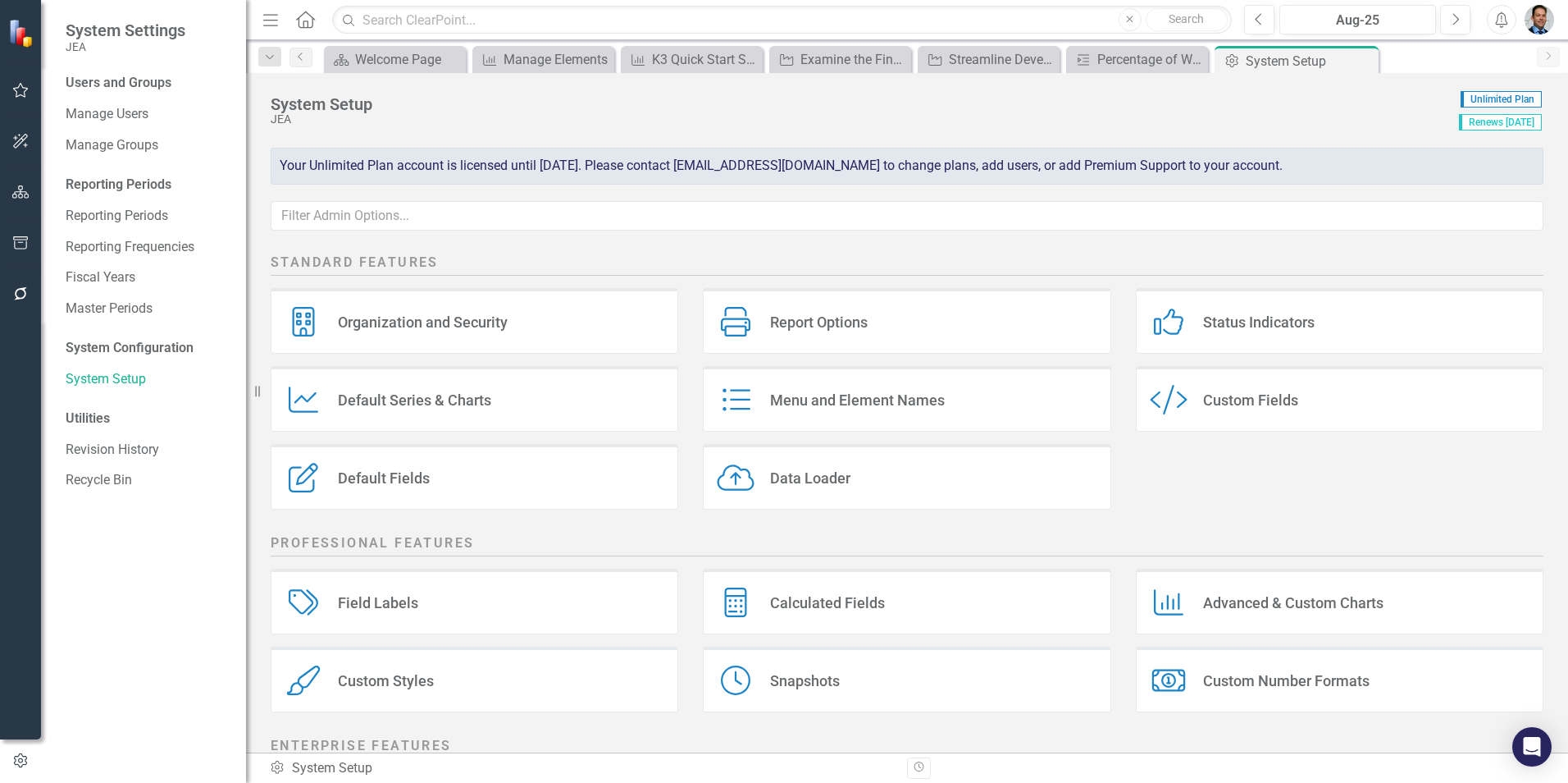
click at [848, 395] on div "Menu and Element Names" at bounding box center [858, 401] width 175 height 19
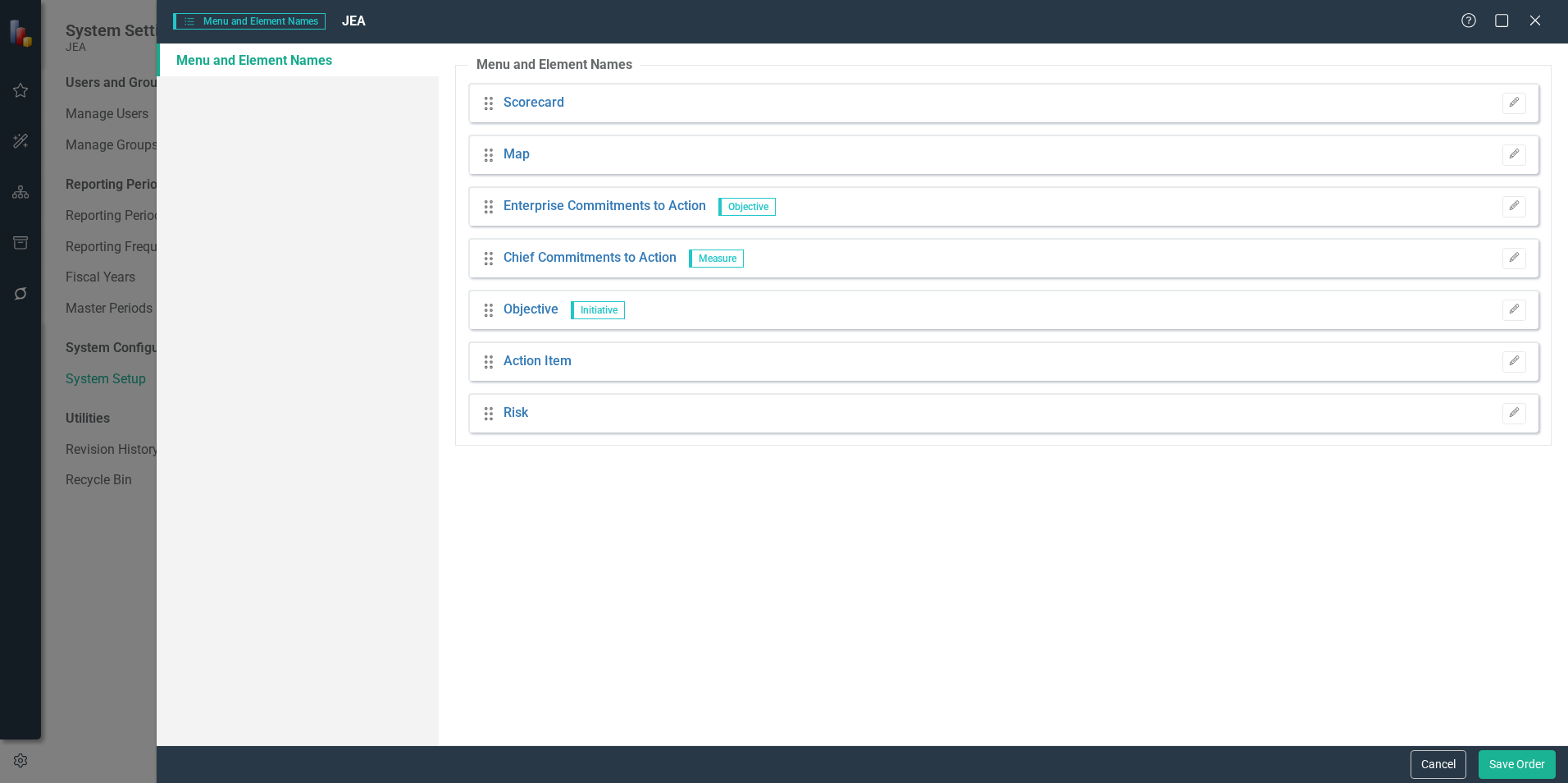
click at [1428, 765] on button "Cancel" at bounding box center [1439, 764] width 56 height 29
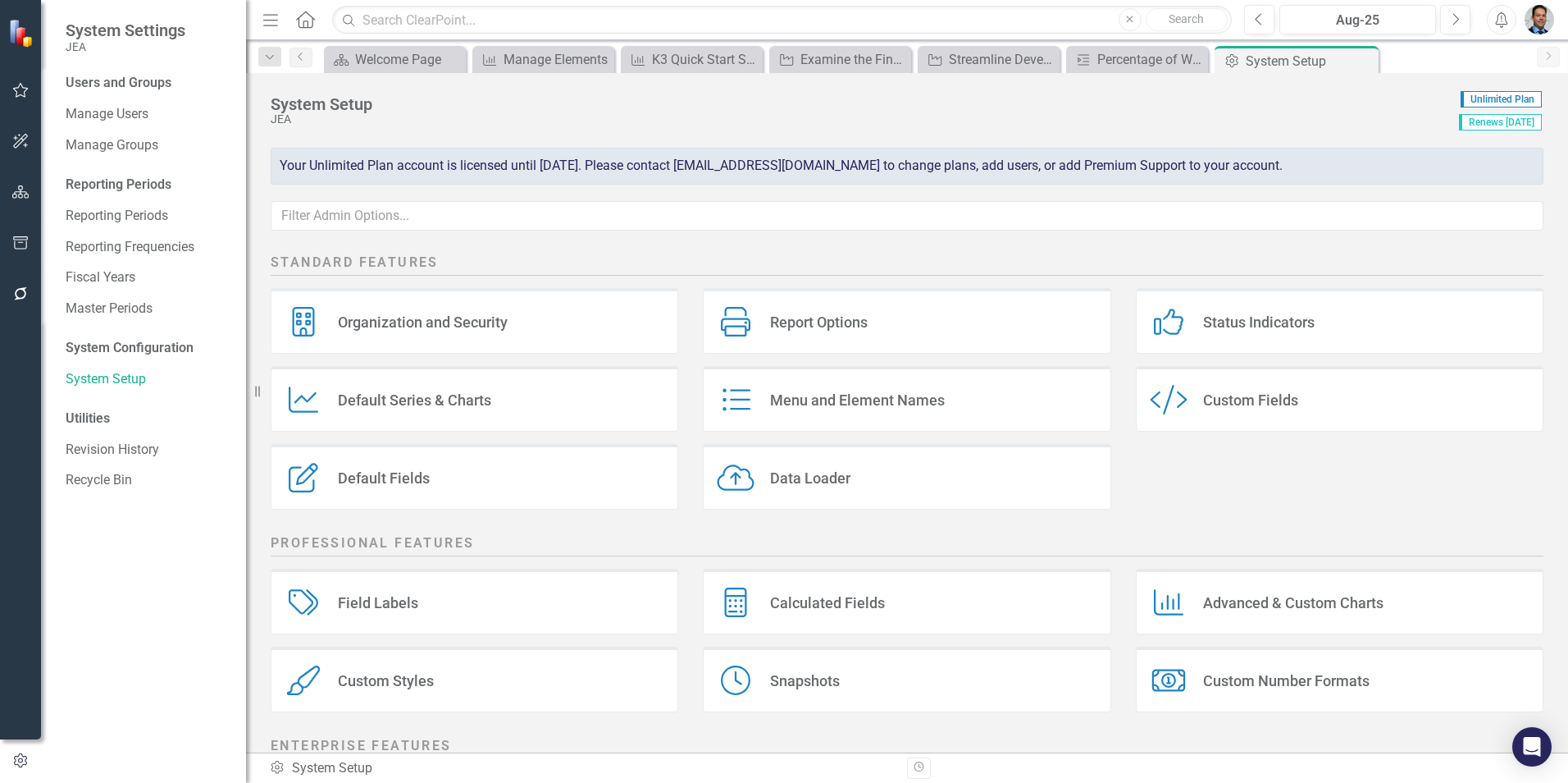
click at [851, 600] on div "Calculated Fields" at bounding box center [827, 603] width 115 height 19
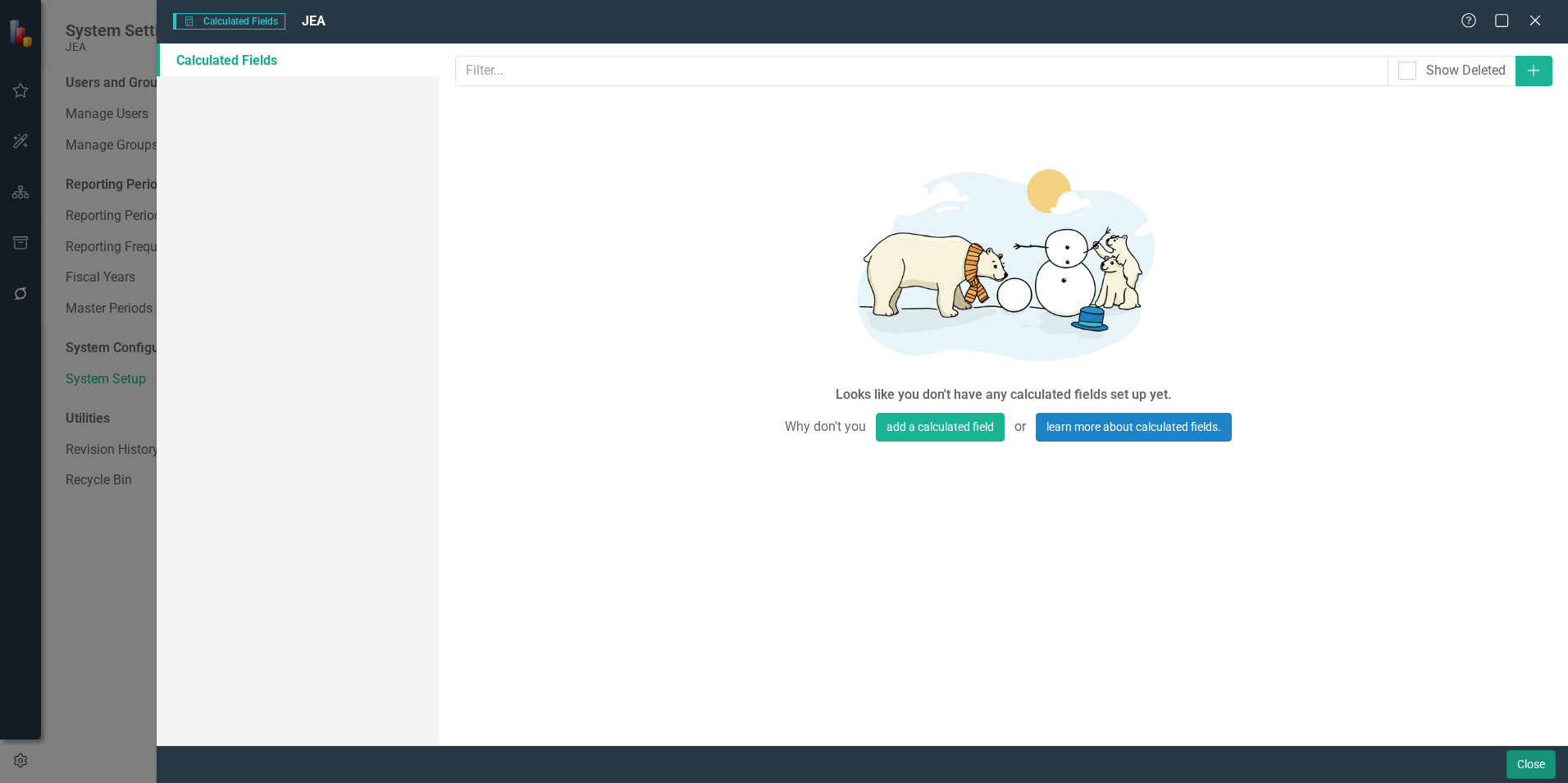
click at [1542, 769] on button "Close" at bounding box center [1531, 764] width 49 height 29
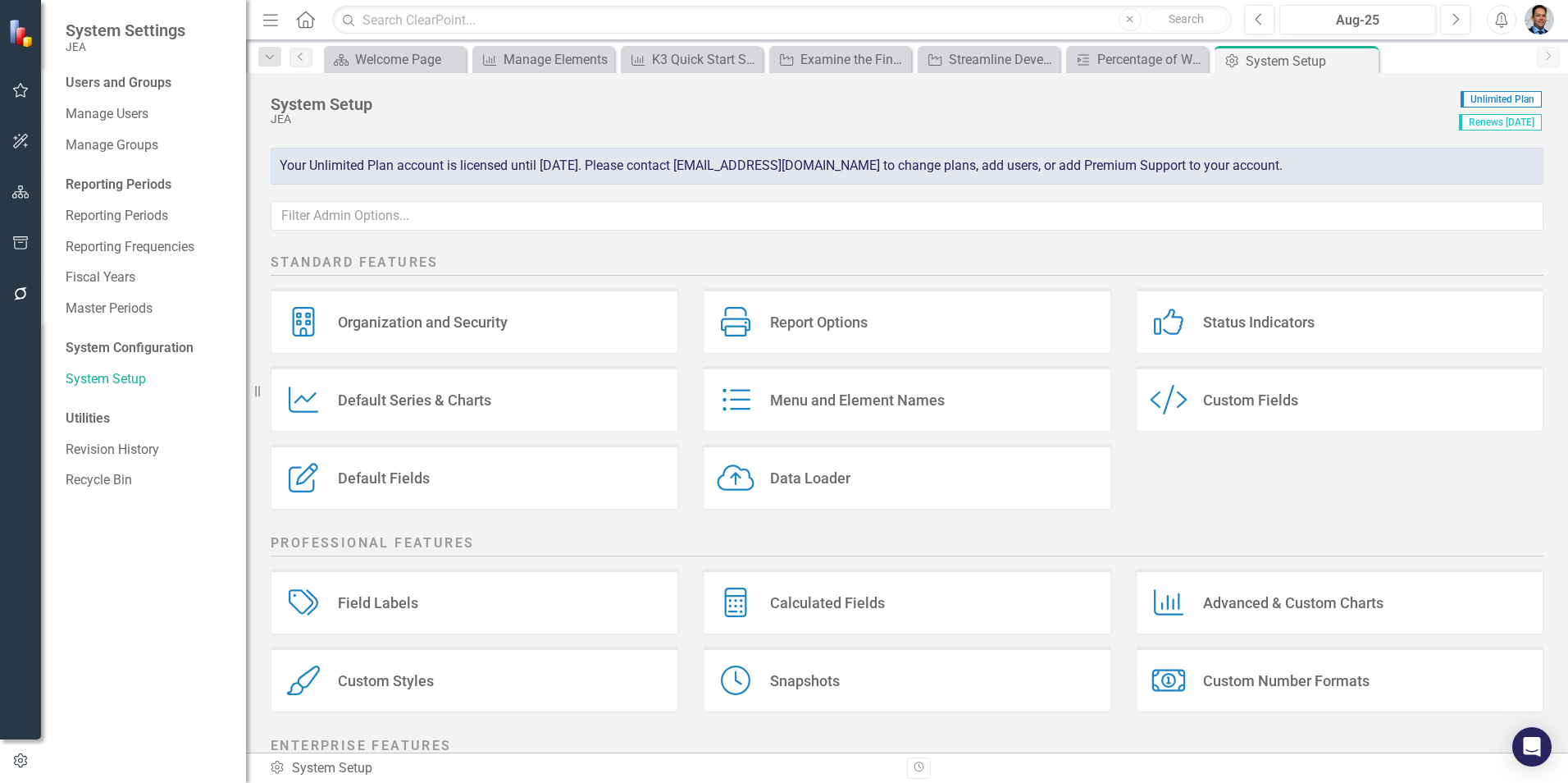
click at [1229, 597] on div "Advanced & Custom Charts" at bounding box center [1293, 603] width 181 height 19
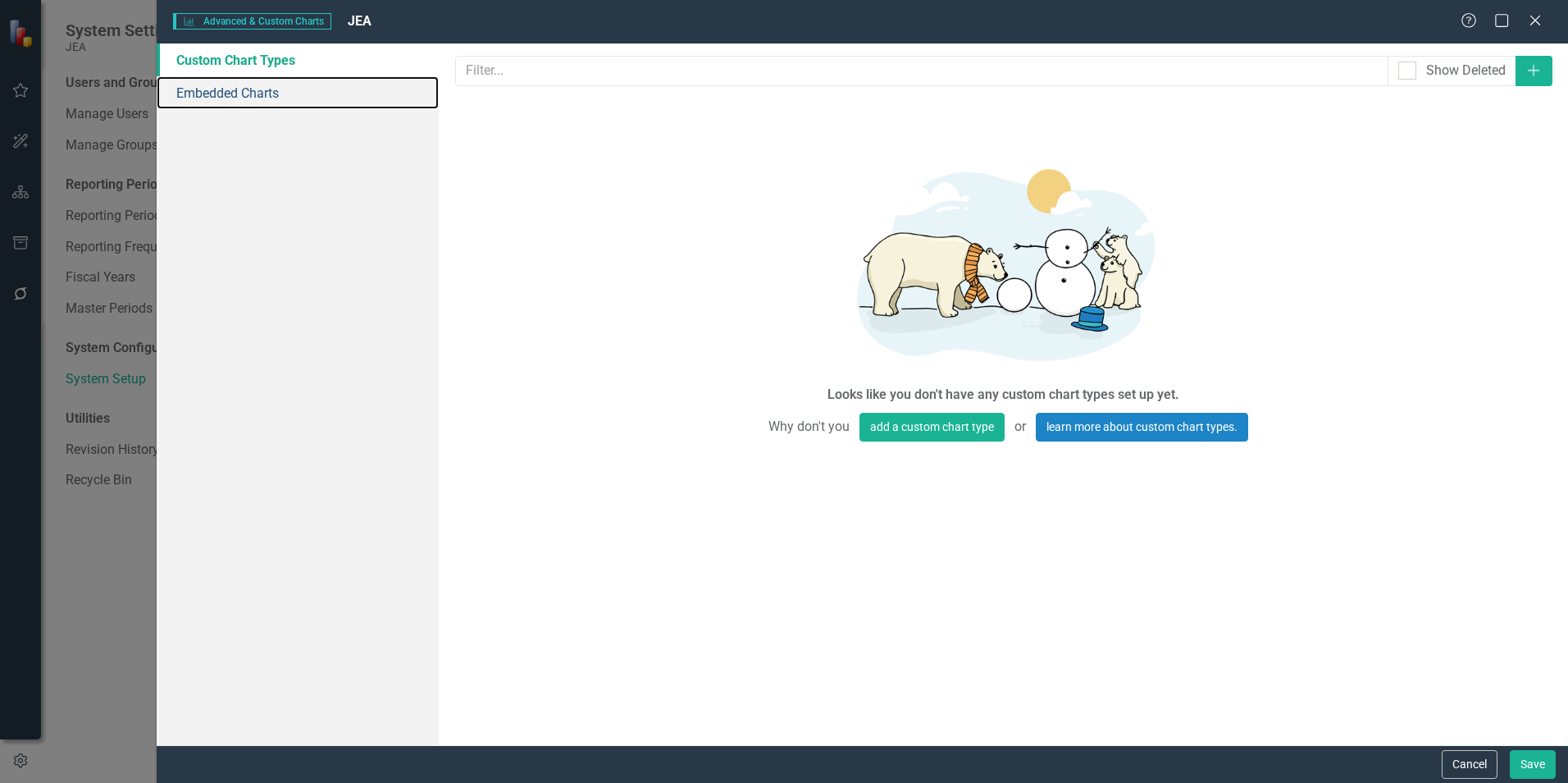
click at [241, 95] on link "Embedded Charts" at bounding box center [298, 92] width 282 height 33
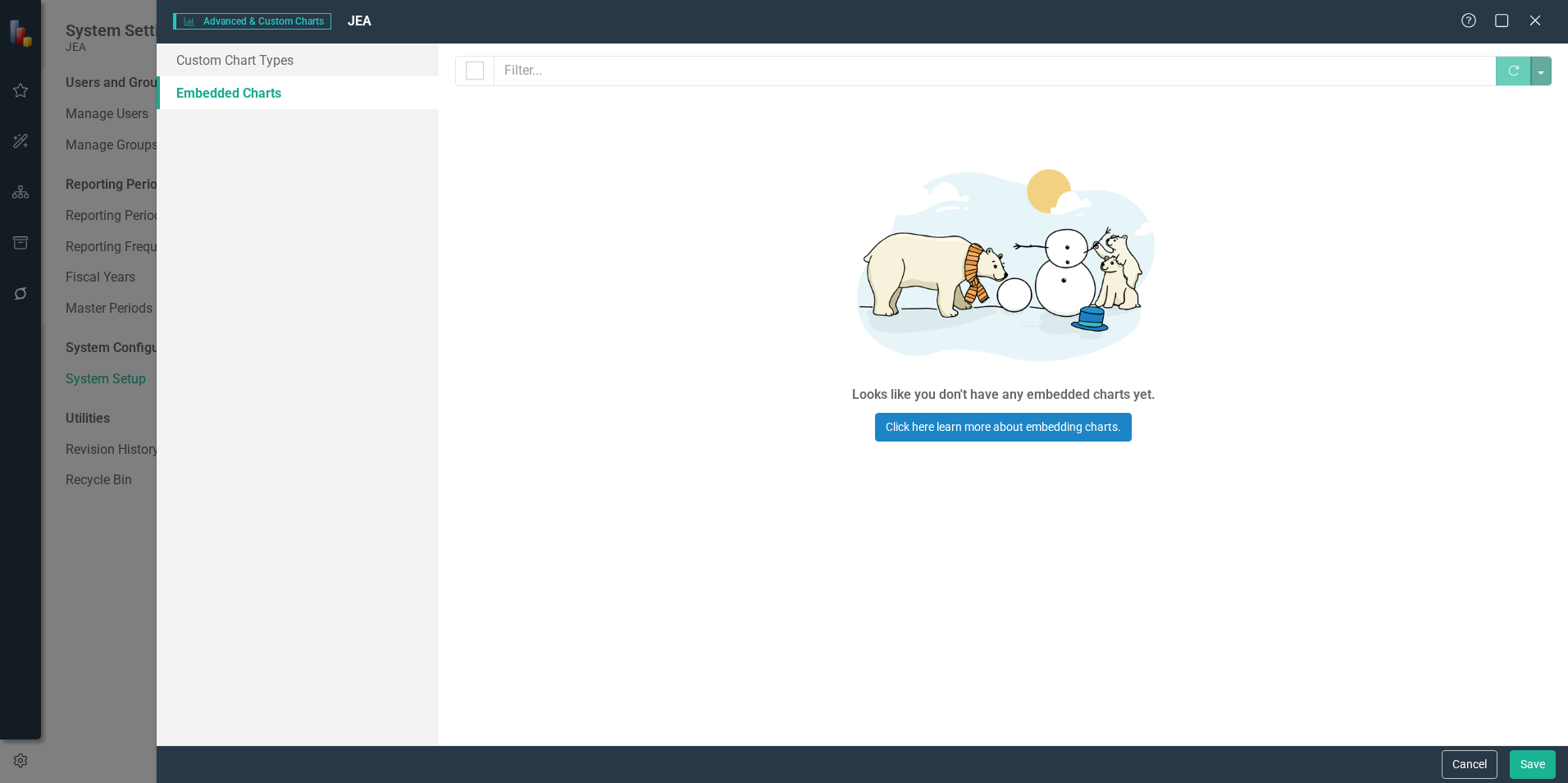
click at [1488, 763] on button "Cancel" at bounding box center [1469, 764] width 56 height 29
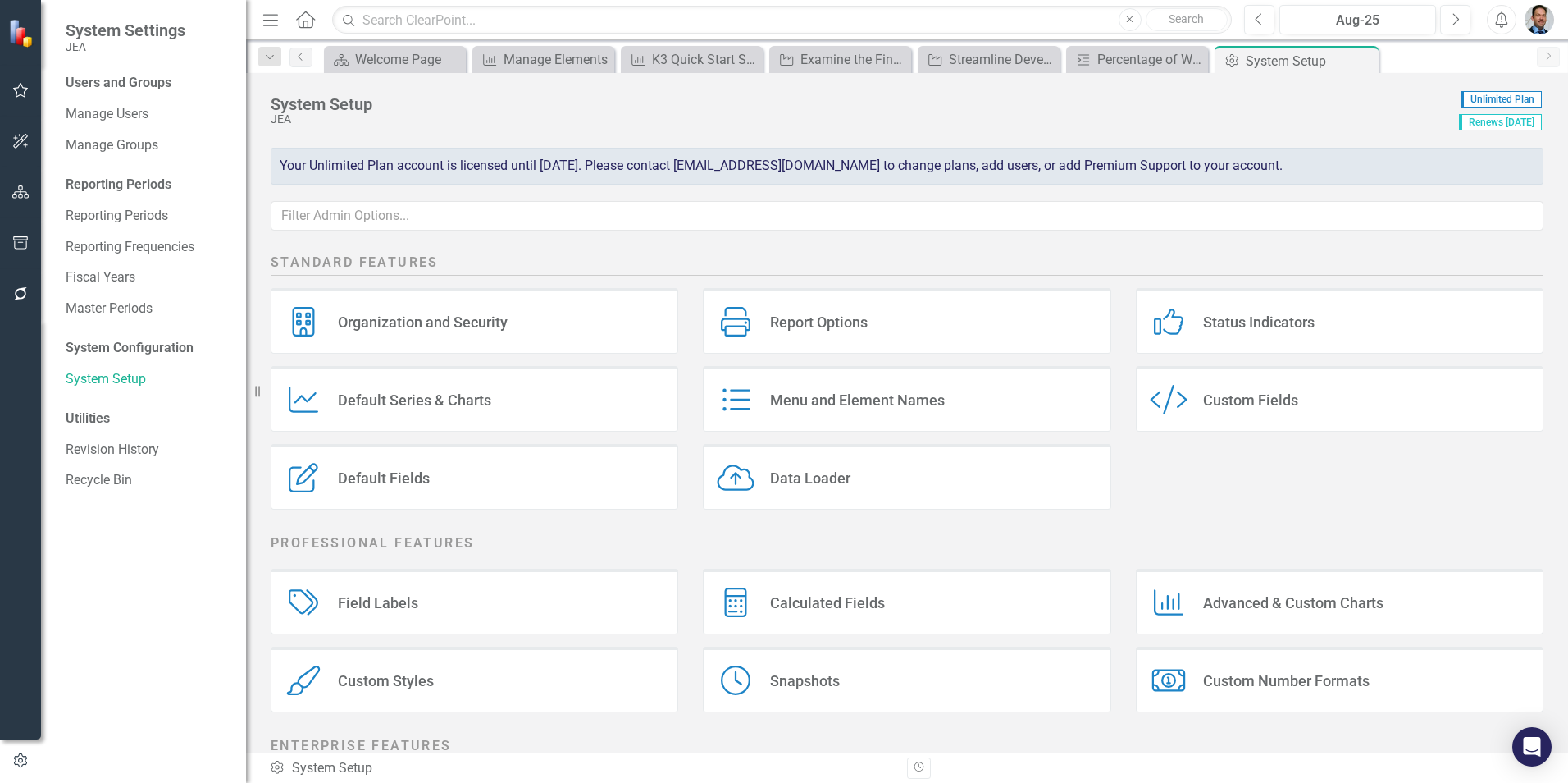
click at [415, 483] on div "Default Fields" at bounding box center [383, 479] width 92 height 19
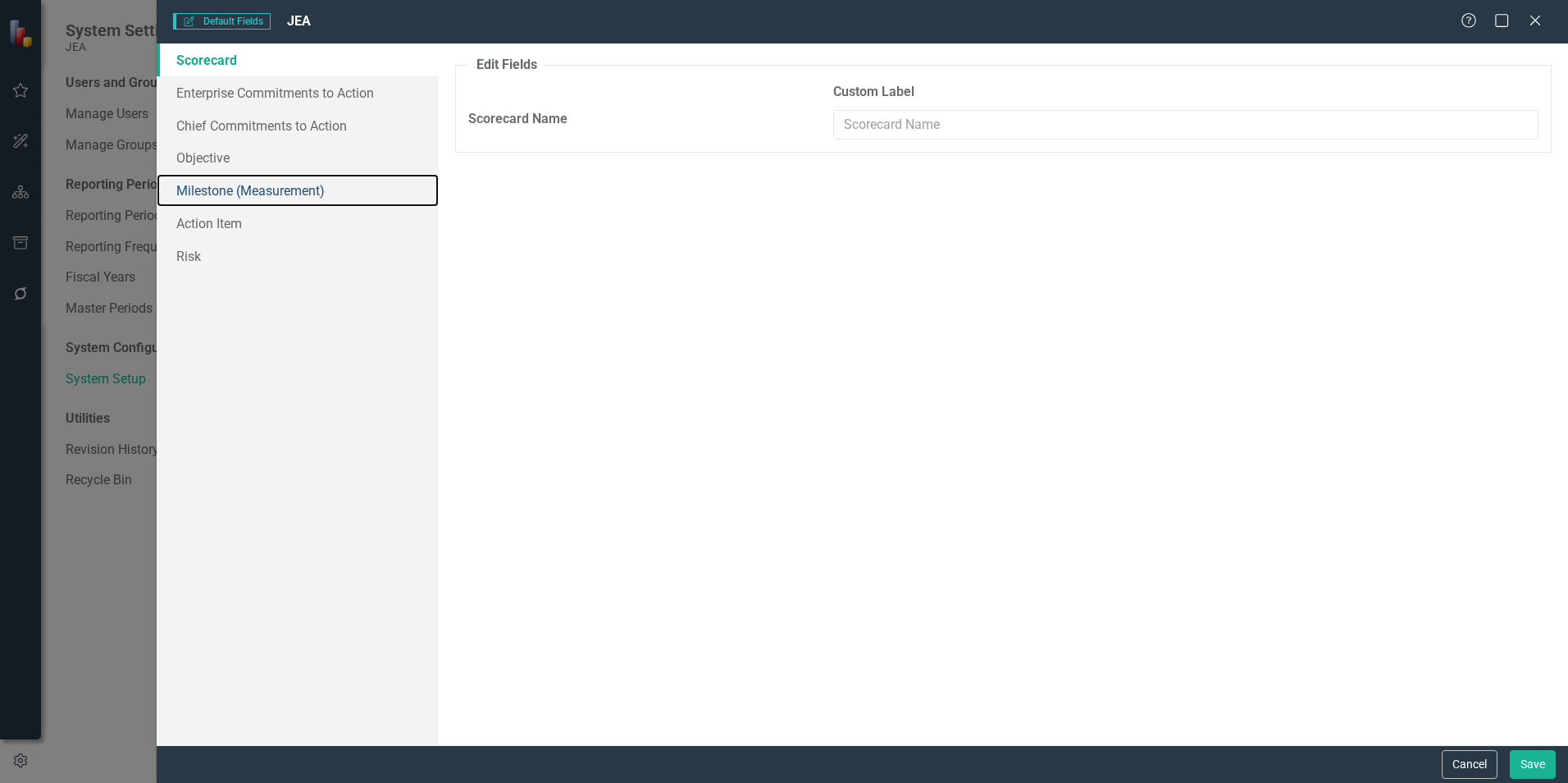
click at [264, 190] on link "Milestone (Measurement)" at bounding box center [298, 190] width 282 height 33
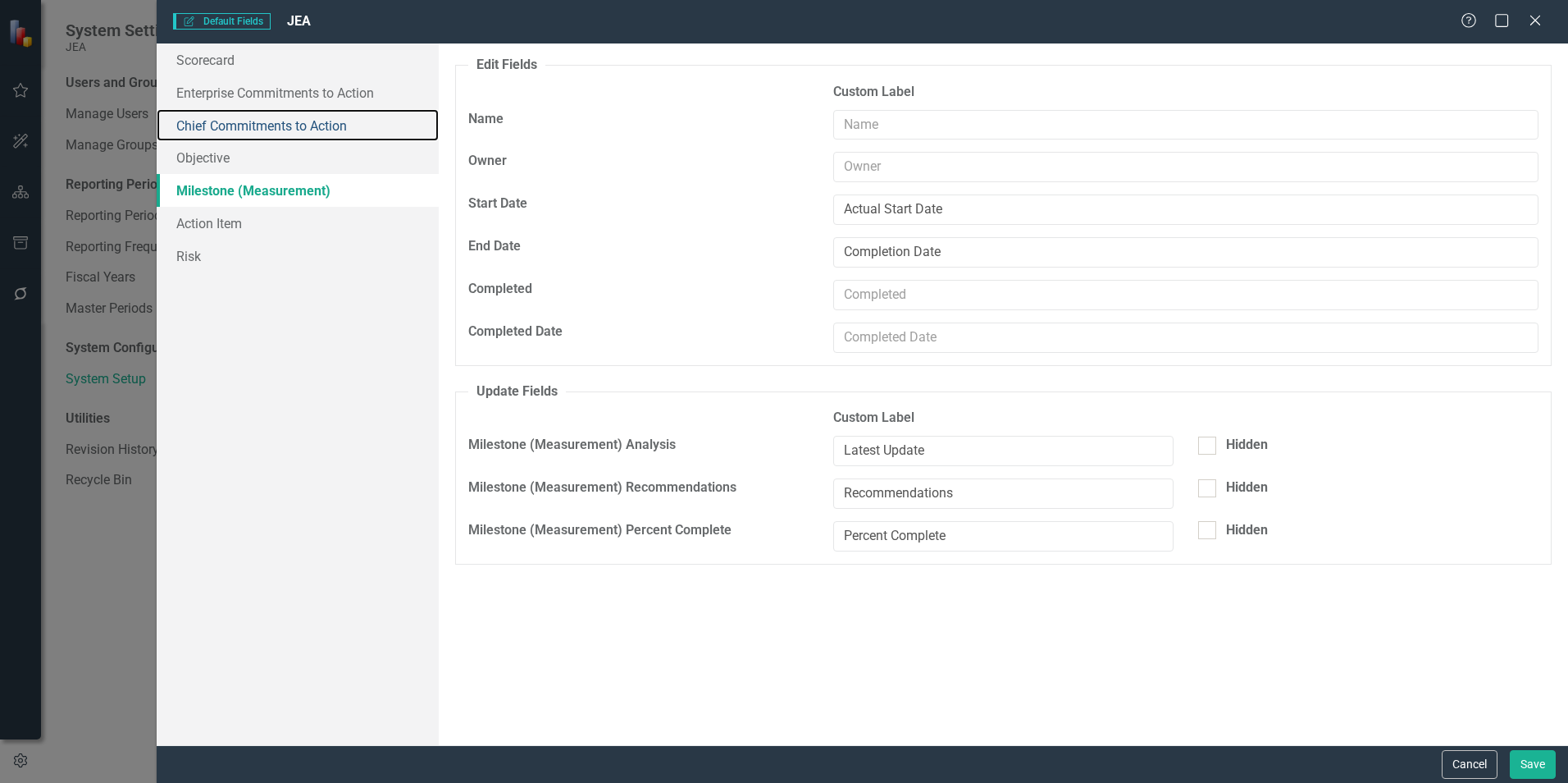
click at [308, 123] on link "Chief Commitments to Action" at bounding box center [298, 126] width 282 height 33
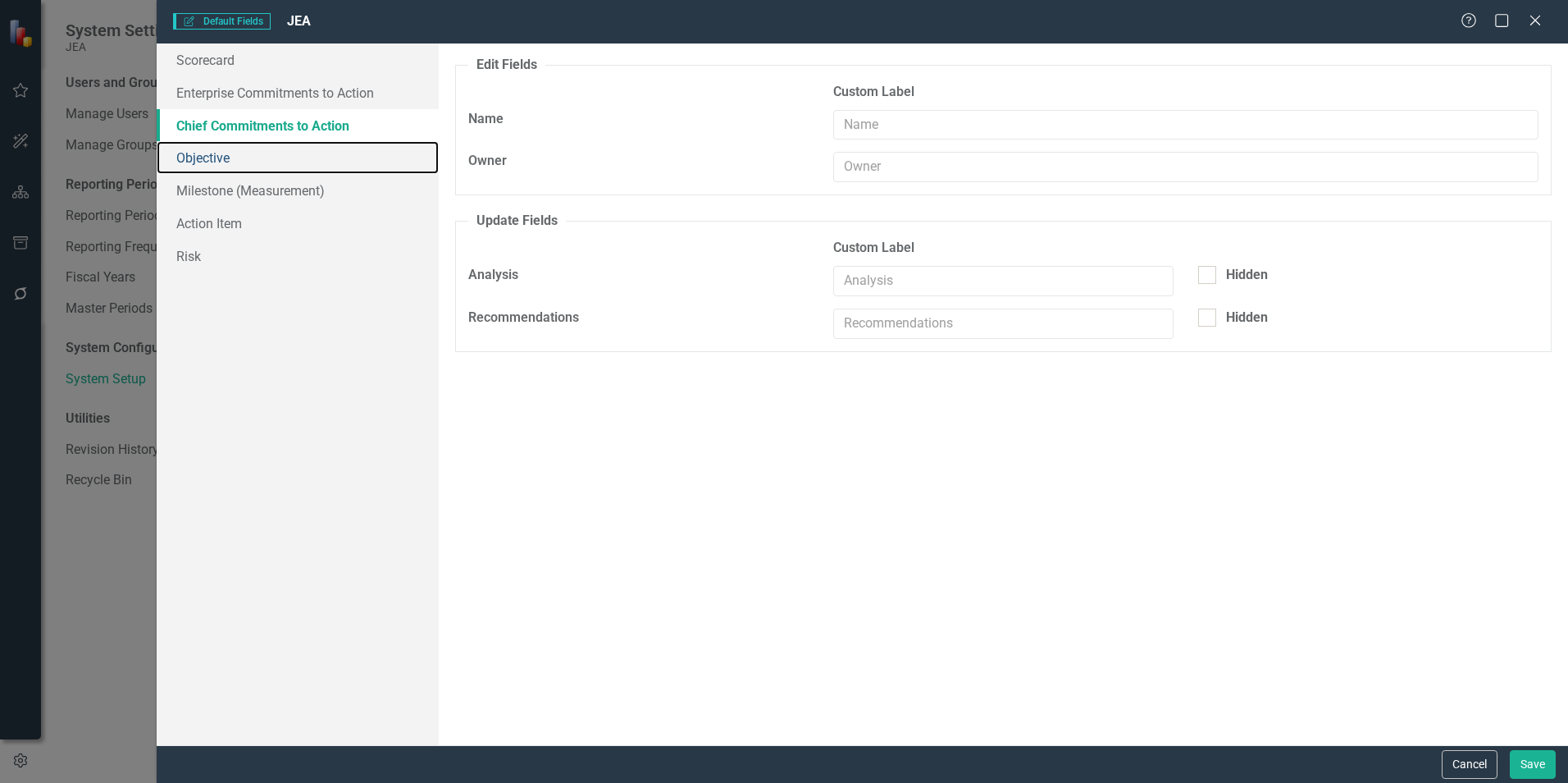
click at [212, 160] on link "Objective" at bounding box center [298, 157] width 282 height 33
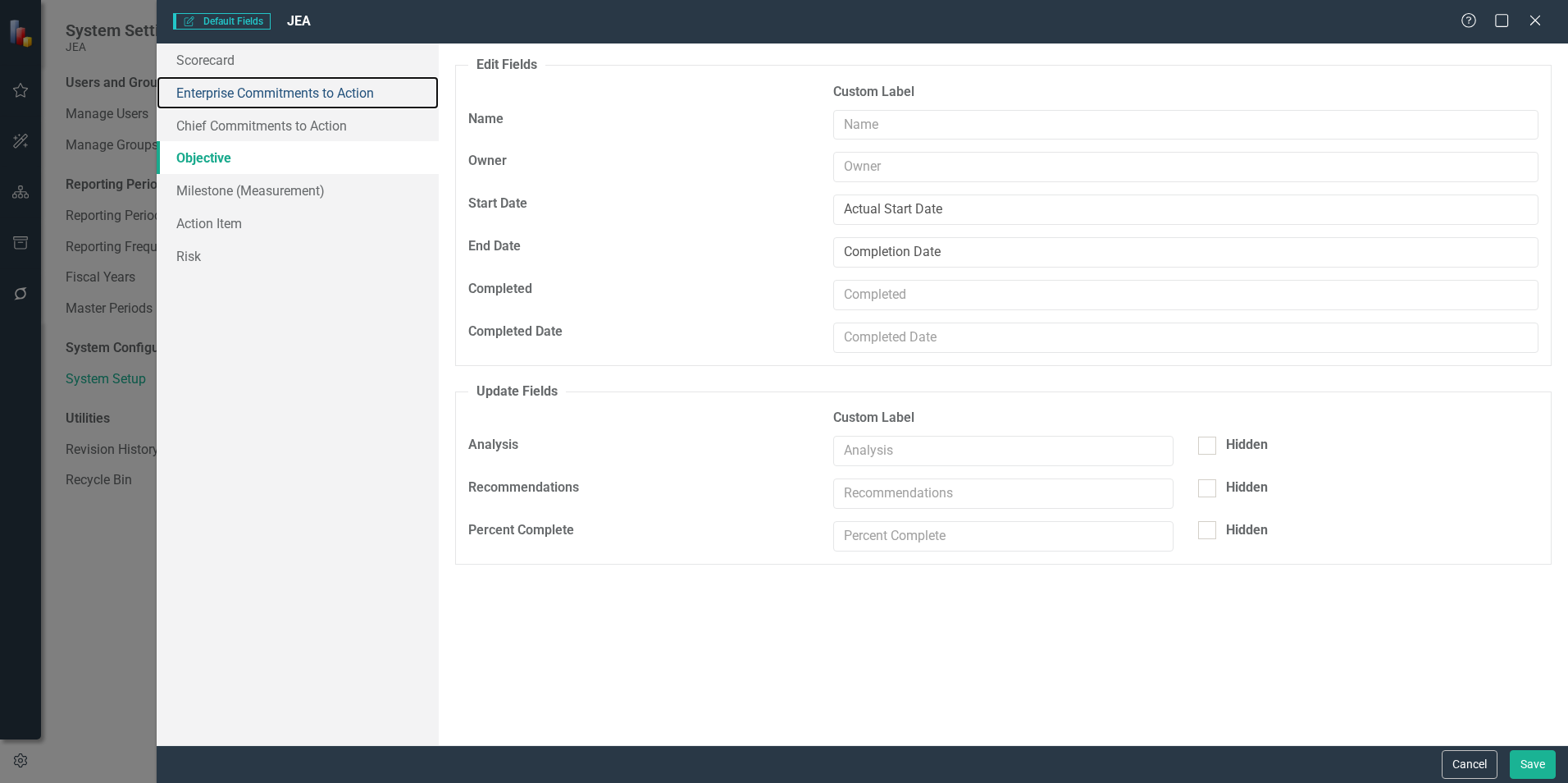
click at [283, 90] on link "Enterprise Commitments to Action" at bounding box center [298, 92] width 282 height 33
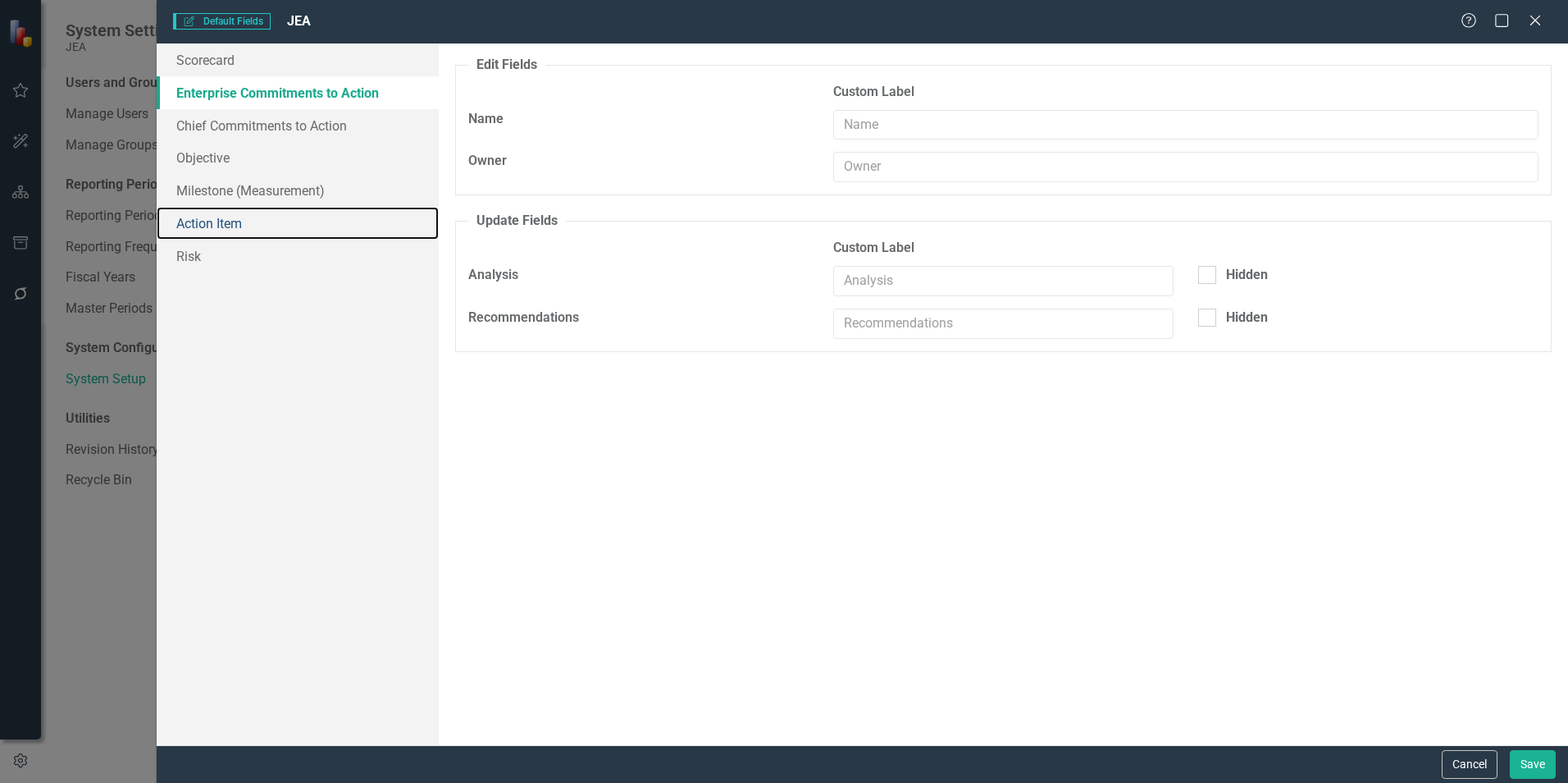
click at [204, 227] on link "Action Item" at bounding box center [298, 223] width 282 height 33
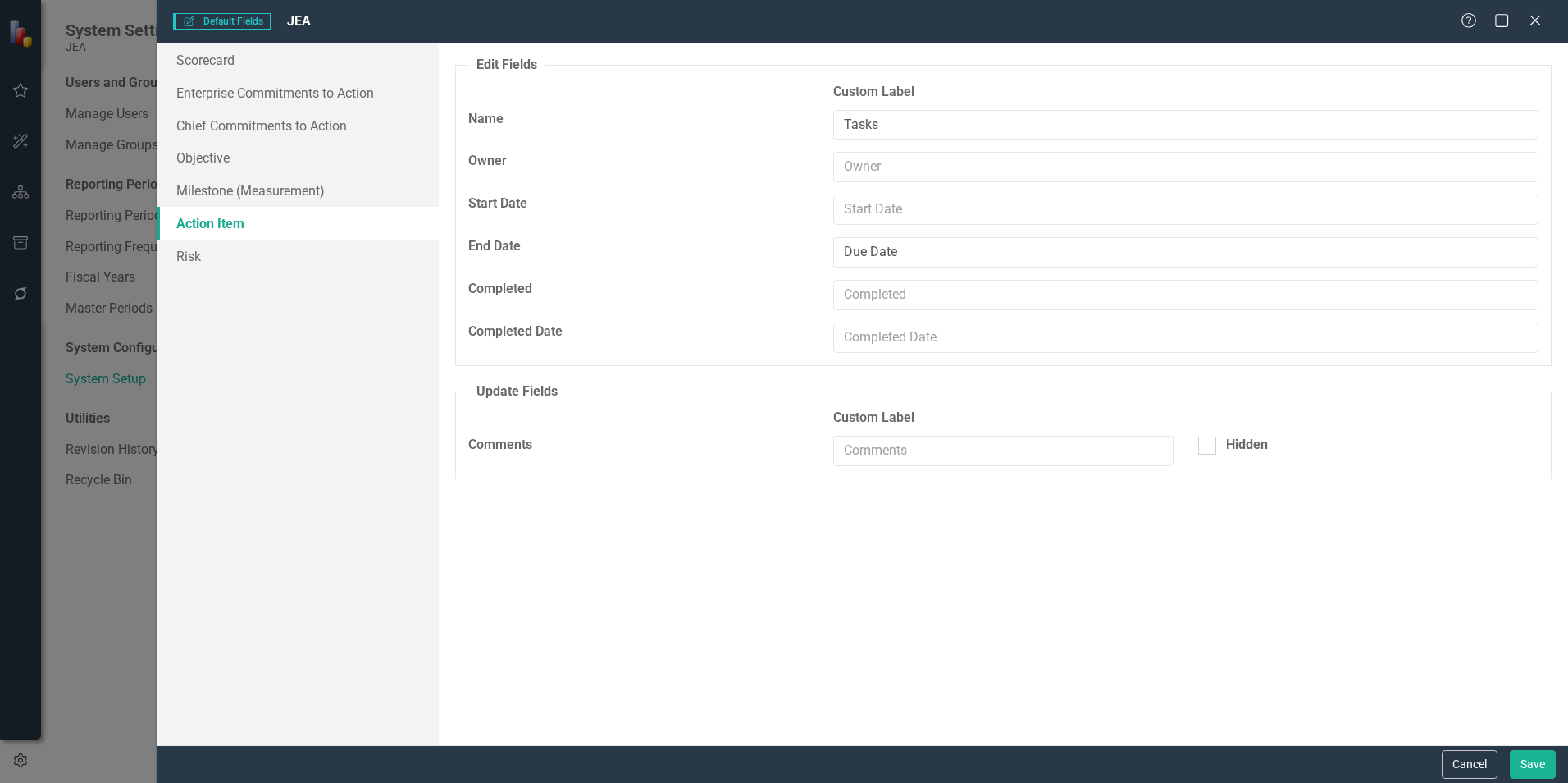
click at [1464, 770] on button "Cancel" at bounding box center [1469, 764] width 56 height 29
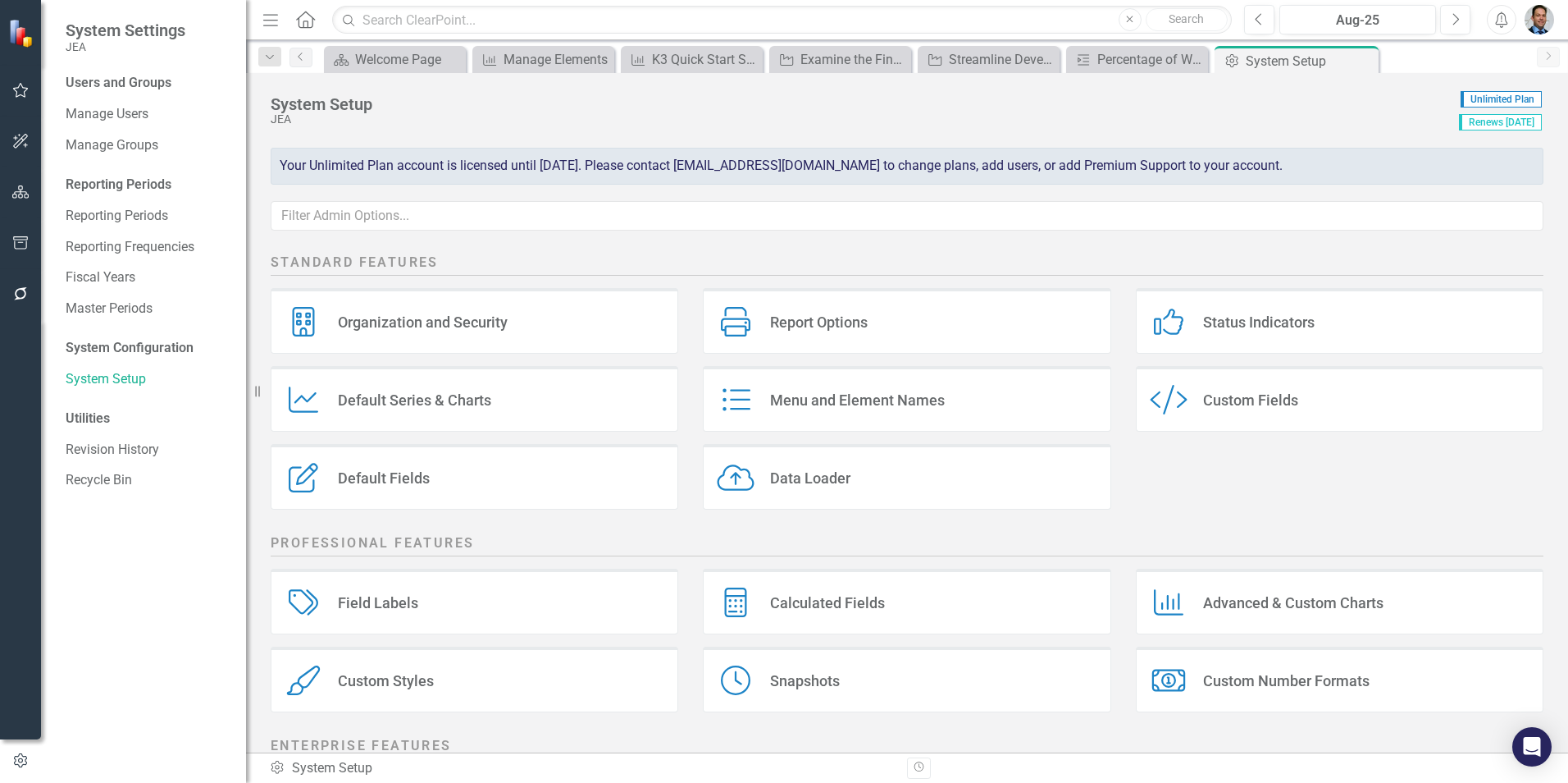
click at [1208, 404] on div "Custom Fields" at bounding box center [1250, 401] width 95 height 19
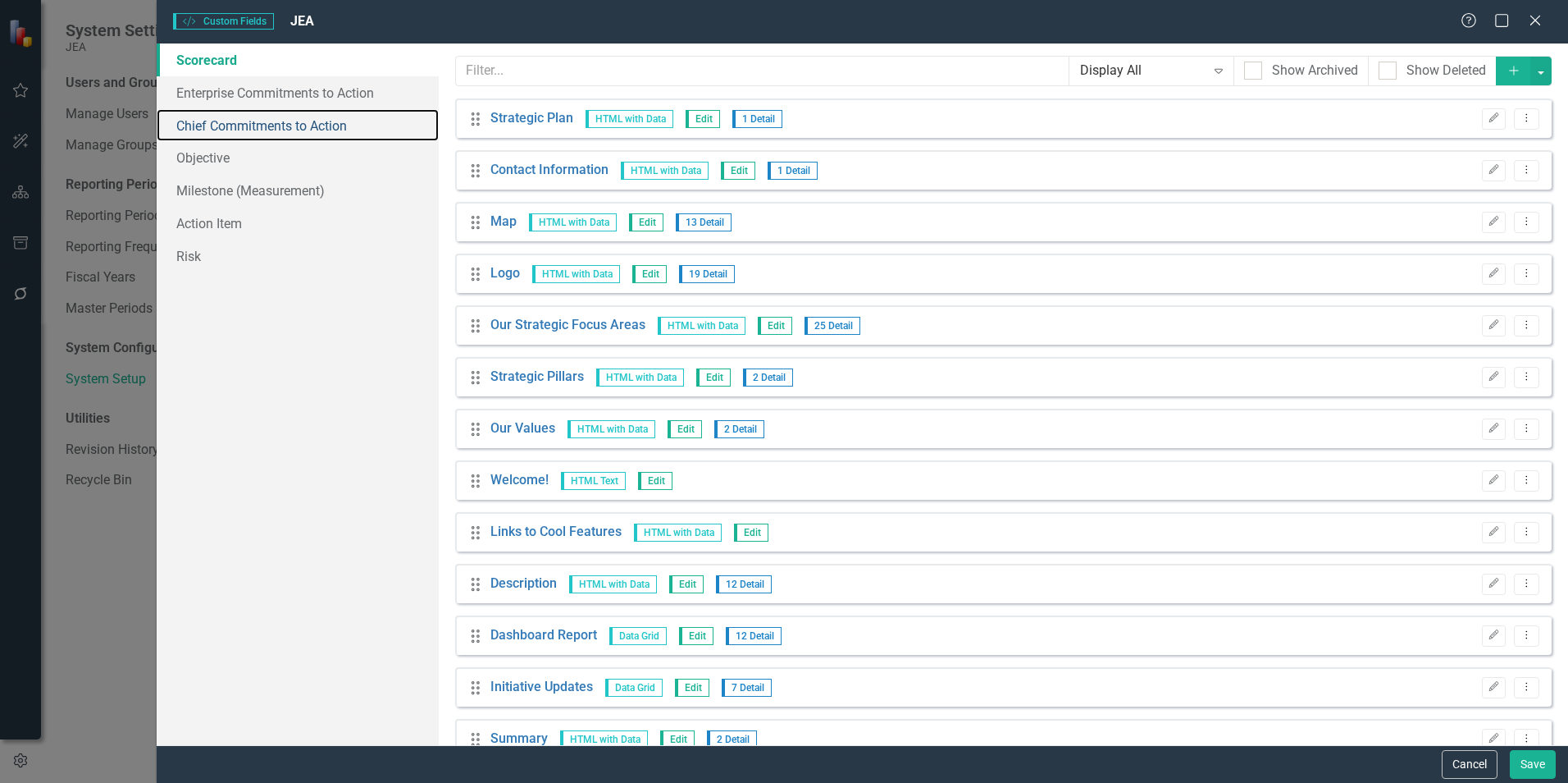
click at [291, 130] on link "Chief Commitments to Action" at bounding box center [298, 126] width 282 height 33
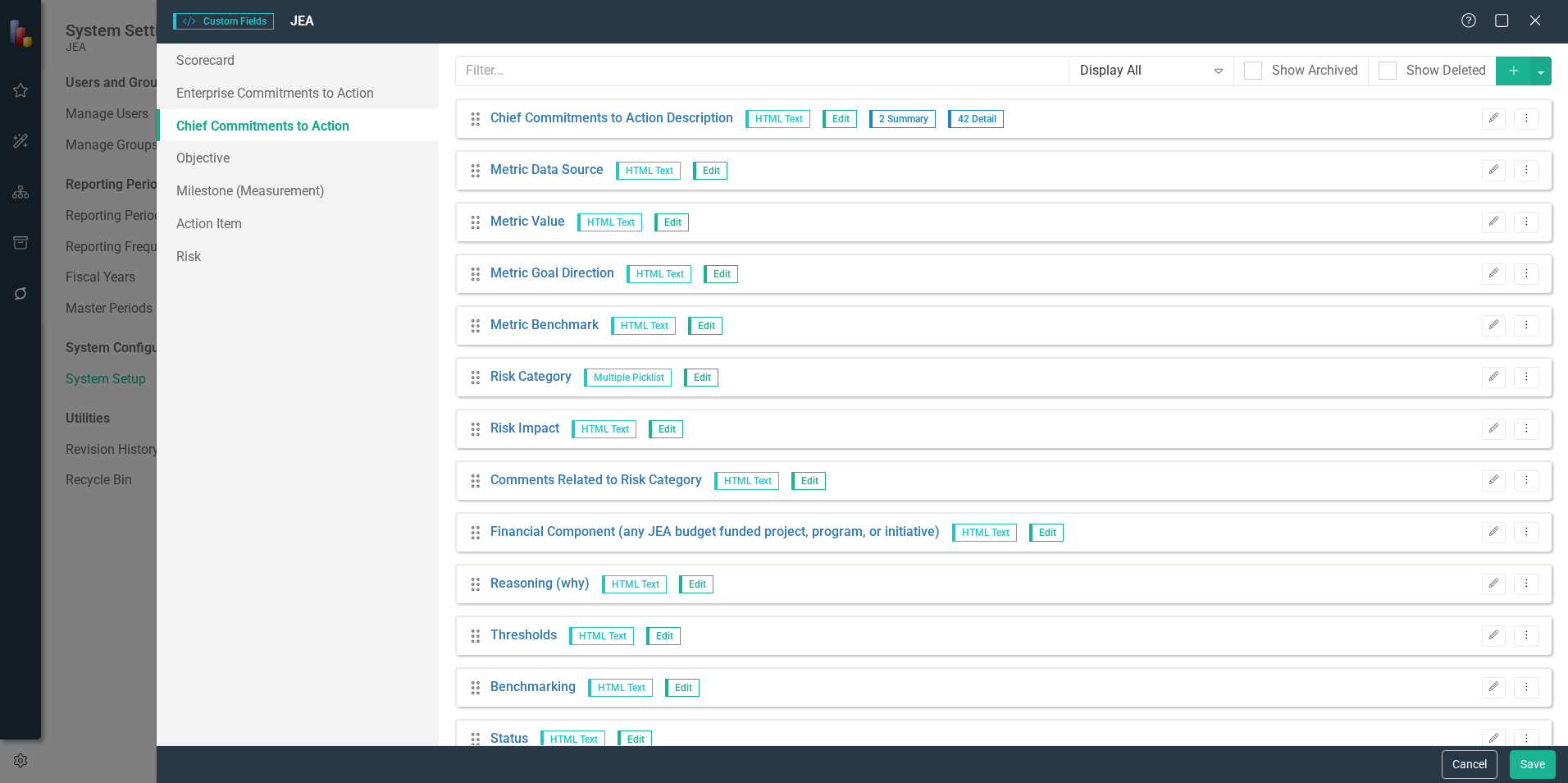
click at [1462, 762] on button "Cancel" at bounding box center [1469, 764] width 56 height 29
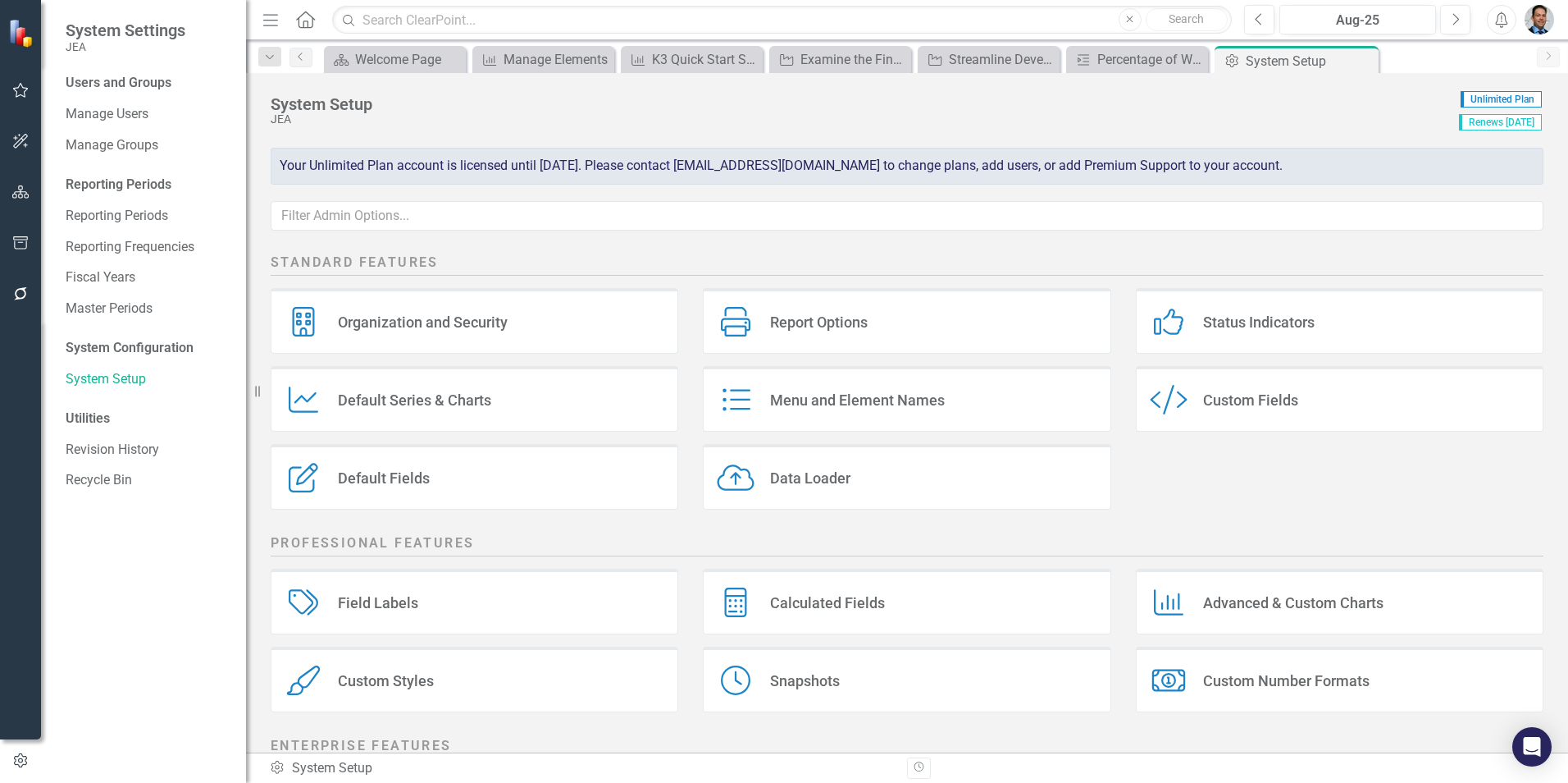
click at [854, 320] on div "Report Options" at bounding box center [819, 323] width 98 height 19
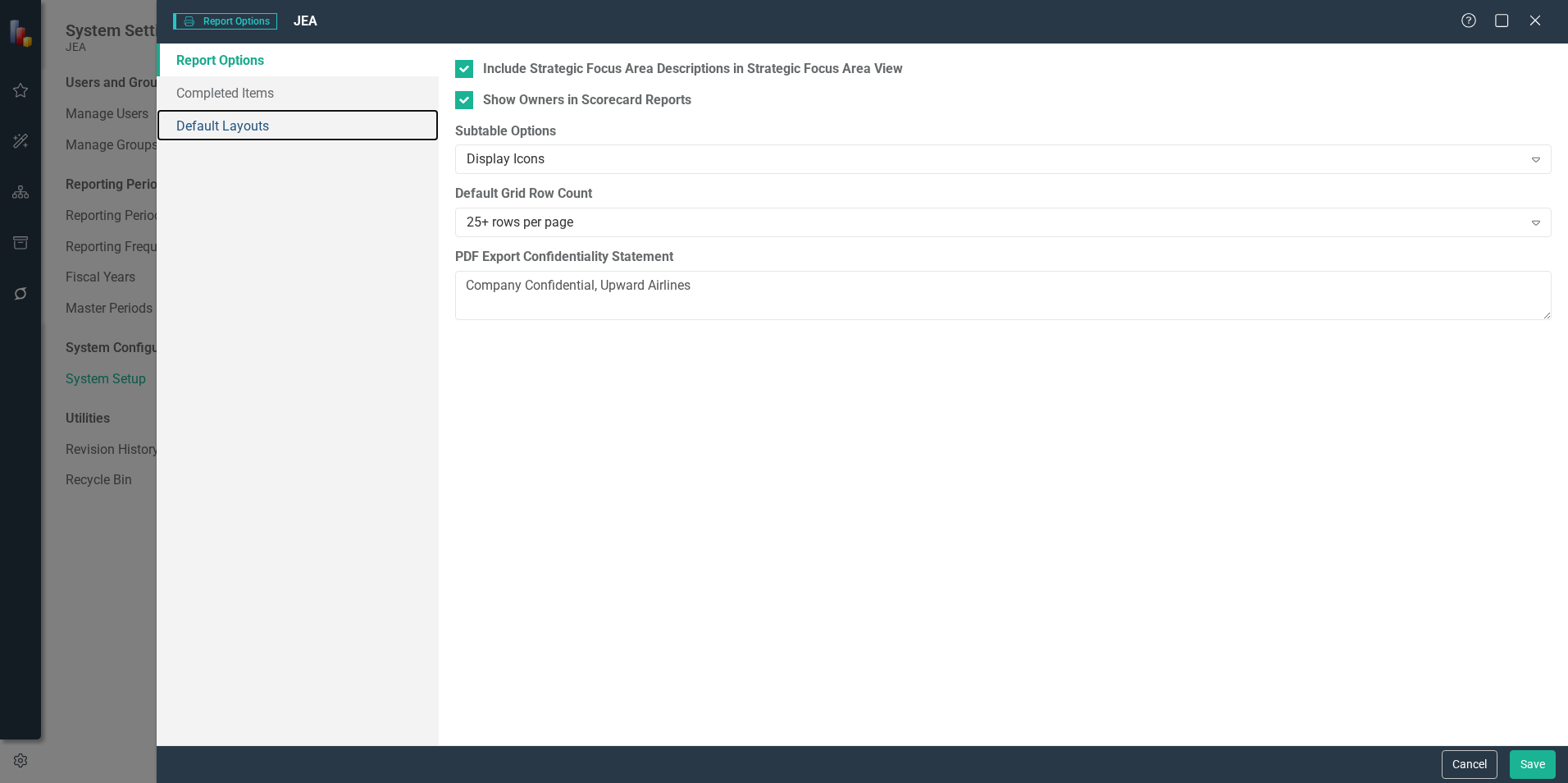
click at [254, 127] on link "Default Layouts" at bounding box center [298, 126] width 282 height 33
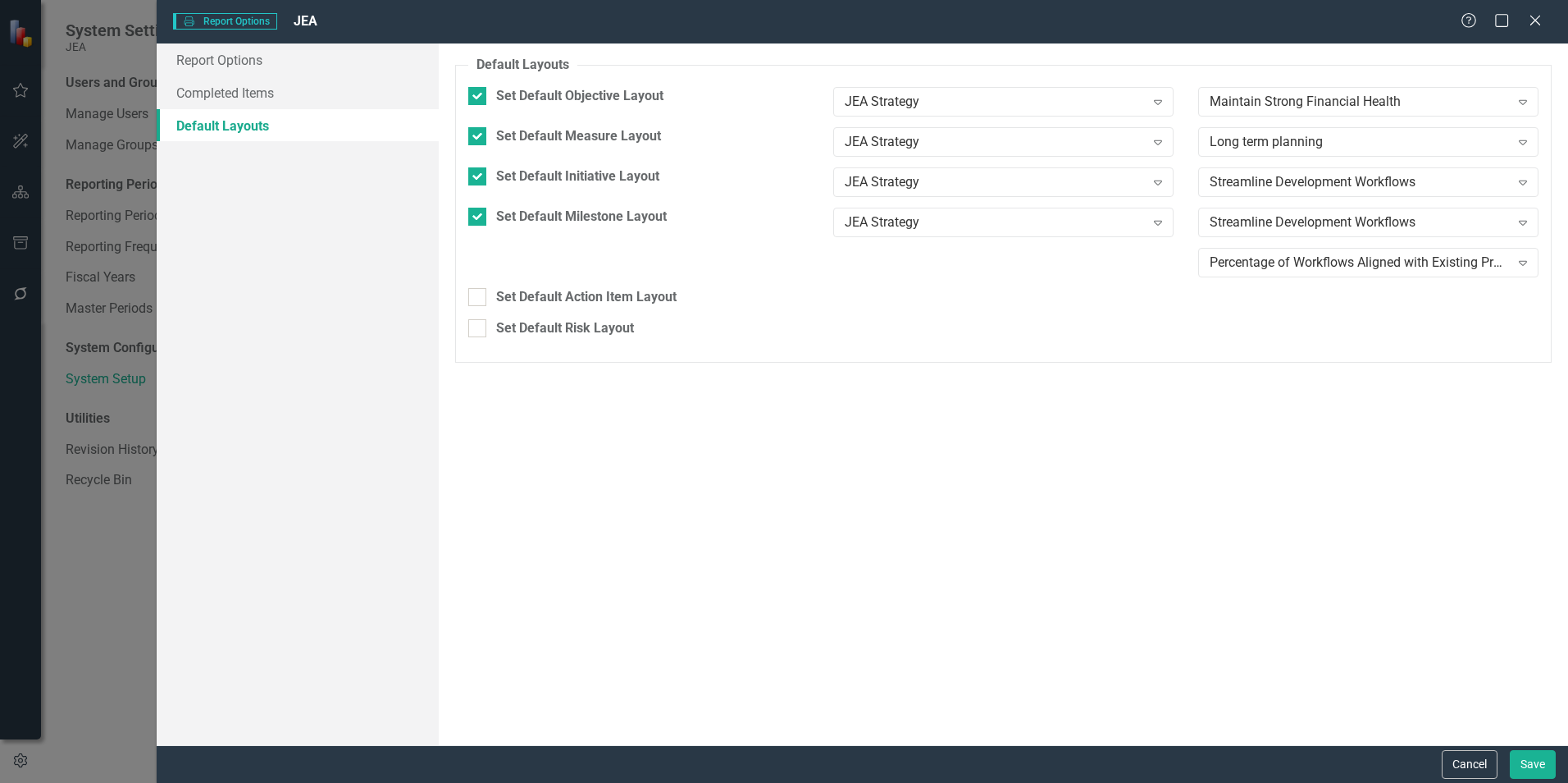
click at [1461, 757] on button "Cancel" at bounding box center [1469, 764] width 56 height 29
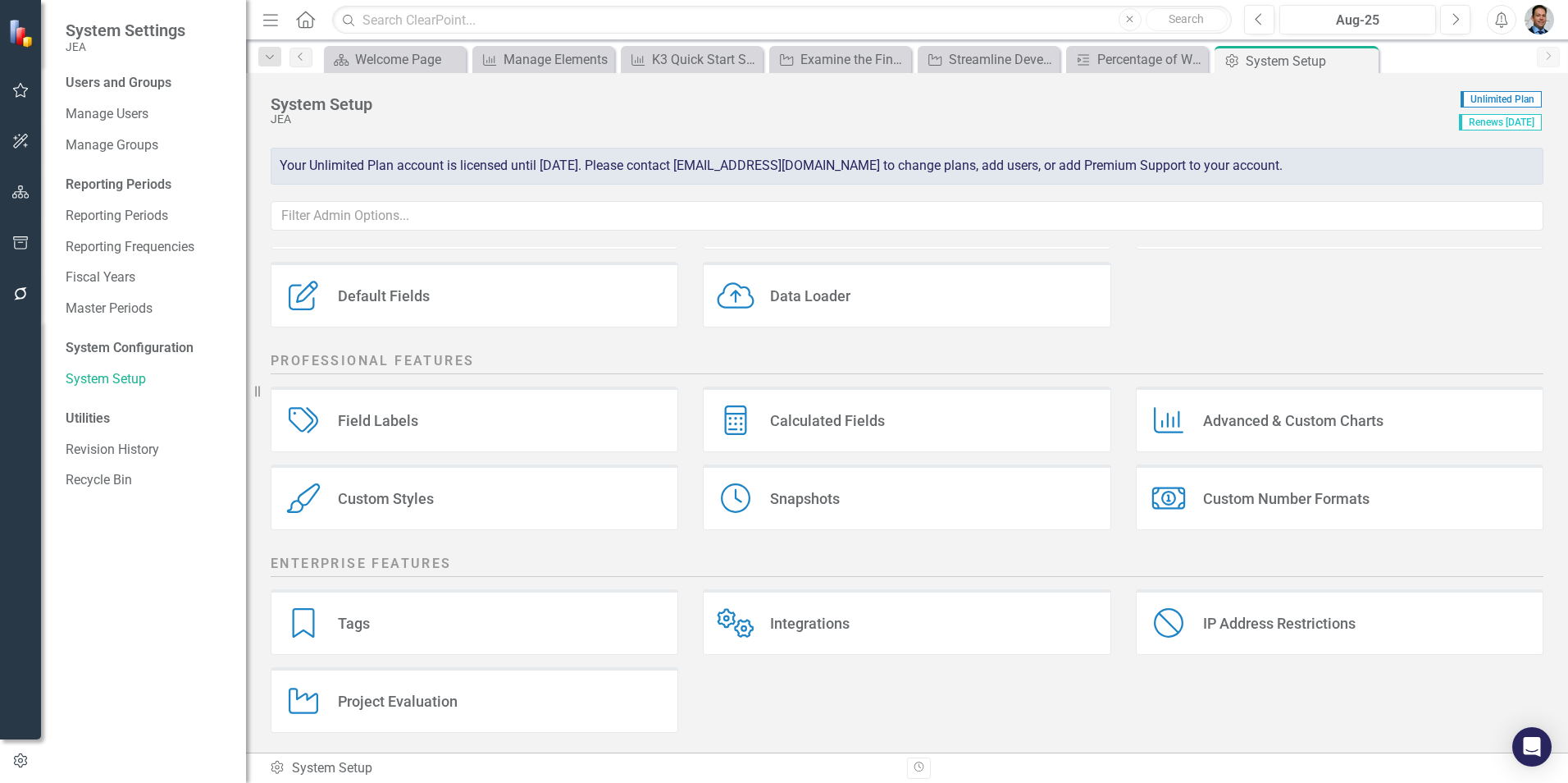
scroll to position [187, 0]
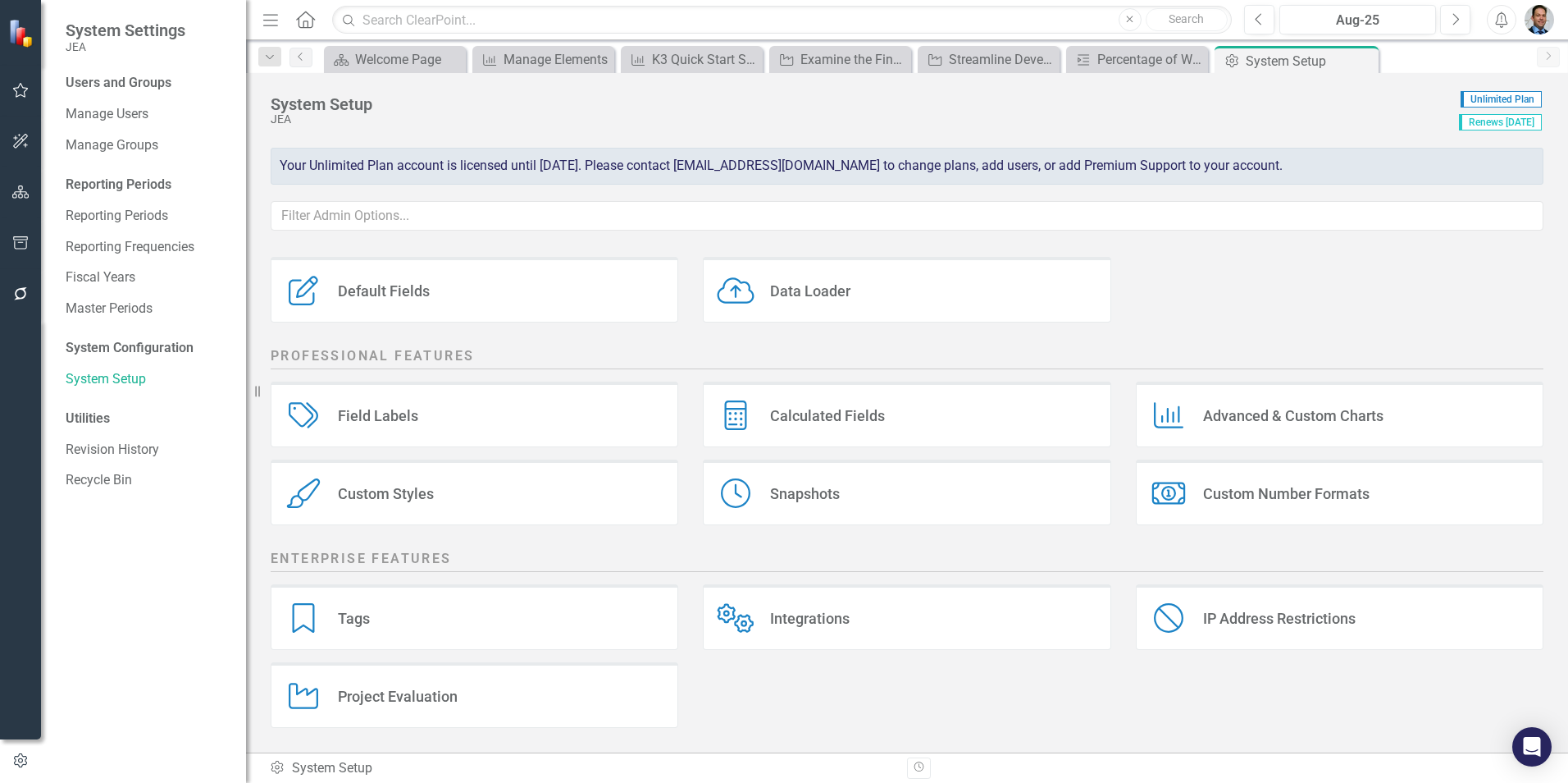
click at [374, 501] on div "Custom Styles" at bounding box center [385, 494] width 96 height 19
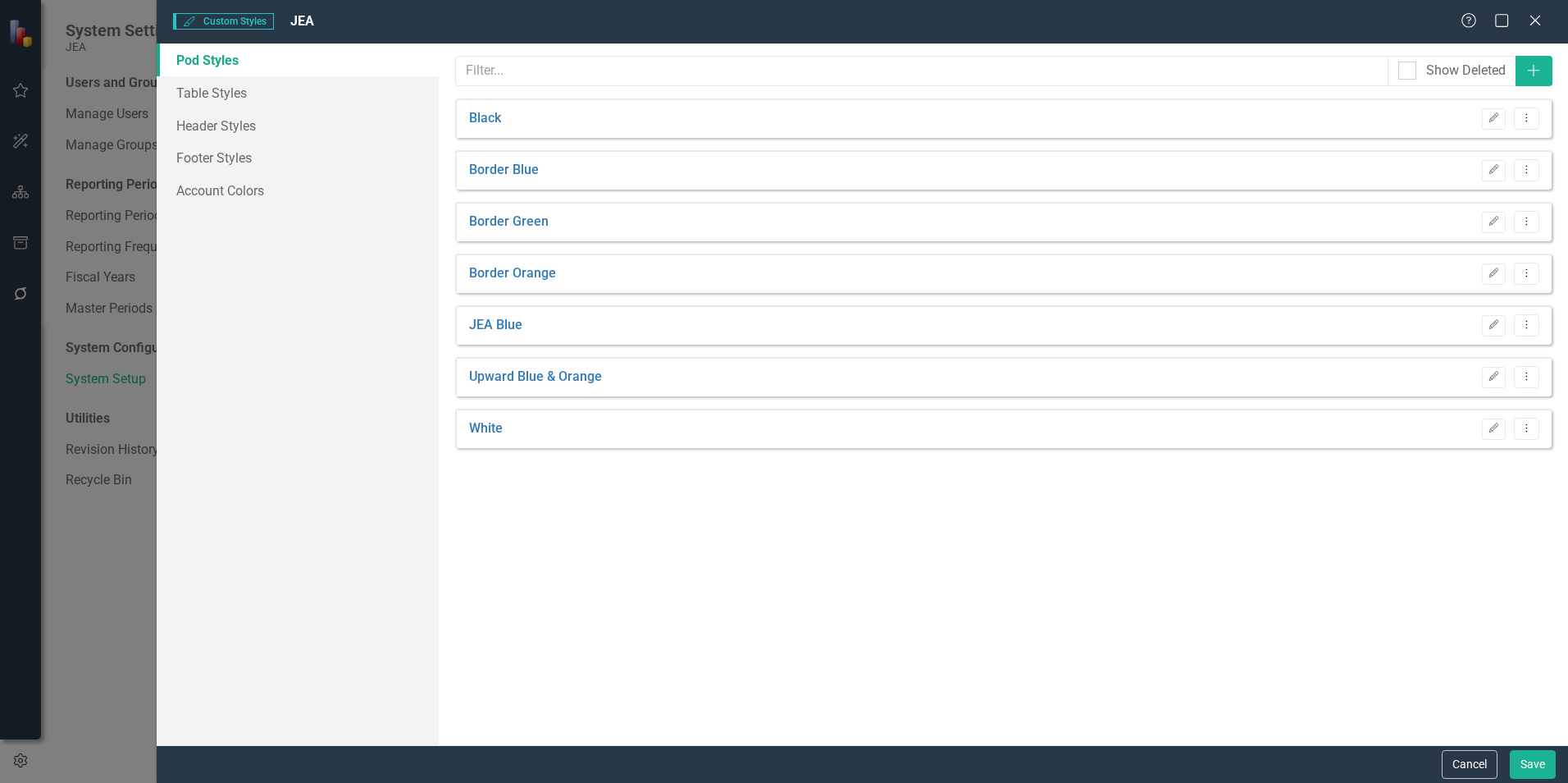
click at [1467, 758] on button "Cancel" at bounding box center [1469, 764] width 56 height 29
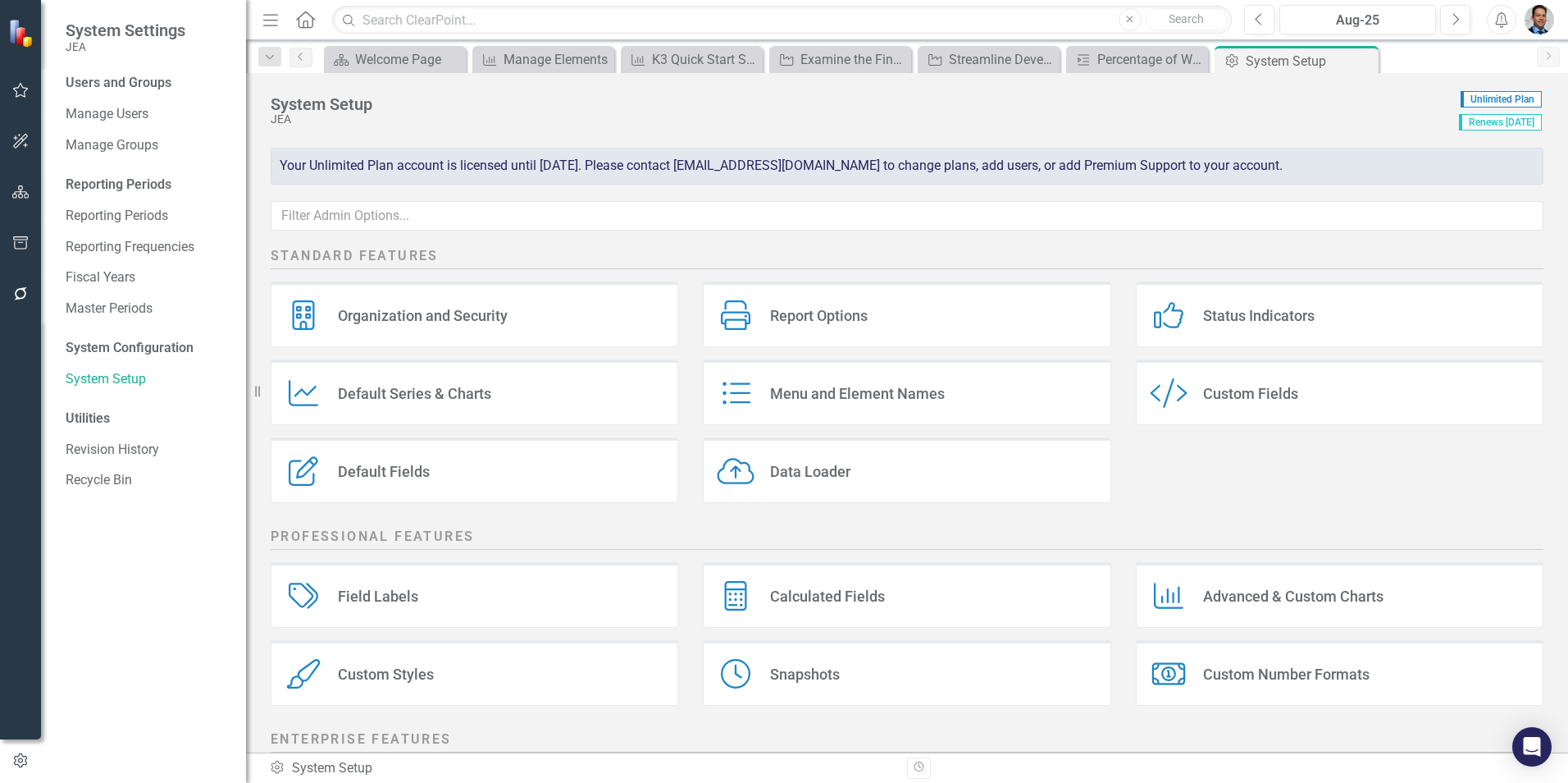
scroll to position [0, 0]
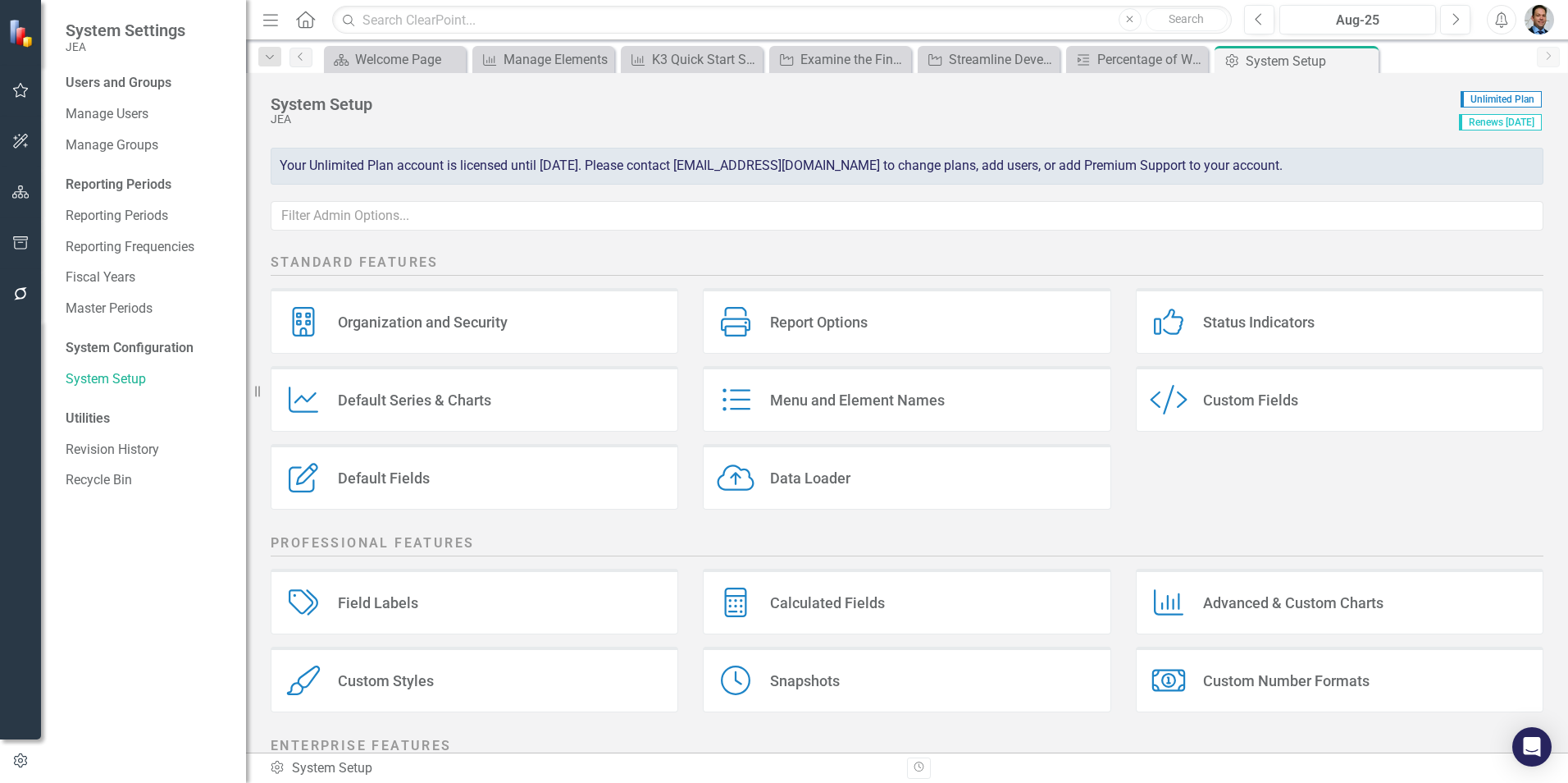
click at [790, 316] on div "Report Options" at bounding box center [819, 323] width 98 height 19
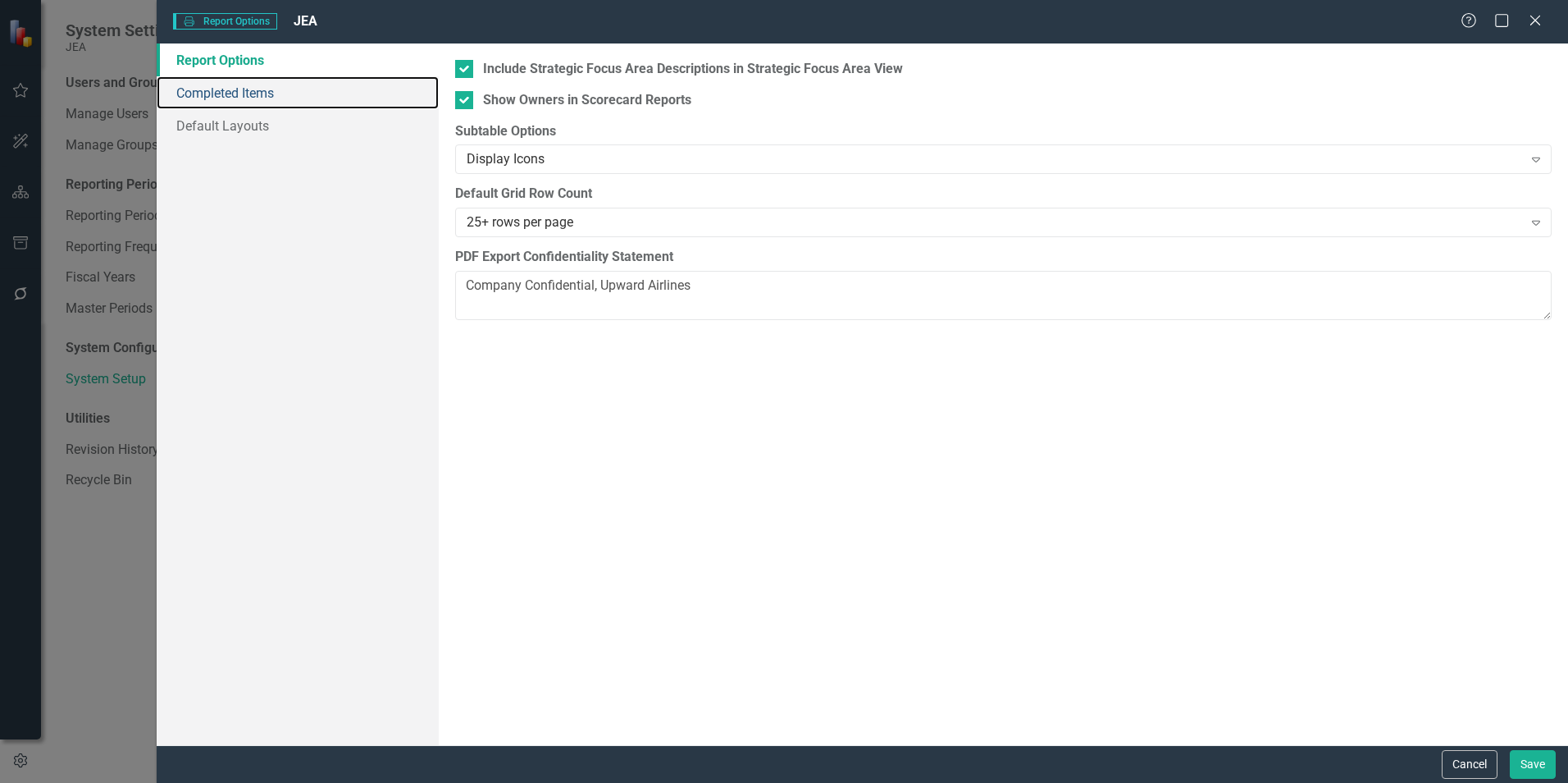
click at [247, 94] on link "Completed Items" at bounding box center [298, 92] width 282 height 33
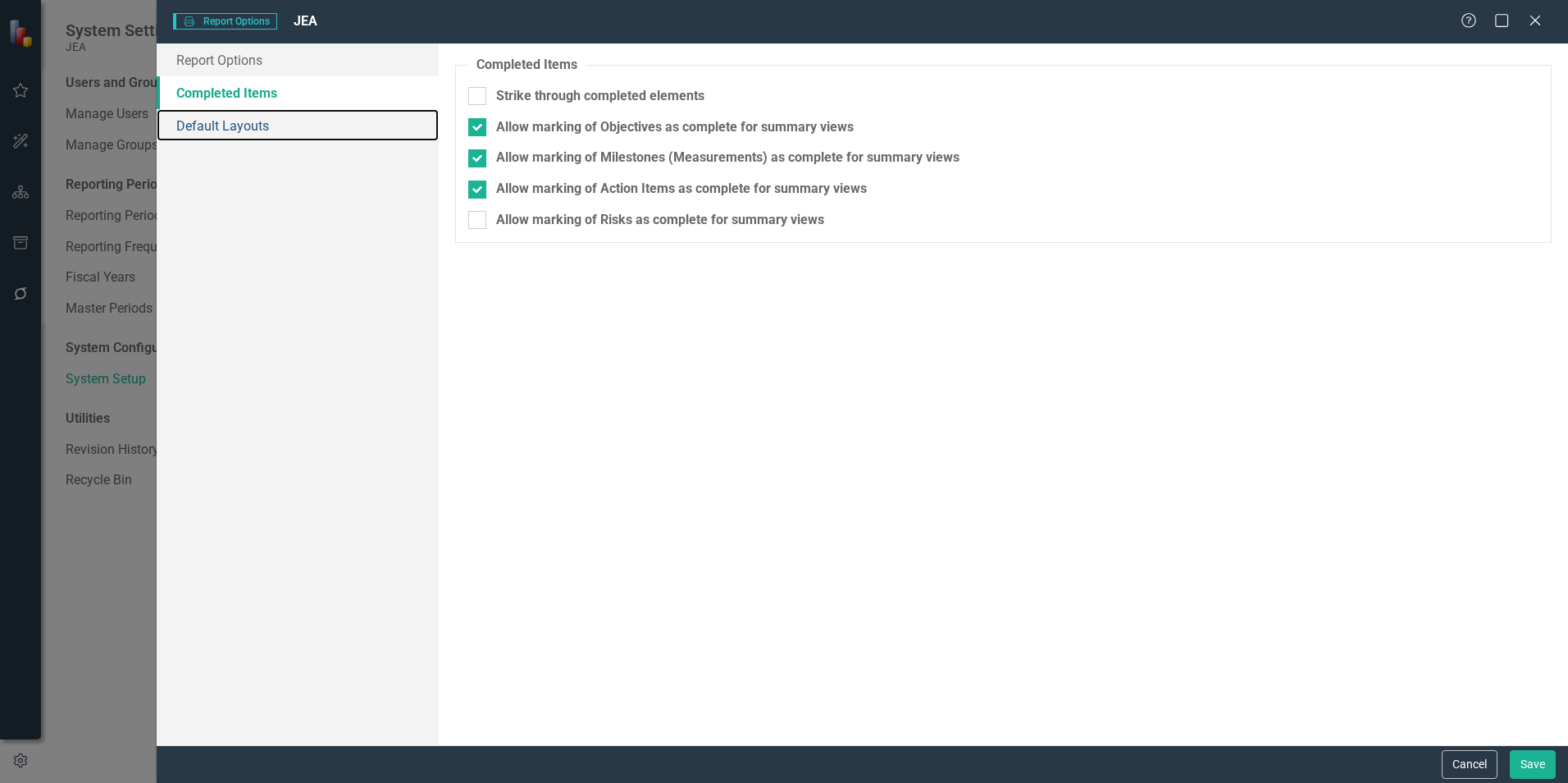
click at [247, 126] on link "Default Layouts" at bounding box center [298, 126] width 282 height 33
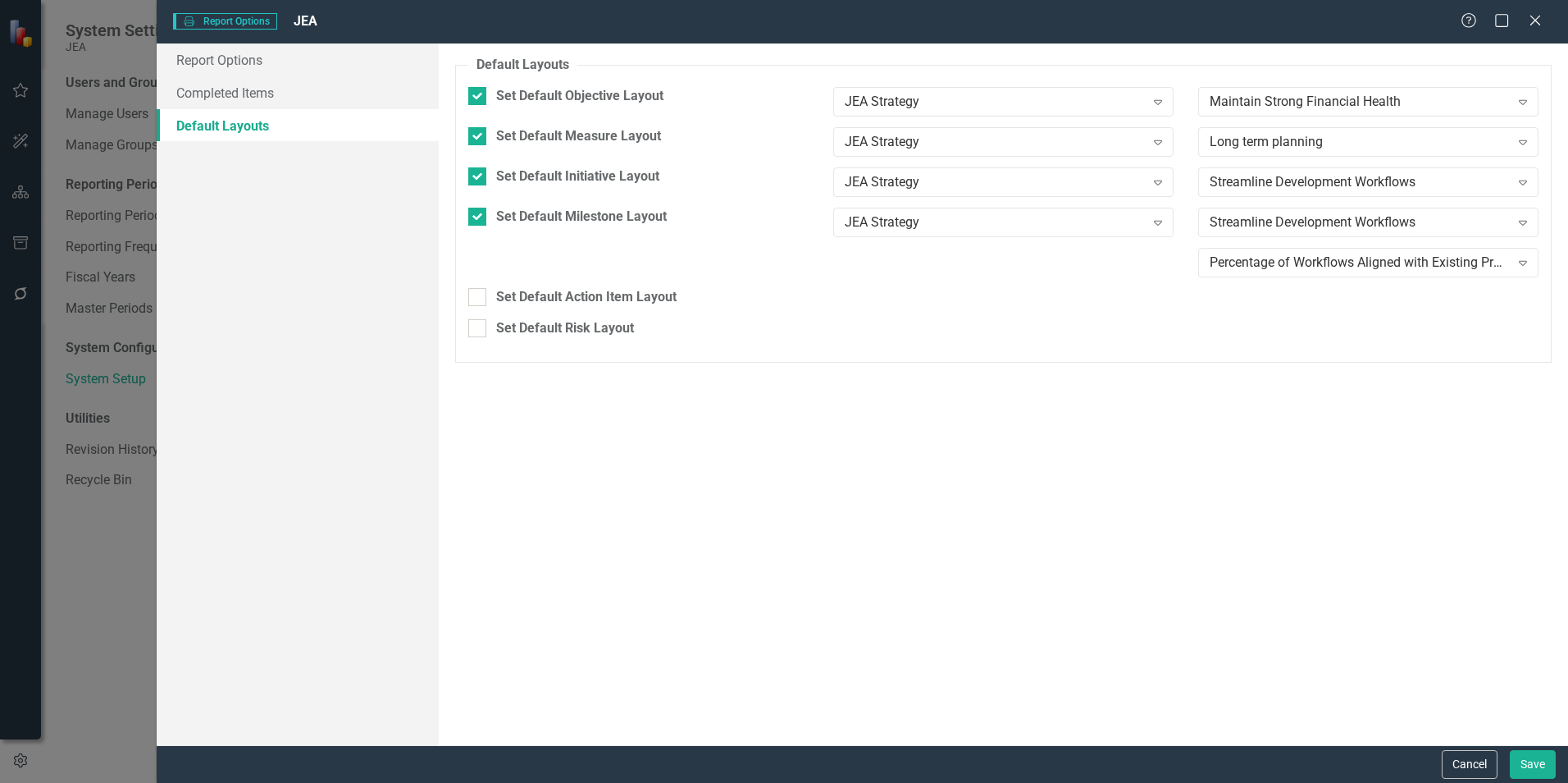
click at [1481, 764] on button "Cancel" at bounding box center [1469, 764] width 56 height 29
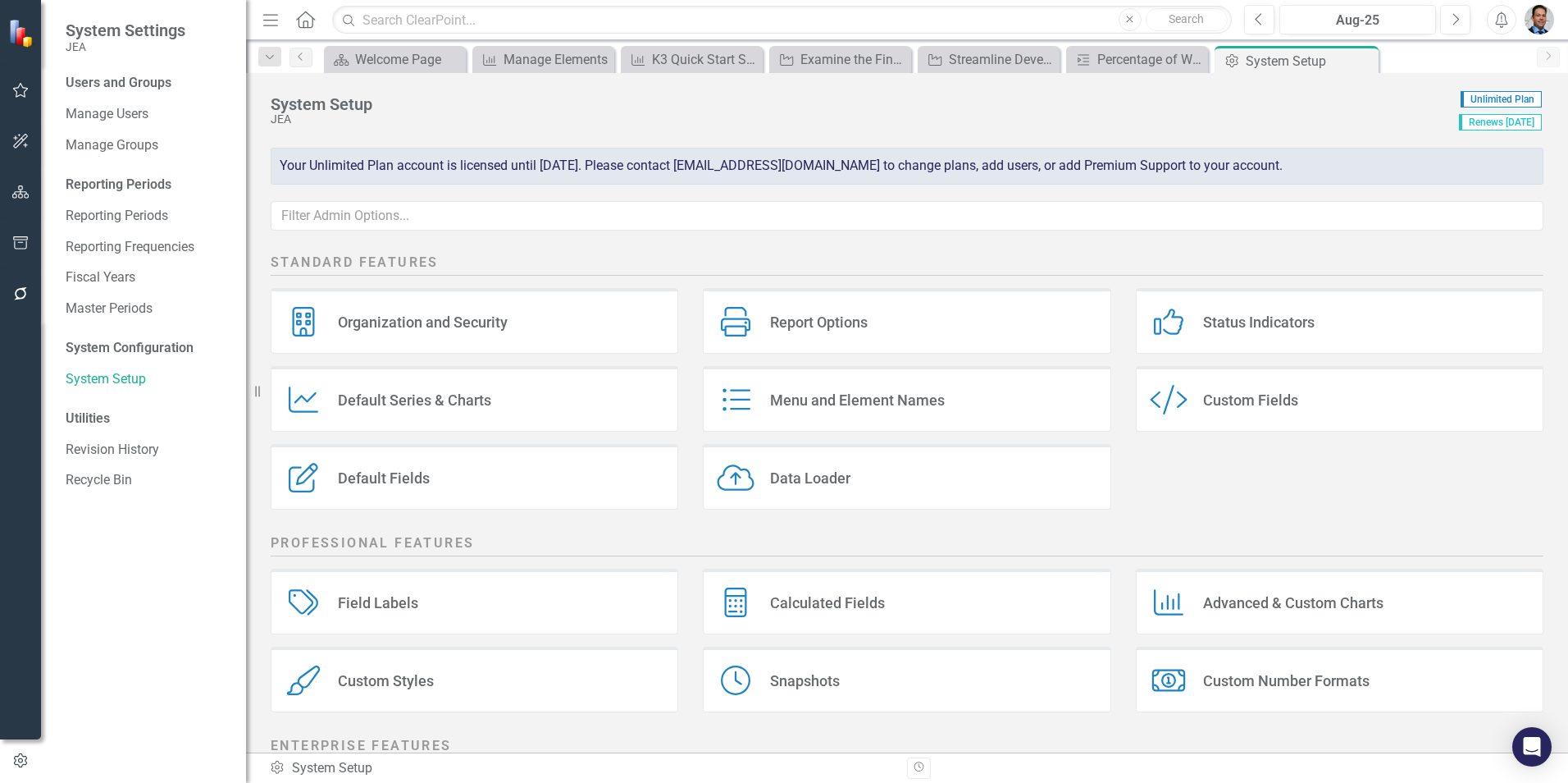
click at [439, 401] on div "Default Series & Charts" at bounding box center [414, 401] width 153 height 19
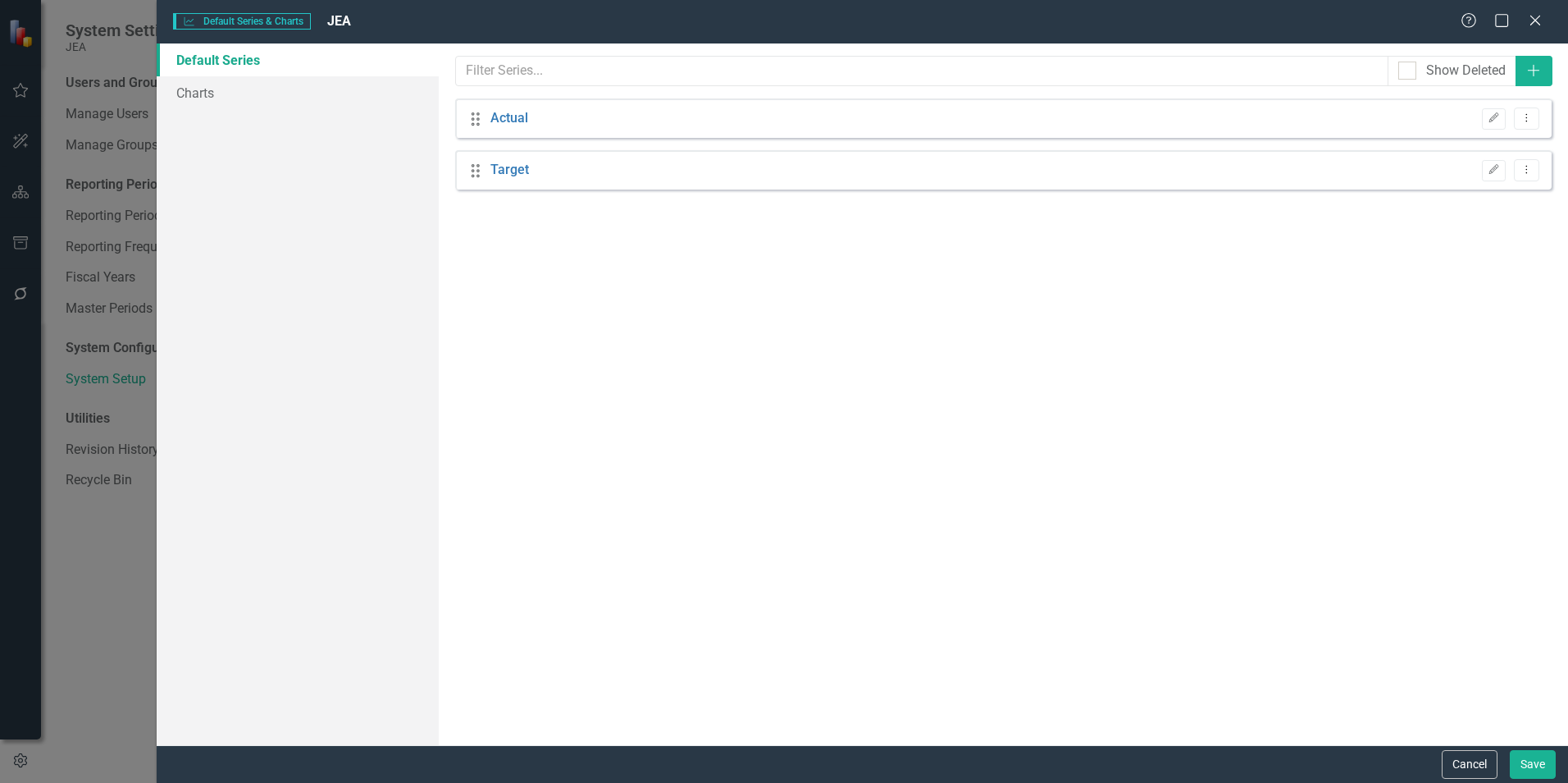
click at [1491, 116] on icon "Edit" at bounding box center [1494, 118] width 12 height 10
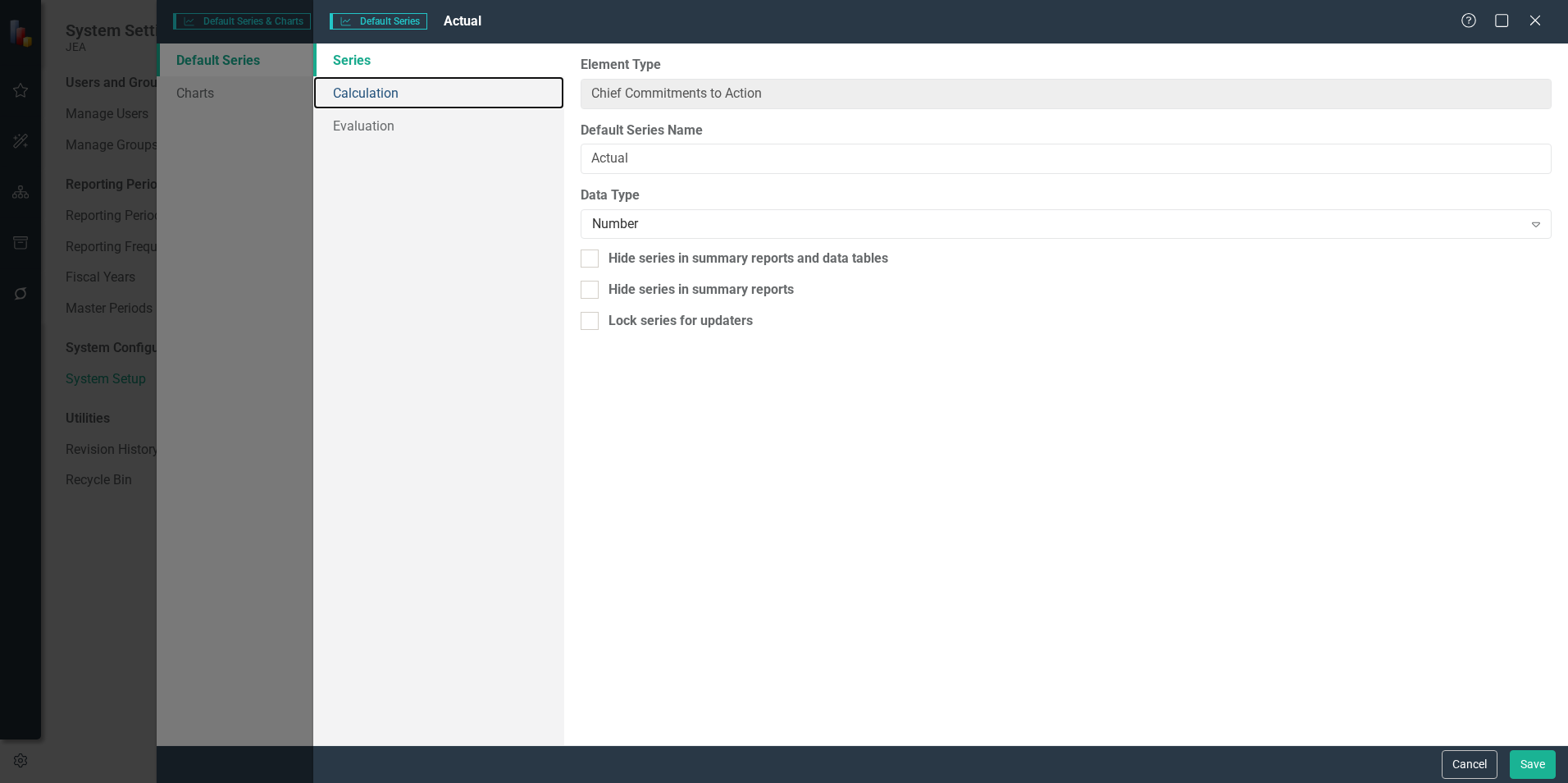
click at [386, 92] on link "Calculation" at bounding box center [438, 92] width 251 height 33
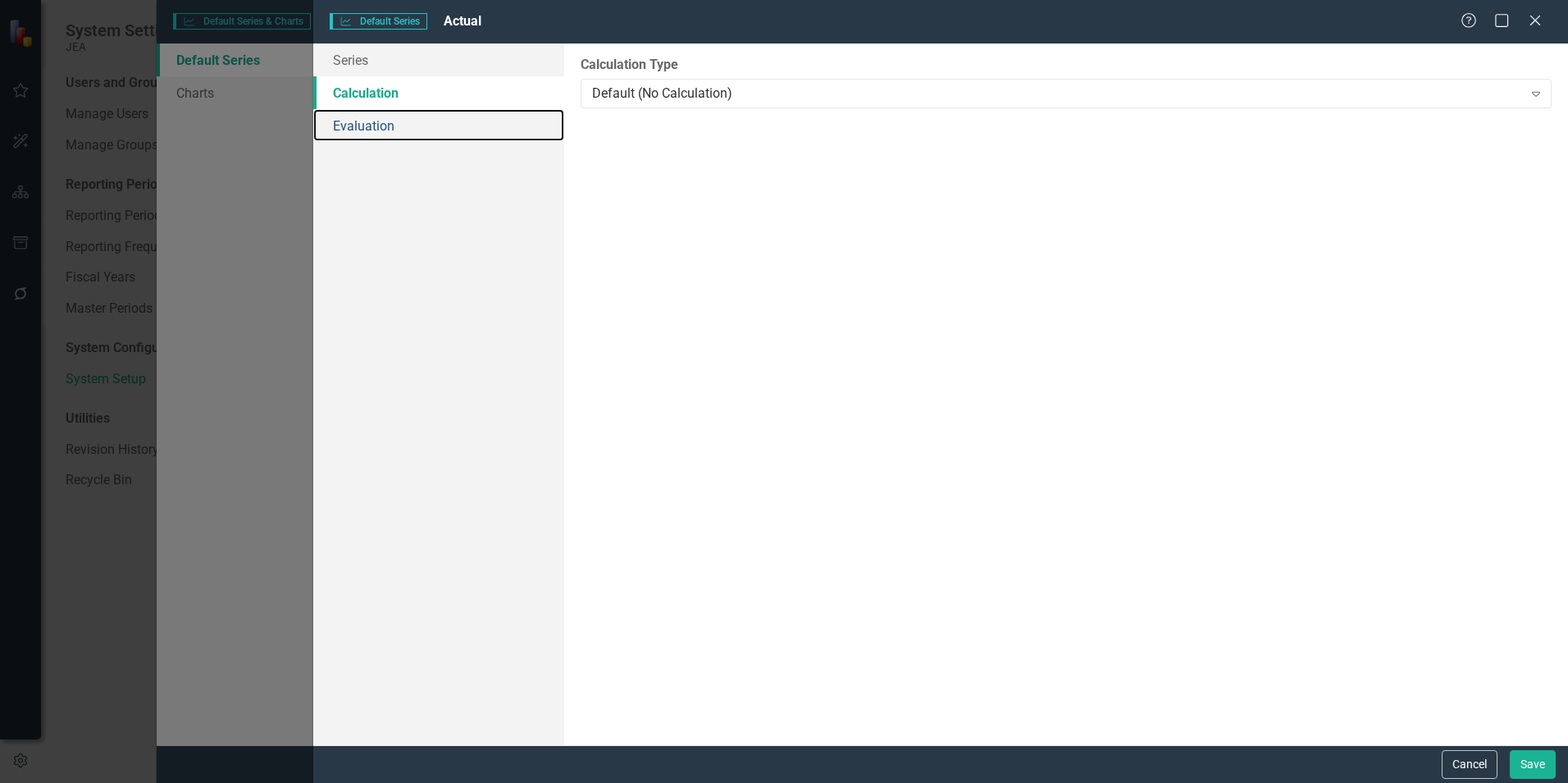
click at [386, 124] on link "Evaluation" at bounding box center [438, 126] width 251 height 33
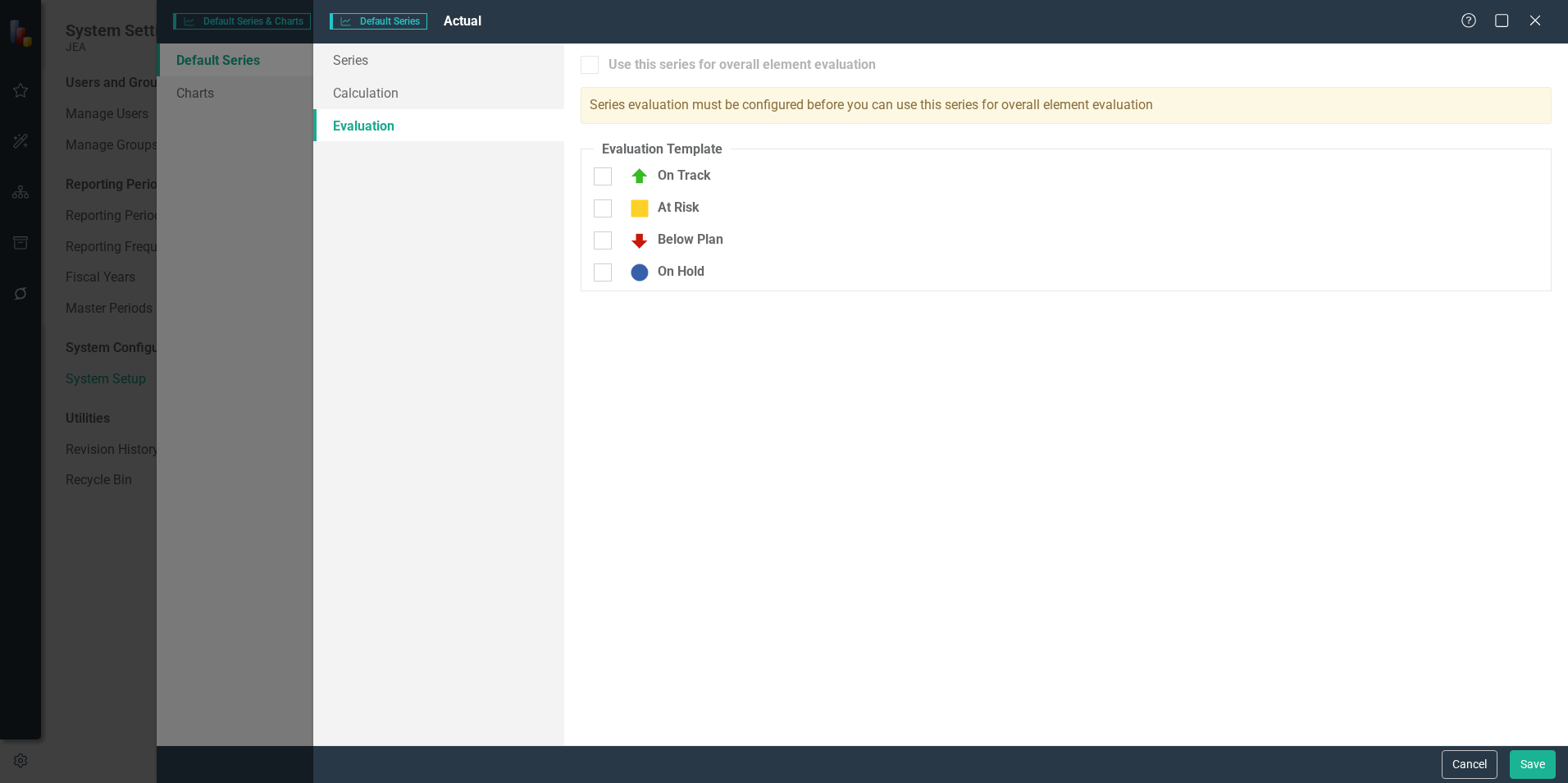
click at [1475, 766] on button "Cancel" at bounding box center [1469, 764] width 56 height 29
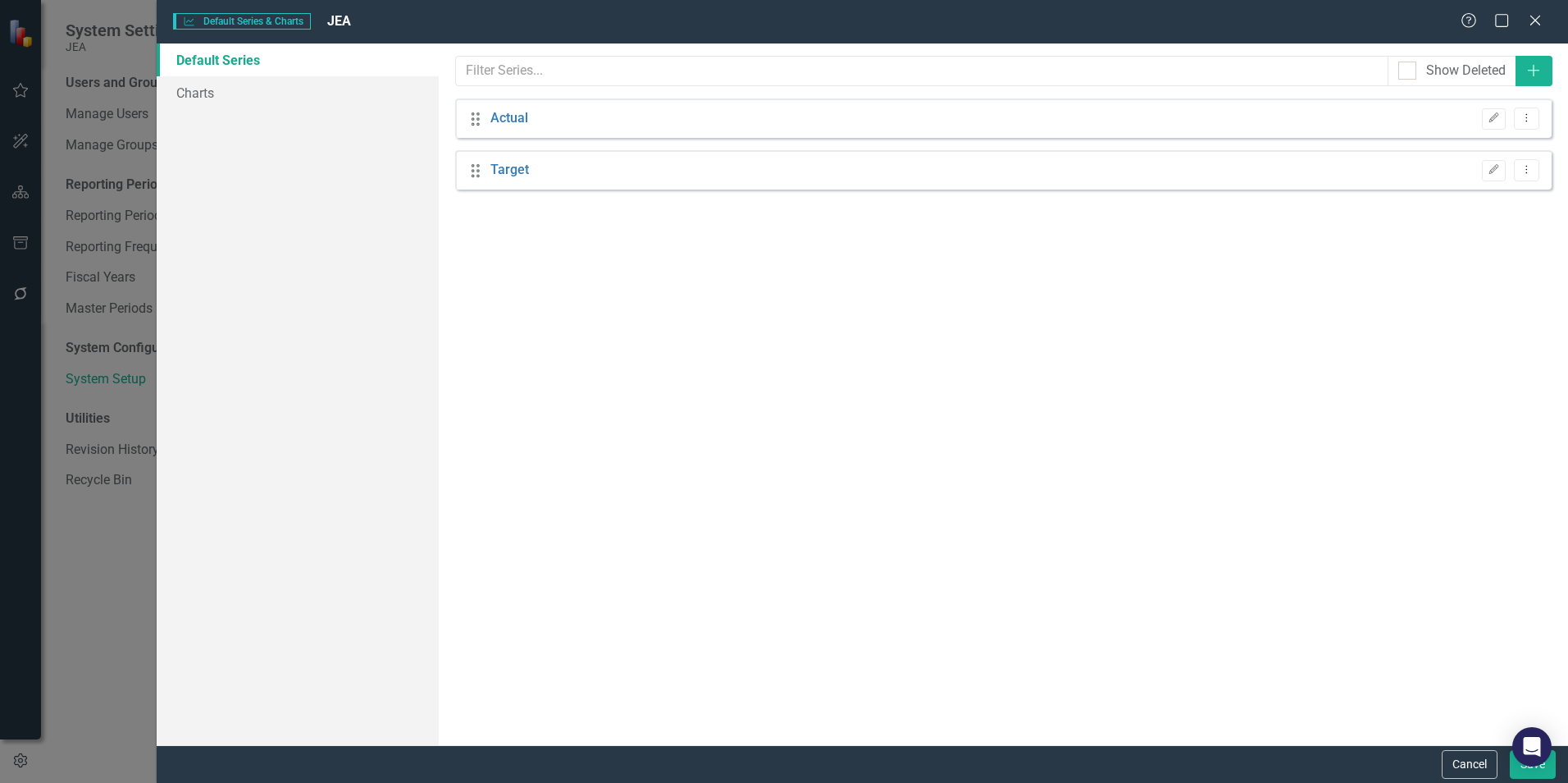
click at [1473, 770] on button "Cancel" at bounding box center [1469, 764] width 56 height 29
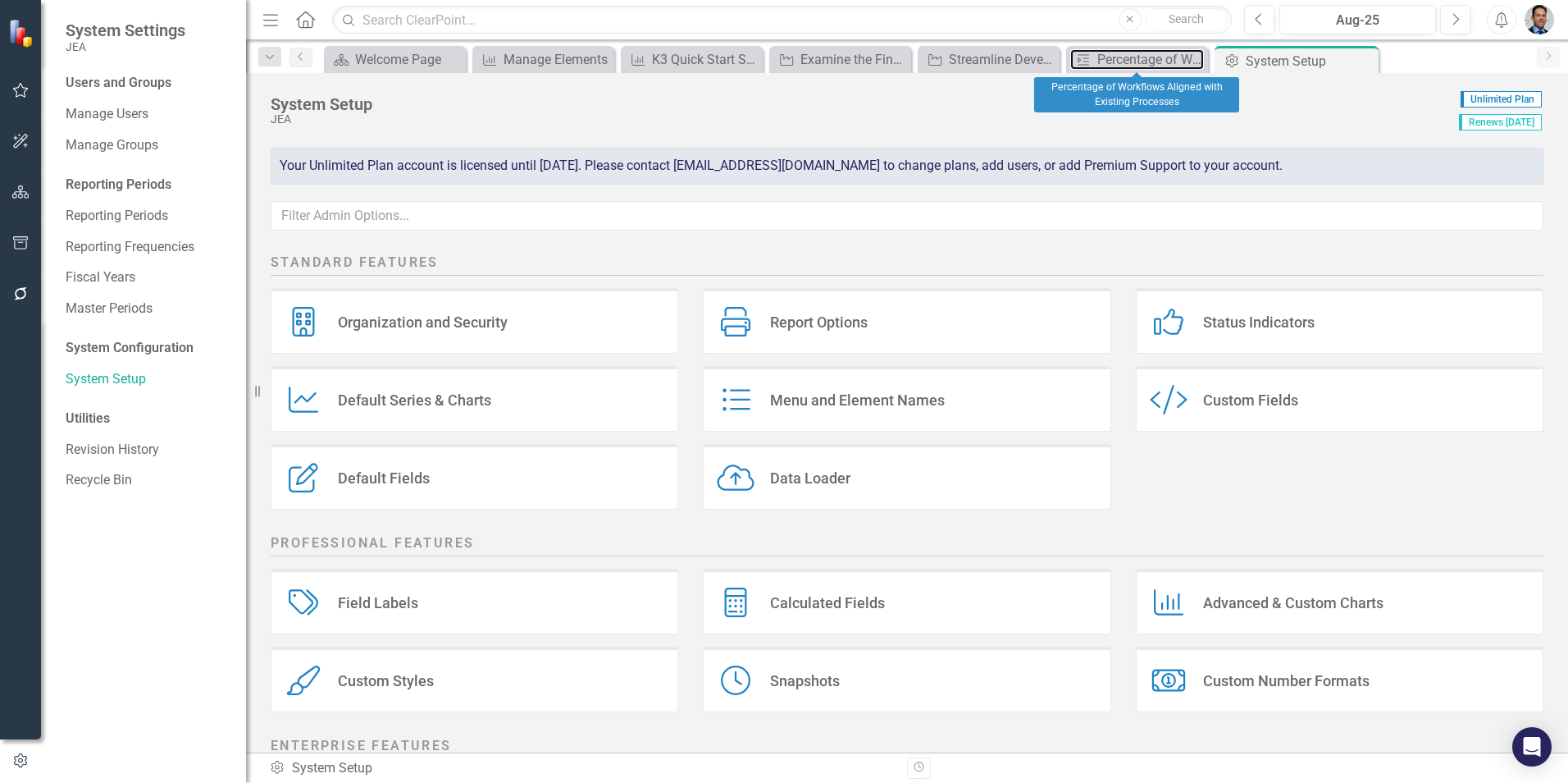
click at [1125, 57] on div "Percentage of Workflows Aligned with Existing Processes" at bounding box center [1151, 60] width 106 height 21
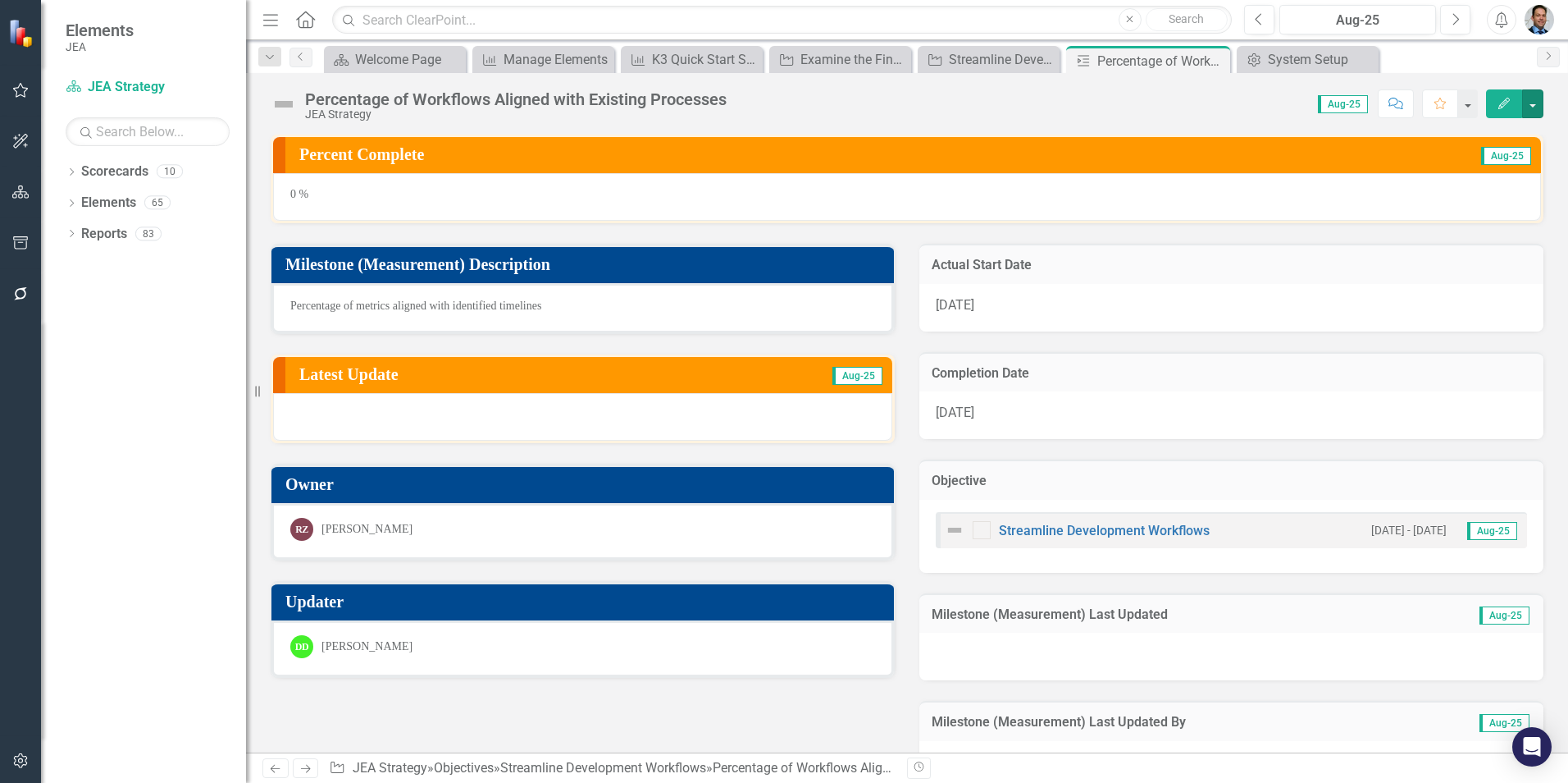
click at [1530, 105] on button "button" at bounding box center [1533, 104] width 21 height 29
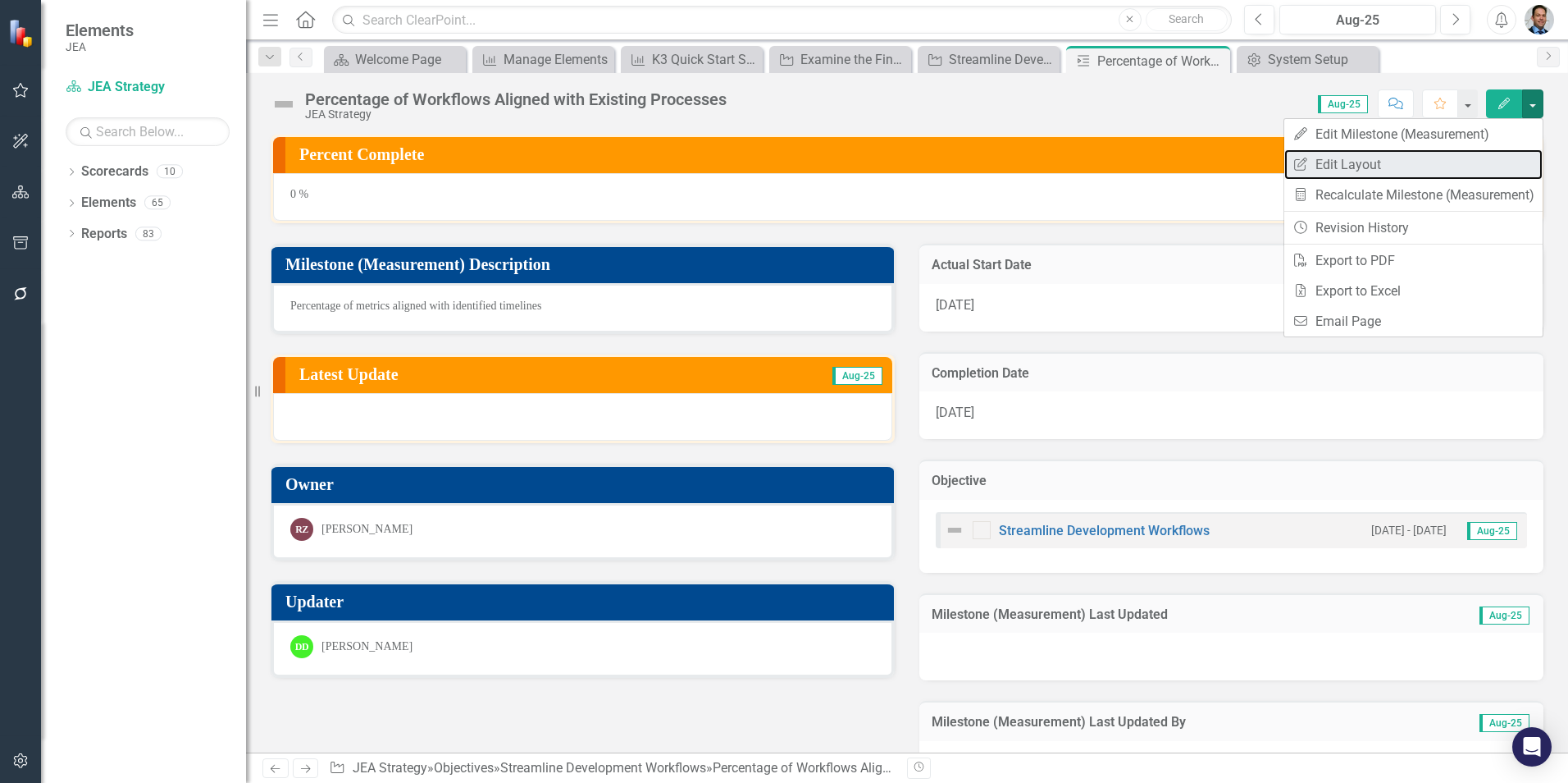
click at [1335, 161] on link "Edit Report Edit Layout" at bounding box center [1414, 165] width 259 height 30
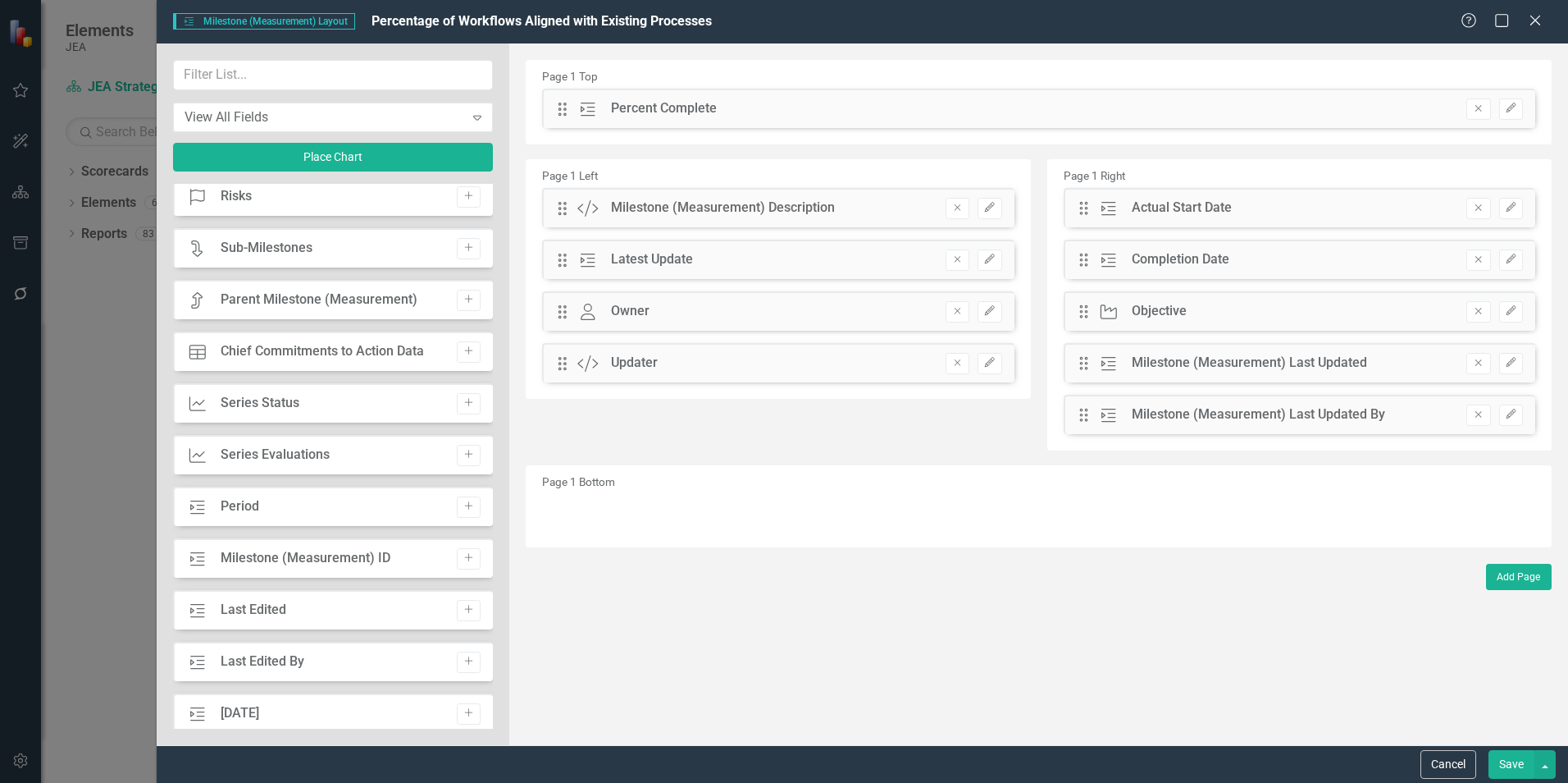
scroll to position [493, 0]
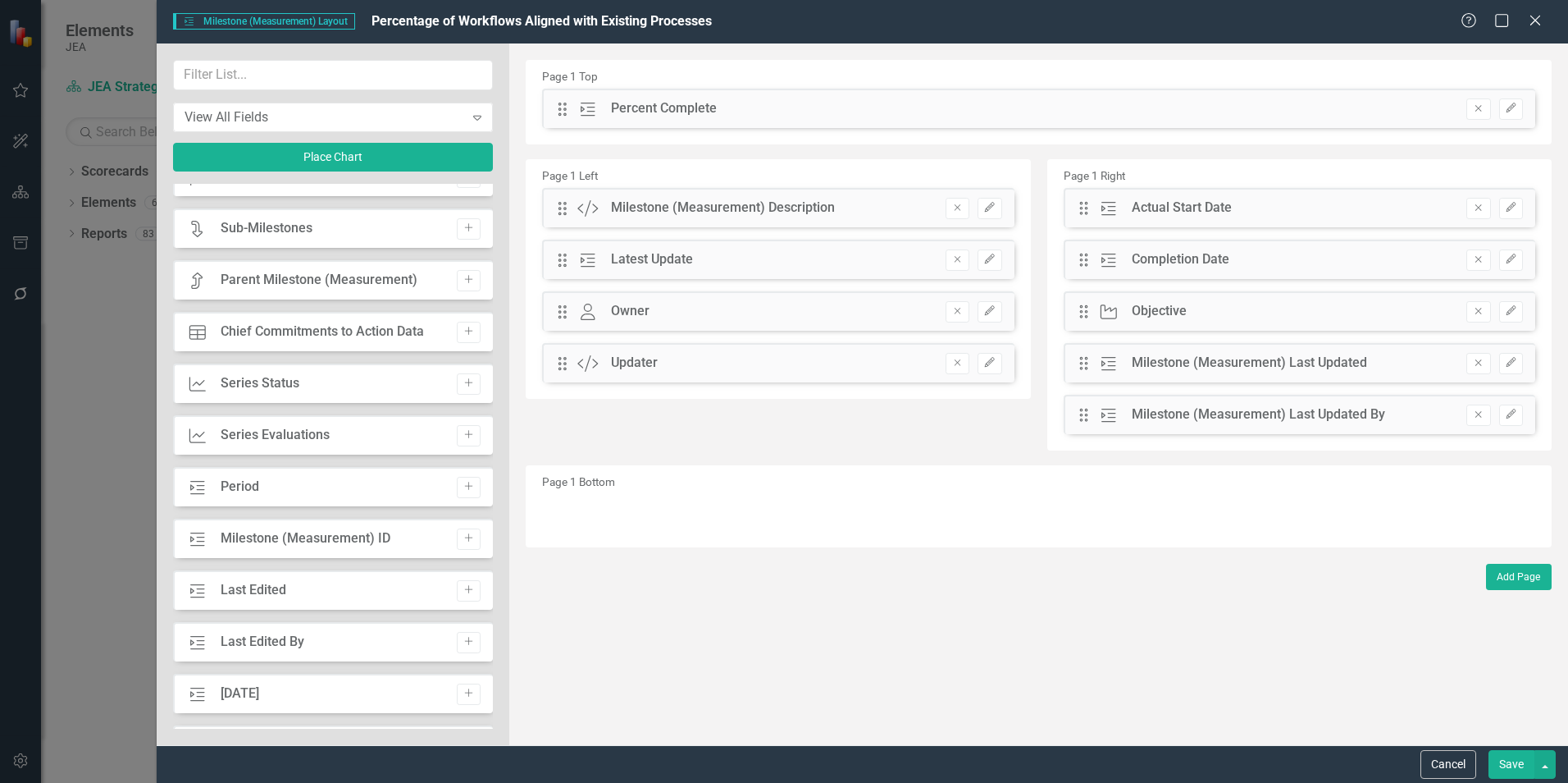
click at [462, 331] on icon "Add" at bounding box center [468, 331] width 12 height 10
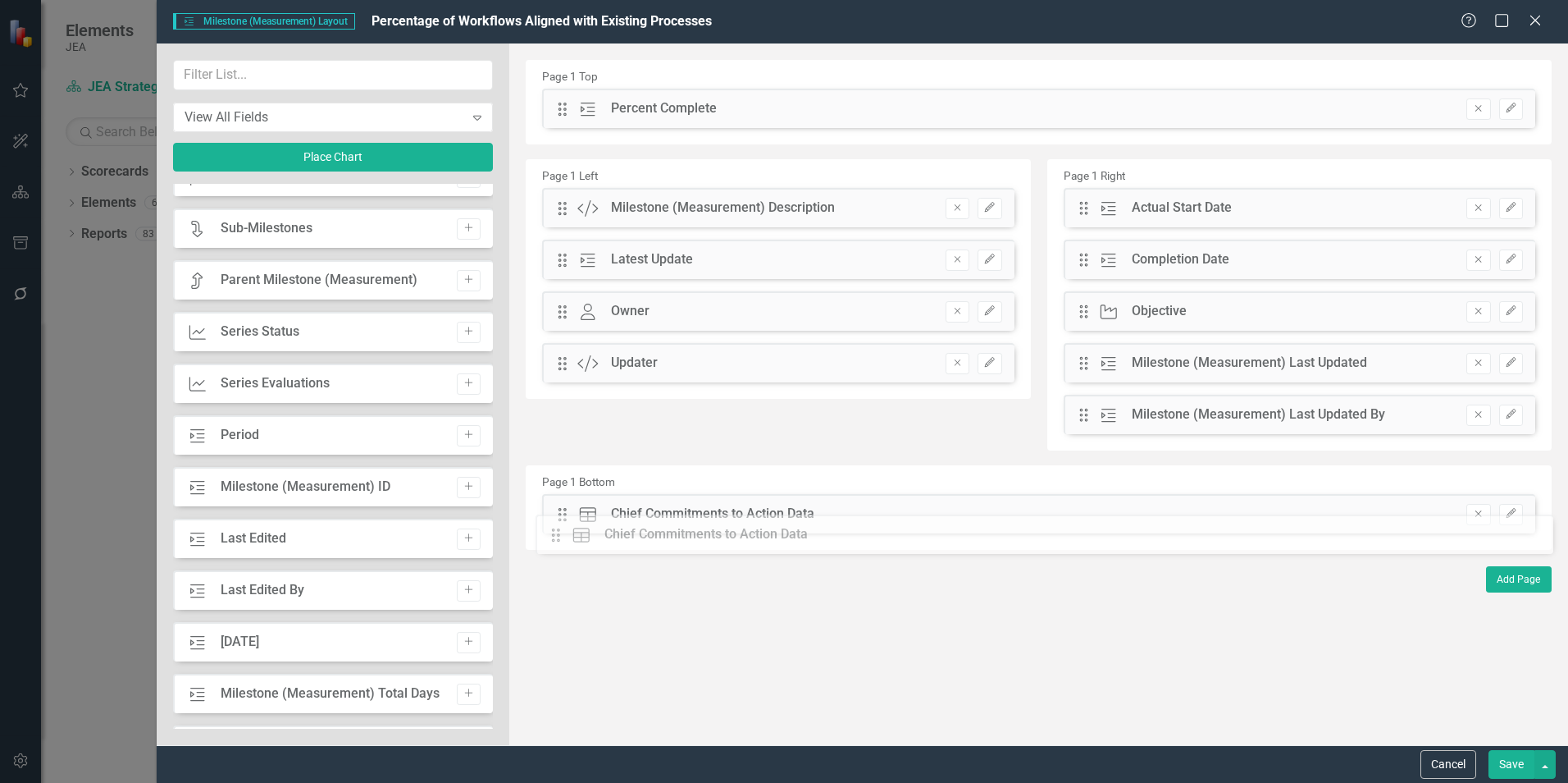
drag, startPoint x: 560, startPoint y: 108, endPoint x: 566, endPoint y: 530, distance: 422.0
click at [1512, 511] on icon "button" at bounding box center [1511, 514] width 10 height 10
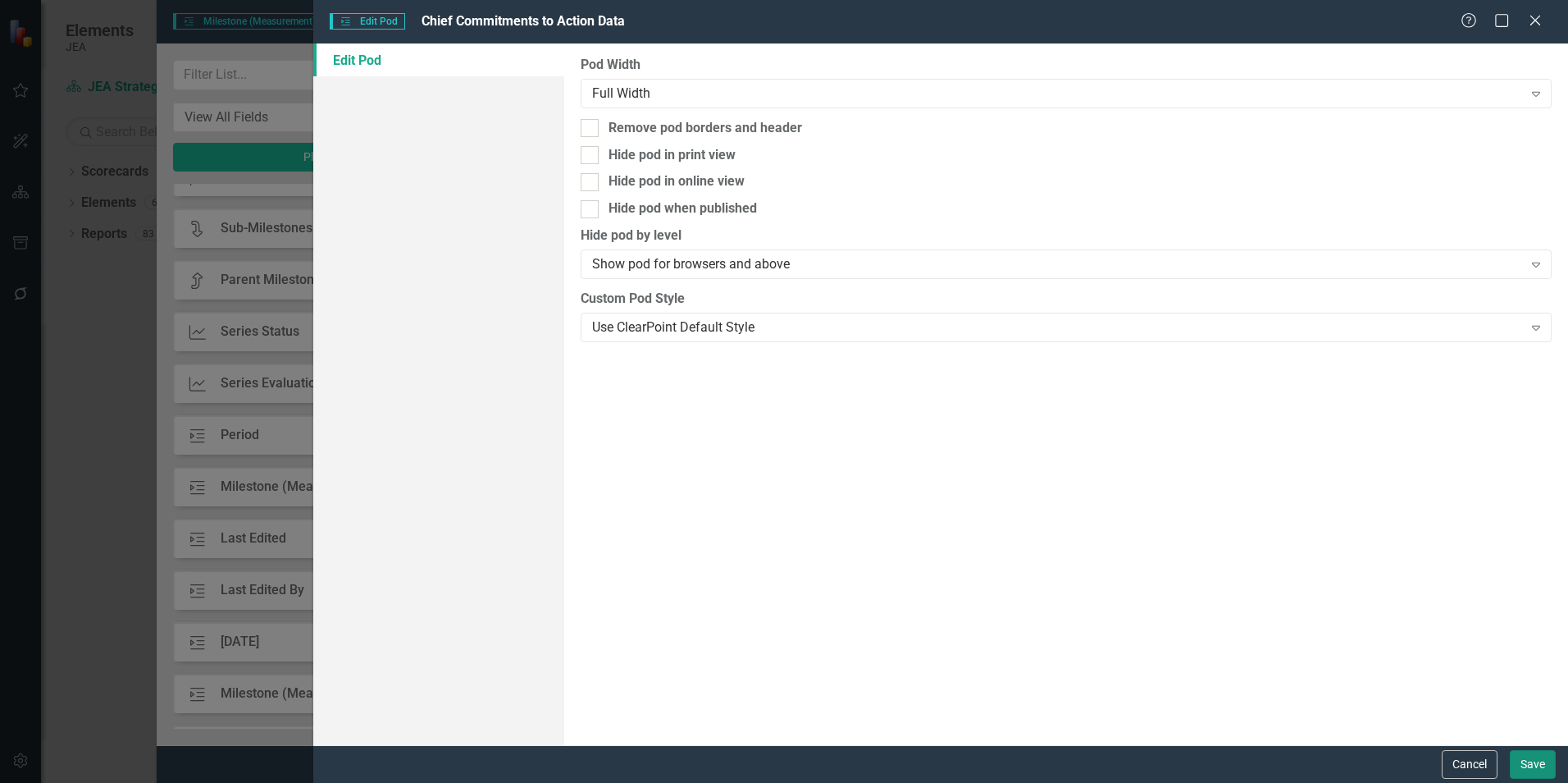
click at [1539, 769] on button "Save" at bounding box center [1533, 764] width 46 height 29
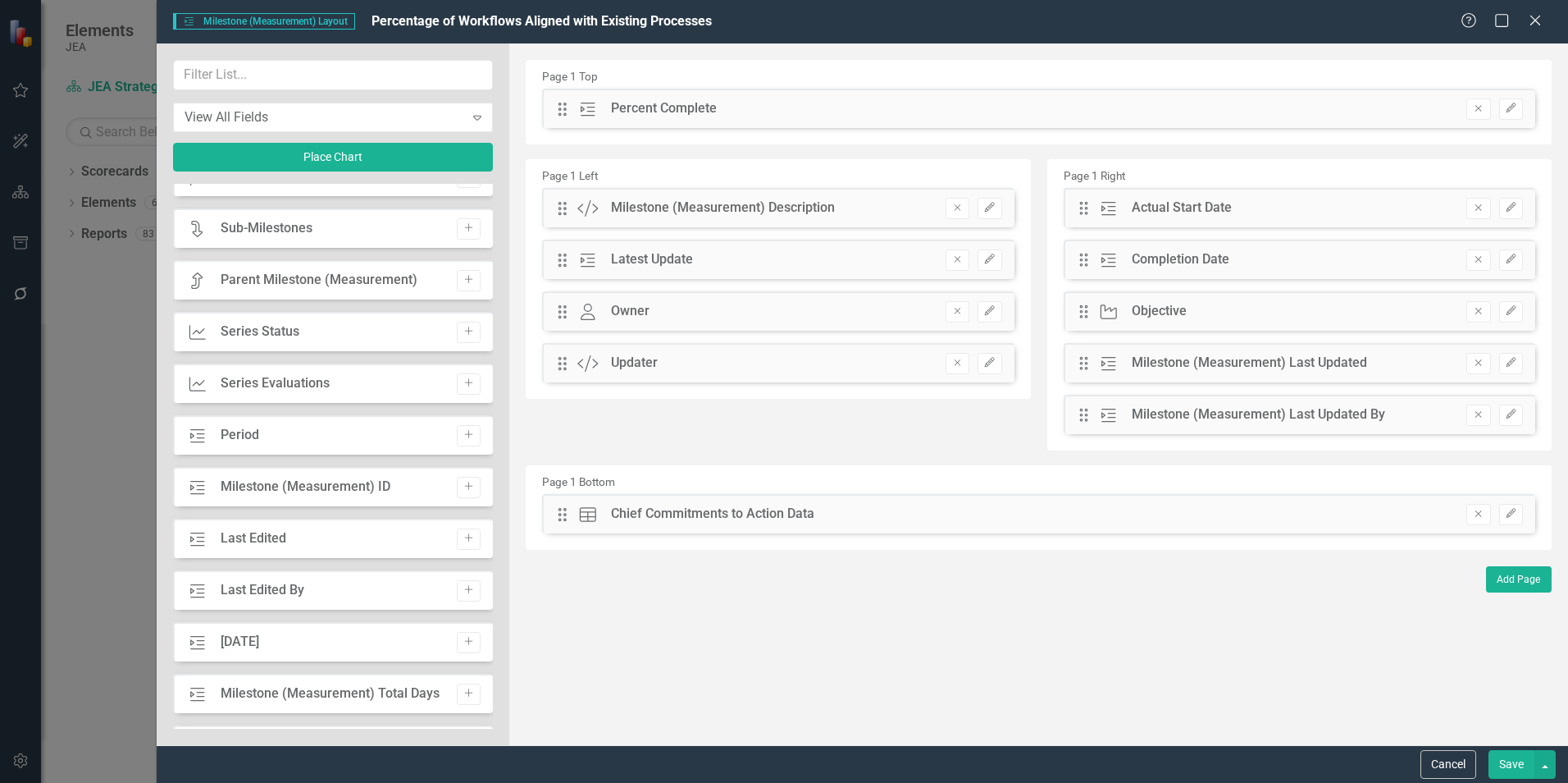
click at [1506, 761] on button "Save" at bounding box center [1511, 764] width 46 height 29
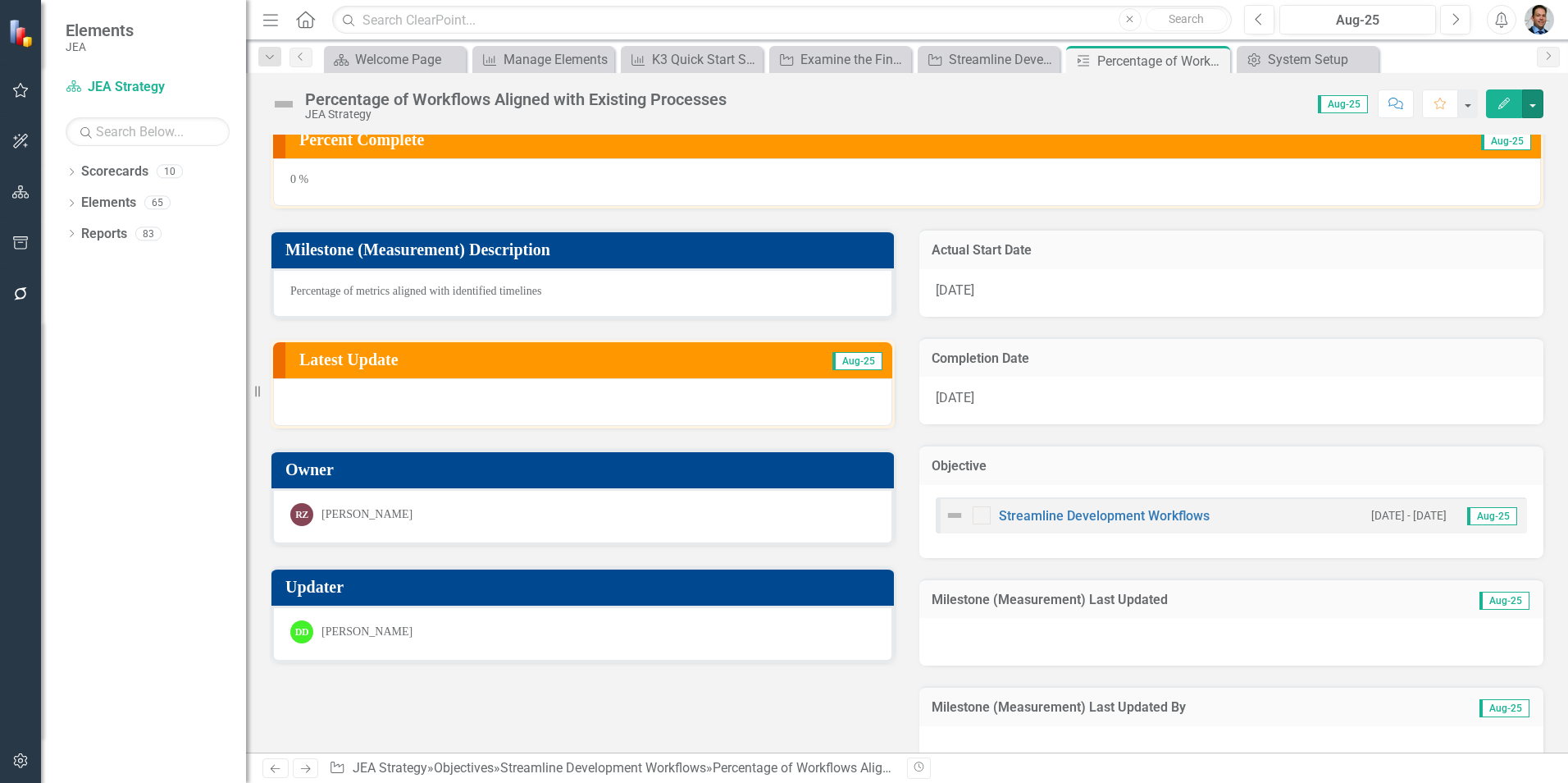
scroll to position [0, 0]
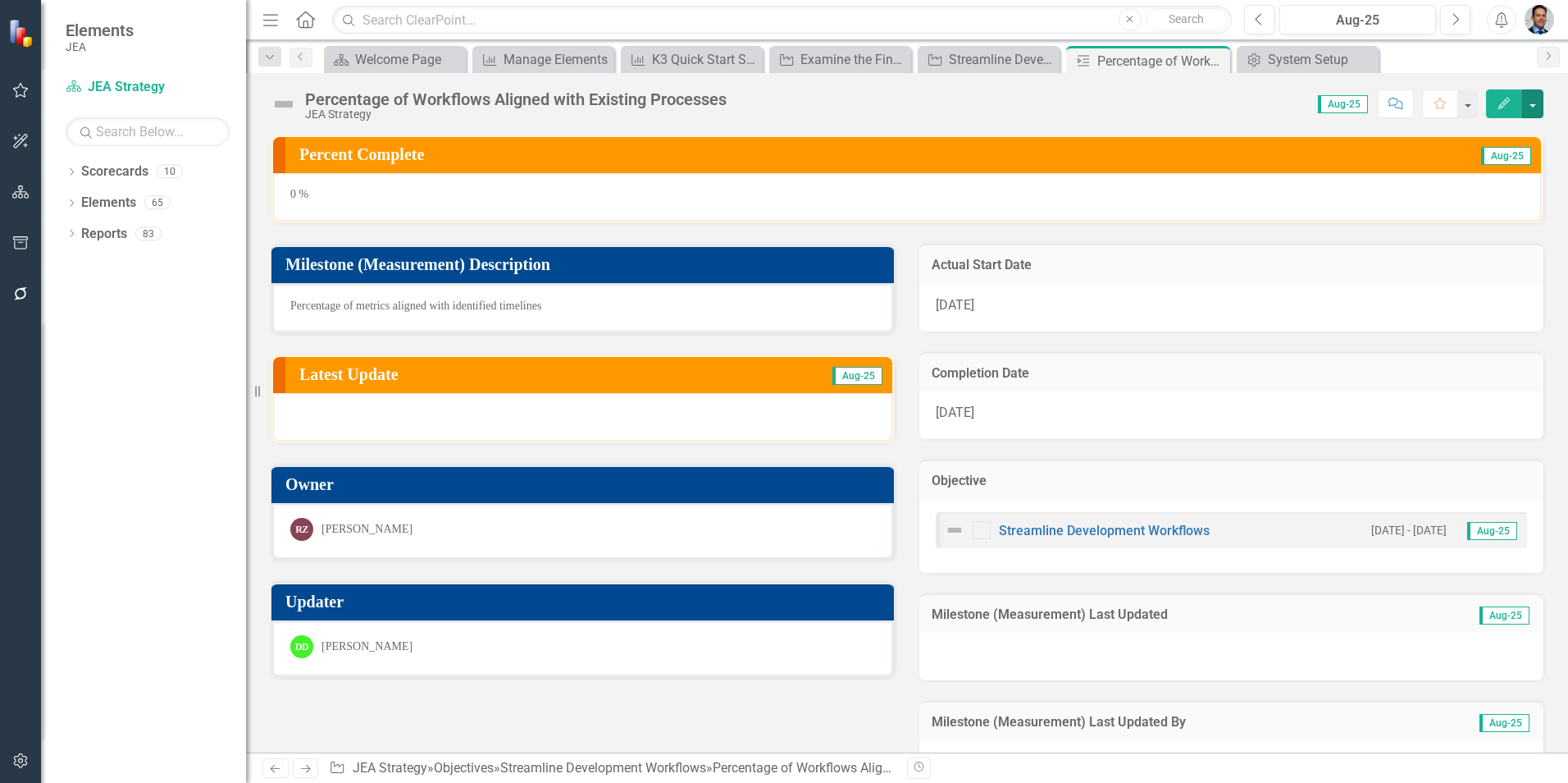
click at [1530, 100] on button "button" at bounding box center [1533, 104] width 21 height 29
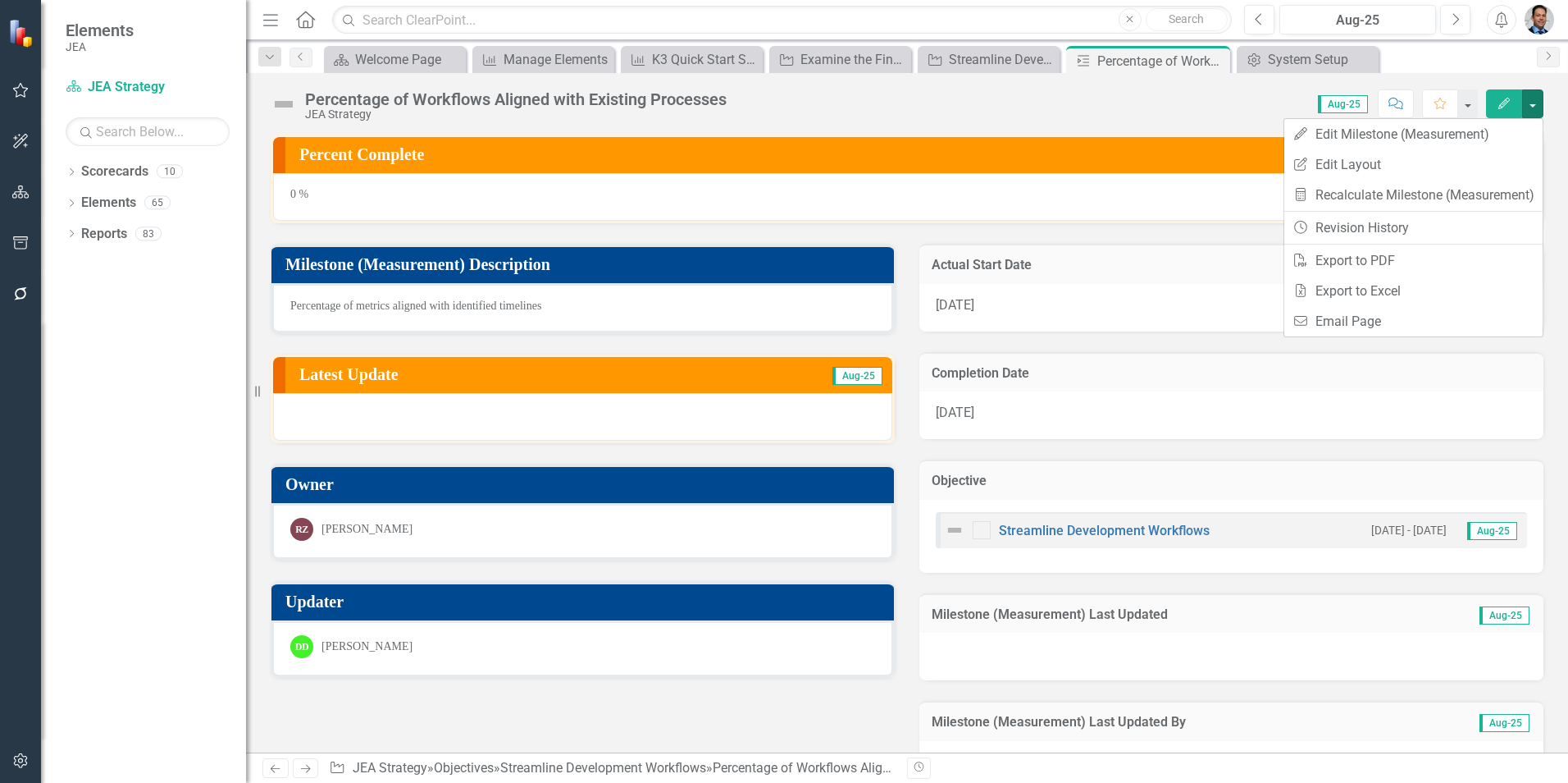
click at [1074, 113] on div "Score: N/A Aug-25 Completed Comment Favorite Edit" at bounding box center [1139, 103] width 808 height 28
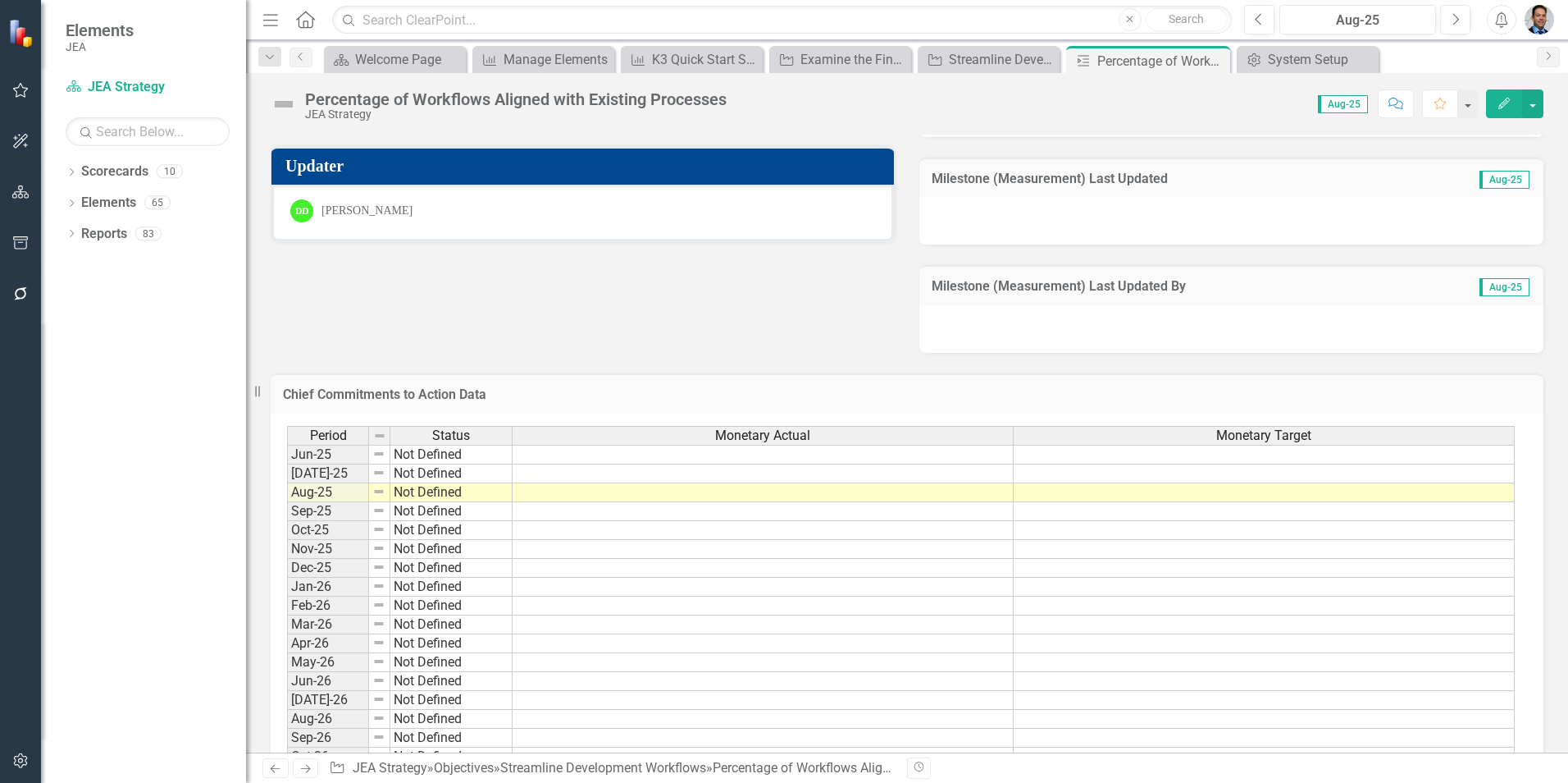
scroll to position [427, 0]
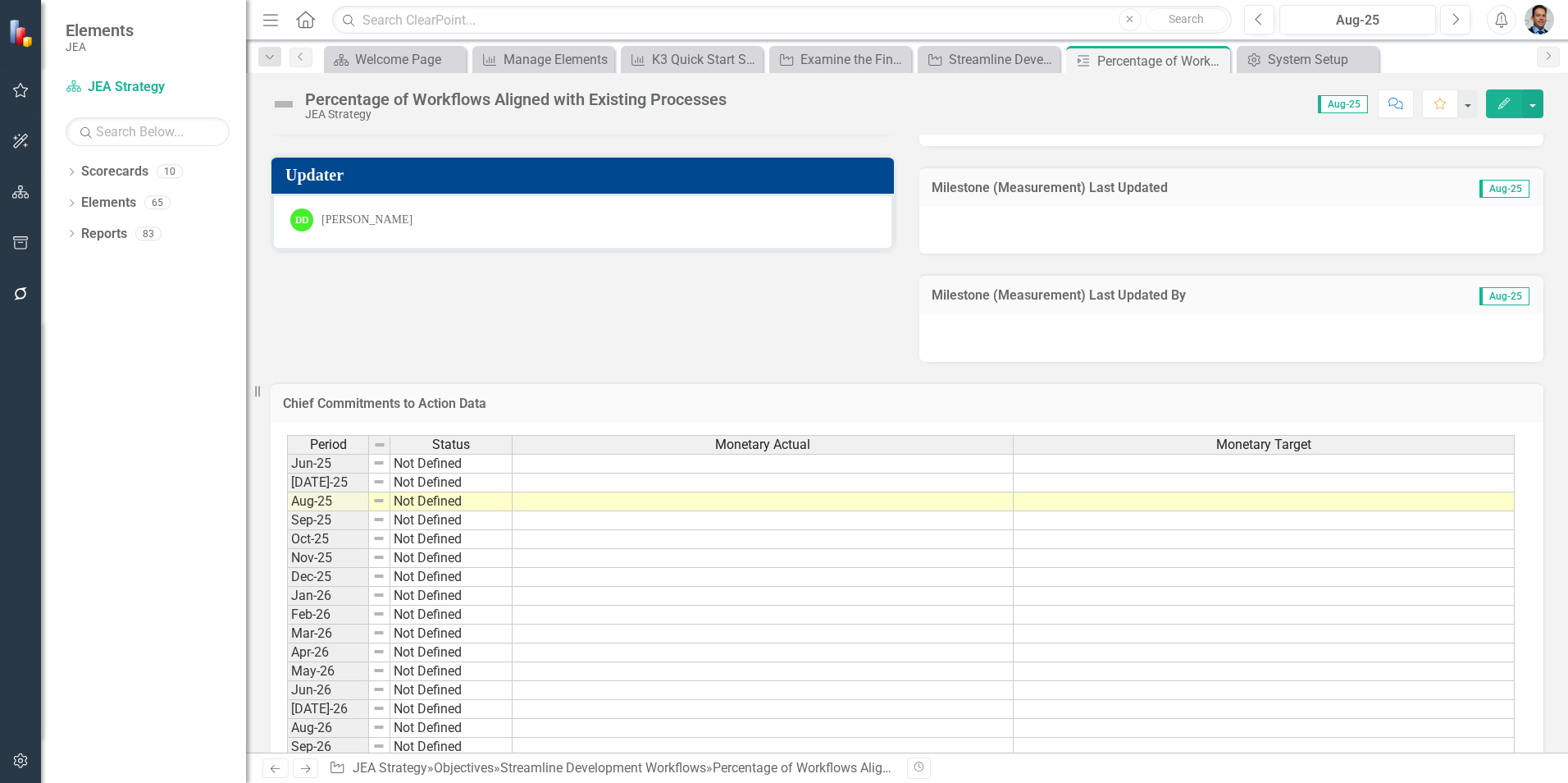
click at [1138, 410] on h3 "Chief Commitments to Action Data" at bounding box center [907, 404] width 1249 height 15
click at [1537, 103] on button "button" at bounding box center [1533, 104] width 21 height 29
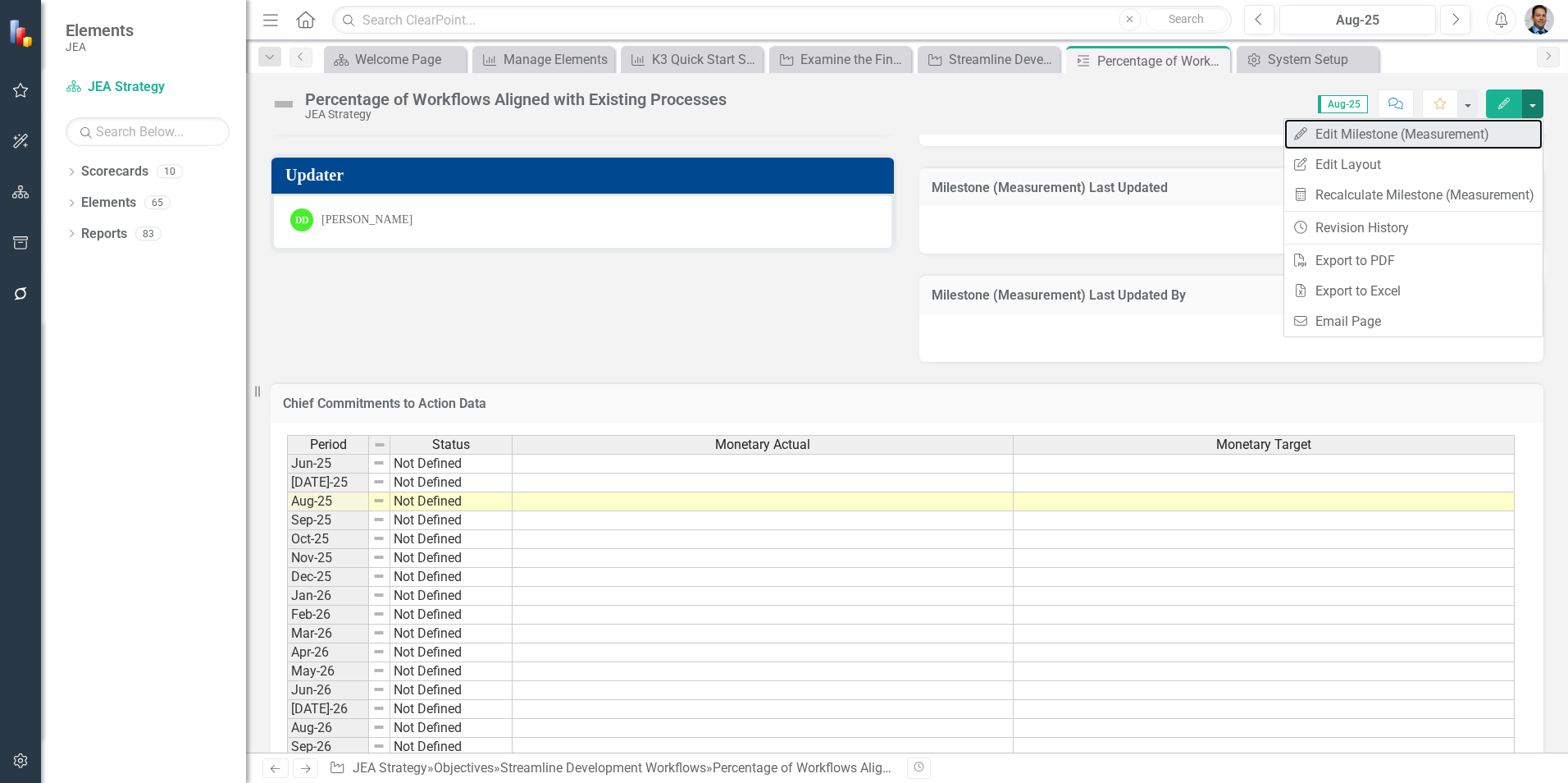
click at [1418, 133] on link "Edit Edit Milestone (Measurement)" at bounding box center [1414, 134] width 259 height 30
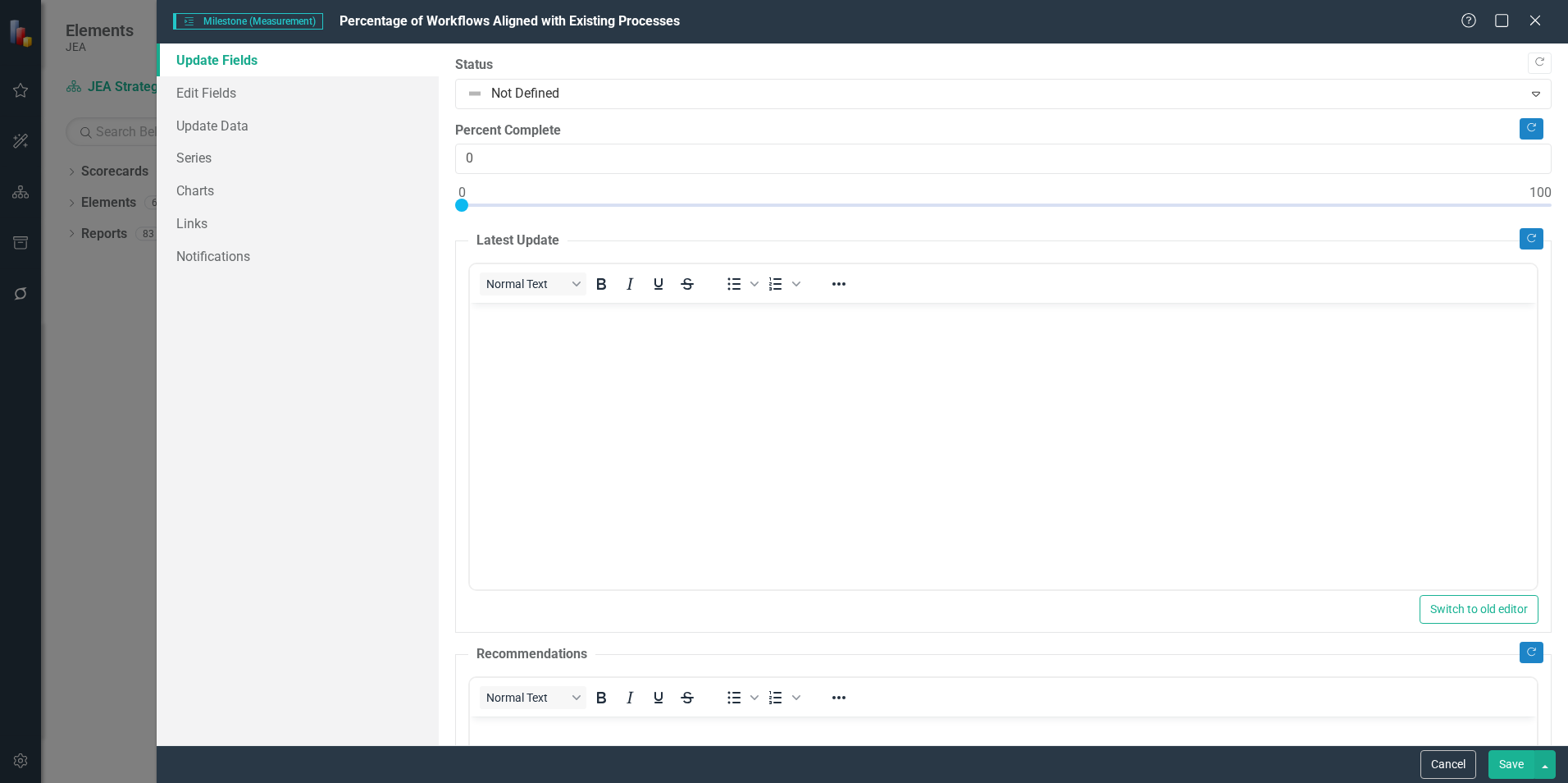
scroll to position [0, 0]
click at [220, 93] on link "Edit Fields" at bounding box center [298, 92] width 282 height 33
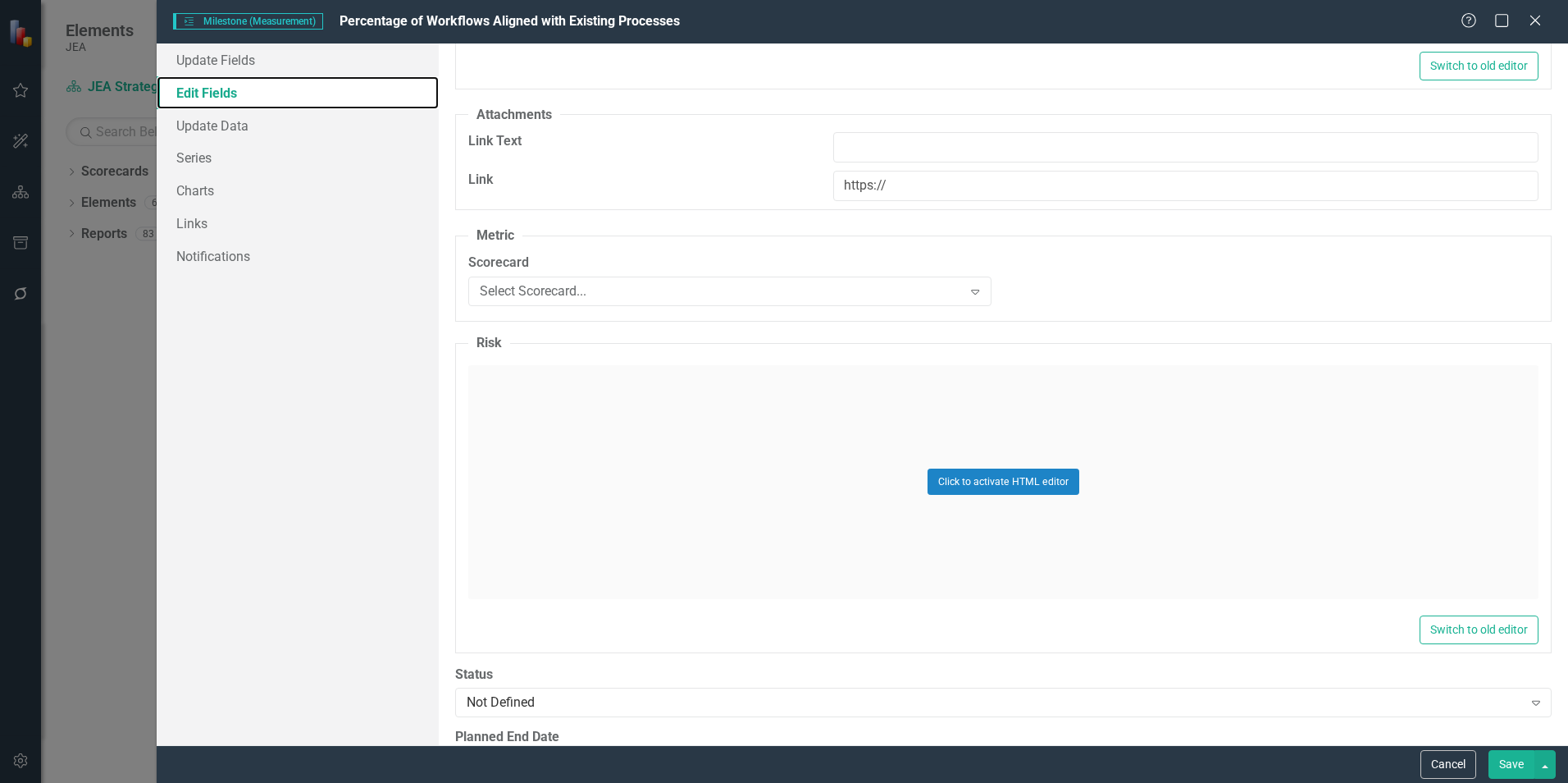
scroll to position [1888, 0]
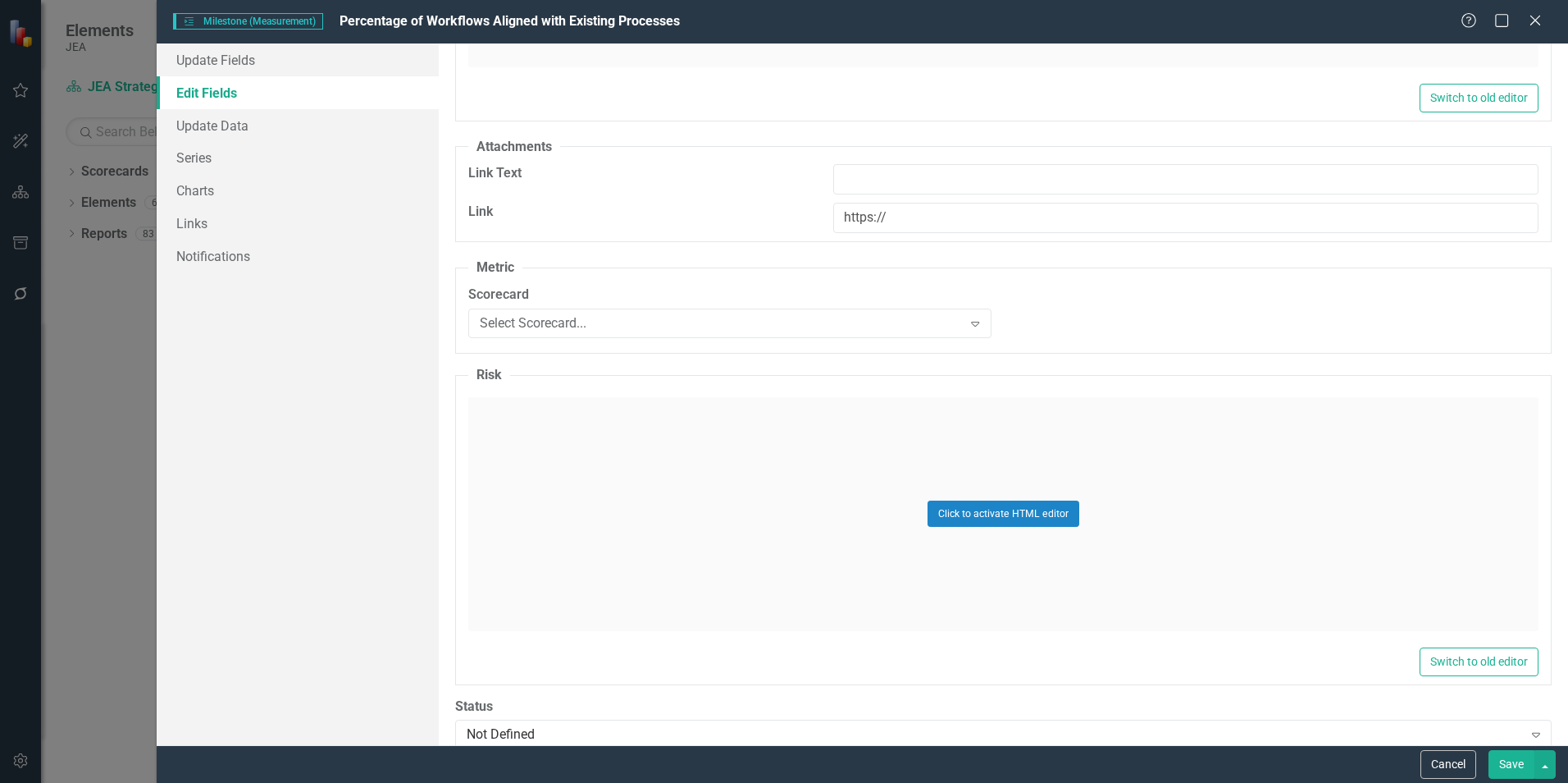
click at [967, 323] on icon "Expand" at bounding box center [975, 323] width 16 height 13
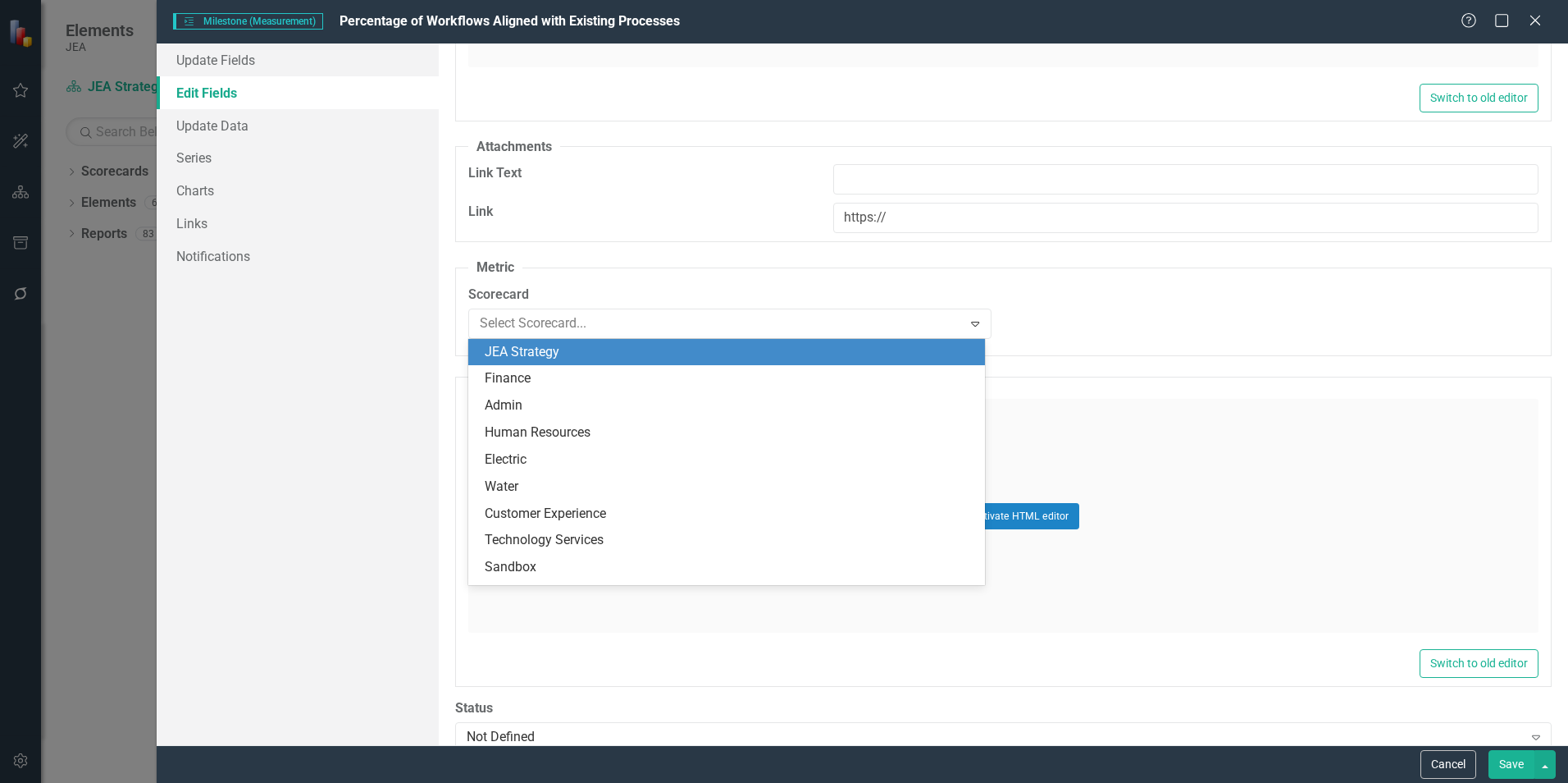
click at [604, 351] on div "JEA Strategy" at bounding box center [730, 353] width 491 height 19
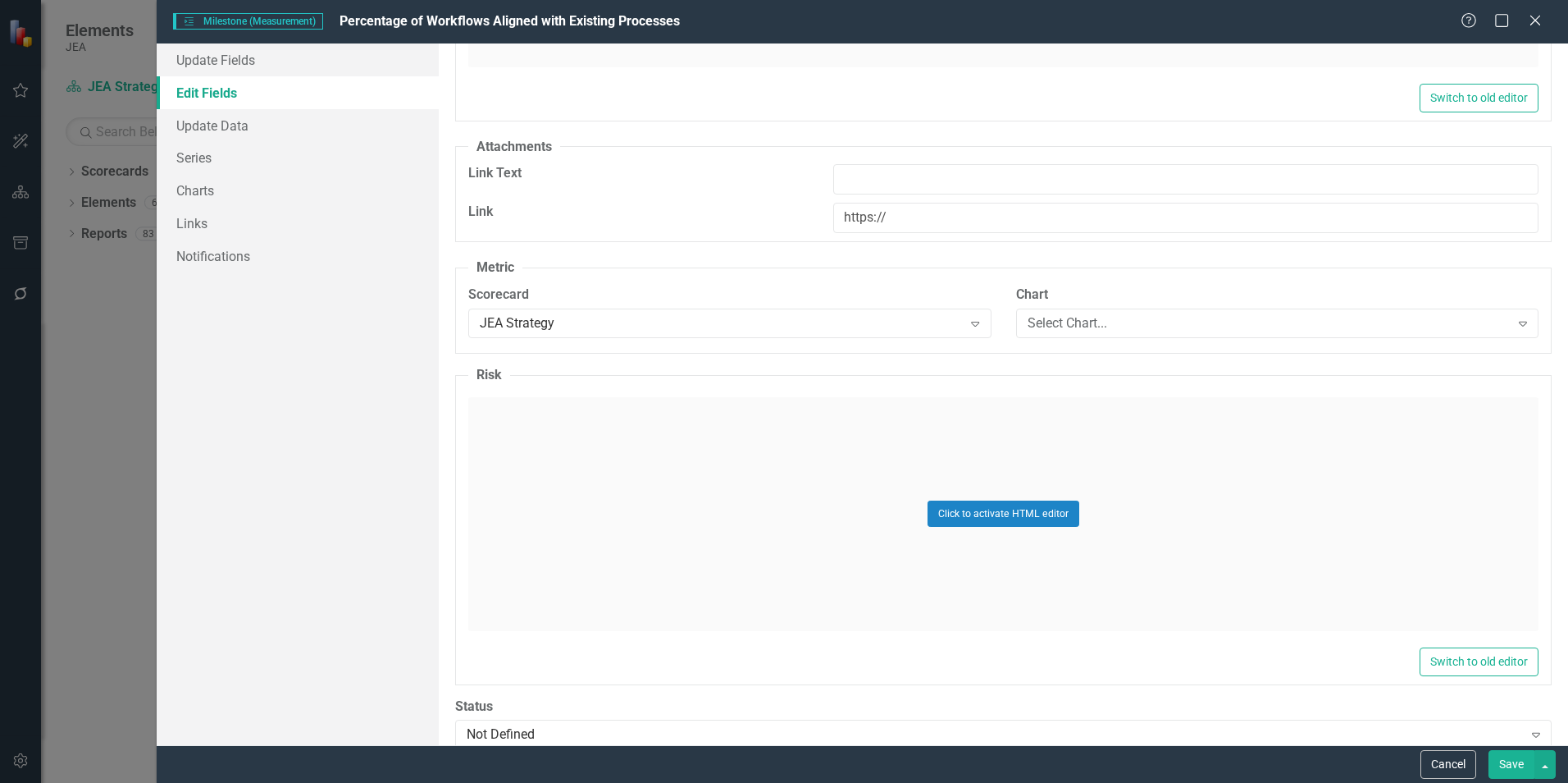
click at [1097, 319] on div "Select Chart..." at bounding box center [1268, 323] width 482 height 19
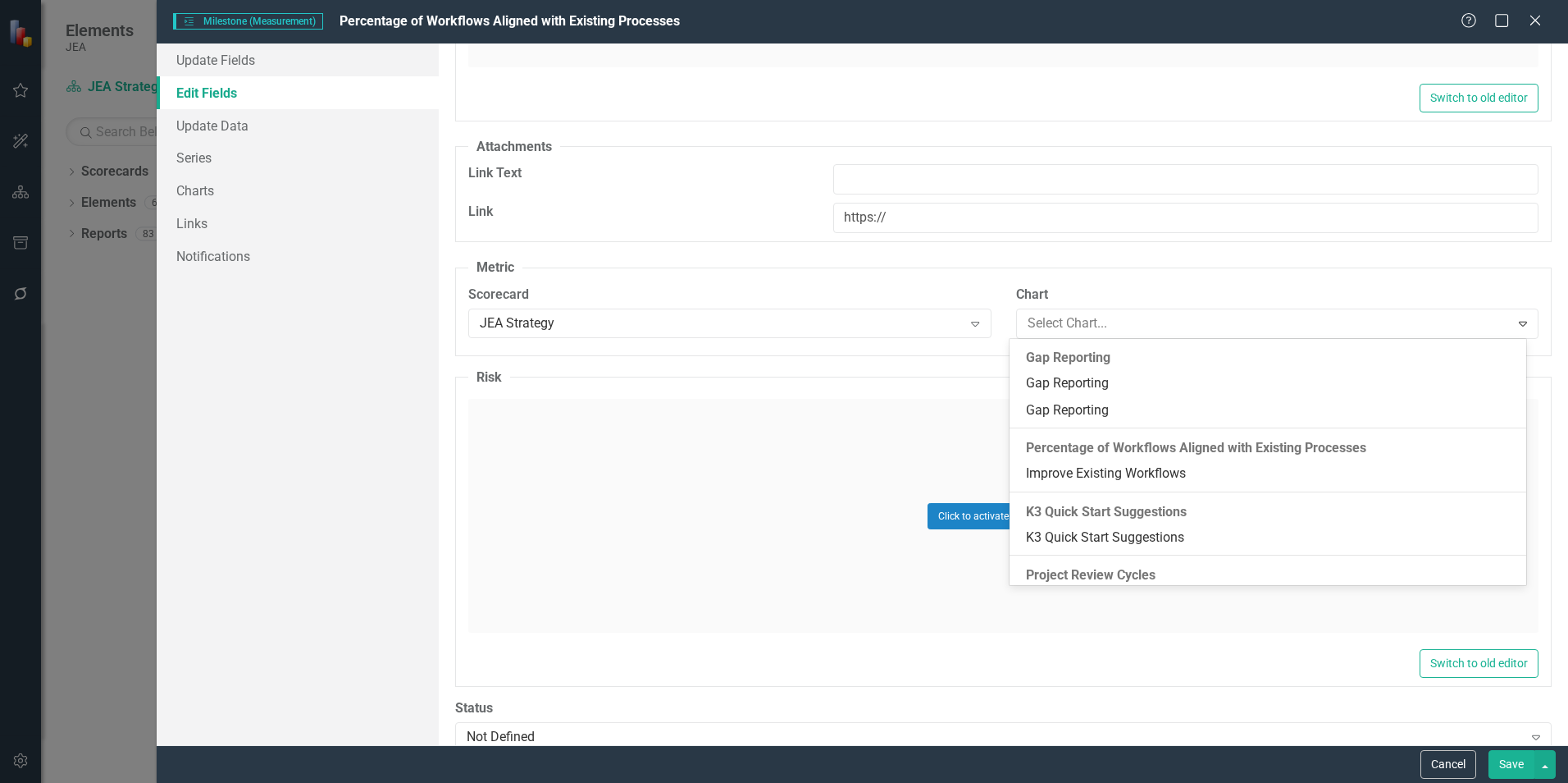
scroll to position [246, 0]
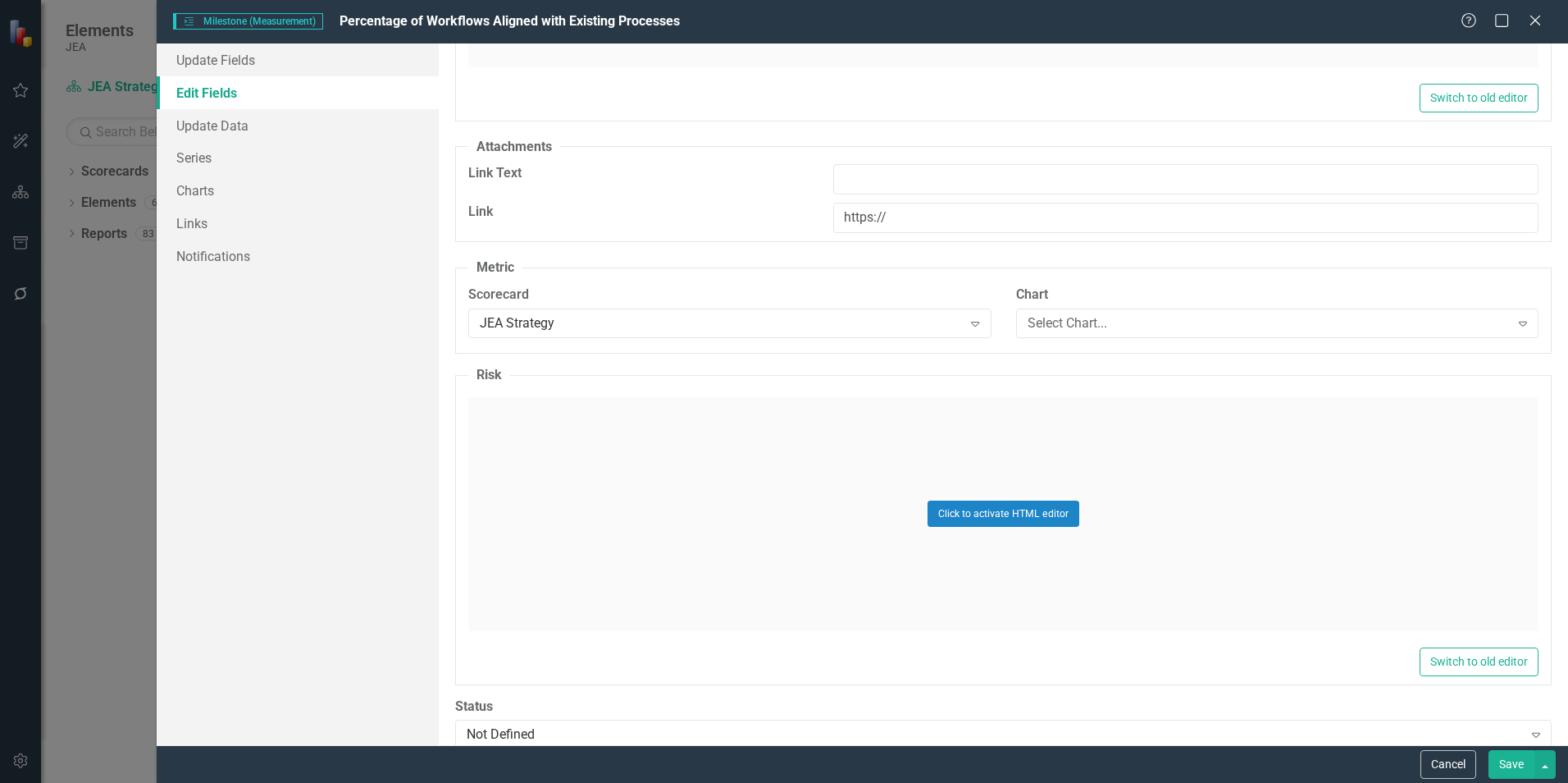
click at [1054, 319] on div "Select Chart..." at bounding box center [1268, 323] width 482 height 19
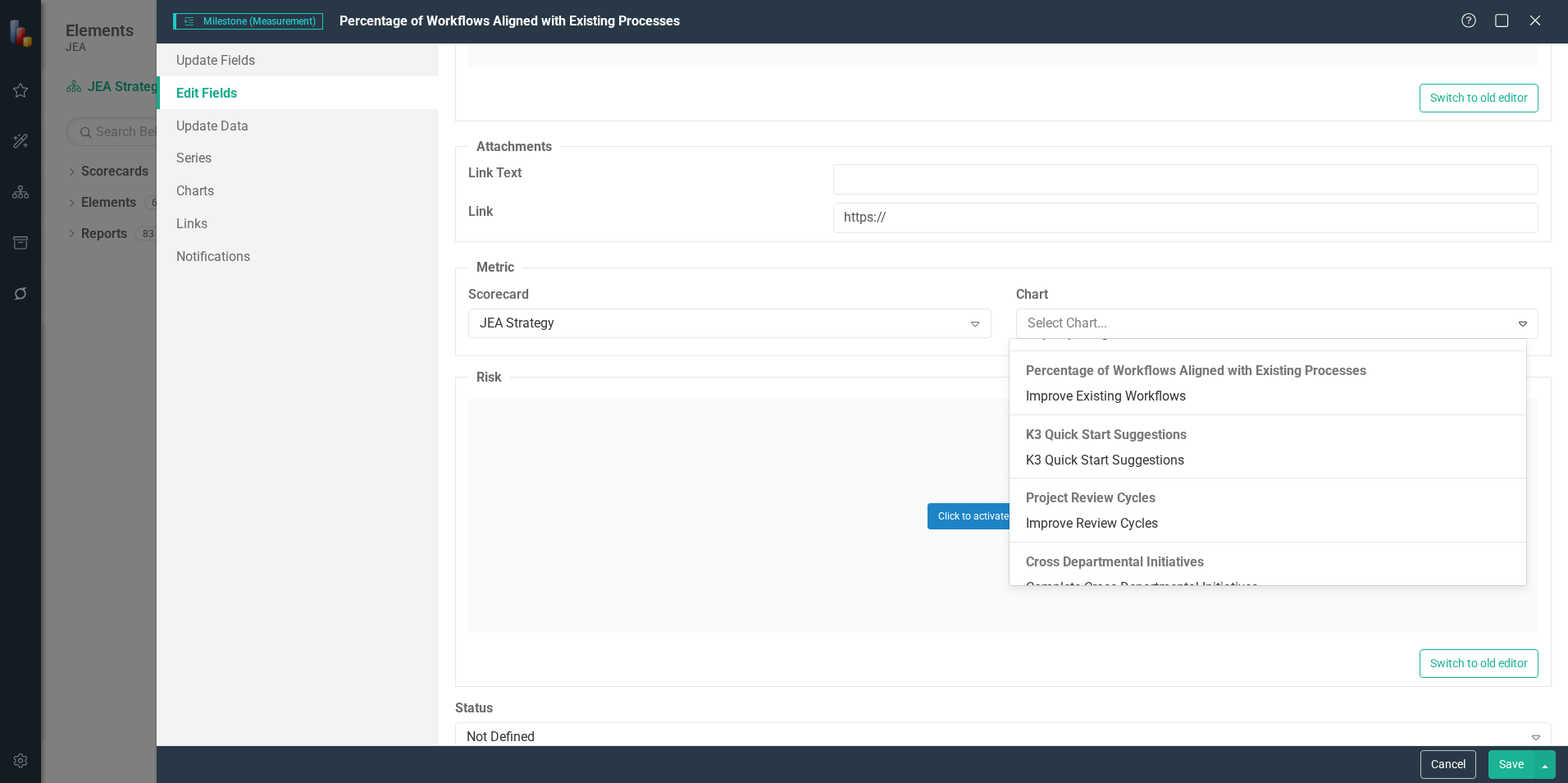
scroll to position [328, 0]
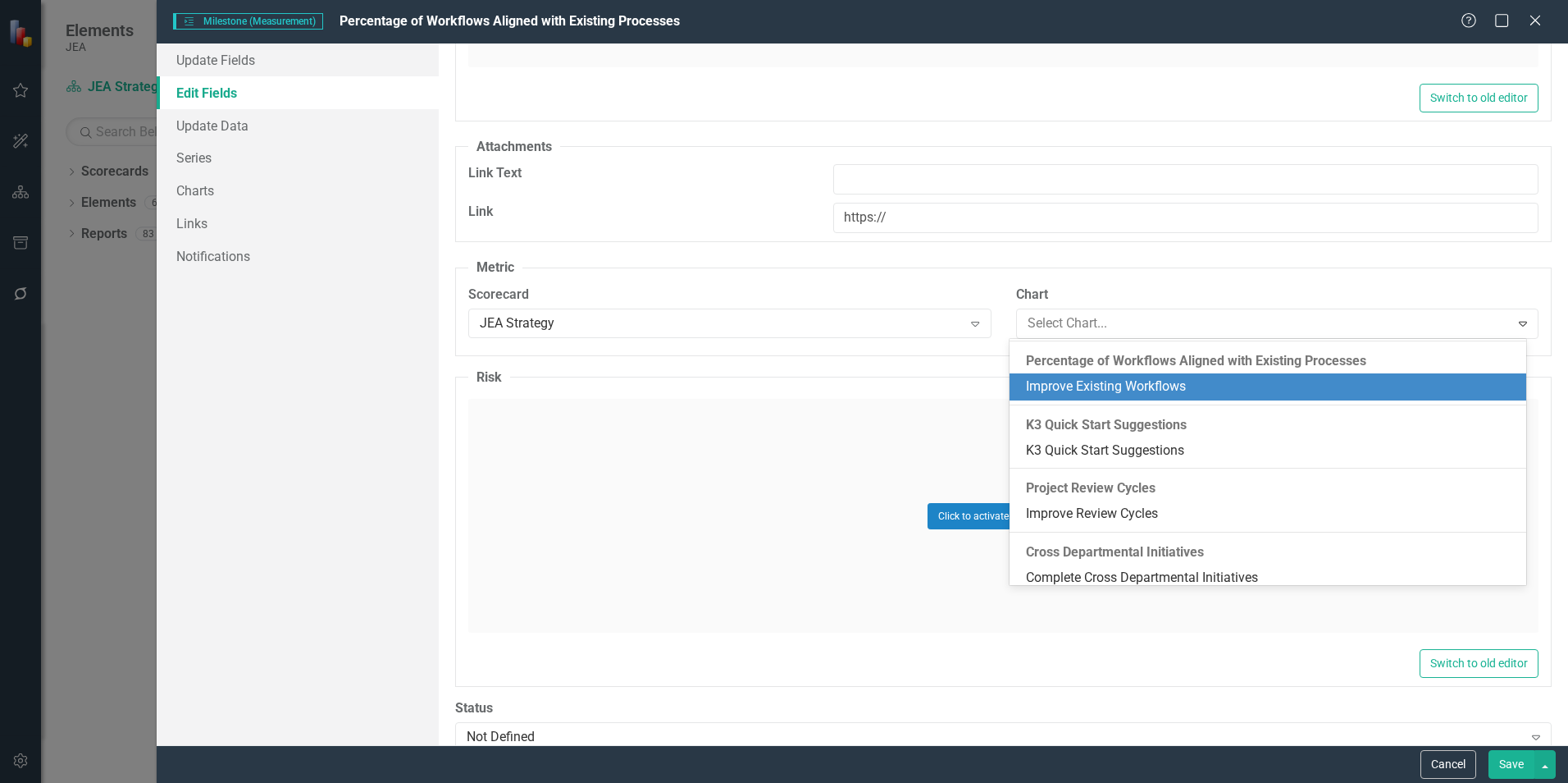
click at [1074, 382] on div "Improve Existing Workflows" at bounding box center [1271, 387] width 491 height 19
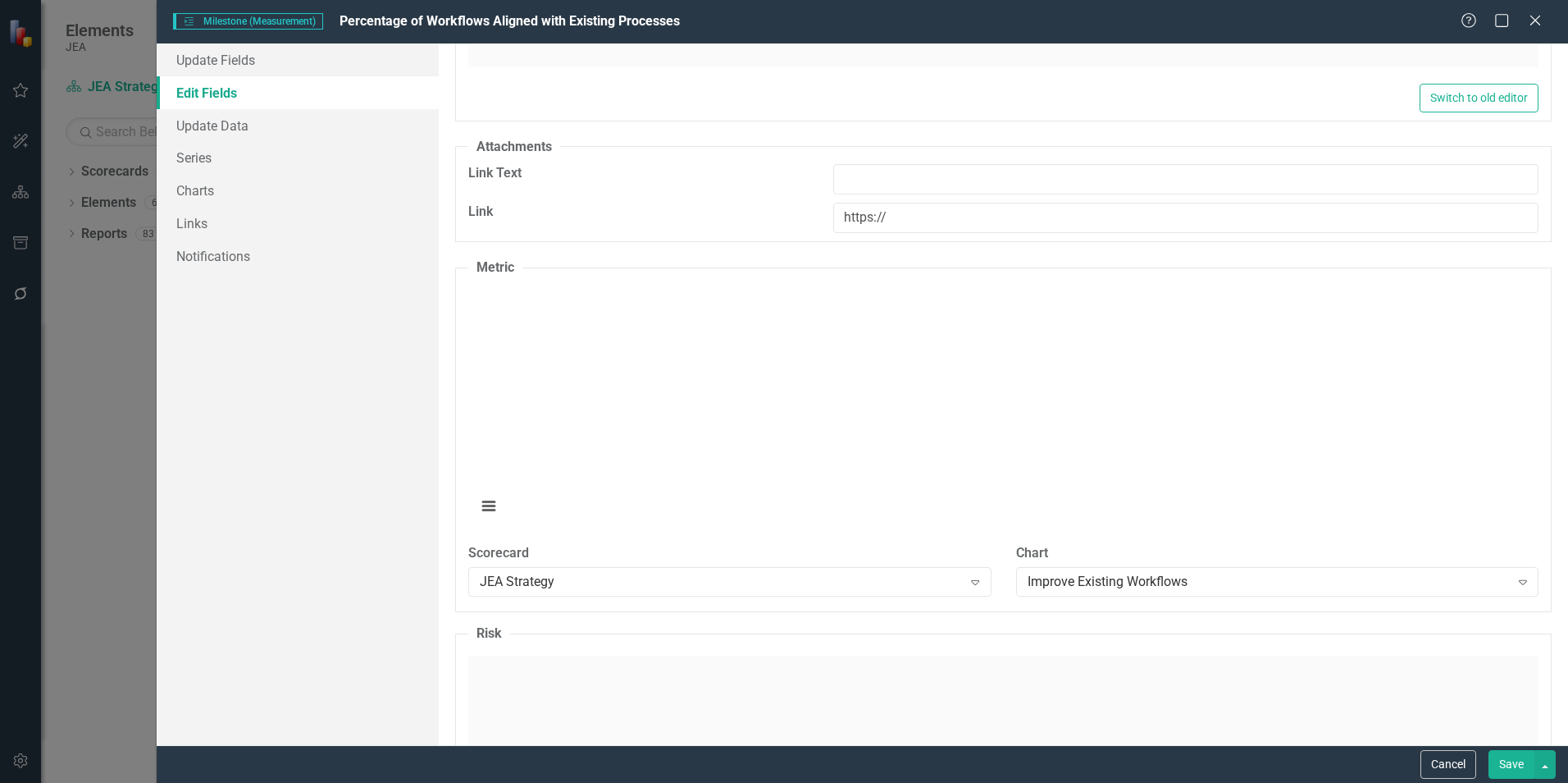
click at [1059, 584] on div "Improve Existing Workflows" at bounding box center [1268, 581] width 482 height 19
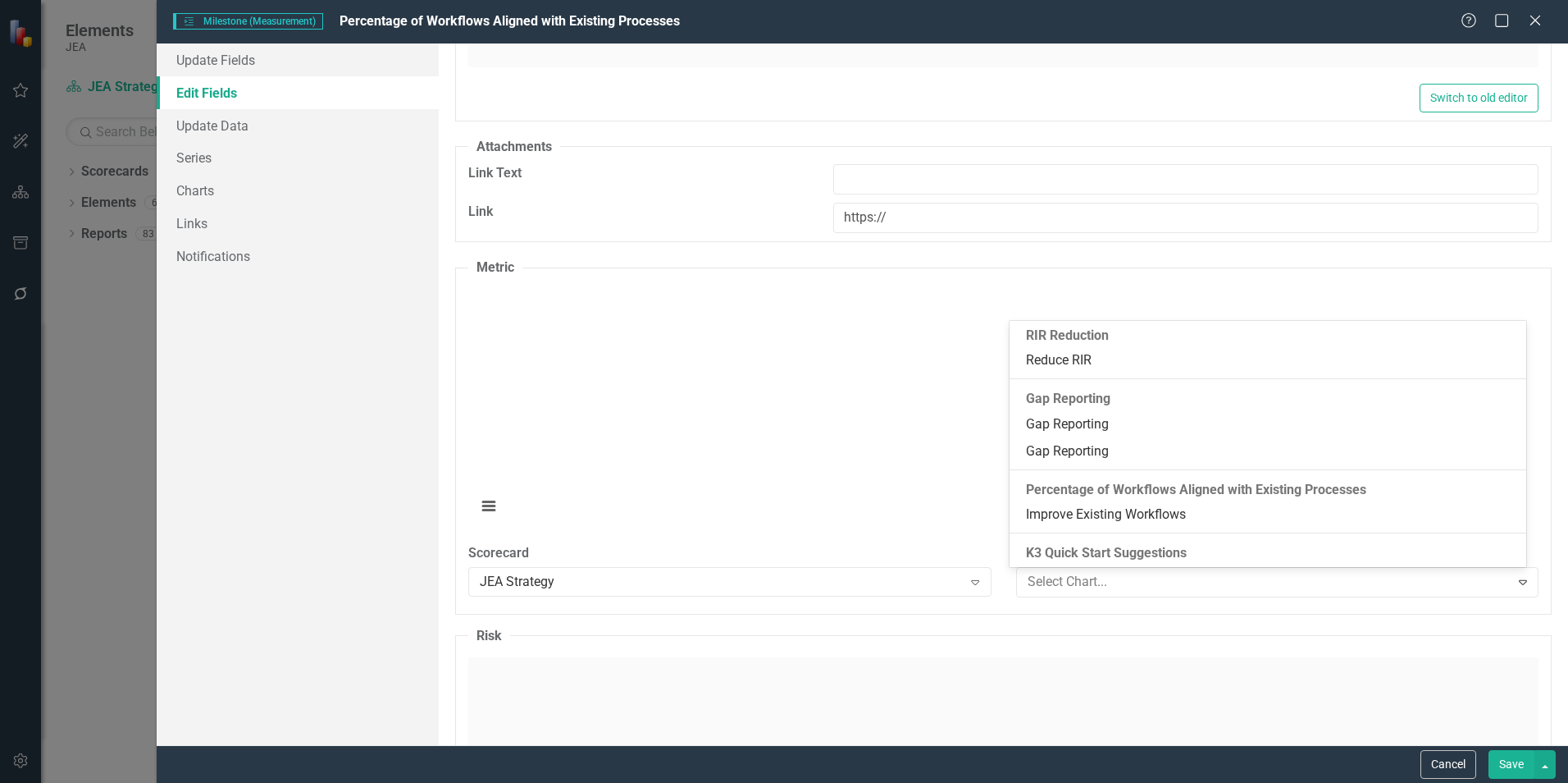
scroll to position [0, 0]
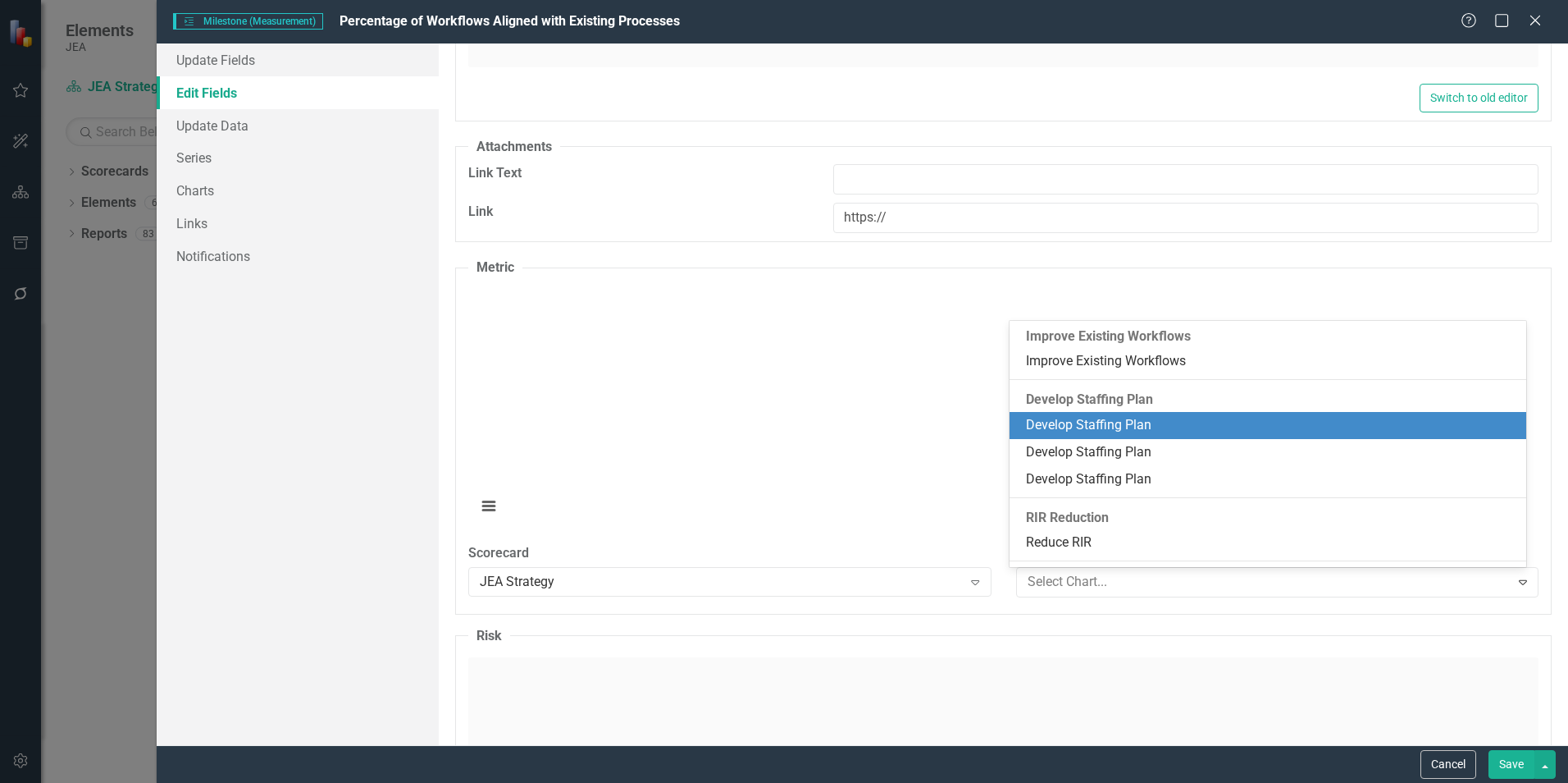
click at [716, 430] on rect "Interactive chart" at bounding box center [997, 408] width 1057 height 246
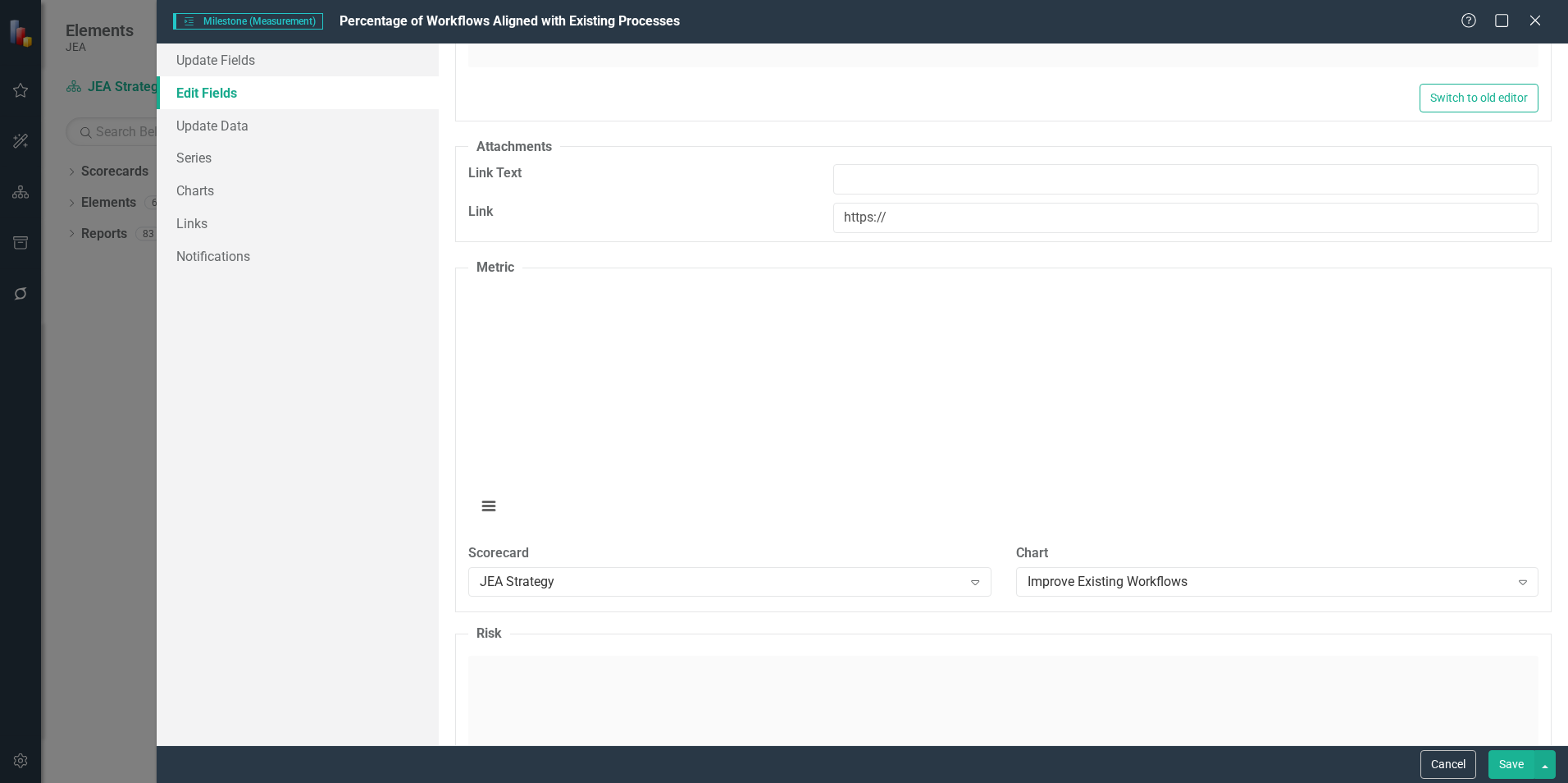
click at [844, 639] on fieldset "Risk Click to activate HTML editor Switch to old editor" at bounding box center [1003, 784] width 1096 height 320
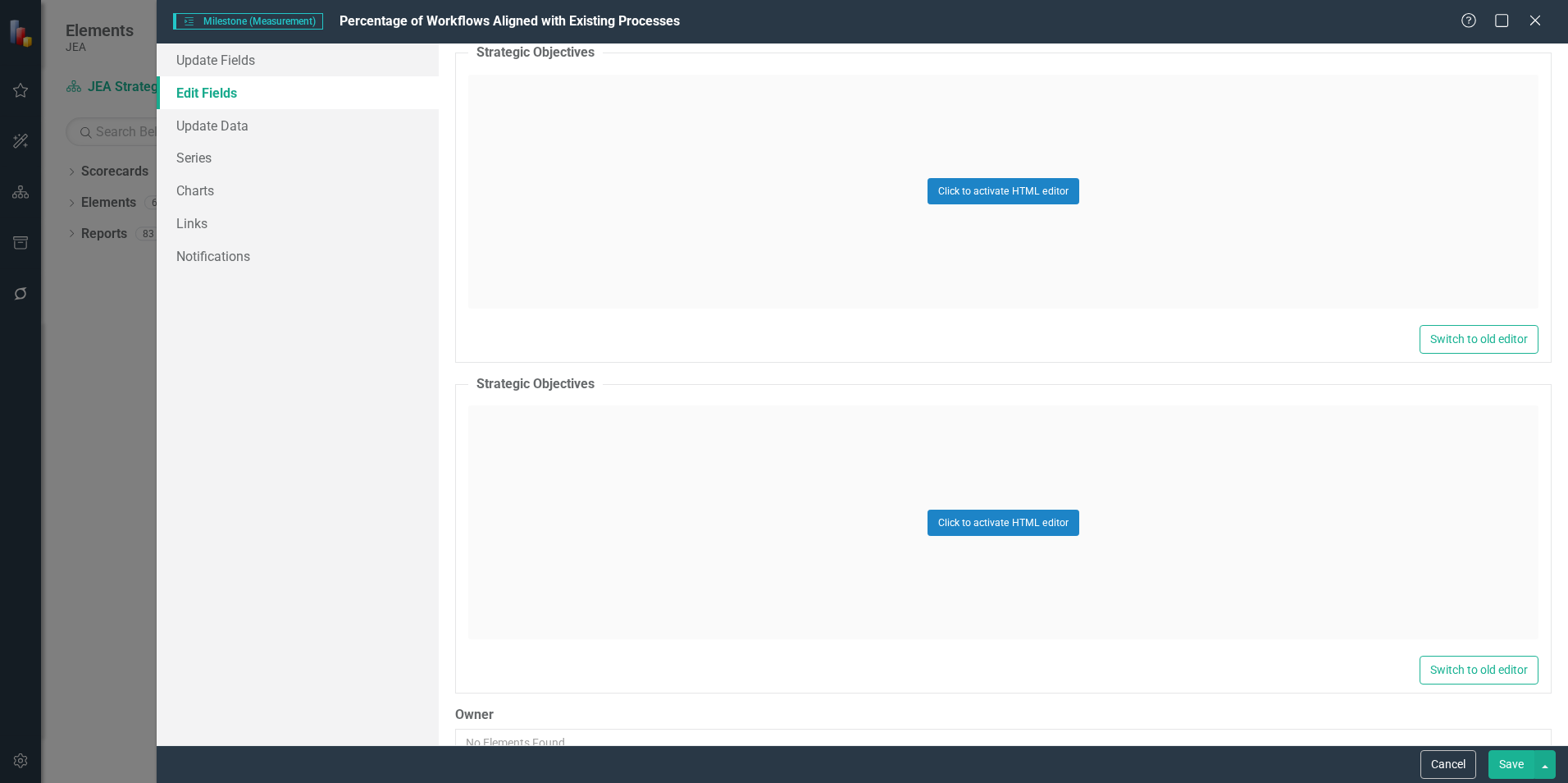
scroll to position [3311, 0]
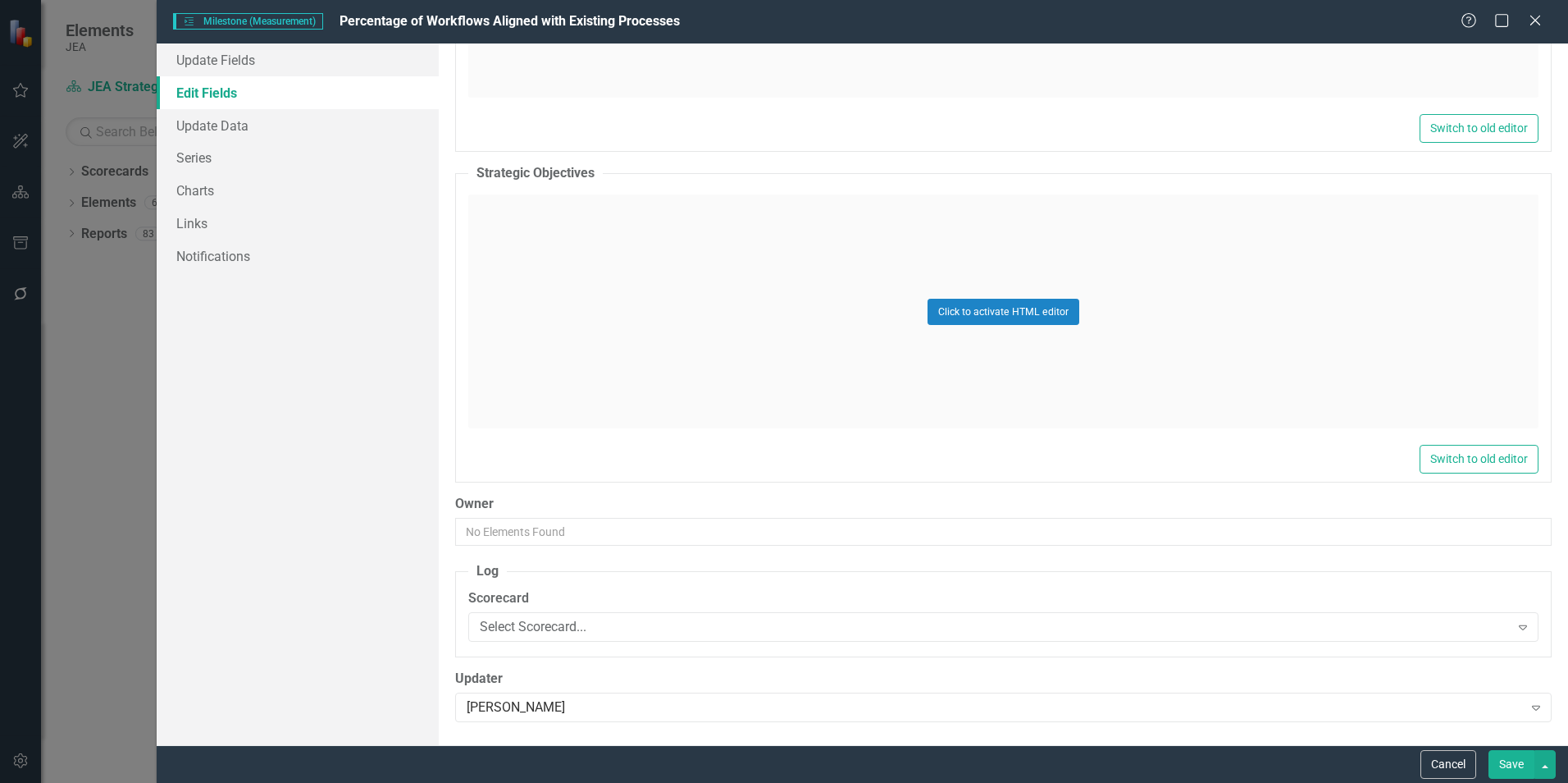
click at [1437, 766] on button "Cancel" at bounding box center [1448, 764] width 56 height 29
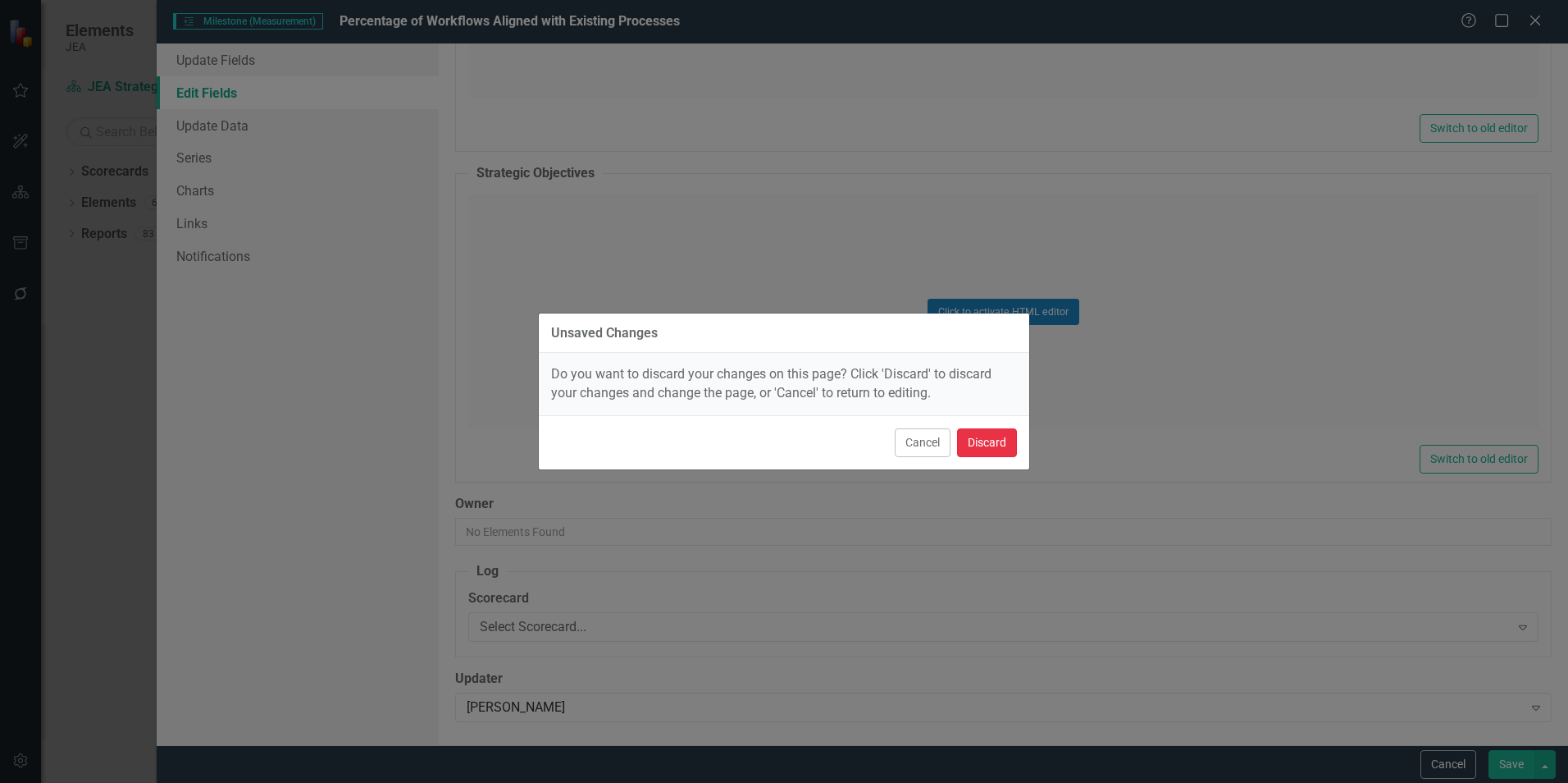
click at [989, 451] on button "Discard" at bounding box center [987, 442] width 60 height 29
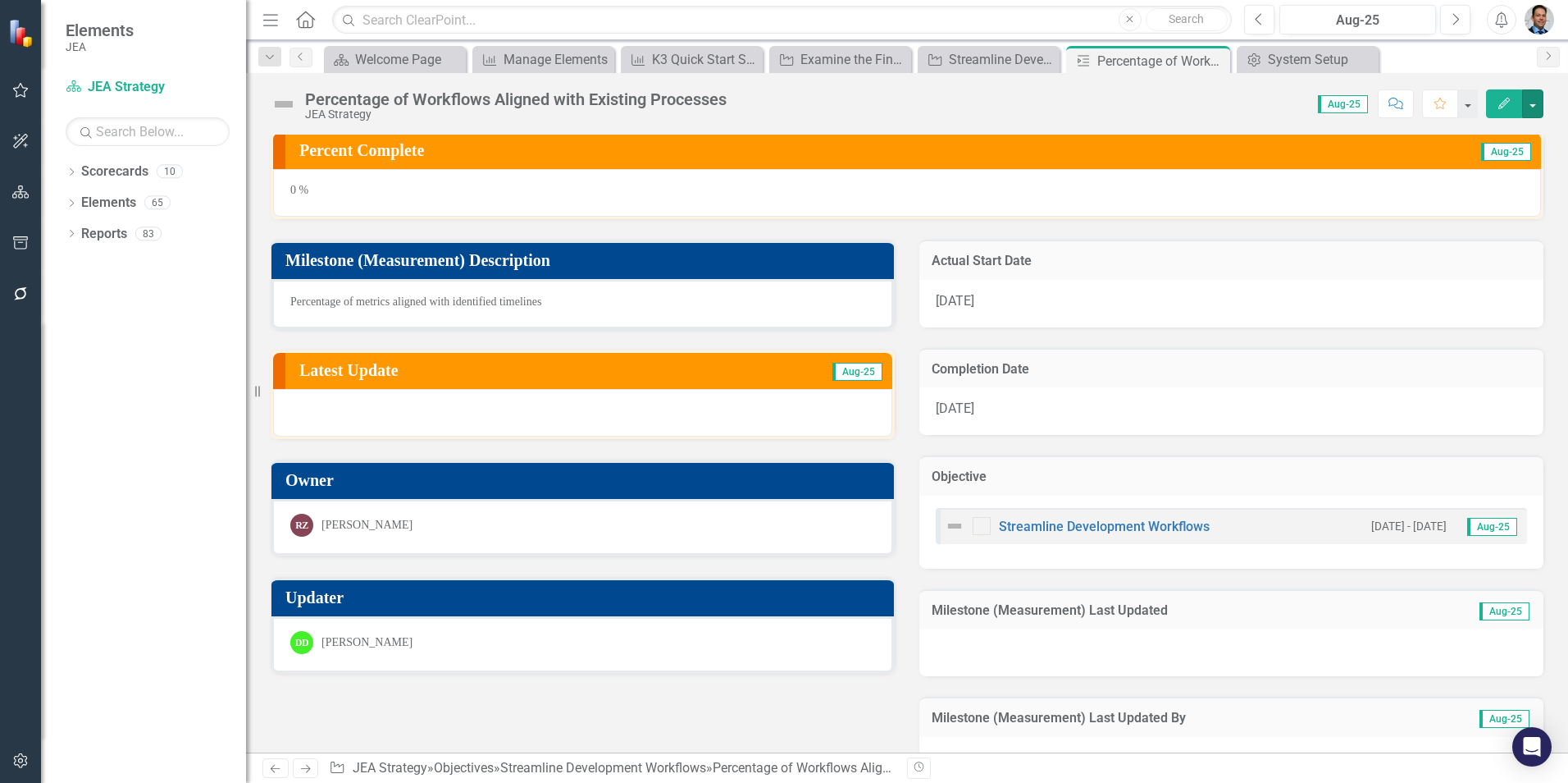
scroll to position [0, 0]
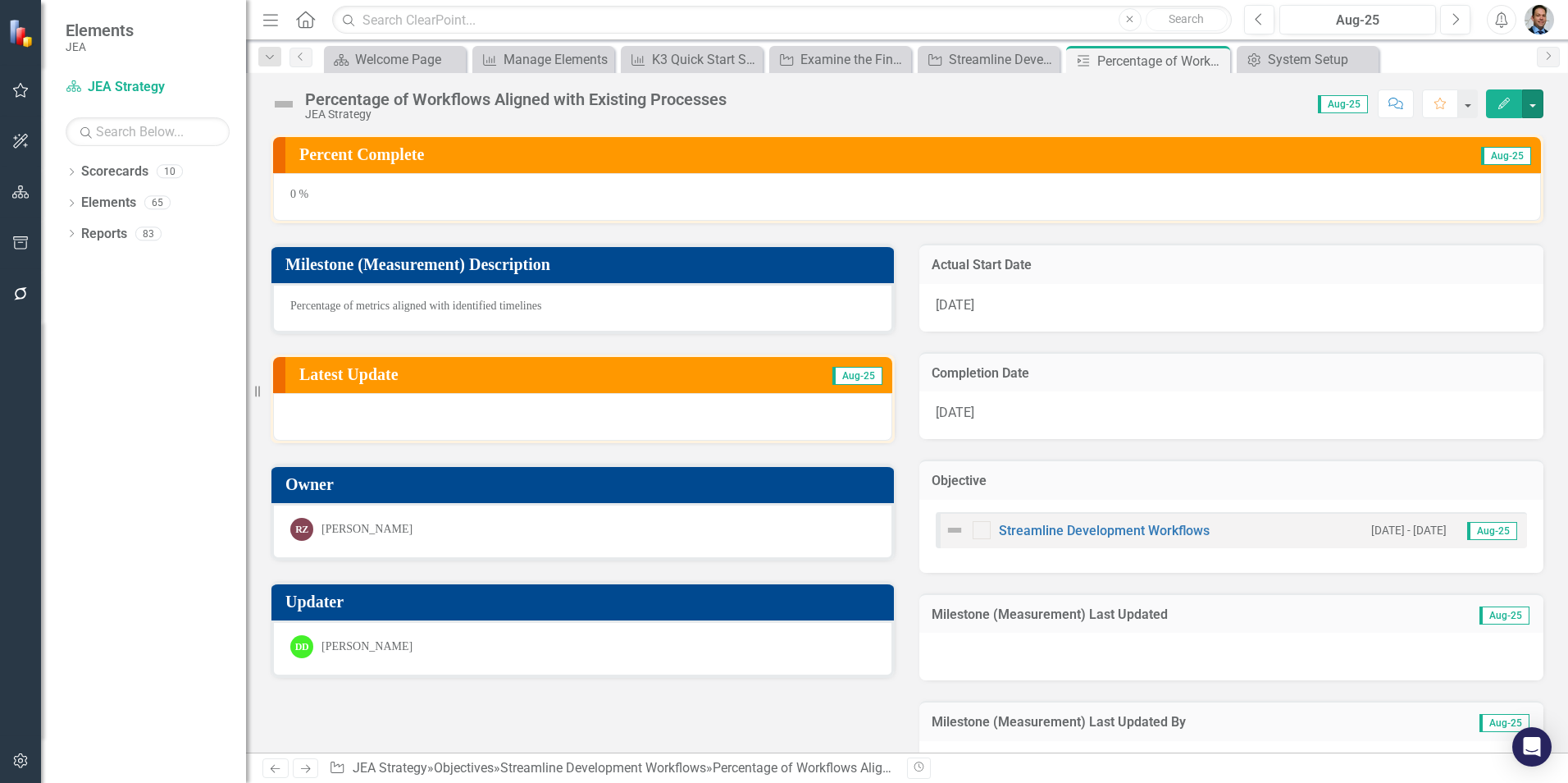
click at [1535, 98] on button "button" at bounding box center [1533, 104] width 21 height 29
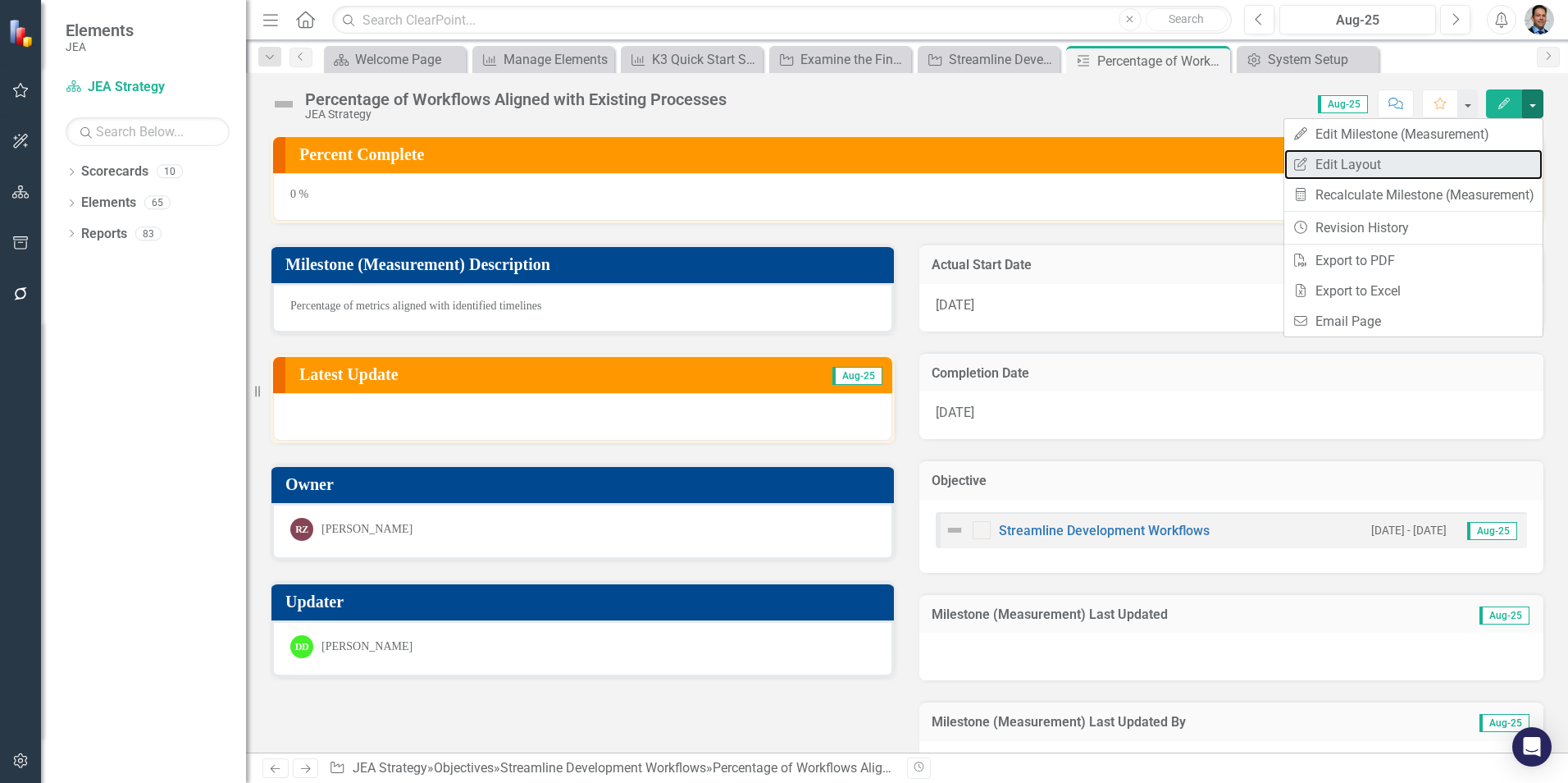
click at [1326, 159] on link "Edit Report Edit Layout" at bounding box center [1414, 165] width 259 height 30
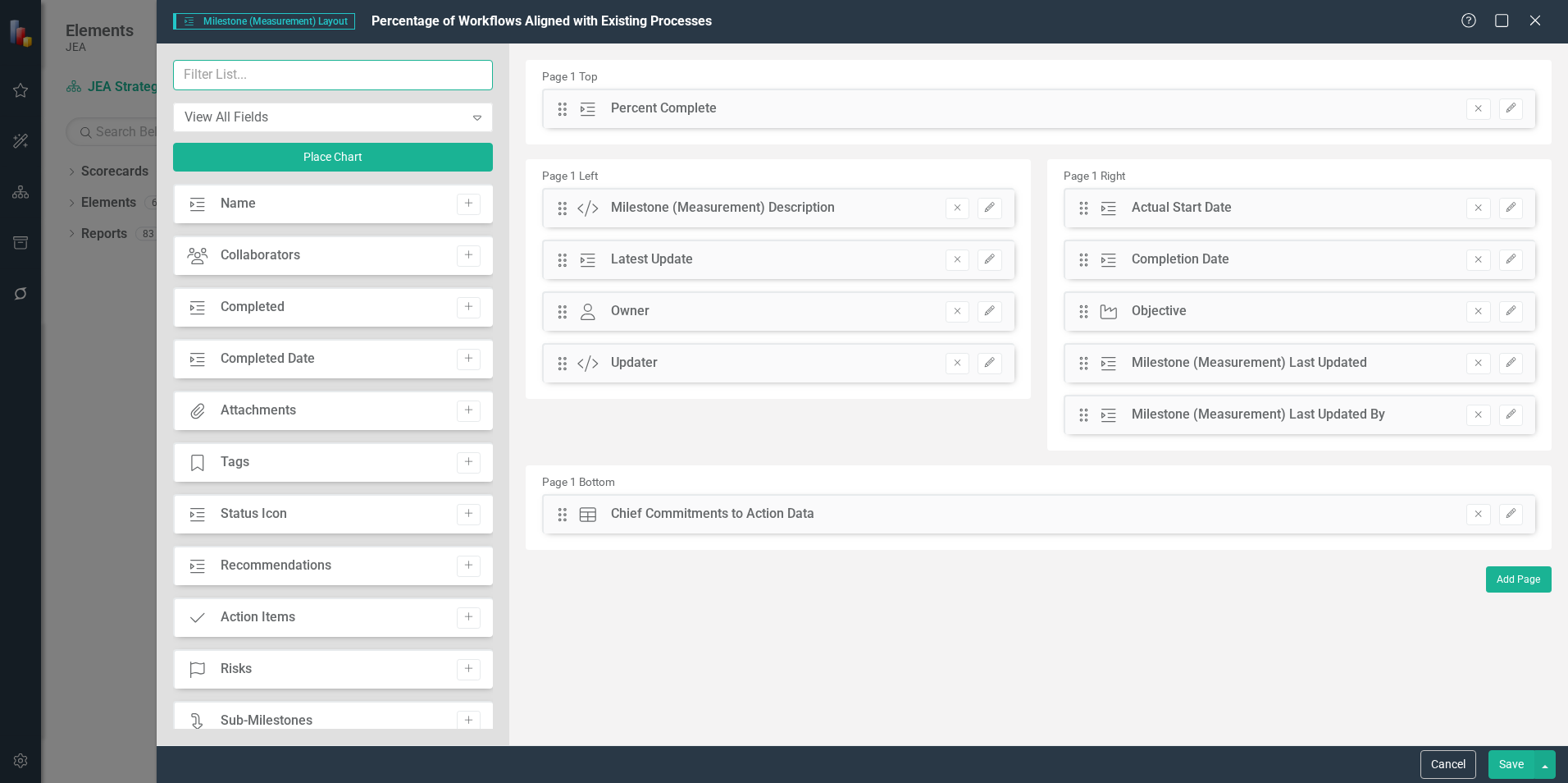
click at [268, 79] on input "text" at bounding box center [333, 75] width 319 height 30
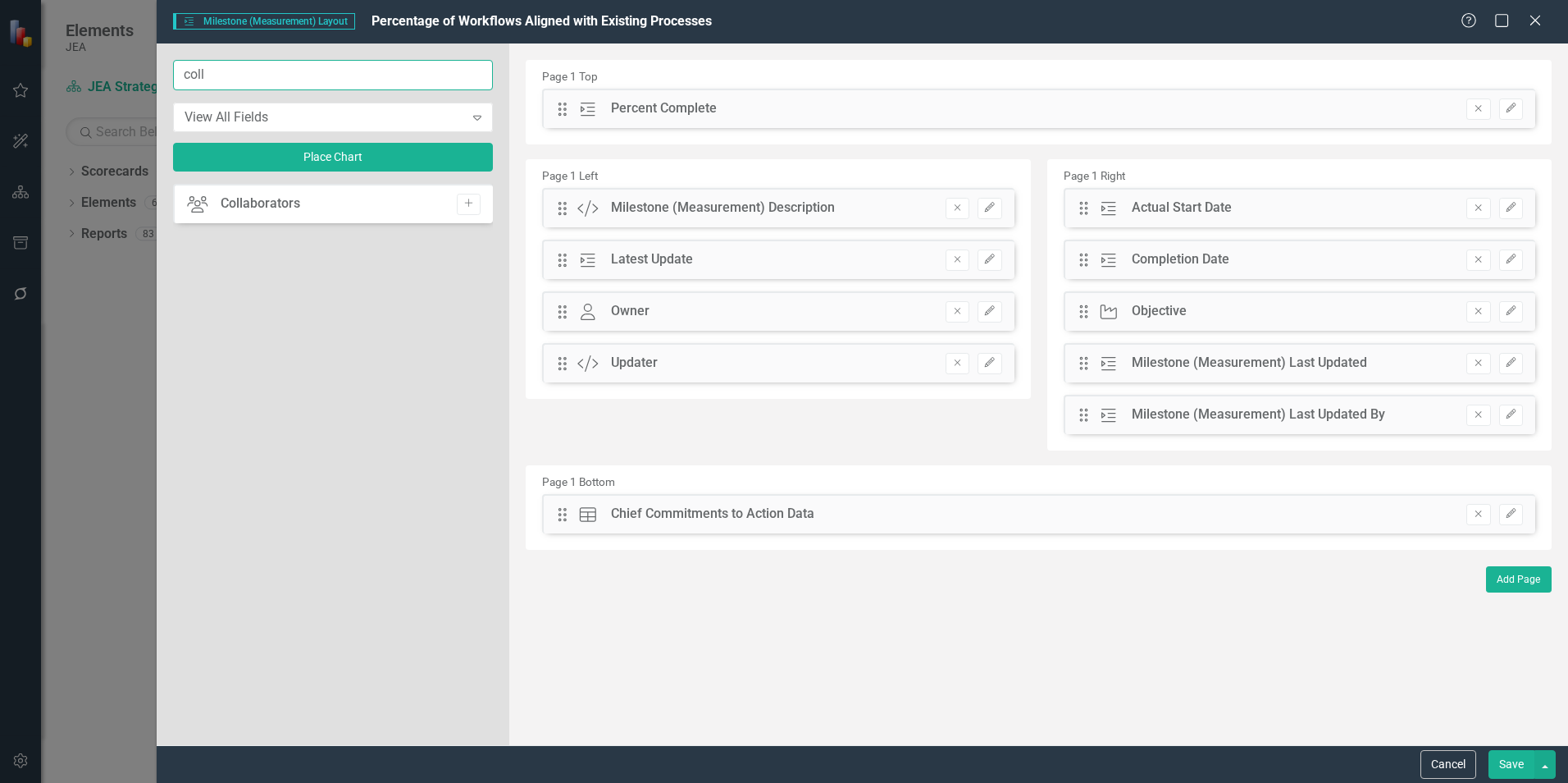
type input "coll"
click at [469, 208] on icon "Add" at bounding box center [468, 204] width 12 height 10
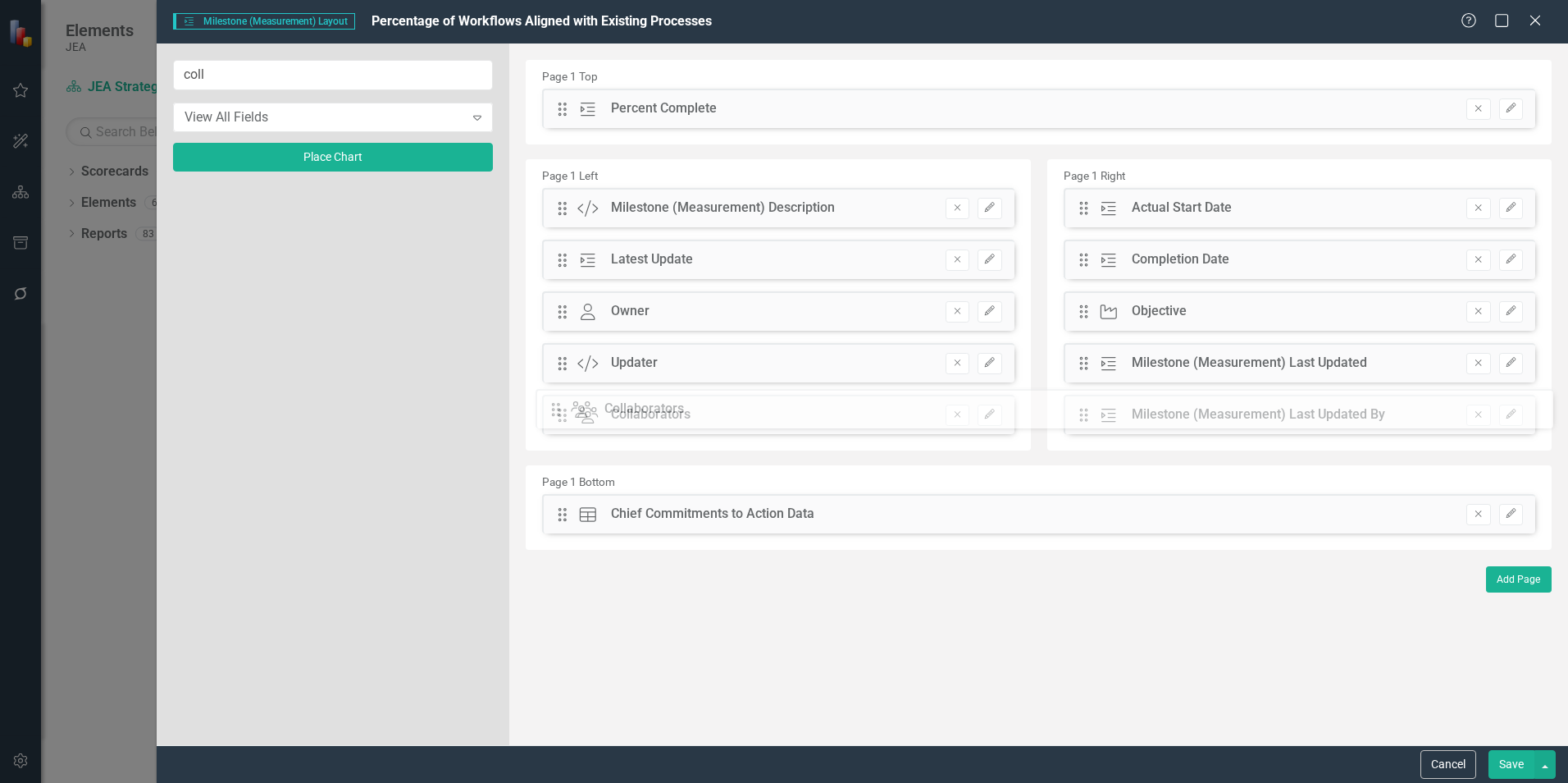
drag, startPoint x: 562, startPoint y: 106, endPoint x: 568, endPoint y: 408, distance: 302.1
click at [1512, 766] on button "Save" at bounding box center [1511, 764] width 46 height 29
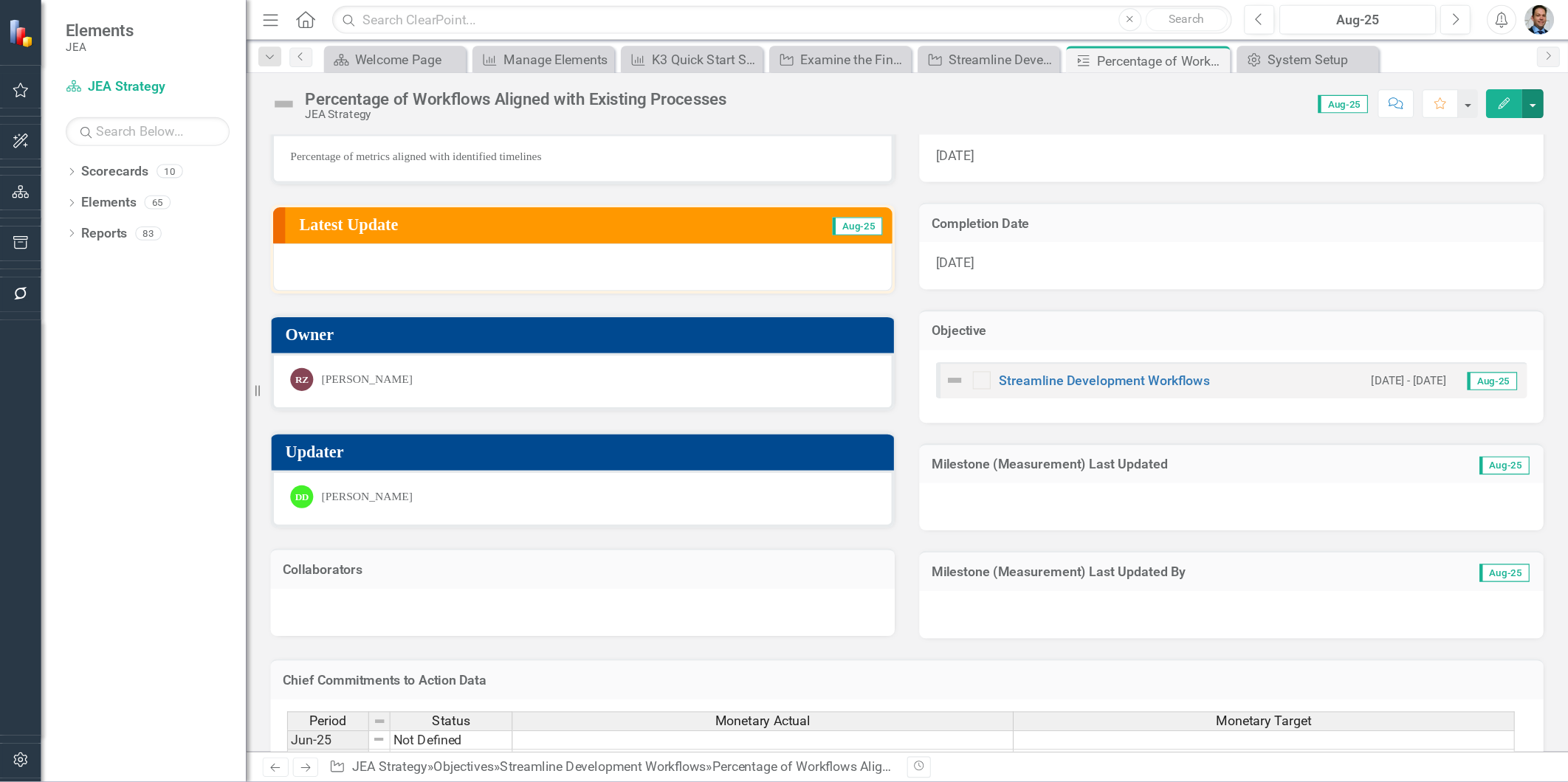
scroll to position [74, 0]
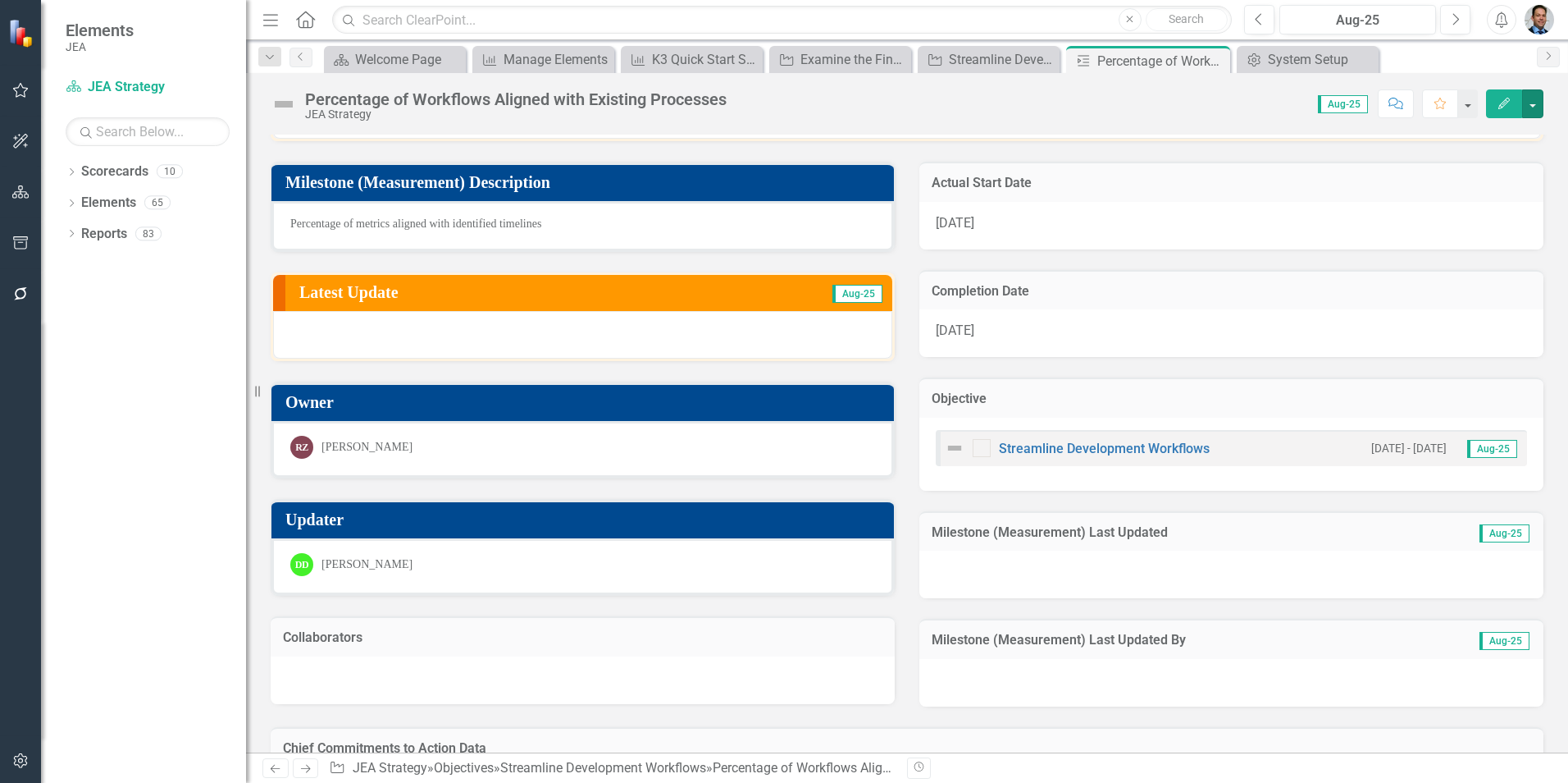
click at [1531, 106] on button "button" at bounding box center [1533, 104] width 21 height 29
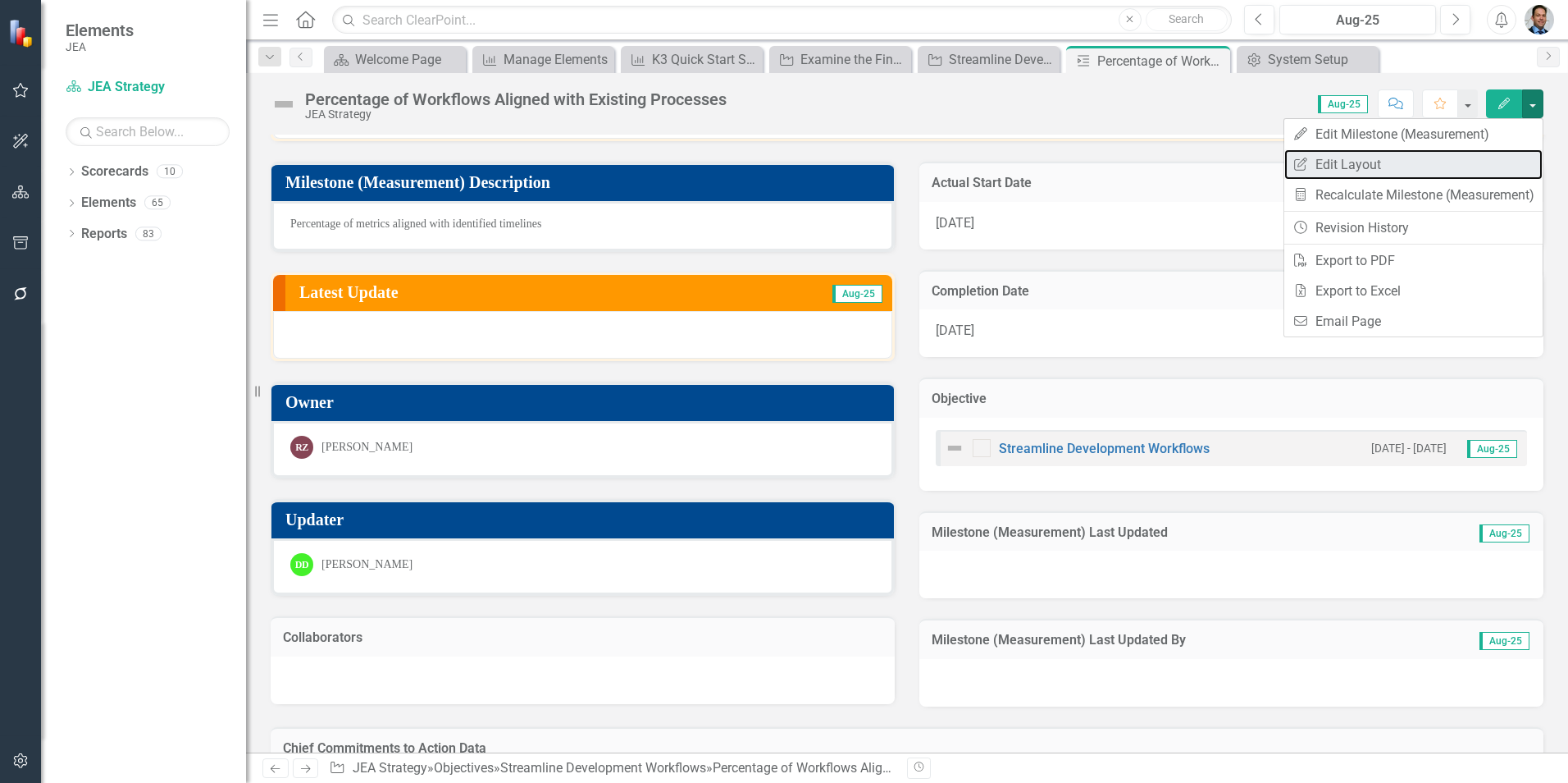
click at [1345, 156] on link "Edit Report Edit Layout" at bounding box center [1414, 165] width 259 height 30
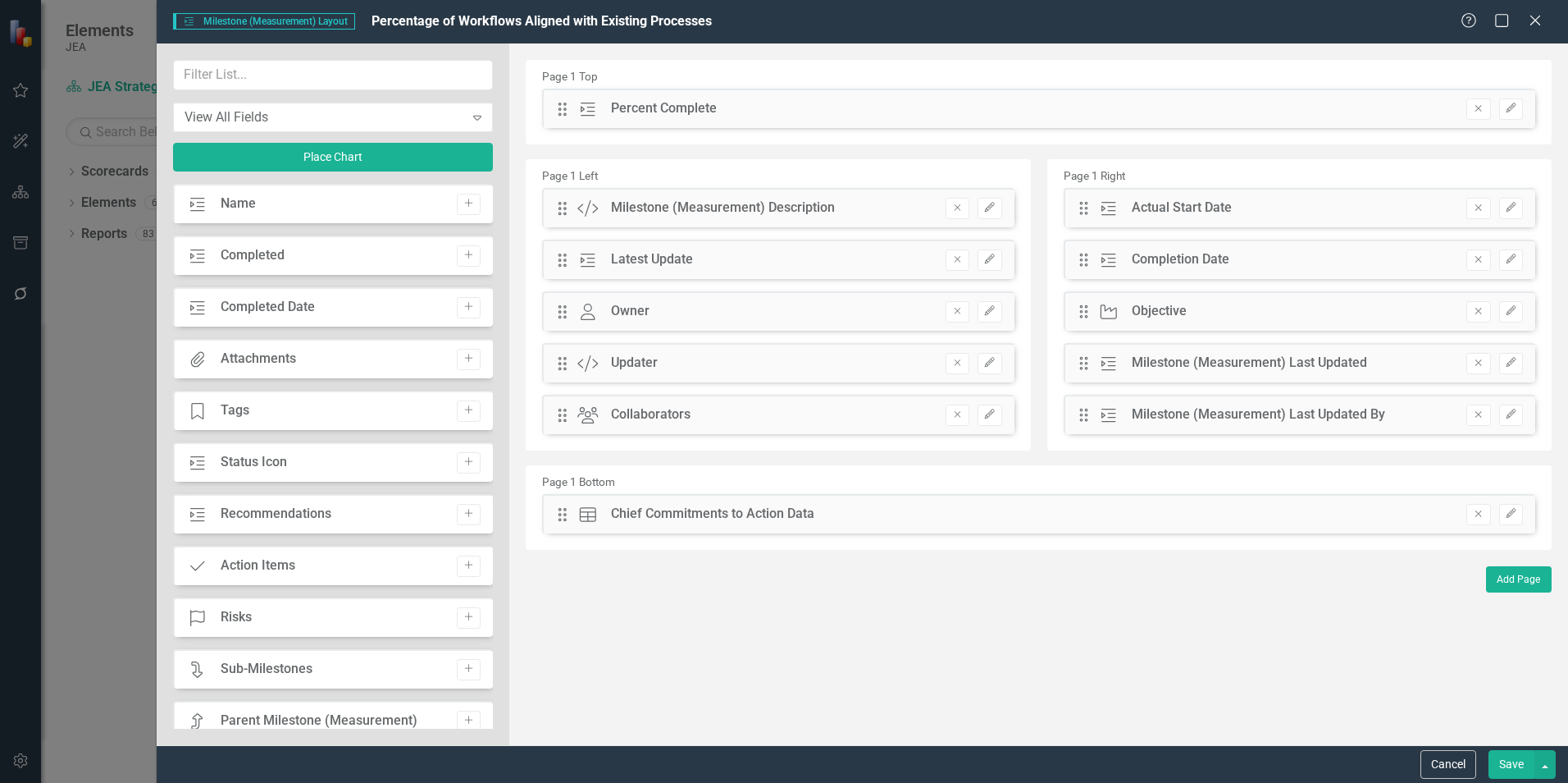
click at [994, 417] on icon "Edit" at bounding box center [989, 414] width 12 height 10
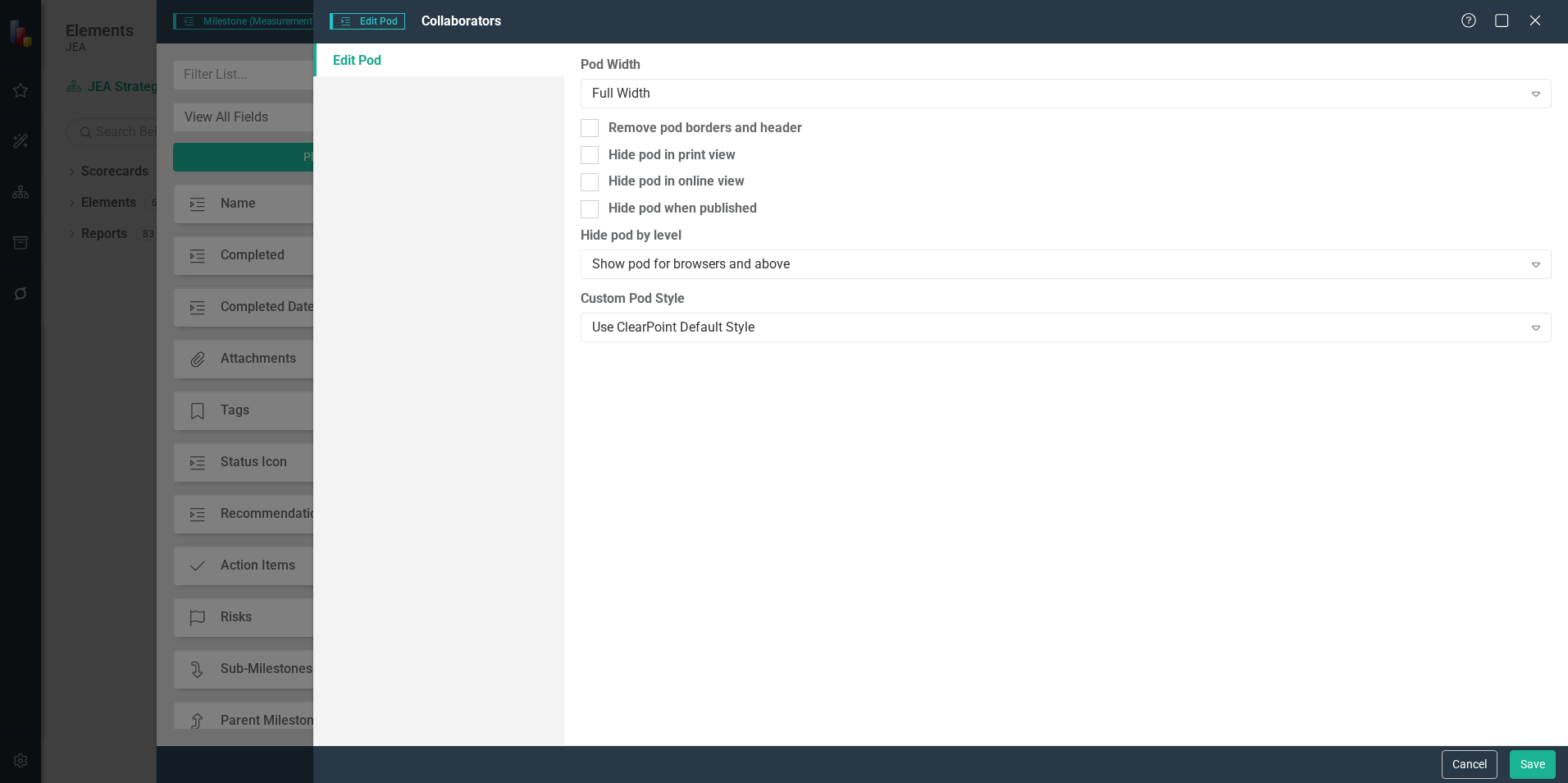
click at [653, 325] on div "Use ClearPoint Default Style" at bounding box center [1057, 327] width 930 height 19
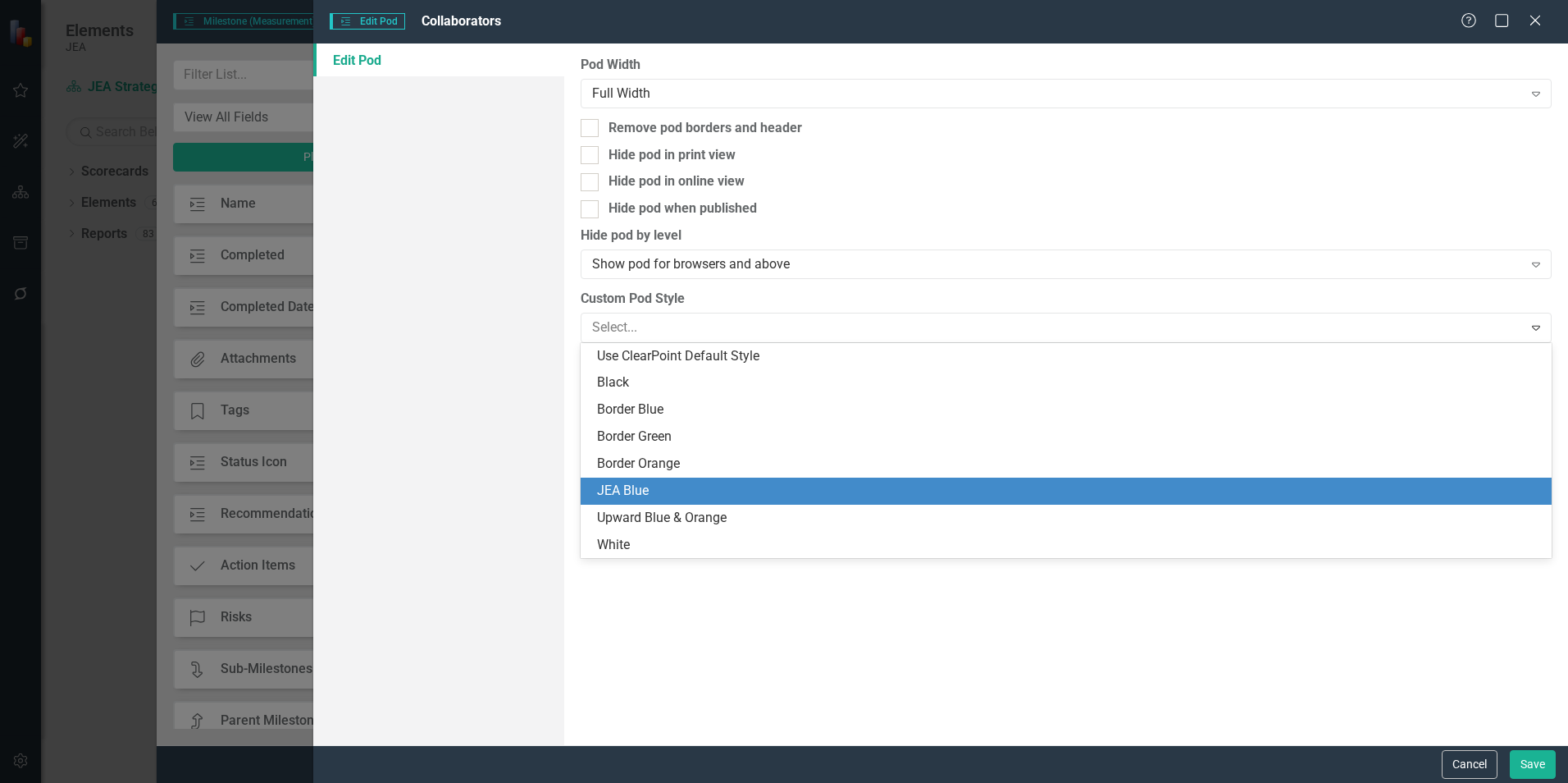
click at [631, 485] on div "JEA Blue" at bounding box center [1070, 491] width 945 height 19
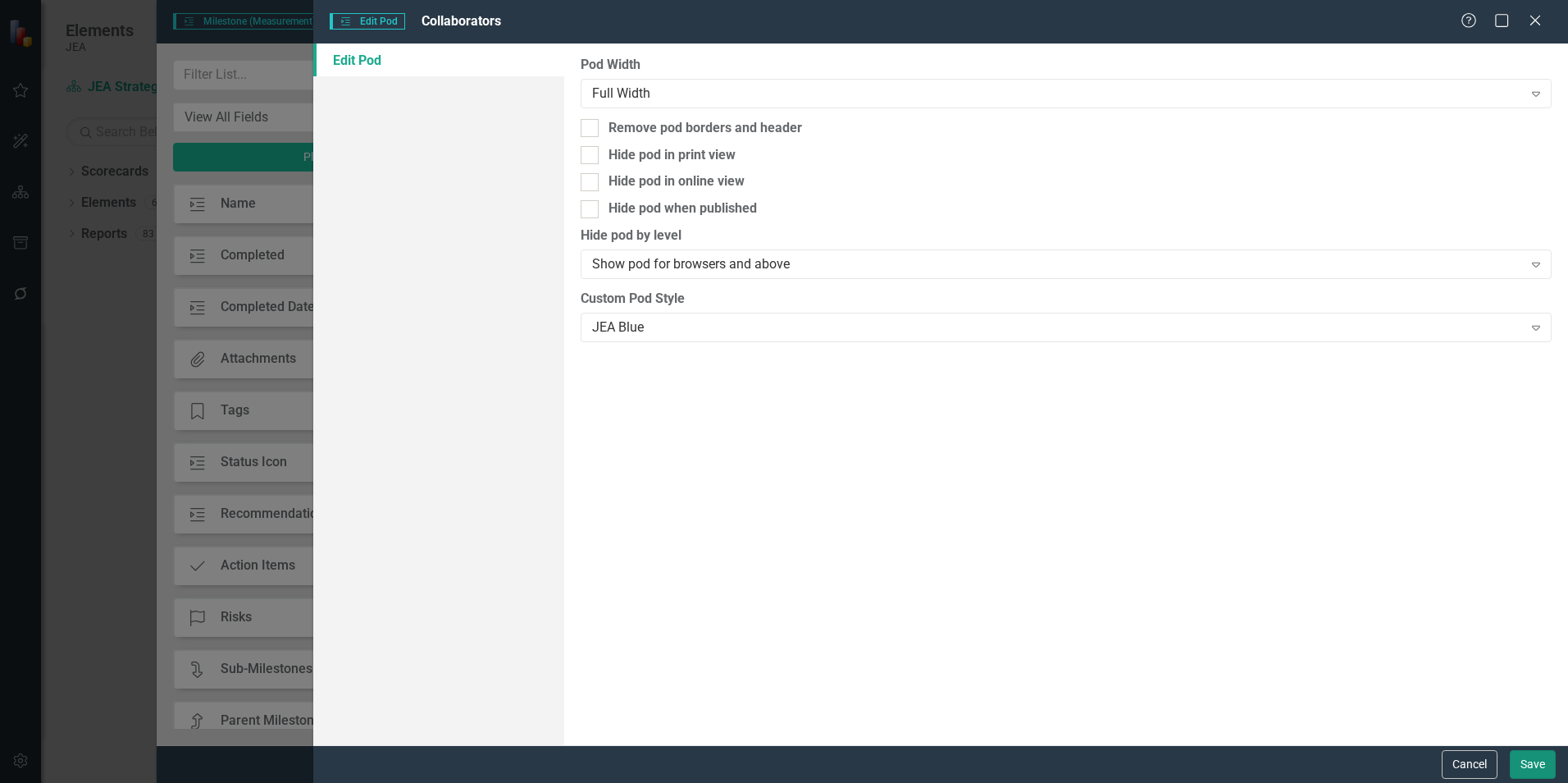
click at [1539, 767] on button "Save" at bounding box center [1533, 764] width 46 height 29
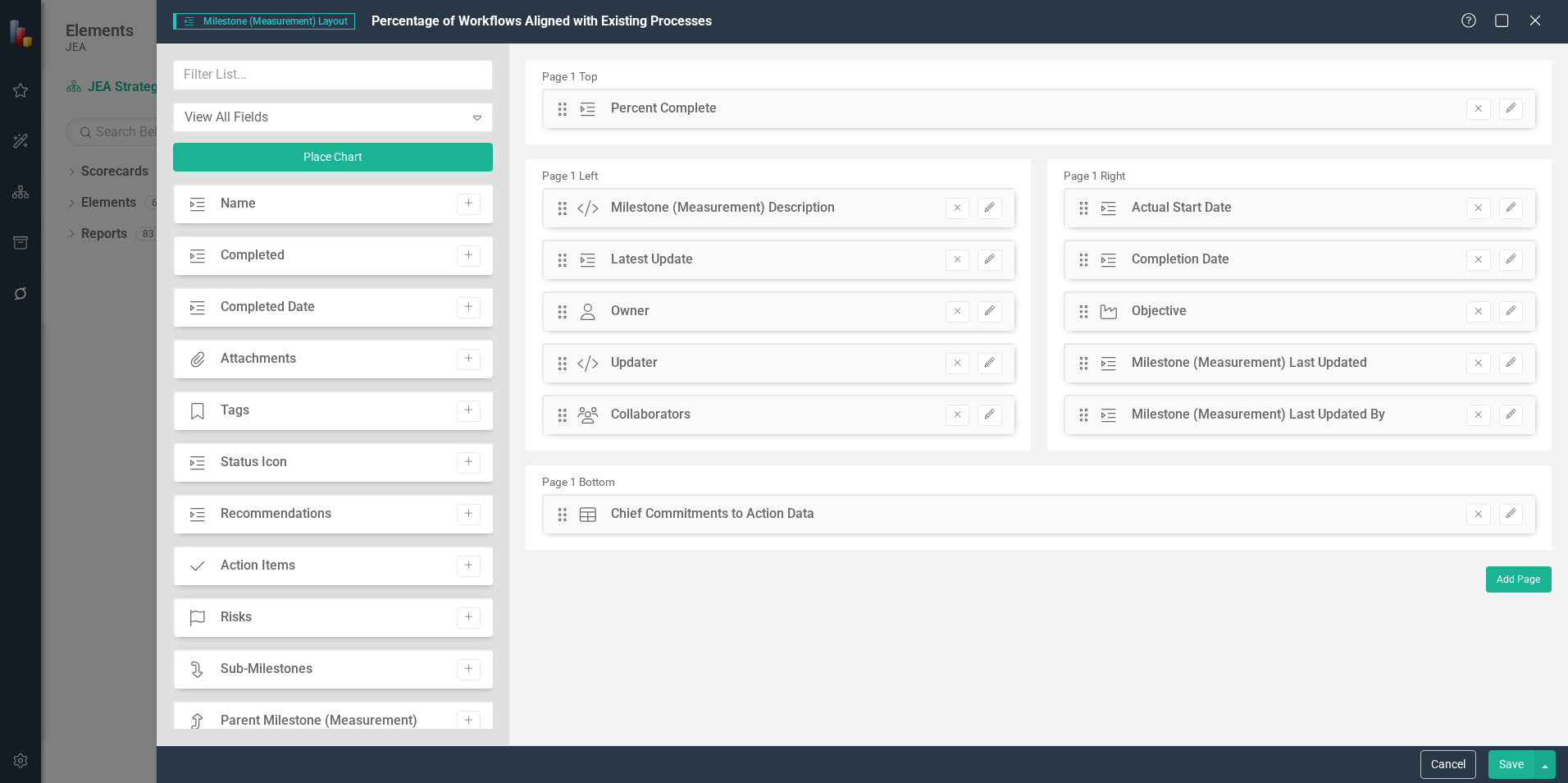
click at [1511, 761] on button "Save" at bounding box center [1511, 764] width 46 height 29
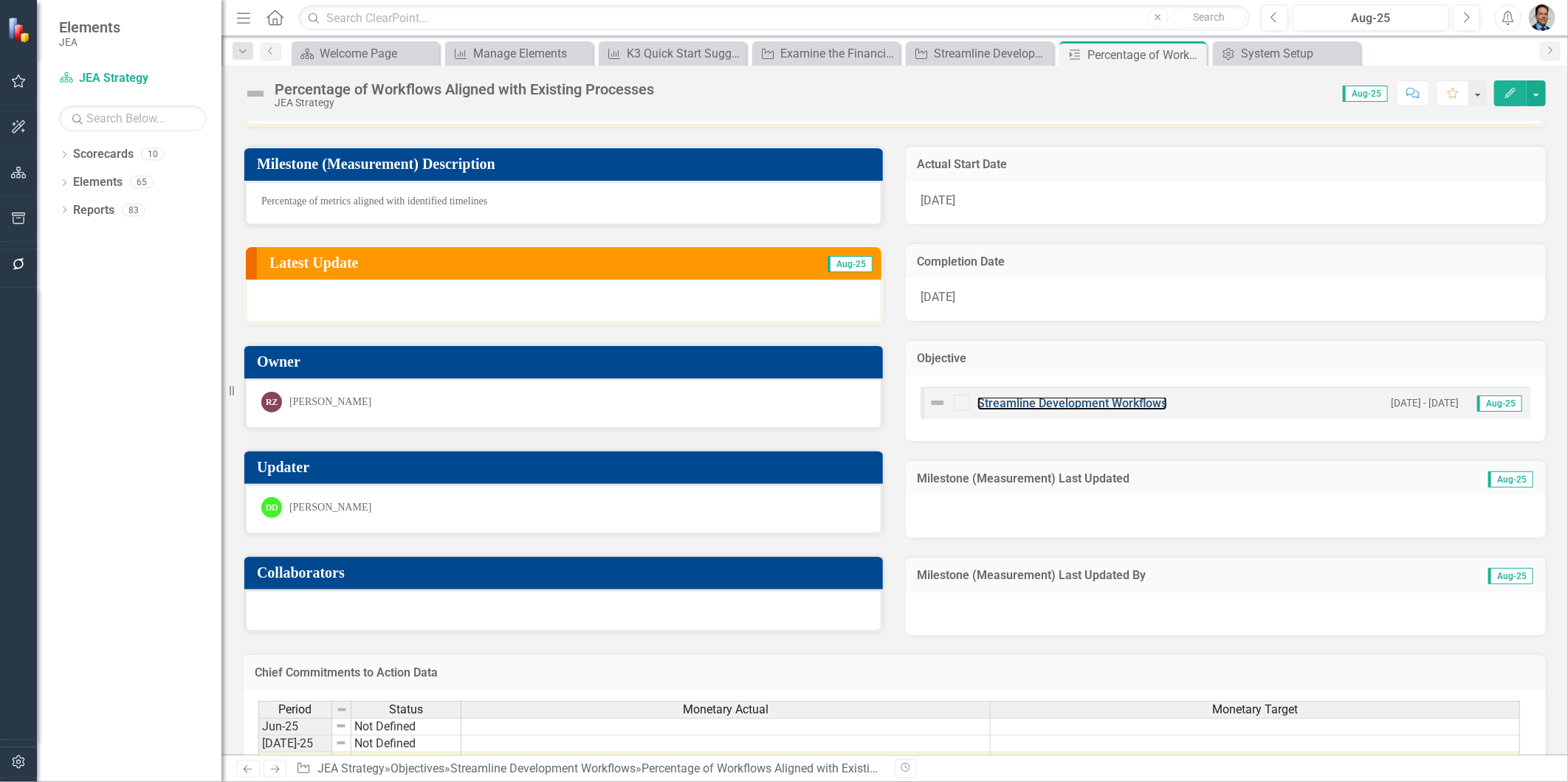
click at [1034, 402] on link "Streamline Development Workflows" at bounding box center [1072, 403] width 190 height 14
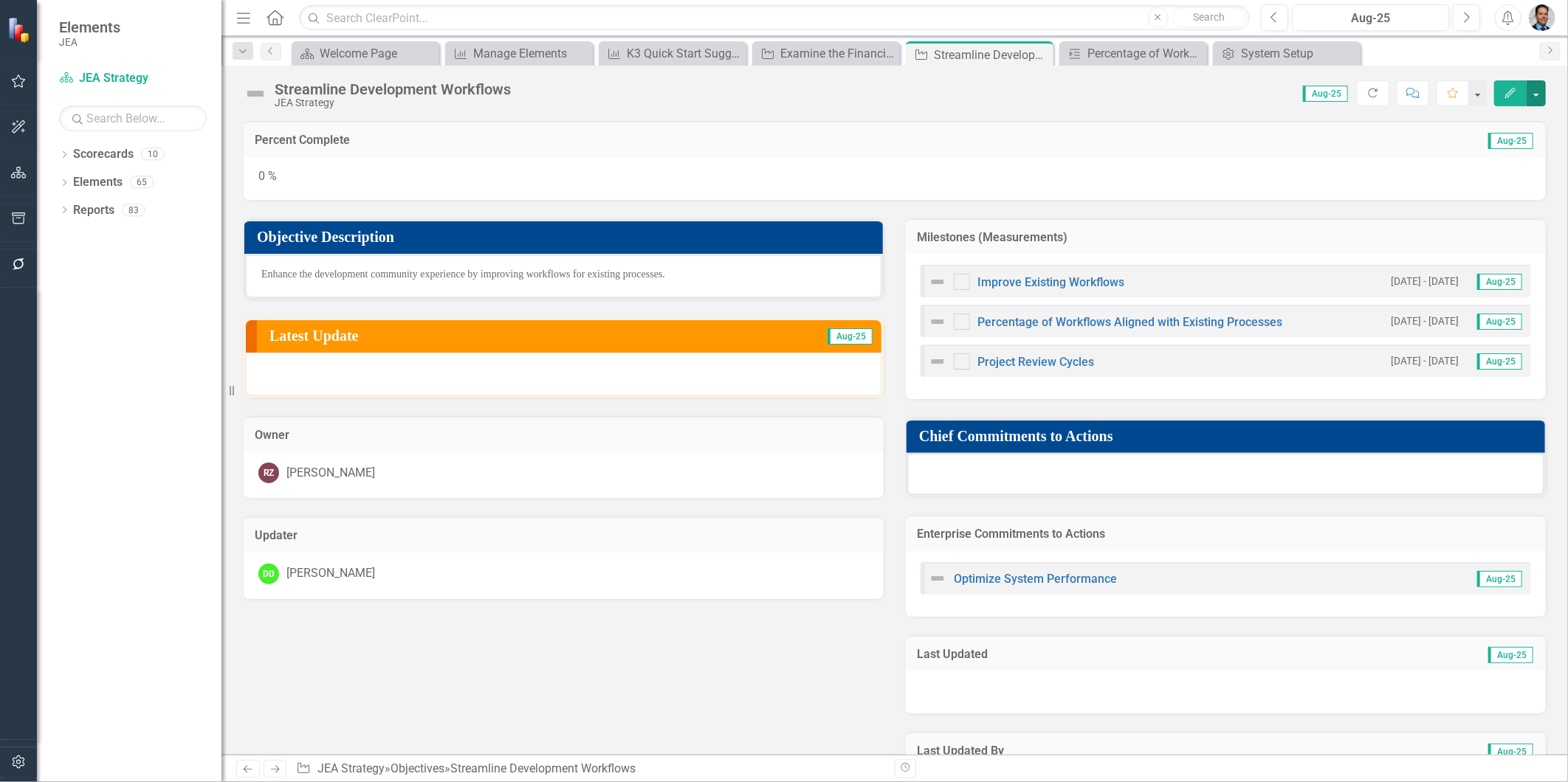
click at [1411, 94] on button "button" at bounding box center [1536, 93] width 19 height 26
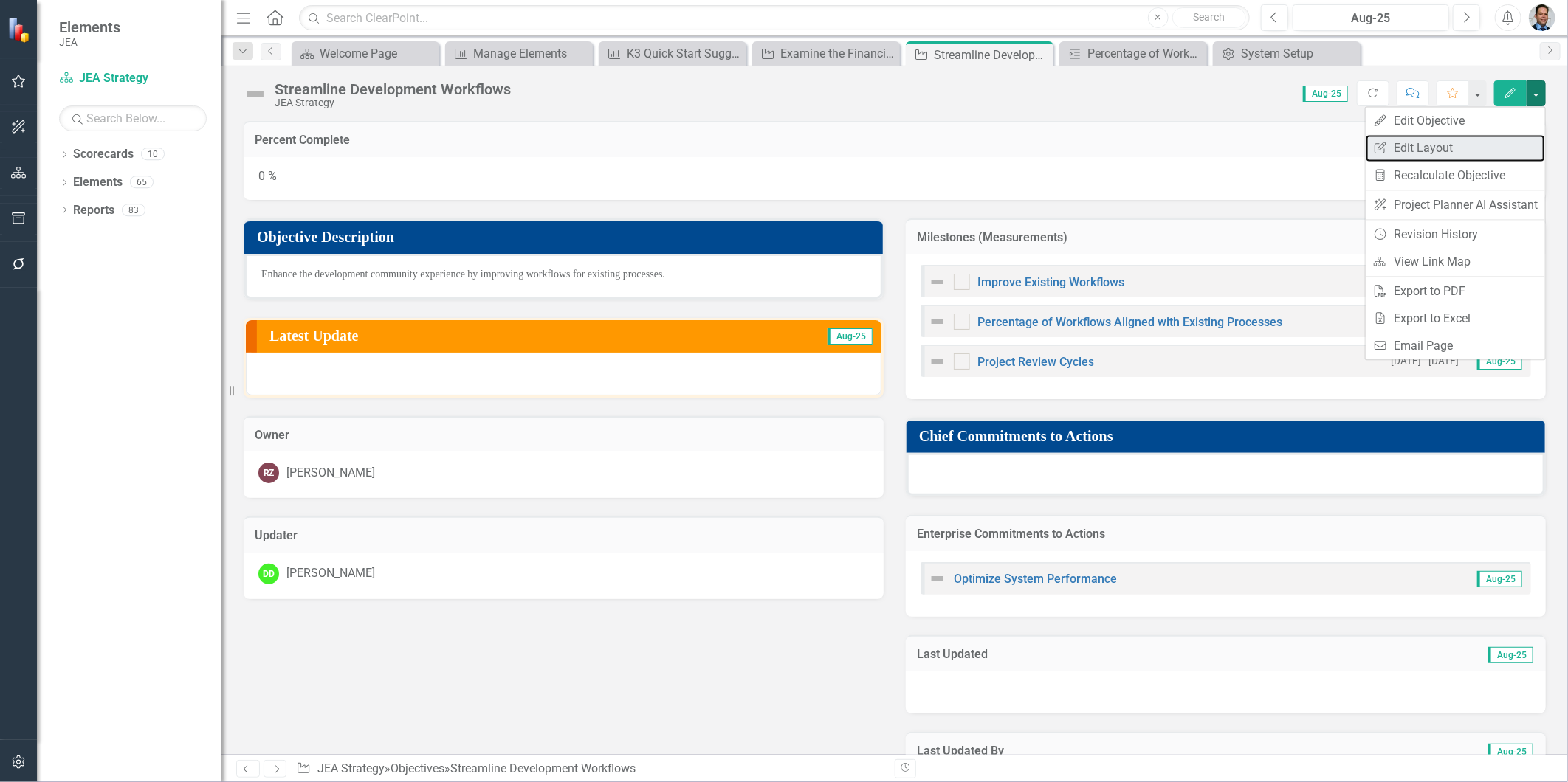
click at [1411, 146] on link "Edit Report Edit Layout" at bounding box center [1456, 148] width 180 height 27
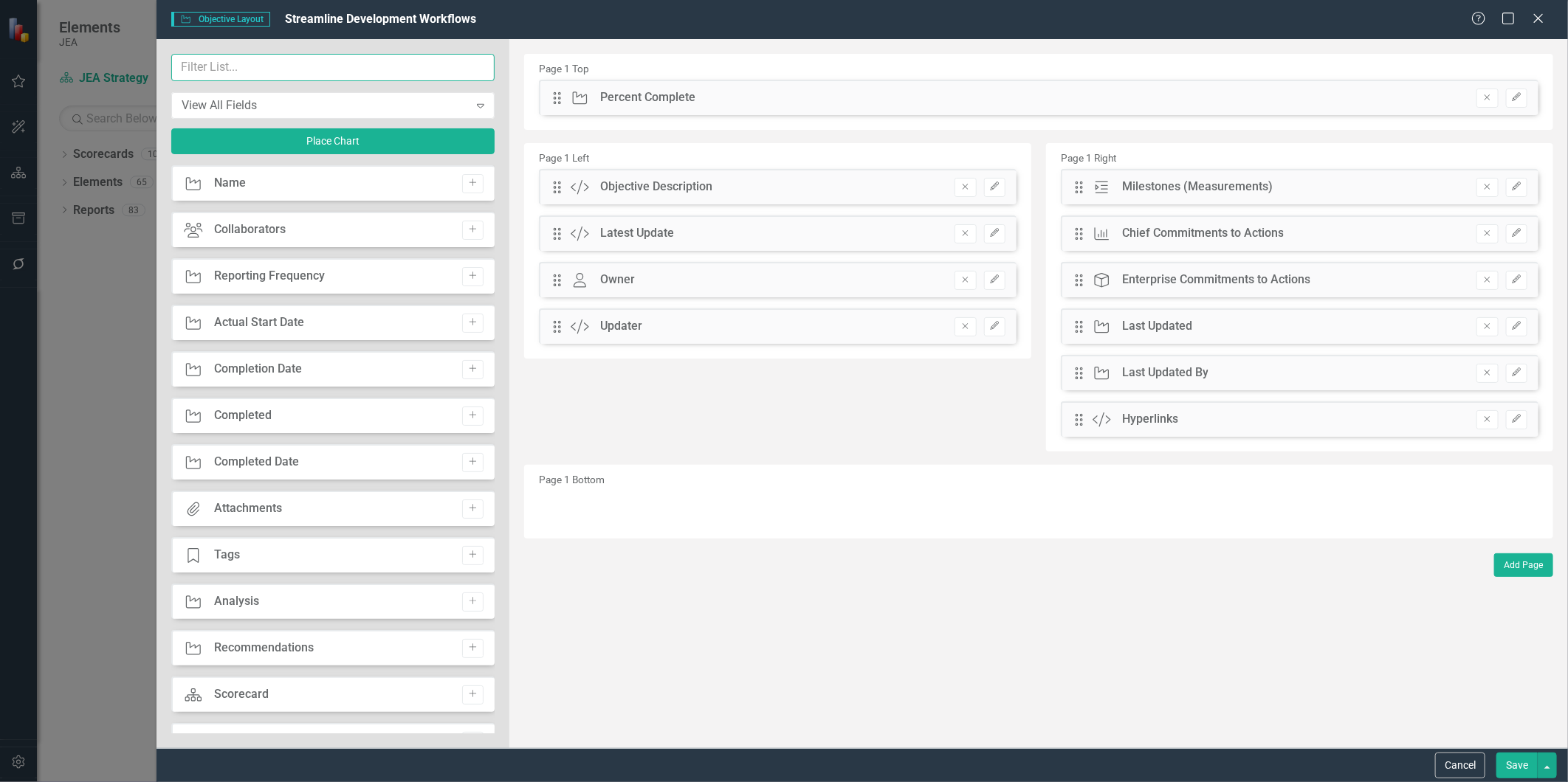
click at [270, 68] on input "text" at bounding box center [333, 68] width 324 height 27
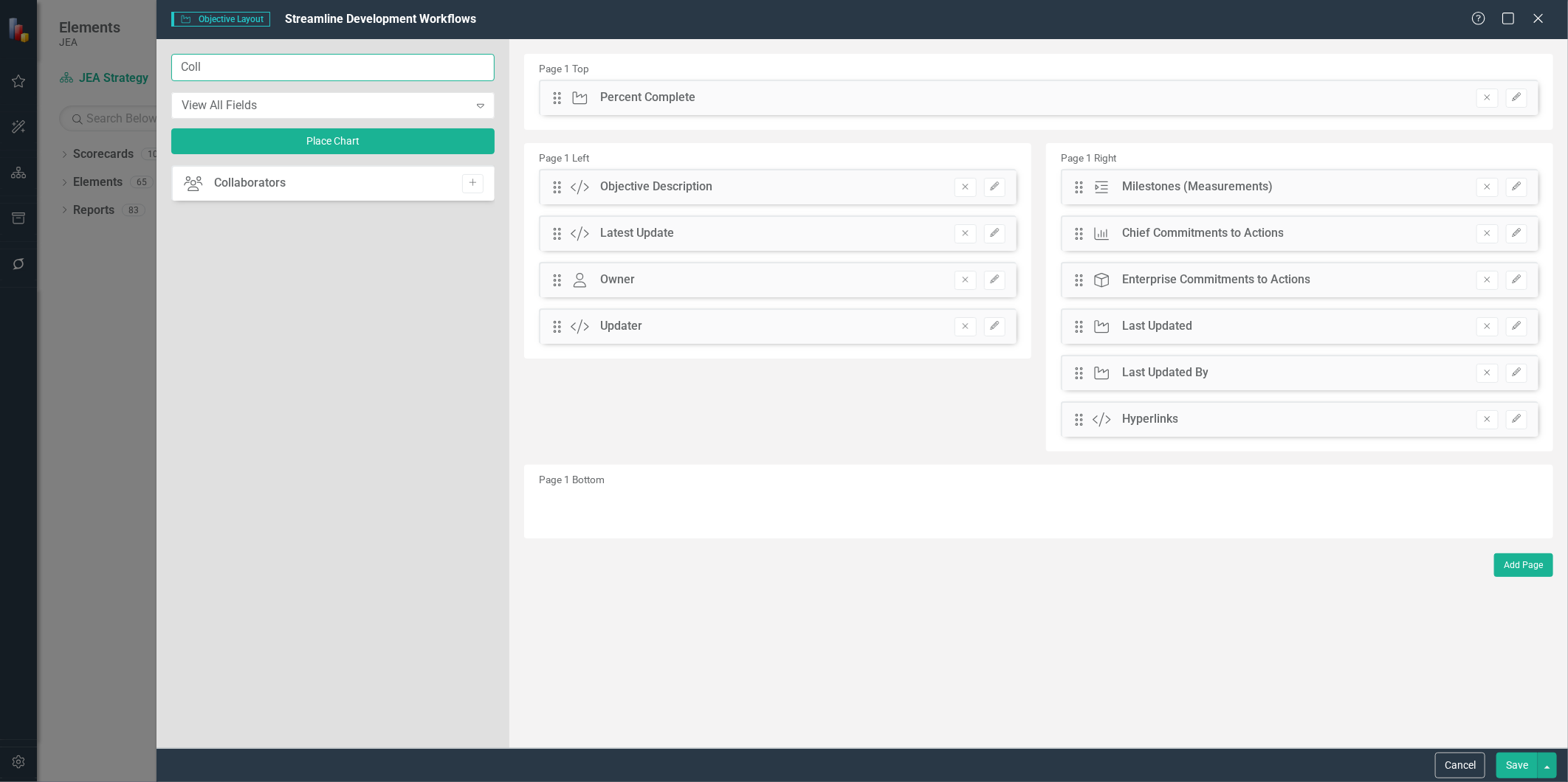
type input "Coll"
click at [467, 185] on icon "Add" at bounding box center [472, 183] width 11 height 9
drag, startPoint x: 559, startPoint y: 97, endPoint x: 537, endPoint y: 366, distance: 269.9
click at [1411, 703] on button "Save" at bounding box center [1517, 766] width 41 height 26
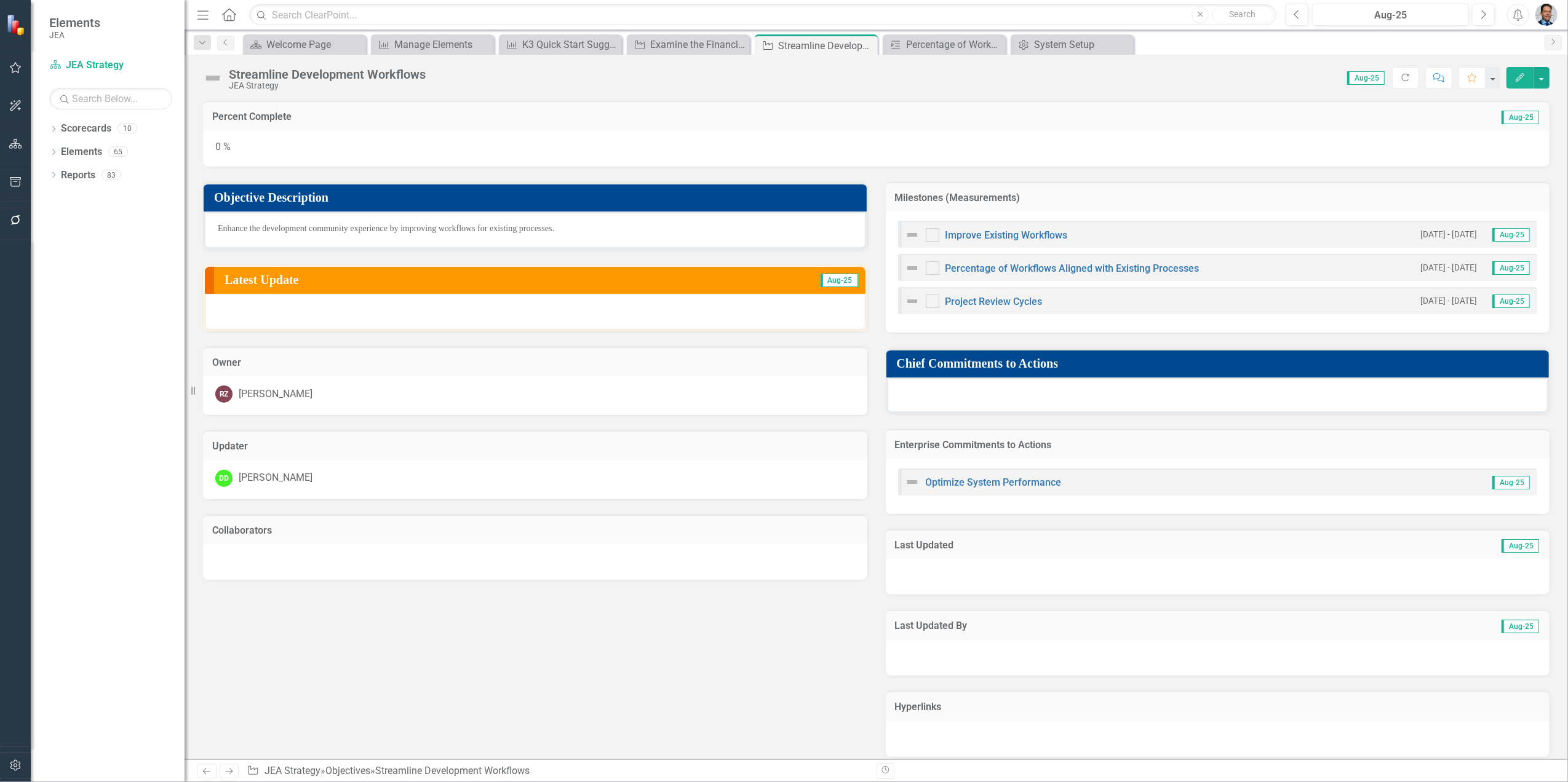
click at [520, 586] on div "Objective Description Enhance the development community experience by improving…" at bounding box center [876, 462] width 1365 height 590
